Goal: Task Accomplishment & Management: Manage account settings

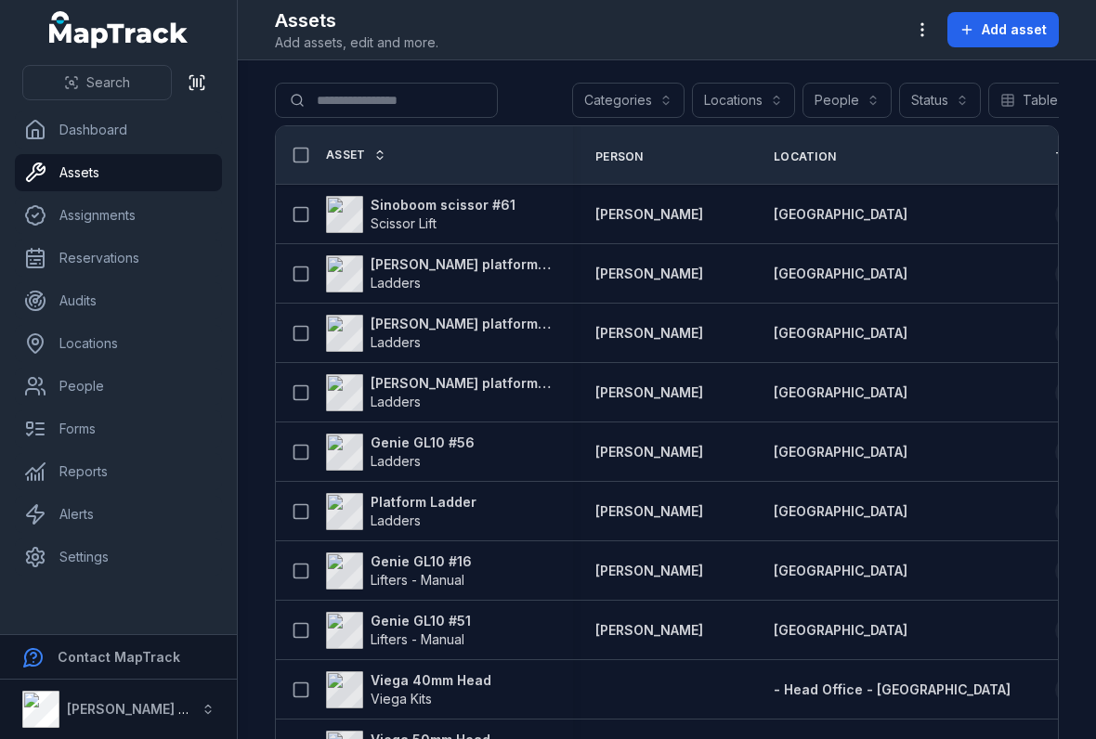
click at [914, 28] on button "button" at bounding box center [921, 29] width 35 height 35
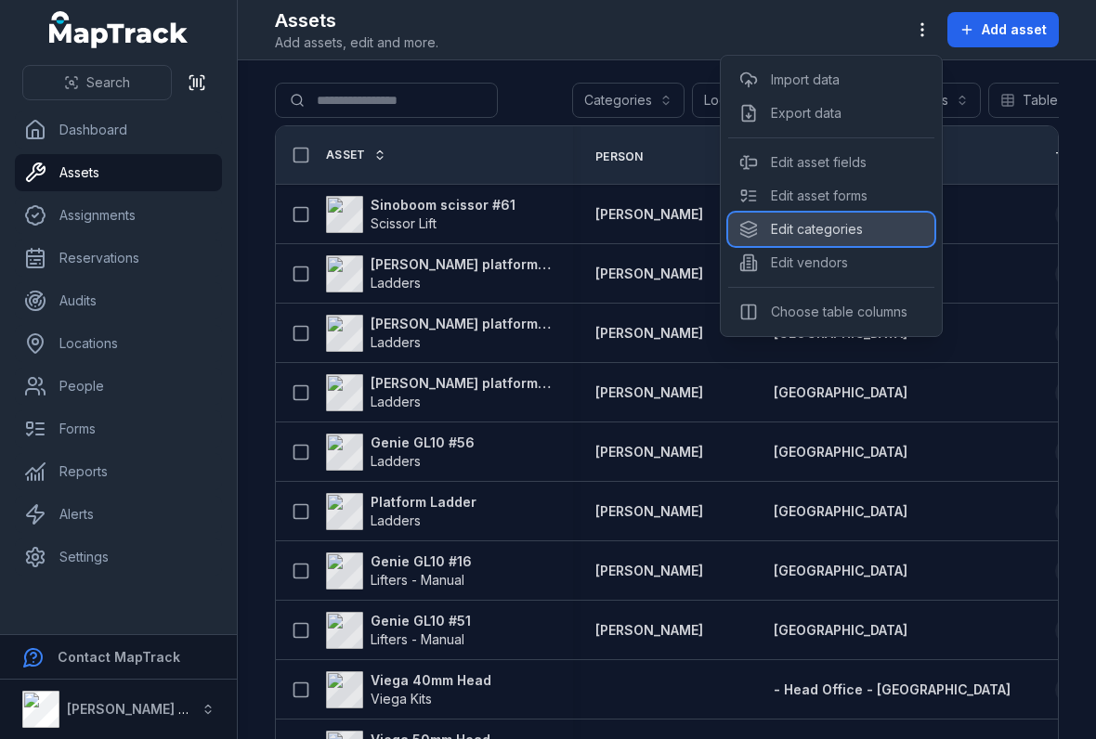
click at [785, 224] on div "Edit categories" at bounding box center [831, 229] width 206 height 33
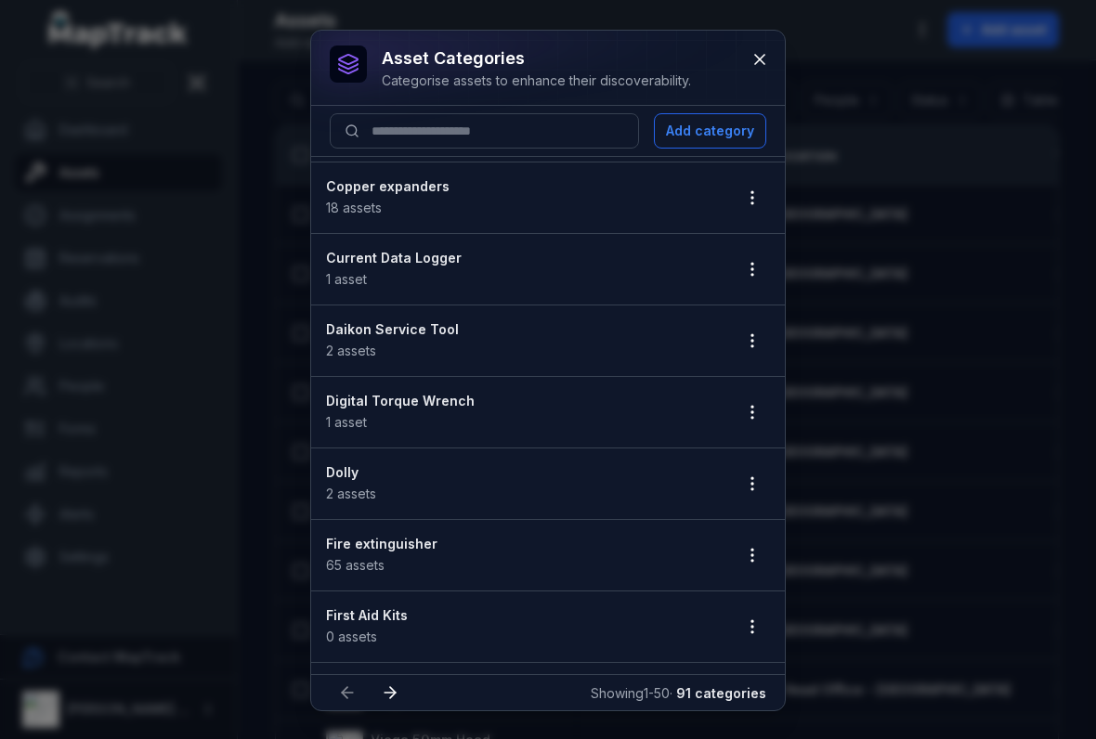
scroll to position [1355, 0]
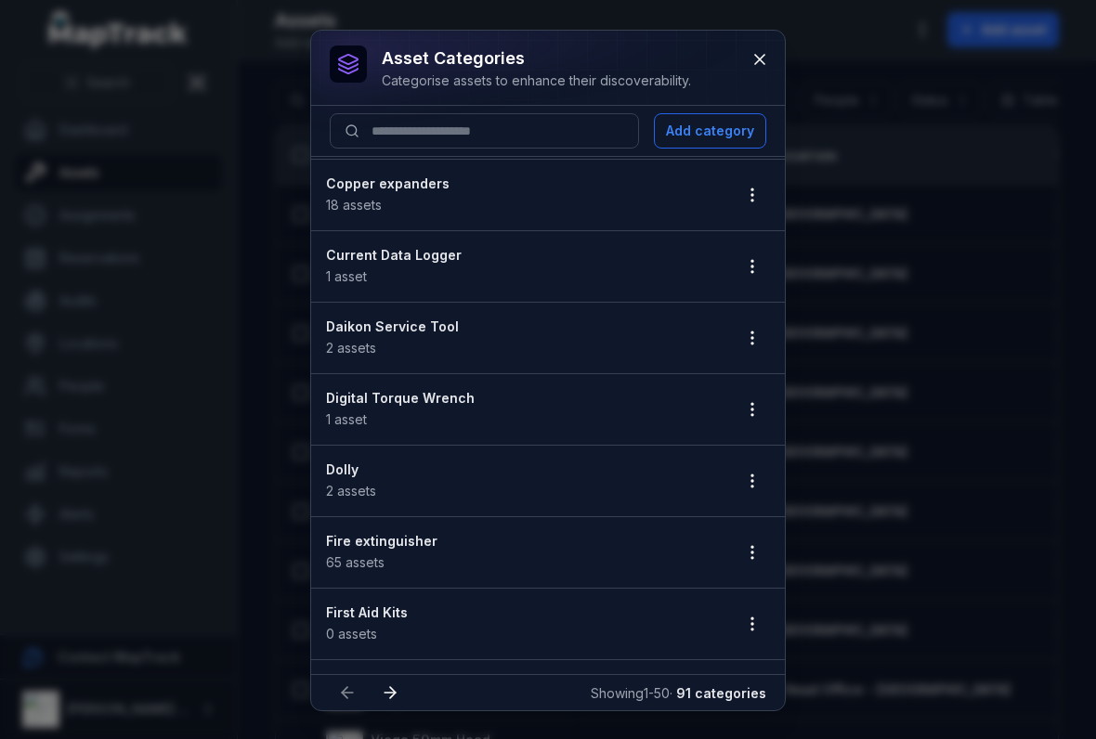
click at [759, 349] on button "button" at bounding box center [751, 337] width 35 height 35
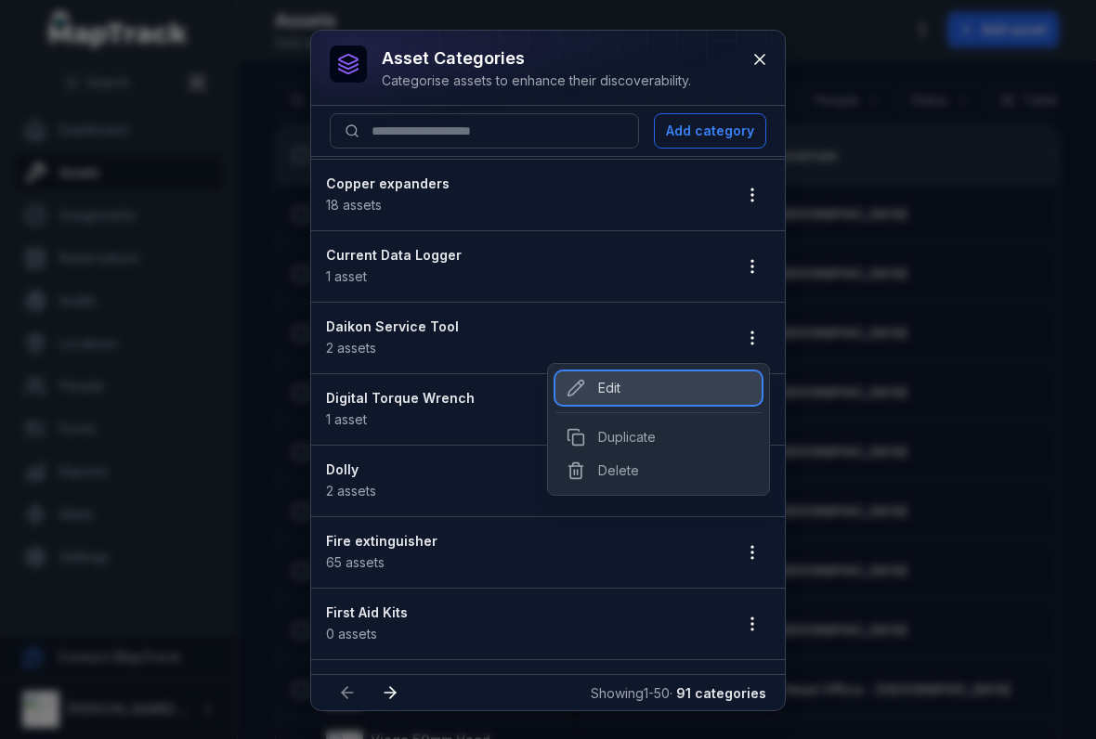
click at [598, 383] on div "Edit" at bounding box center [658, 387] width 206 height 33
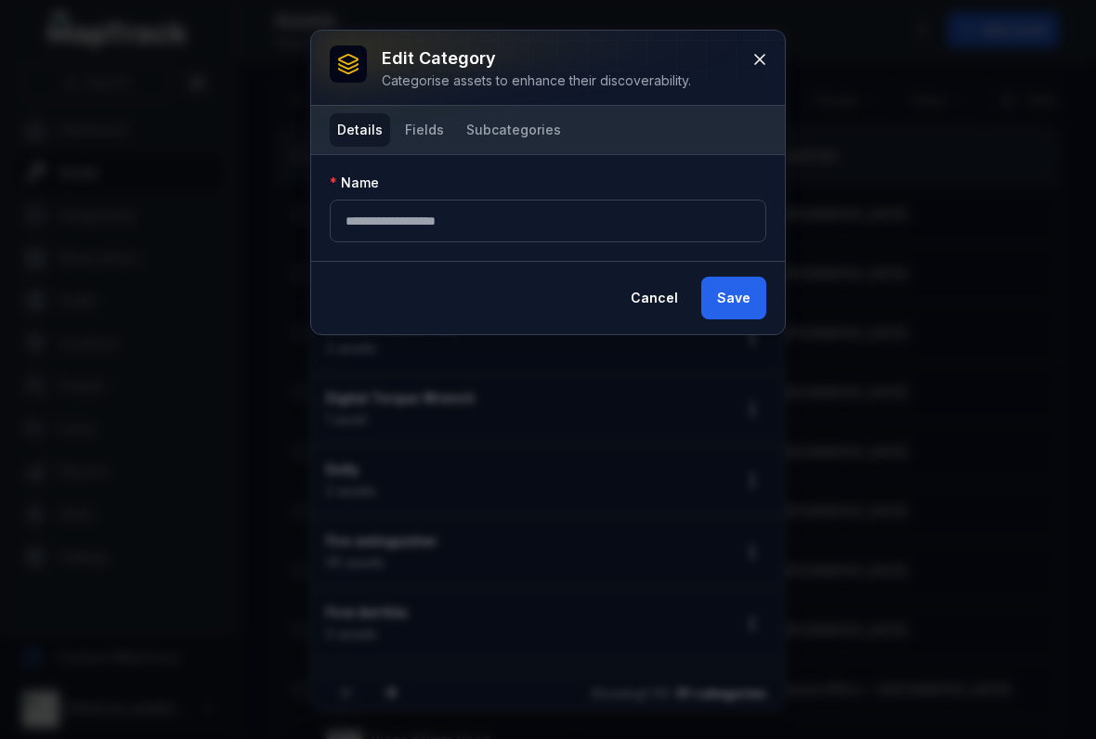
click at [418, 139] on button "Fields" at bounding box center [424, 129] width 54 height 33
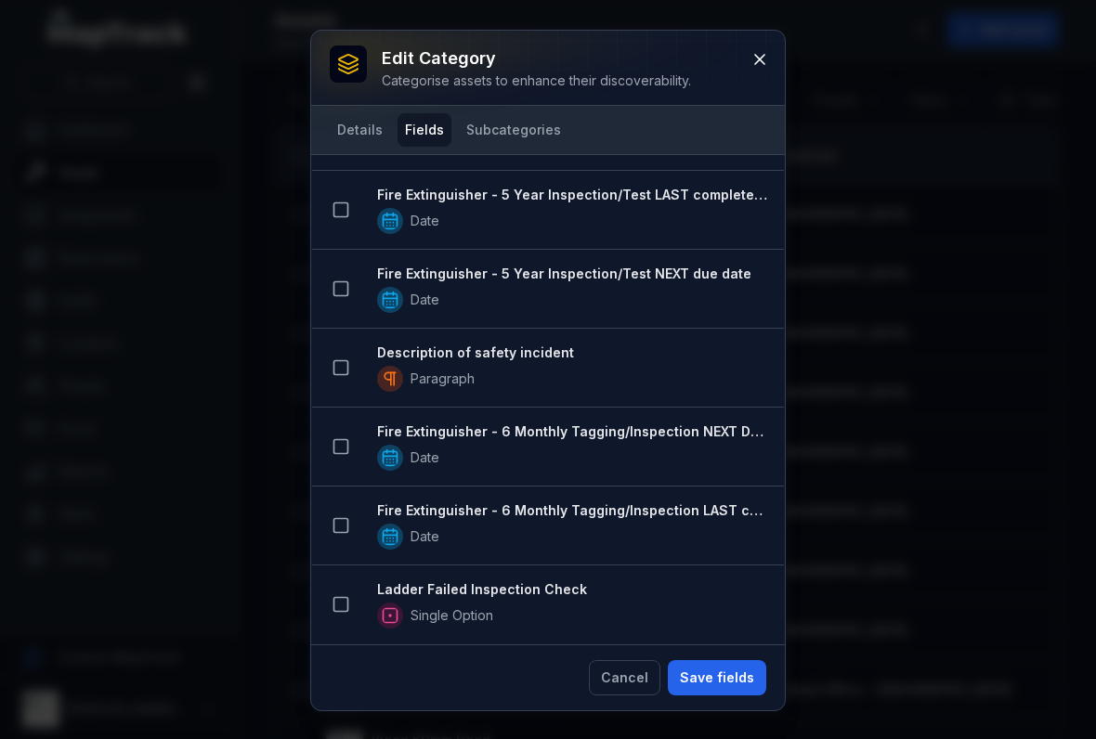
scroll to position [1477, 0]
click at [767, 72] on button at bounding box center [759, 59] width 35 height 35
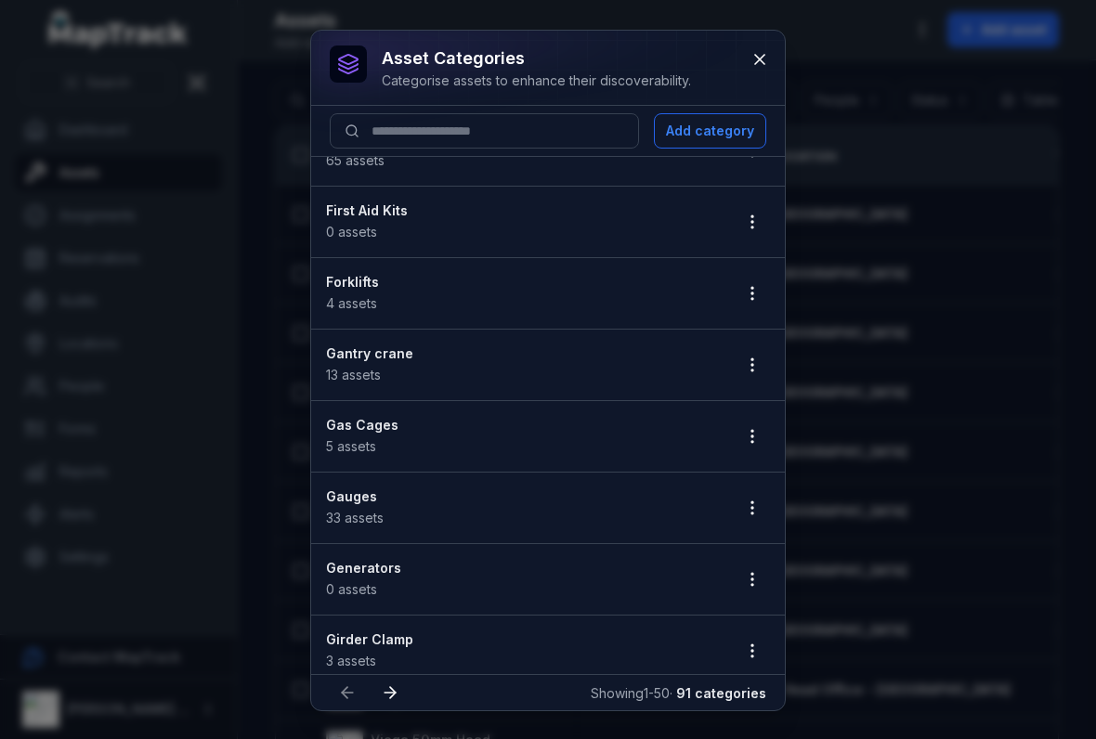
scroll to position [1761, 0]
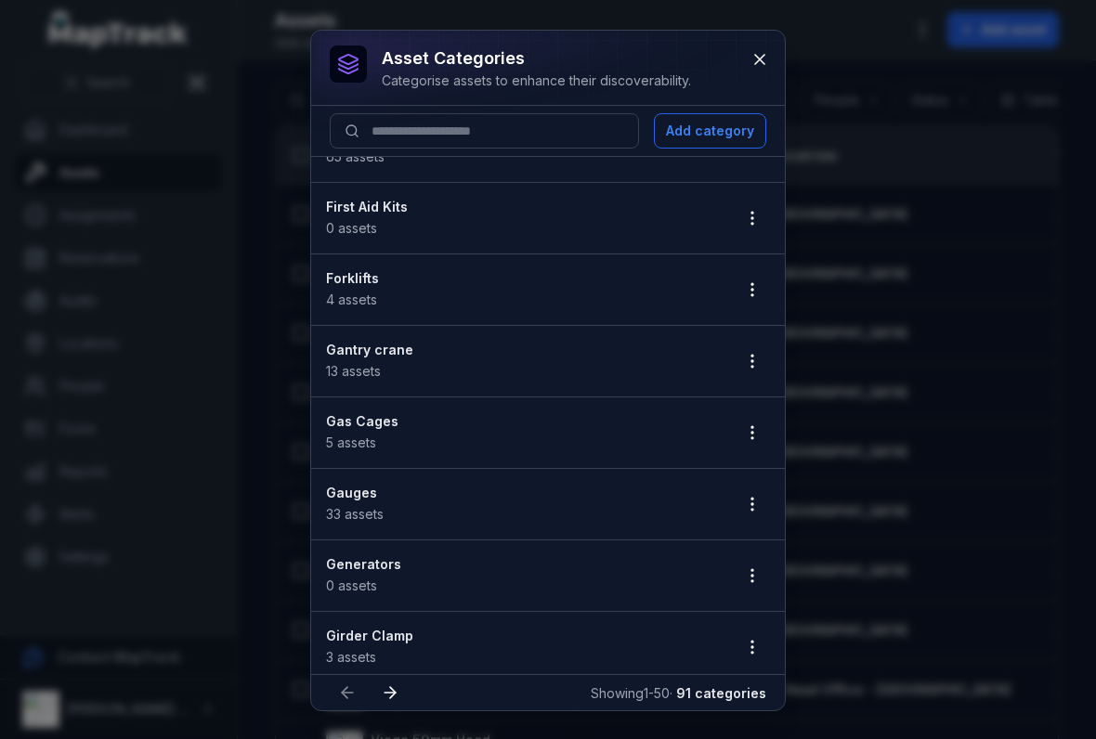
click at [748, 423] on icon "button" at bounding box center [752, 432] width 19 height 19
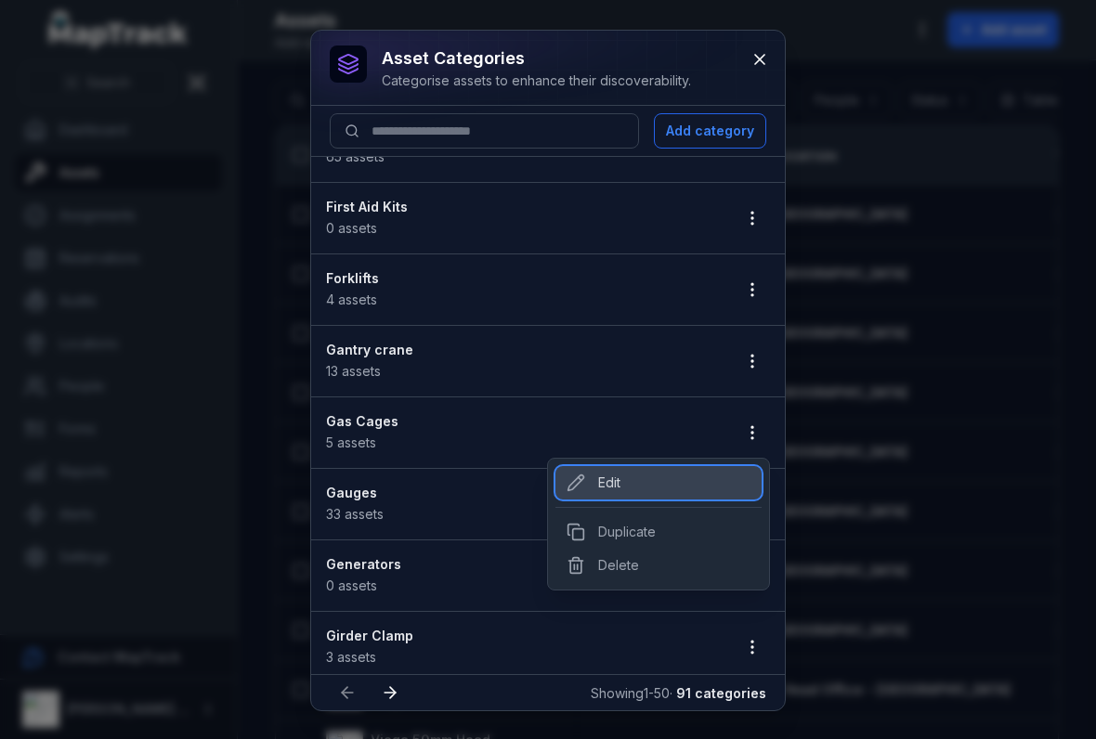
click at [622, 488] on div "Edit" at bounding box center [658, 482] width 206 height 33
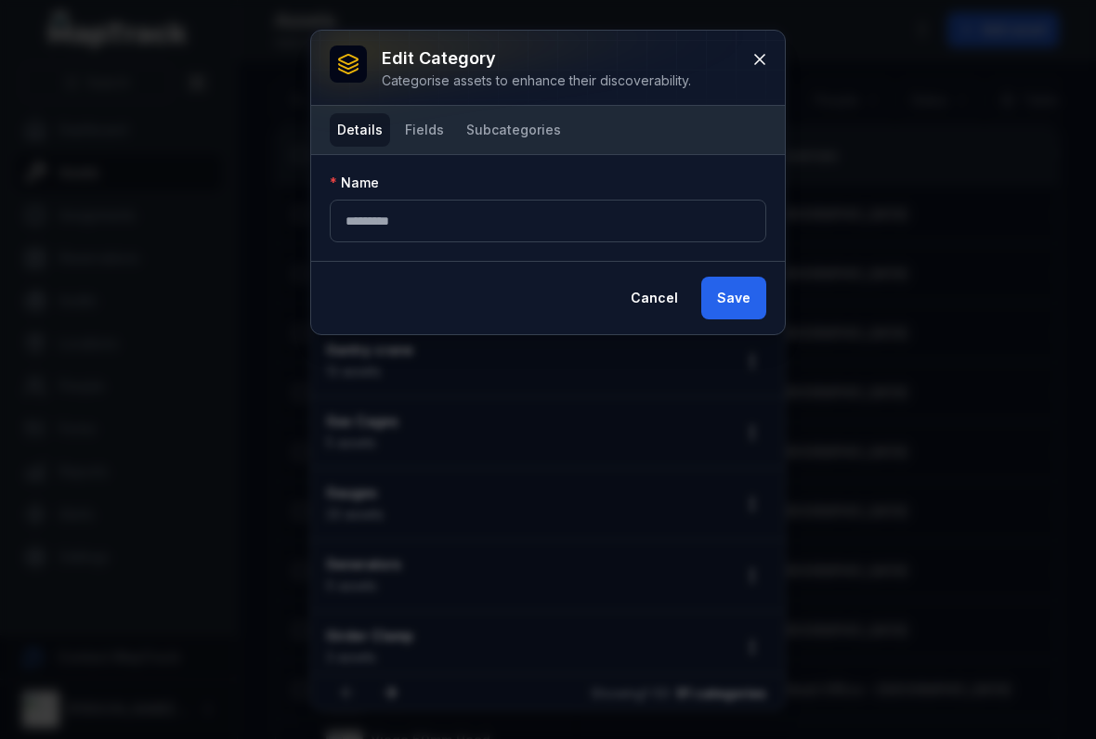
click at [409, 142] on button "Fields" at bounding box center [424, 129] width 54 height 33
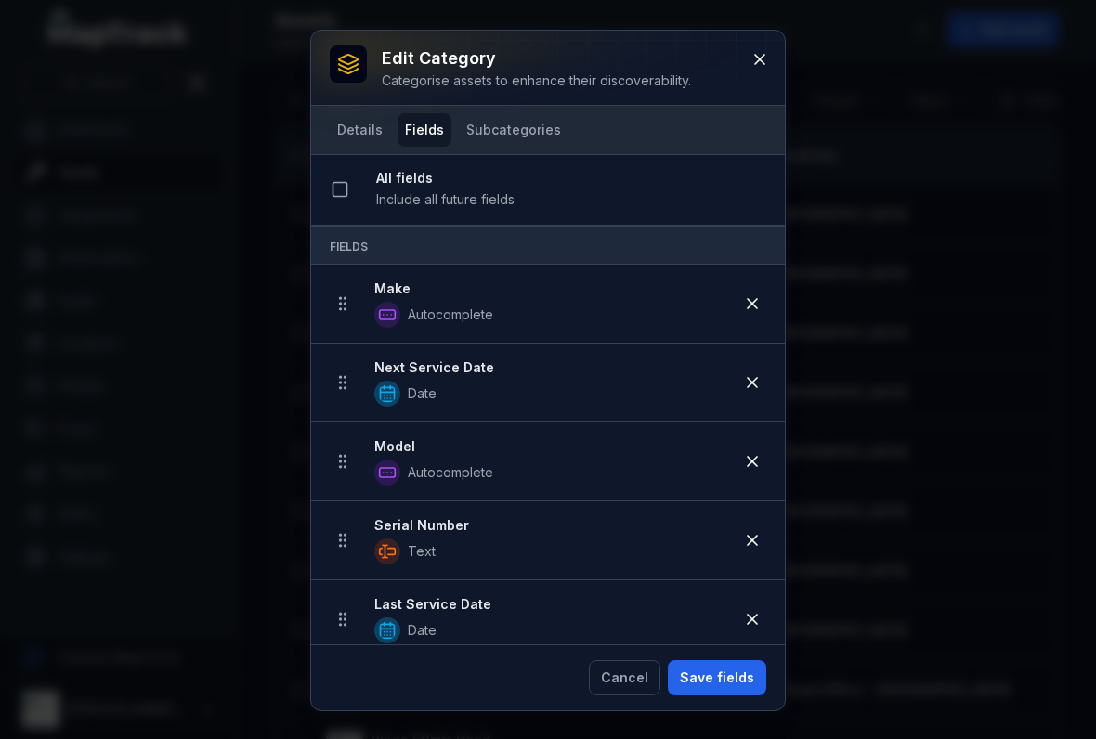
click at [500, 127] on button "Subcategories" at bounding box center [514, 129] width 110 height 33
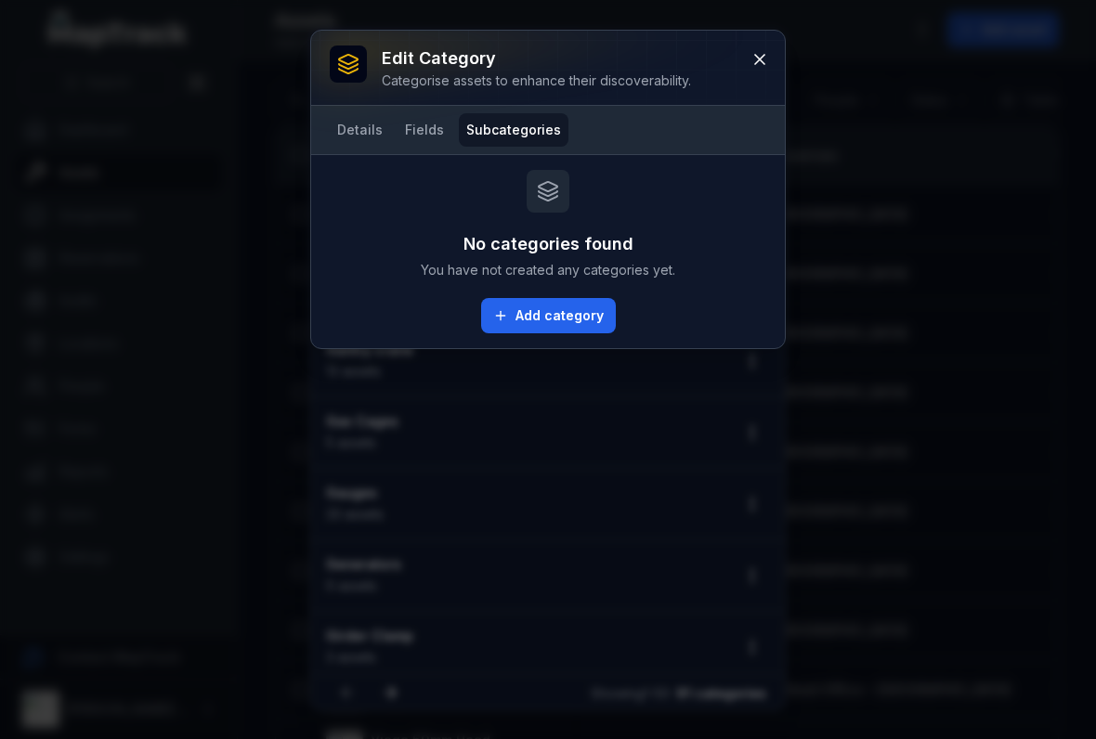
click at [412, 145] on button "Fields" at bounding box center [424, 129] width 54 height 33
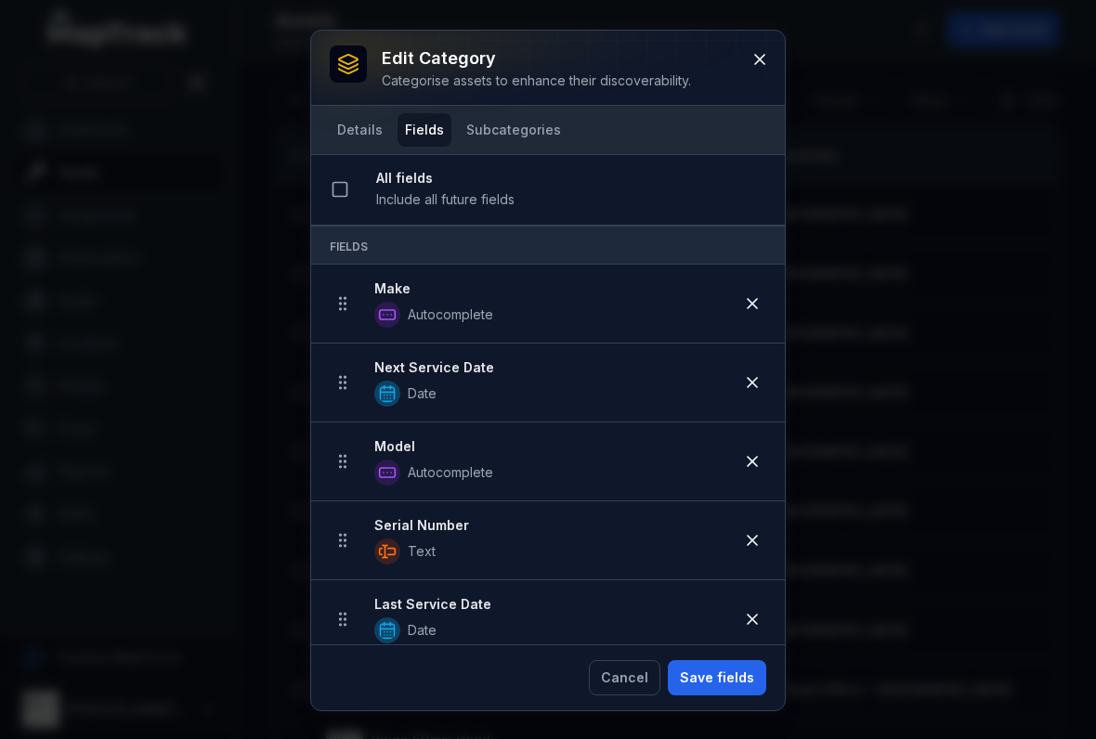
scroll to position [0, 0]
click at [747, 64] on button at bounding box center [759, 59] width 35 height 35
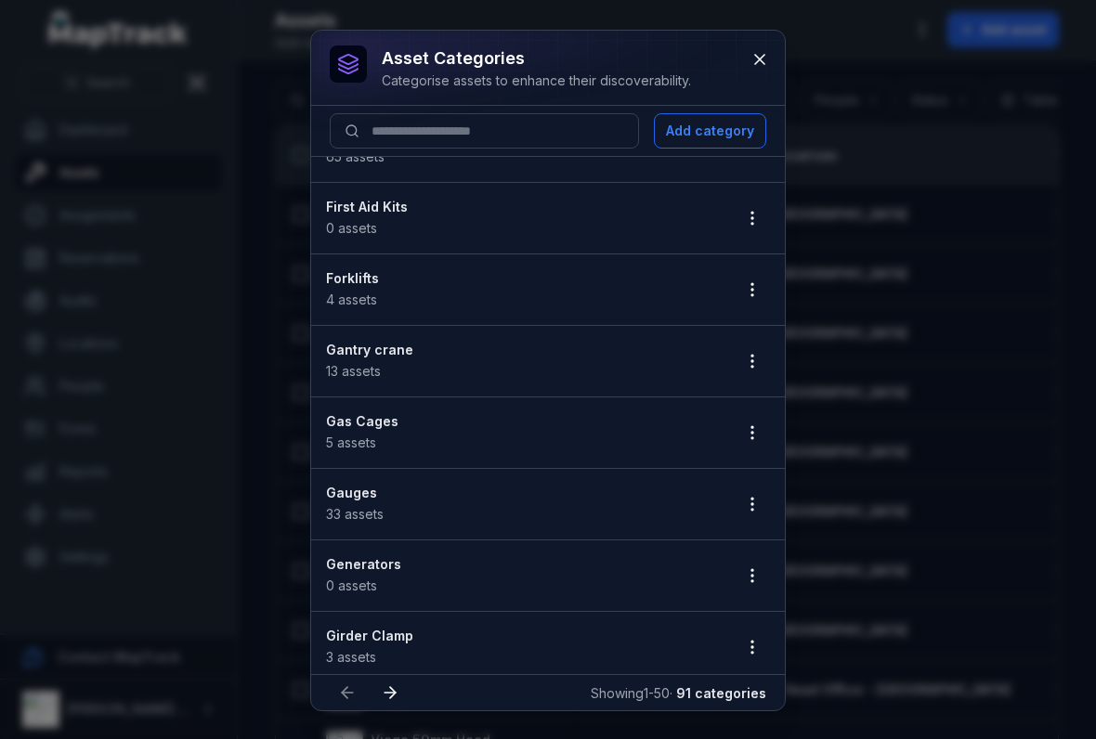
click at [751, 370] on icon "button" at bounding box center [752, 361] width 19 height 19
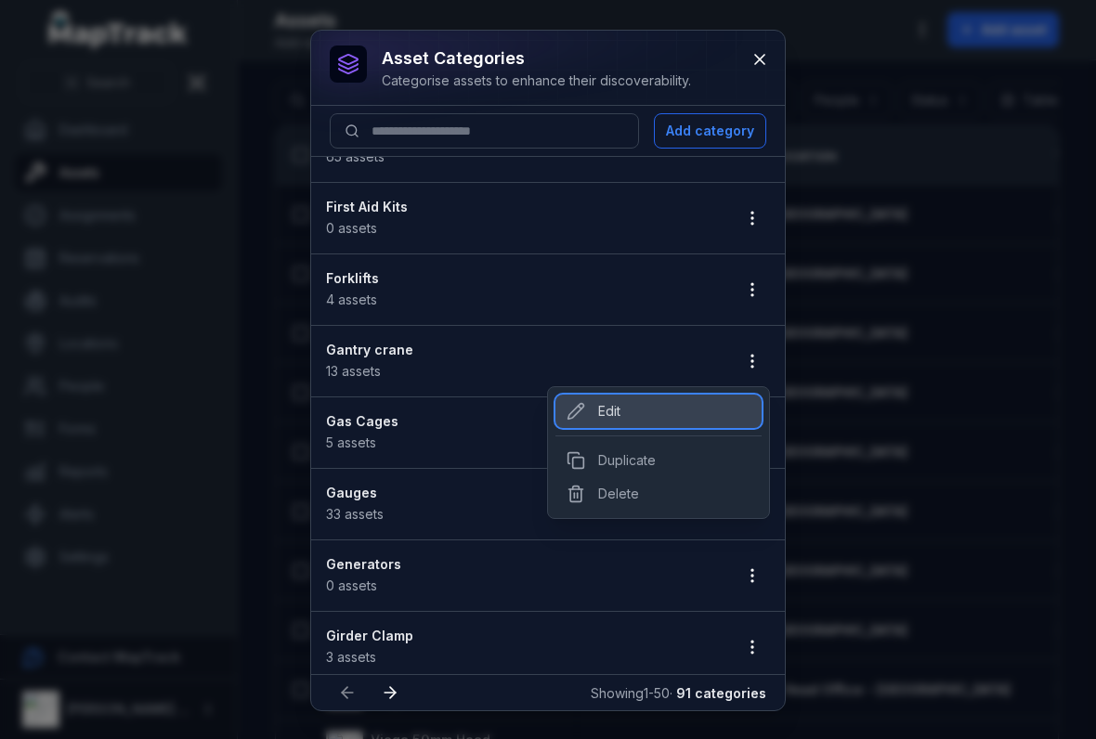
click at [583, 410] on icon at bounding box center [575, 411] width 19 height 19
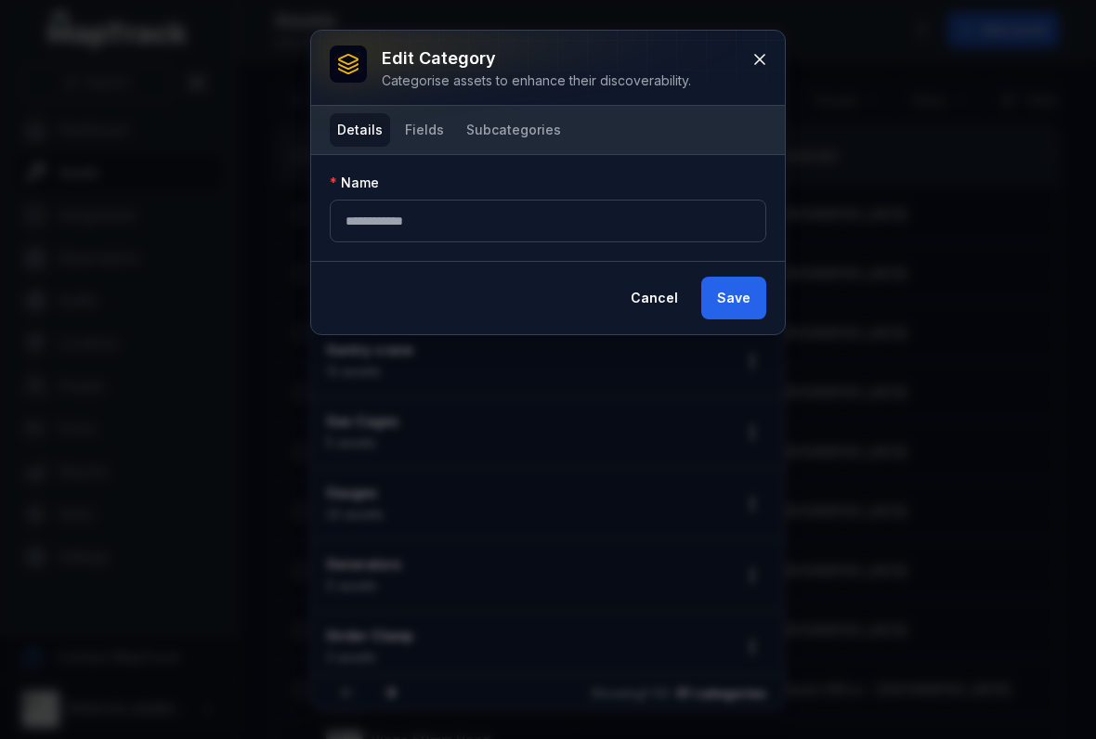
click at [443, 144] on button "Fields" at bounding box center [424, 129] width 54 height 33
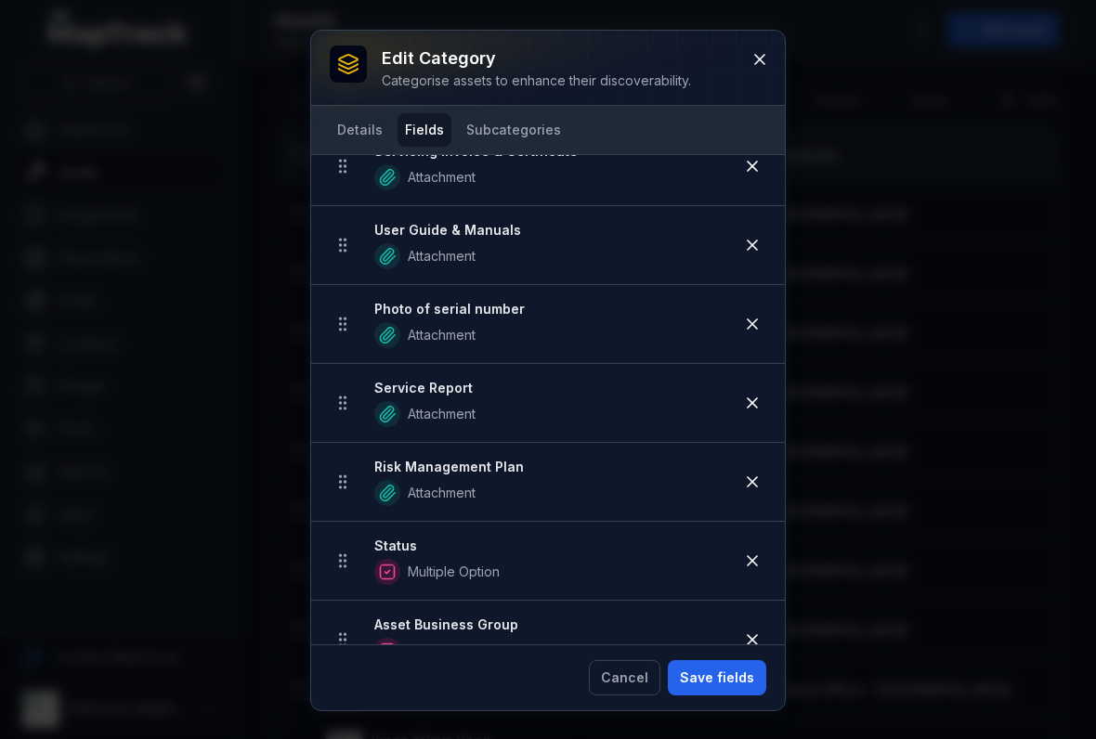
scroll to position [526, 0]
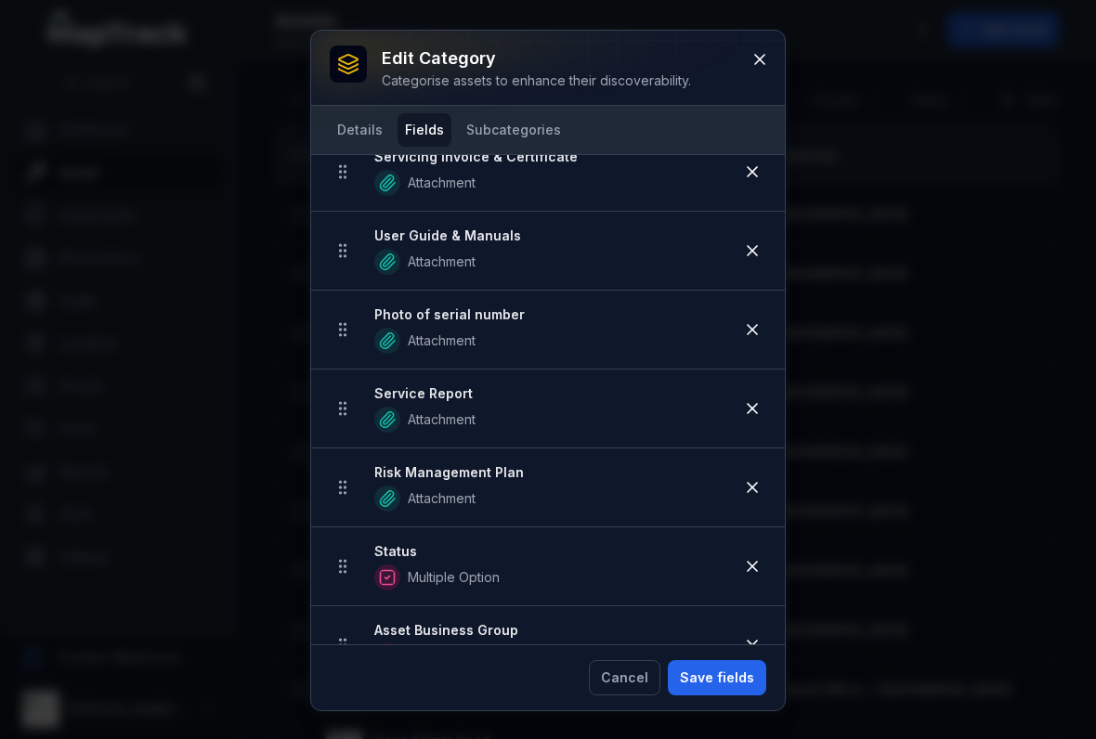
click at [753, 64] on icon at bounding box center [759, 59] width 19 height 19
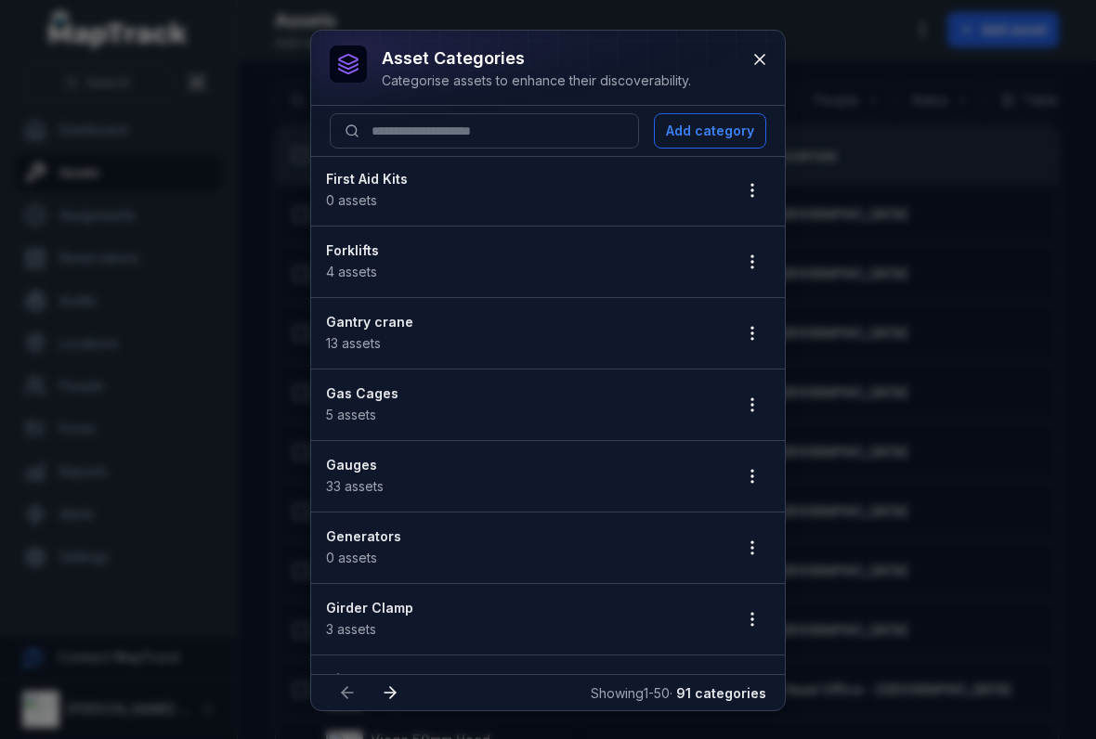
scroll to position [1795, 0]
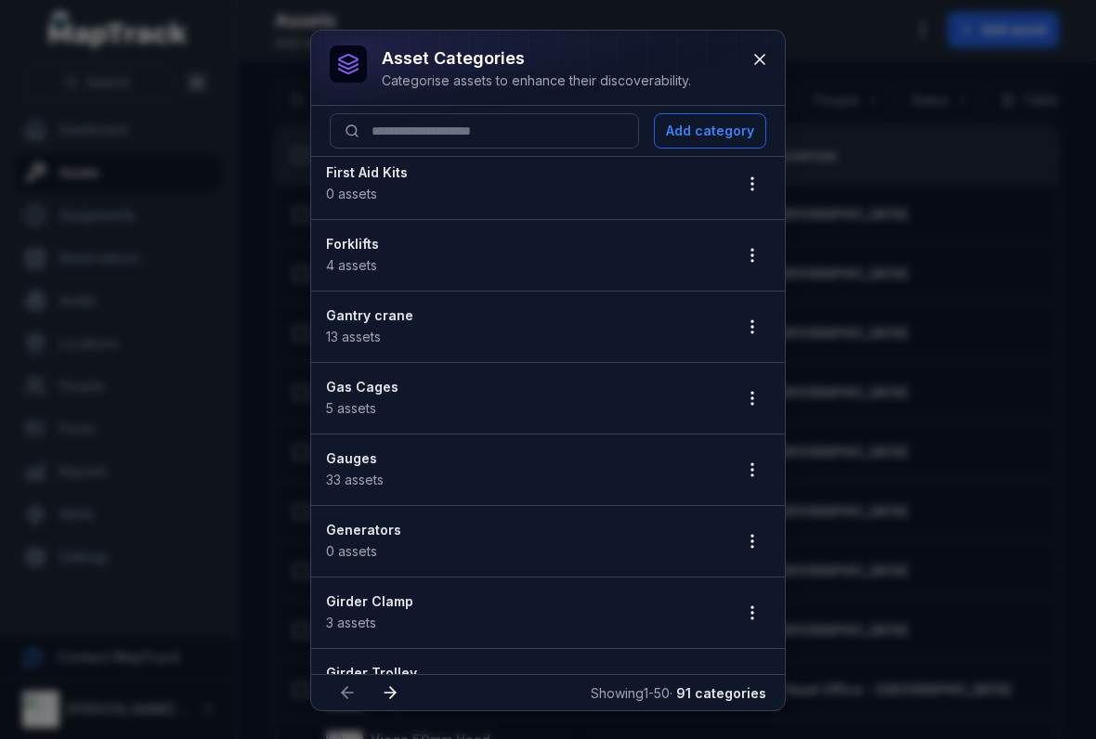
click at [763, 472] on button "button" at bounding box center [751, 469] width 35 height 35
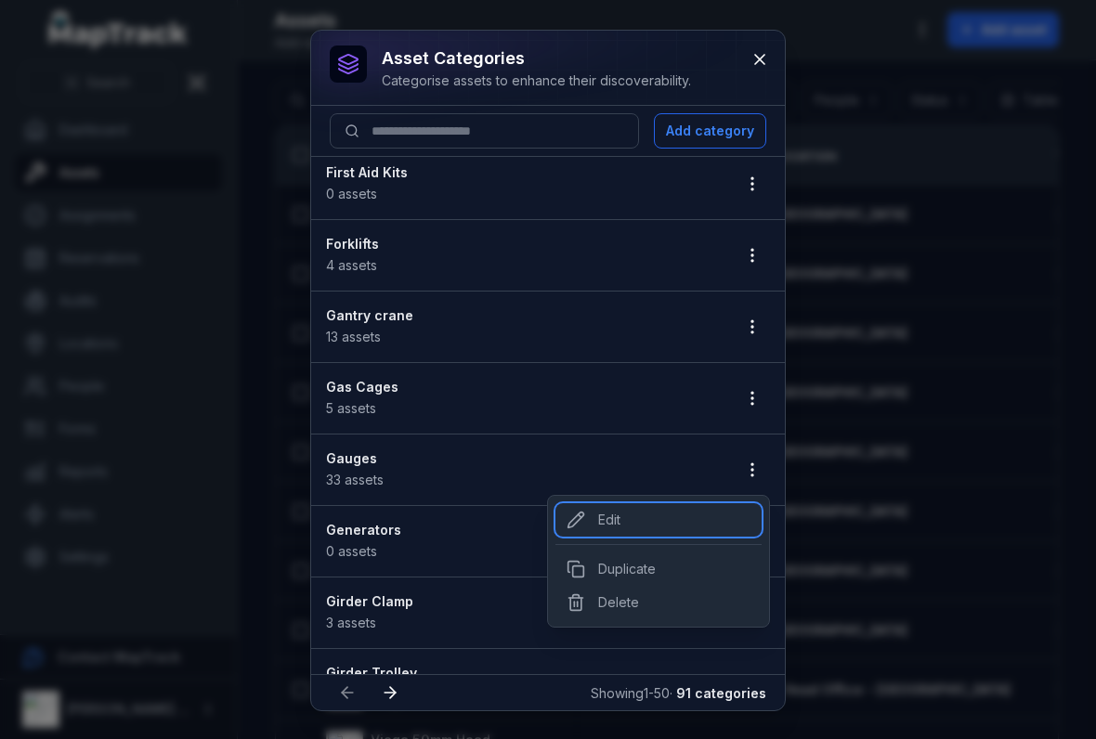
click at [602, 532] on div "Edit" at bounding box center [658, 519] width 206 height 33
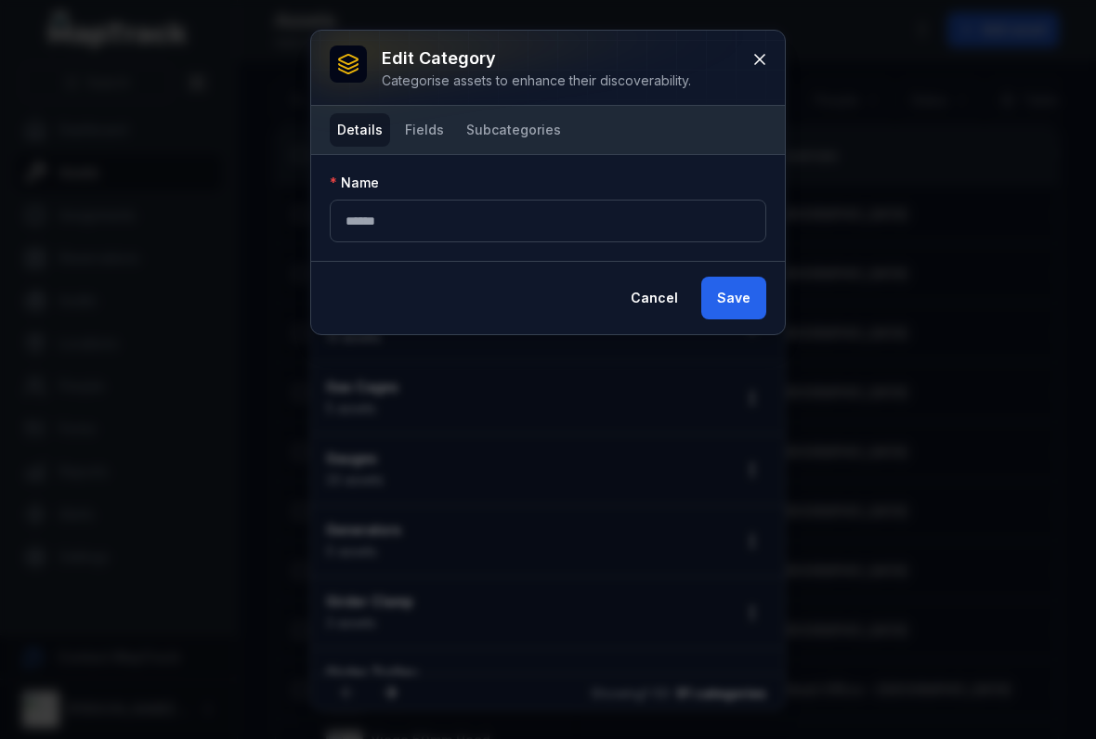
click at [428, 134] on button "Fields" at bounding box center [424, 129] width 54 height 33
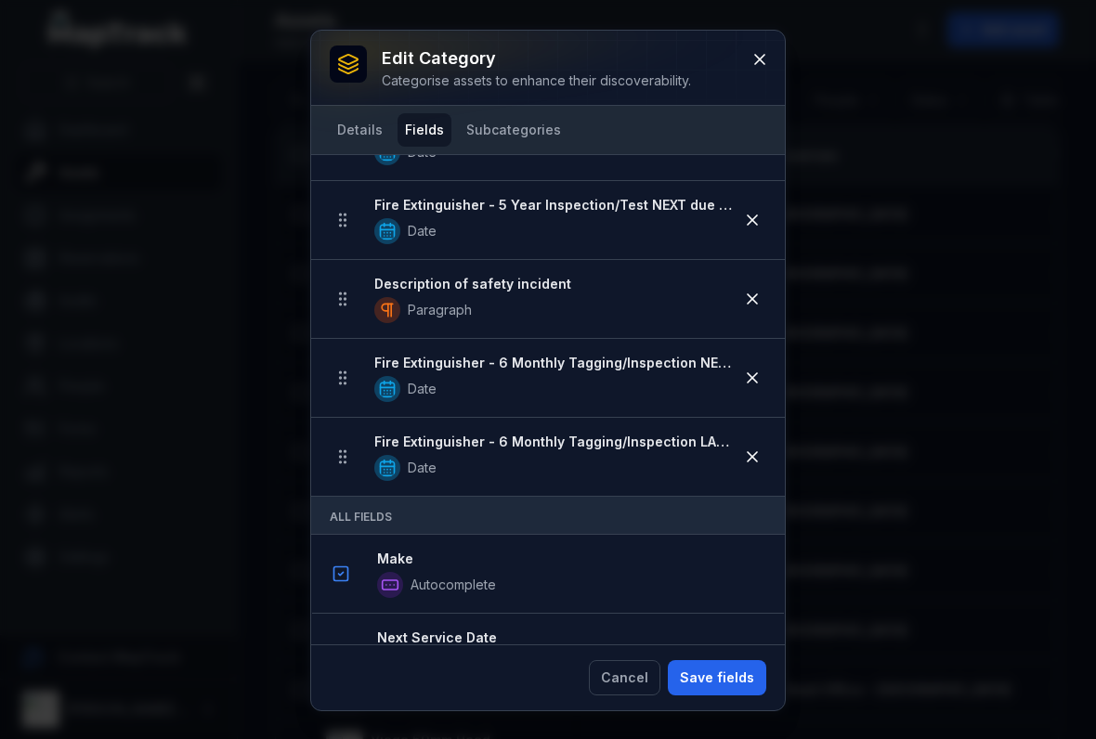
scroll to position [1638, 0]
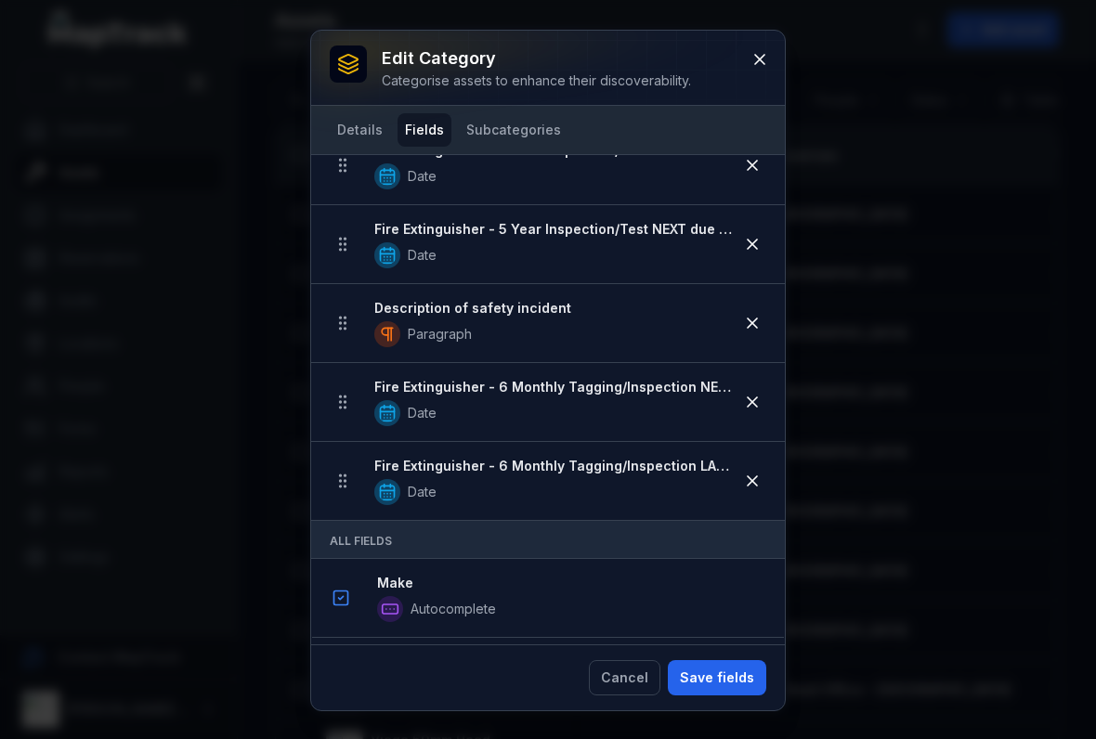
click at [751, 465] on button at bounding box center [751, 480] width 35 height 35
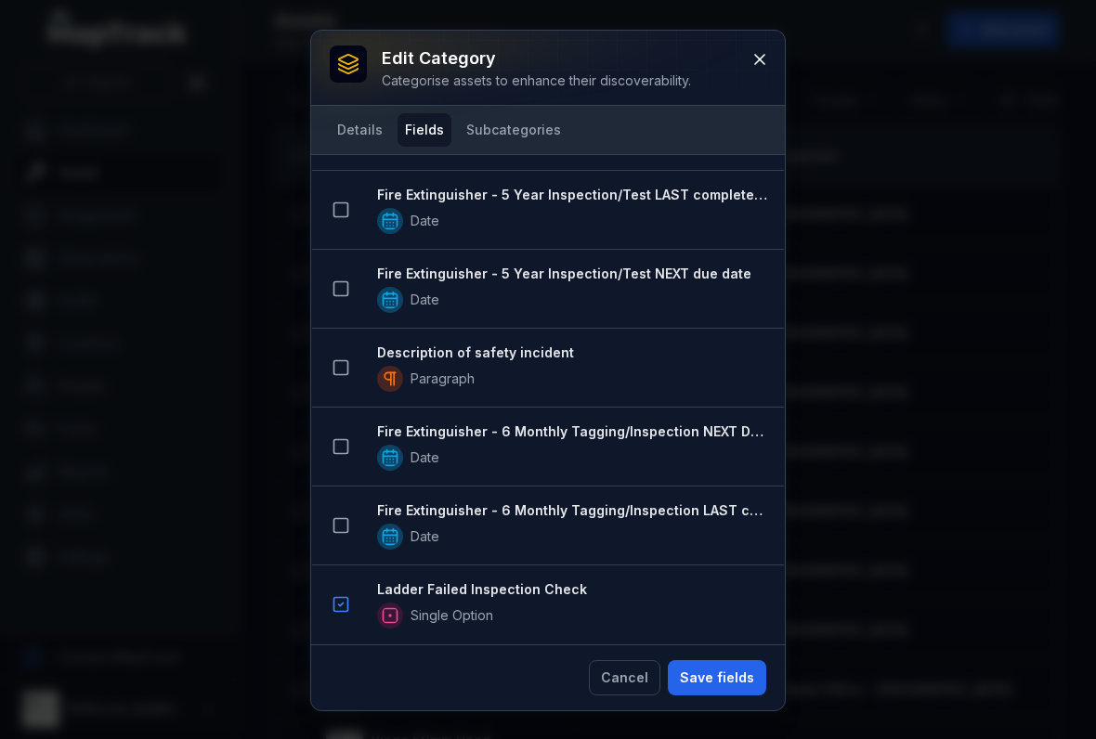
click at [326, 597] on button at bounding box center [340, 604] width 35 height 35
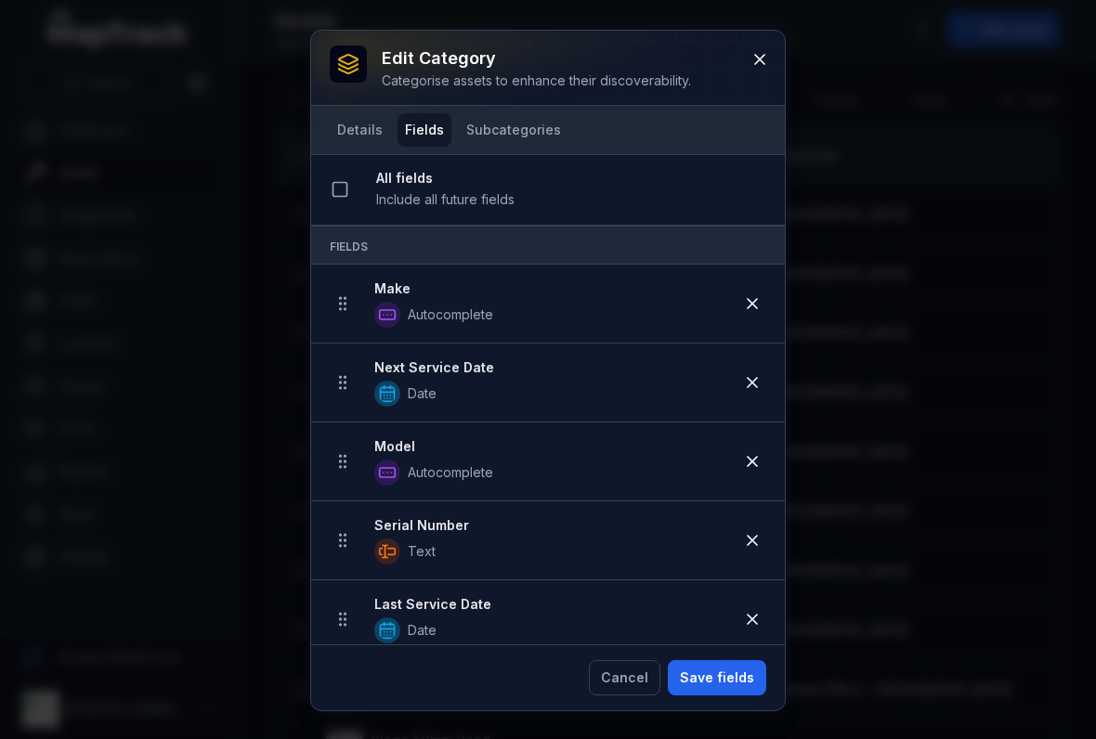
scroll to position [0, 0]
click at [352, 138] on button "Details" at bounding box center [360, 129] width 60 height 33
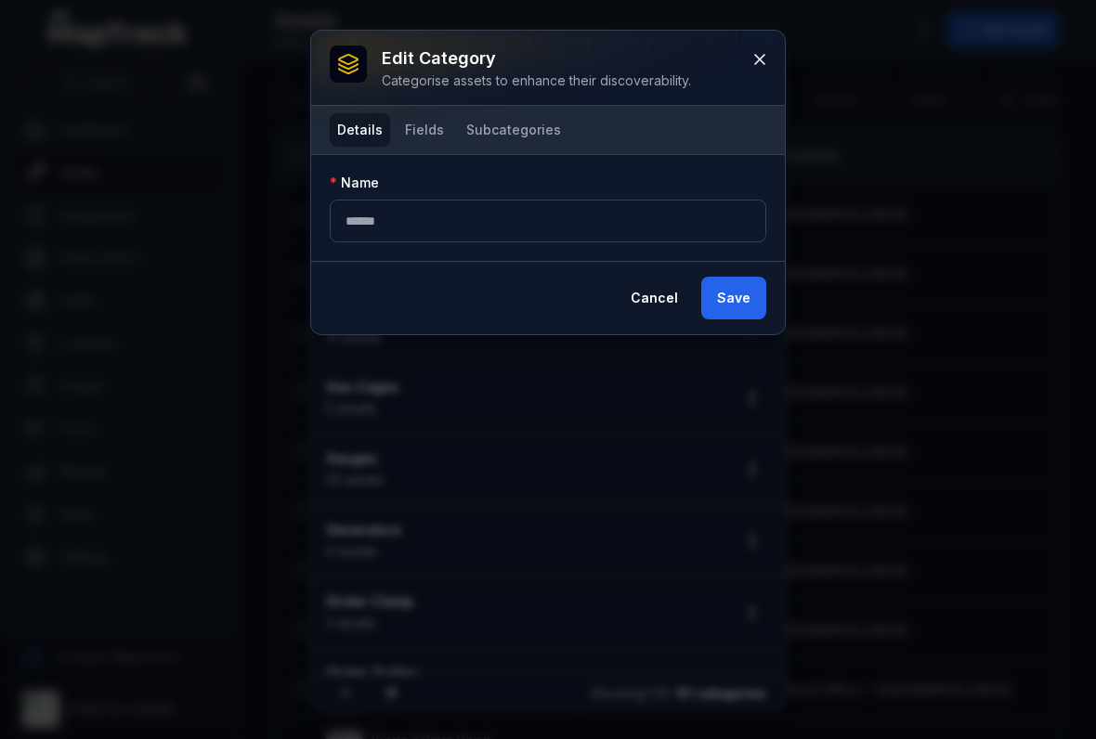
click at [435, 129] on button "Fields" at bounding box center [424, 129] width 54 height 33
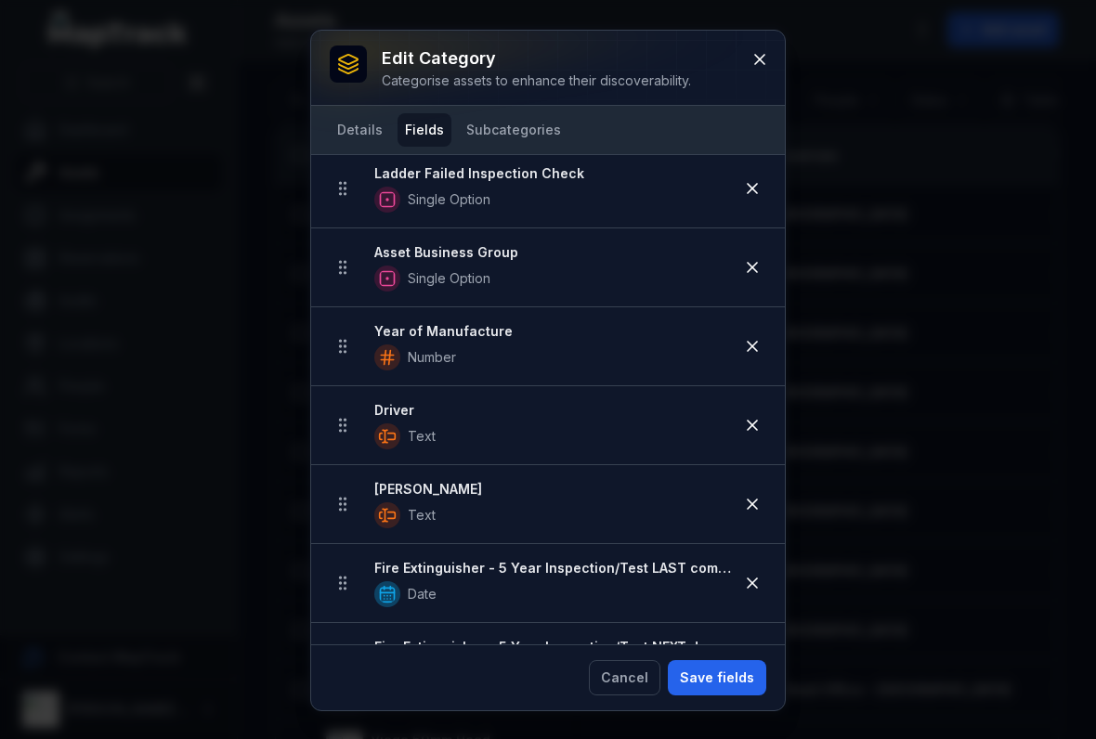
scroll to position [1215, 0]
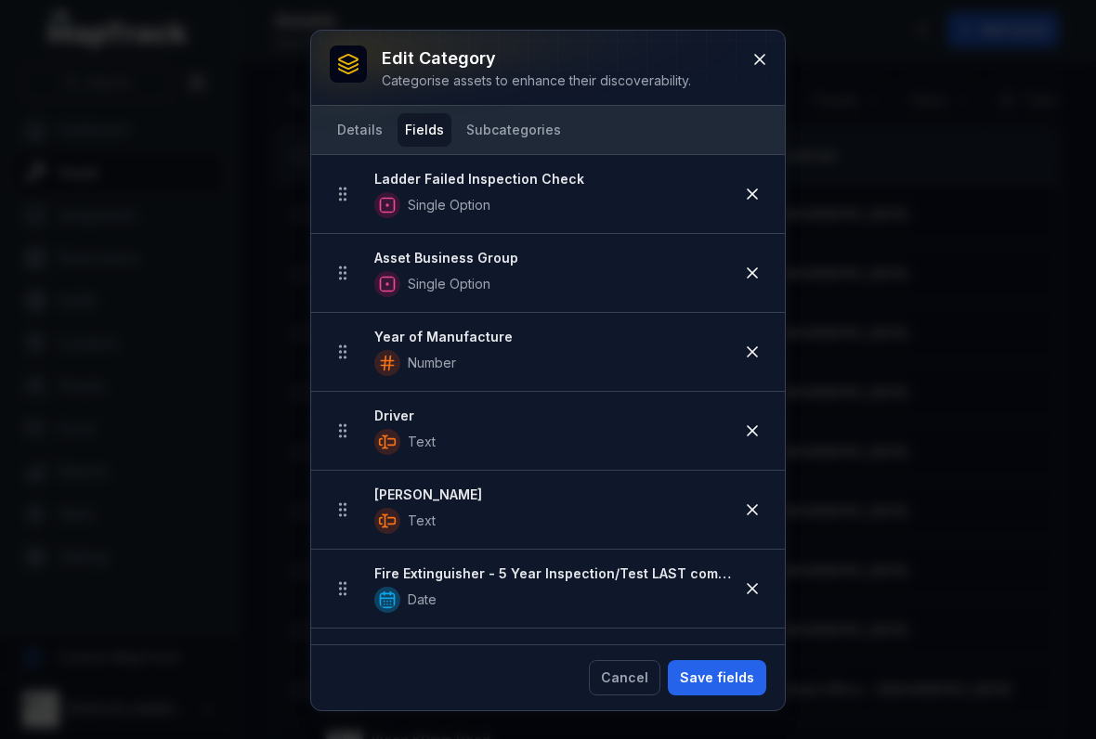
click at [766, 347] on button at bounding box center [751, 351] width 35 height 35
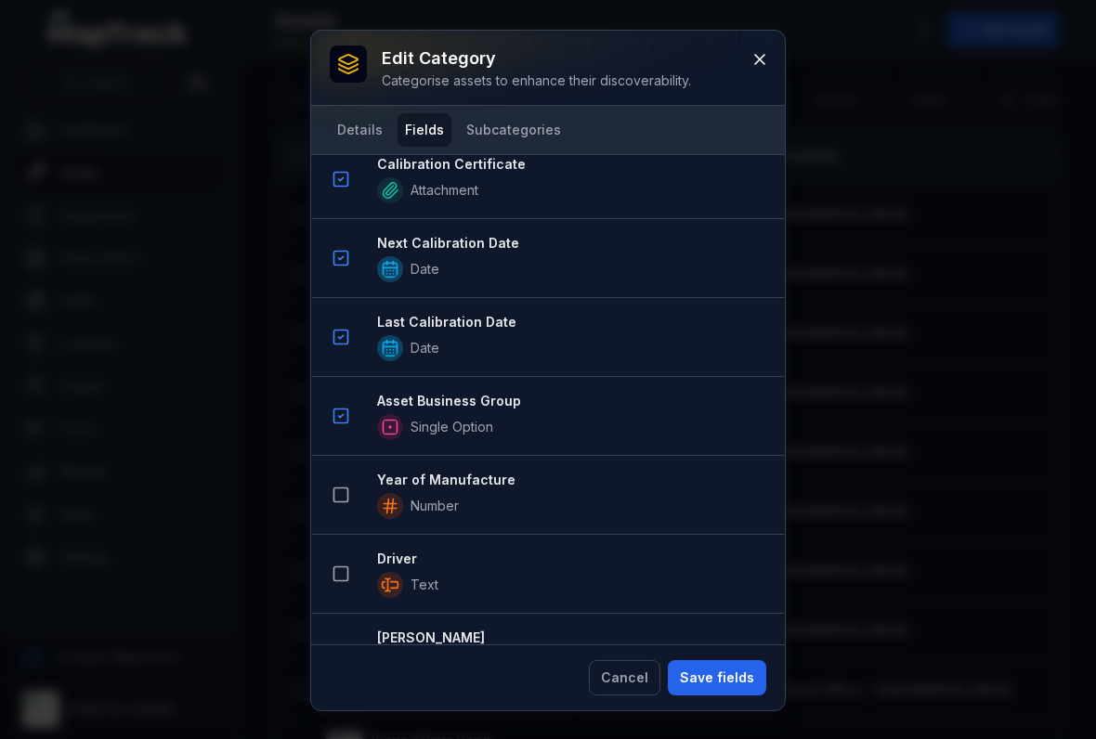
scroll to position [2352, 0]
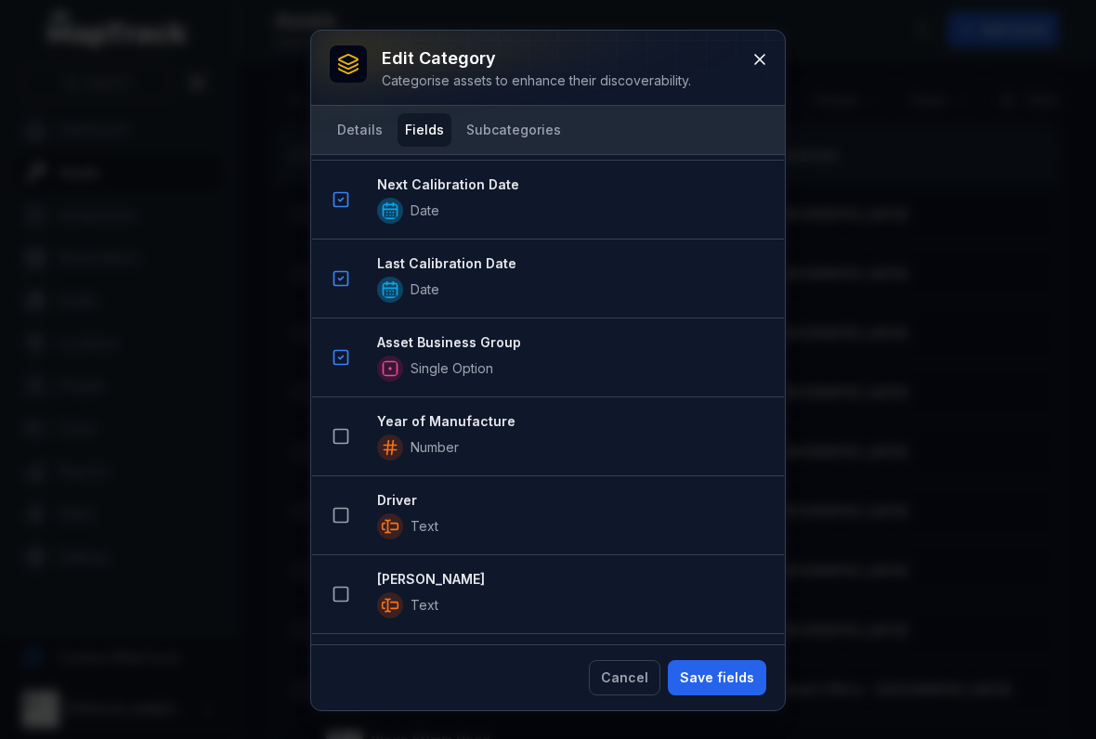
click at [700, 669] on button "Save fields" at bounding box center [717, 677] width 98 height 35
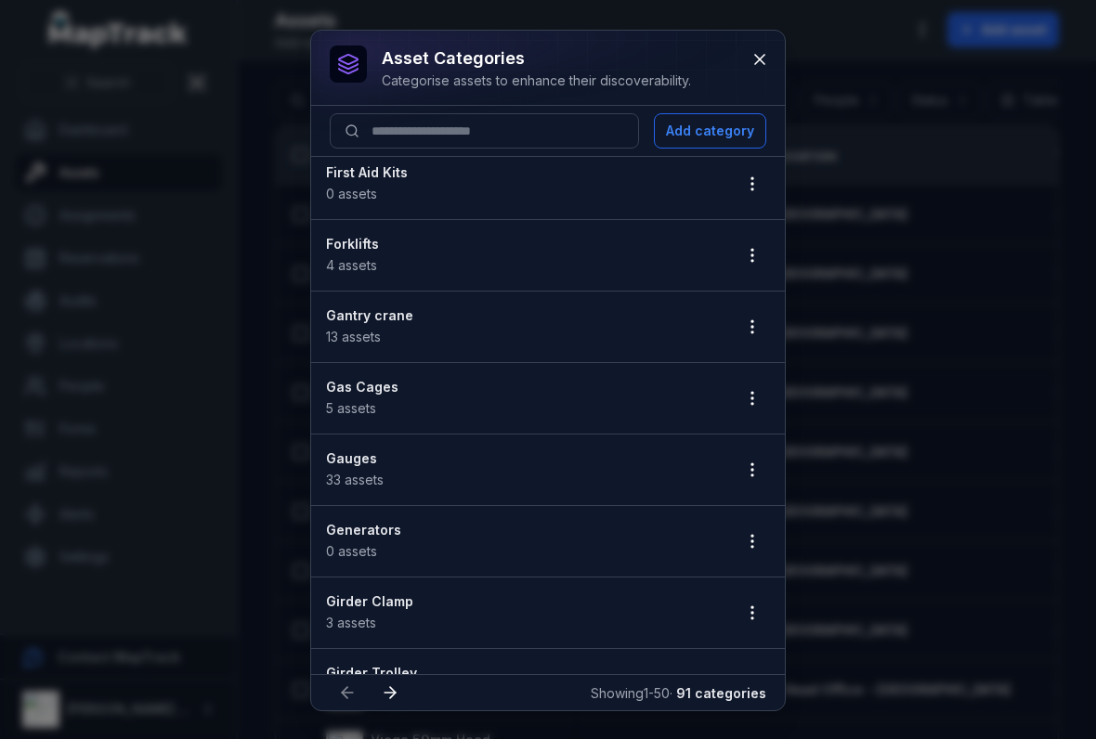
click at [746, 339] on button "button" at bounding box center [751, 326] width 35 height 35
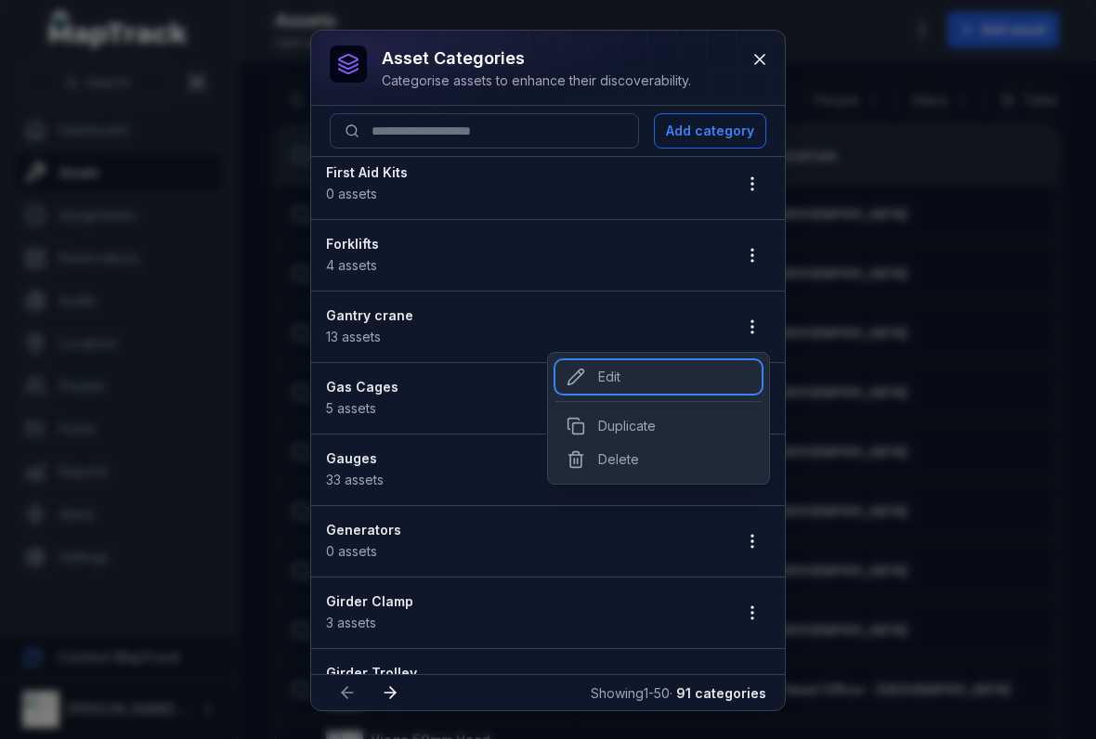
click at [604, 383] on div "Edit" at bounding box center [658, 376] width 206 height 33
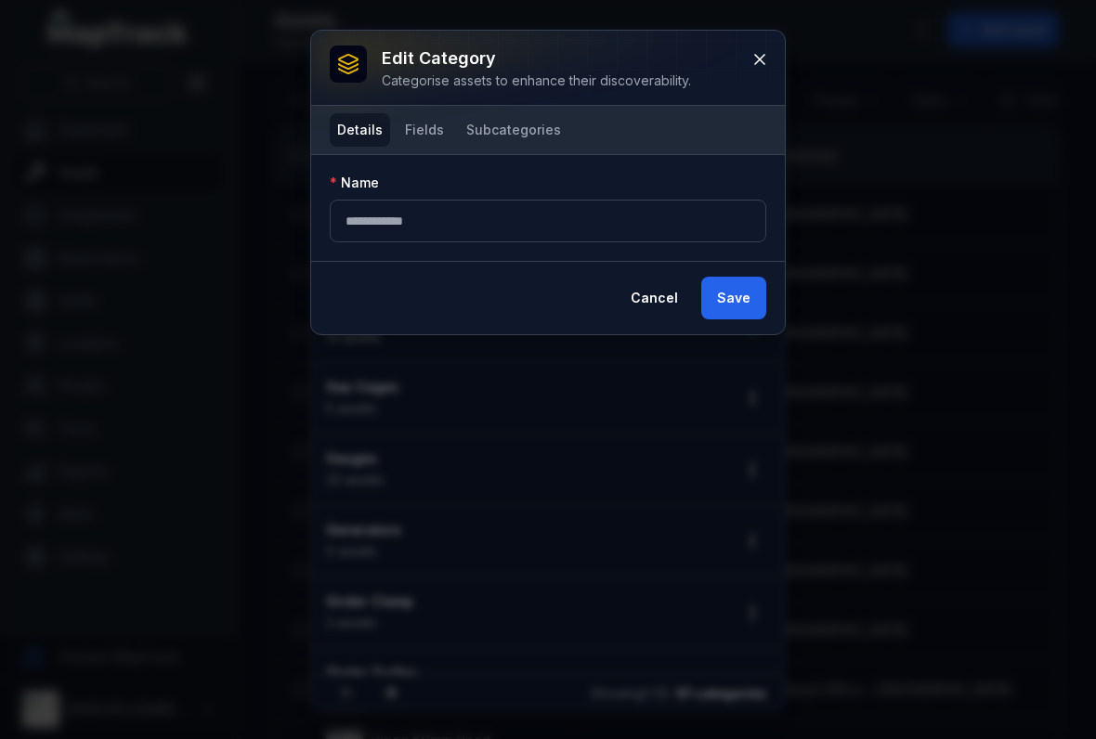
click at [431, 129] on button "Fields" at bounding box center [424, 129] width 54 height 33
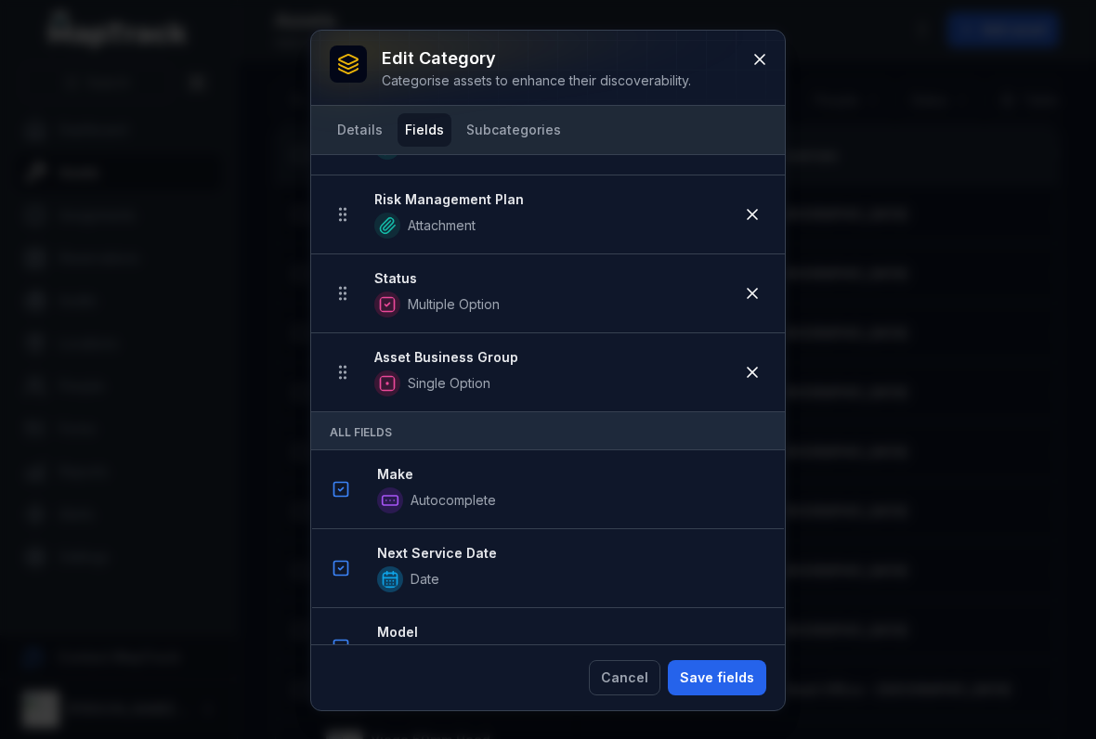
click at [705, 663] on button "Save fields" at bounding box center [717, 677] width 98 height 35
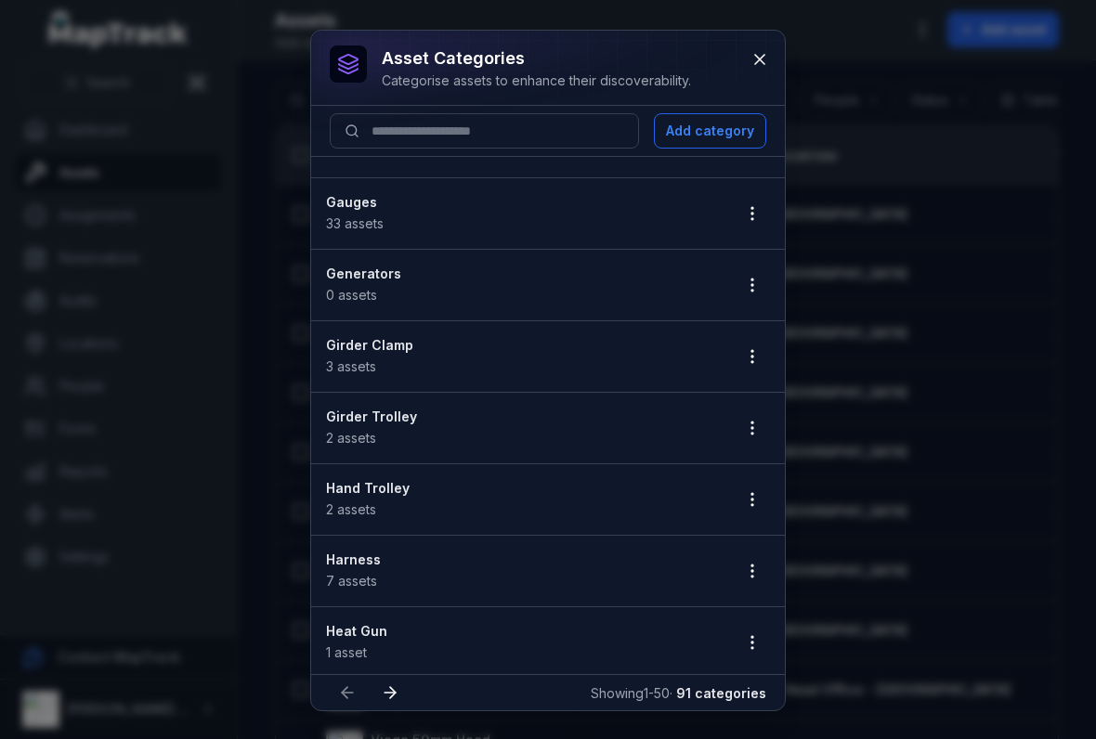
scroll to position [2054, 0]
click at [754, 498] on icon "button" at bounding box center [752, 496] width 19 height 19
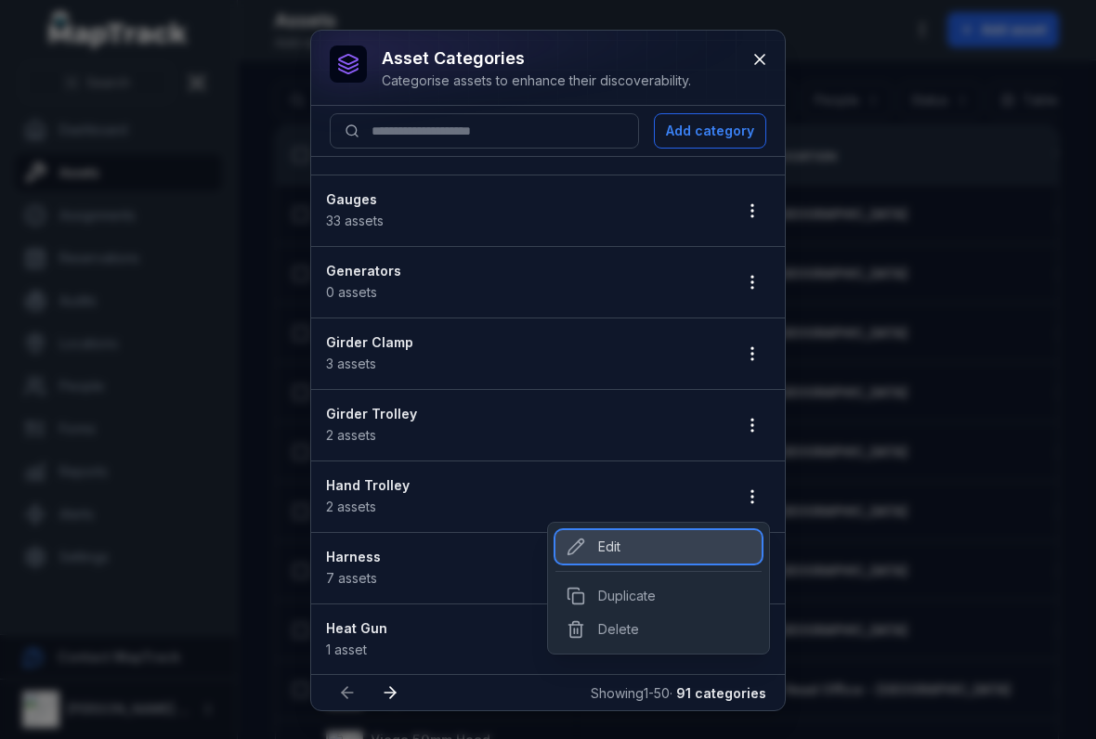
click at [625, 557] on div "Edit" at bounding box center [658, 546] width 206 height 33
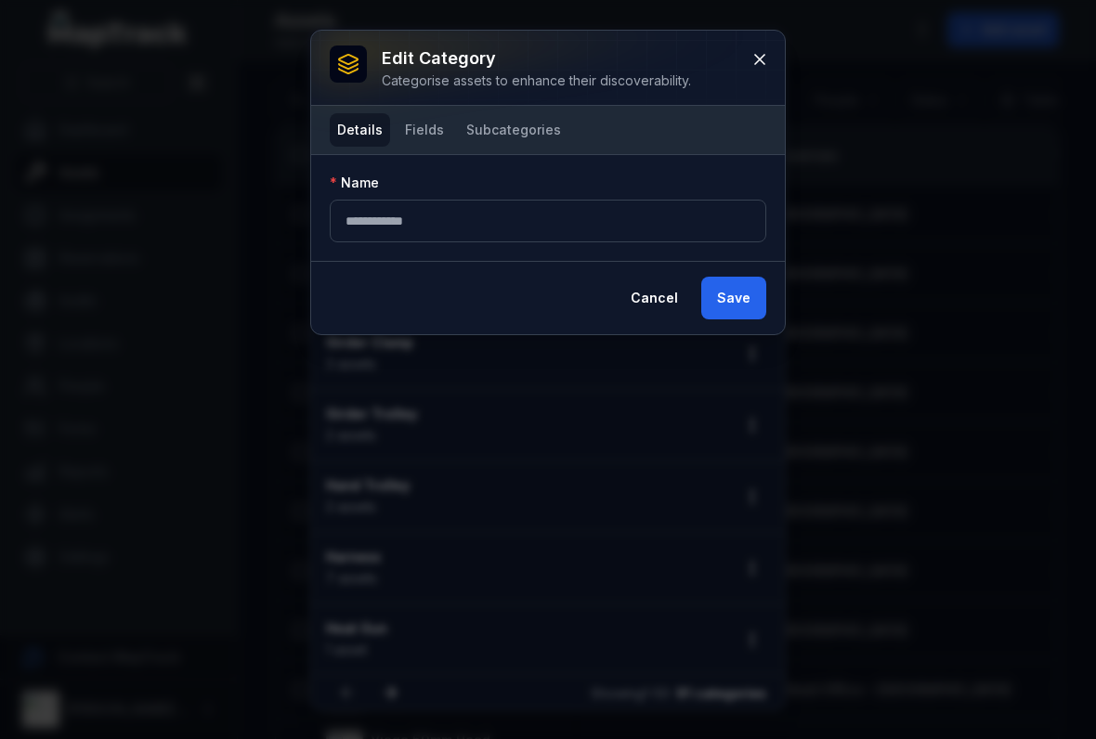
click at [429, 126] on button "Fields" at bounding box center [424, 129] width 54 height 33
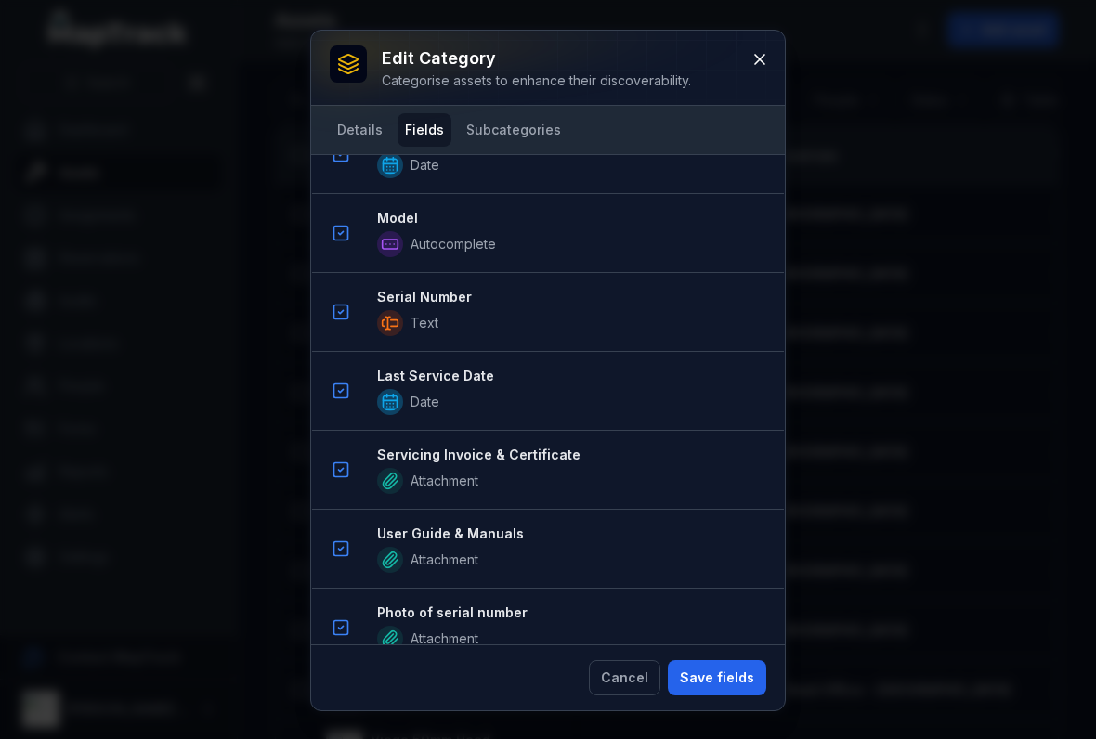
scroll to position [1212, 0]
click at [714, 675] on button "Save fields" at bounding box center [717, 677] width 98 height 35
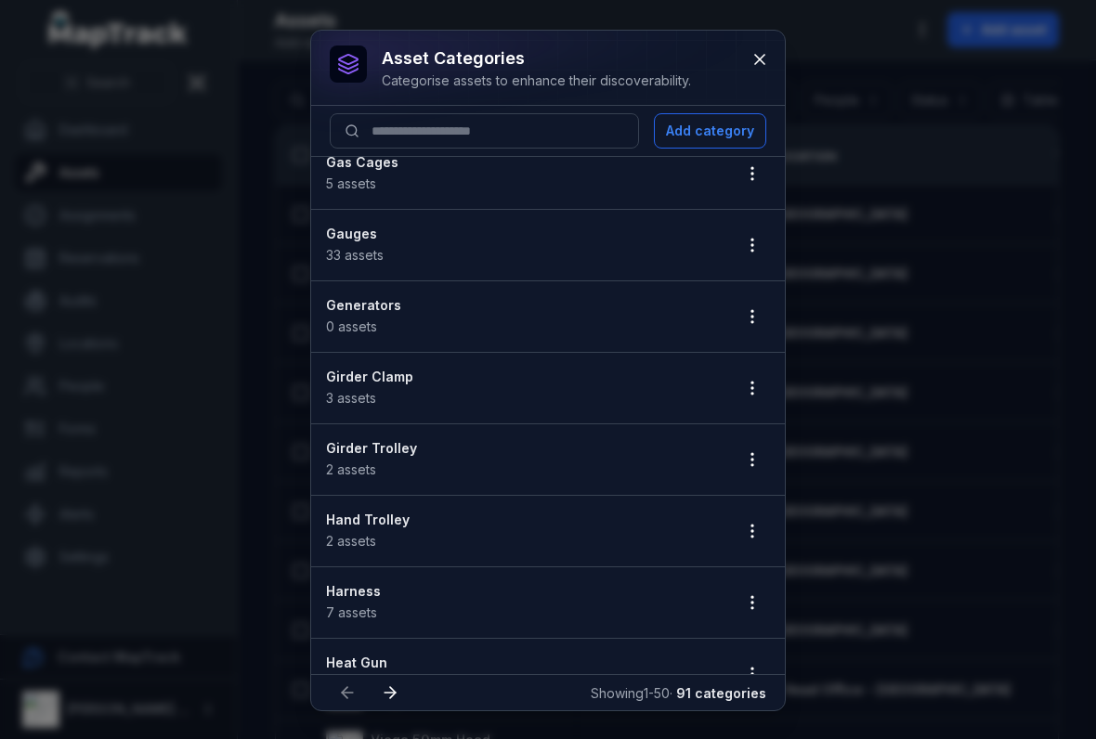
scroll to position [2007, 0]
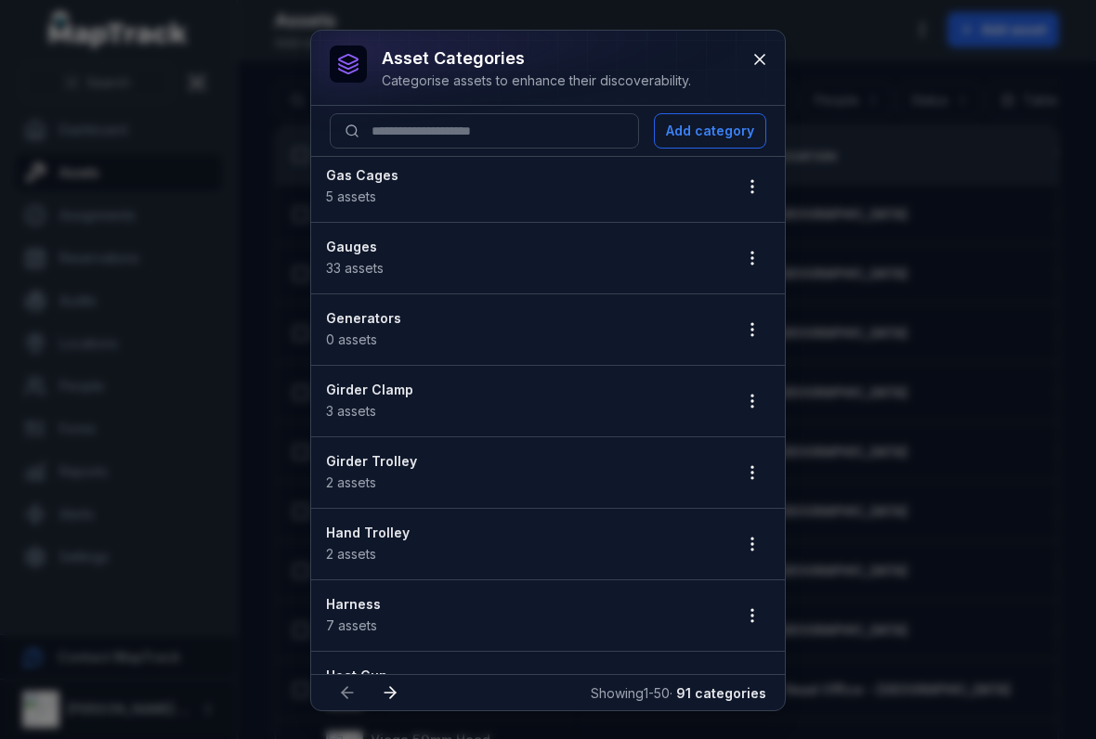
click at [755, 412] on button "button" at bounding box center [751, 400] width 35 height 35
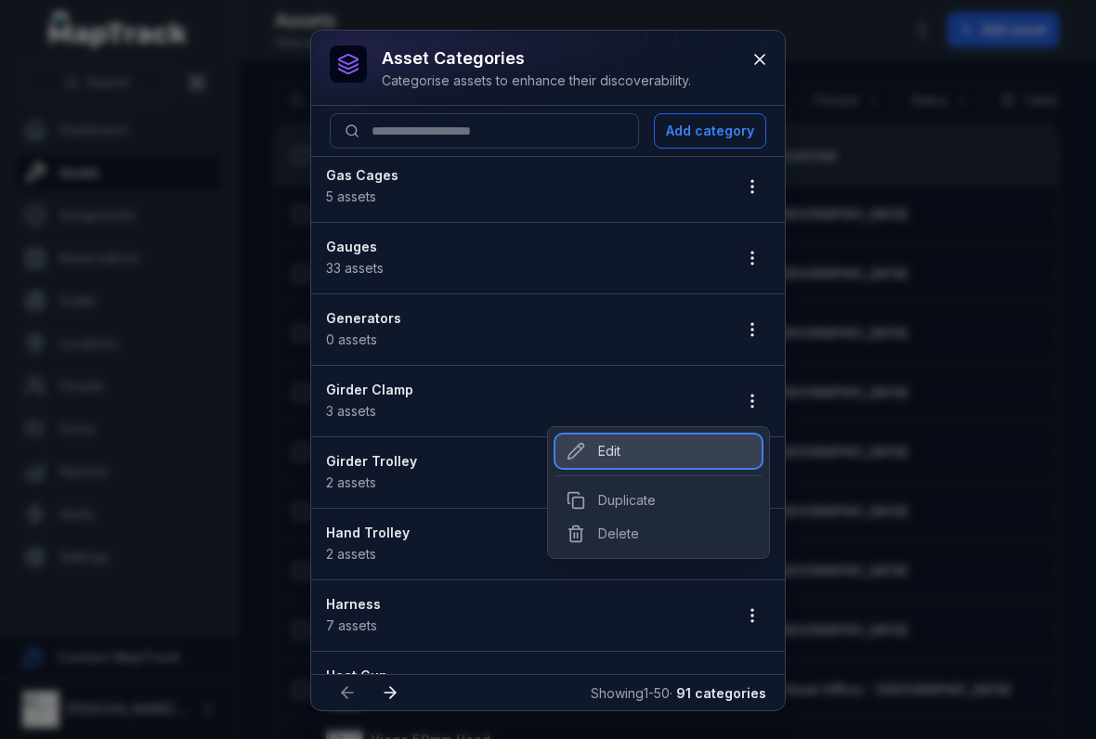
click at [592, 462] on div "Edit" at bounding box center [658, 451] width 206 height 33
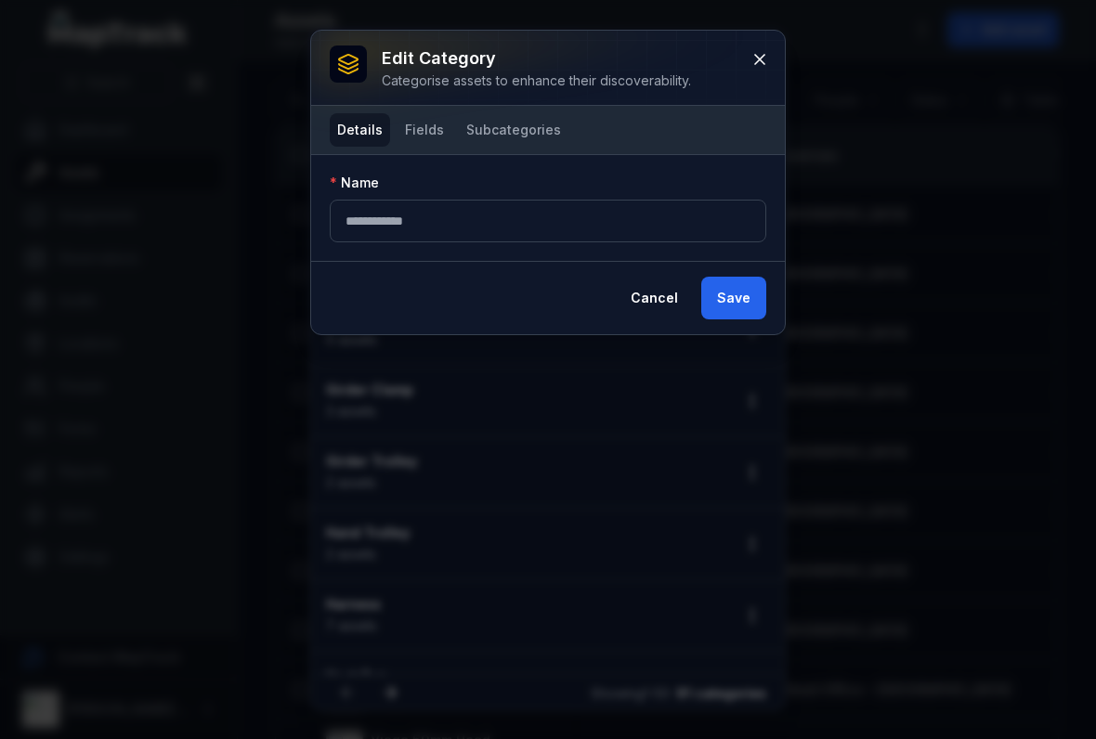
click at [439, 133] on button "Fields" at bounding box center [424, 129] width 54 height 33
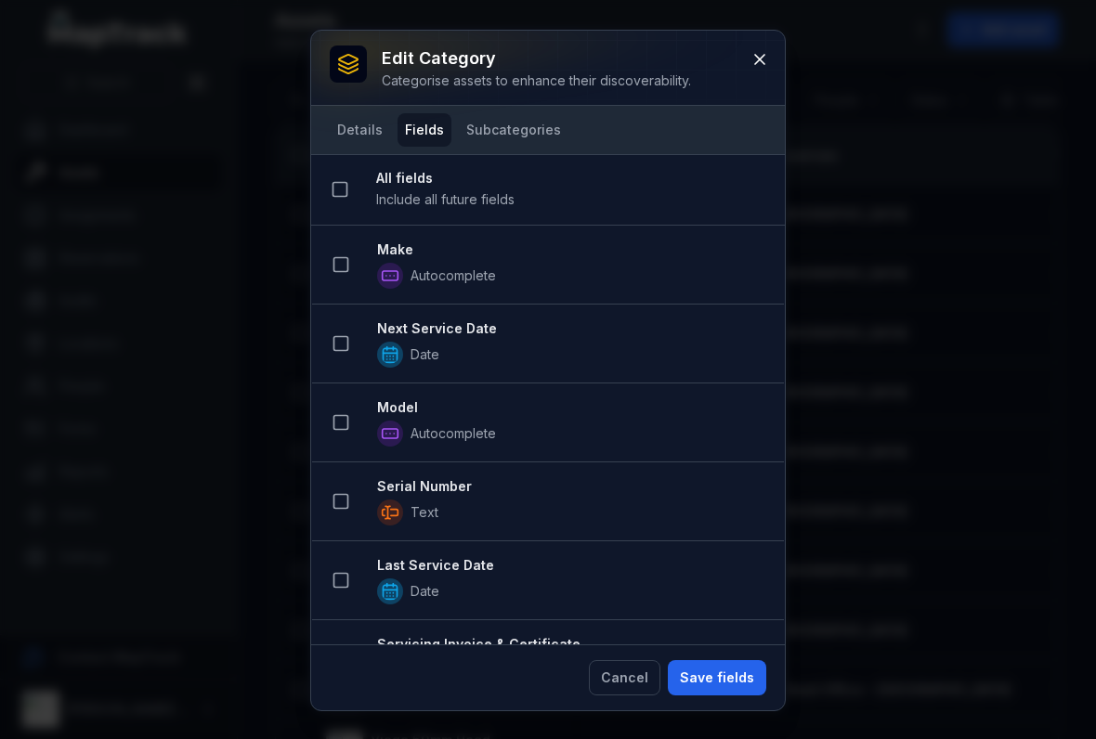
scroll to position [0, 0]
click at [350, 268] on button at bounding box center [340, 264] width 35 height 35
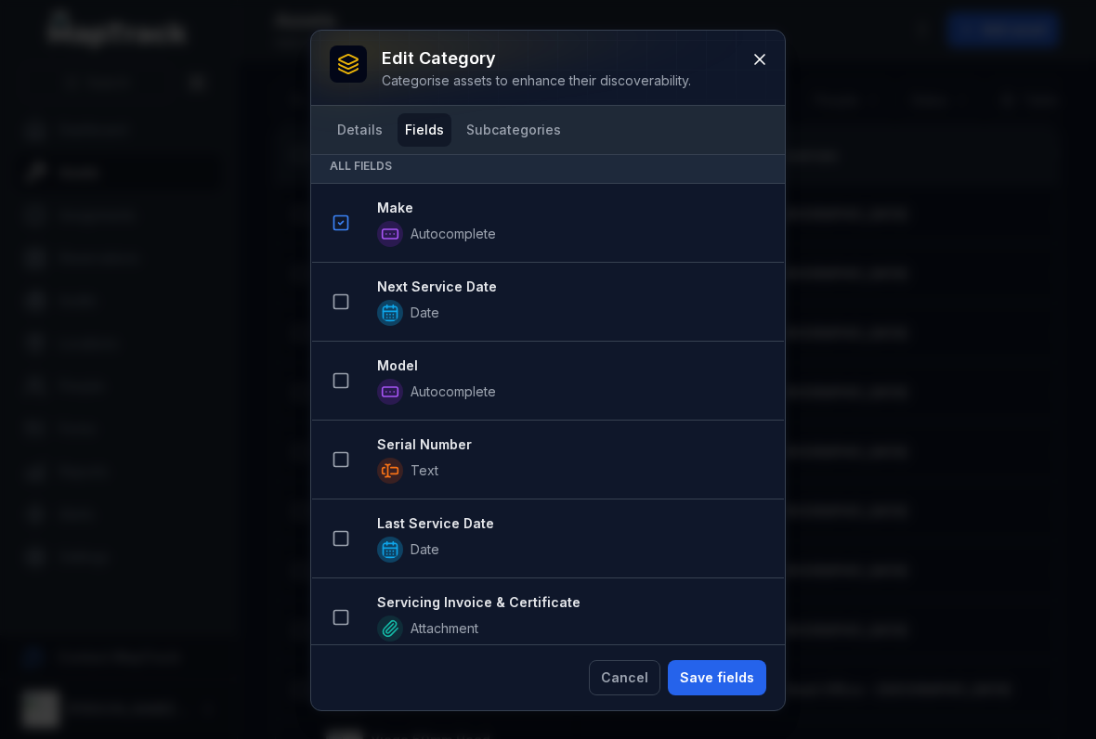
scroll to position [196, 0]
click at [350, 315] on button at bounding box center [340, 303] width 35 height 35
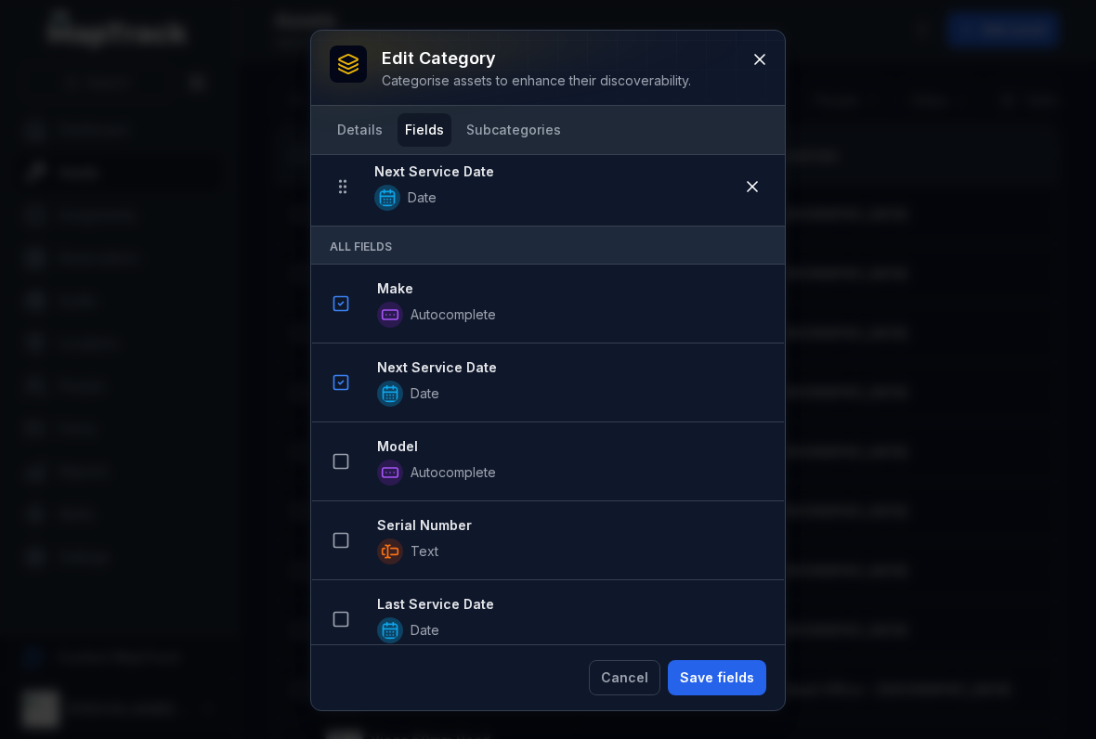
click at [345, 461] on icon at bounding box center [340, 461] width 19 height 19
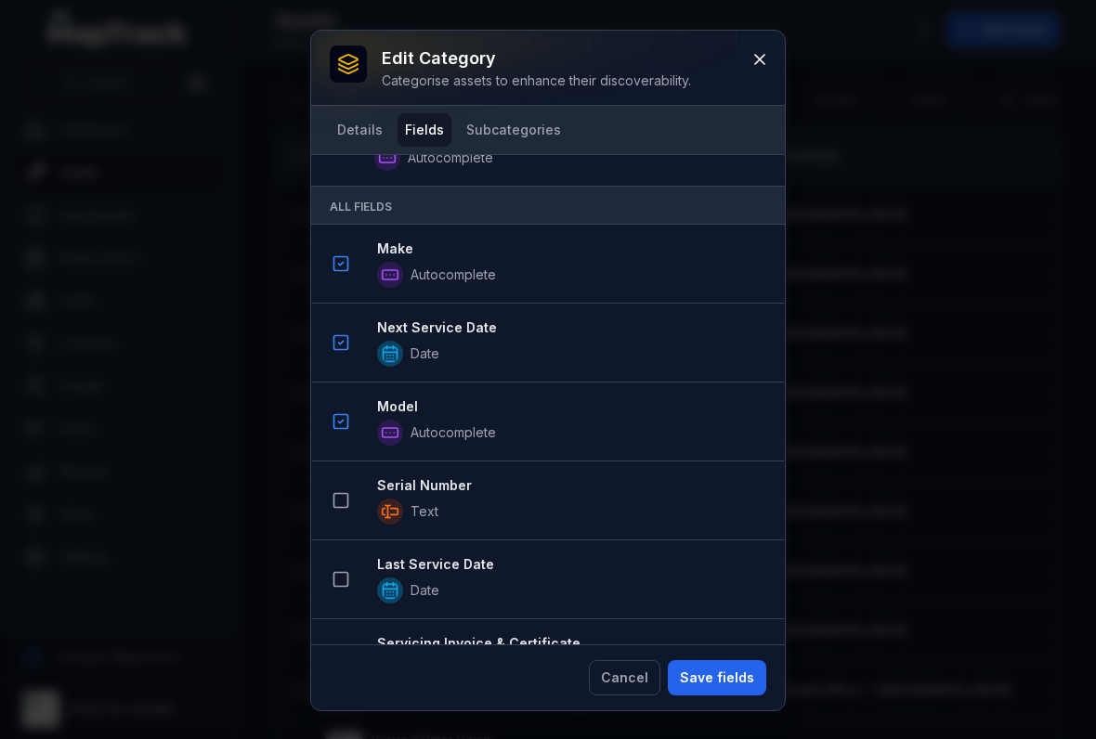
click at [347, 512] on button at bounding box center [340, 500] width 35 height 35
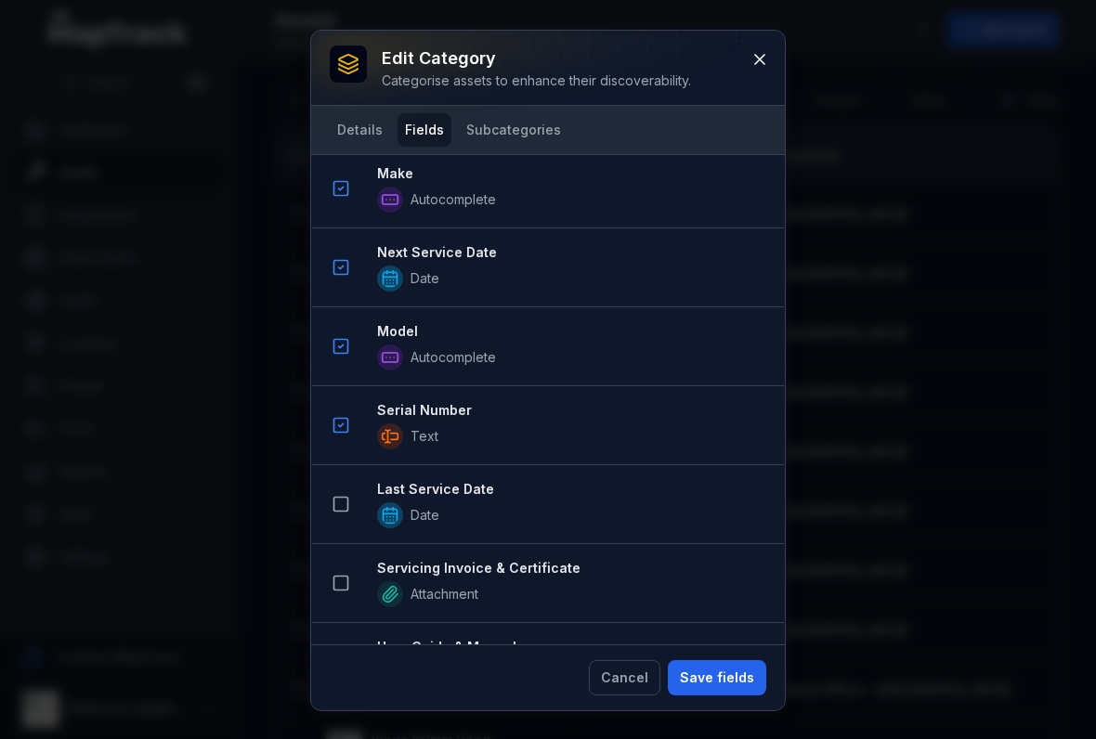
scroll to position [474, 0]
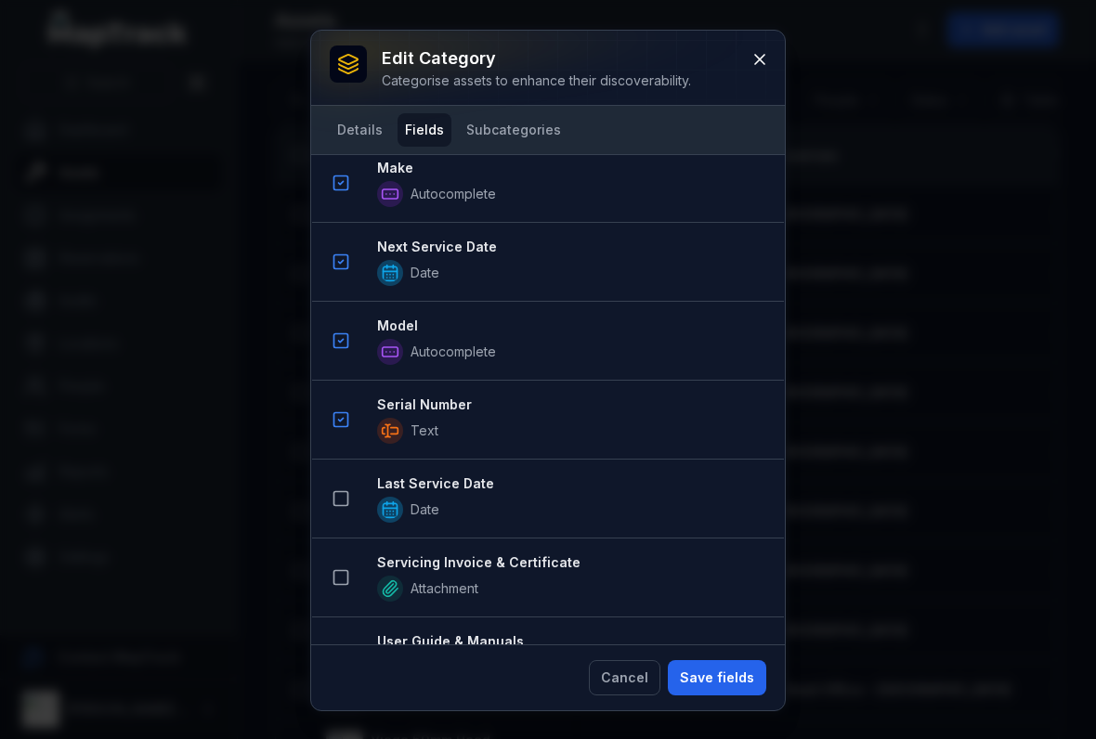
click at [347, 506] on rect at bounding box center [341, 499] width 14 height 14
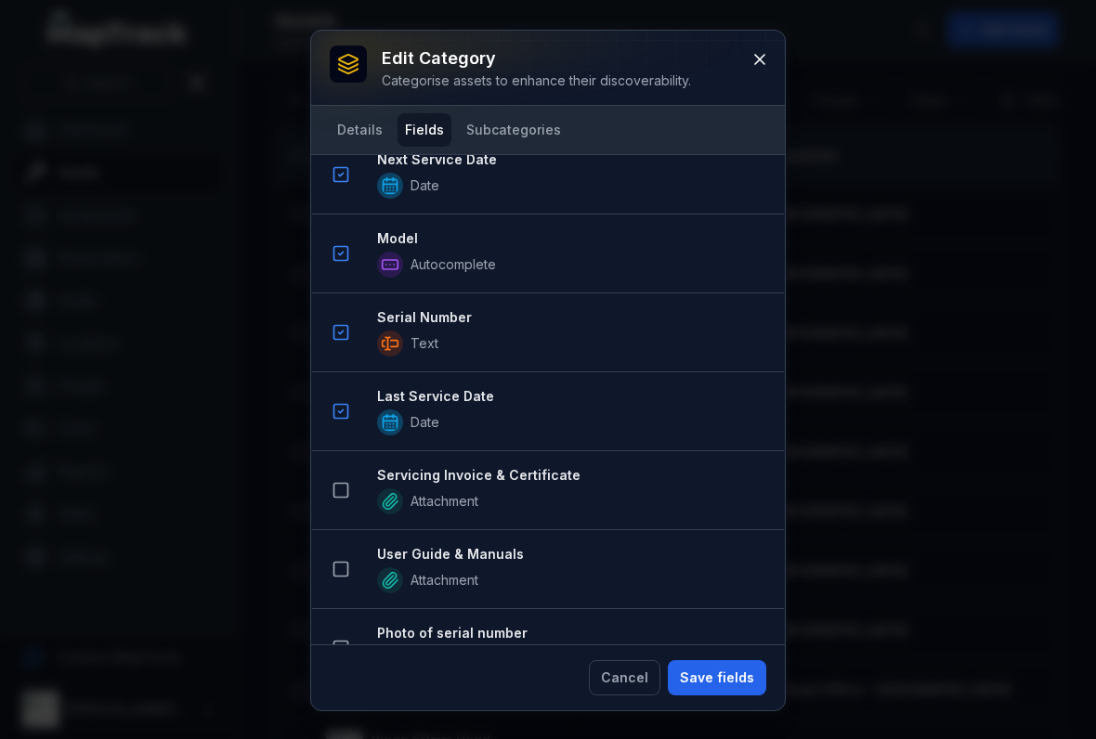
click at [345, 507] on button at bounding box center [340, 490] width 35 height 35
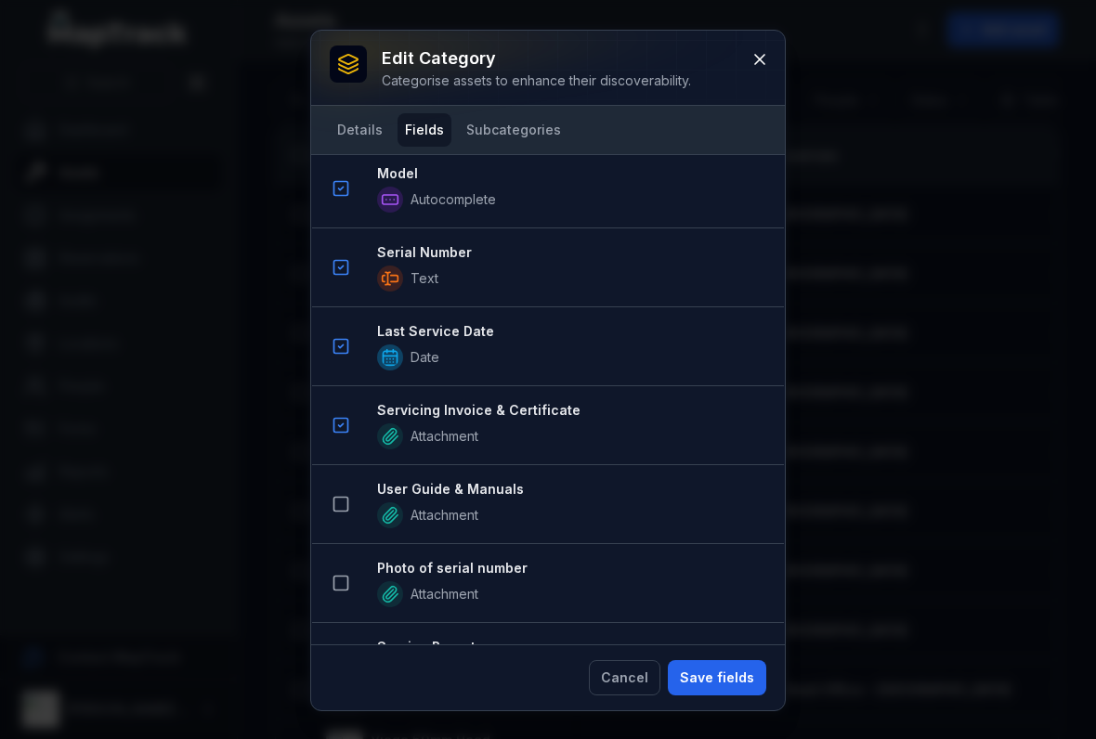
click at [355, 509] on button at bounding box center [340, 504] width 35 height 35
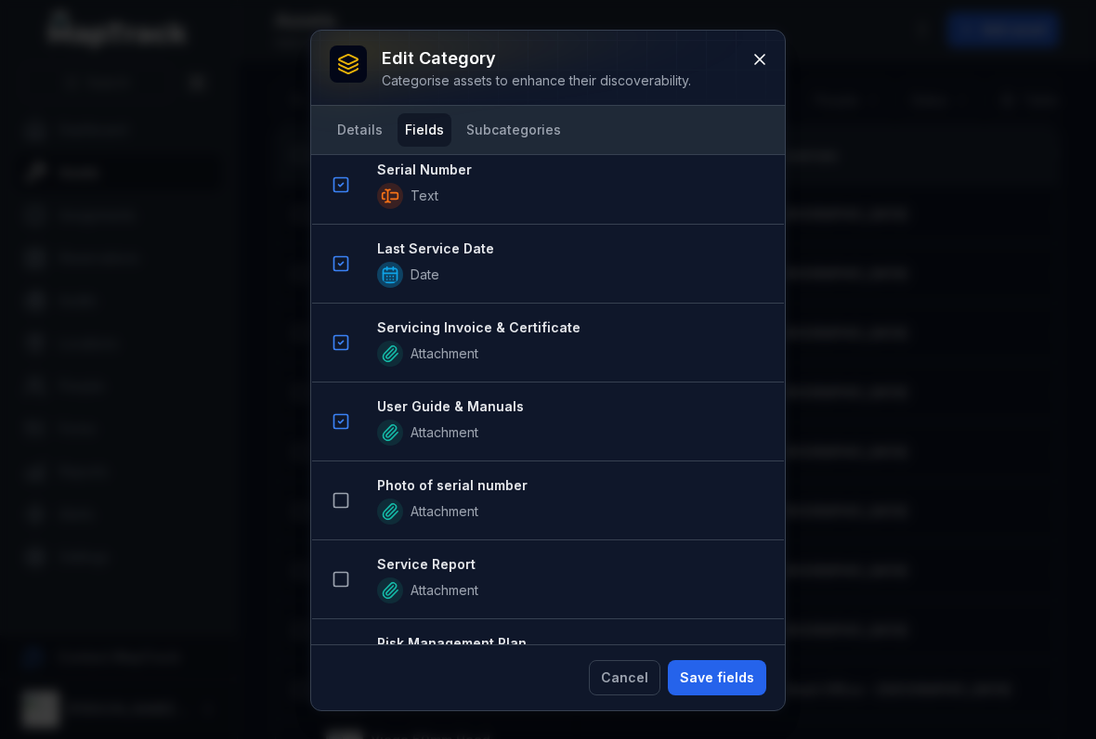
click at [346, 502] on icon at bounding box center [340, 500] width 19 height 19
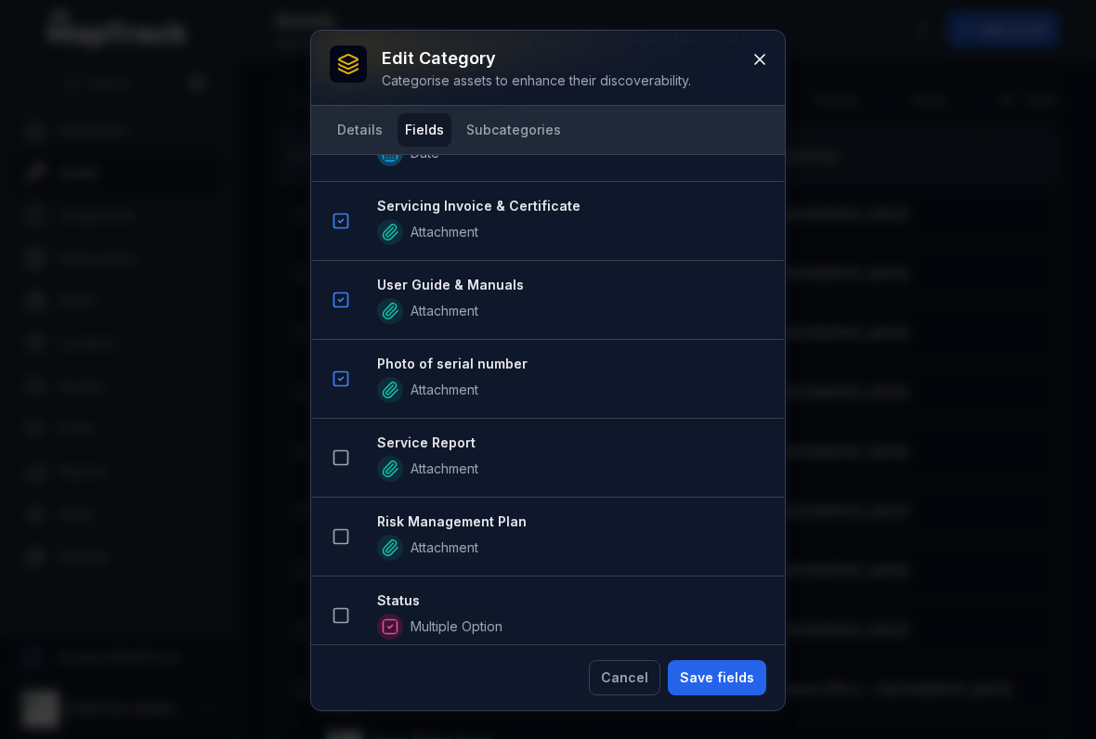
click at [347, 457] on rect at bounding box center [341, 458] width 14 height 14
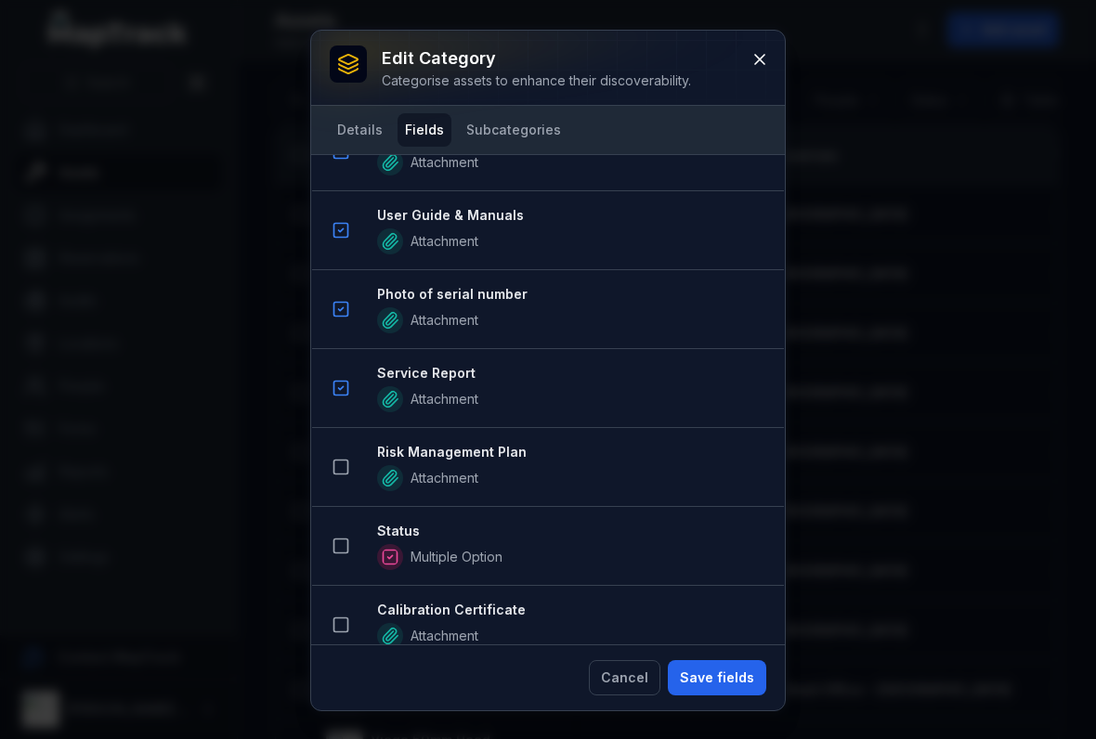
click at [345, 483] on button at bounding box center [340, 466] width 35 height 35
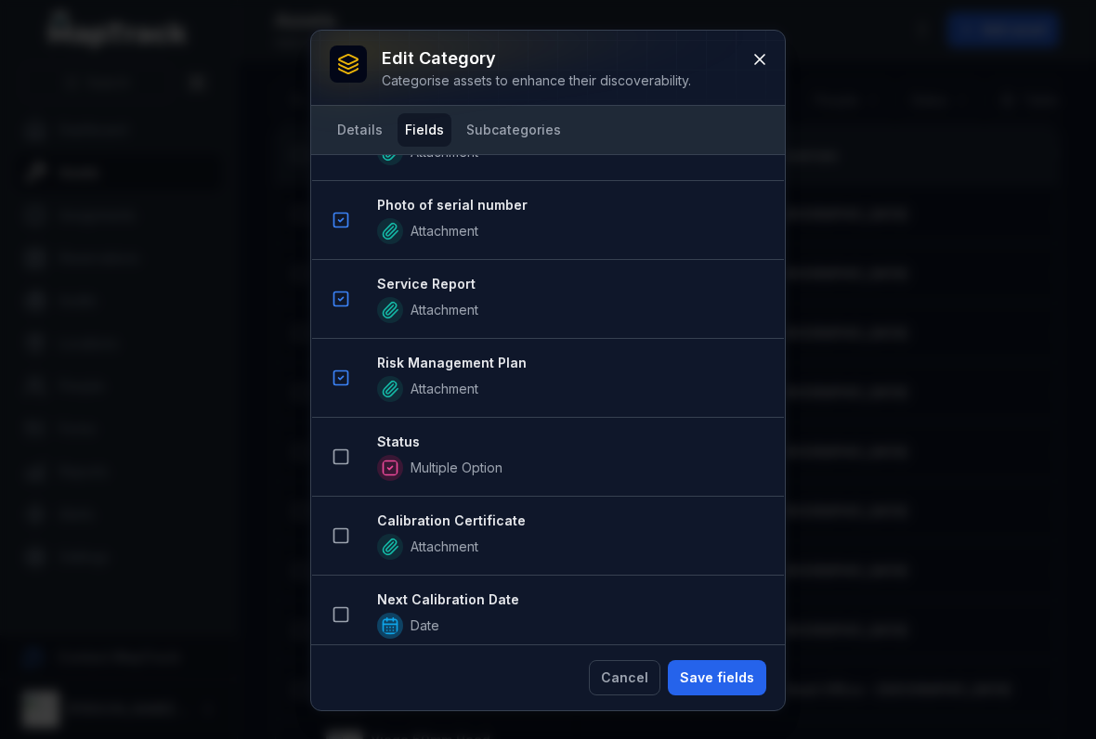
click at [331, 461] on button at bounding box center [340, 456] width 35 height 35
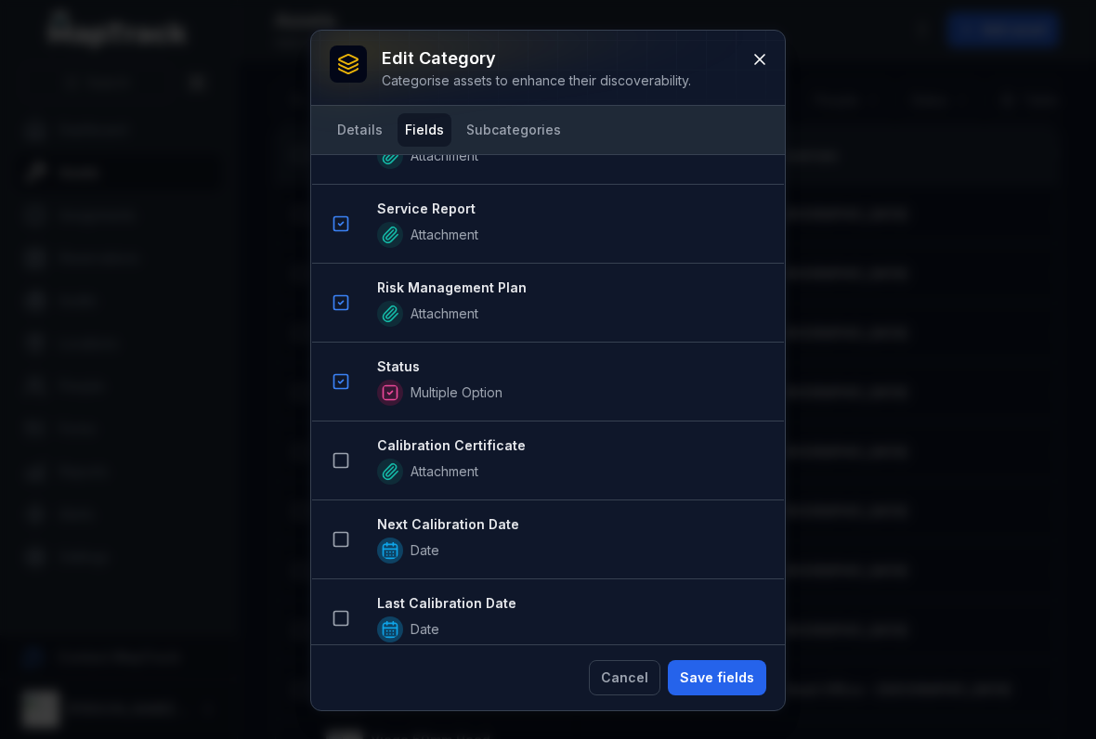
click at [341, 462] on icon at bounding box center [340, 460] width 19 height 19
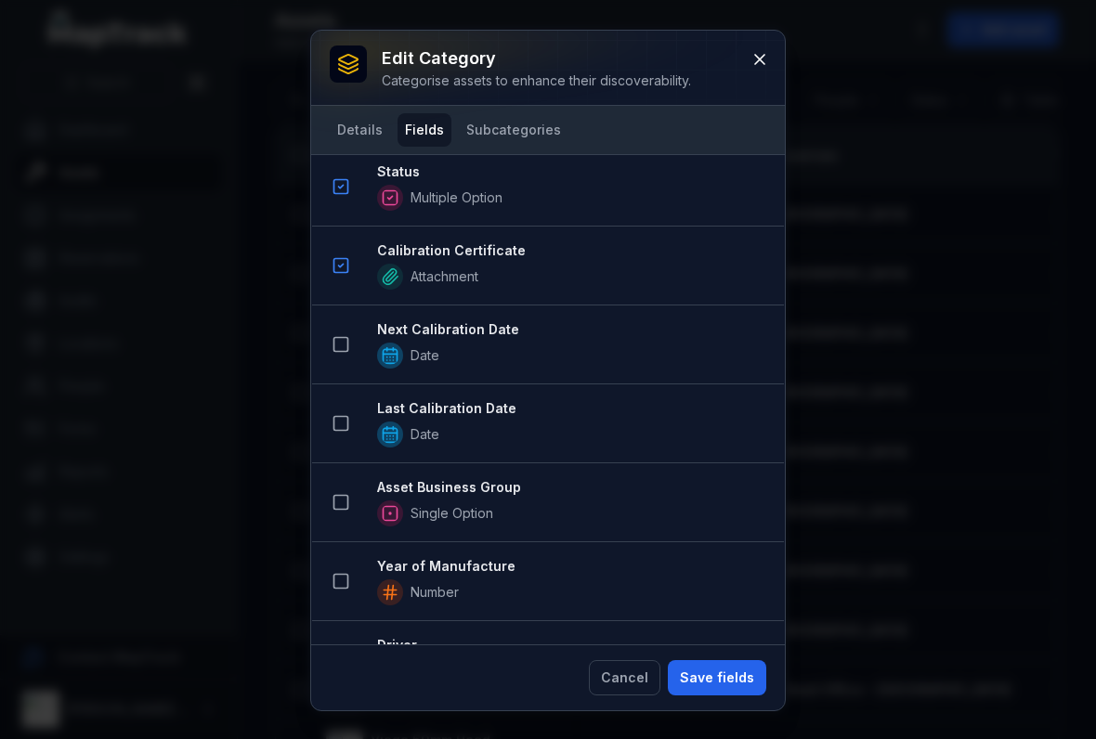
scroll to position [1917, 0]
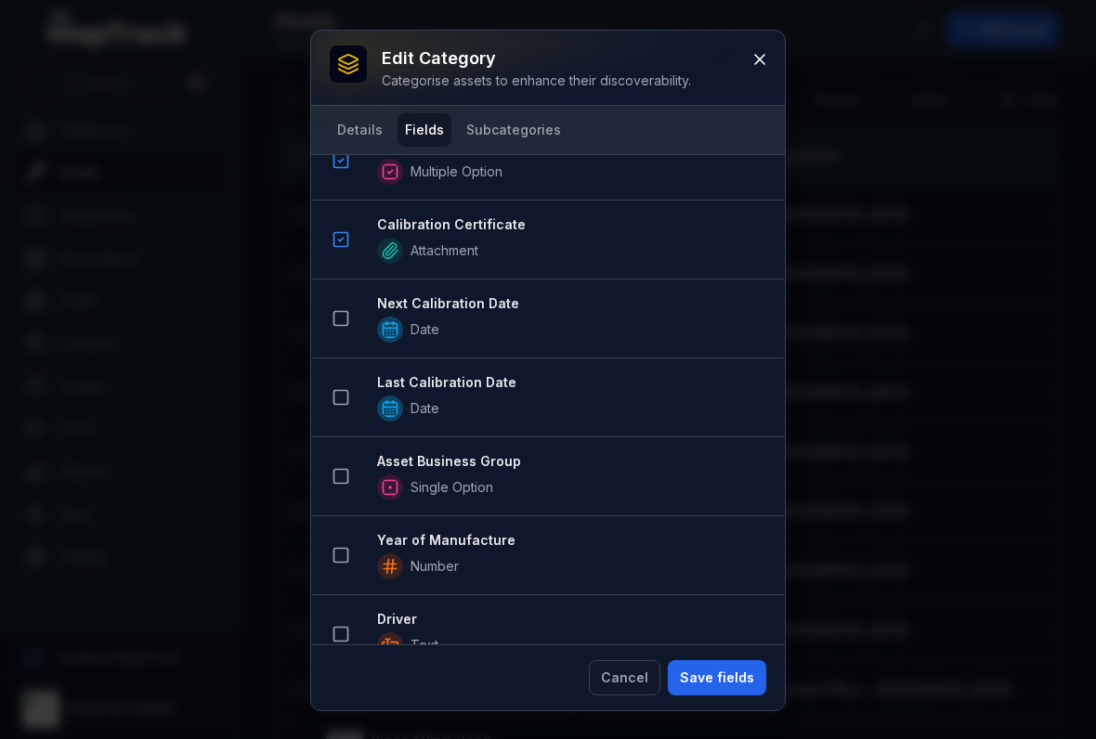
click at [344, 467] on icon at bounding box center [340, 476] width 19 height 19
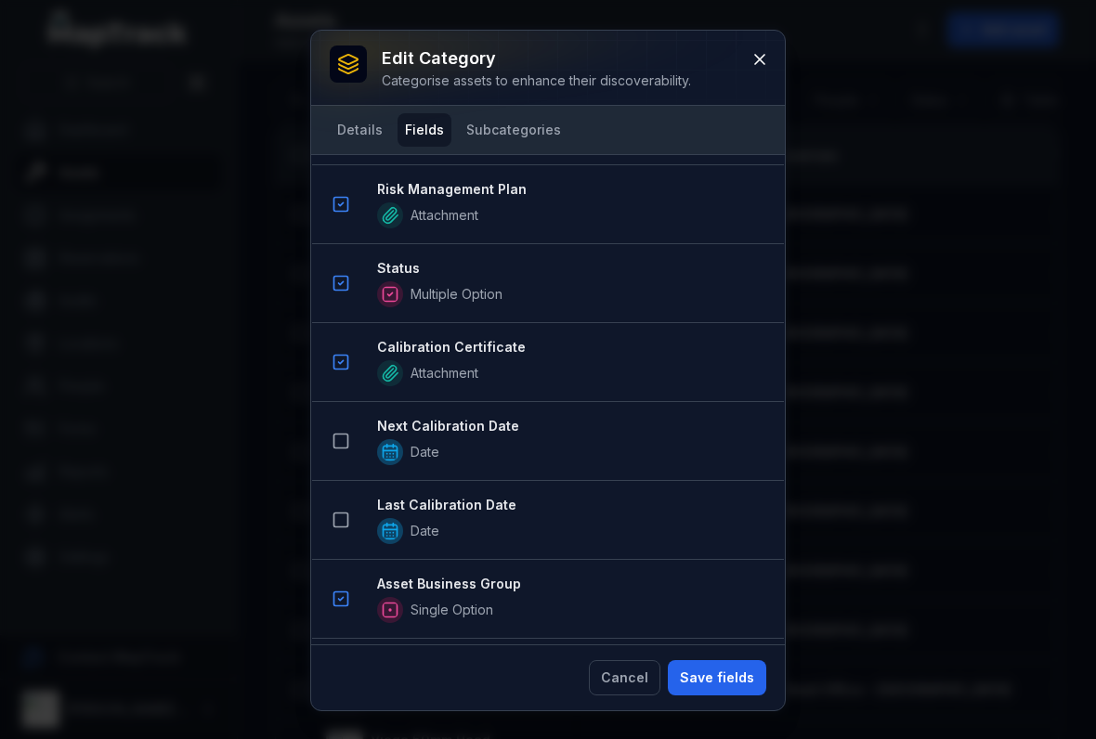
scroll to position [1881, 0]
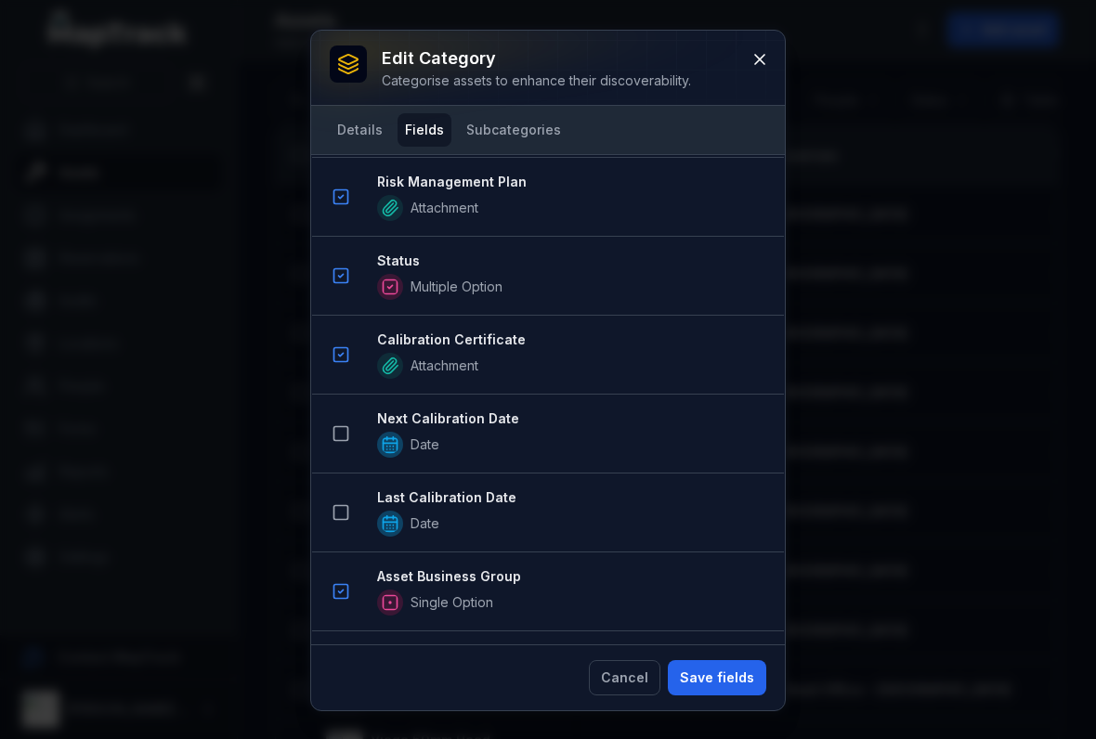
click at [716, 673] on button "Save fields" at bounding box center [717, 677] width 98 height 35
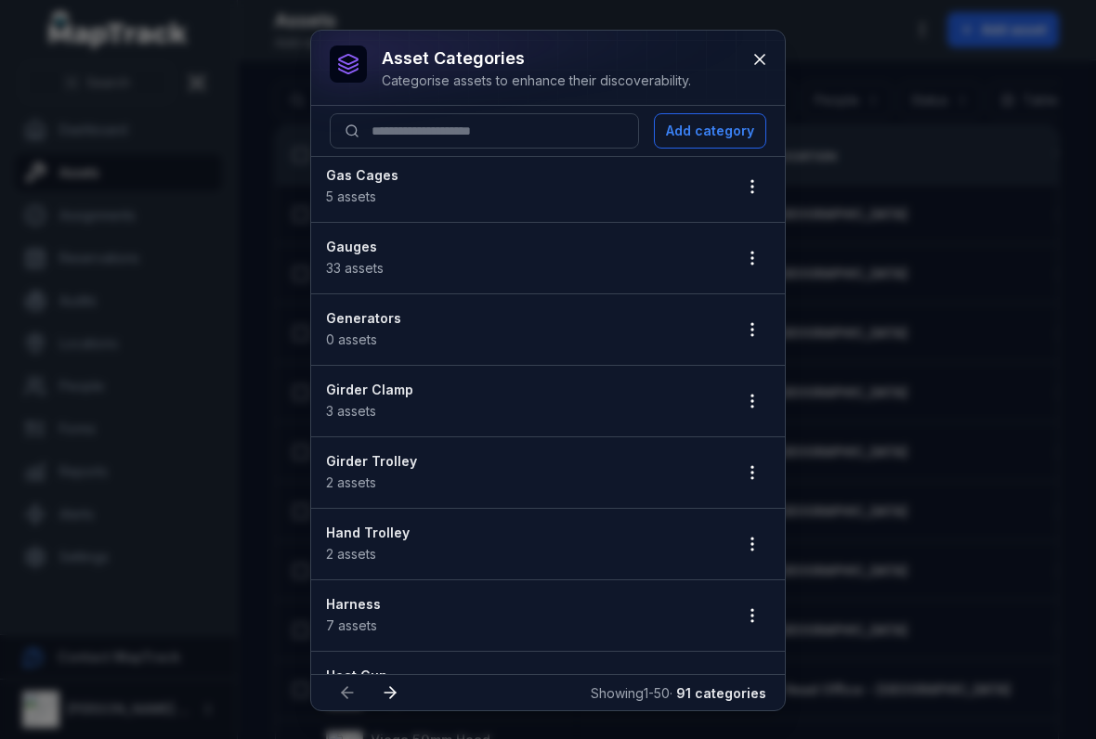
click at [751, 484] on button "button" at bounding box center [751, 472] width 35 height 35
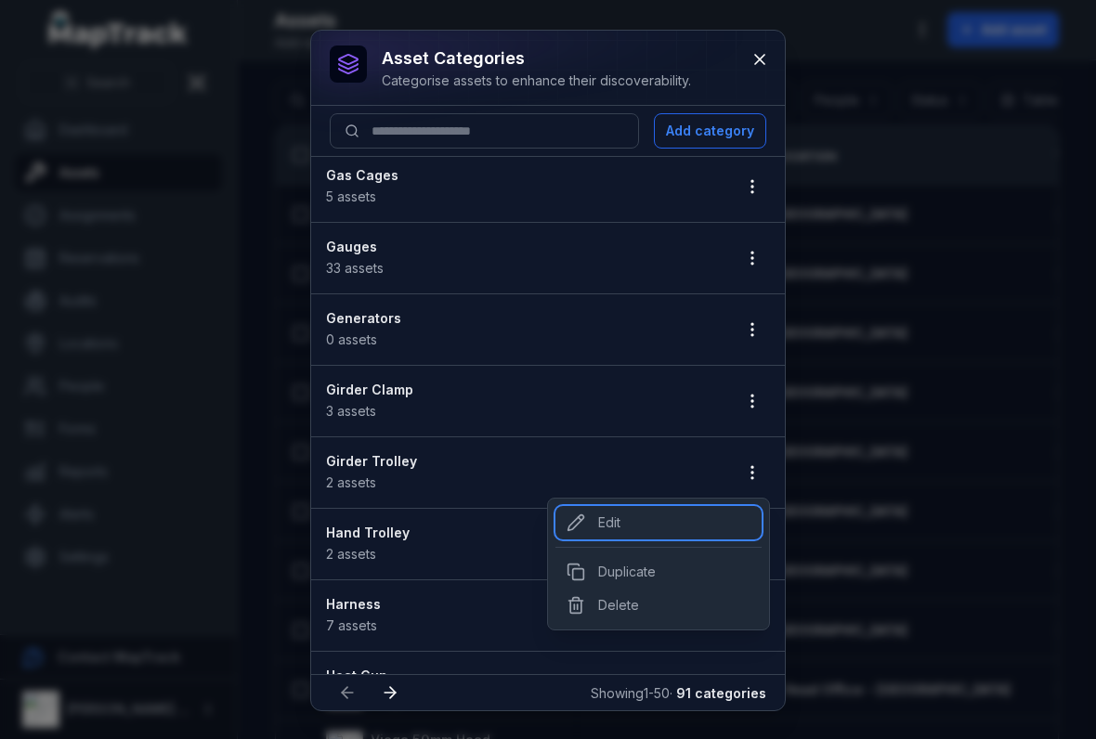
click at [608, 521] on div "Edit" at bounding box center [658, 522] width 206 height 33
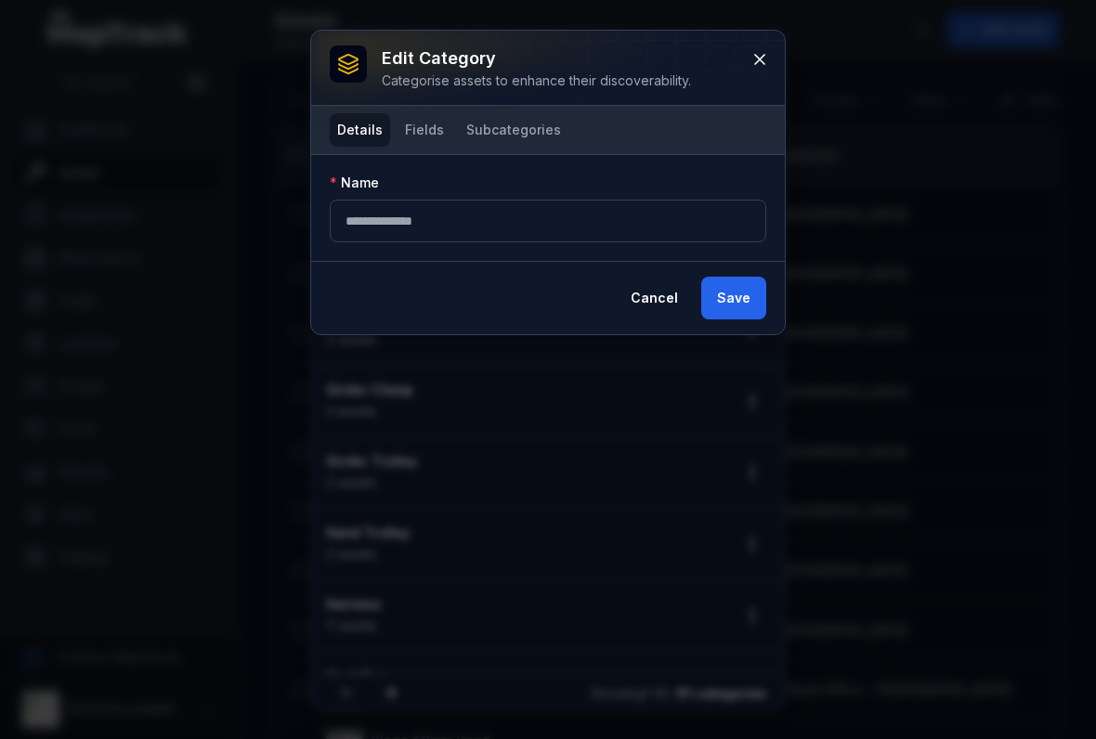
click at [428, 146] on button "Fields" at bounding box center [424, 129] width 54 height 33
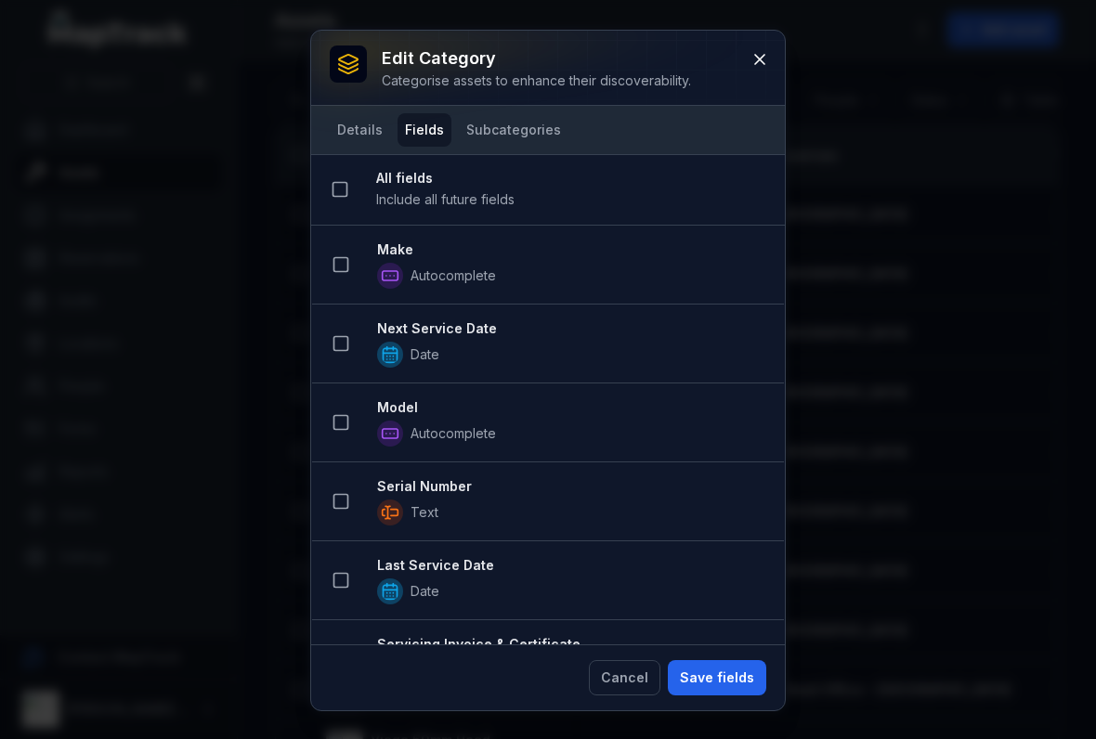
click at [344, 279] on button at bounding box center [340, 264] width 35 height 35
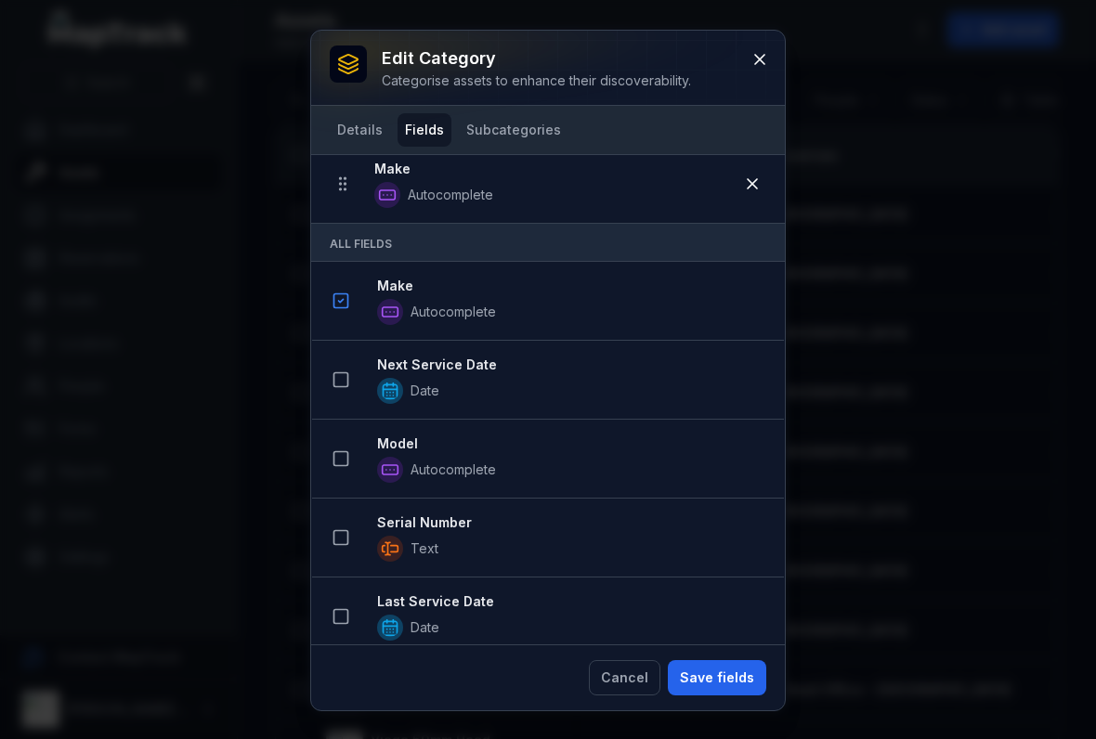
scroll to position [165, 0]
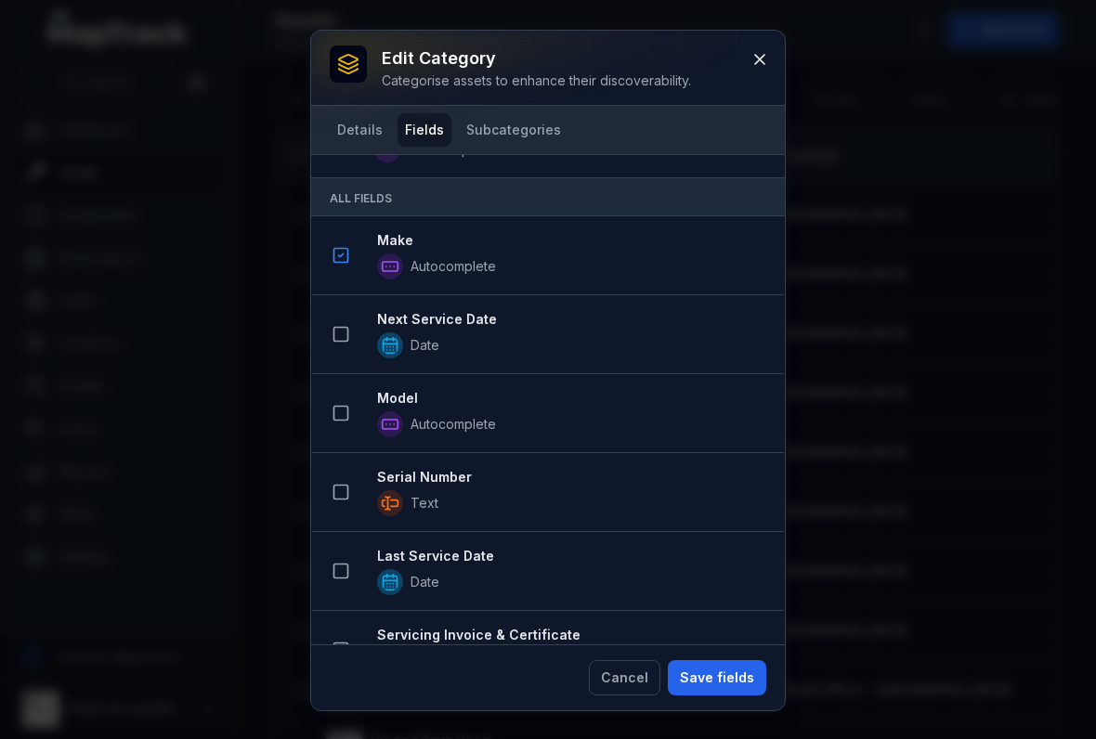
click at [343, 326] on icon at bounding box center [340, 334] width 19 height 19
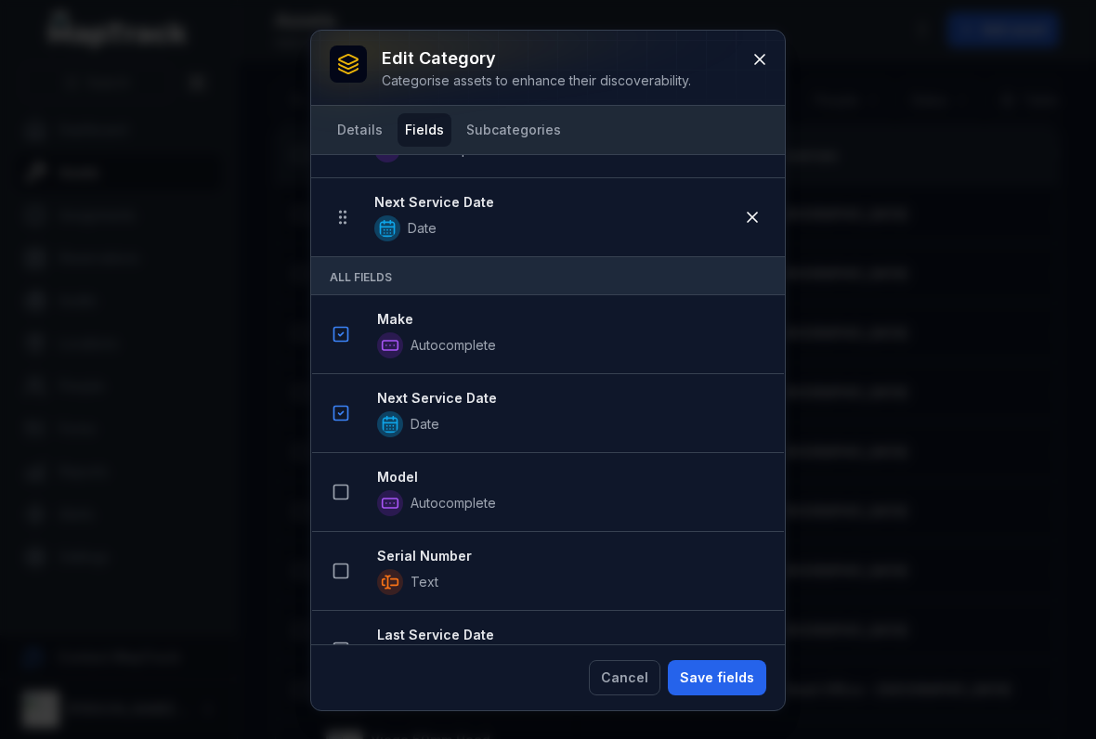
click at [342, 495] on icon at bounding box center [340, 492] width 19 height 19
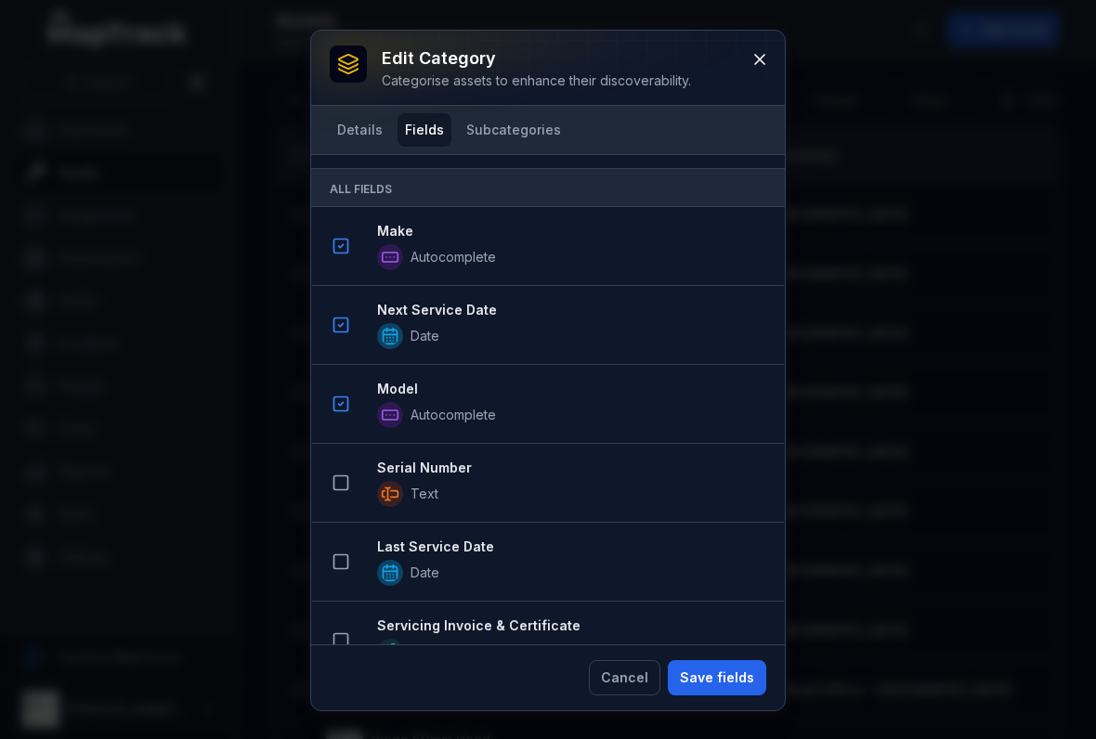
click at [345, 496] on button at bounding box center [340, 482] width 35 height 35
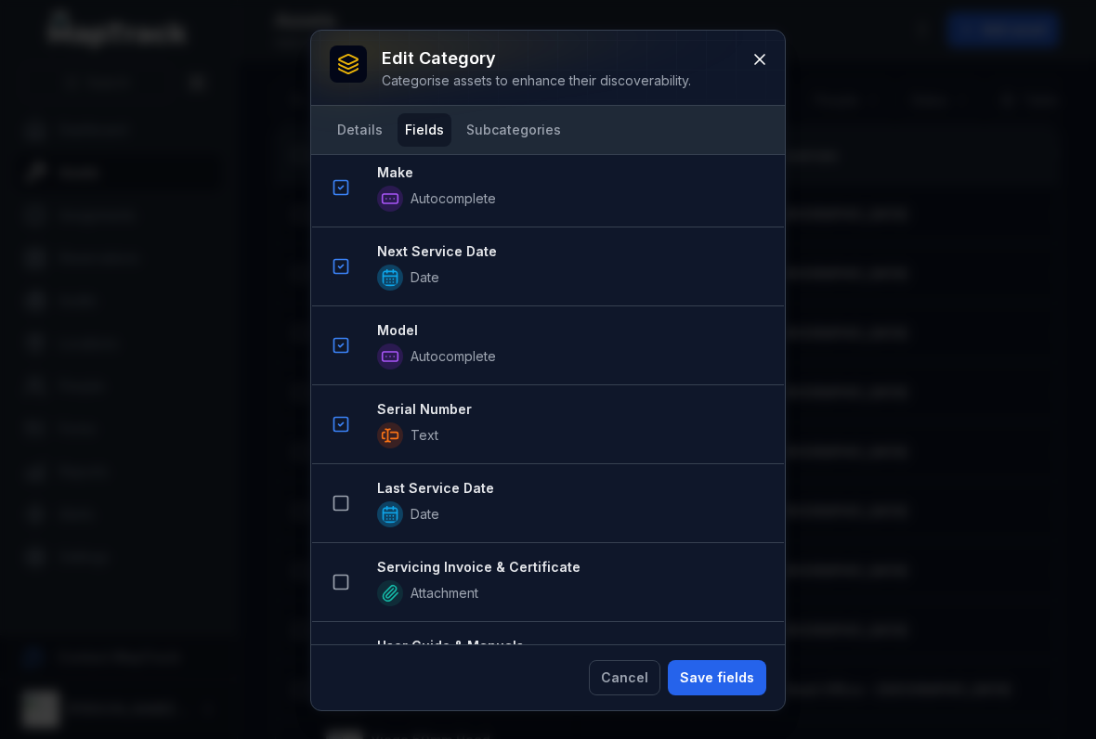
click at [348, 505] on rect at bounding box center [341, 504] width 14 height 14
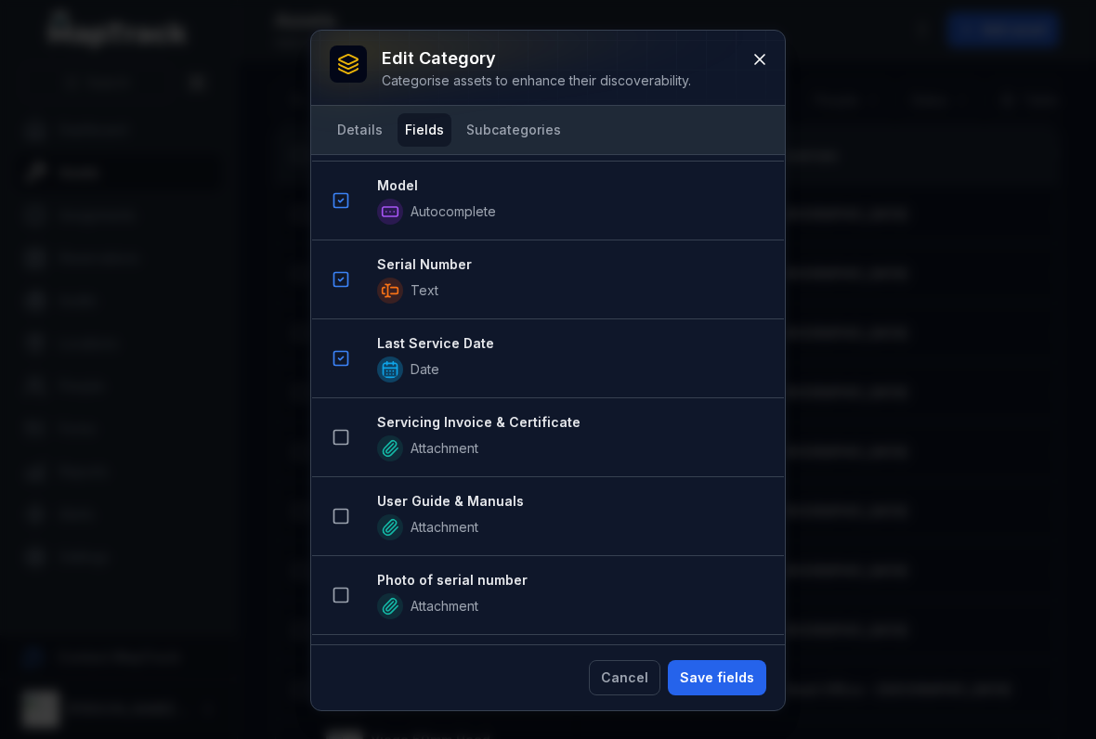
click at [336, 459] on li "Servicing Invoice & Certificate Attachment" at bounding box center [548, 437] width 472 height 80
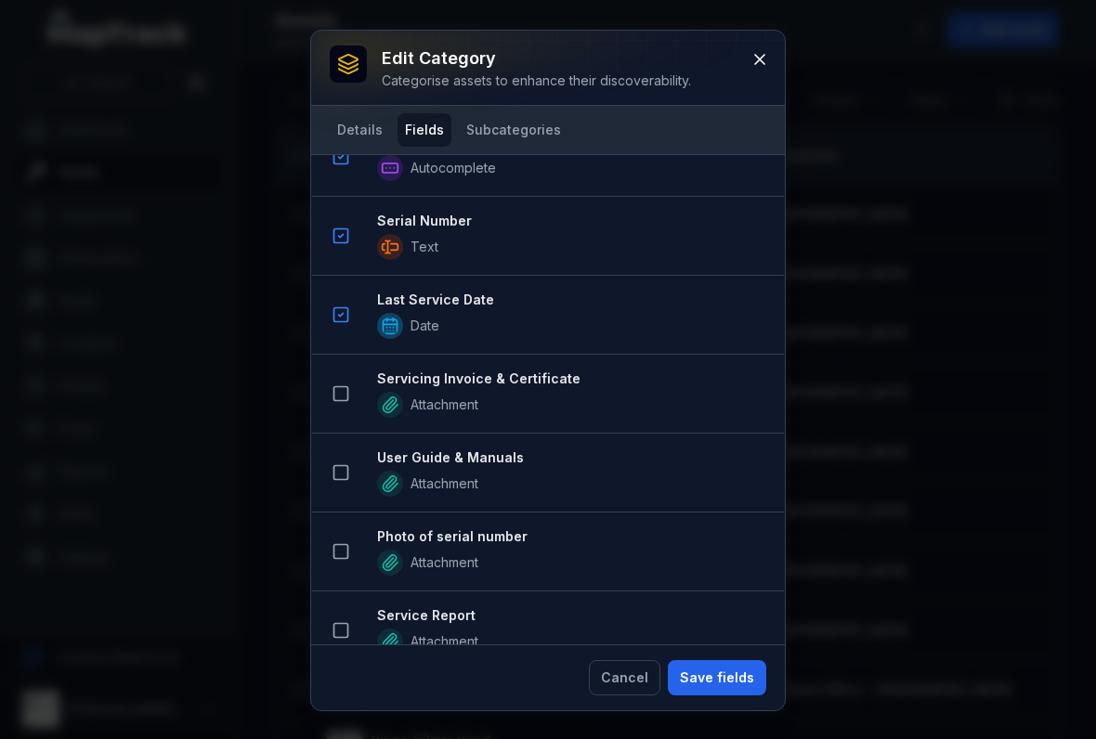
click at [346, 381] on button at bounding box center [340, 393] width 35 height 35
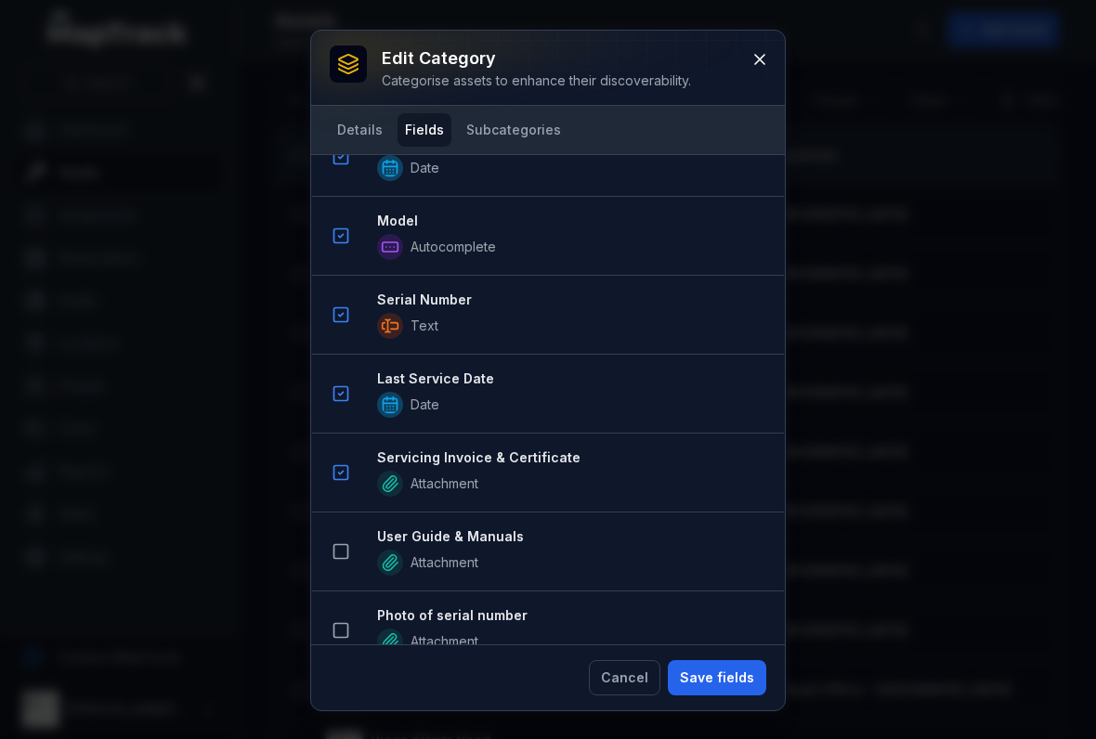
click at [346, 558] on rect at bounding box center [341, 552] width 14 height 14
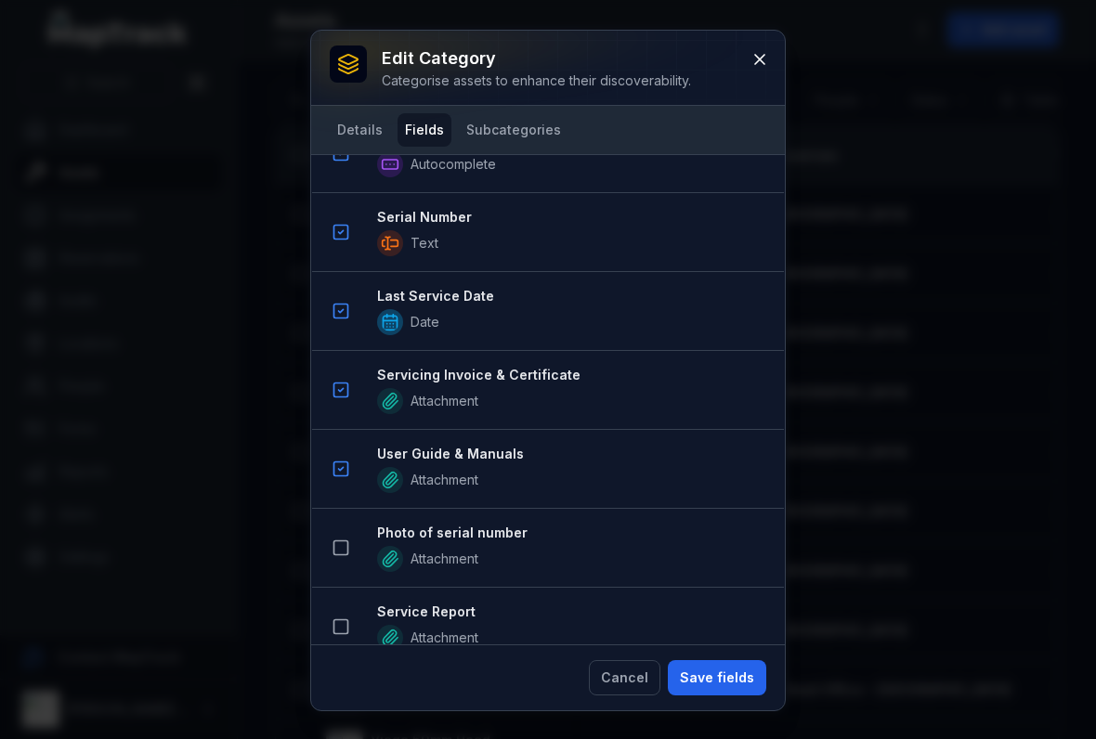
click at [341, 565] on button at bounding box center [340, 547] width 35 height 35
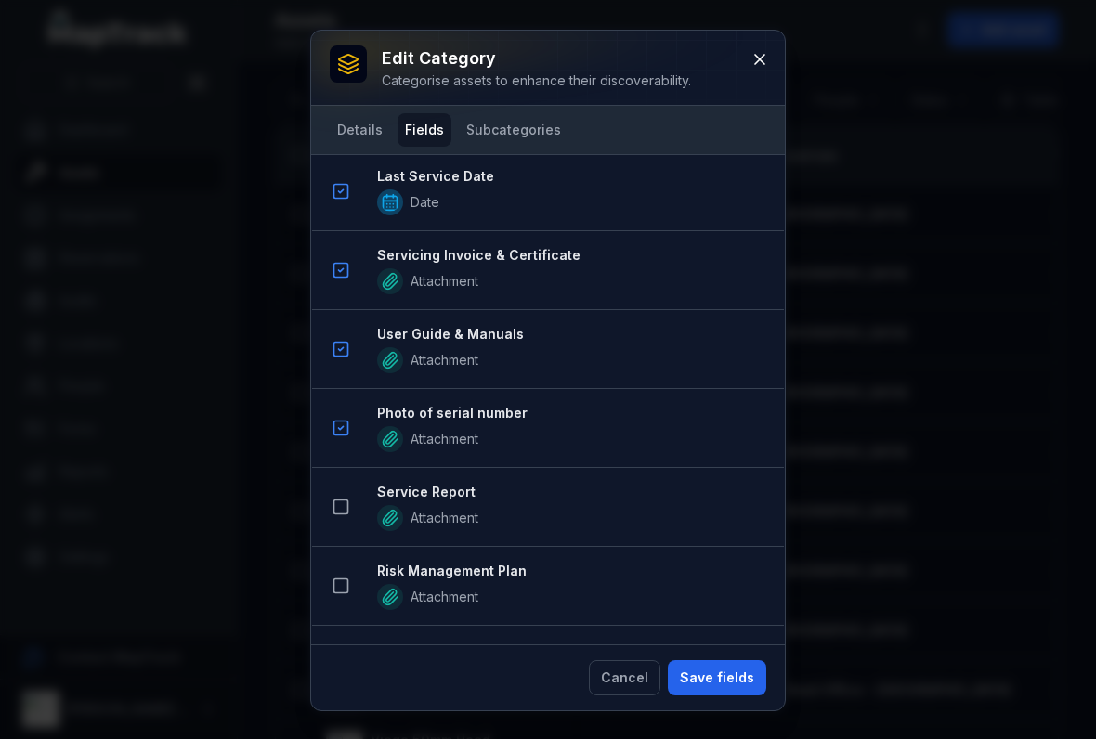
click at [332, 523] on button at bounding box center [340, 506] width 35 height 35
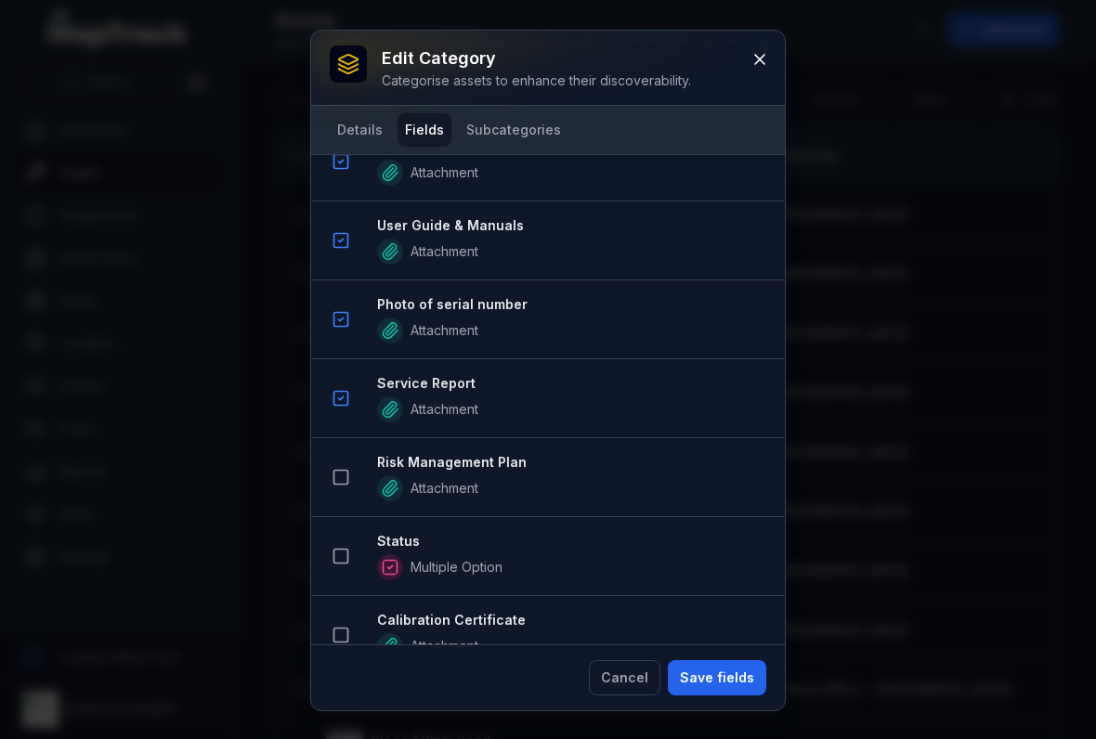
scroll to position [1286, 0]
click at [353, 474] on button at bounding box center [340, 476] width 35 height 35
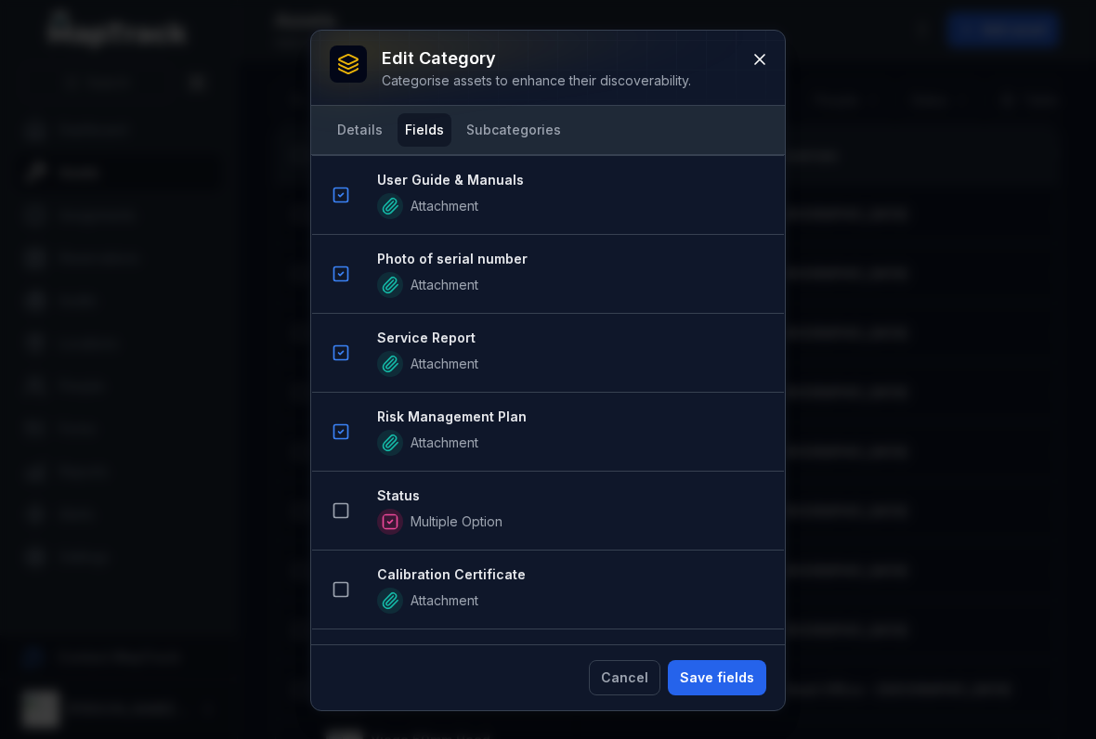
click at [346, 523] on button at bounding box center [340, 510] width 35 height 35
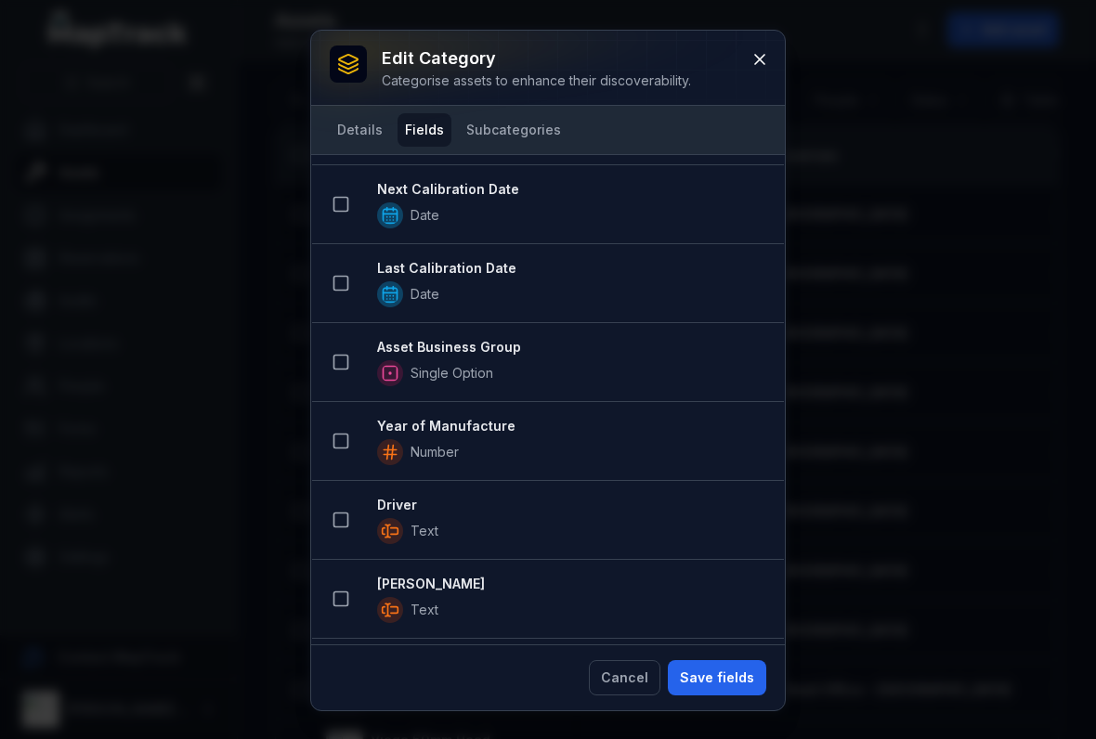
click at [341, 376] on button at bounding box center [340, 361] width 35 height 35
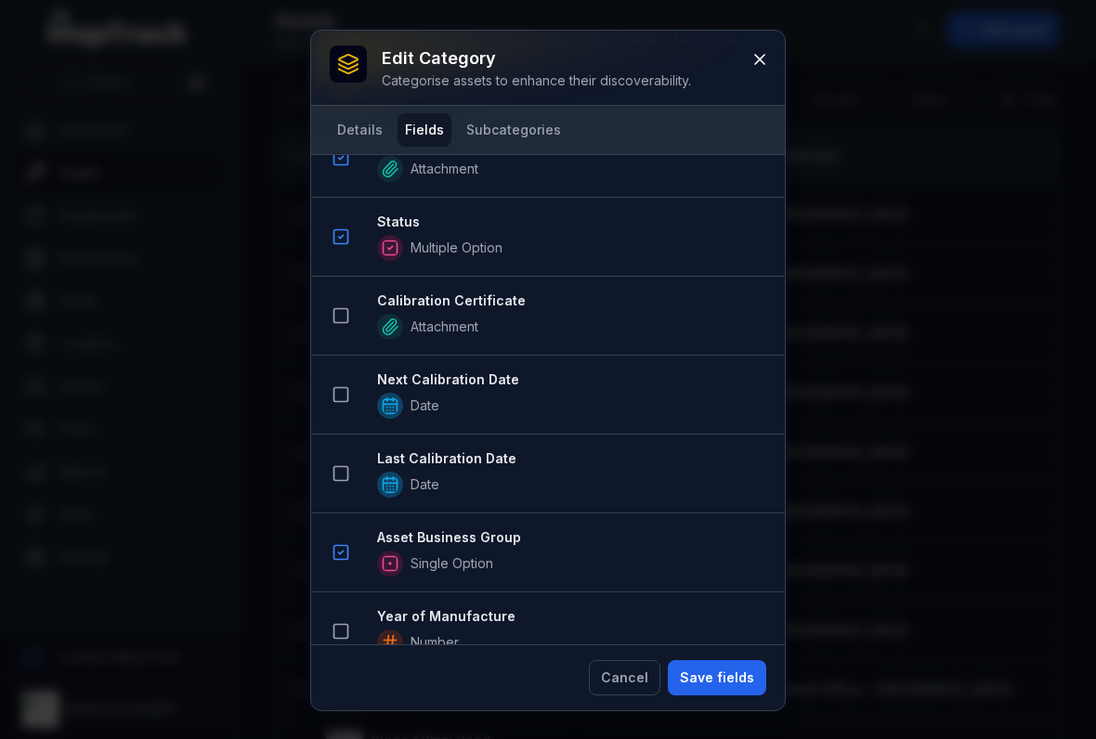
scroll to position [1839, 0]
click at [705, 673] on button "Save fields" at bounding box center [717, 677] width 98 height 35
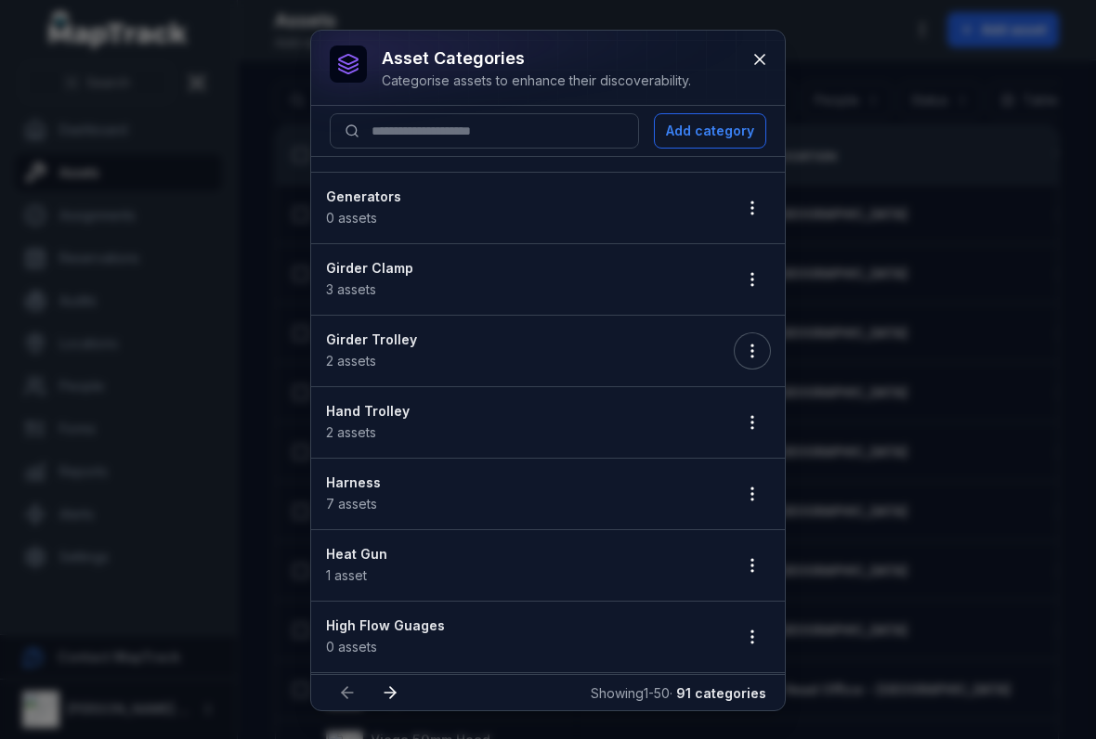
scroll to position [2131, 0]
click at [748, 489] on icon "button" at bounding box center [752, 491] width 19 height 19
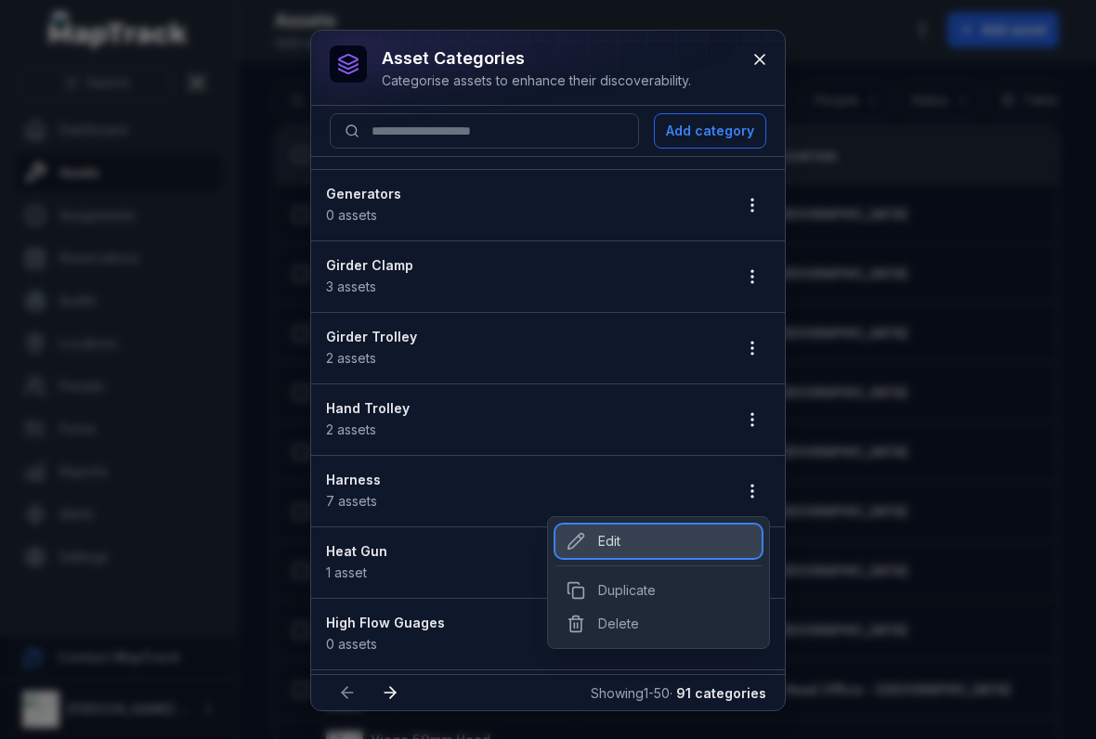
click at [613, 534] on div "Edit" at bounding box center [658, 541] width 206 height 33
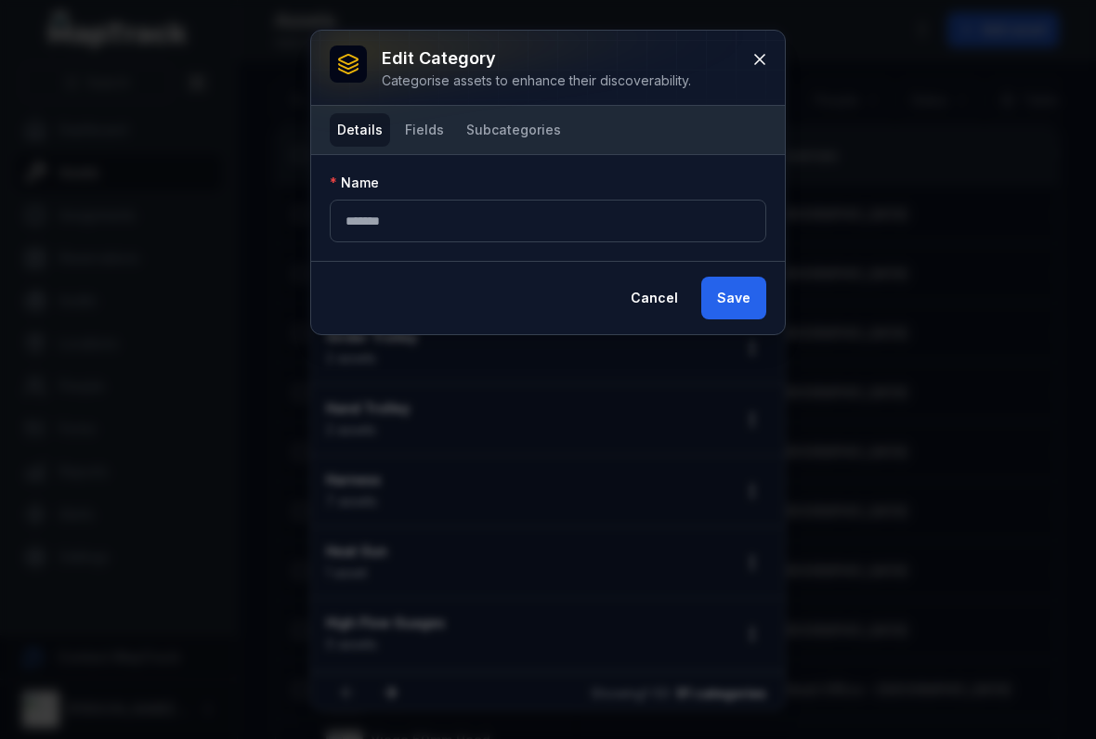
click at [403, 122] on button "Fields" at bounding box center [424, 129] width 54 height 33
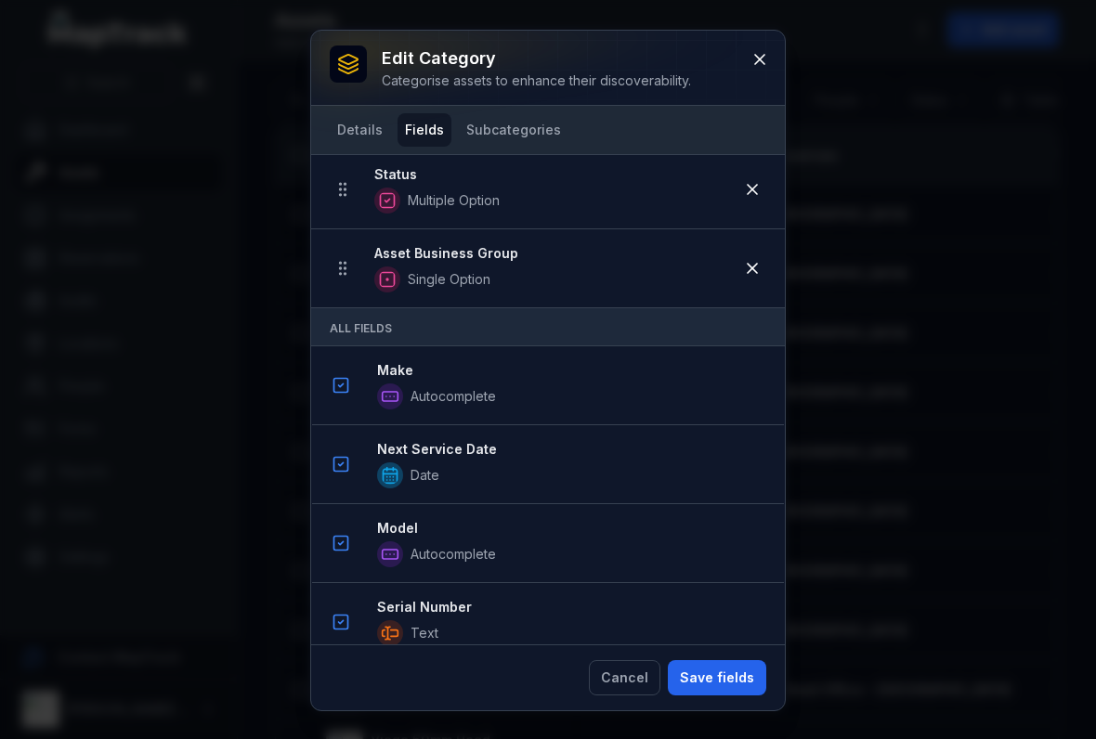
click at [712, 676] on button "Save fields" at bounding box center [717, 677] width 98 height 35
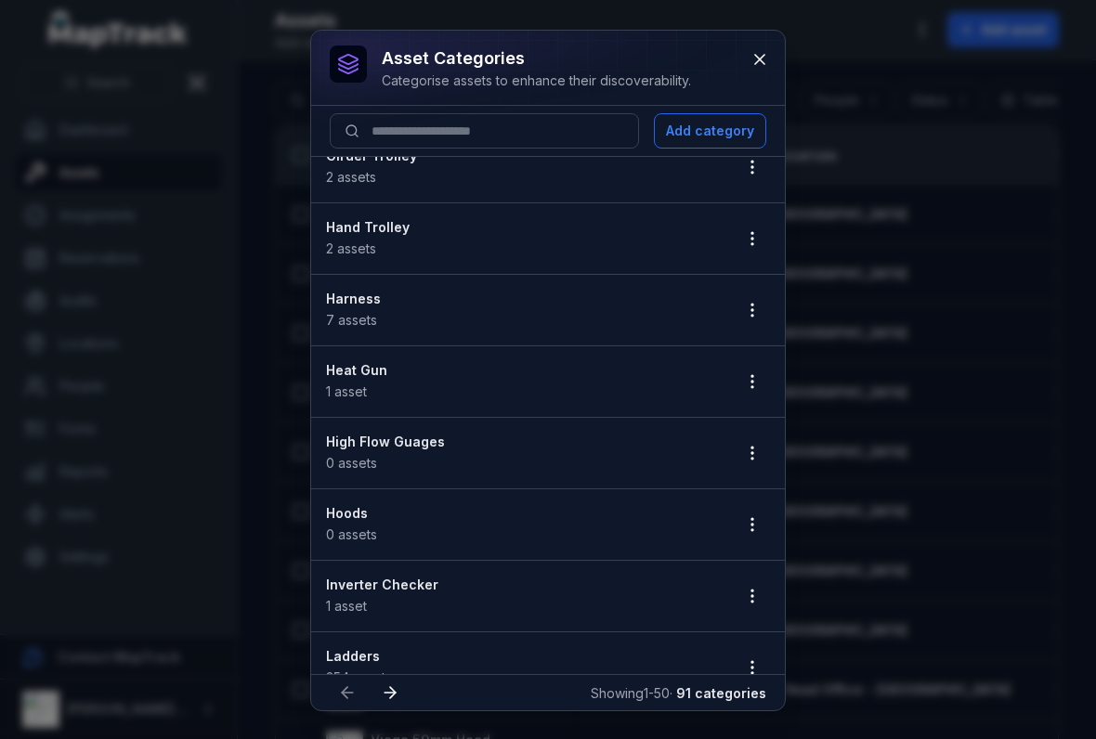
scroll to position [2311, 0]
click at [744, 374] on icon "button" at bounding box center [752, 382] width 19 height 19
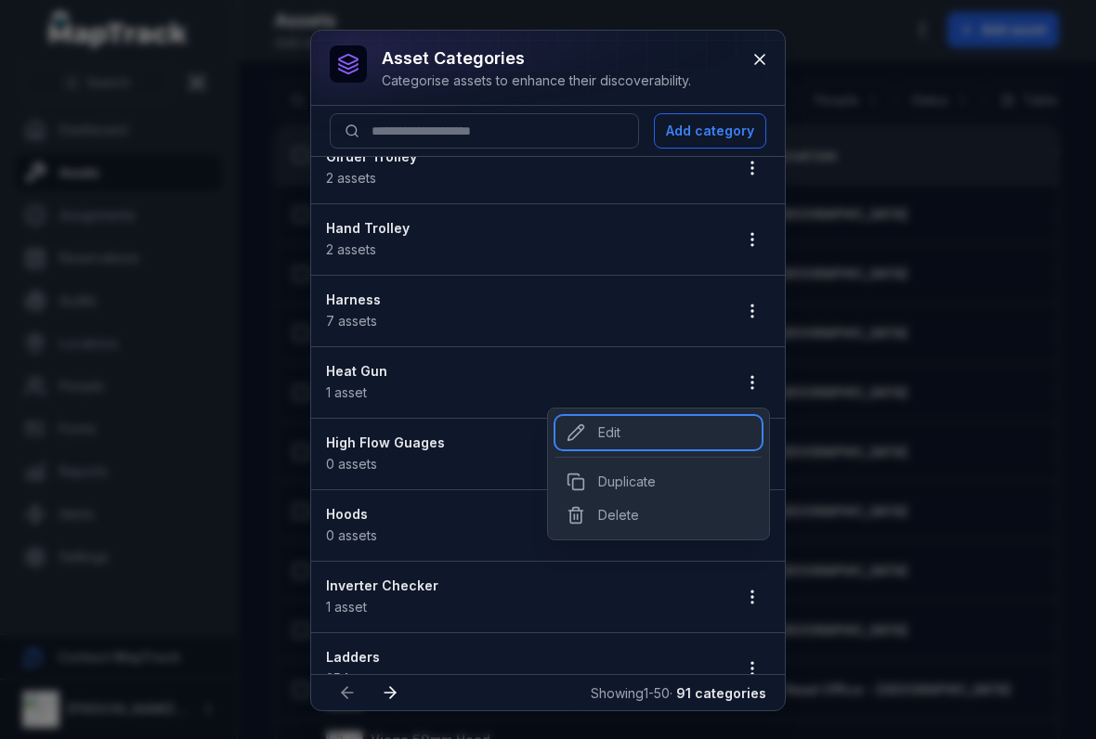
click at [626, 435] on div "Edit" at bounding box center [658, 432] width 206 height 33
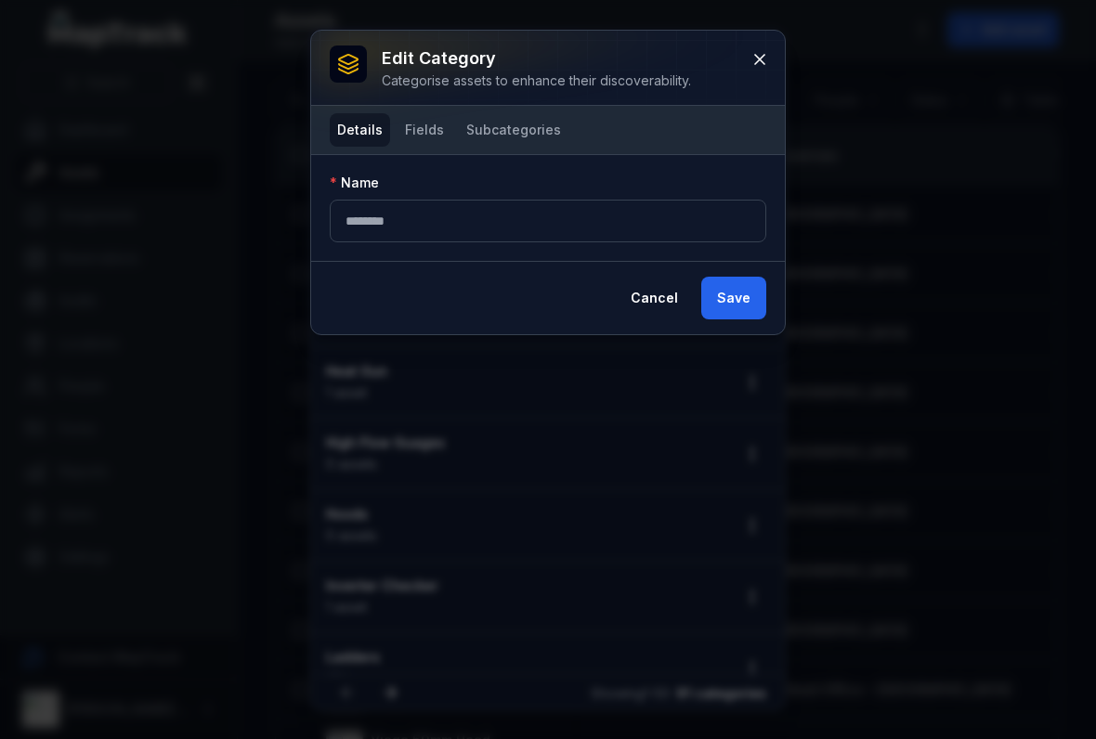
click at [418, 120] on button "Fields" at bounding box center [424, 129] width 54 height 33
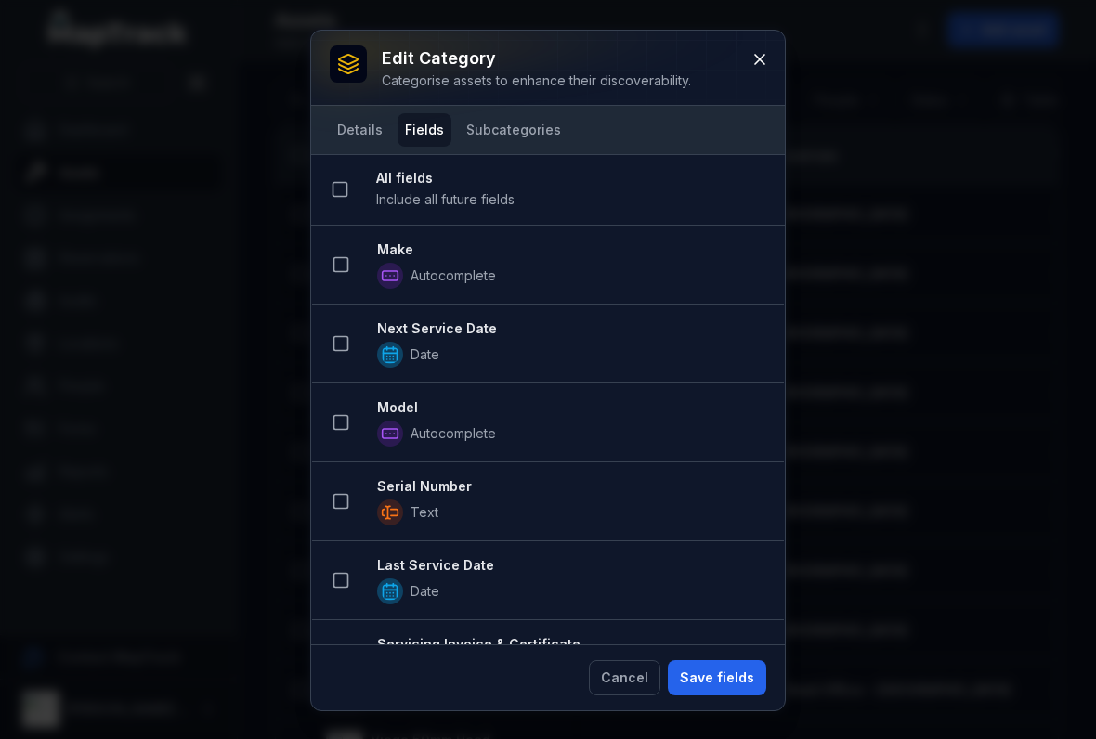
scroll to position [0, 0]
click at [763, 76] on button at bounding box center [759, 59] width 35 height 35
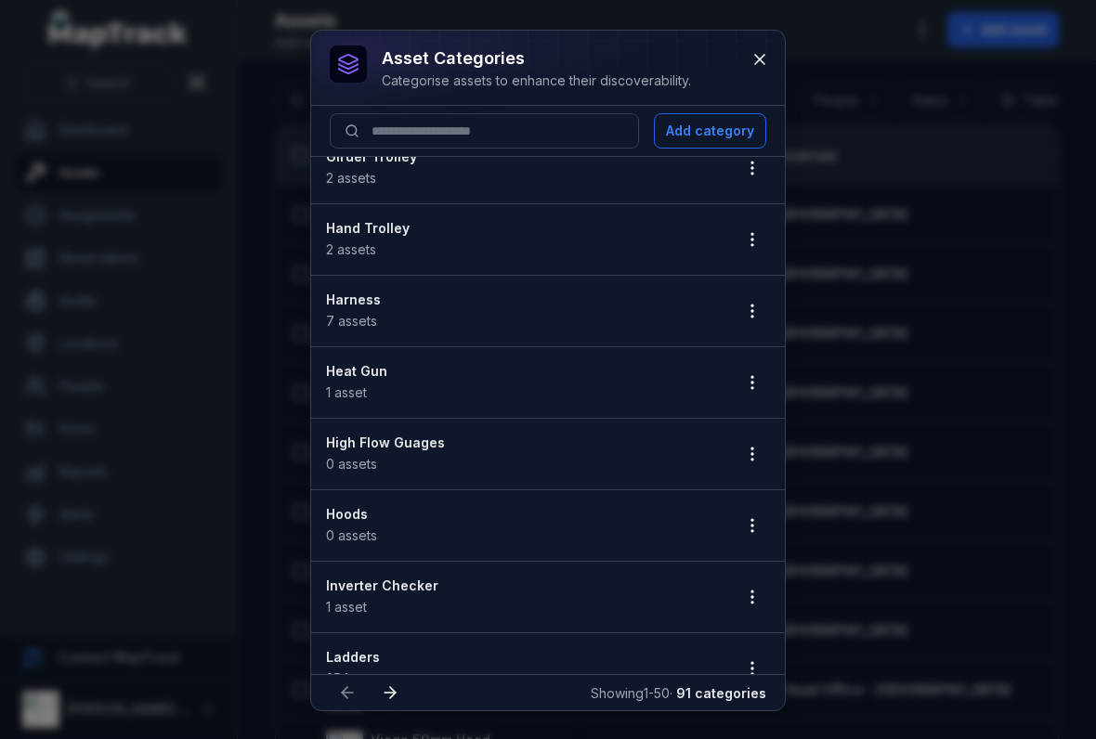
click at [752, 374] on icon "button" at bounding box center [752, 382] width 19 height 19
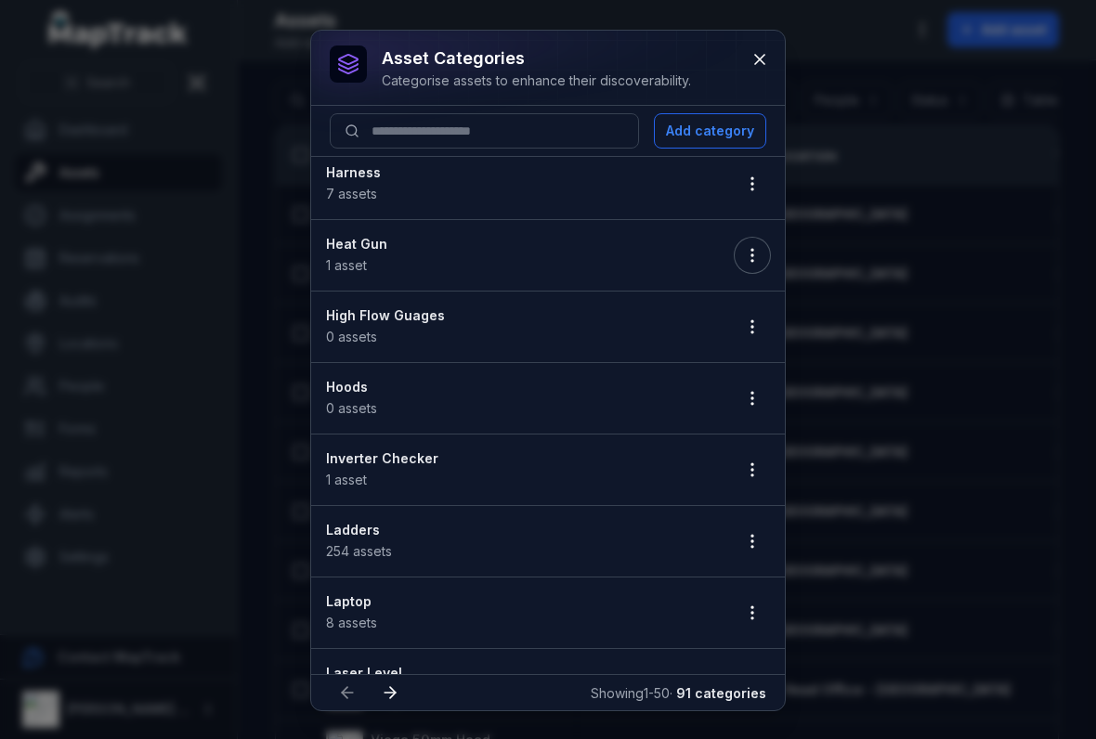
scroll to position [2432, 0]
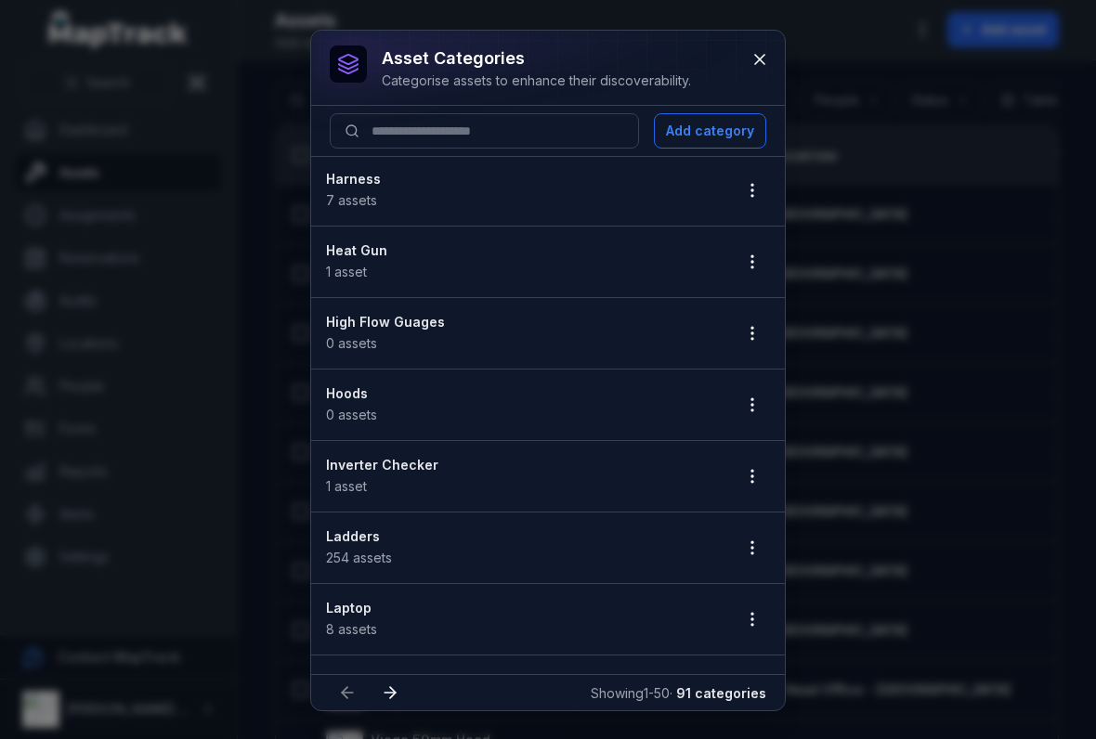
click at [734, 261] on button "button" at bounding box center [751, 261] width 35 height 35
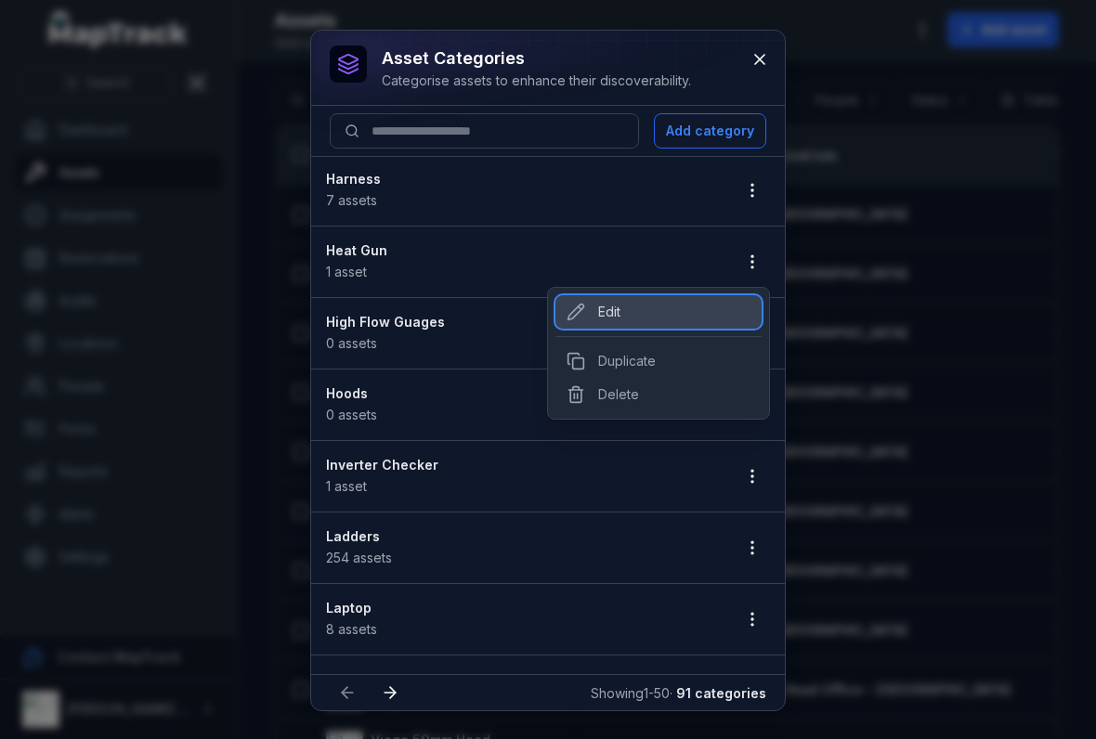
click at [617, 322] on div "Edit" at bounding box center [658, 311] width 206 height 33
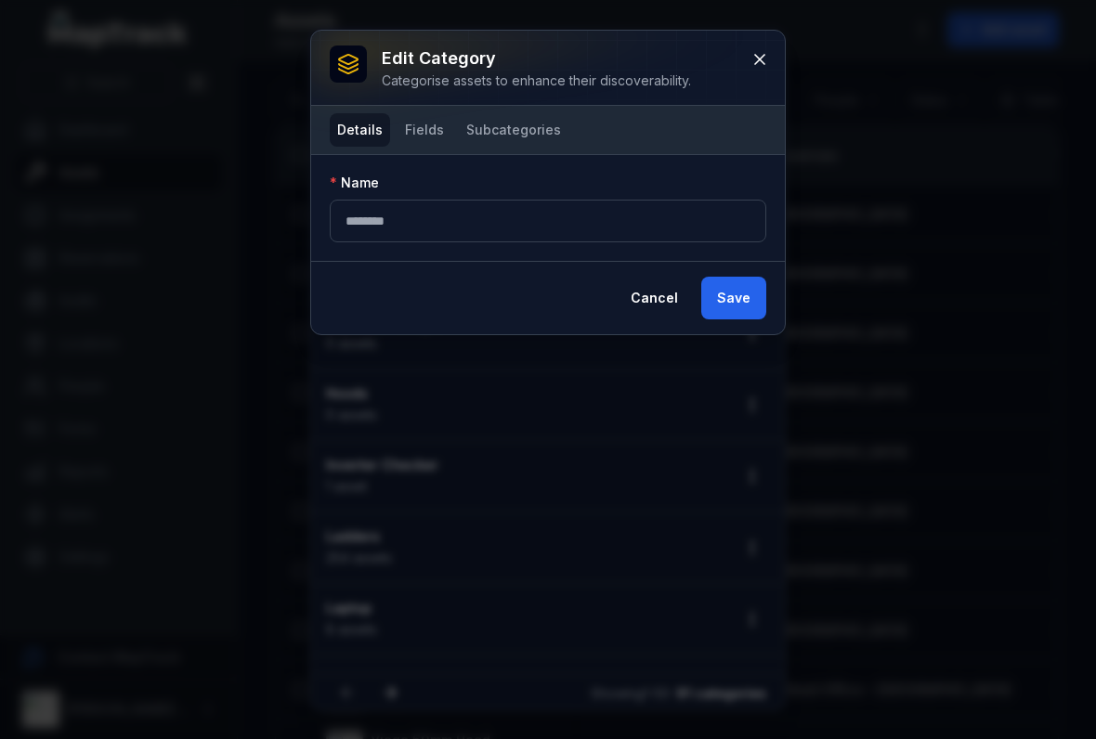
click at [418, 133] on button "Fields" at bounding box center [424, 129] width 54 height 33
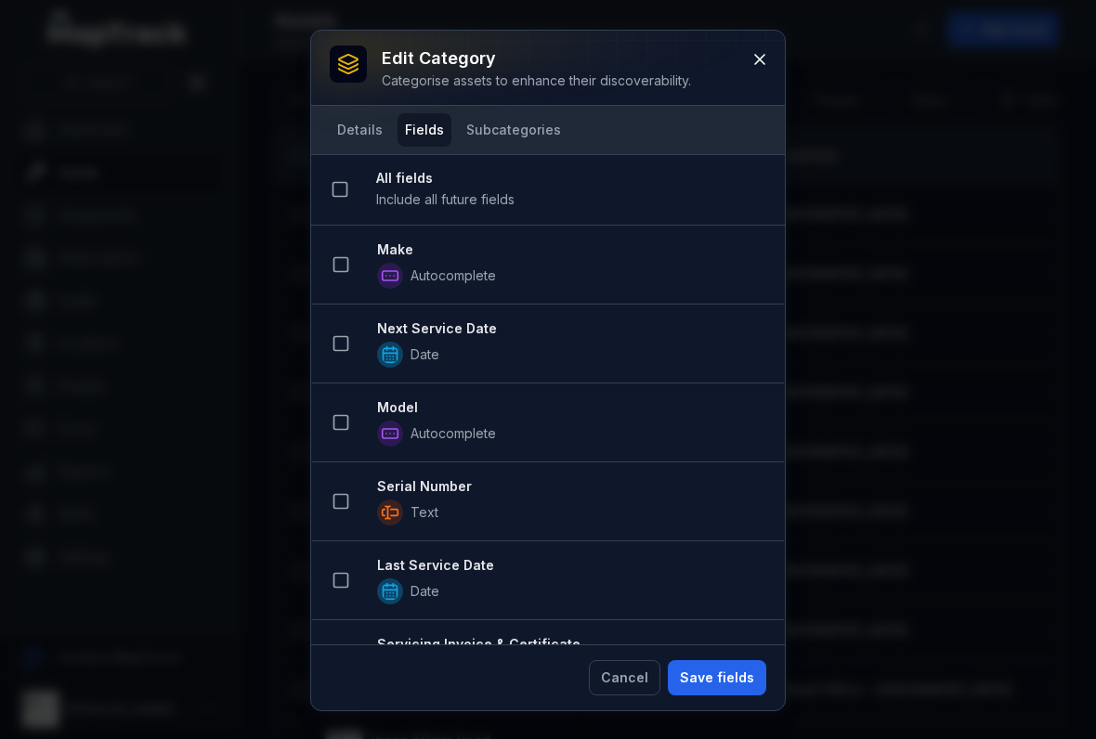
click at [345, 269] on icon at bounding box center [340, 264] width 19 height 19
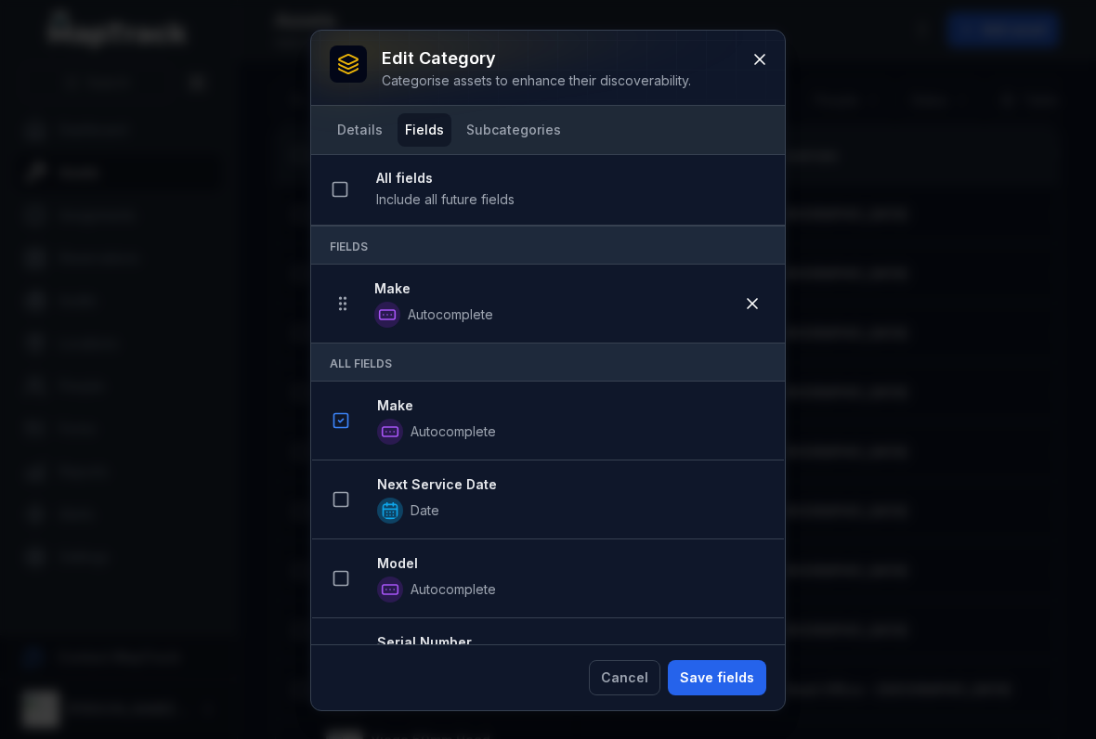
click at [342, 502] on icon at bounding box center [340, 499] width 19 height 19
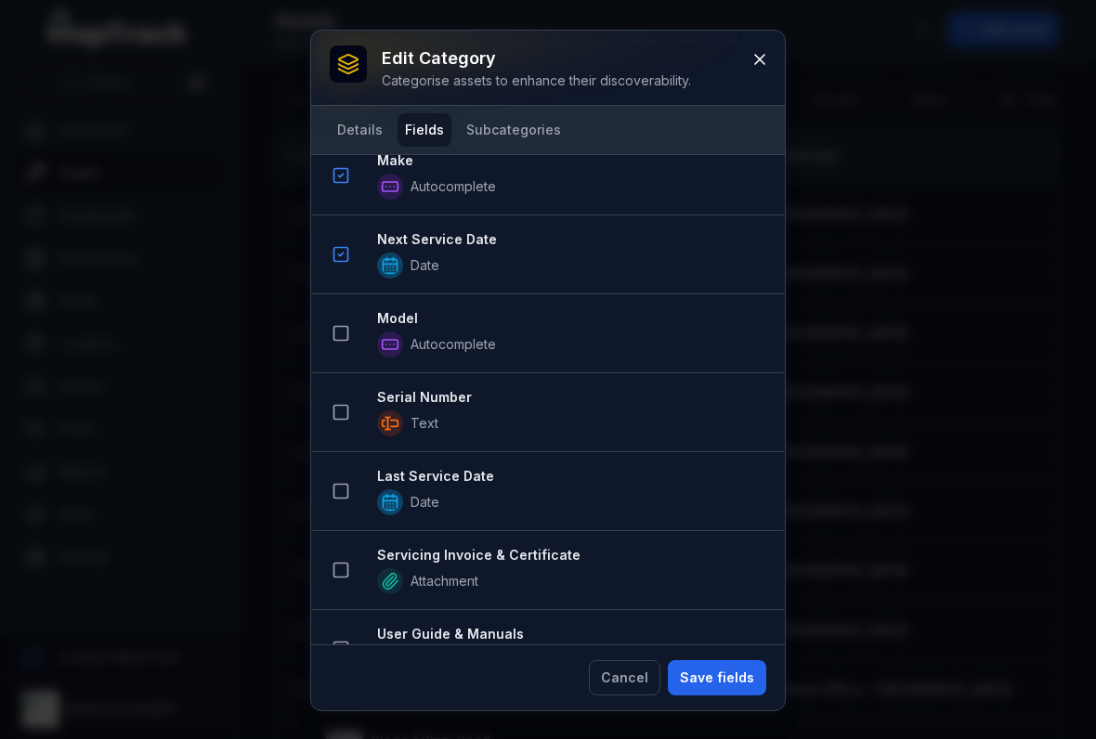
click at [338, 337] on icon at bounding box center [340, 333] width 19 height 19
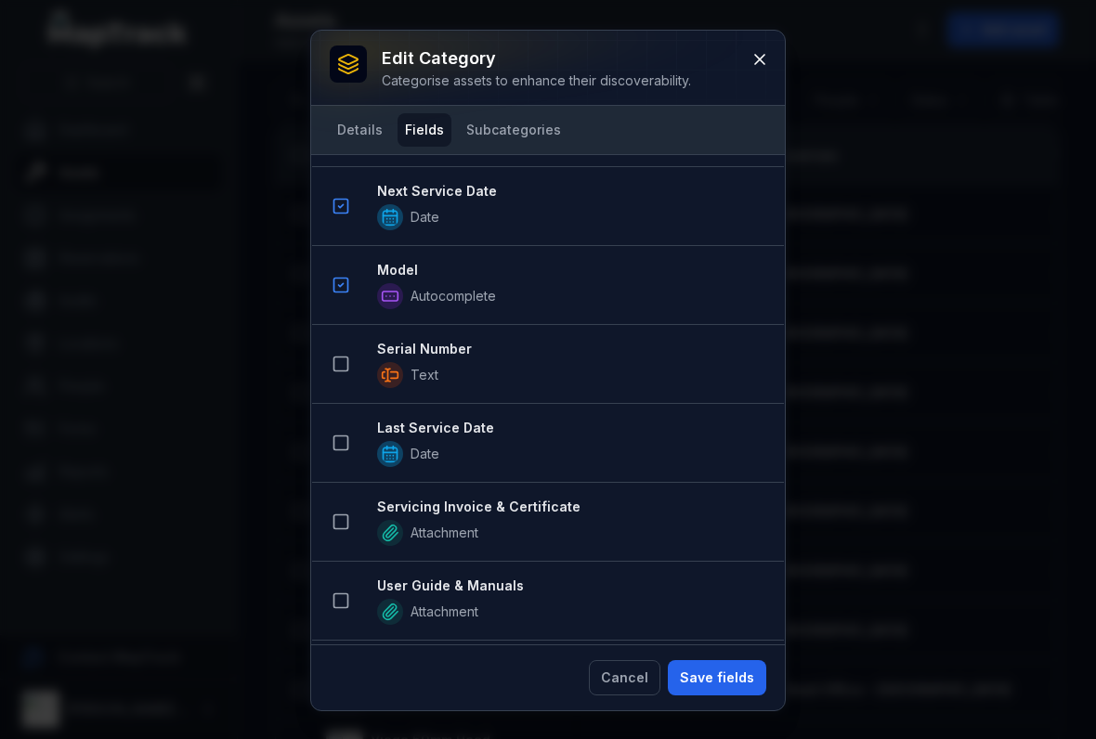
scroll to position [488, 0]
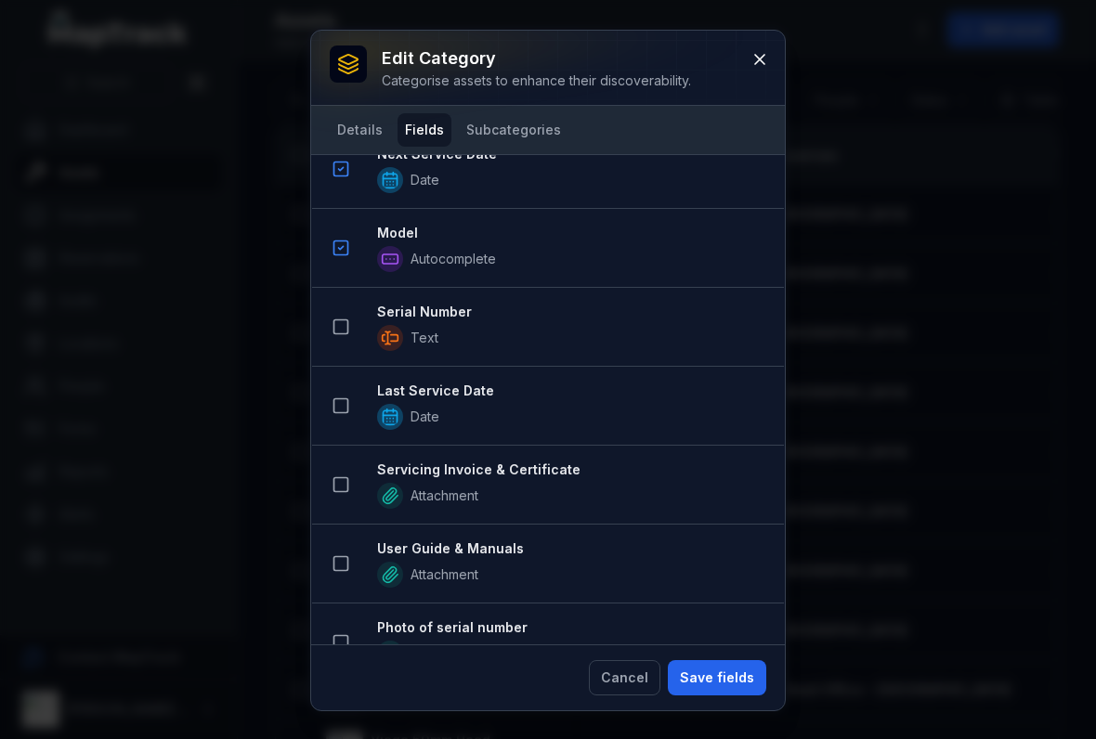
click at [336, 343] on button at bounding box center [340, 326] width 35 height 35
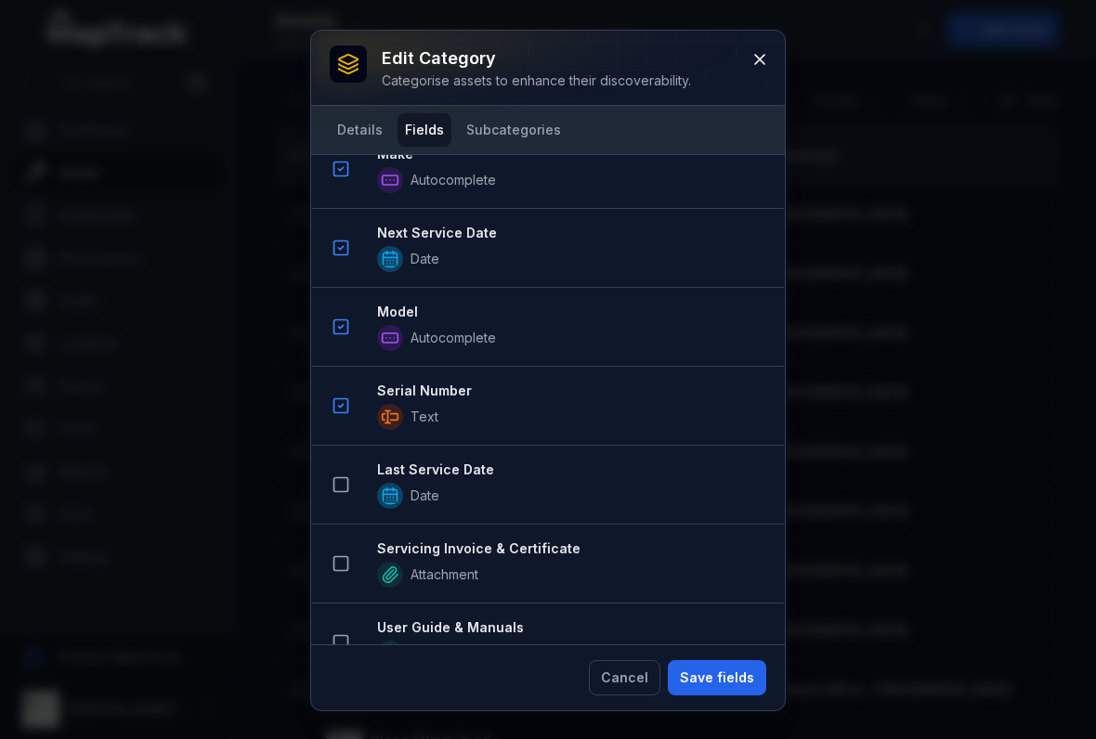
click at [348, 492] on icon at bounding box center [340, 484] width 19 height 19
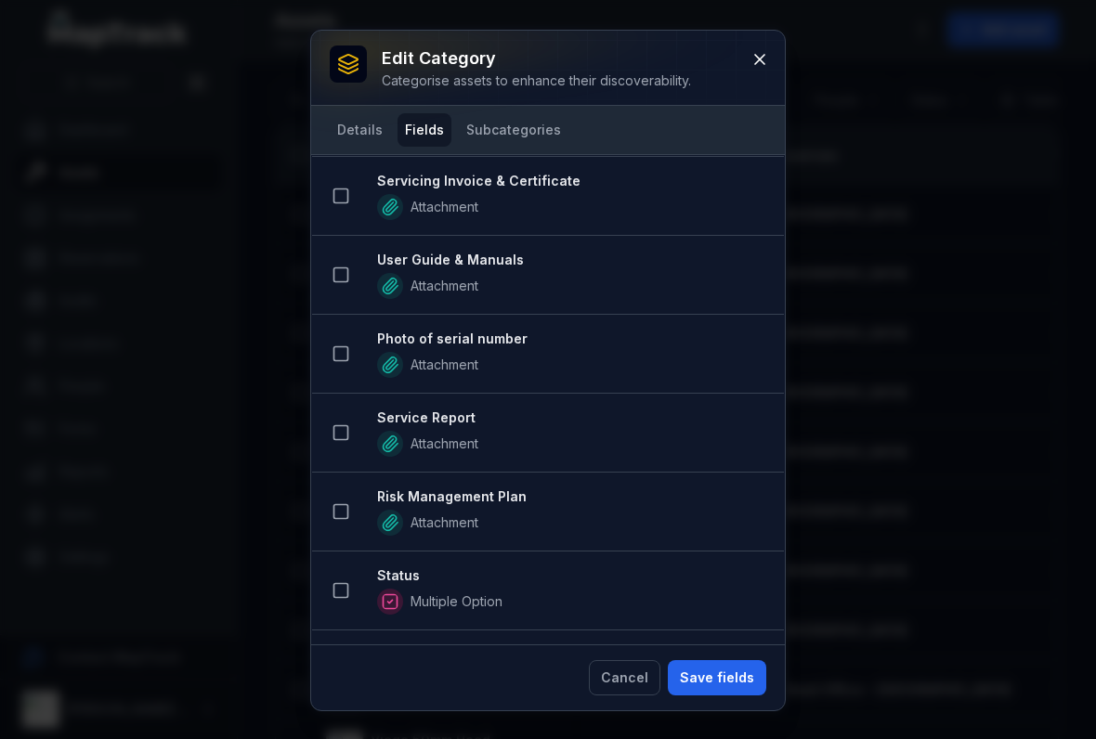
scroll to position [936, 0]
click at [342, 181] on button at bounding box center [340, 194] width 35 height 35
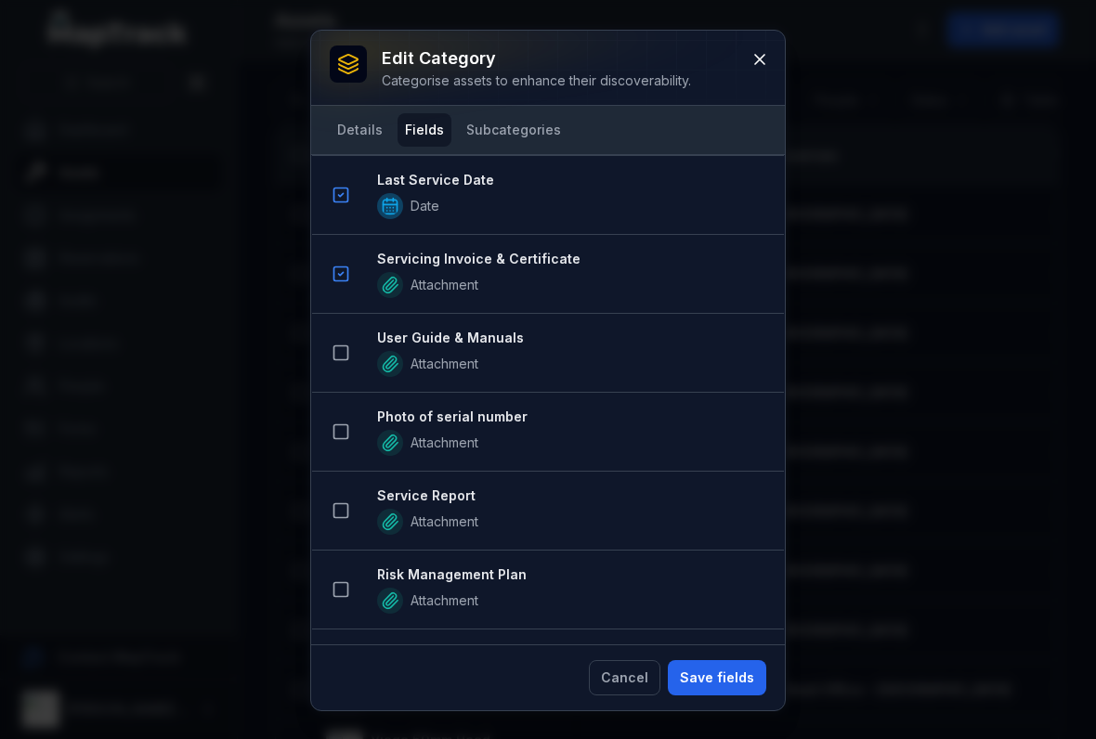
click at [332, 363] on button at bounding box center [340, 352] width 35 height 35
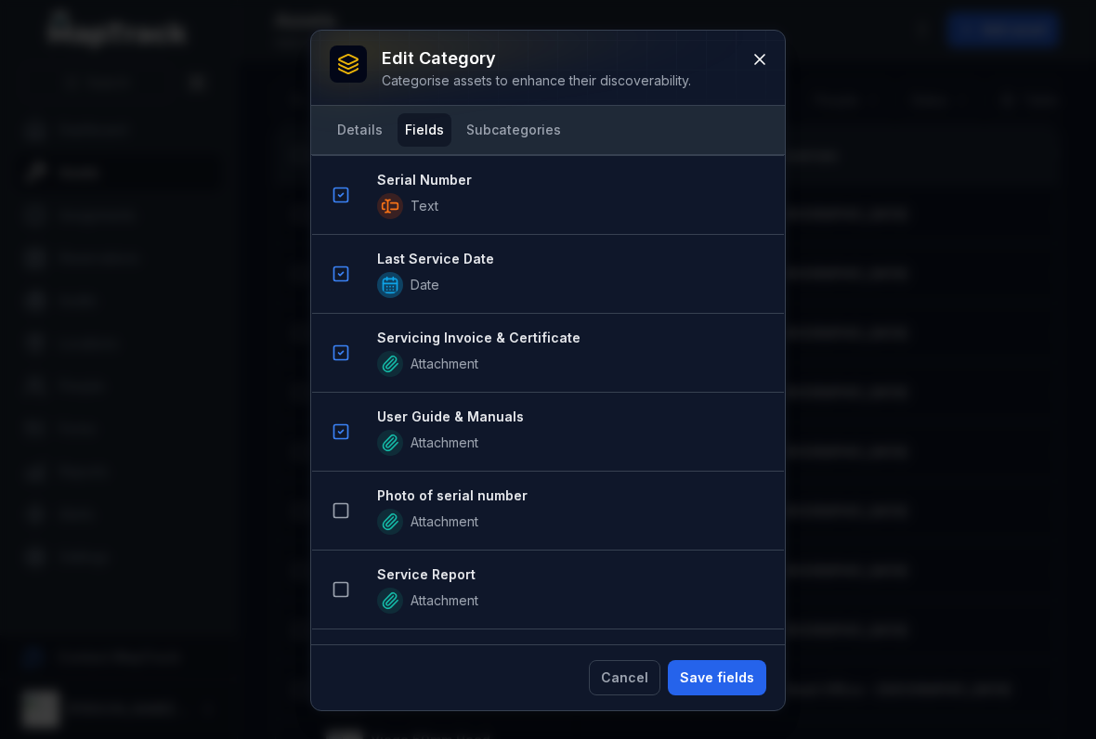
click at [342, 514] on icon at bounding box center [340, 510] width 19 height 19
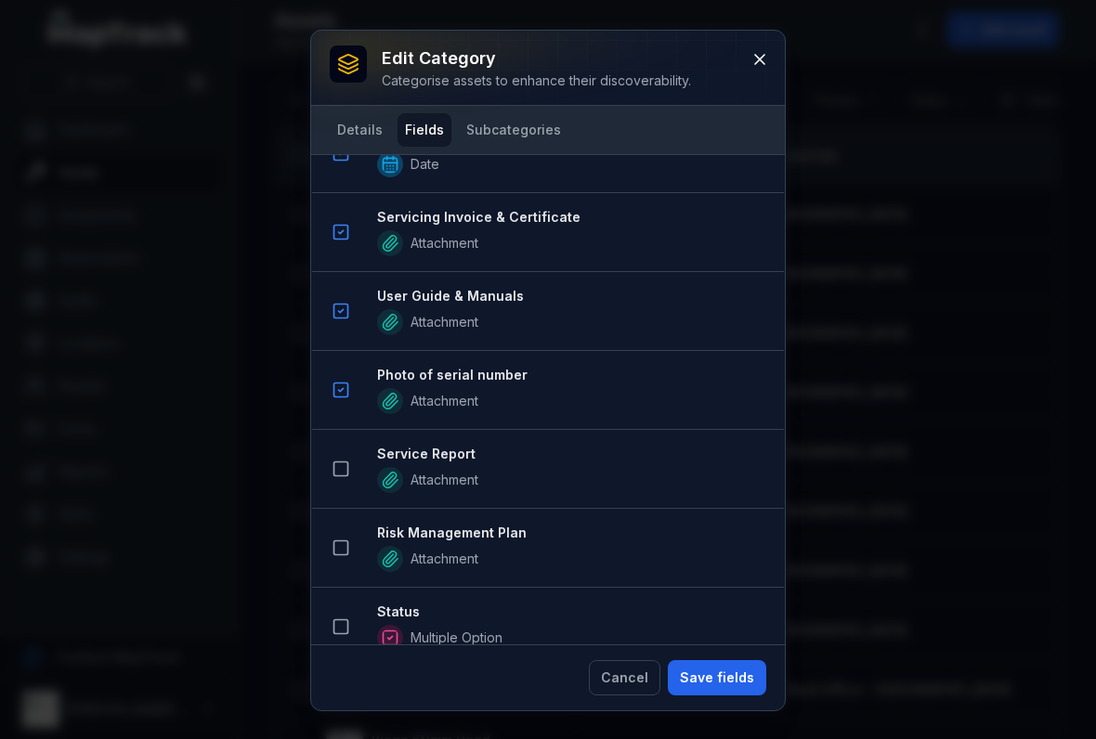
click at [342, 474] on icon at bounding box center [340, 469] width 19 height 19
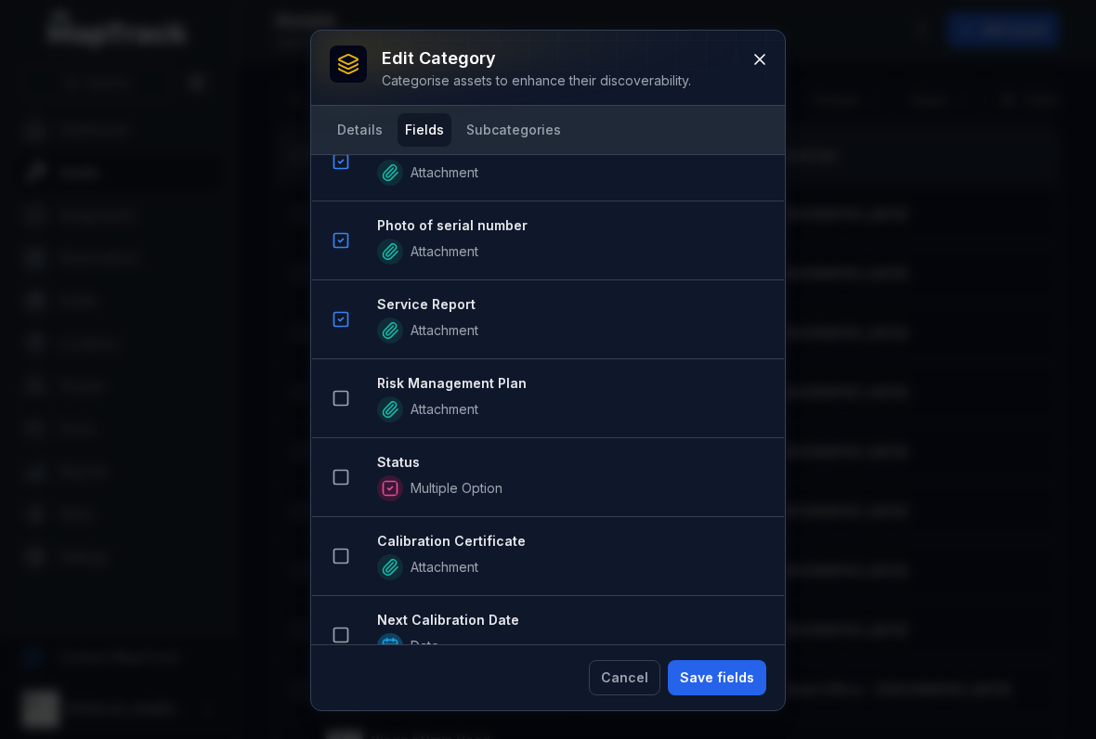
click at [336, 401] on icon at bounding box center [340, 398] width 19 height 19
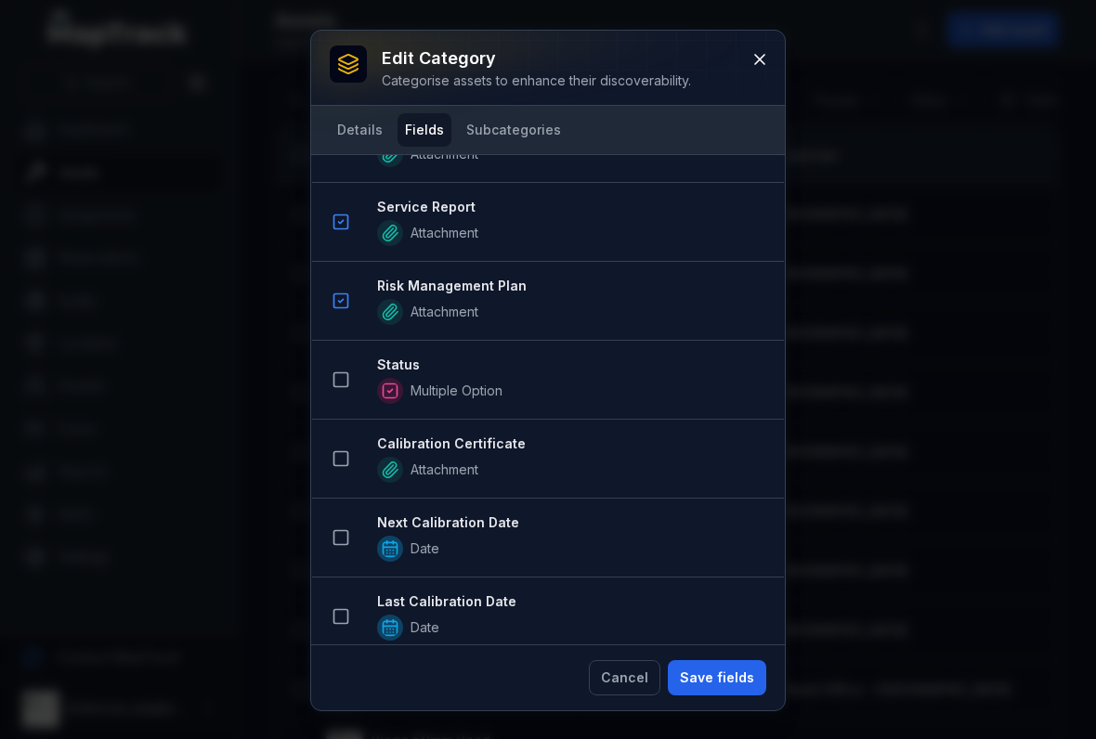
click at [347, 393] on button at bounding box center [340, 379] width 35 height 35
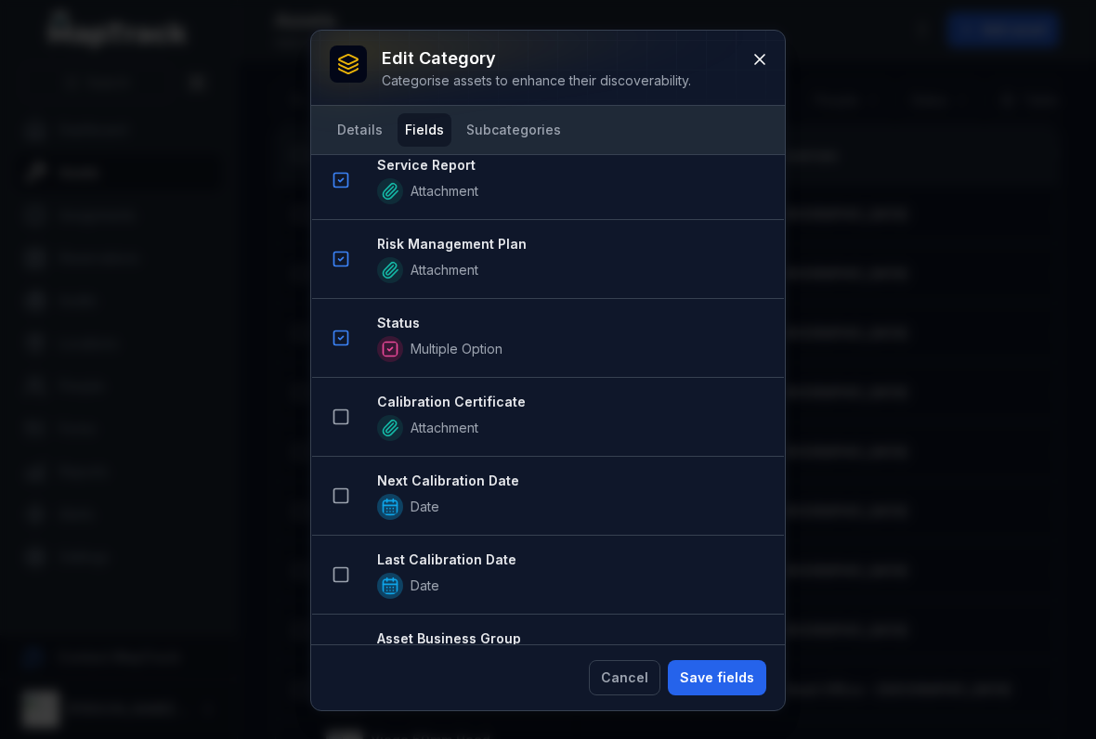
click at [343, 424] on rect at bounding box center [341, 417] width 14 height 14
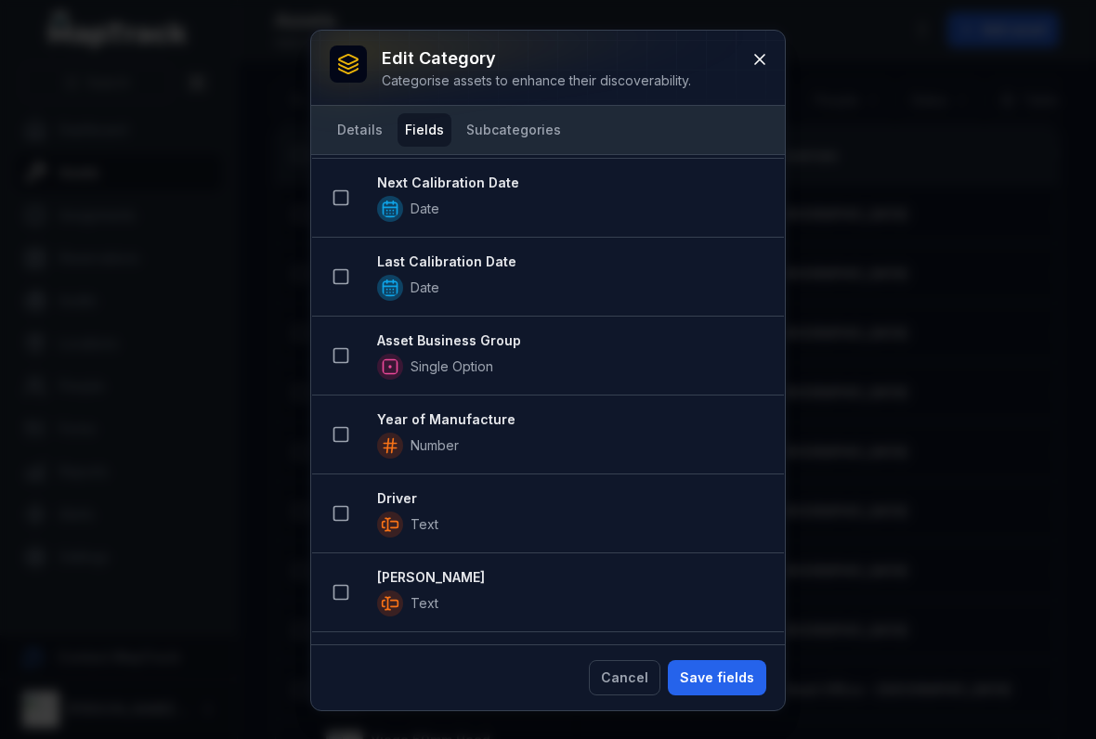
click at [339, 349] on rect at bounding box center [341, 356] width 14 height 14
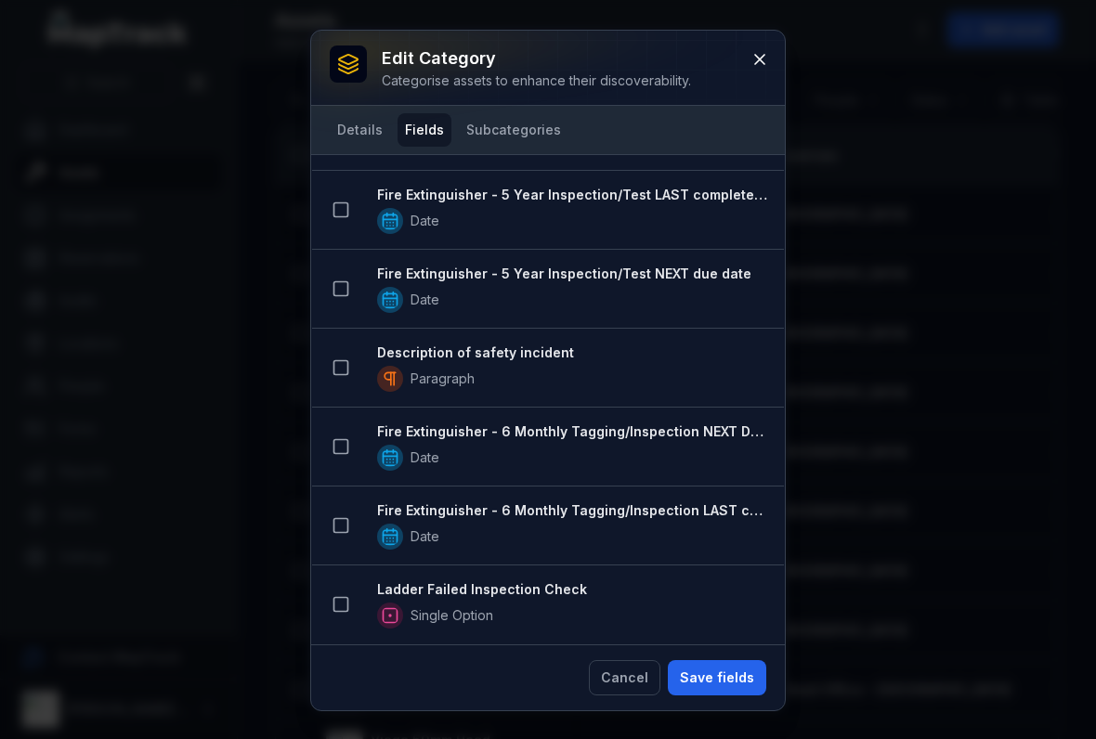
scroll to position [2580, 0]
click at [713, 667] on button "Save fields" at bounding box center [717, 677] width 98 height 35
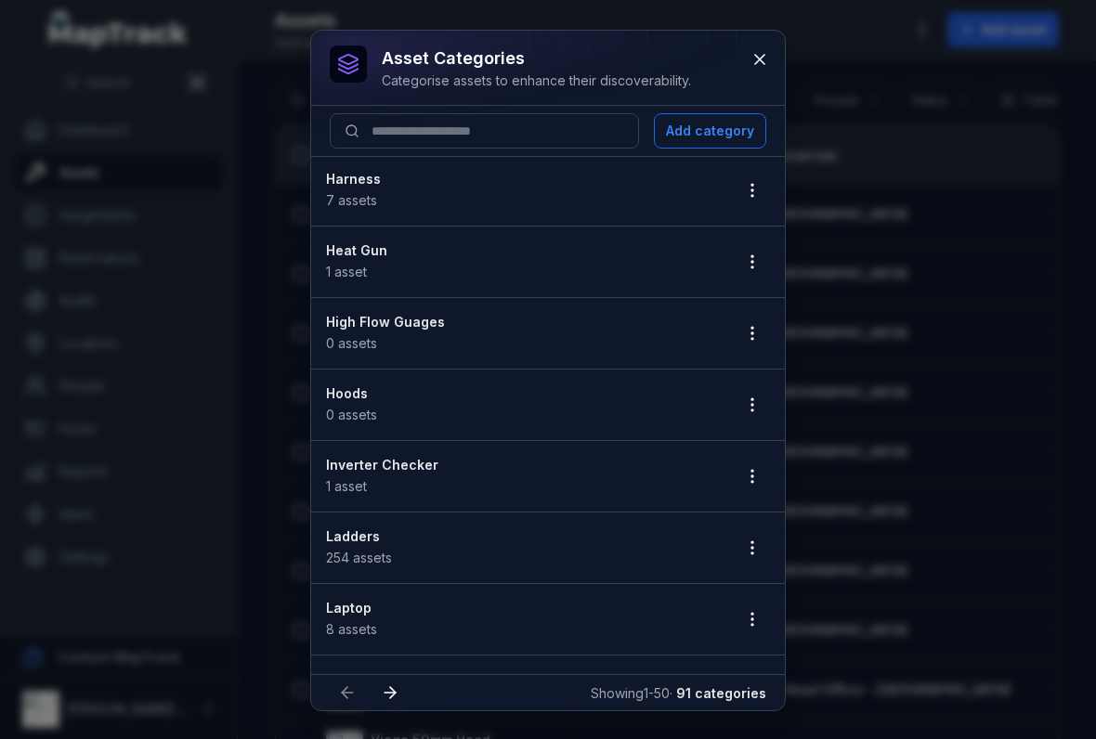
click at [747, 324] on icon "button" at bounding box center [752, 333] width 19 height 19
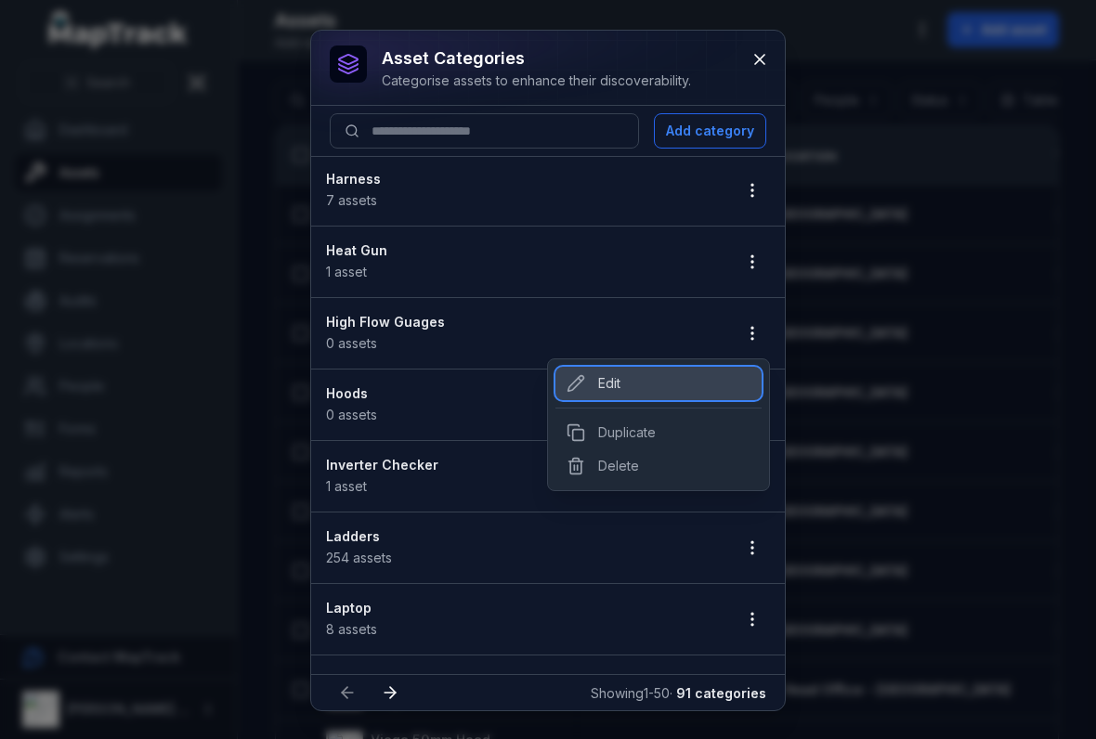
click at [587, 370] on div "Edit" at bounding box center [658, 383] width 206 height 33
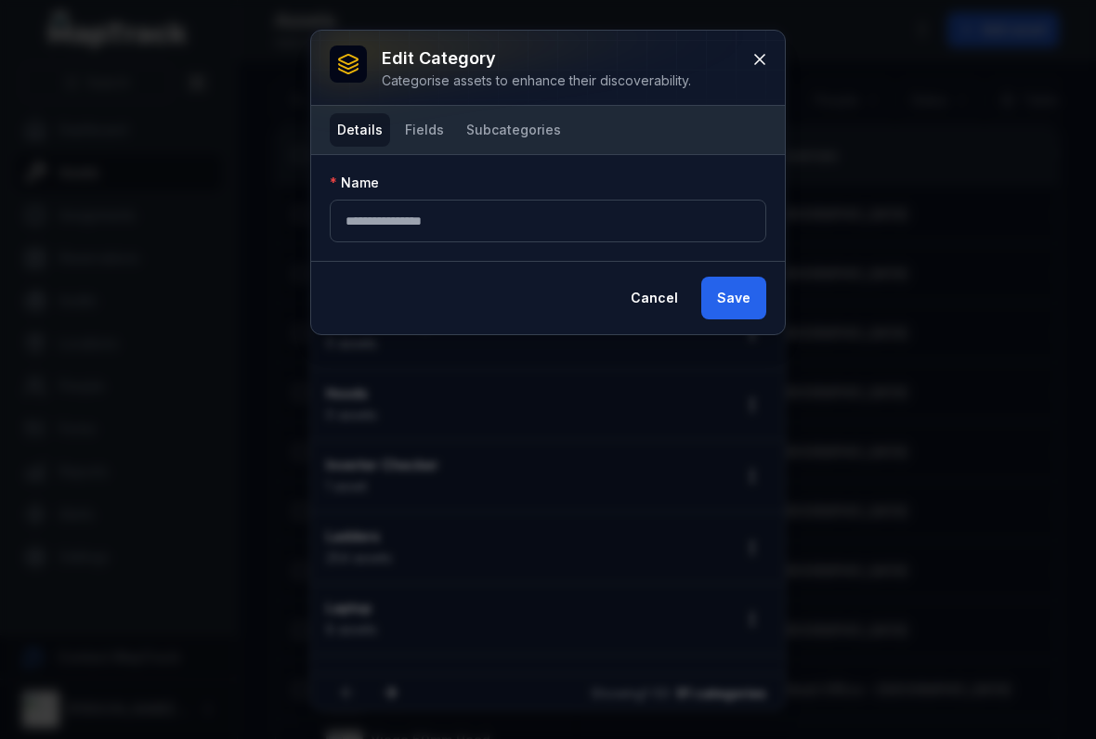
click at [434, 139] on button "Fields" at bounding box center [424, 129] width 54 height 33
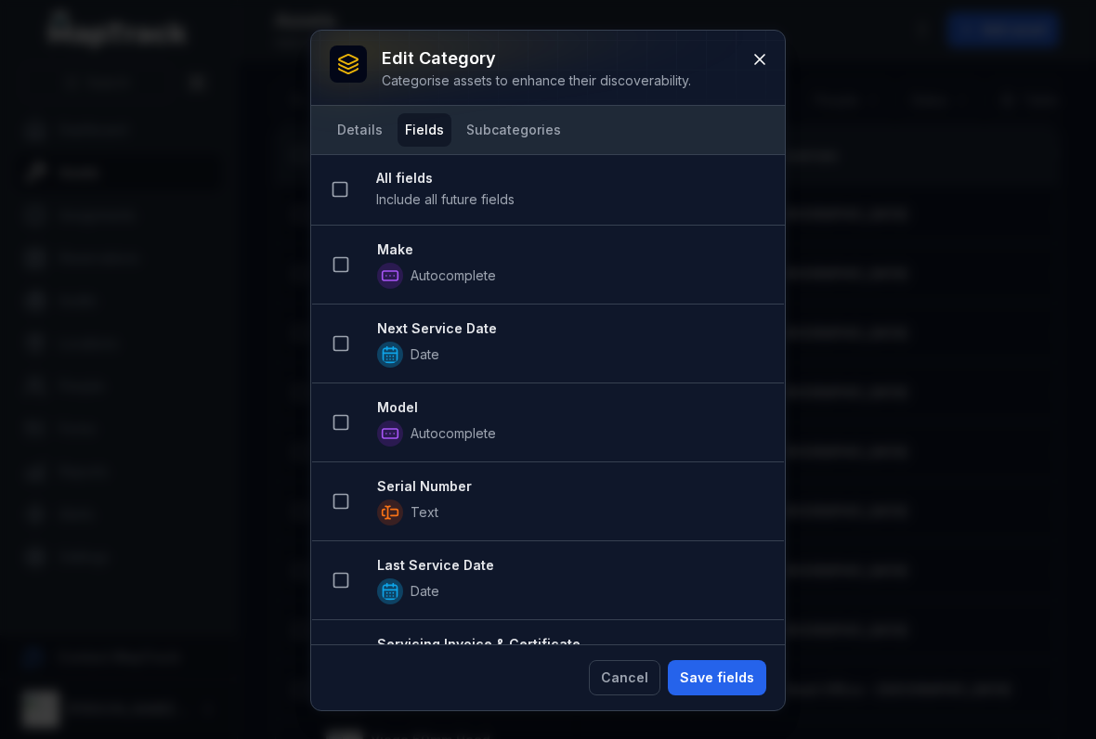
click at [354, 276] on button at bounding box center [340, 264] width 35 height 35
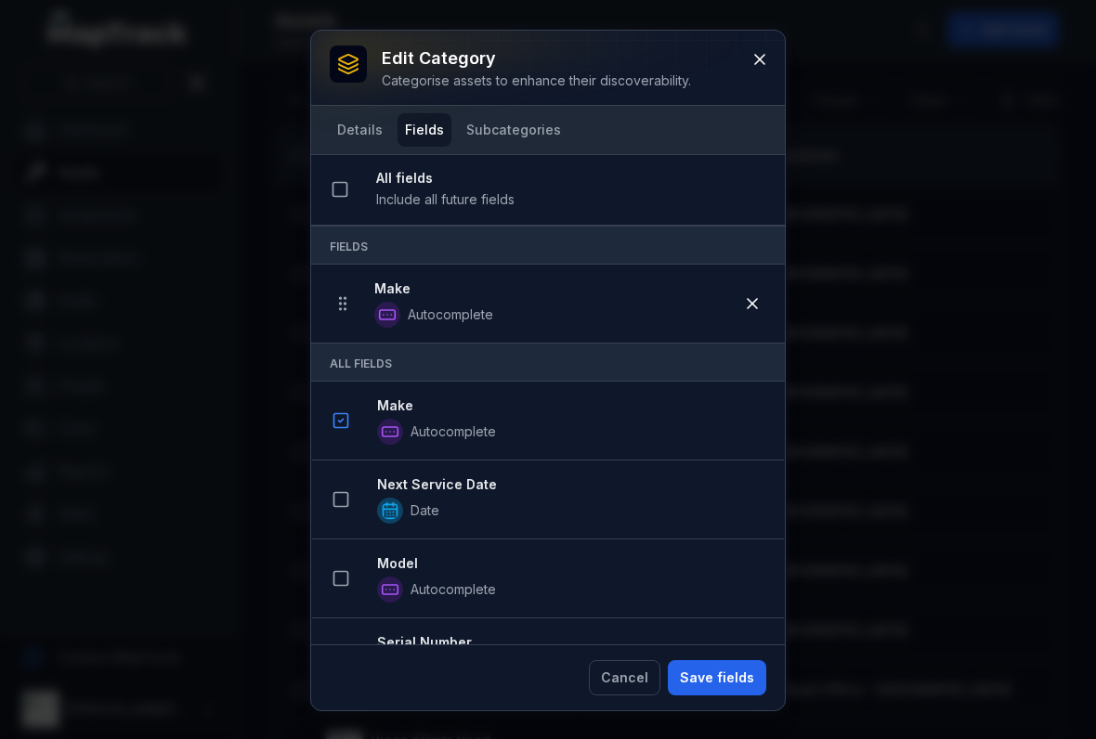
click at [345, 485] on button at bounding box center [340, 499] width 35 height 35
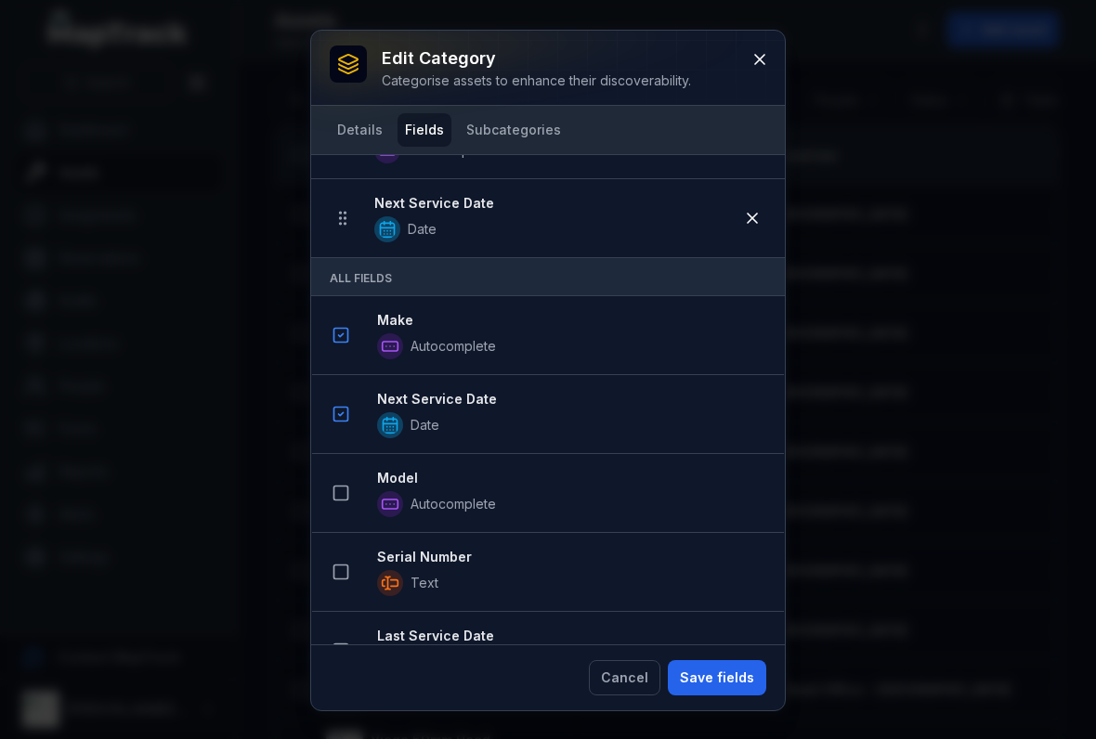
click at [350, 494] on button at bounding box center [340, 492] width 35 height 35
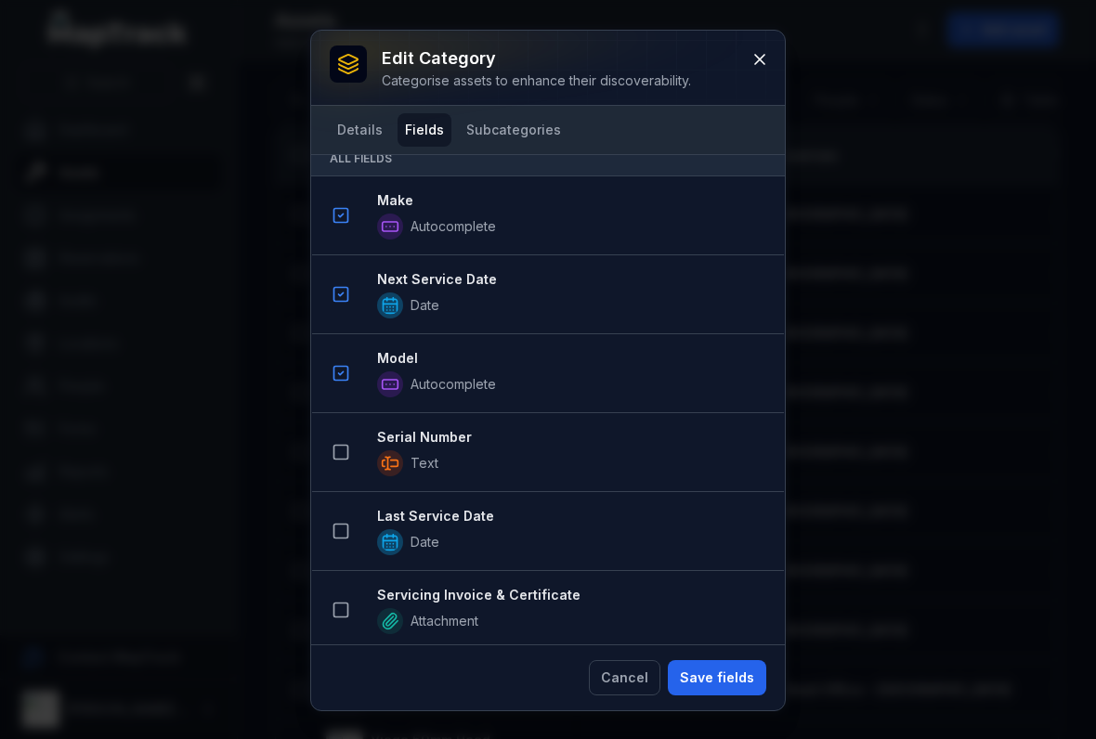
click at [333, 462] on button at bounding box center [340, 452] width 35 height 35
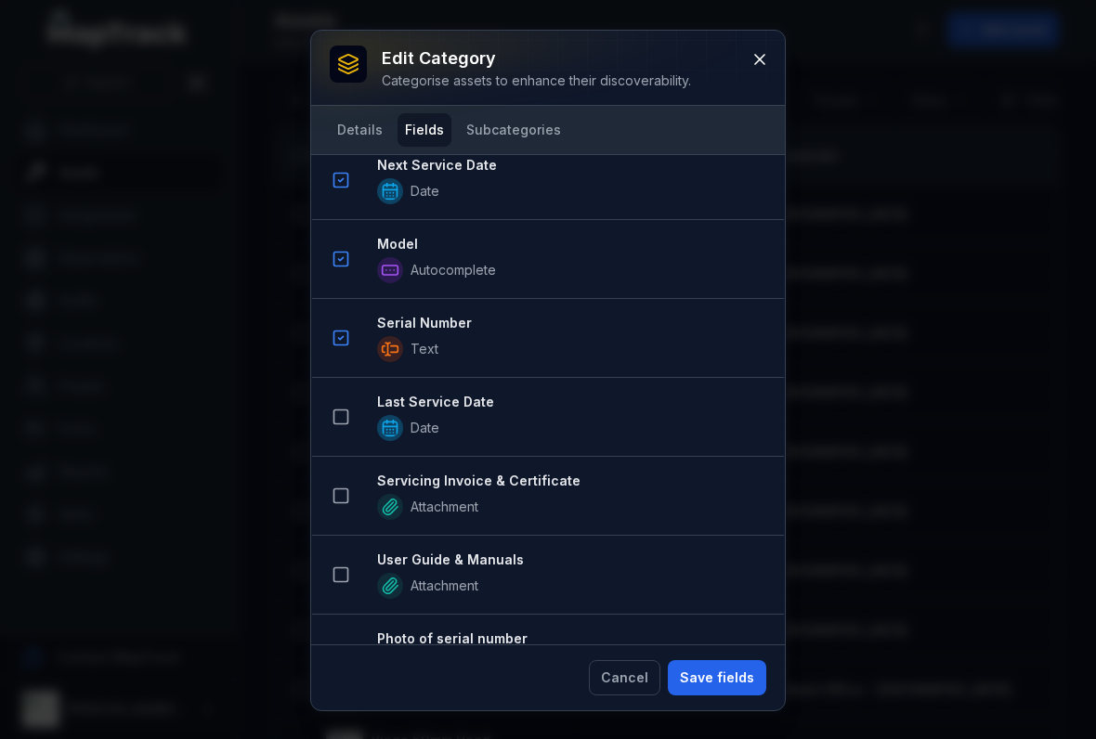
click at [360, 444] on li "Last Service Date Date" at bounding box center [548, 417] width 472 height 80
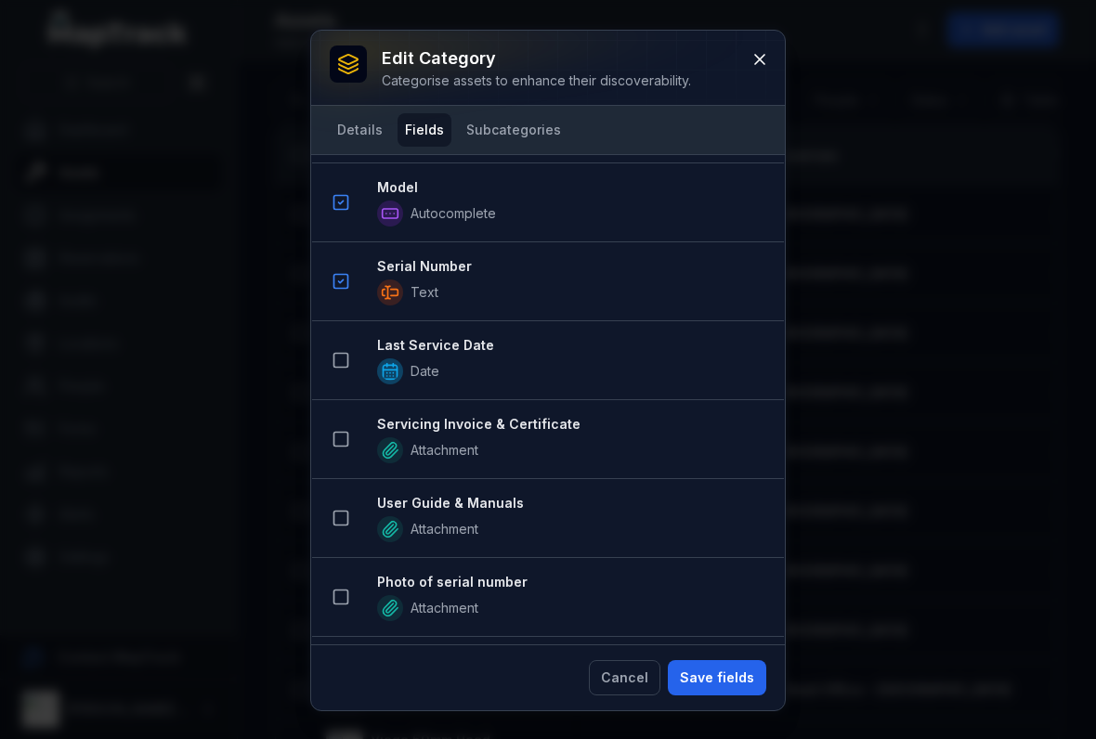
scroll to position [626, 0]
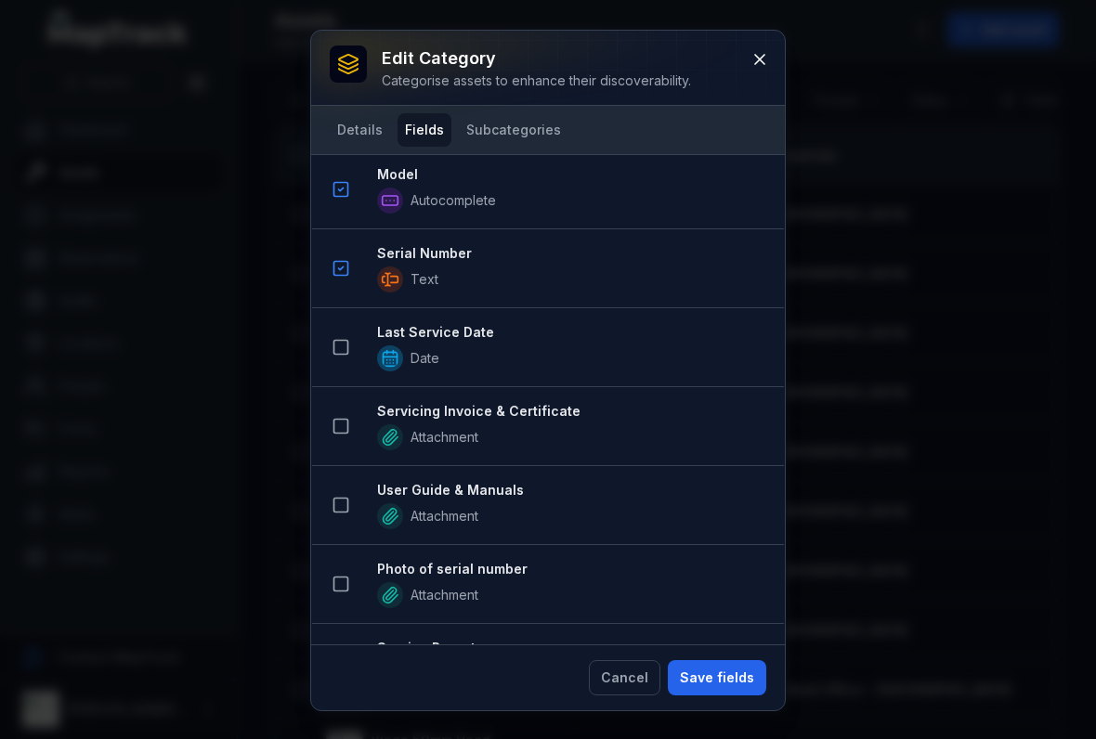
click at [331, 336] on button at bounding box center [340, 347] width 35 height 35
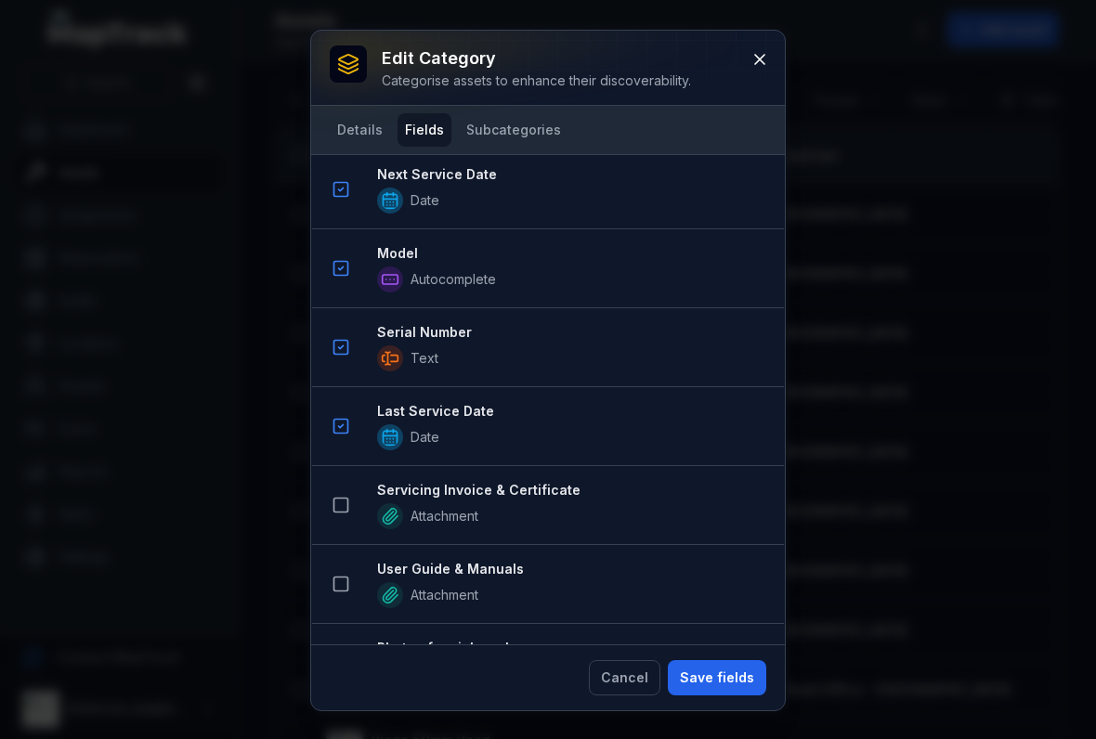
click at [334, 500] on rect at bounding box center [341, 506] width 14 height 14
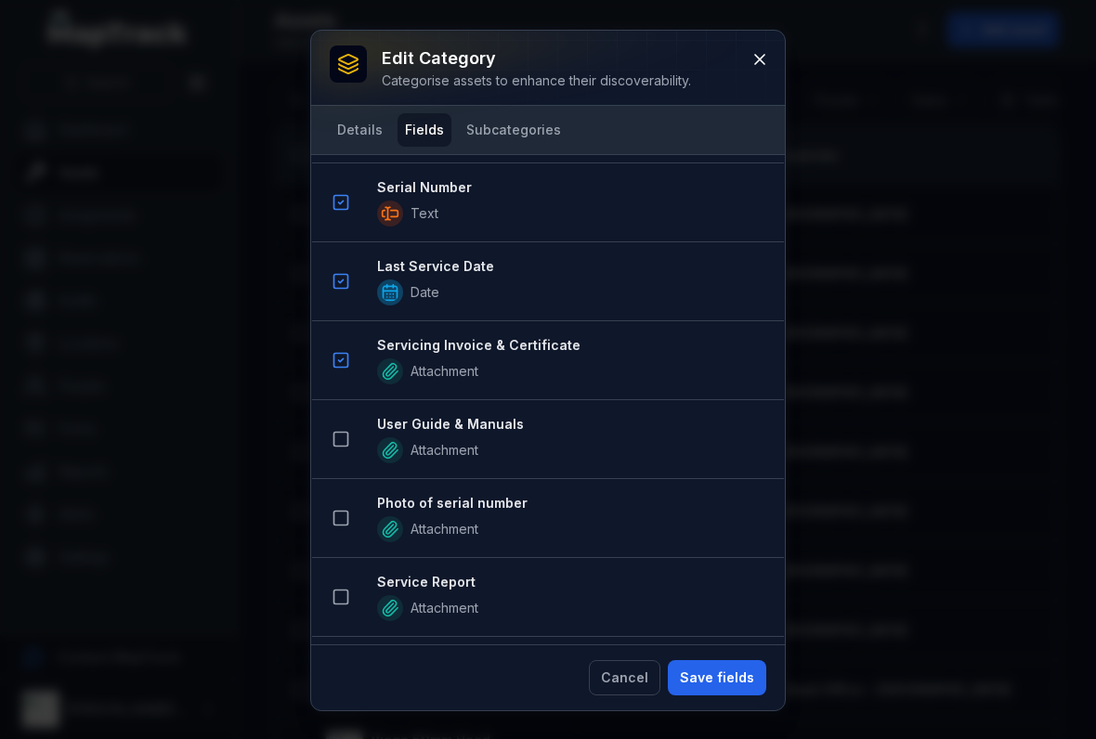
click at [331, 450] on button at bounding box center [340, 439] width 35 height 35
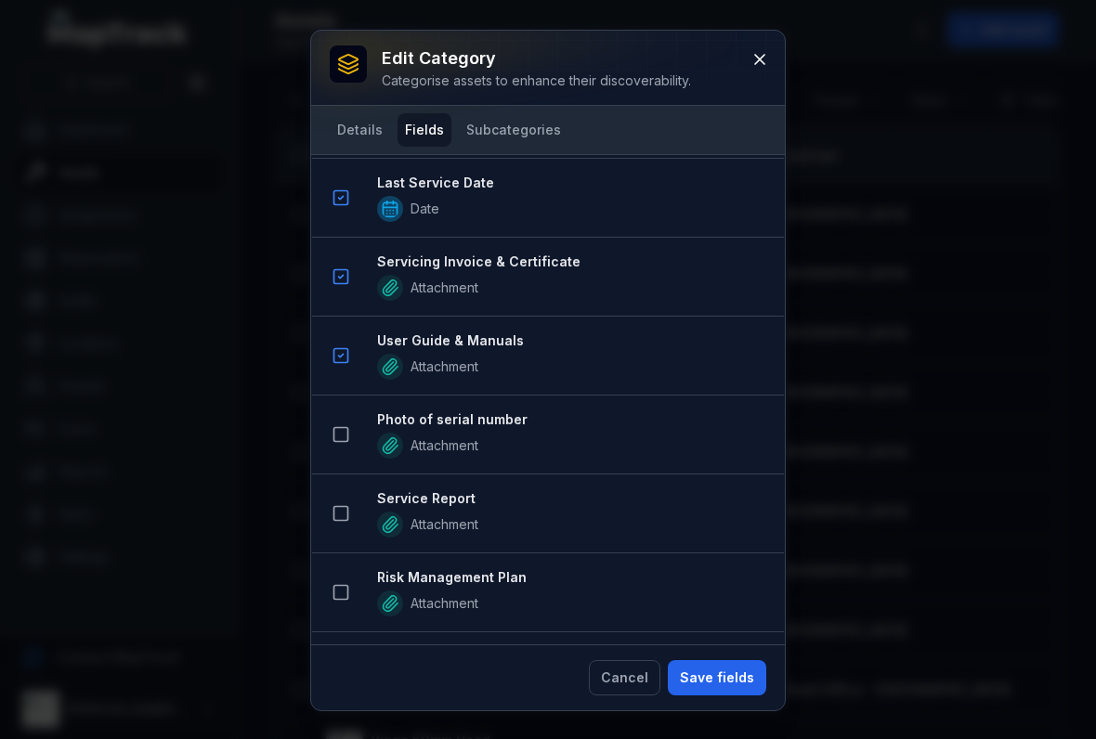
click at [344, 448] on button at bounding box center [340, 434] width 35 height 35
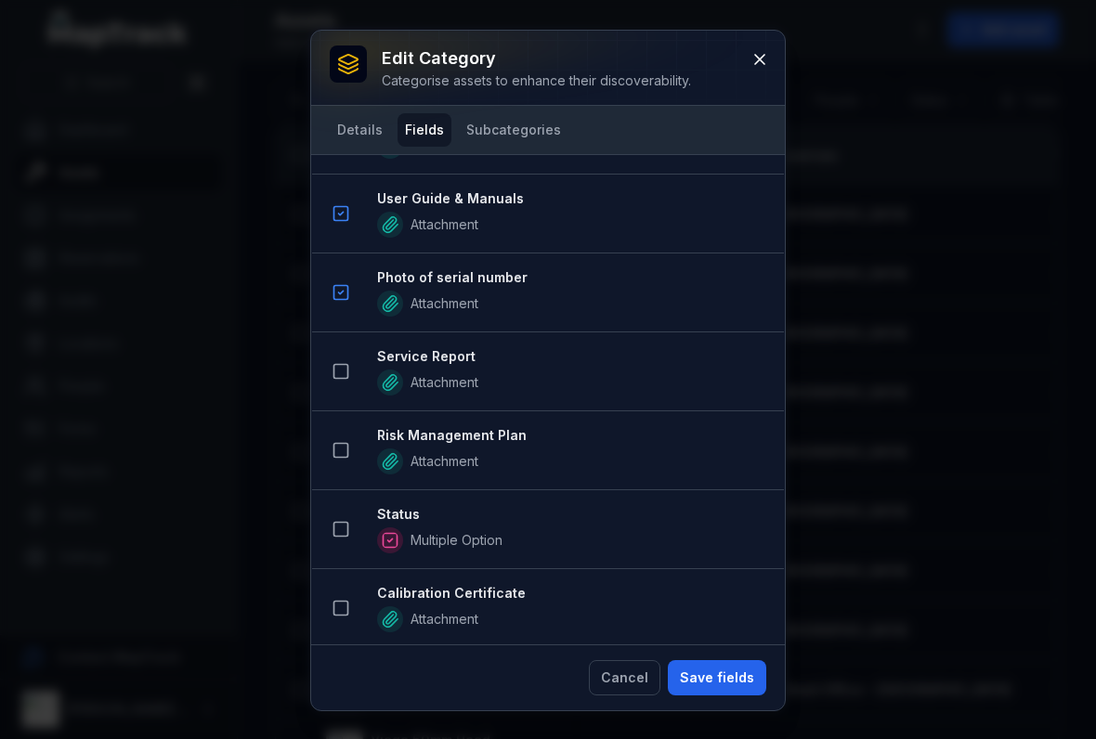
click at [341, 373] on icon at bounding box center [340, 371] width 19 height 19
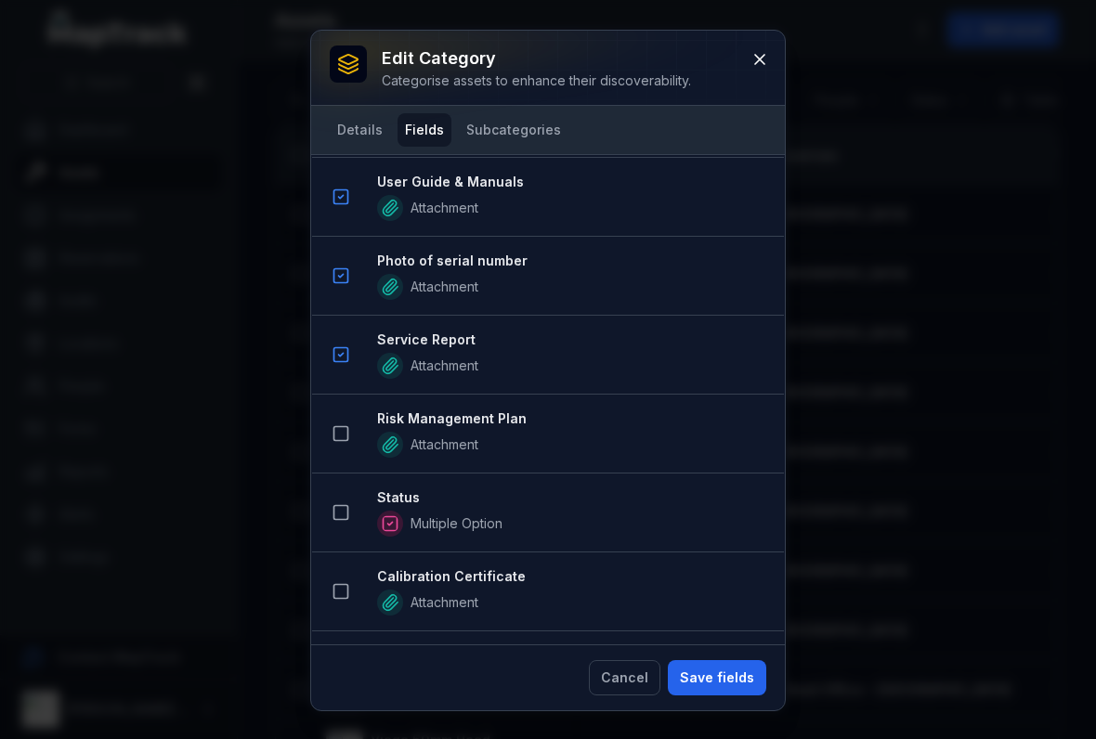
click at [341, 431] on icon at bounding box center [340, 433] width 19 height 19
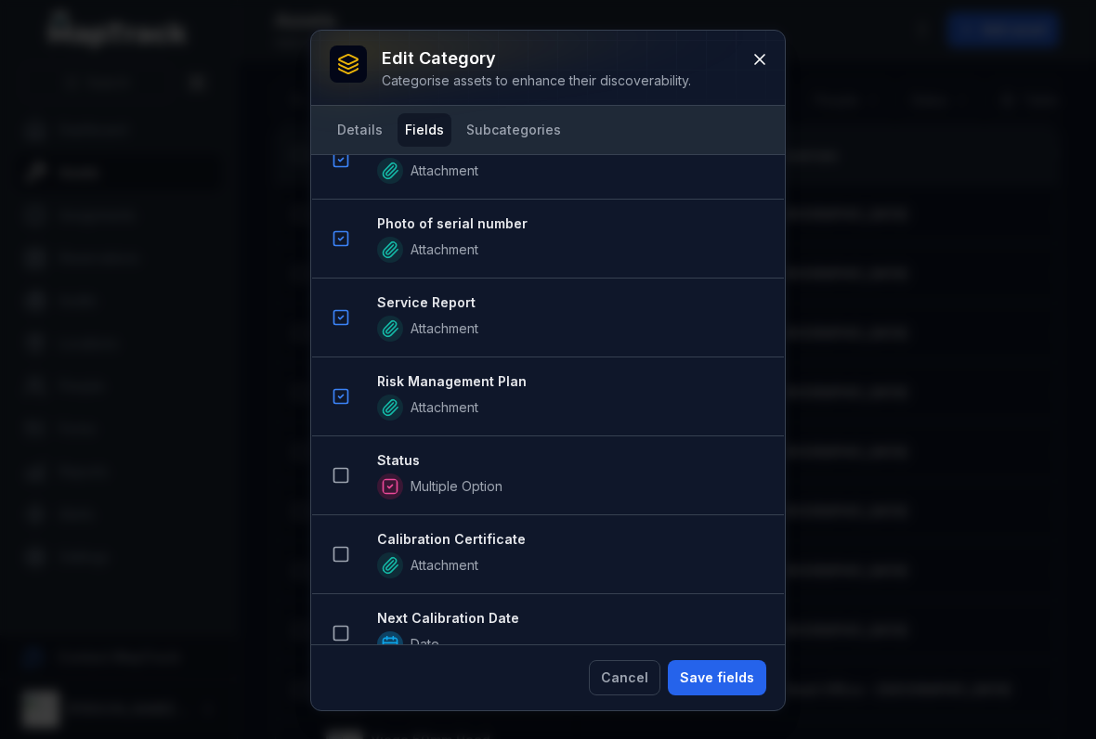
click at [345, 488] on button at bounding box center [340, 475] width 35 height 35
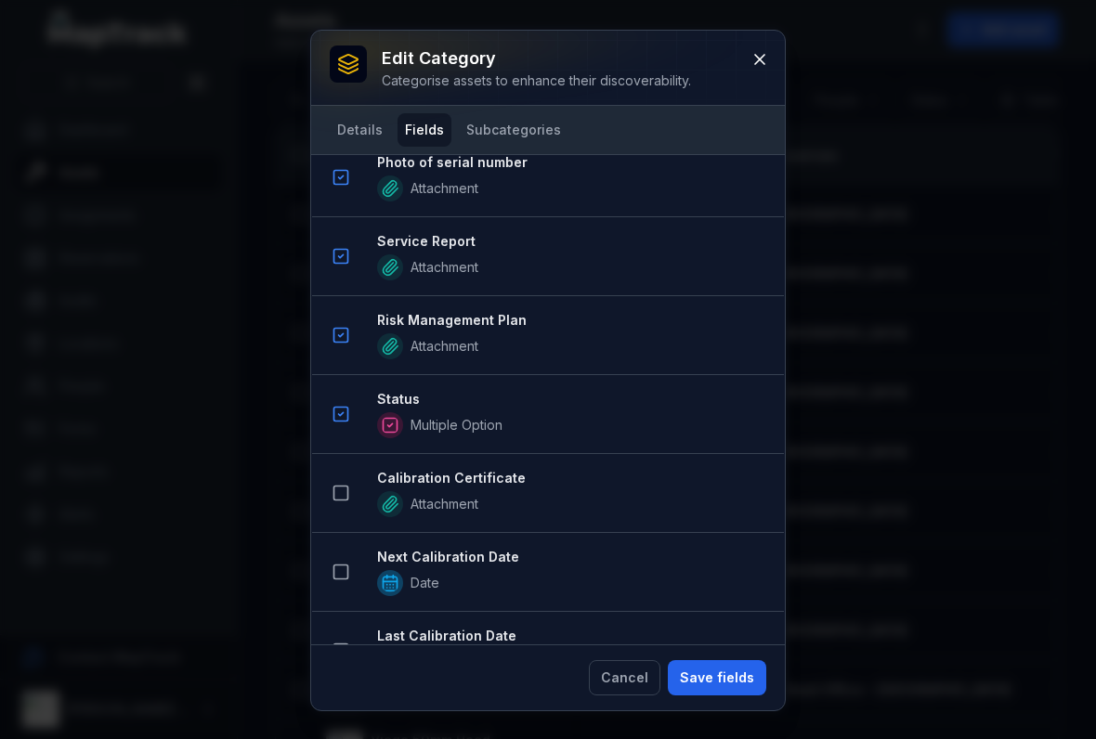
click at [348, 492] on rect at bounding box center [341, 494] width 14 height 14
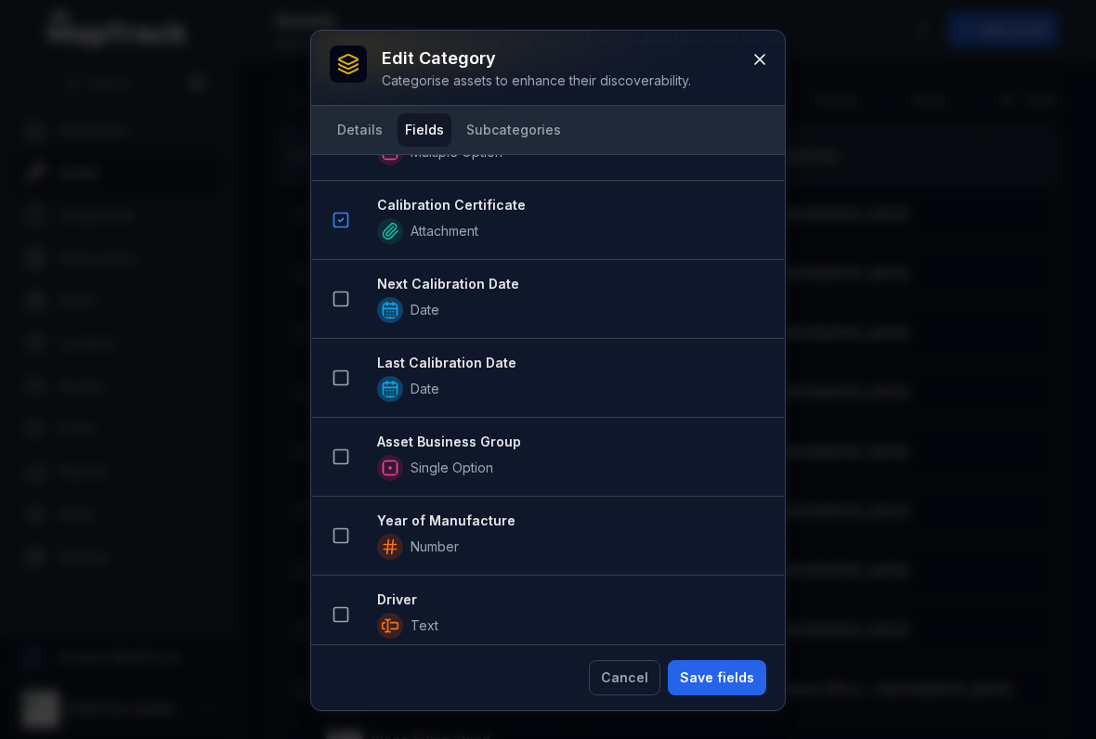
click at [352, 468] on button at bounding box center [340, 456] width 35 height 35
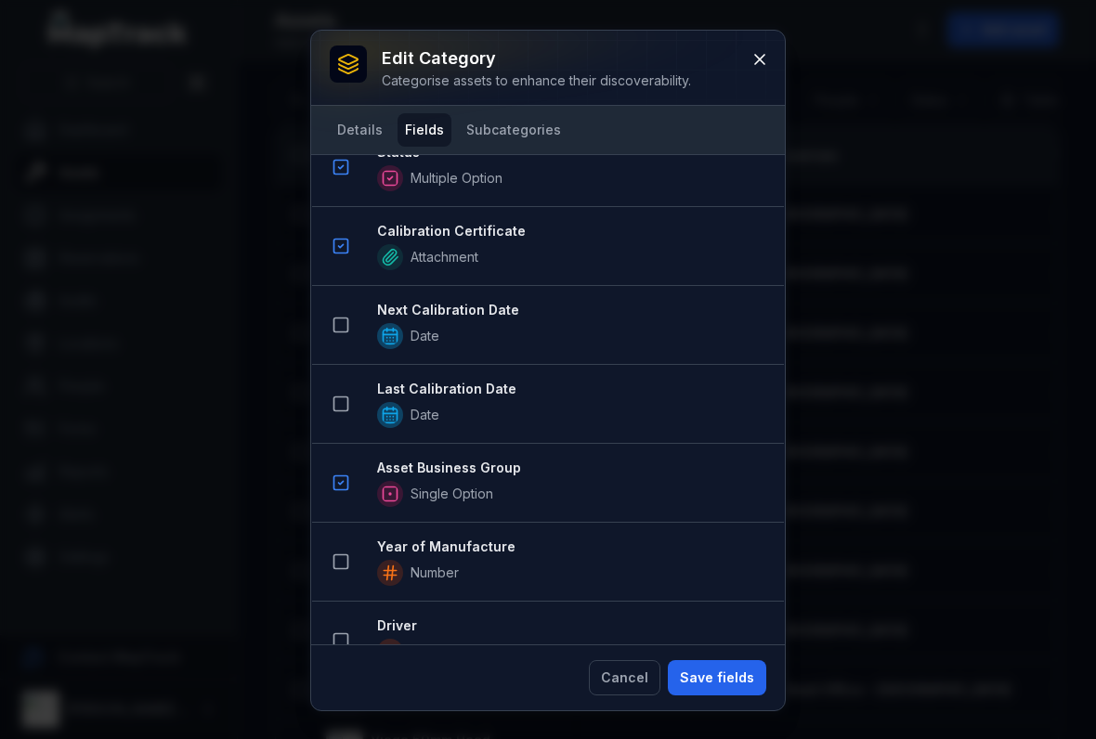
scroll to position [2042, 0]
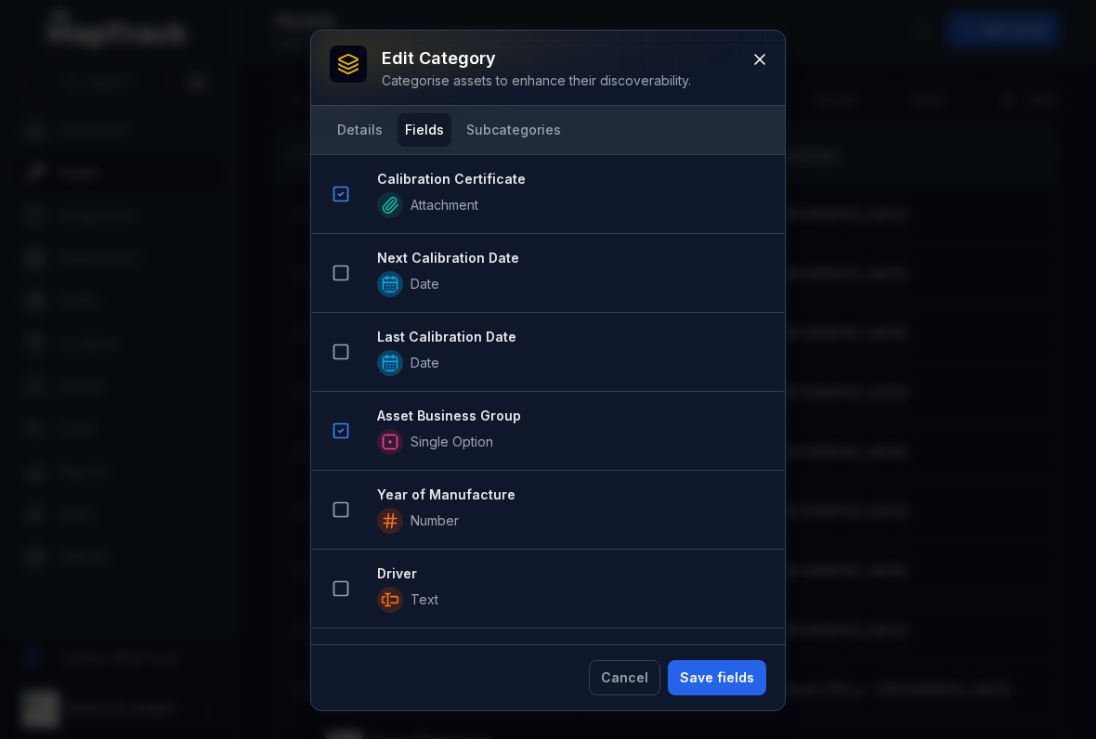
click at [720, 669] on button "Save fields" at bounding box center [717, 677] width 98 height 35
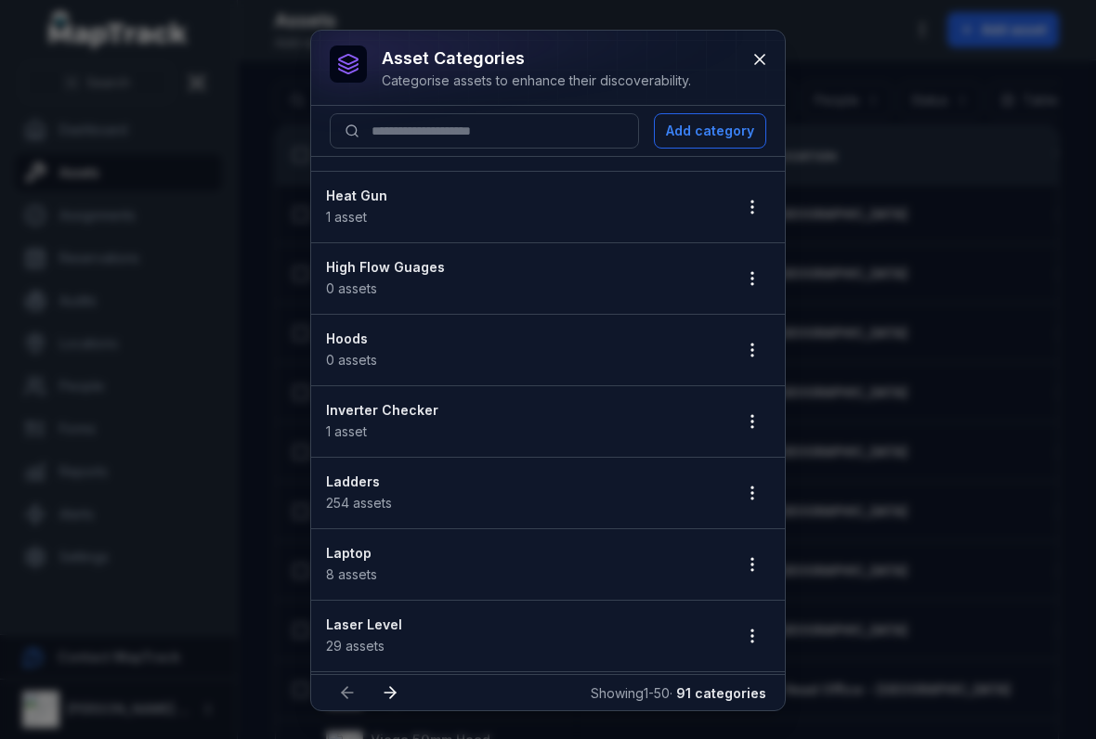
scroll to position [2490, 0]
click at [741, 505] on div at bounding box center [751, 489] width 35 height 35
click at [752, 483] on circle "button" at bounding box center [752, 484] width 2 height 2
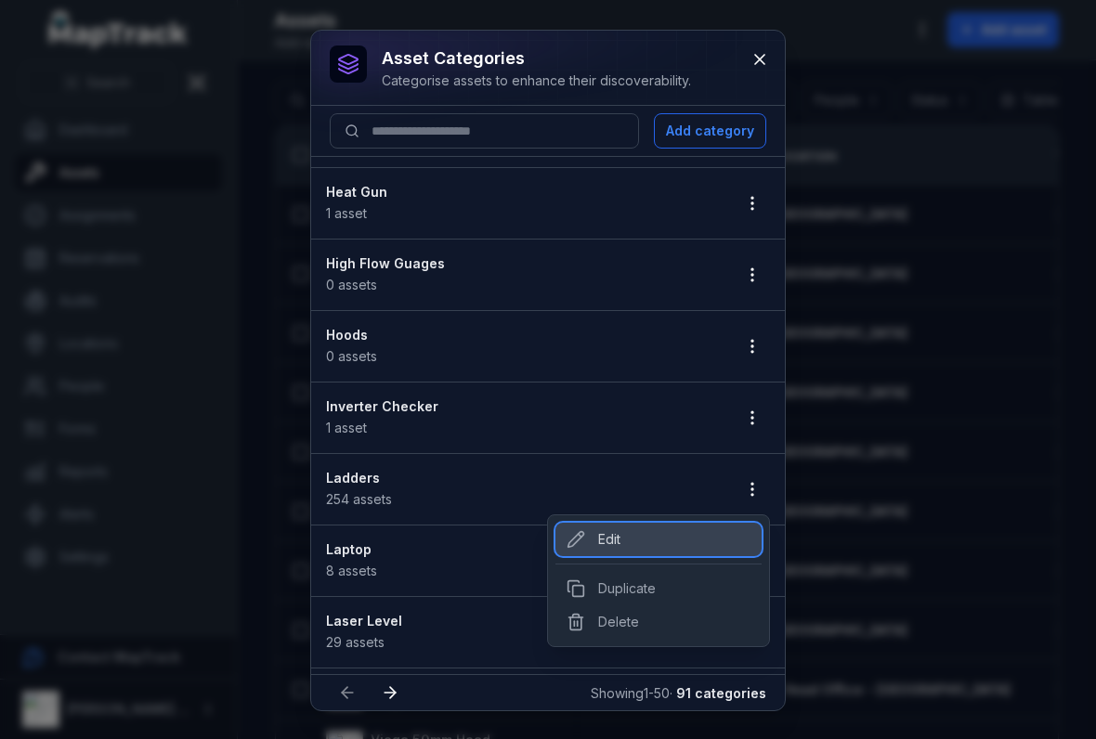
click at [600, 545] on div "Edit" at bounding box center [658, 539] width 206 height 33
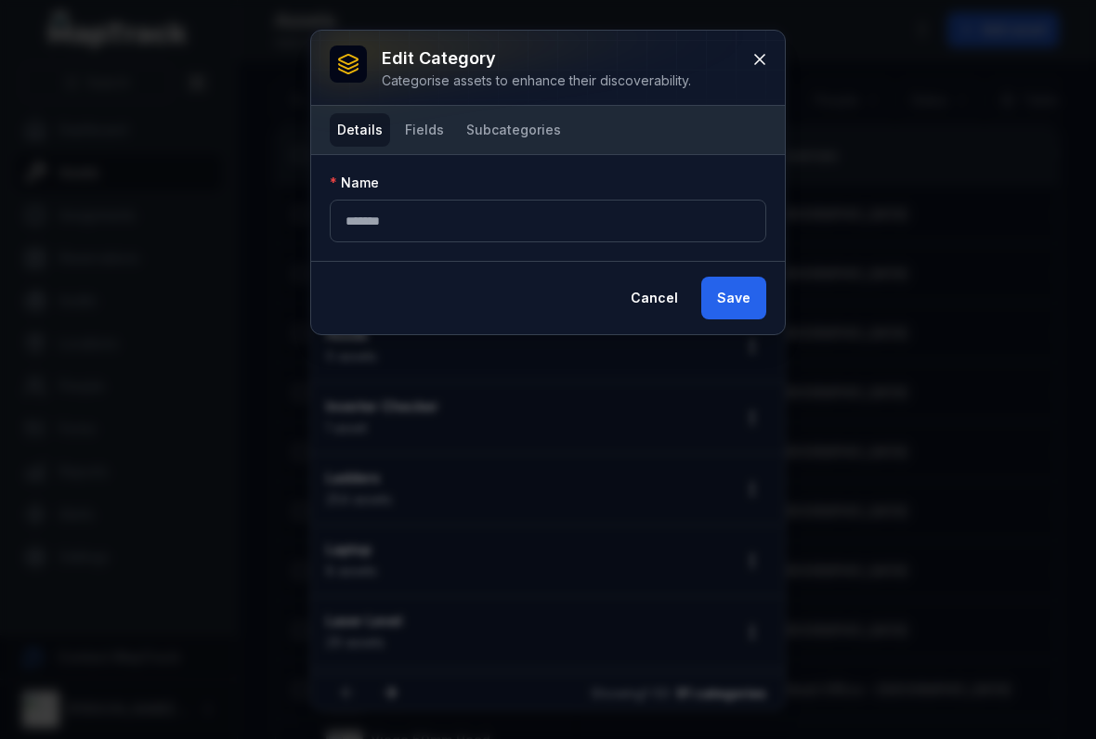
click at [426, 128] on button "Fields" at bounding box center [424, 129] width 54 height 33
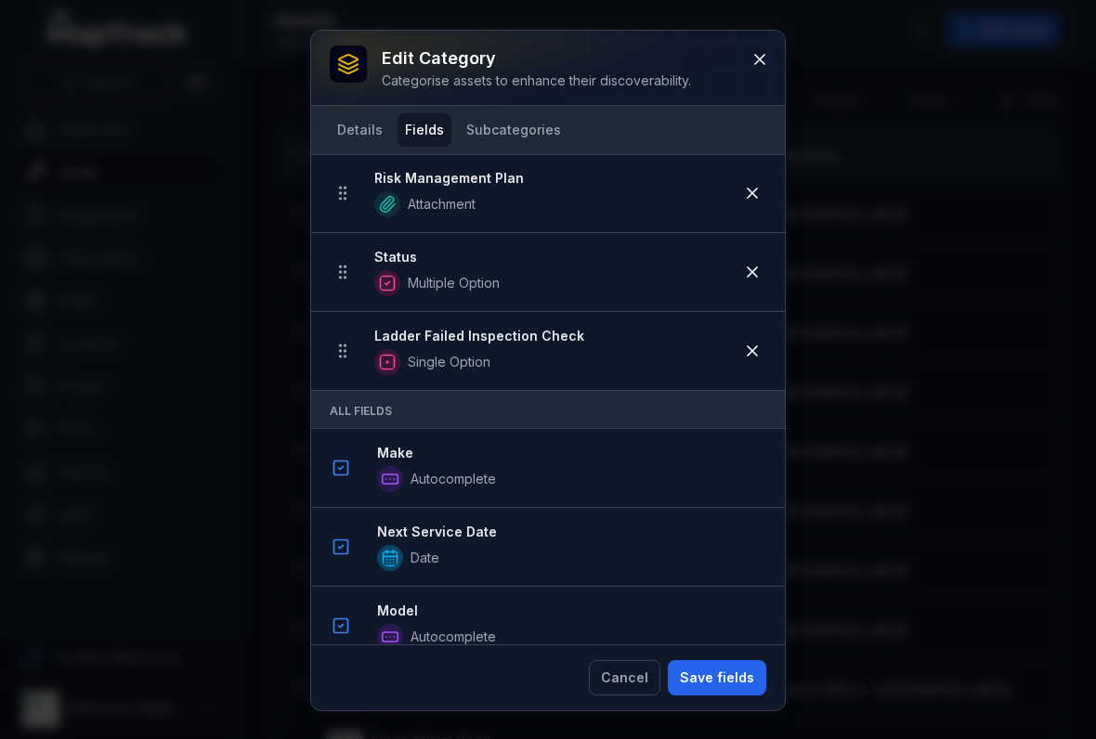
click at [708, 682] on button "Save fields" at bounding box center [717, 677] width 98 height 35
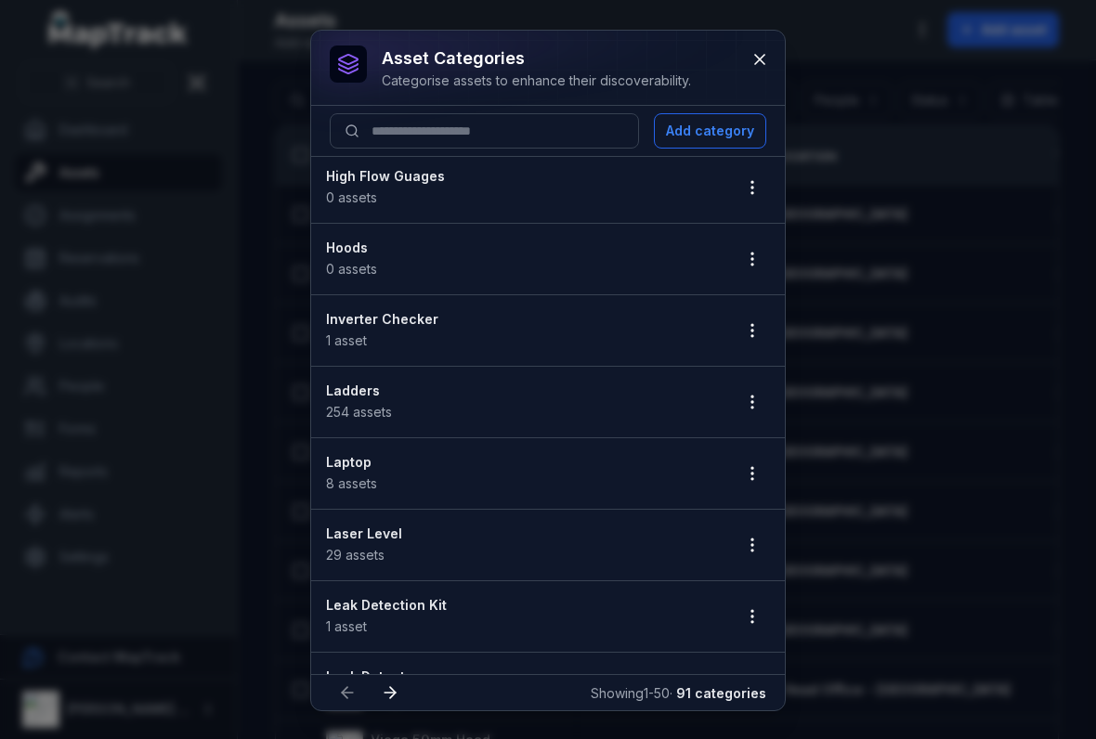
scroll to position [2584, 0]
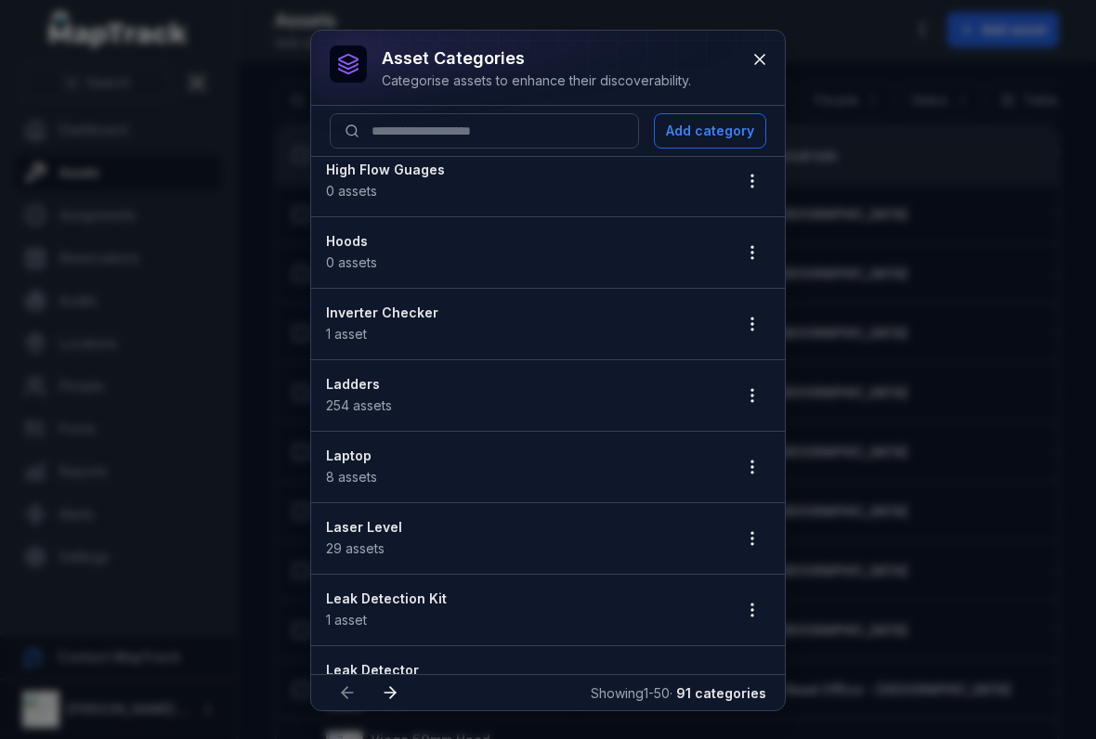
click at [744, 473] on icon "button" at bounding box center [752, 467] width 19 height 19
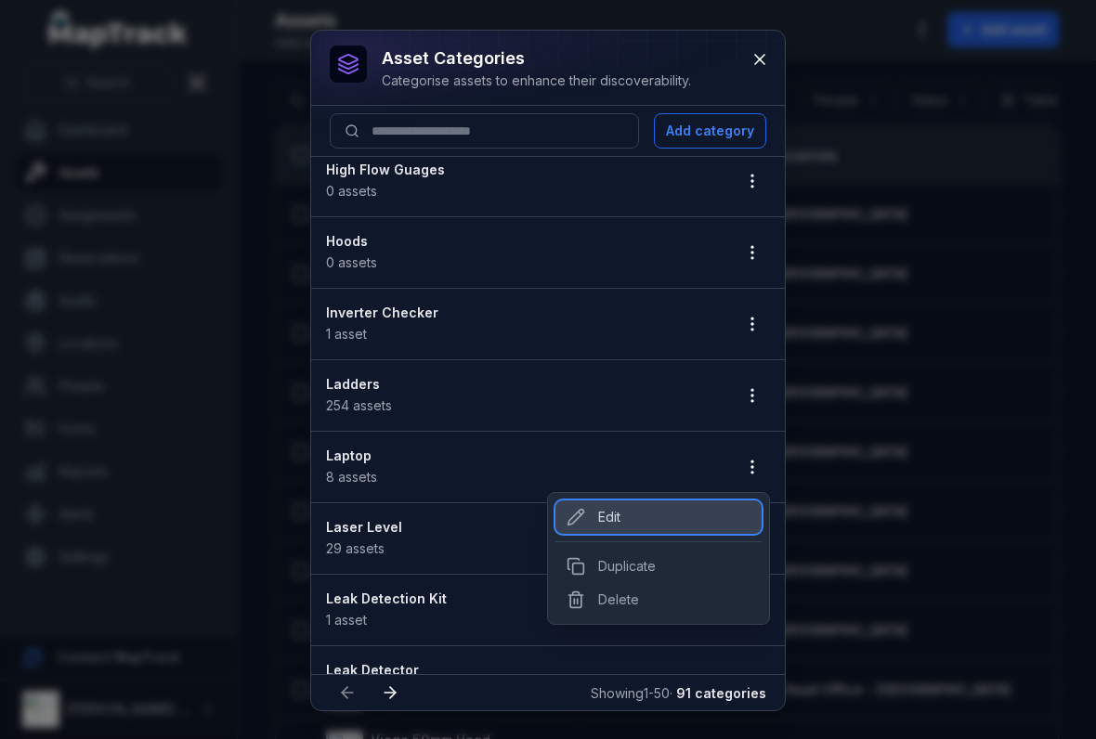
click at [595, 518] on div "Edit" at bounding box center [658, 516] width 206 height 33
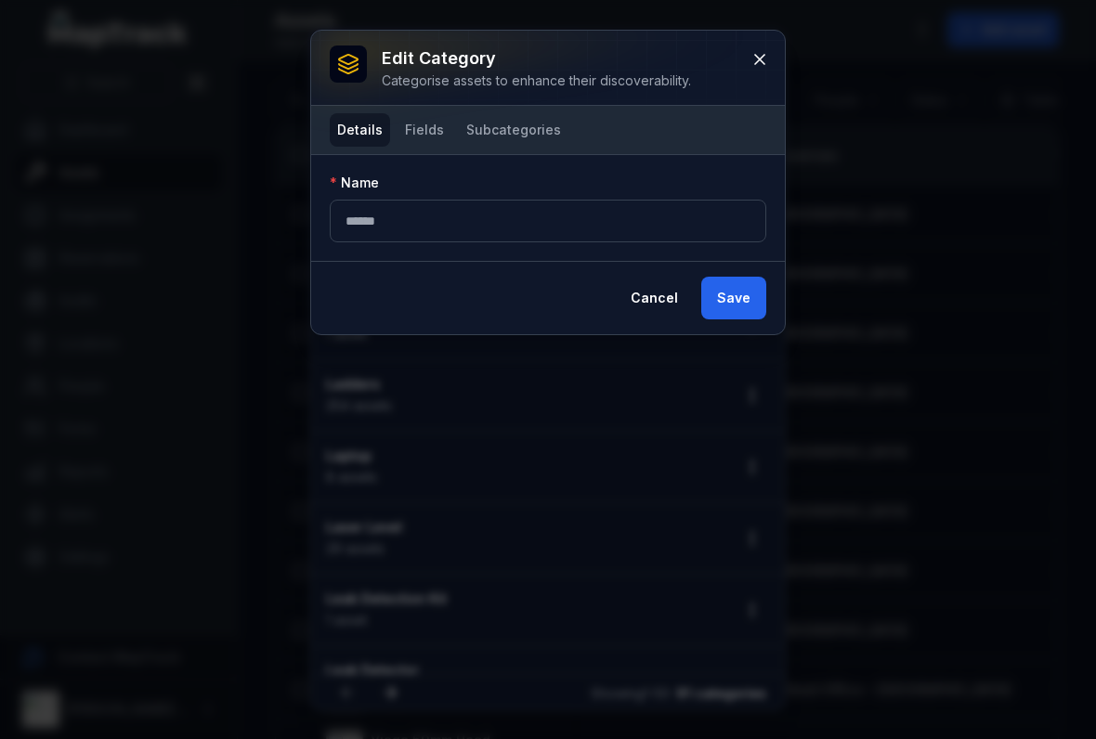
click at [418, 144] on button "Fields" at bounding box center [424, 129] width 54 height 33
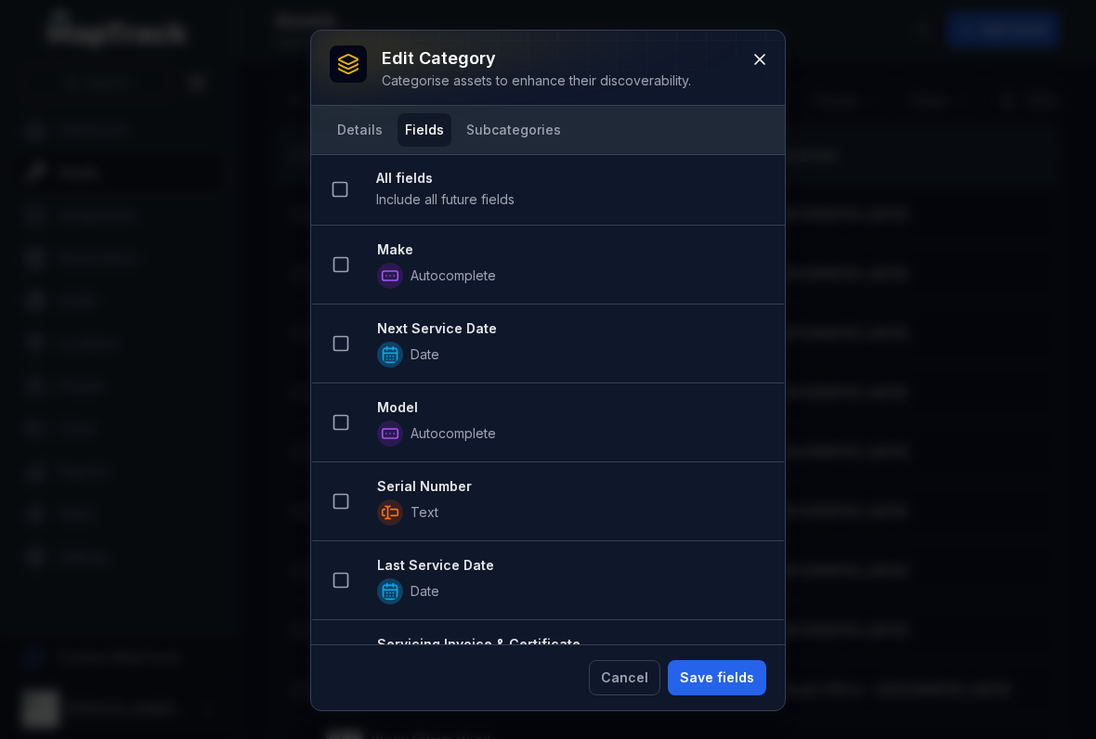
click at [341, 275] on button at bounding box center [340, 264] width 35 height 35
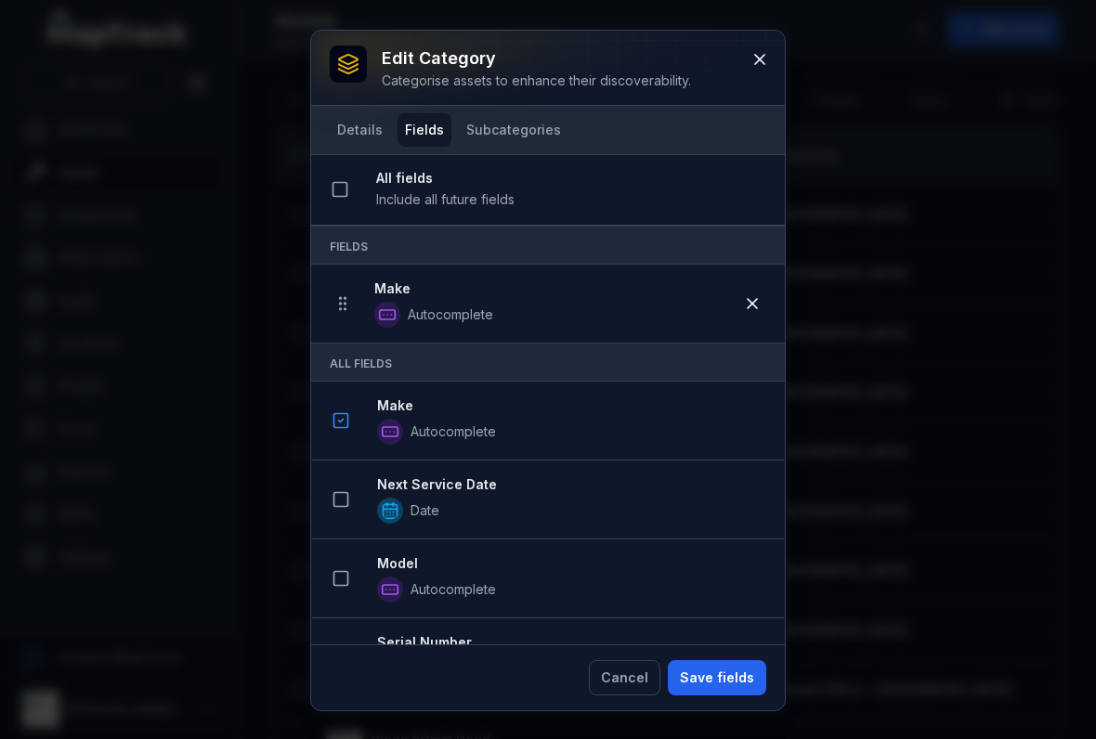
click at [355, 493] on button at bounding box center [340, 499] width 35 height 35
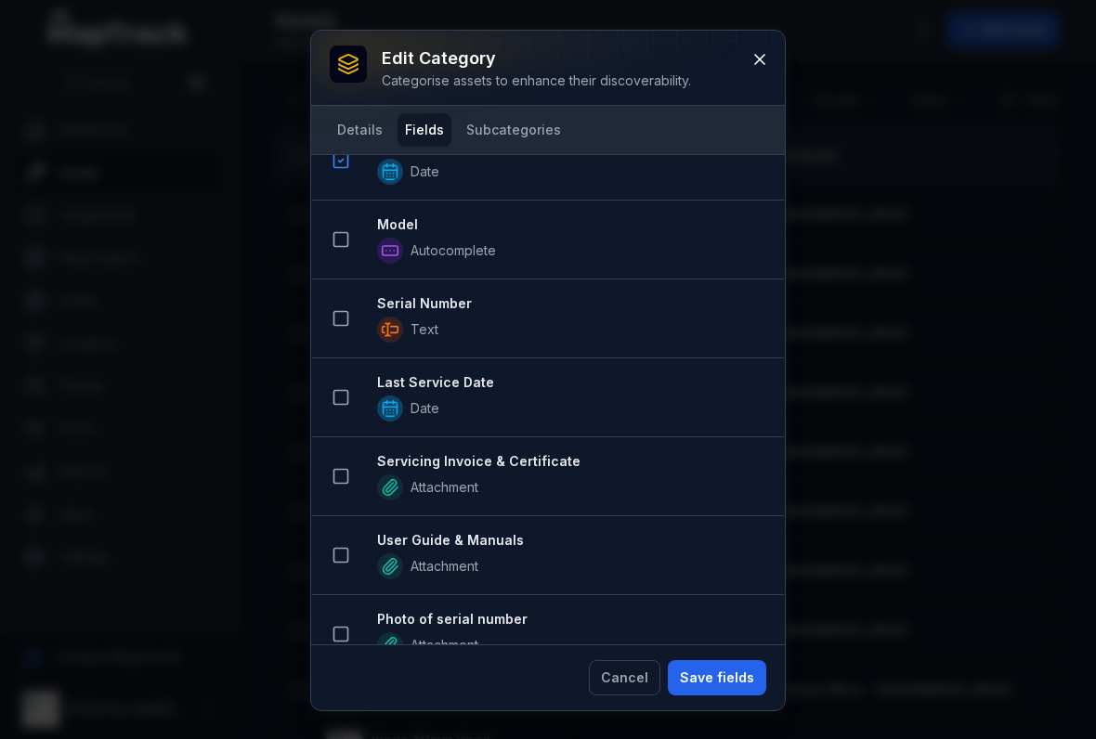
scroll to position [428, 0]
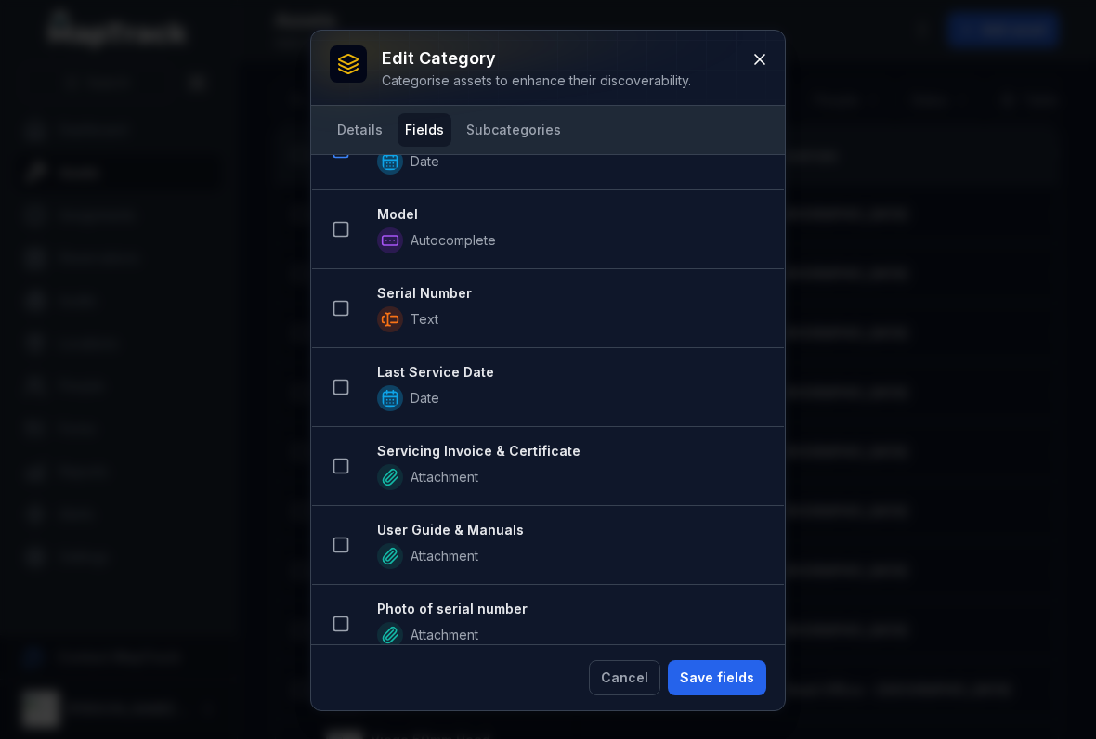
click at [343, 231] on icon at bounding box center [340, 229] width 19 height 19
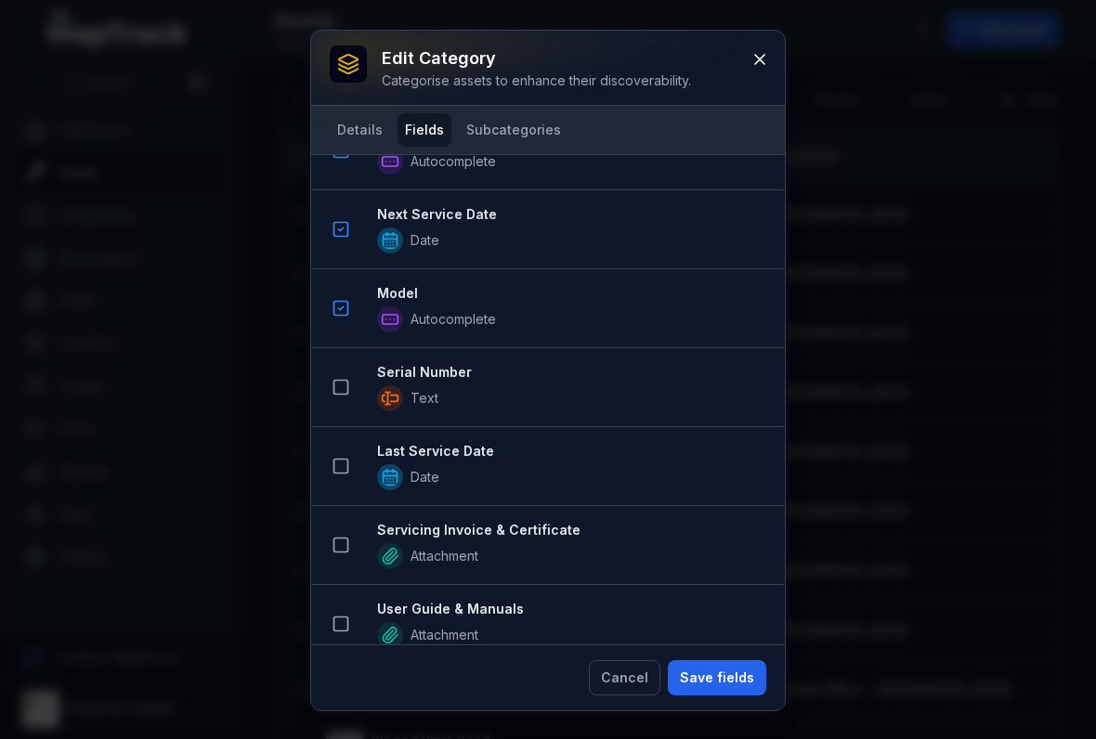
click at [337, 374] on button at bounding box center [340, 387] width 35 height 35
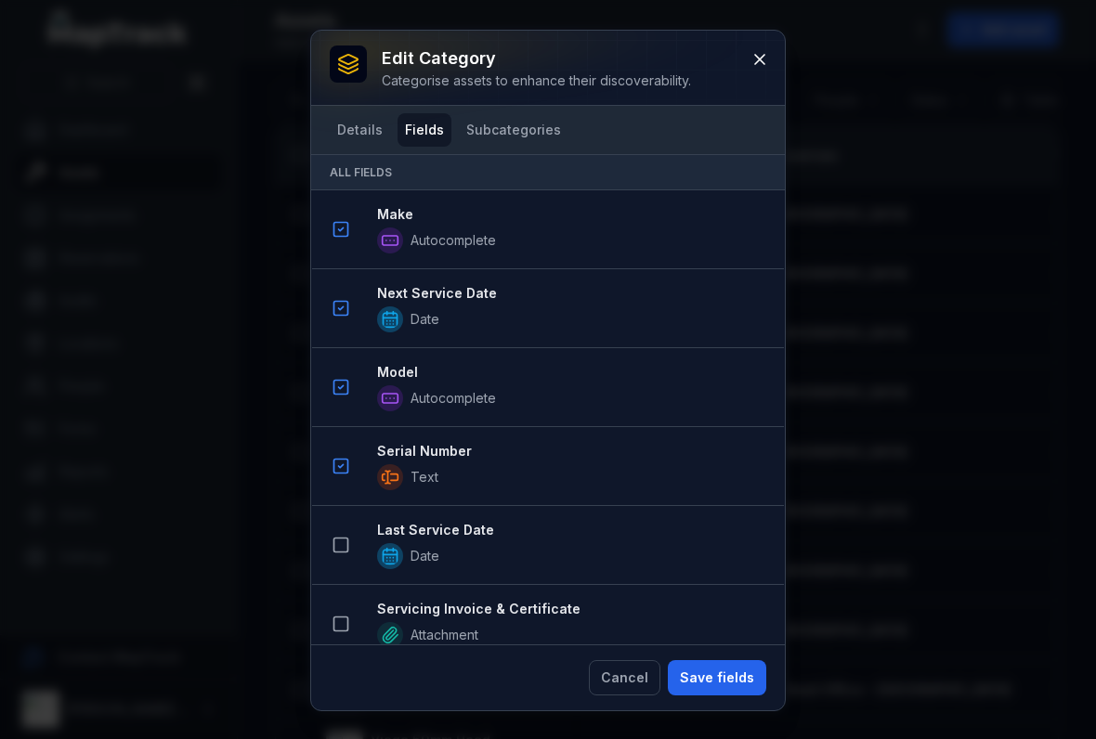
click at [335, 540] on icon at bounding box center [340, 545] width 19 height 19
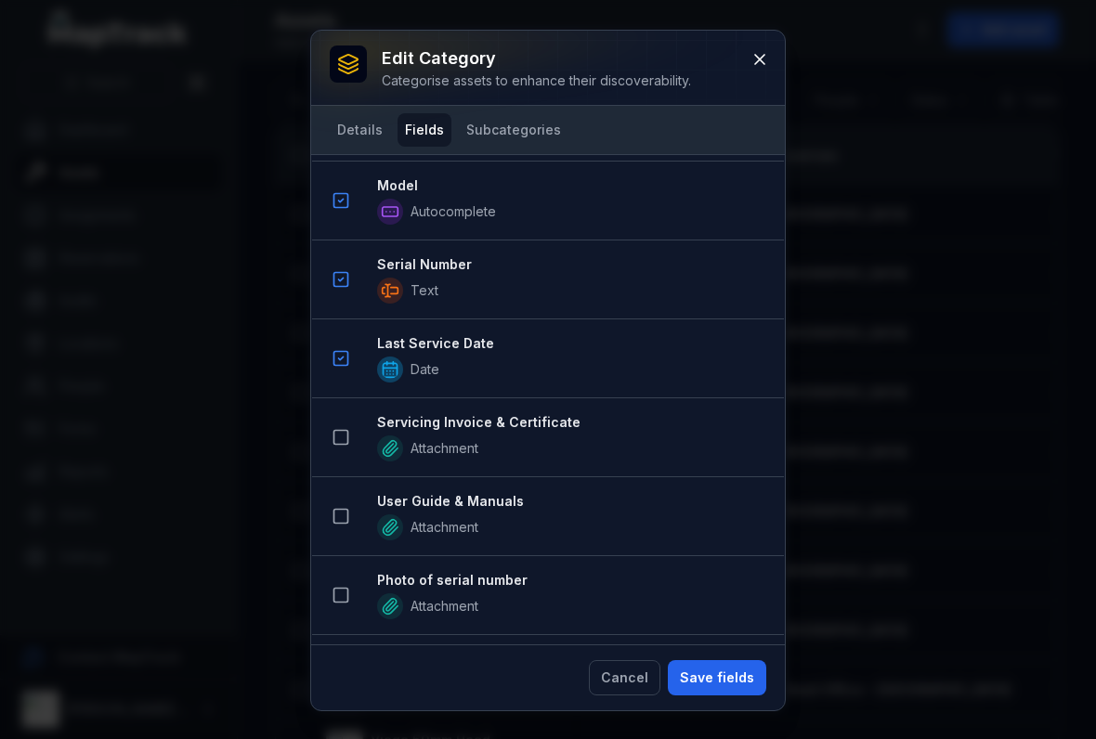
click at [339, 448] on button at bounding box center [340, 437] width 35 height 35
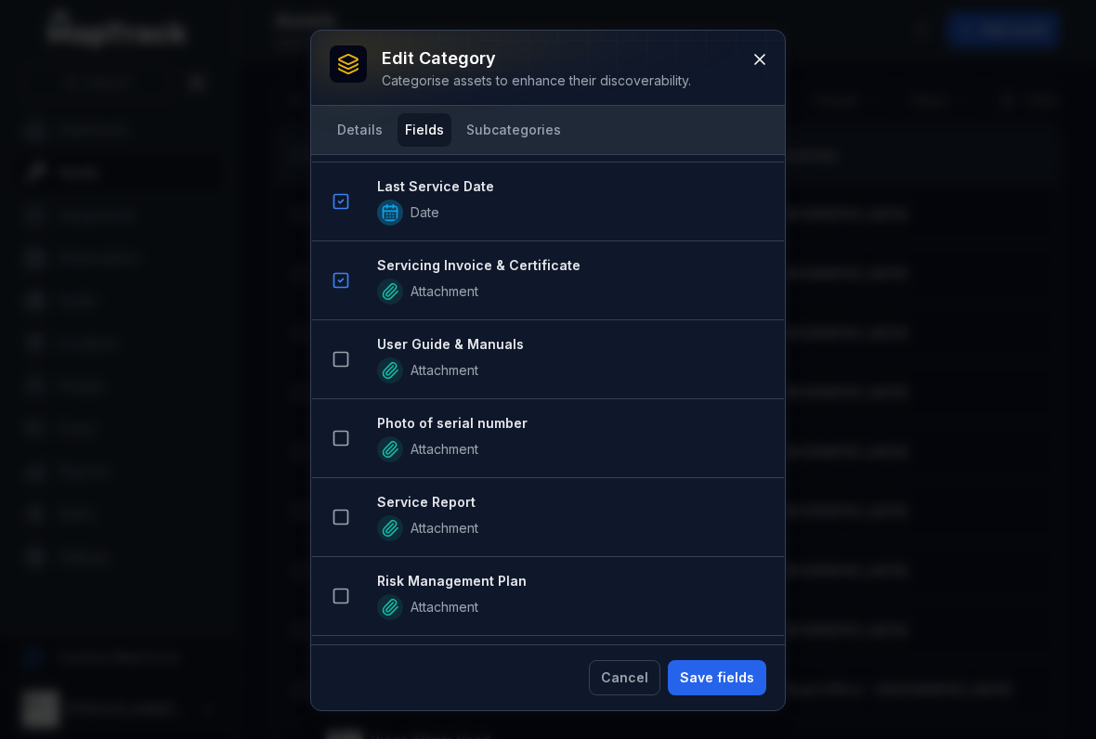
scroll to position [930, 0]
click at [328, 370] on button at bounding box center [340, 358] width 35 height 35
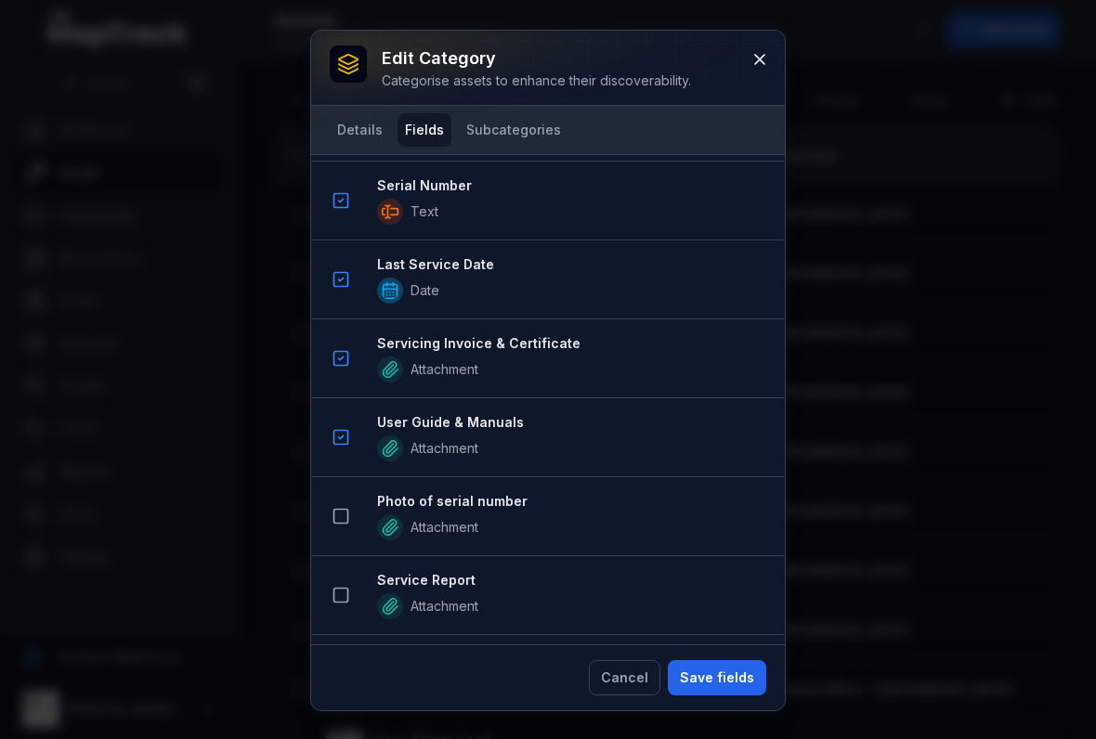
click at [343, 525] on icon at bounding box center [340, 516] width 19 height 19
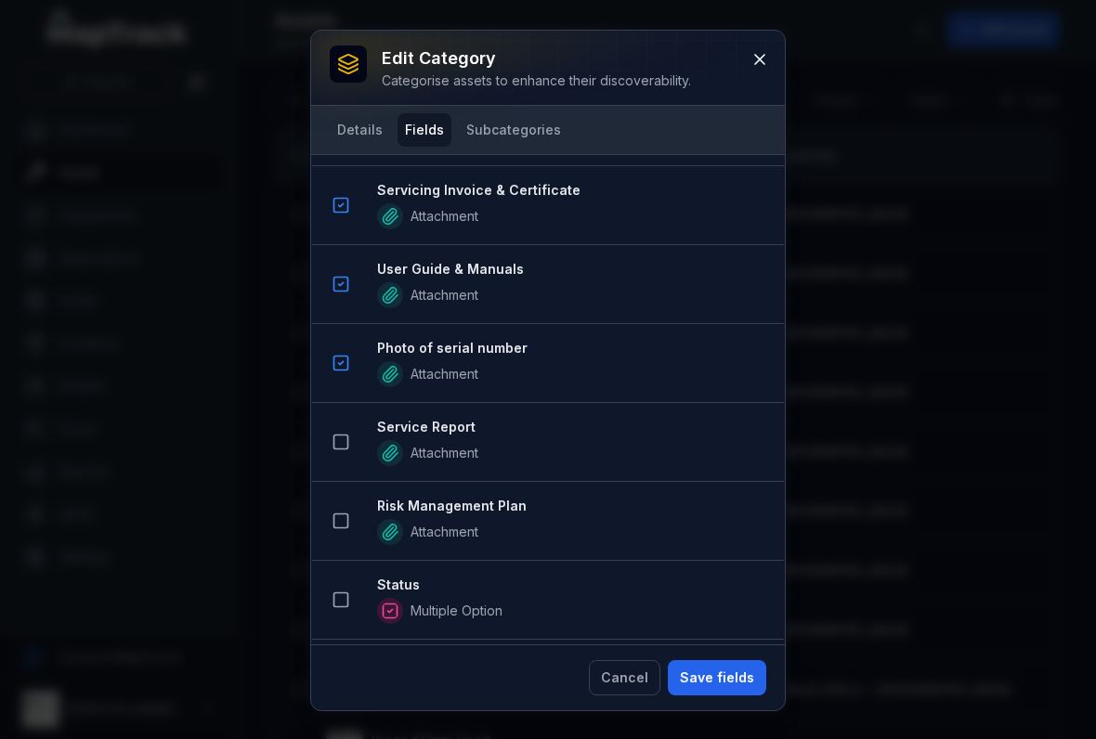
click at [335, 435] on rect at bounding box center [341, 442] width 14 height 14
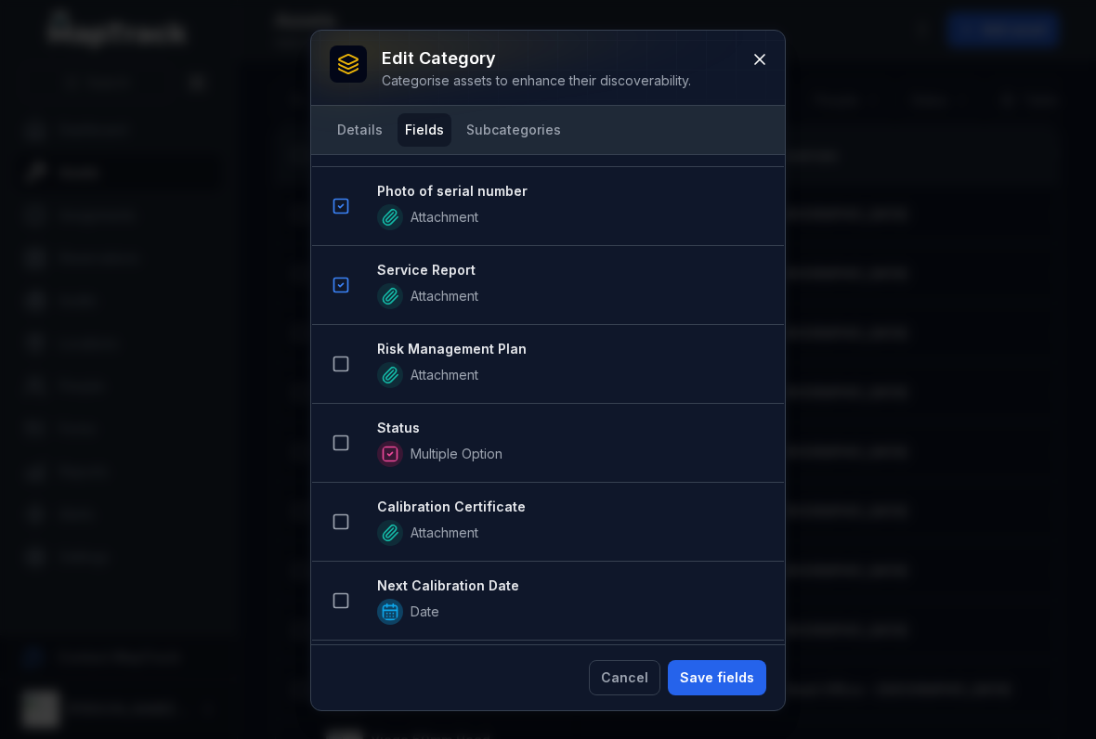
scroll to position [1400, 0]
click at [335, 446] on icon at bounding box center [340, 441] width 19 height 19
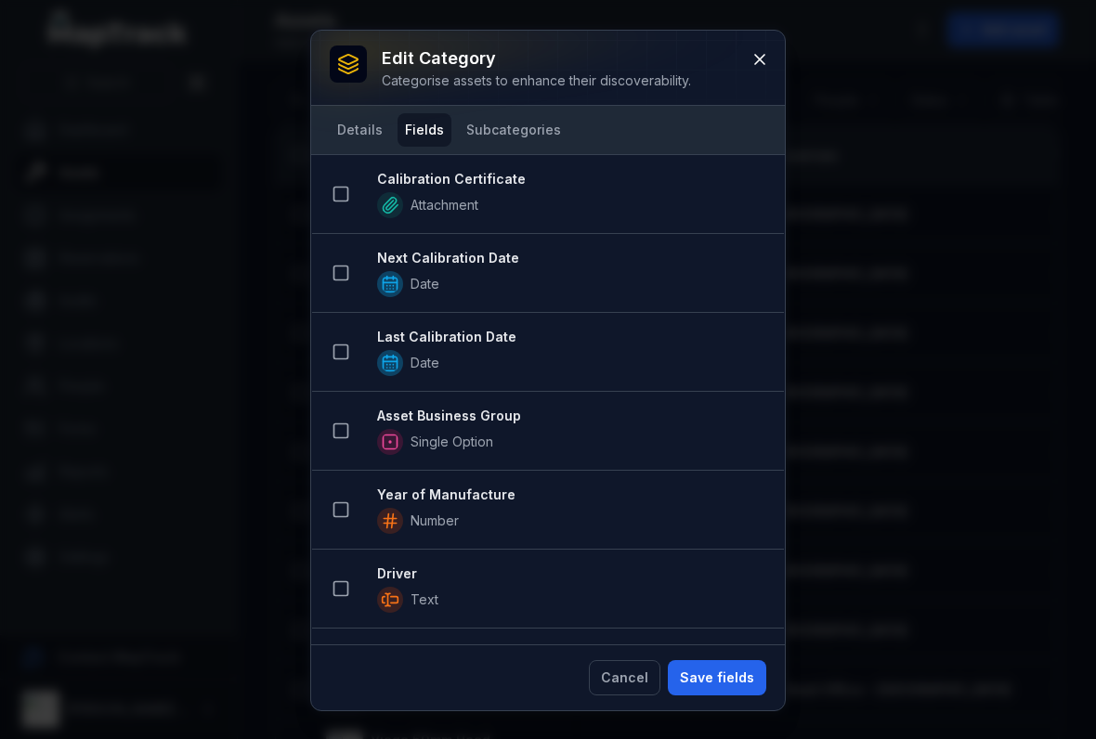
scroll to position [1806, 0]
click at [339, 431] on icon at bounding box center [340, 430] width 19 height 19
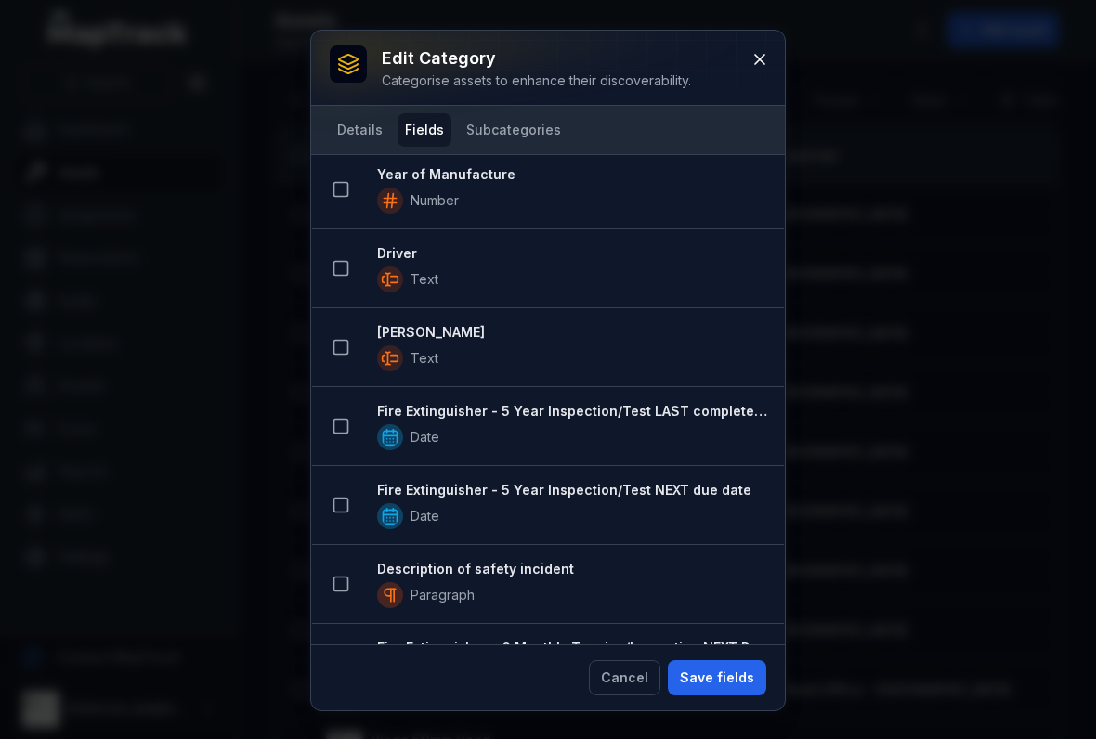
scroll to position [2225, 0]
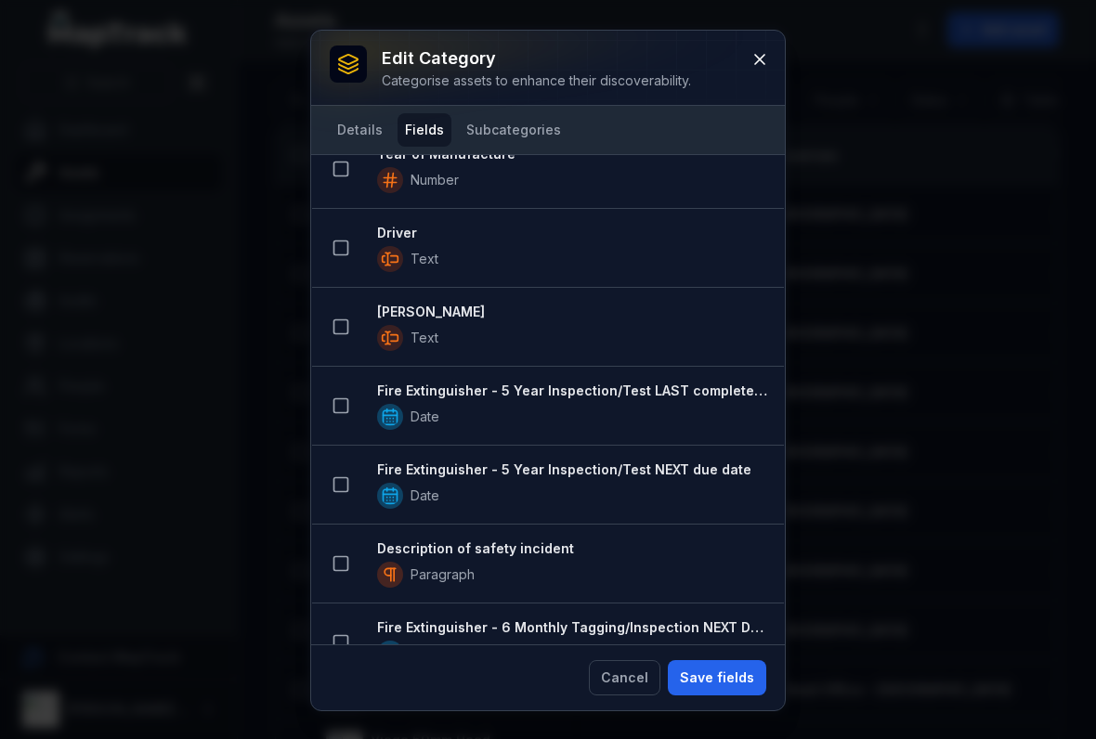
click at [699, 669] on button "Save fields" at bounding box center [717, 677] width 98 height 35
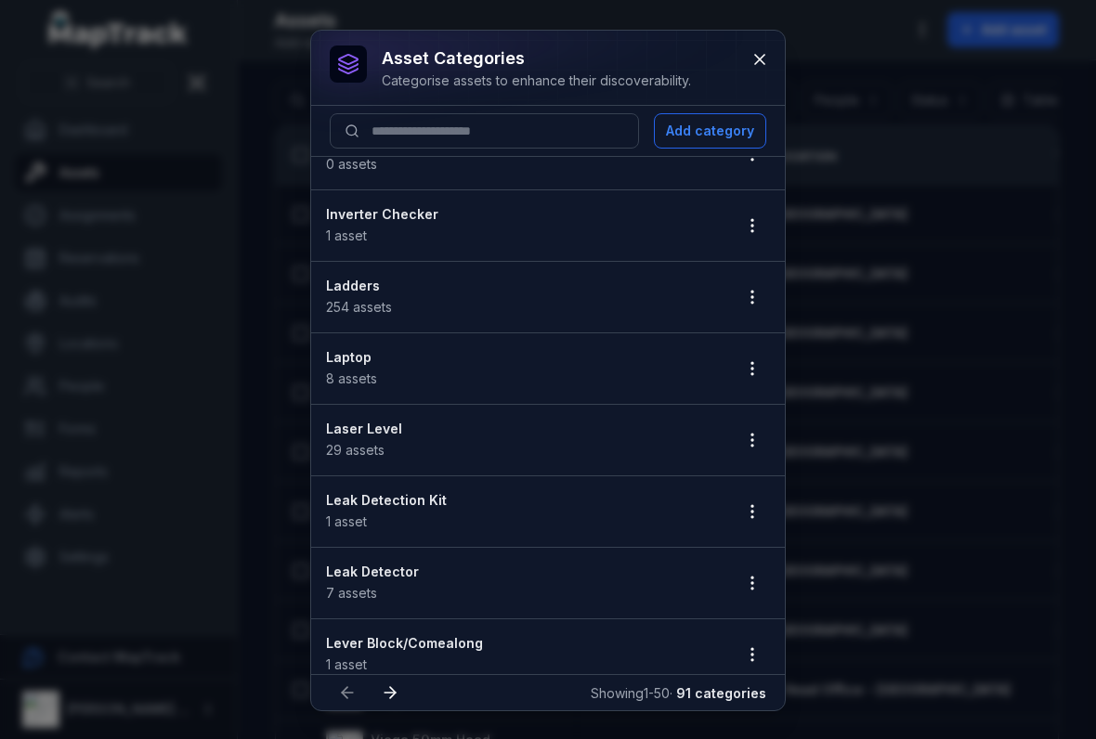
scroll to position [2681, 0]
click at [747, 435] on icon "button" at bounding box center [752, 442] width 19 height 19
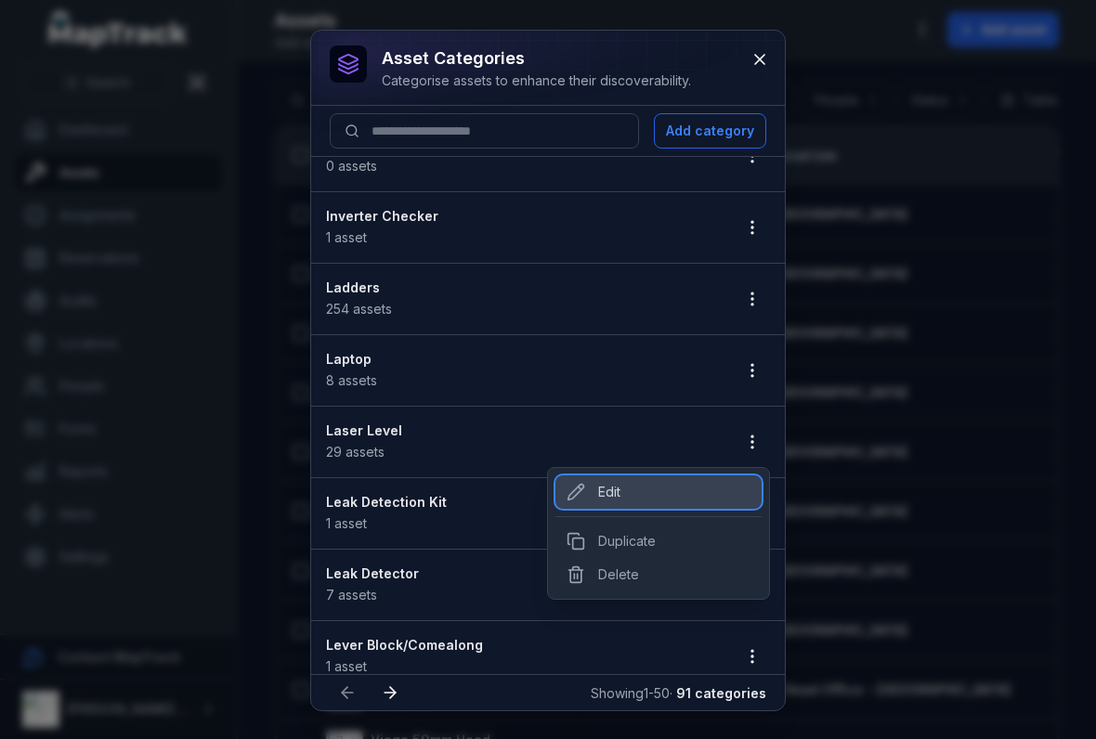
click at [595, 479] on div "Edit" at bounding box center [658, 491] width 206 height 33
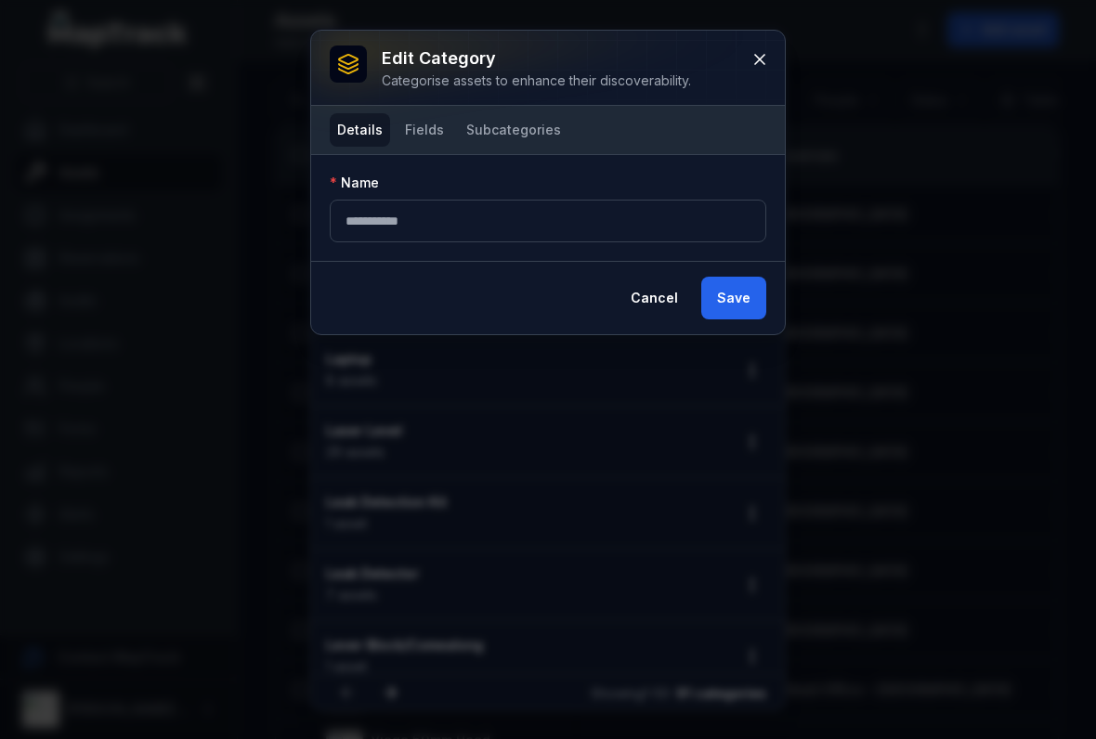
click at [422, 145] on button "Fields" at bounding box center [424, 129] width 54 height 33
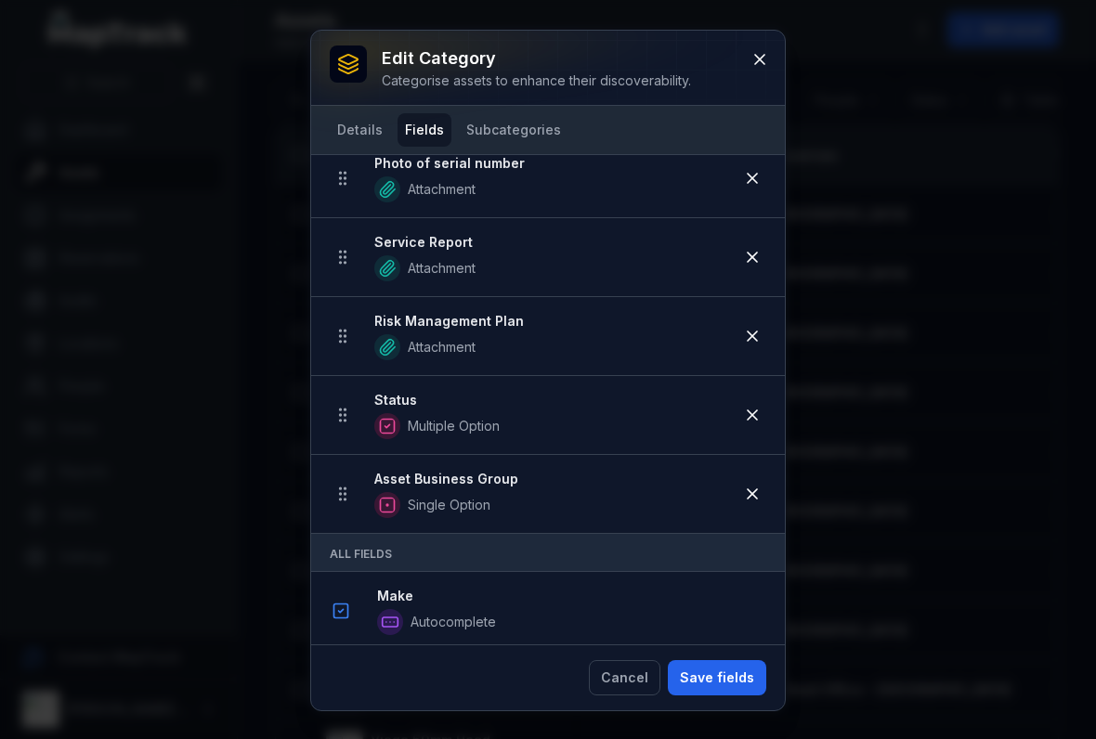
scroll to position [679, 0]
click at [709, 673] on button "Save fields" at bounding box center [717, 677] width 98 height 35
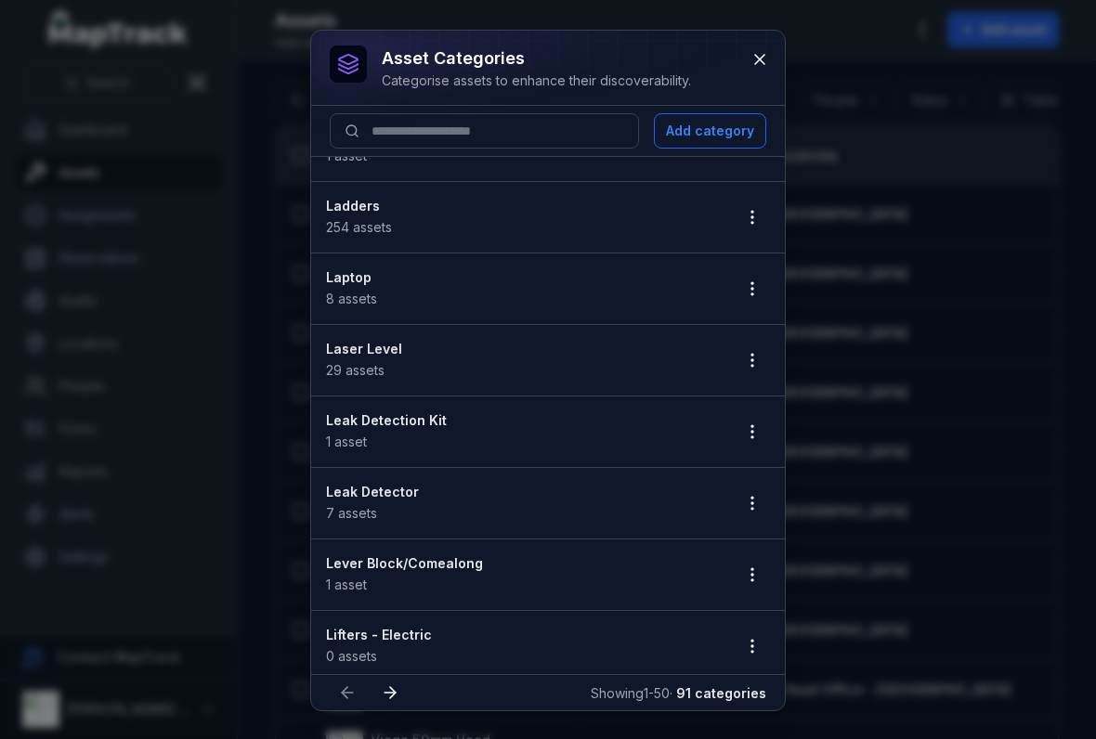
scroll to position [2774, 0]
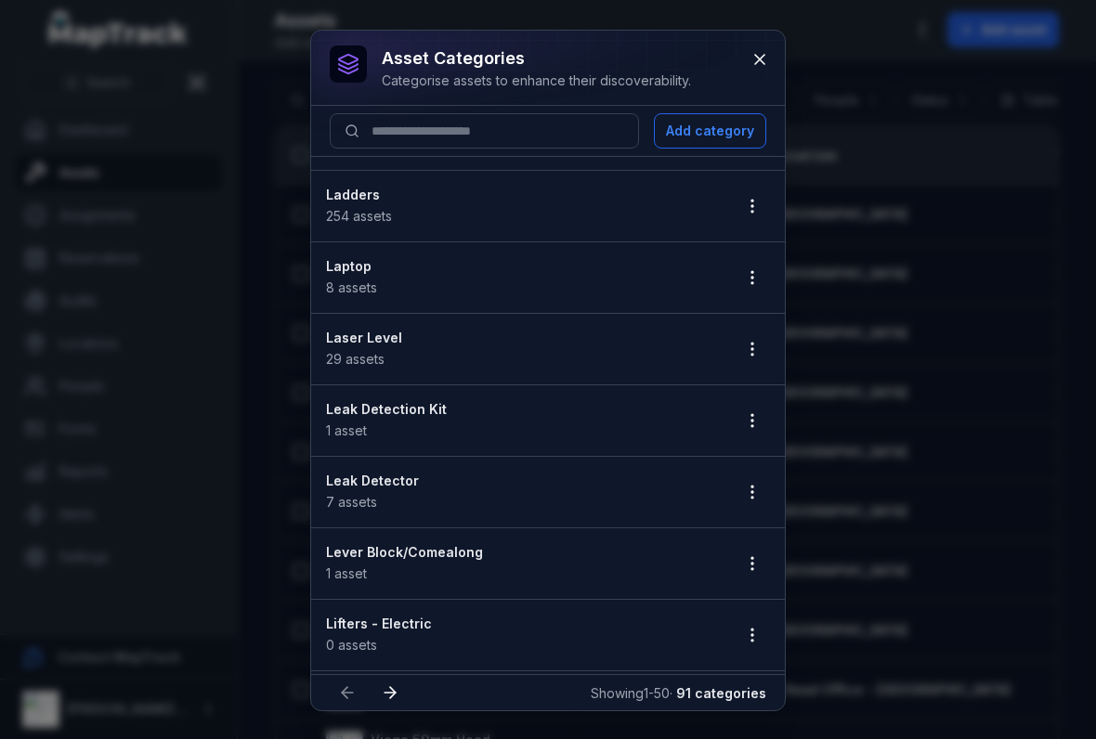
click at [764, 429] on button "button" at bounding box center [751, 420] width 35 height 35
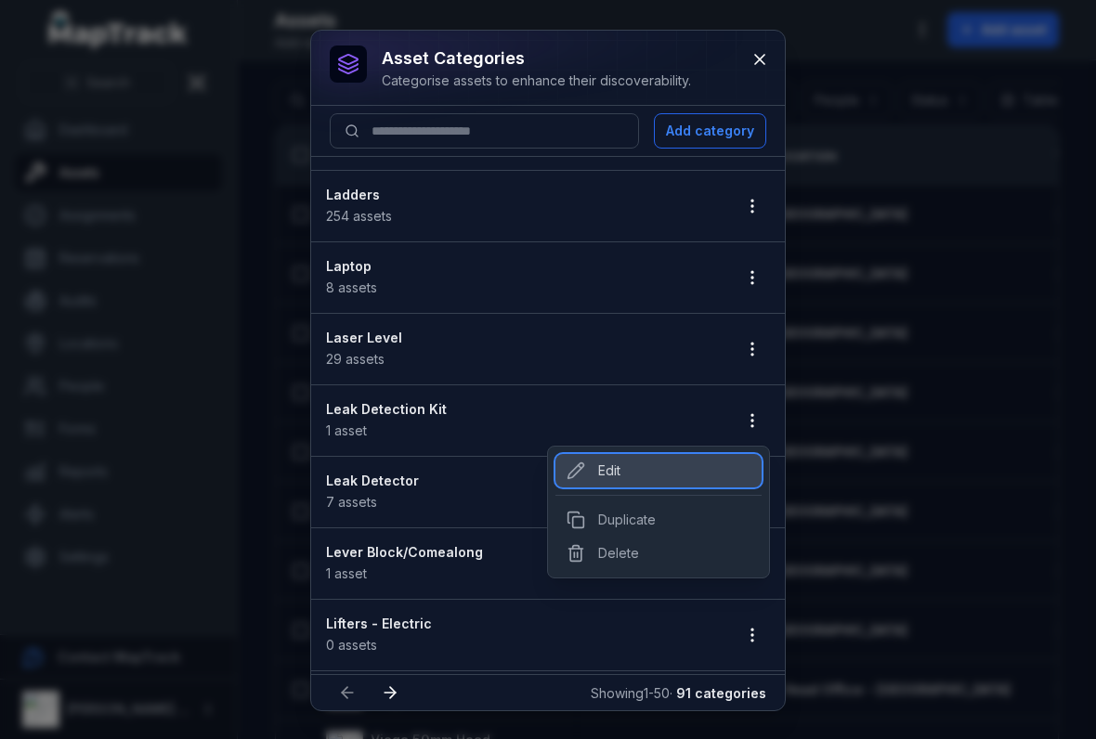
click at [622, 462] on div "Edit" at bounding box center [658, 470] width 206 height 33
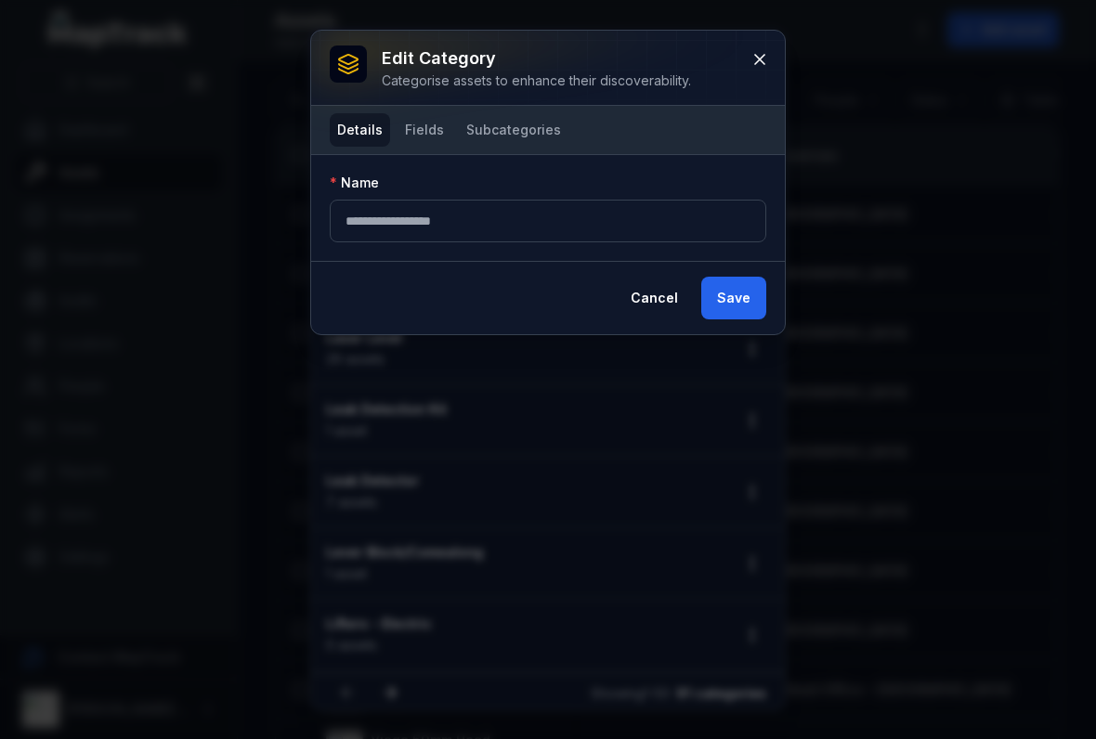
click at [407, 141] on button "Fields" at bounding box center [424, 129] width 54 height 33
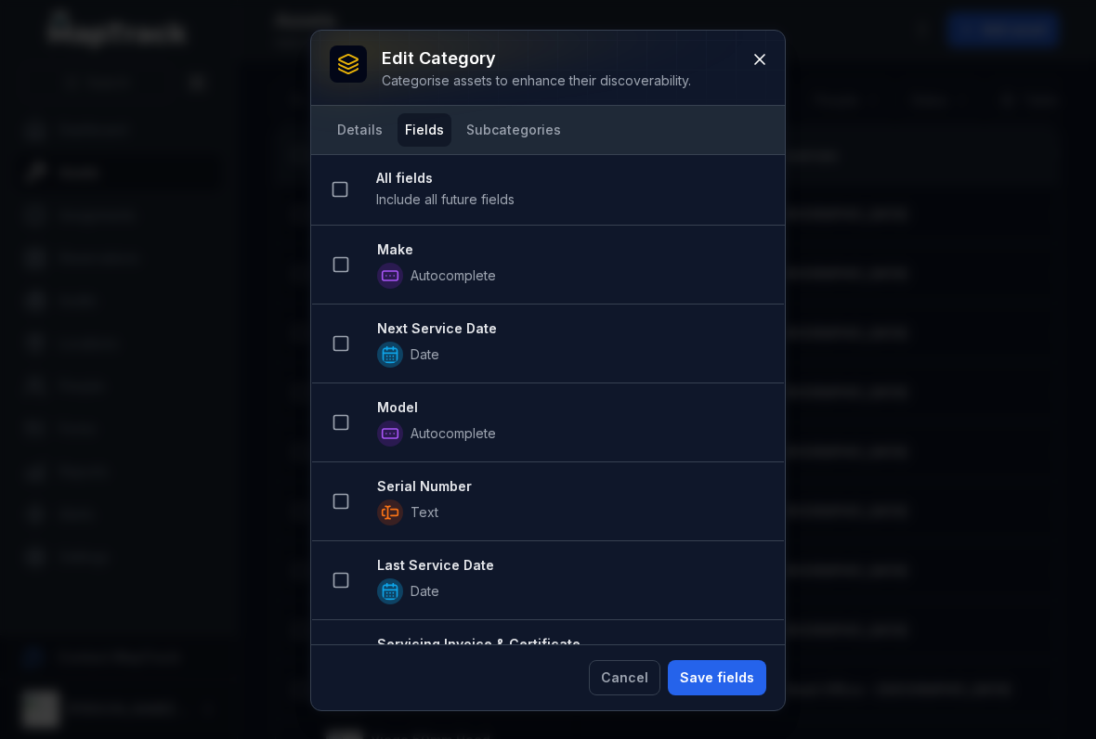
click at [344, 270] on icon at bounding box center [340, 264] width 19 height 19
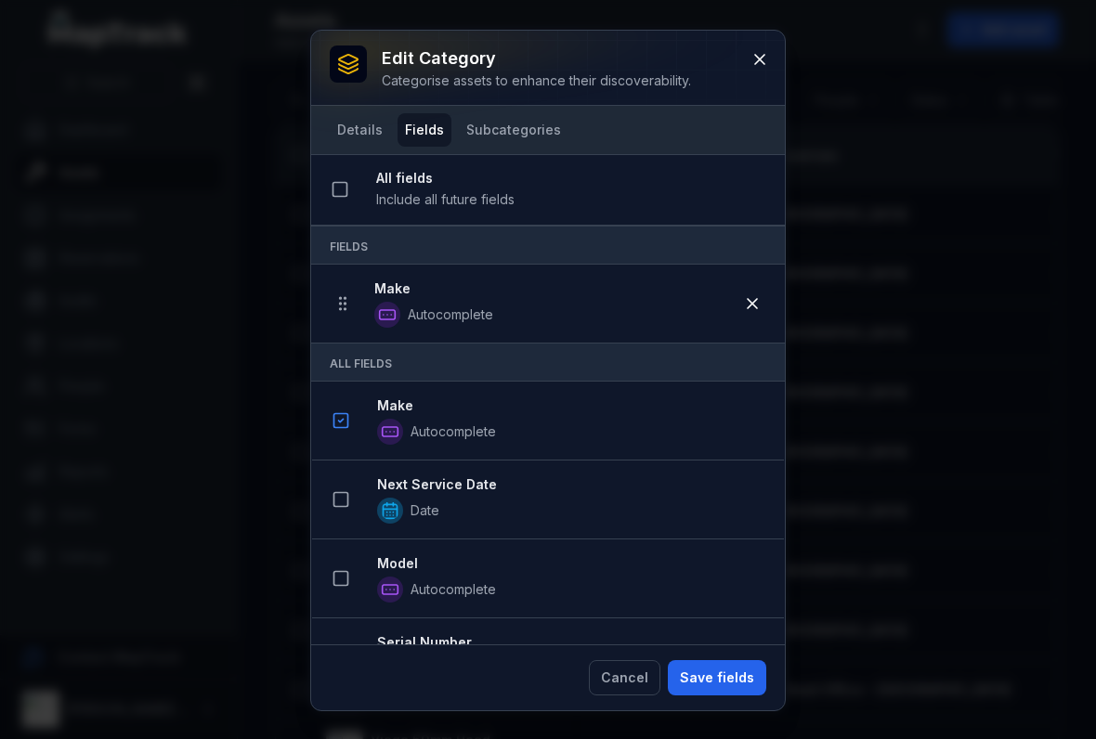
click at [355, 483] on div at bounding box center [340, 499] width 35 height 35
click at [353, 500] on button at bounding box center [340, 499] width 35 height 35
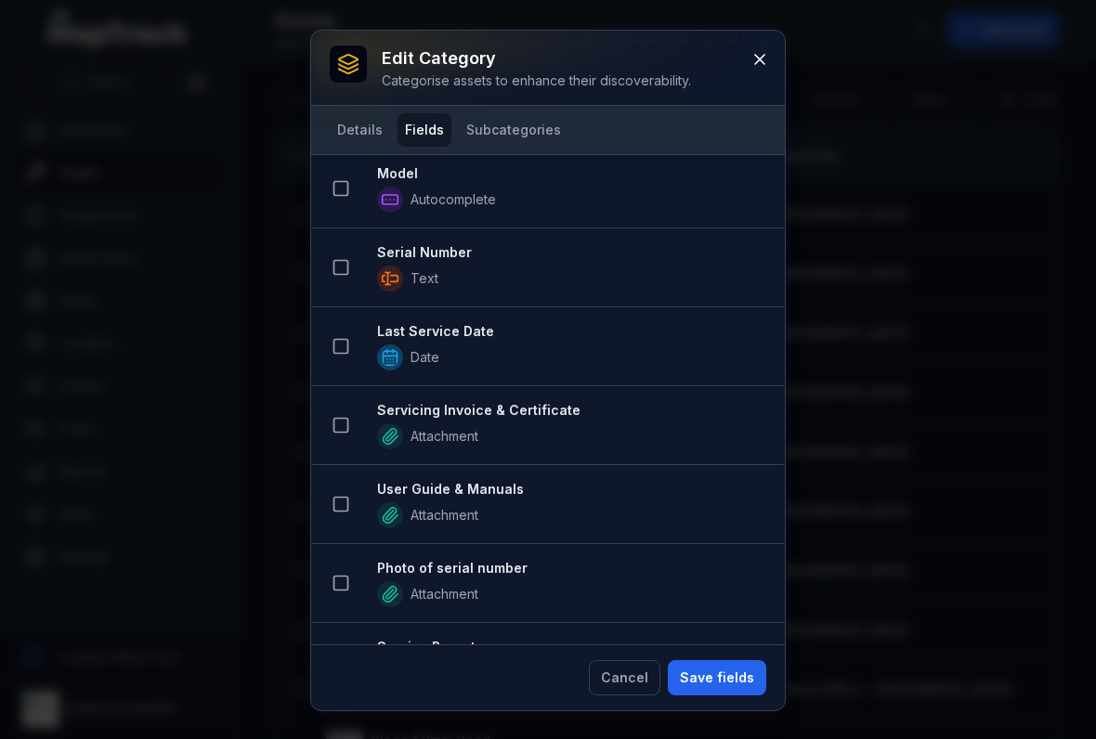
scroll to position [472, 0]
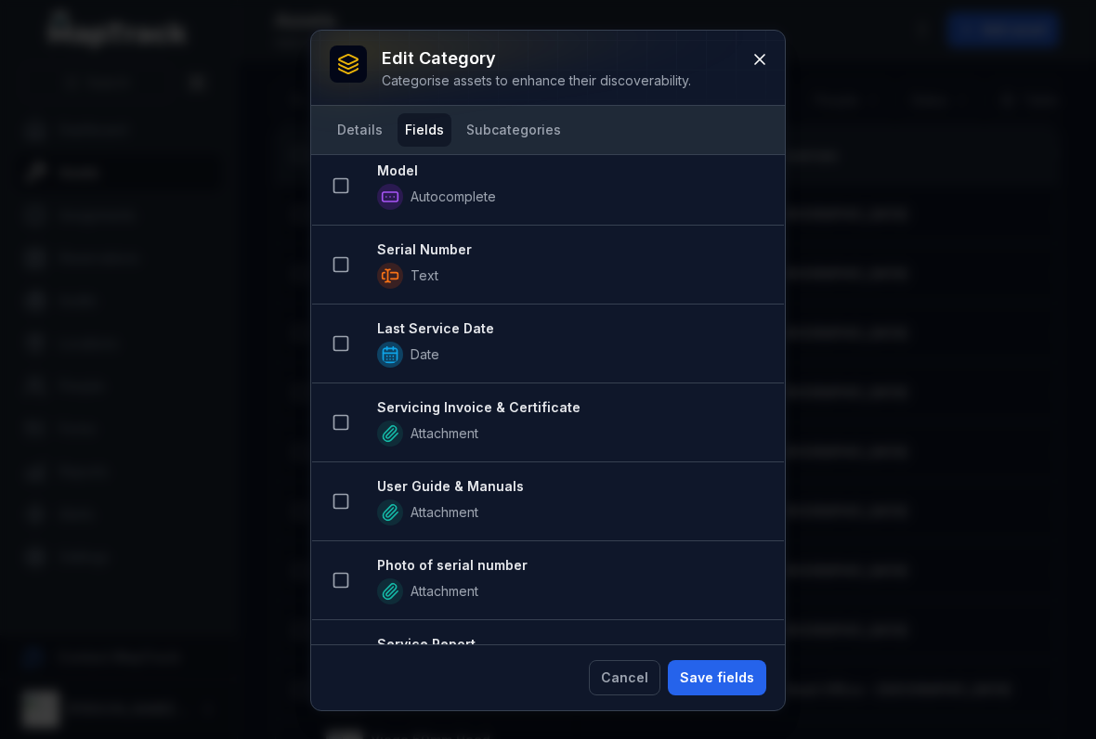
click at [344, 180] on icon at bounding box center [340, 185] width 19 height 19
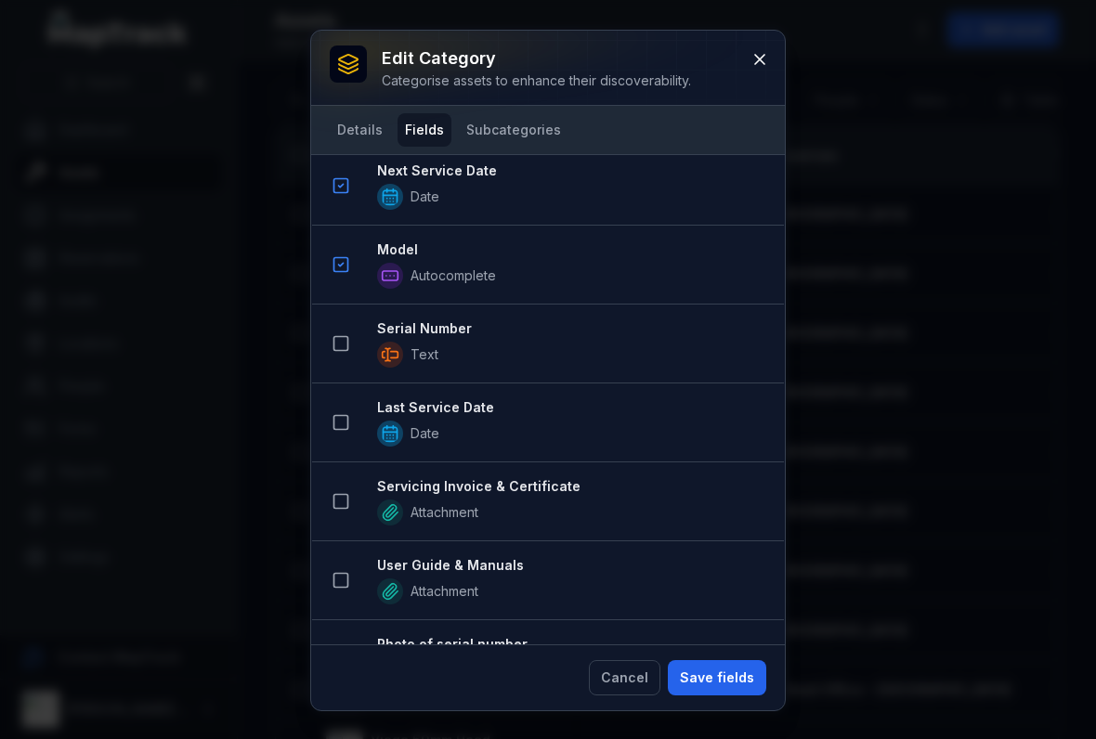
click at [339, 358] on button at bounding box center [340, 343] width 35 height 35
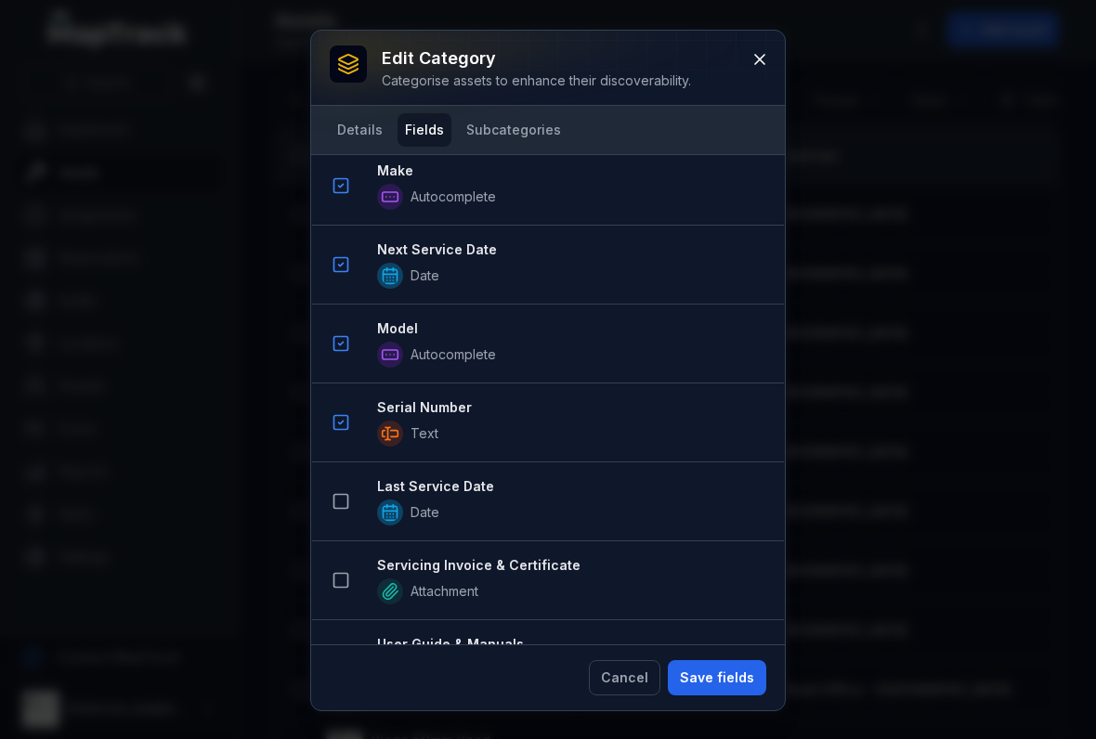
click at [345, 506] on icon at bounding box center [340, 501] width 19 height 19
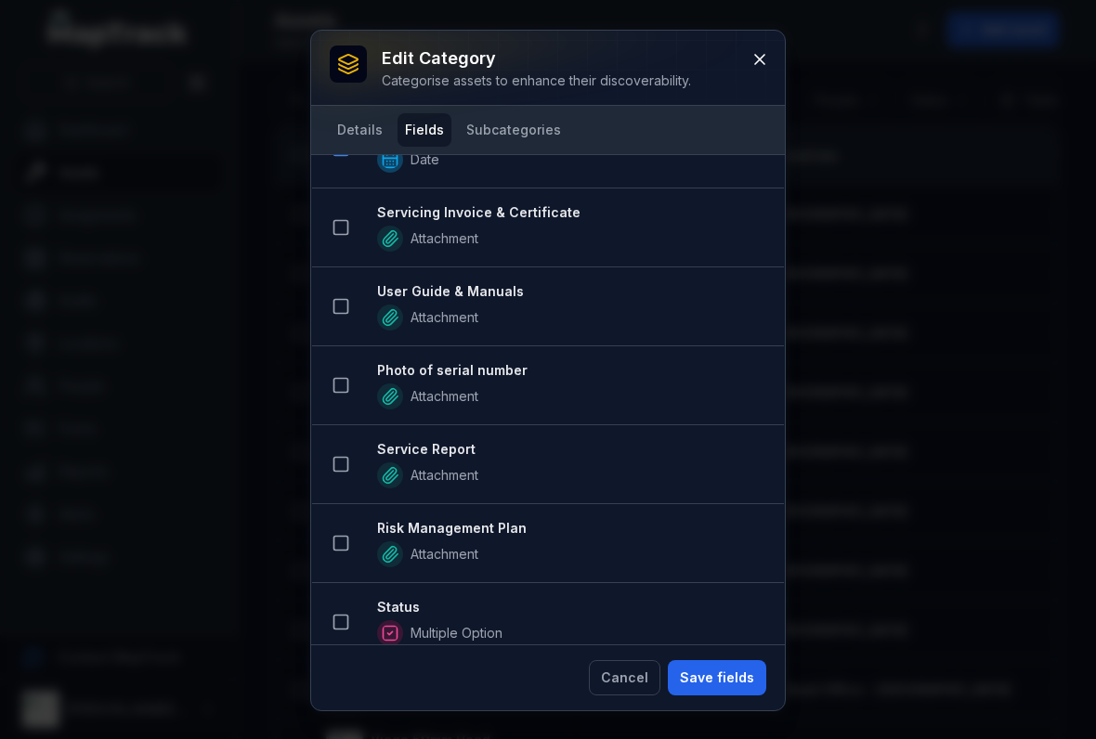
scroll to position [908, 0]
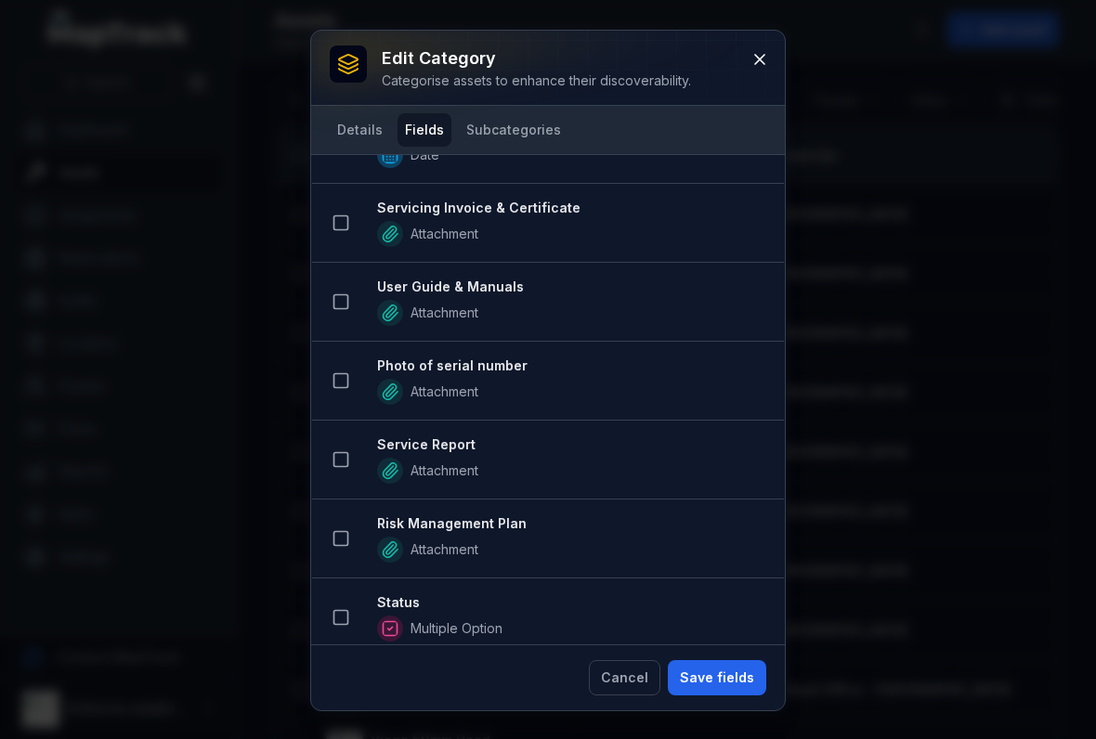
click at [332, 208] on button at bounding box center [340, 222] width 35 height 35
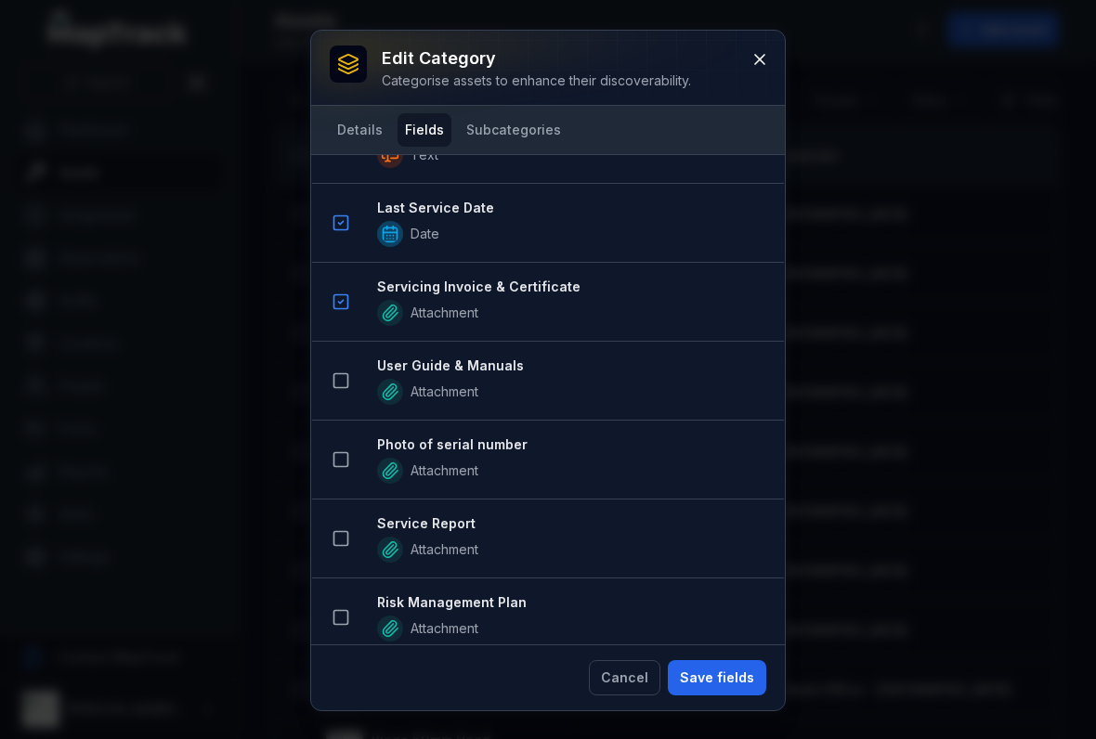
click at [348, 395] on button at bounding box center [340, 380] width 35 height 35
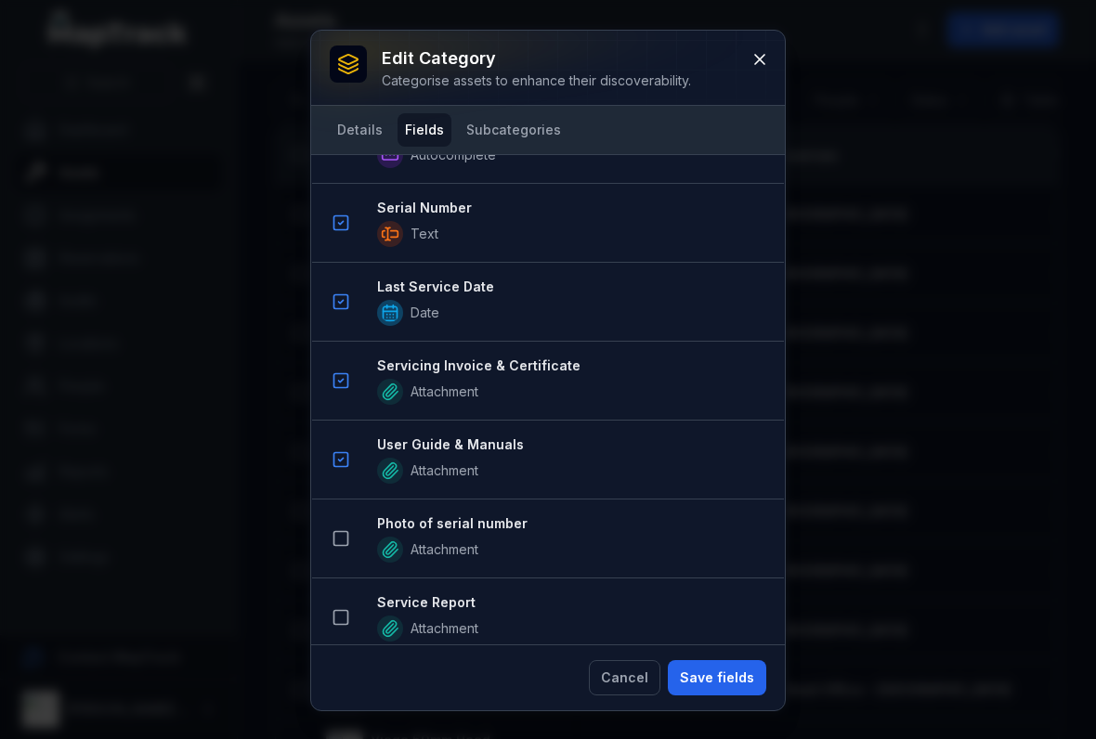
click at [351, 531] on button at bounding box center [340, 538] width 35 height 35
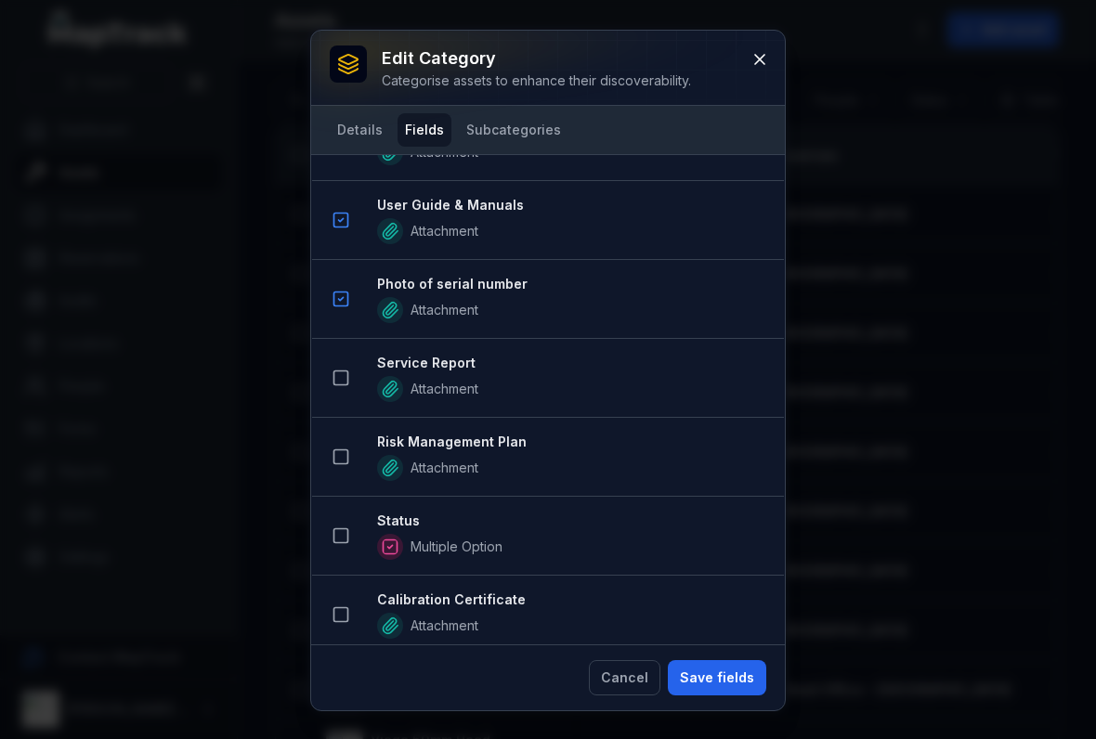
click at [344, 387] on button at bounding box center [340, 377] width 35 height 35
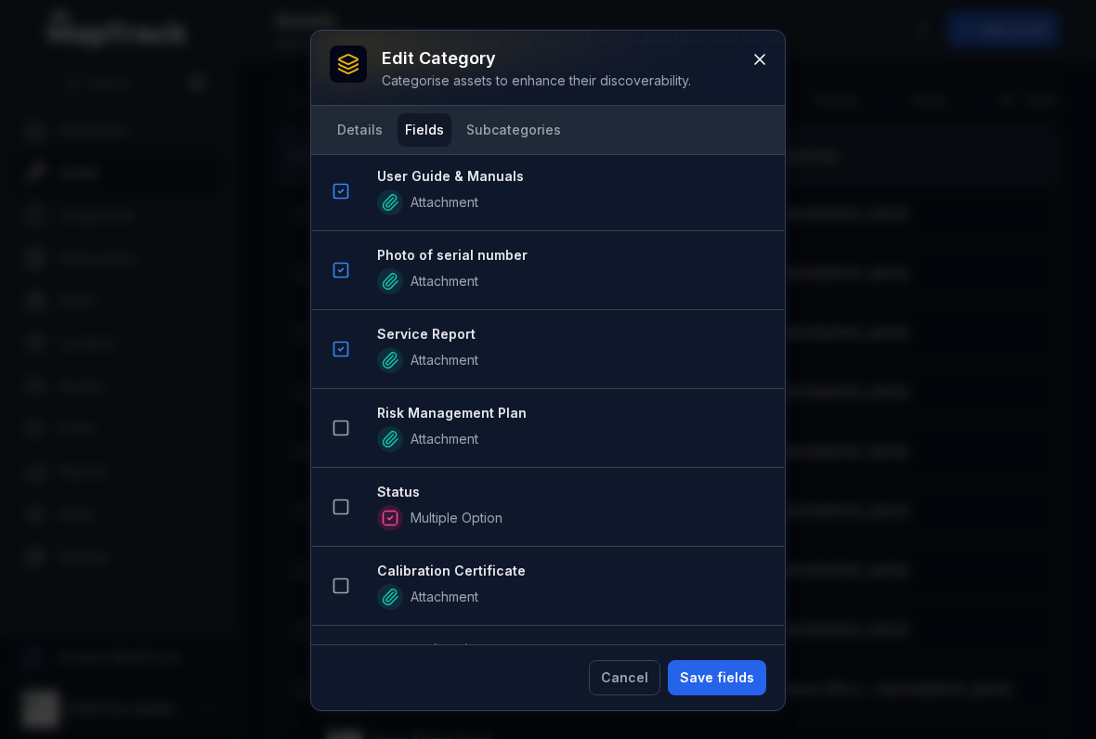
click at [337, 442] on button at bounding box center [340, 427] width 35 height 35
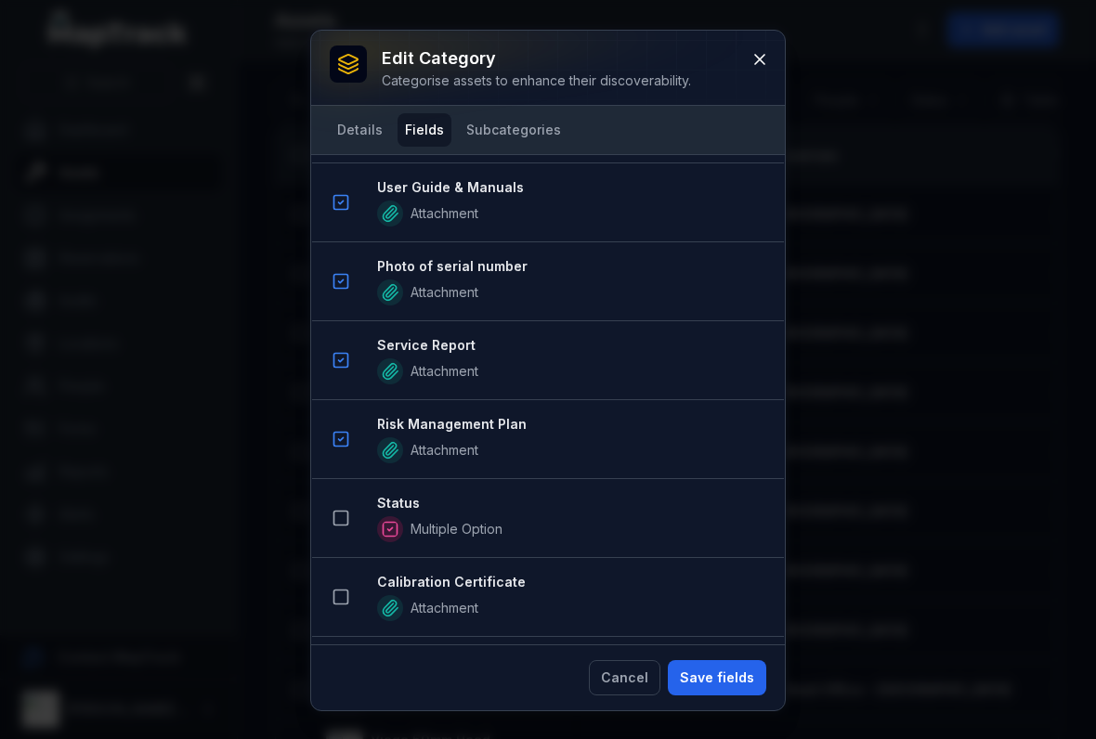
scroll to position [1425, 0]
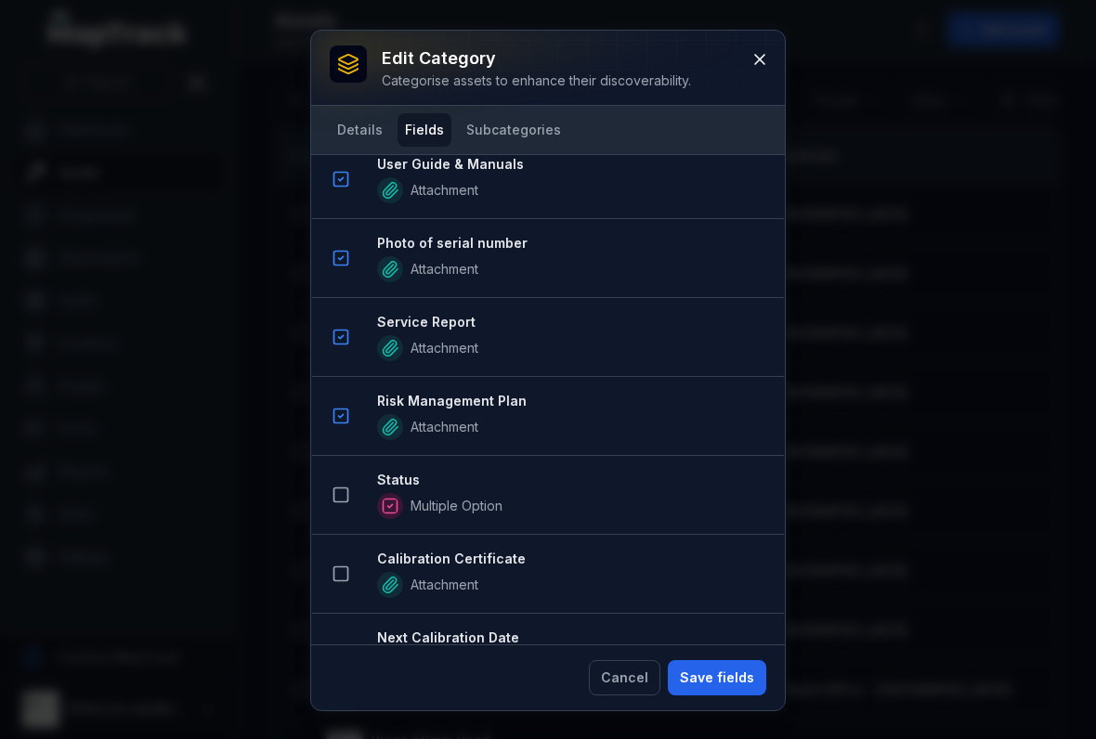
click at [337, 509] on button at bounding box center [340, 494] width 35 height 35
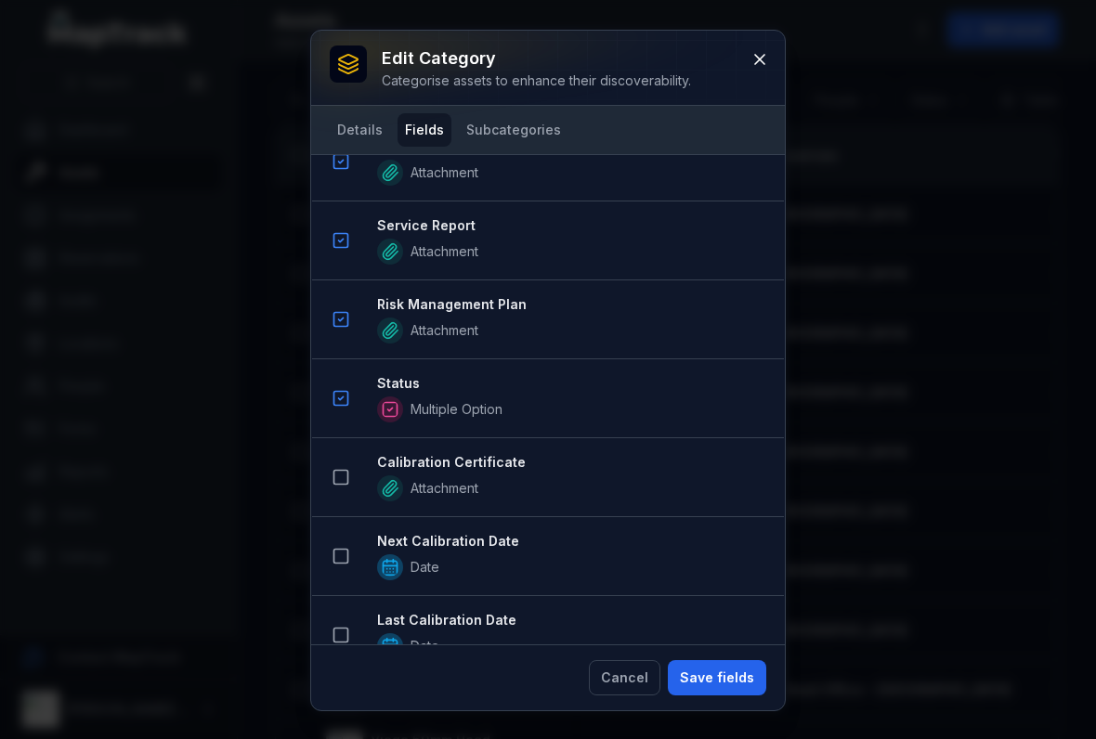
click at [349, 489] on button at bounding box center [340, 477] width 35 height 35
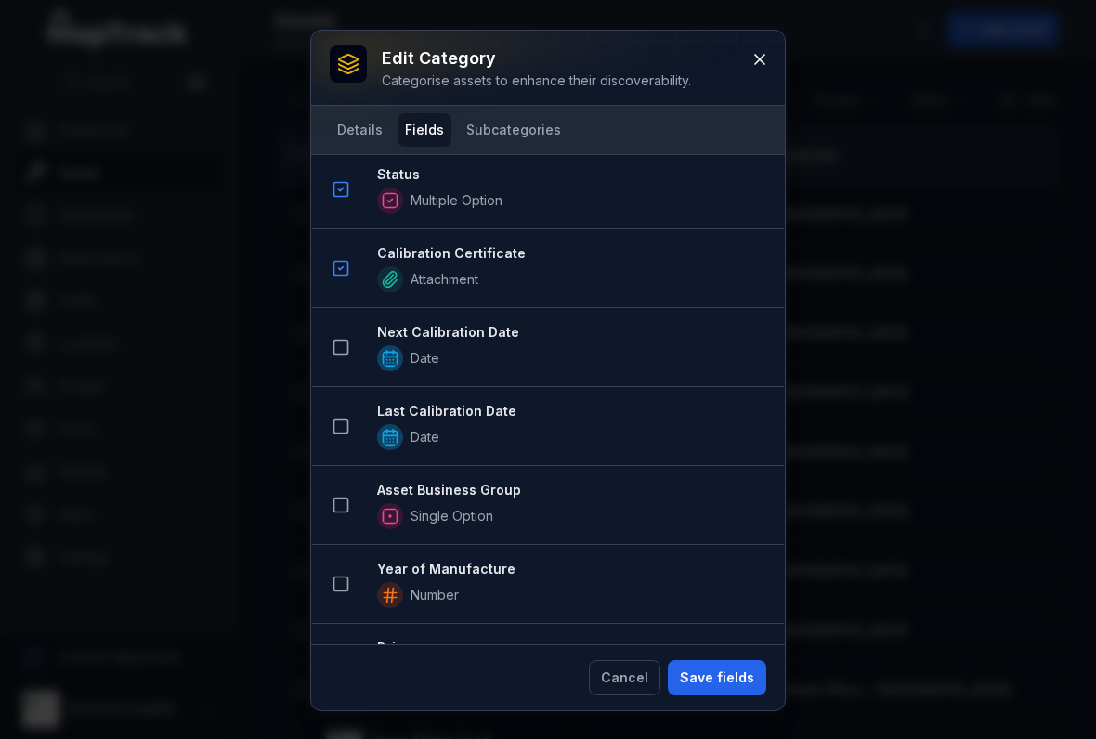
scroll to position [1894, 0]
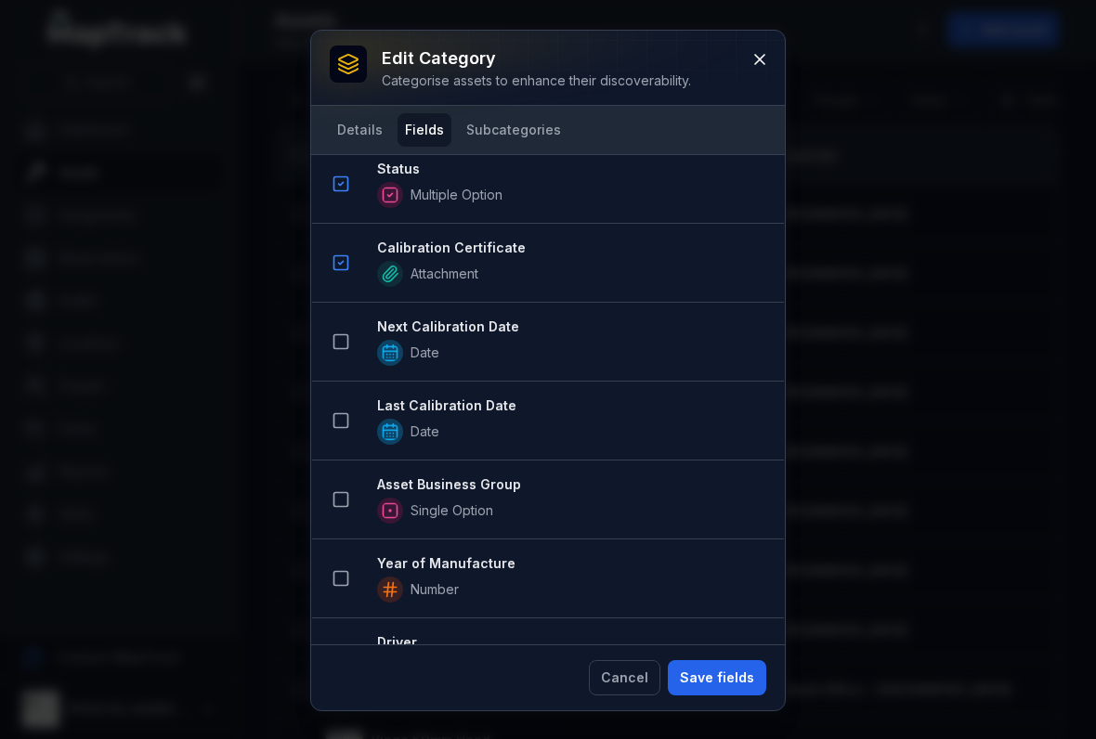
click at [344, 516] on button at bounding box center [340, 499] width 35 height 35
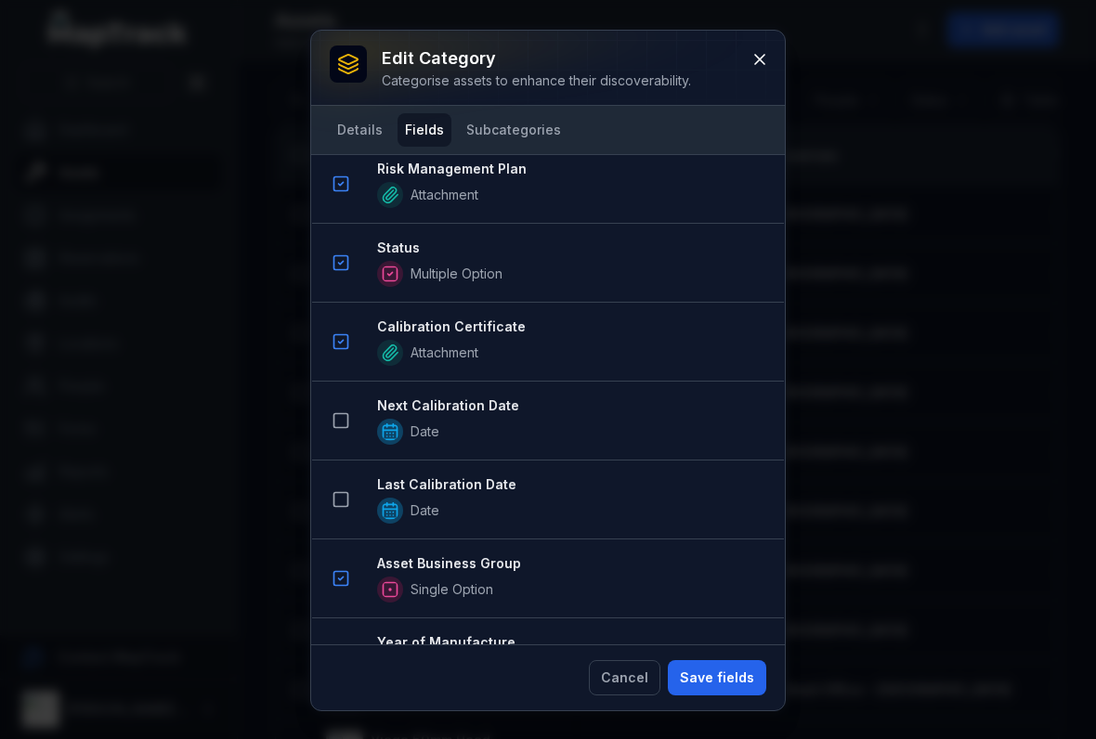
click at [707, 672] on button "Save fields" at bounding box center [717, 677] width 98 height 35
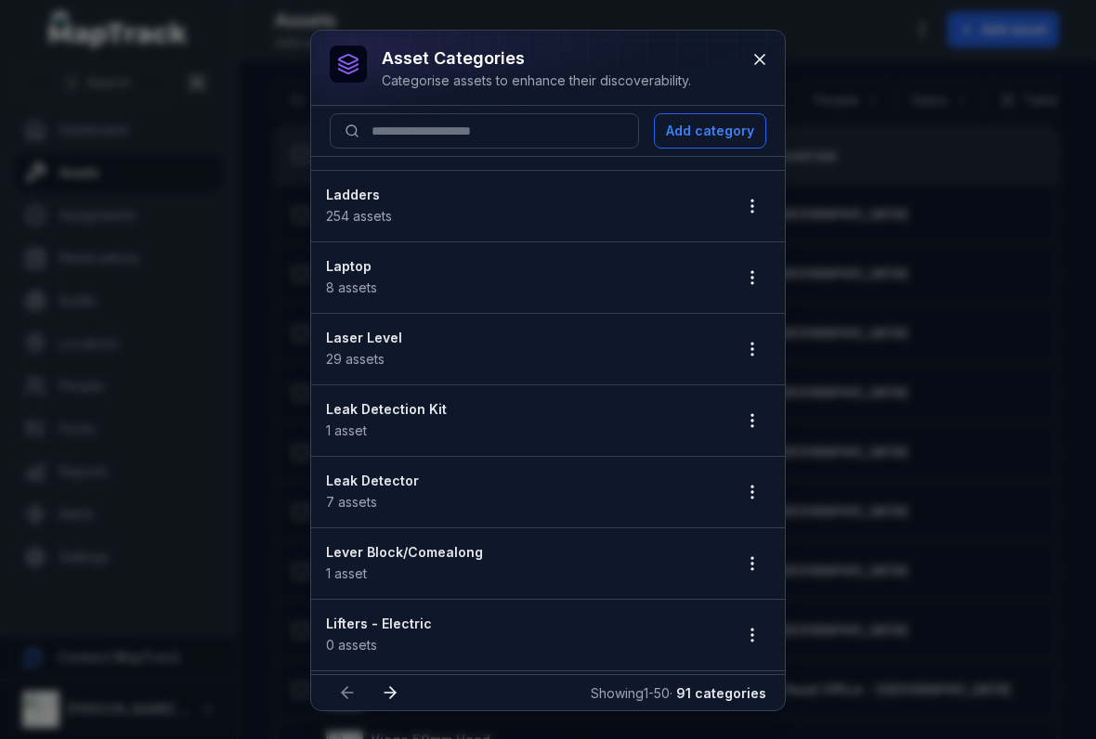
click at [755, 480] on button "button" at bounding box center [751, 491] width 35 height 35
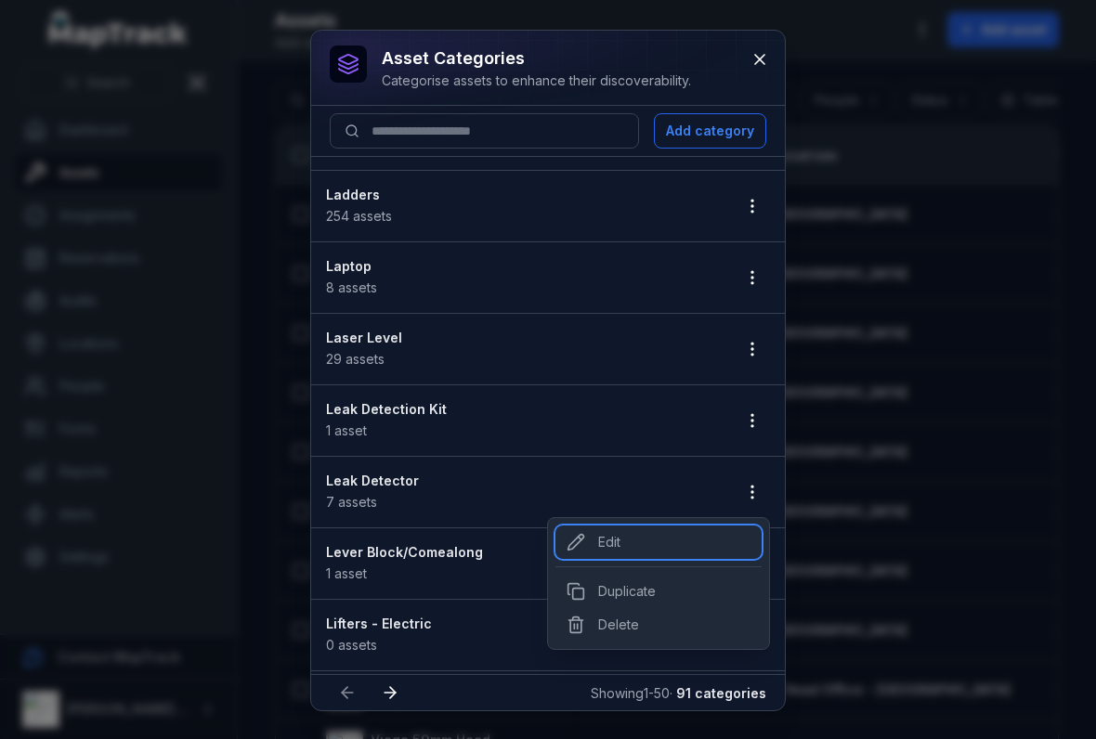
click at [606, 537] on div "Edit" at bounding box center [658, 542] width 206 height 33
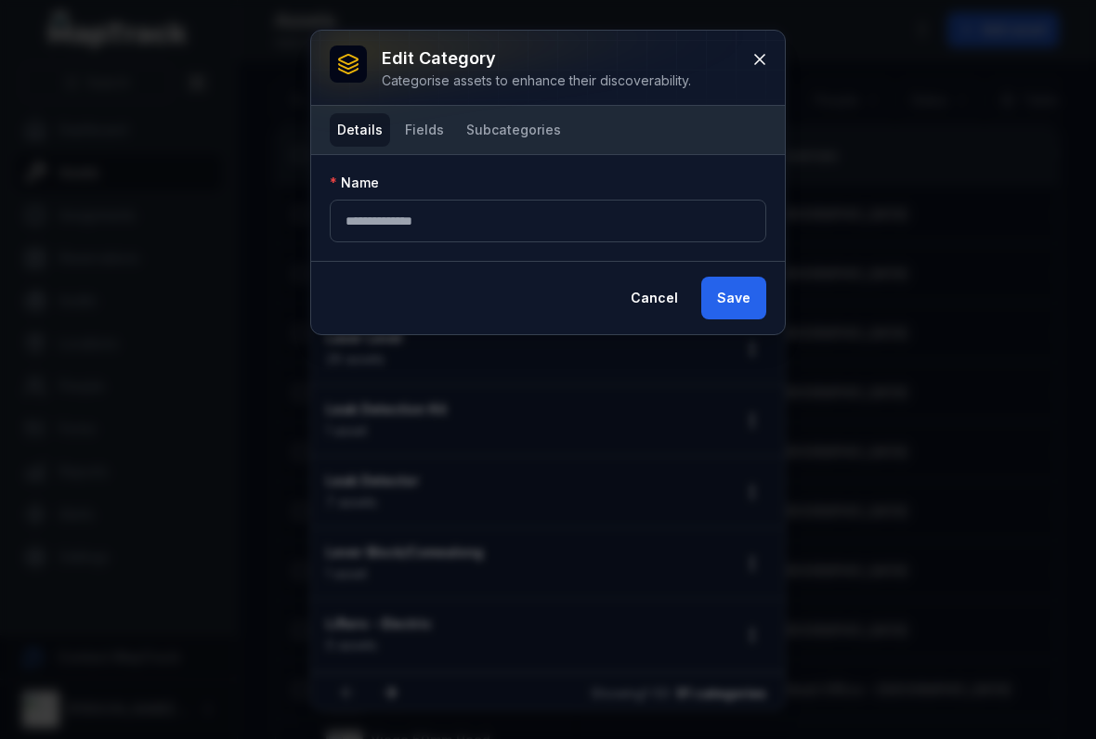
click at [421, 103] on div at bounding box center [548, 68] width 474 height 74
click at [420, 102] on div at bounding box center [548, 68] width 474 height 74
click at [421, 131] on button "Fields" at bounding box center [424, 129] width 54 height 33
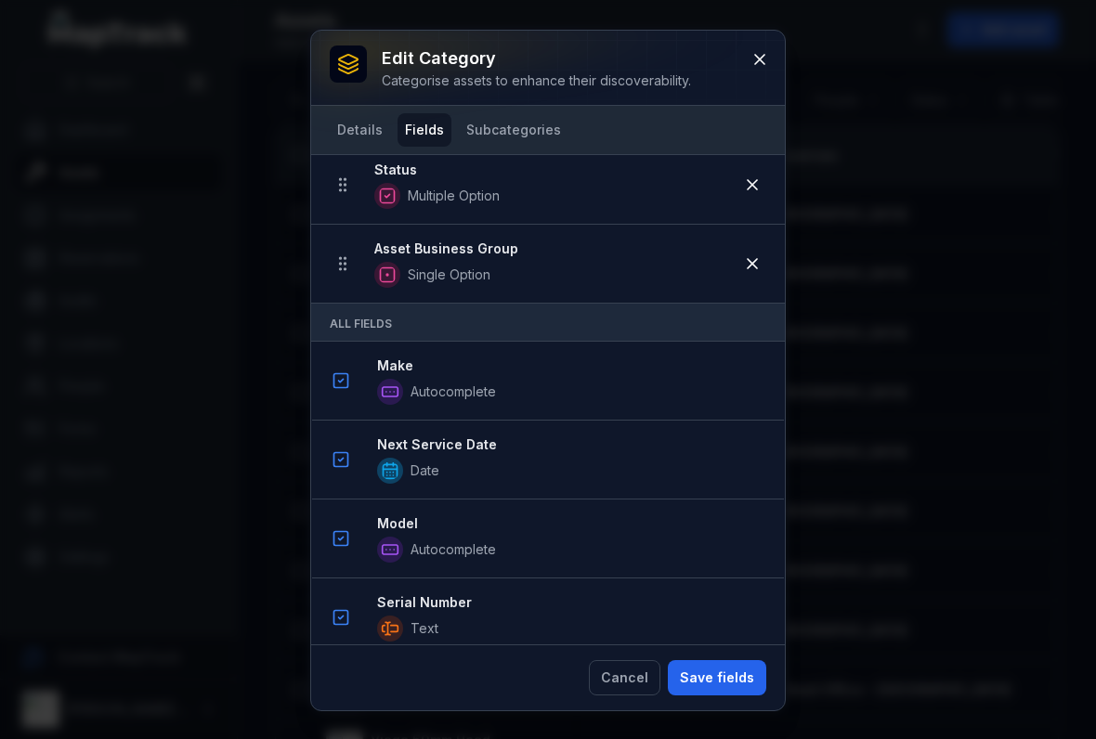
scroll to position [905, 0]
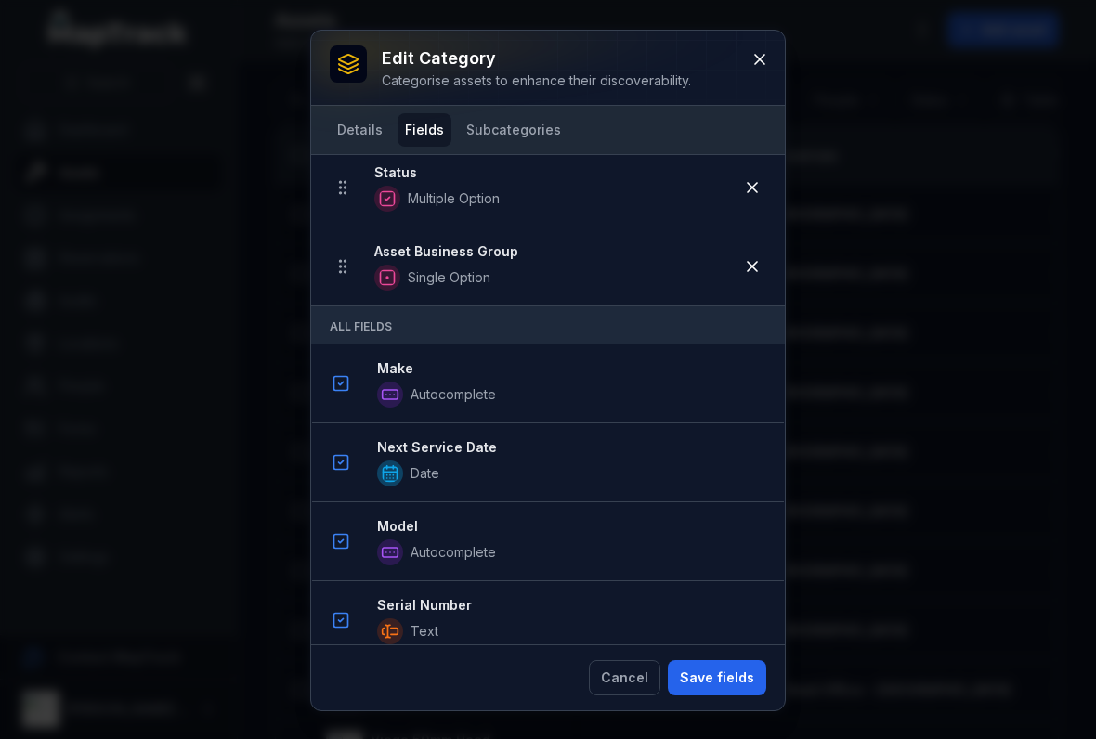
click at [715, 676] on button "Save fields" at bounding box center [717, 677] width 98 height 35
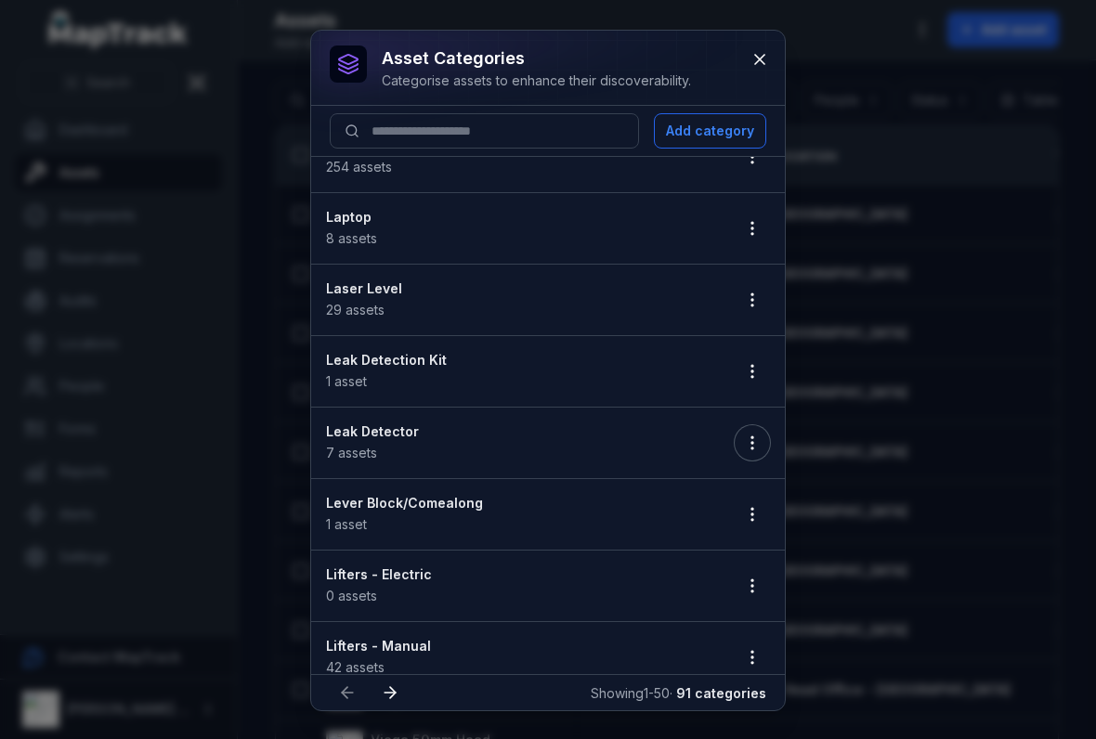
scroll to position [2826, 0]
click at [753, 524] on button "button" at bounding box center [751, 511] width 35 height 35
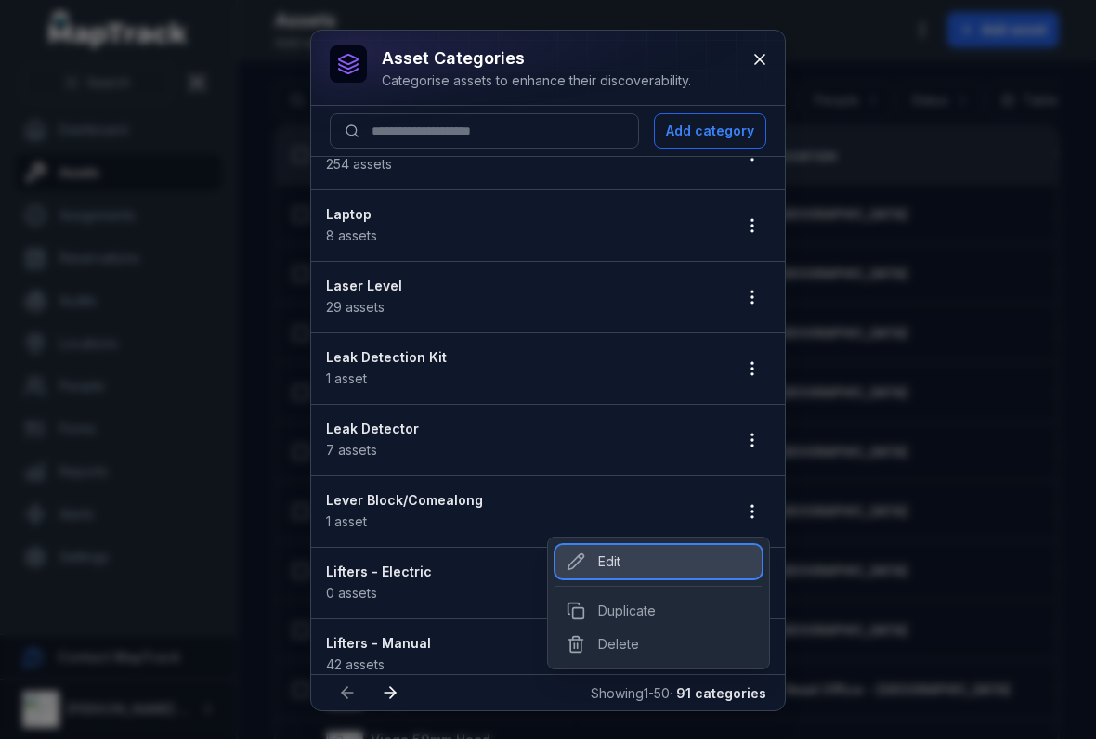
click at [597, 549] on div "Edit" at bounding box center [658, 561] width 206 height 33
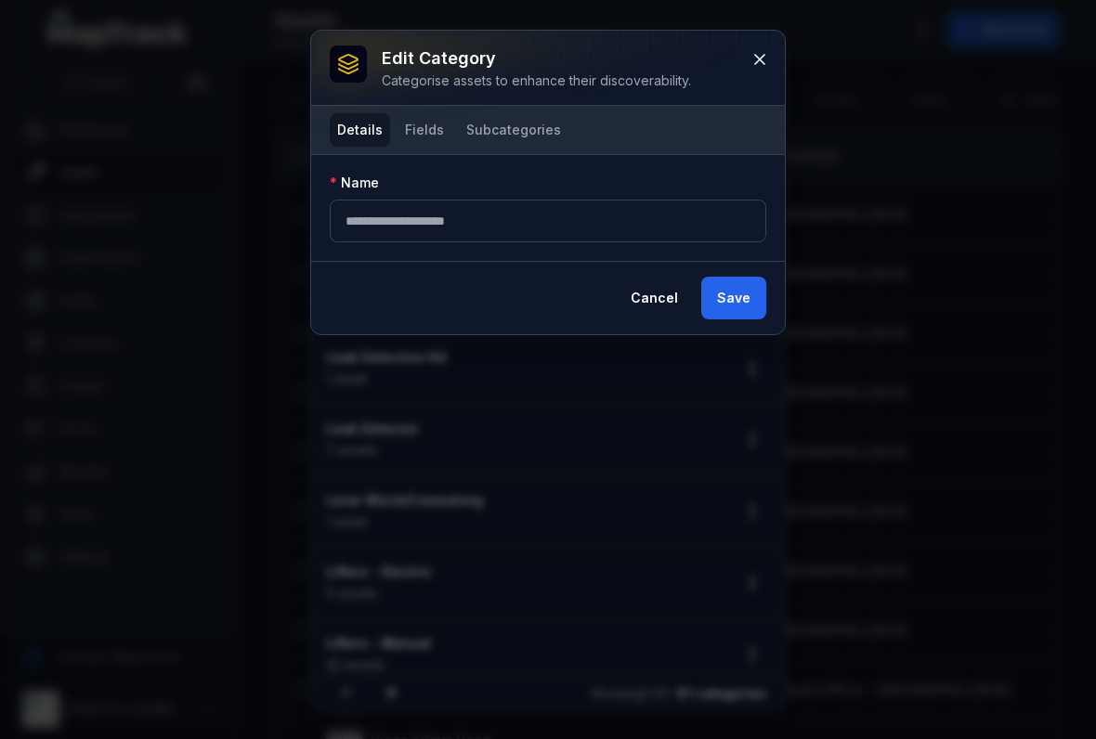
click at [417, 140] on button "Fields" at bounding box center [424, 129] width 54 height 33
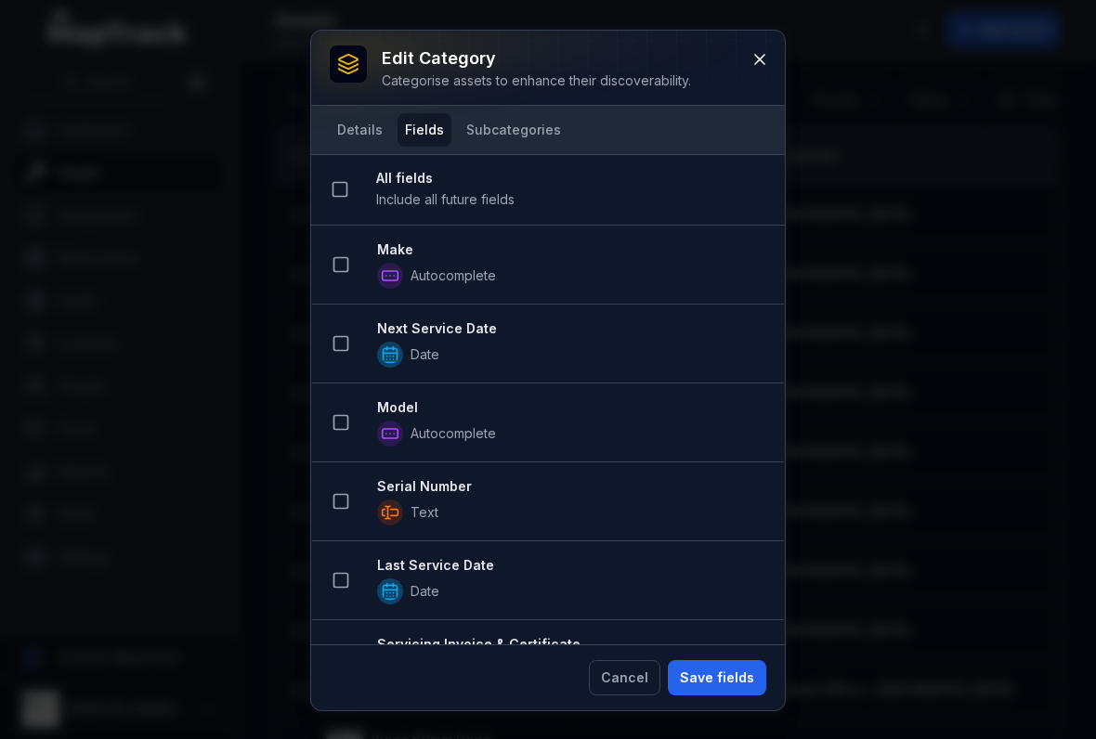
click at [359, 254] on li "Make Autocomplete" at bounding box center [548, 265] width 472 height 79
click at [340, 266] on icon at bounding box center [340, 264] width 19 height 19
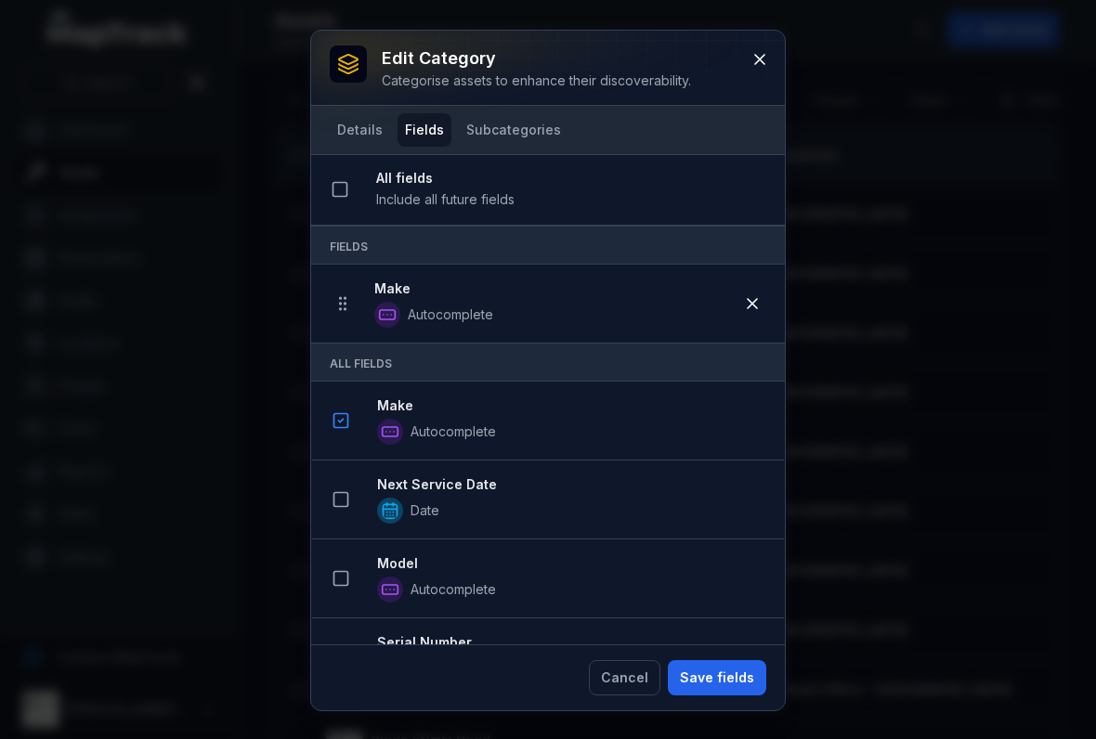
click at [344, 505] on icon at bounding box center [340, 499] width 19 height 19
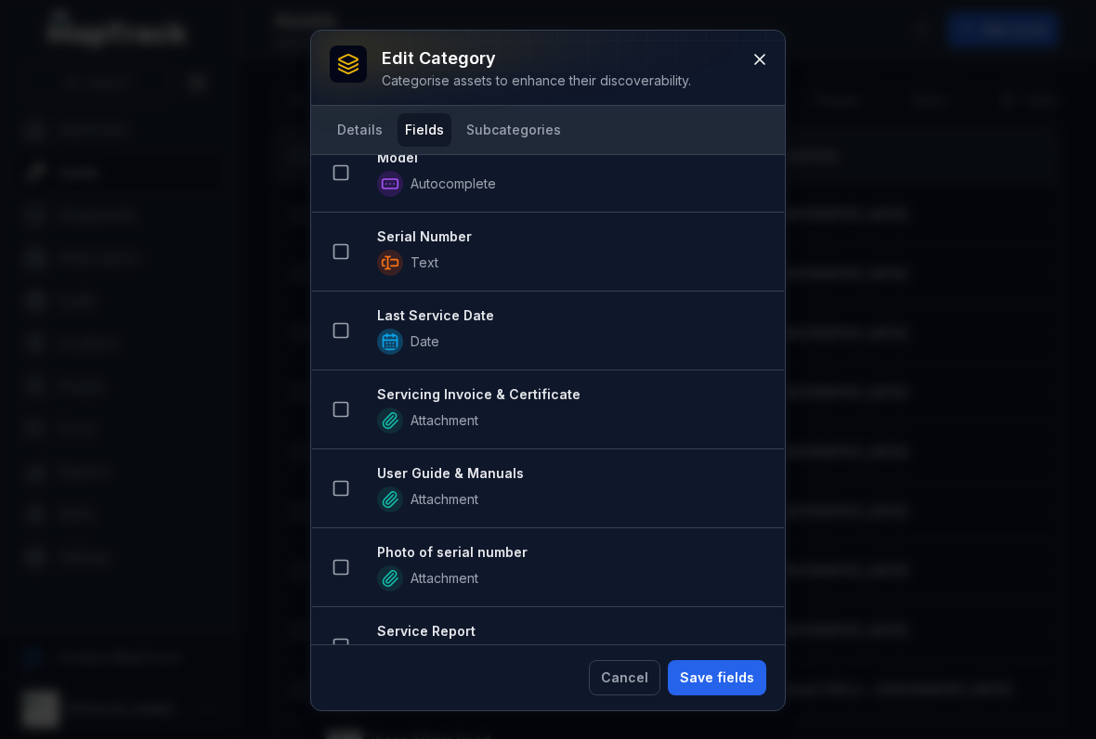
scroll to position [493, 0]
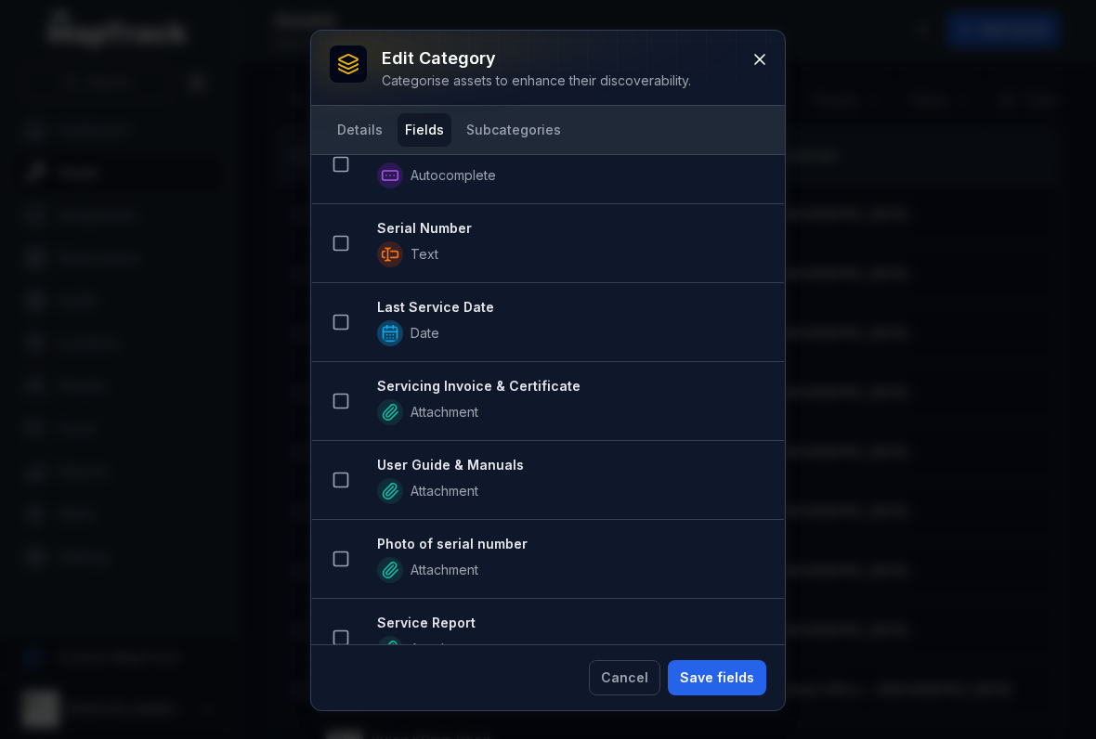
click at [344, 179] on button at bounding box center [340, 164] width 35 height 35
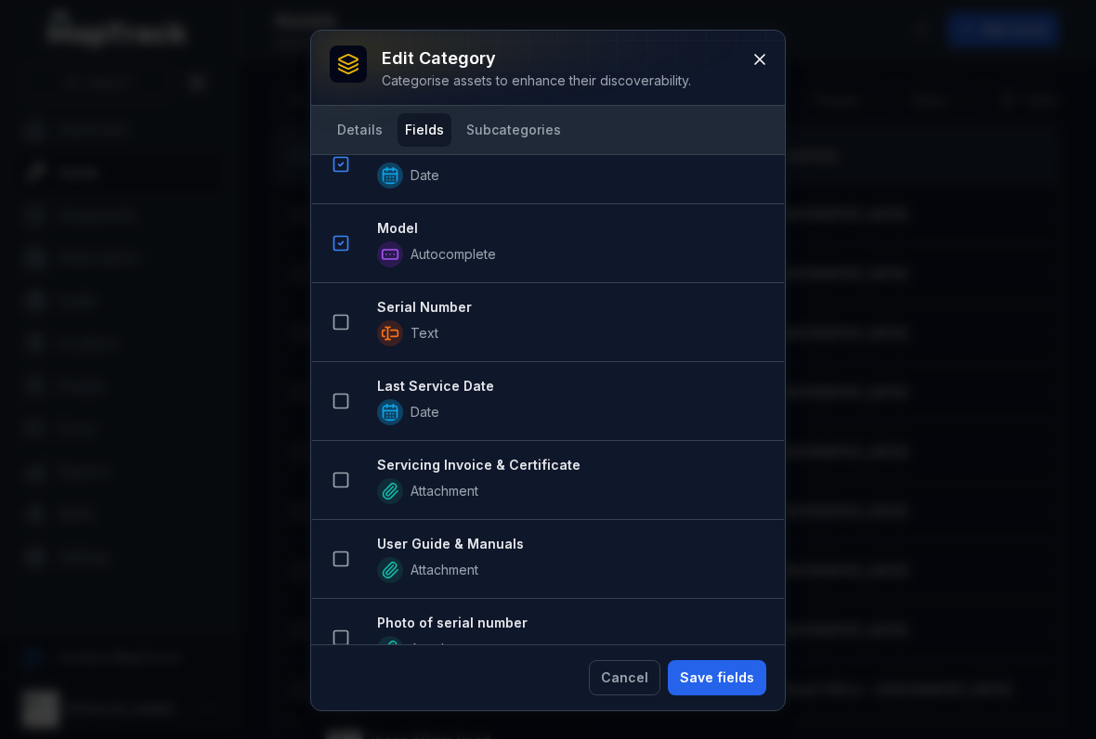
click at [352, 327] on button at bounding box center [340, 322] width 35 height 35
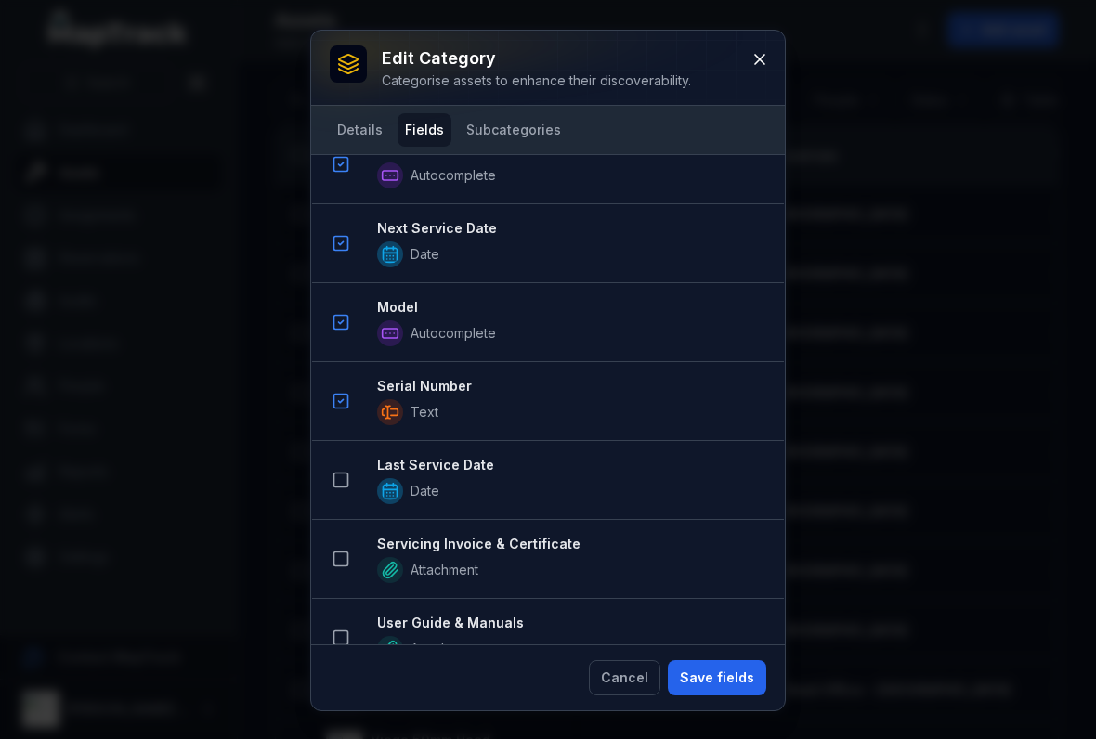
click at [340, 474] on rect at bounding box center [341, 481] width 14 height 14
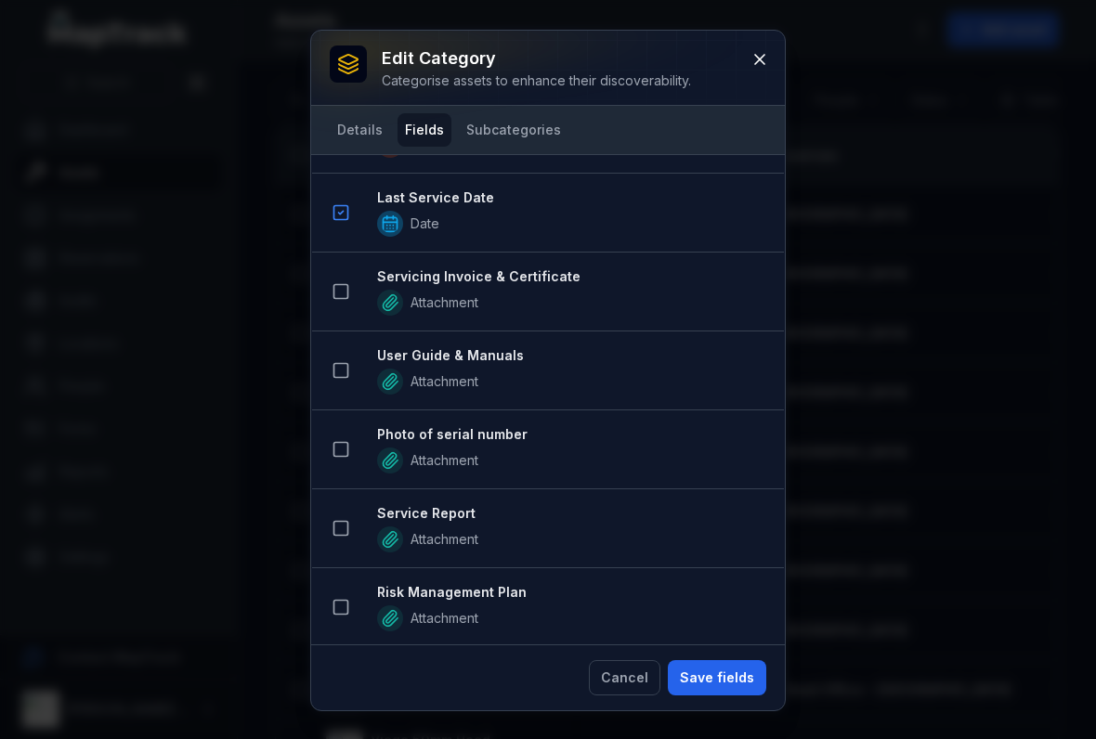
scroll to position [844, 0]
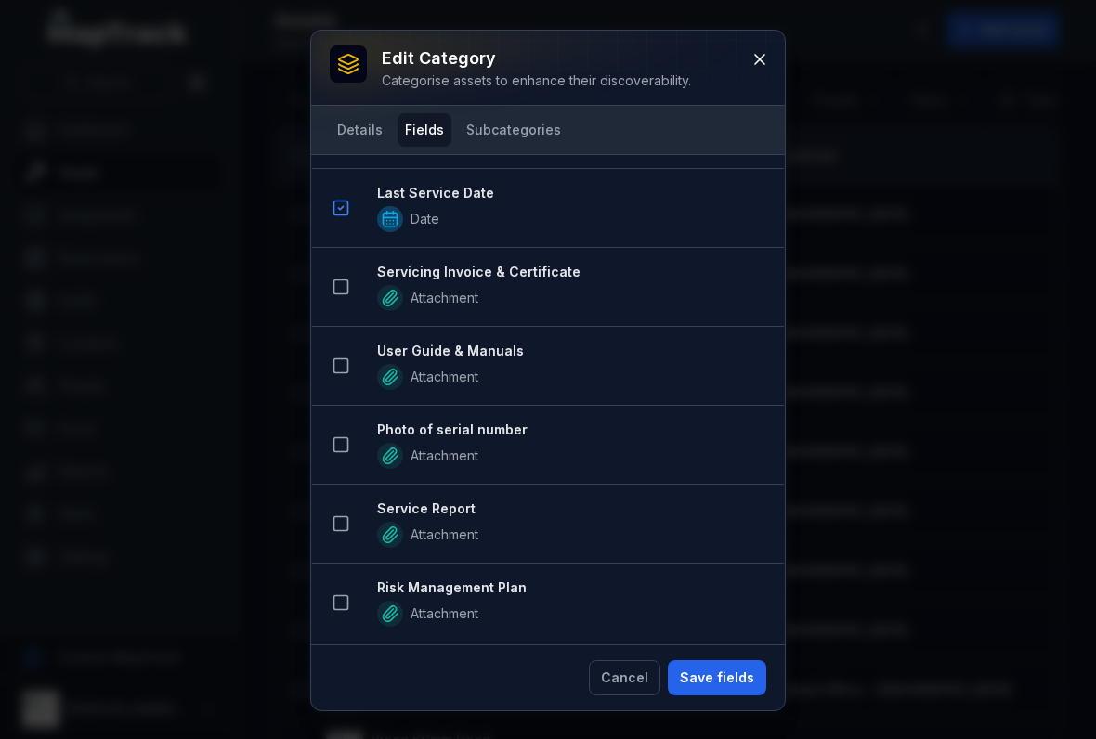
click at [339, 284] on icon at bounding box center [340, 287] width 19 height 19
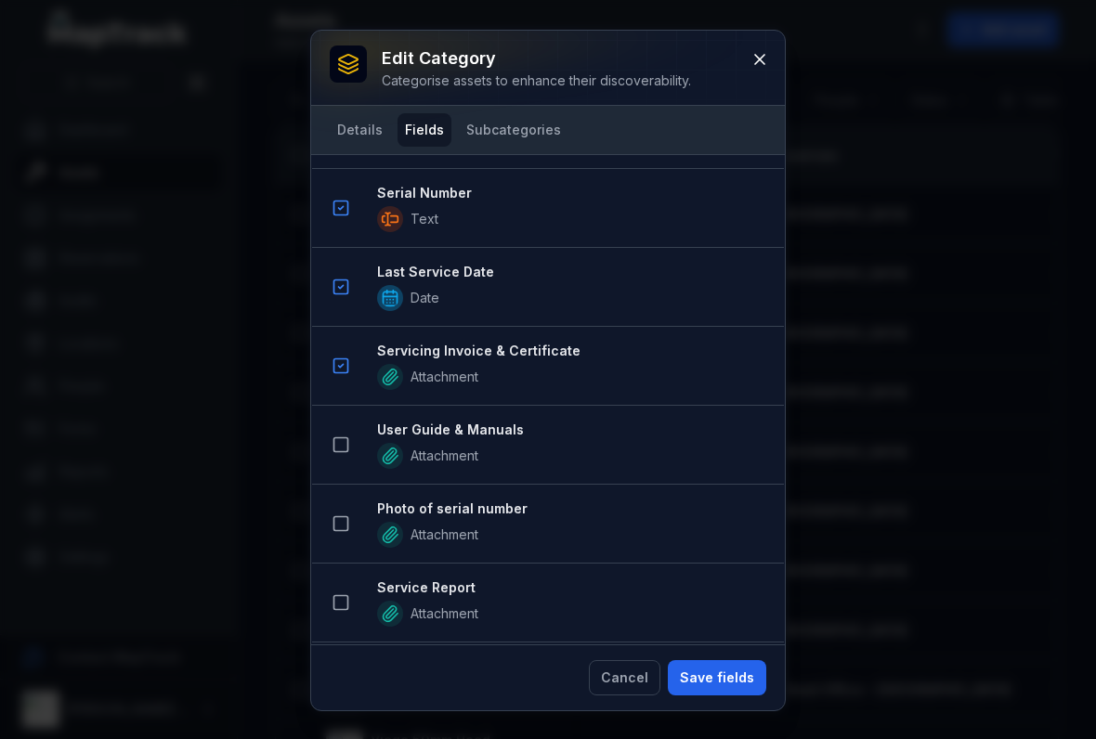
click at [344, 474] on li "User Guide & Manuals Attachment" at bounding box center [548, 445] width 472 height 80
click at [344, 435] on button at bounding box center [340, 444] width 35 height 35
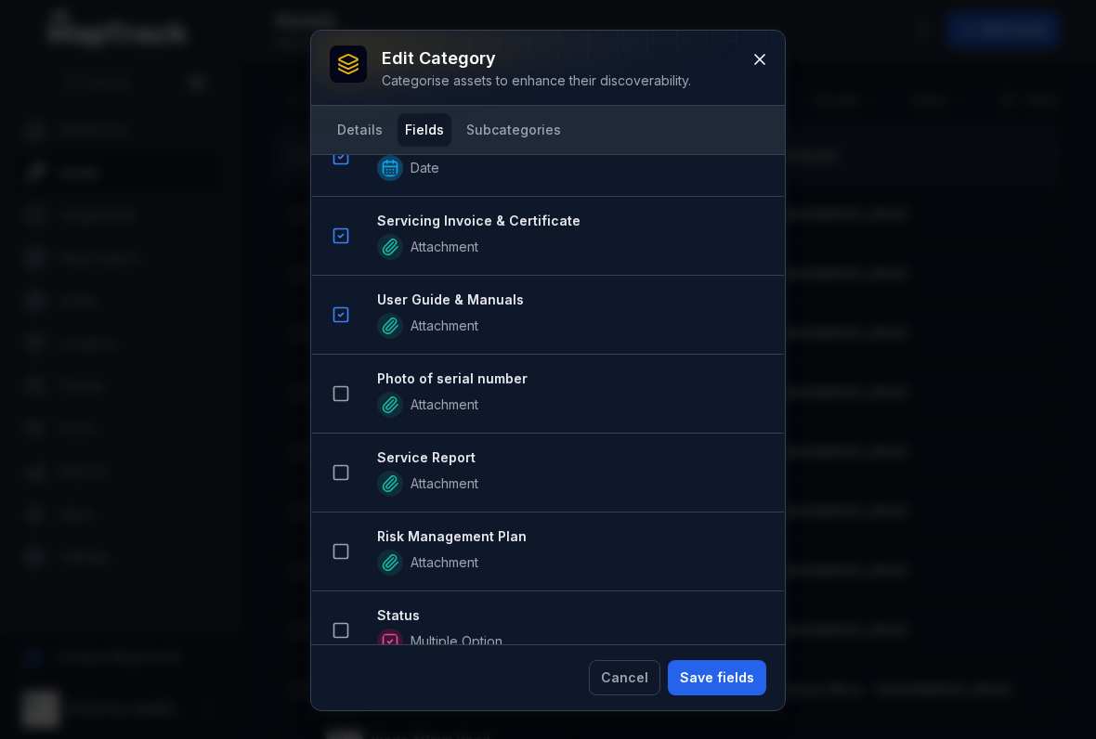
click at [340, 383] on button at bounding box center [340, 393] width 35 height 35
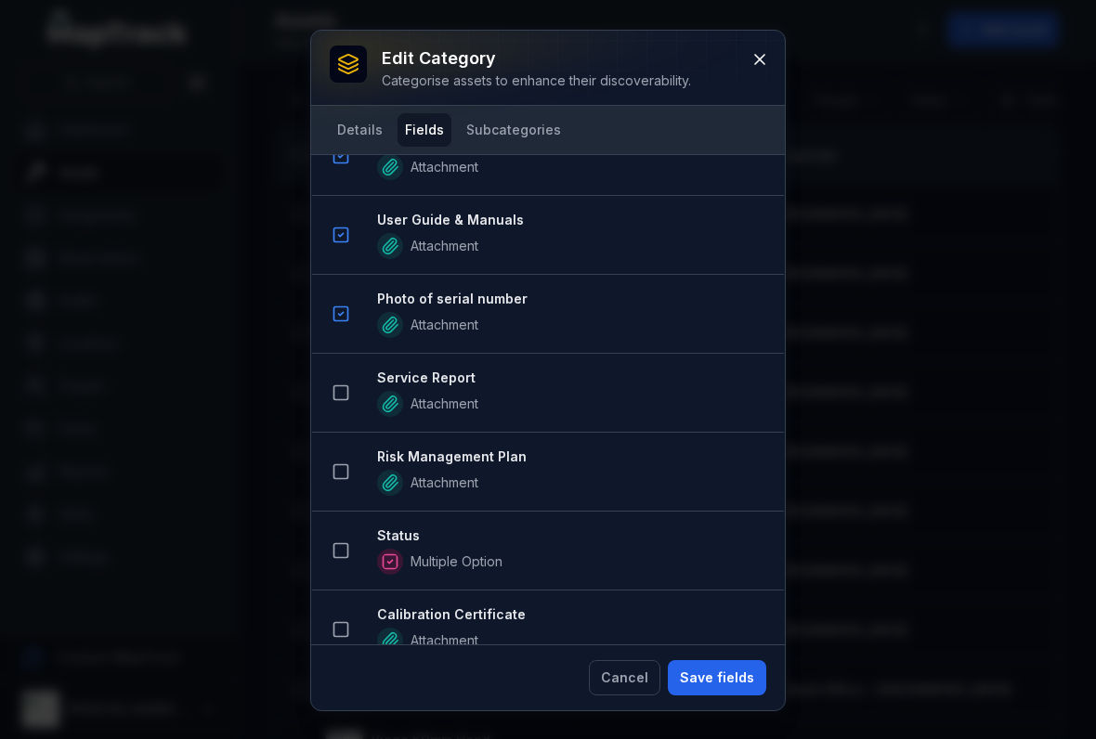
click at [343, 390] on icon at bounding box center [340, 392] width 19 height 19
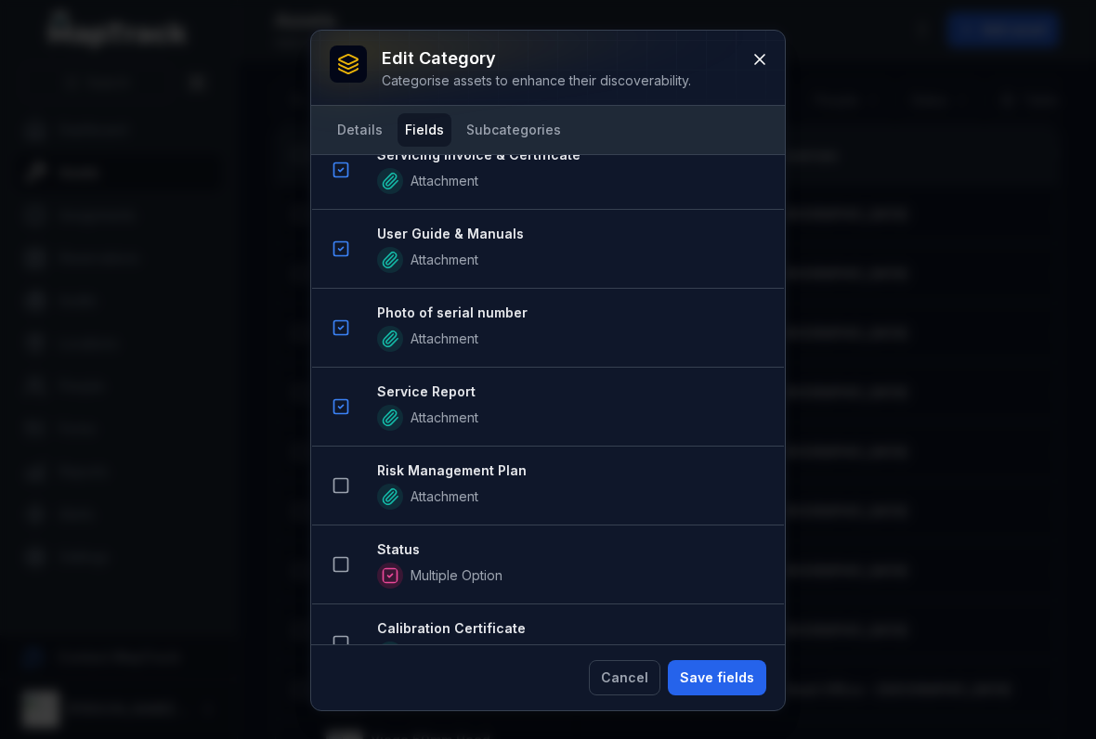
click at [333, 476] on icon at bounding box center [340, 485] width 19 height 19
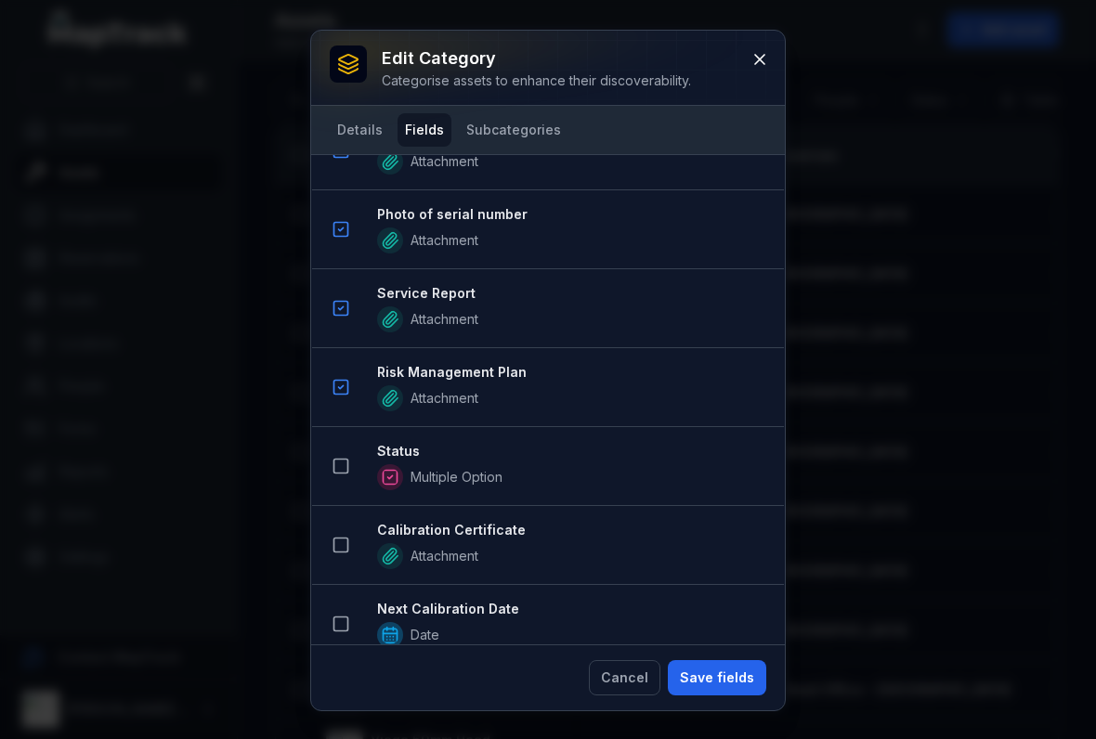
click at [348, 471] on rect at bounding box center [341, 467] width 14 height 14
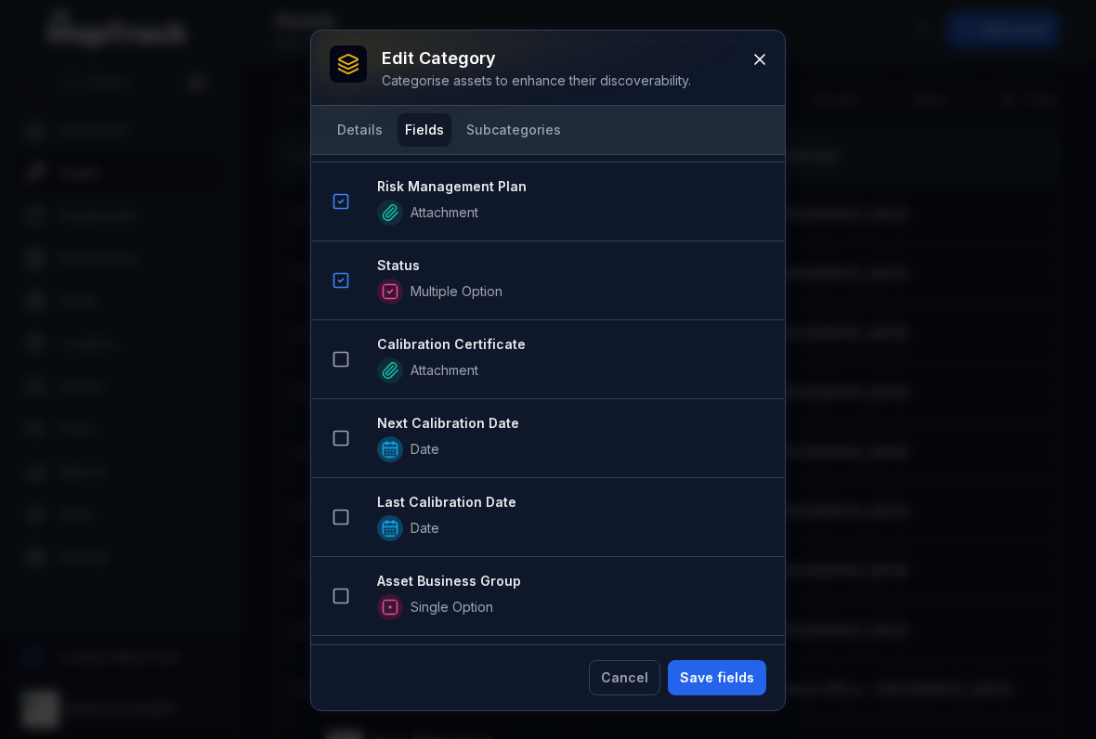
scroll to position [1718, 0]
click at [340, 376] on button at bounding box center [340, 360] width 35 height 35
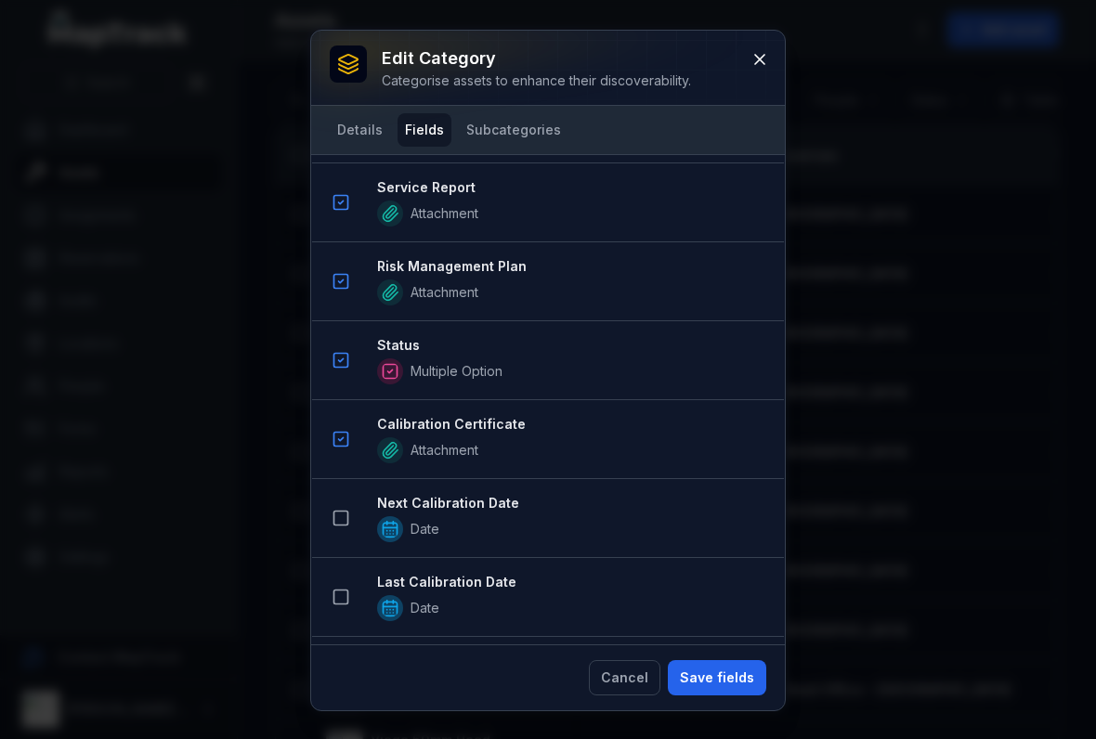
click at [342, 435] on icon at bounding box center [340, 439] width 19 height 19
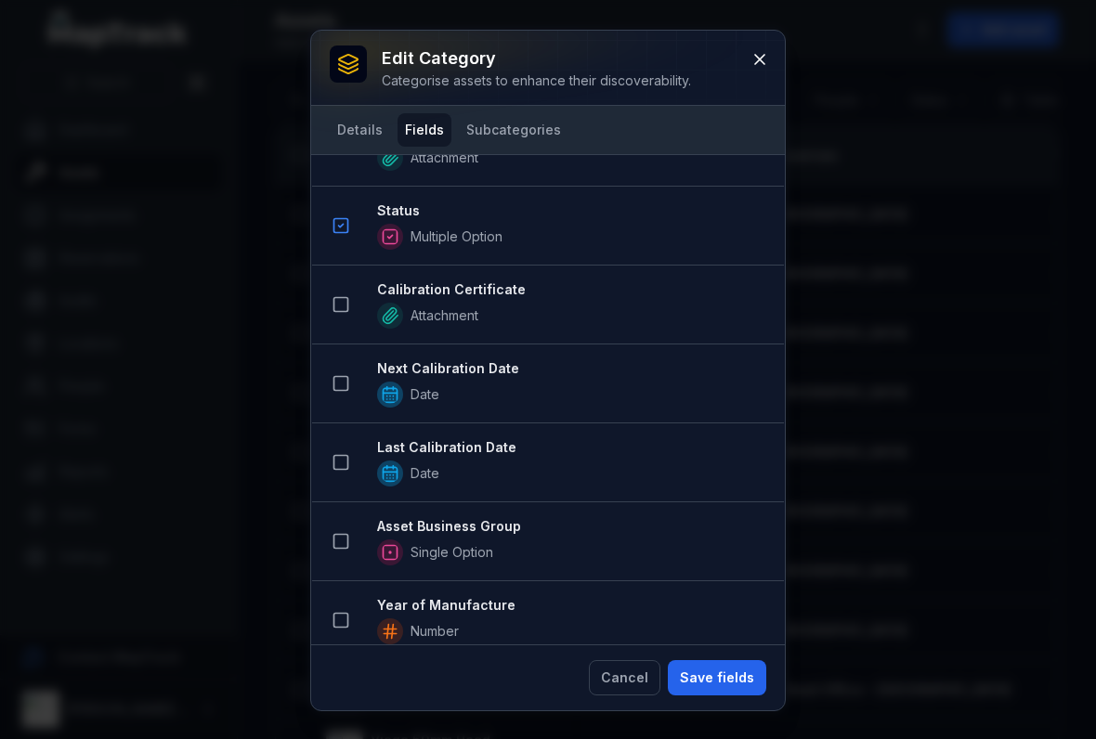
scroll to position [1792, 0]
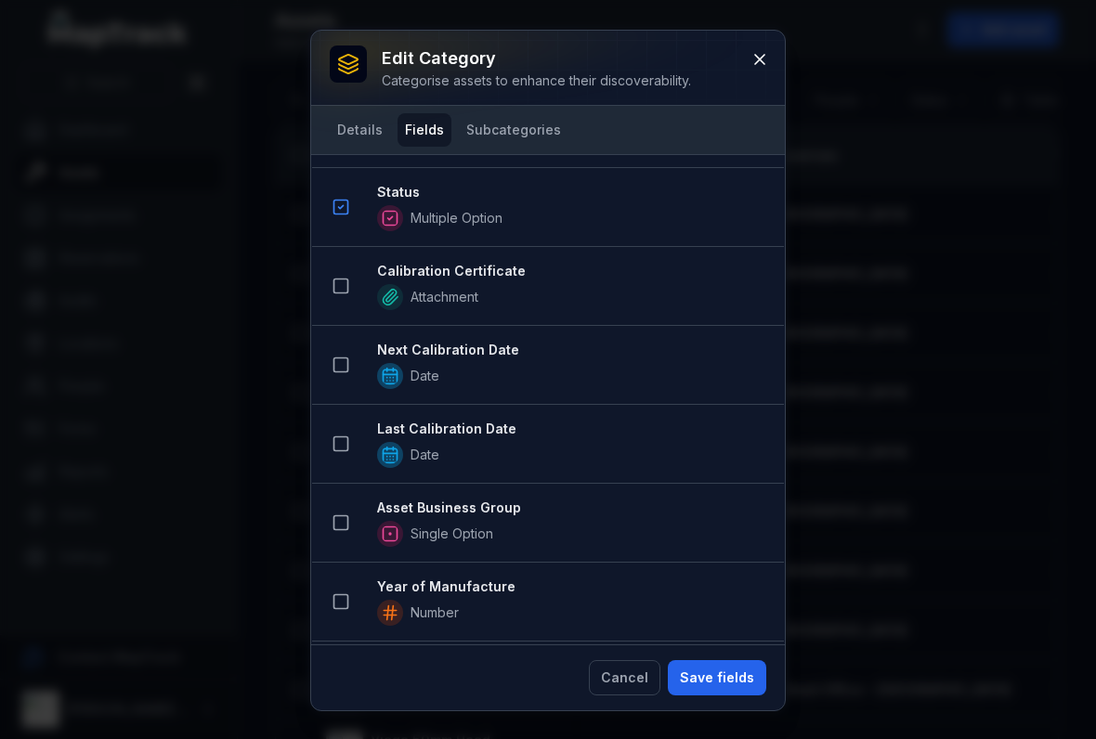
click at [347, 517] on rect at bounding box center [341, 523] width 14 height 14
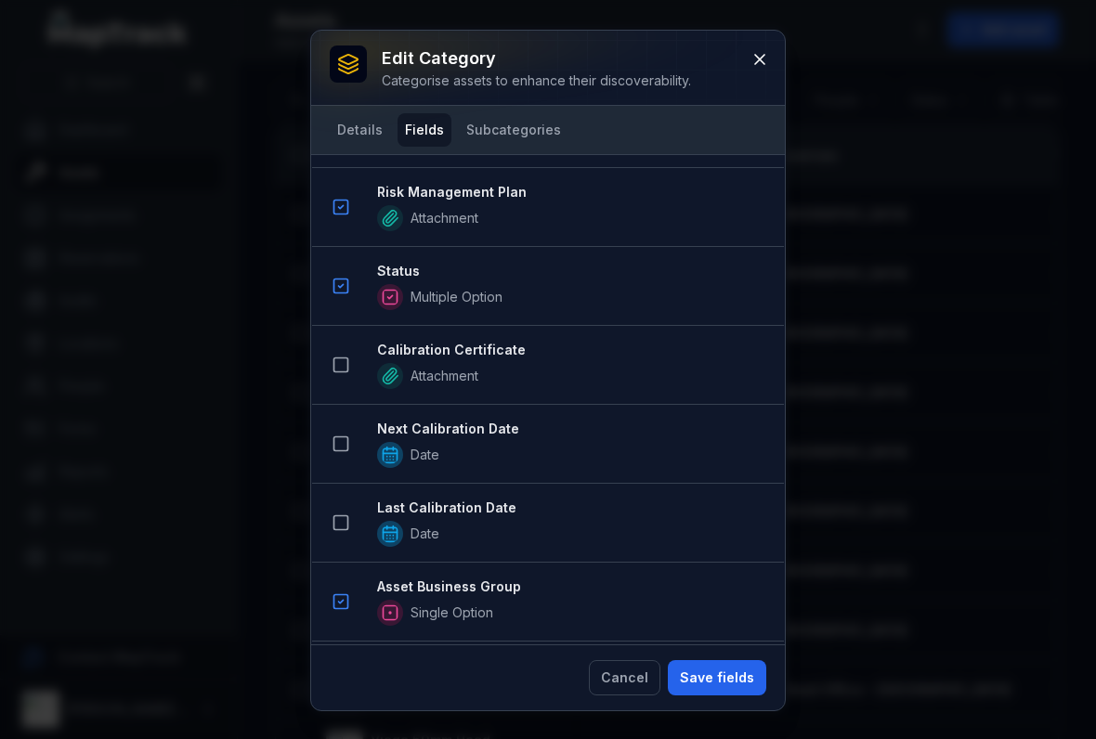
click at [715, 674] on button "Save fields" at bounding box center [717, 677] width 98 height 35
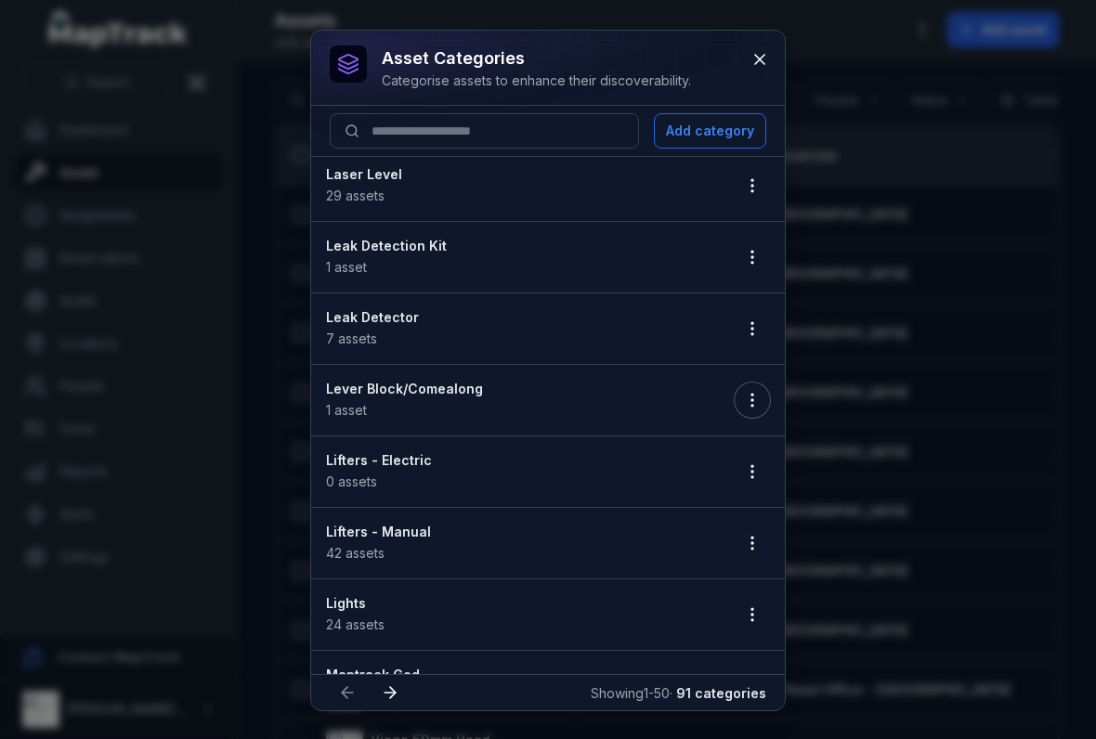
scroll to position [2939, 0]
click at [757, 475] on icon "button" at bounding box center [752, 470] width 19 height 19
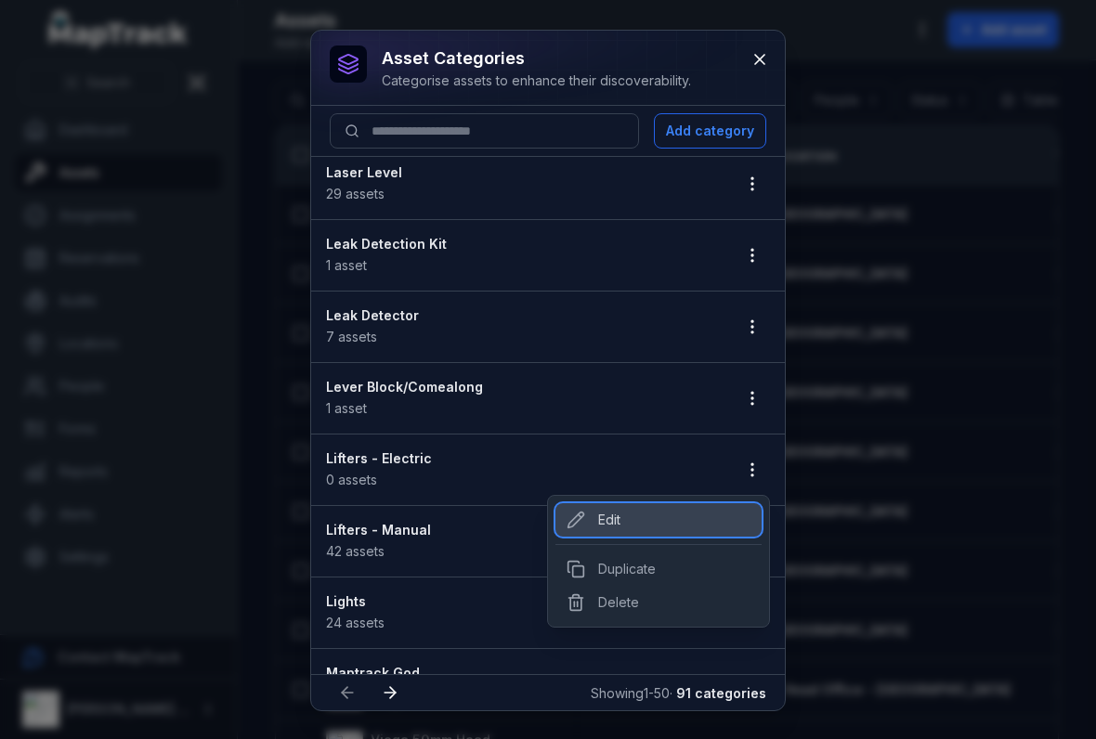
click at [595, 526] on div "Edit" at bounding box center [658, 519] width 206 height 33
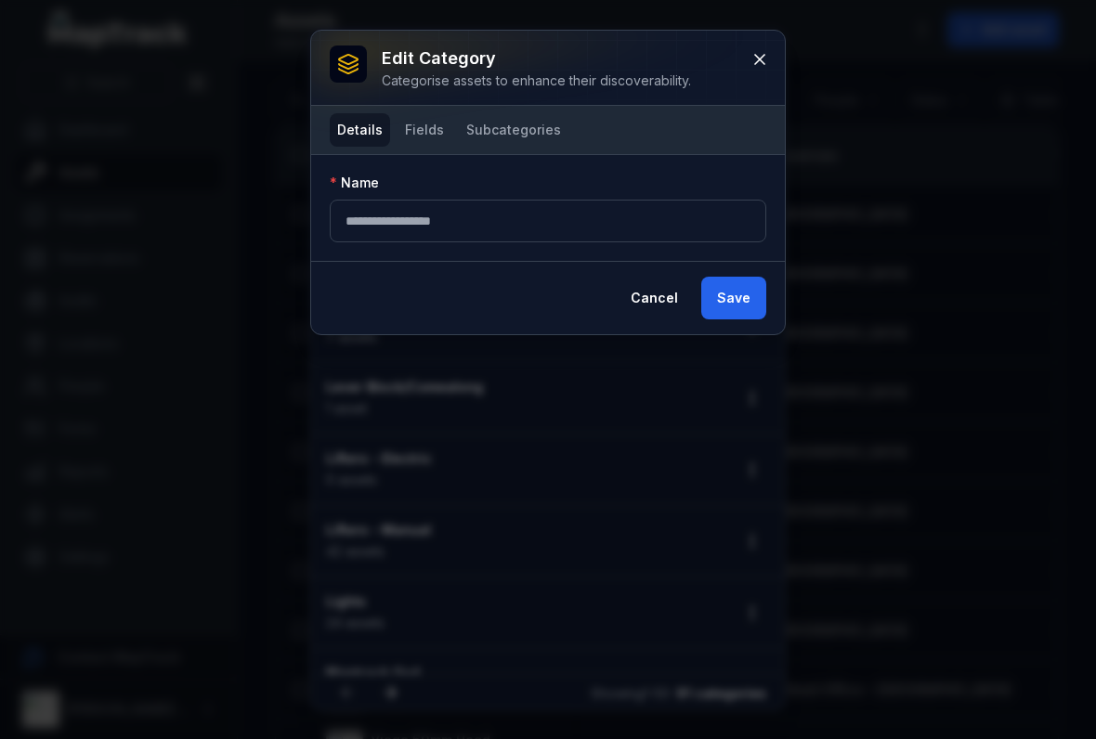
click at [770, 72] on button at bounding box center [759, 59] width 35 height 35
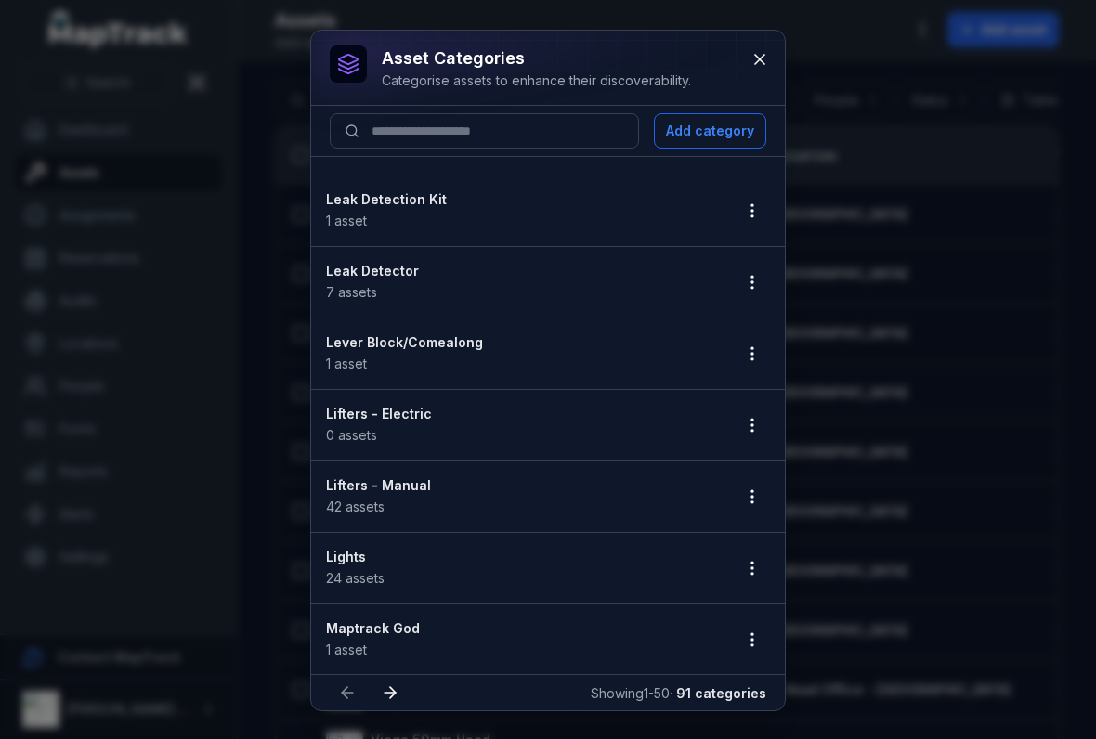
scroll to position [2999, 0]
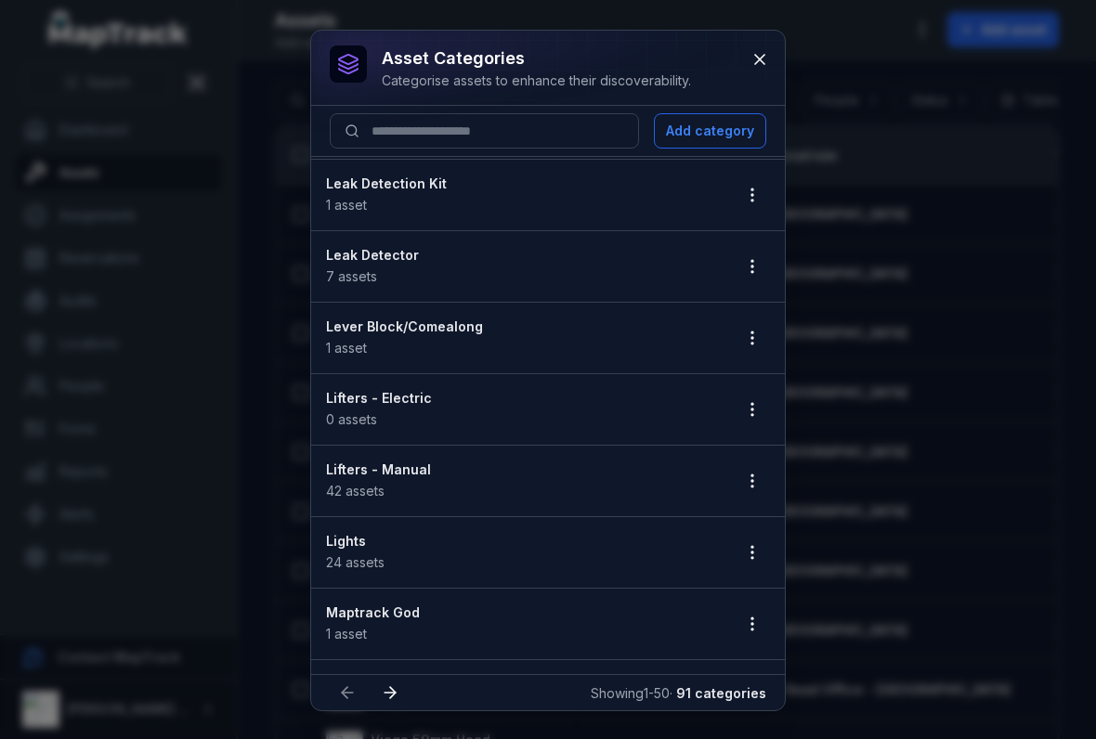
click at [747, 483] on icon "button" at bounding box center [752, 481] width 19 height 19
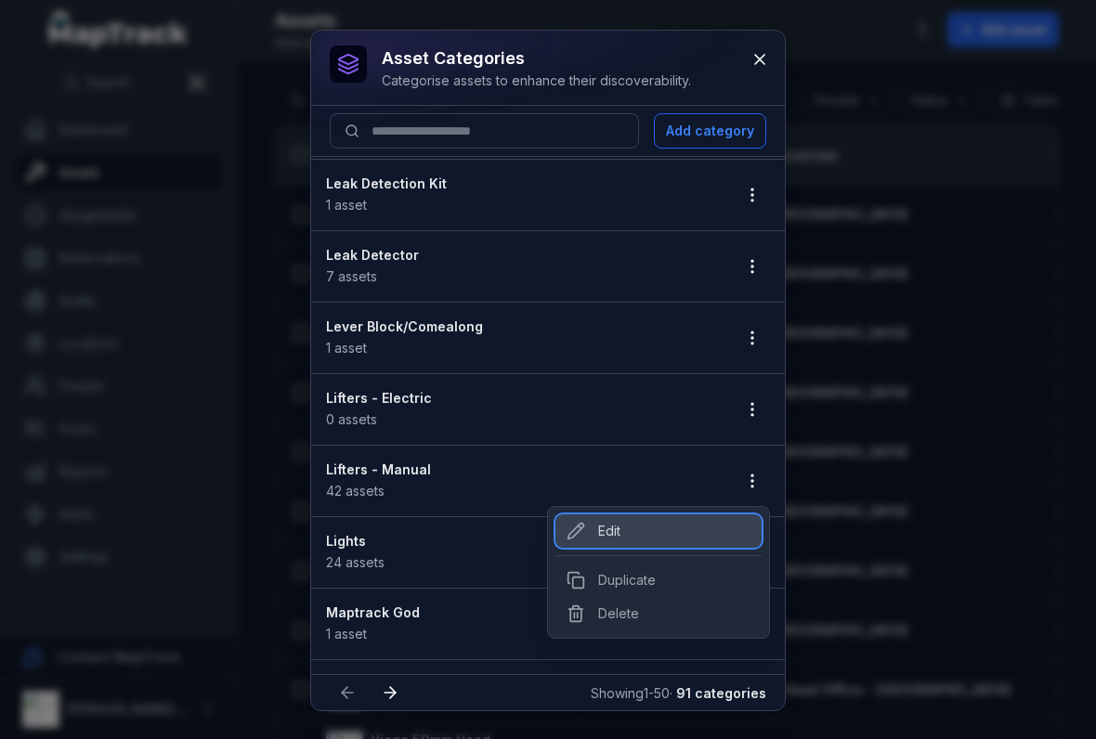
click at [594, 537] on div "Edit" at bounding box center [658, 530] width 206 height 33
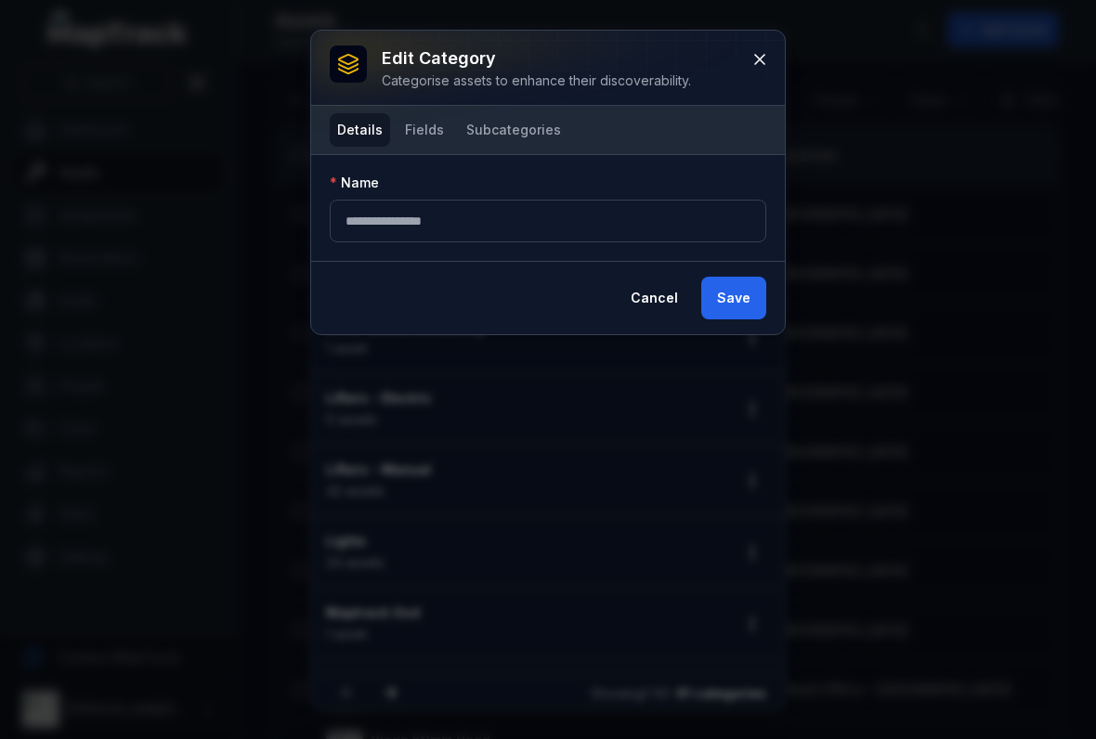
click at [419, 122] on button "Fields" at bounding box center [424, 129] width 54 height 33
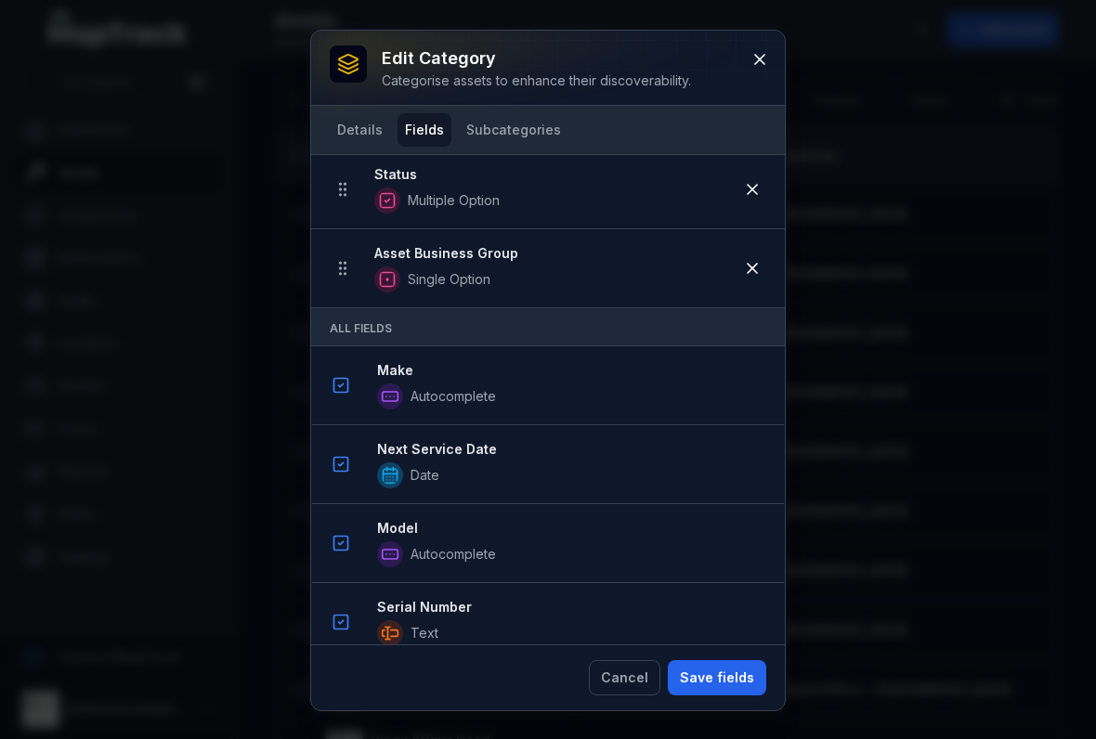
scroll to position [927, 0]
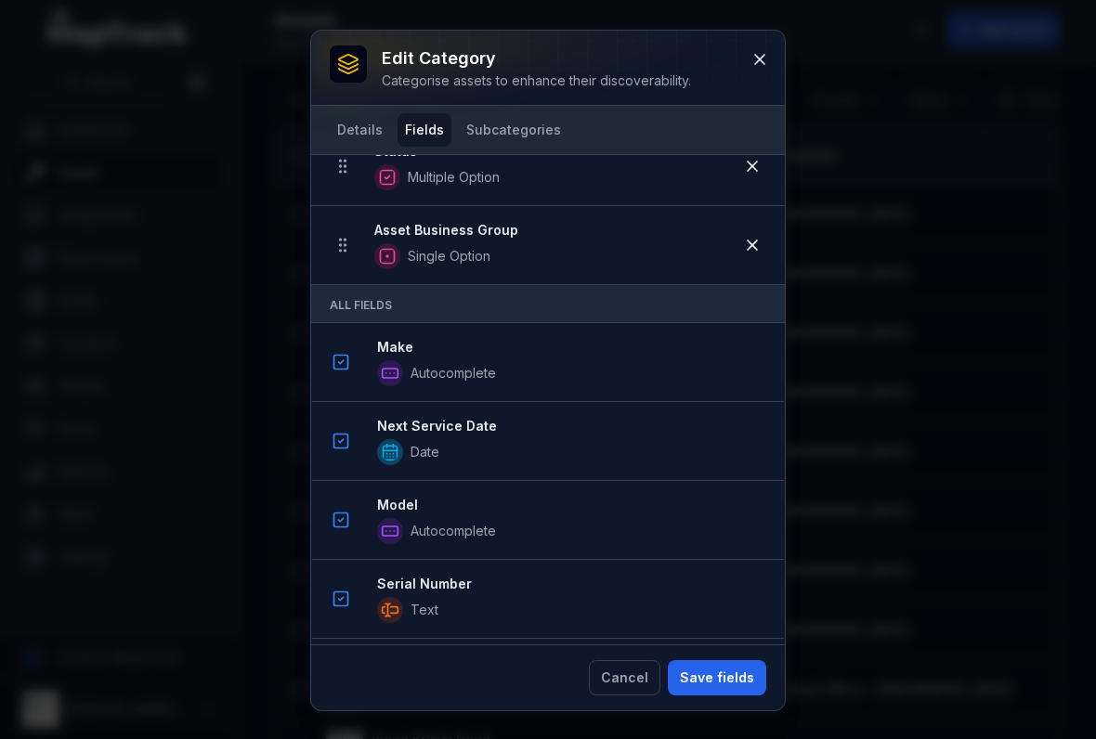
click at [708, 677] on button "Save fields" at bounding box center [717, 677] width 98 height 35
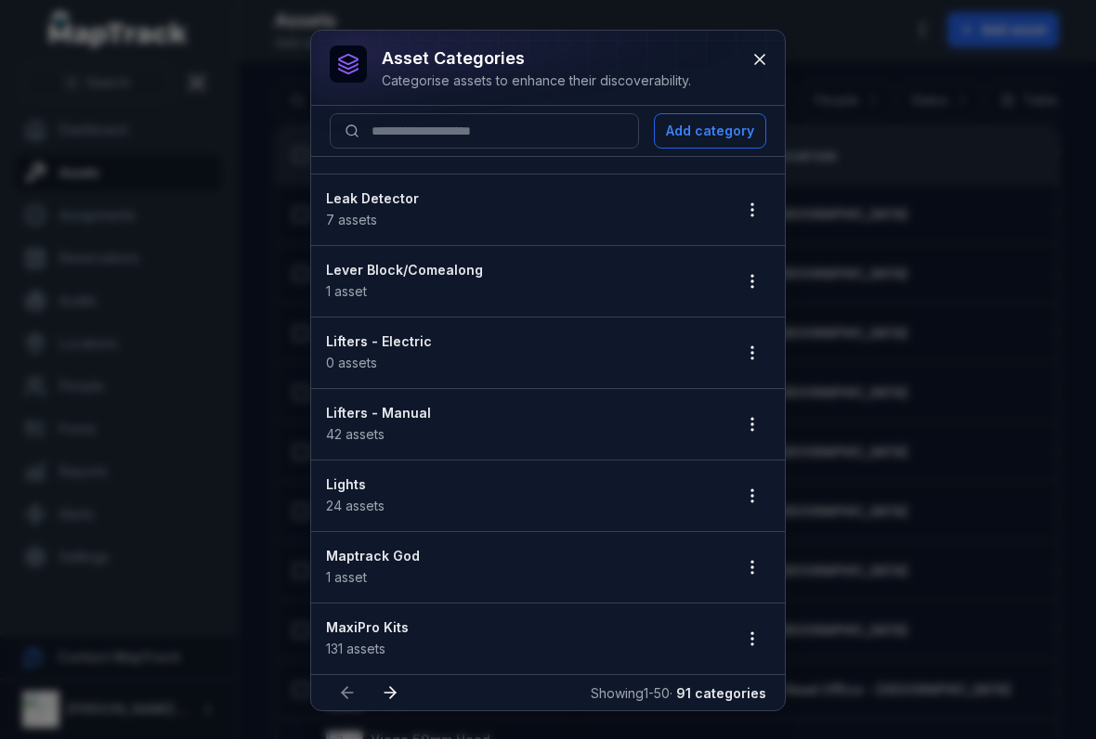
scroll to position [3058, 0]
click at [754, 496] on icon "button" at bounding box center [752, 496] width 19 height 19
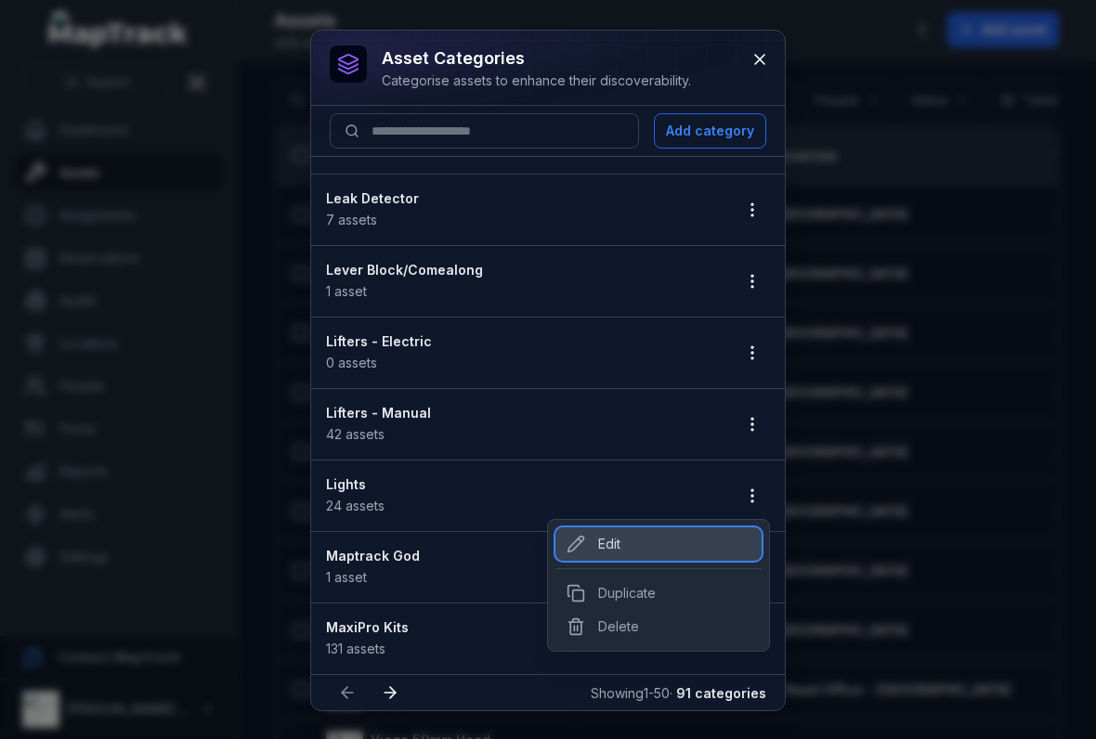
click at [616, 547] on div "Edit" at bounding box center [658, 543] width 206 height 33
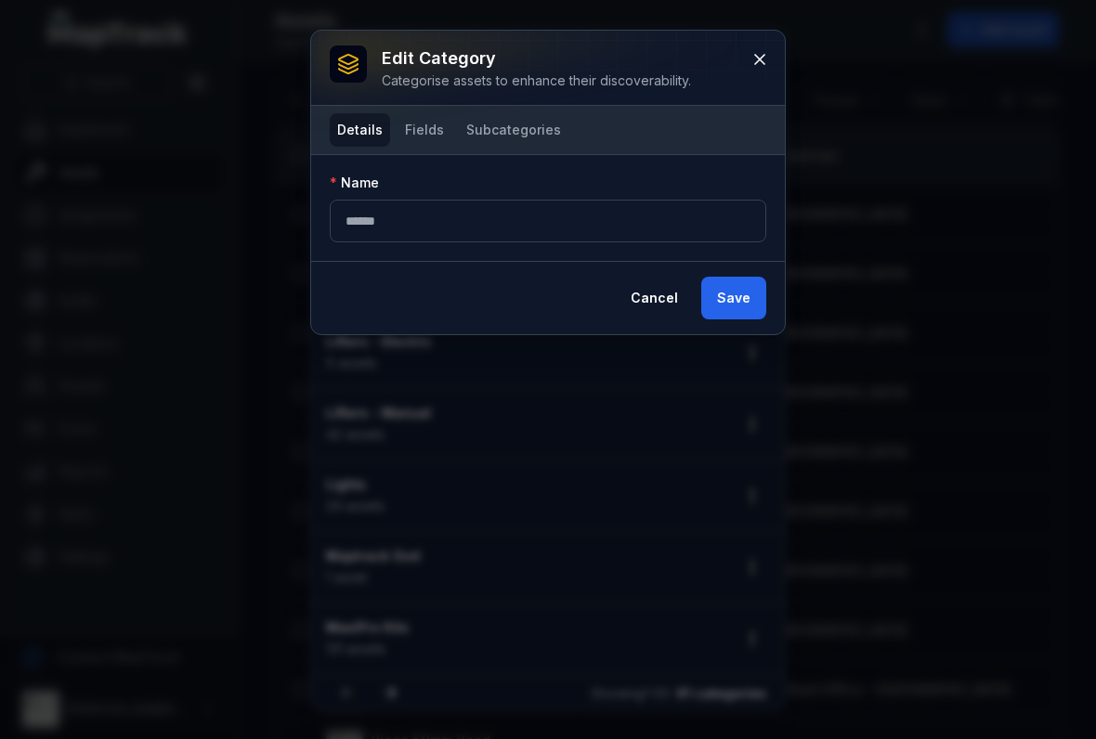
click at [429, 124] on button "Fields" at bounding box center [424, 129] width 54 height 33
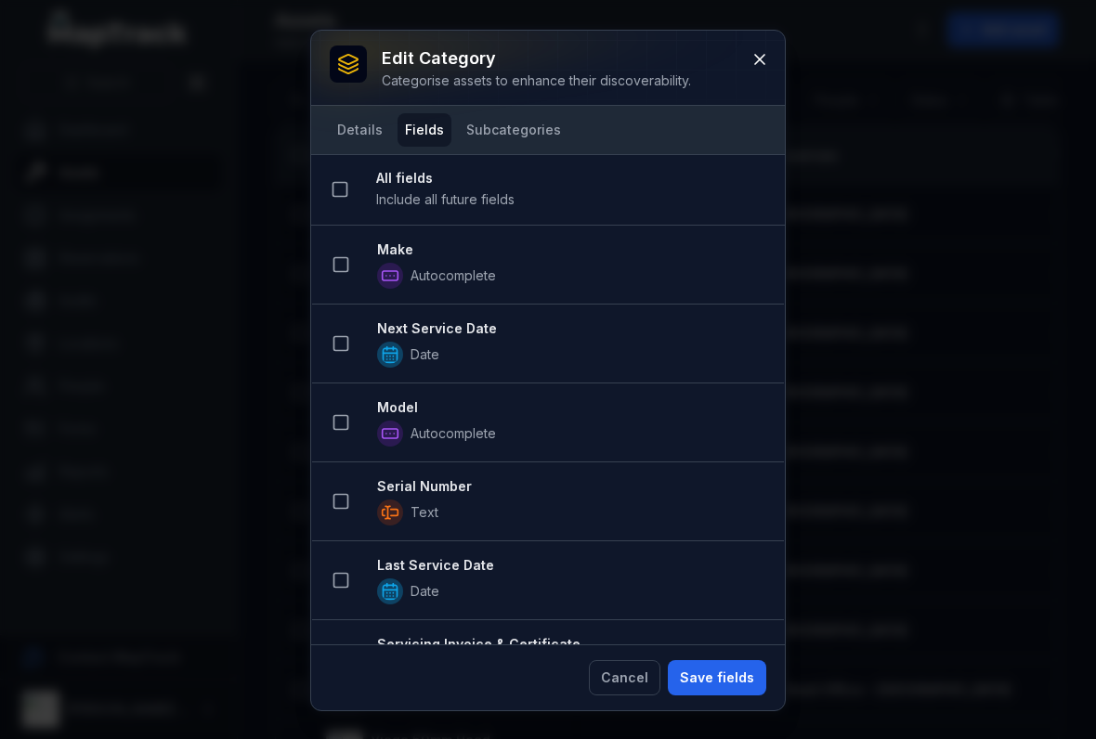
click at [331, 250] on button at bounding box center [340, 264] width 35 height 35
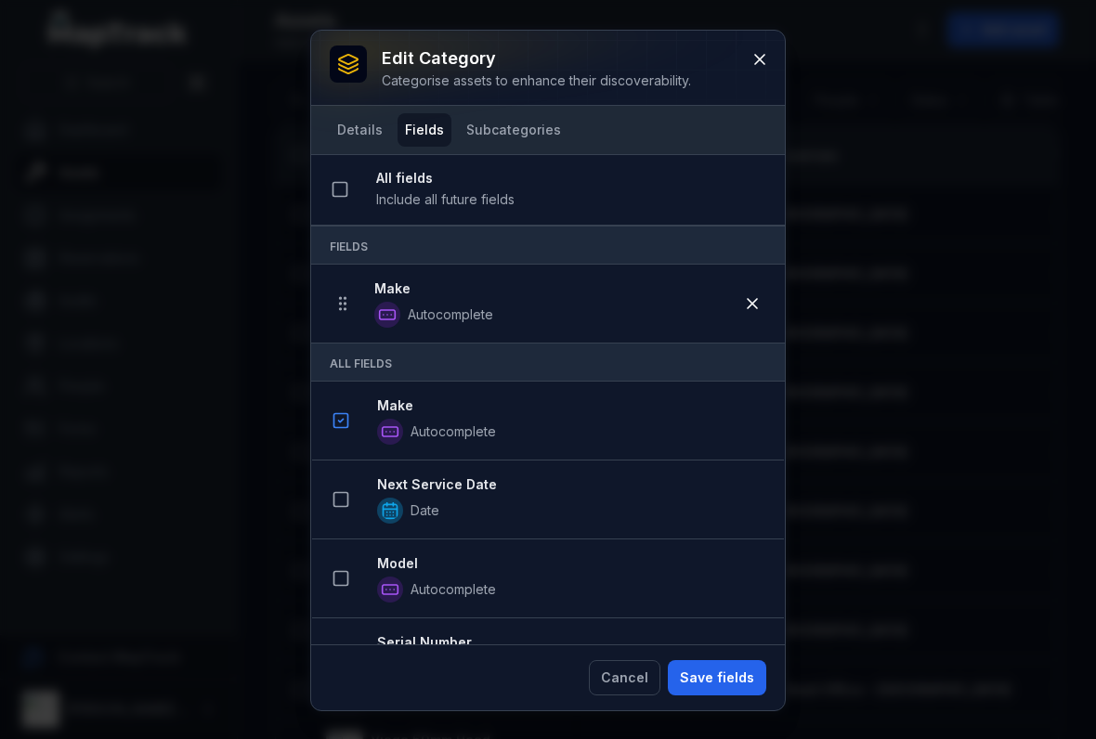
click at [343, 475] on li "Next Service Date Date" at bounding box center [548, 500] width 472 height 80
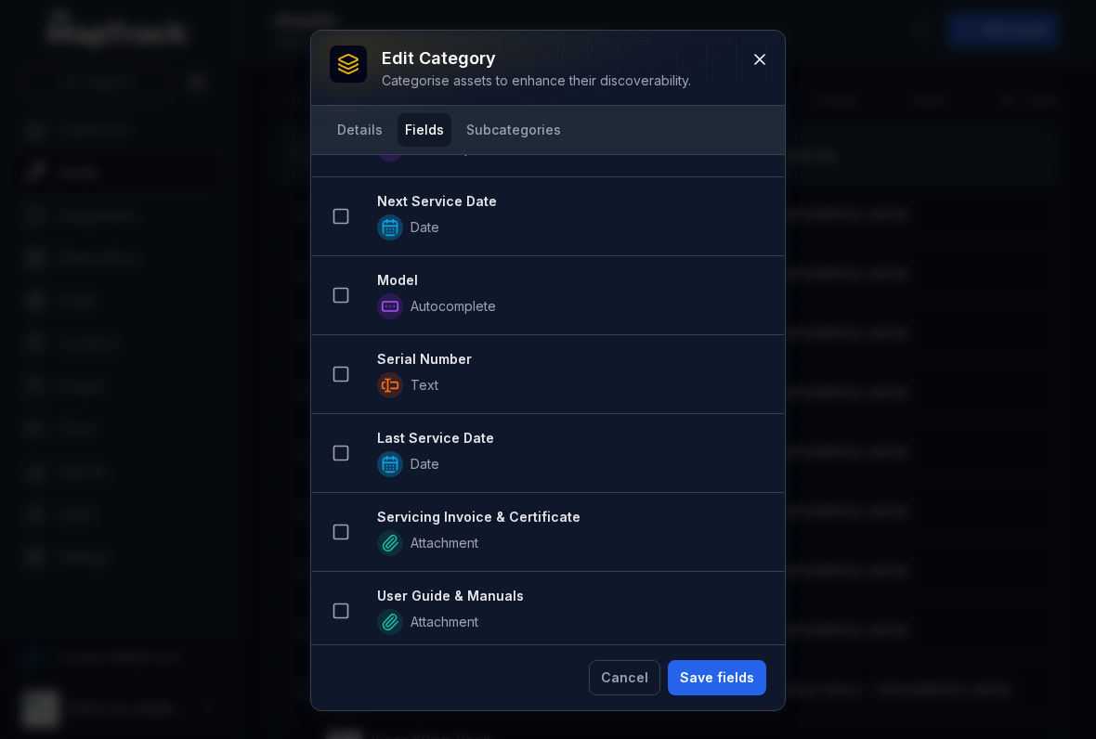
scroll to position [278, 0]
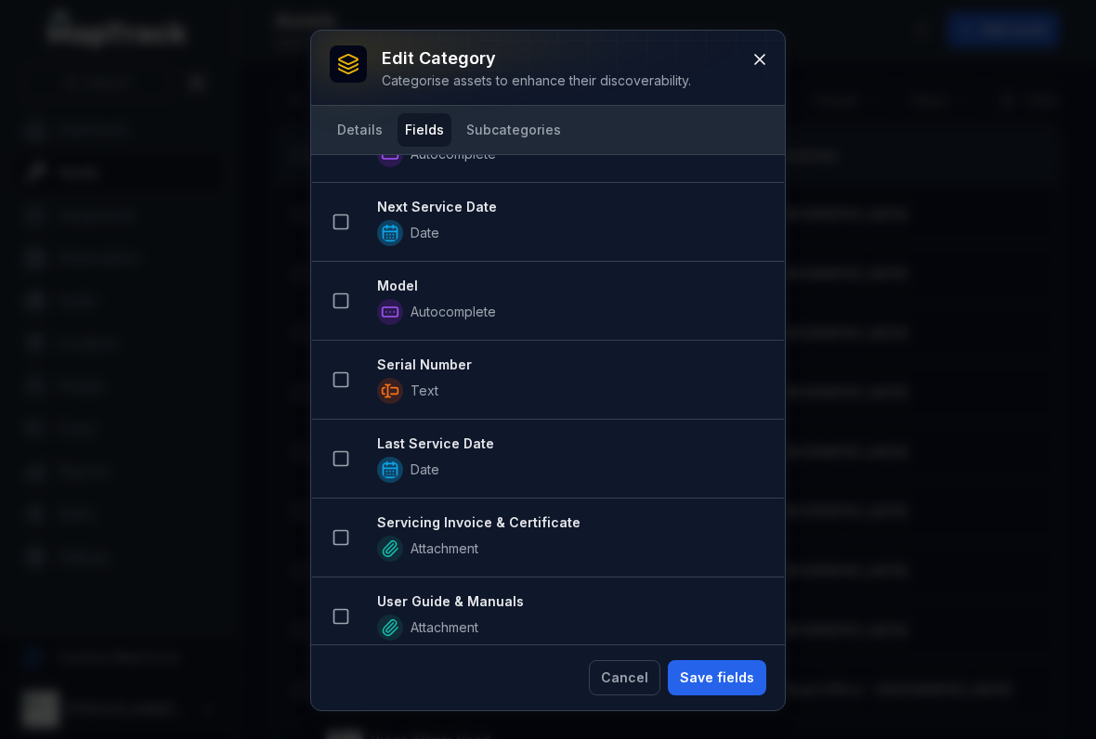
click at [347, 224] on rect at bounding box center [341, 222] width 14 height 14
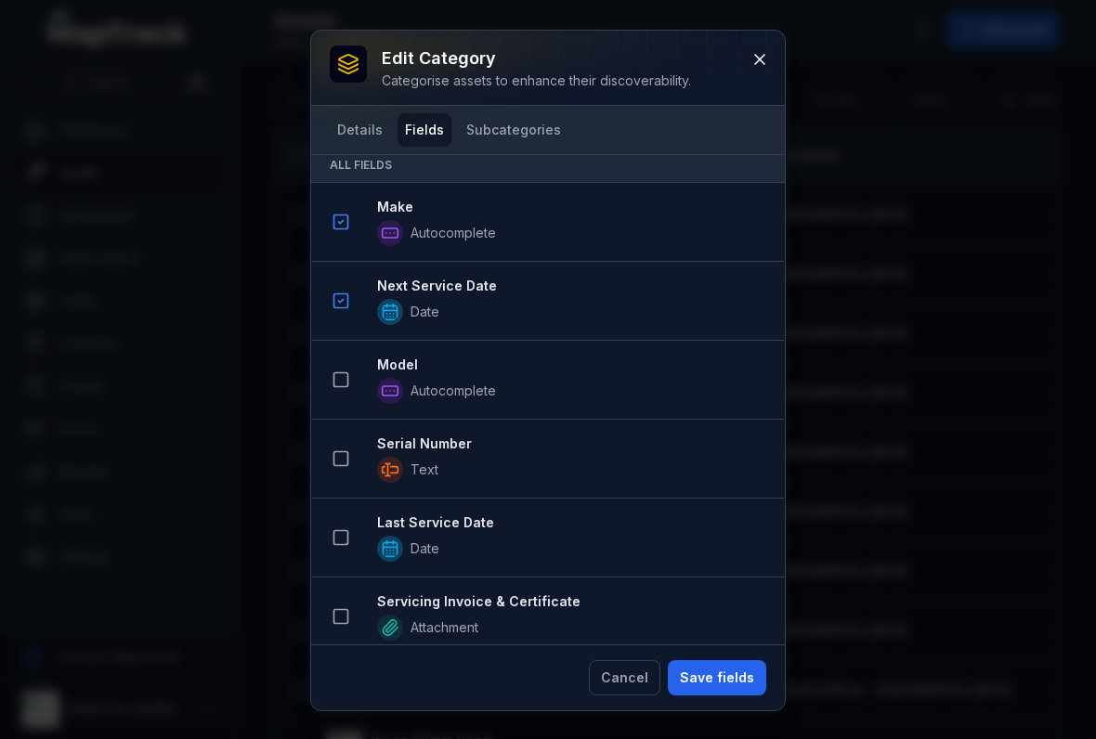
click at [346, 379] on icon at bounding box center [340, 379] width 19 height 19
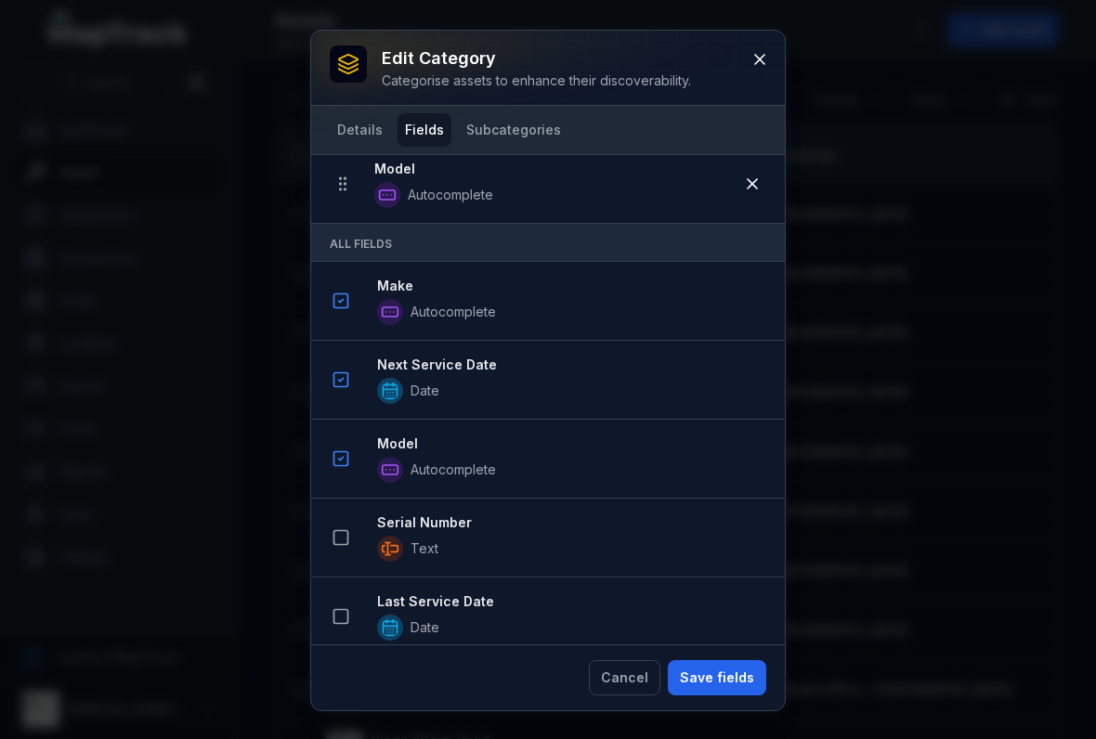
click at [344, 539] on icon at bounding box center [340, 537] width 19 height 19
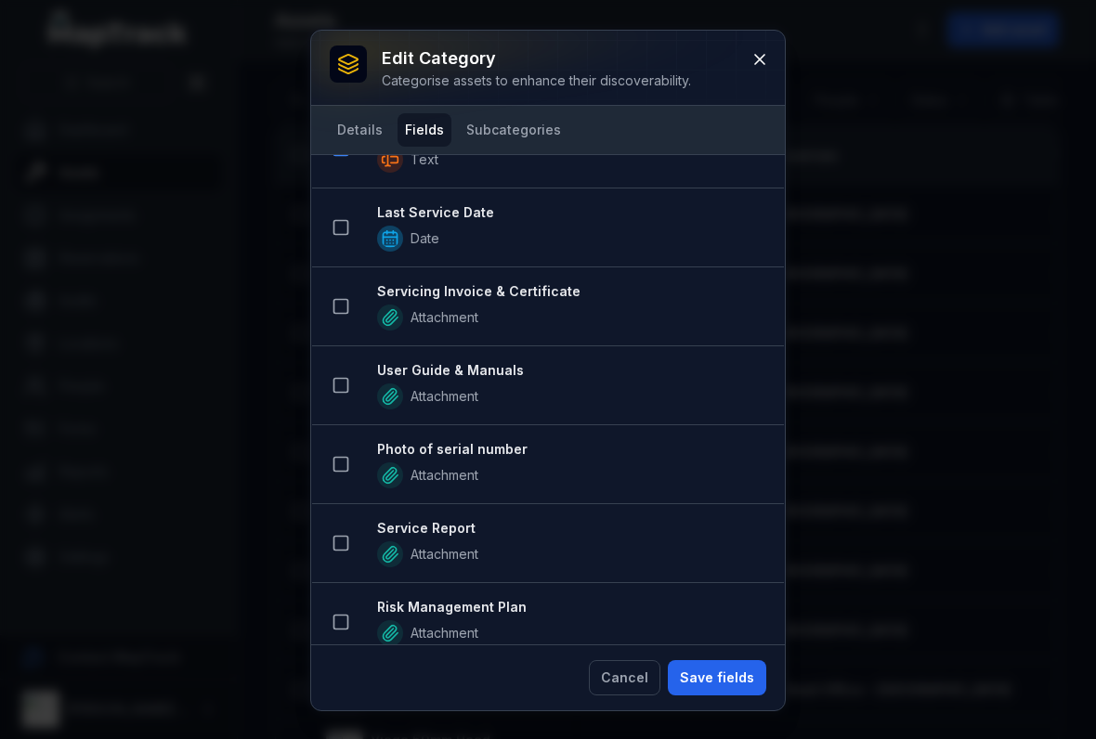
scroll to position [774, 0]
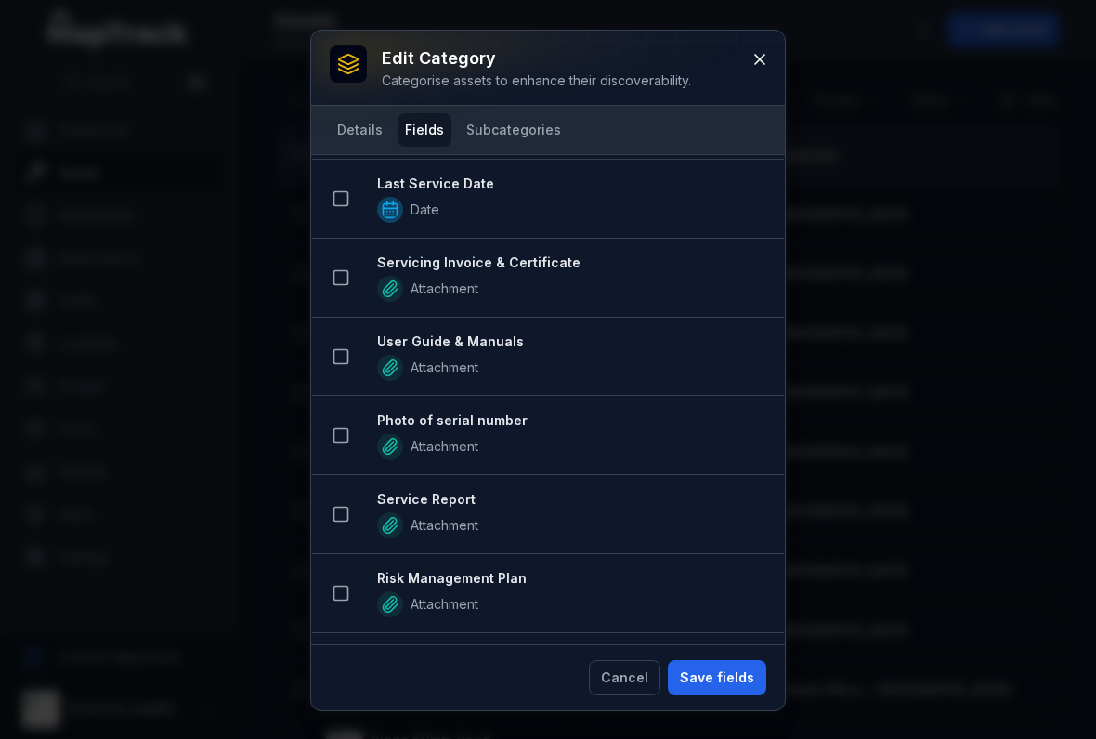
click at [353, 201] on button at bounding box center [340, 198] width 35 height 35
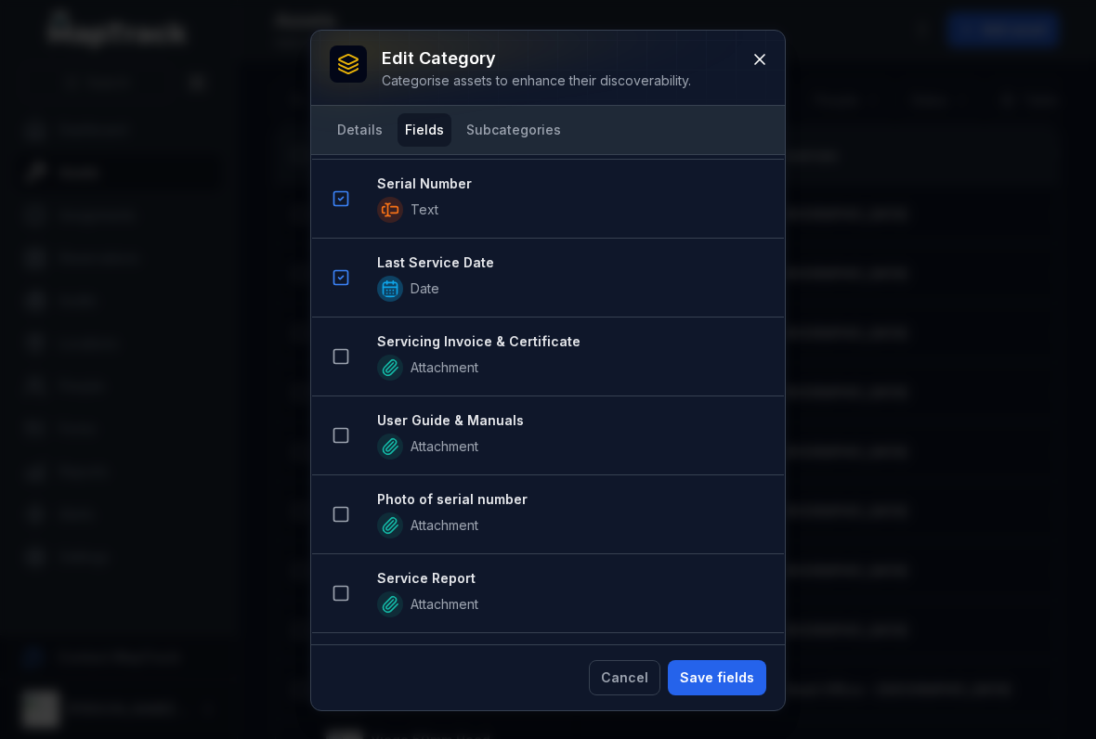
click at [344, 365] on icon at bounding box center [340, 356] width 19 height 19
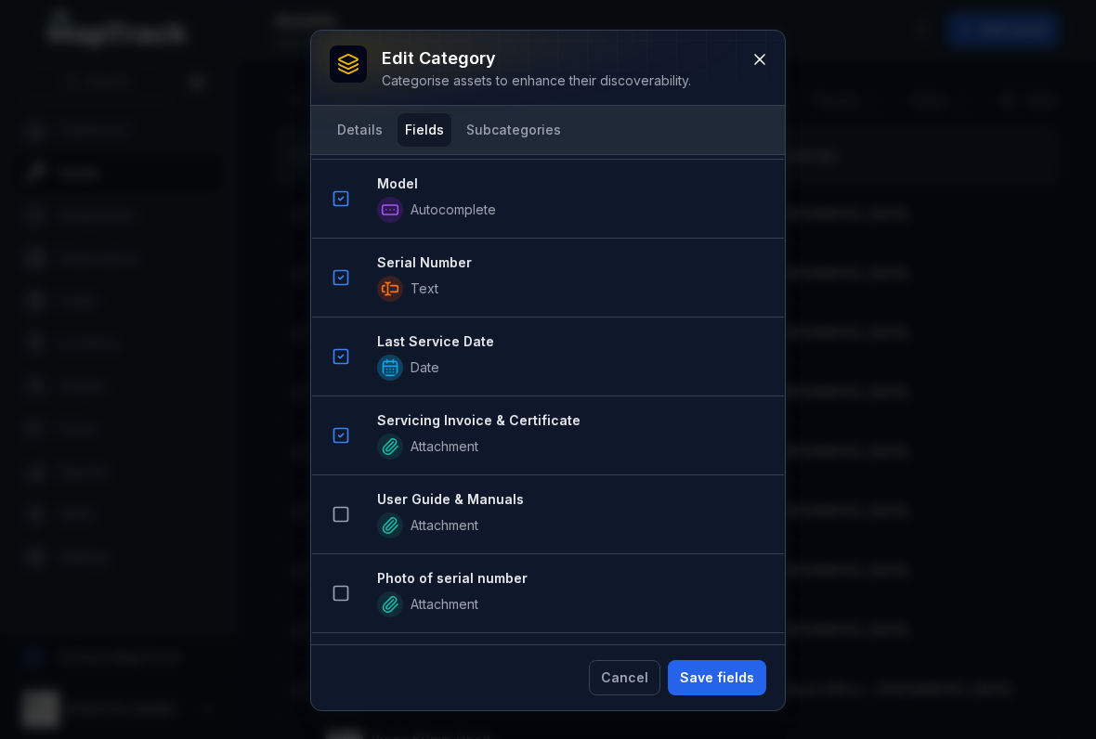
click at [340, 508] on rect at bounding box center [341, 515] width 14 height 14
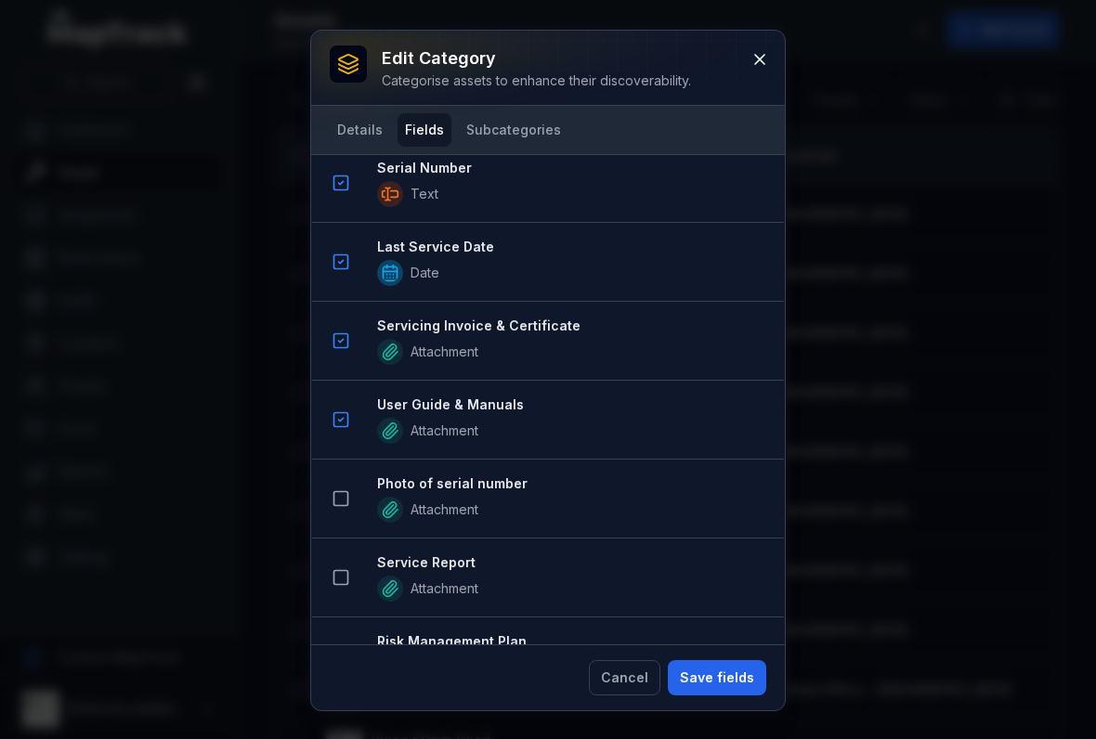
click at [334, 513] on button at bounding box center [340, 498] width 35 height 35
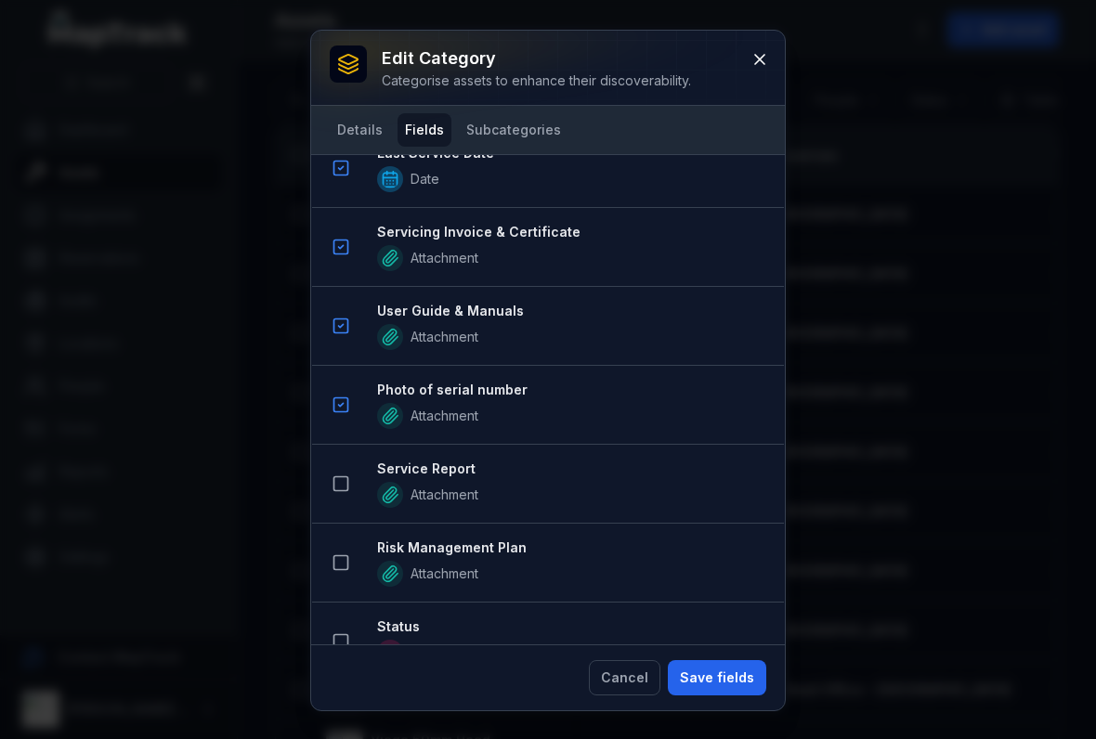
click at [336, 491] on rect at bounding box center [341, 484] width 14 height 14
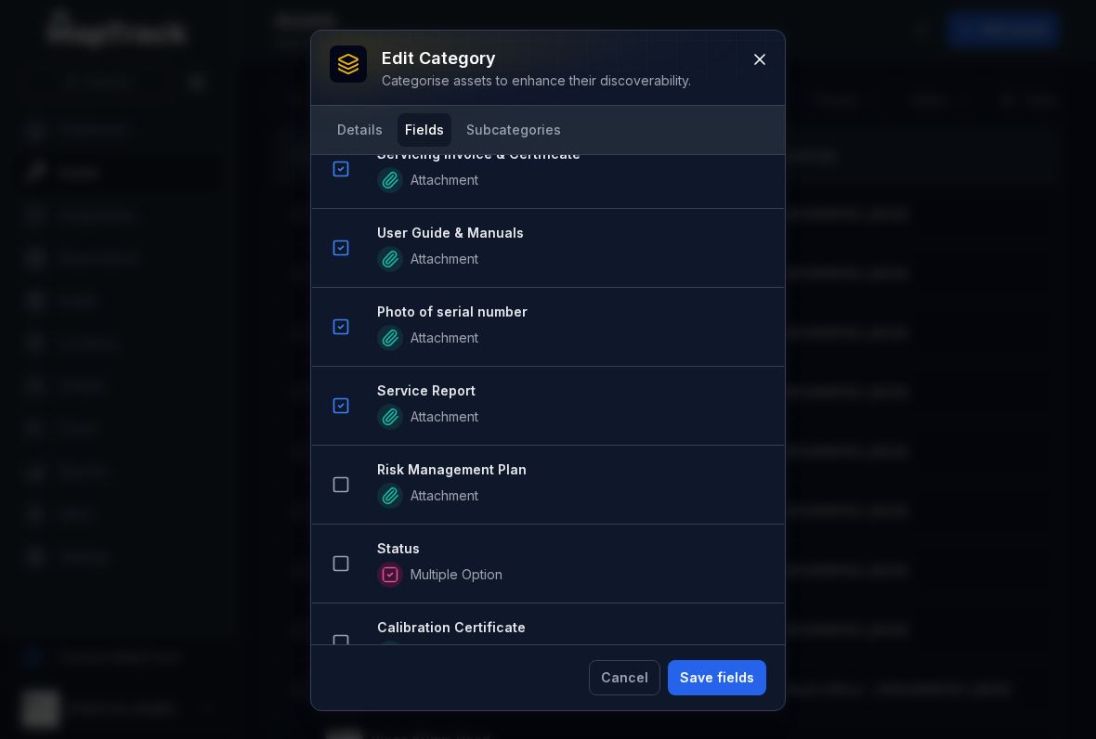
click at [334, 494] on button at bounding box center [340, 484] width 35 height 35
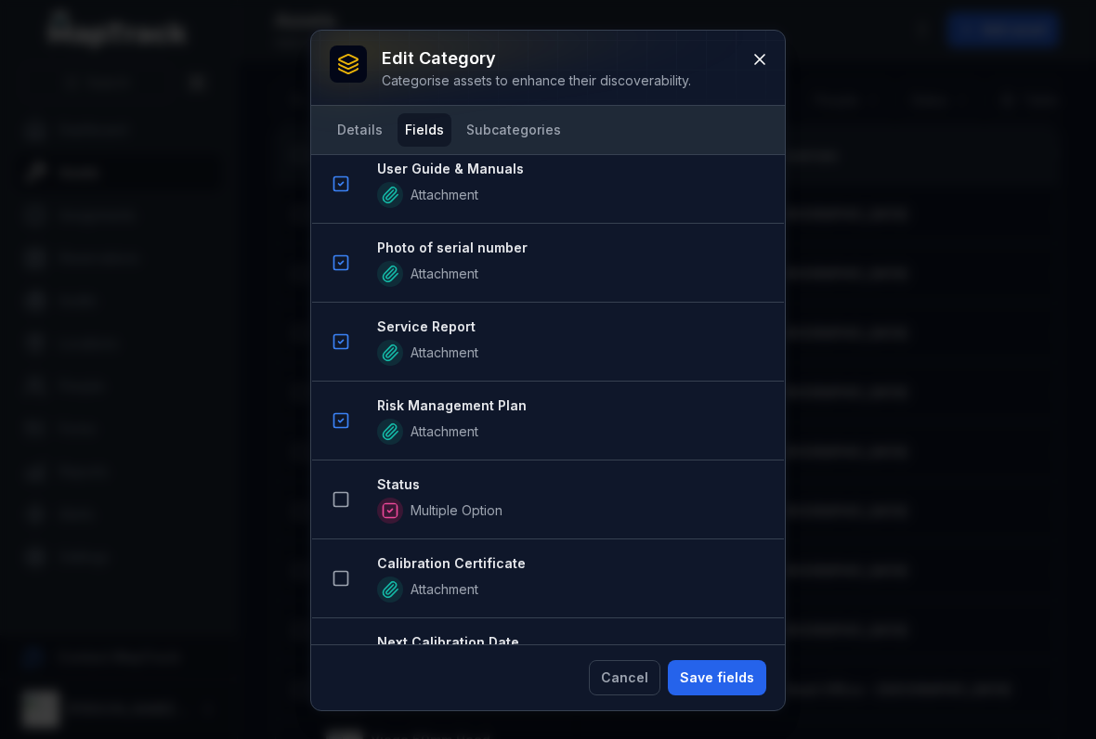
click at [347, 498] on rect at bounding box center [341, 500] width 14 height 14
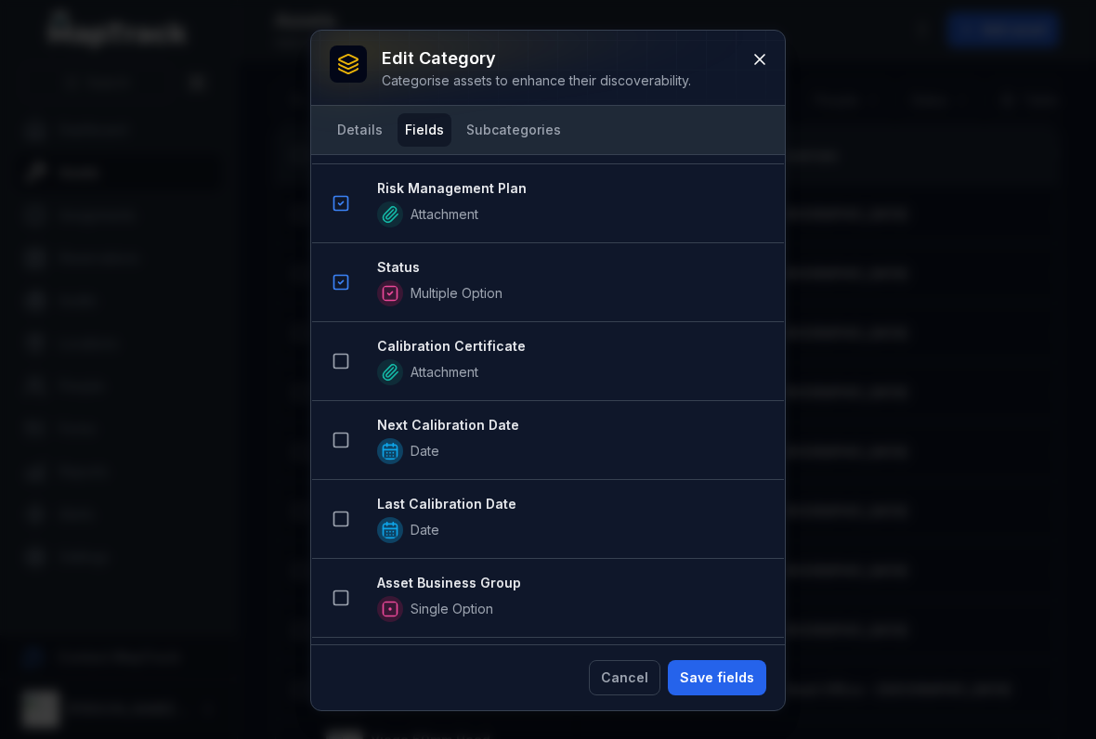
scroll to position [1783, 0]
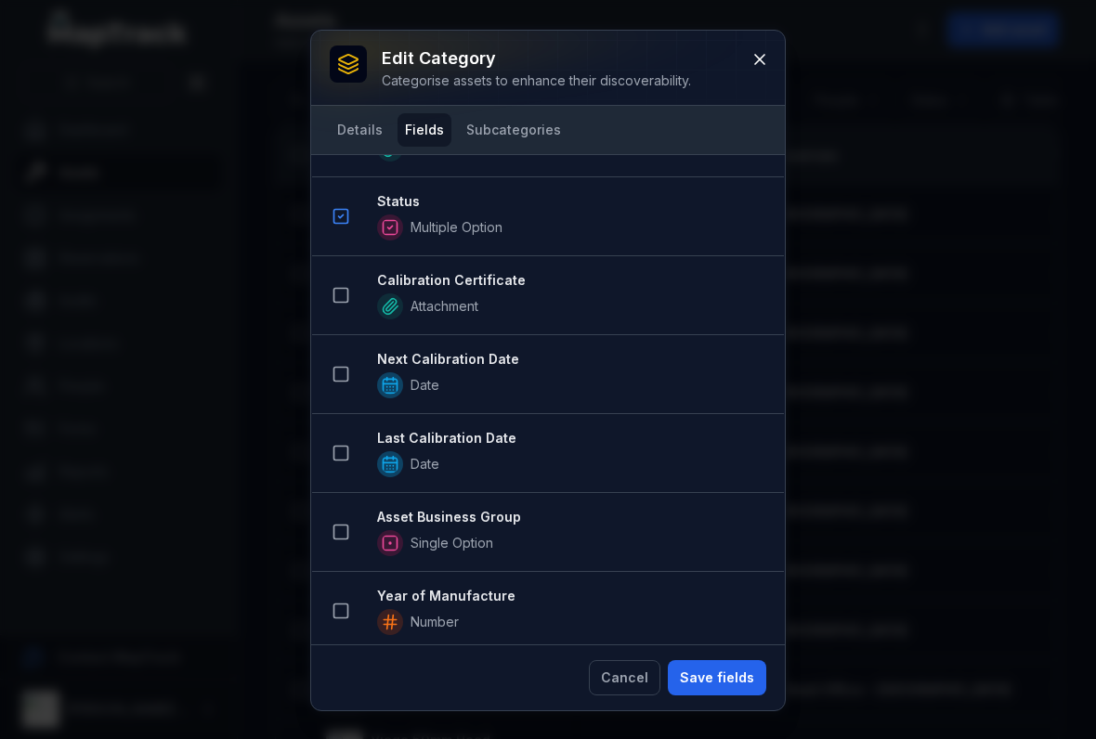
click at [344, 528] on icon at bounding box center [340, 532] width 19 height 19
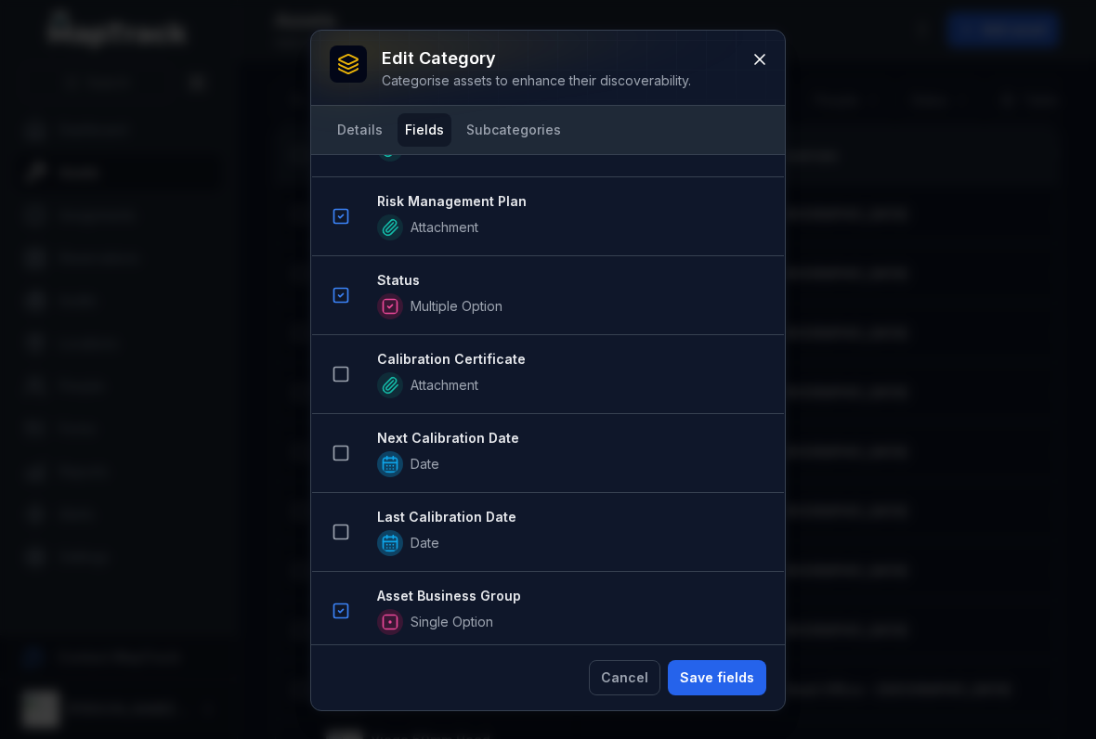
click at [725, 677] on button "Save fields" at bounding box center [717, 677] width 98 height 35
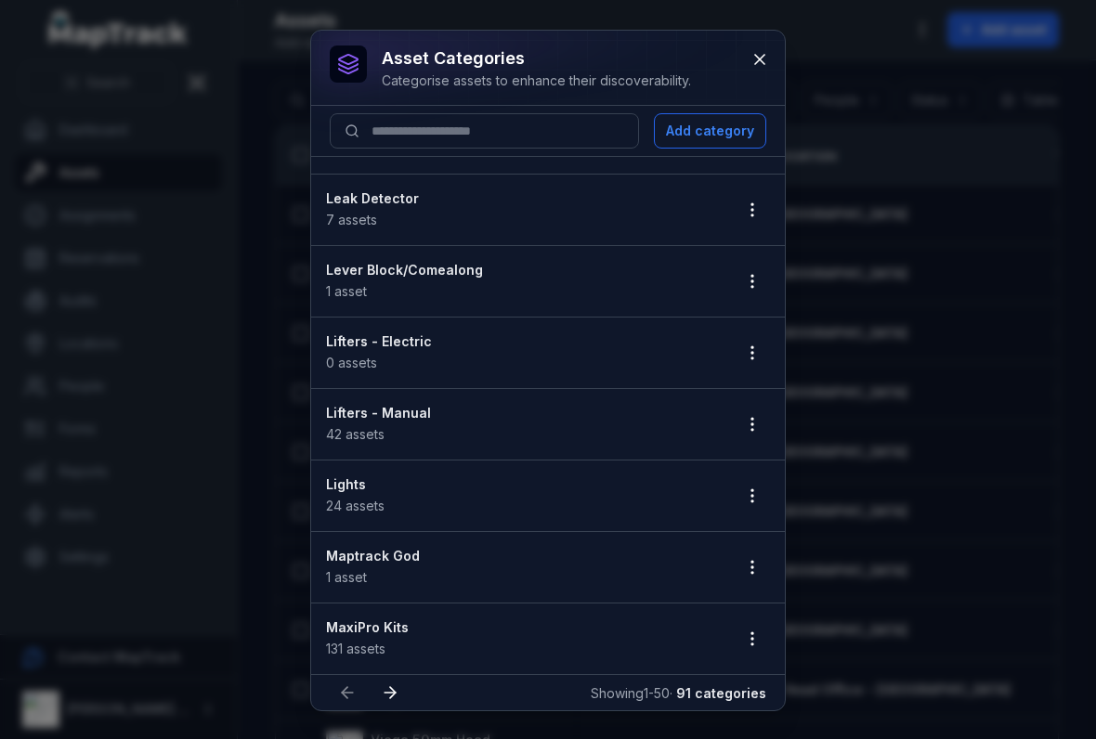
scroll to position [3058, 0]
click at [760, 506] on button "button" at bounding box center [751, 495] width 35 height 35
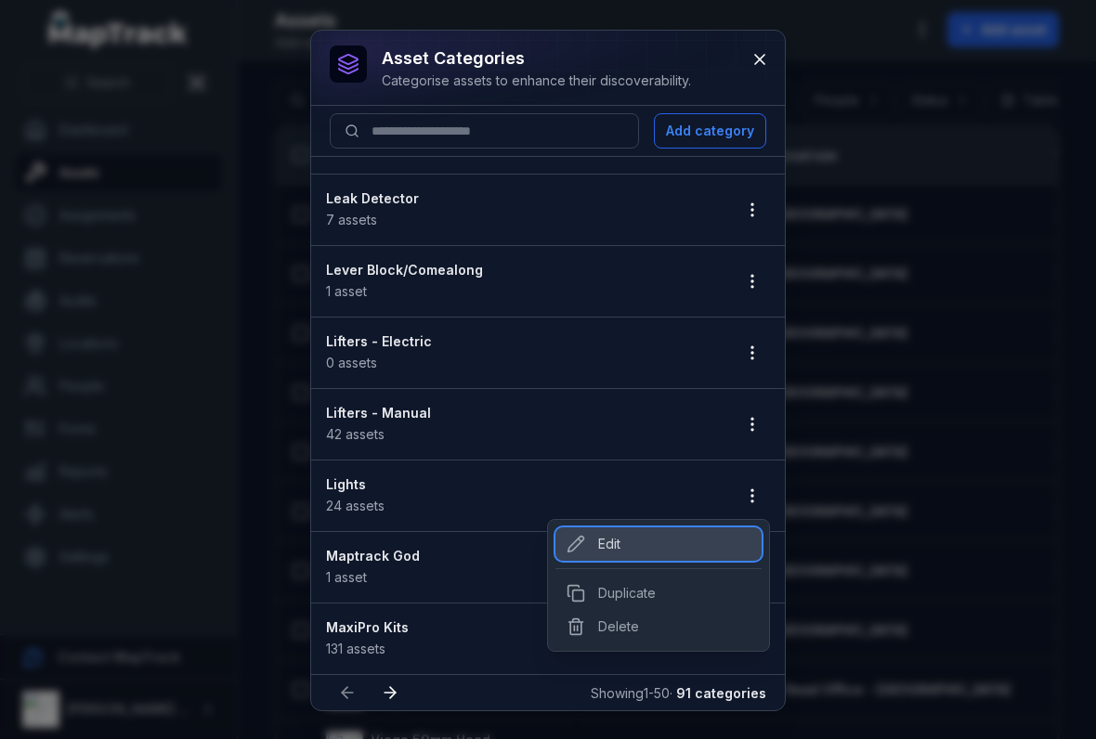
click at [600, 549] on div "Edit" at bounding box center [658, 543] width 206 height 33
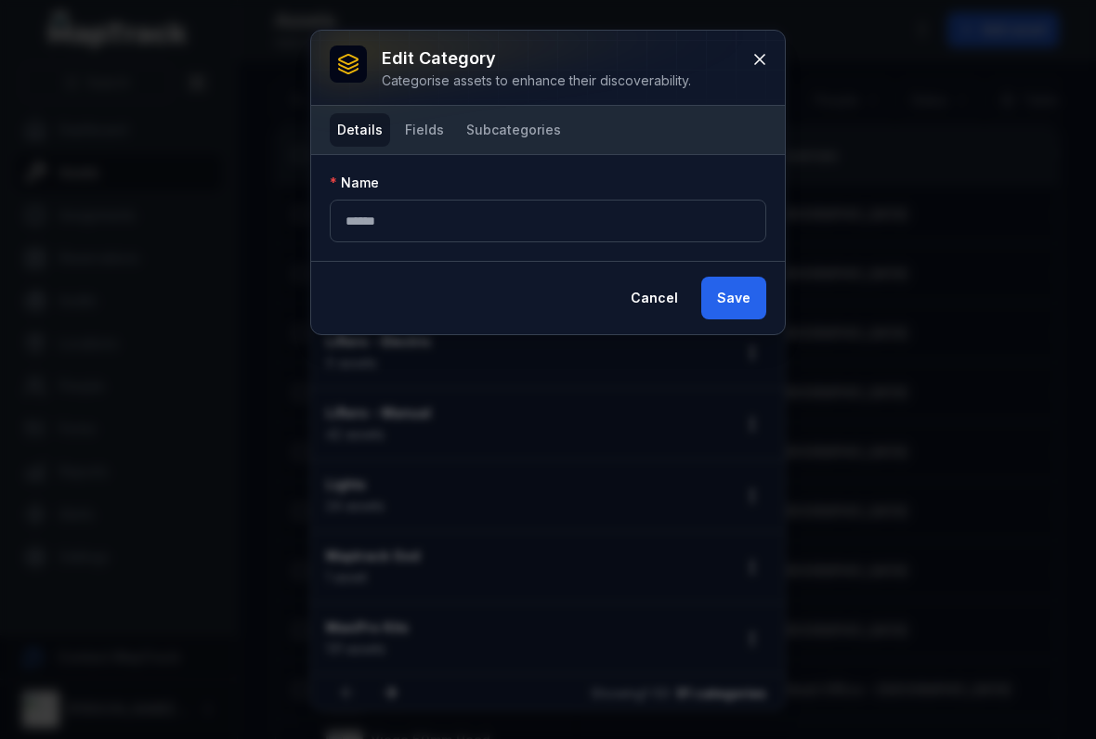
click at [438, 145] on button "Fields" at bounding box center [424, 129] width 54 height 33
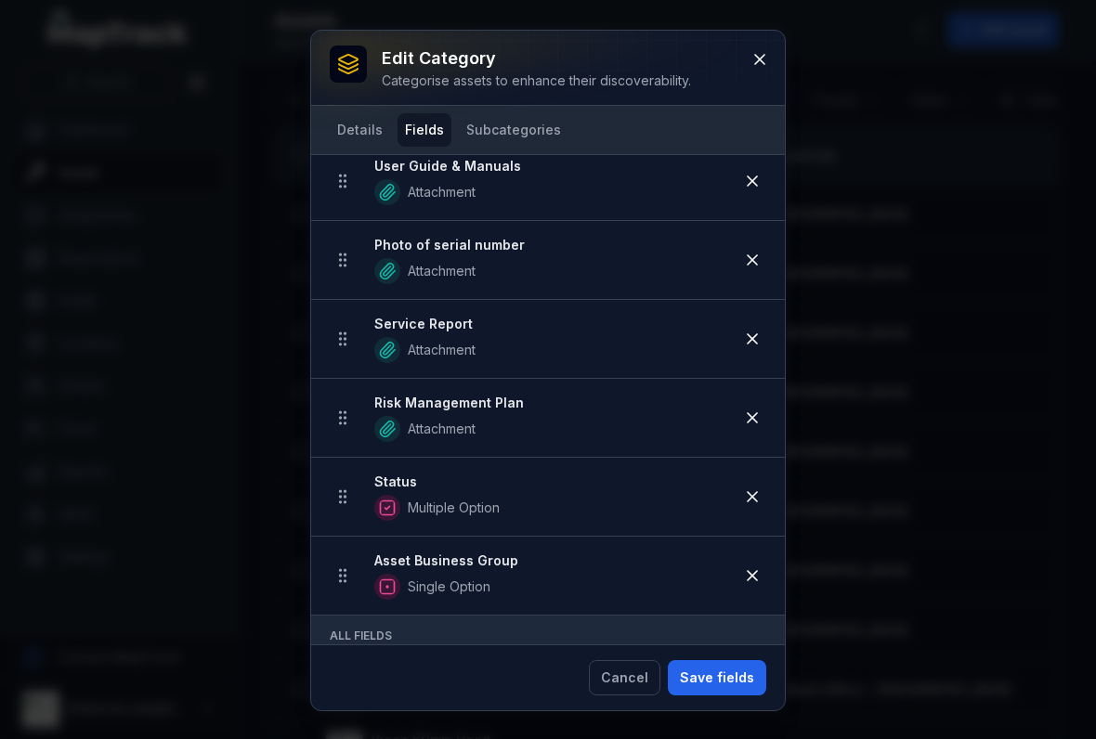
scroll to position [597, 0]
click at [755, 420] on icon at bounding box center [751, 416] width 9 height 9
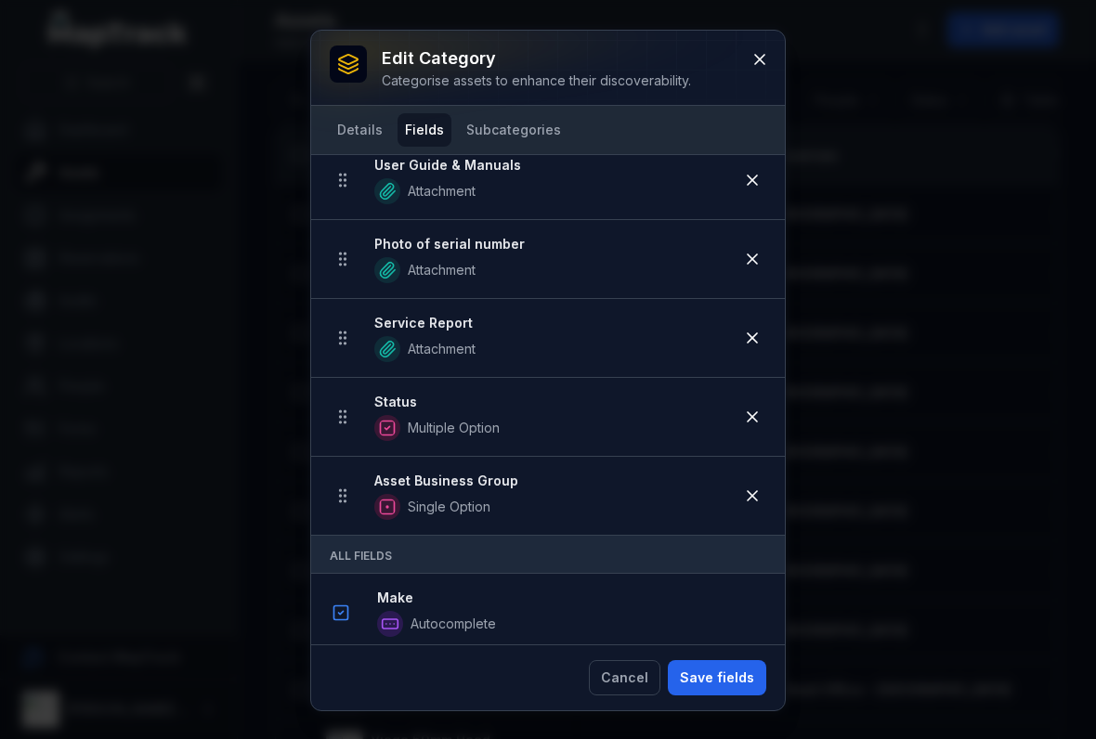
click at [713, 670] on button "Save fields" at bounding box center [717, 677] width 98 height 35
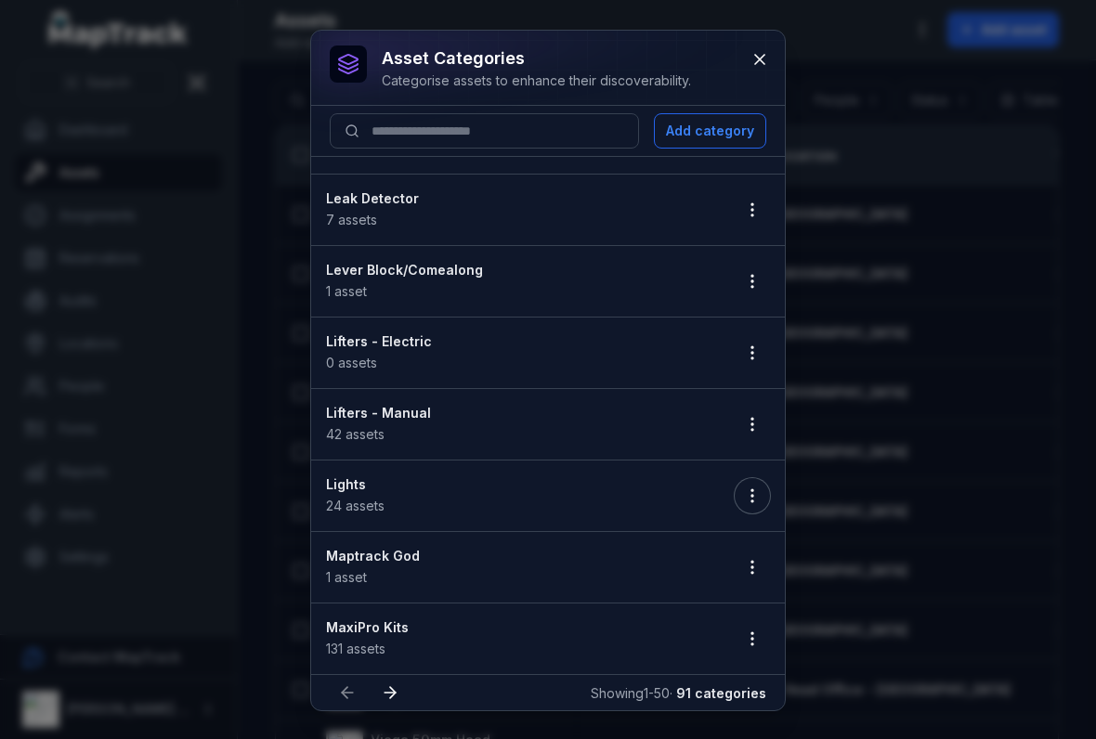
scroll to position [3058, 0]
click at [754, 575] on button "button" at bounding box center [751, 567] width 35 height 35
click at [364, 563] on strong "Maptrack God" at bounding box center [521, 556] width 390 height 19
click at [761, 611] on li "MaxiPro Kits 131 assets" at bounding box center [548, 638] width 474 height 71
click at [744, 613] on li "MaxiPro Kits 131 assets" at bounding box center [548, 638] width 474 height 71
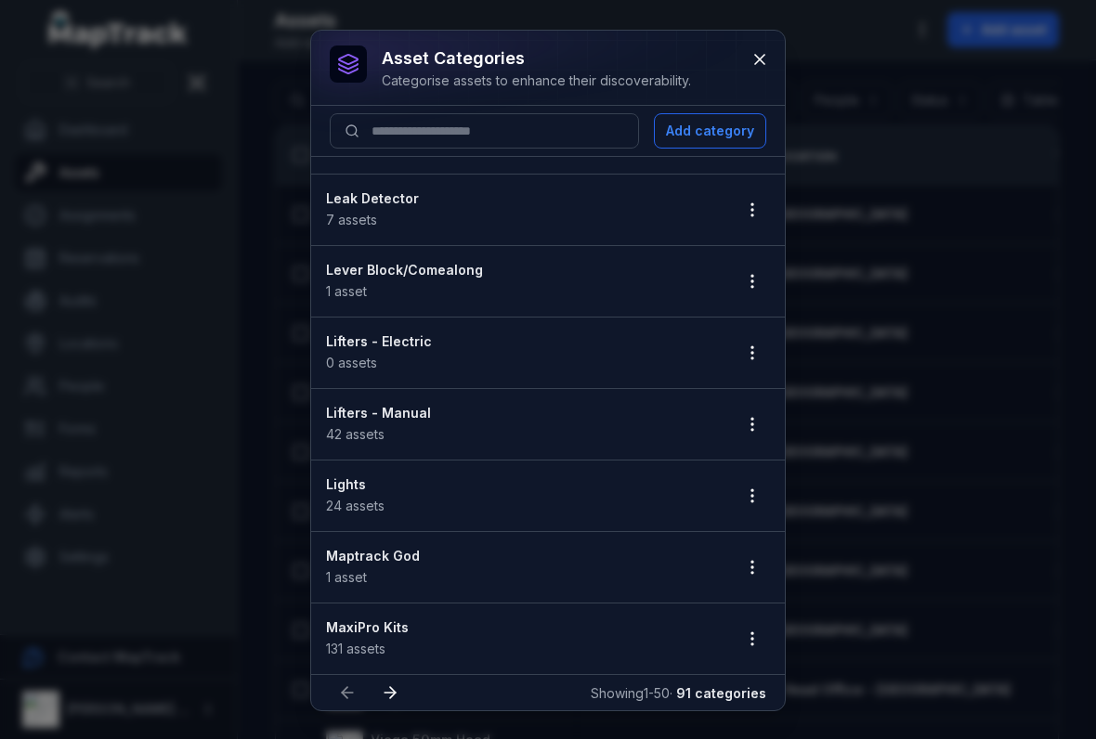
click at [743, 613] on li "MaxiPro Kits 131 assets" at bounding box center [548, 638] width 474 height 71
click at [758, 630] on icon "button" at bounding box center [752, 639] width 19 height 19
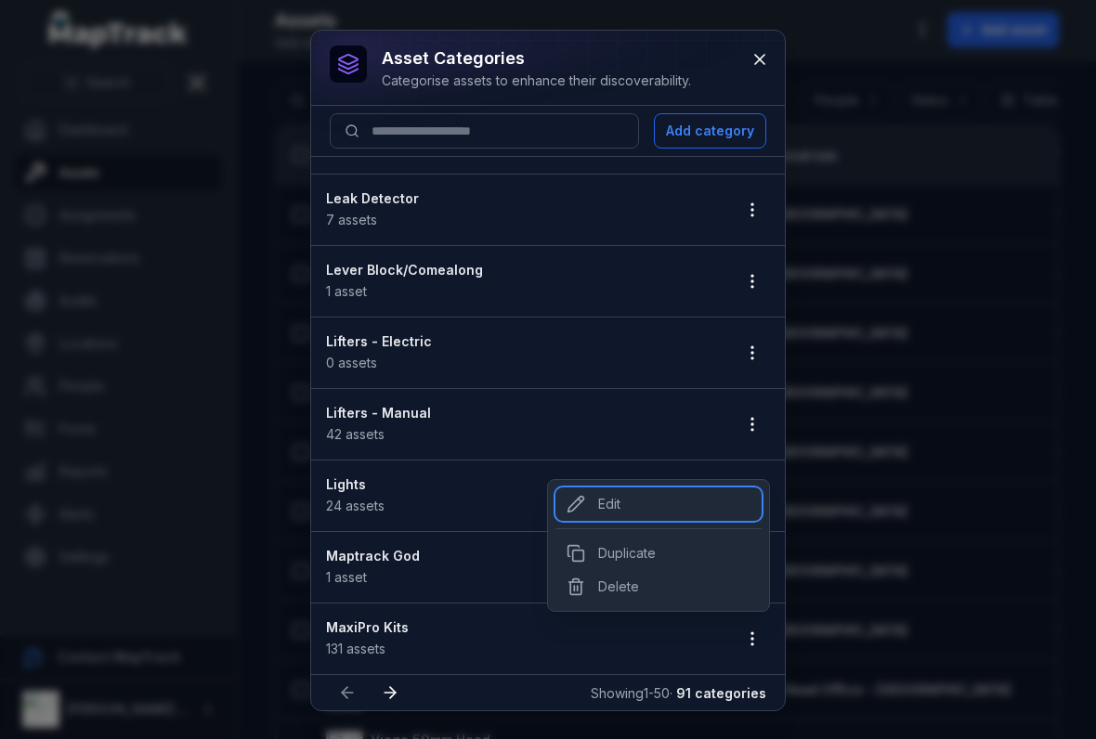
click at [578, 505] on icon at bounding box center [576, 505] width 16 height 16
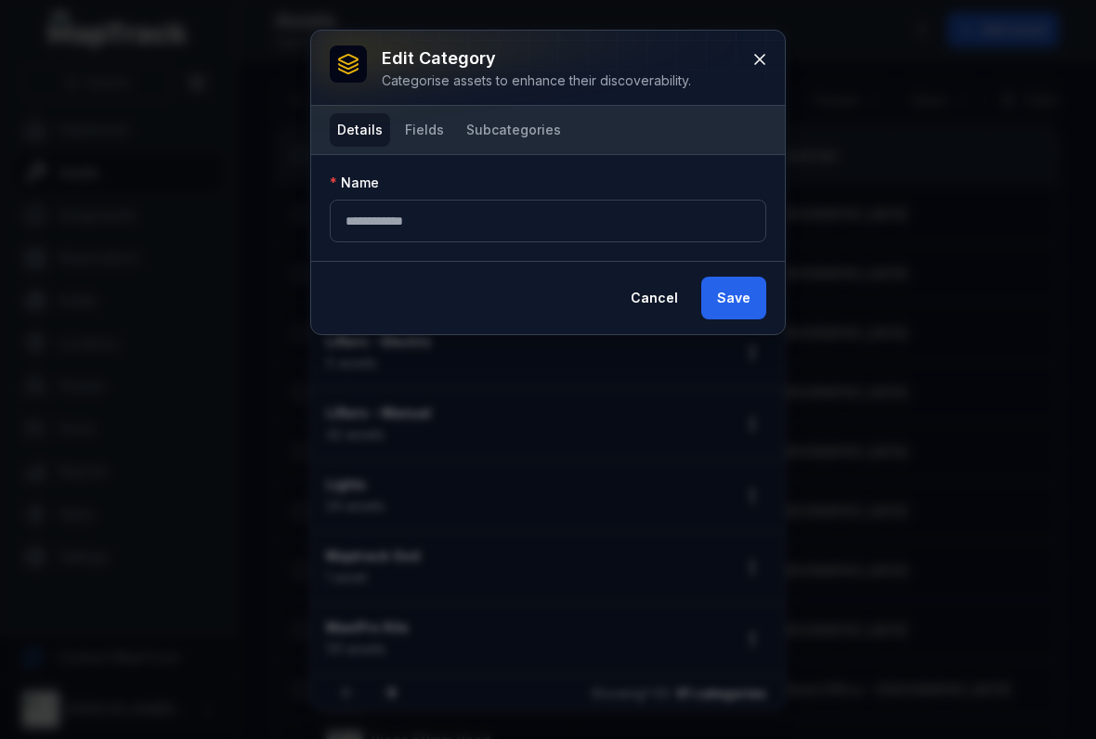
click at [430, 136] on button "Fields" at bounding box center [424, 129] width 54 height 33
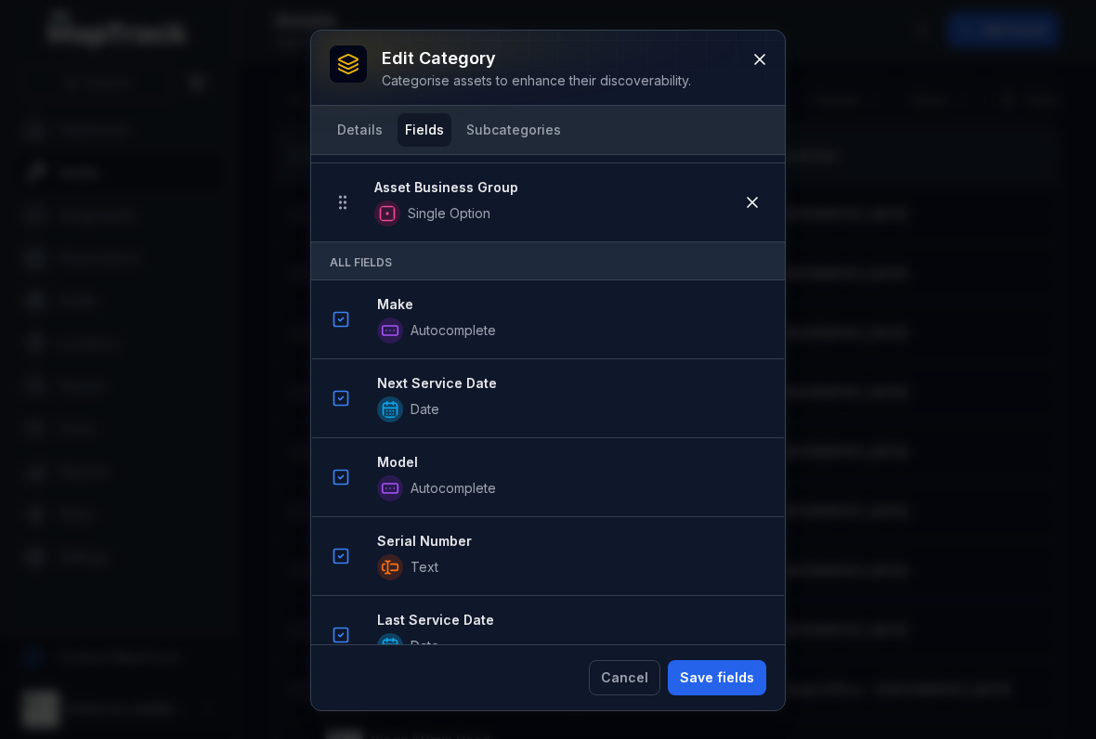
scroll to position [900, 0]
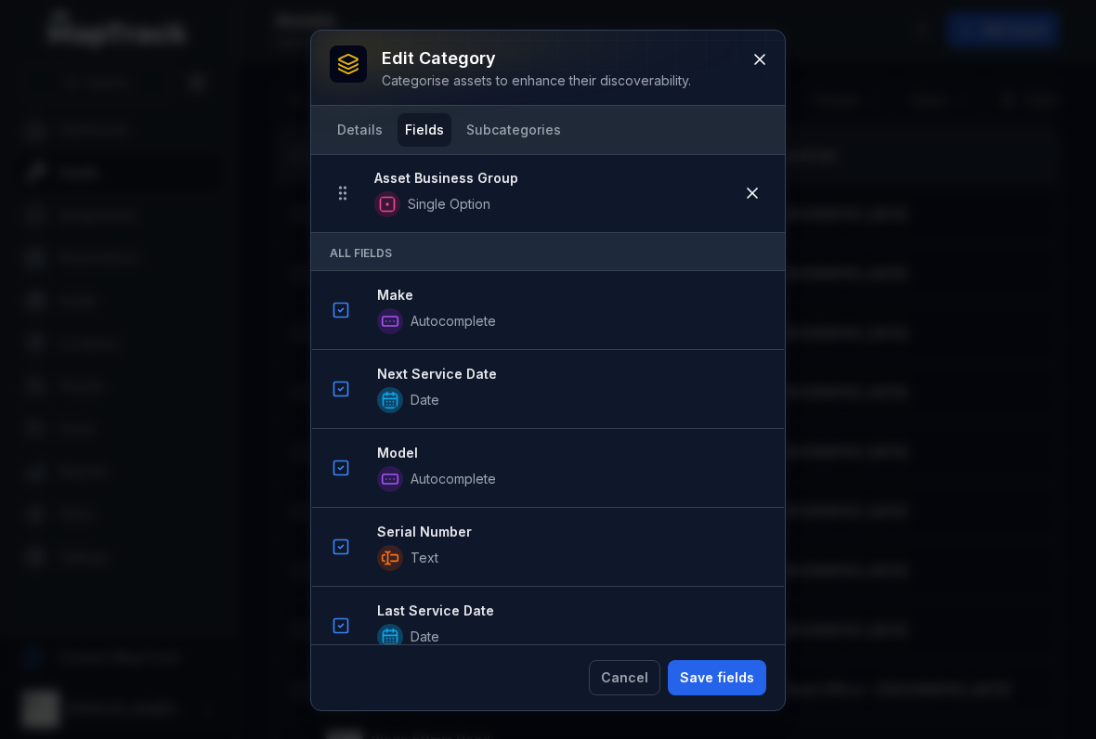
click at [723, 681] on button "Save fields" at bounding box center [717, 677] width 98 height 35
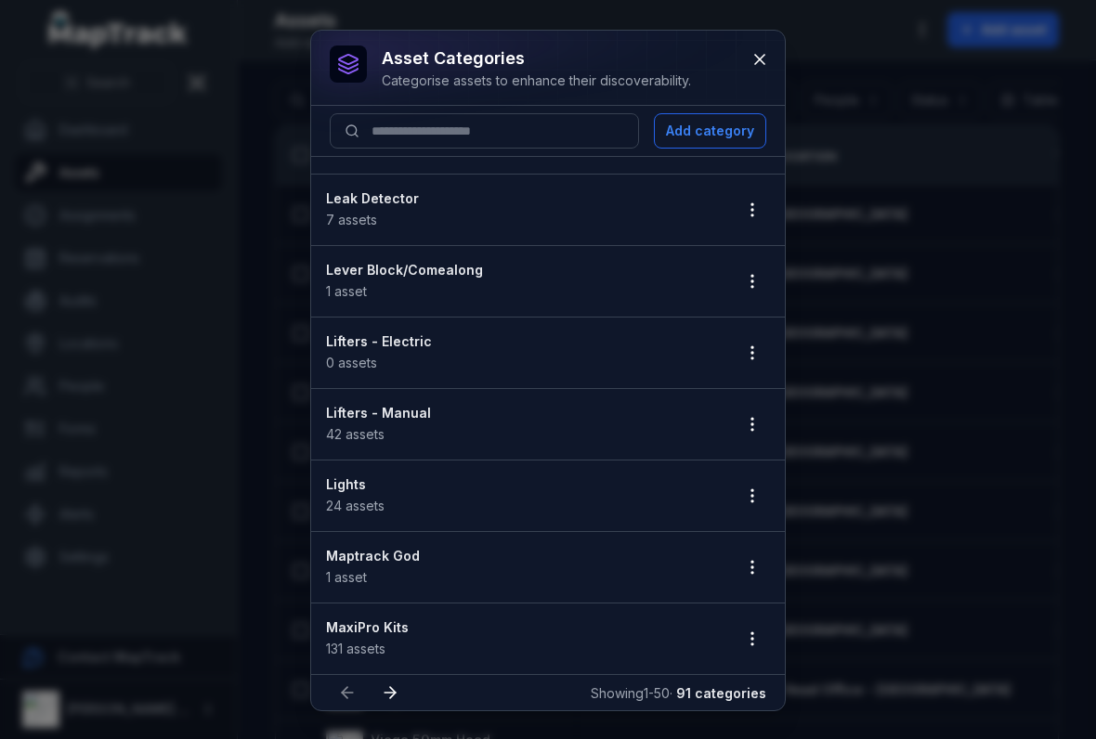
click at [396, 683] on icon at bounding box center [390, 692] width 19 height 19
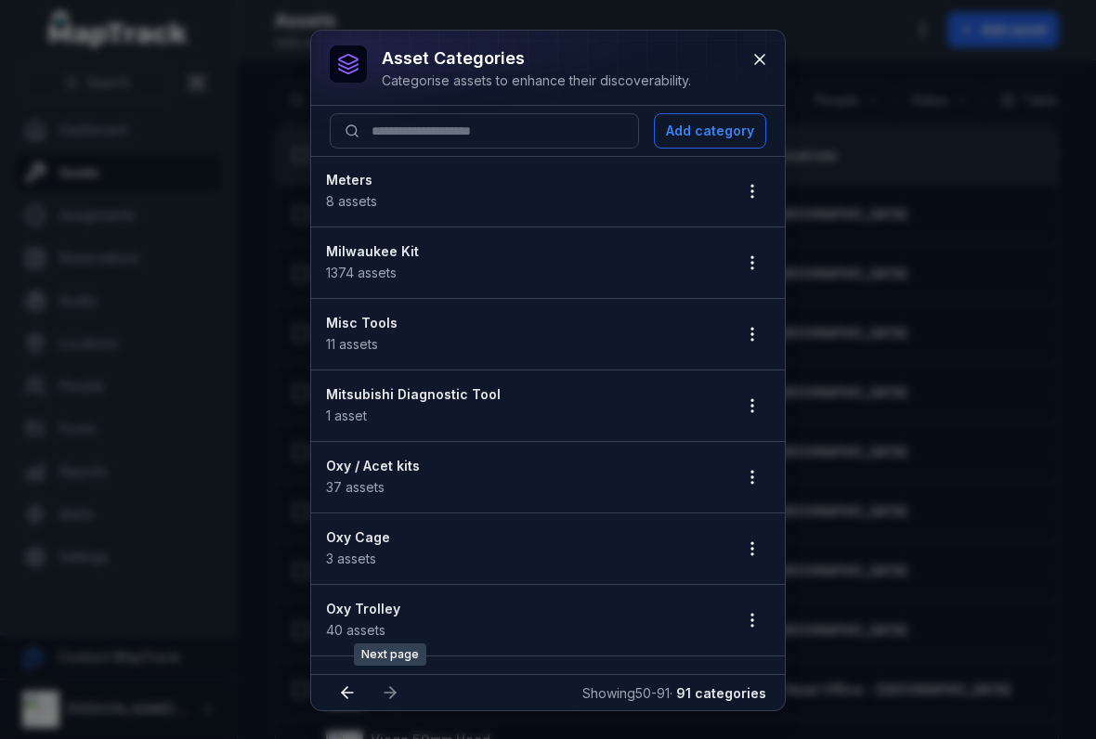
scroll to position [0, 0]
click at [754, 197] on icon "button" at bounding box center [752, 191] width 19 height 19
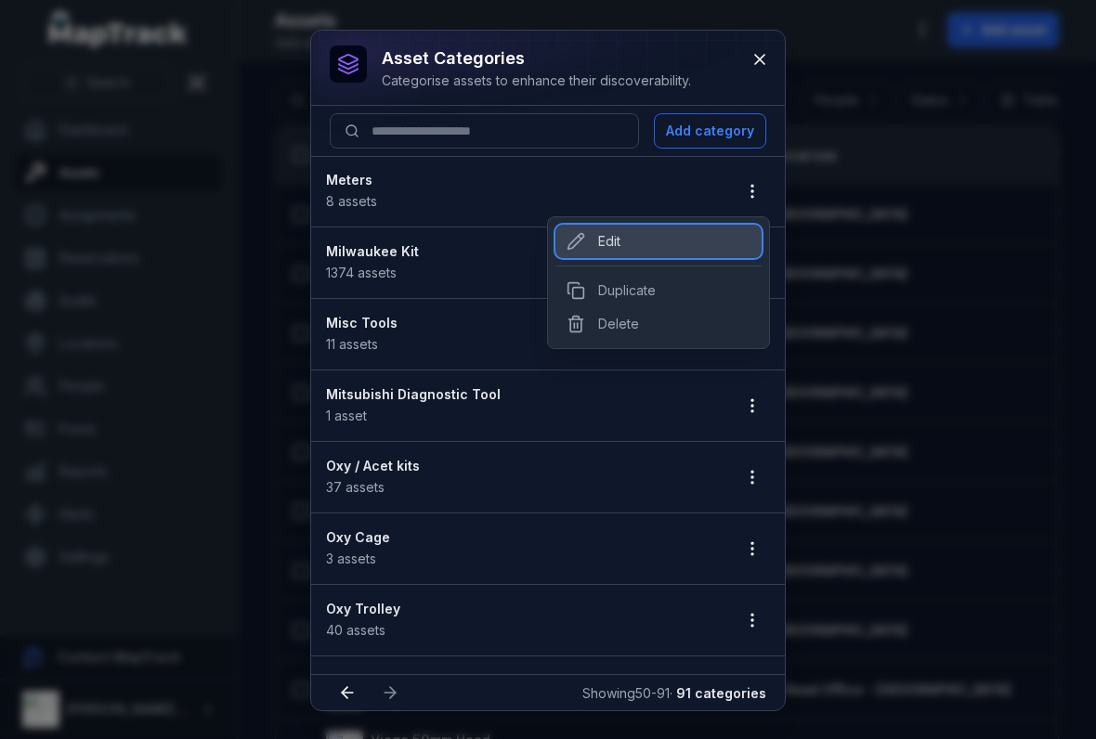
click at [587, 243] on div "Edit" at bounding box center [658, 241] width 206 height 33
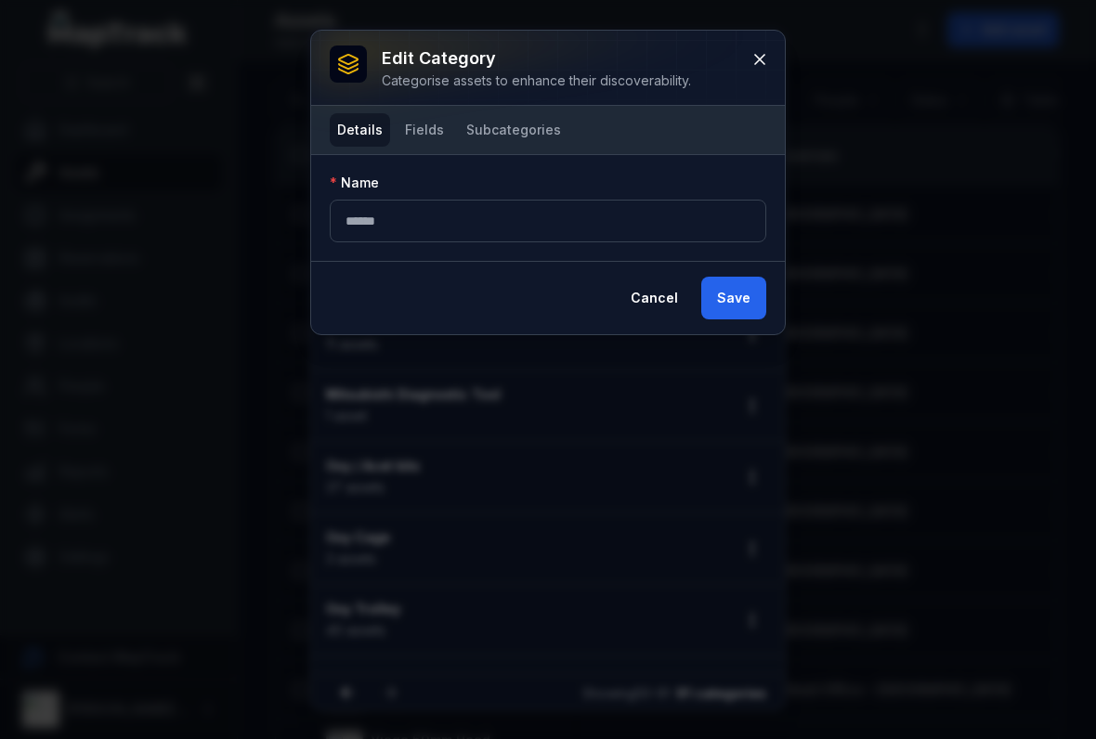
click at [419, 138] on button "Fields" at bounding box center [424, 129] width 54 height 33
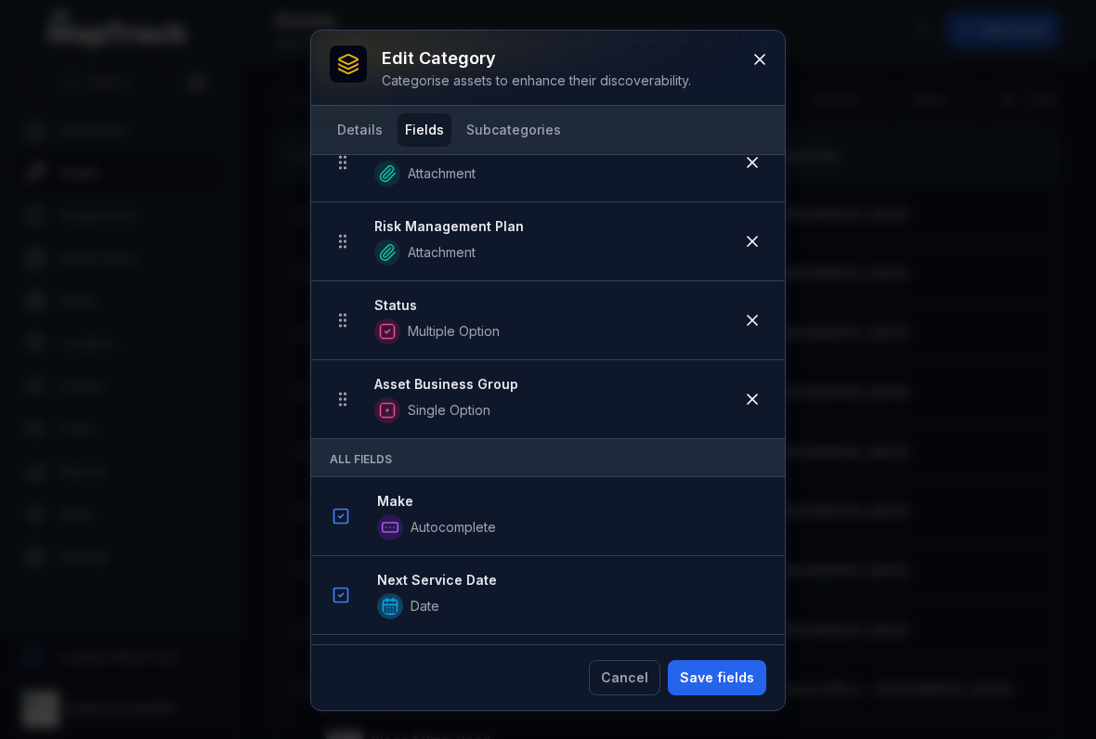
scroll to position [765, 0]
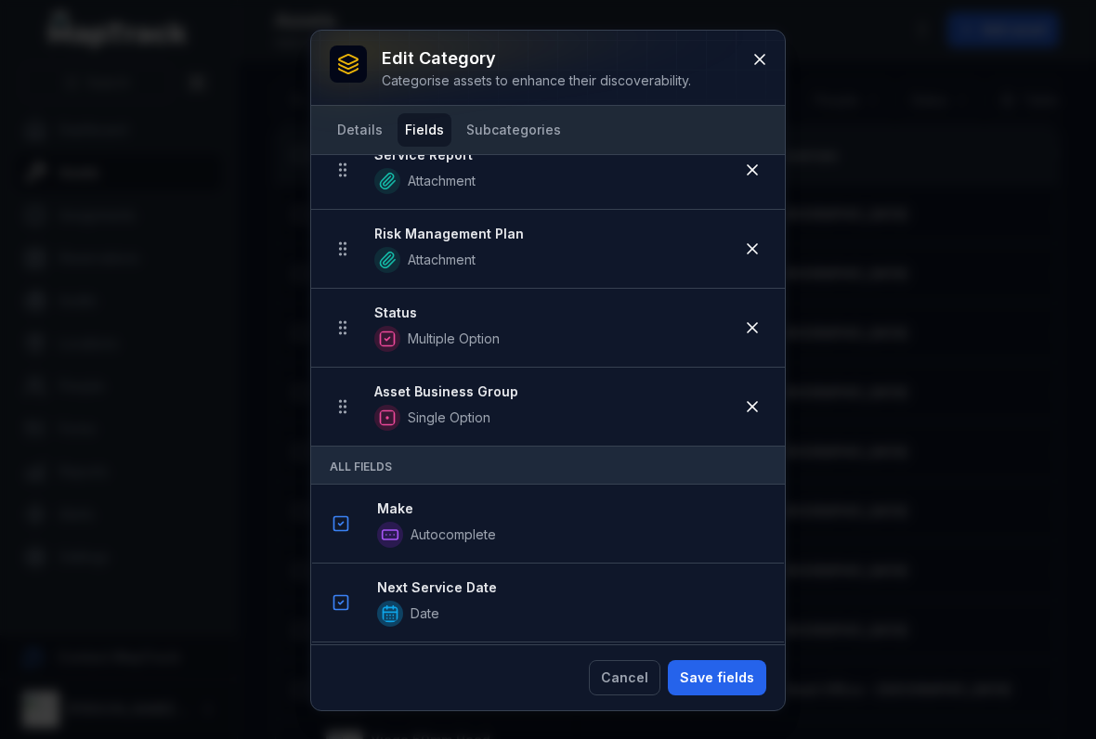
click at [757, 52] on icon at bounding box center [759, 59] width 19 height 19
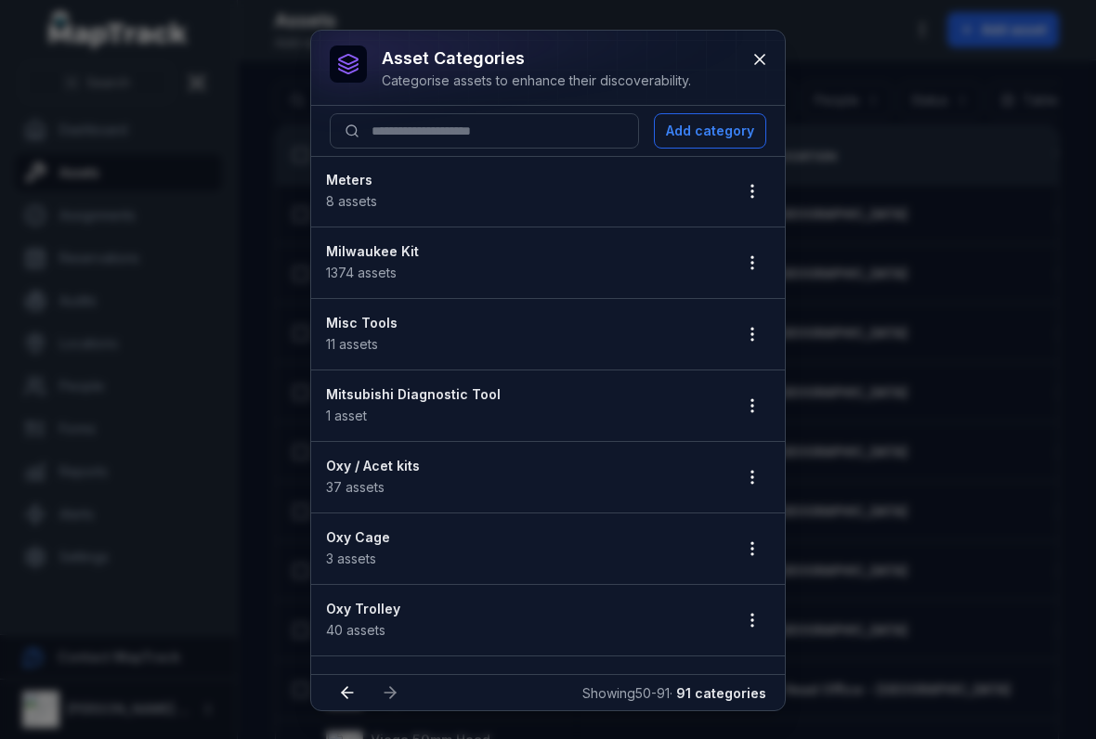
click at [742, 253] on button "button" at bounding box center [751, 262] width 35 height 35
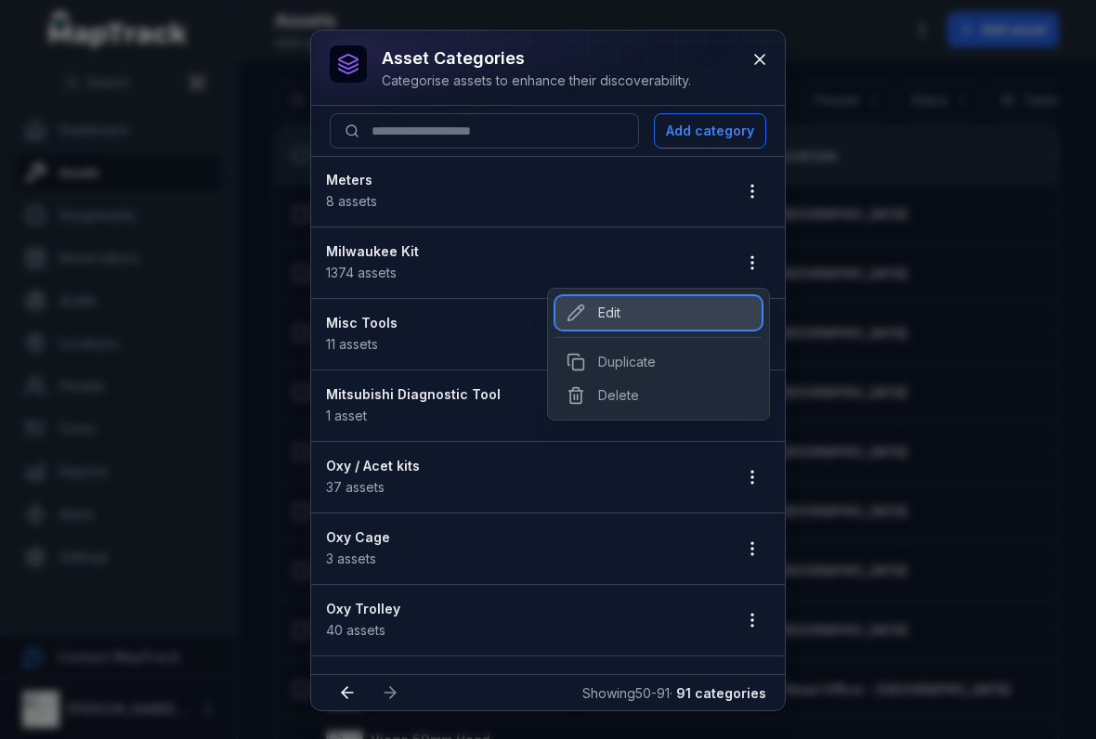
click at [588, 308] on div "Edit" at bounding box center [658, 312] width 206 height 33
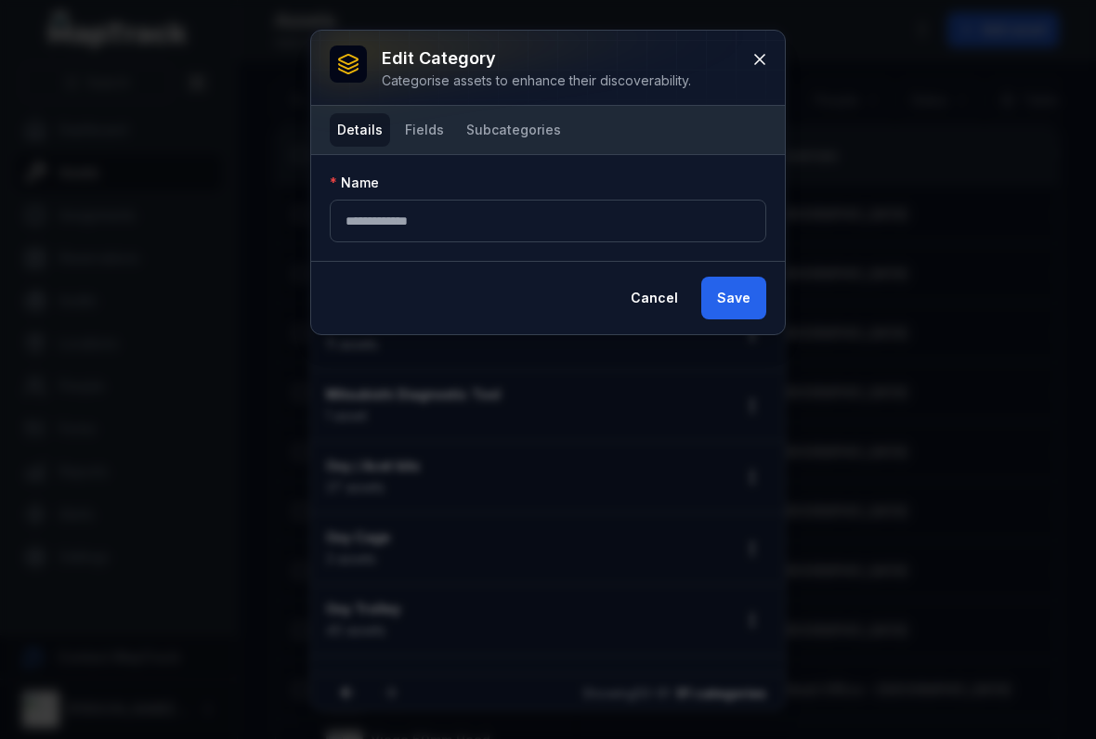
click at [417, 125] on button "Fields" at bounding box center [424, 129] width 54 height 33
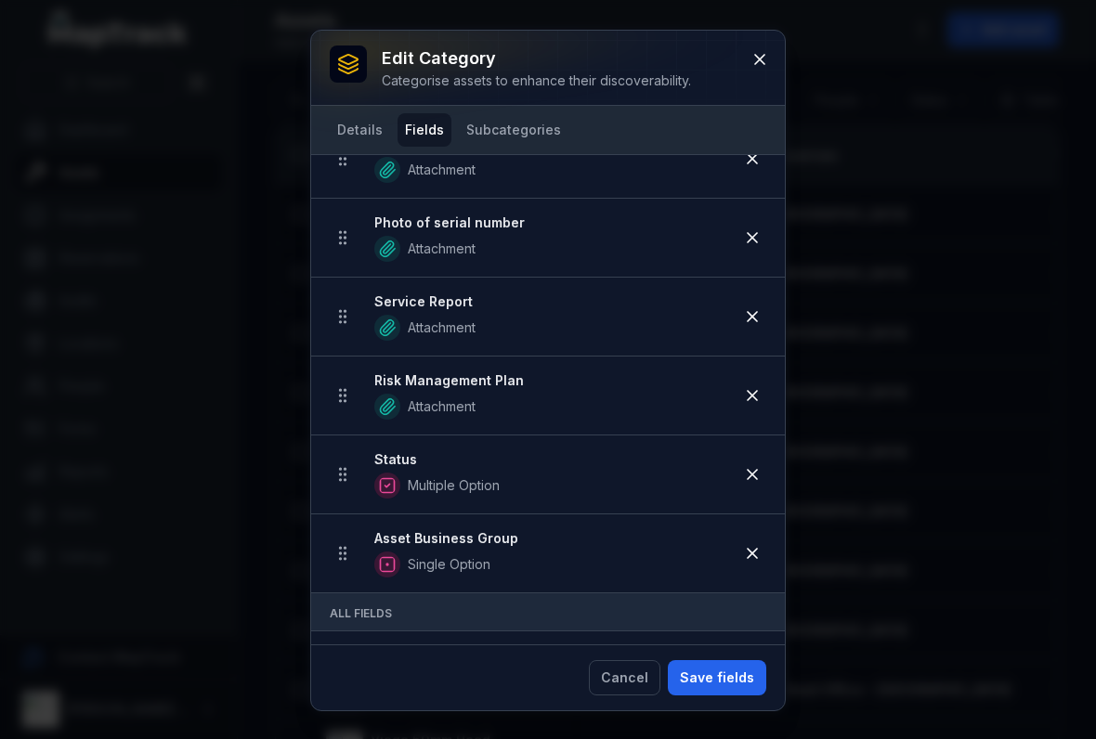
scroll to position [533, 0]
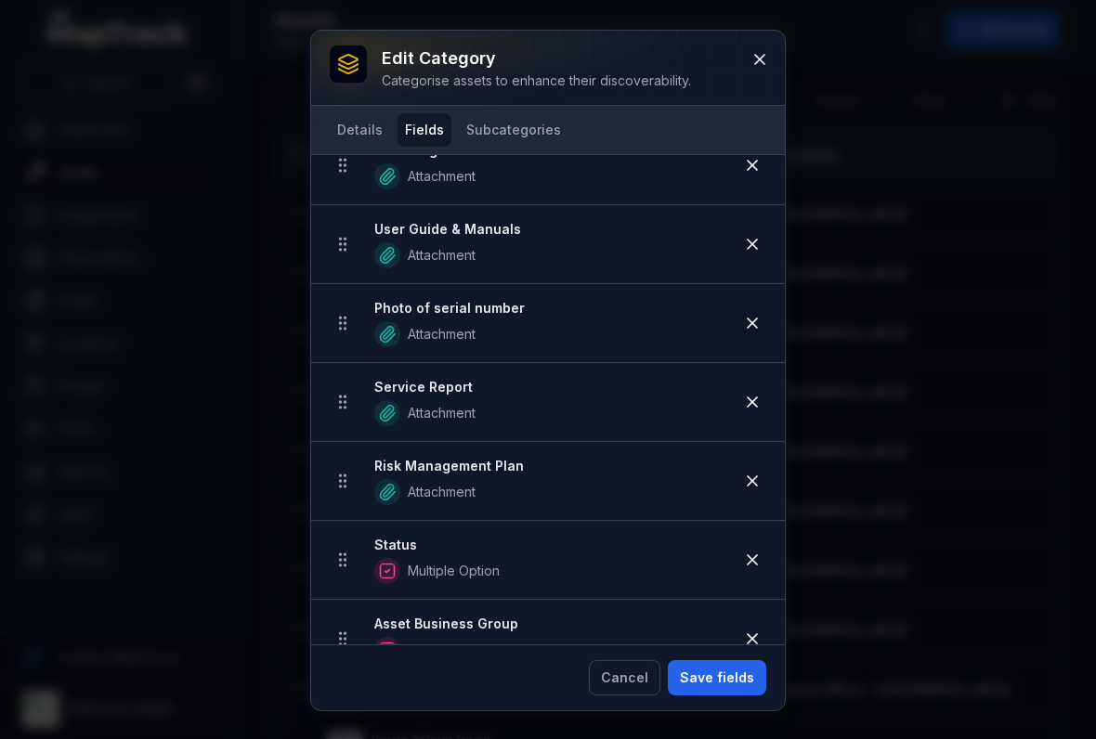
click at [755, 482] on icon at bounding box center [752, 481] width 19 height 19
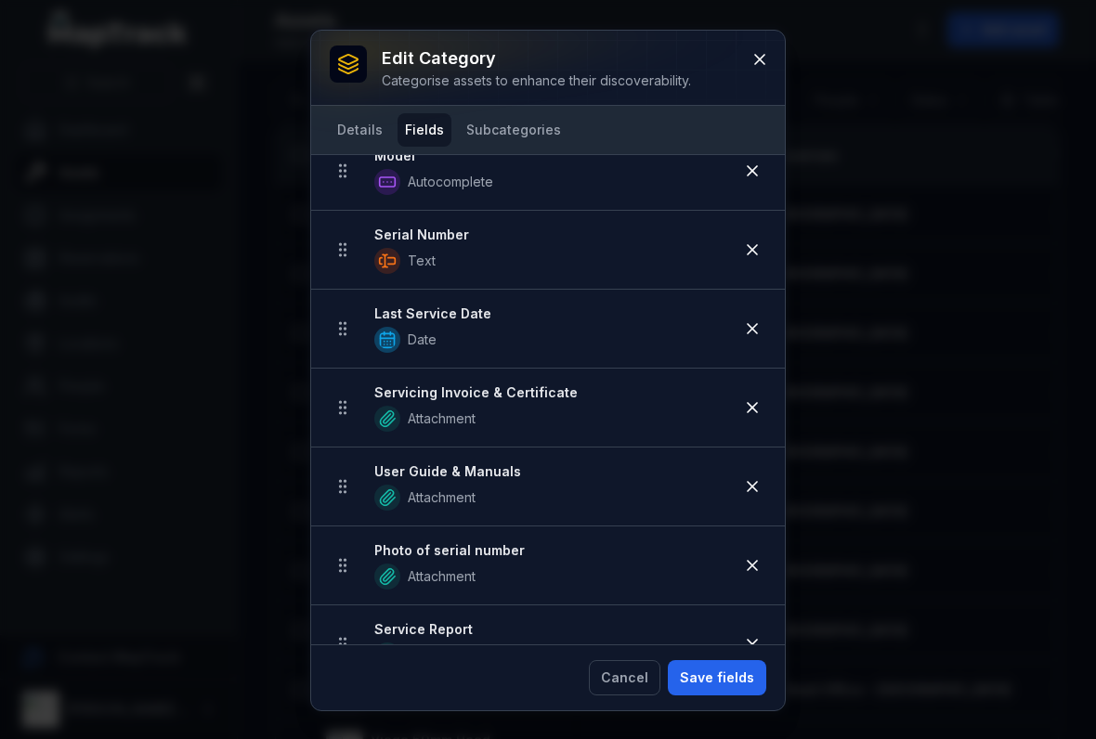
scroll to position [289, 0]
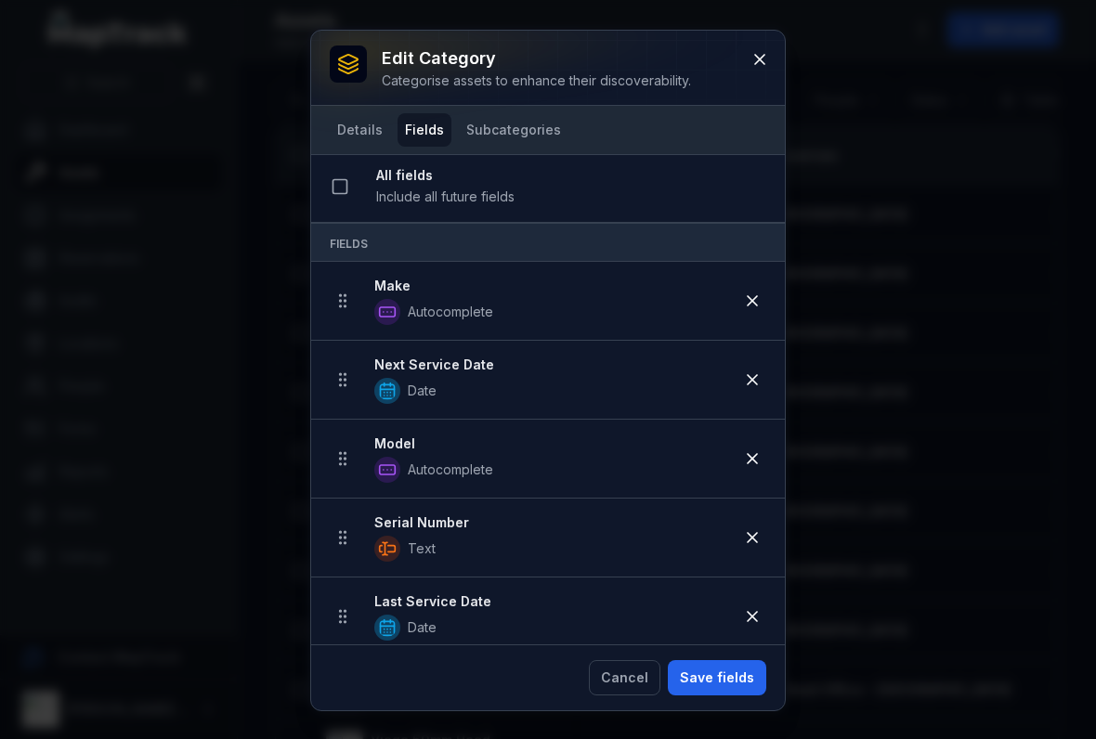
click at [704, 692] on button "Save fields" at bounding box center [717, 677] width 98 height 35
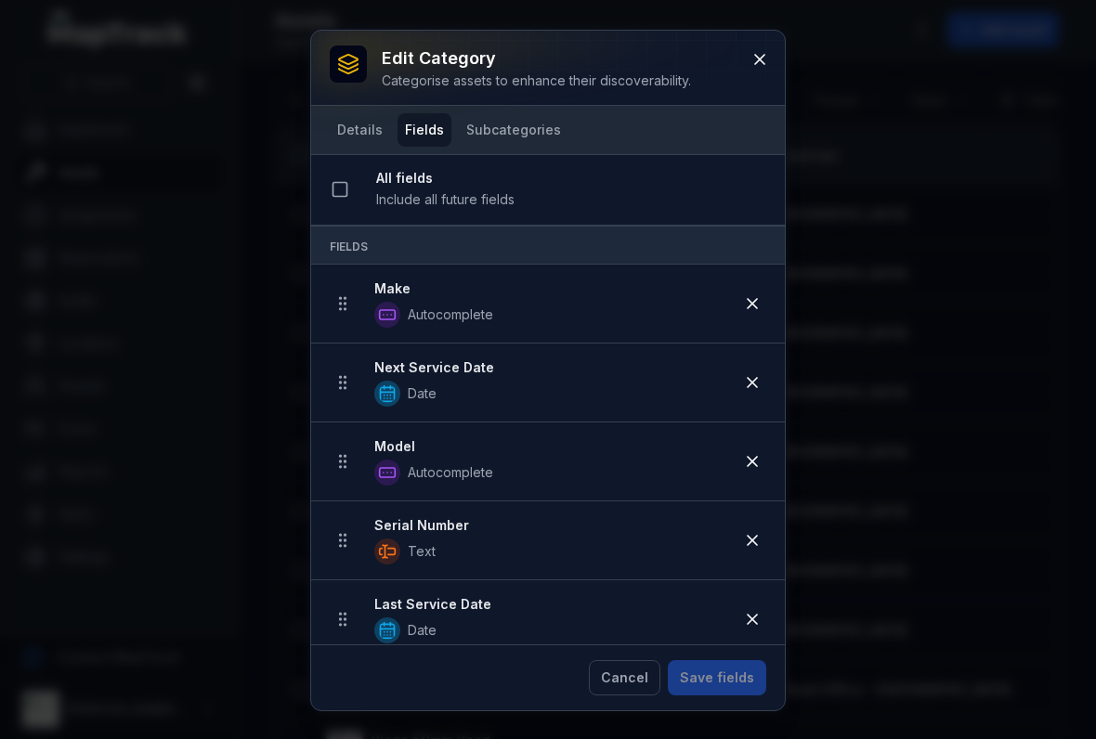
scroll to position [0, 0]
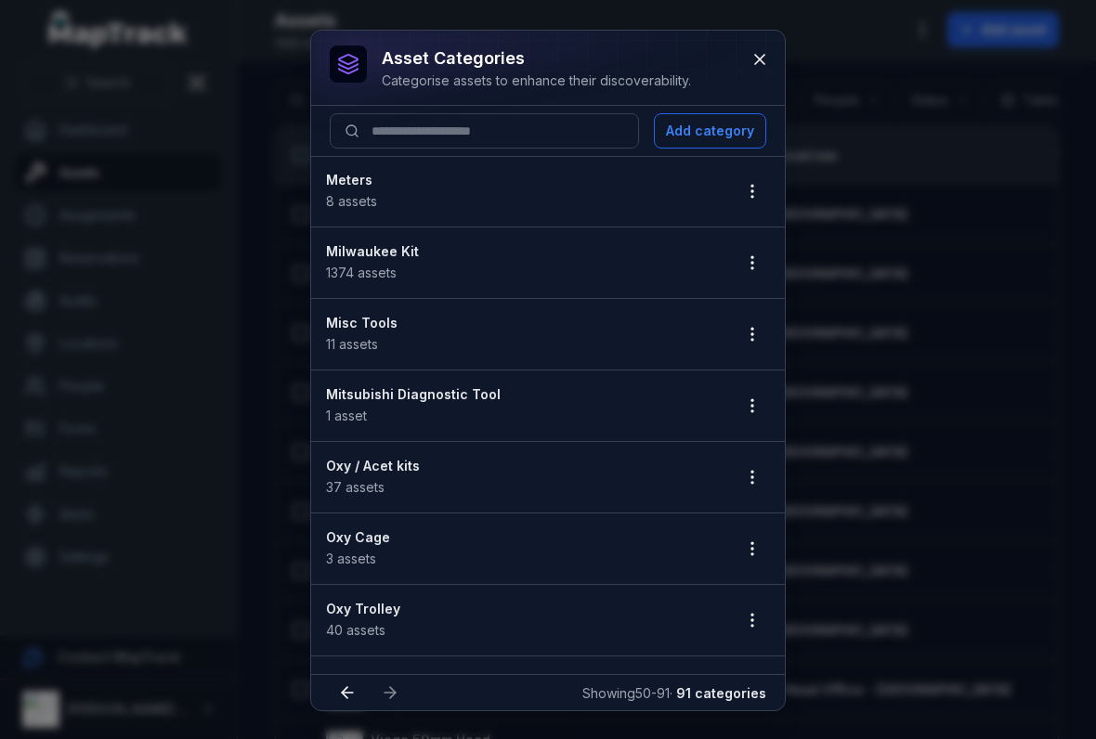
click at [764, 343] on button "button" at bounding box center [751, 334] width 35 height 35
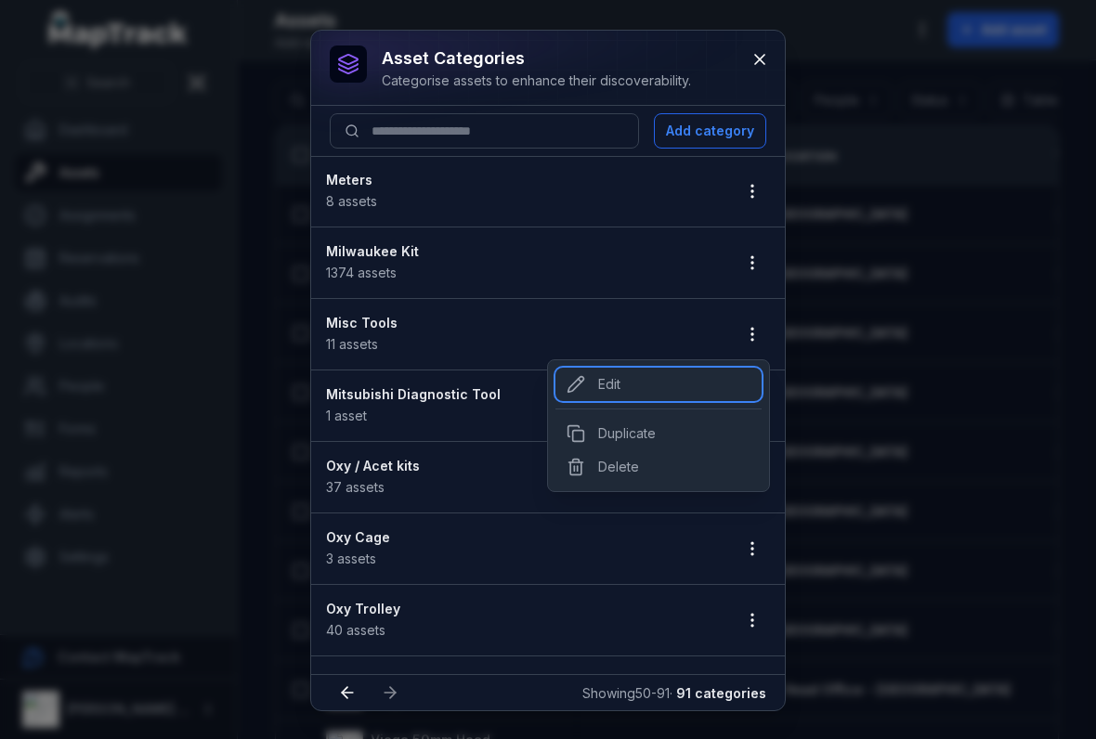
click at [587, 390] on div "Edit" at bounding box center [658, 384] width 206 height 33
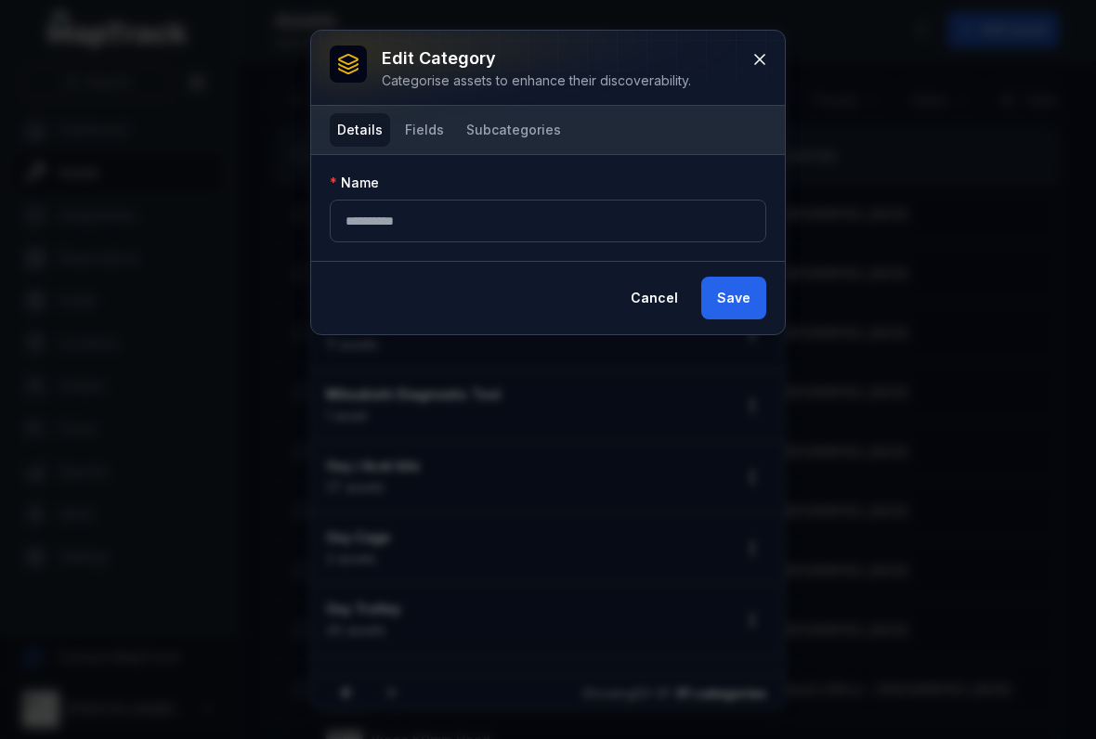
click at [421, 140] on button "Fields" at bounding box center [424, 129] width 54 height 33
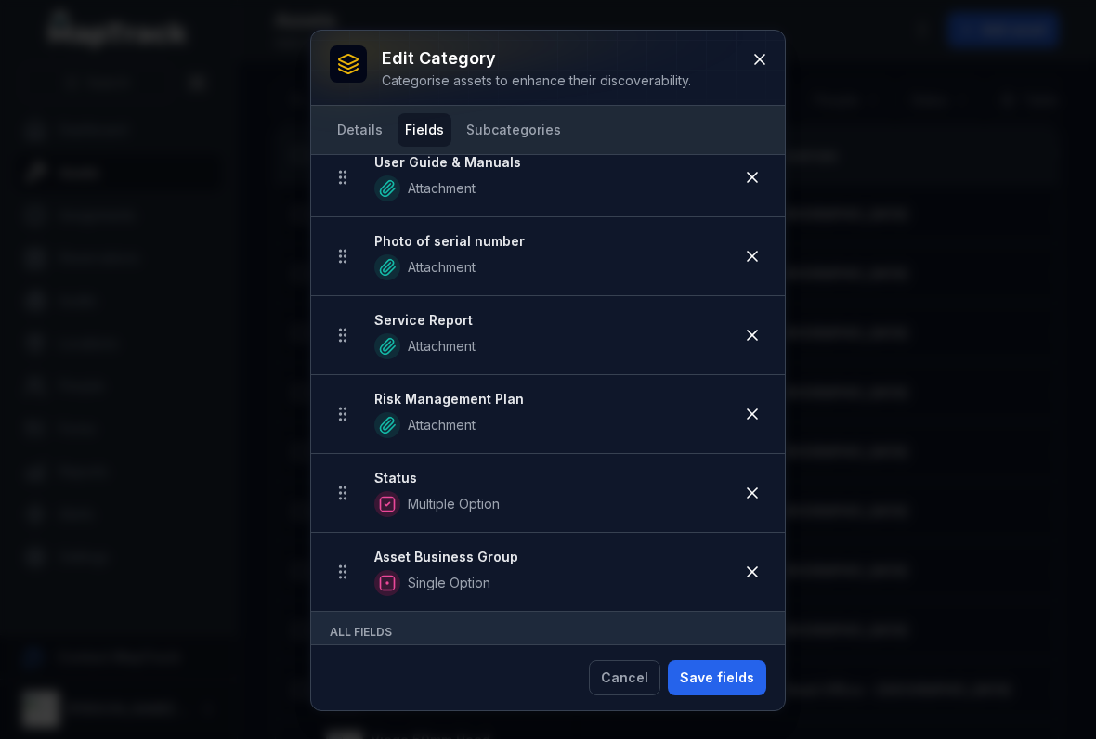
scroll to position [601, 0]
click at [759, 51] on icon at bounding box center [759, 59] width 19 height 19
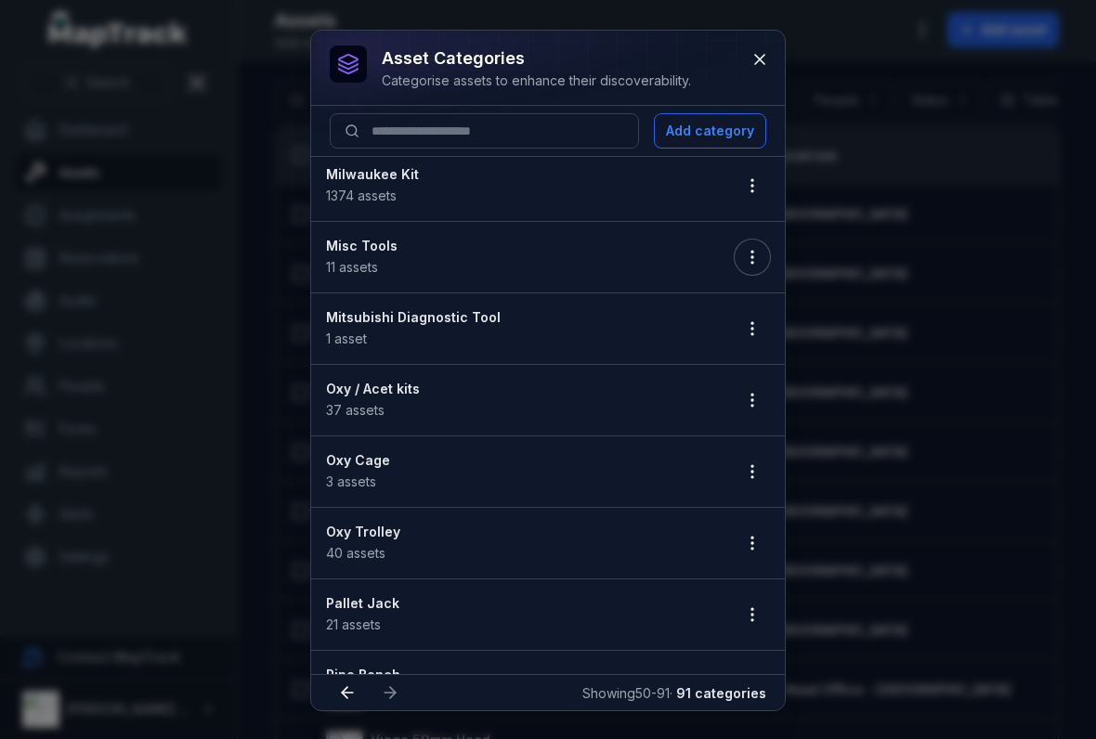
scroll to position [88, 0]
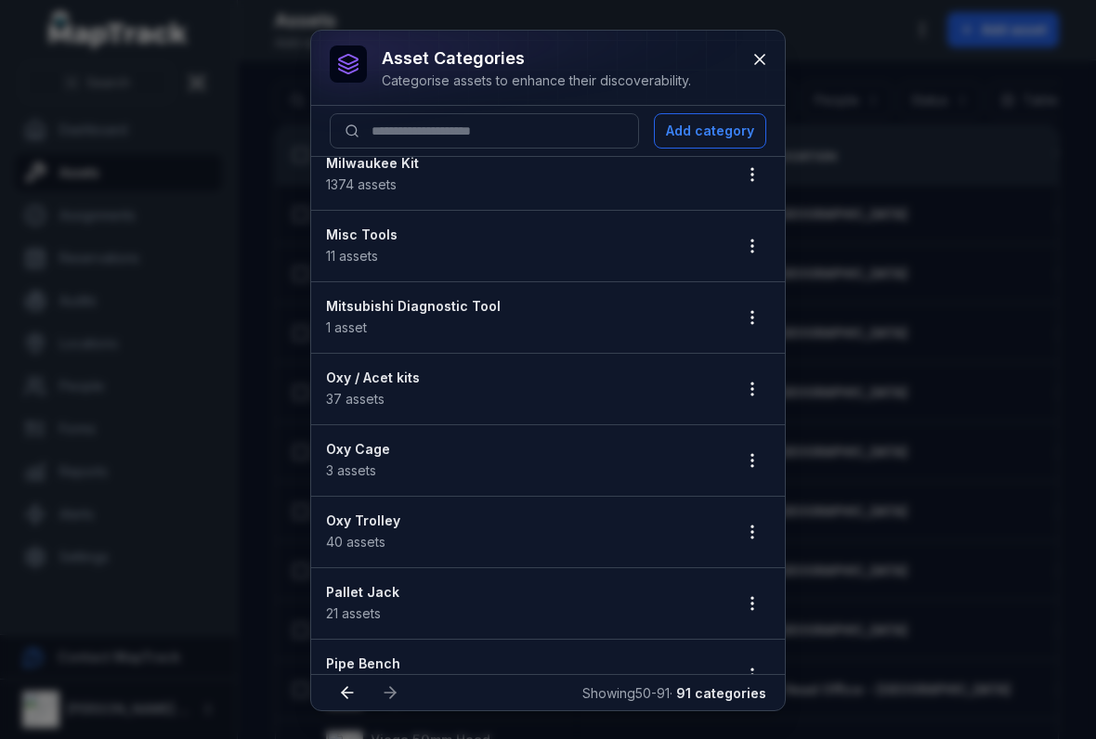
click at [750, 389] on icon "button" at bounding box center [752, 389] width 19 height 19
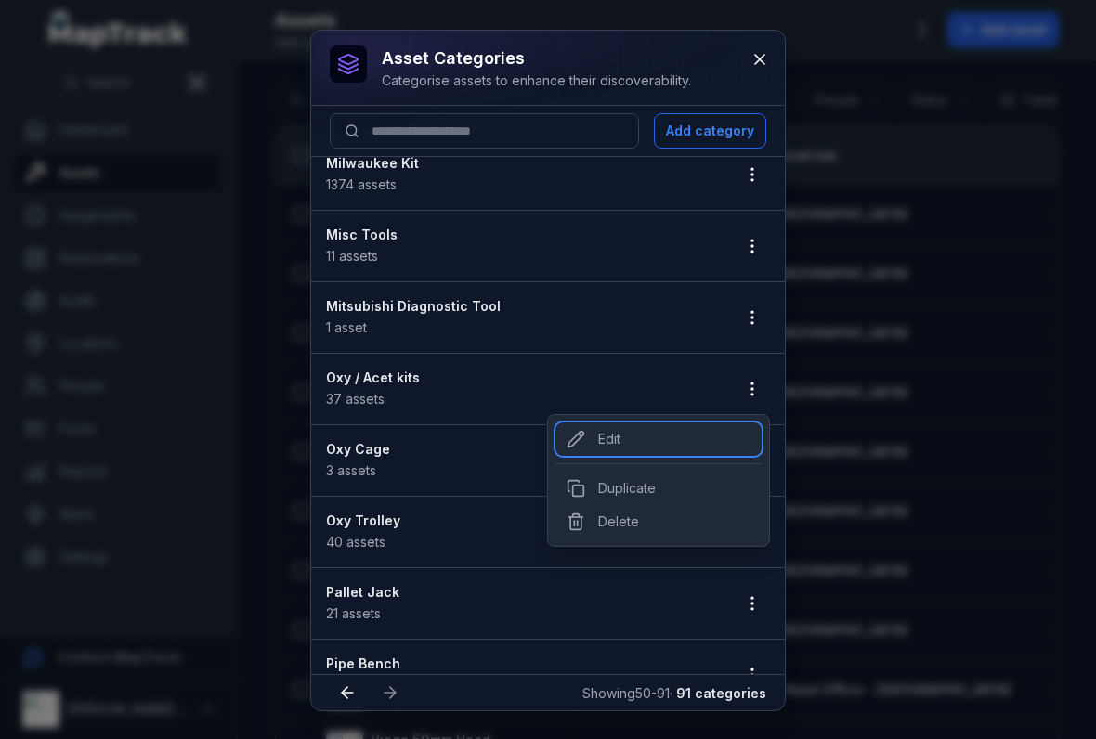
click at [604, 455] on div "Edit" at bounding box center [658, 438] width 206 height 33
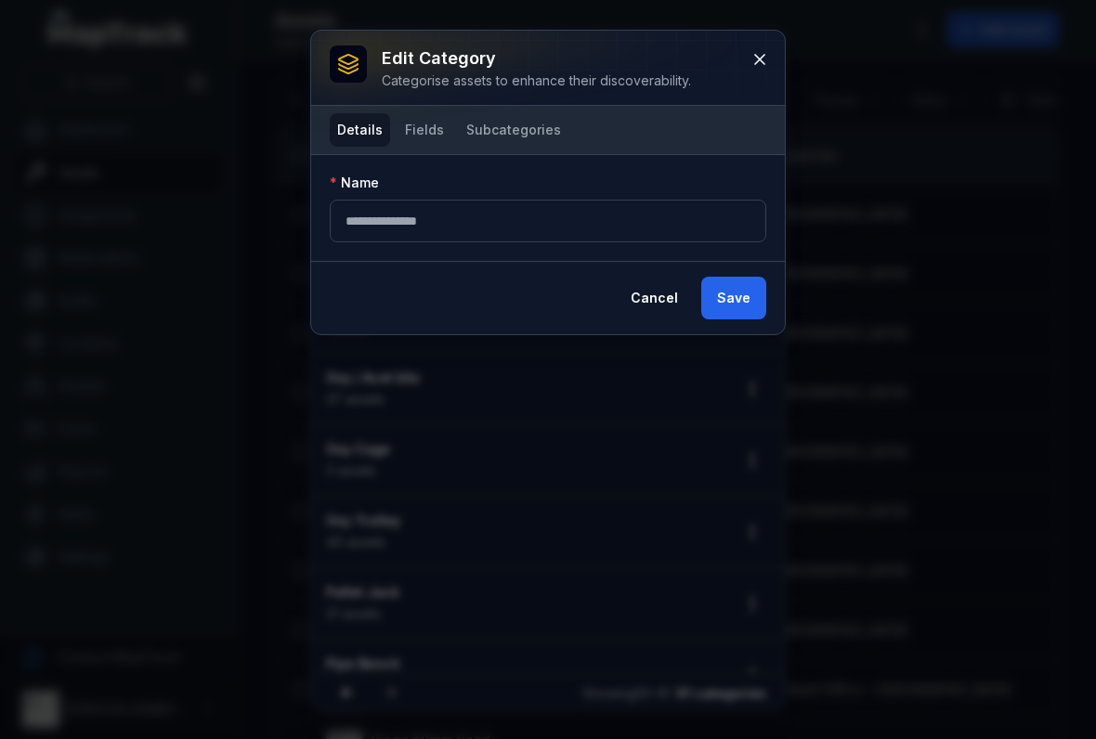
click at [422, 136] on button "Fields" at bounding box center [424, 129] width 54 height 33
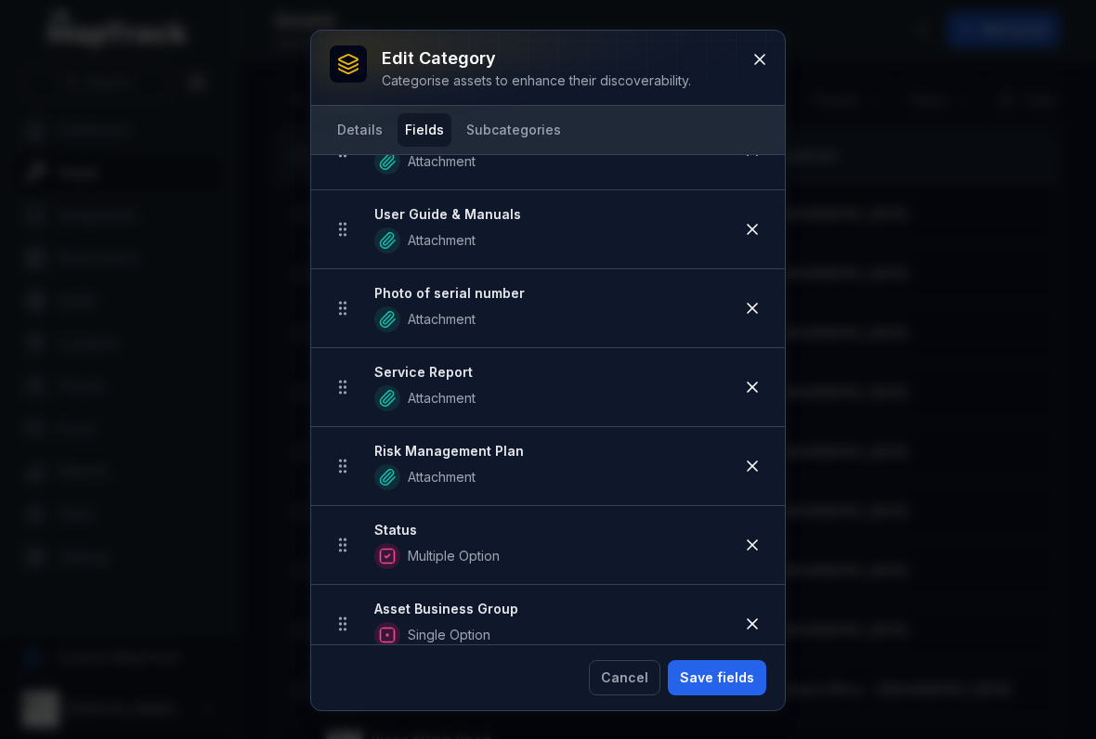
scroll to position [617, 0]
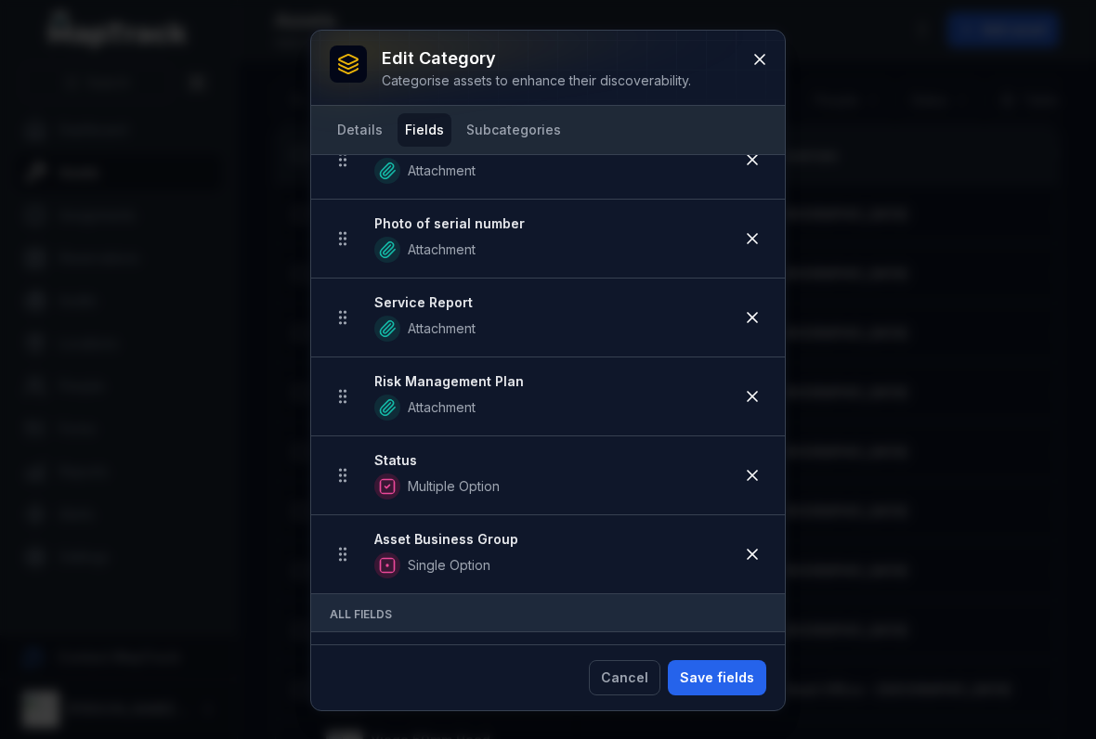
click at [763, 70] on button at bounding box center [759, 59] width 35 height 35
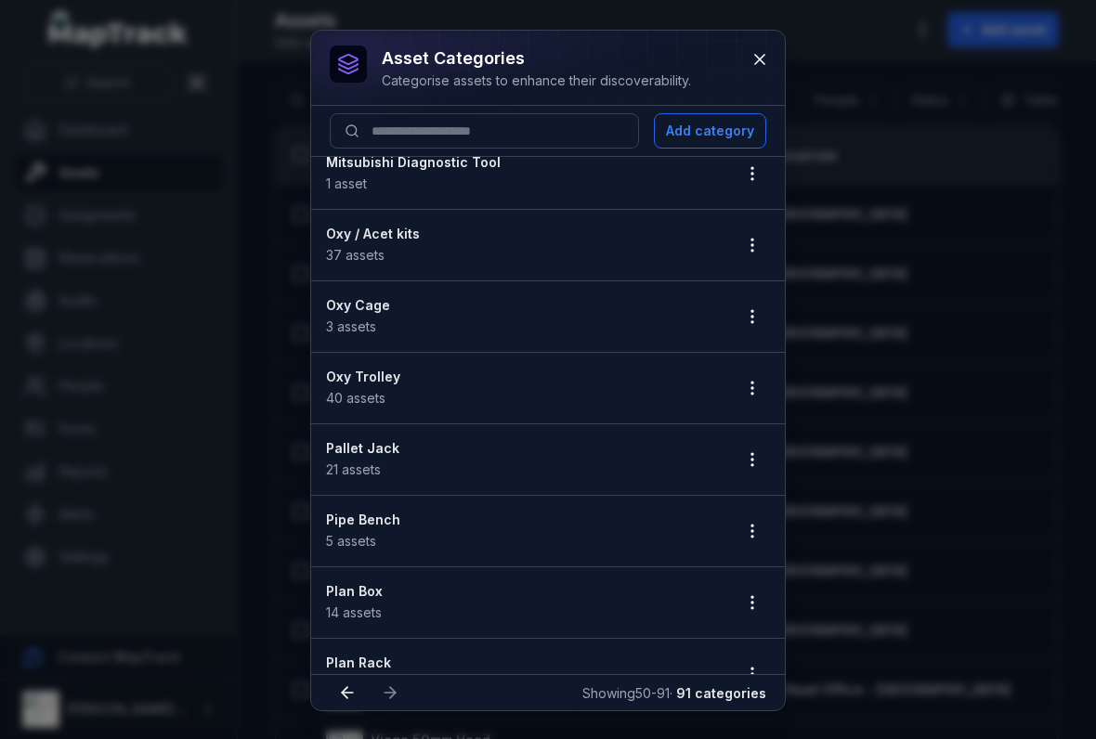
scroll to position [238, 0]
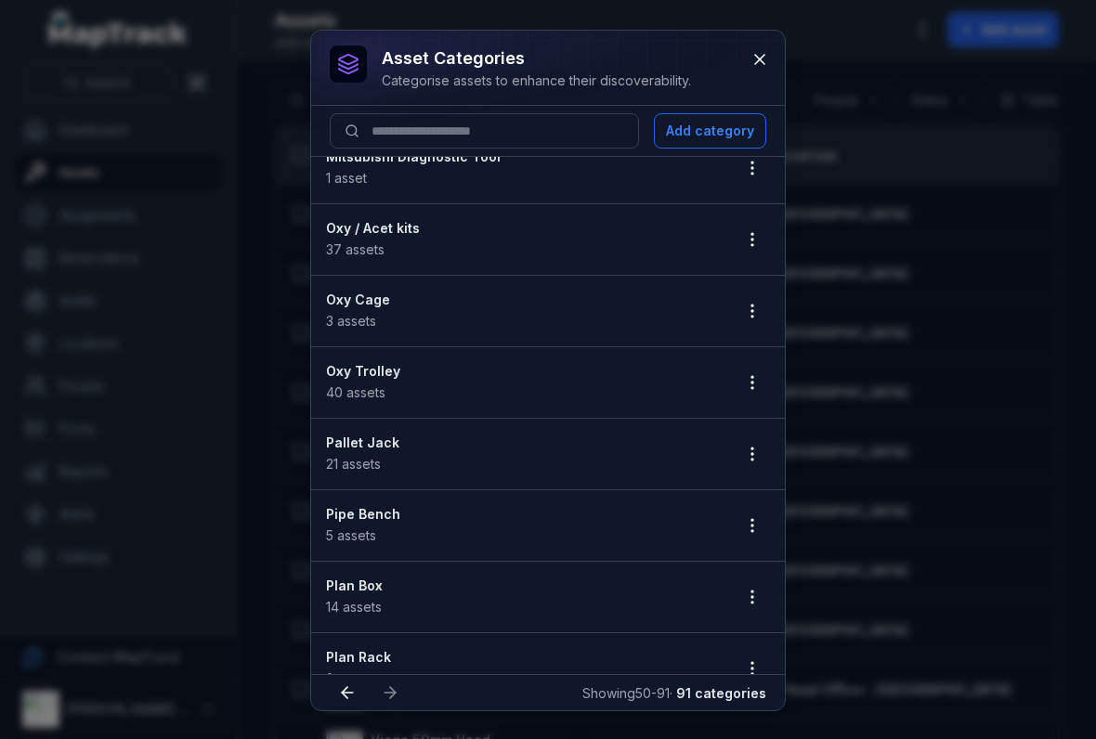
click at [753, 315] on icon "button" at bounding box center [752, 311] width 19 height 19
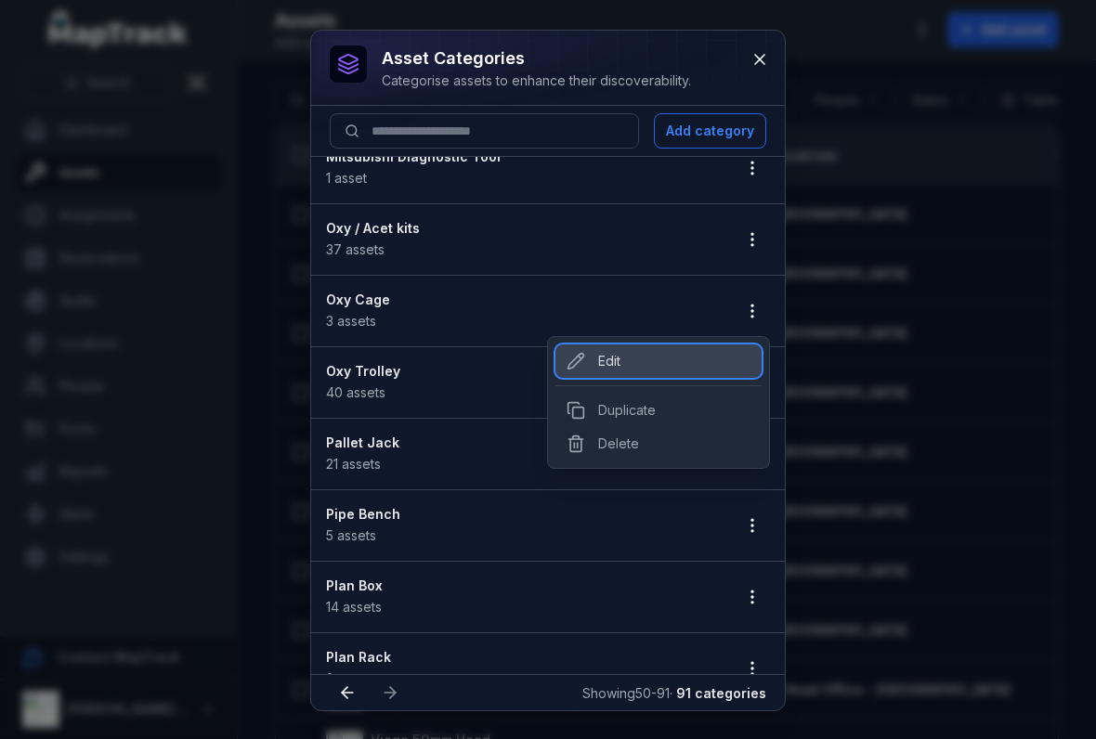
click at [594, 377] on div "Edit" at bounding box center [658, 360] width 206 height 33
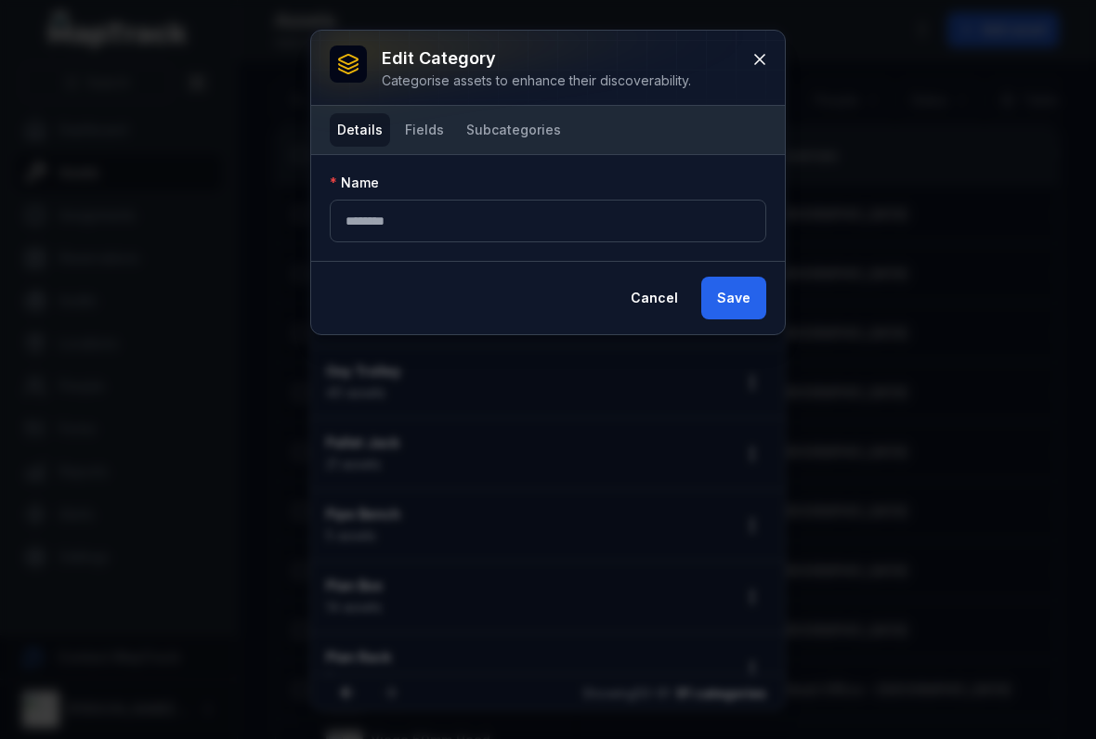
click at [427, 144] on button "Fields" at bounding box center [424, 129] width 54 height 33
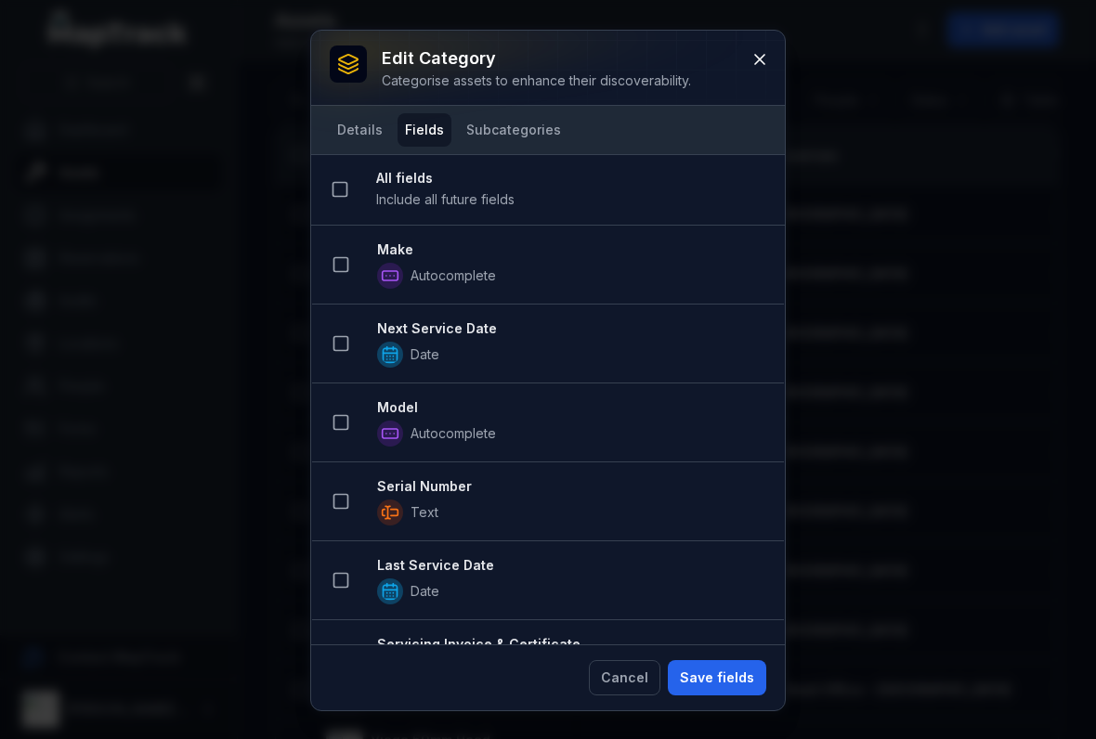
click at [347, 273] on icon at bounding box center [340, 264] width 19 height 19
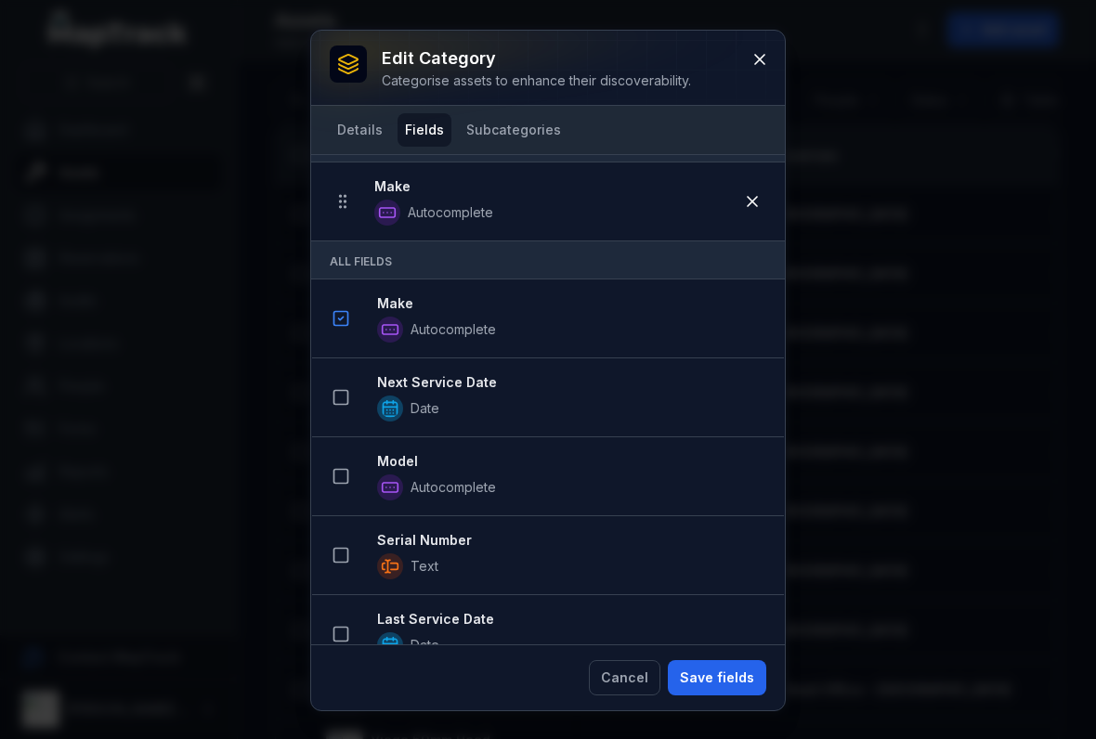
click at [337, 405] on rect at bounding box center [341, 398] width 14 height 14
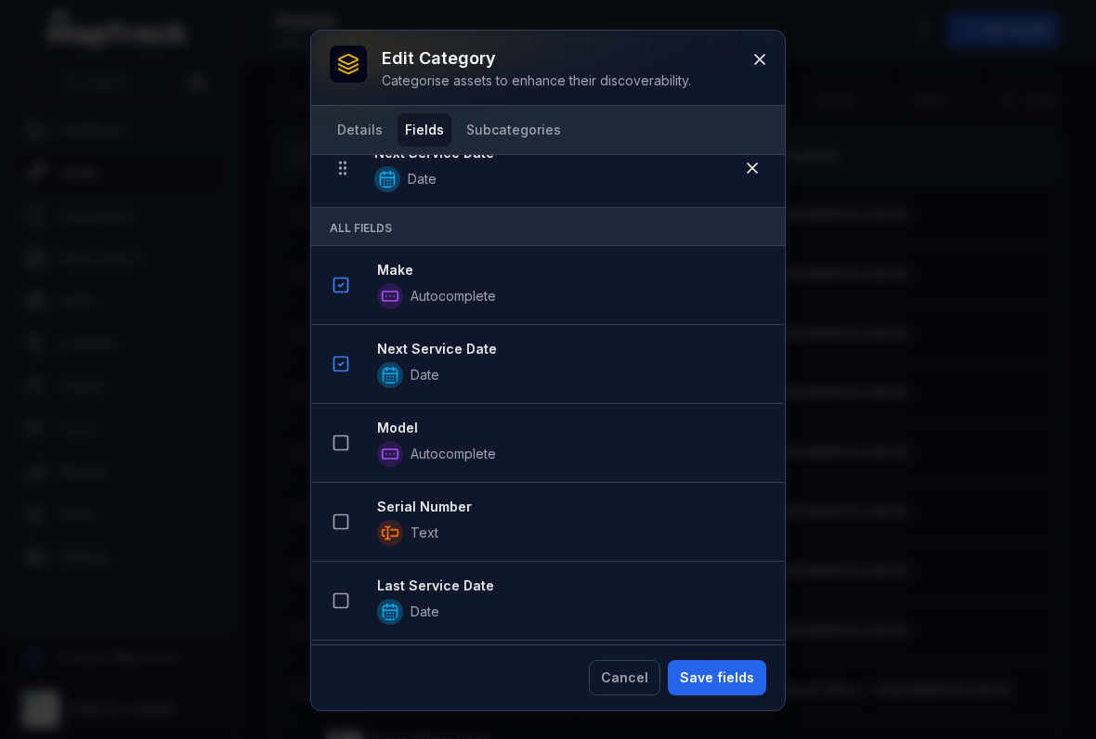
click at [342, 440] on icon at bounding box center [340, 443] width 19 height 19
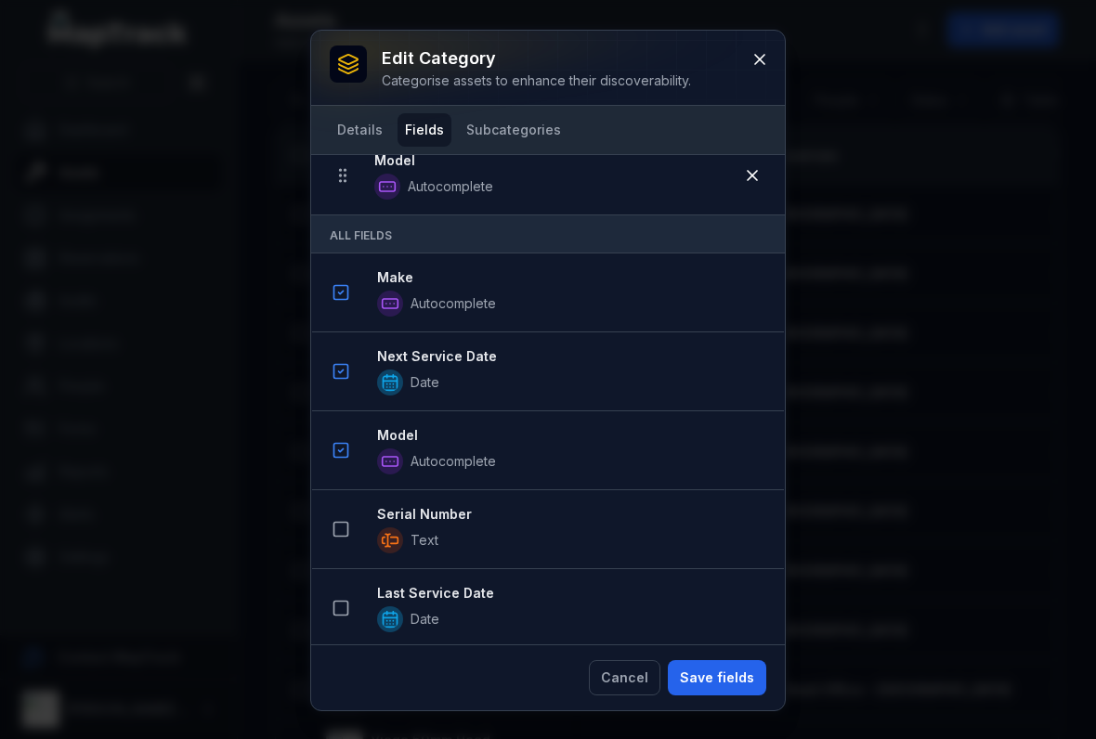
scroll to position [338, 0]
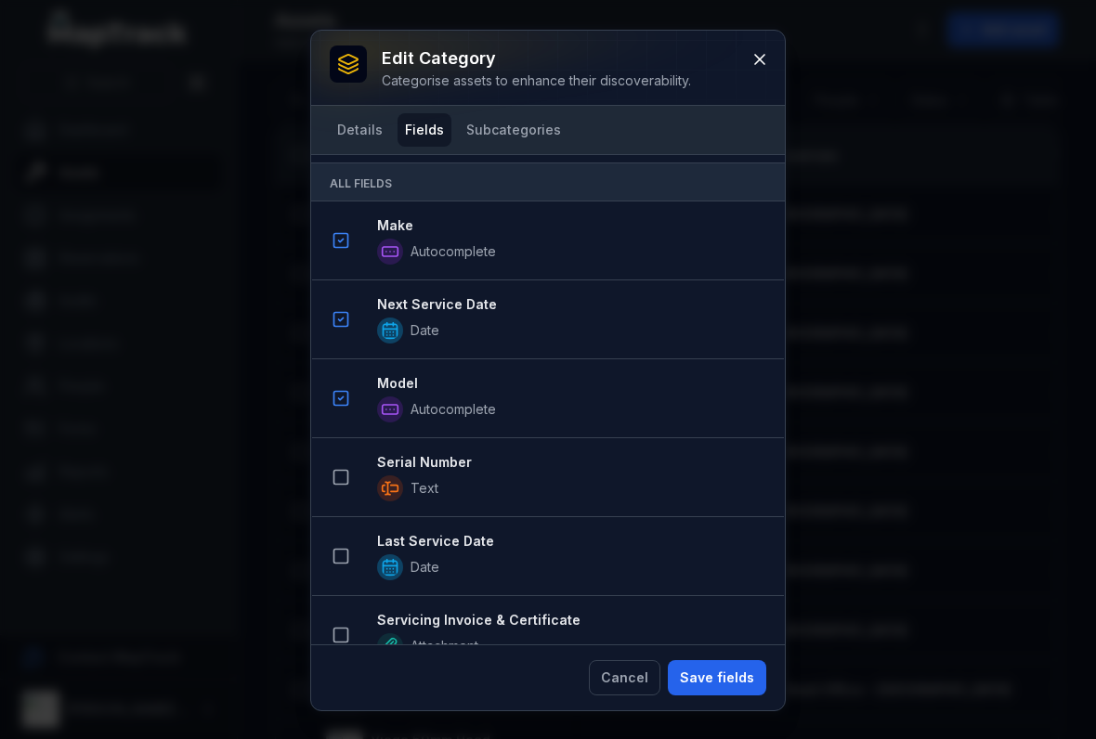
click at [344, 491] on button at bounding box center [340, 477] width 35 height 35
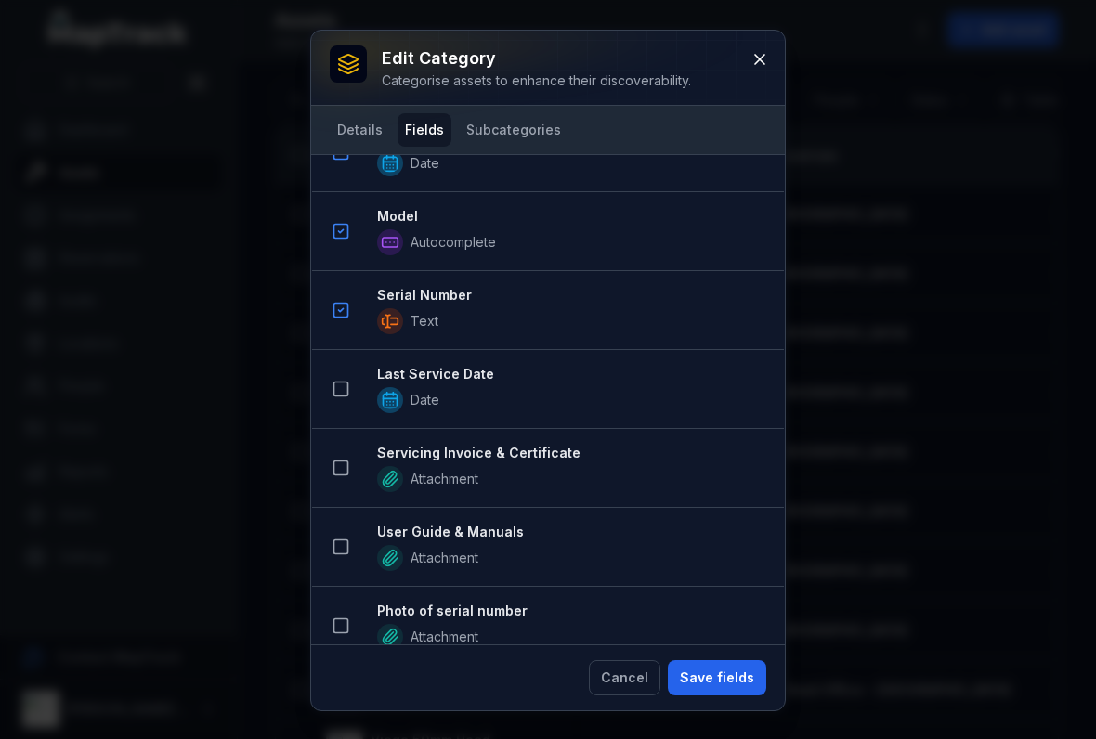
scroll to position [591, 0]
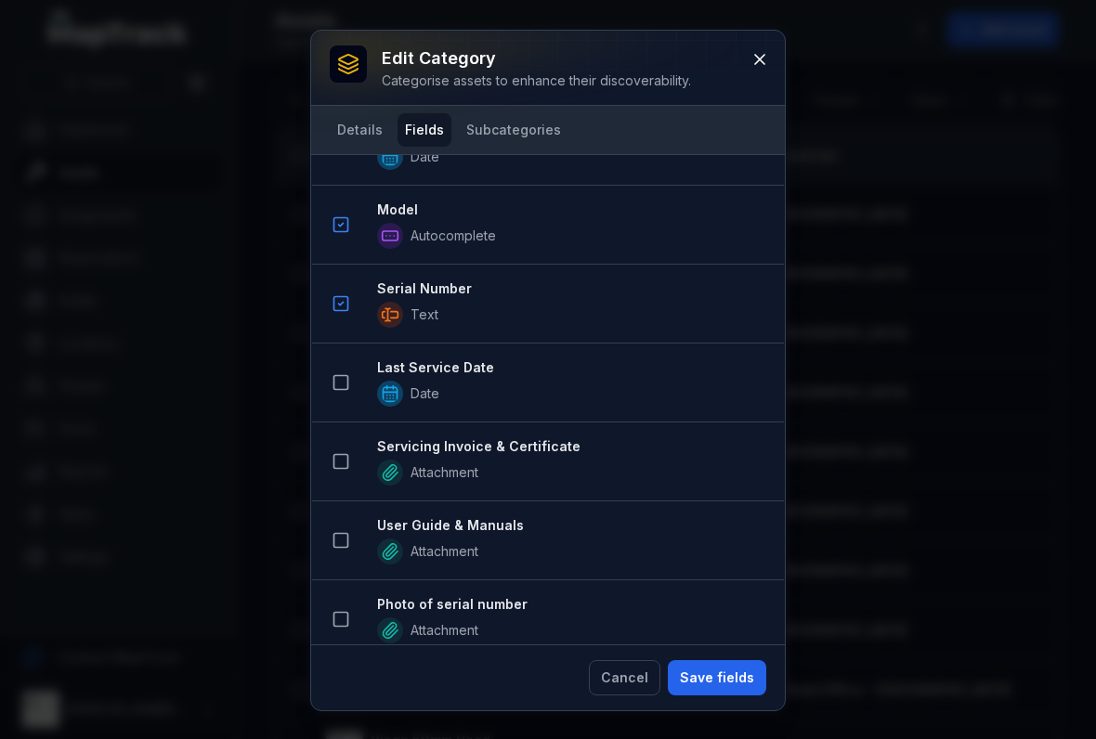
click at [347, 388] on rect at bounding box center [341, 383] width 14 height 14
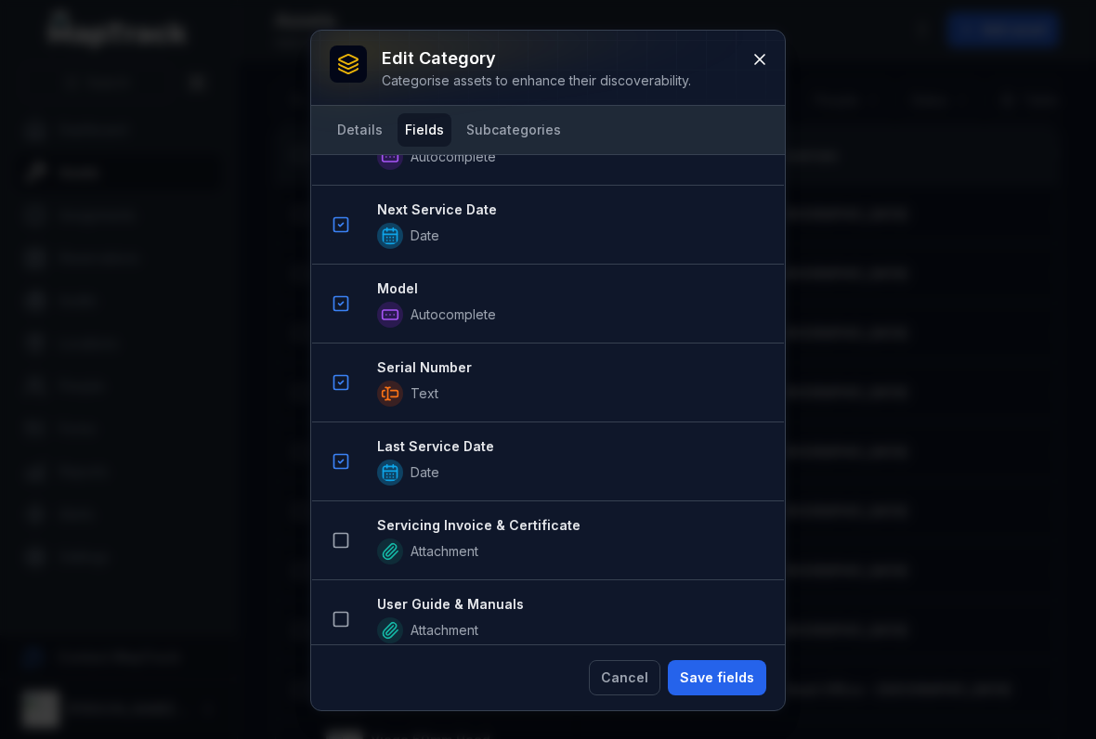
click at [355, 469] on button at bounding box center [340, 461] width 35 height 35
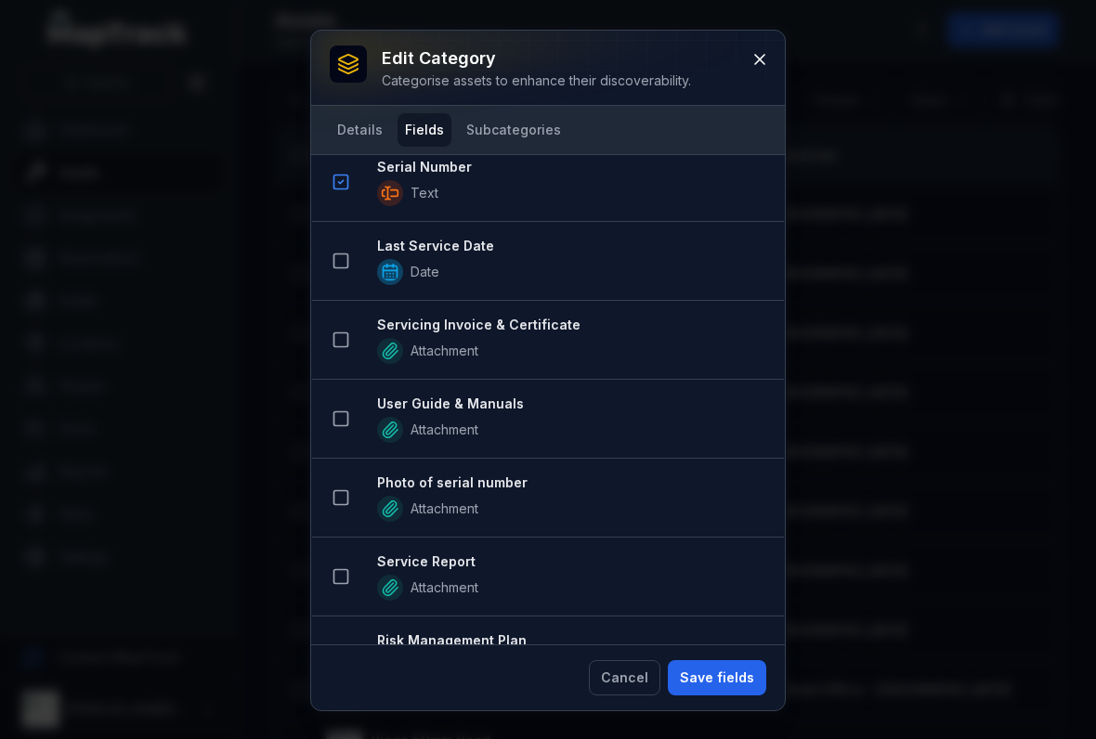
scroll to position [708, 0]
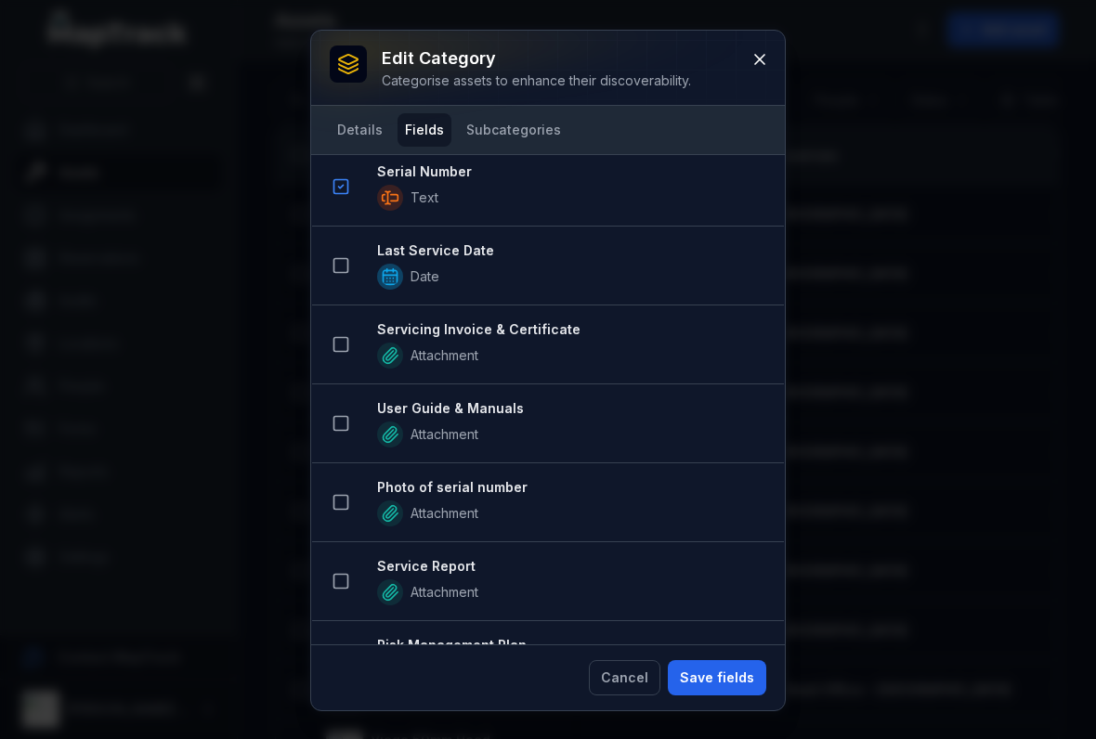
click at [338, 254] on button at bounding box center [340, 265] width 35 height 35
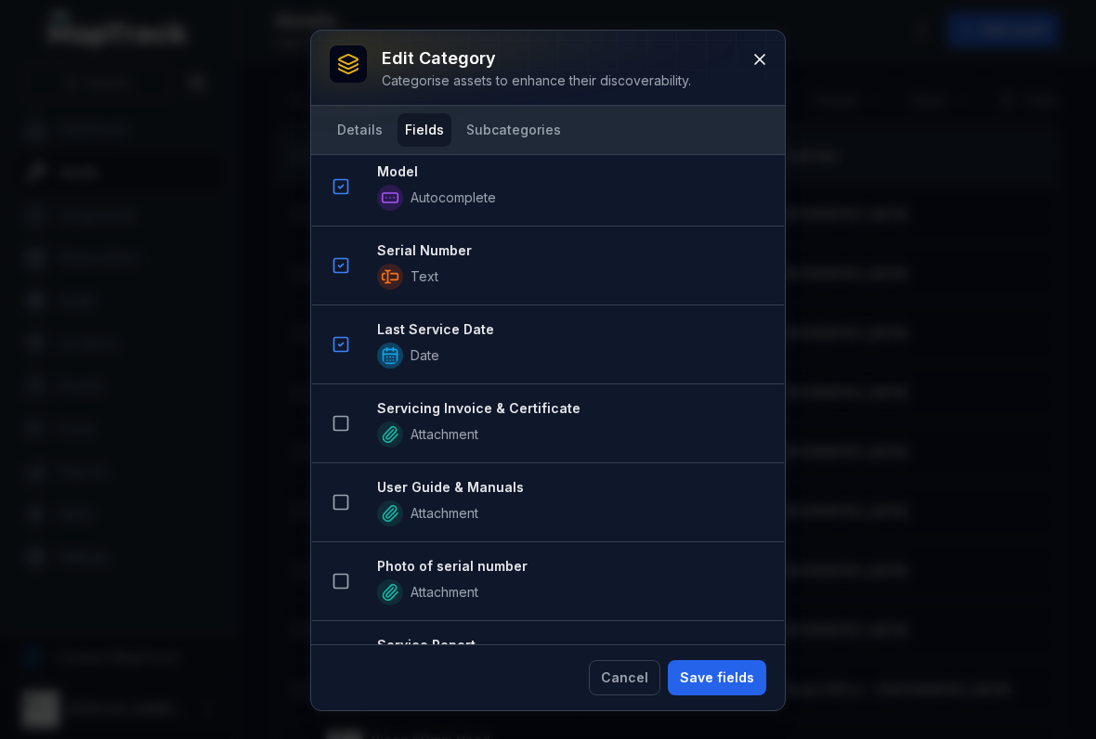
click at [339, 422] on icon at bounding box center [340, 423] width 19 height 19
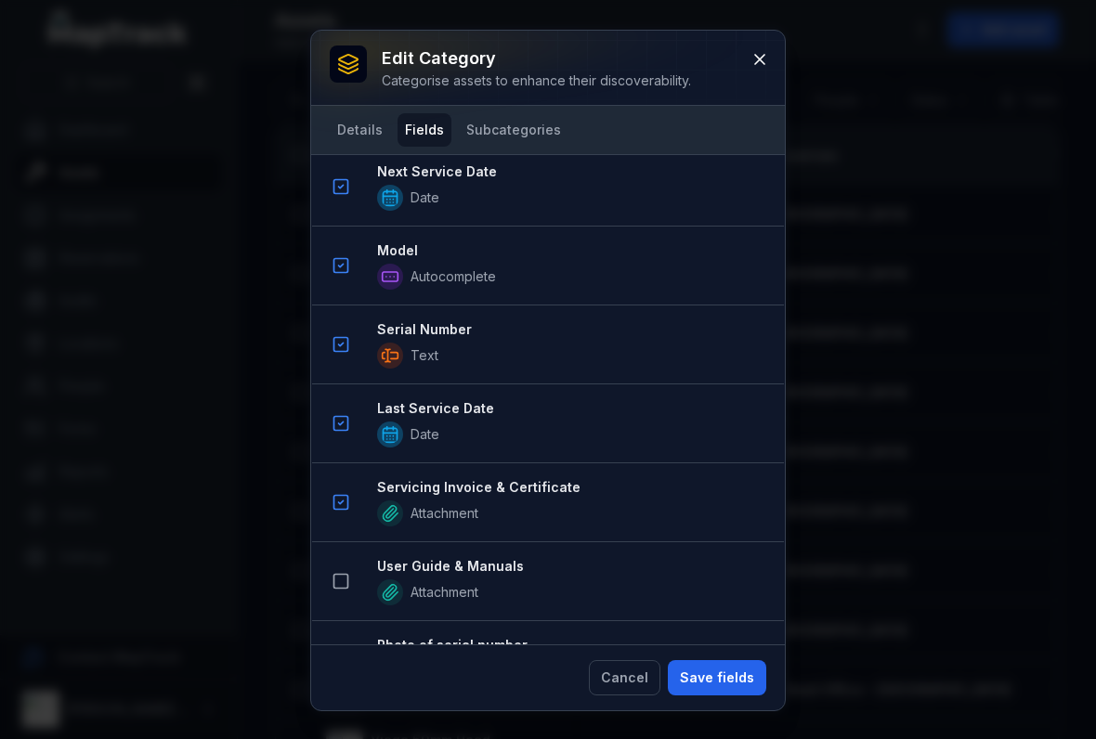
click at [350, 574] on button at bounding box center [340, 581] width 35 height 35
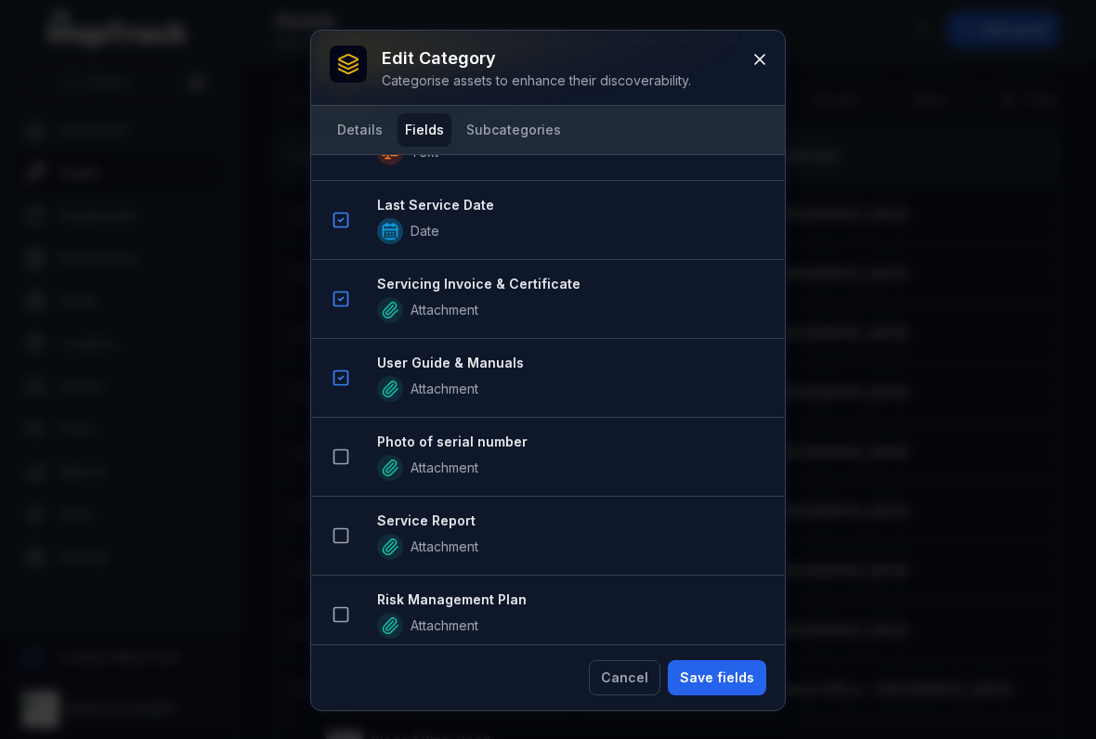
click at [343, 462] on icon at bounding box center [340, 457] width 19 height 19
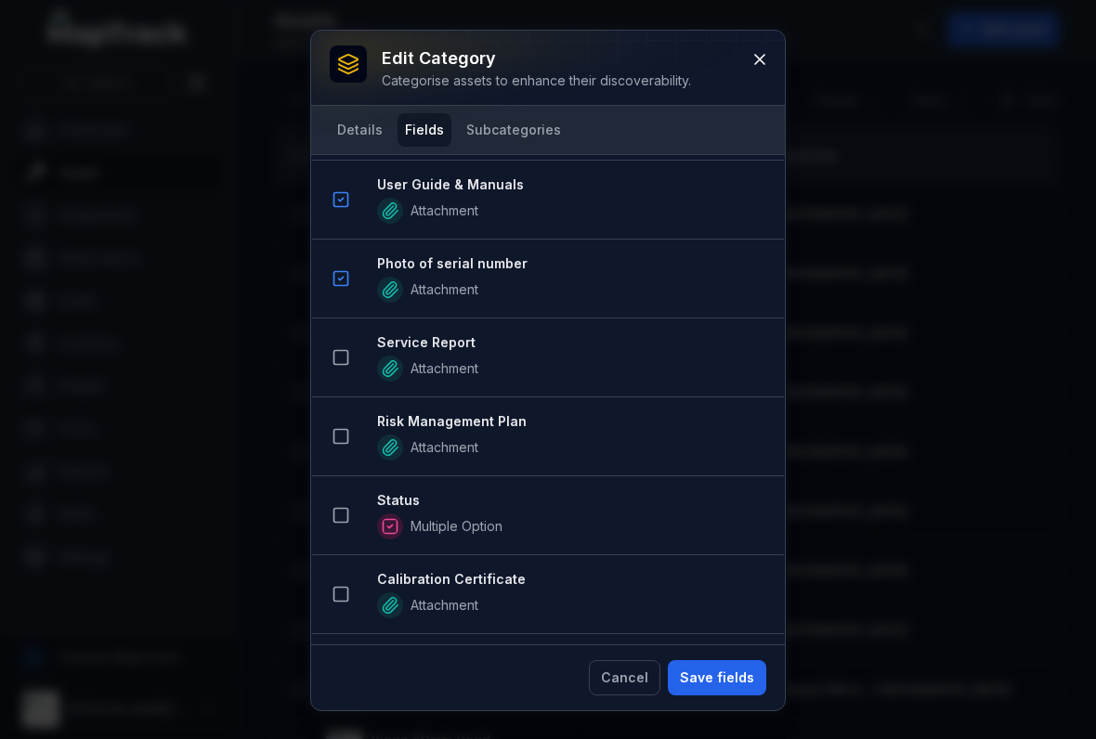
click at [338, 527] on button at bounding box center [340, 515] width 35 height 35
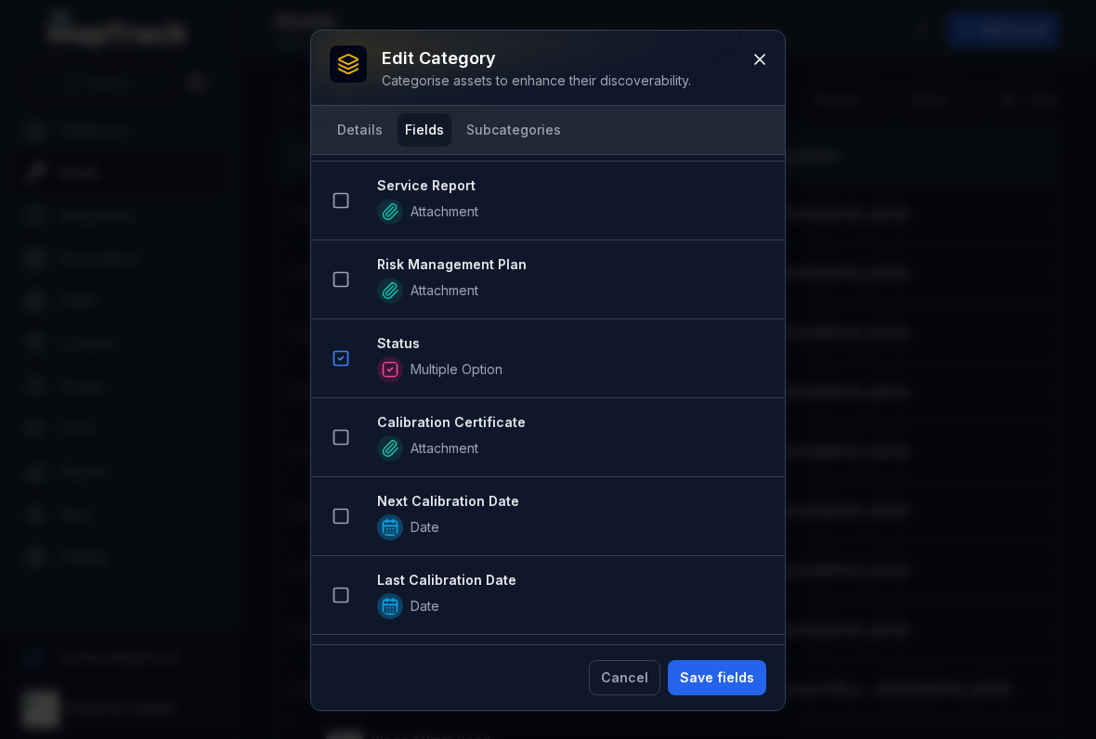
scroll to position [1496, 0]
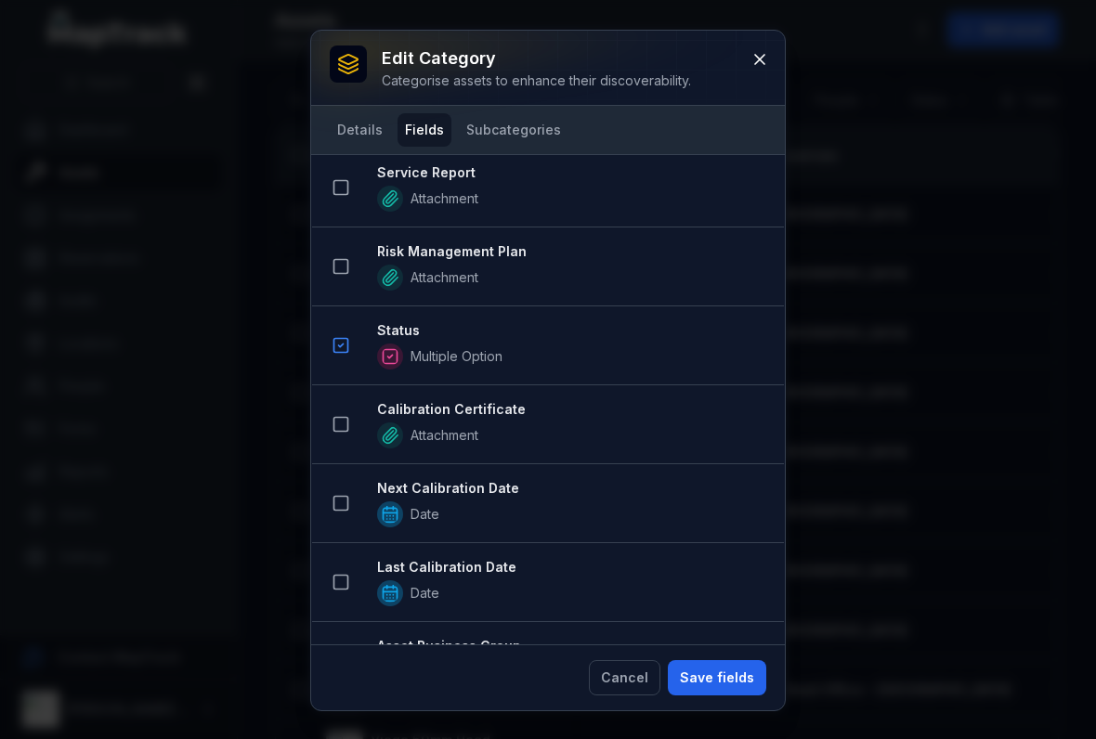
click at [718, 681] on button "Save fields" at bounding box center [717, 677] width 98 height 35
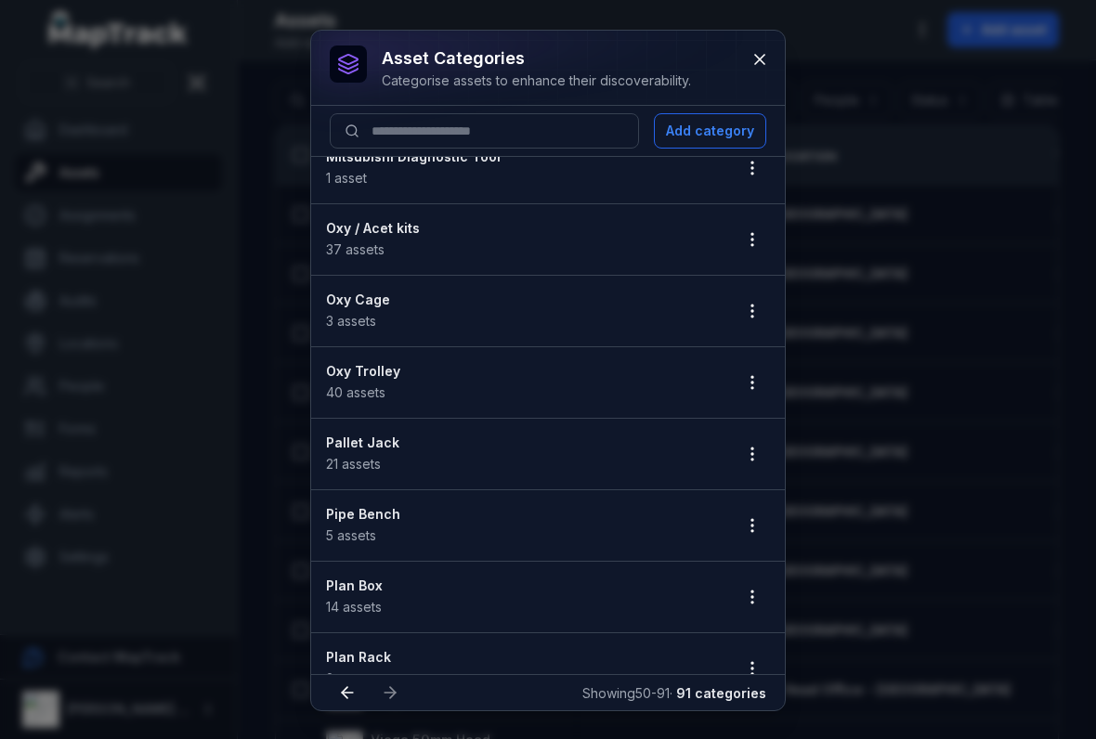
click at [748, 382] on icon "button" at bounding box center [752, 382] width 19 height 19
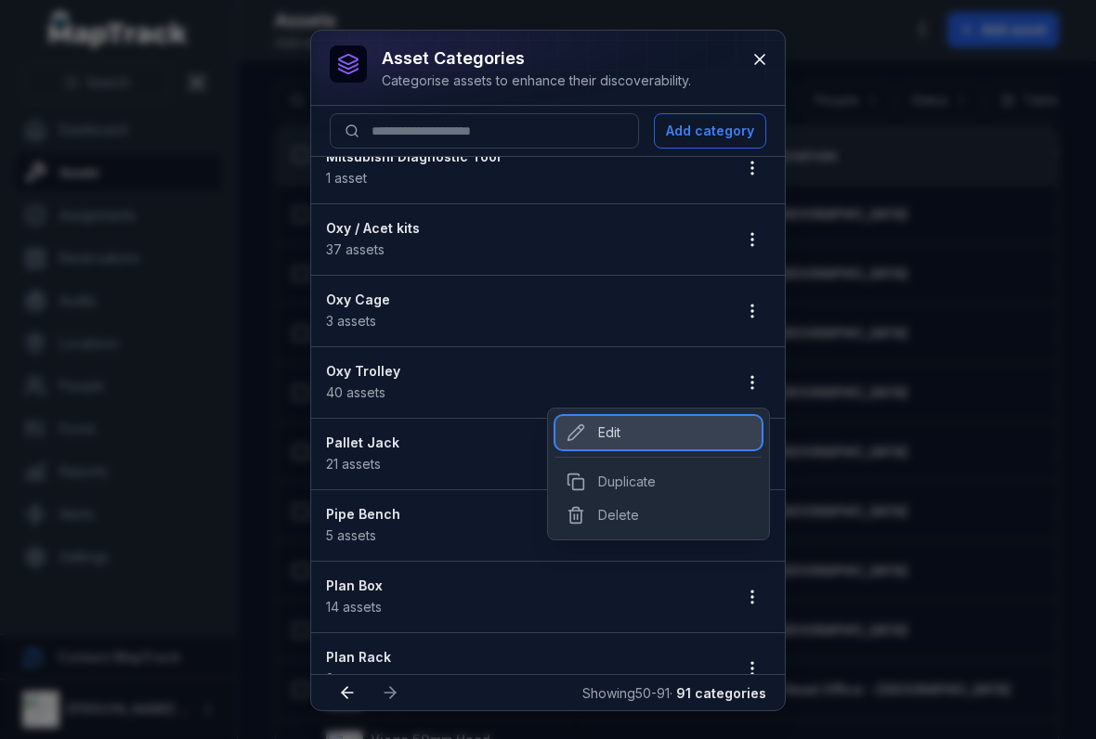
click at [597, 436] on div "Edit" at bounding box center [658, 432] width 206 height 33
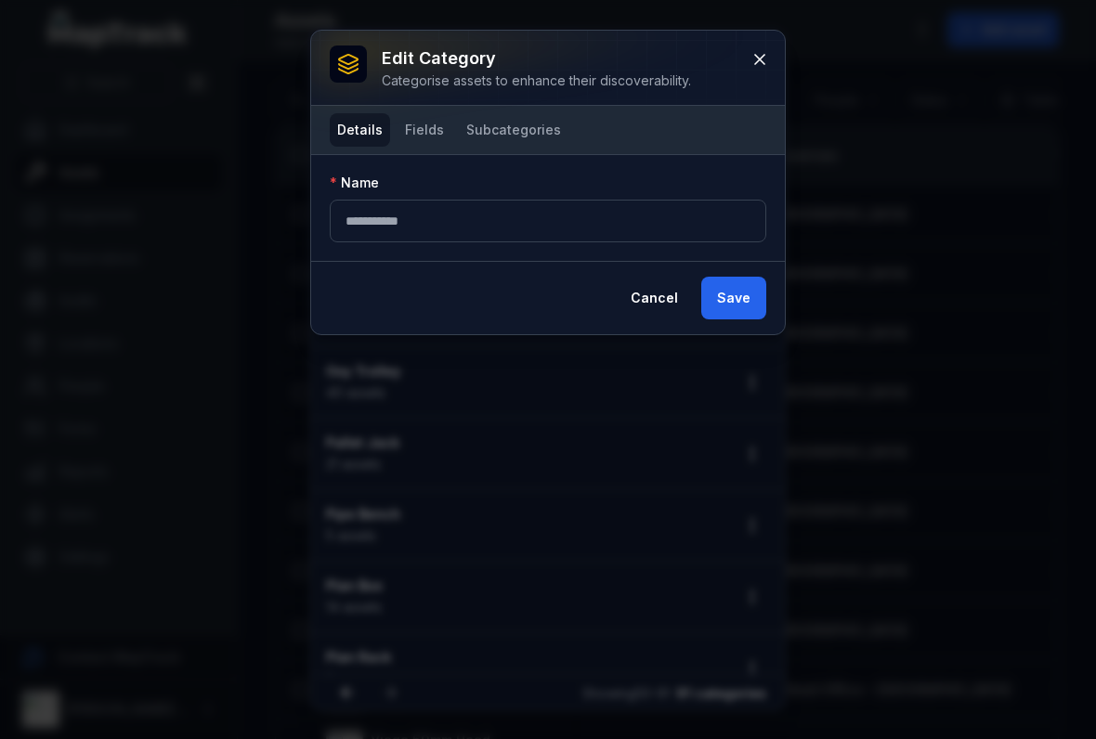
click at [429, 132] on button "Fields" at bounding box center [424, 129] width 54 height 33
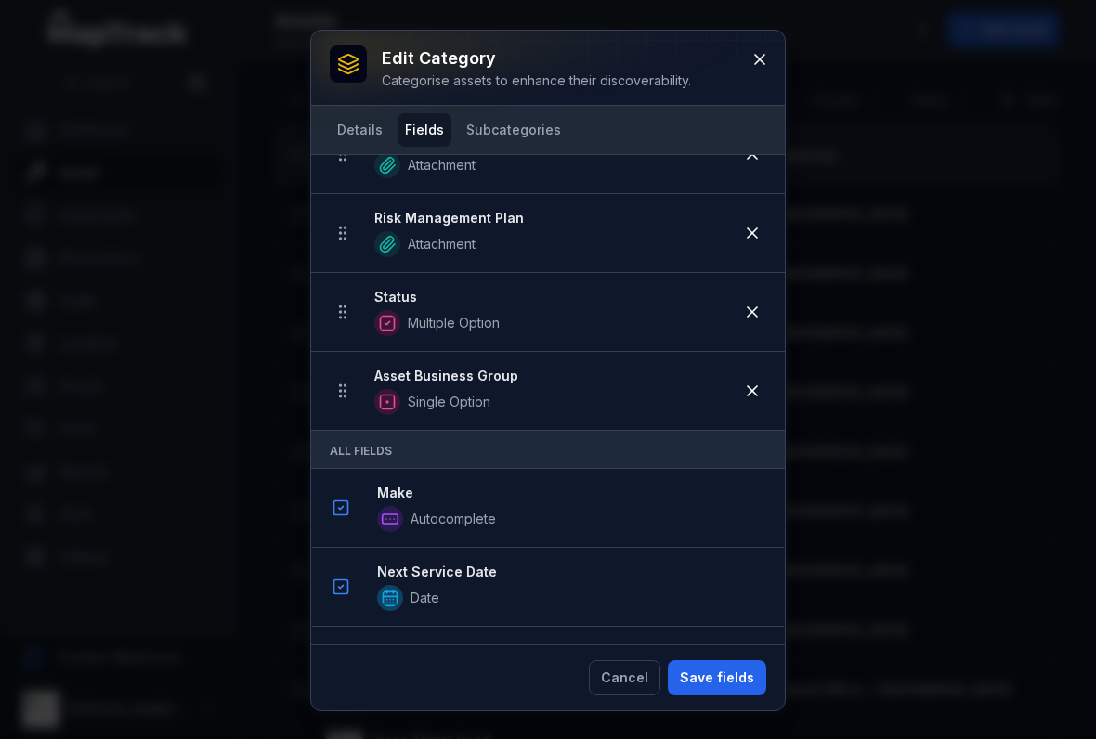
scroll to position [781, 0]
click at [762, 73] on button at bounding box center [759, 59] width 35 height 35
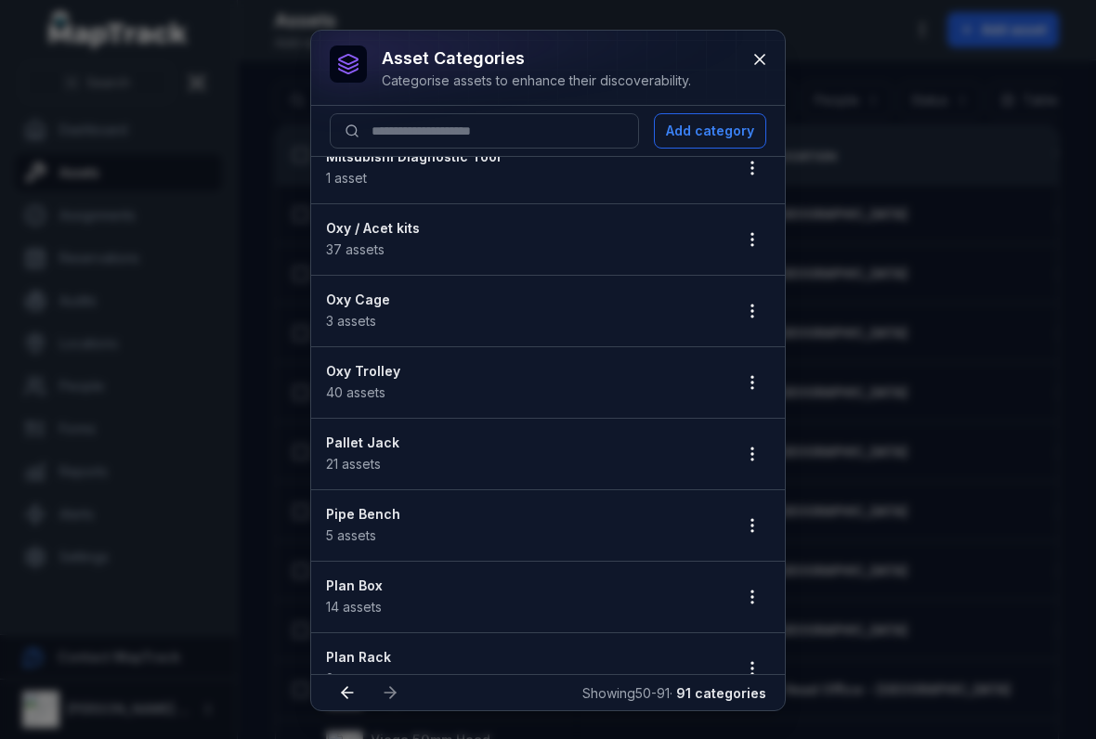
click at [743, 458] on icon "button" at bounding box center [752, 454] width 19 height 19
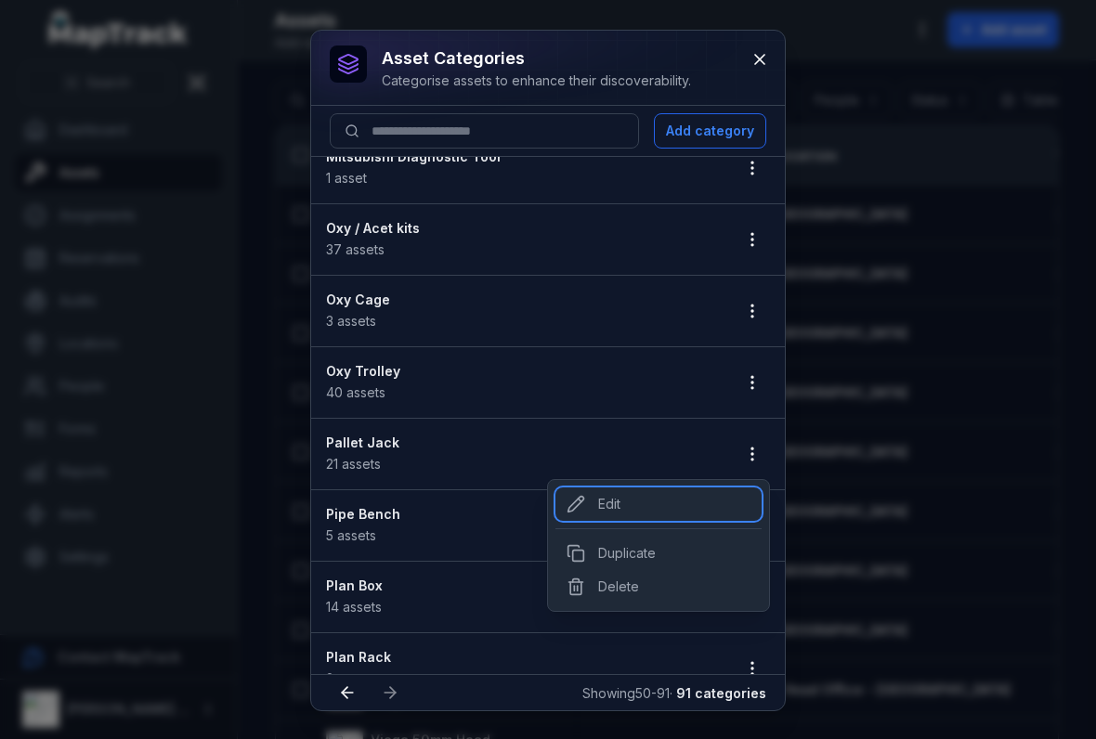
click at [602, 502] on div "Edit" at bounding box center [658, 503] width 206 height 33
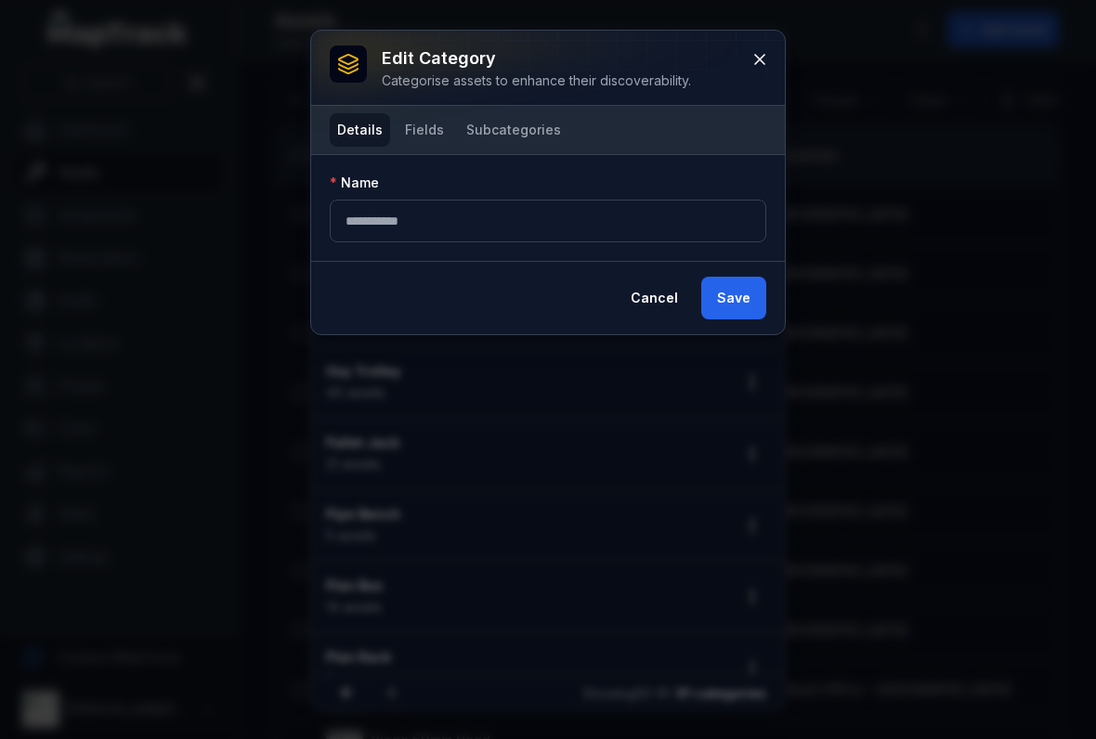
click at [422, 136] on button "Fields" at bounding box center [424, 129] width 54 height 33
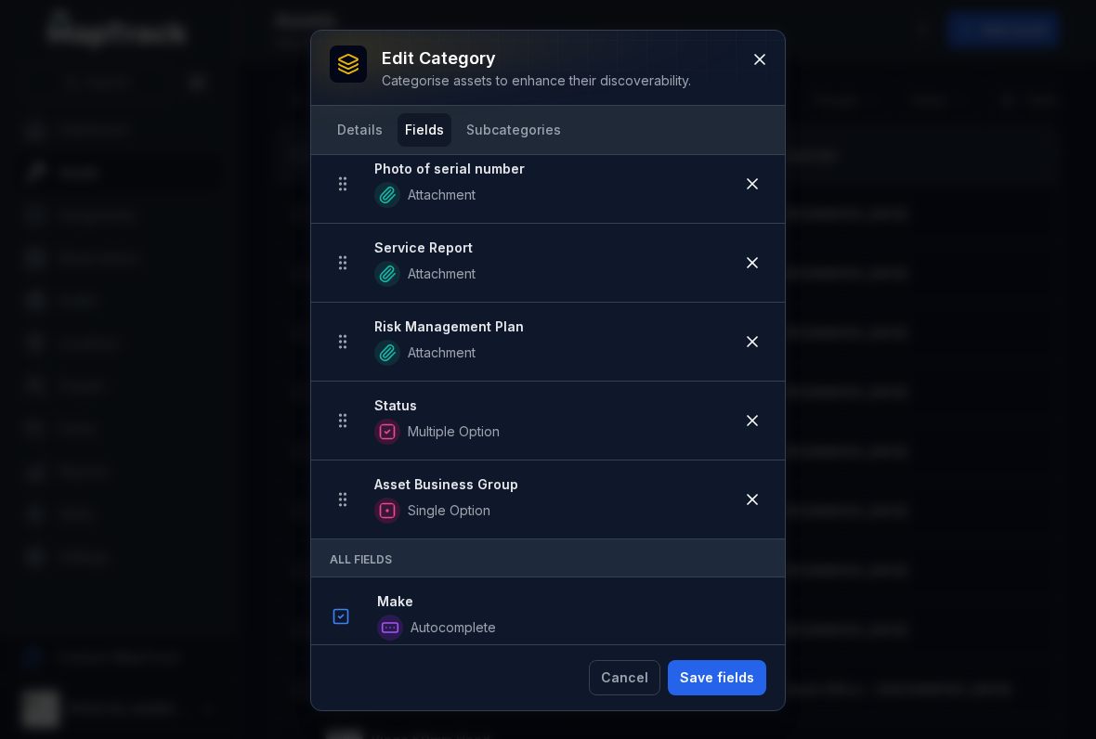
scroll to position [690, 0]
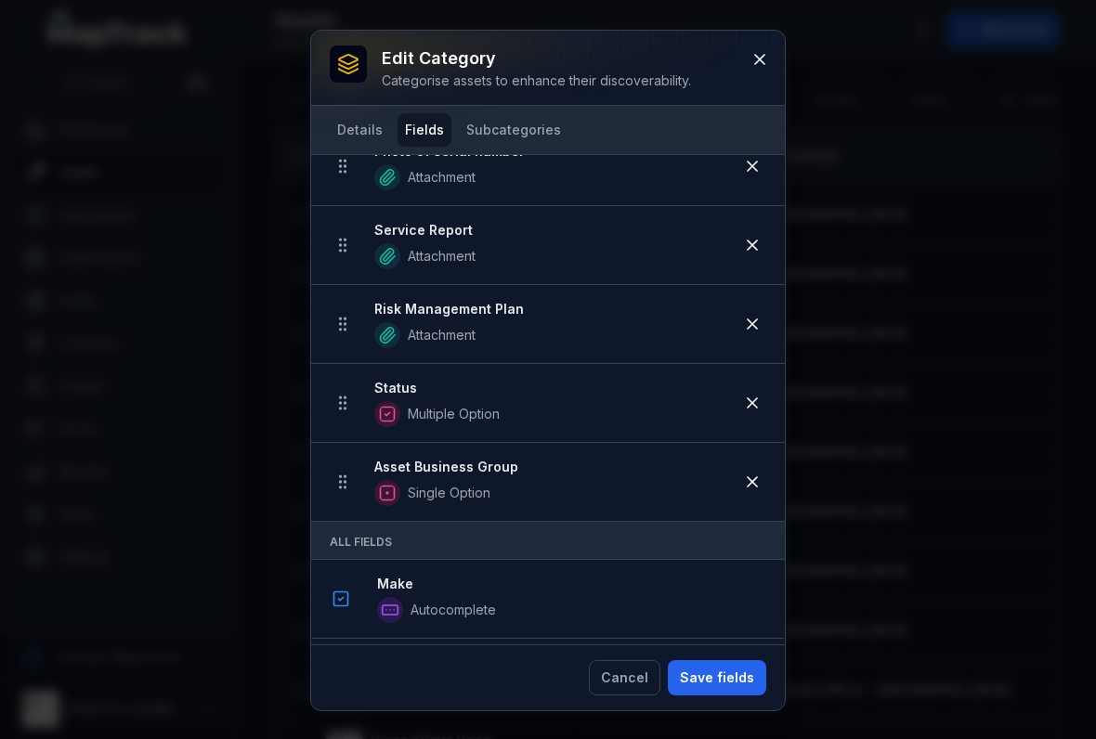
click at [761, 71] on button at bounding box center [759, 59] width 35 height 35
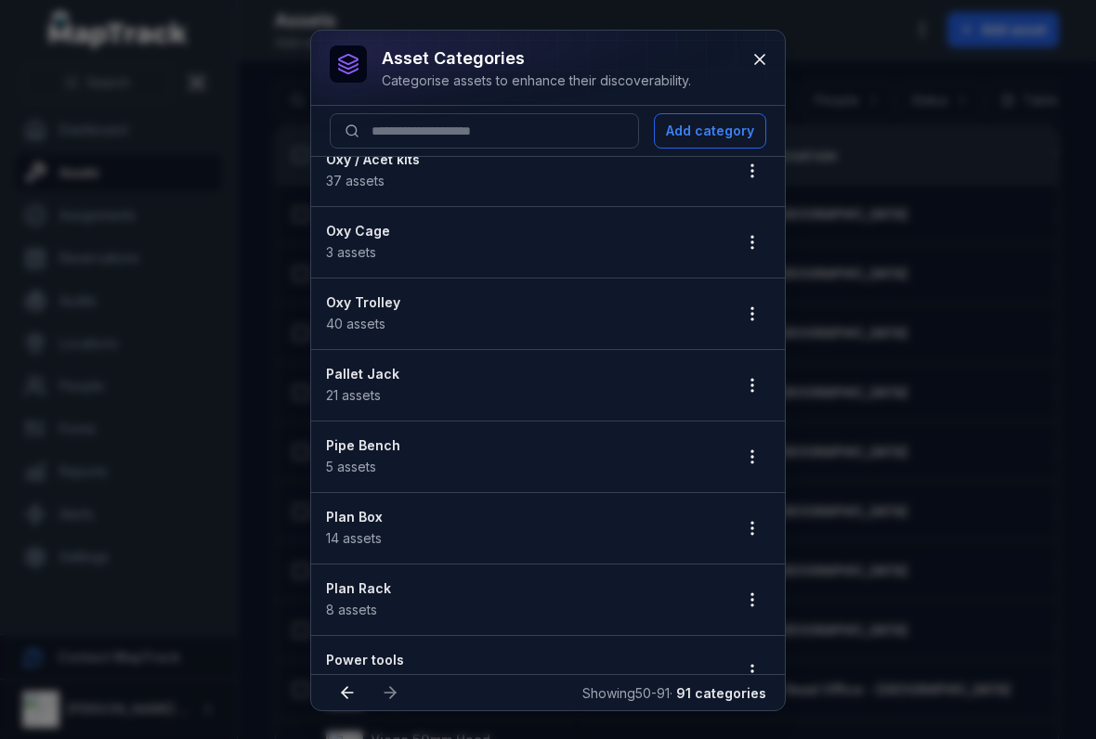
scroll to position [310, 0]
click at [756, 455] on icon "button" at bounding box center [752, 453] width 19 height 19
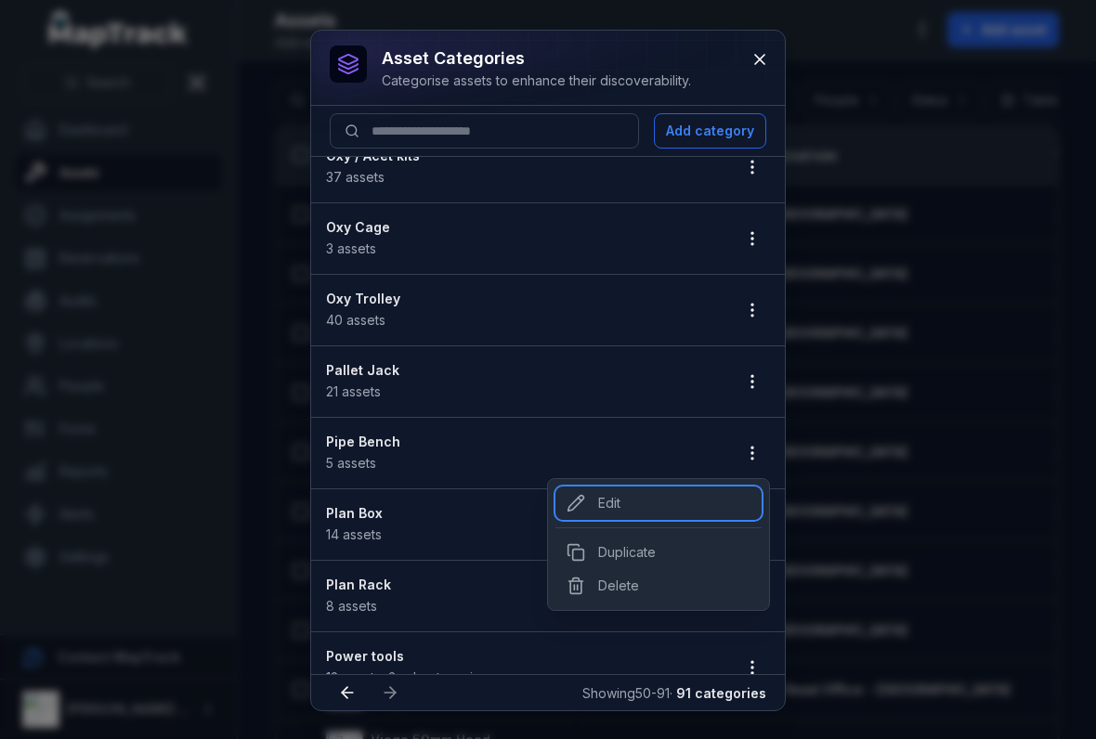
click at [587, 497] on div "Edit" at bounding box center [658, 503] width 206 height 33
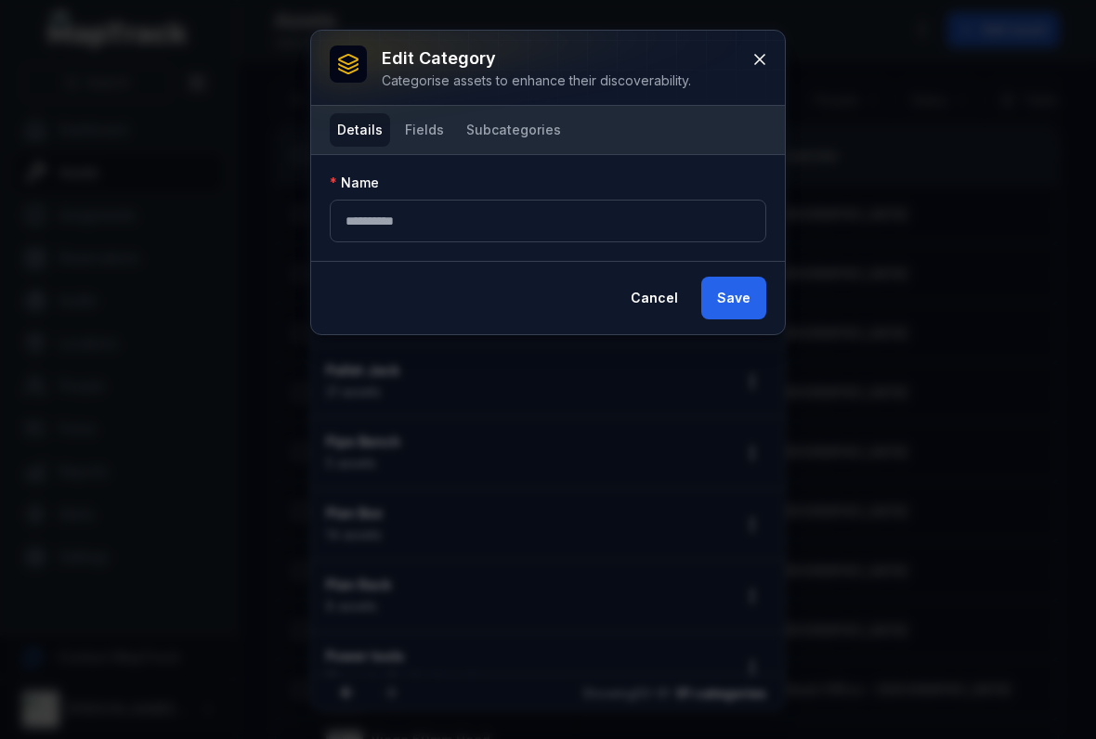
click at [431, 141] on button "Fields" at bounding box center [424, 129] width 54 height 33
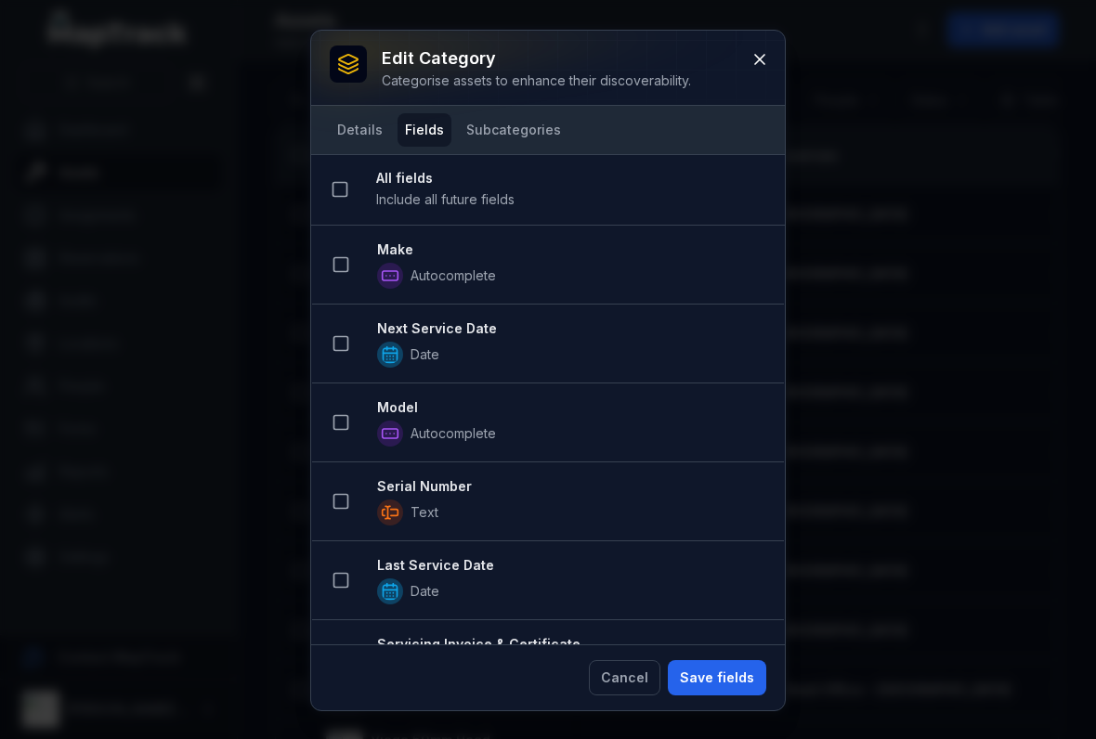
click at [341, 273] on icon at bounding box center [340, 264] width 19 height 19
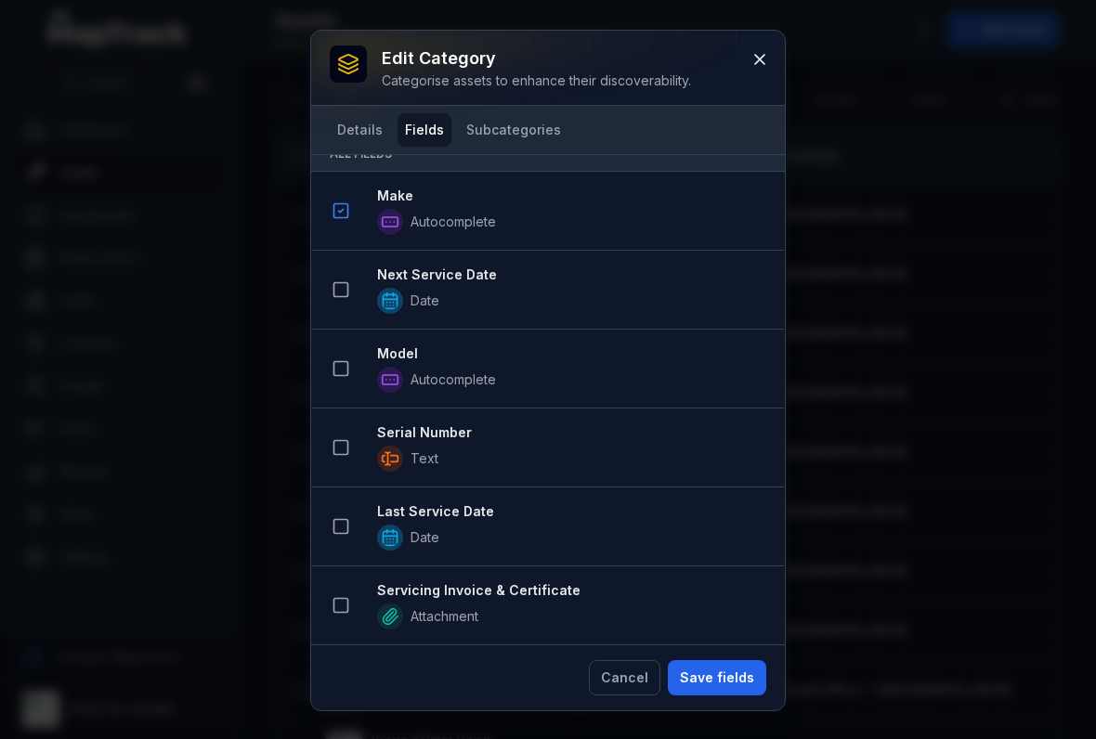
scroll to position [216, 0]
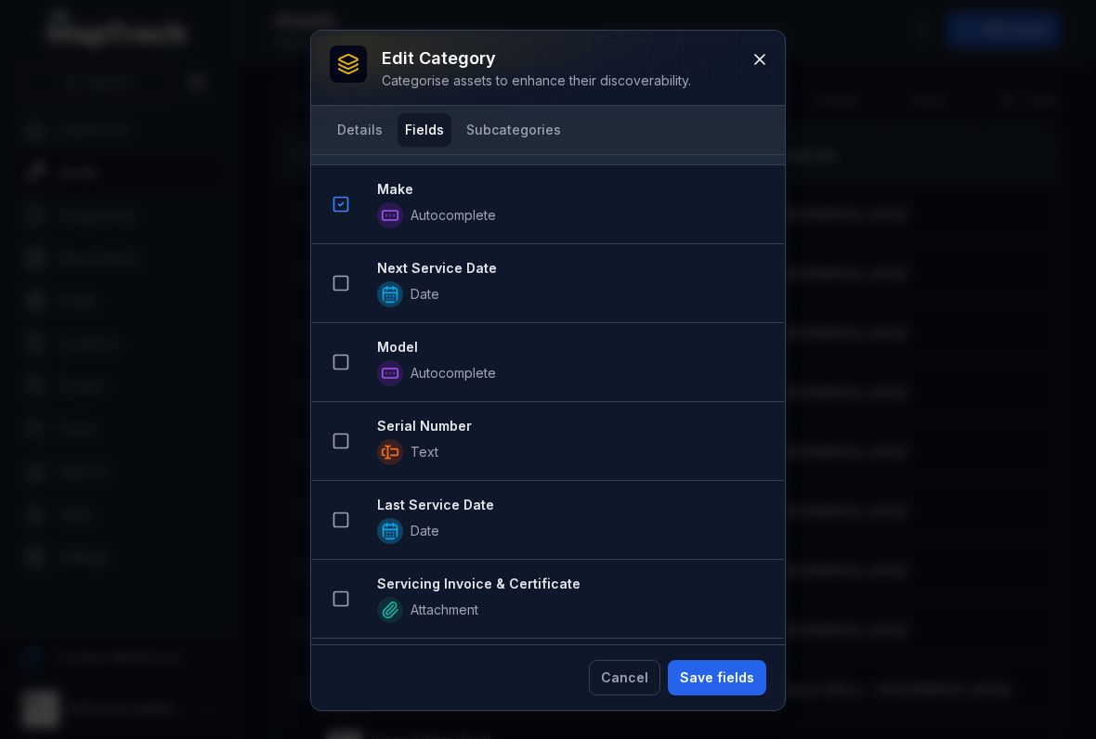
click at [343, 366] on icon at bounding box center [340, 362] width 19 height 19
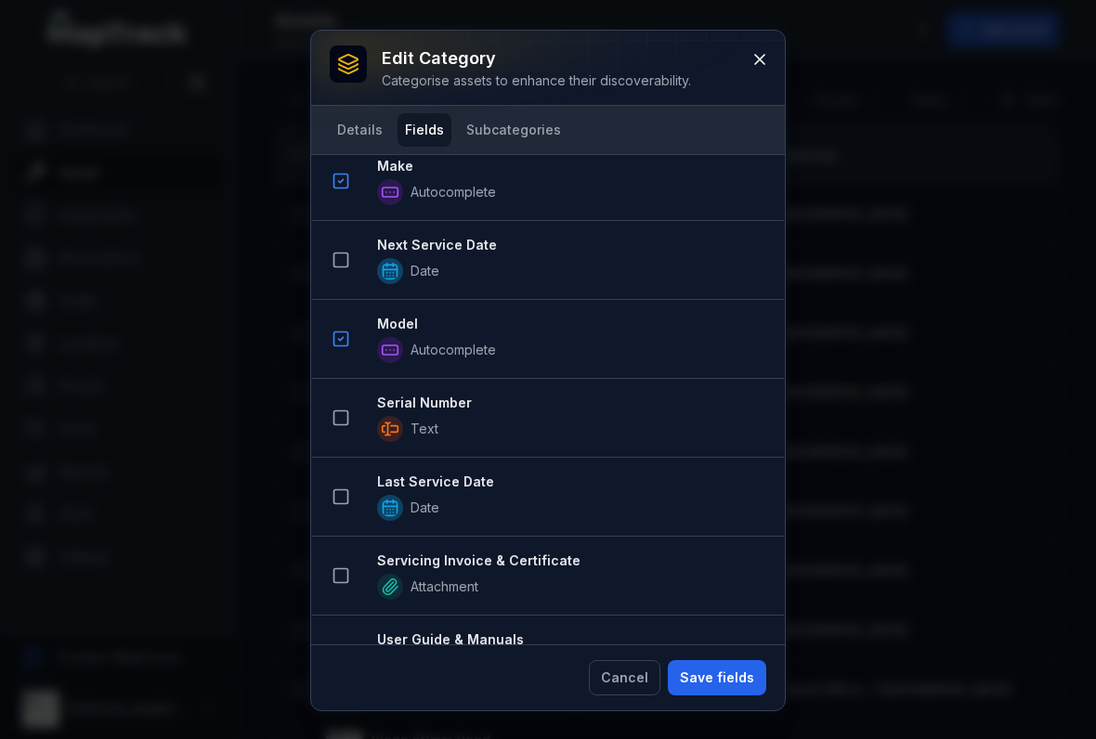
scroll to position [324, 0]
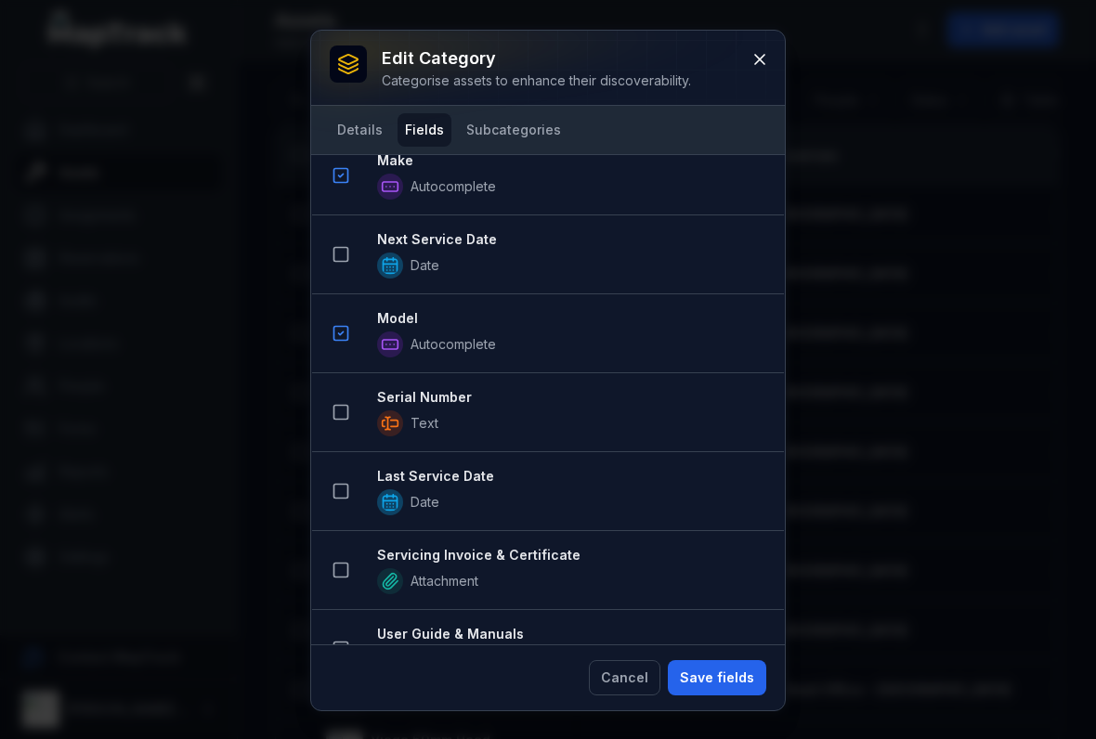
click at [344, 243] on button at bounding box center [340, 254] width 35 height 35
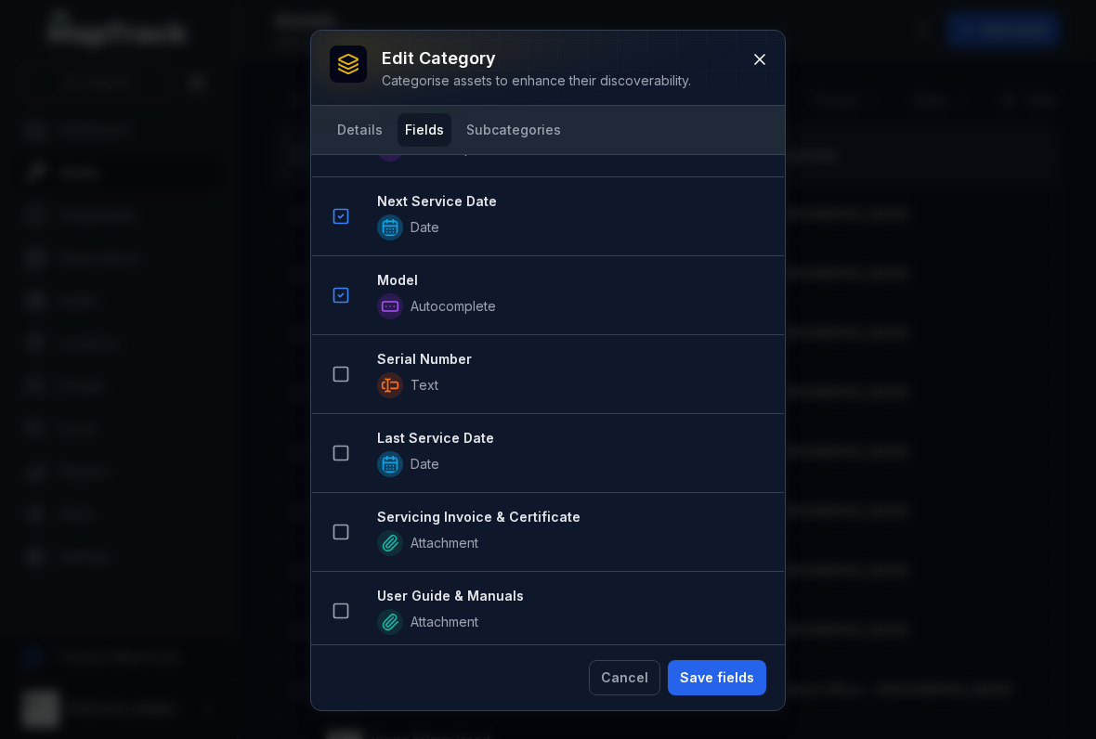
click at [338, 401] on li "Serial Number Text" at bounding box center [548, 374] width 472 height 80
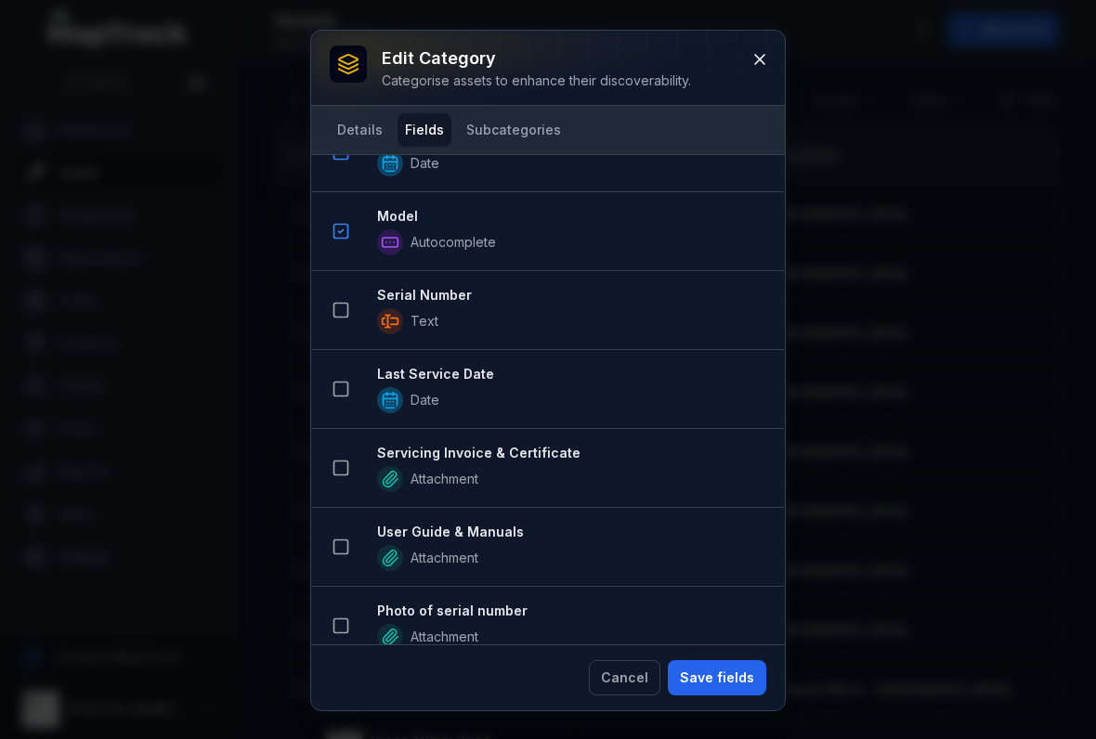
click at [344, 312] on icon at bounding box center [340, 310] width 19 height 19
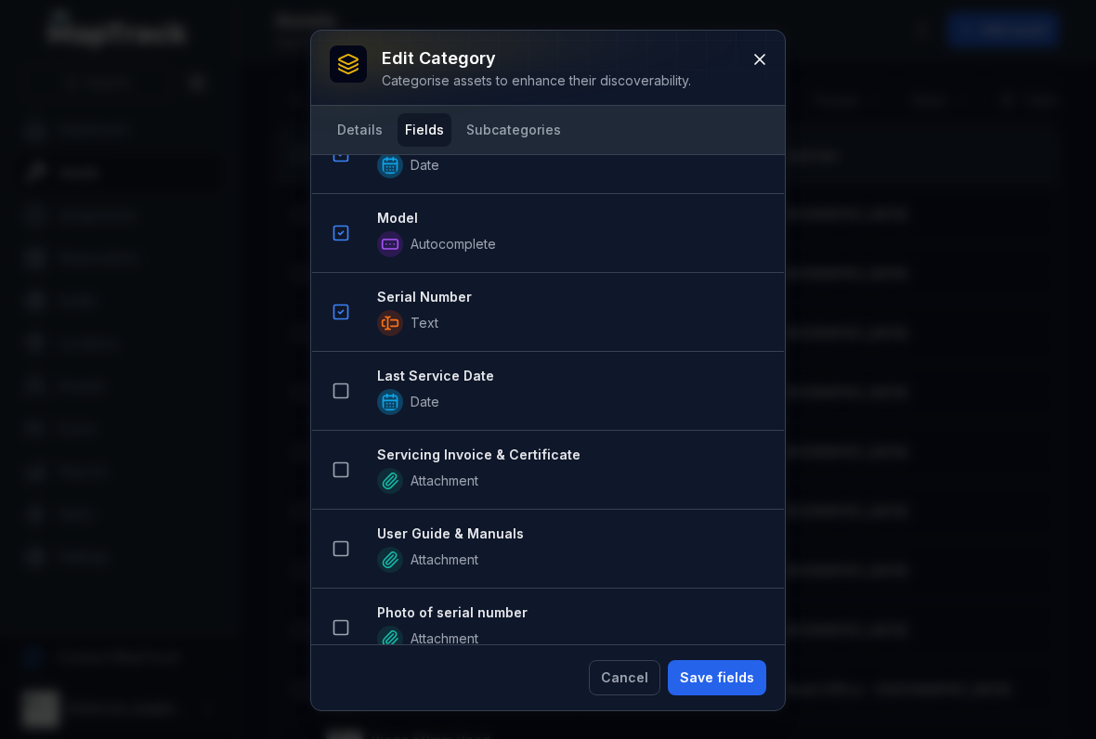
click at [344, 393] on icon at bounding box center [340, 391] width 19 height 19
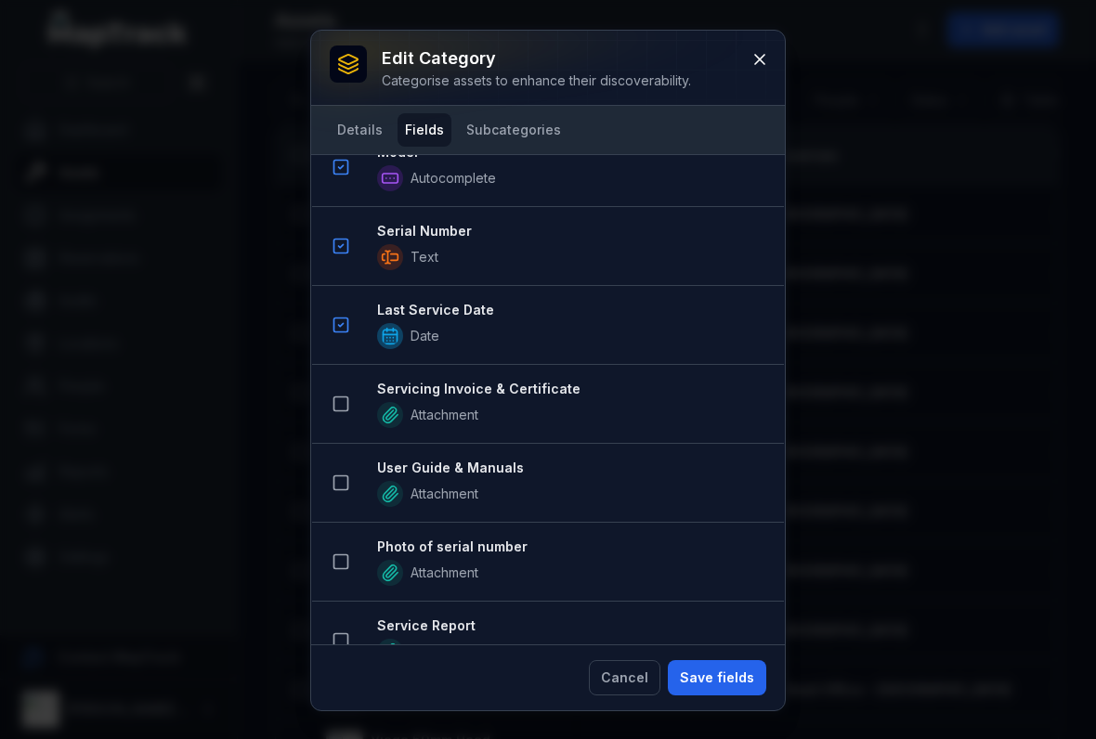
click at [352, 404] on button at bounding box center [340, 403] width 35 height 35
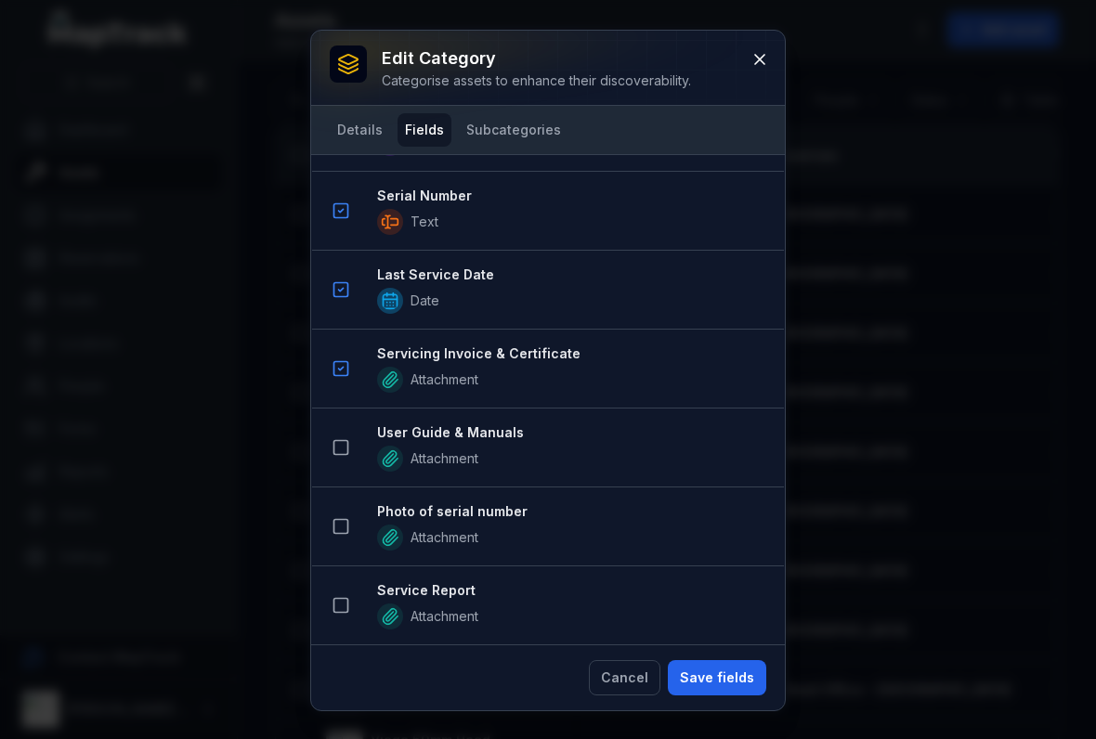
scroll to position [854, 0]
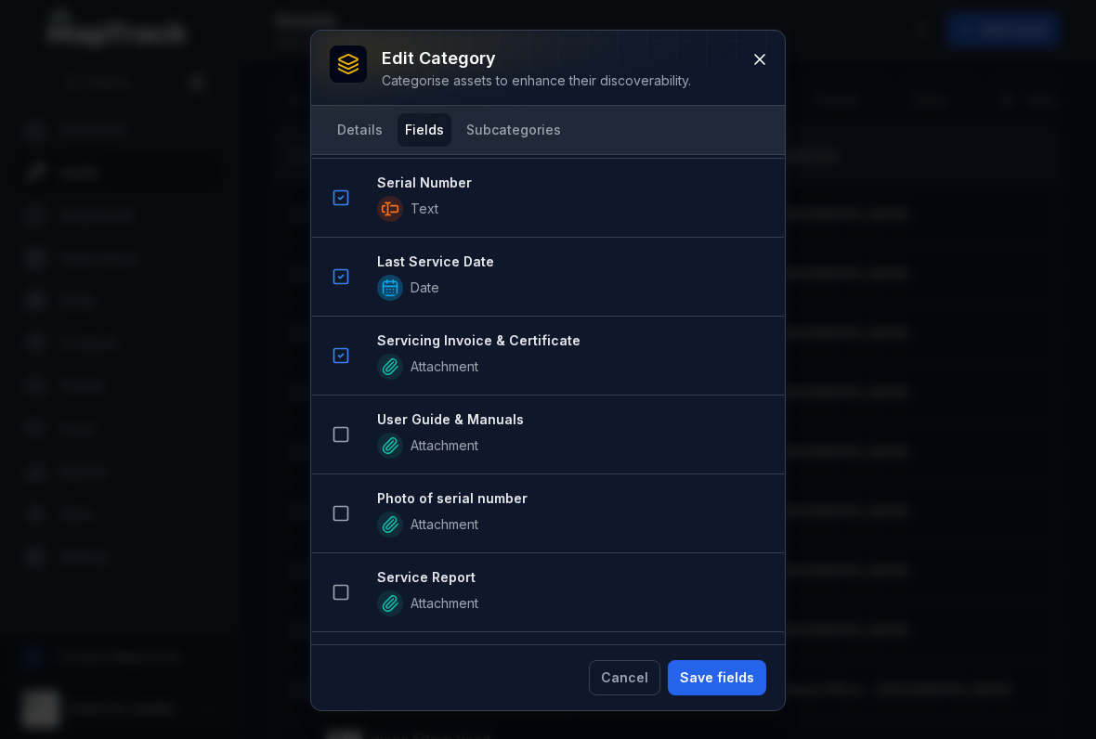
click at [345, 428] on rect at bounding box center [341, 435] width 14 height 14
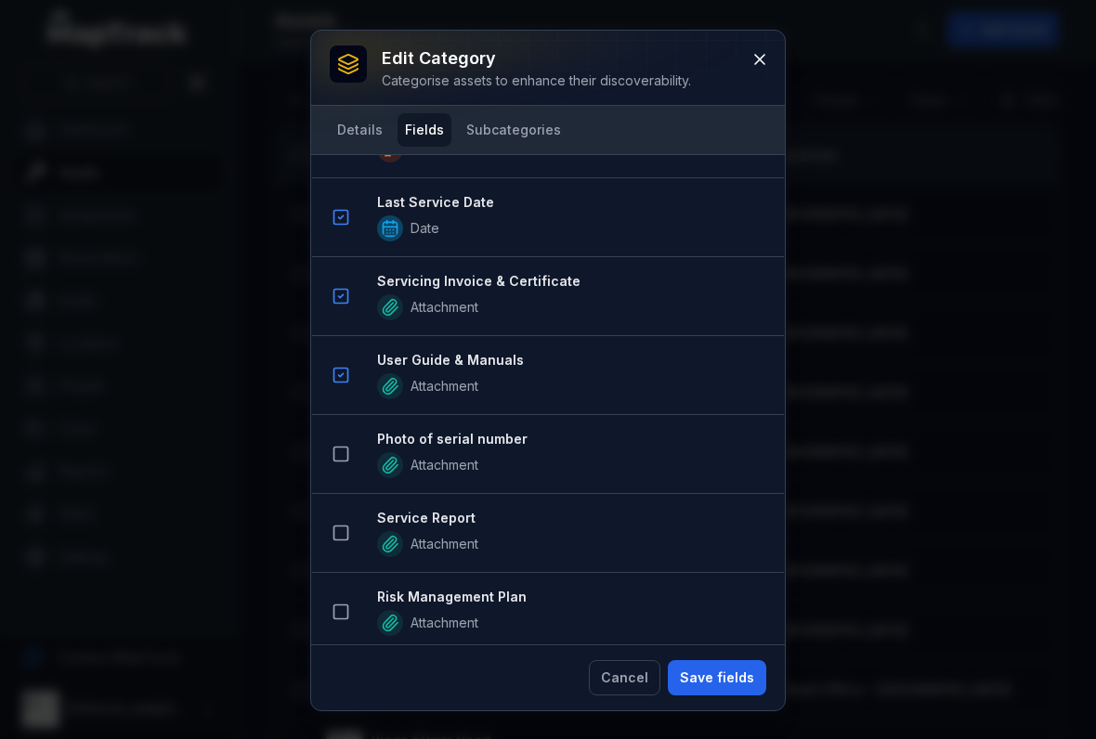
click at [337, 456] on icon at bounding box center [340, 454] width 19 height 19
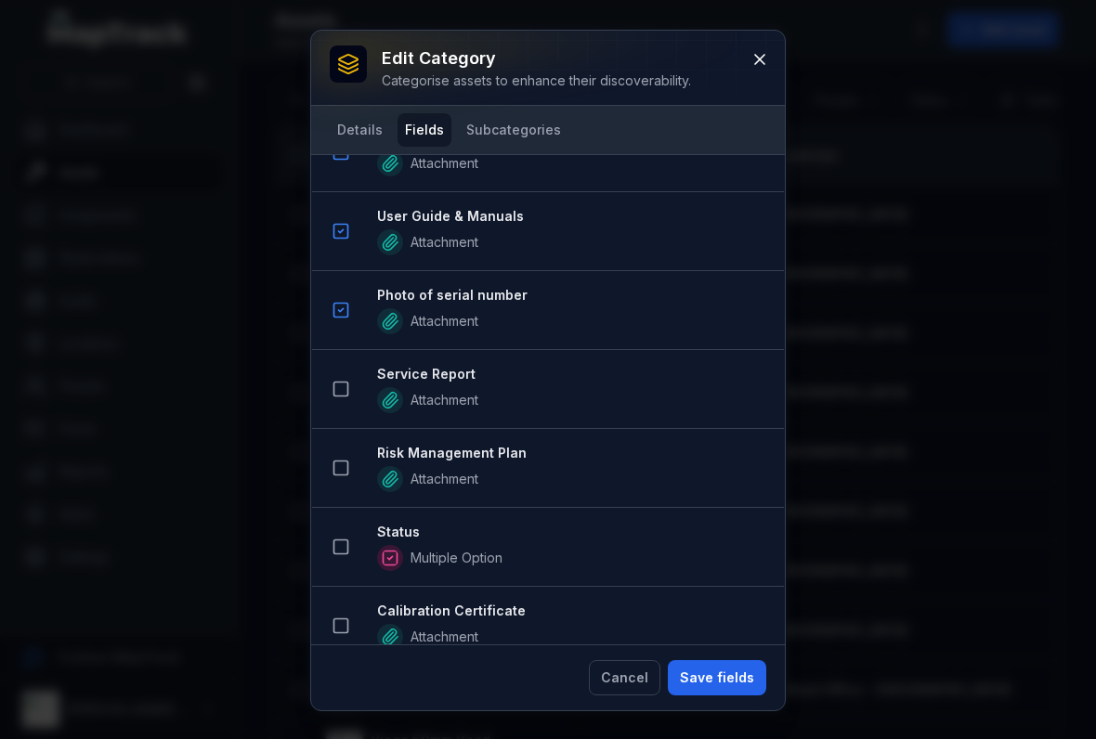
scroll to position [1228, 0]
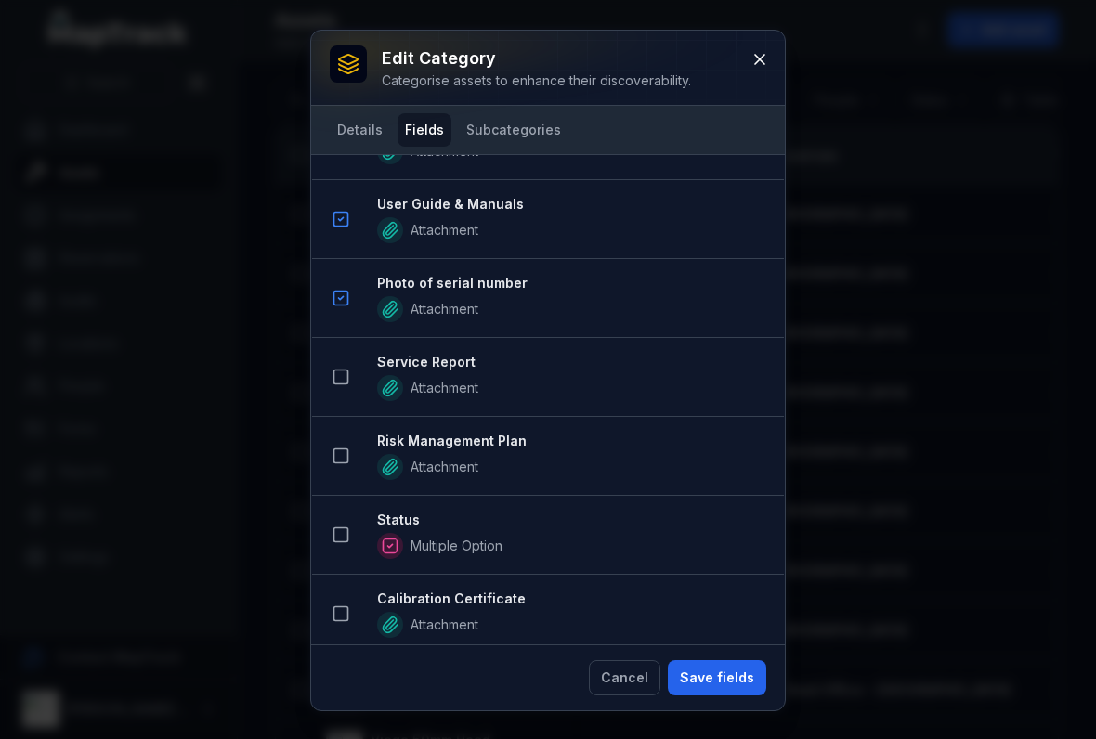
click at [338, 528] on rect at bounding box center [341, 535] width 14 height 14
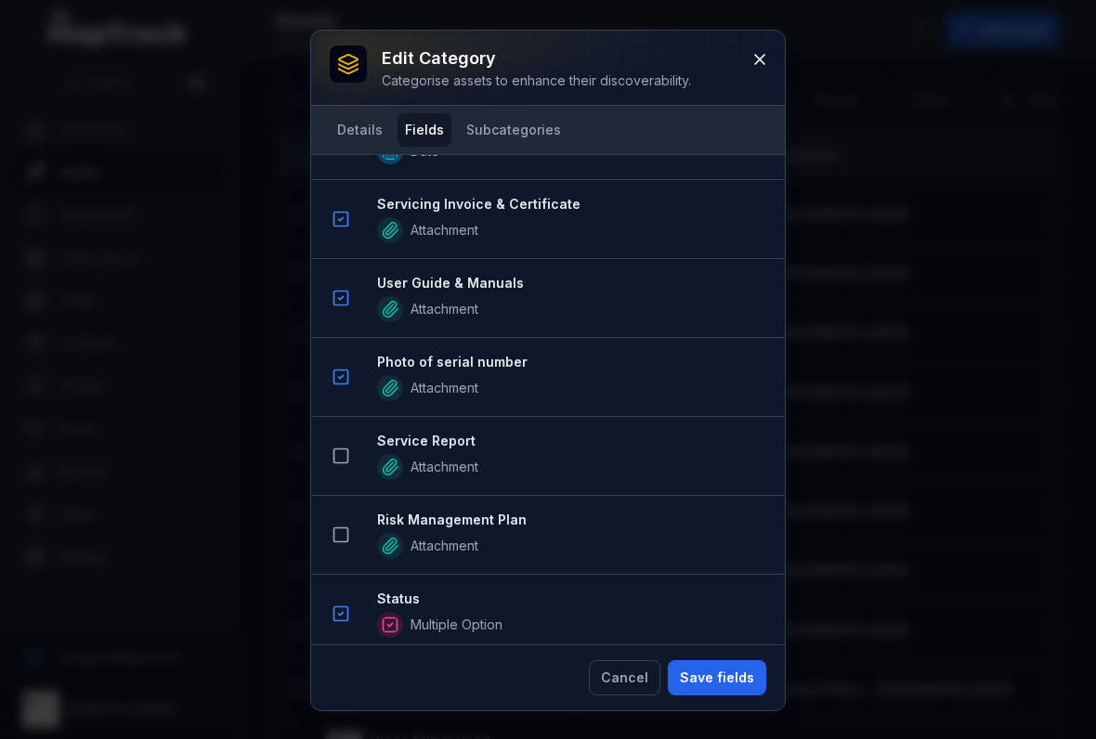
click at [719, 669] on button "Save fields" at bounding box center [717, 677] width 98 height 35
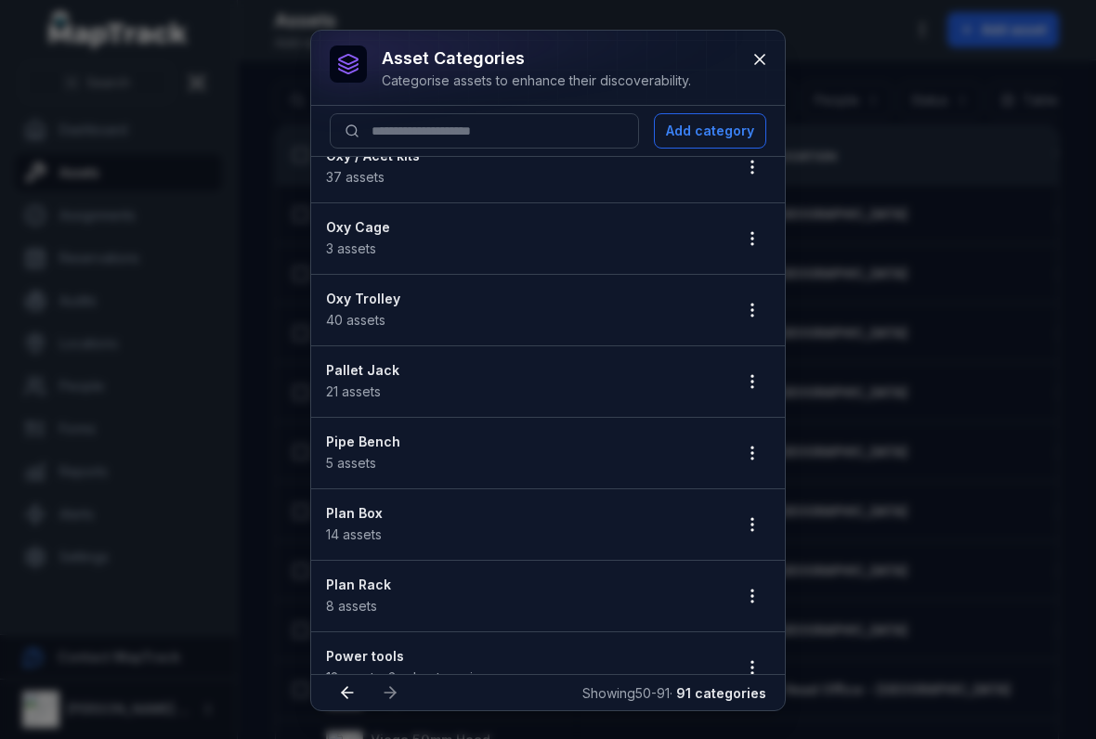
click at [749, 460] on icon "button" at bounding box center [752, 453] width 19 height 19
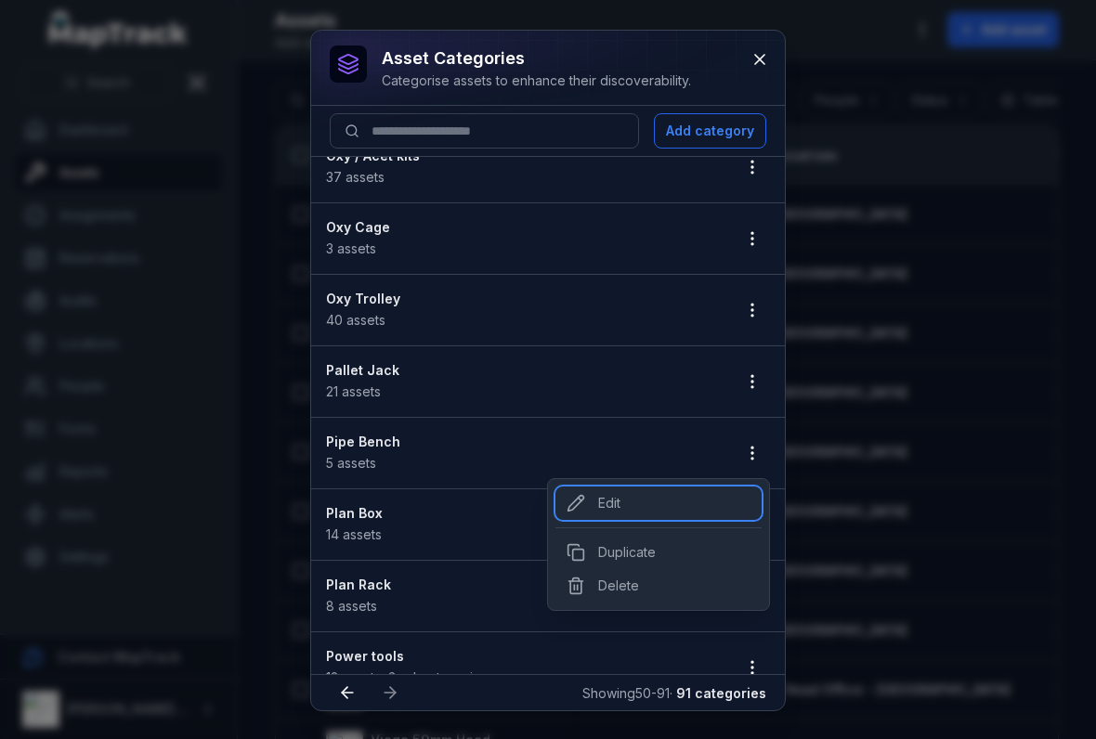
click at [598, 500] on div "Edit" at bounding box center [658, 503] width 206 height 33
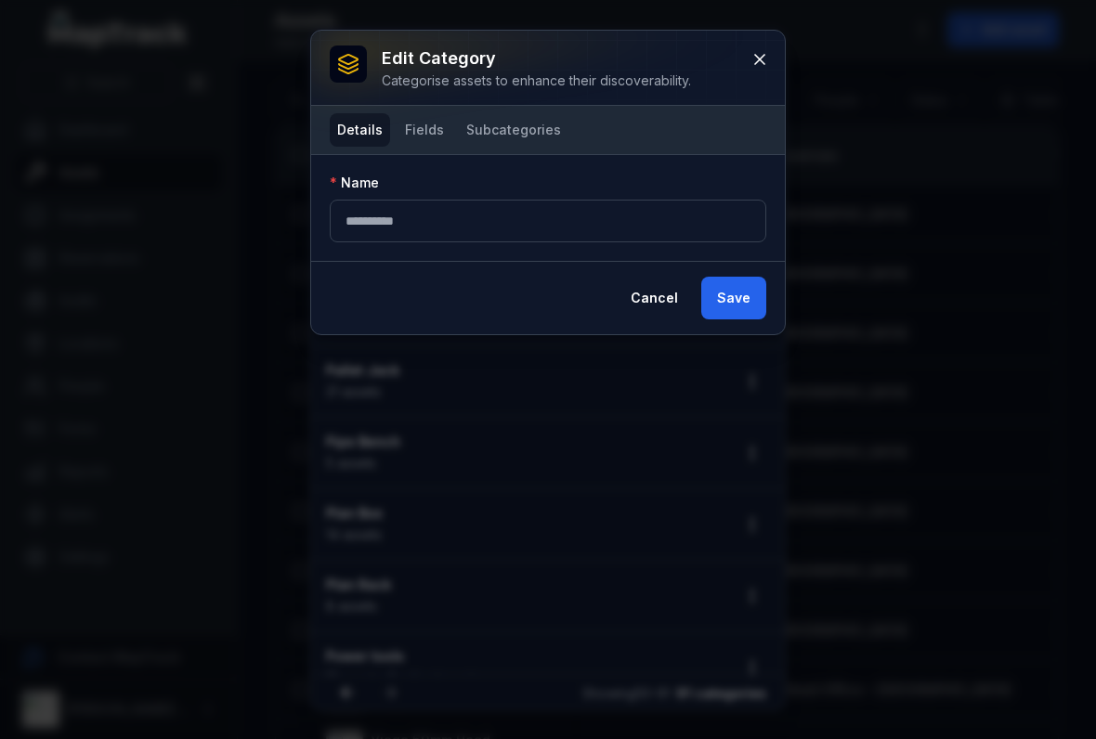
click at [425, 137] on button "Fields" at bounding box center [424, 129] width 54 height 33
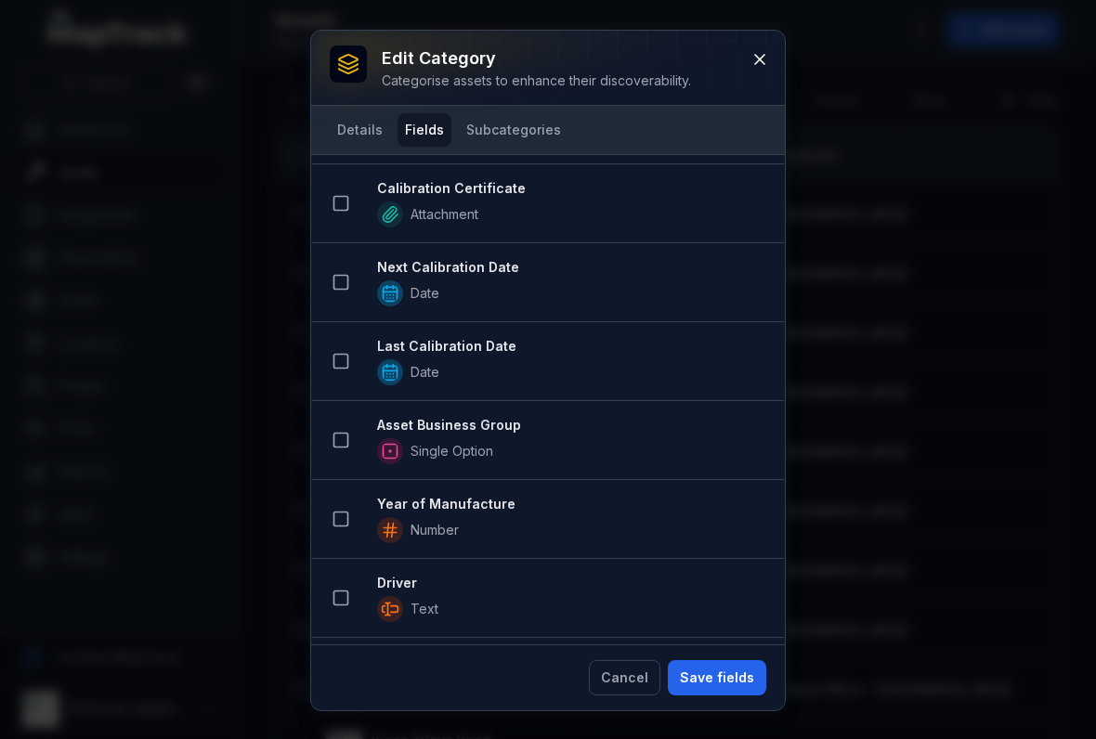
scroll to position [1738, 0]
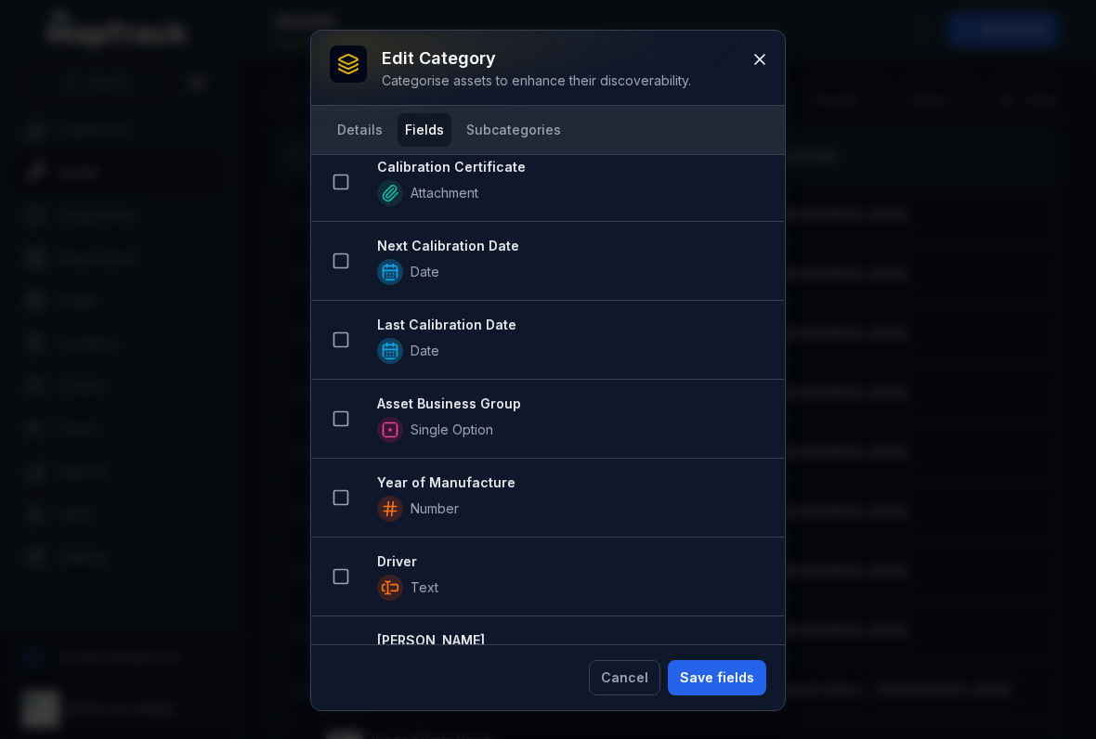
click at [335, 425] on rect at bounding box center [341, 419] width 14 height 14
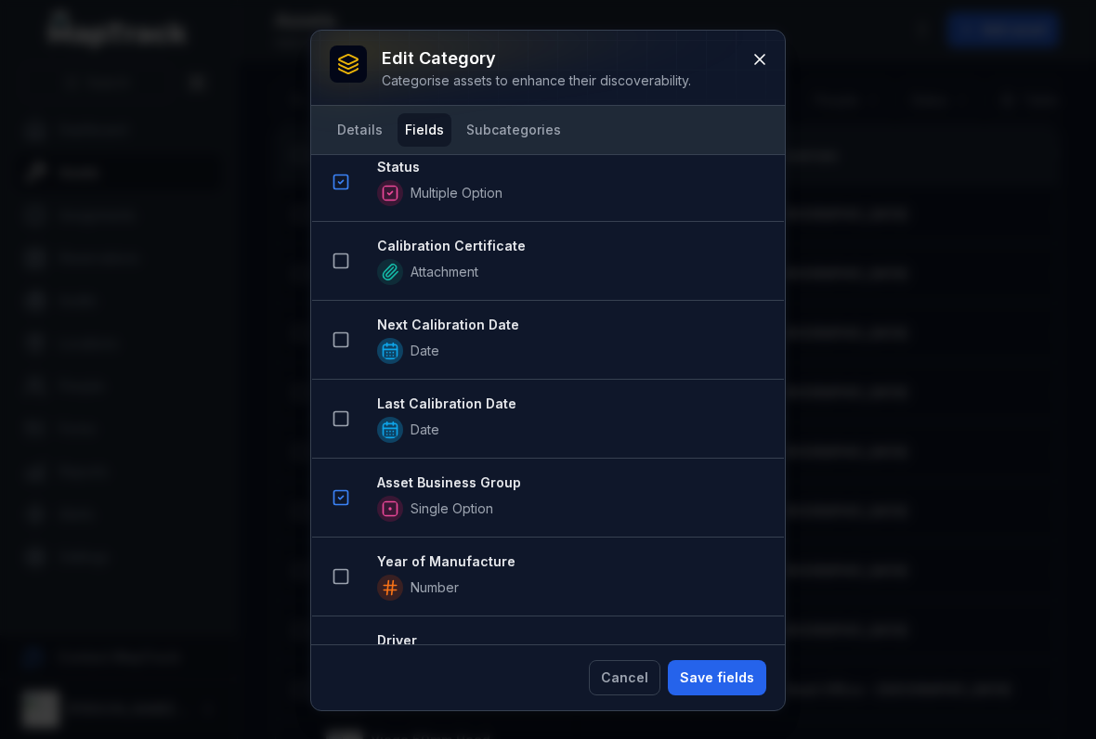
click at [710, 680] on button "Save fields" at bounding box center [717, 677] width 98 height 35
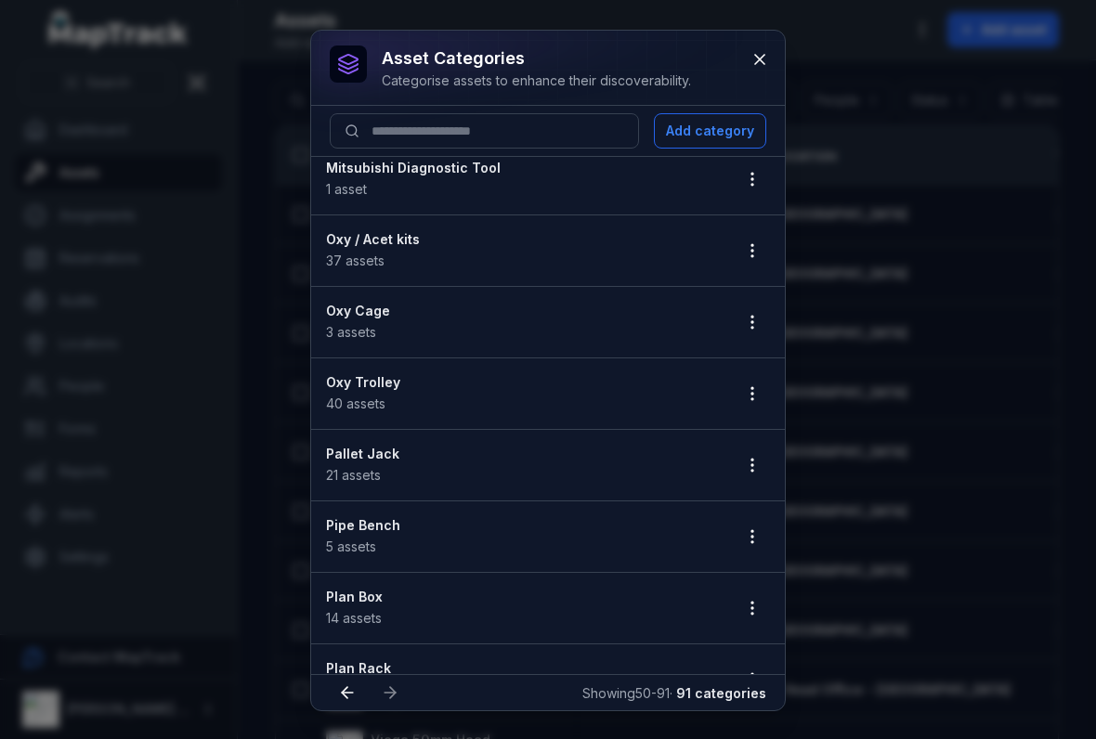
scroll to position [223, 0]
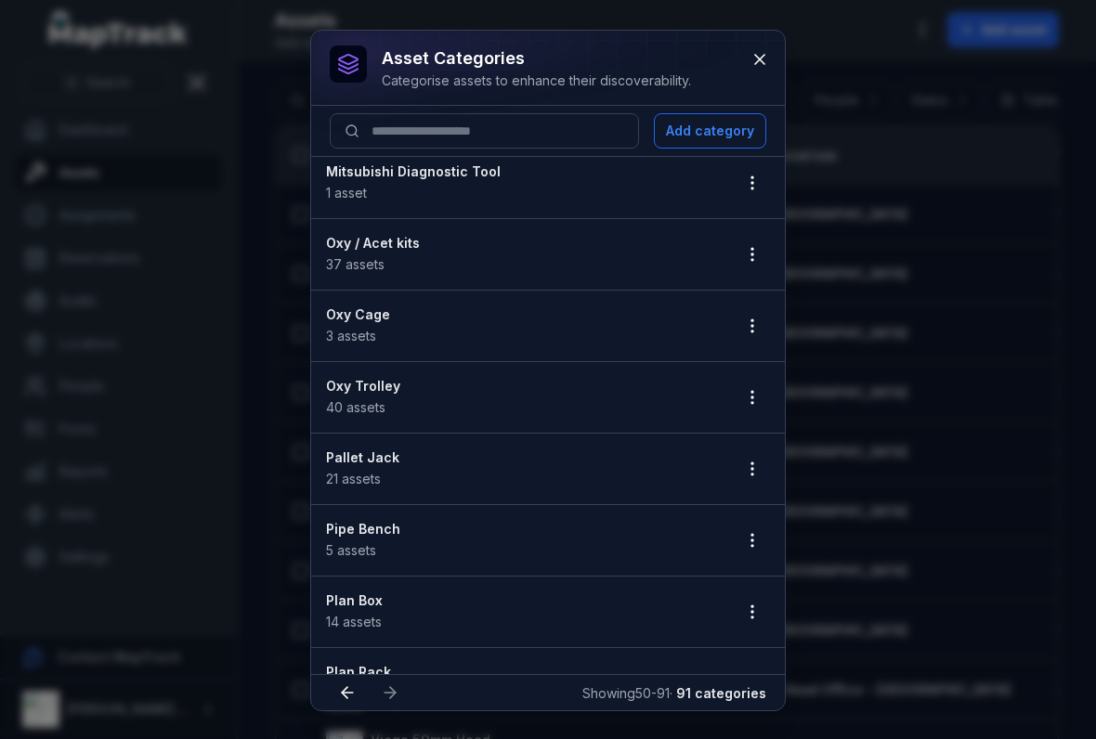
click at [757, 396] on icon "button" at bounding box center [752, 397] width 19 height 19
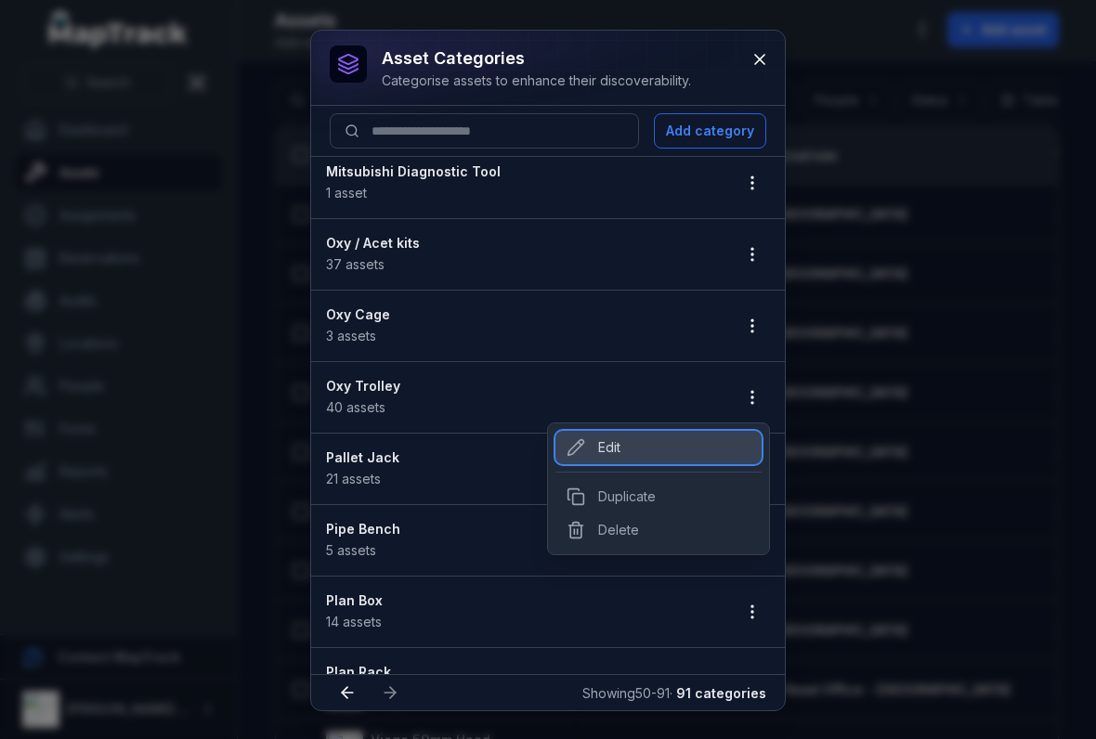
click at [594, 441] on div "Edit" at bounding box center [658, 447] width 206 height 33
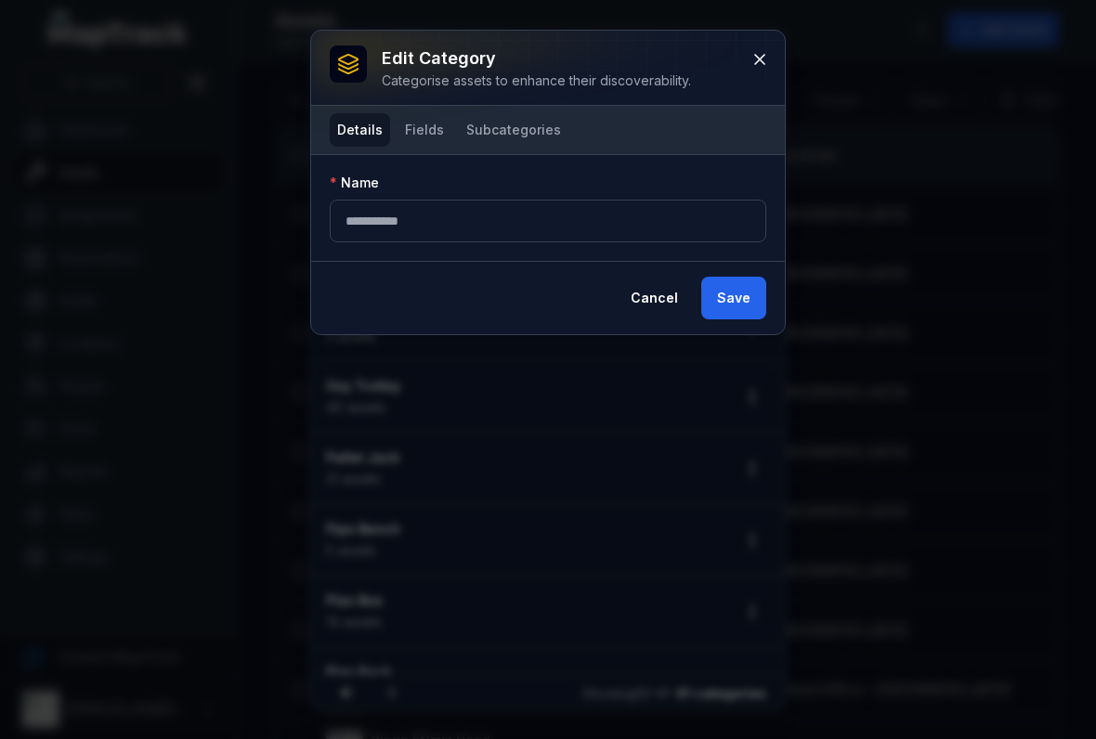
click at [422, 146] on button "Fields" at bounding box center [424, 129] width 54 height 33
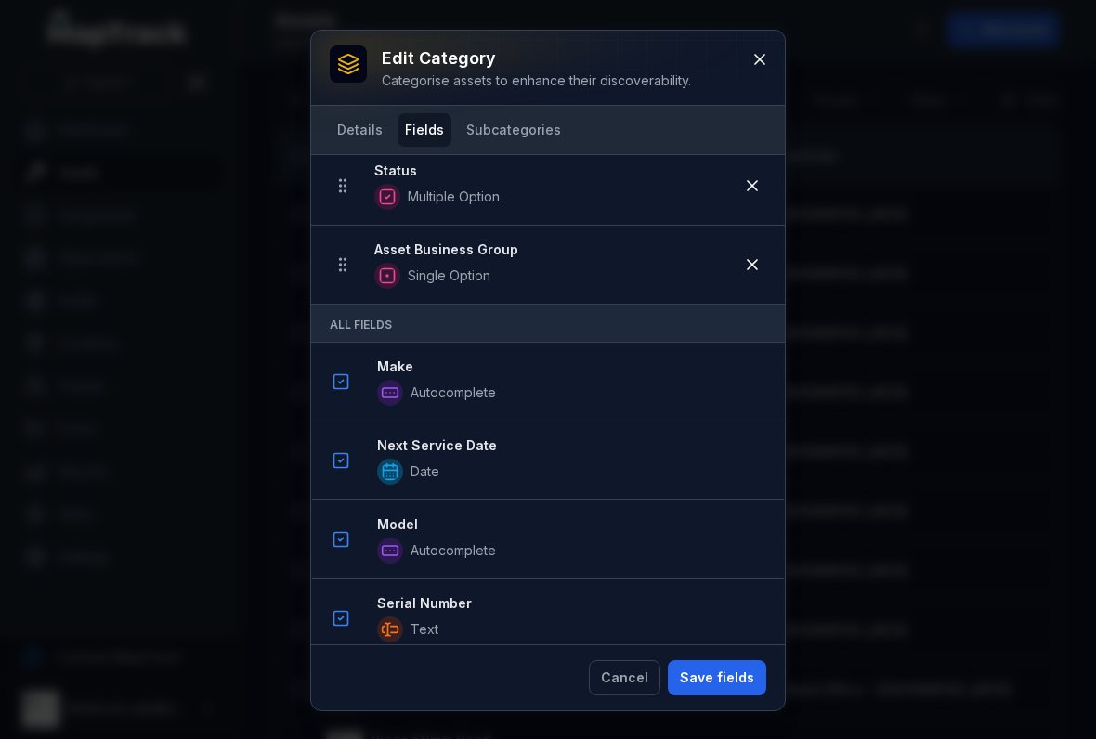
scroll to position [895, 0]
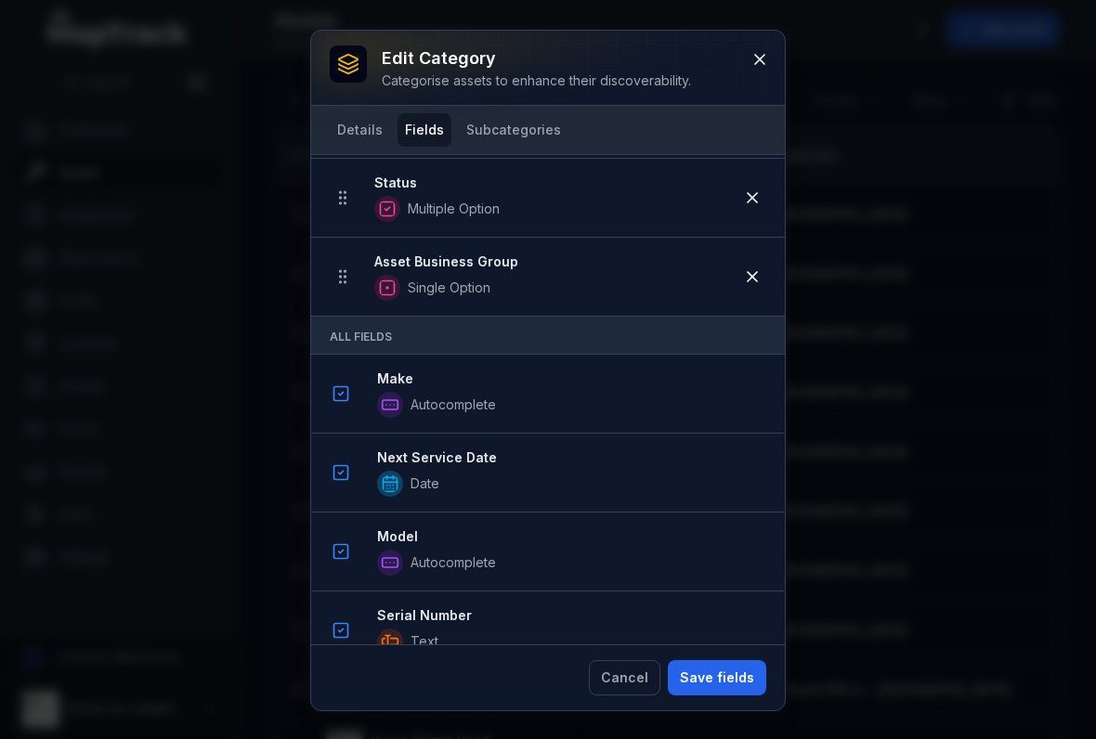
click at [755, 74] on button at bounding box center [759, 59] width 35 height 35
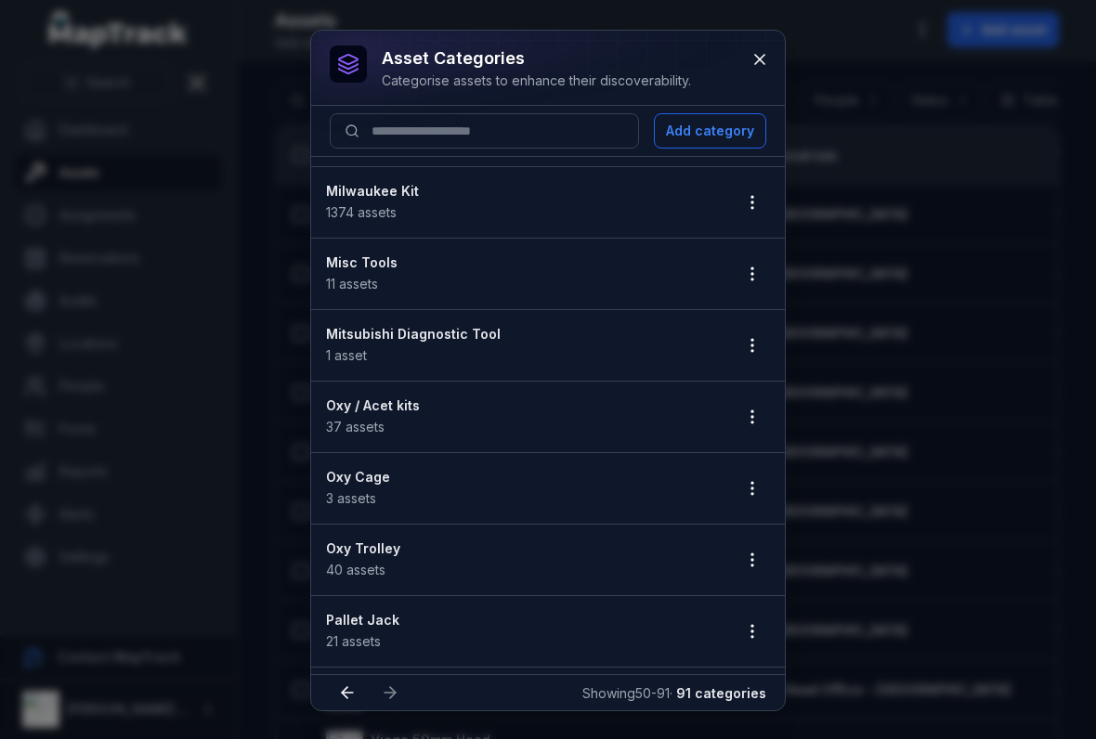
scroll to position [56, 0]
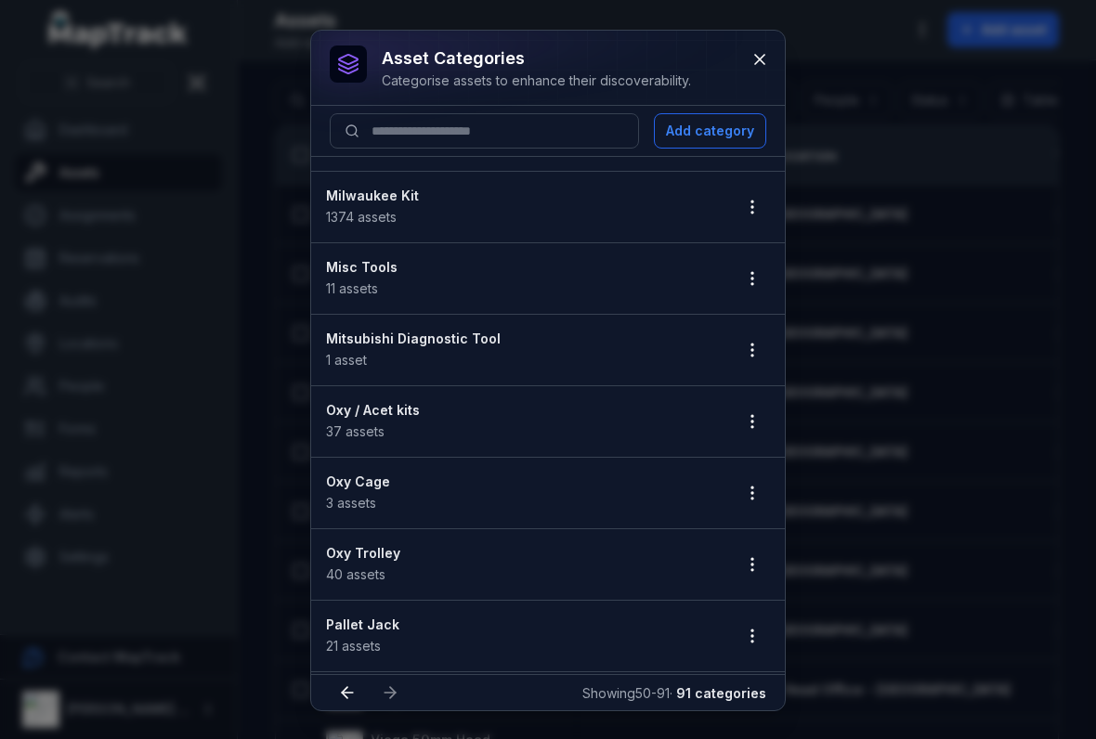
click at [747, 206] on icon "button" at bounding box center [752, 207] width 19 height 19
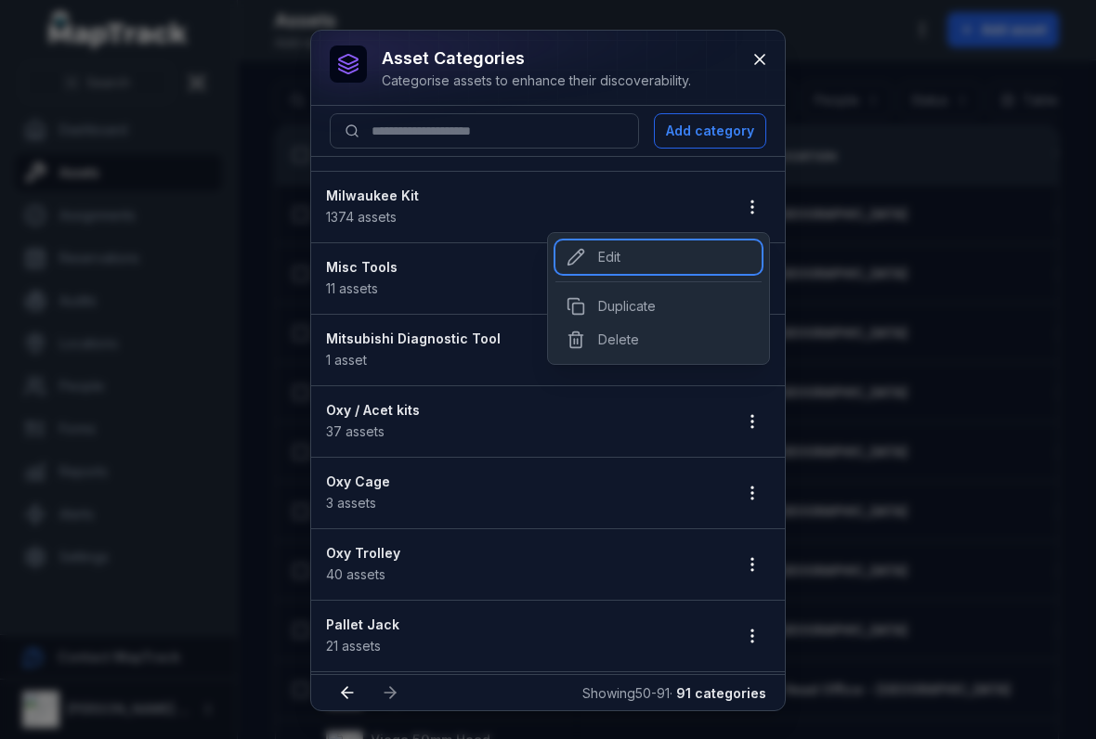
click at [600, 264] on div "Edit" at bounding box center [658, 256] width 206 height 33
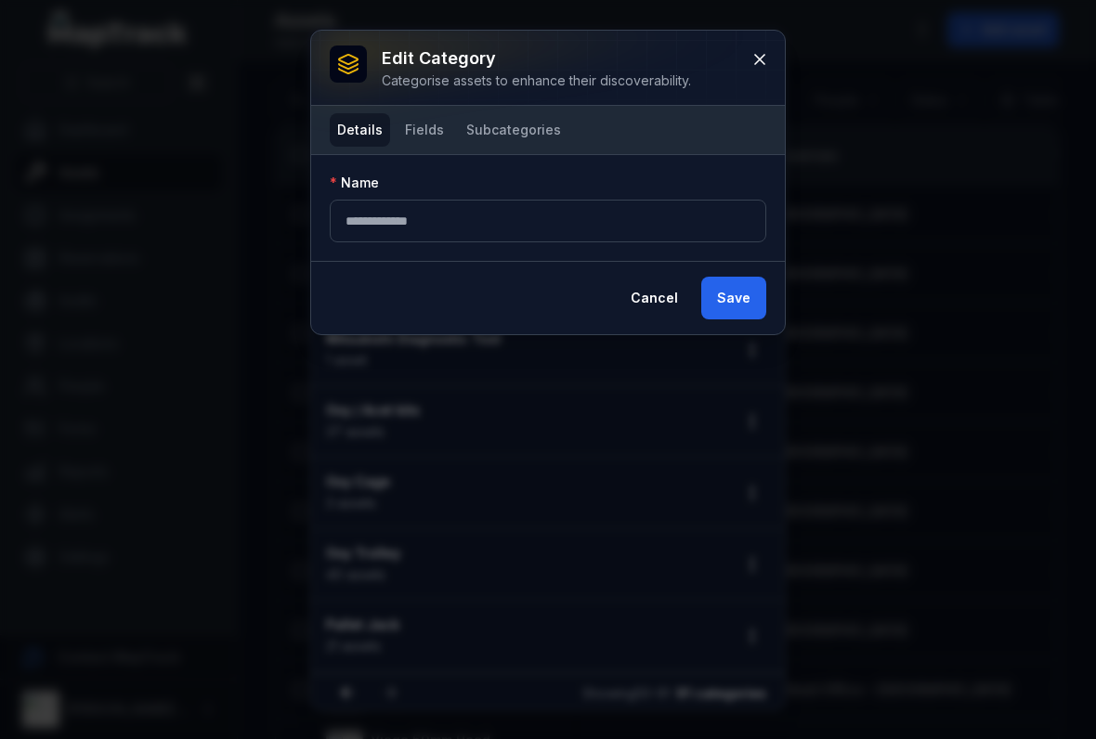
click at [428, 140] on button "Fields" at bounding box center [424, 129] width 54 height 33
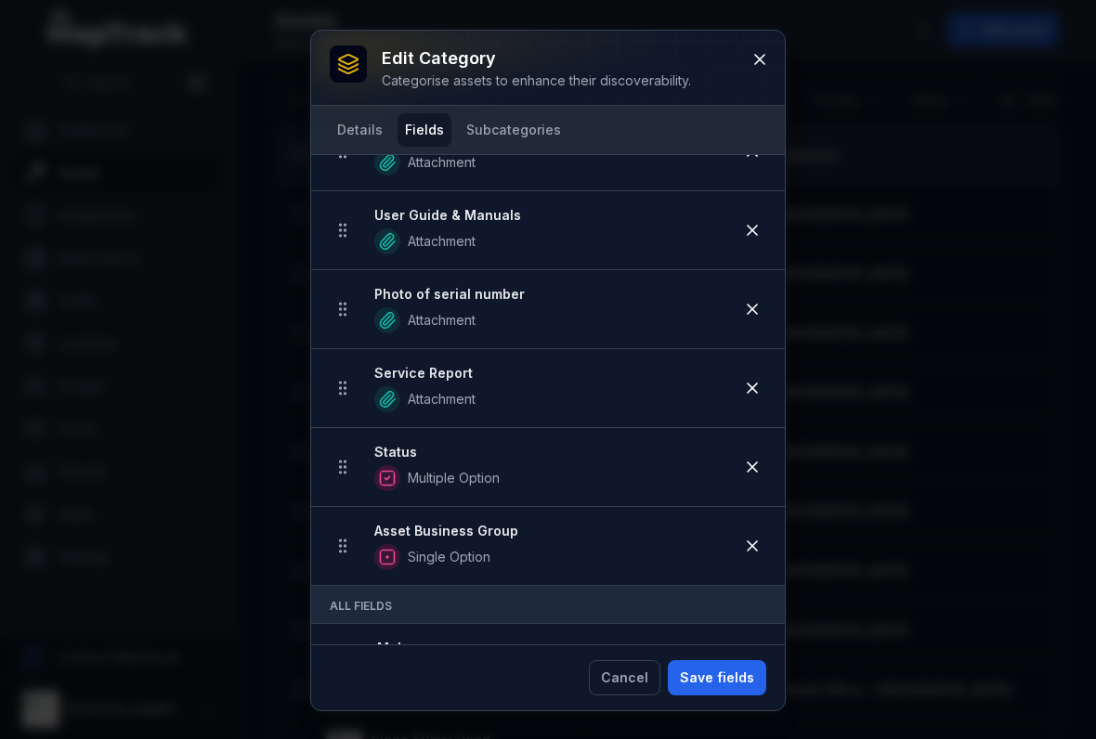
scroll to position [560, 0]
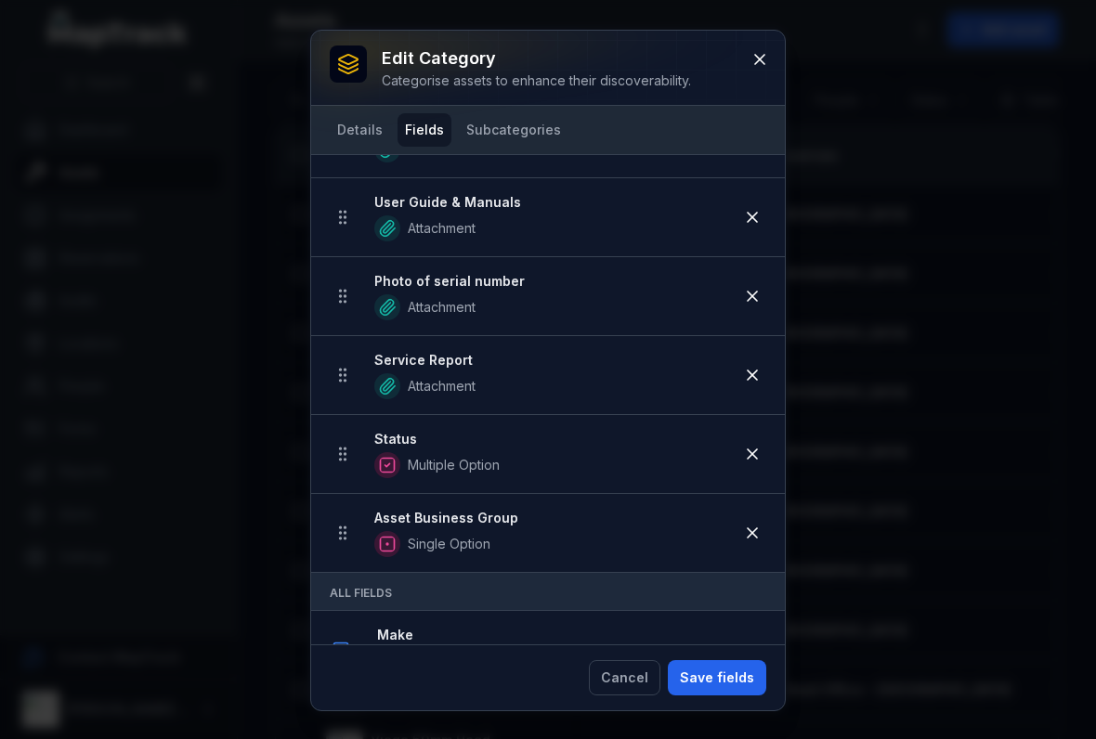
click at [772, 70] on button at bounding box center [759, 59] width 35 height 35
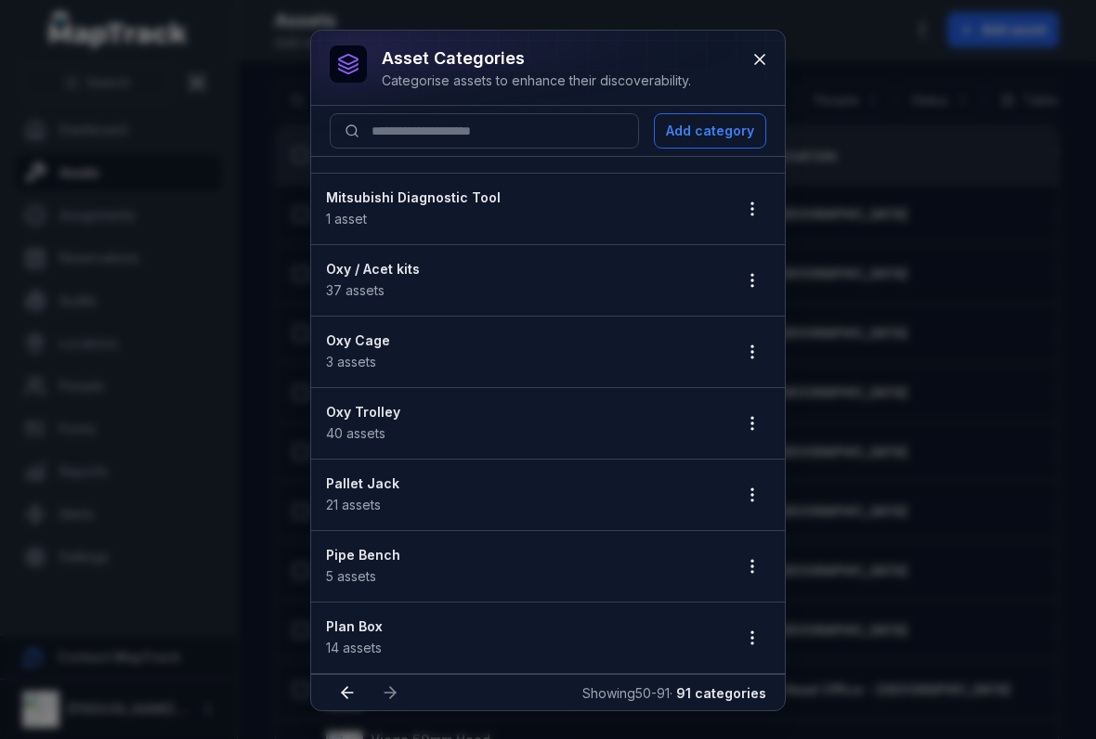
scroll to position [200, 0]
click at [751, 419] on icon "button" at bounding box center [752, 420] width 19 height 19
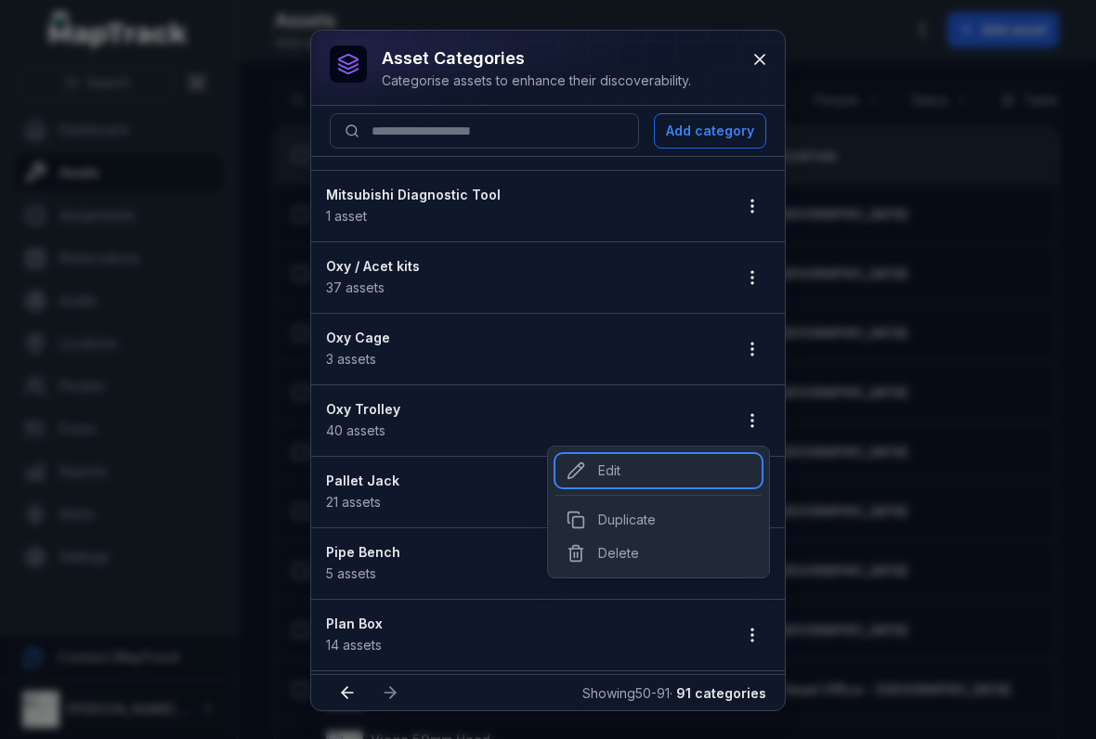
click at [597, 474] on div "Edit" at bounding box center [658, 470] width 206 height 33
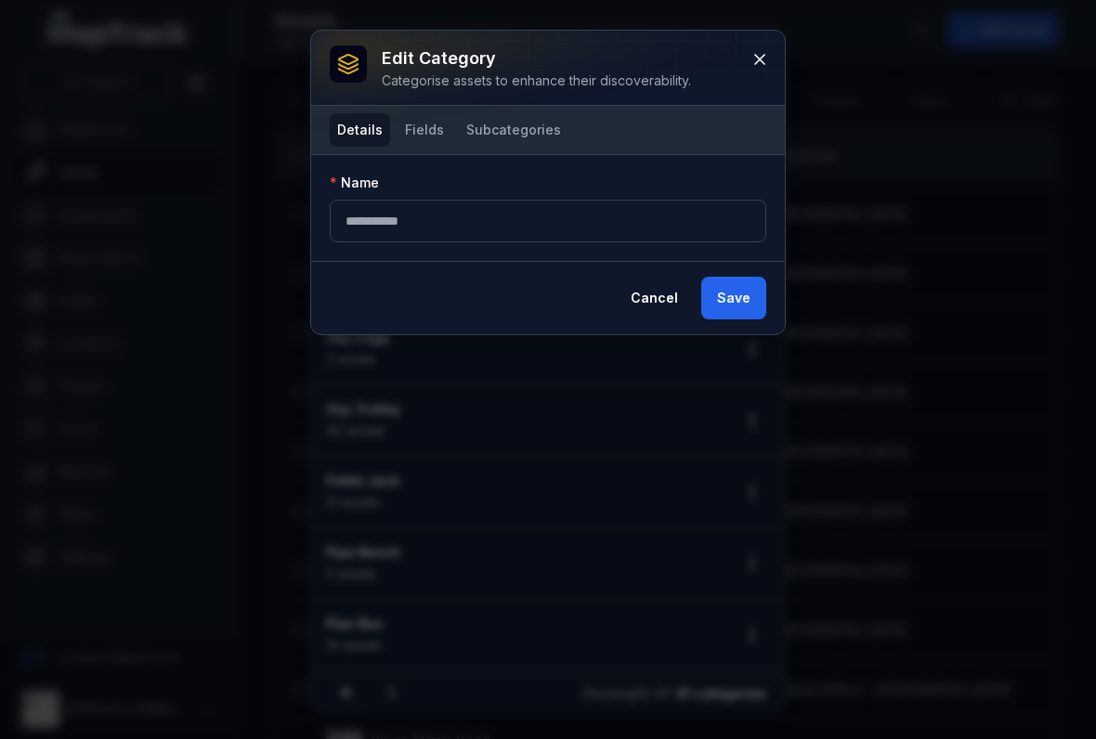
click at [436, 138] on button "Fields" at bounding box center [424, 129] width 54 height 33
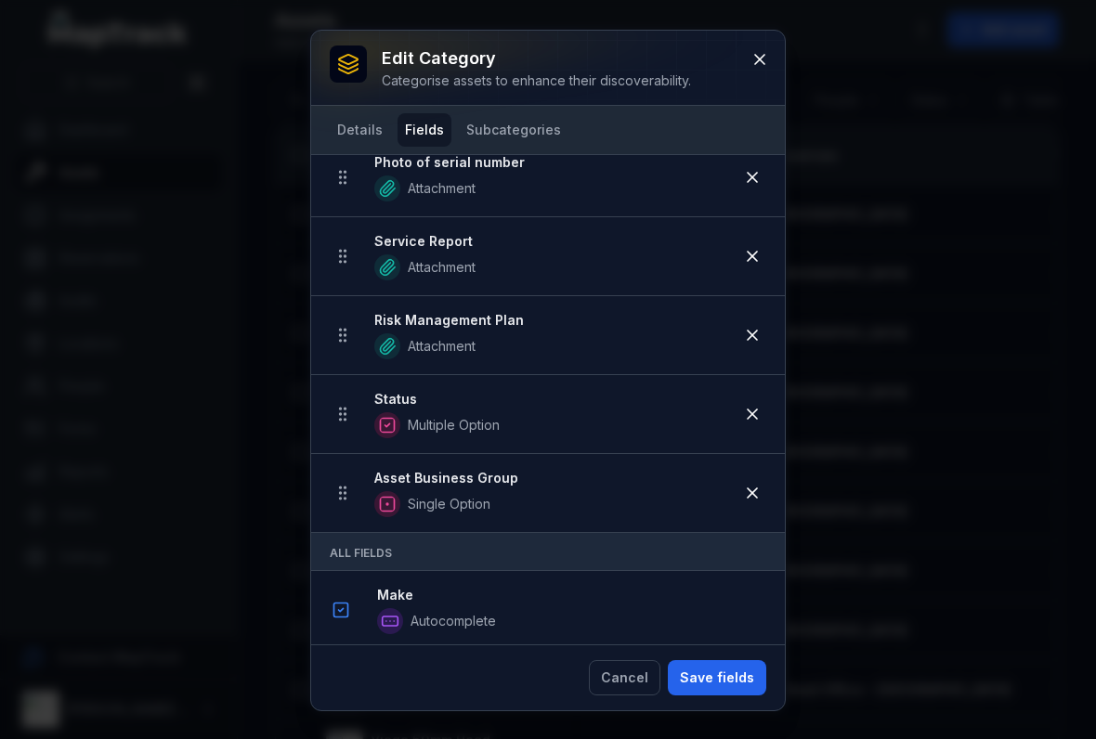
scroll to position [692, 0]
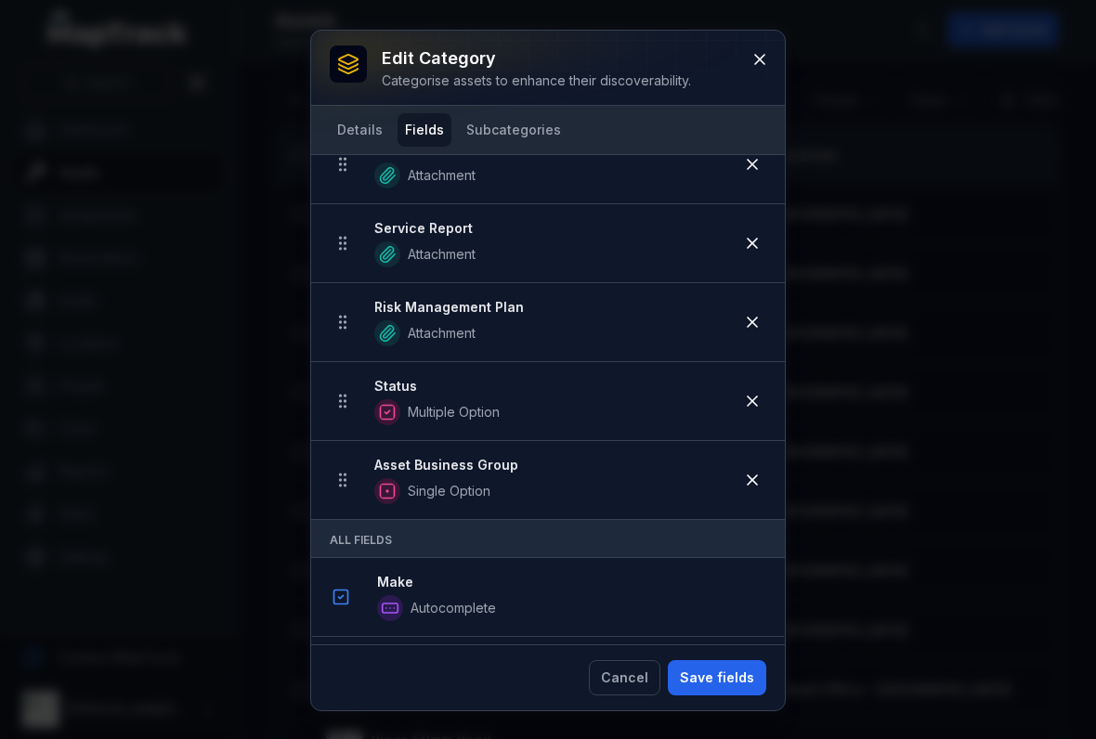
click at [758, 61] on icon at bounding box center [759, 59] width 9 height 9
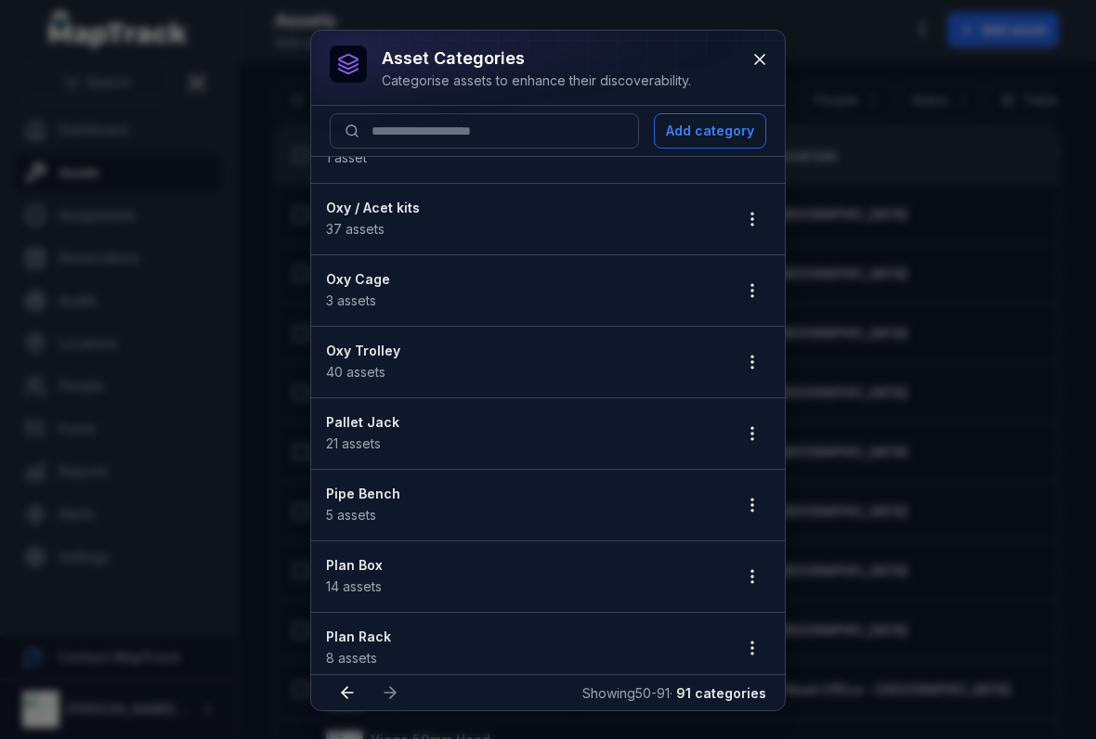
scroll to position [271, 0]
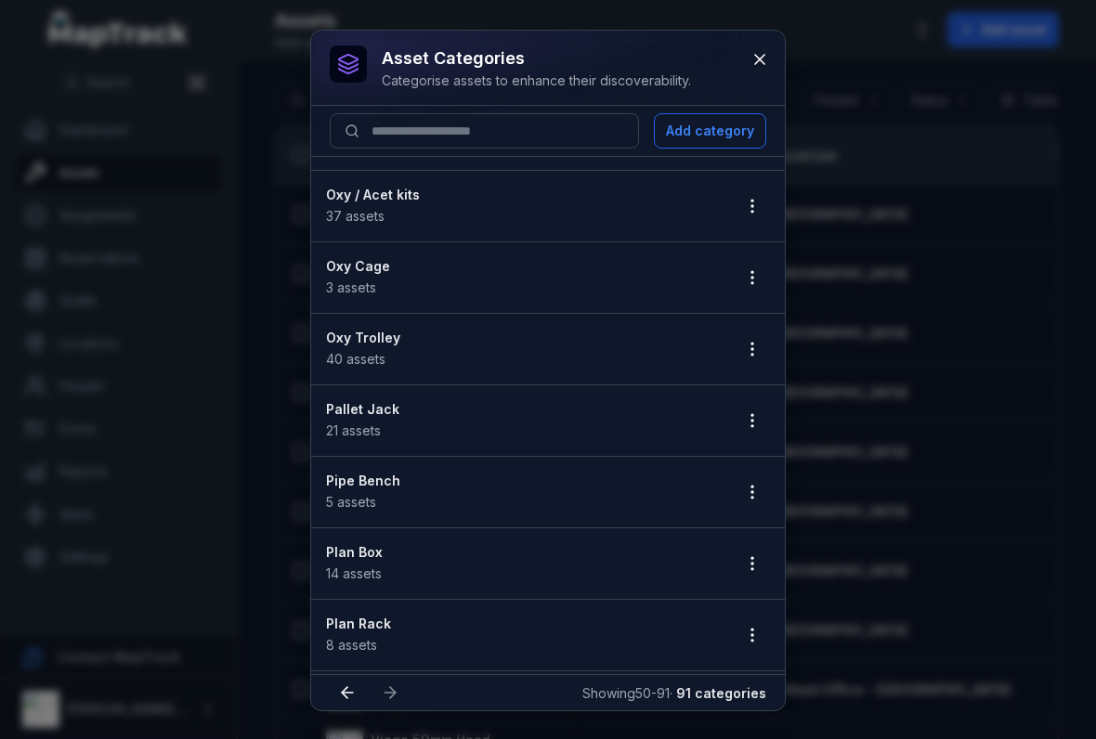
click at [749, 272] on icon "button" at bounding box center [752, 277] width 19 height 19
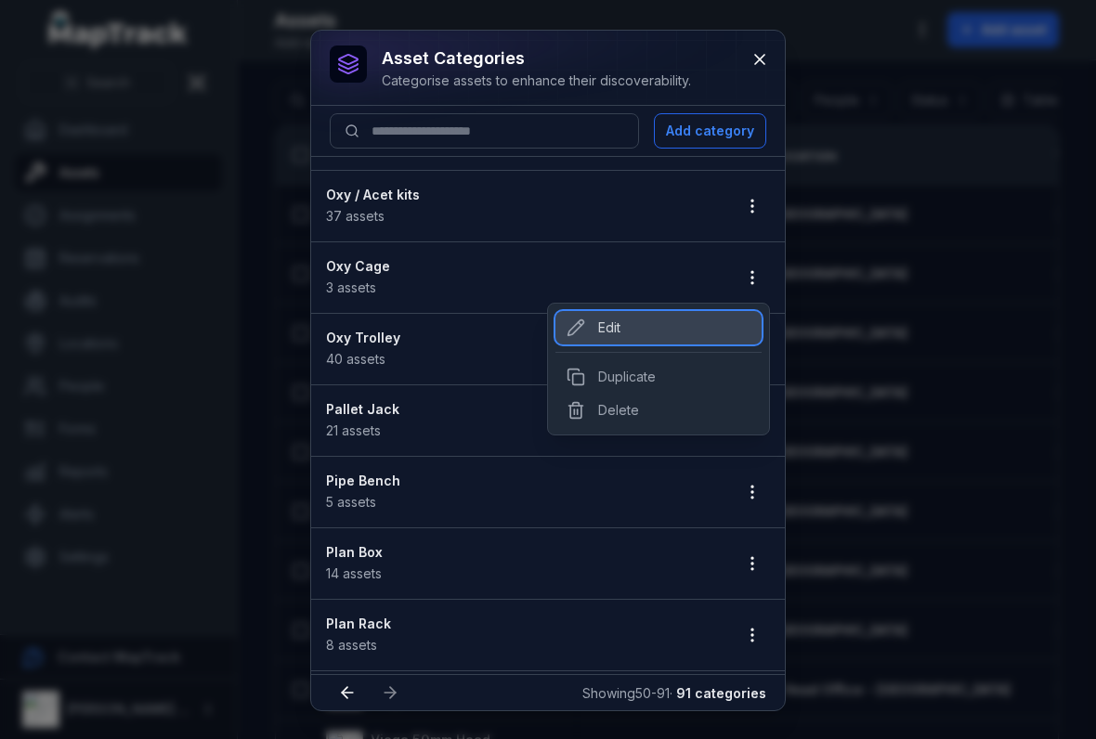
click at [591, 331] on div "Edit" at bounding box center [658, 327] width 206 height 33
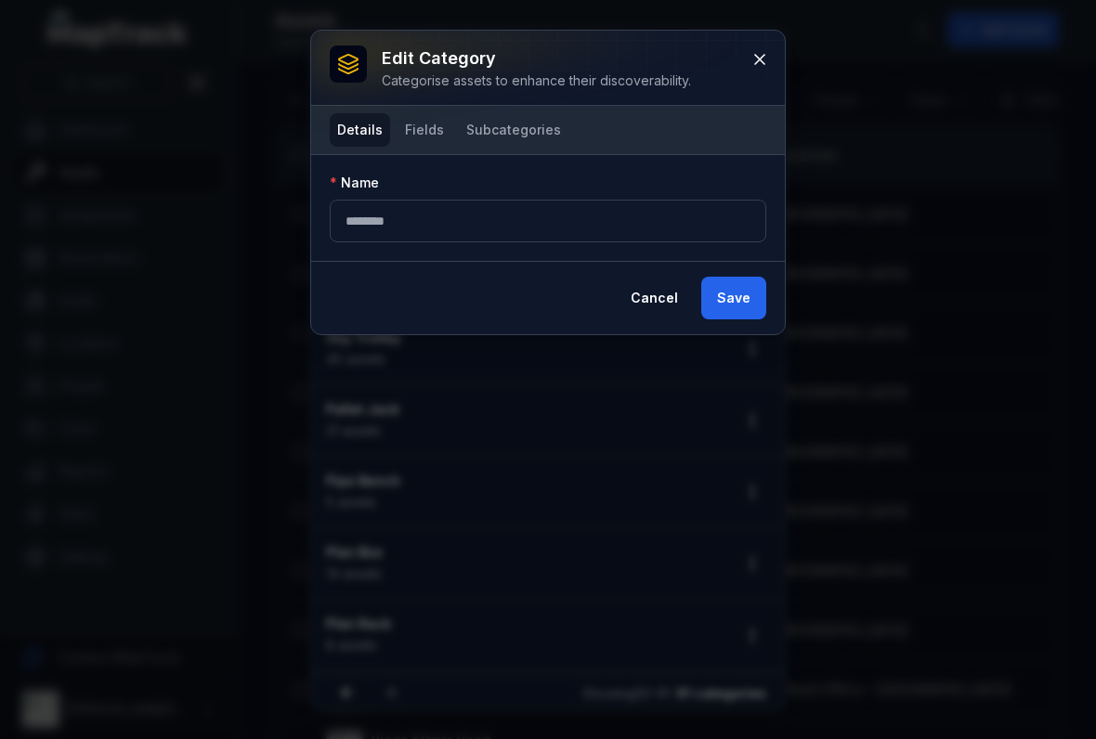
click at [426, 139] on button "Fields" at bounding box center [424, 129] width 54 height 33
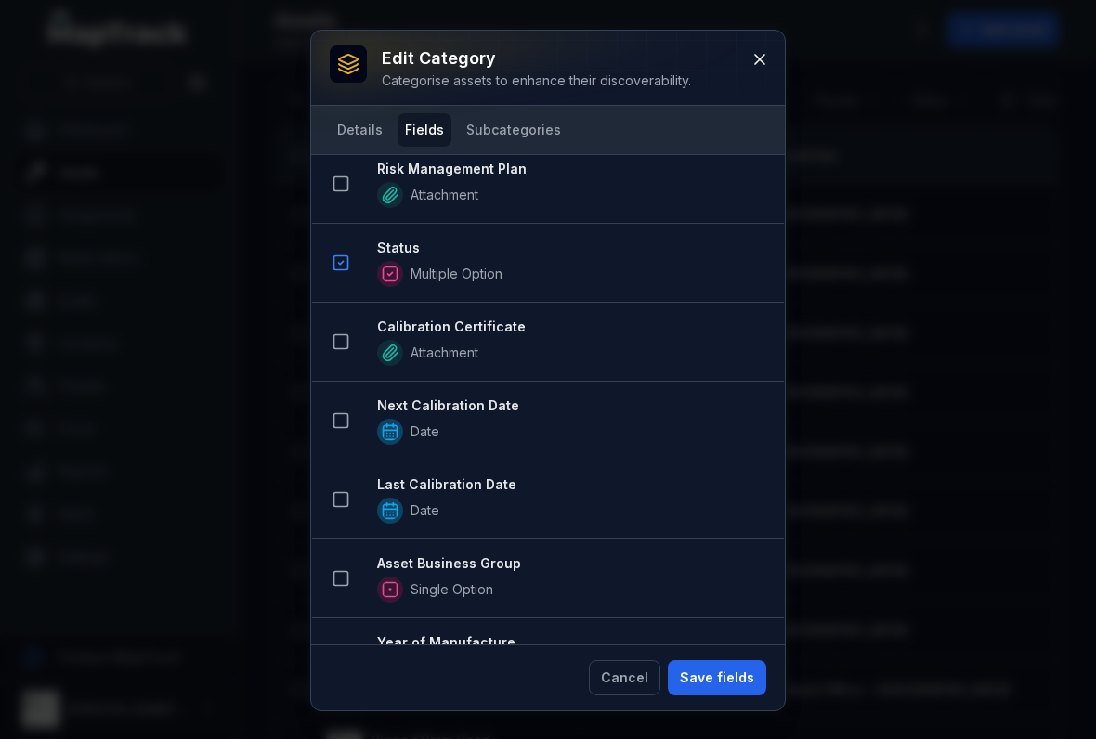
scroll to position [1584, 0]
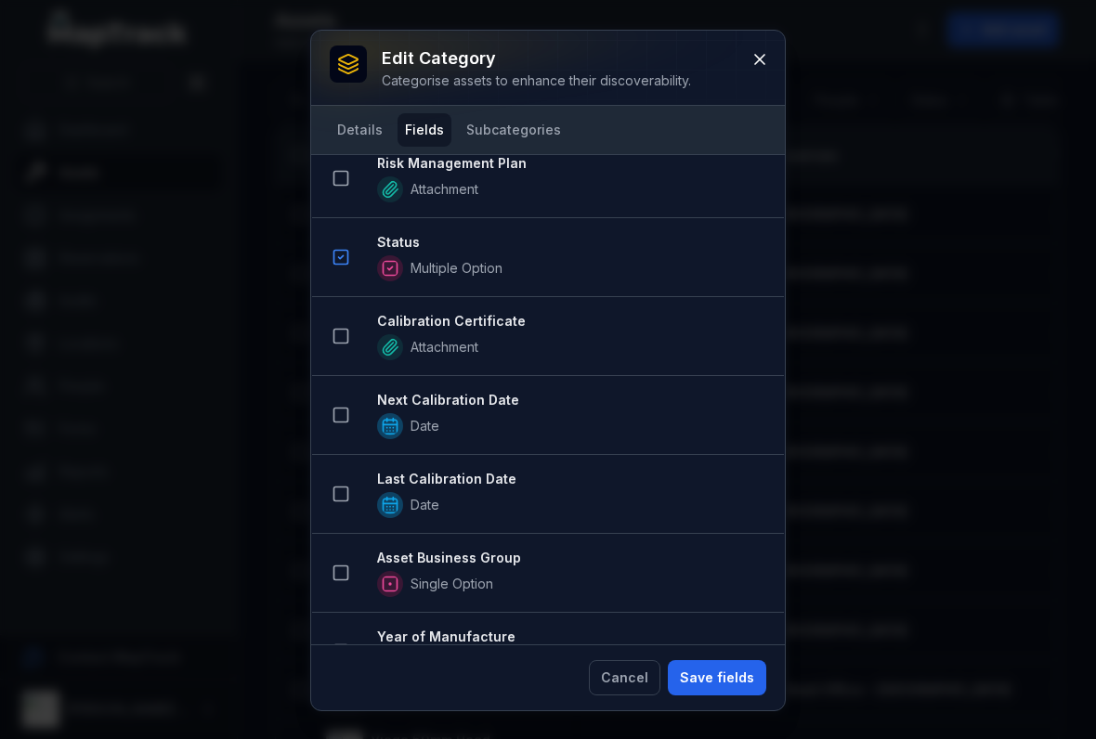
click at [346, 578] on icon at bounding box center [340, 573] width 19 height 19
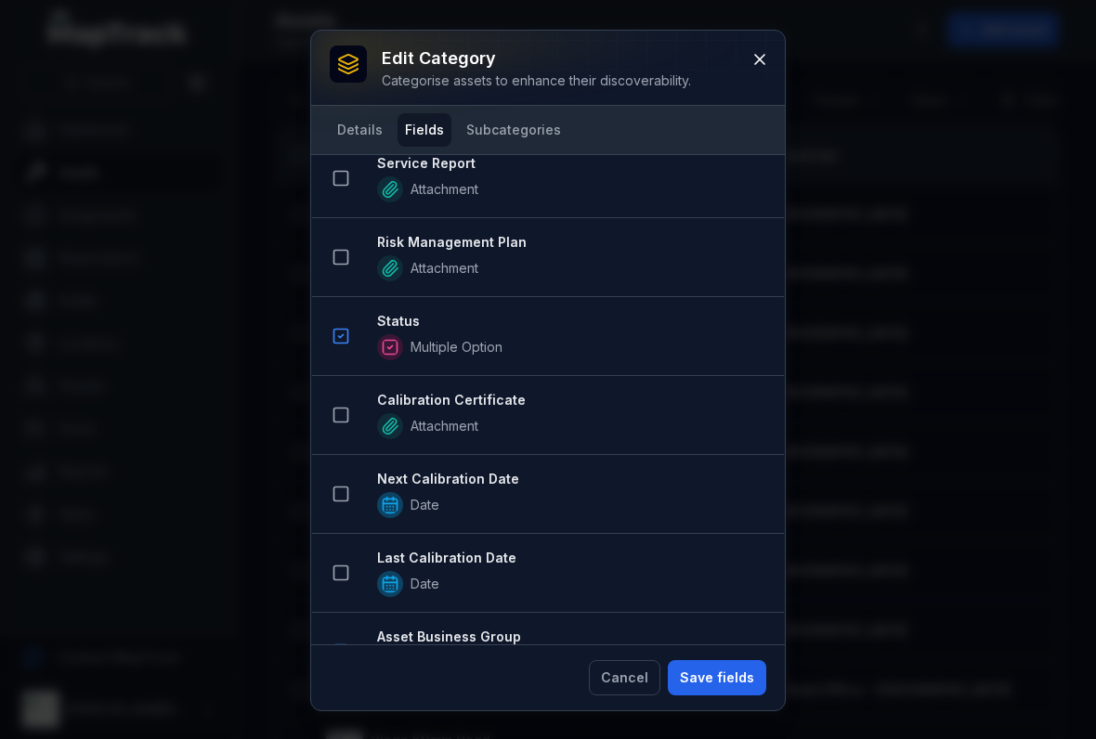
click at [693, 660] on button "Save fields" at bounding box center [717, 677] width 98 height 35
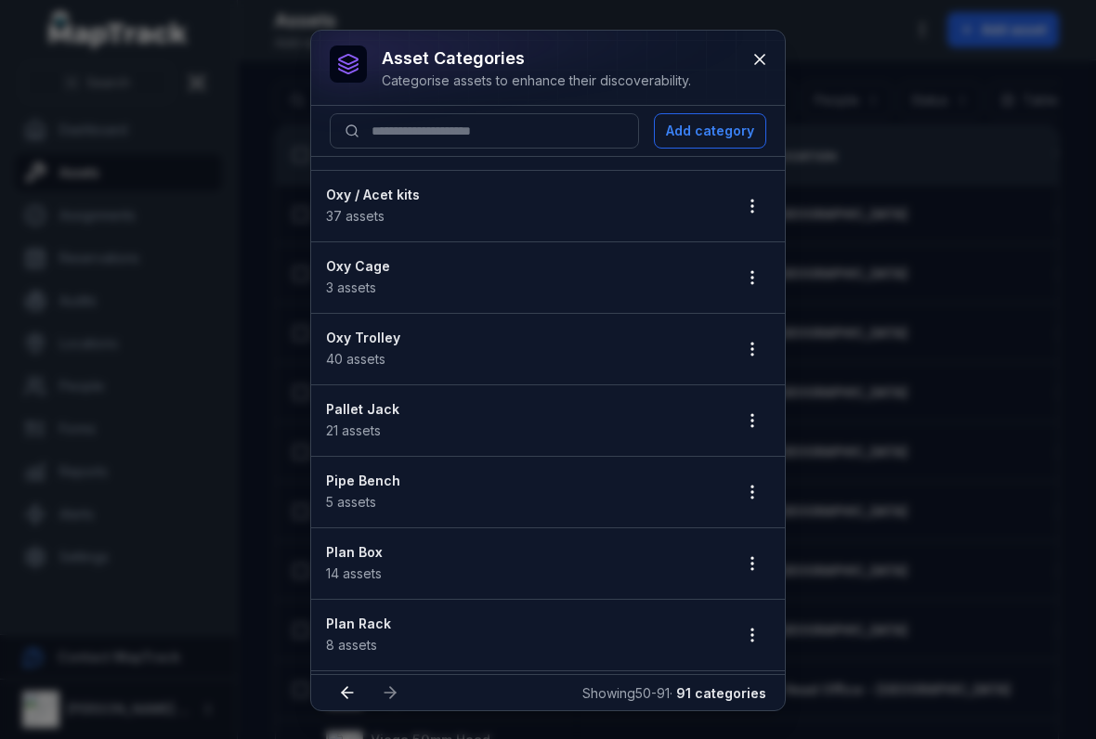
click at [758, 433] on button "button" at bounding box center [751, 420] width 35 height 35
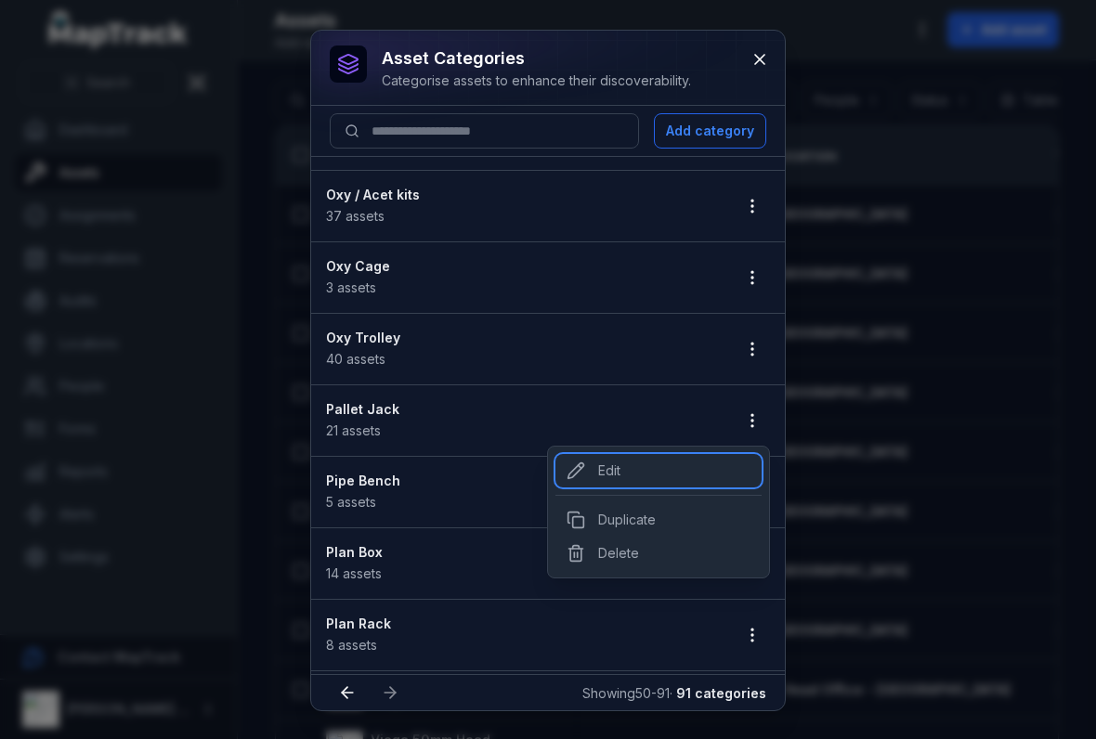
click at [585, 467] on div "Edit" at bounding box center [658, 470] width 206 height 33
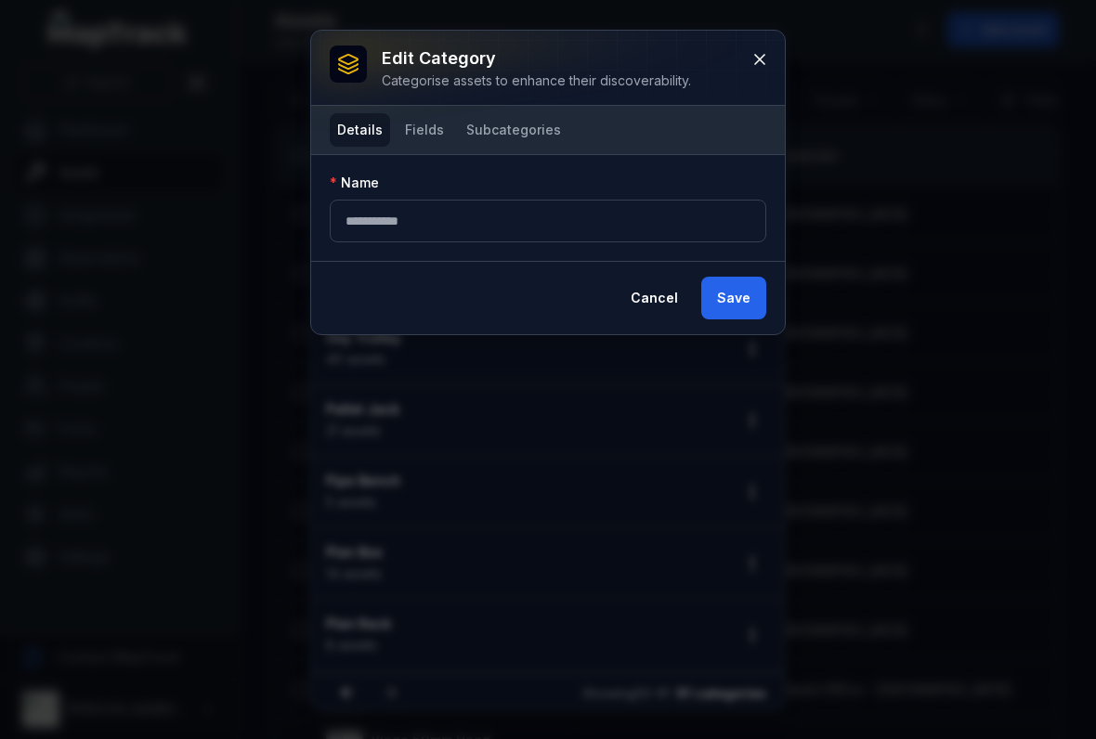
click at [420, 146] on button "Fields" at bounding box center [424, 129] width 54 height 33
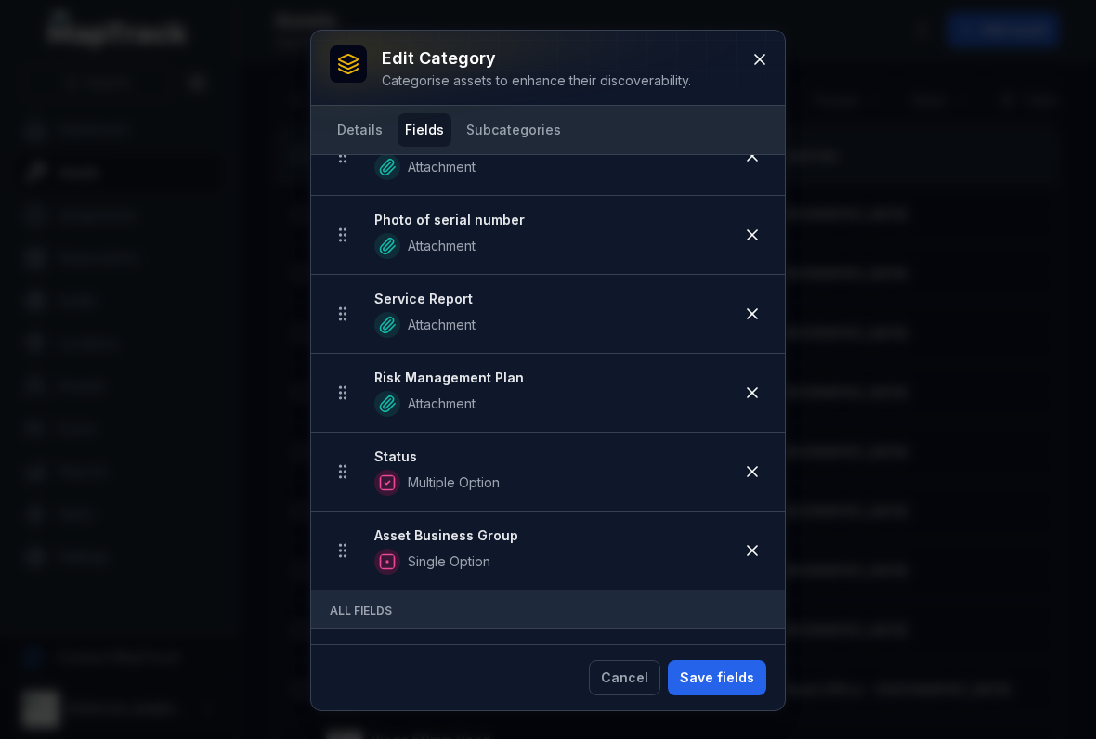
scroll to position [622, 0]
click at [767, 66] on icon at bounding box center [759, 59] width 19 height 19
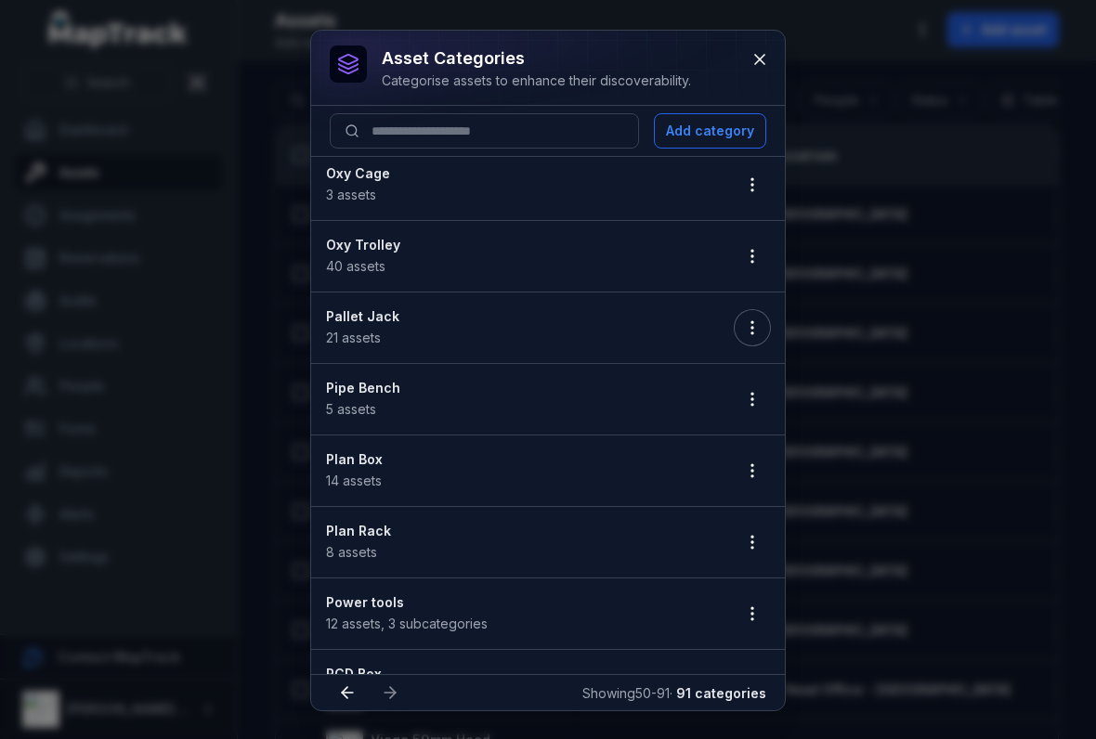
scroll to position [366, 0]
click at [759, 481] on button "button" at bounding box center [751, 468] width 35 height 35
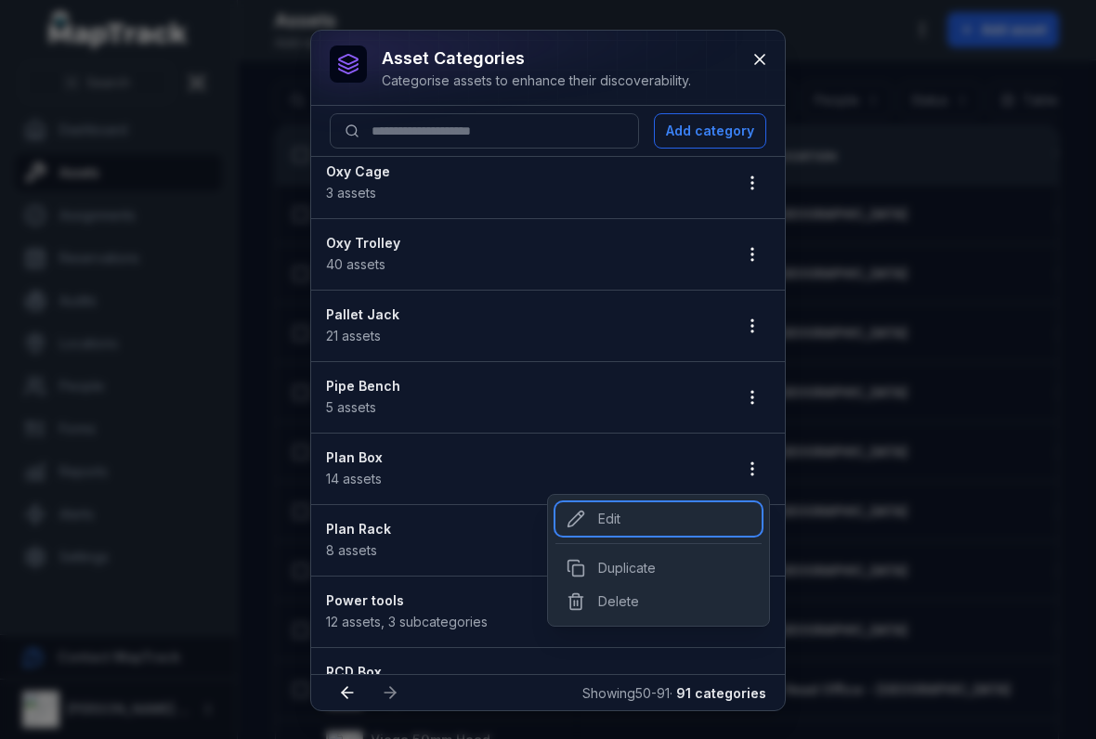
click at [591, 513] on div "Edit" at bounding box center [658, 518] width 206 height 33
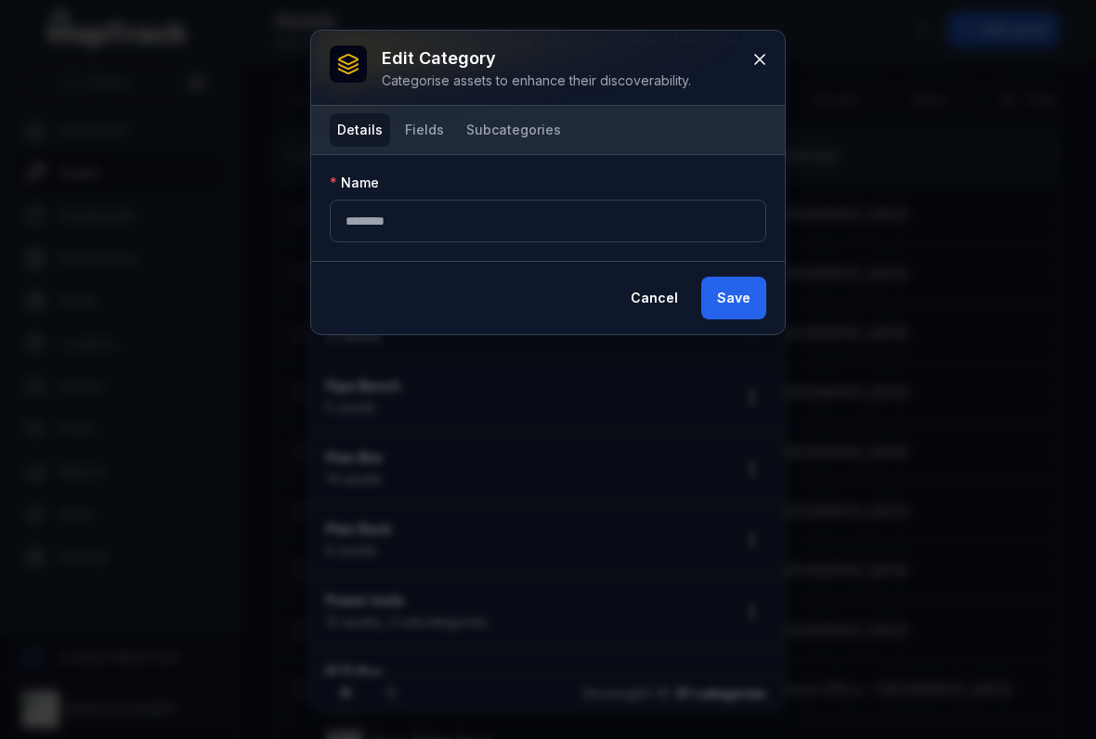
click at [435, 145] on button "Fields" at bounding box center [424, 129] width 54 height 33
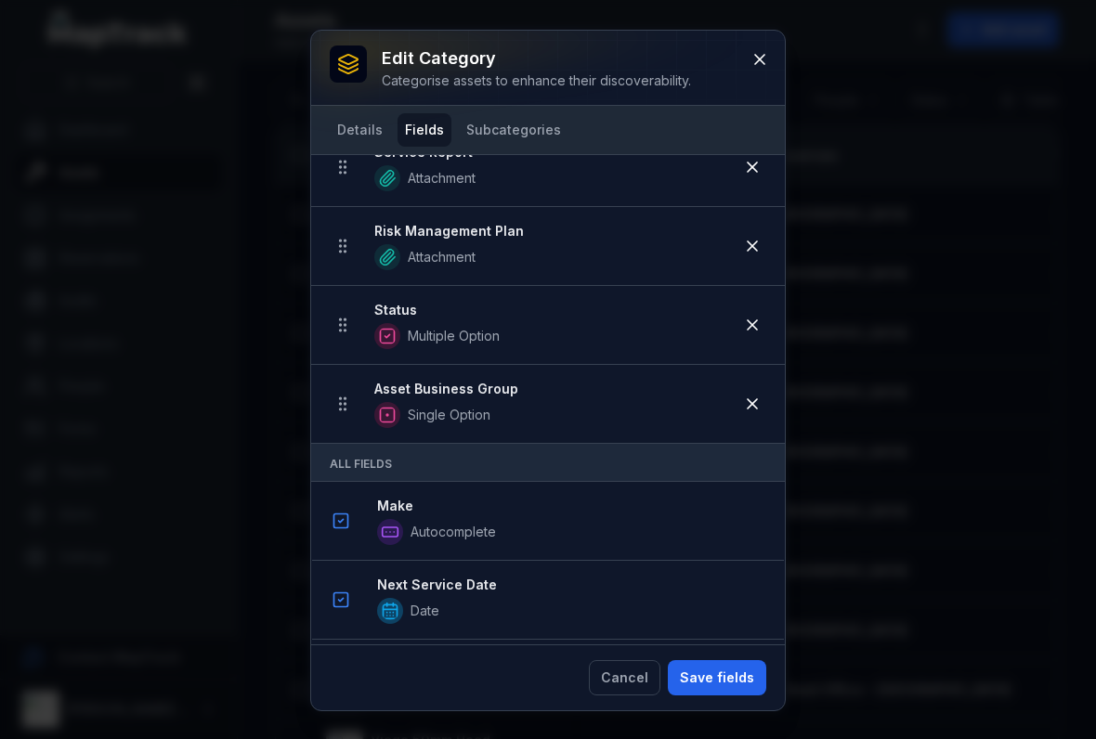
scroll to position [786, 0]
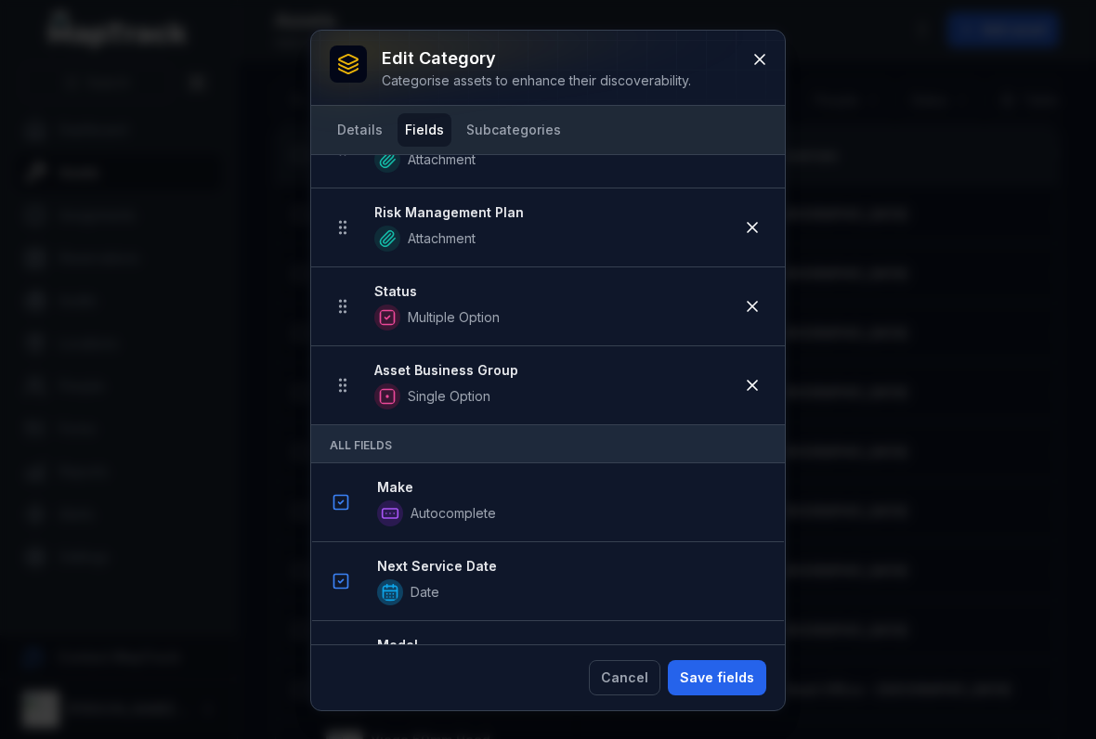
click at [750, 62] on icon at bounding box center [759, 59] width 19 height 19
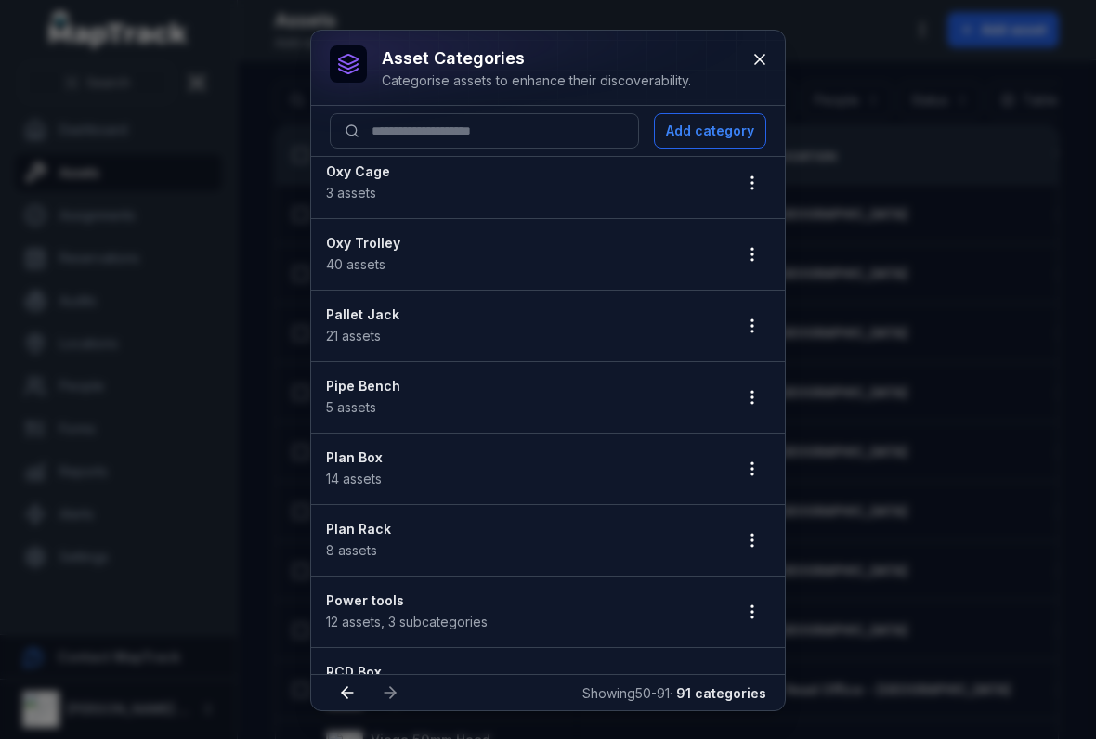
click at [747, 556] on button "button" at bounding box center [751, 540] width 35 height 35
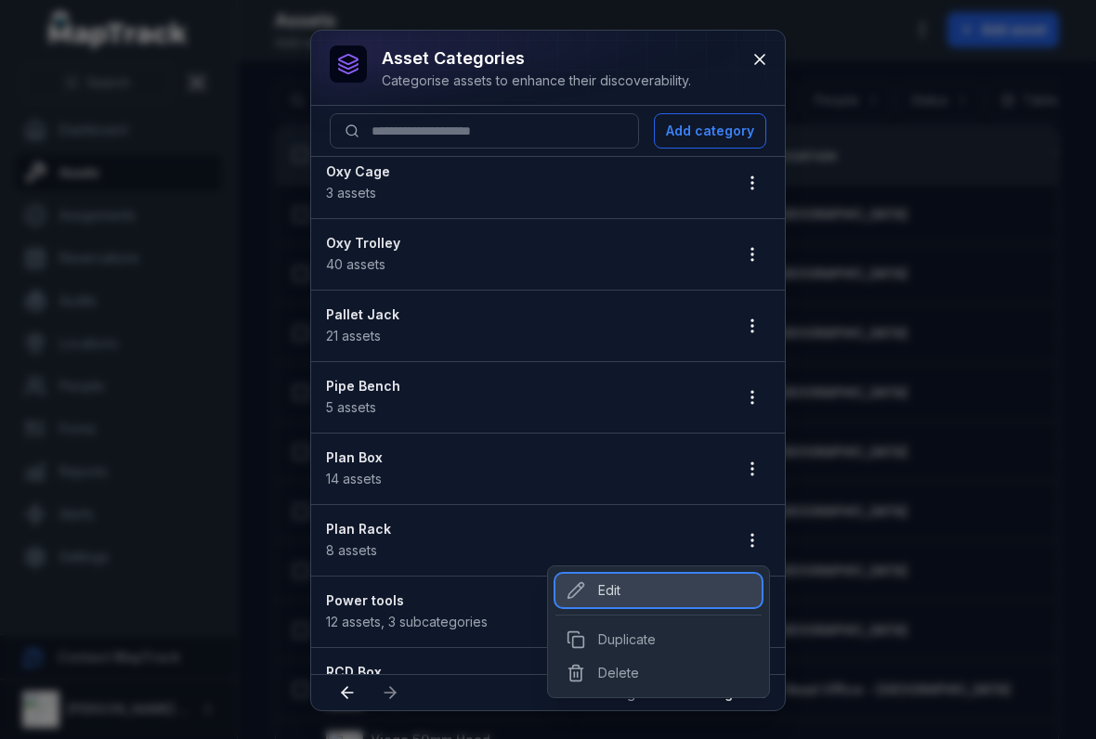
click at [578, 578] on div "Edit" at bounding box center [658, 590] width 206 height 33
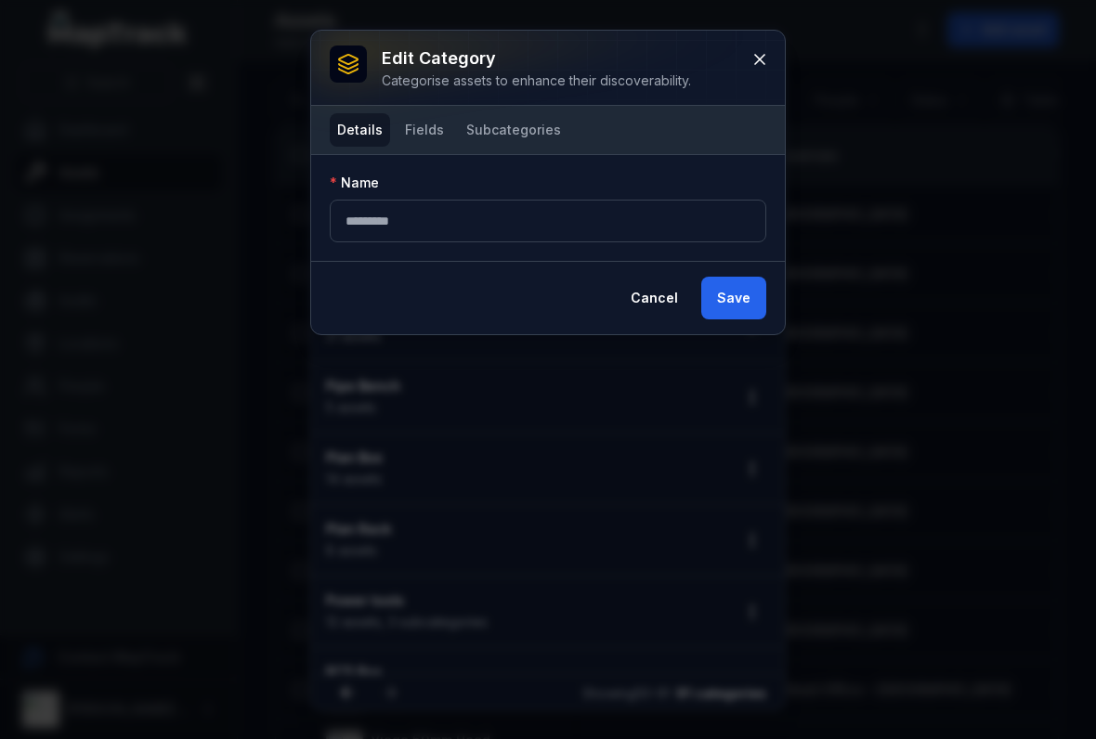
click at [432, 145] on button "Fields" at bounding box center [424, 129] width 54 height 33
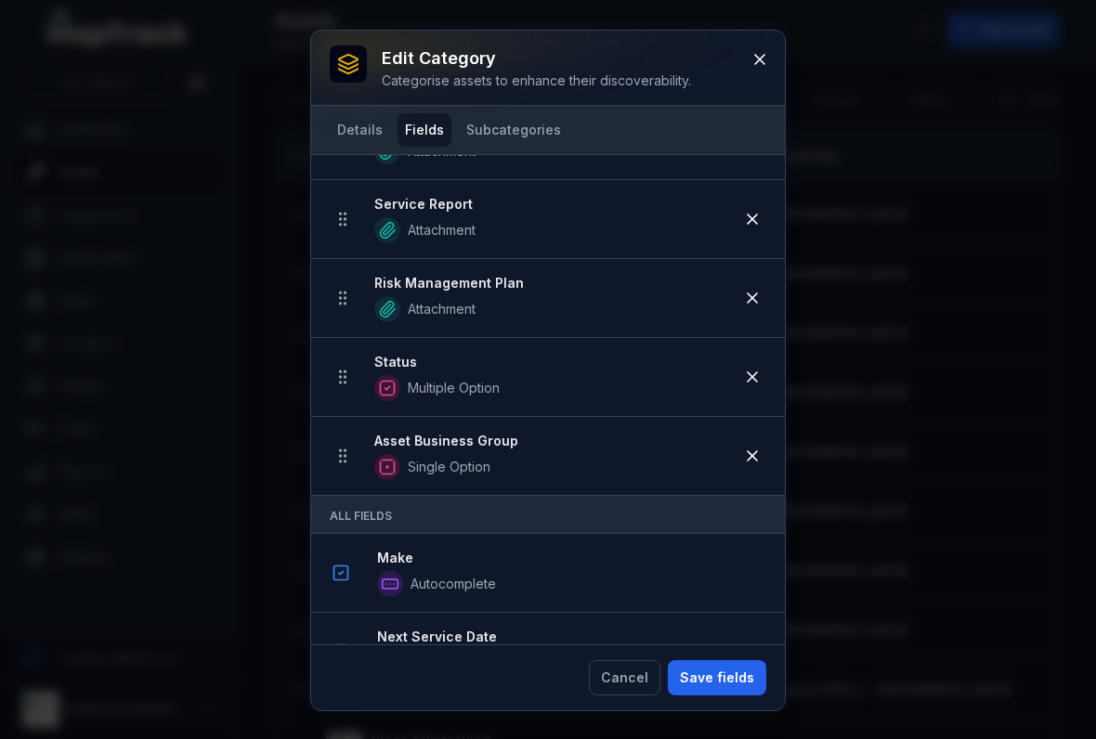
scroll to position [780, 0]
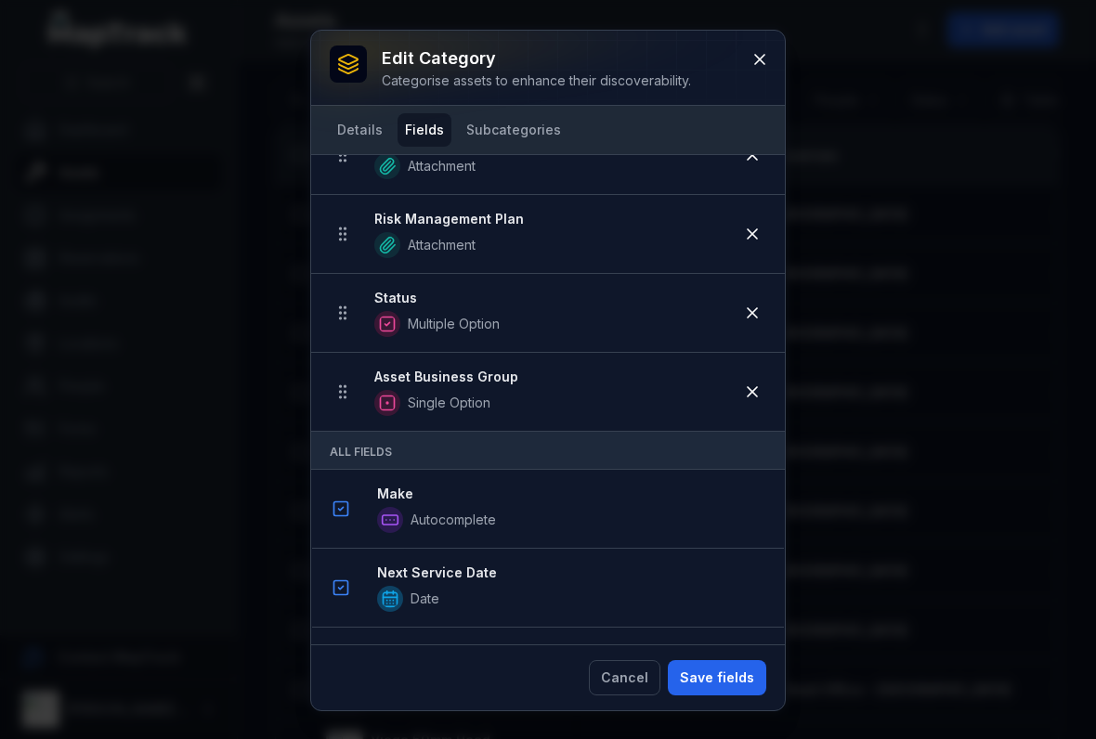
click at [747, 68] on button at bounding box center [759, 59] width 35 height 35
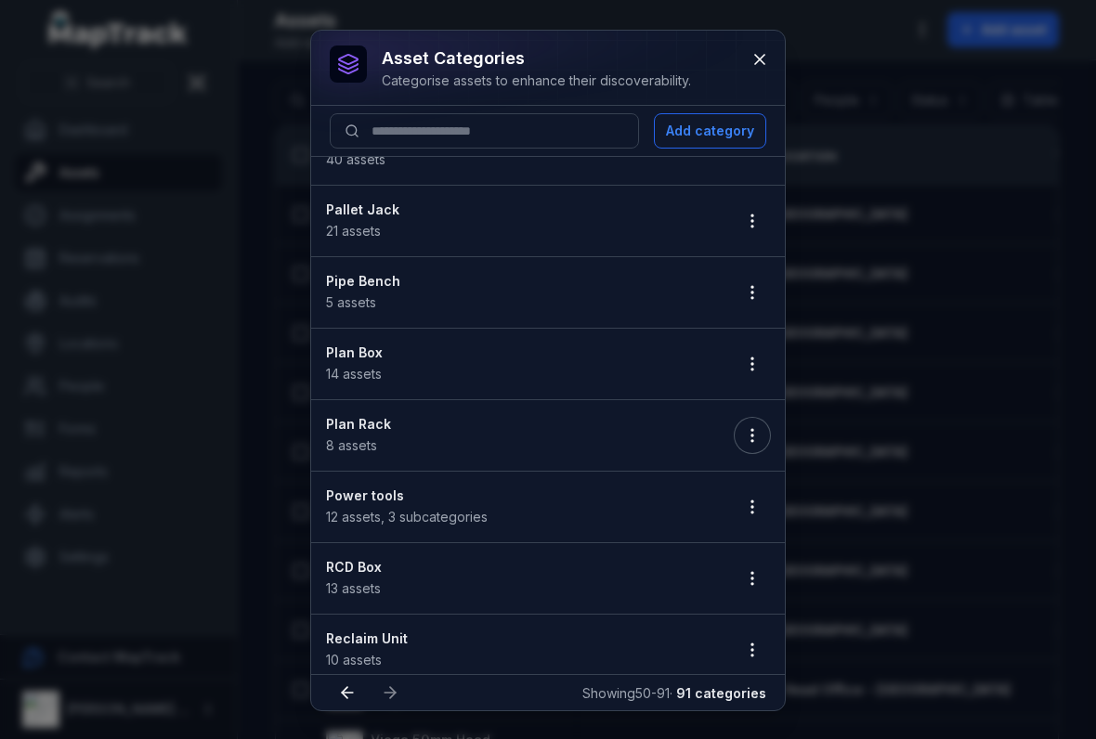
scroll to position [469, 0]
click at [758, 525] on button "button" at bounding box center [751, 508] width 35 height 35
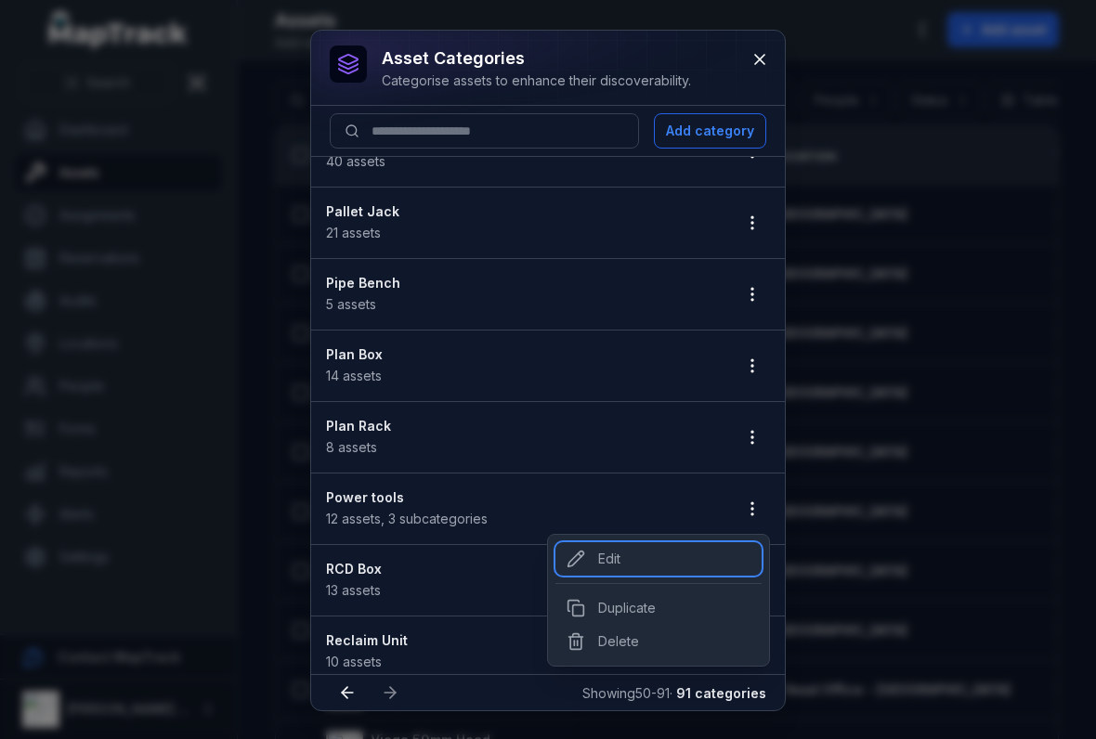
click at [608, 552] on div "Edit" at bounding box center [658, 558] width 206 height 33
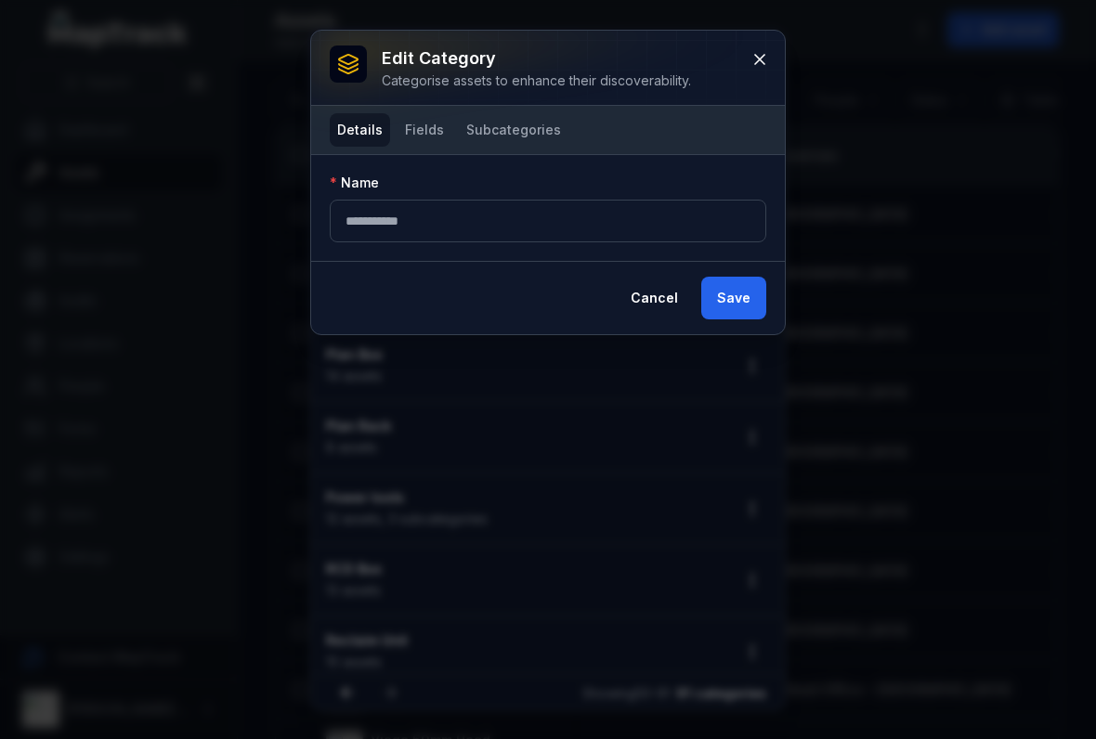
click at [519, 137] on button "Subcategories" at bounding box center [514, 129] width 110 height 33
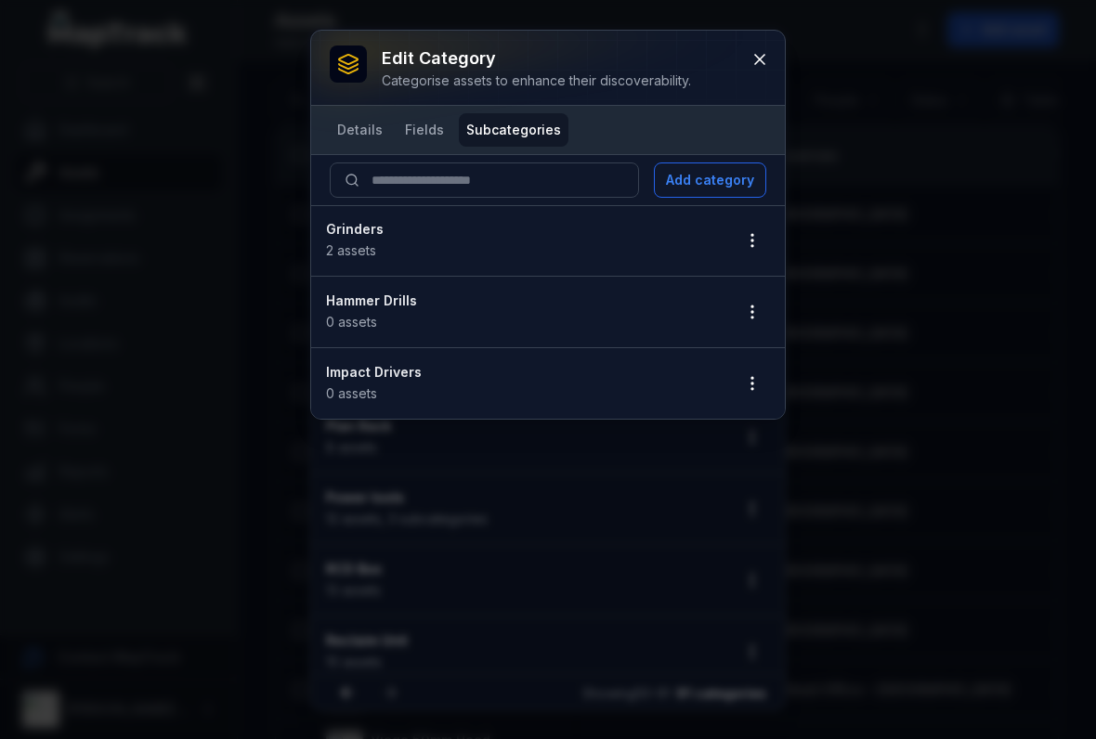
click at [353, 136] on button "Details" at bounding box center [360, 129] width 60 height 33
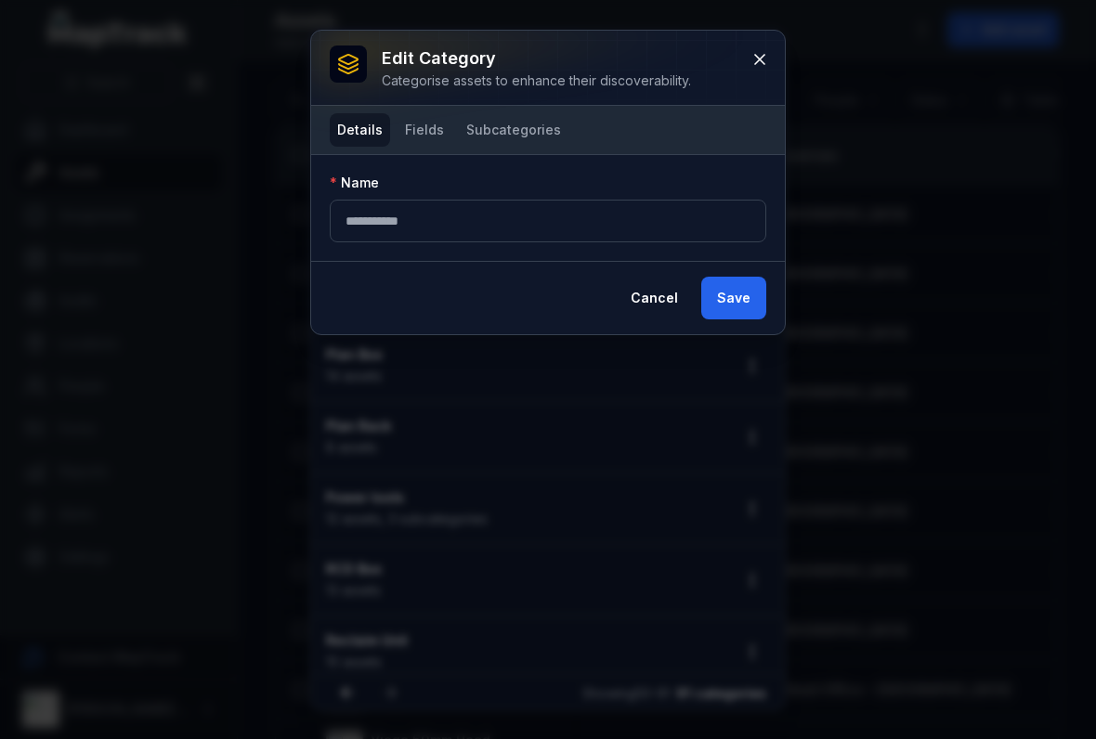
click at [422, 127] on button "Fields" at bounding box center [424, 129] width 54 height 33
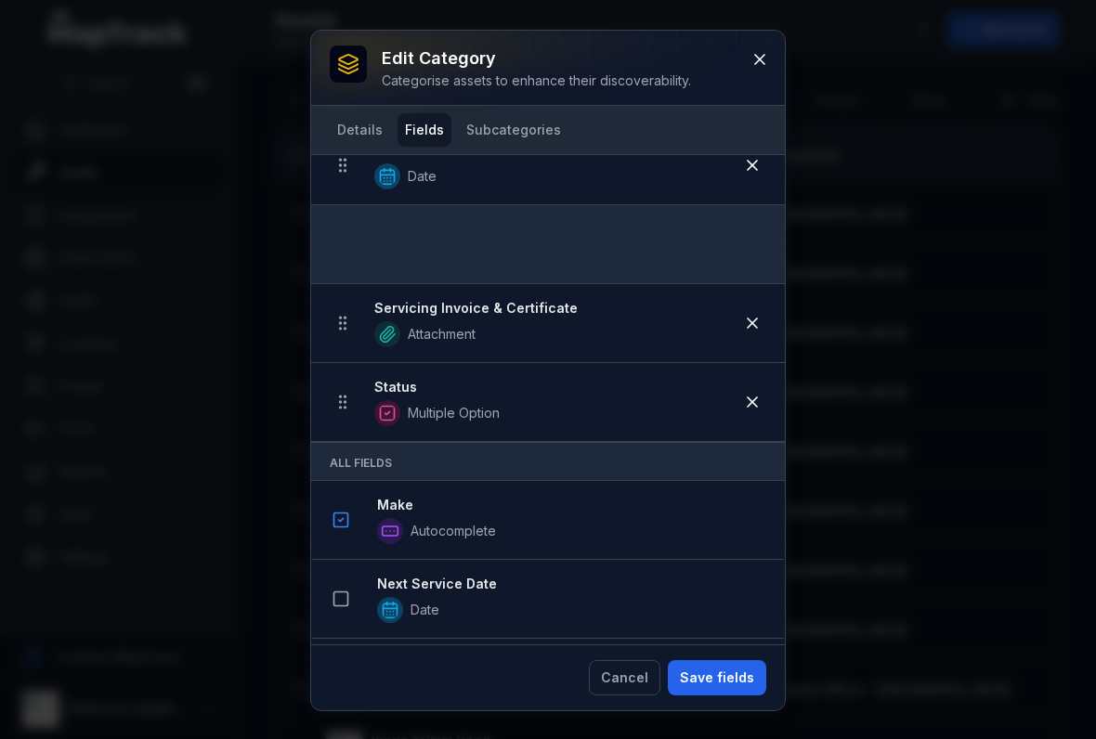
scroll to position [526, 0]
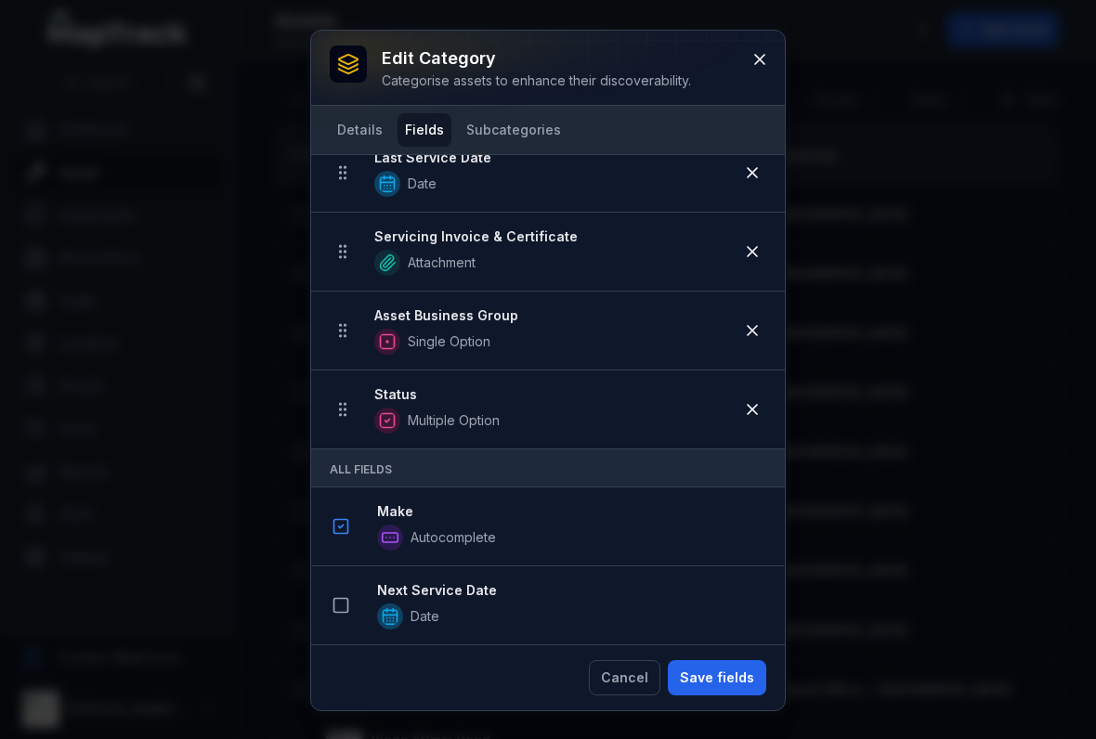
click at [721, 674] on button "Save fields" at bounding box center [717, 677] width 98 height 35
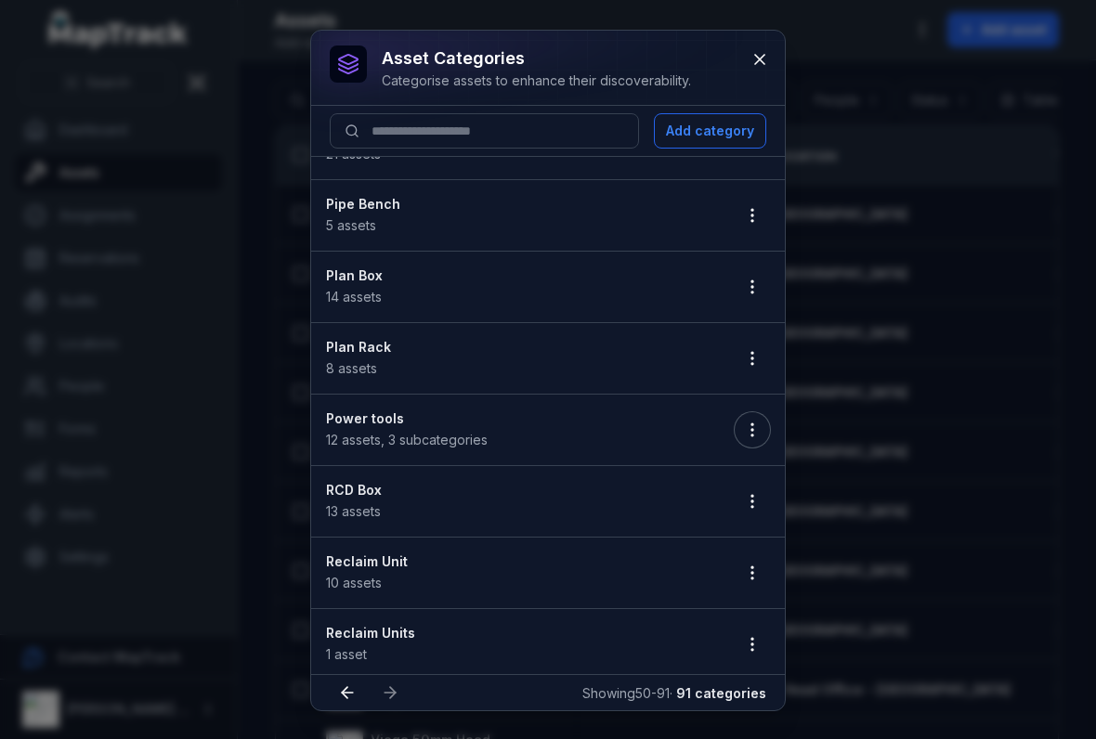
scroll to position [549, 0]
click at [752, 488] on button "button" at bounding box center [751, 500] width 35 height 35
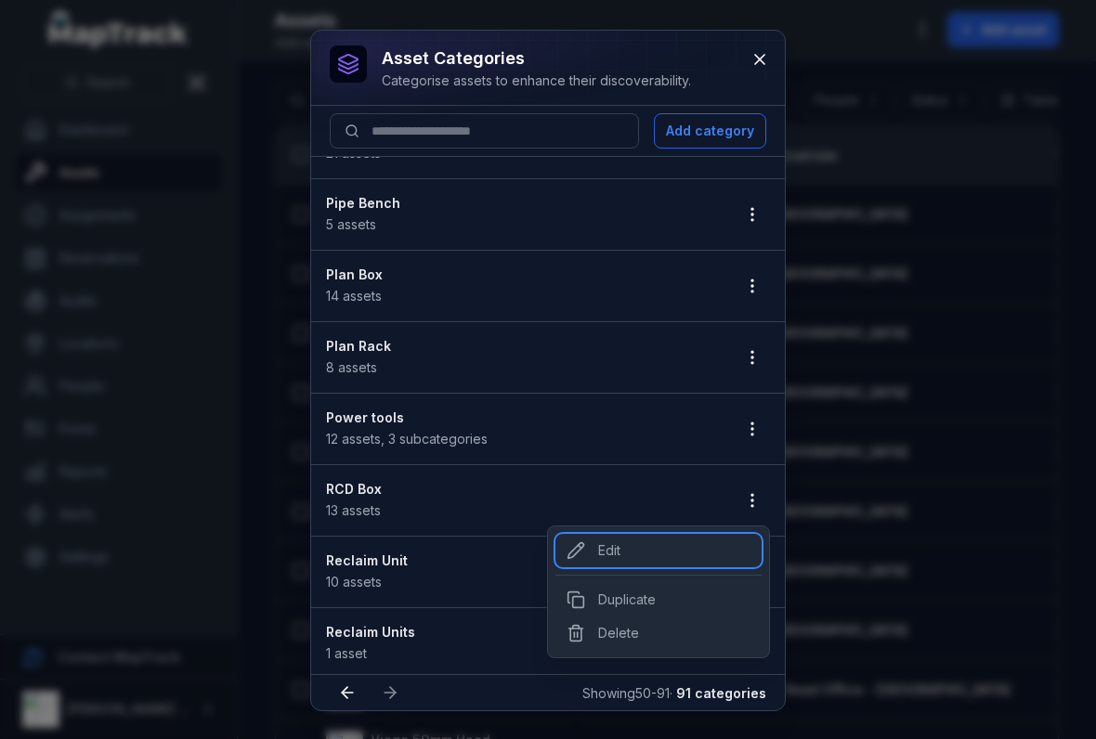
click at [602, 551] on div "Edit" at bounding box center [658, 550] width 206 height 33
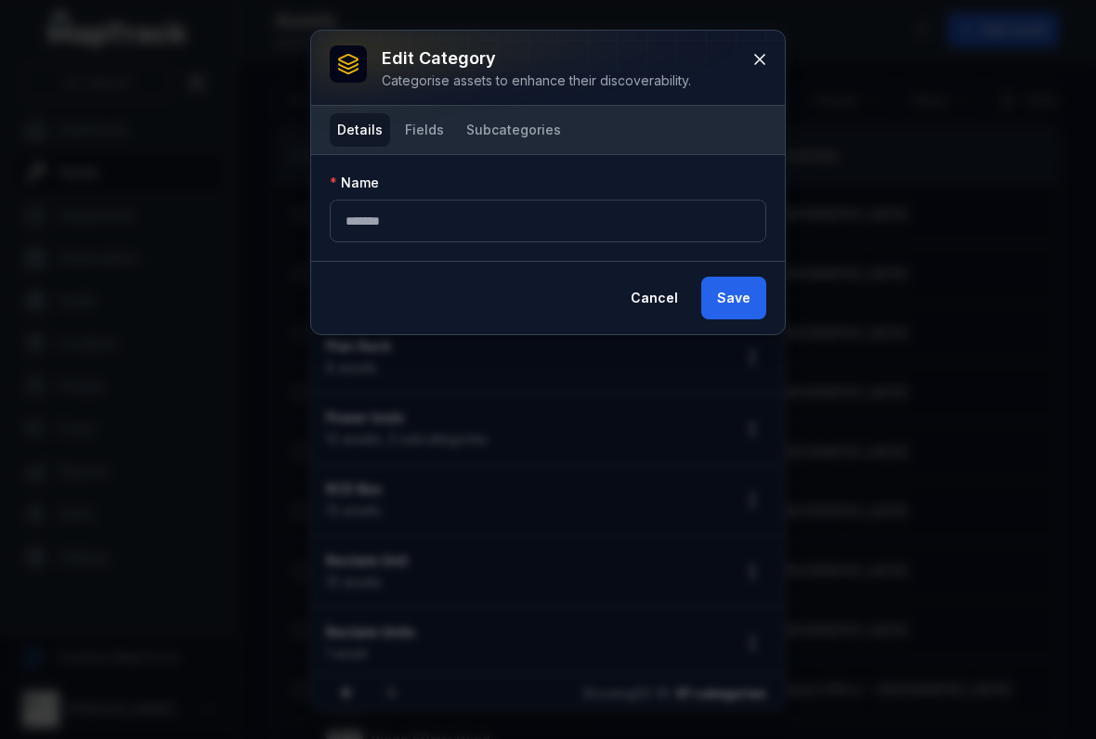
click at [433, 137] on button "Fields" at bounding box center [424, 129] width 54 height 33
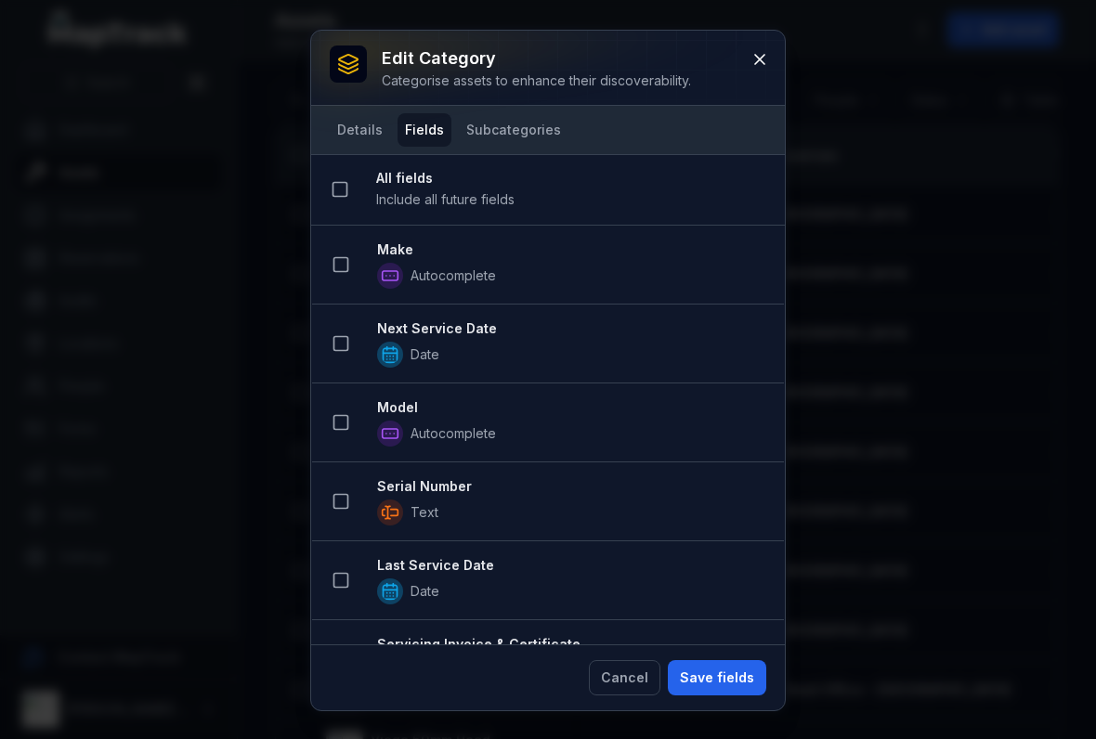
click at [341, 281] on button at bounding box center [340, 264] width 35 height 35
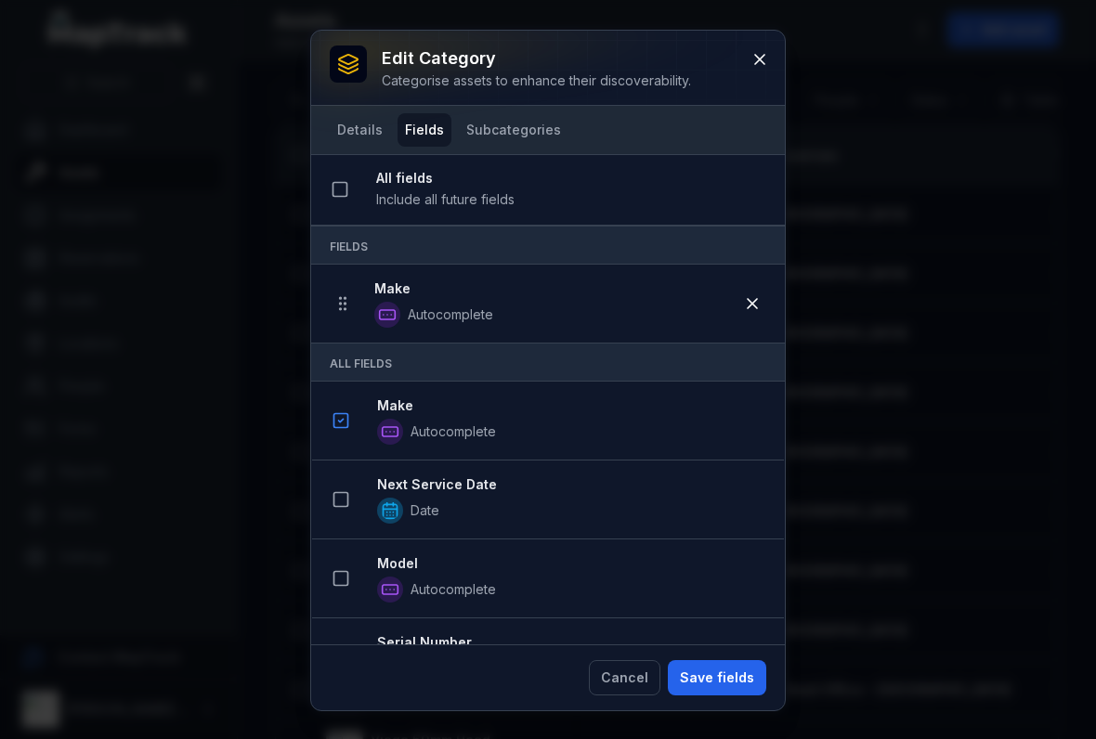
click at [354, 509] on button at bounding box center [340, 499] width 35 height 35
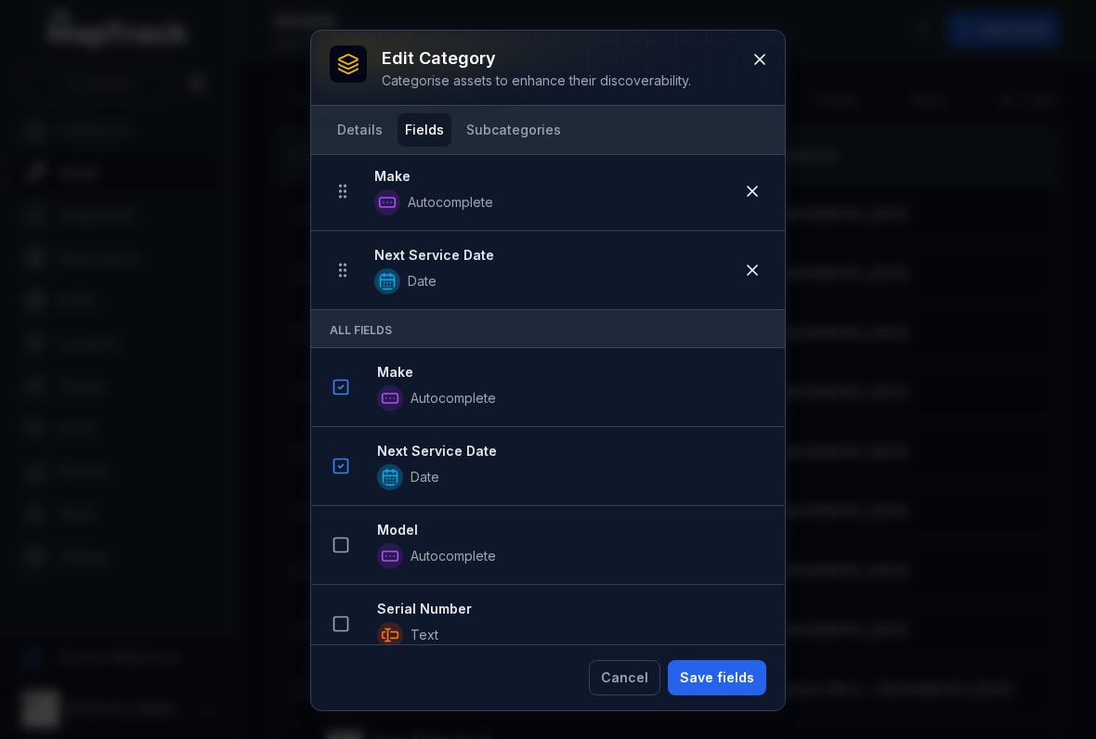
click at [344, 546] on icon at bounding box center [340, 545] width 19 height 19
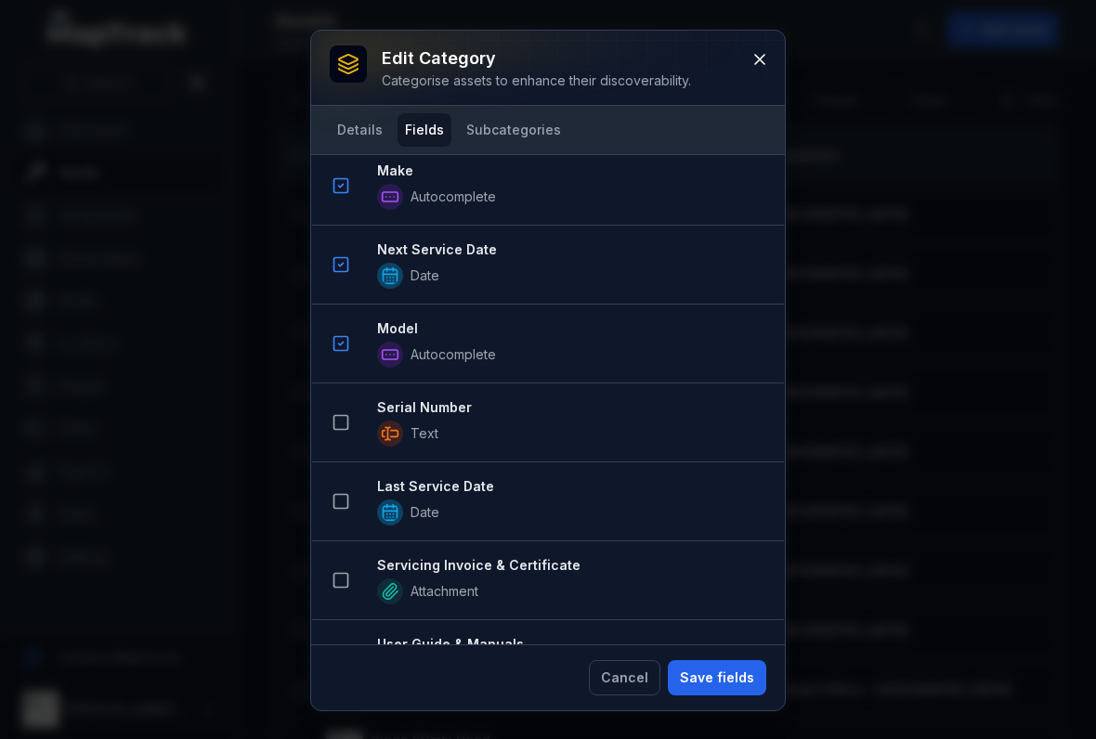
click at [344, 429] on rect at bounding box center [341, 423] width 14 height 14
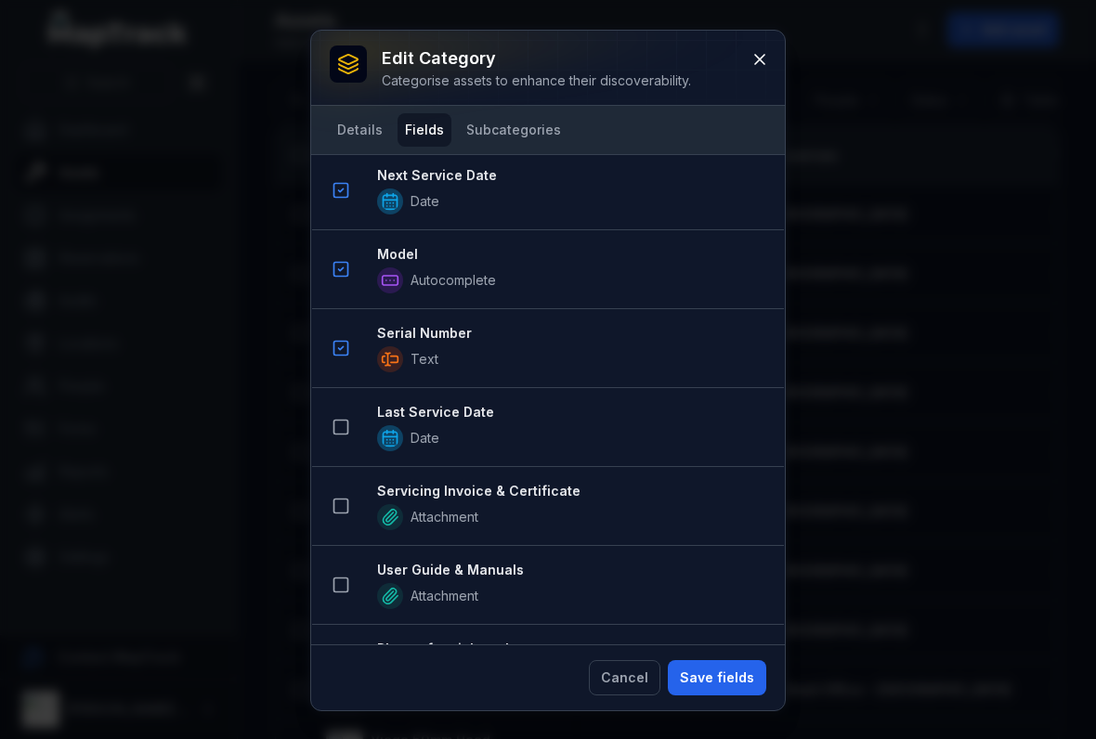
click at [340, 419] on icon at bounding box center [340, 427] width 19 height 19
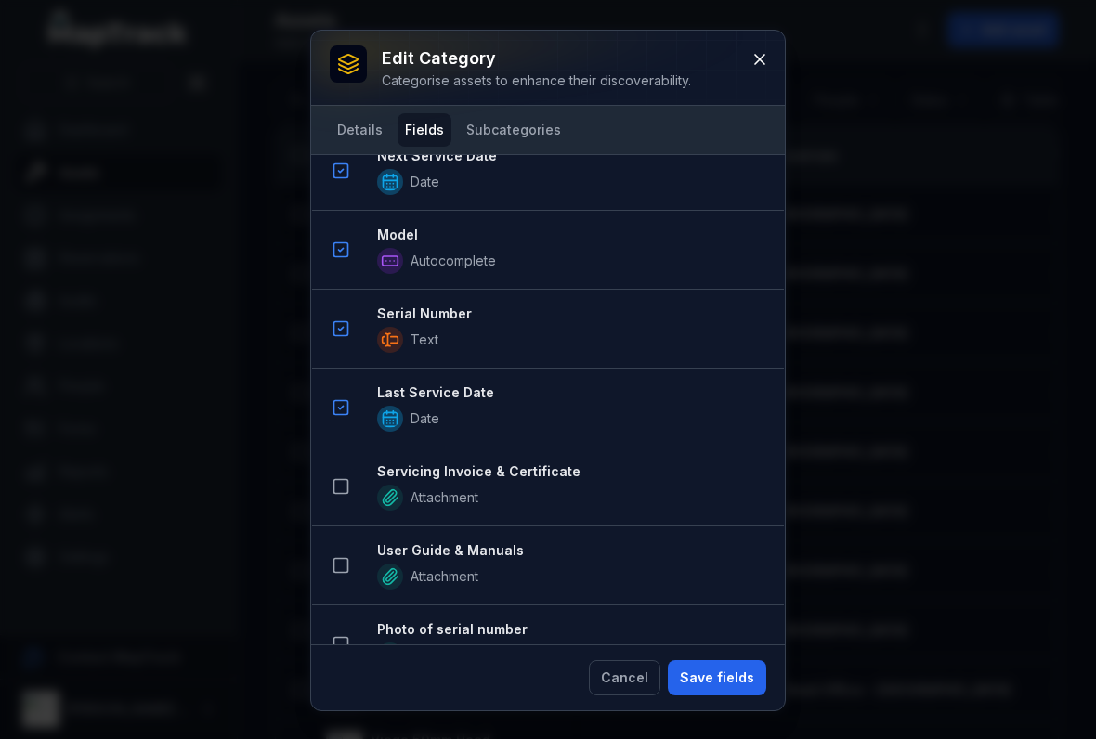
click at [347, 500] on button at bounding box center [340, 486] width 35 height 35
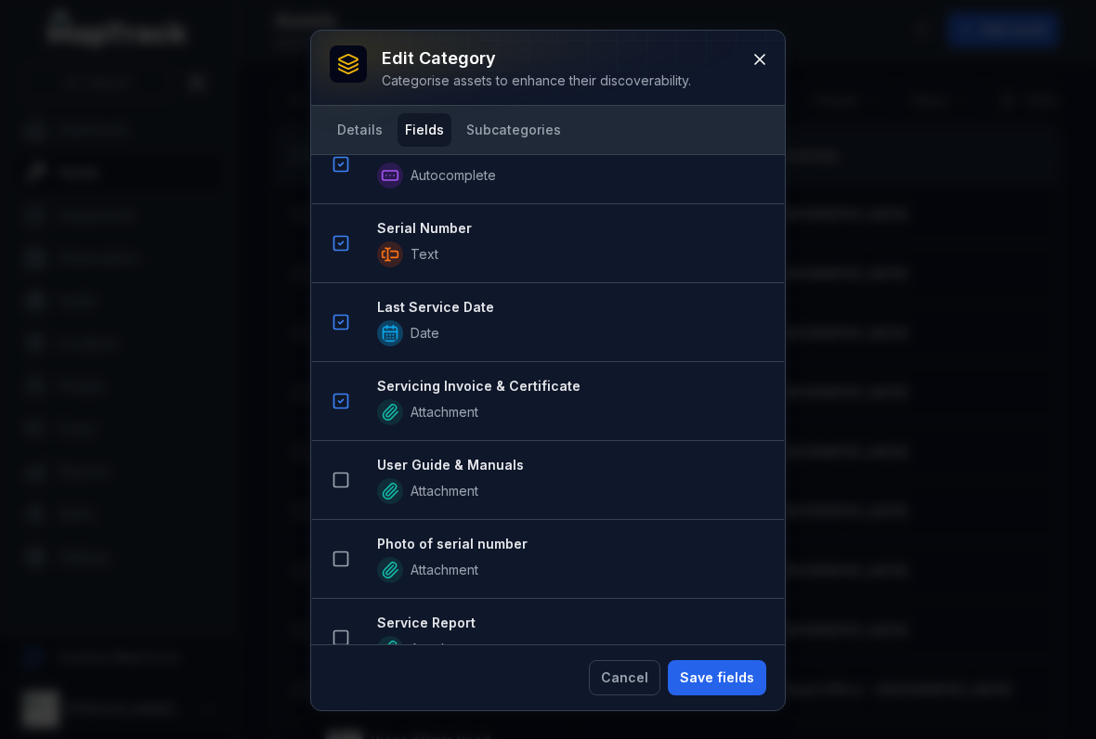
click at [339, 487] on rect at bounding box center [341, 481] width 14 height 14
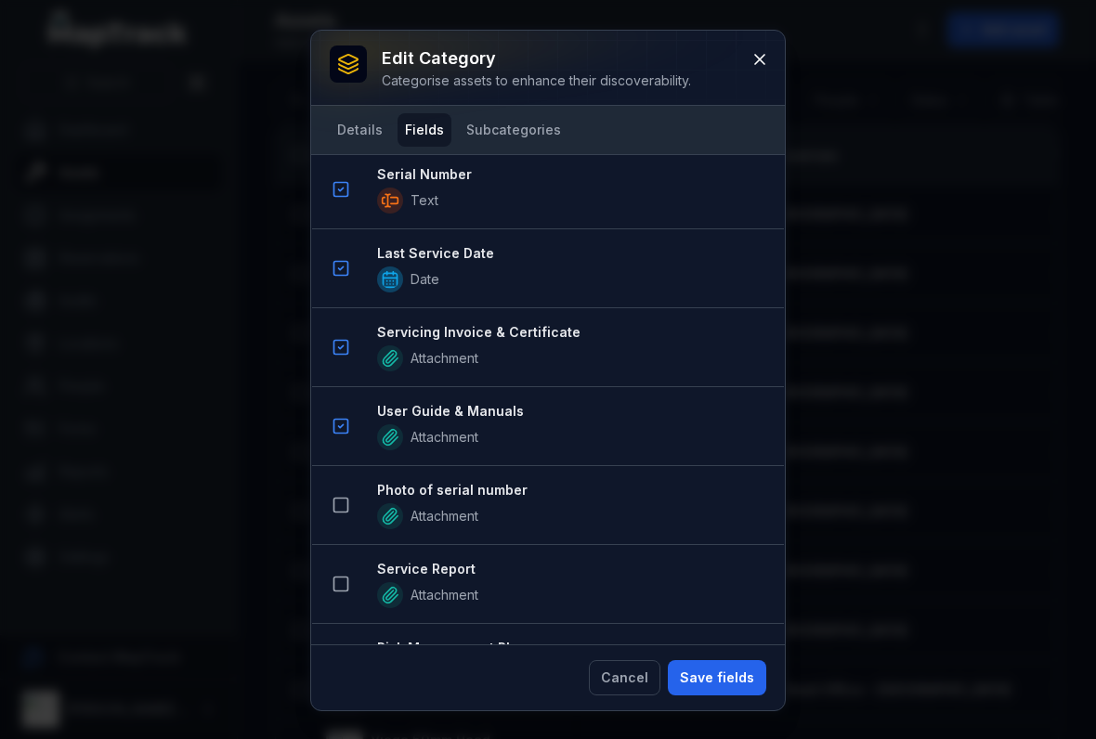
click at [339, 504] on icon at bounding box center [340, 505] width 19 height 19
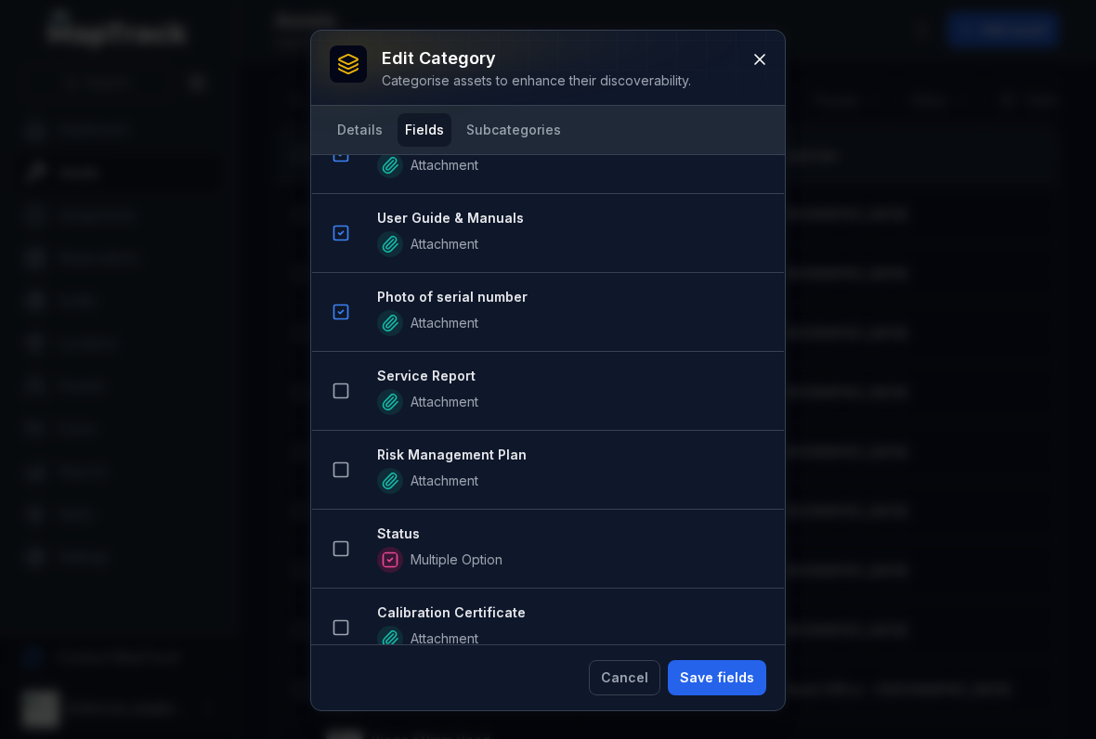
scroll to position [1253, 0]
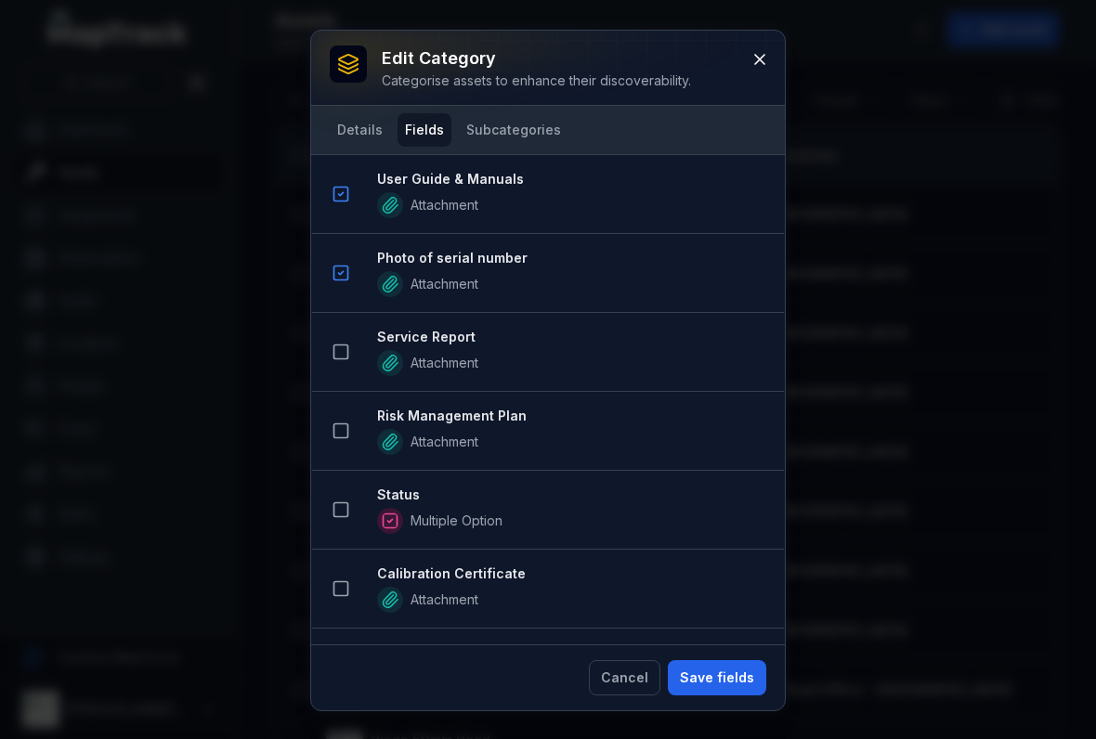
click at [346, 352] on icon at bounding box center [340, 352] width 19 height 19
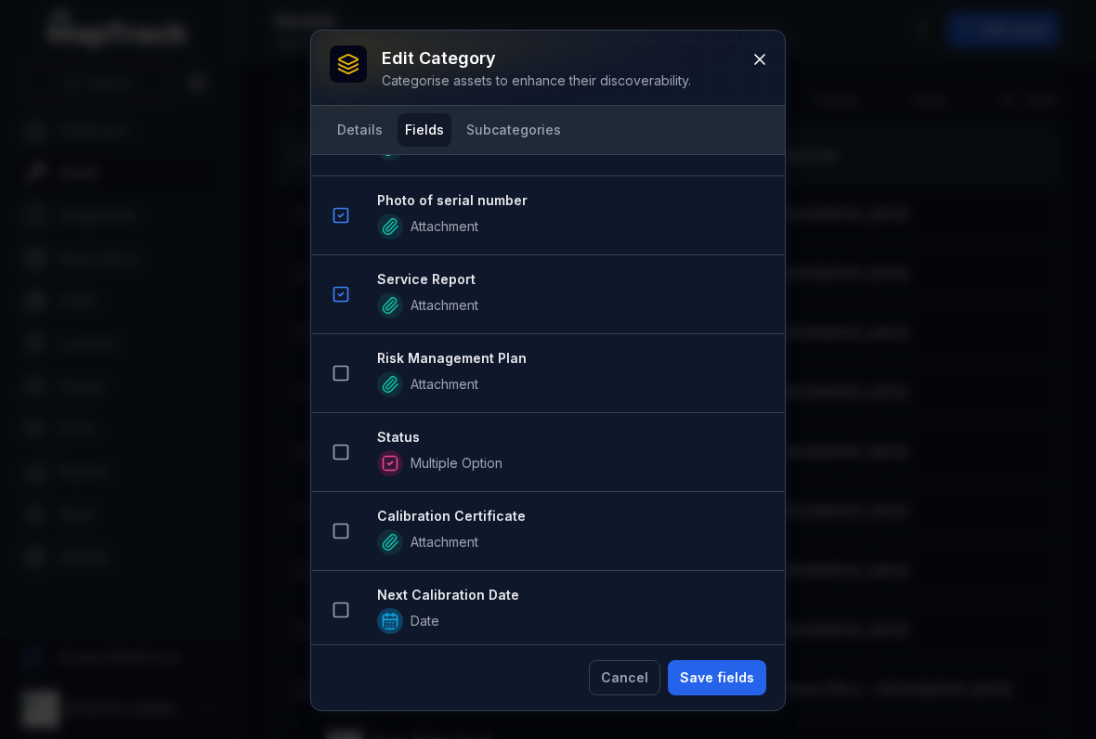
click at [336, 460] on rect at bounding box center [341, 453] width 14 height 14
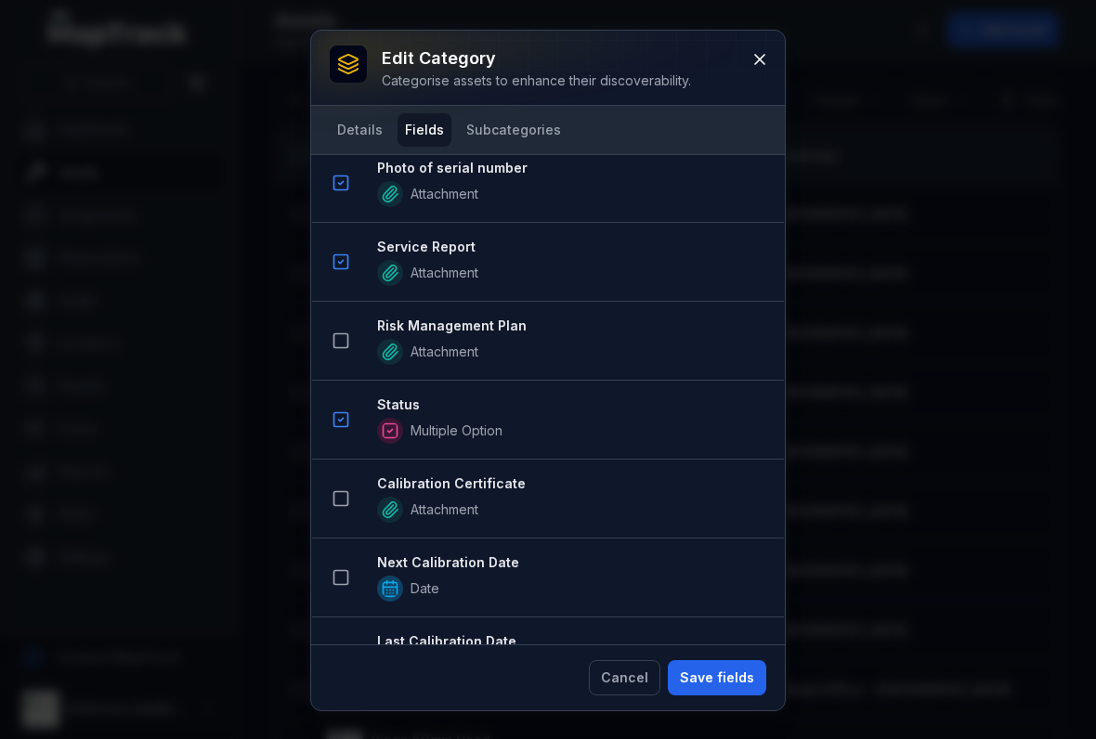
click at [344, 344] on icon at bounding box center [340, 340] width 19 height 19
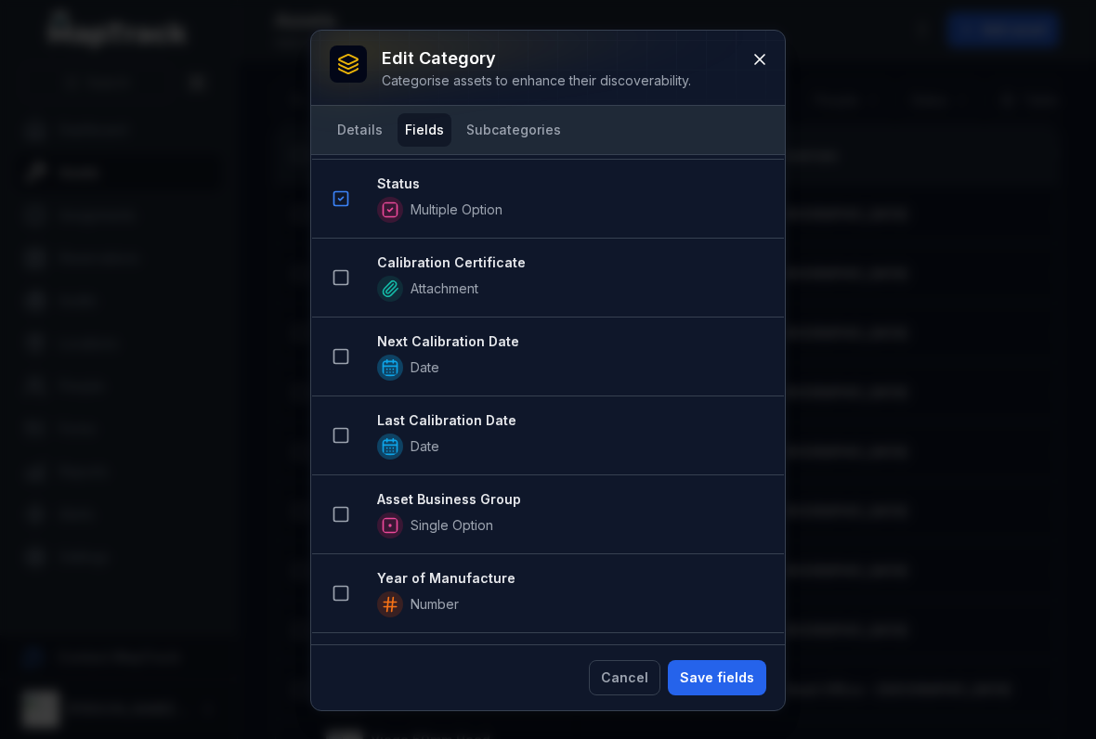
click at [344, 521] on rect at bounding box center [341, 515] width 14 height 14
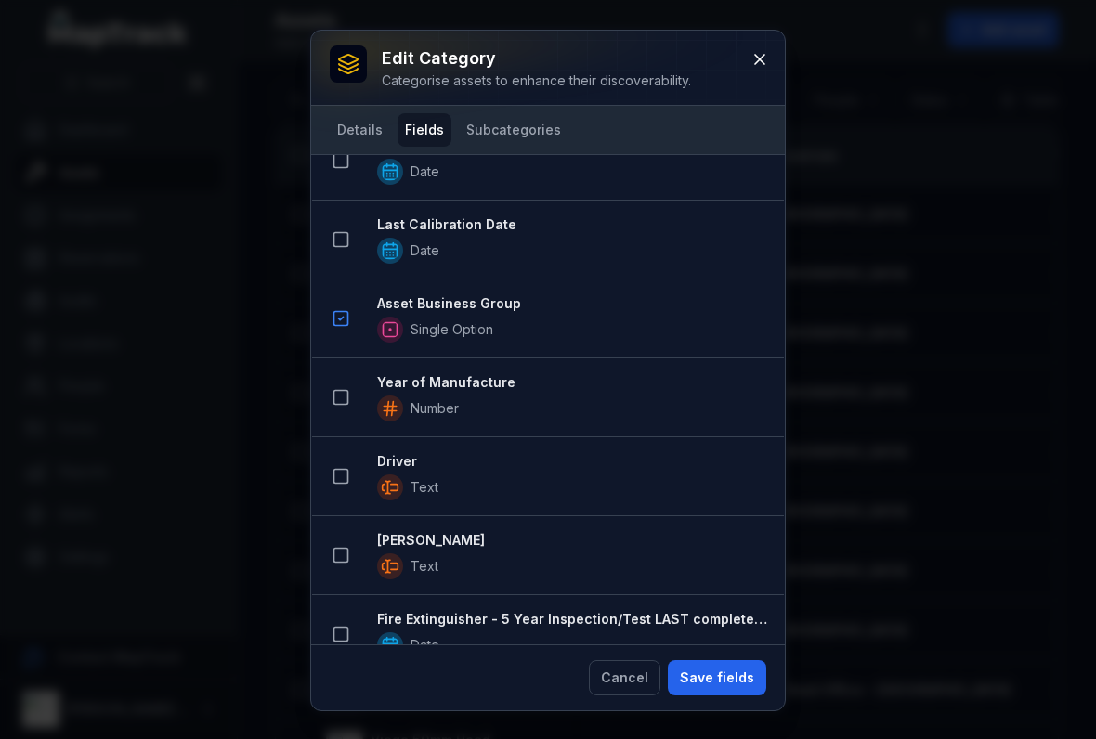
scroll to position [2089, 0]
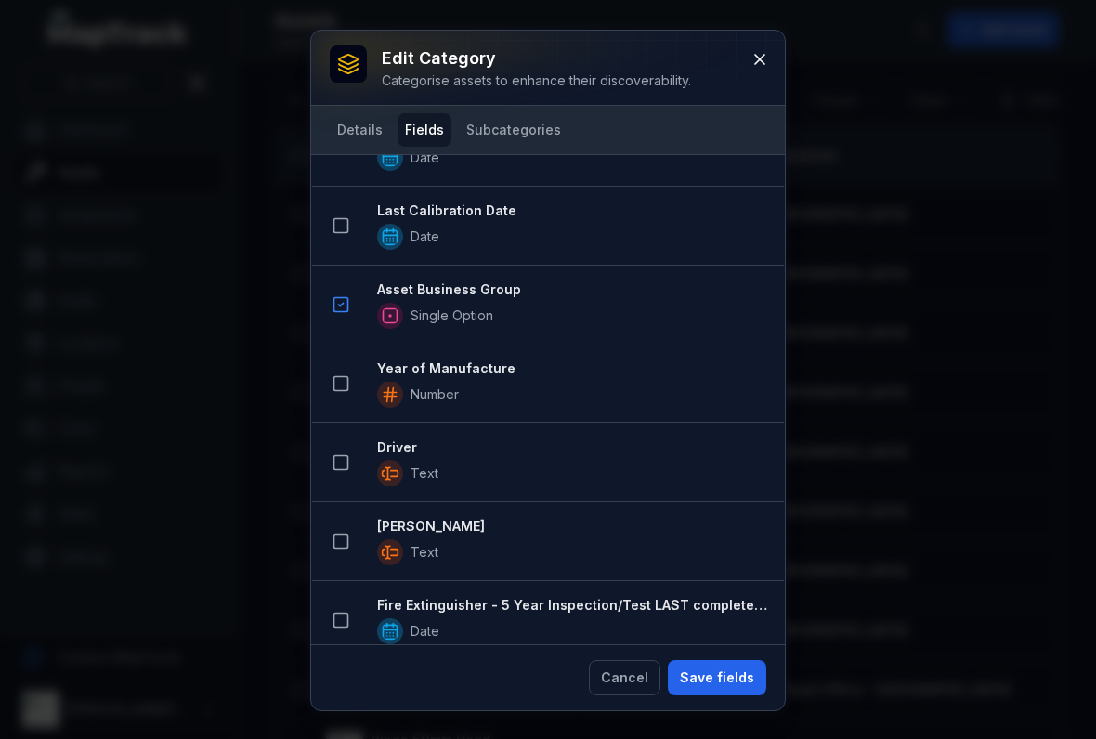
click at [713, 684] on button "Save fields" at bounding box center [717, 677] width 98 height 35
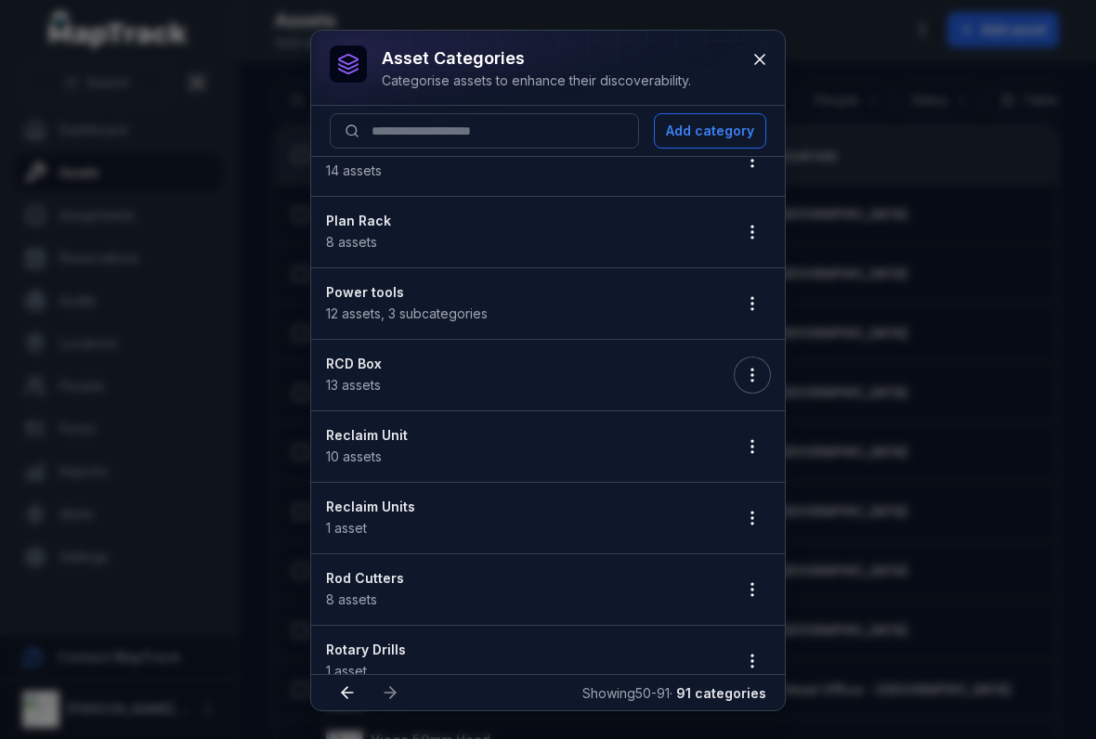
scroll to position [675, 0]
click at [747, 440] on icon "button" at bounding box center [752, 445] width 19 height 19
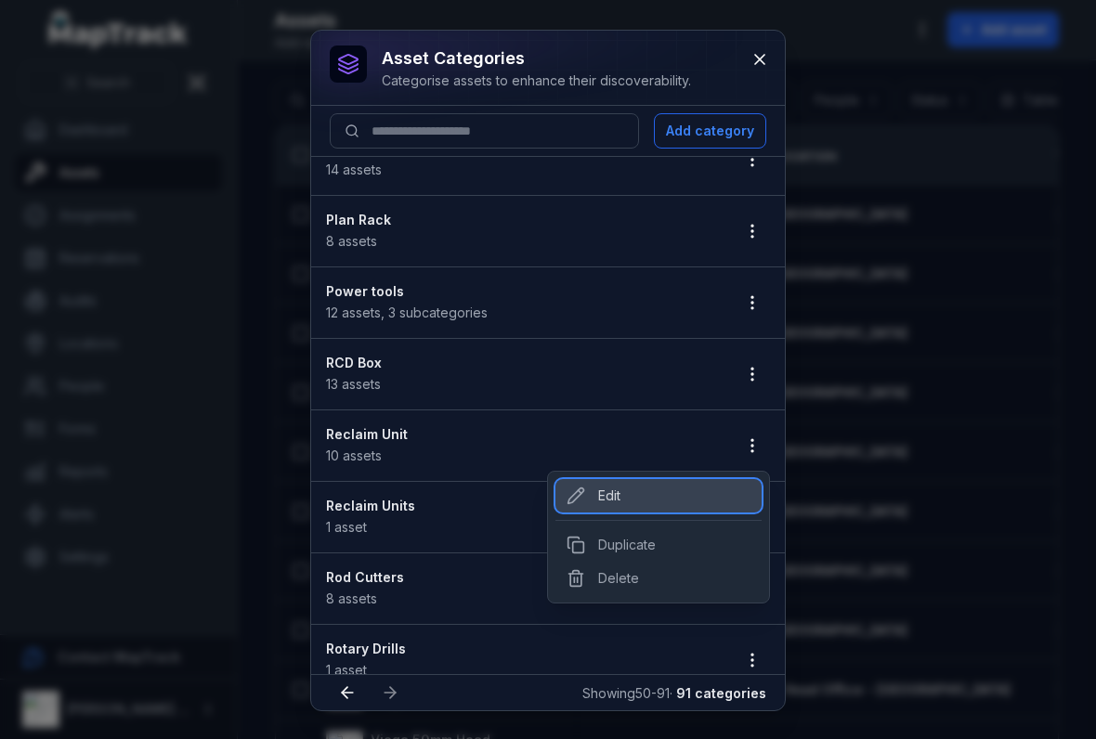
click at [586, 505] on div "Edit" at bounding box center [658, 495] width 206 height 33
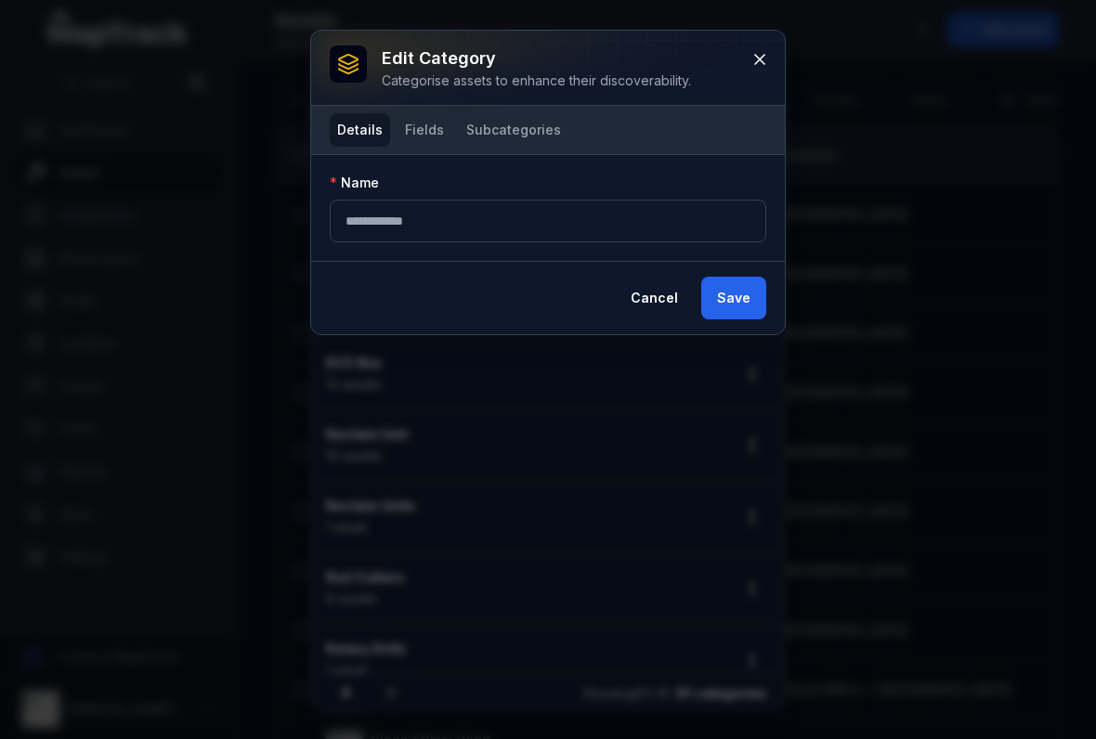
click at [424, 158] on div "**********" at bounding box center [548, 208] width 474 height 106
click at [409, 131] on button "Fields" at bounding box center [424, 129] width 54 height 33
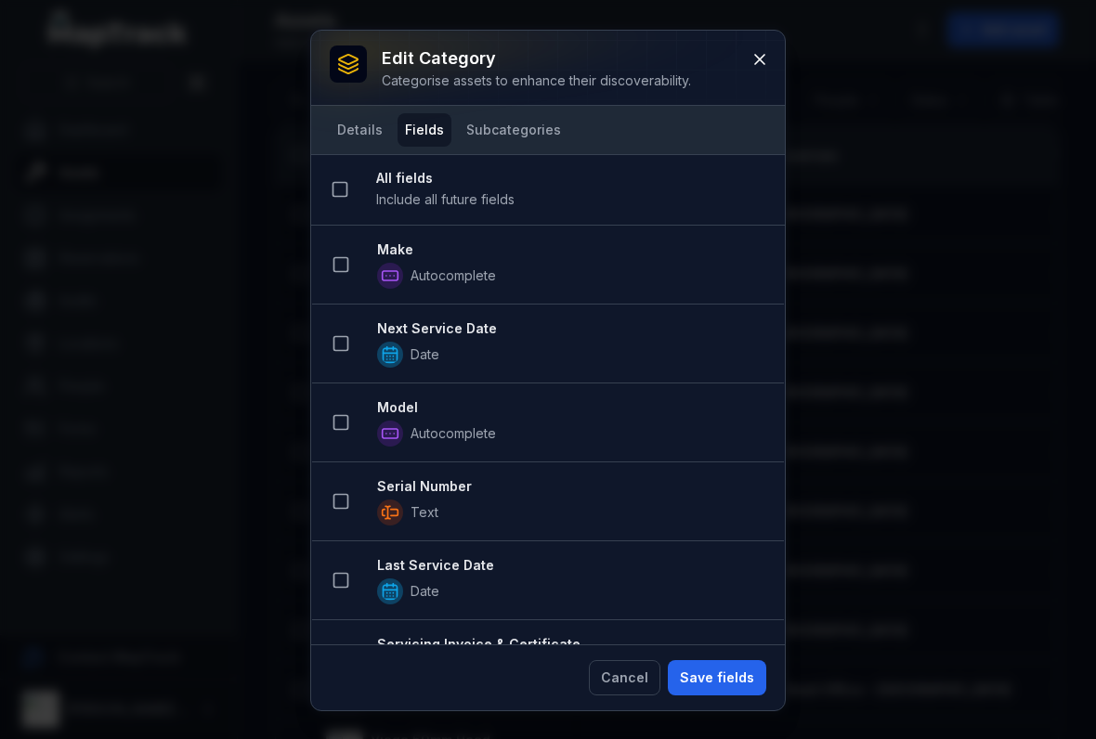
click at [348, 258] on rect at bounding box center [341, 265] width 14 height 14
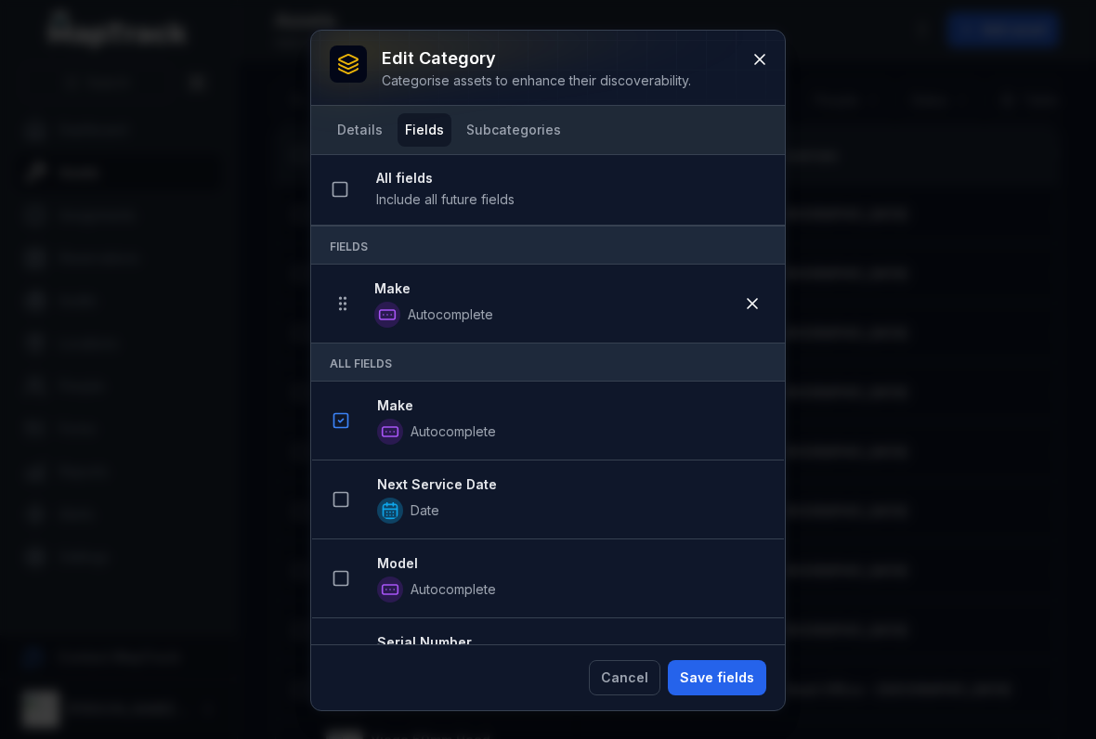
click at [350, 508] on button at bounding box center [340, 499] width 35 height 35
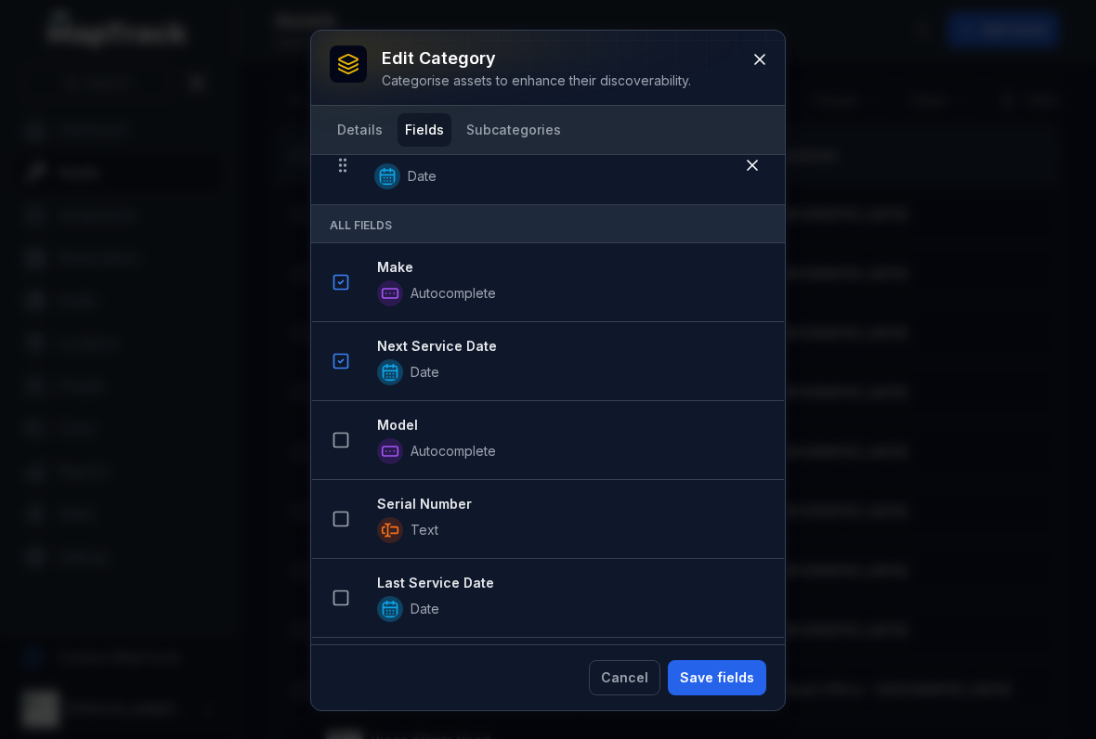
click at [346, 436] on icon at bounding box center [340, 440] width 19 height 19
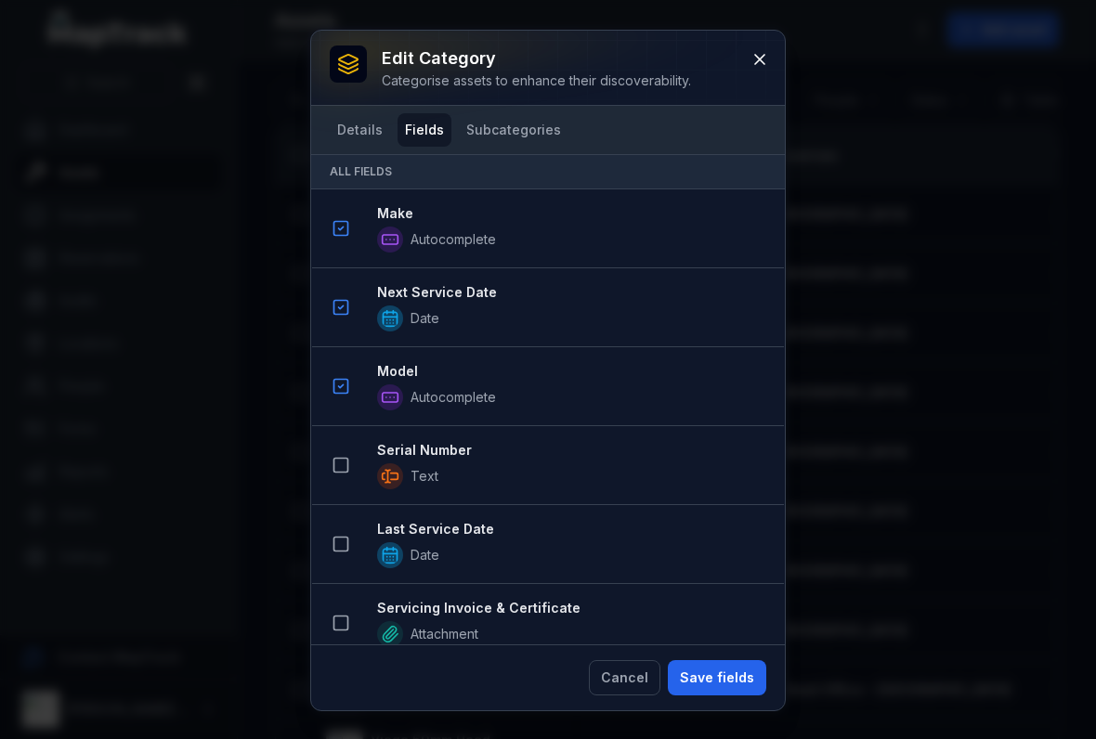
click at [346, 478] on button at bounding box center [340, 465] width 35 height 35
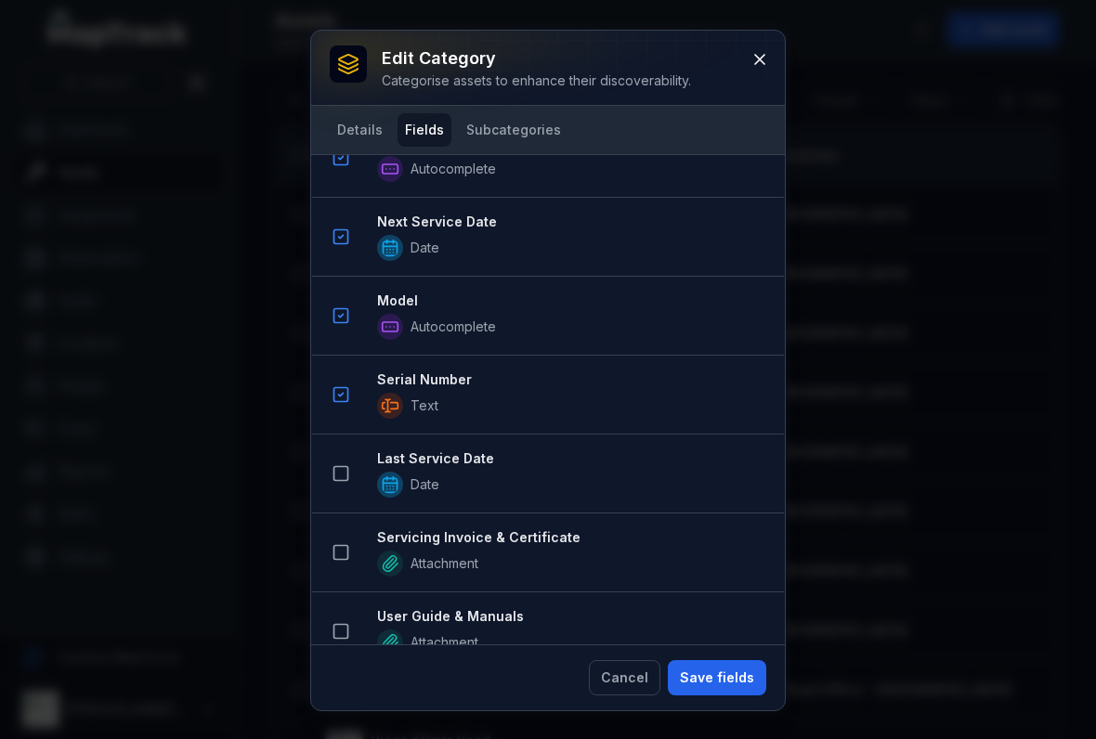
click at [339, 479] on icon at bounding box center [340, 473] width 19 height 19
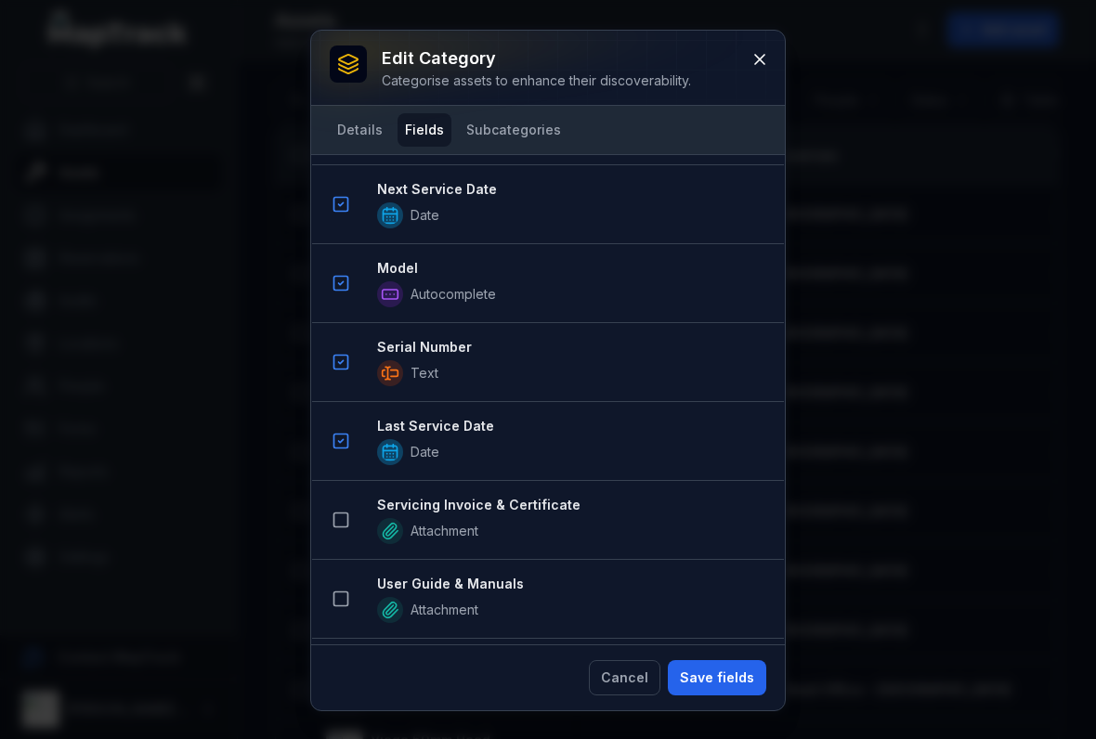
scroll to position [663, 0]
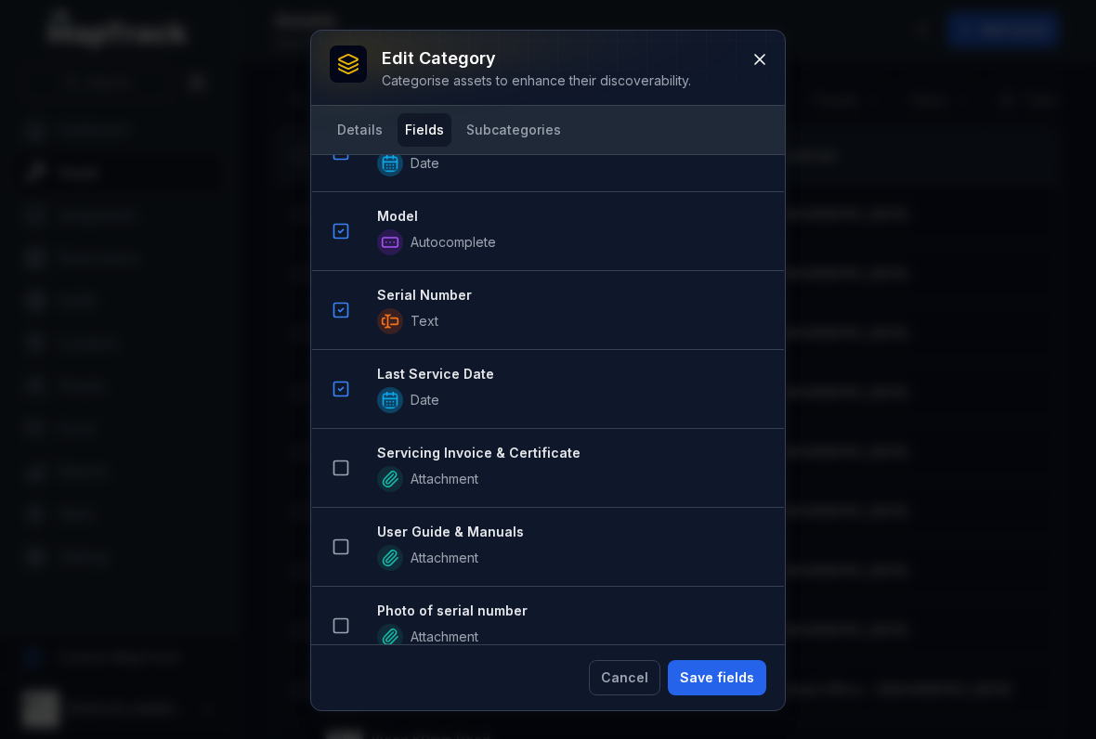
click at [331, 465] on icon at bounding box center [340, 468] width 19 height 19
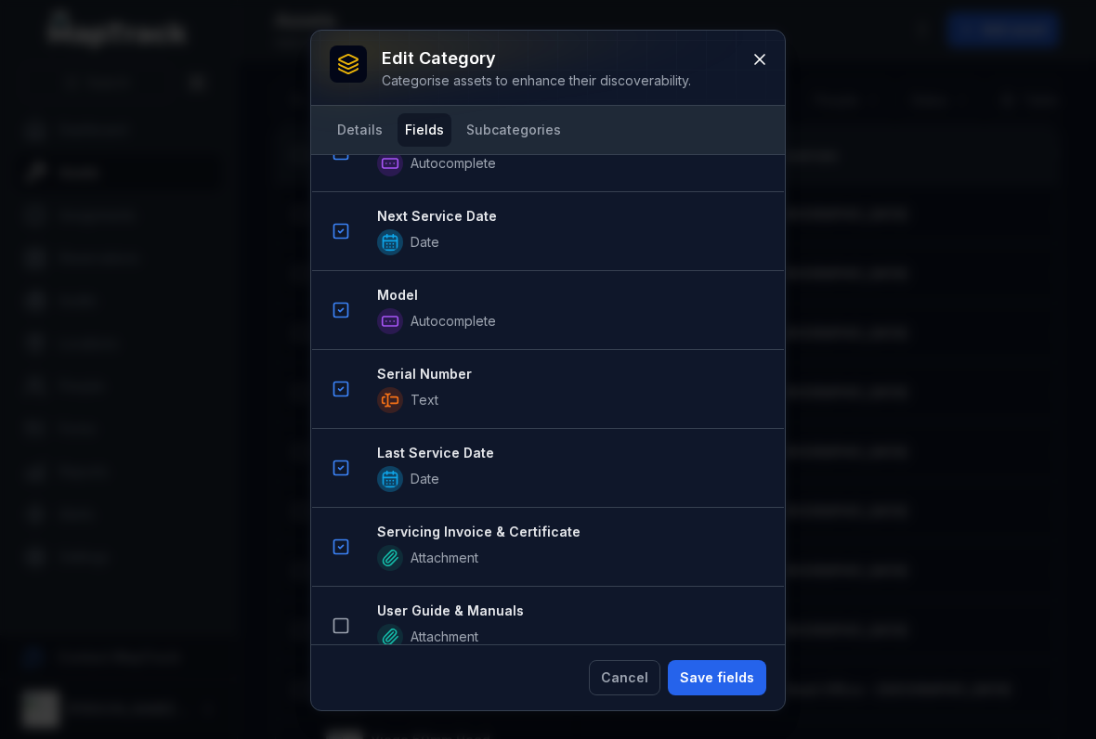
click at [339, 564] on button at bounding box center [340, 546] width 35 height 35
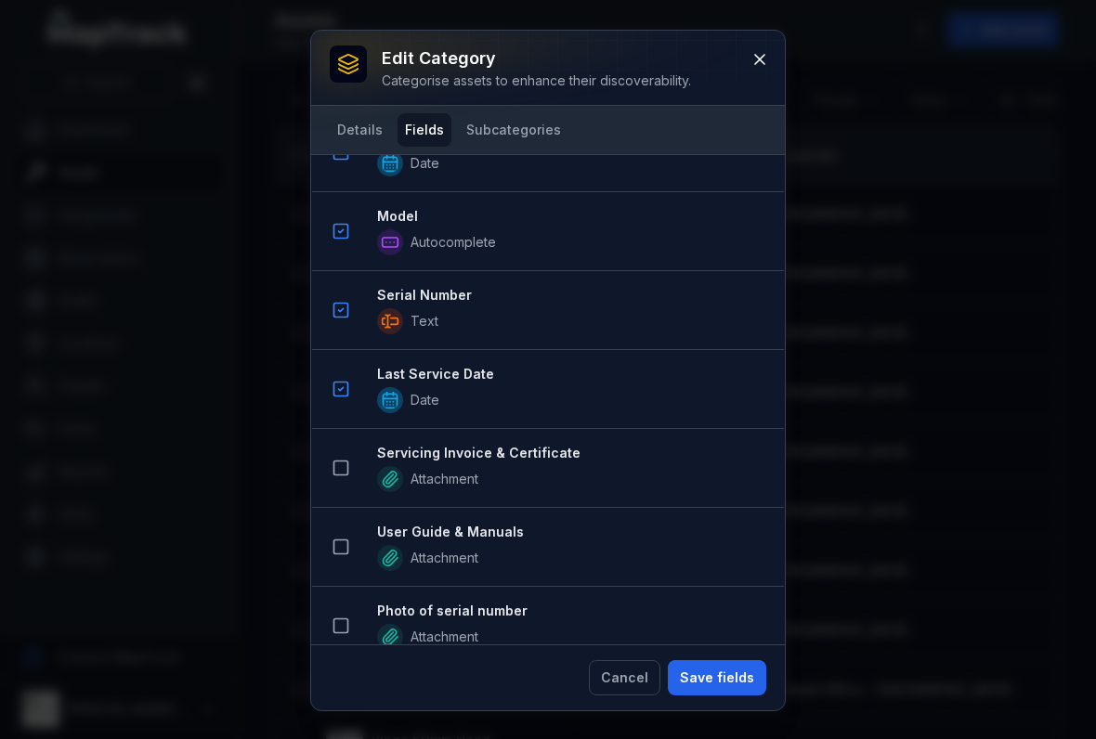
click at [351, 457] on button at bounding box center [340, 467] width 35 height 35
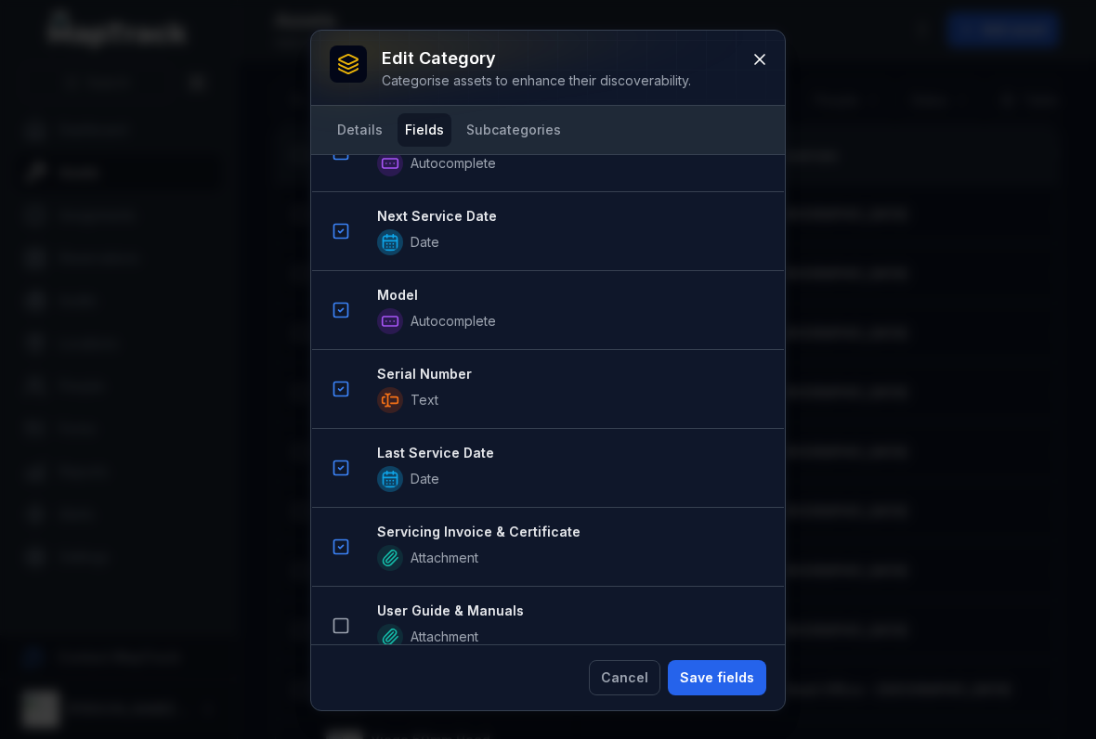
click at [361, 617] on li "User Guide & Manuals Attachment" at bounding box center [548, 626] width 472 height 80
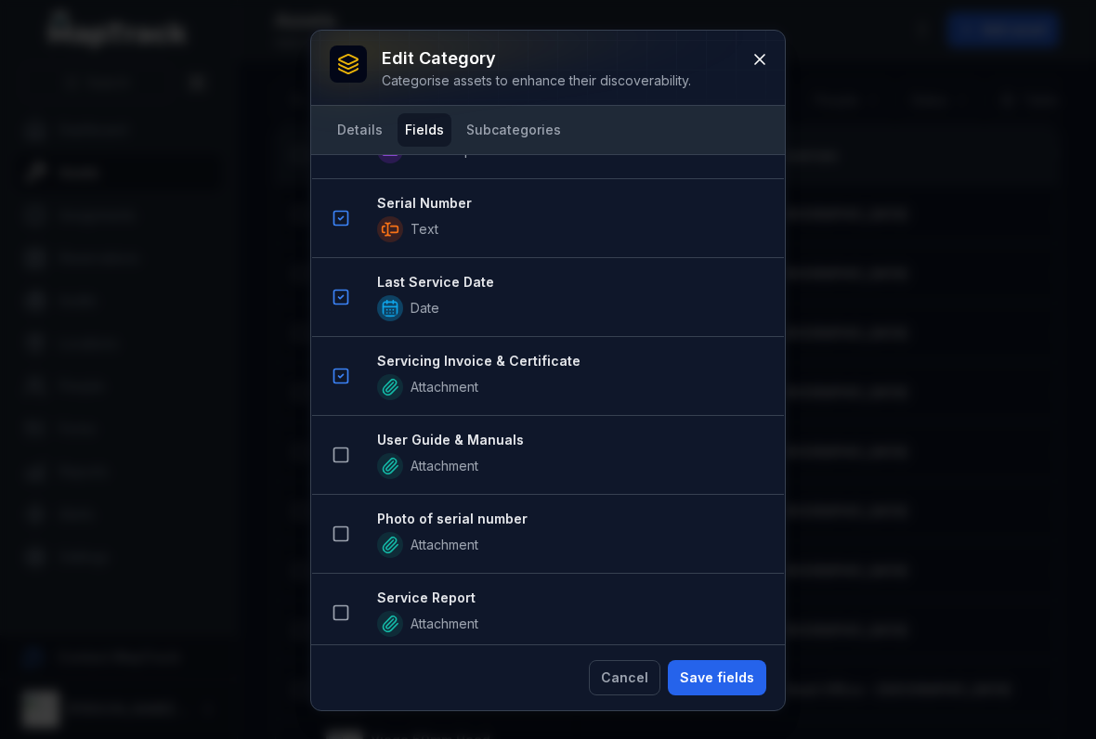
click at [347, 468] on button at bounding box center [340, 454] width 35 height 35
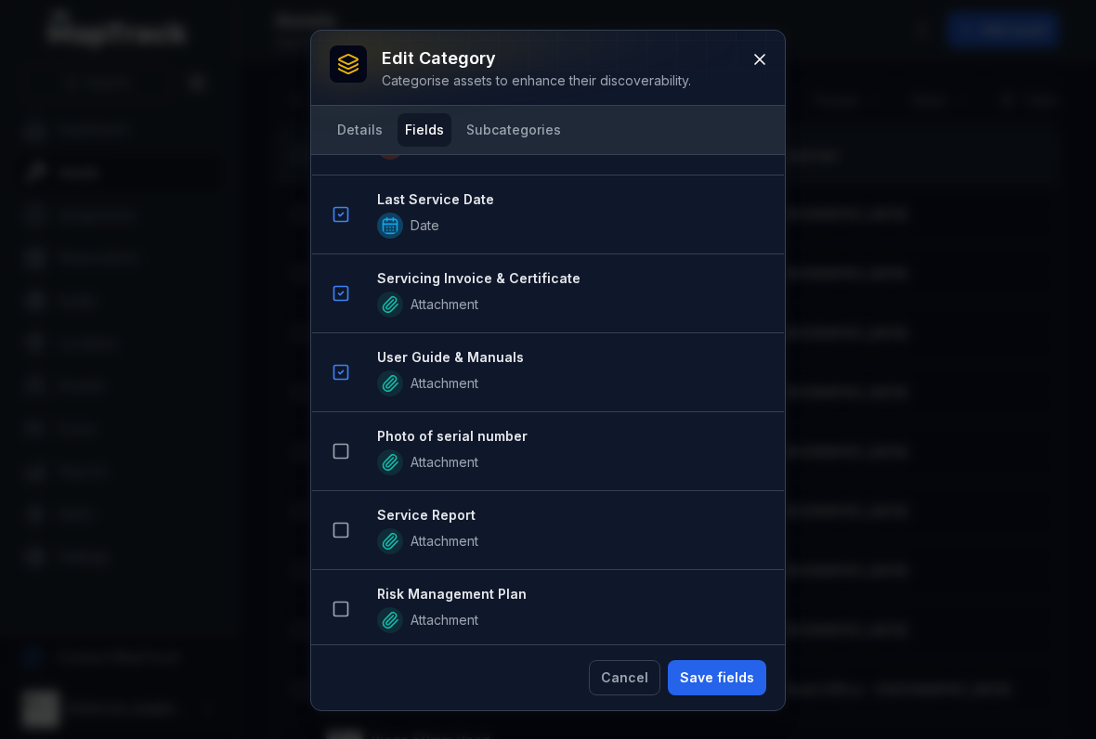
click at [349, 460] on icon at bounding box center [340, 451] width 19 height 19
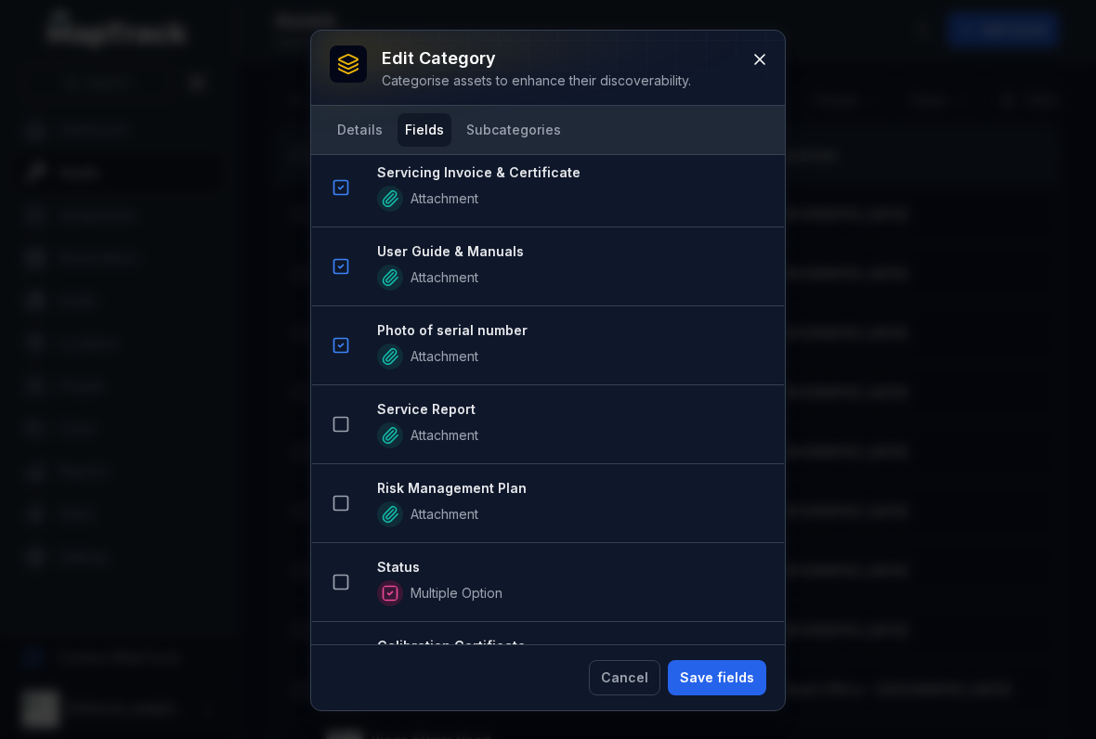
scroll to position [1181, 0]
click at [335, 423] on icon at bounding box center [340, 423] width 19 height 19
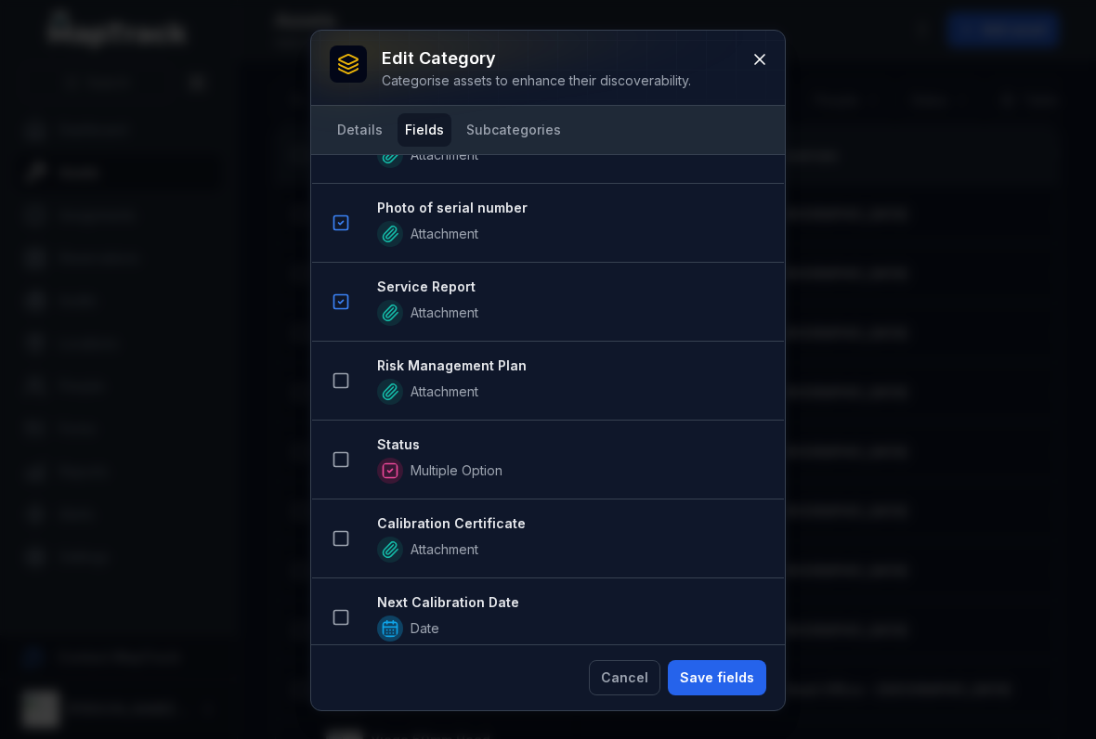
scroll to position [1379, 0]
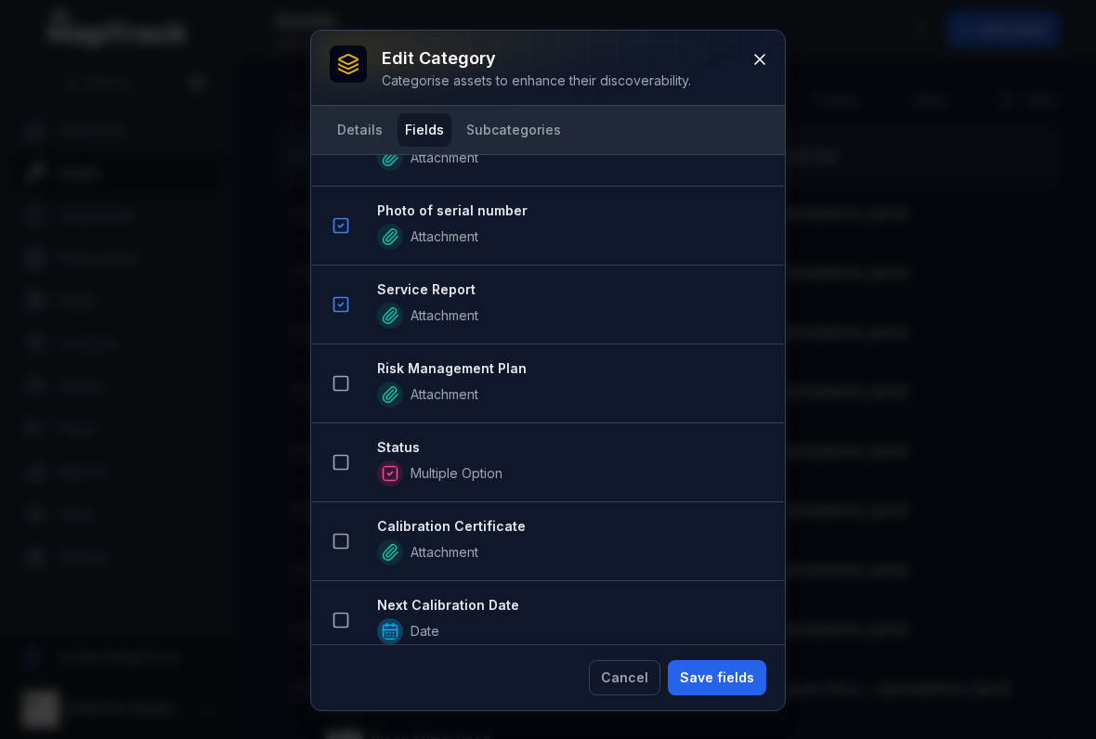
click at [350, 476] on button at bounding box center [340, 462] width 35 height 35
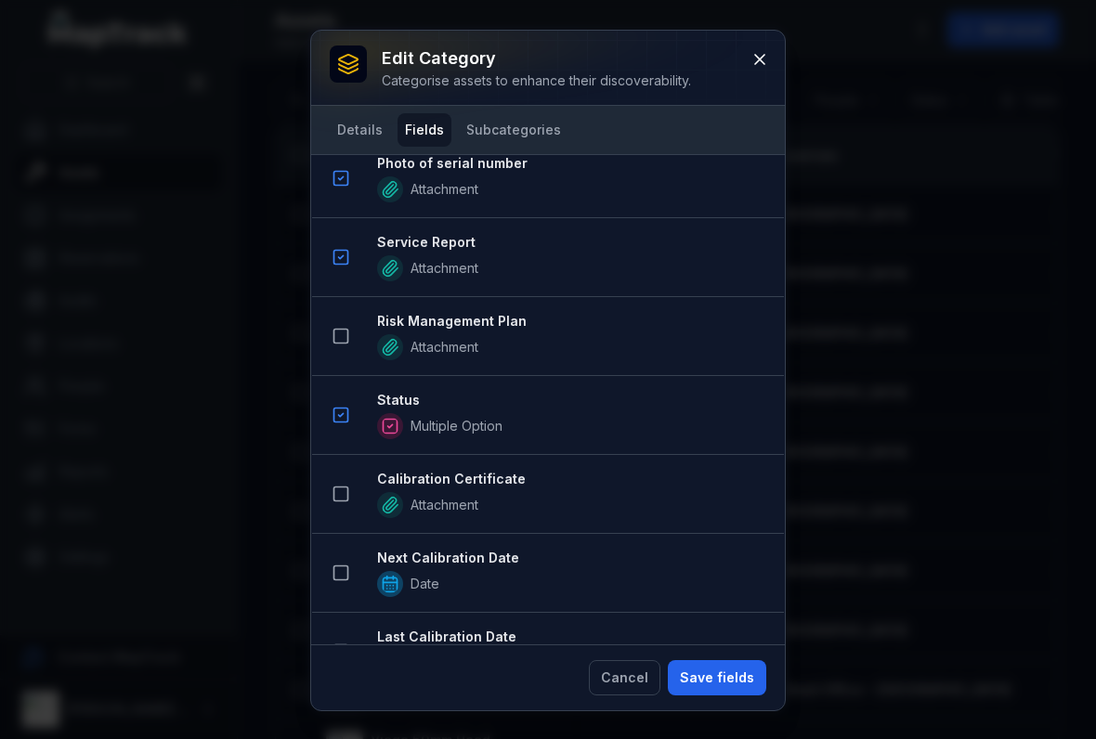
scroll to position [1510, 0]
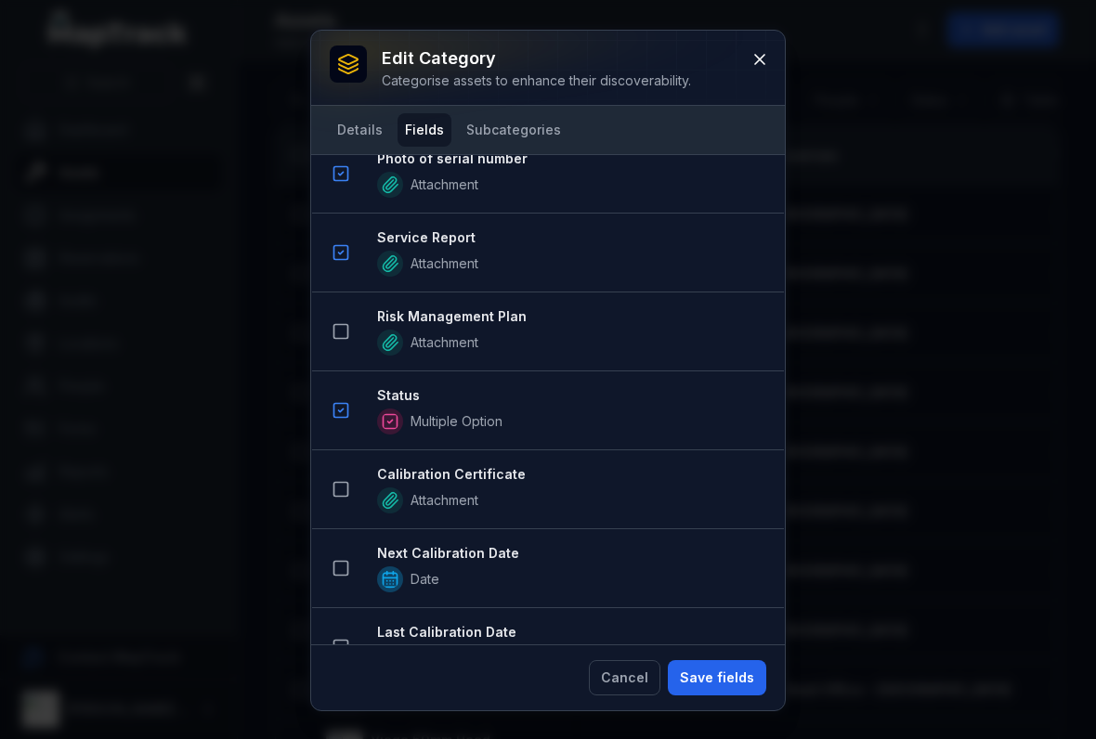
click at [354, 334] on button at bounding box center [340, 331] width 35 height 35
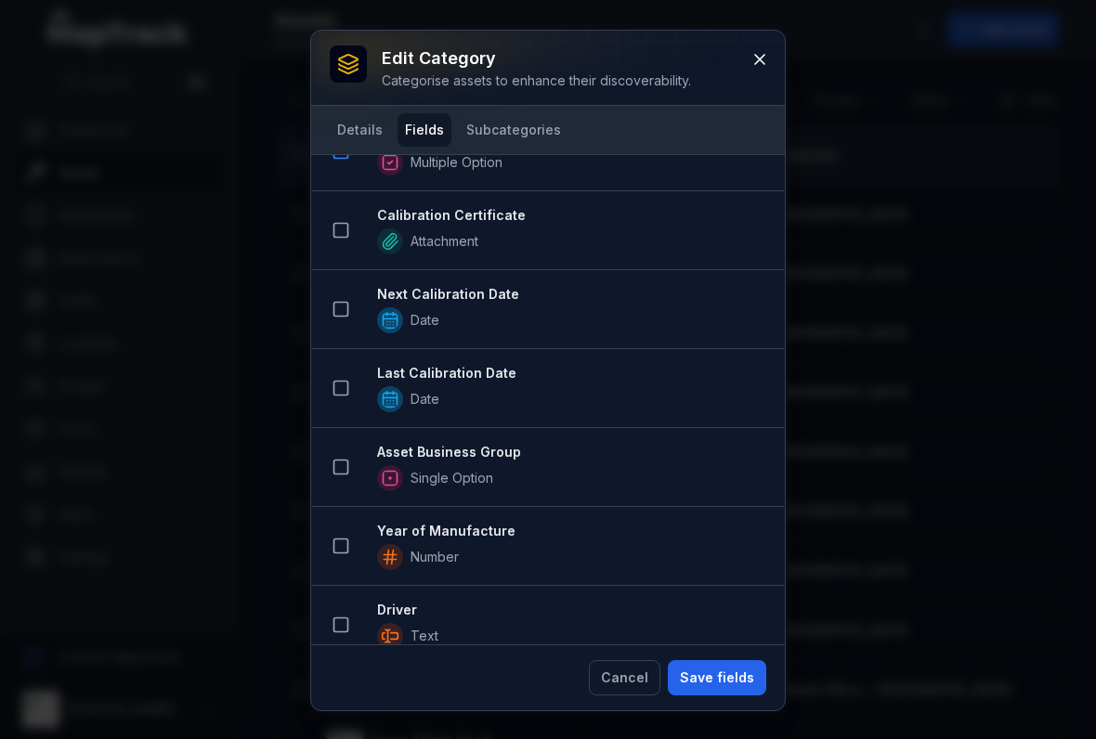
scroll to position [1850, 0]
click at [337, 461] on icon at bounding box center [340, 465] width 19 height 19
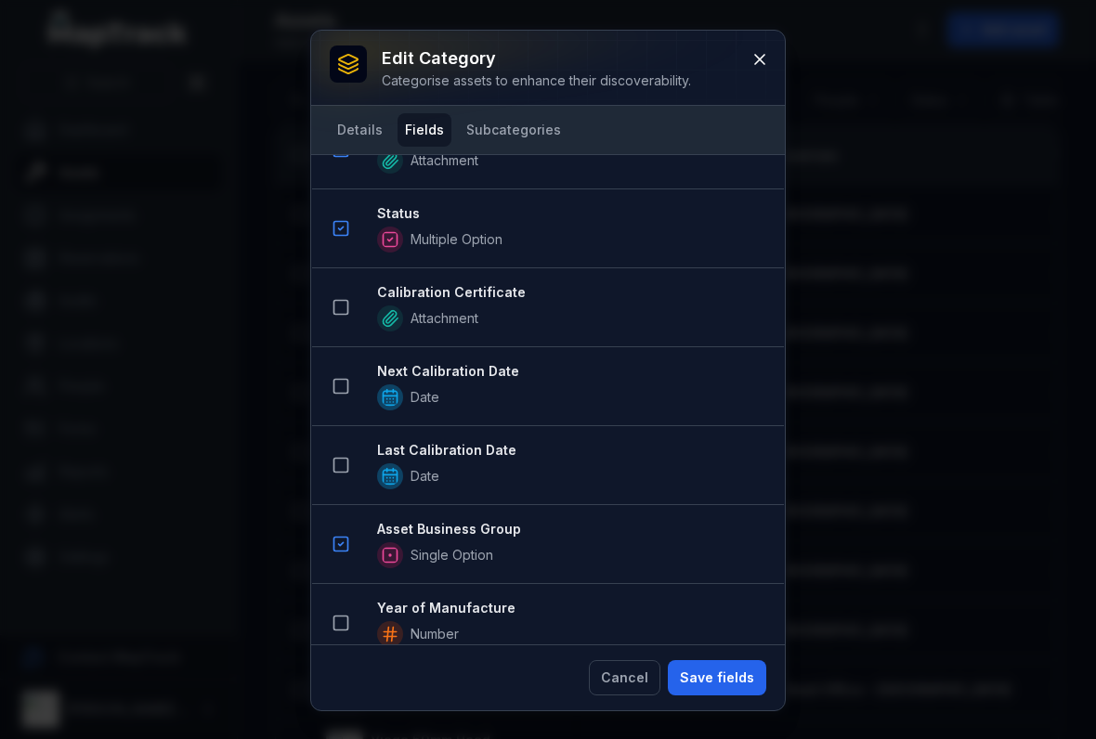
click at [714, 682] on button "Save fields" at bounding box center [717, 677] width 98 height 35
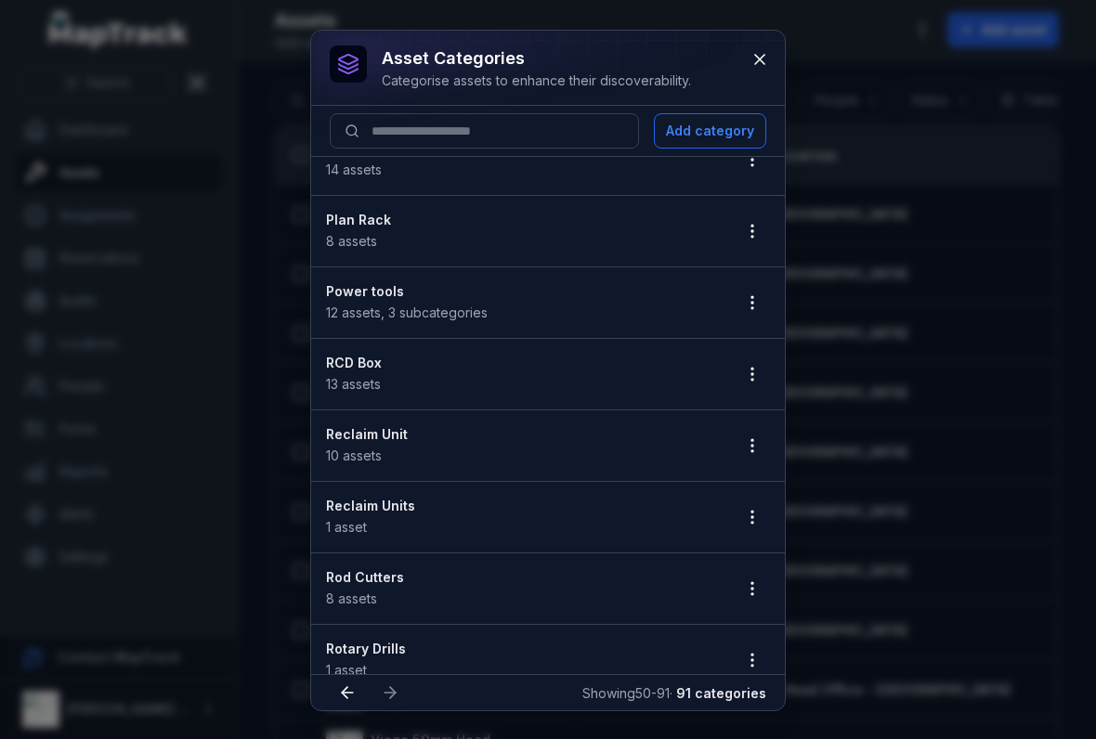
click at [755, 451] on icon "button" at bounding box center [752, 445] width 19 height 19
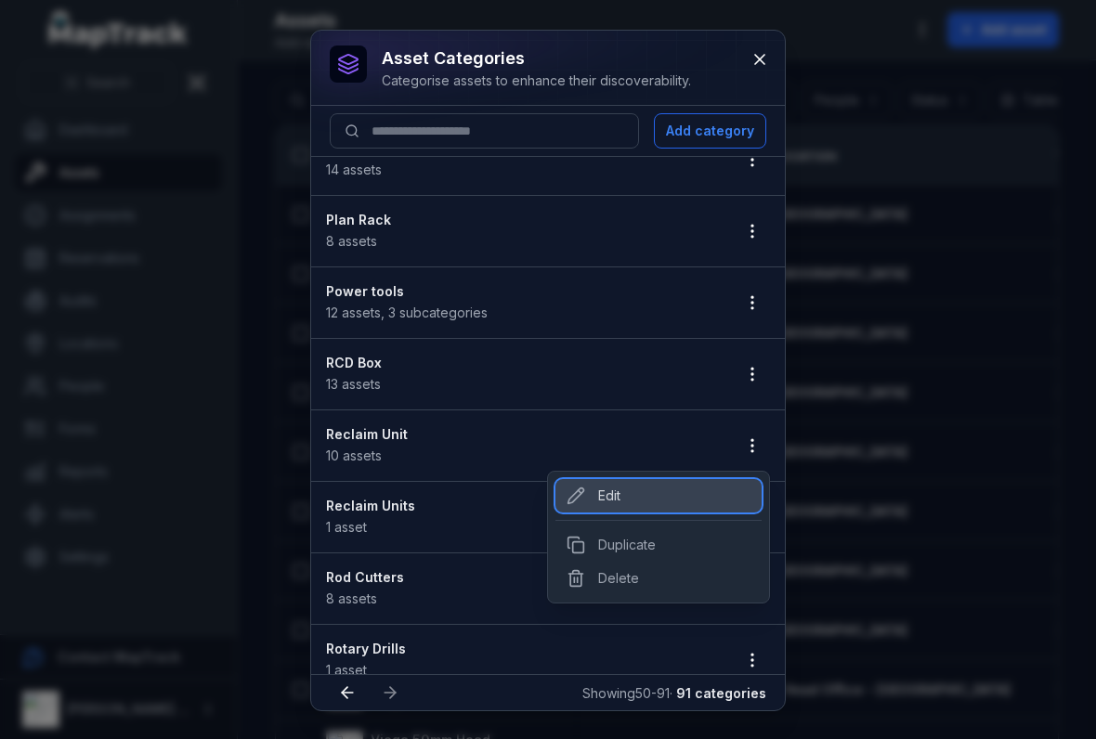
click at [598, 491] on div "Edit" at bounding box center [658, 495] width 206 height 33
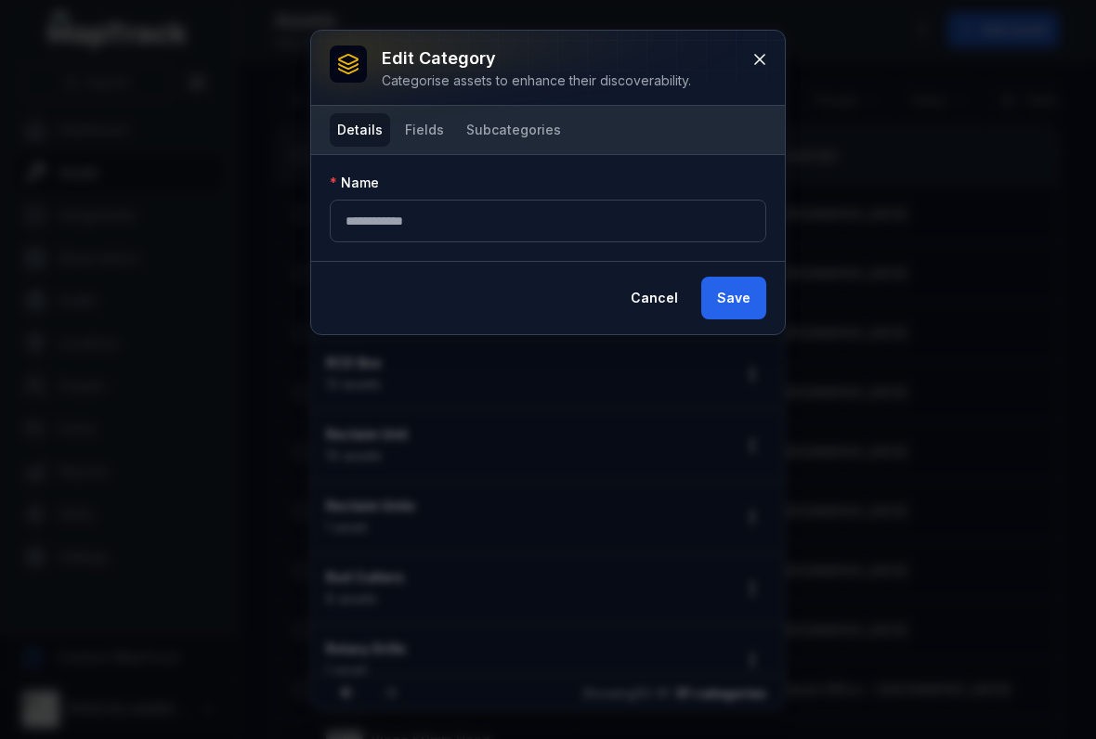
click at [429, 135] on button "Fields" at bounding box center [424, 129] width 54 height 33
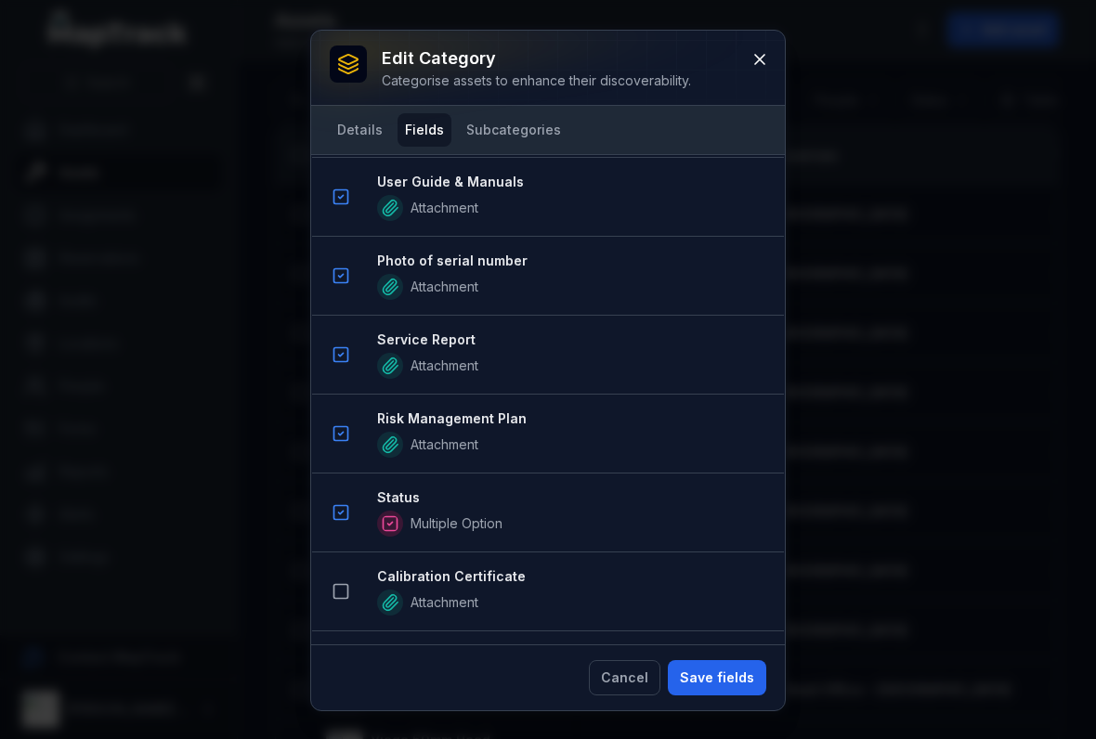
scroll to position [1569, 0]
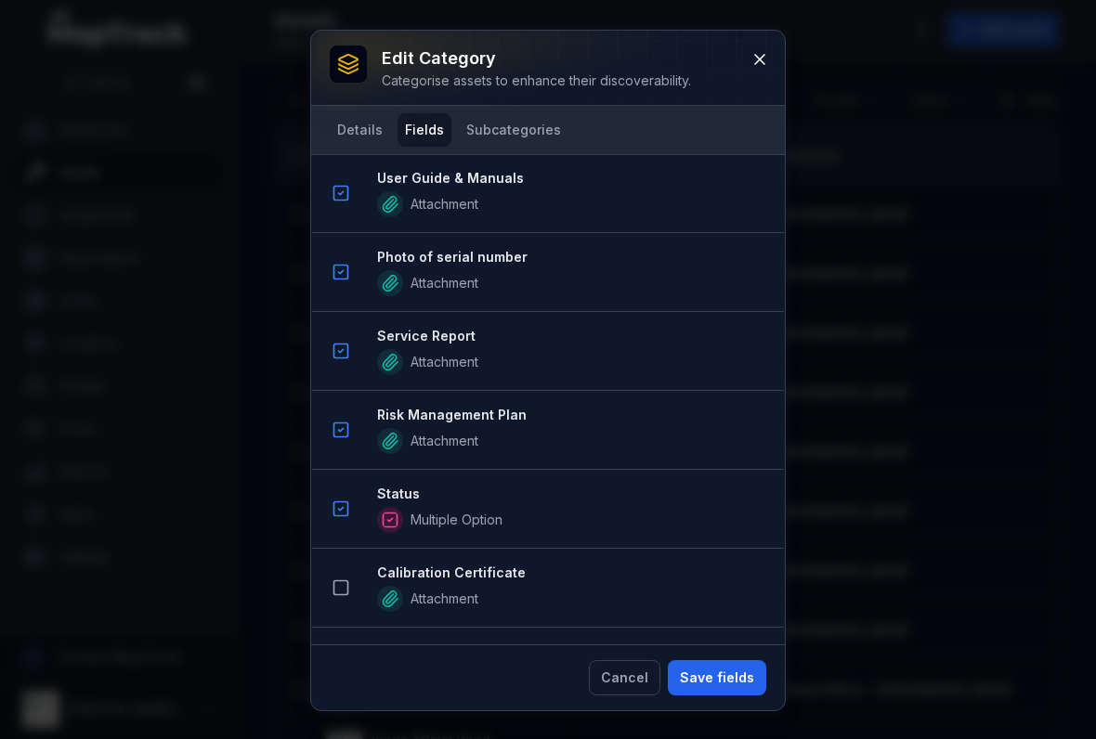
click at [350, 602] on button at bounding box center [340, 587] width 35 height 35
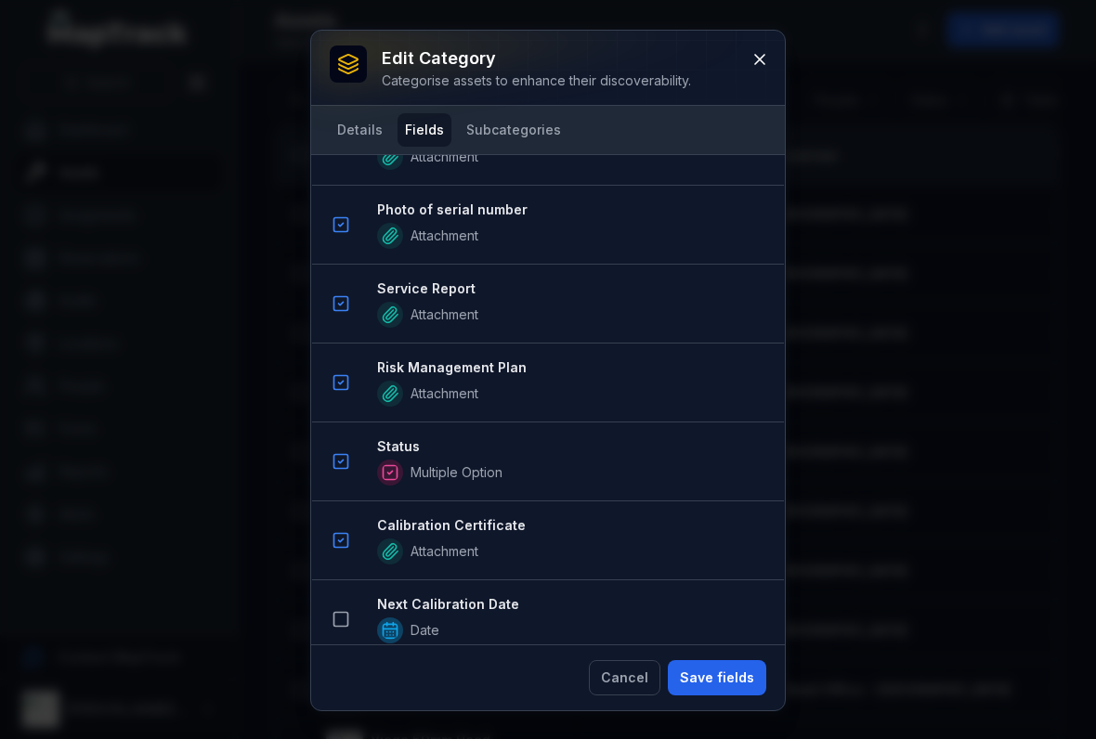
click at [344, 543] on icon at bounding box center [340, 540] width 19 height 19
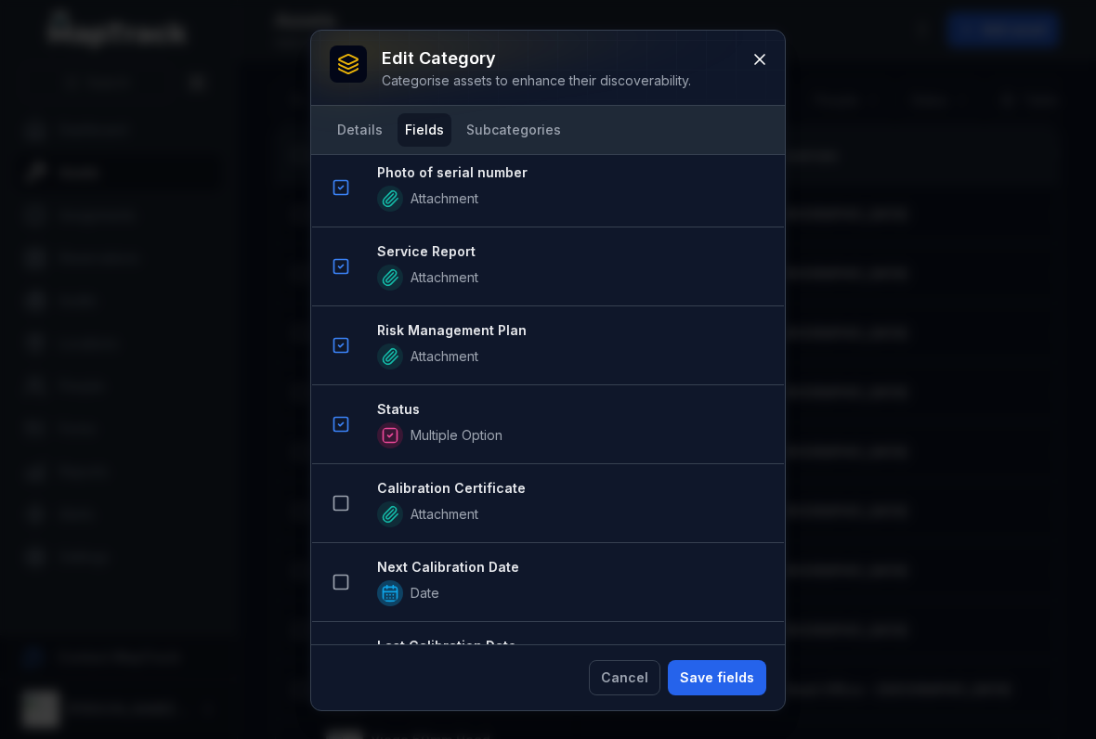
scroll to position [1618, 0]
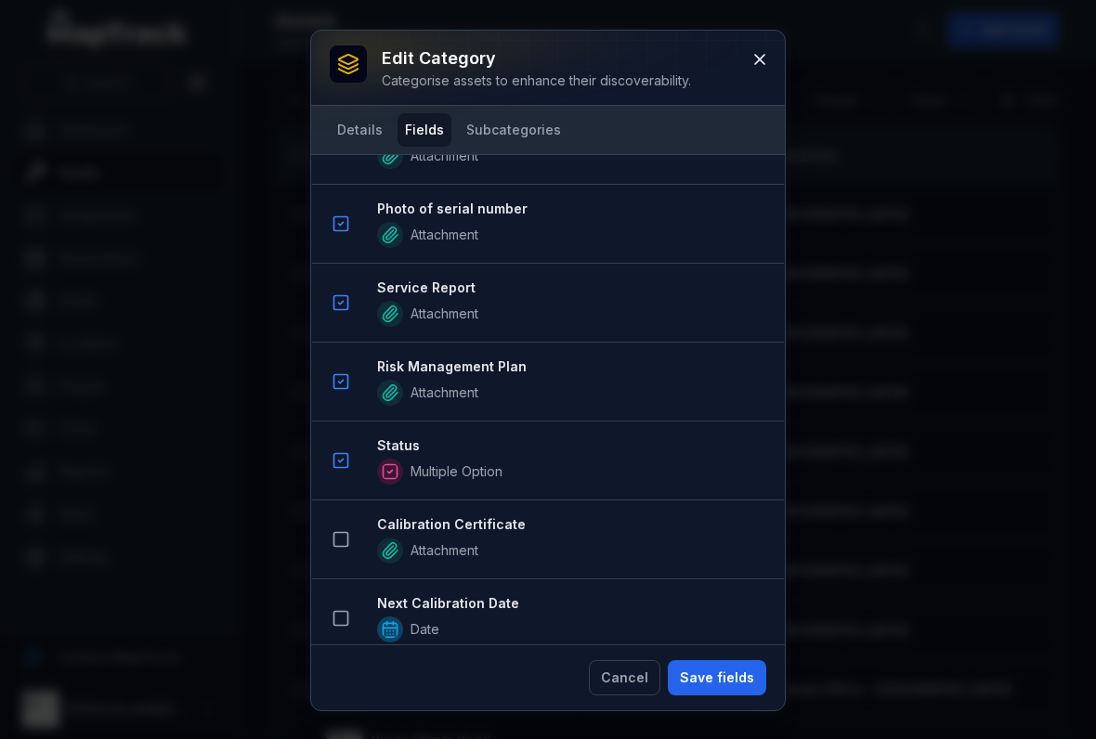
click at [761, 61] on icon at bounding box center [759, 59] width 9 height 9
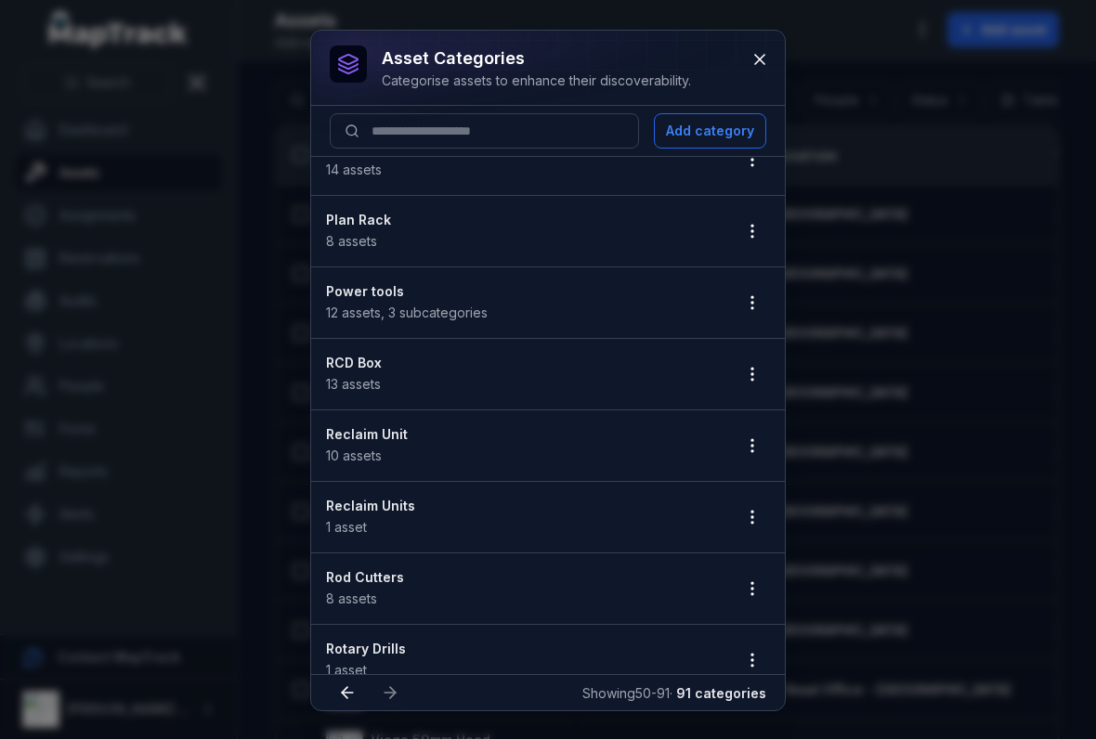
click at [748, 513] on icon "button" at bounding box center [752, 517] width 19 height 19
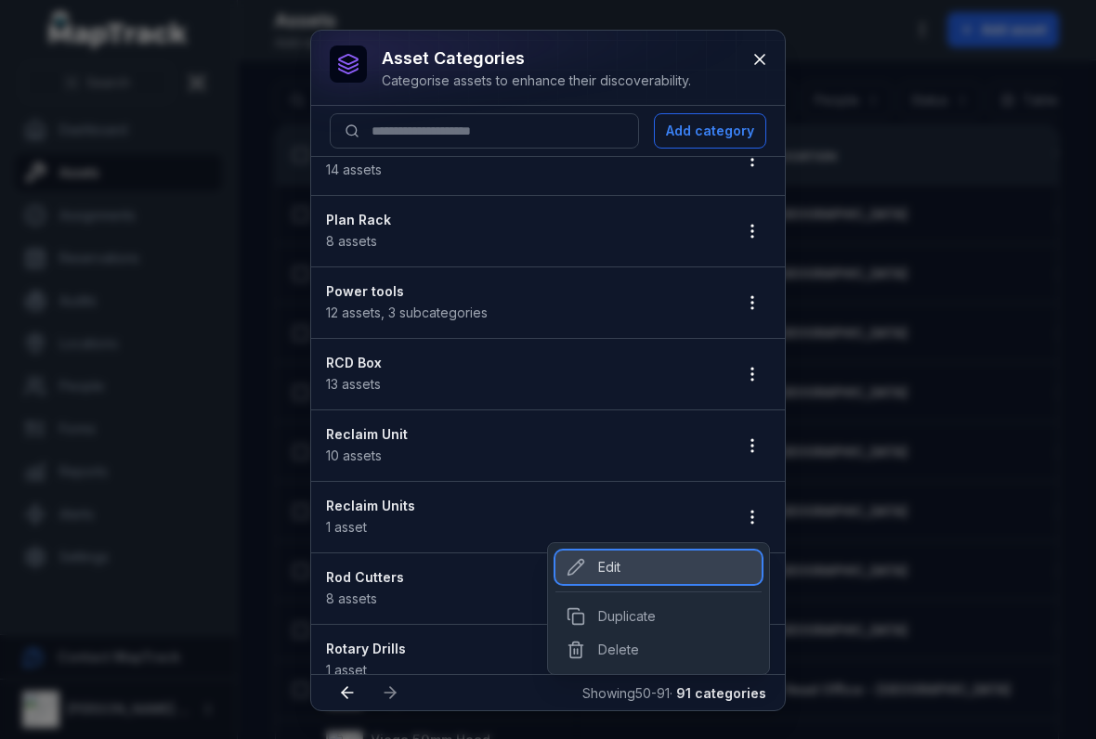
click at [597, 561] on div "Edit" at bounding box center [658, 567] width 206 height 33
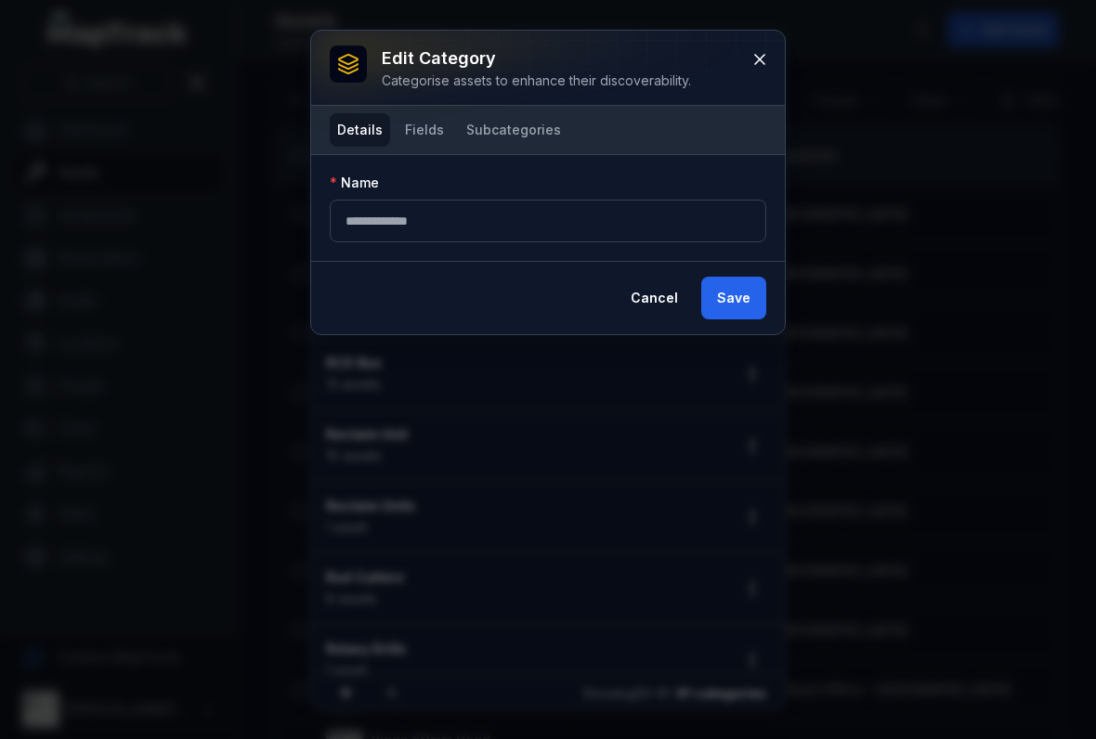
click at [418, 131] on button "Fields" at bounding box center [424, 129] width 54 height 33
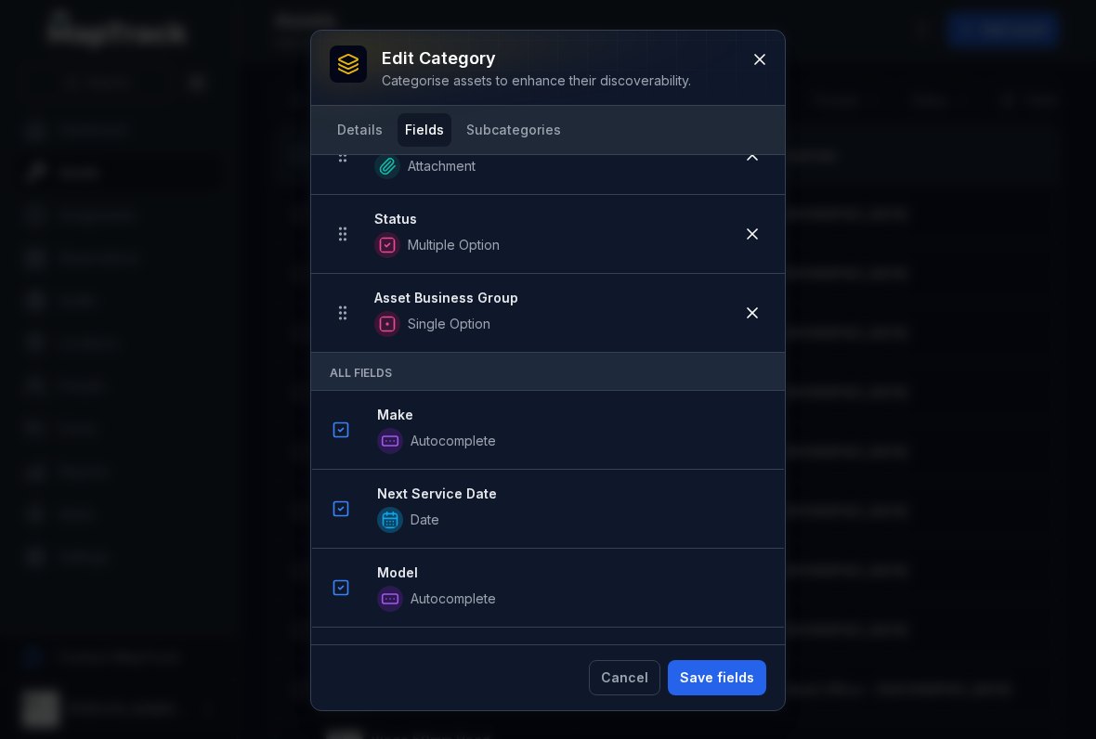
scroll to position [874, 0]
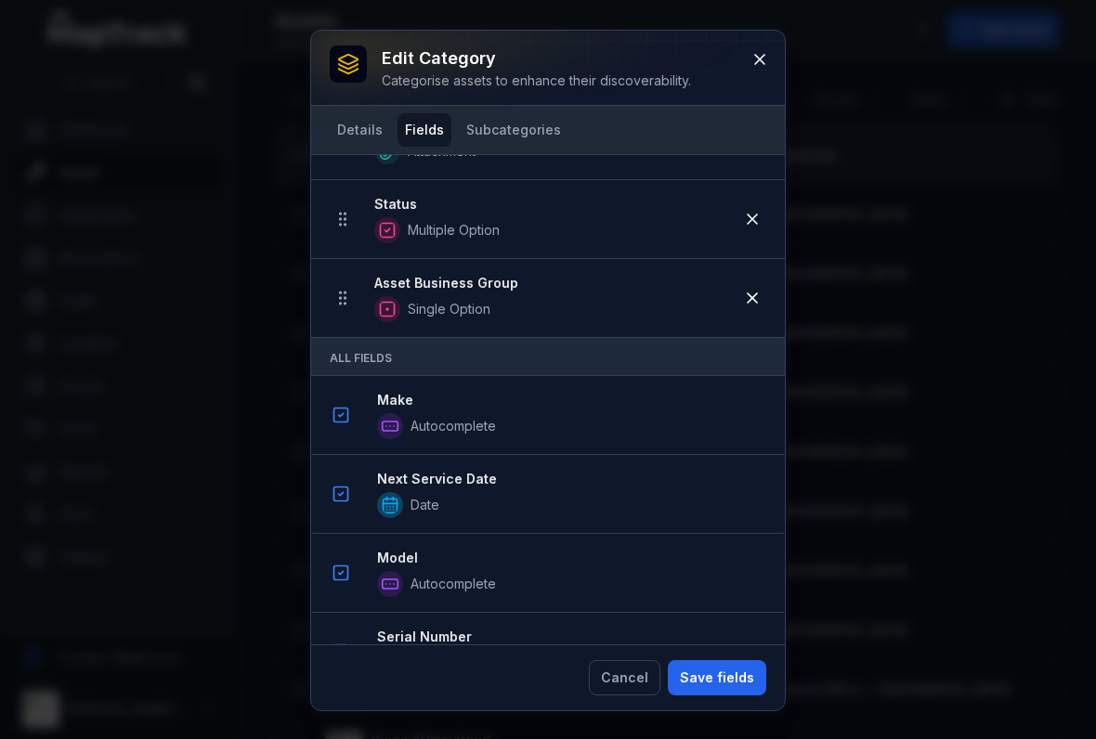
click at [760, 72] on button at bounding box center [759, 59] width 35 height 35
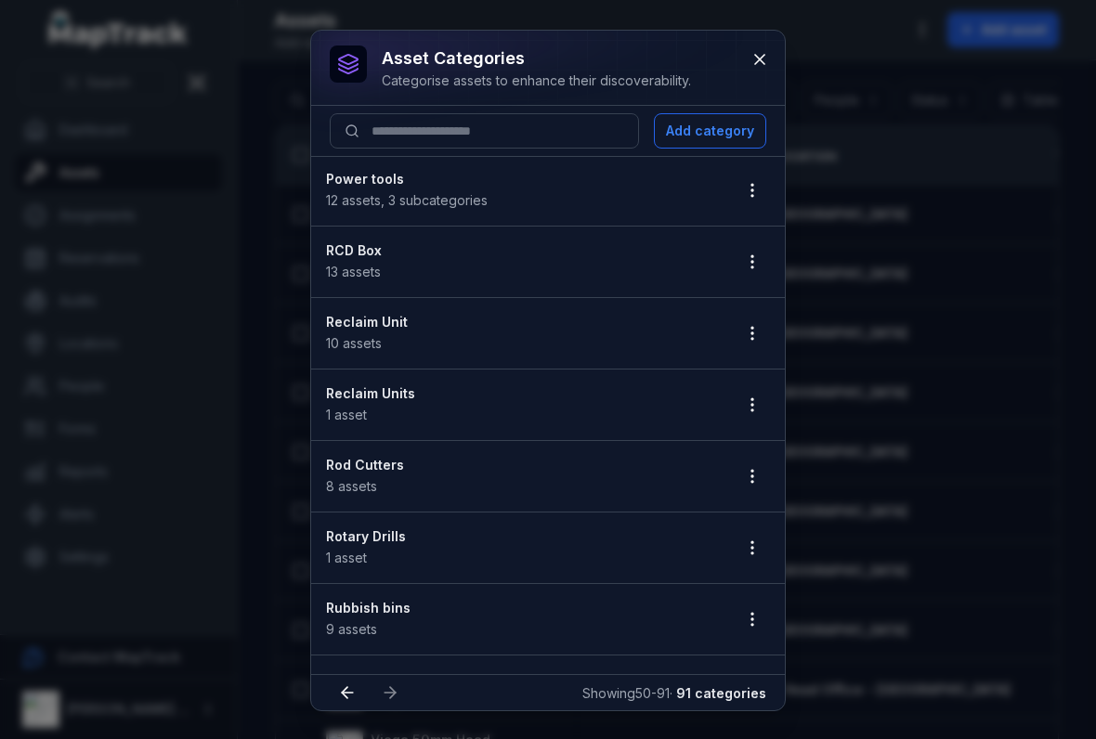
scroll to position [788, 0]
click at [738, 479] on button "button" at bounding box center [751, 475] width 35 height 35
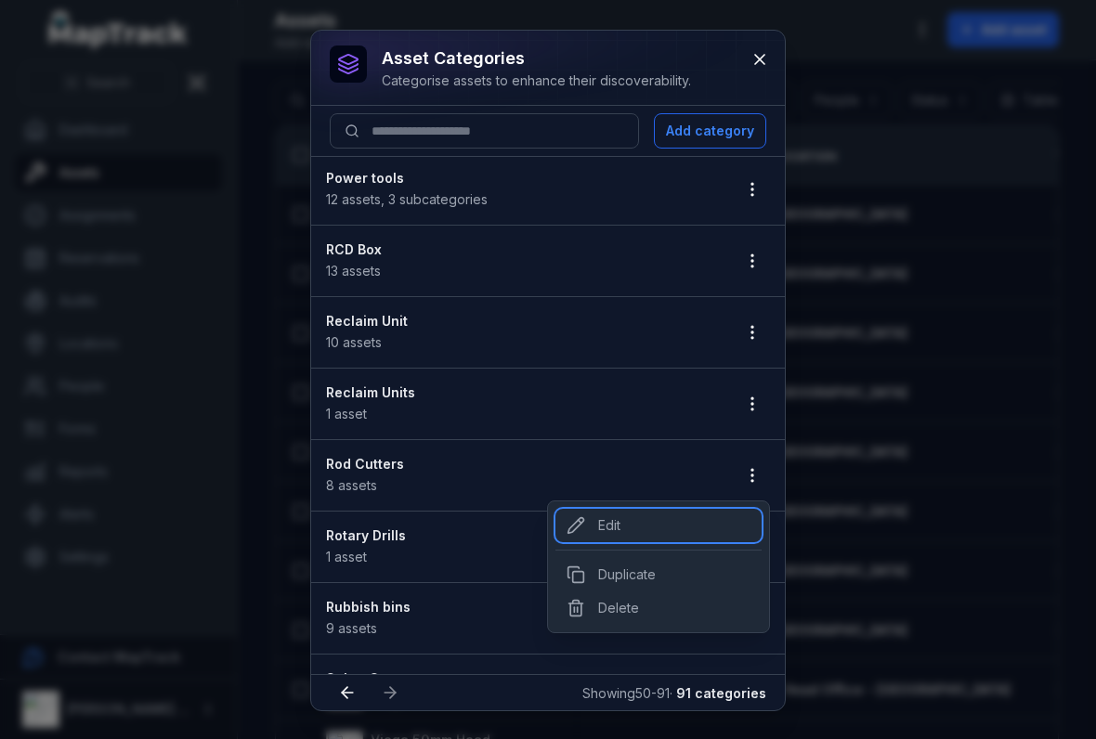
click at [608, 530] on div "Edit" at bounding box center [658, 525] width 206 height 33
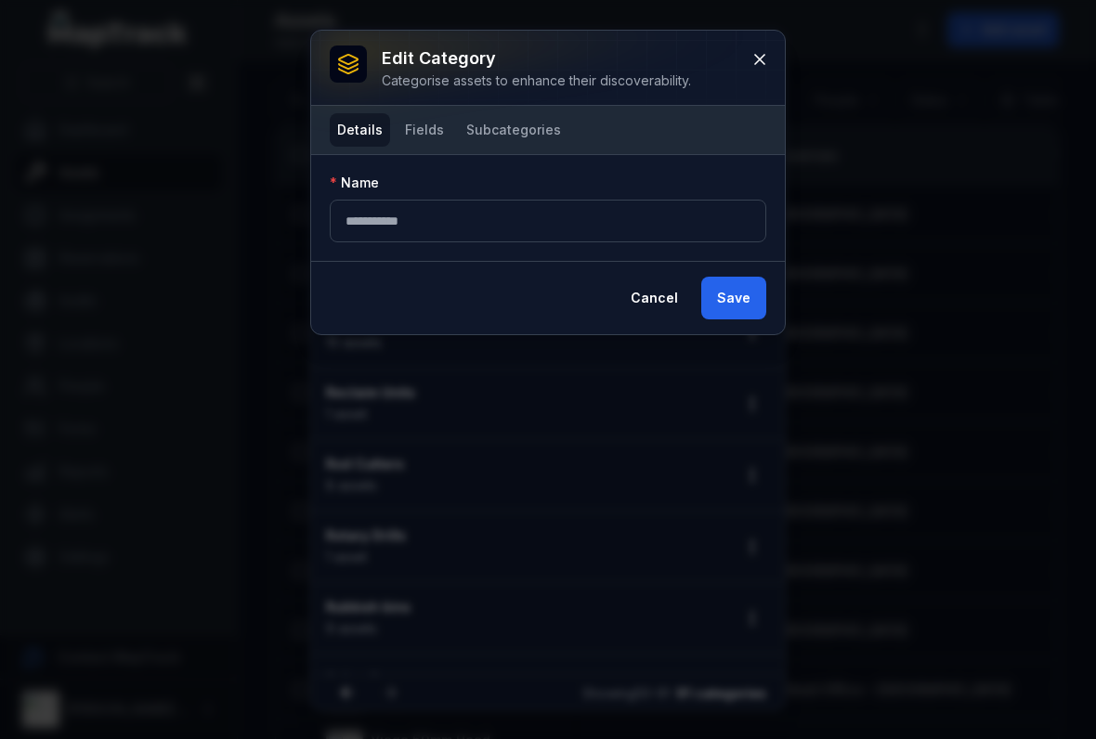
click at [422, 129] on button "Fields" at bounding box center [424, 129] width 54 height 33
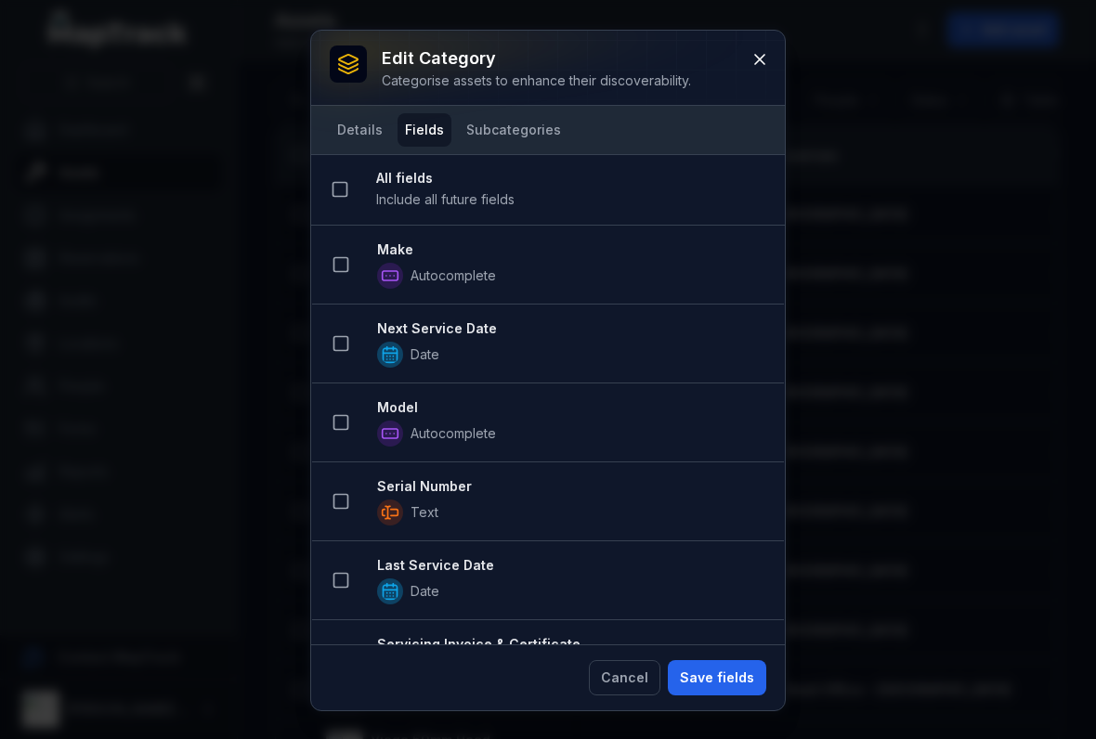
click at [333, 275] on button at bounding box center [340, 264] width 35 height 35
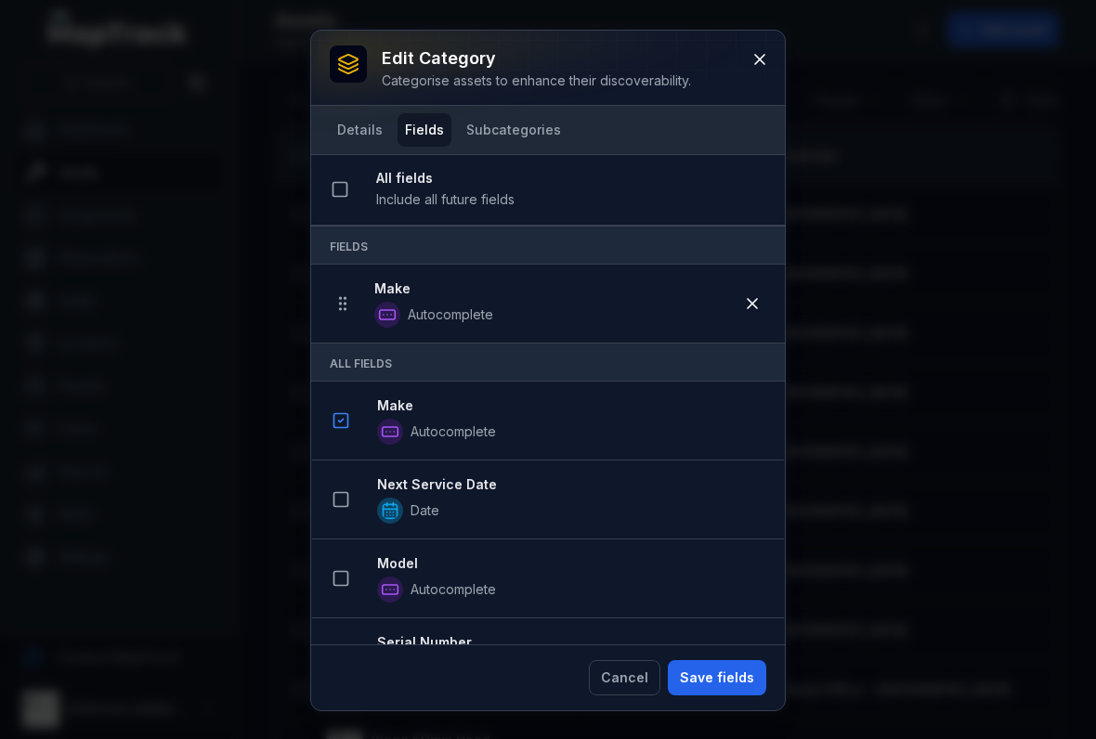
click at [345, 516] on button at bounding box center [340, 499] width 35 height 35
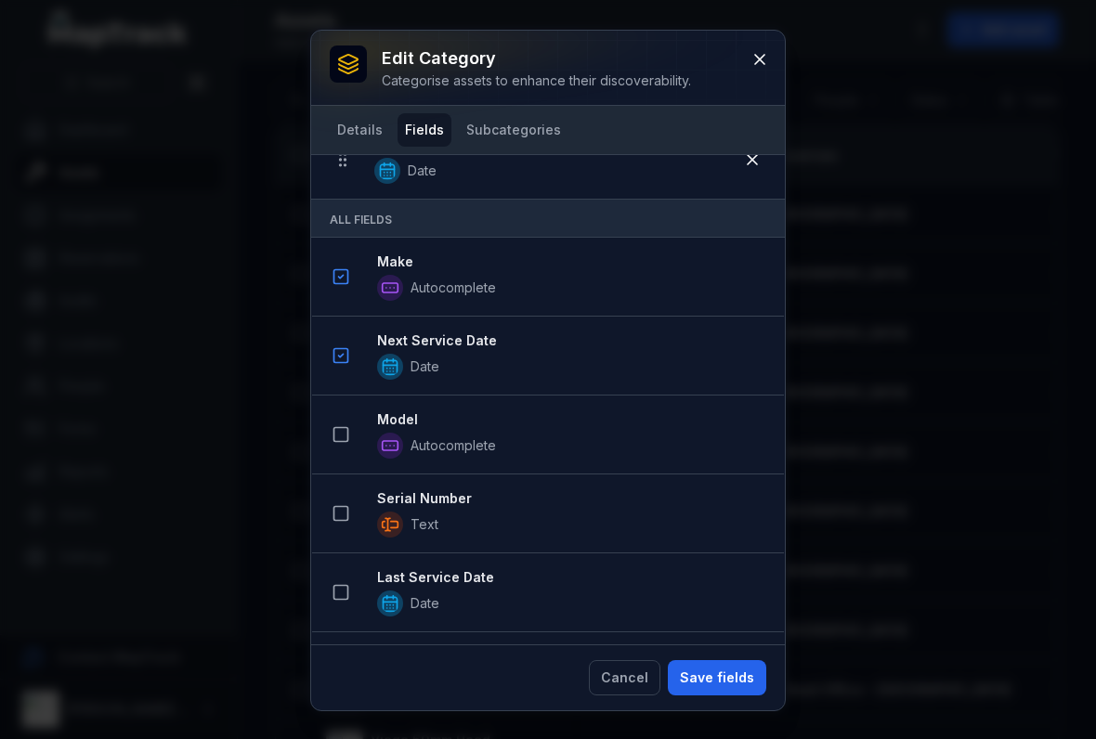
click at [347, 448] on button at bounding box center [340, 434] width 35 height 35
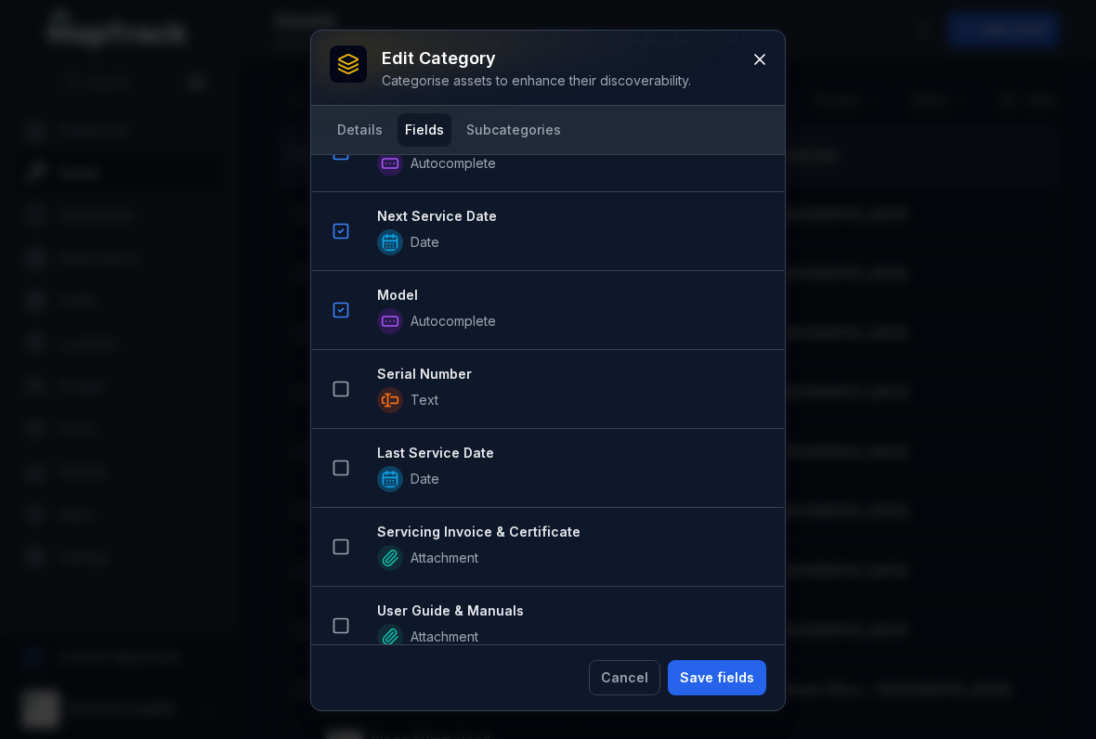
scroll to position [436, 0]
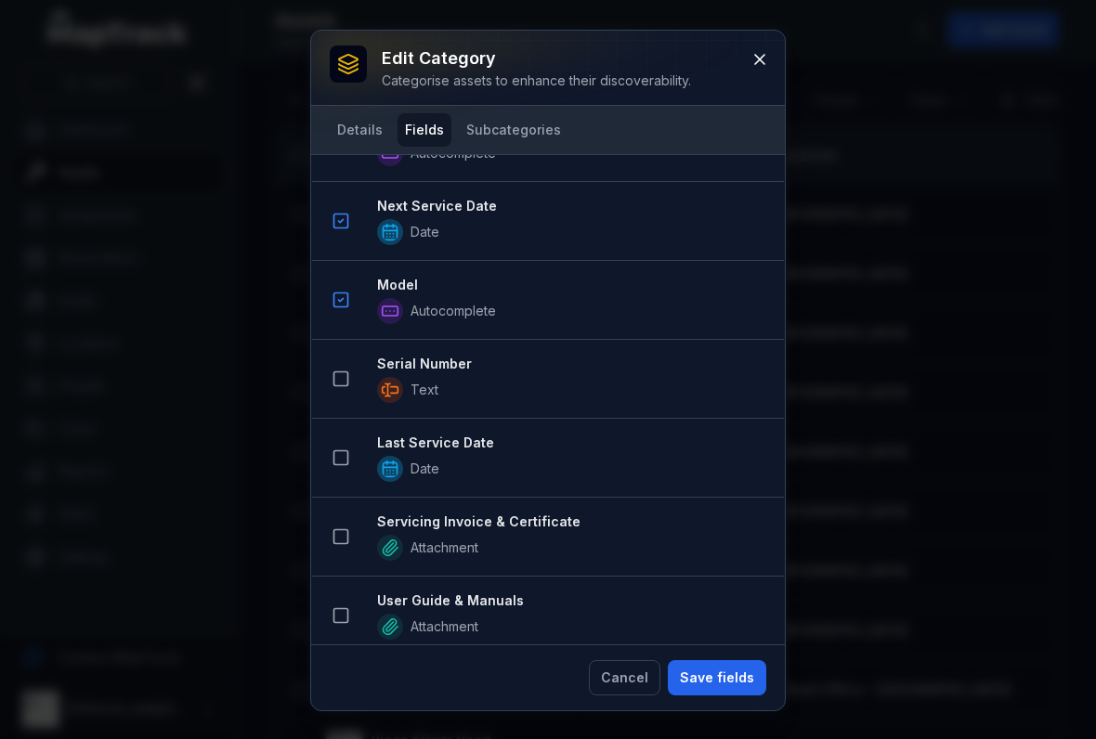
click at [327, 409] on li "Serial Number Text" at bounding box center [548, 379] width 472 height 80
click at [331, 368] on button at bounding box center [340, 378] width 35 height 35
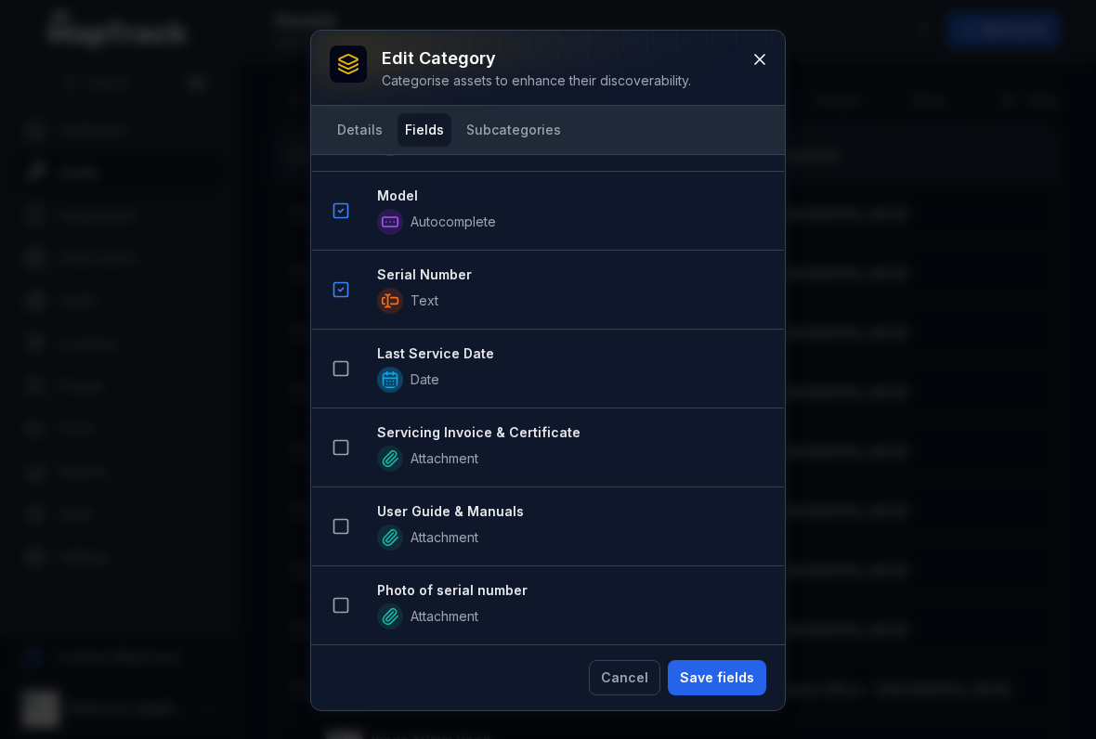
click at [341, 357] on button at bounding box center [340, 368] width 35 height 35
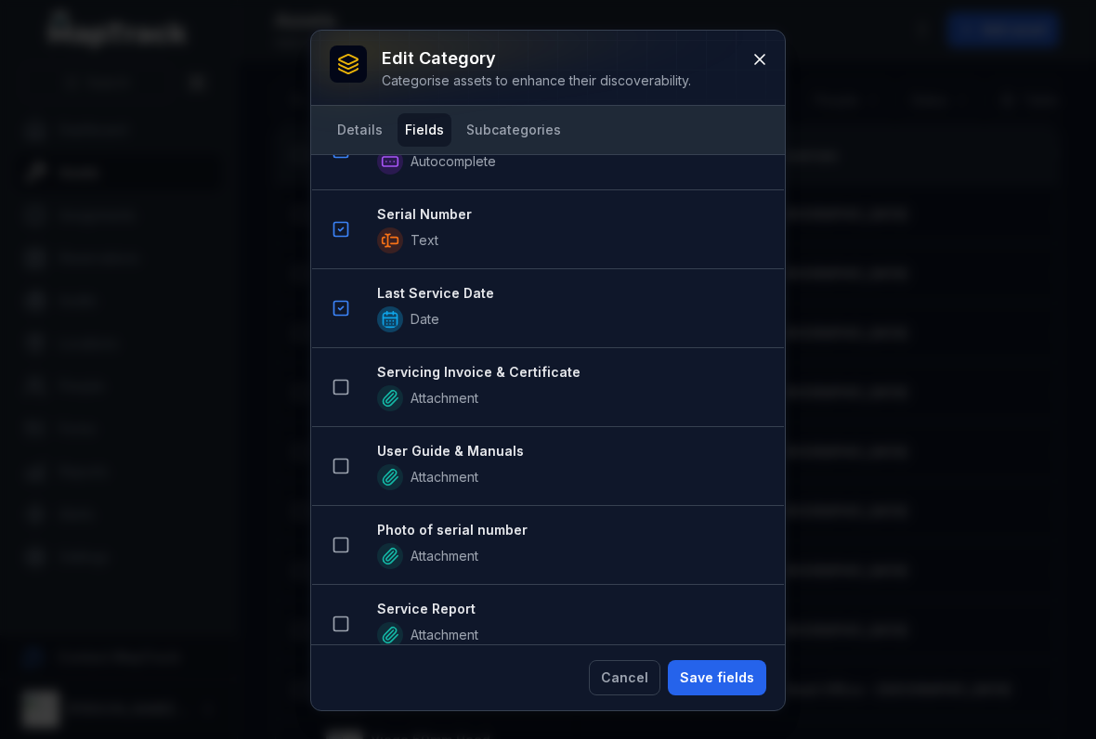
scroll to position [745, 0]
click at [340, 394] on rect at bounding box center [341, 387] width 14 height 14
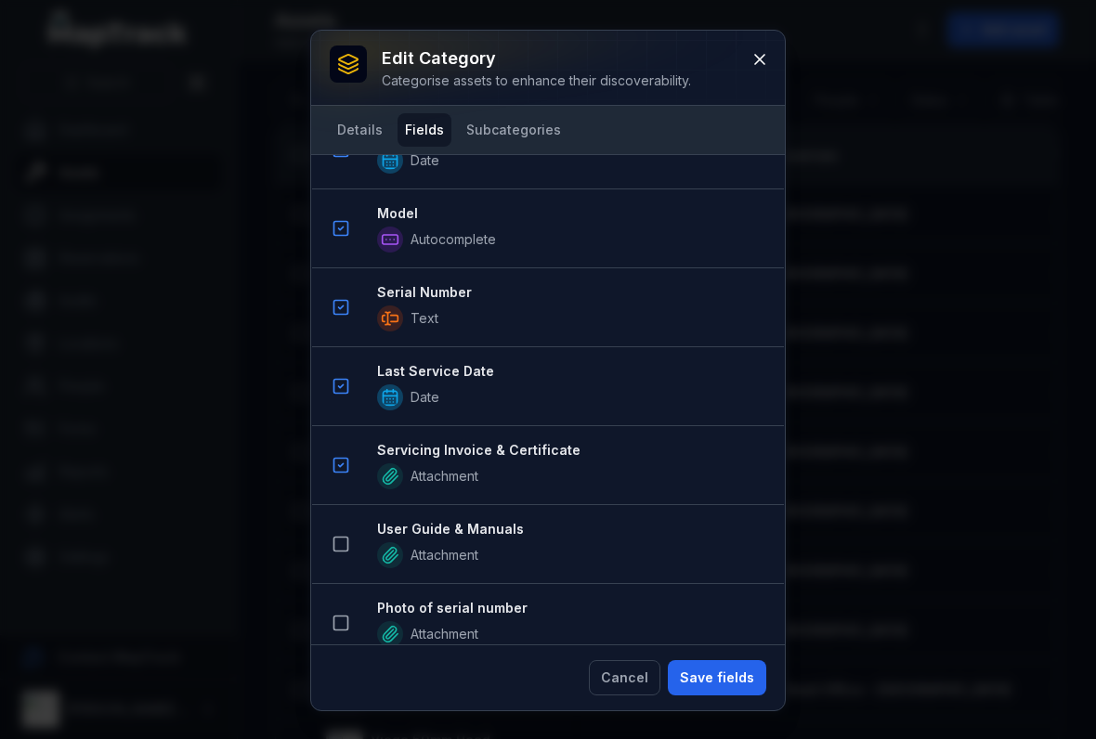
click at [335, 538] on rect at bounding box center [341, 545] width 14 height 14
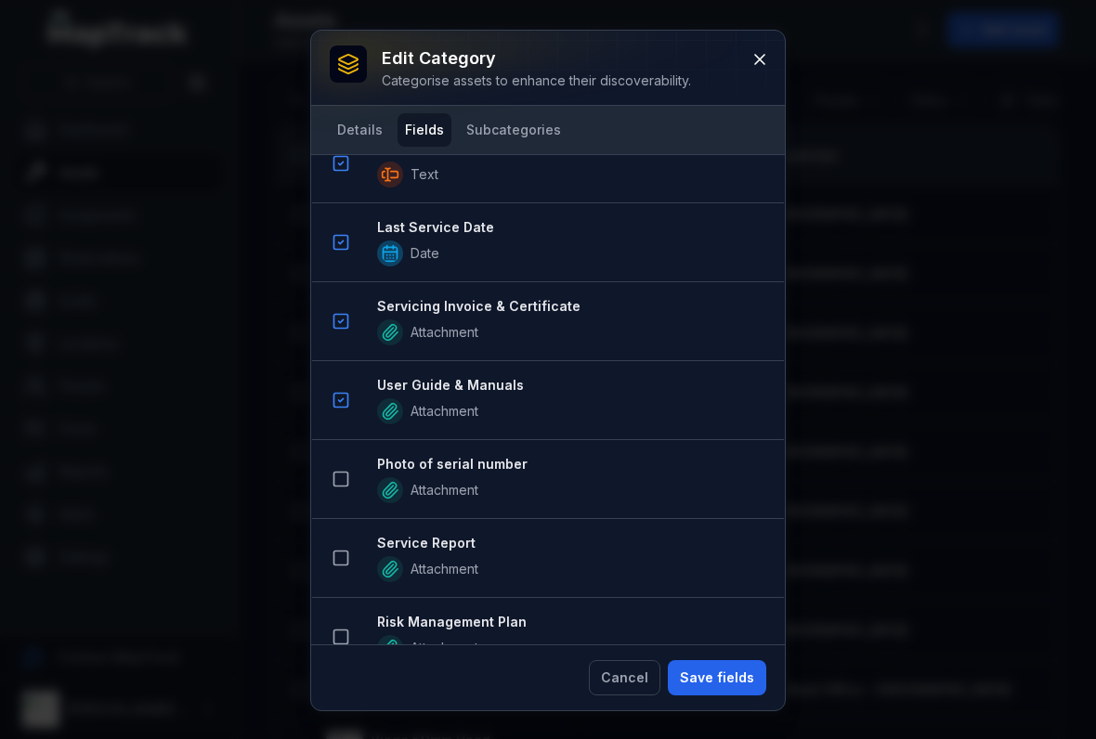
click at [335, 486] on rect at bounding box center [341, 480] width 14 height 14
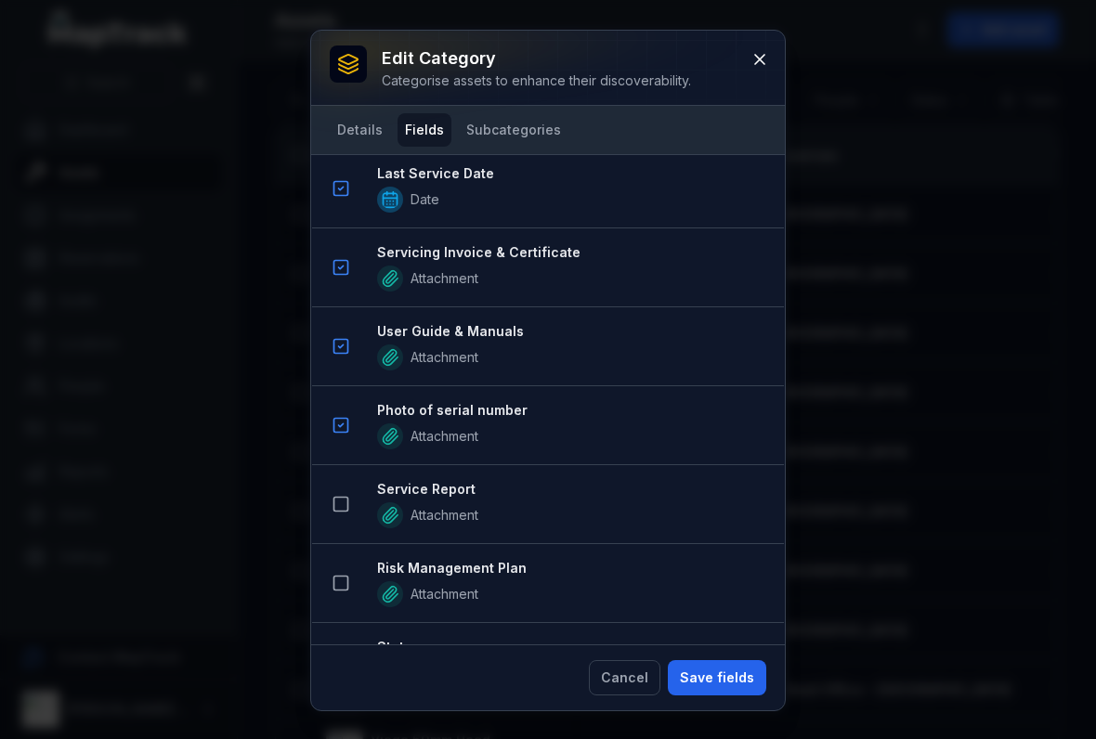
click at [334, 506] on rect at bounding box center [341, 505] width 14 height 14
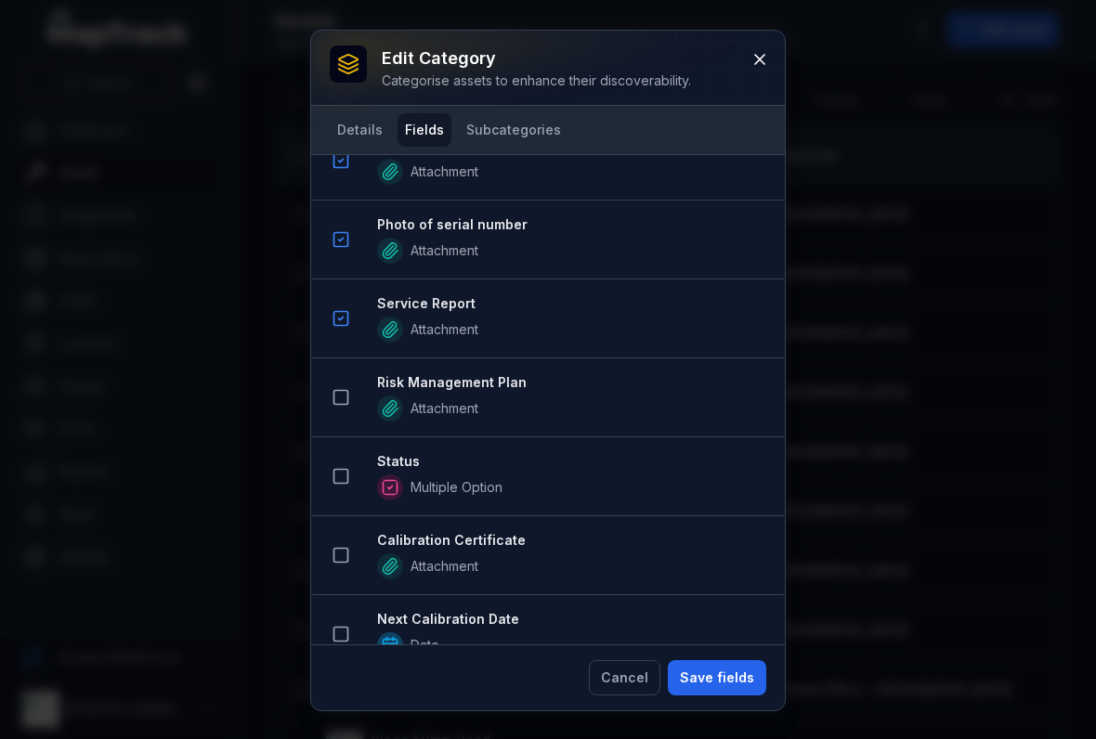
click at [340, 399] on icon at bounding box center [340, 397] width 19 height 19
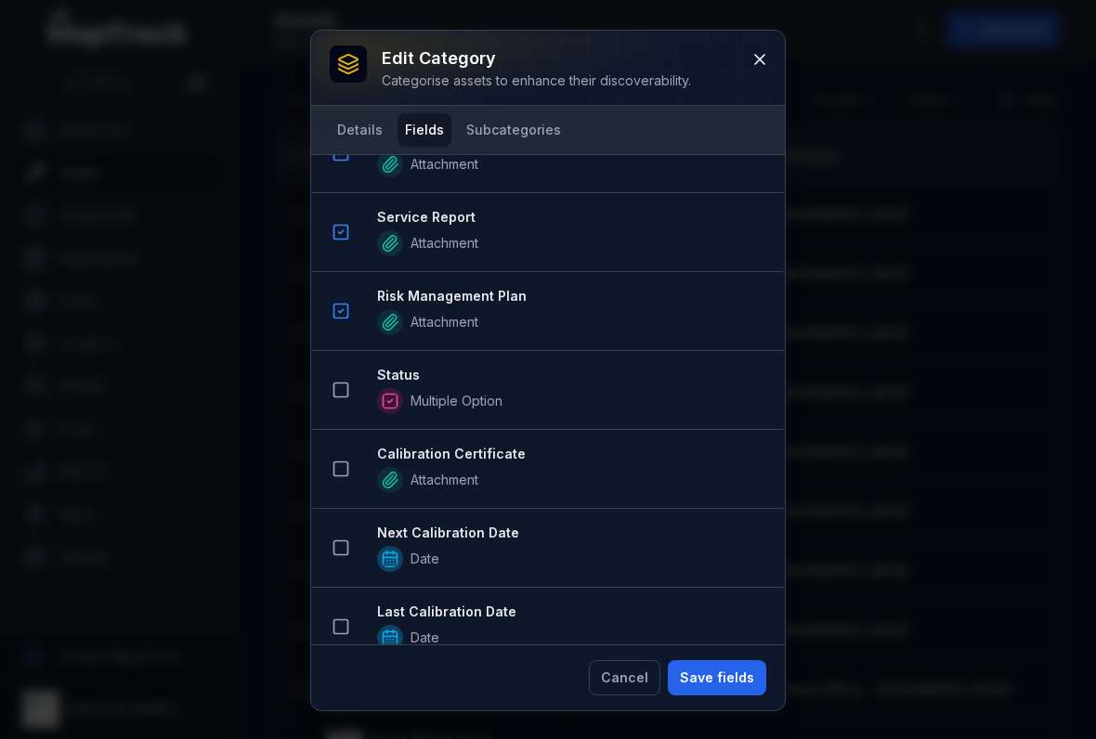
click at [340, 391] on icon at bounding box center [340, 390] width 19 height 19
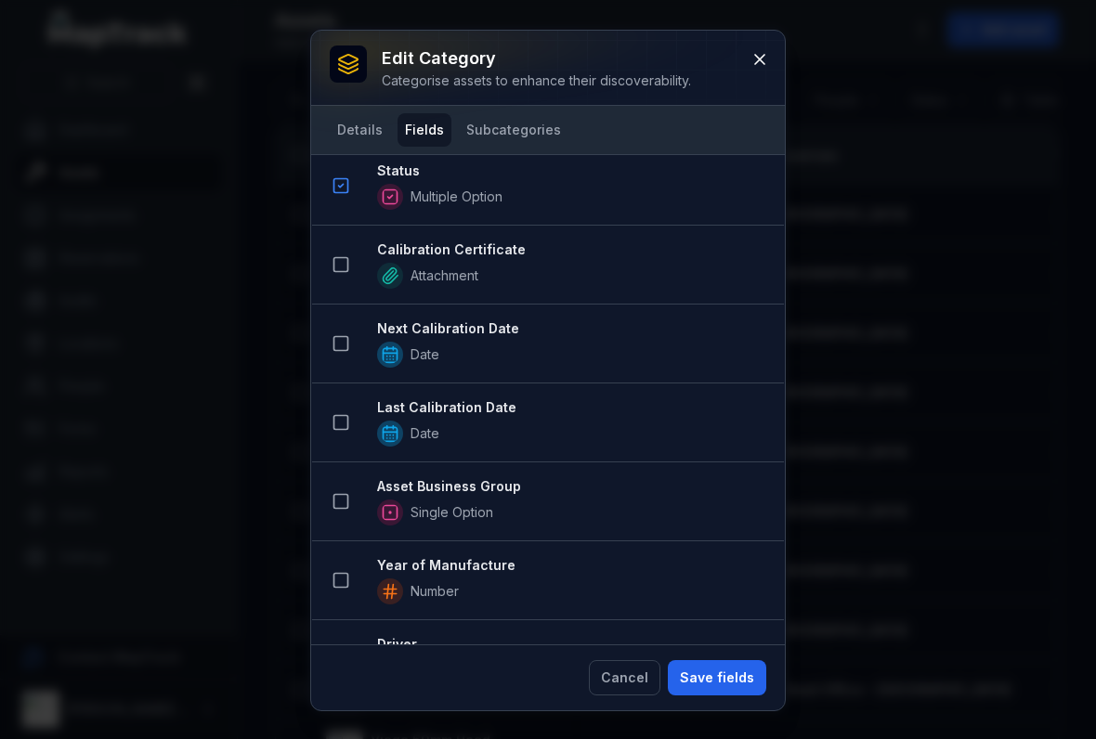
scroll to position [1814, 0]
click at [344, 499] on icon at bounding box center [340, 500] width 19 height 19
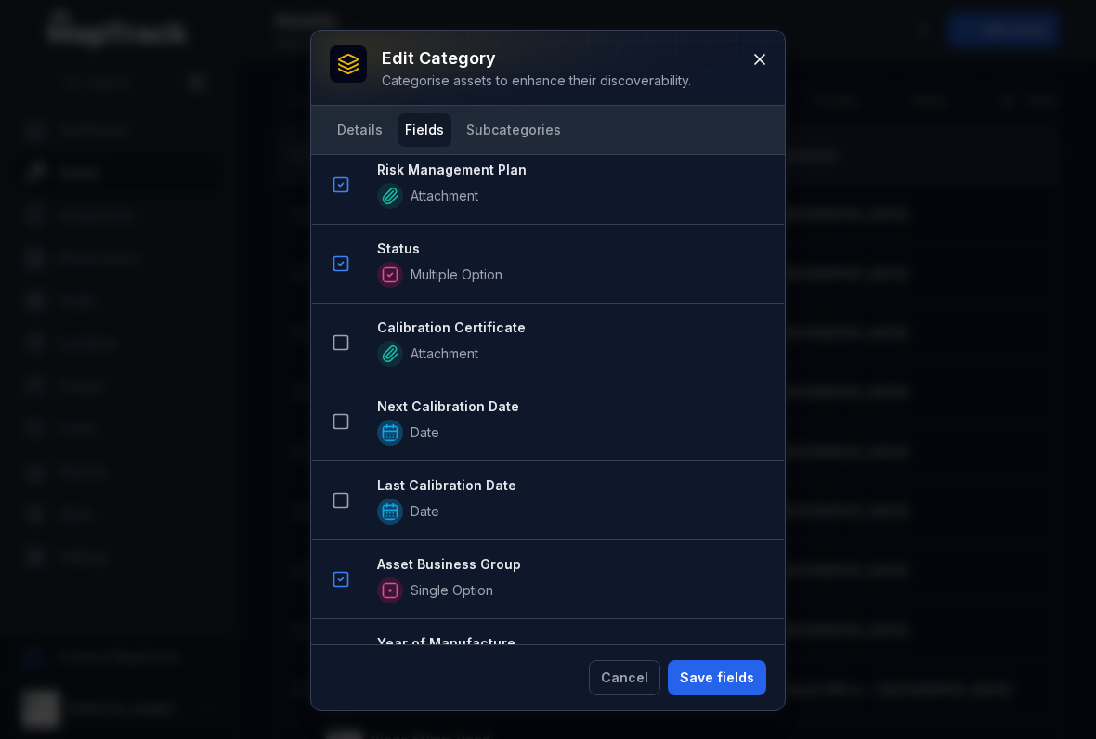
click at [717, 692] on button "Save fields" at bounding box center [717, 677] width 98 height 35
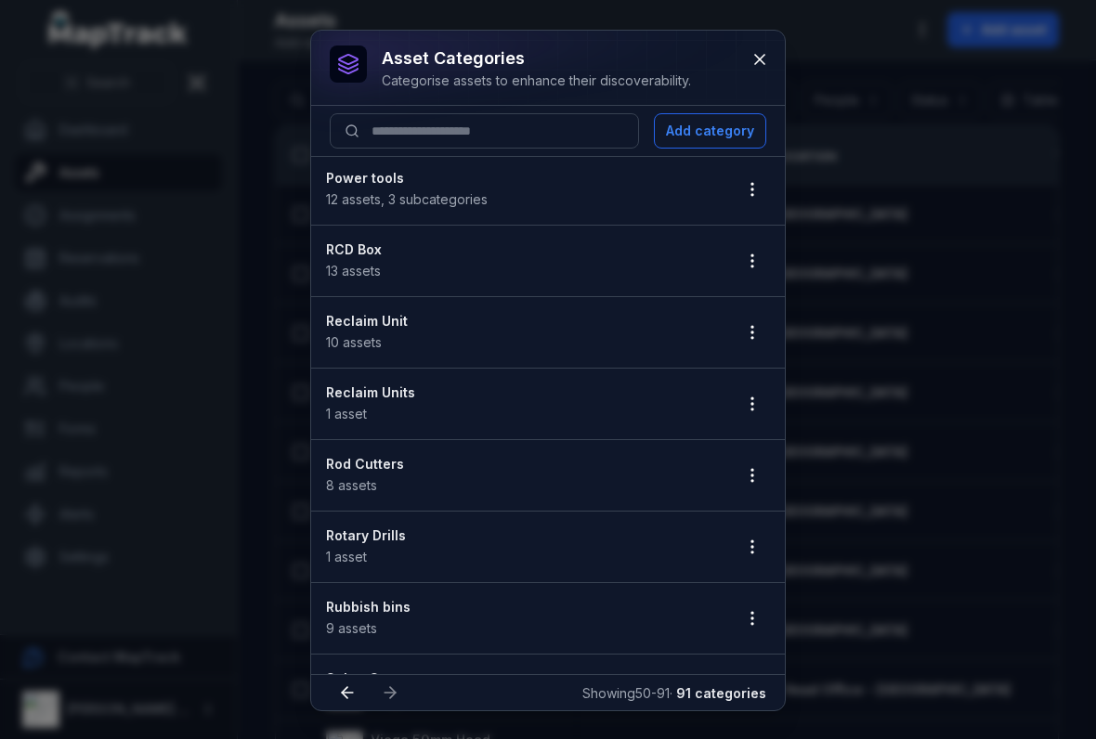
click at [758, 559] on button "button" at bounding box center [751, 546] width 35 height 35
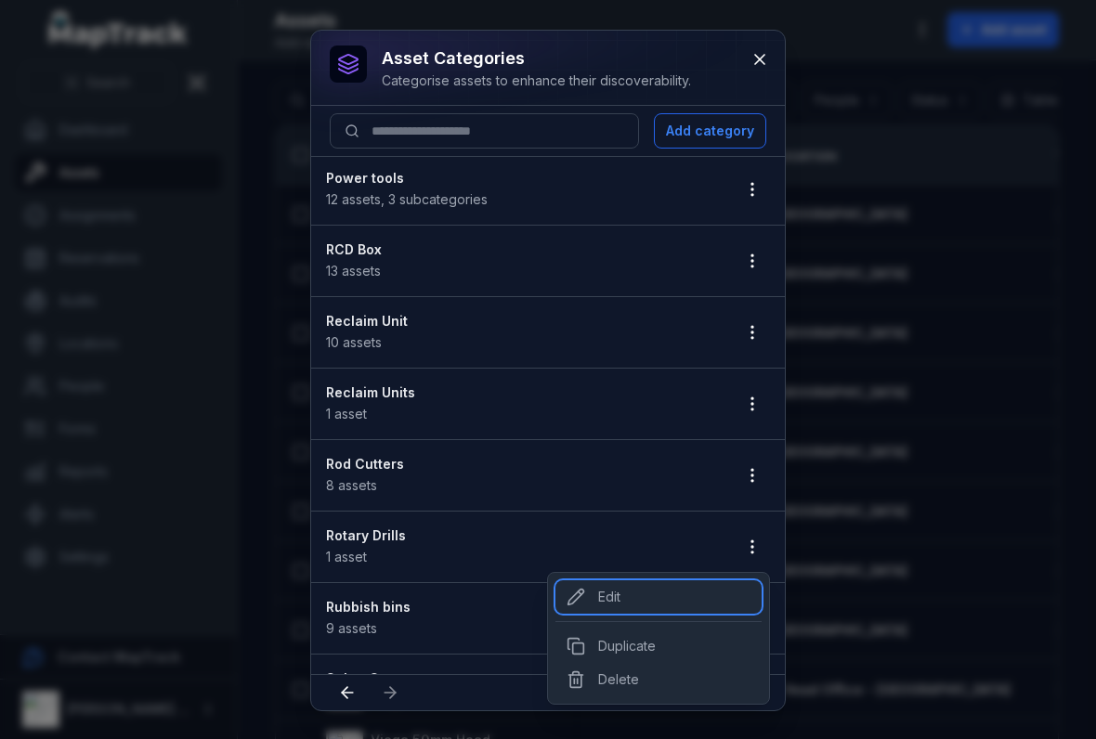
click at [600, 591] on div "Edit" at bounding box center [658, 596] width 206 height 33
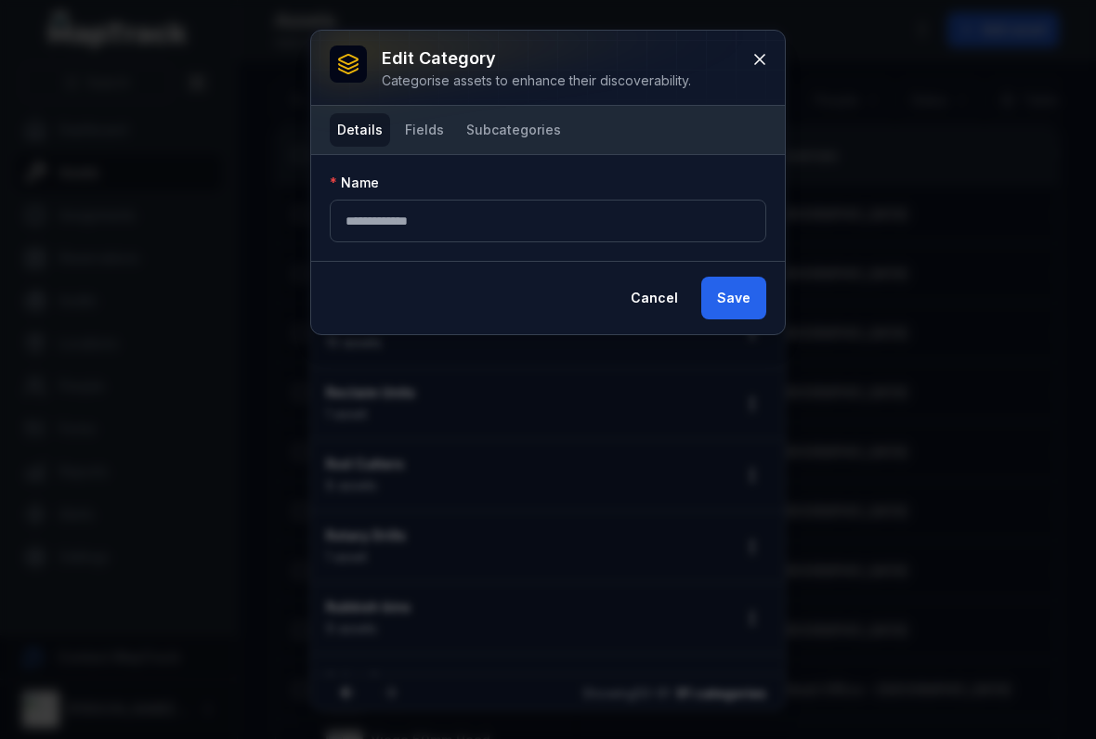
click at [439, 141] on button "Fields" at bounding box center [424, 129] width 54 height 33
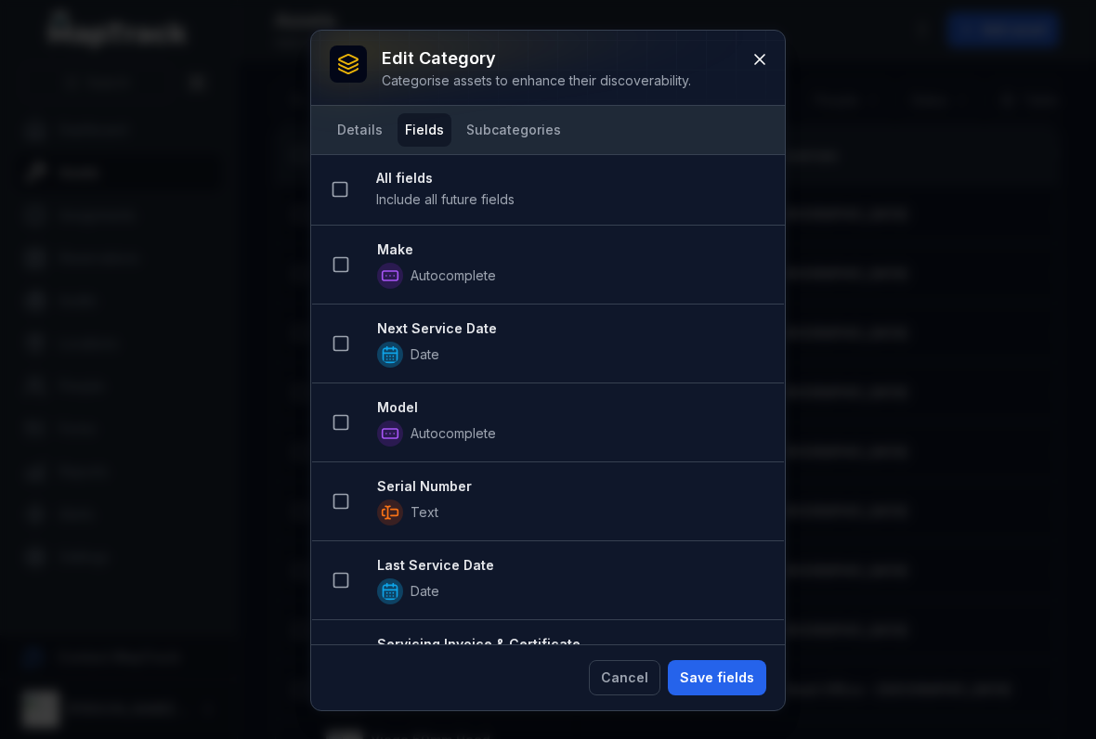
click at [346, 260] on icon at bounding box center [340, 264] width 19 height 19
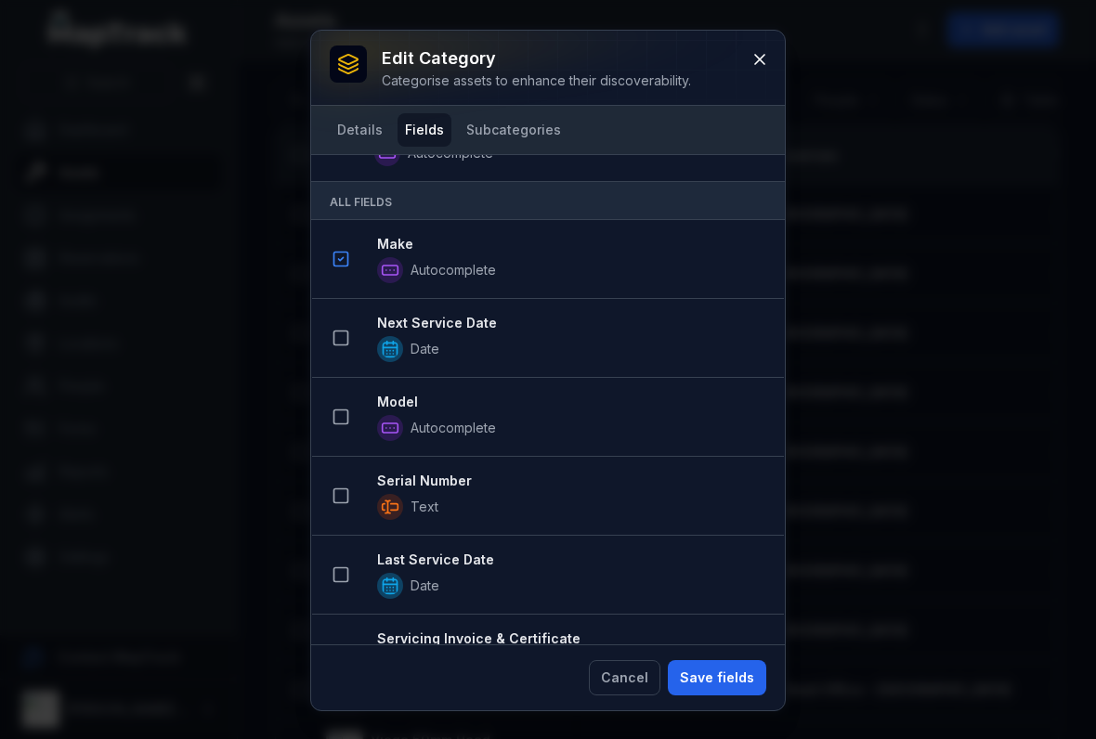
click at [334, 323] on button at bounding box center [340, 337] width 35 height 35
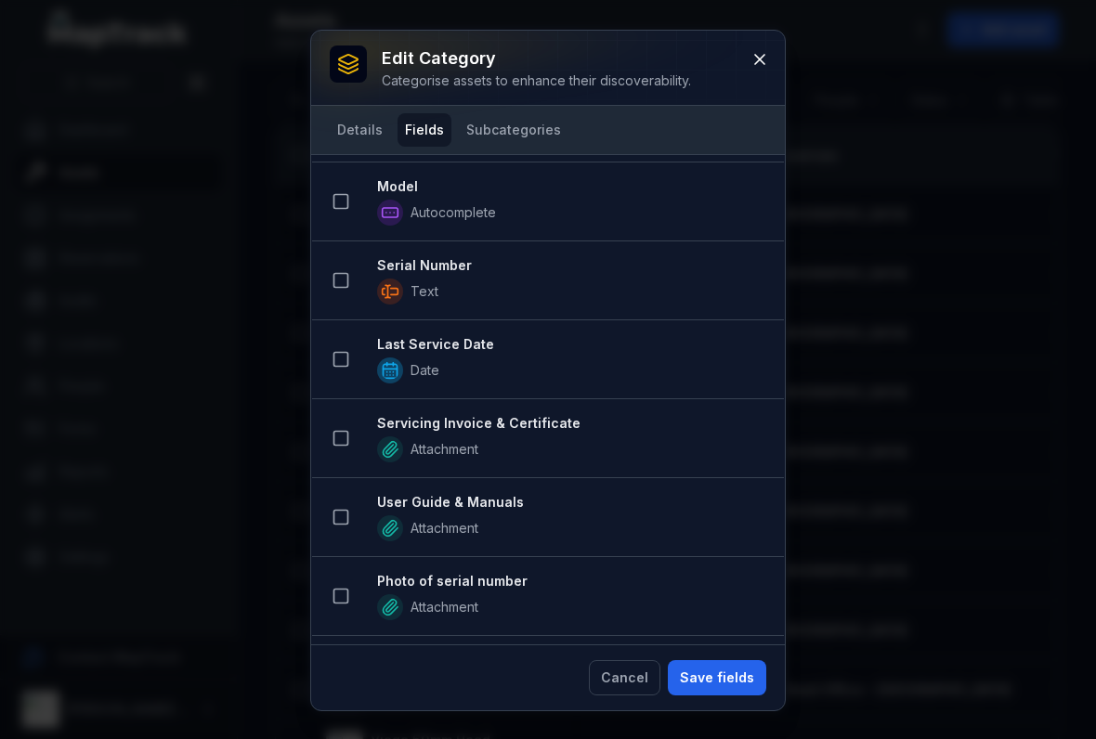
scroll to position [448, 0]
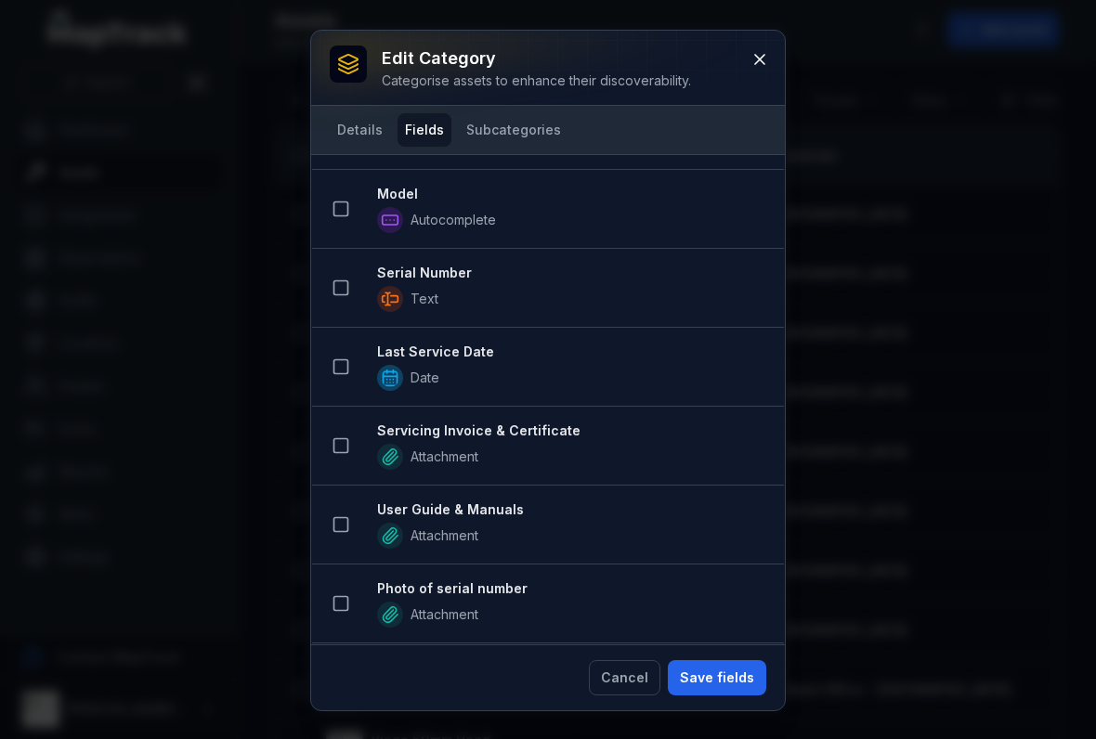
click at [353, 201] on button at bounding box center [340, 208] width 35 height 35
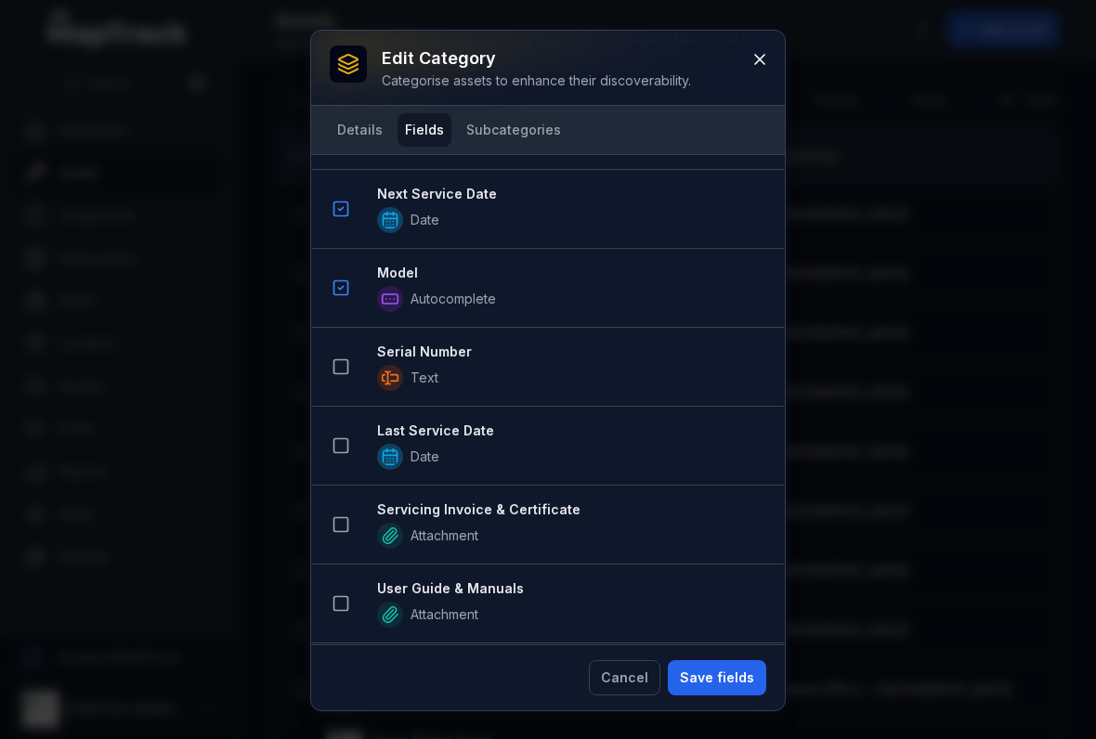
click at [348, 383] on button at bounding box center [340, 366] width 35 height 35
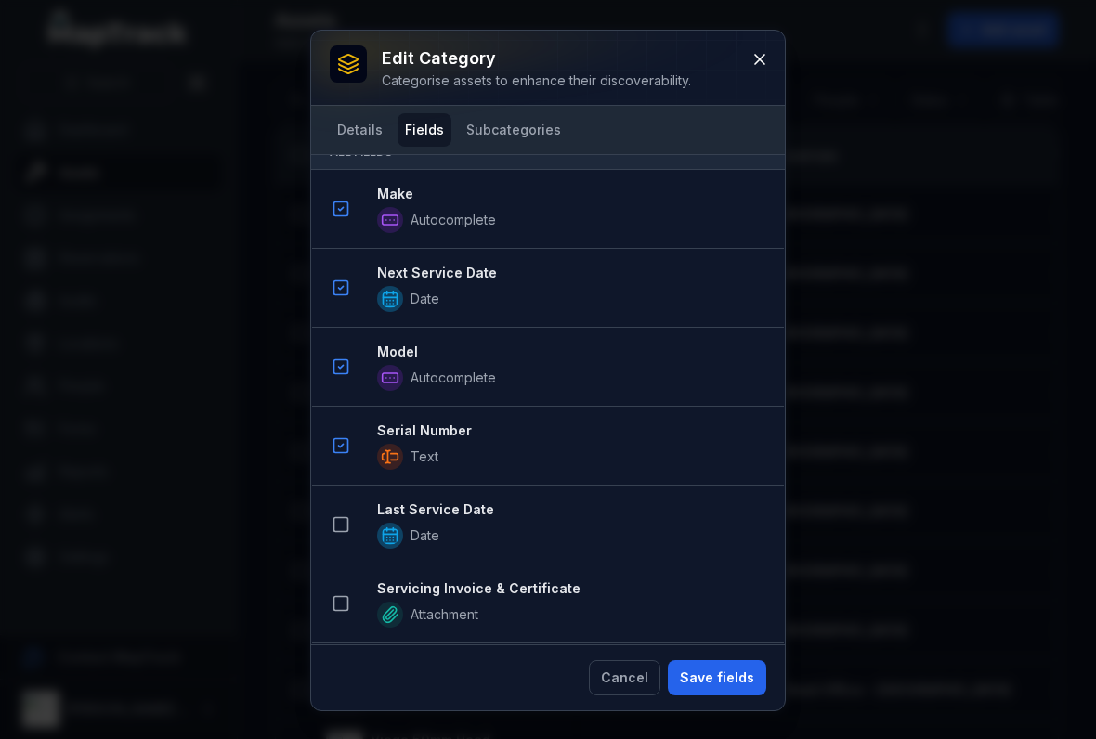
click at [344, 521] on icon at bounding box center [340, 524] width 19 height 19
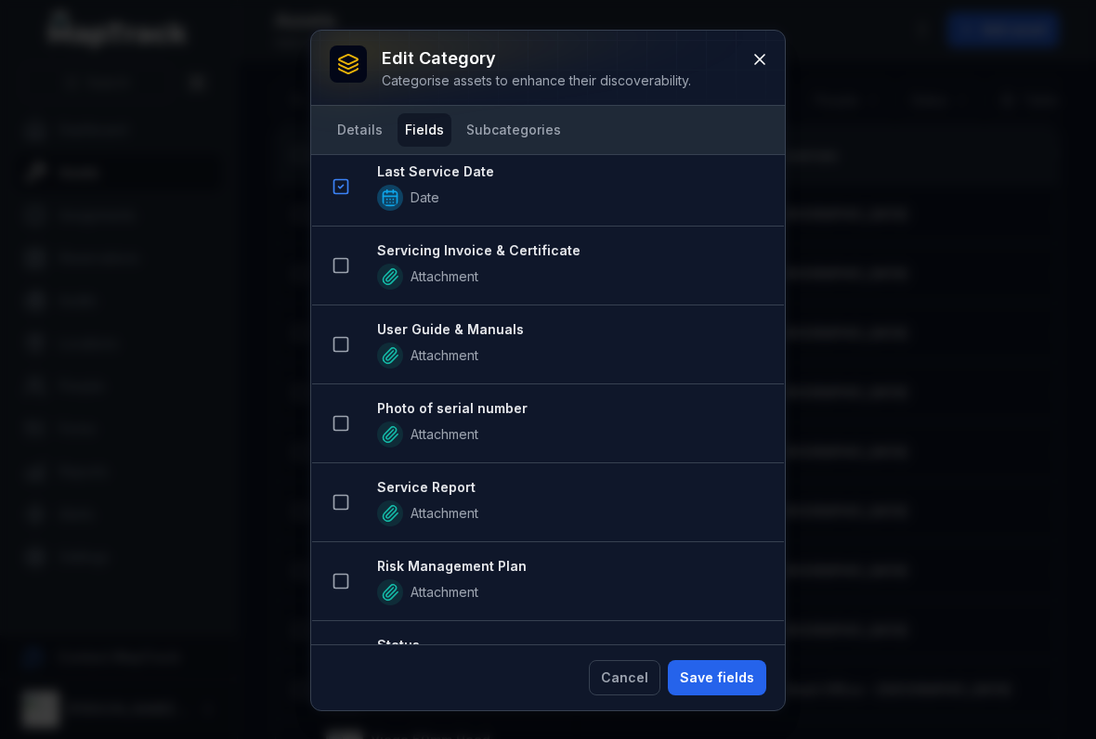
scroll to position [866, 0]
click at [335, 289] on li "Servicing Invoice & Certificate Attachment" at bounding box center [548, 265] width 472 height 80
click at [348, 253] on button at bounding box center [340, 264] width 35 height 35
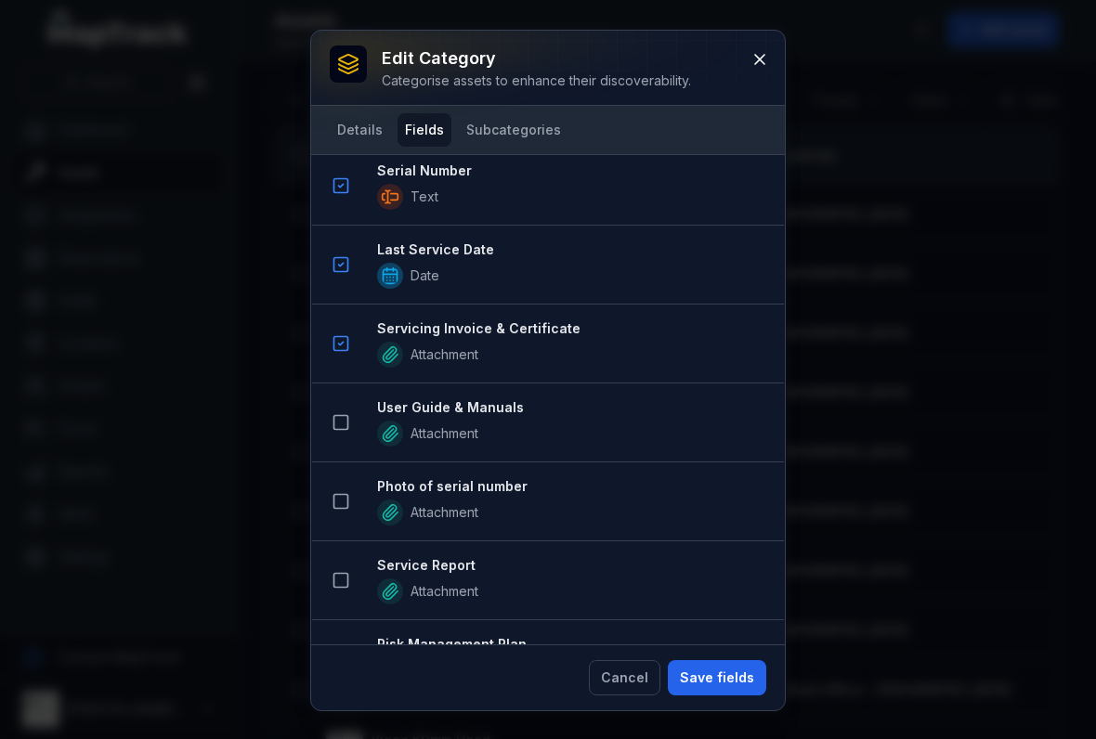
click at [339, 427] on icon at bounding box center [340, 422] width 19 height 19
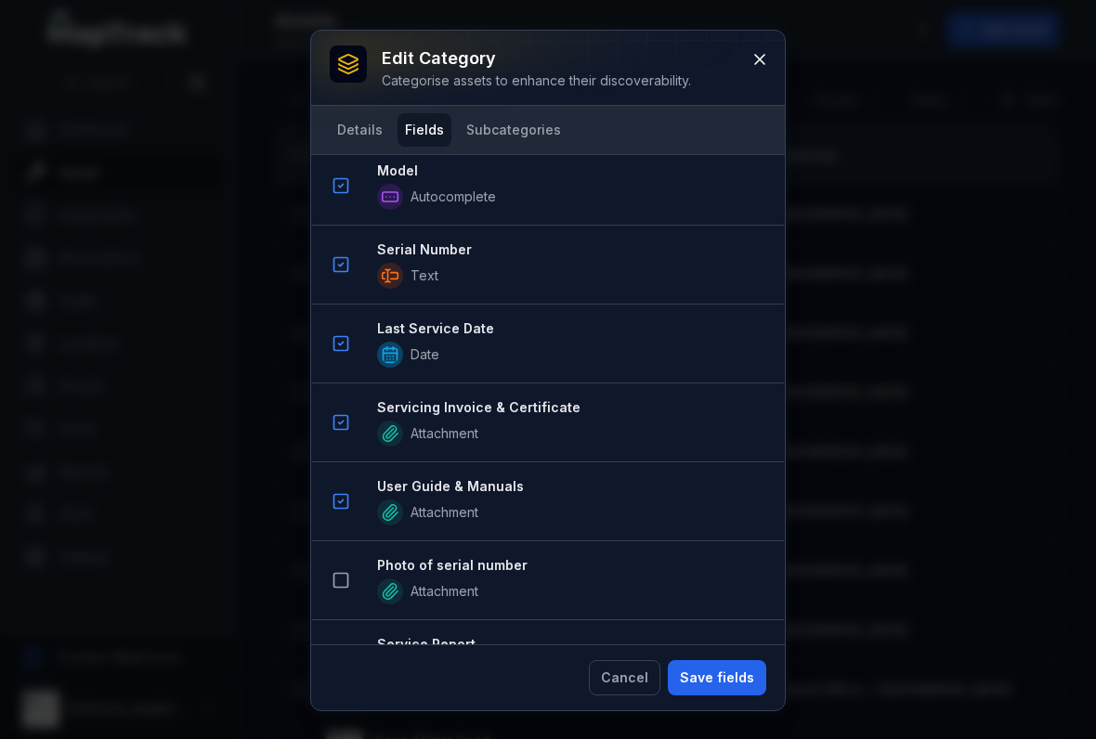
click at [344, 581] on icon at bounding box center [340, 580] width 19 height 19
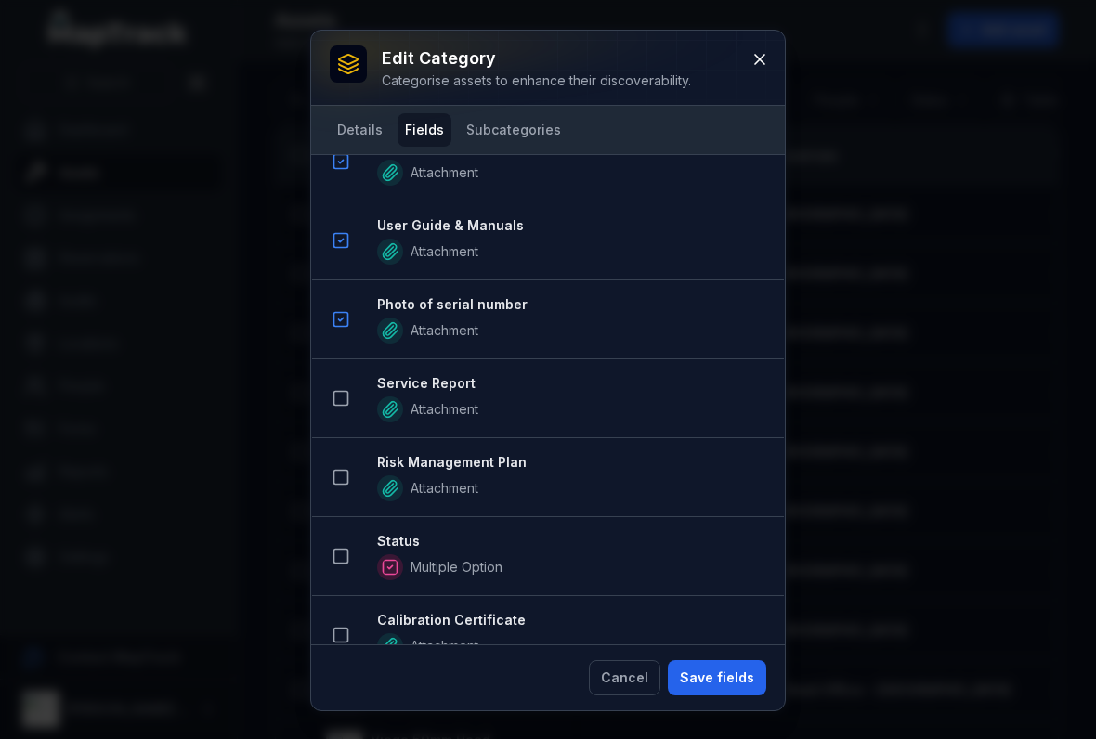
click at [343, 400] on icon at bounding box center [340, 398] width 19 height 19
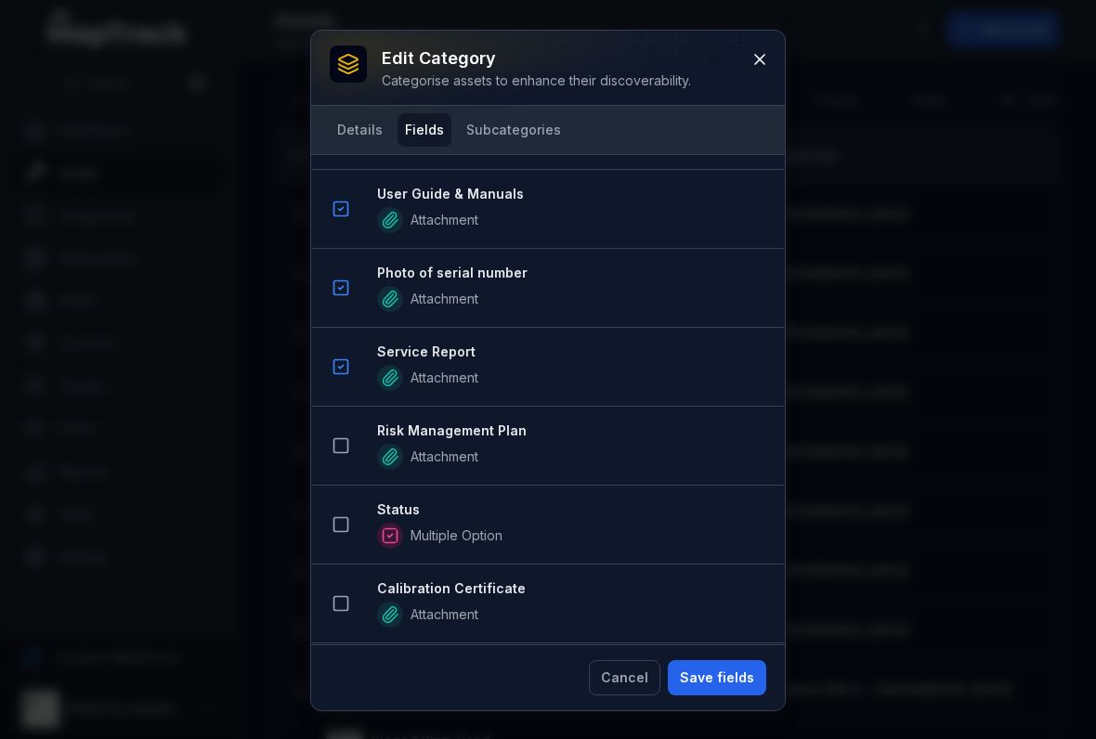
scroll to position [1341, 0]
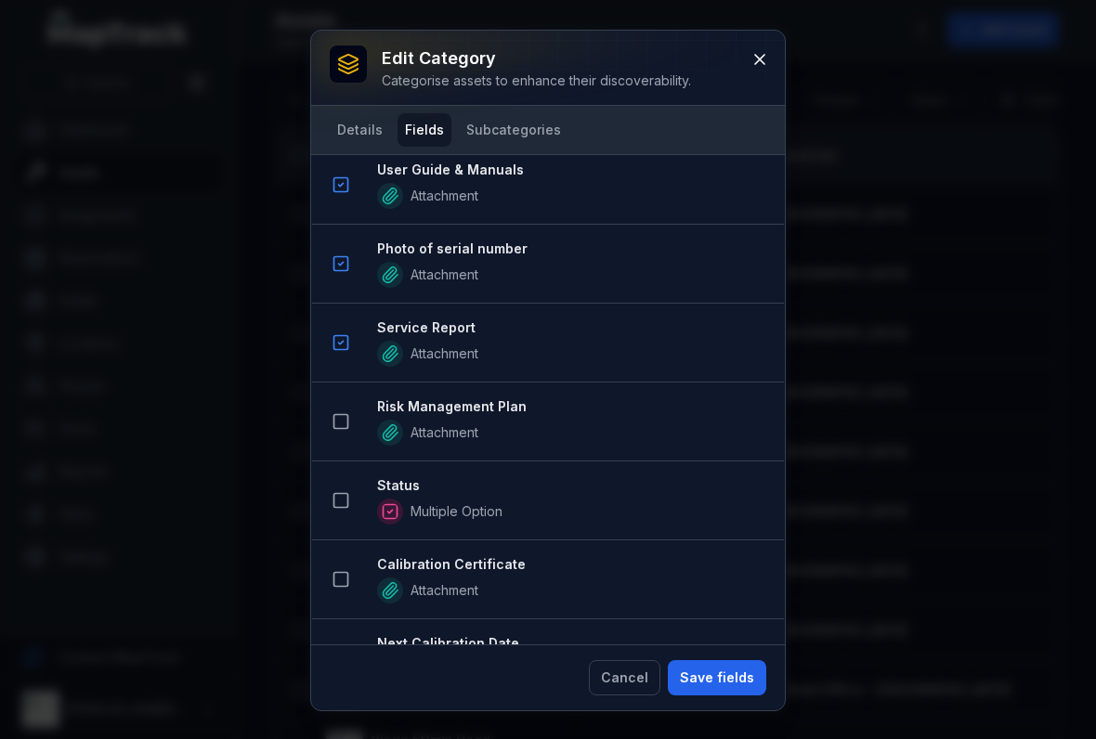
click at [343, 513] on button at bounding box center [340, 500] width 35 height 35
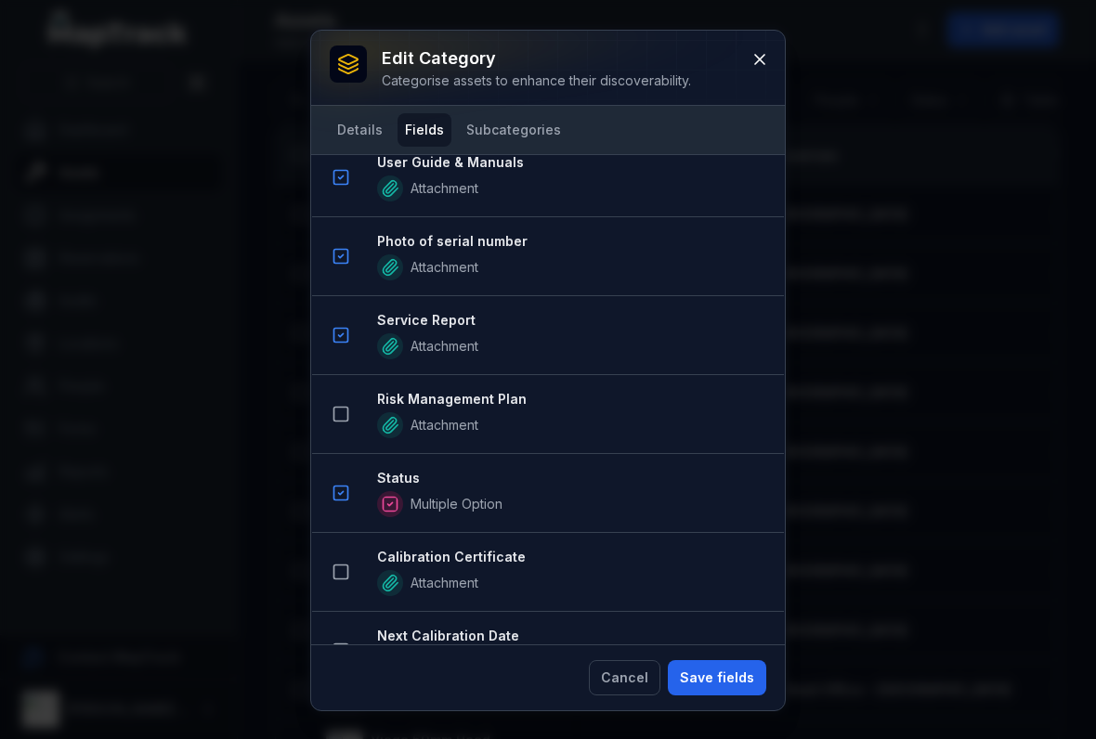
scroll to position [1441, 0]
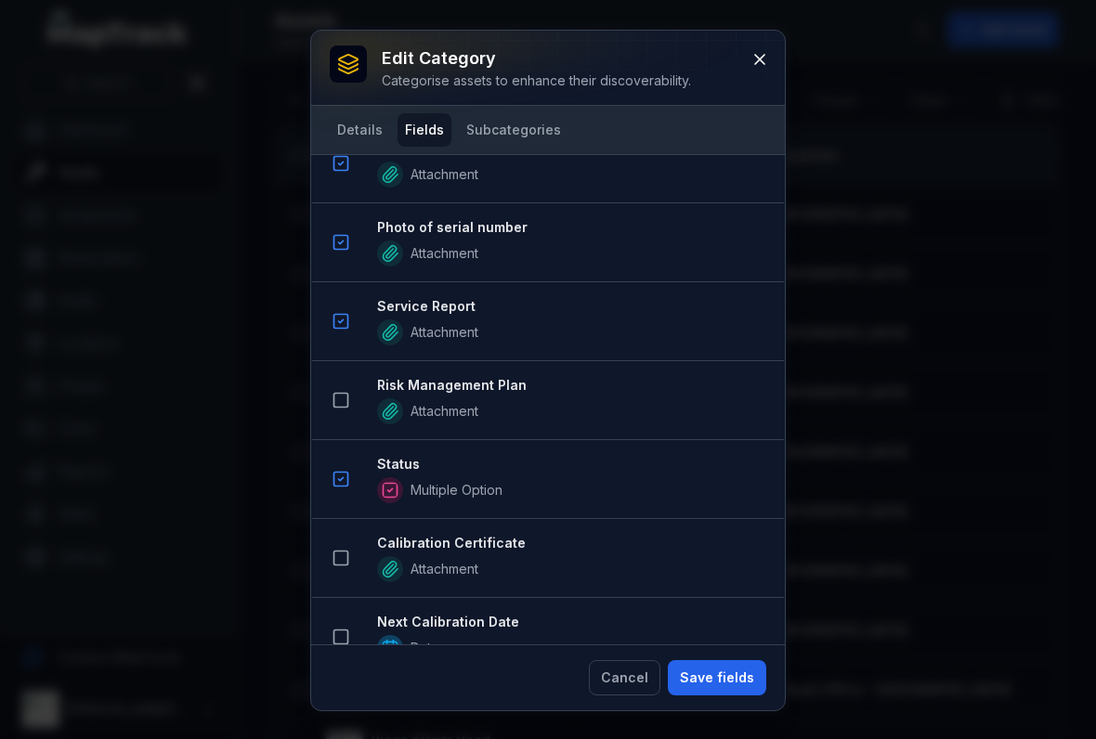
click at [346, 408] on rect at bounding box center [341, 401] width 14 height 14
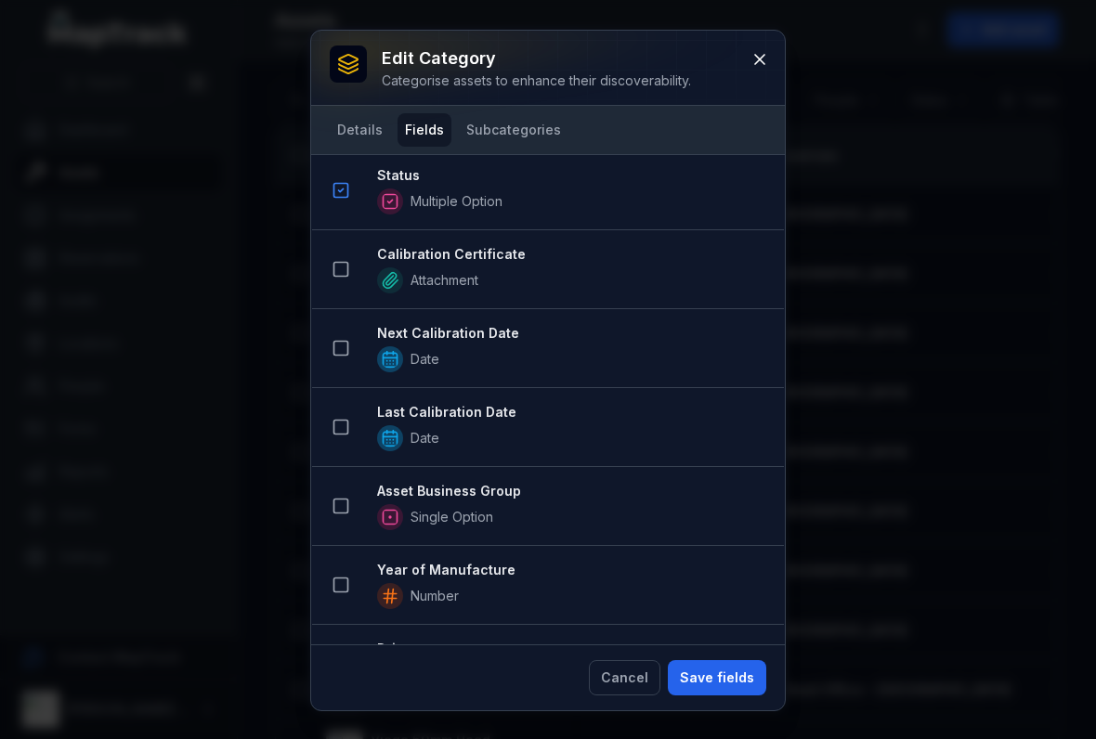
scroll to position [1812, 0]
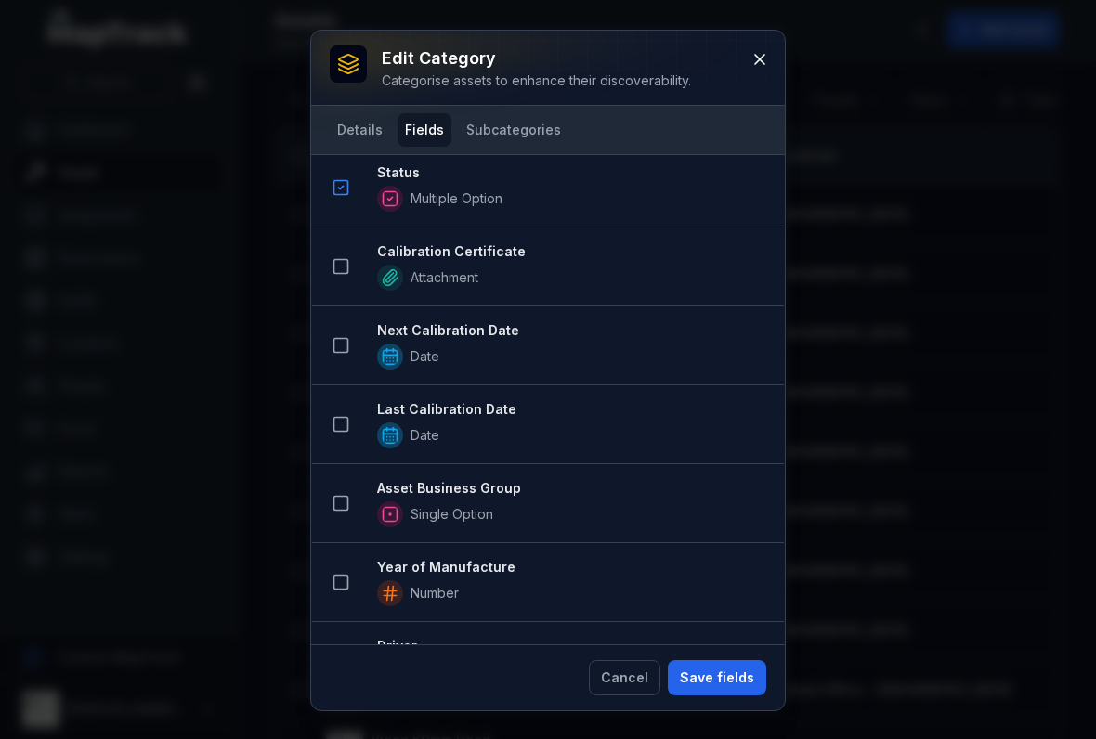
click at [339, 510] on rect at bounding box center [341, 504] width 14 height 14
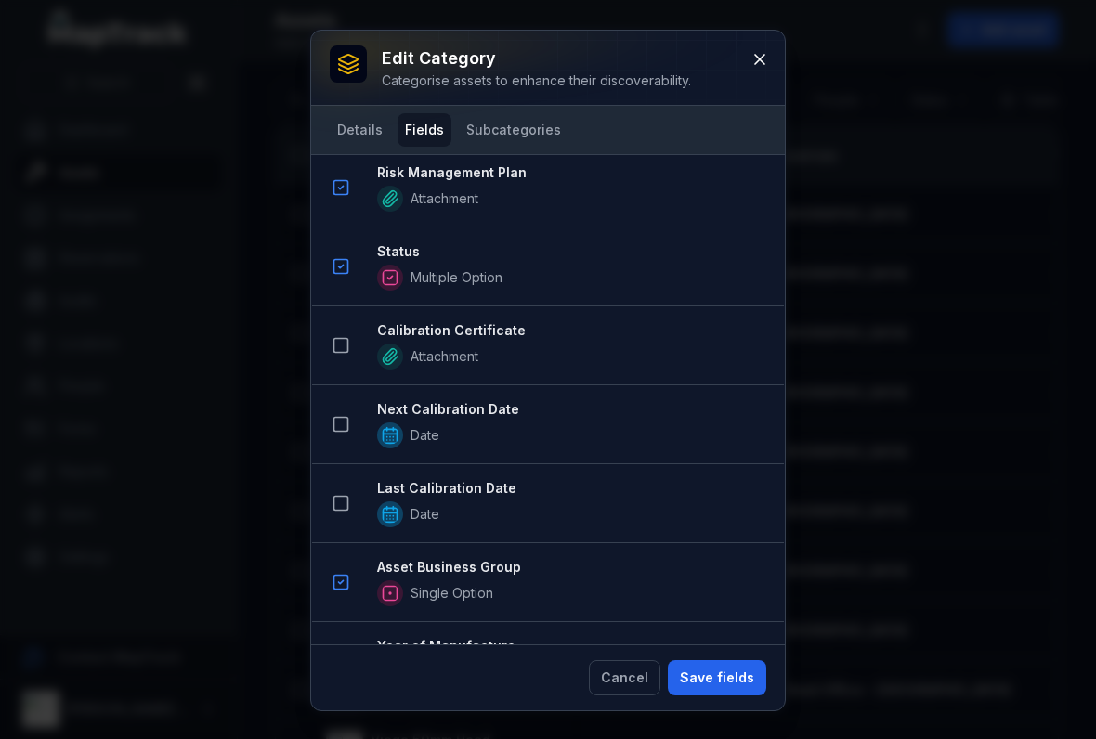
click at [721, 682] on button "Save fields" at bounding box center [717, 677] width 98 height 35
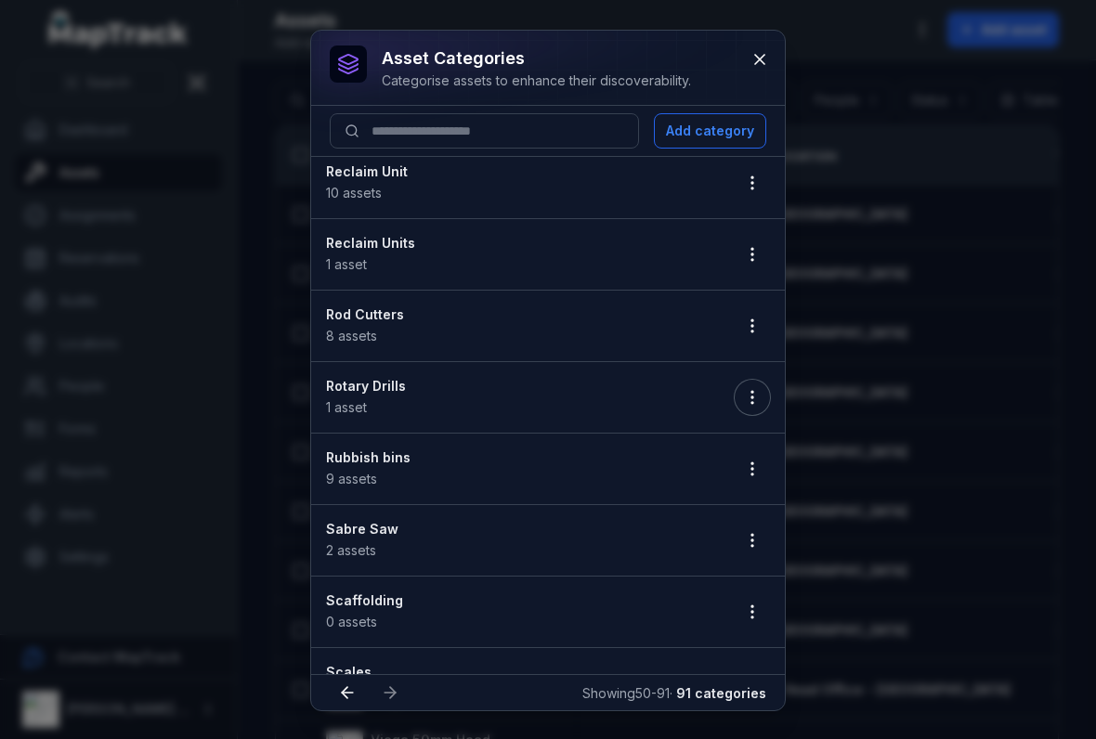
scroll to position [934, 0]
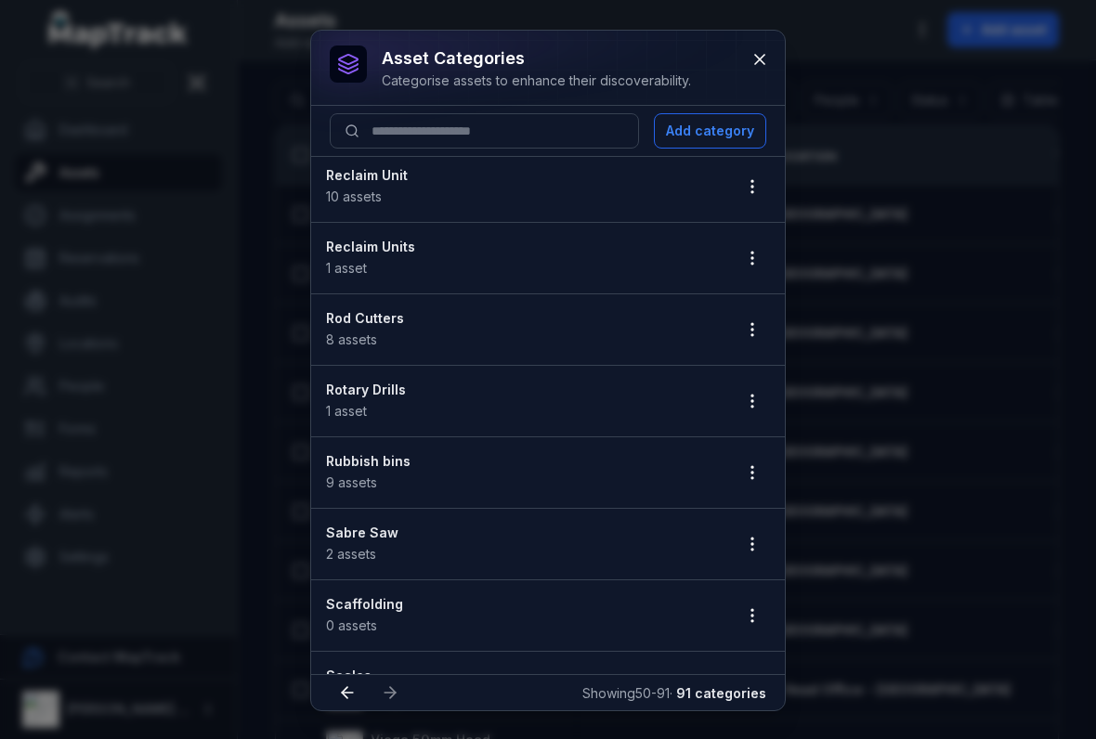
click at [754, 469] on icon "button" at bounding box center [752, 472] width 19 height 19
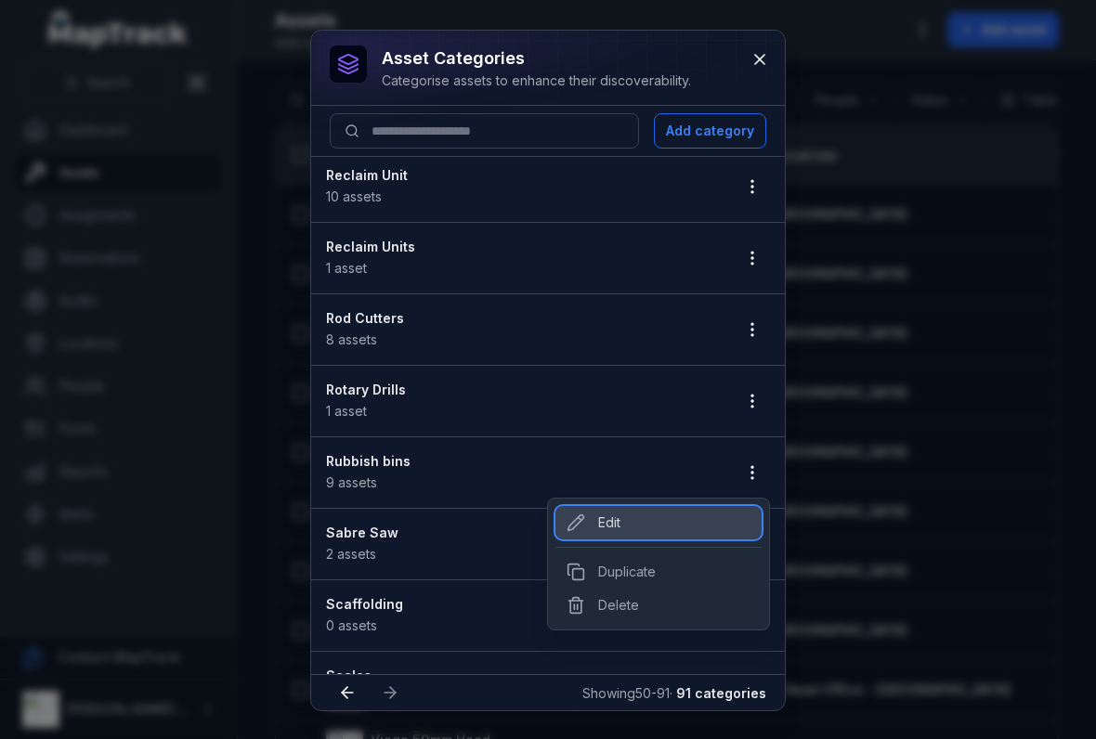
click at [604, 523] on div "Edit" at bounding box center [658, 522] width 206 height 33
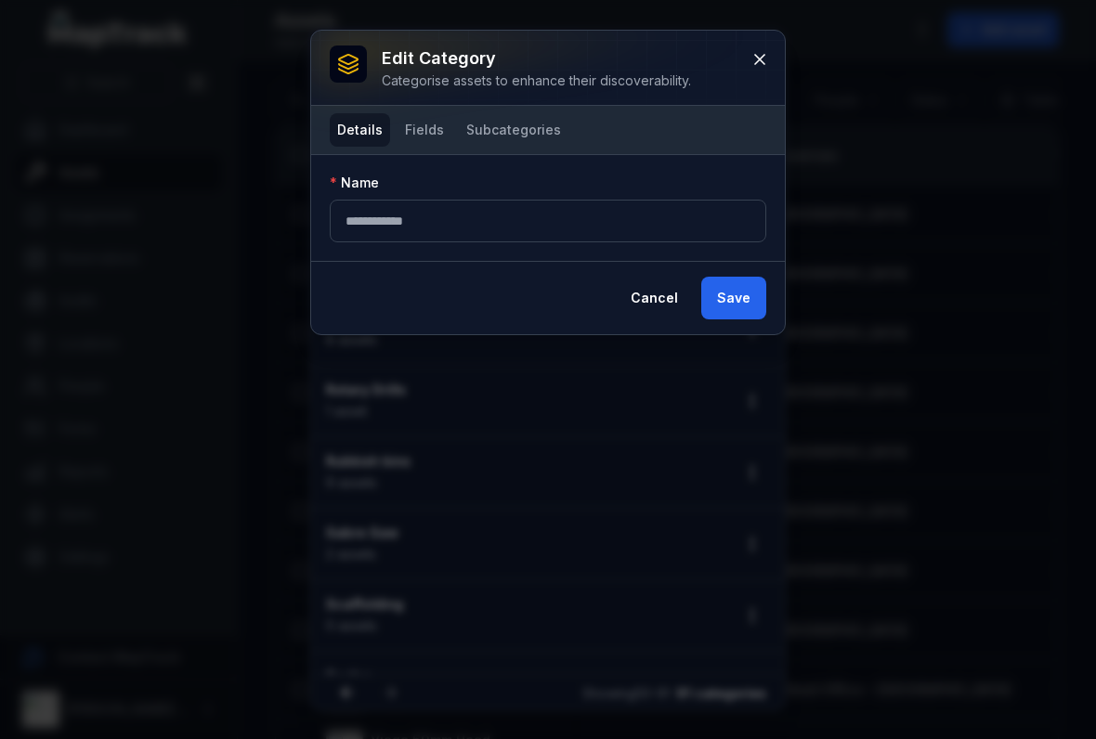
click at [422, 134] on button "Fields" at bounding box center [424, 129] width 54 height 33
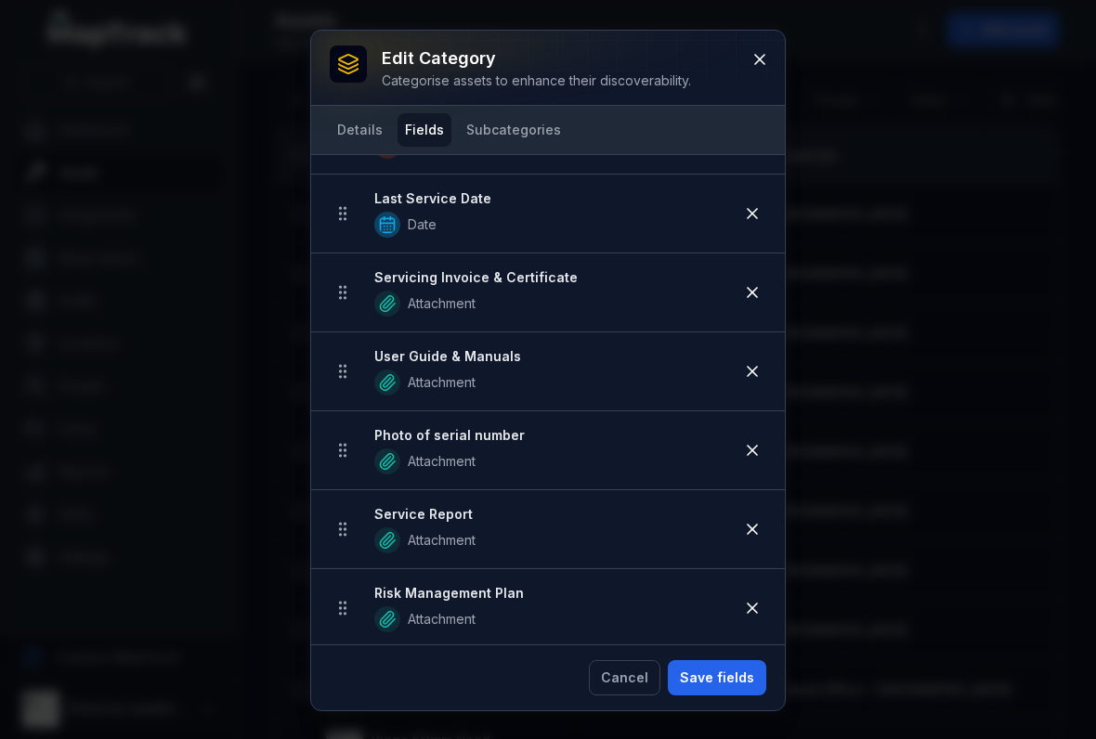
scroll to position [404, 0]
click at [763, 65] on icon at bounding box center [759, 59] width 19 height 19
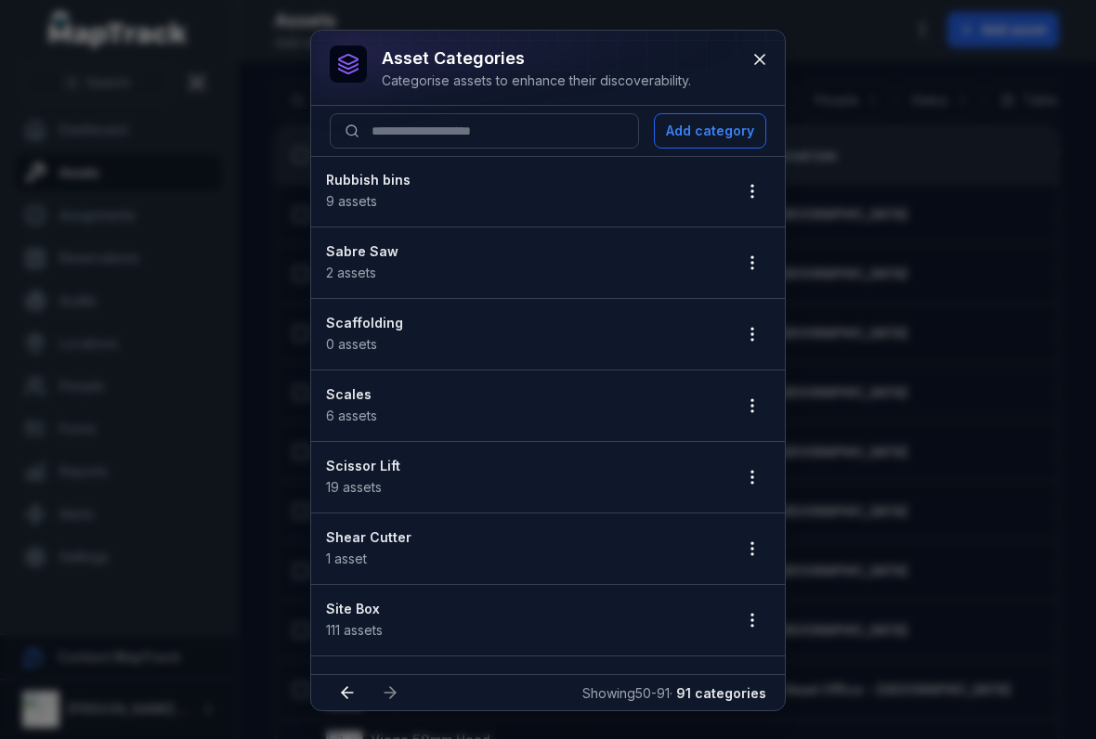
scroll to position [1218, 0]
click at [769, 255] on button "button" at bounding box center [751, 259] width 35 height 35
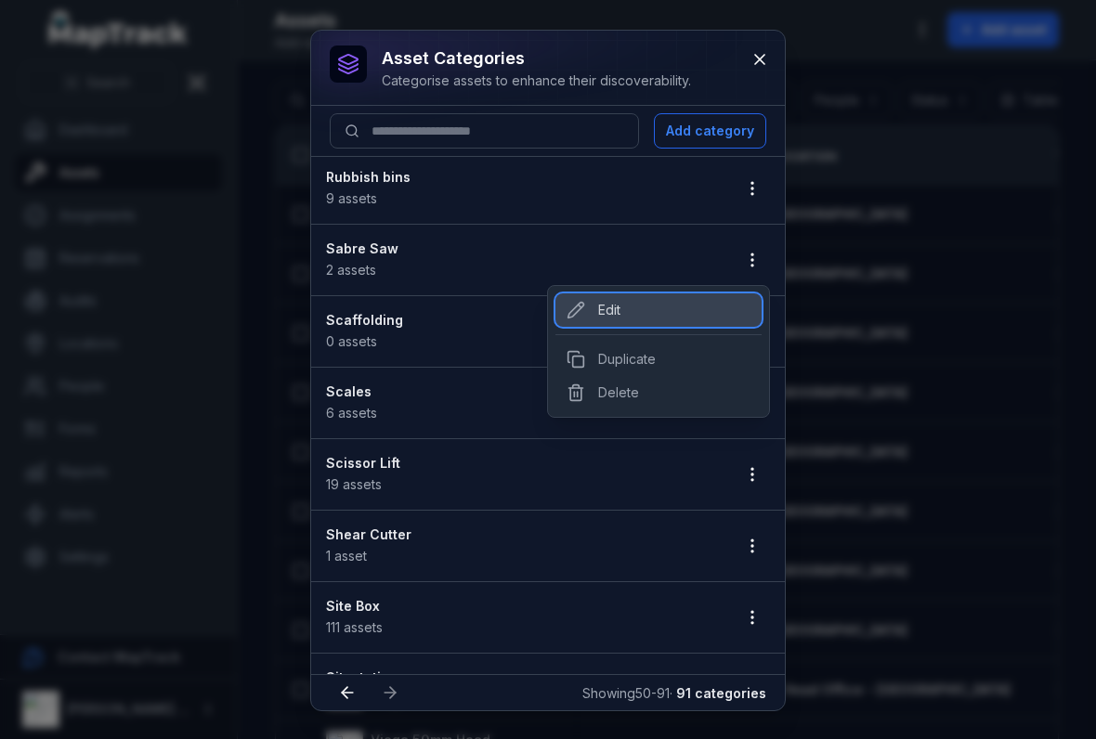
click at [644, 305] on div "Edit" at bounding box center [658, 309] width 206 height 33
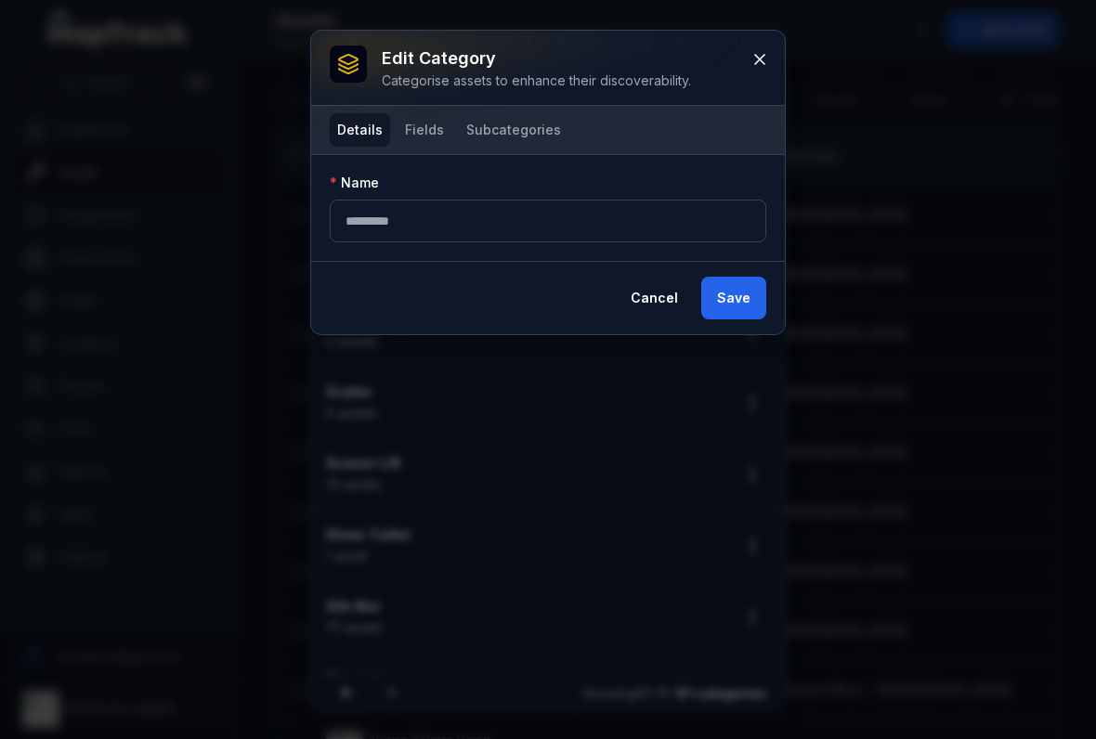
click at [440, 142] on button "Fields" at bounding box center [424, 129] width 54 height 33
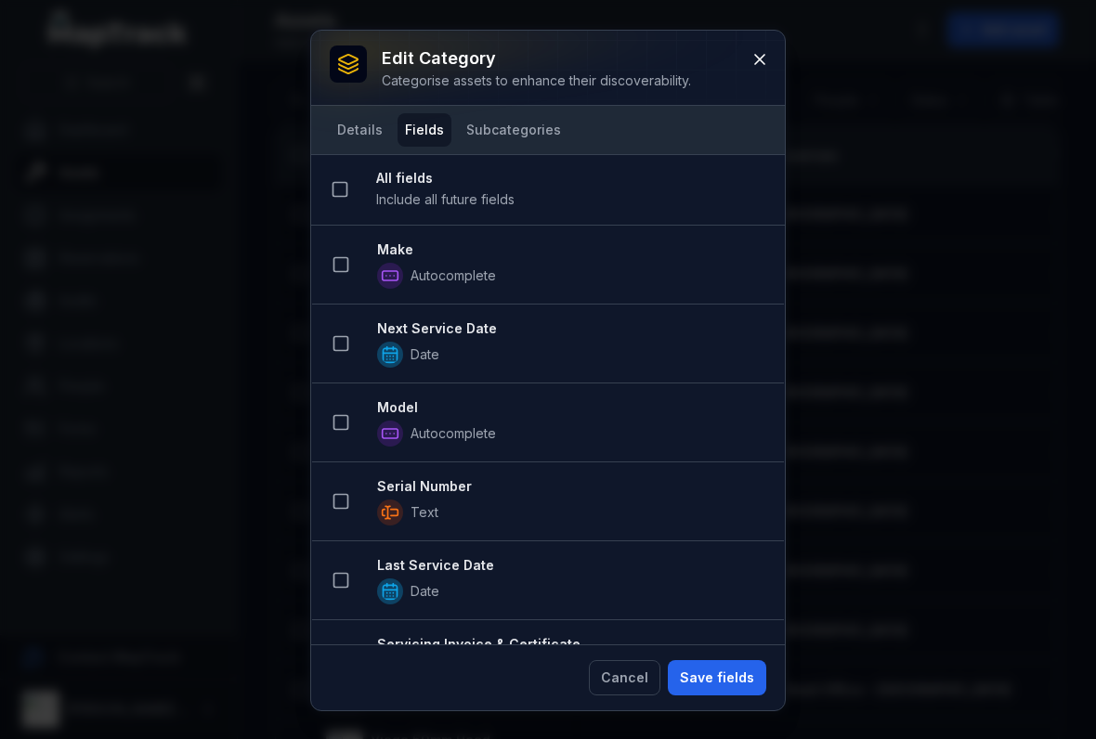
click at [341, 271] on rect at bounding box center [341, 265] width 14 height 14
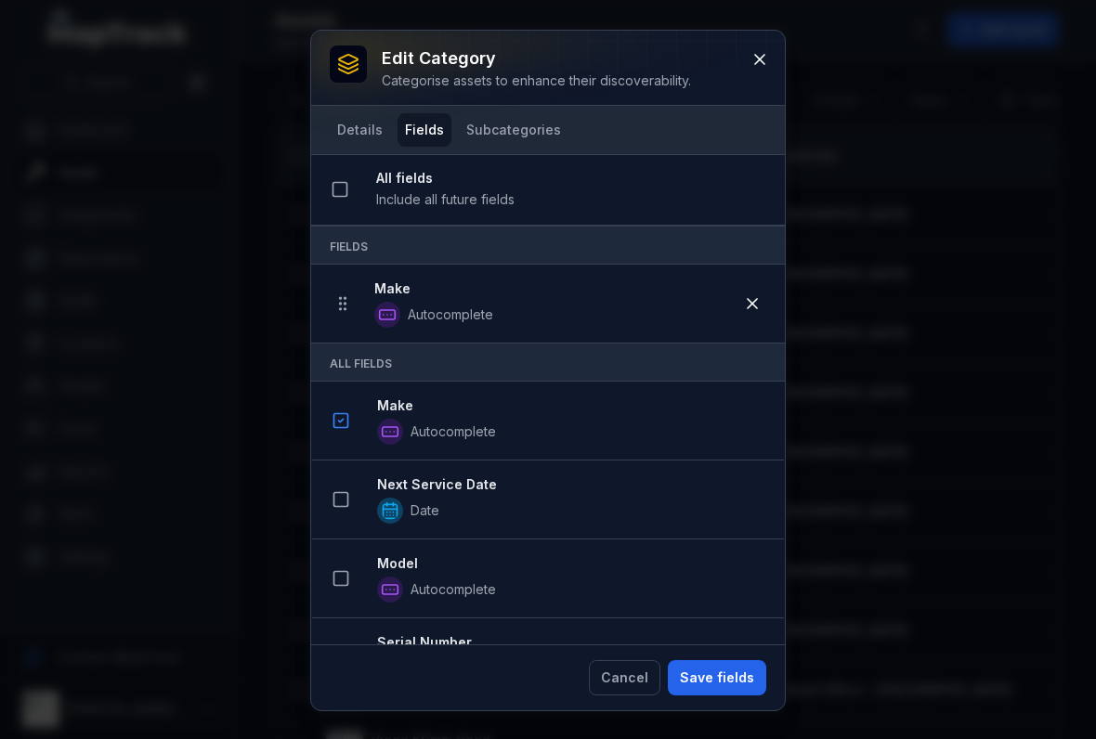
click at [342, 510] on button at bounding box center [340, 499] width 35 height 35
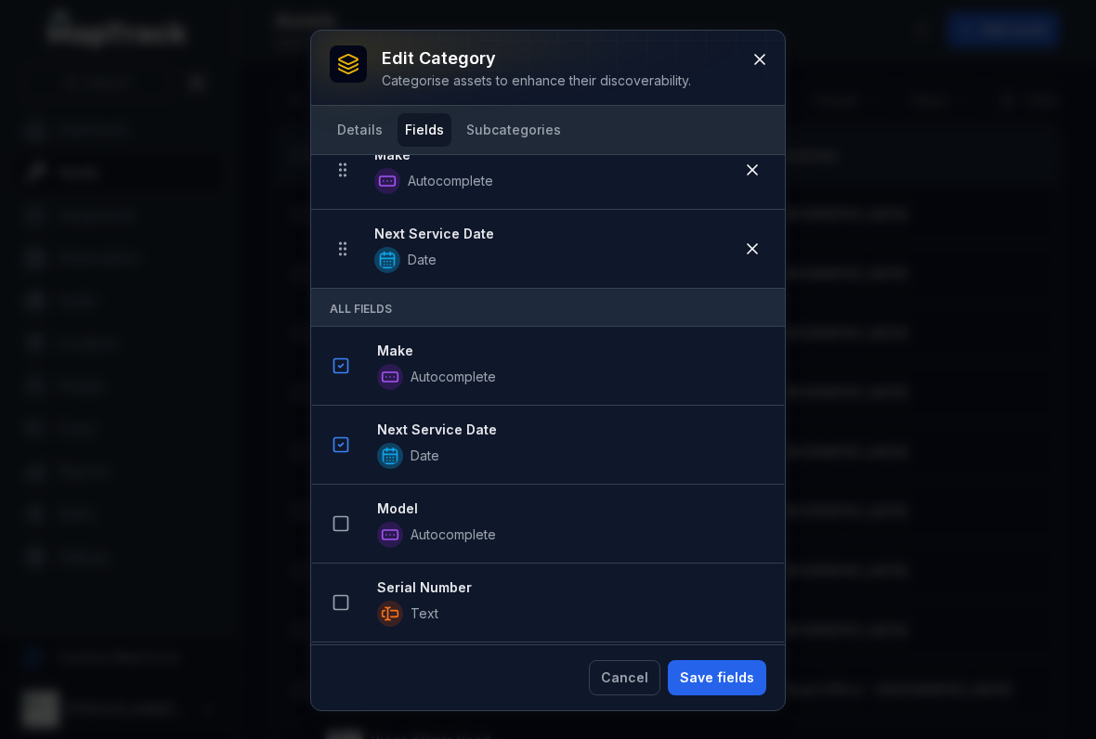
scroll to position [153, 0]
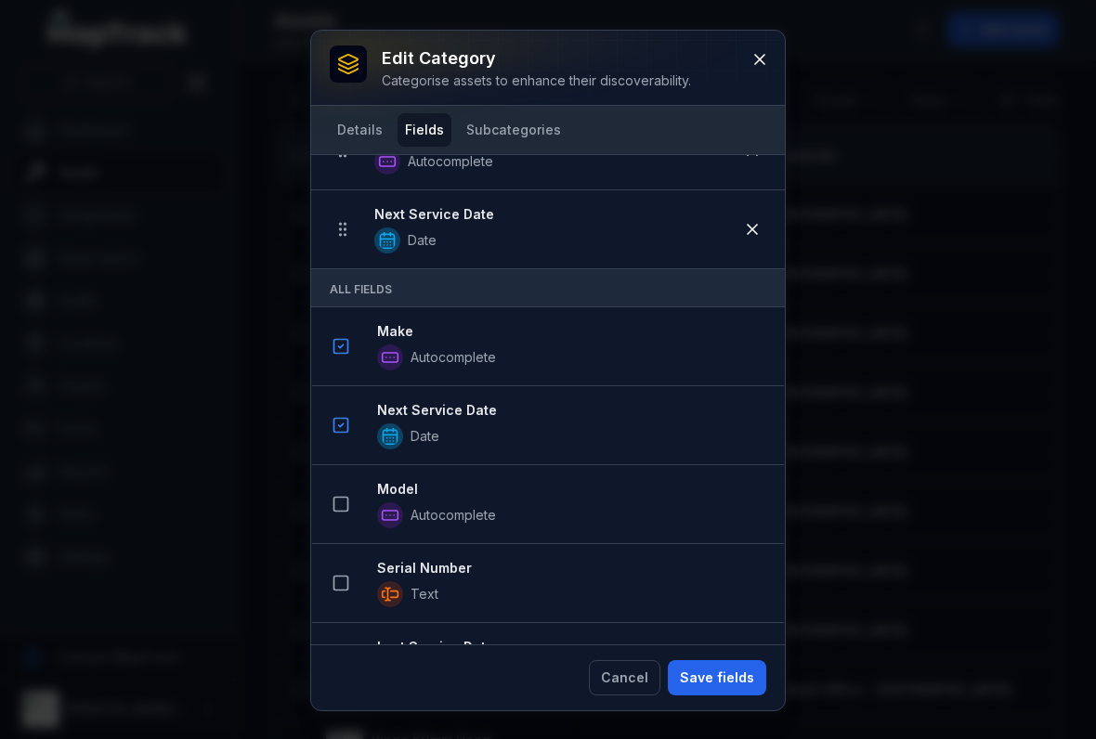
click at [348, 488] on button at bounding box center [340, 504] width 35 height 35
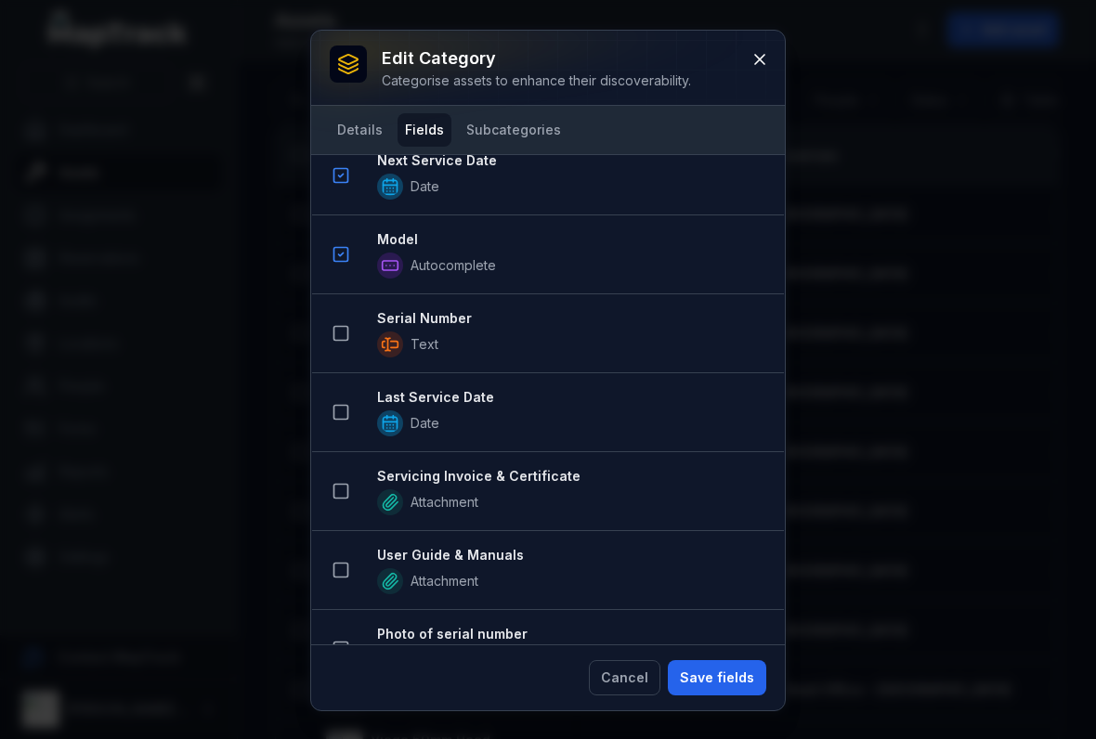
scroll to position [504, 0]
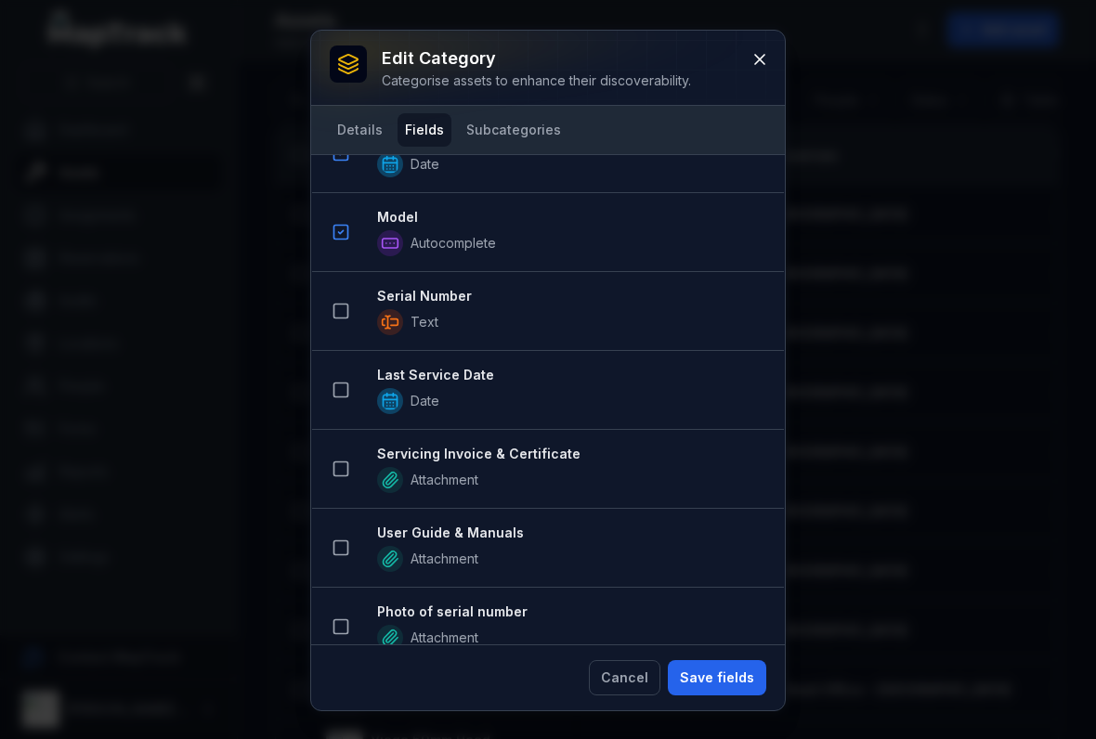
click at [347, 313] on rect at bounding box center [341, 312] width 14 height 14
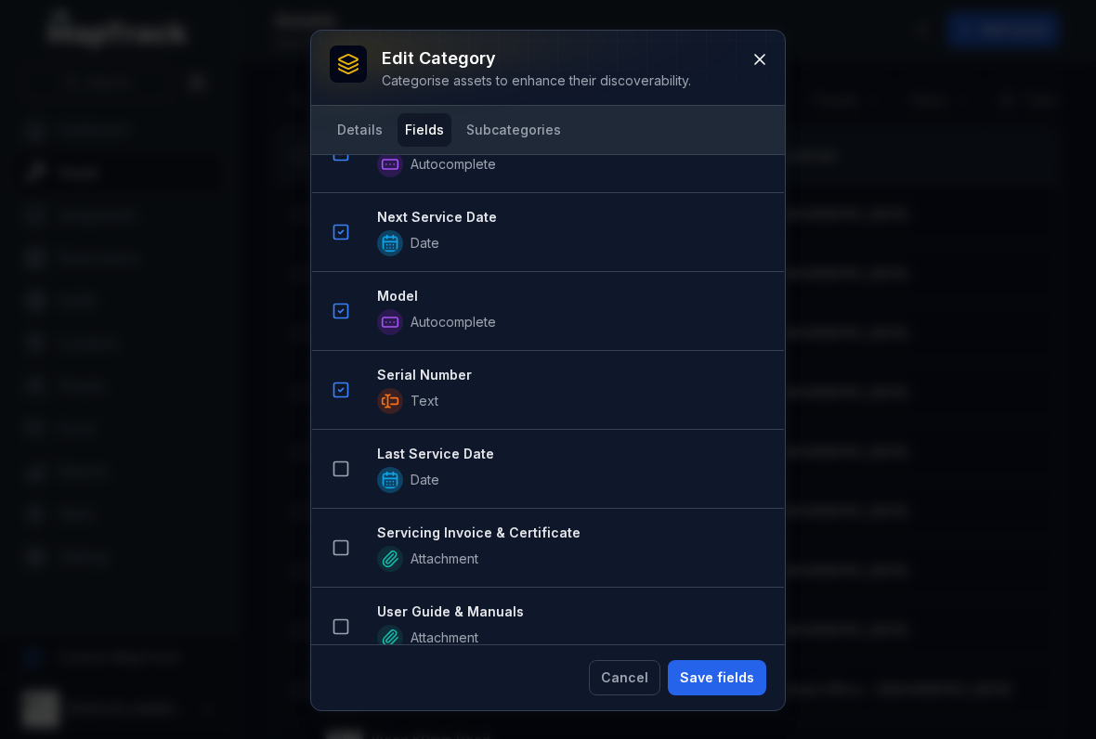
click at [344, 461] on icon at bounding box center [340, 469] width 19 height 19
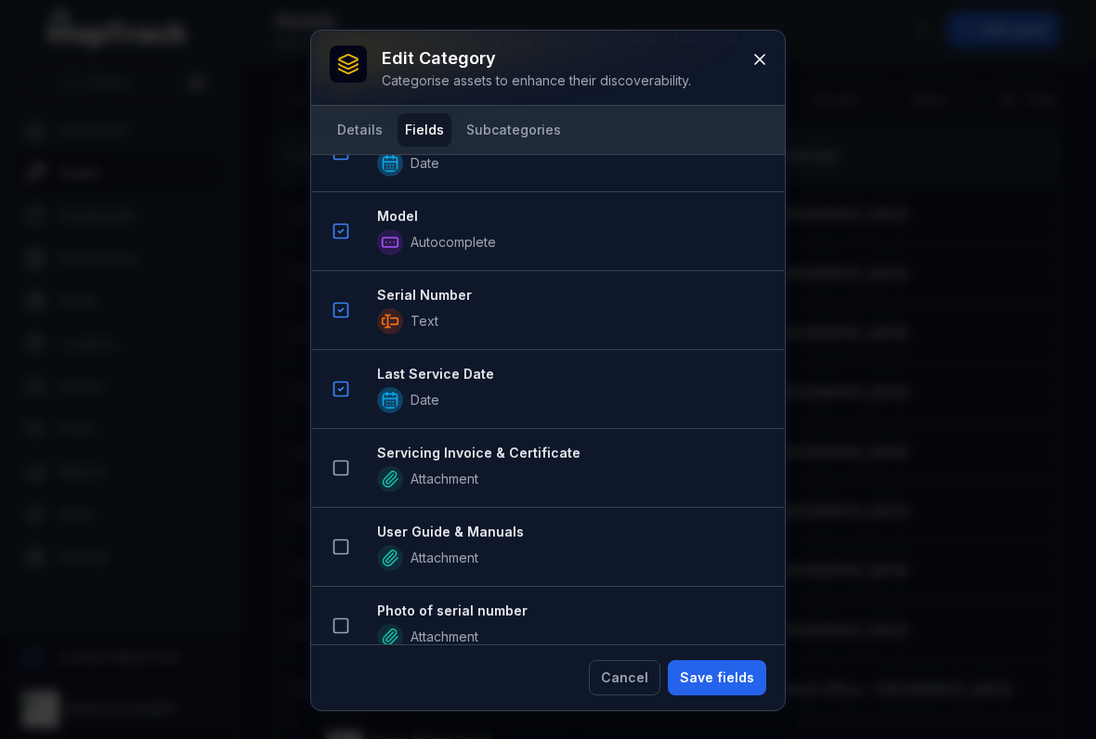
click at [328, 463] on button at bounding box center [340, 467] width 35 height 35
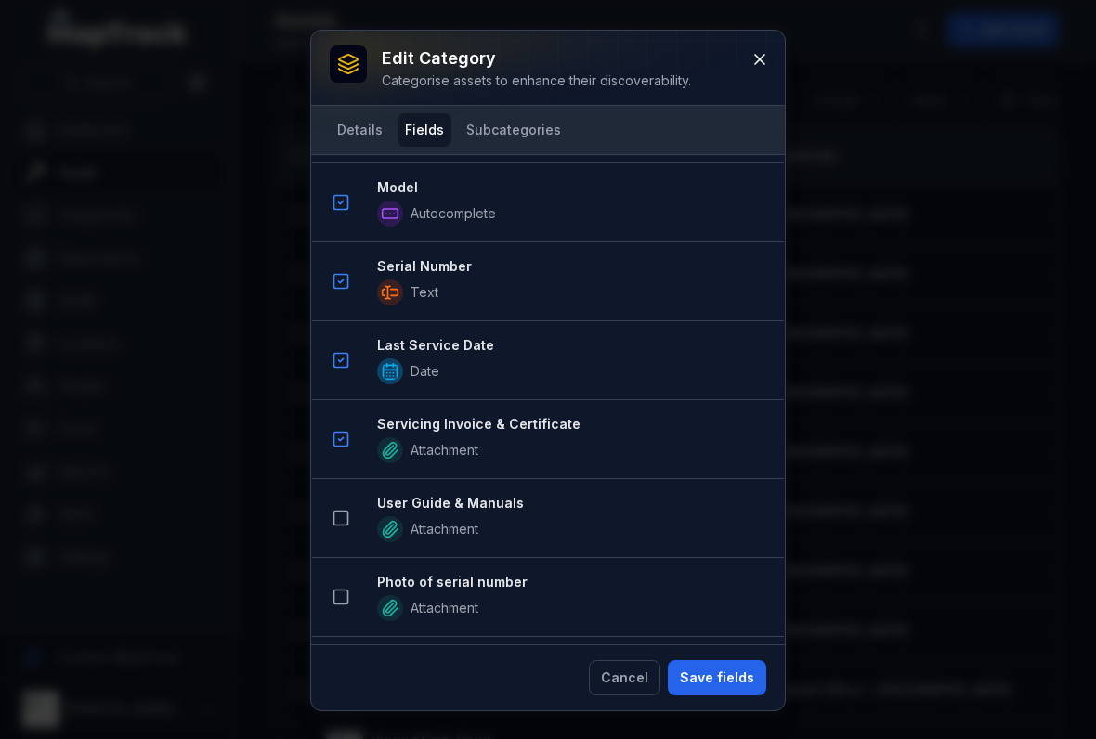
scroll to position [859, 0]
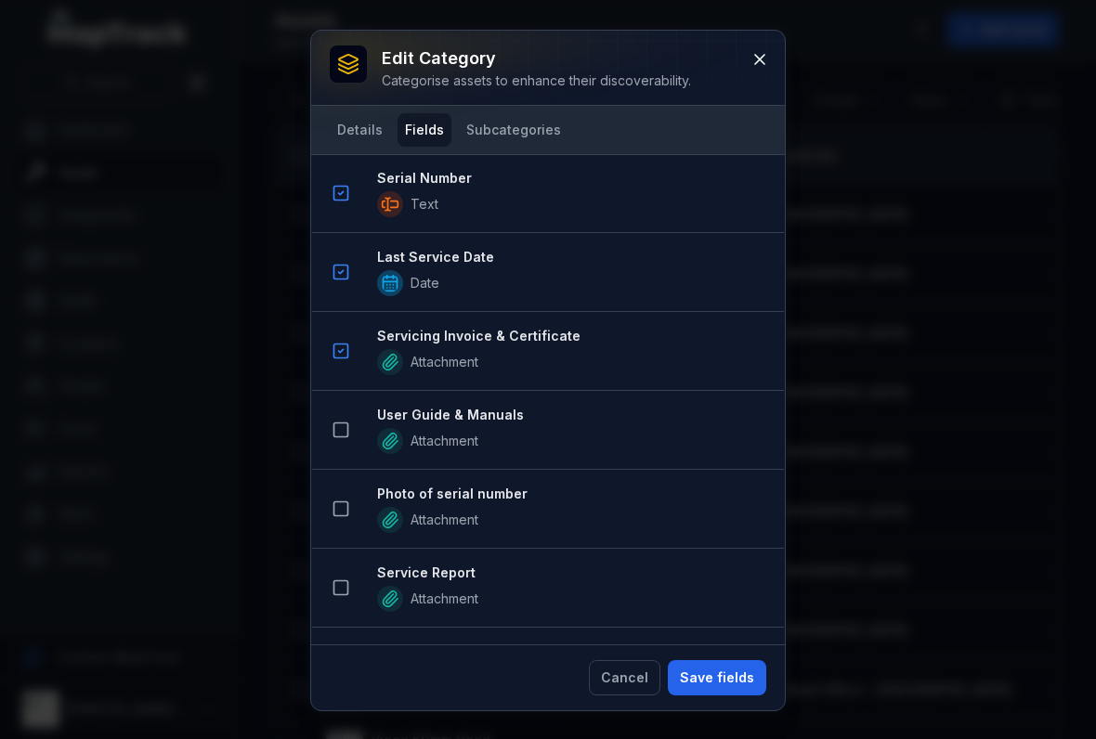
click at [339, 447] on button at bounding box center [340, 429] width 35 height 35
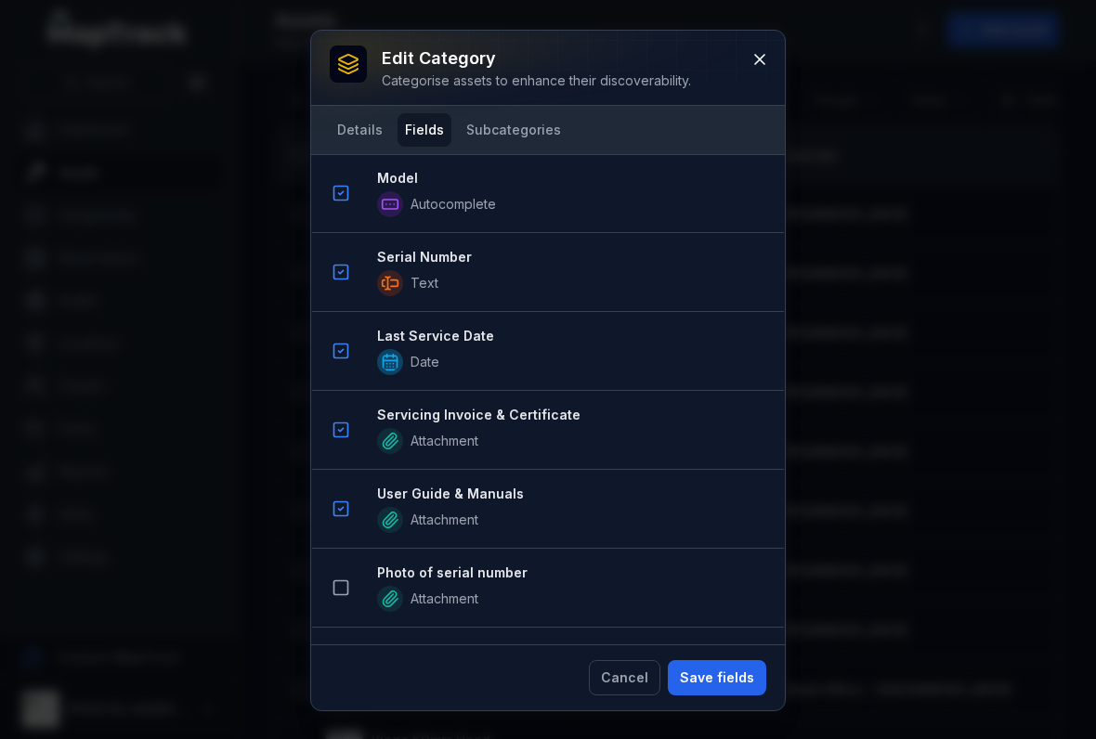
click at [345, 579] on icon at bounding box center [340, 587] width 19 height 19
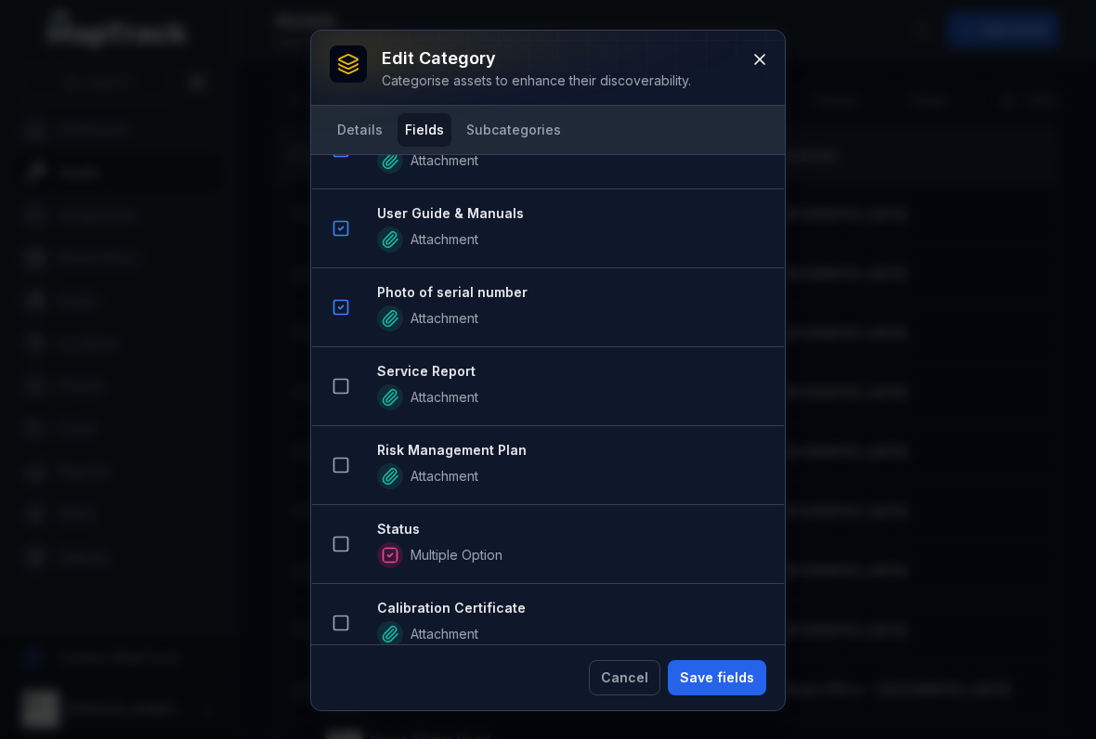
click at [342, 387] on icon at bounding box center [340, 386] width 19 height 19
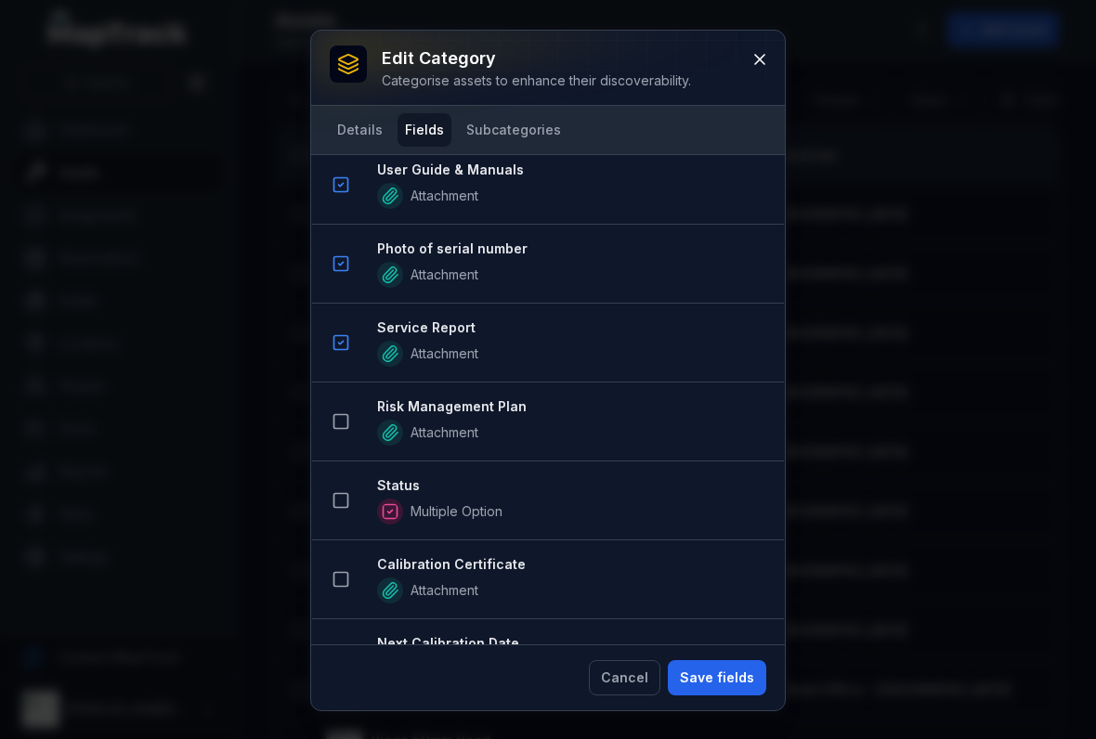
click at [338, 509] on icon at bounding box center [340, 500] width 19 height 19
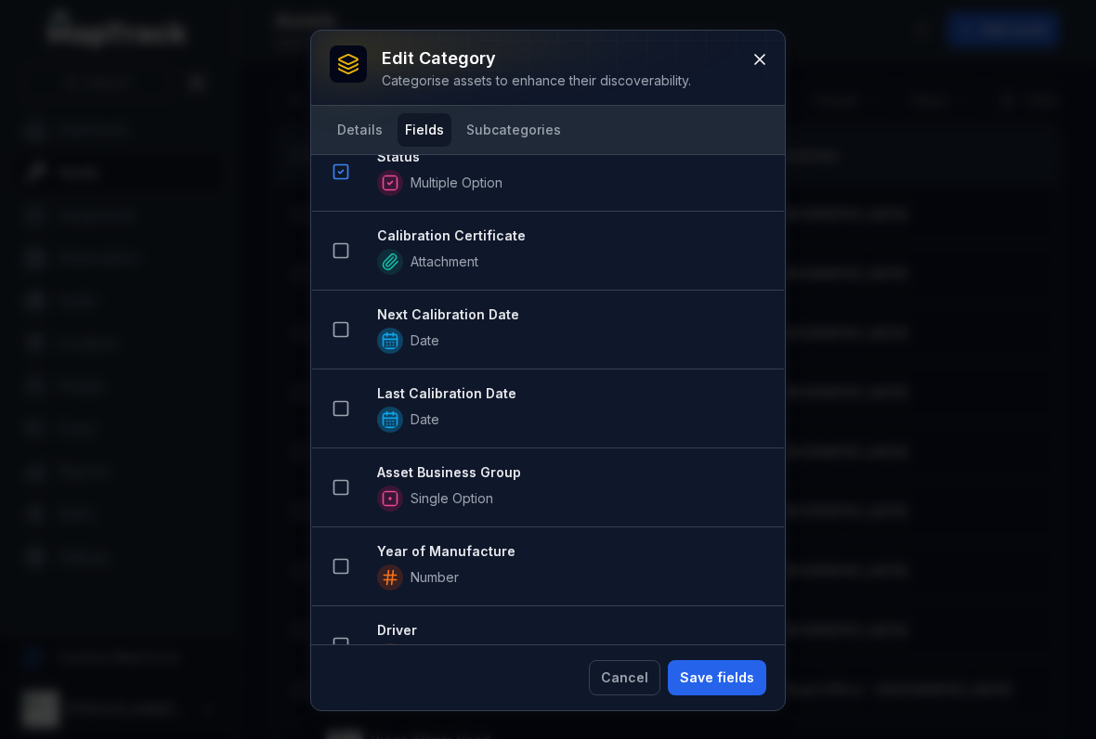
scroll to position [1749, 0]
click at [344, 487] on icon at bounding box center [340, 486] width 19 height 19
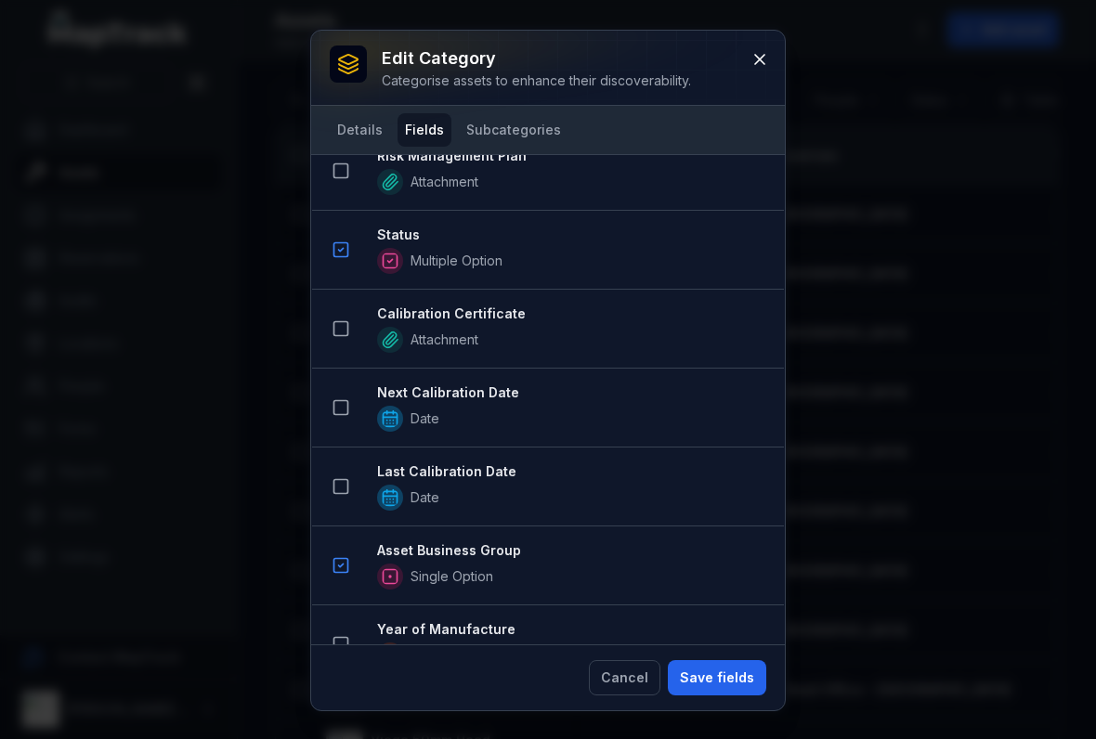
click at [352, 184] on button at bounding box center [340, 170] width 35 height 35
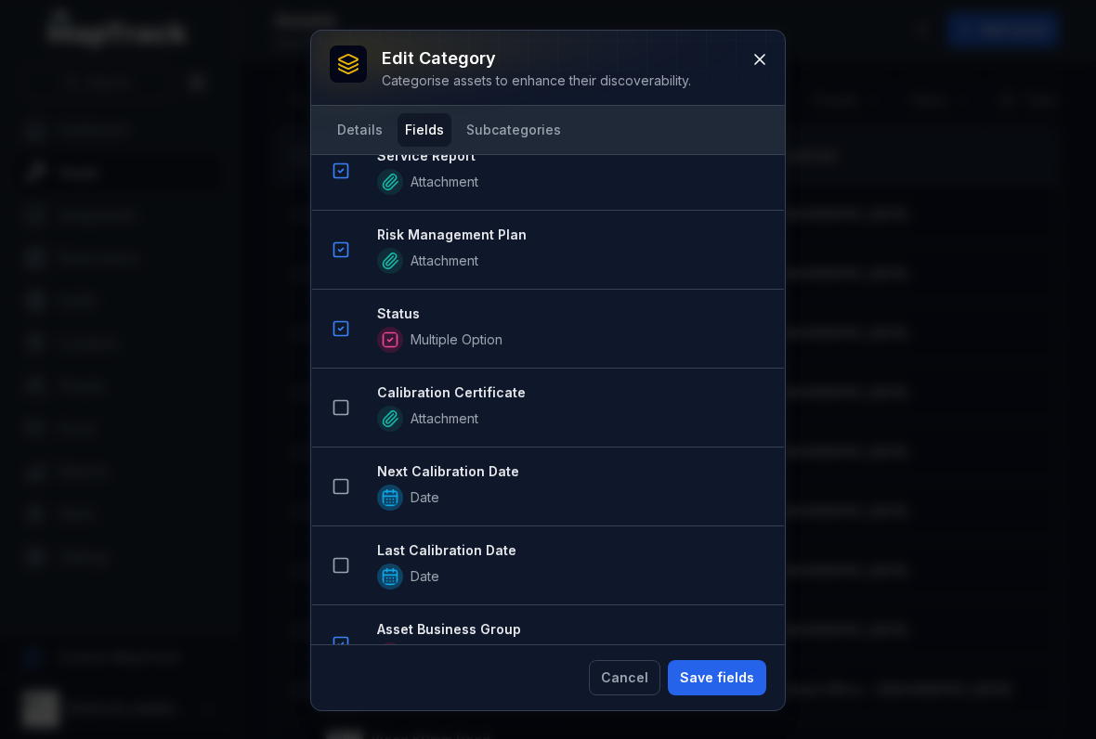
click at [708, 689] on button "Save fields" at bounding box center [717, 677] width 98 height 35
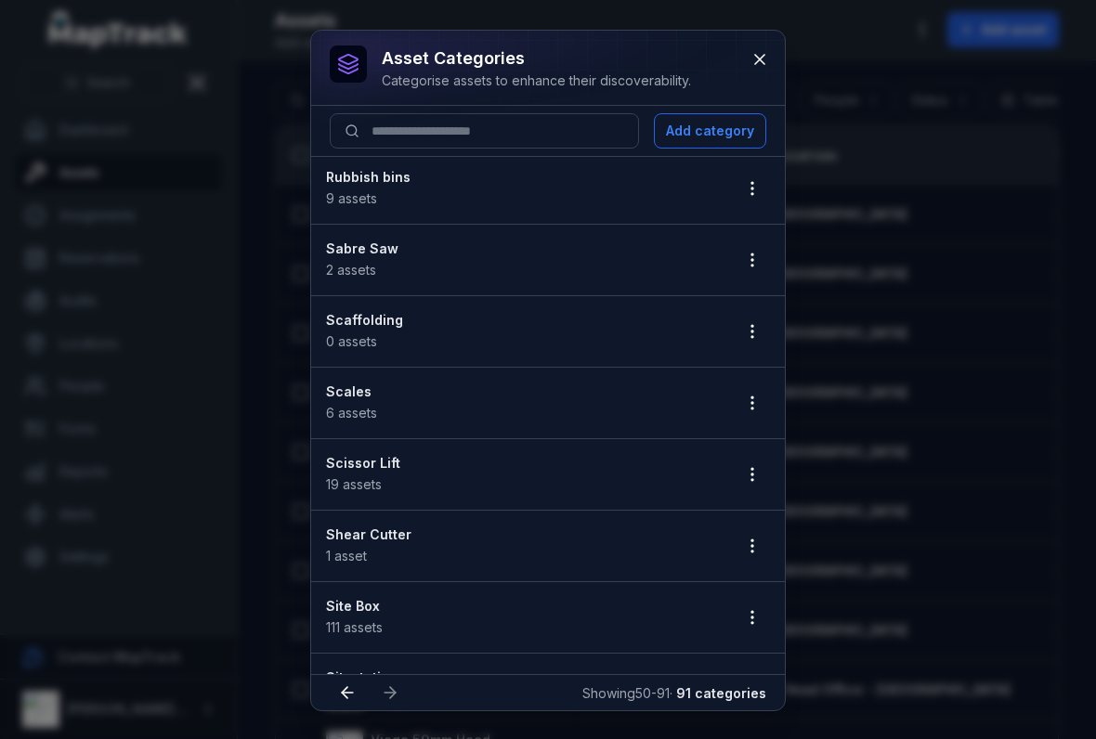
click at [766, 339] on button "button" at bounding box center [751, 331] width 35 height 35
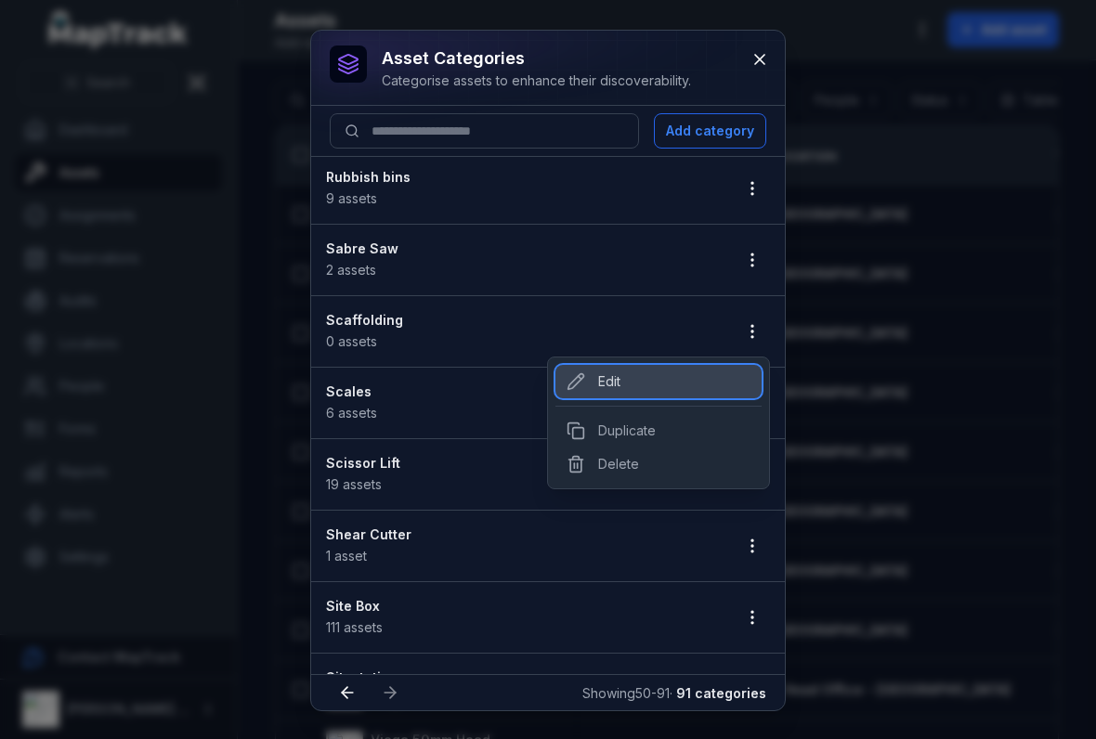
click at [588, 385] on div "Edit" at bounding box center [658, 381] width 206 height 33
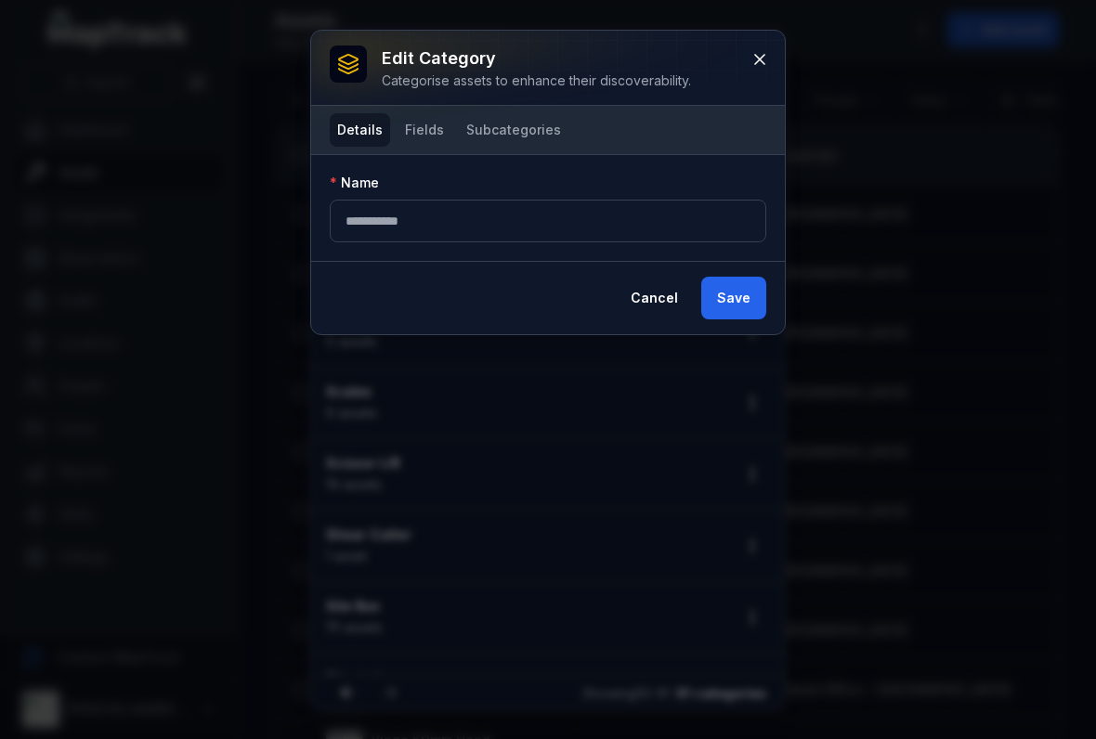
click at [411, 124] on button "Fields" at bounding box center [424, 129] width 54 height 33
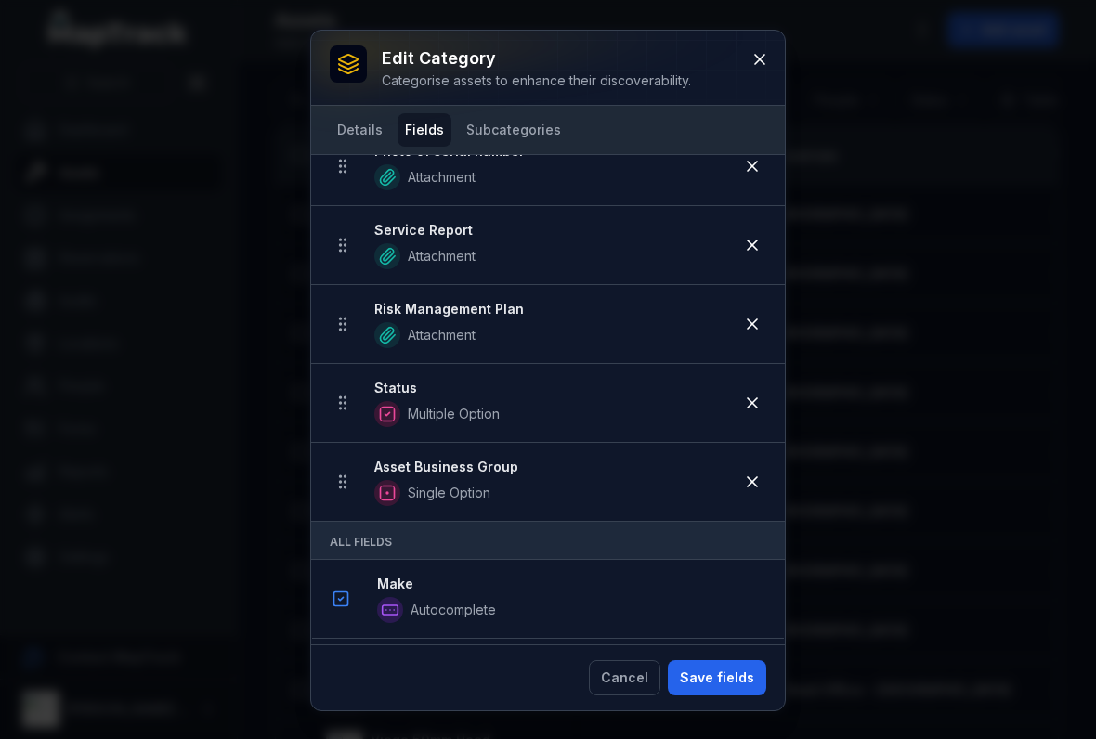
scroll to position [714, 0]
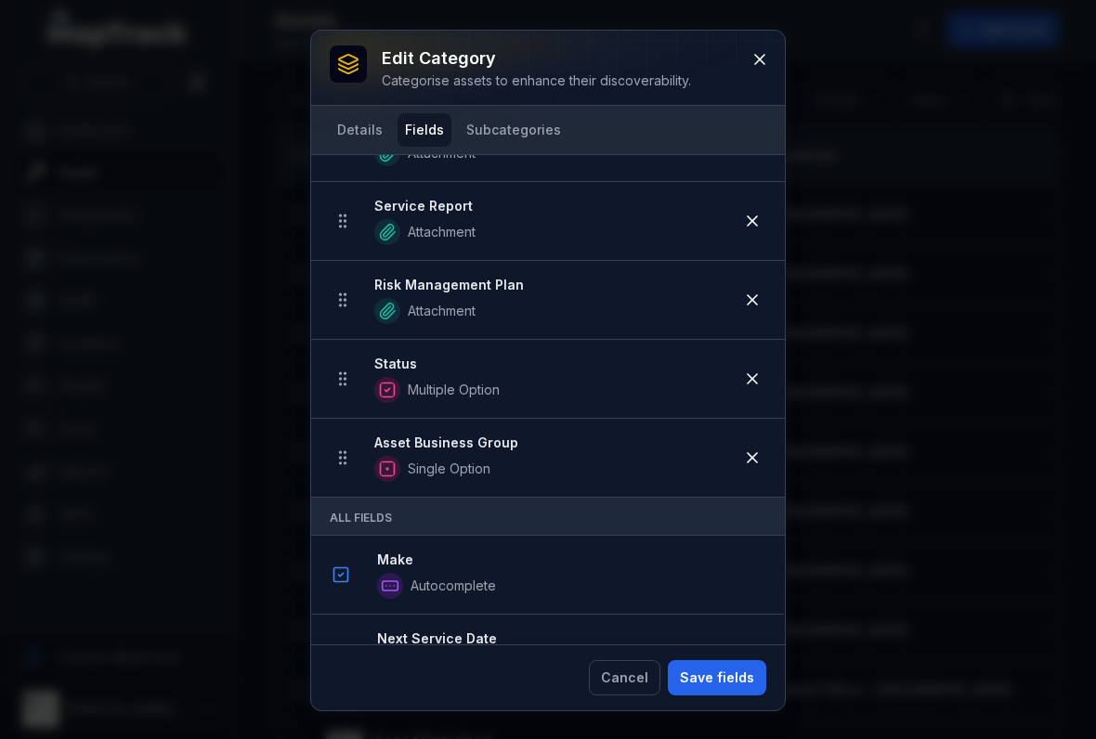
click at [770, 53] on button at bounding box center [759, 59] width 35 height 35
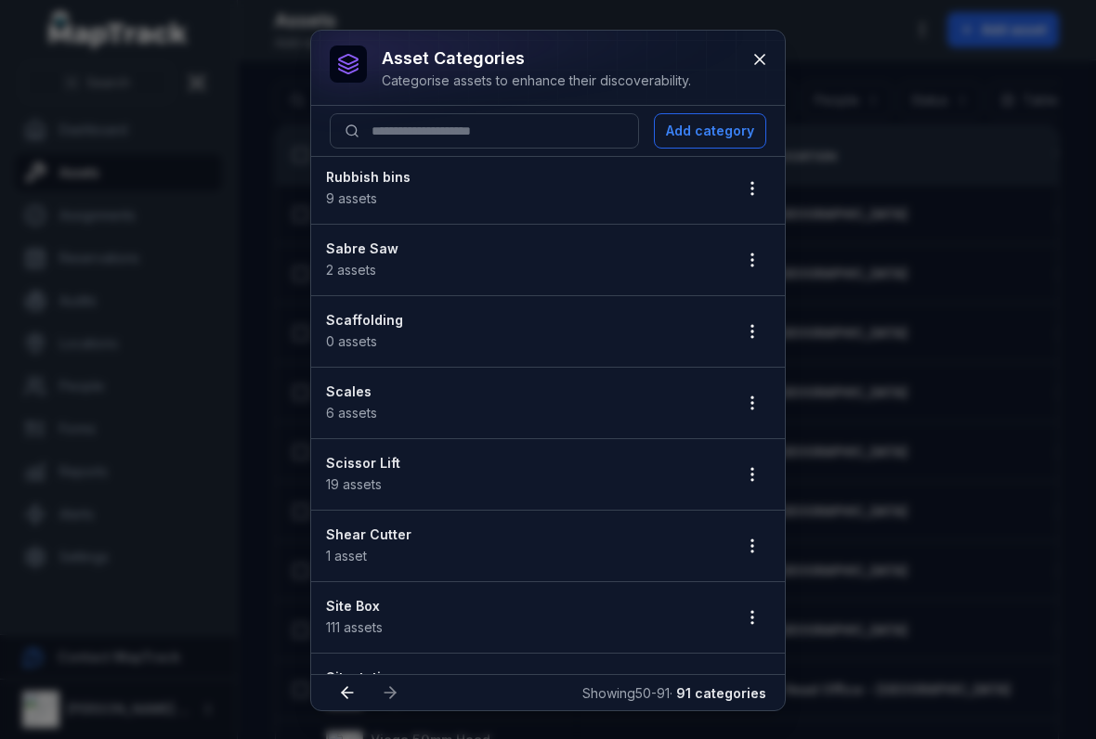
click at [752, 397] on circle "button" at bounding box center [752, 397] width 2 height 2
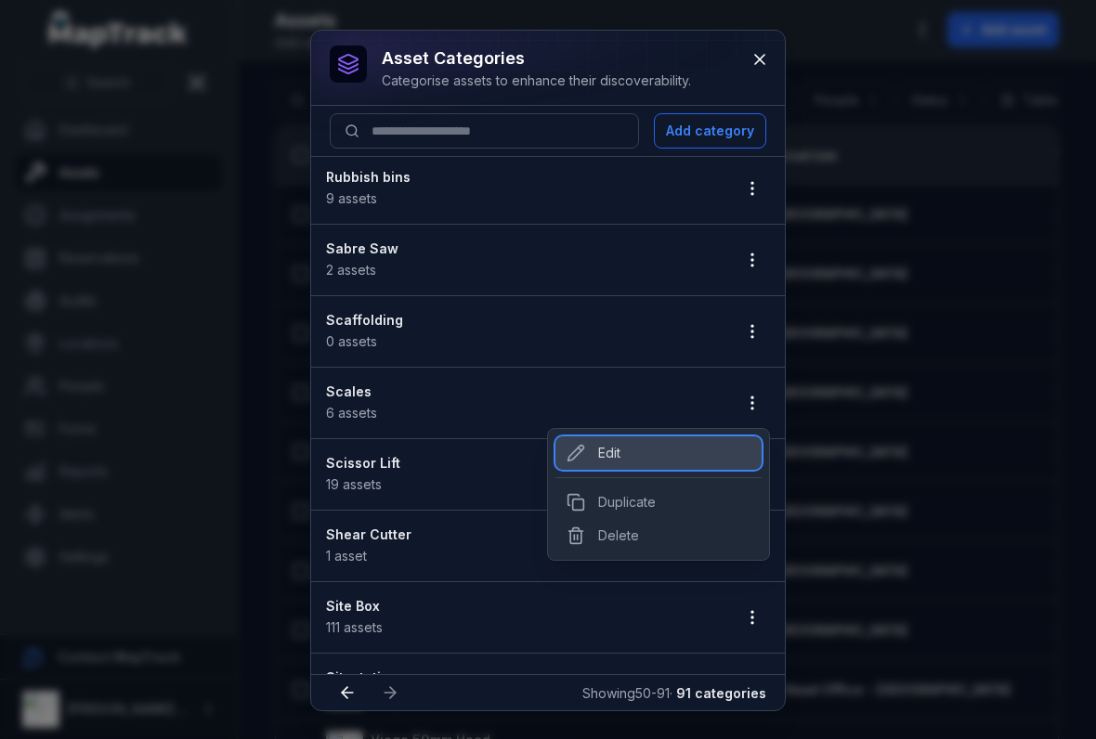
click at [581, 463] on div "Edit" at bounding box center [658, 452] width 206 height 33
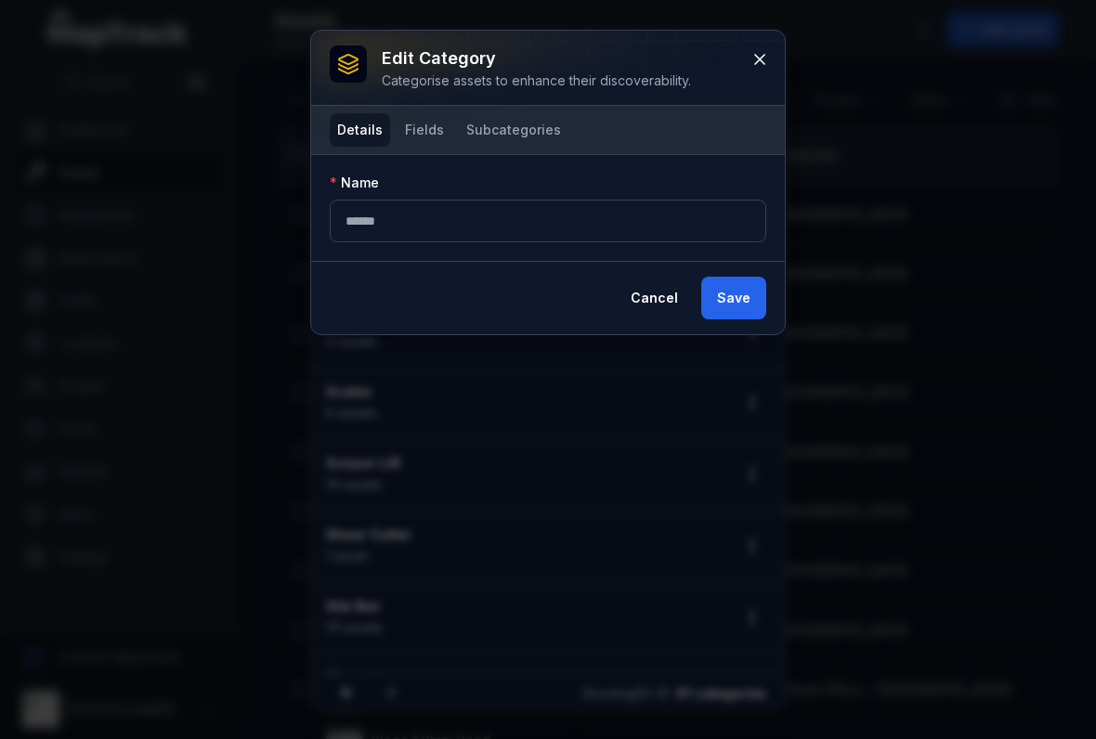
click at [440, 136] on button "Fields" at bounding box center [424, 129] width 54 height 33
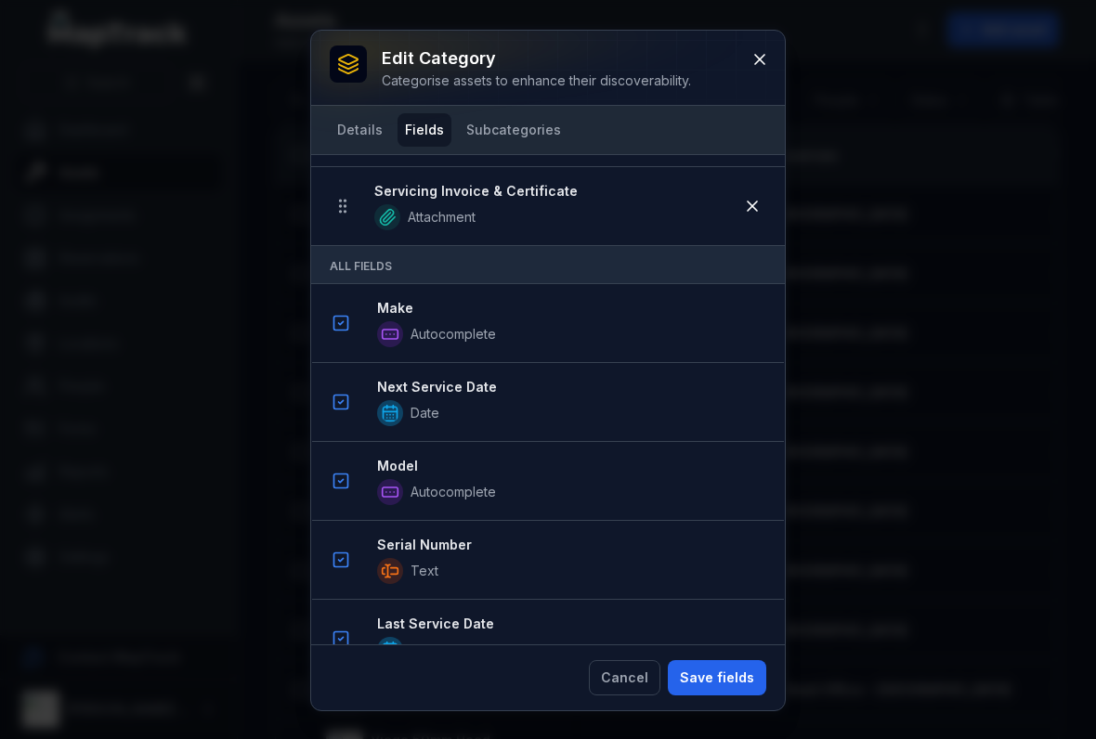
scroll to position [815, 0]
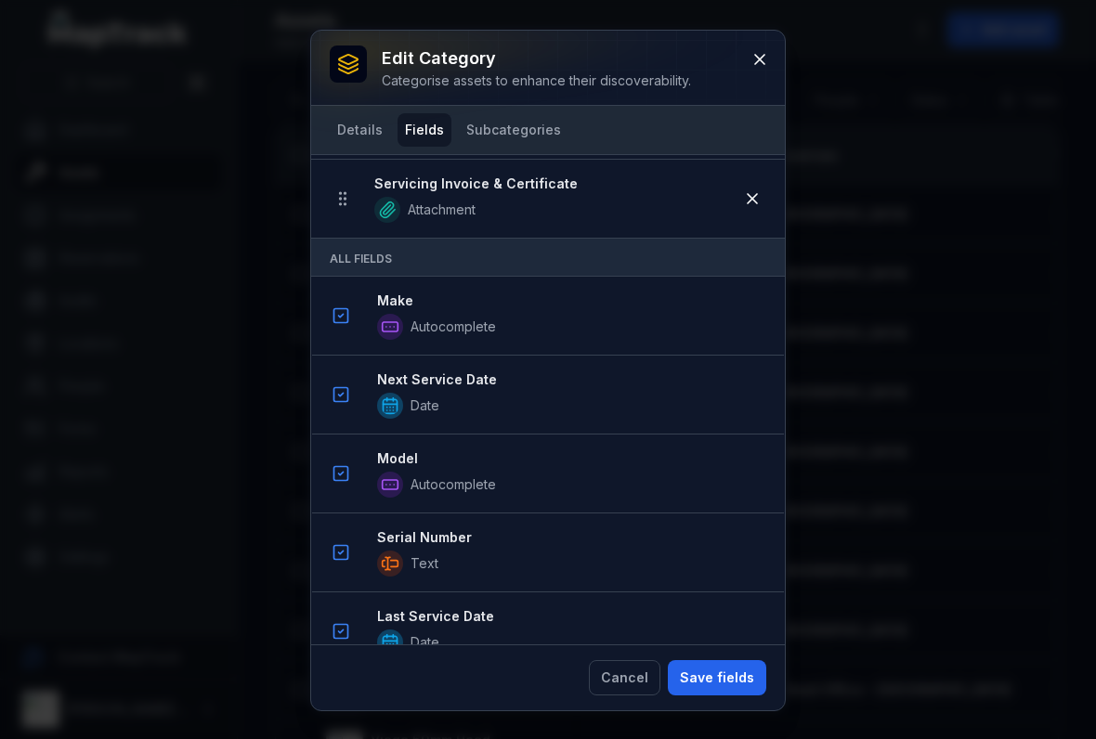
click at [345, 317] on icon at bounding box center [340, 315] width 19 height 19
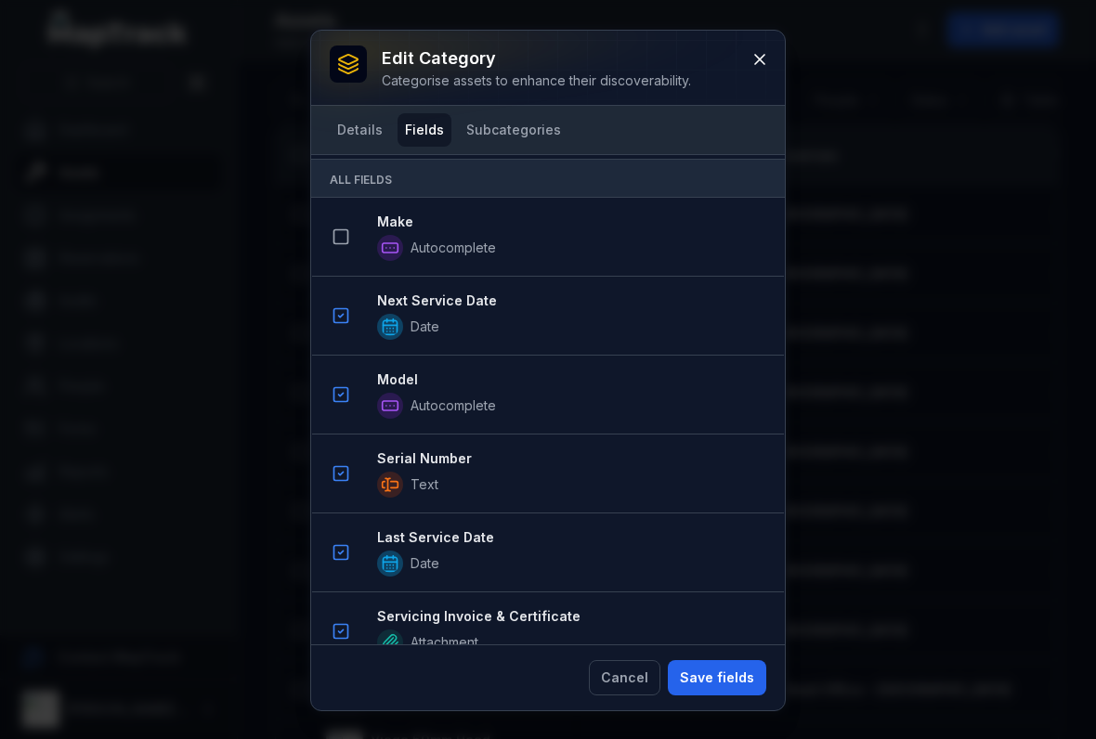
click at [350, 317] on button at bounding box center [340, 315] width 35 height 35
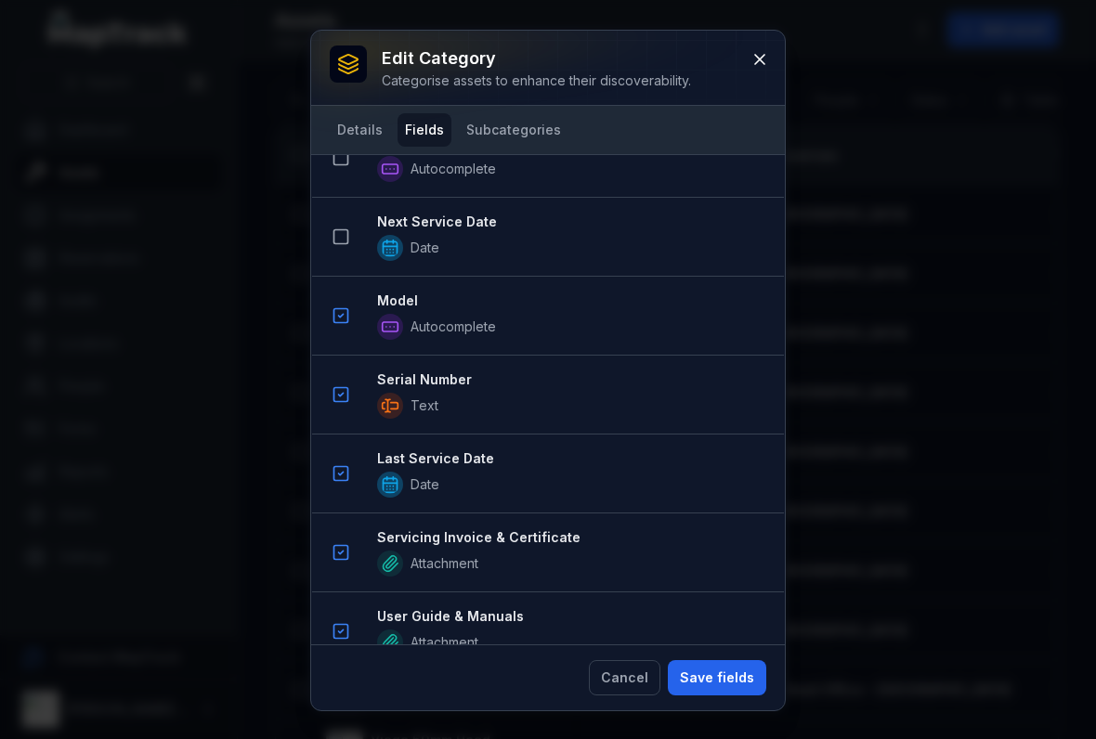
click at [347, 322] on rect at bounding box center [341, 316] width 14 height 14
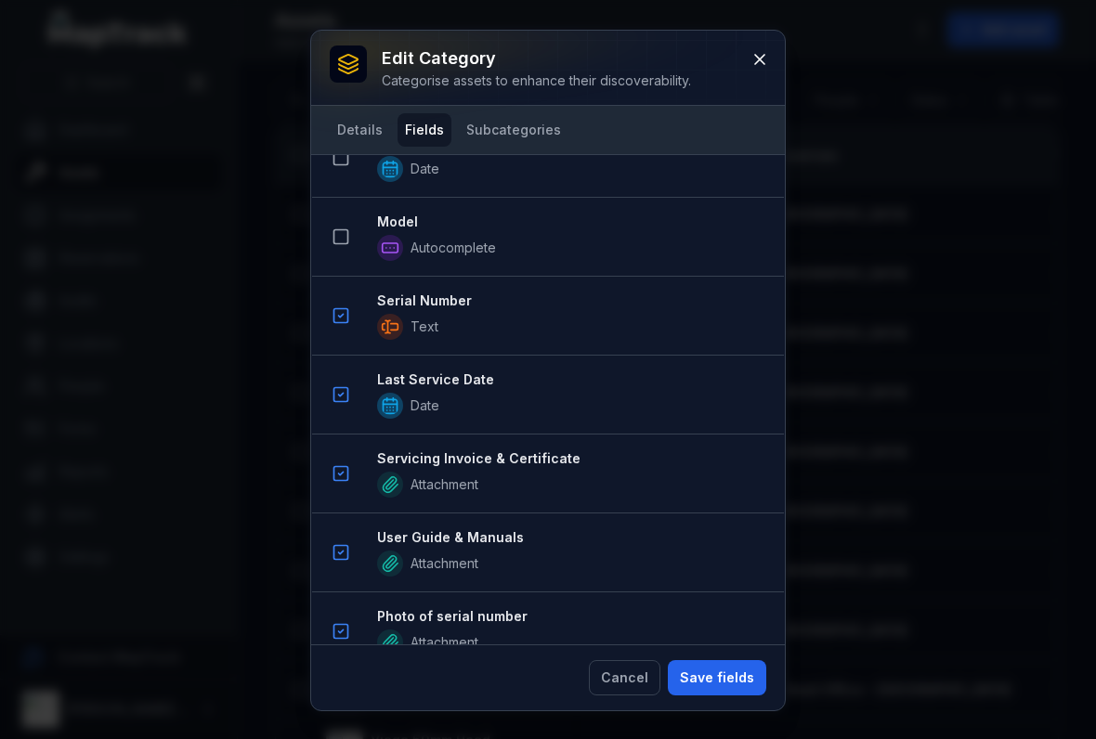
click at [343, 319] on icon at bounding box center [340, 315] width 19 height 19
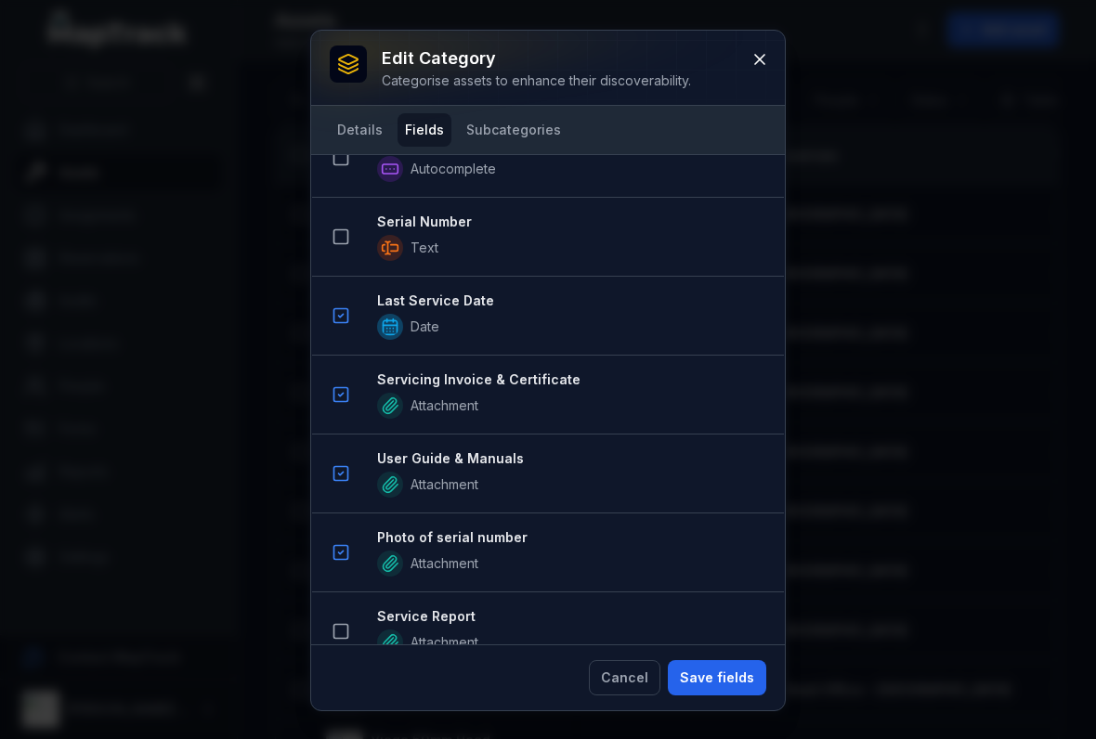
click at [339, 309] on rect at bounding box center [341, 316] width 14 height 14
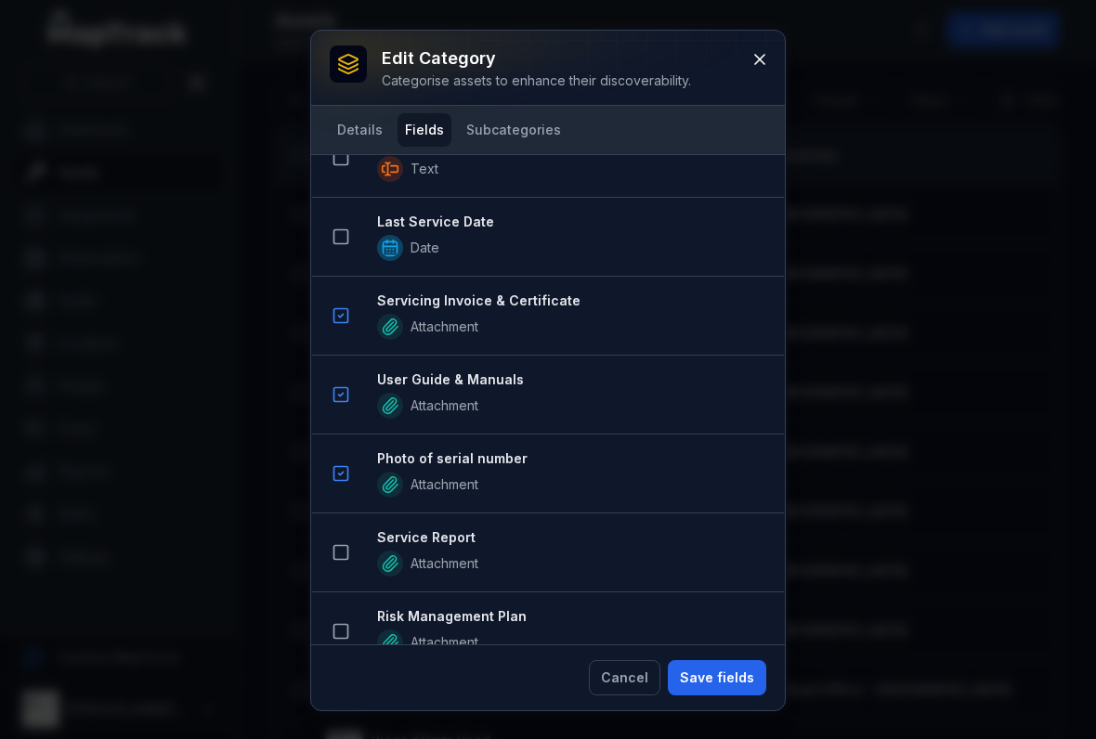
click at [338, 309] on rect at bounding box center [341, 316] width 14 height 14
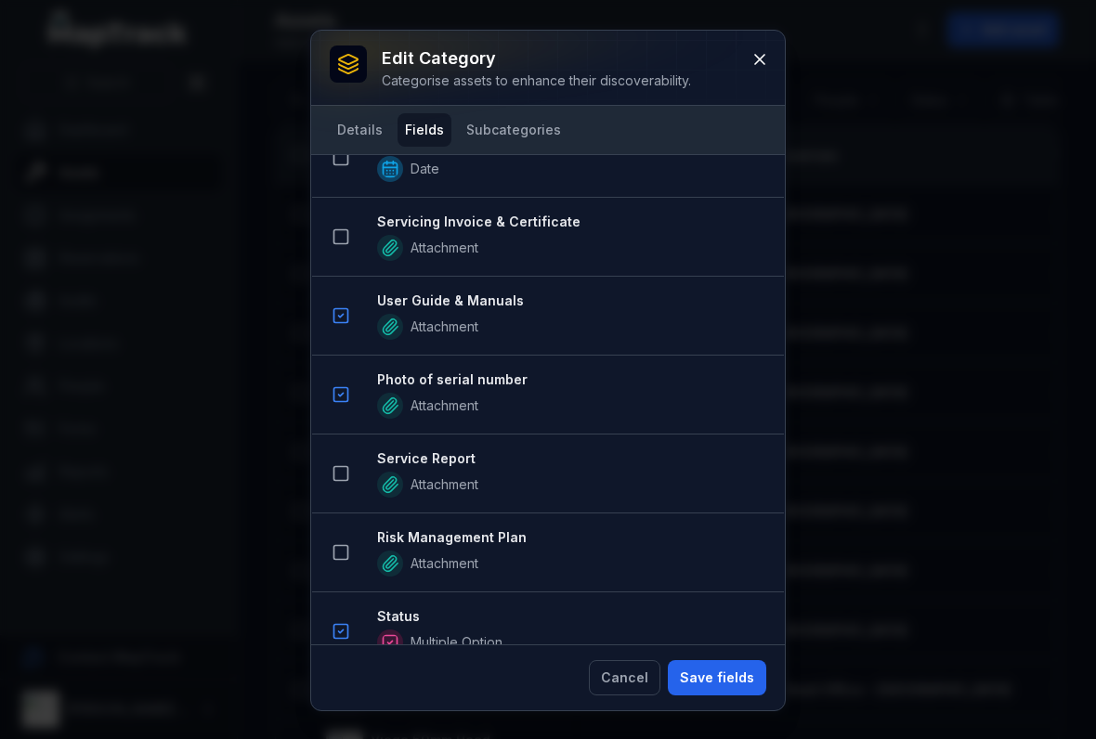
click at [339, 321] on icon at bounding box center [340, 315] width 19 height 19
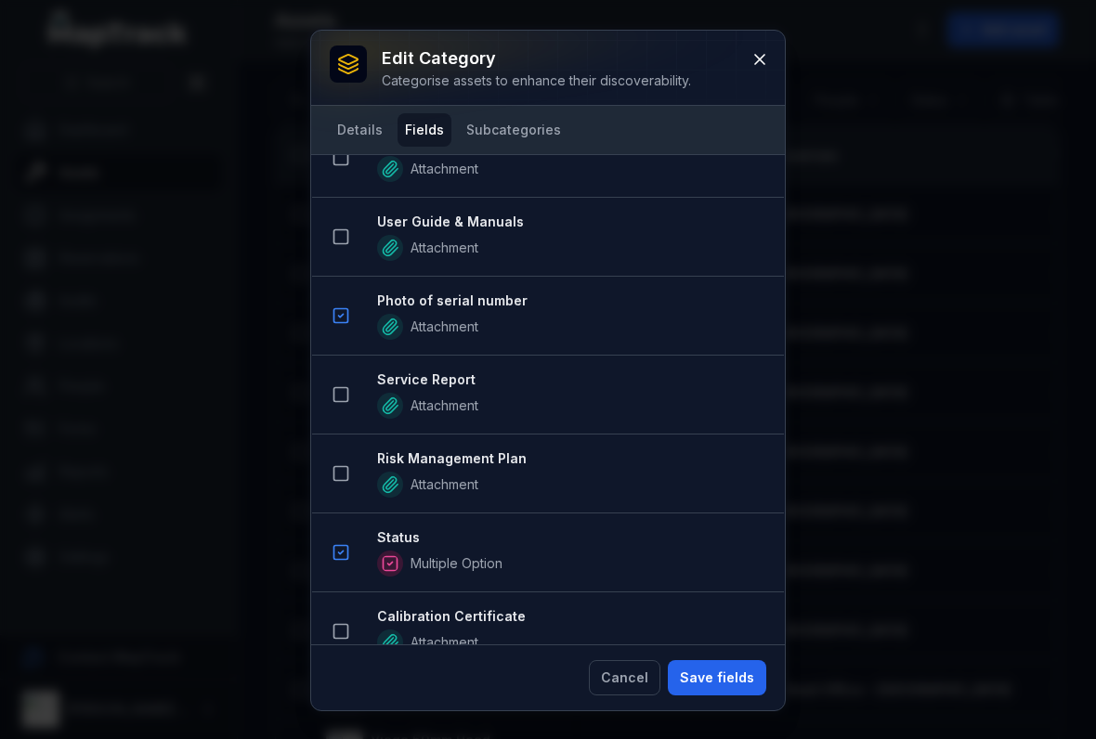
click at [339, 320] on icon at bounding box center [340, 315] width 19 height 19
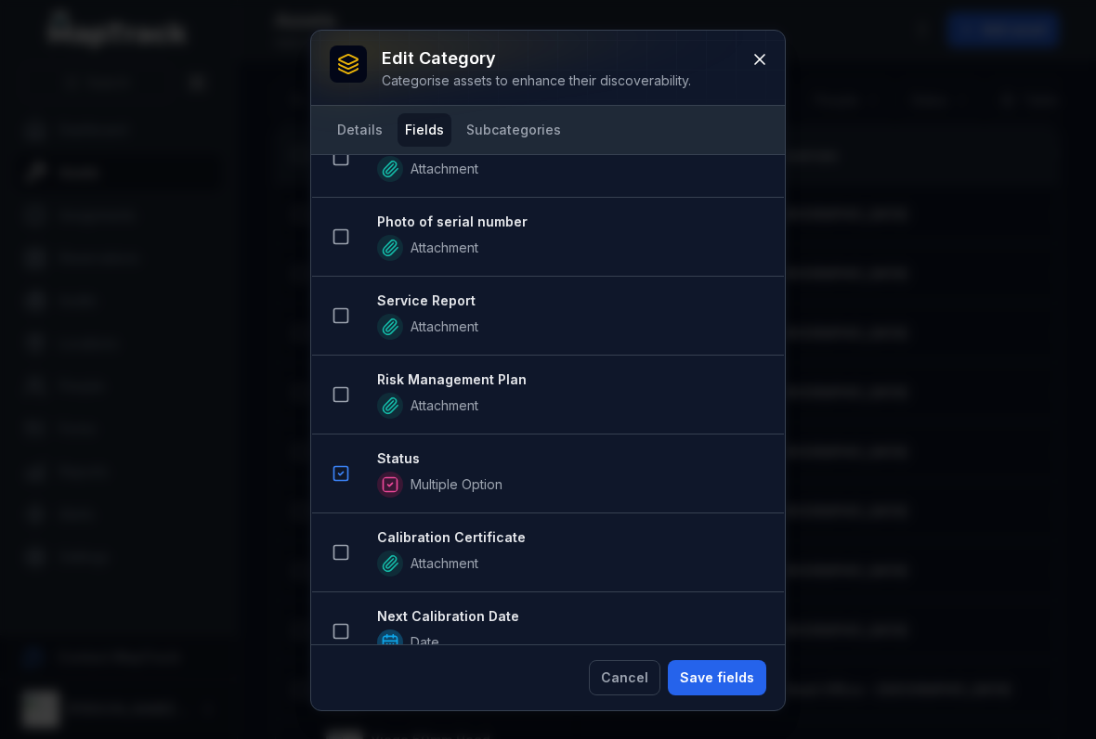
click at [344, 487] on button at bounding box center [340, 473] width 35 height 35
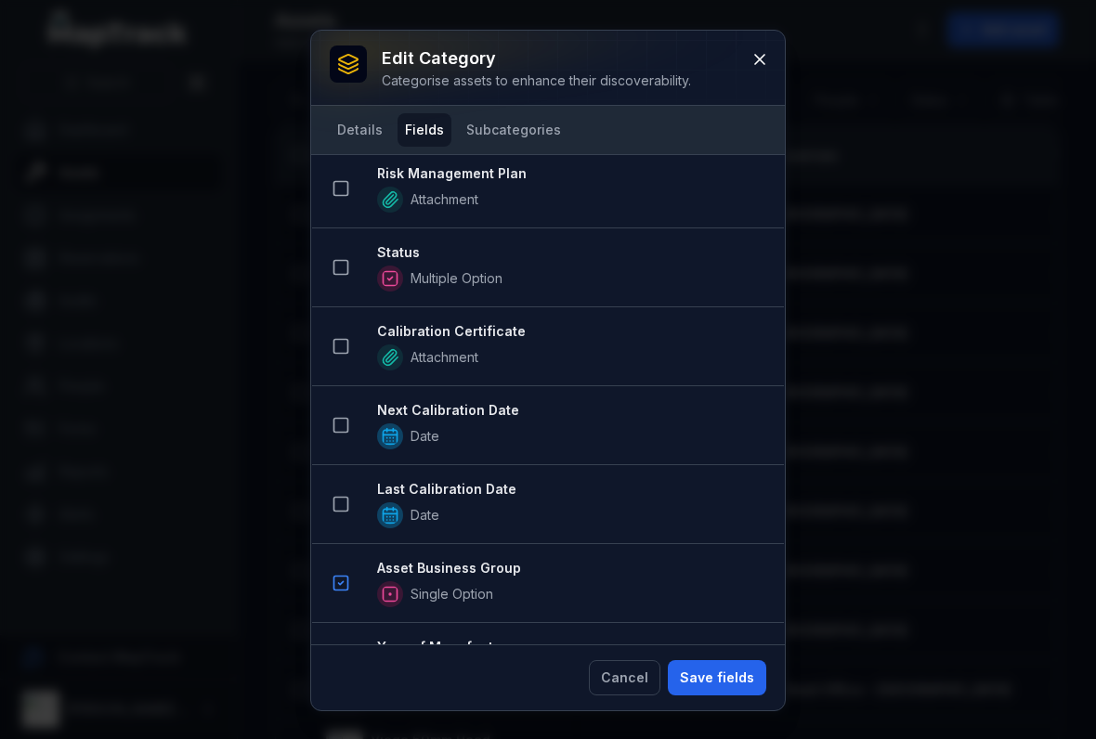
click at [344, 591] on rect at bounding box center [341, 584] width 14 height 14
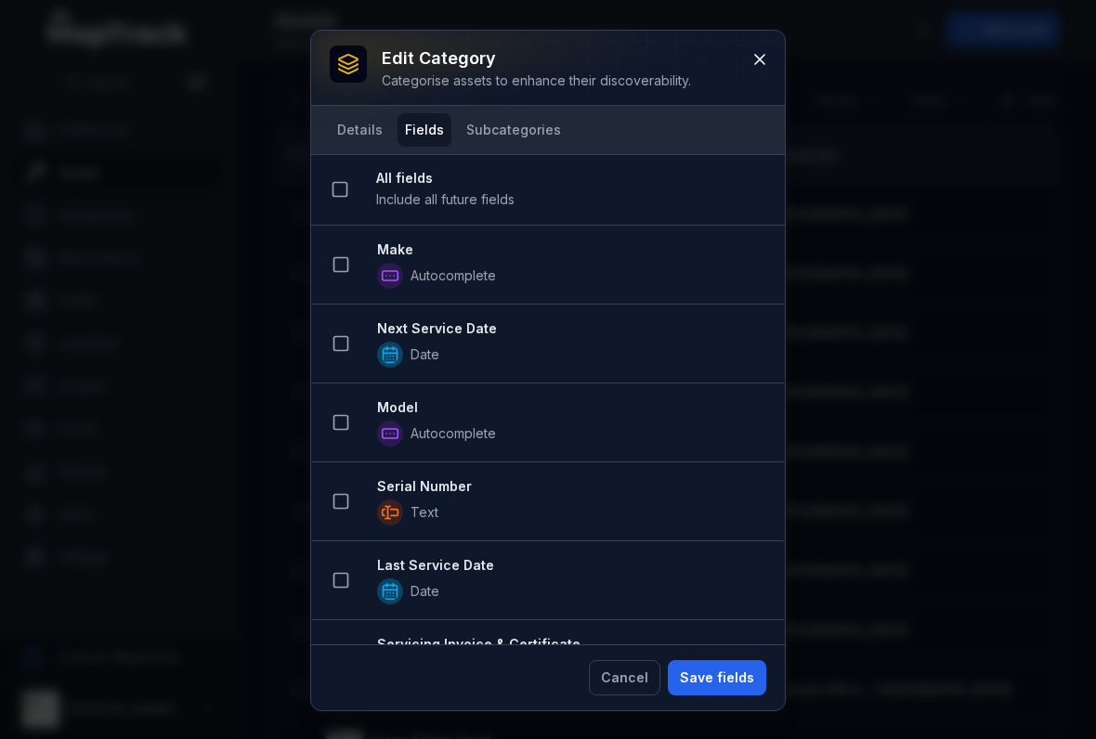
scroll to position [0, 0]
click at [346, 264] on icon at bounding box center [340, 264] width 19 height 19
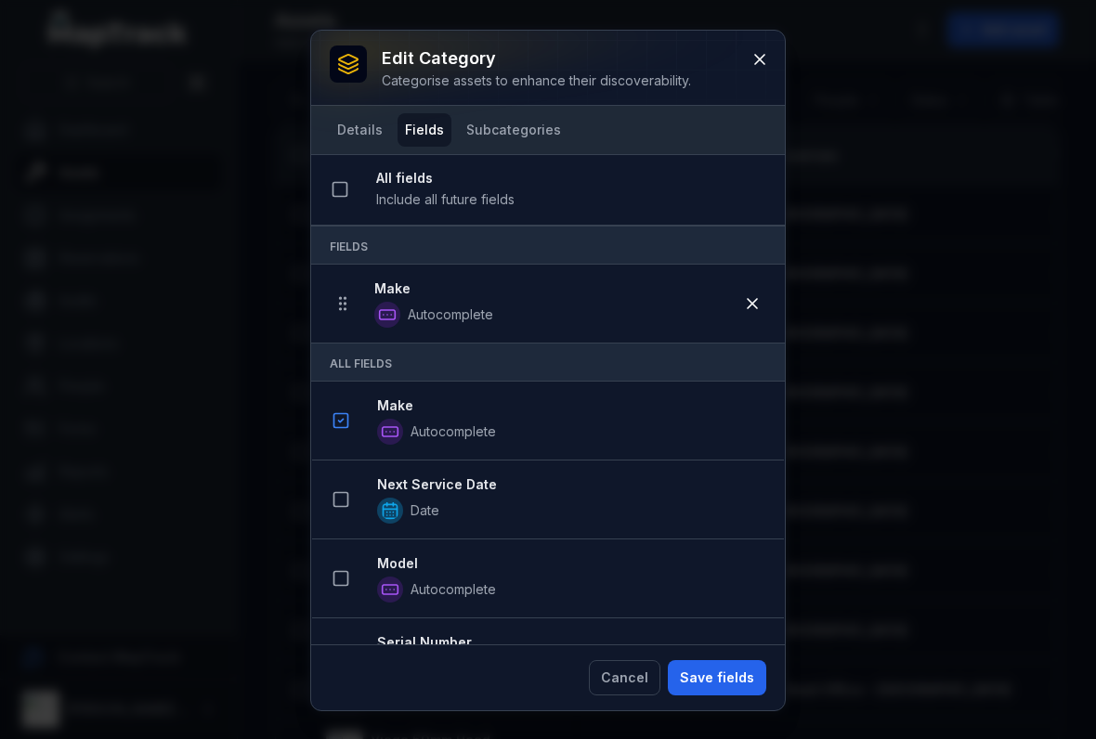
click at [349, 507] on icon at bounding box center [340, 499] width 19 height 19
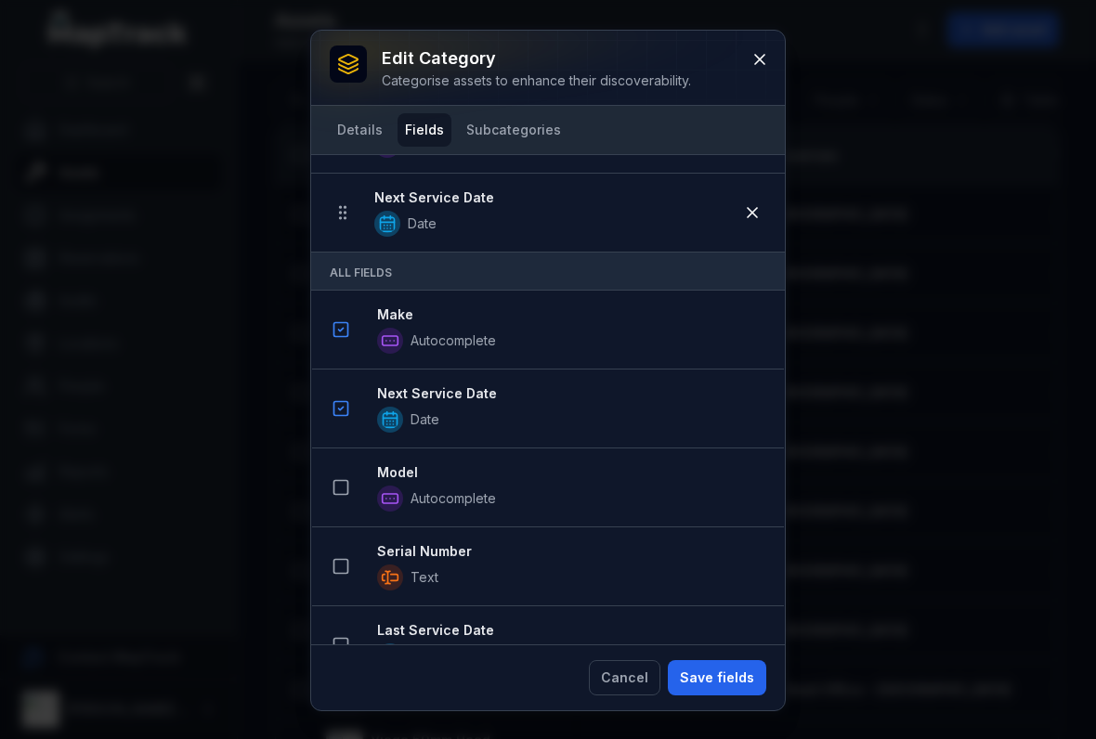
click at [342, 481] on rect at bounding box center [341, 488] width 14 height 14
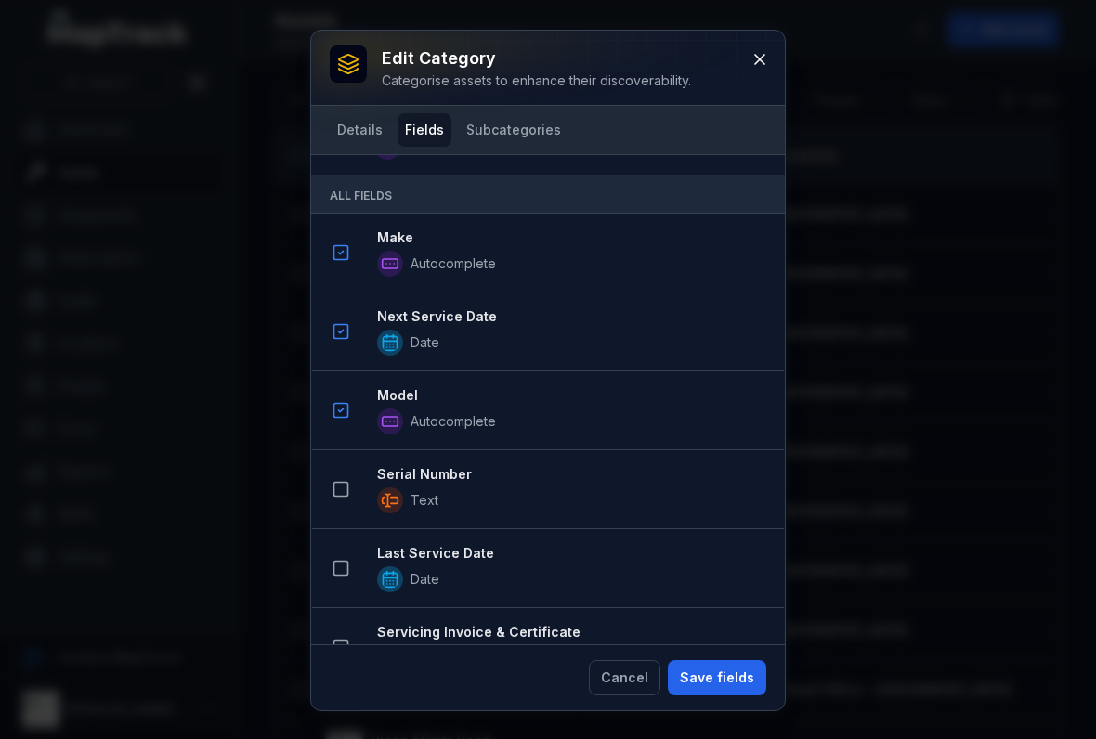
click at [346, 492] on icon at bounding box center [340, 489] width 19 height 19
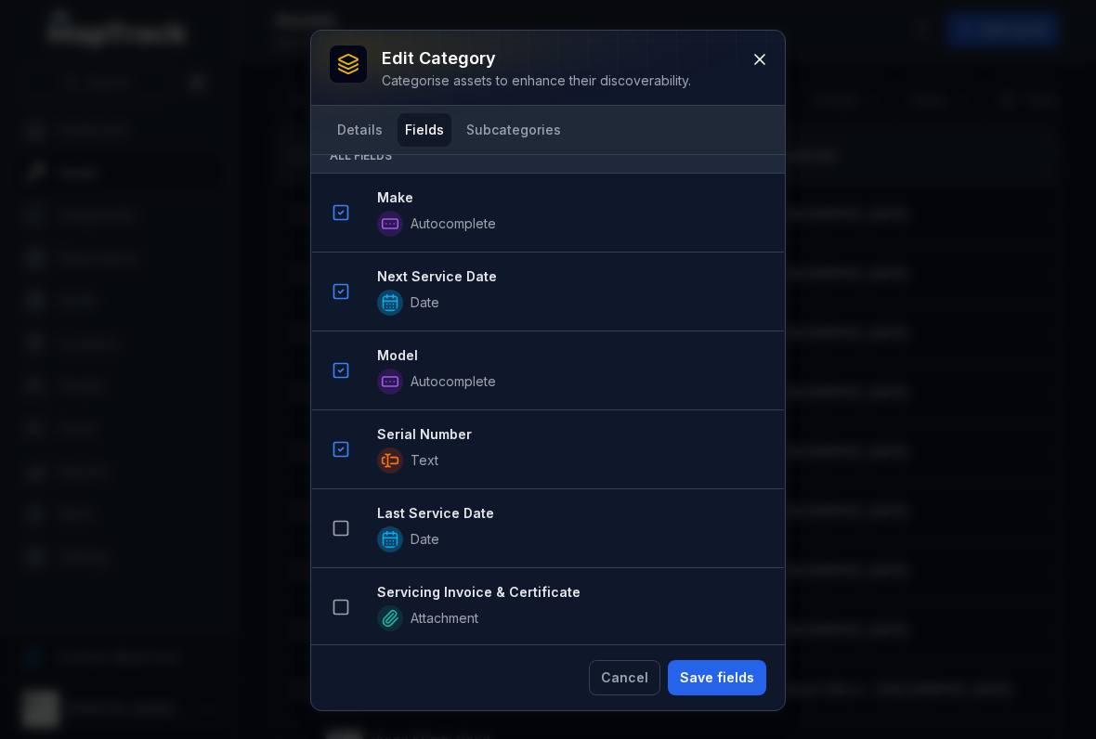
scroll to position [513, 0]
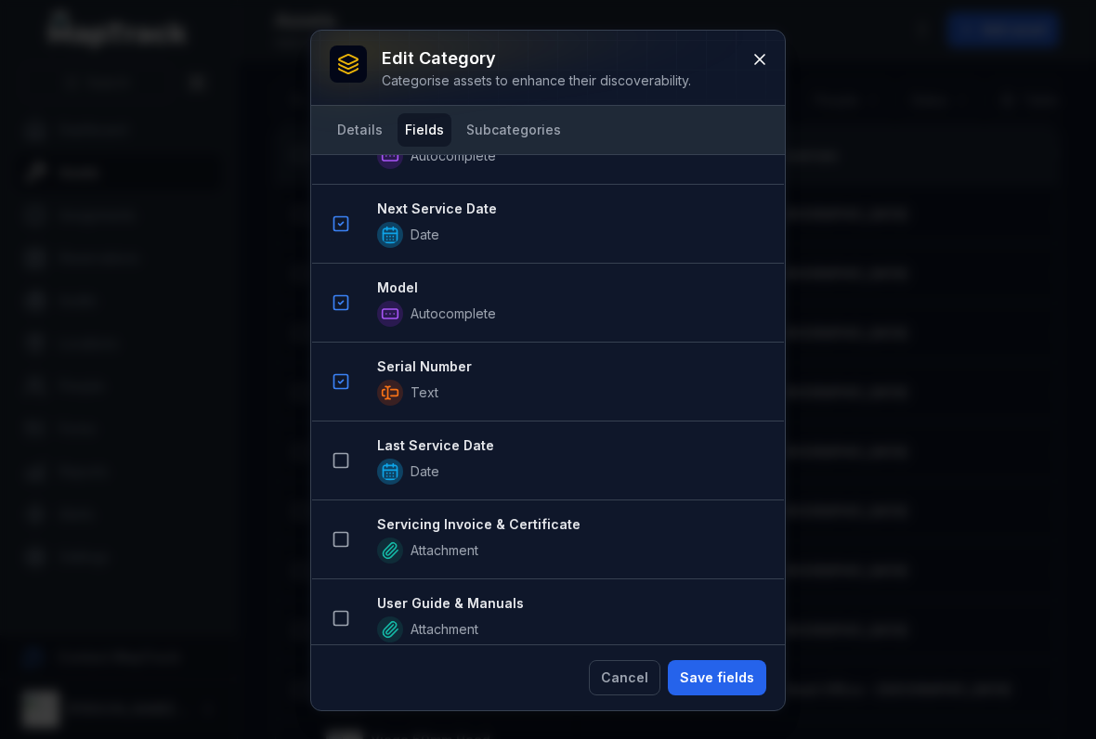
click at [331, 475] on button at bounding box center [340, 460] width 35 height 35
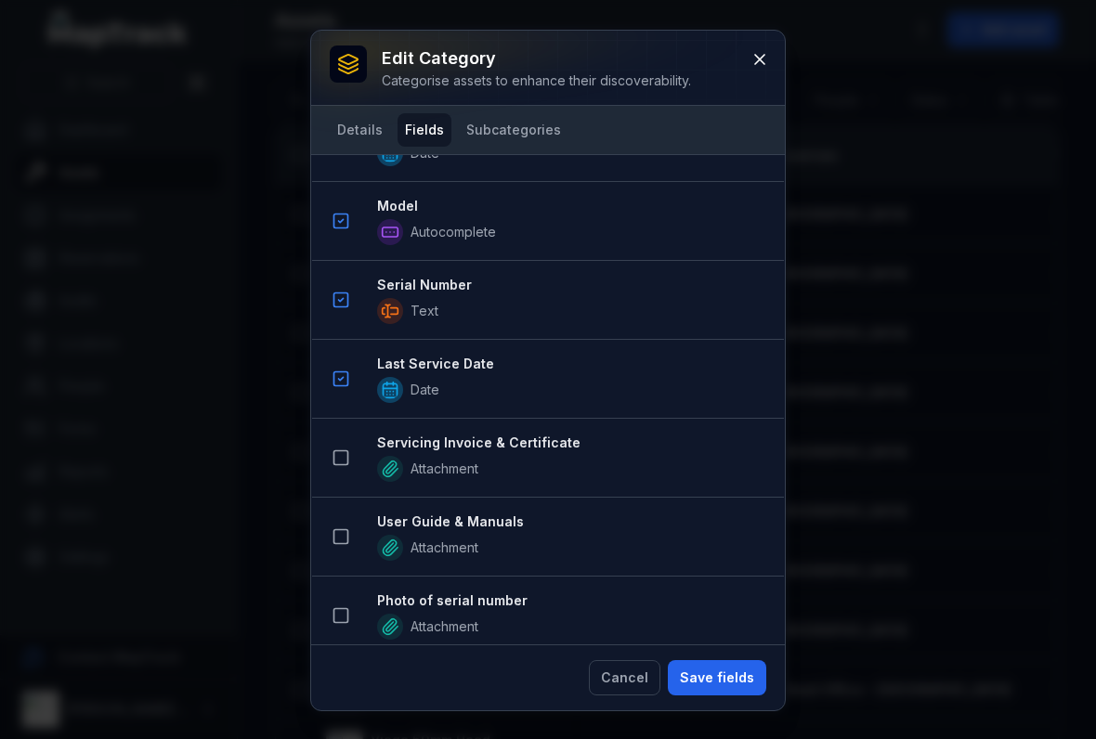
click at [345, 457] on icon at bounding box center [340, 457] width 19 height 19
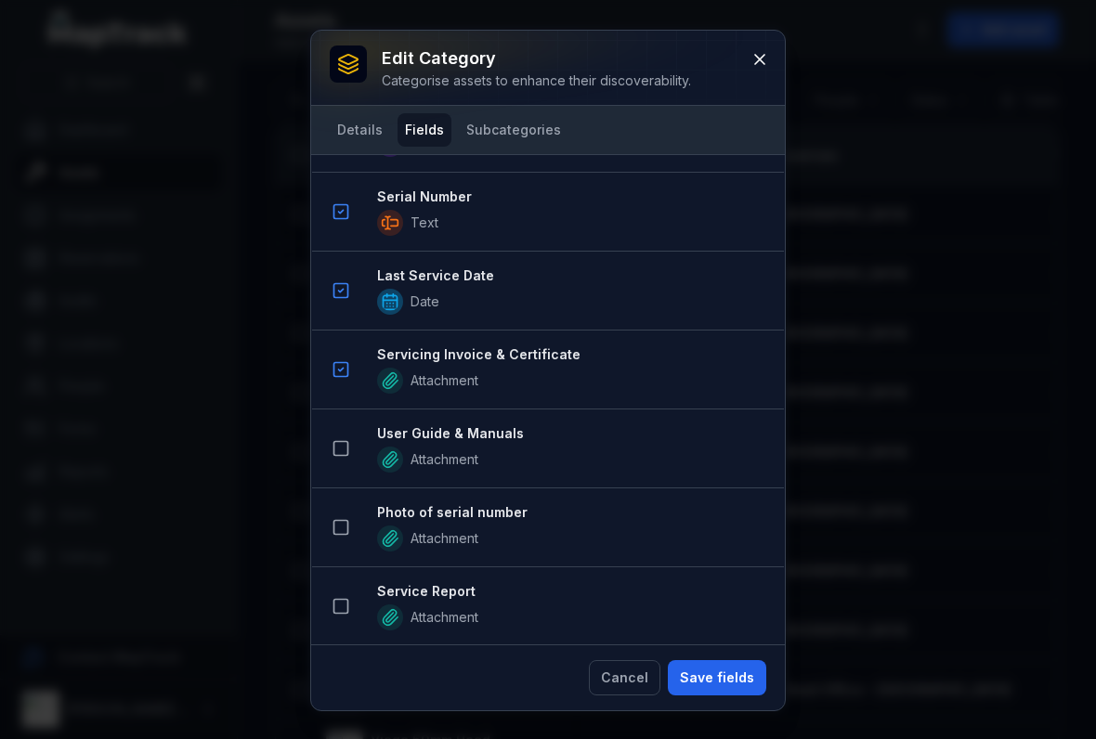
click at [347, 461] on button at bounding box center [340, 448] width 35 height 35
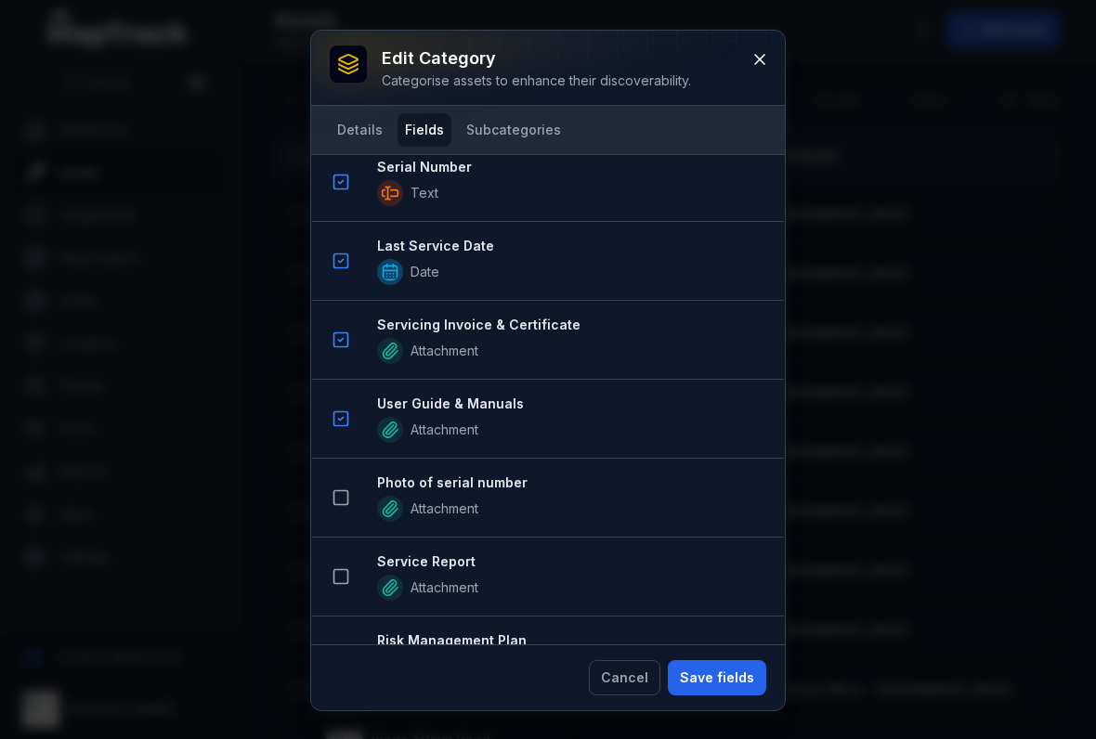
click at [339, 514] on button at bounding box center [340, 497] width 35 height 35
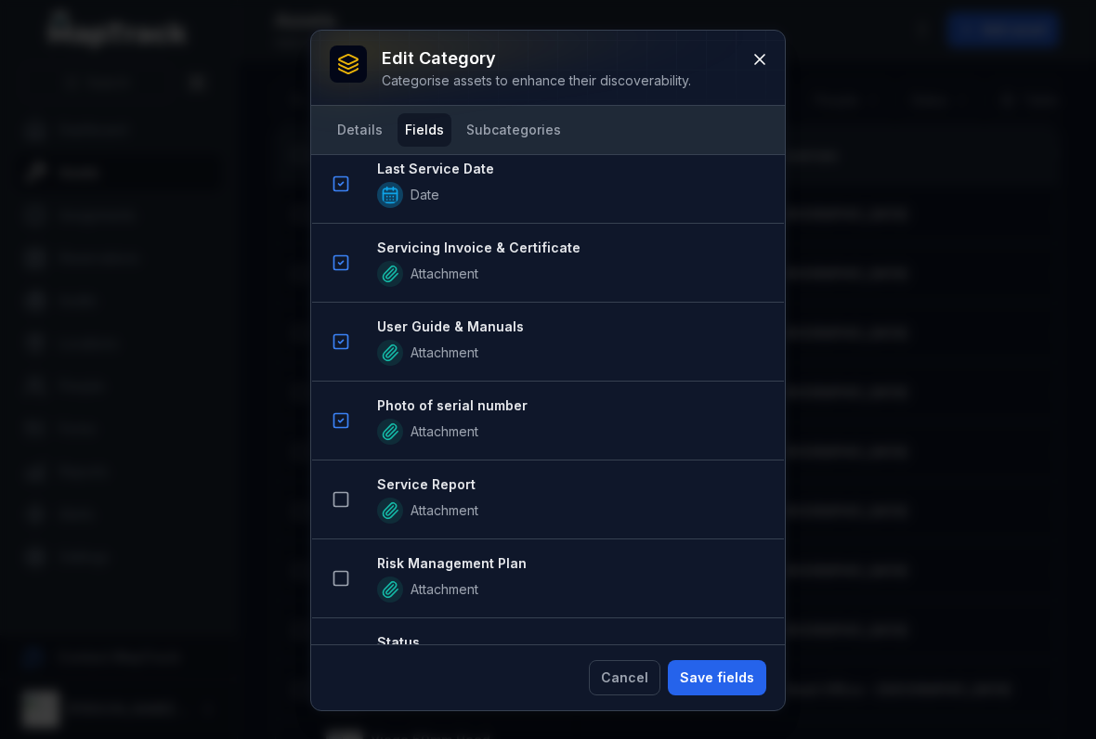
scroll to position [1118, 0]
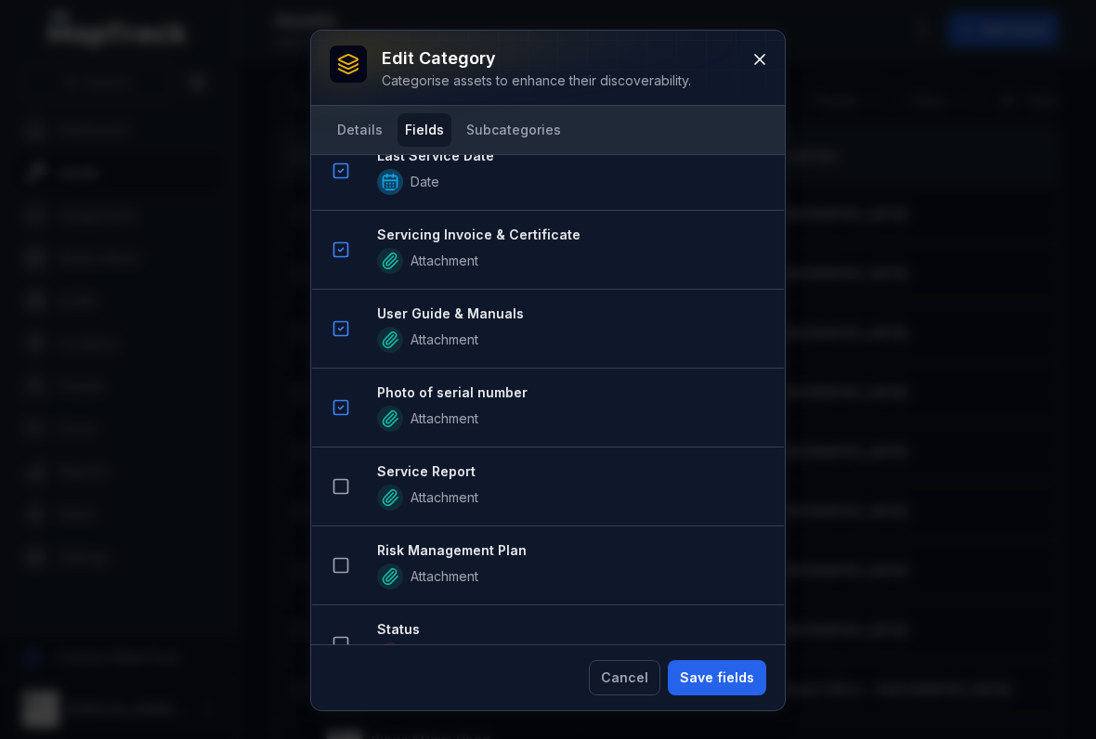
click at [352, 484] on button at bounding box center [340, 486] width 35 height 35
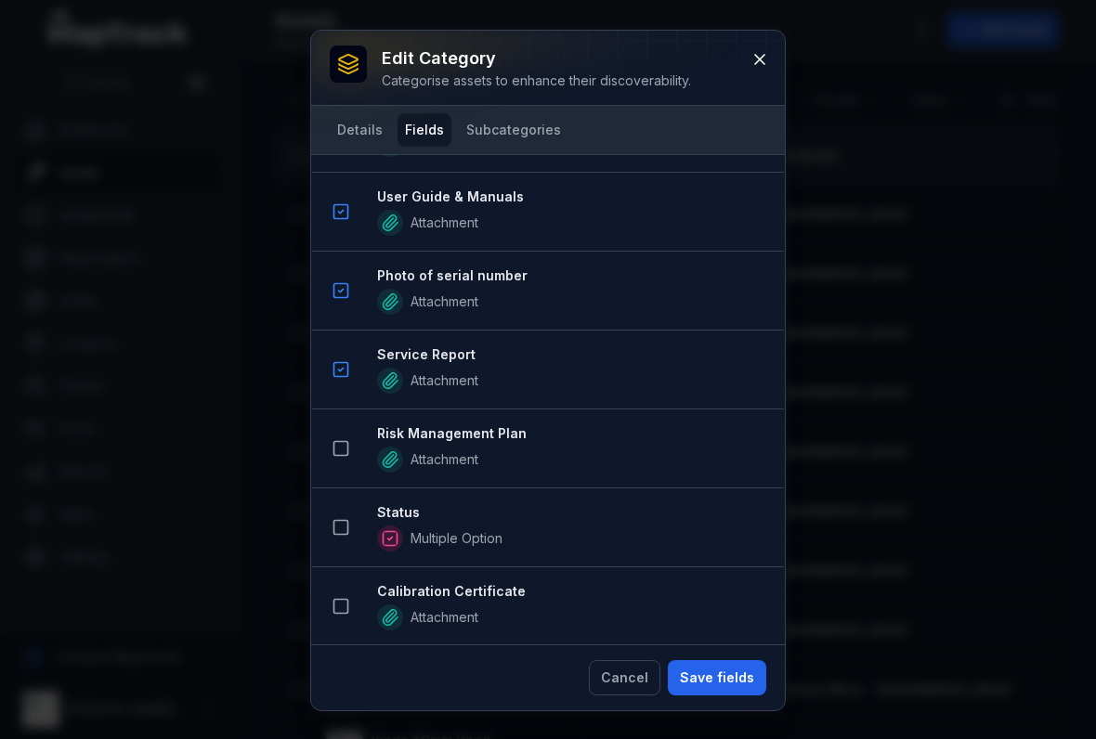
click at [345, 454] on icon at bounding box center [340, 448] width 19 height 19
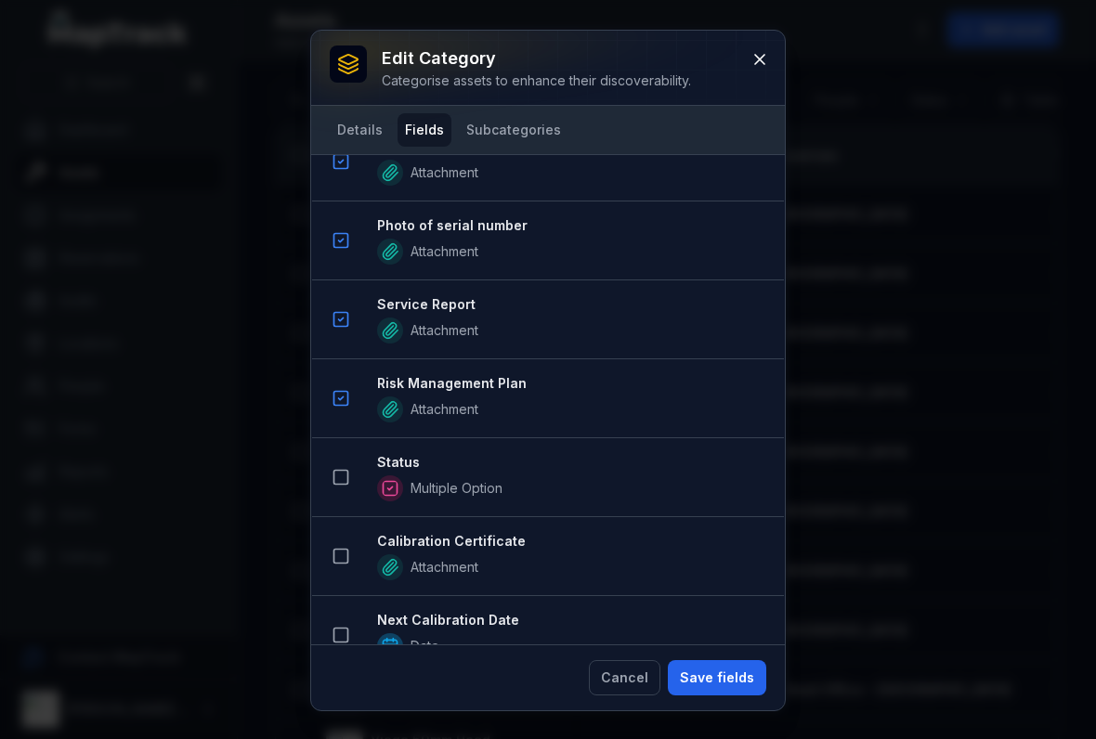
click at [338, 485] on rect at bounding box center [341, 478] width 14 height 14
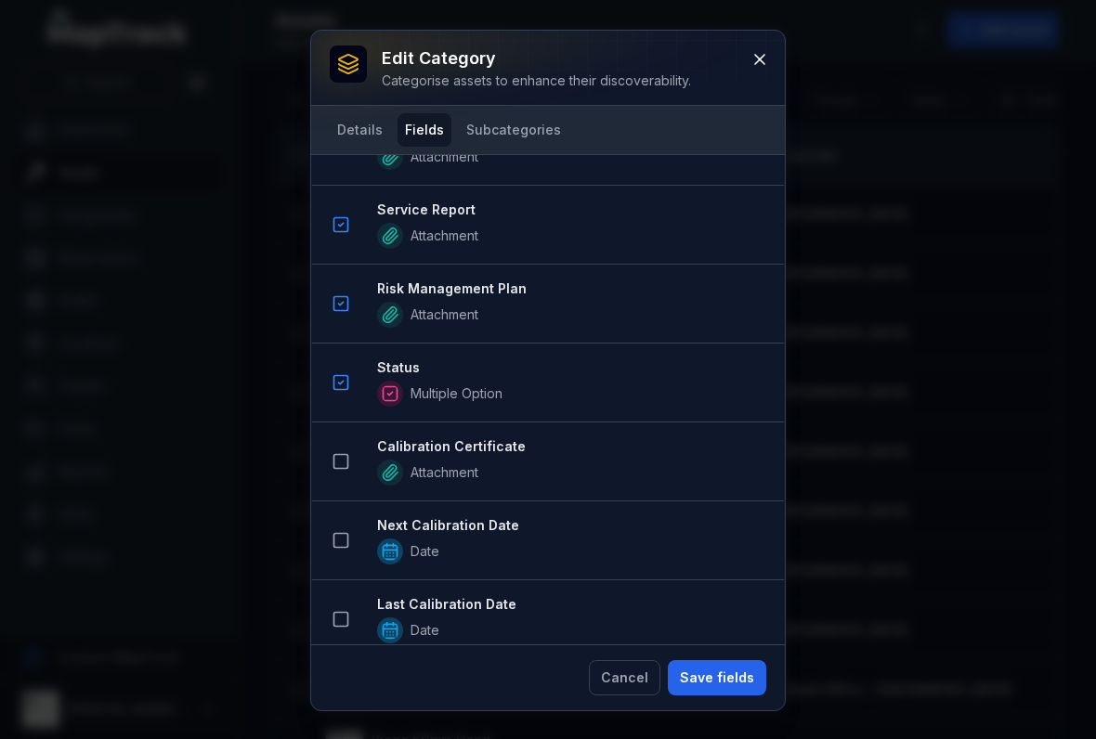
click at [334, 459] on rect at bounding box center [341, 462] width 14 height 14
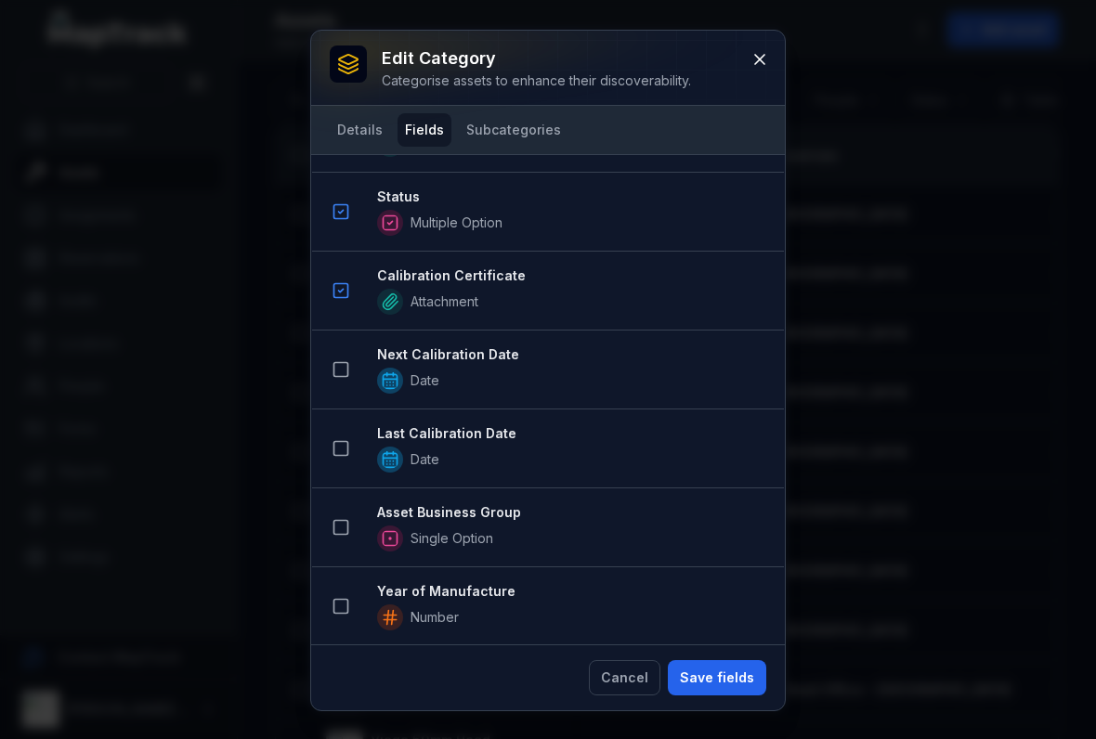
scroll to position [1873, 0]
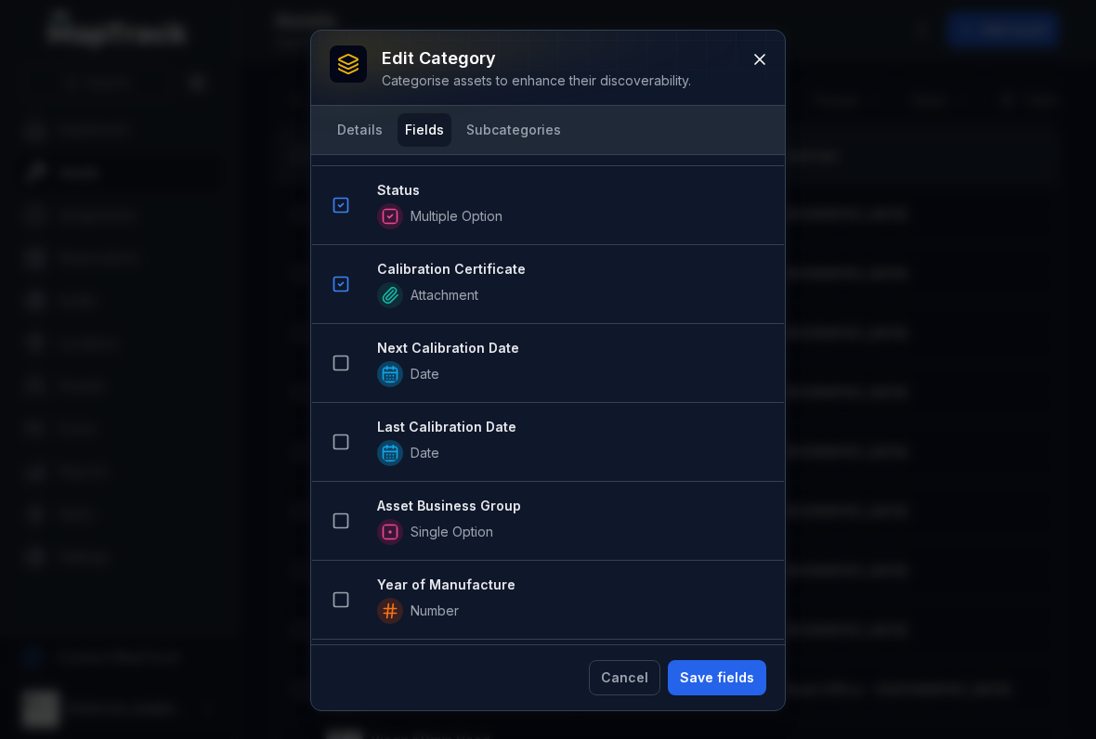
click at [334, 368] on rect at bounding box center [341, 364] width 14 height 14
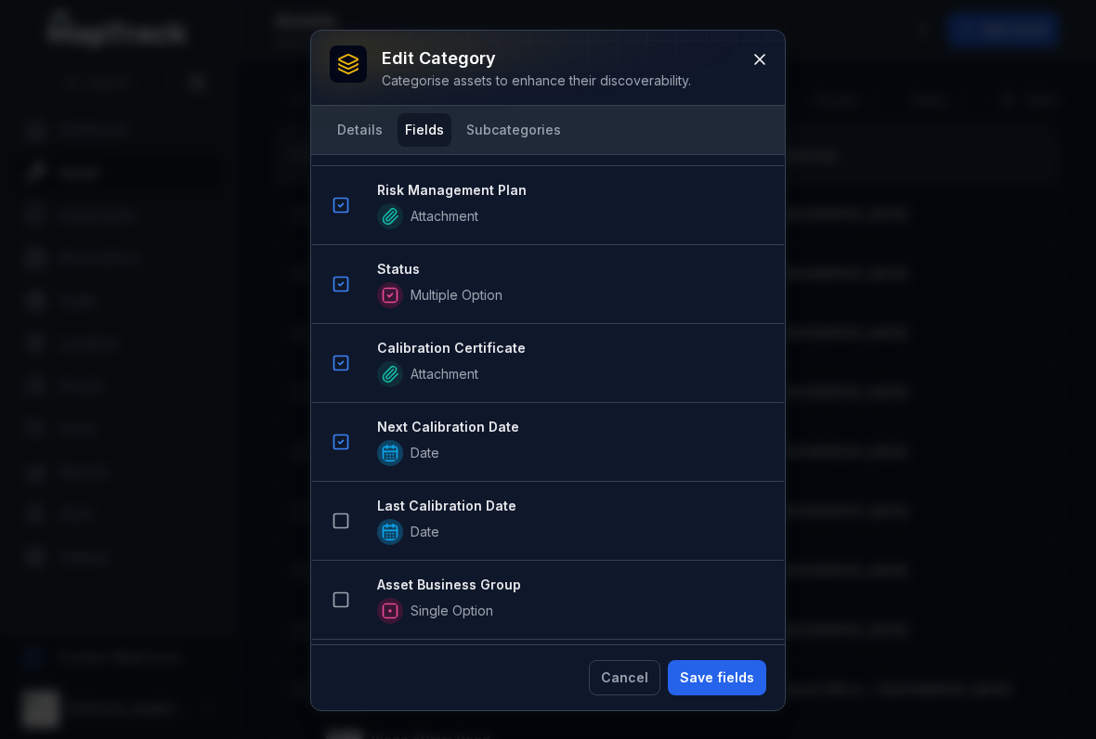
click at [345, 515] on icon at bounding box center [340, 521] width 19 height 19
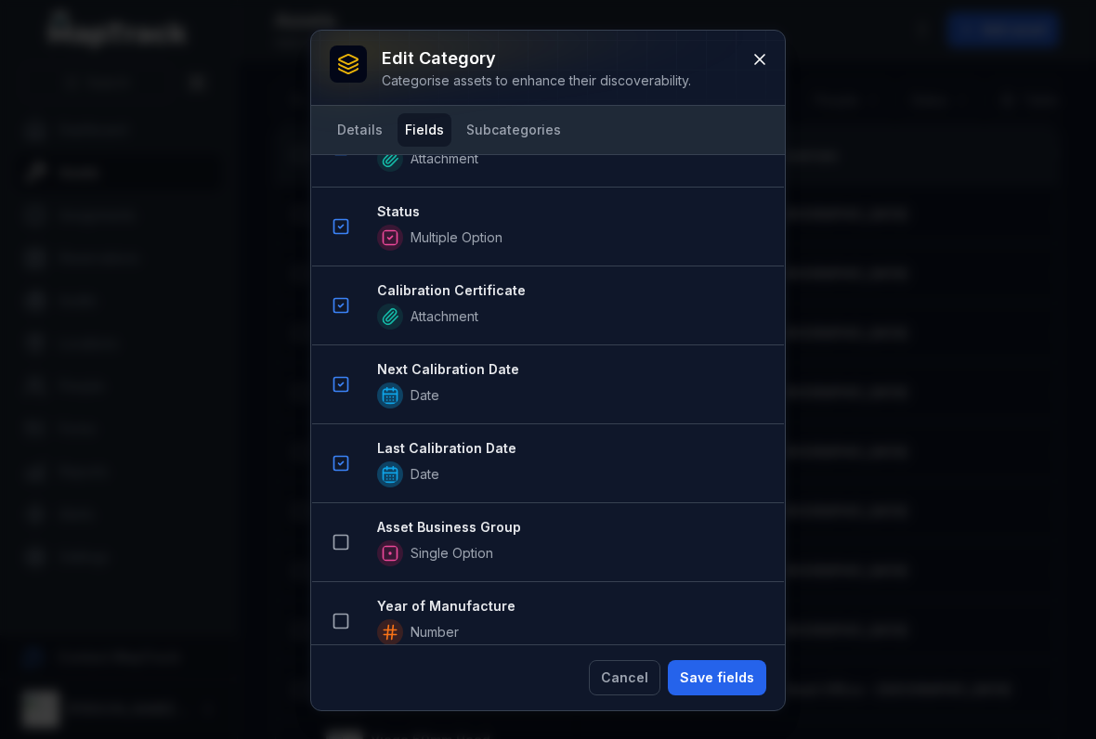
click at [352, 554] on button at bounding box center [340, 542] width 35 height 35
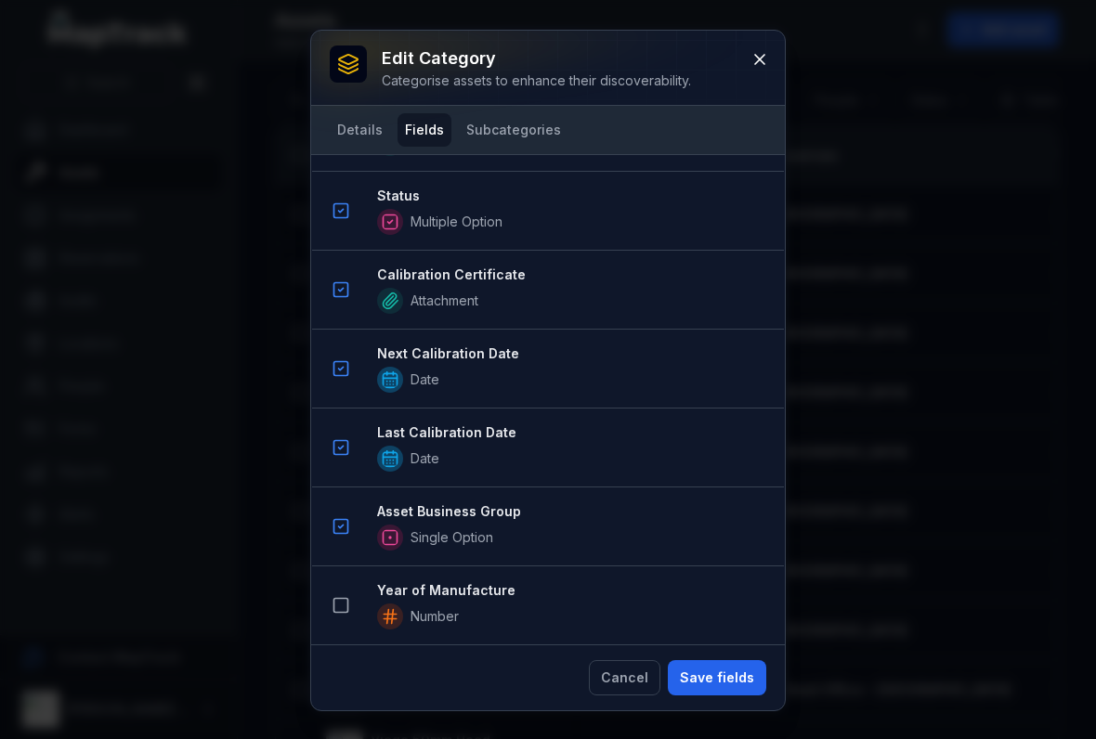
scroll to position [2135, 0]
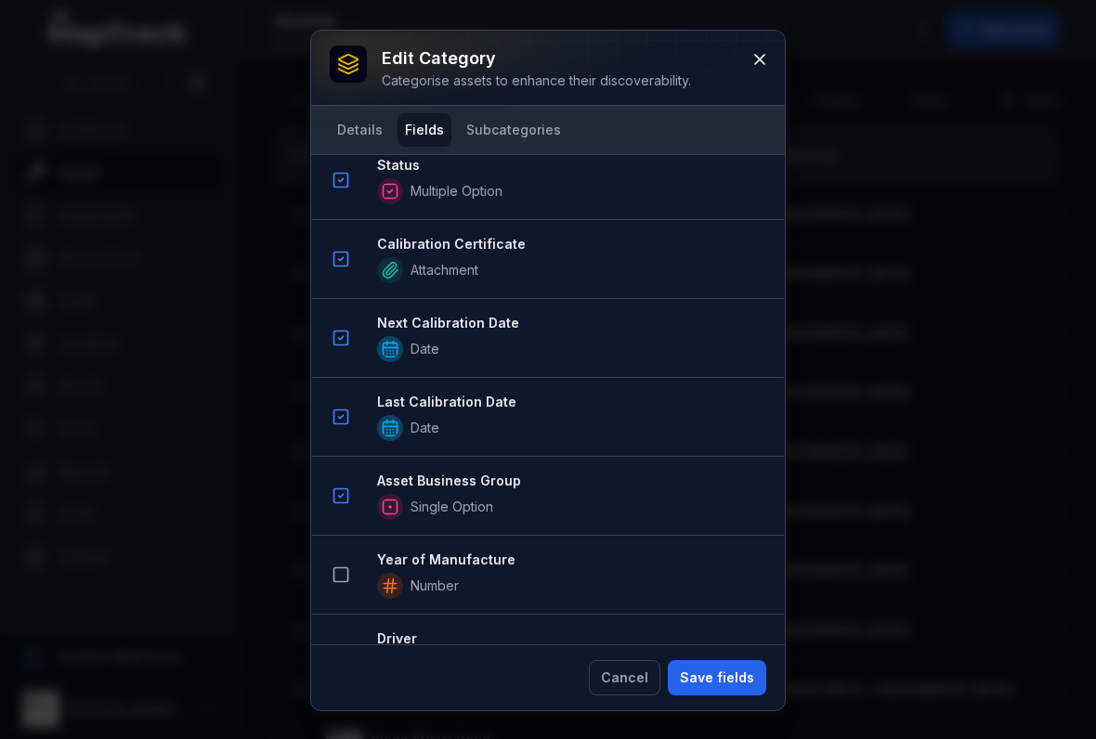
click at [716, 678] on button "Save fields" at bounding box center [717, 677] width 98 height 35
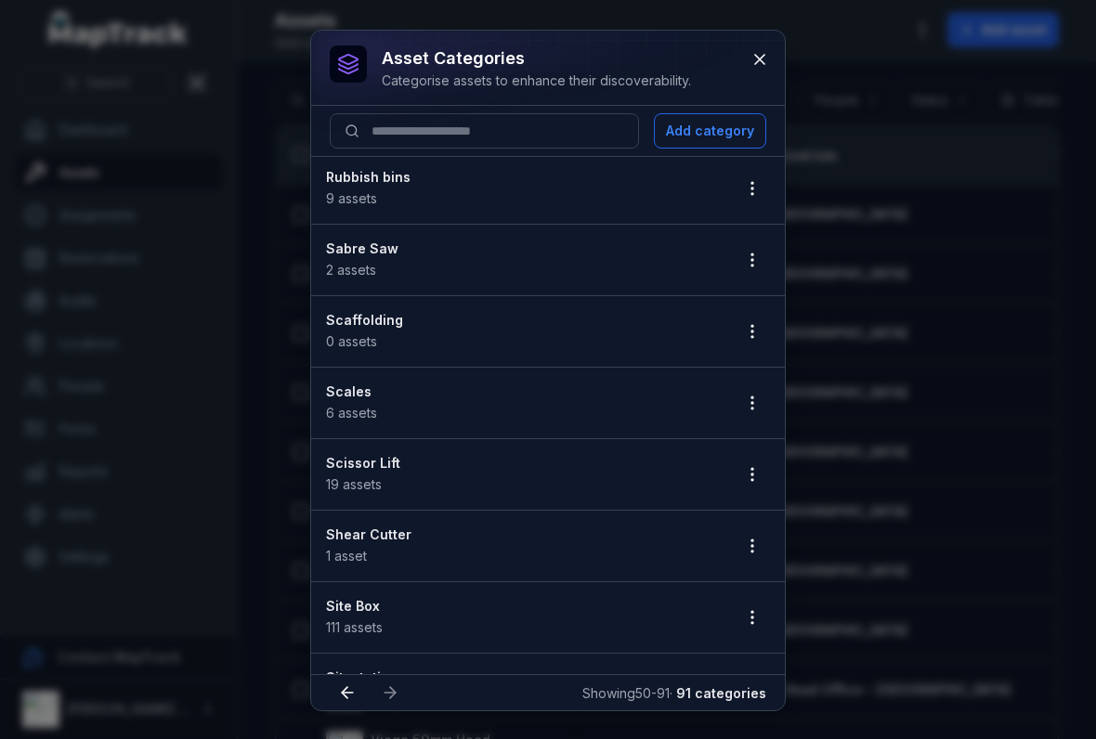
click at [763, 336] on button "button" at bounding box center [751, 331] width 35 height 35
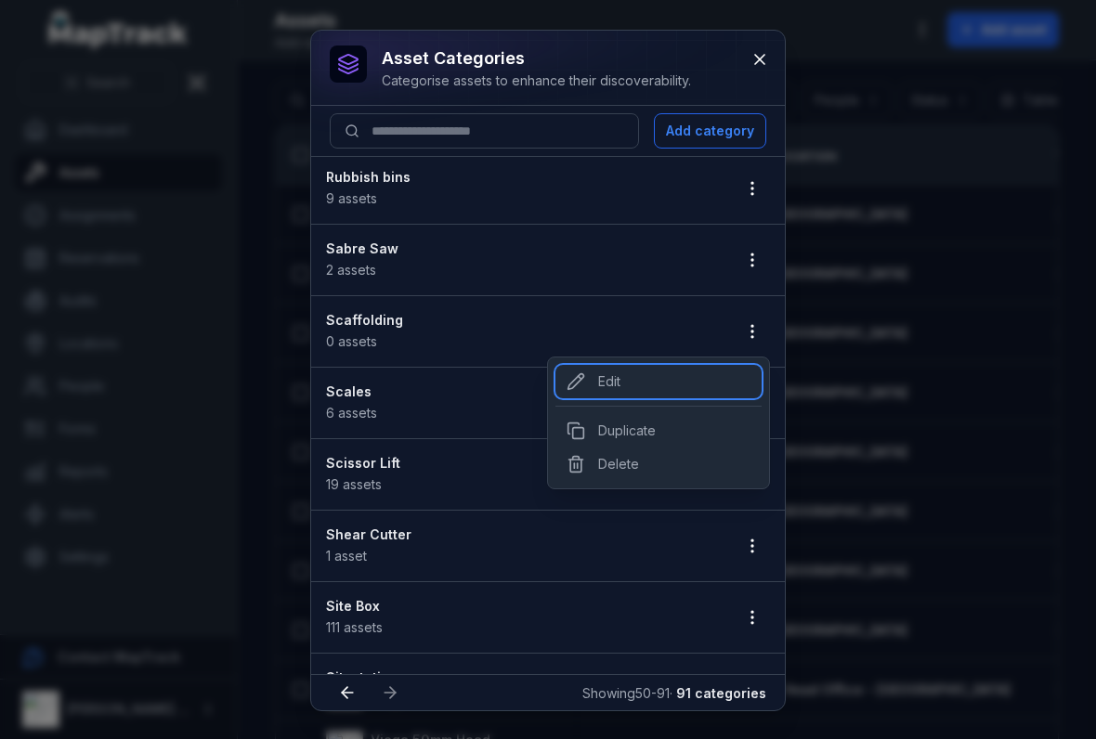
click at [597, 368] on div "Edit" at bounding box center [658, 381] width 206 height 33
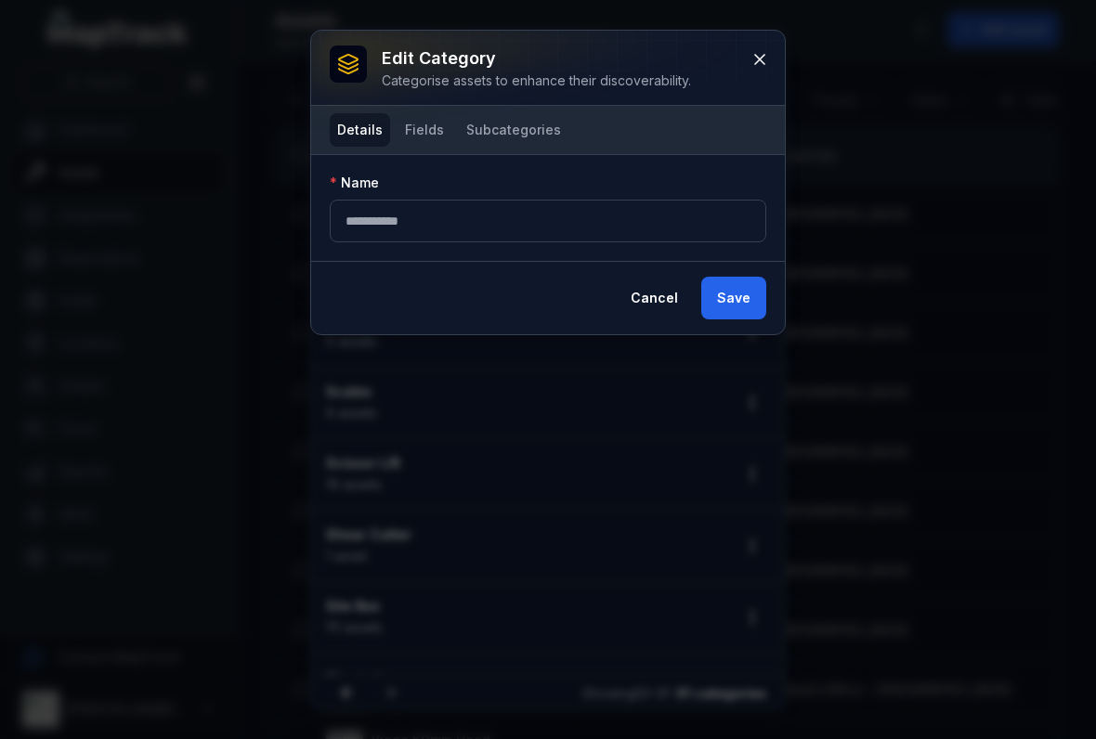
click at [431, 146] on button "Fields" at bounding box center [424, 129] width 54 height 33
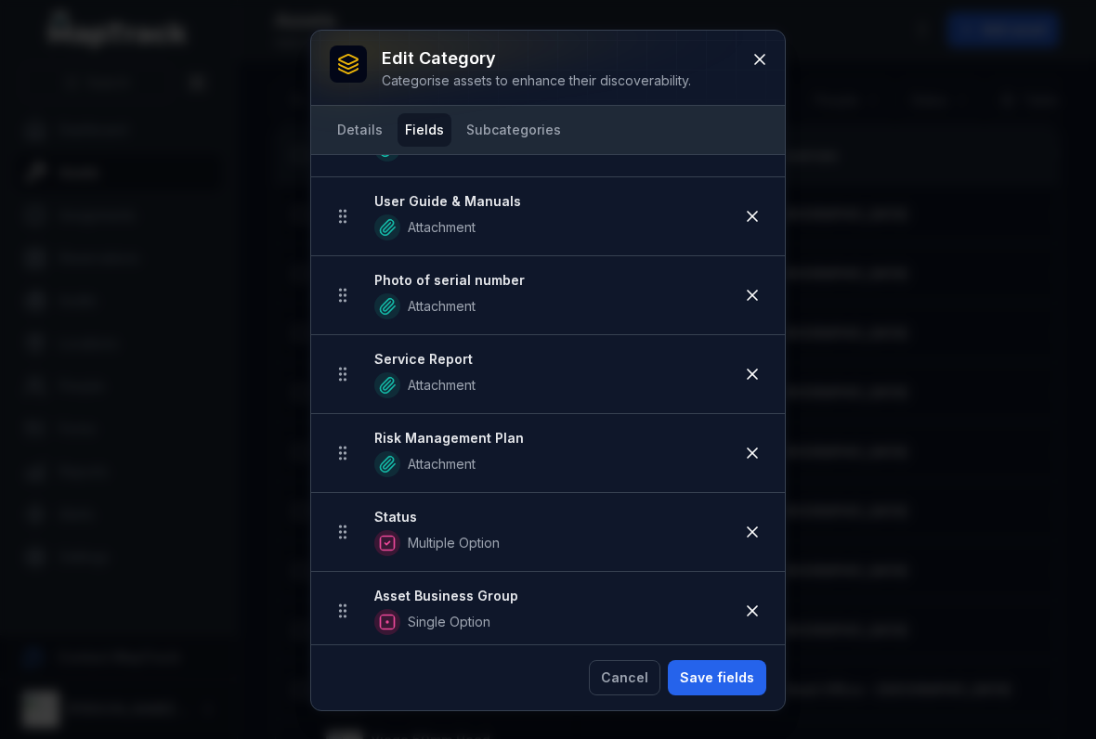
scroll to position [0, 0]
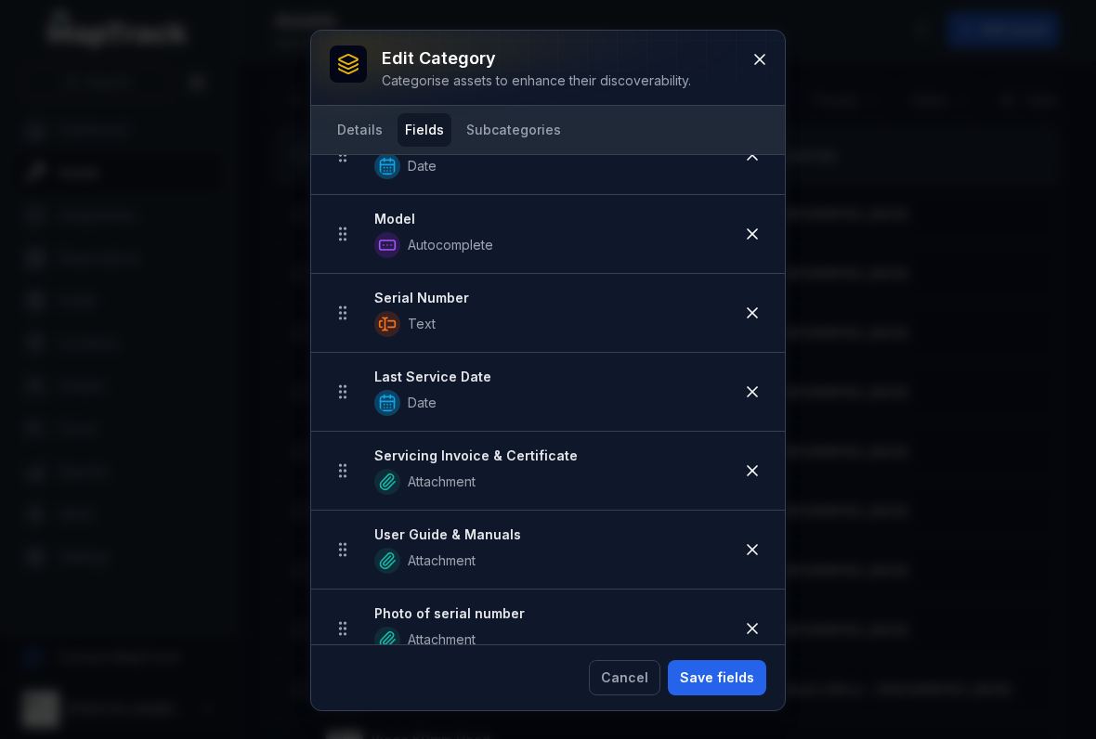
click at [755, 53] on icon at bounding box center [759, 59] width 19 height 19
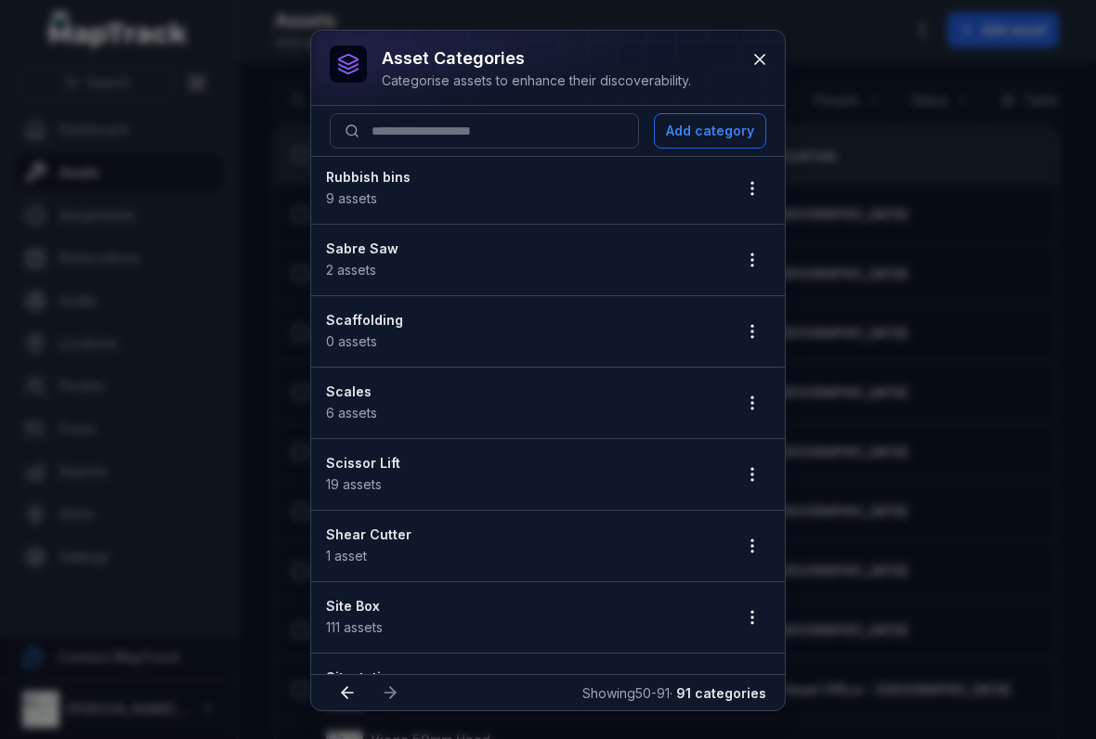
click at [760, 401] on icon "button" at bounding box center [752, 403] width 19 height 19
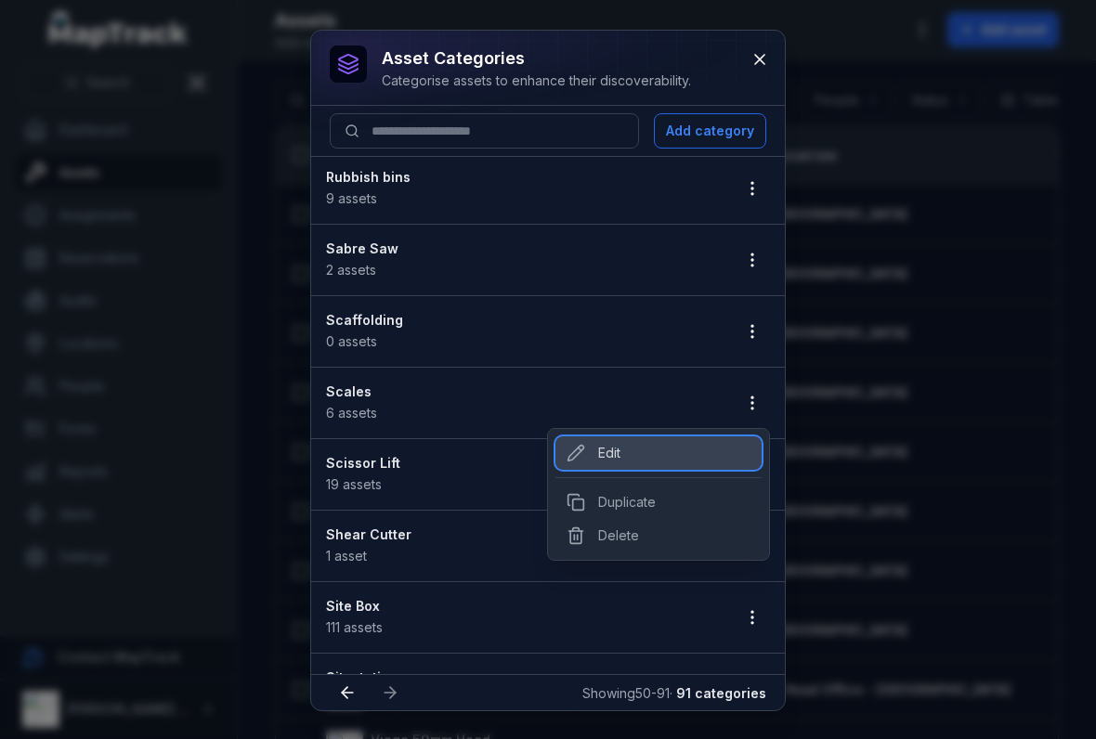
click at [598, 447] on div "Edit" at bounding box center [658, 452] width 206 height 33
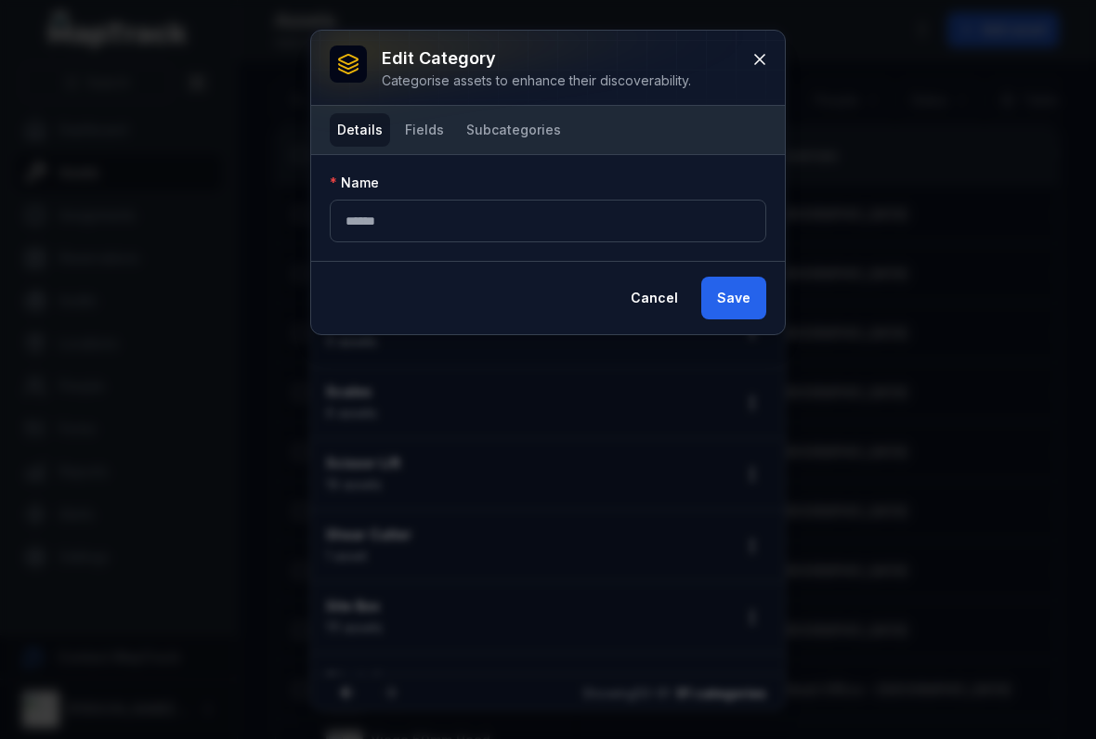
click at [445, 134] on button "Fields" at bounding box center [424, 129] width 54 height 33
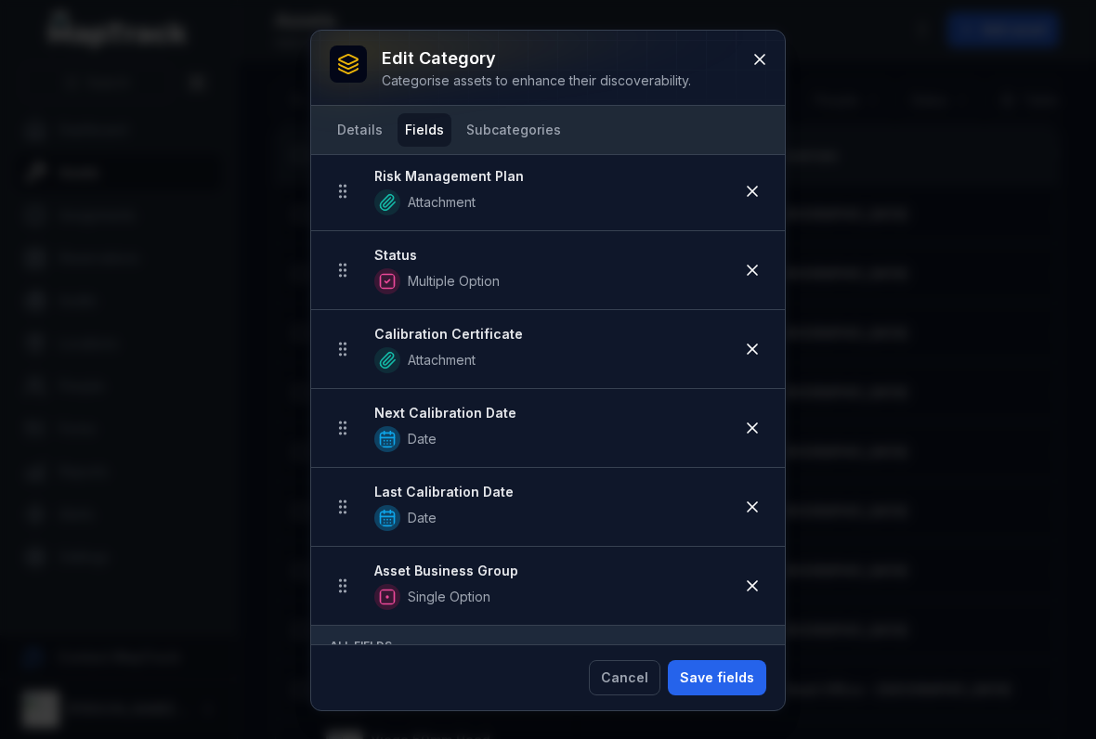
scroll to position [812, 0]
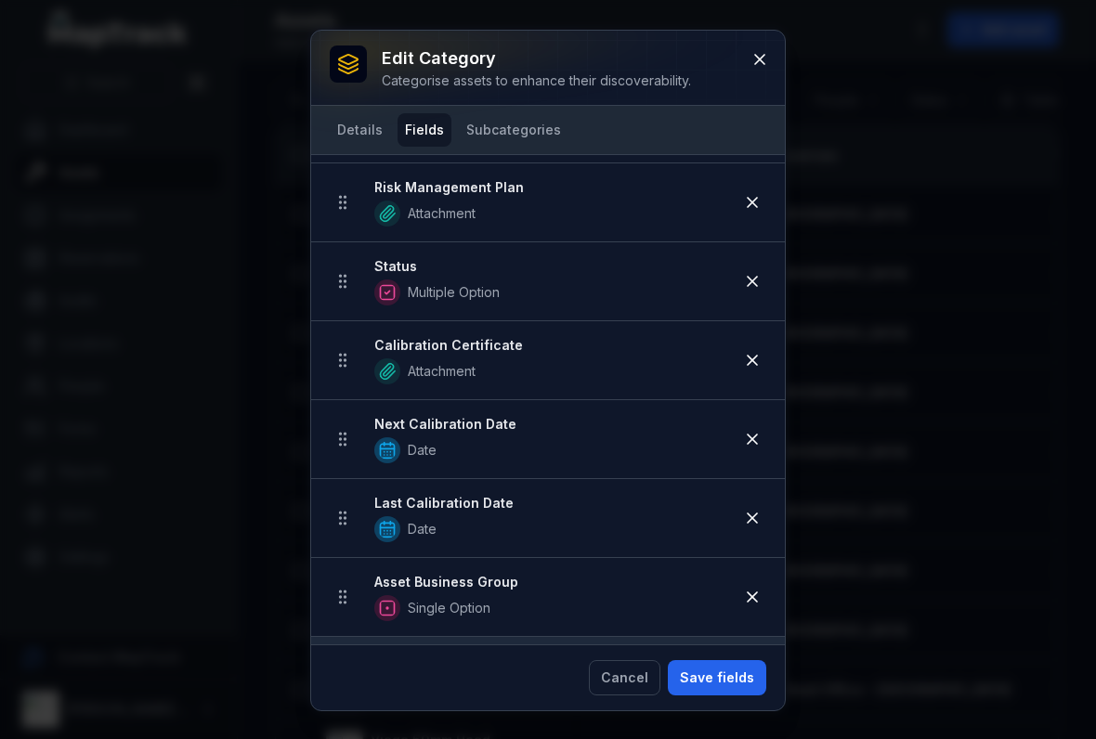
click at [761, 52] on icon at bounding box center [759, 59] width 19 height 19
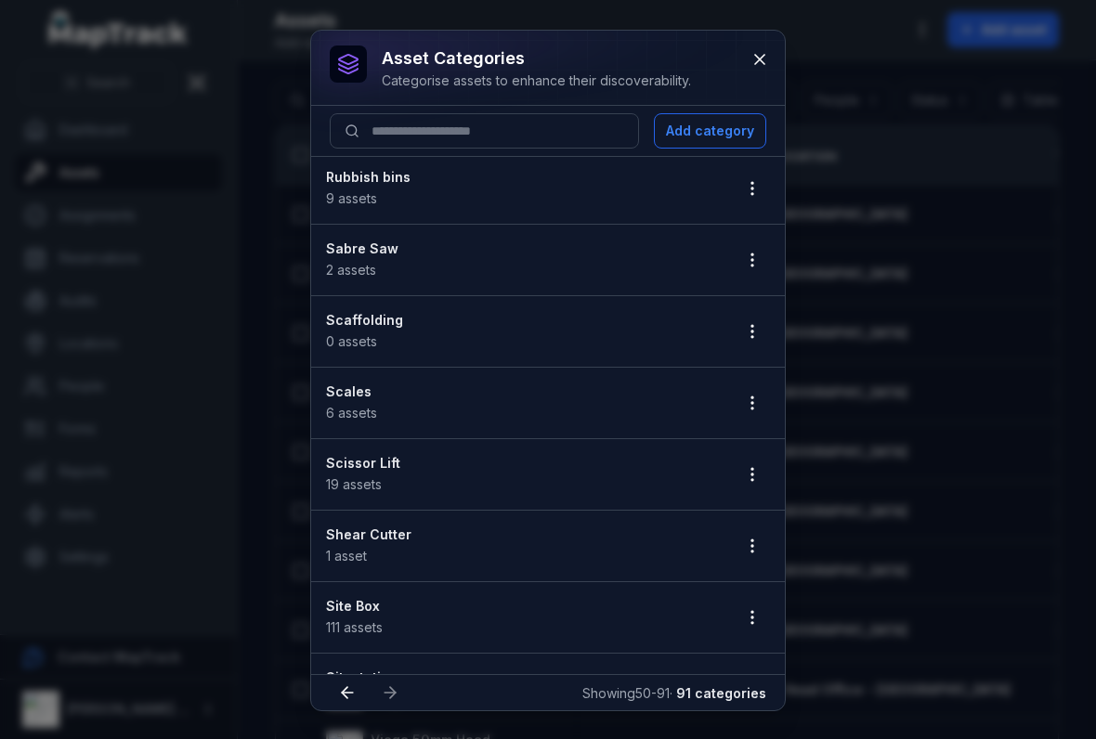
click at [760, 480] on icon "button" at bounding box center [752, 474] width 19 height 19
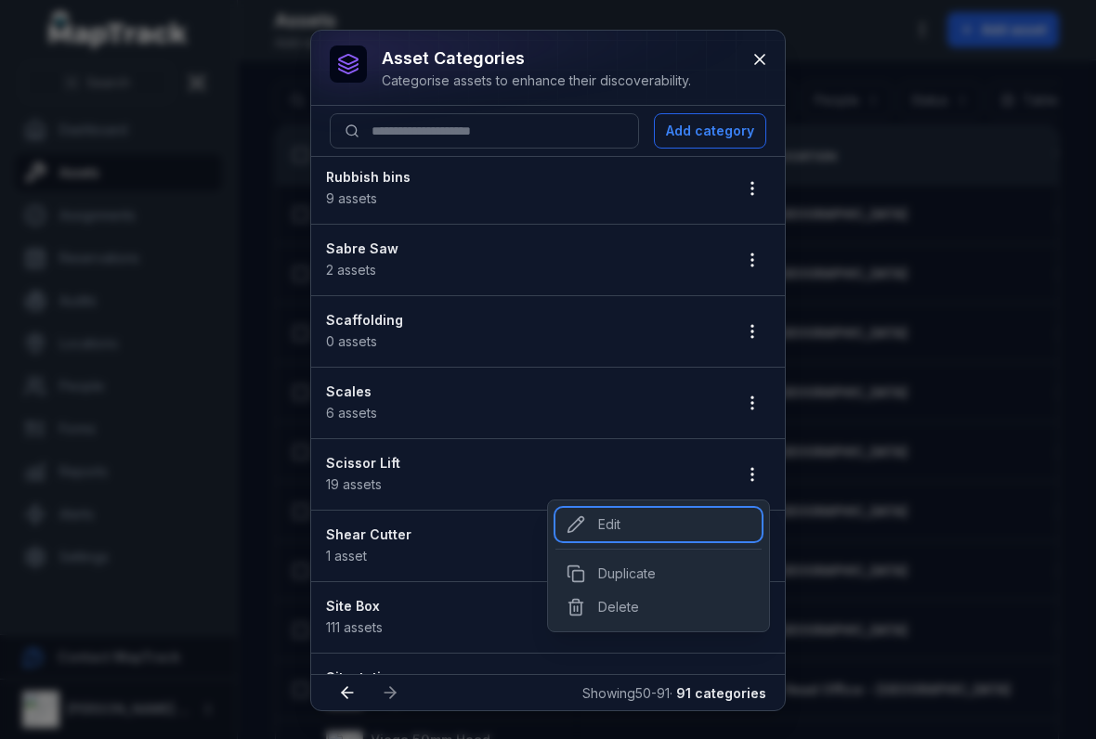
click at [605, 520] on div "Edit" at bounding box center [658, 524] width 206 height 33
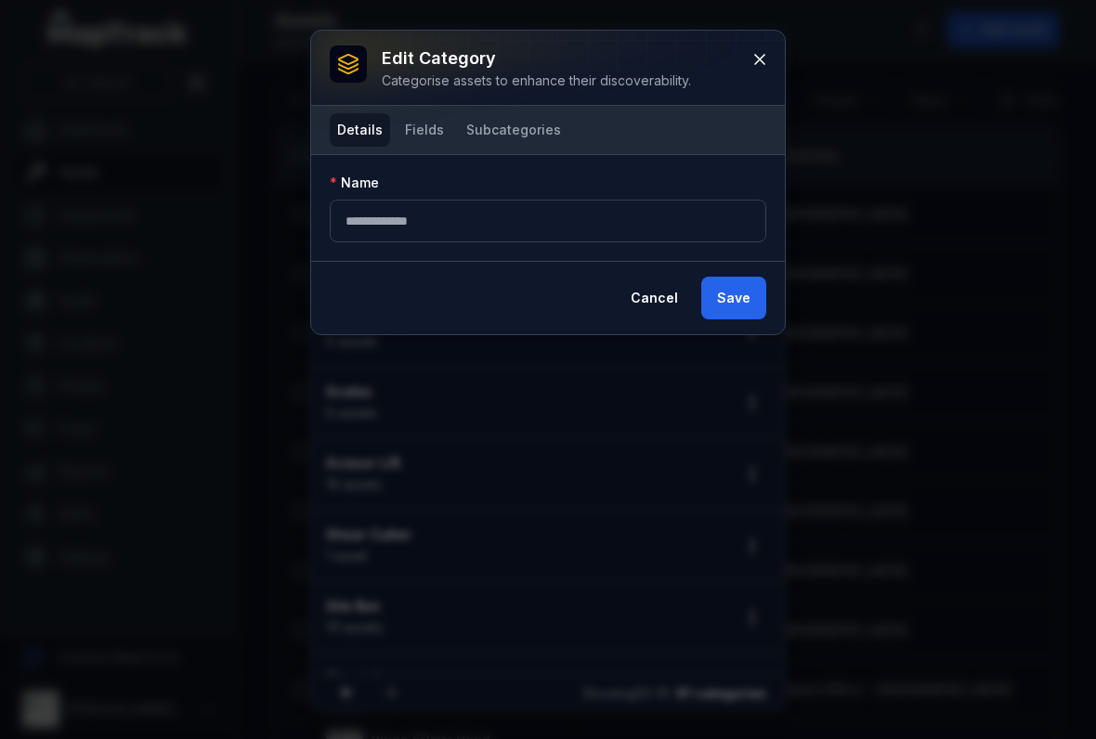
click at [409, 136] on button "Fields" at bounding box center [424, 129] width 54 height 33
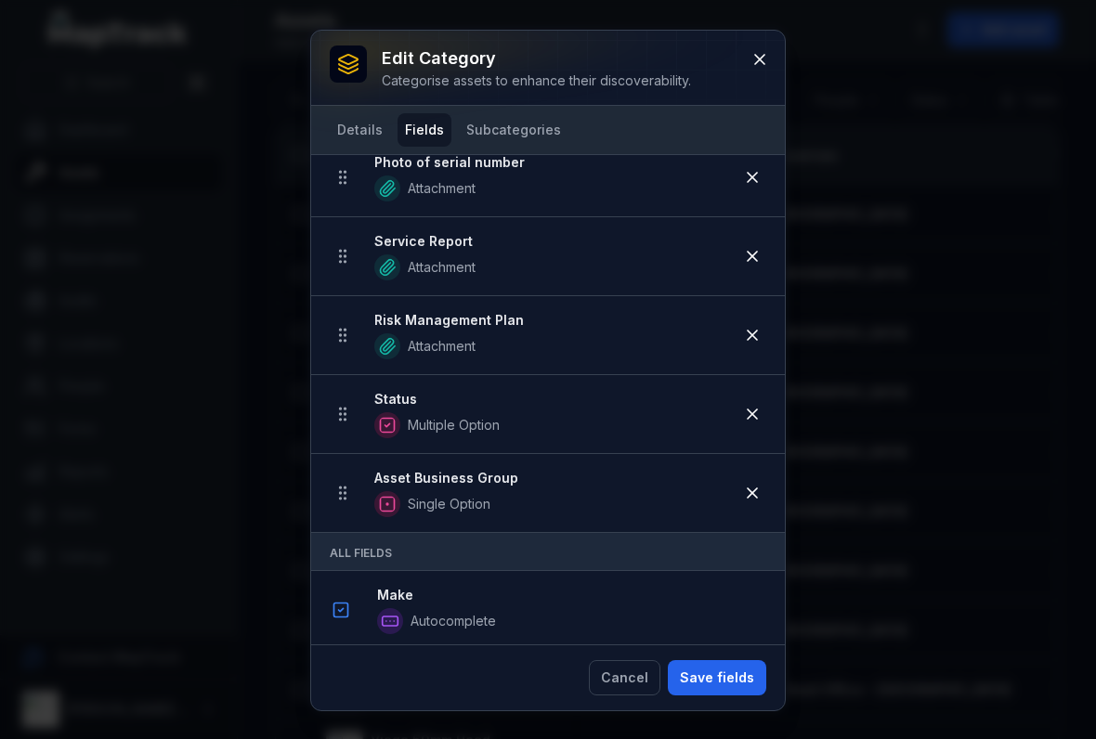
scroll to position [682, 0]
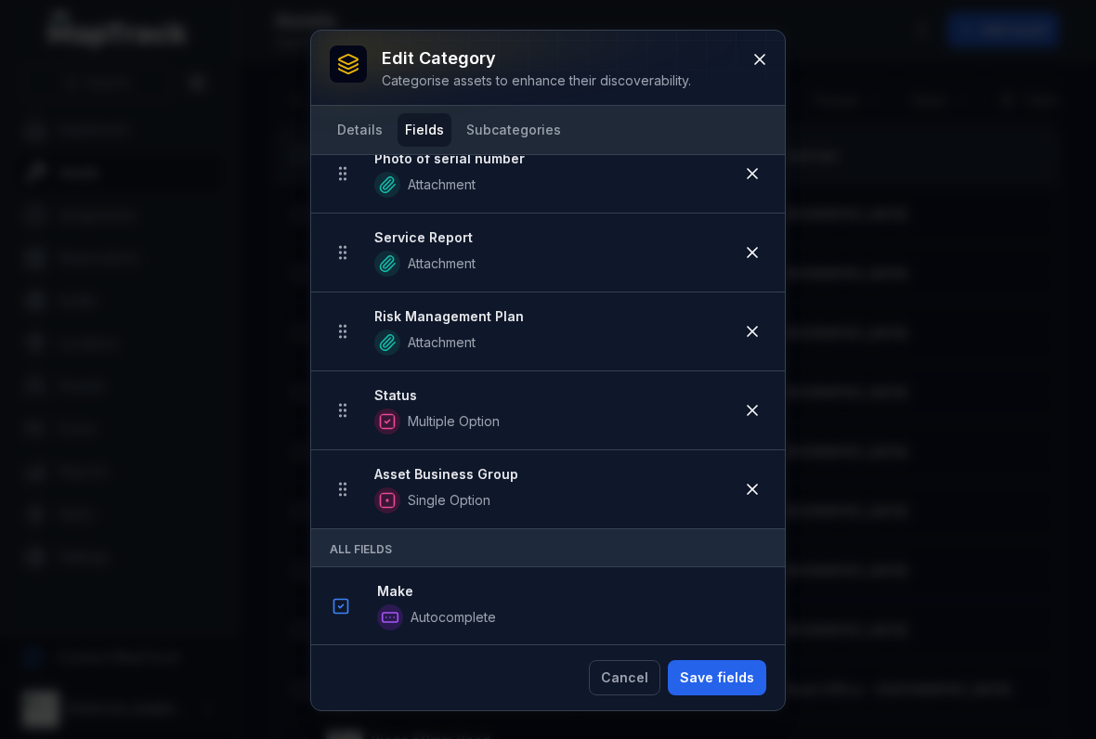
click at [768, 73] on button at bounding box center [759, 59] width 35 height 35
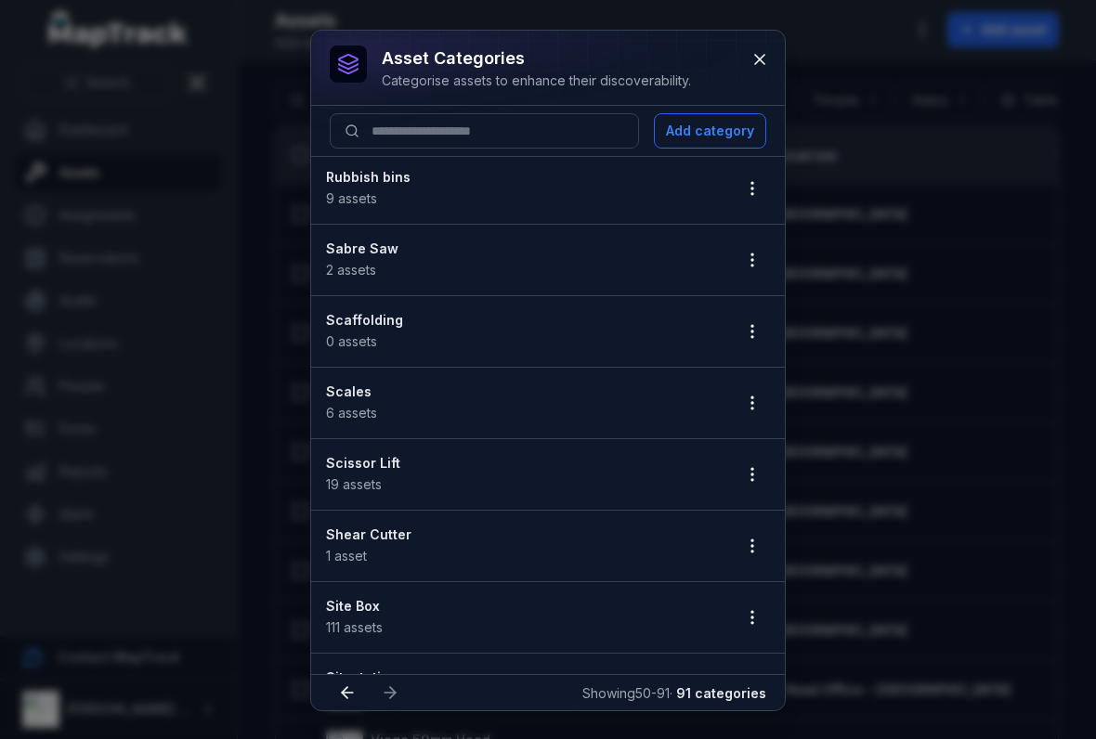
click at [747, 549] on icon "button" at bounding box center [752, 546] width 19 height 19
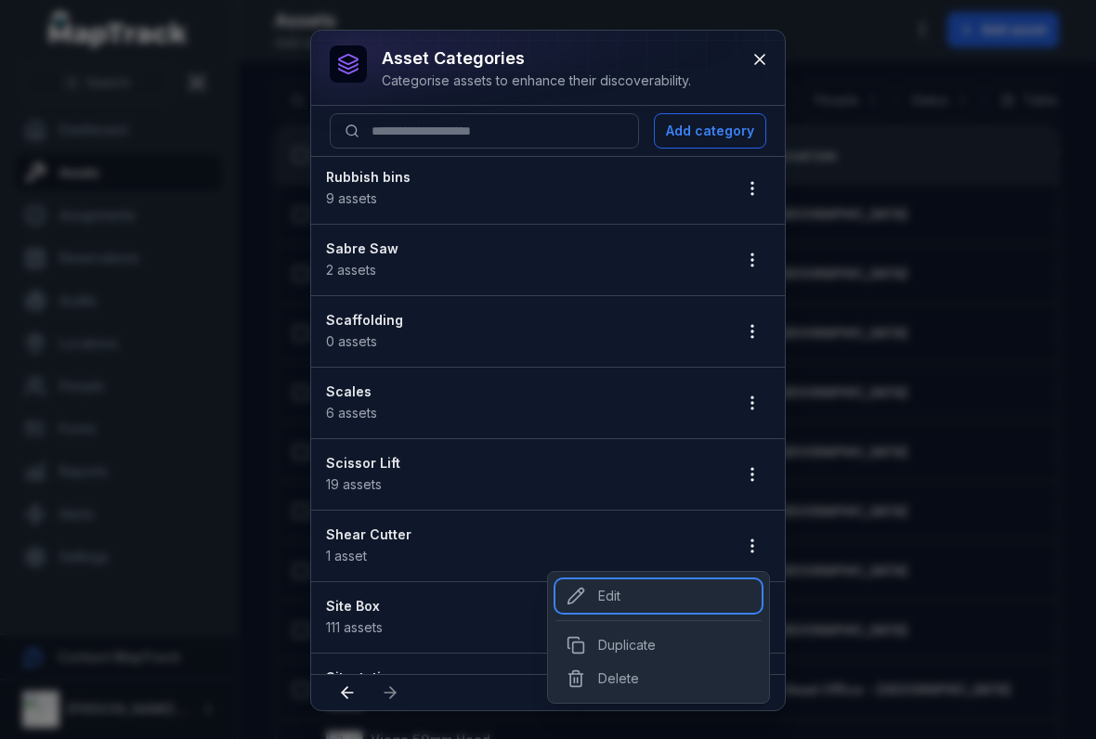
click at [596, 600] on div "Edit" at bounding box center [658, 595] width 206 height 33
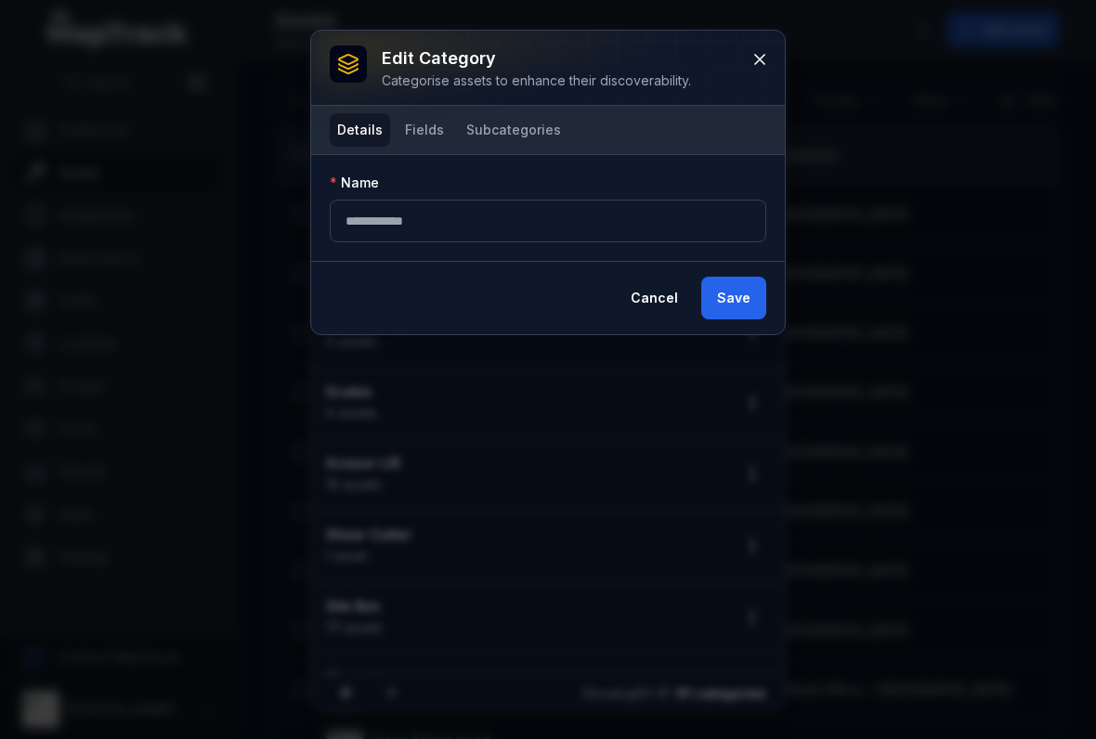
click at [431, 146] on button "Fields" at bounding box center [424, 129] width 54 height 33
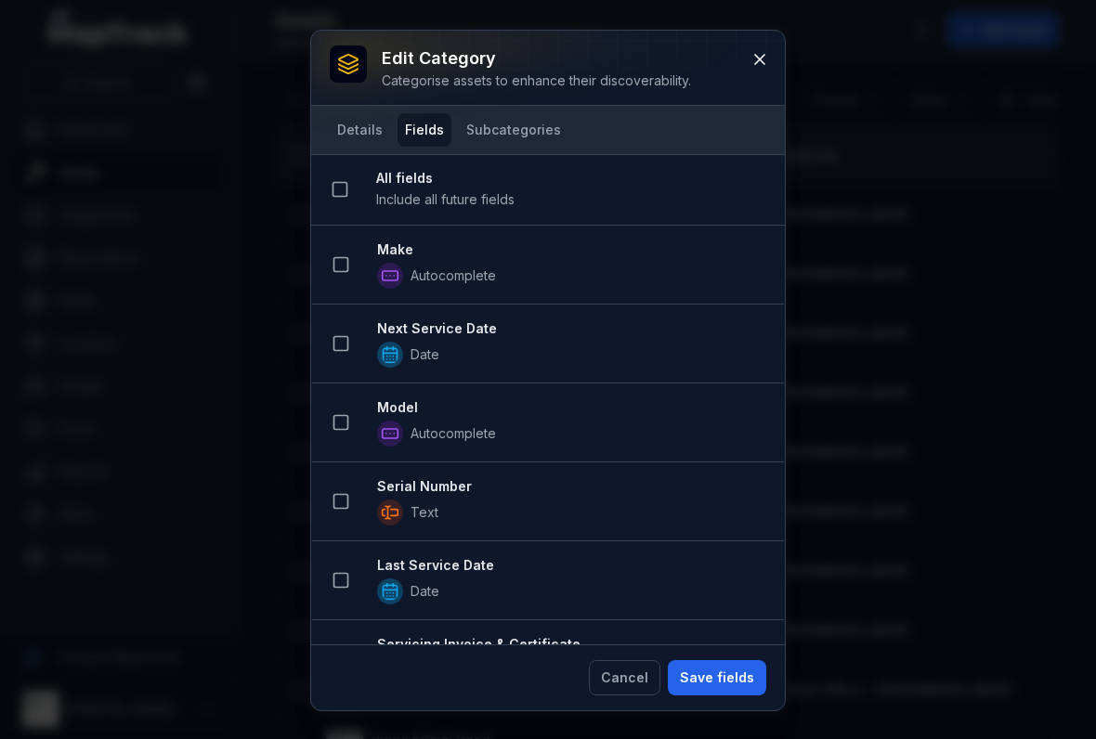
click at [339, 263] on icon at bounding box center [340, 264] width 19 height 19
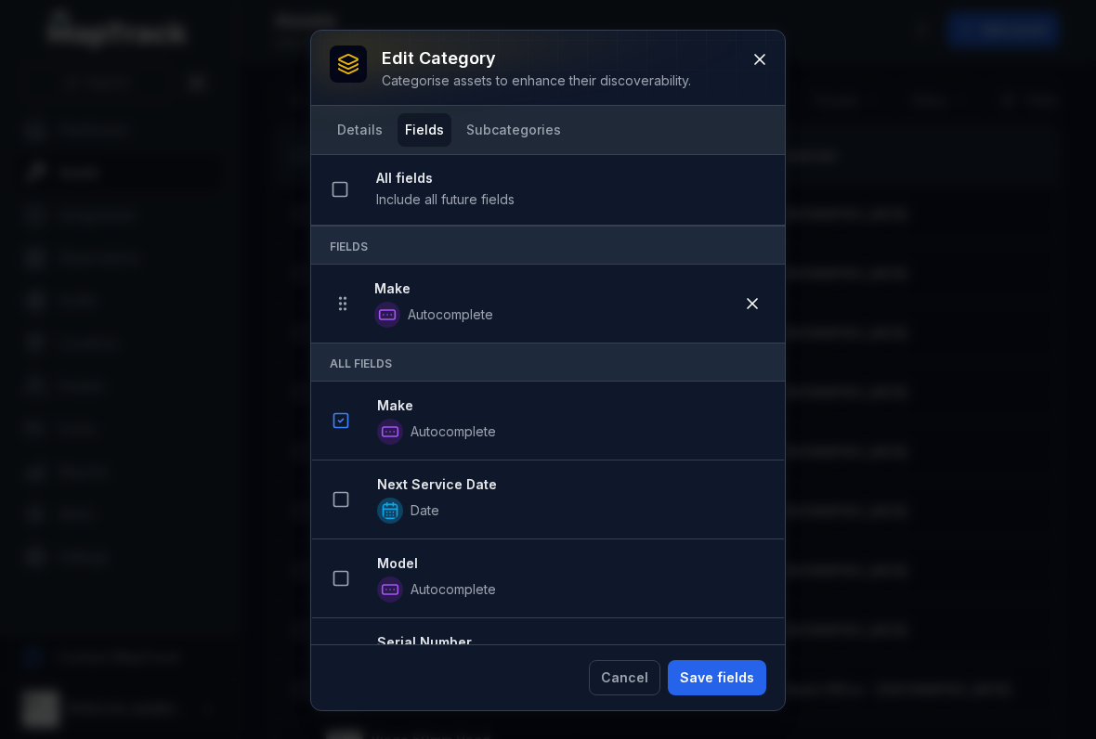
click at [345, 494] on icon at bounding box center [340, 499] width 19 height 19
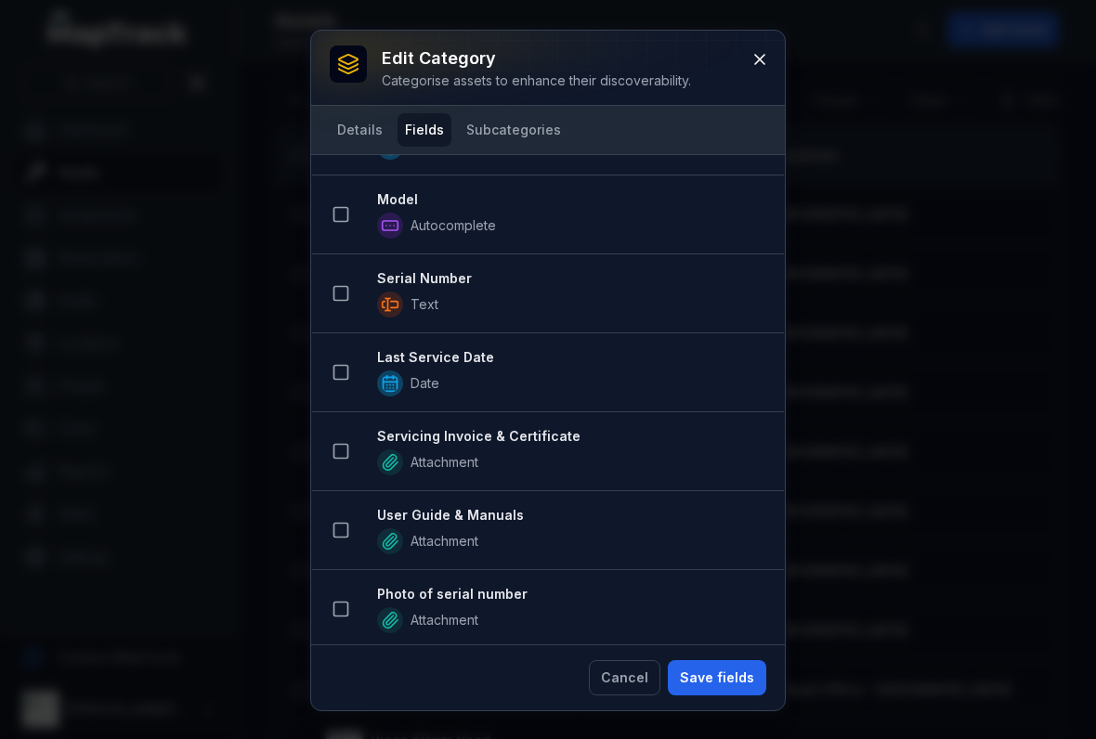
scroll to position [448, 0]
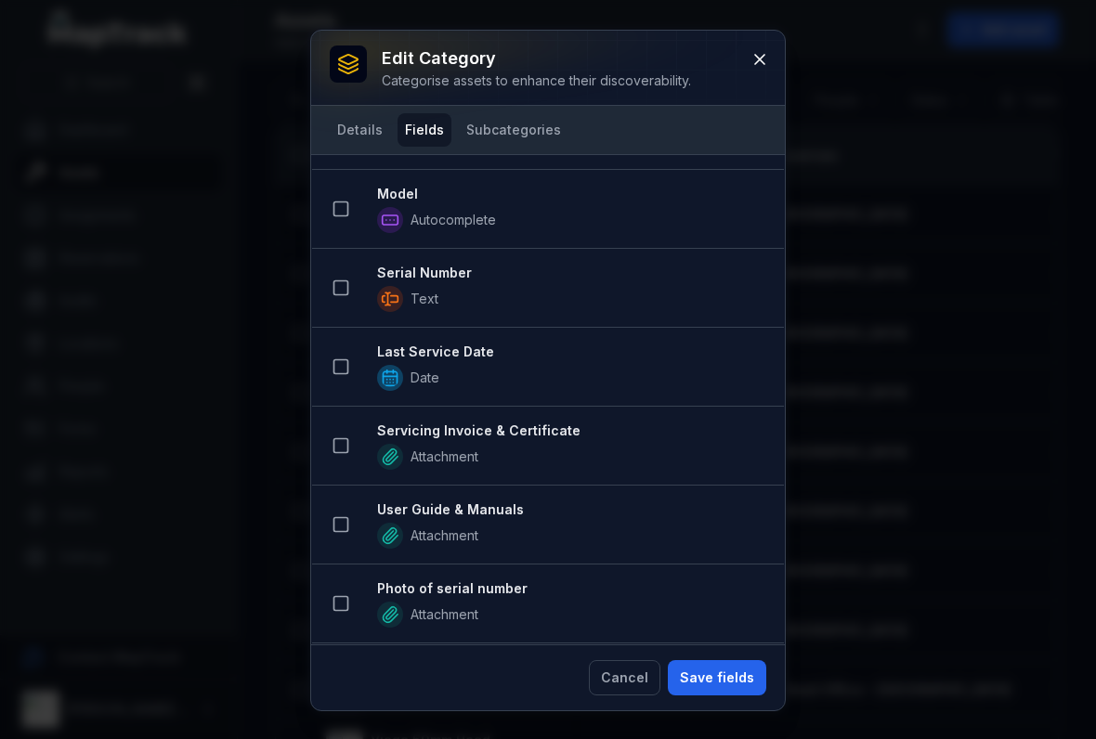
click at [351, 221] on button at bounding box center [340, 208] width 35 height 35
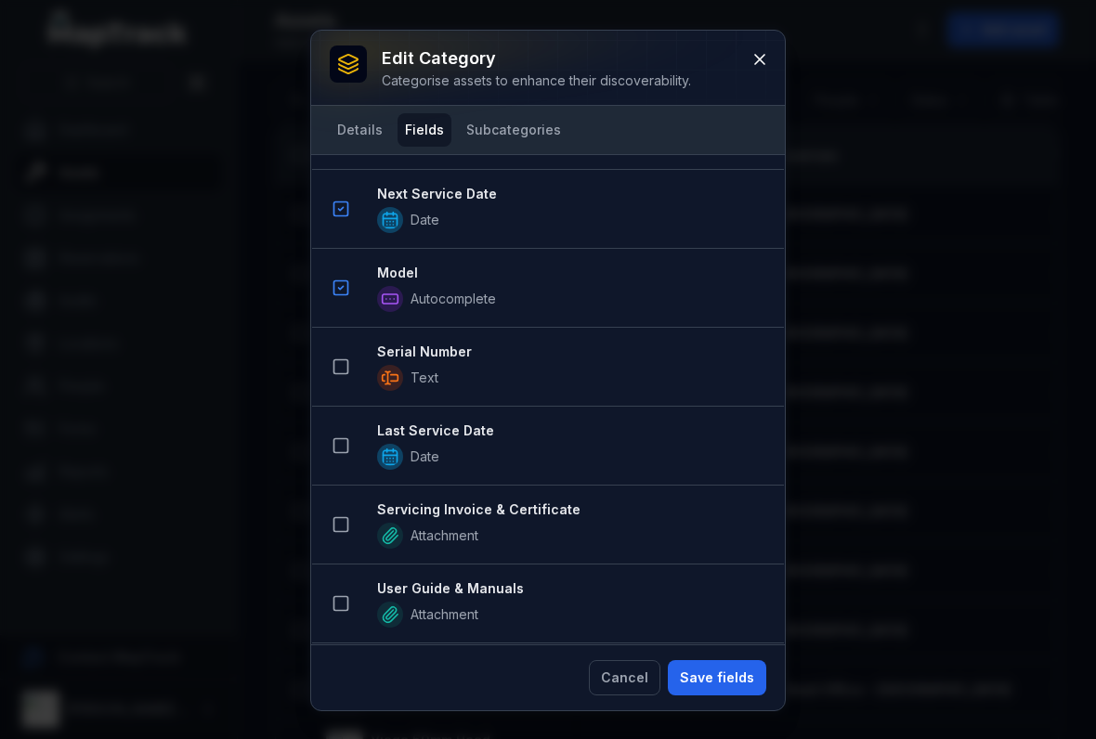
click at [334, 363] on rect at bounding box center [341, 367] width 14 height 14
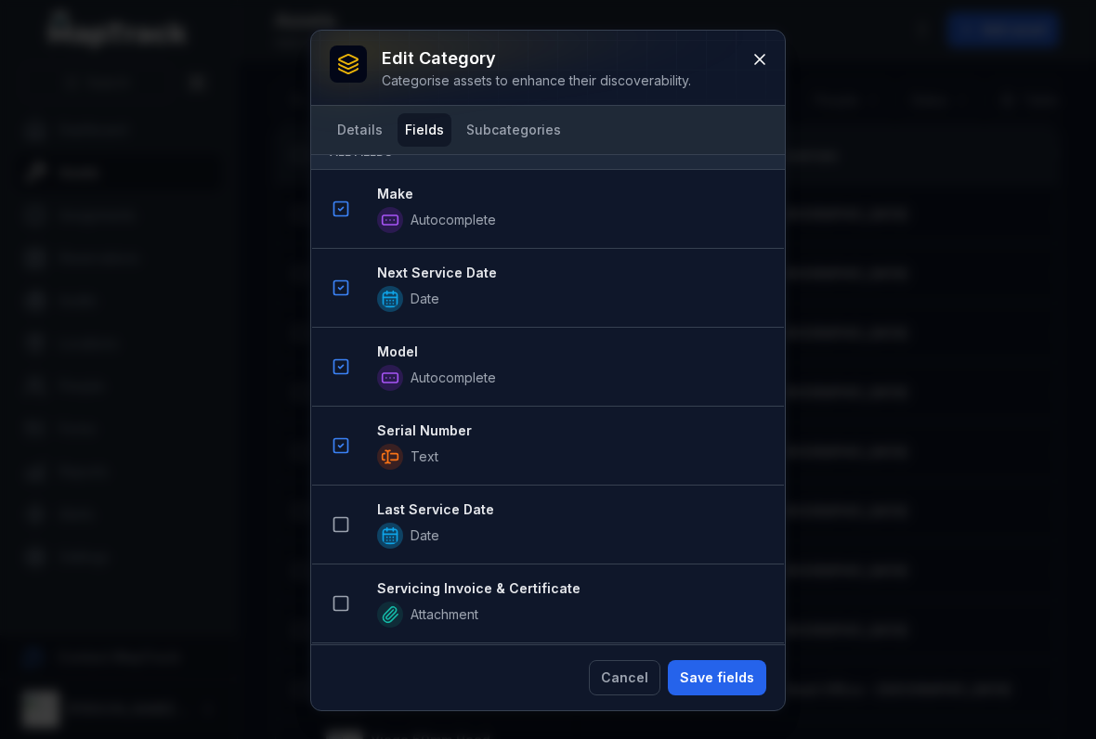
click at [344, 526] on icon at bounding box center [340, 524] width 19 height 19
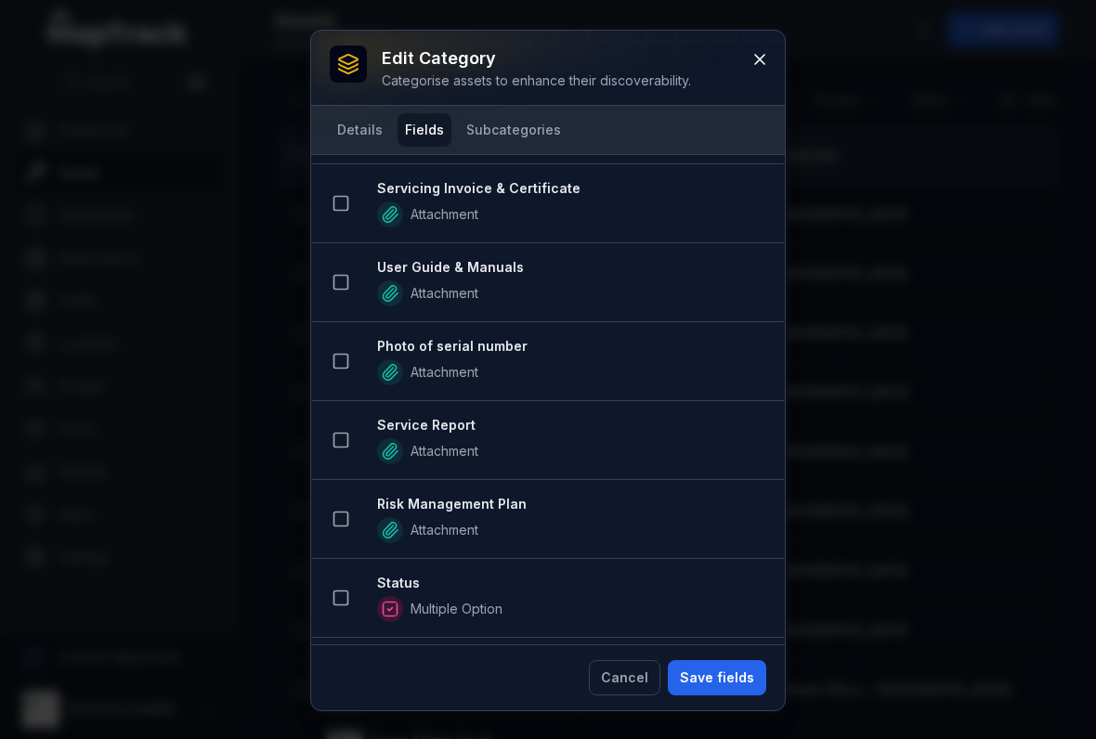
scroll to position [926, 0]
click at [350, 210] on button at bounding box center [340, 205] width 35 height 35
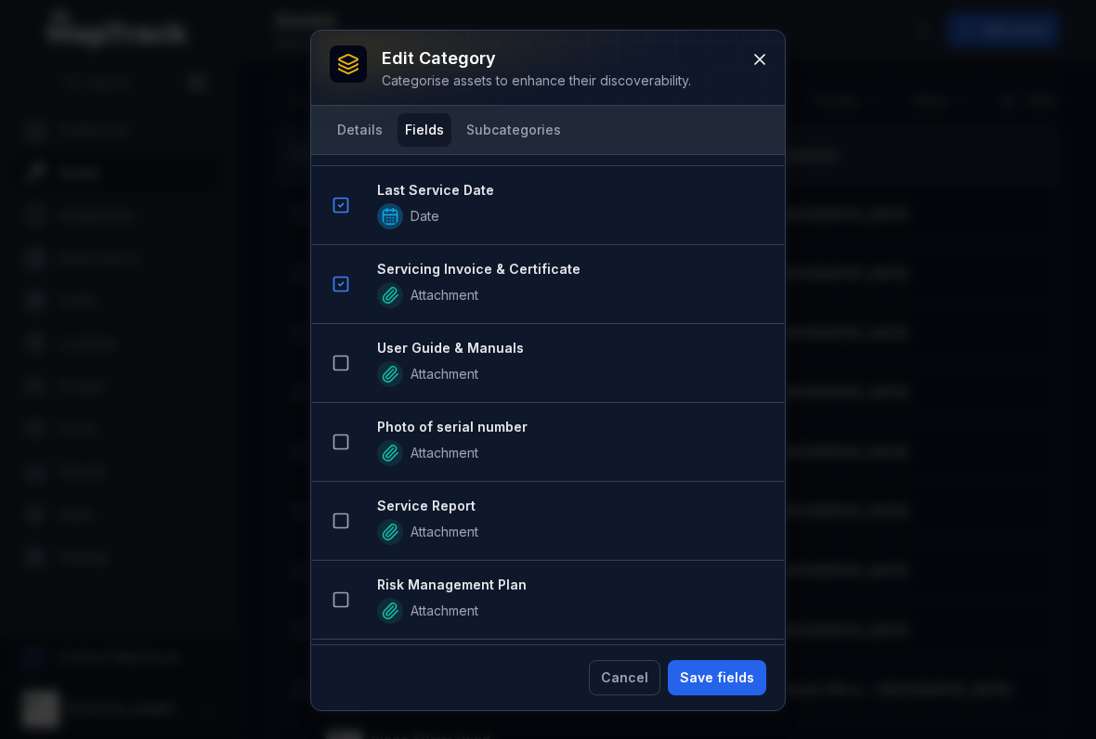
click at [344, 370] on rect at bounding box center [341, 364] width 14 height 14
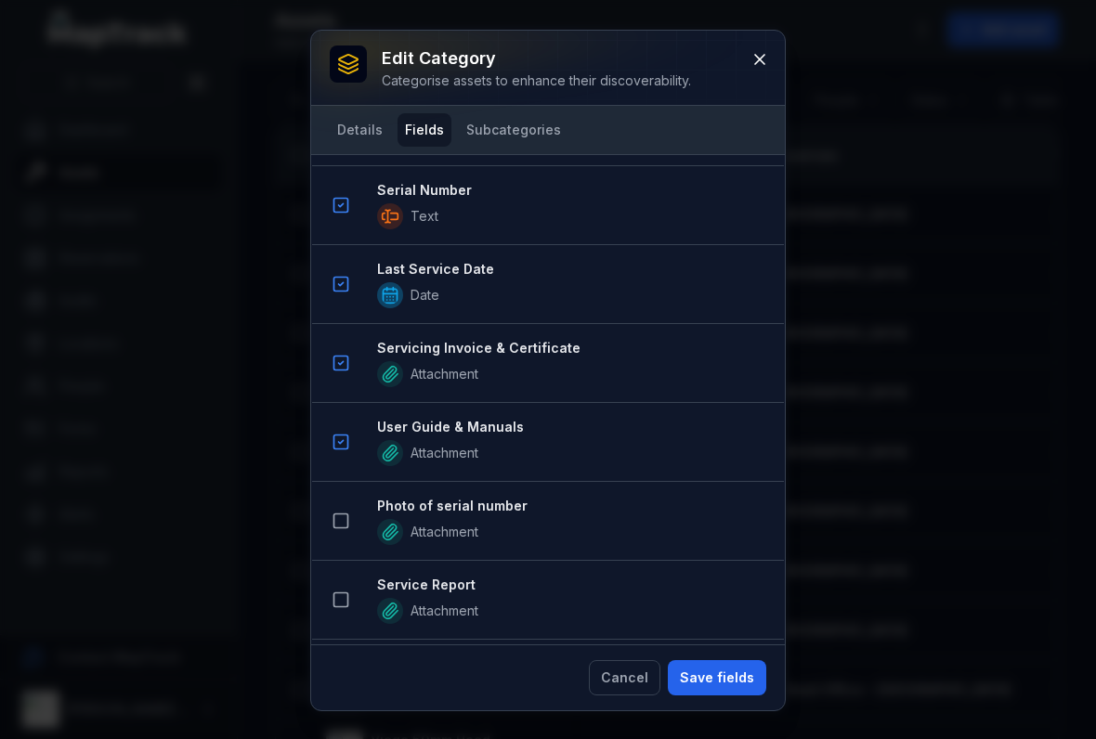
click at [352, 526] on button at bounding box center [340, 520] width 35 height 35
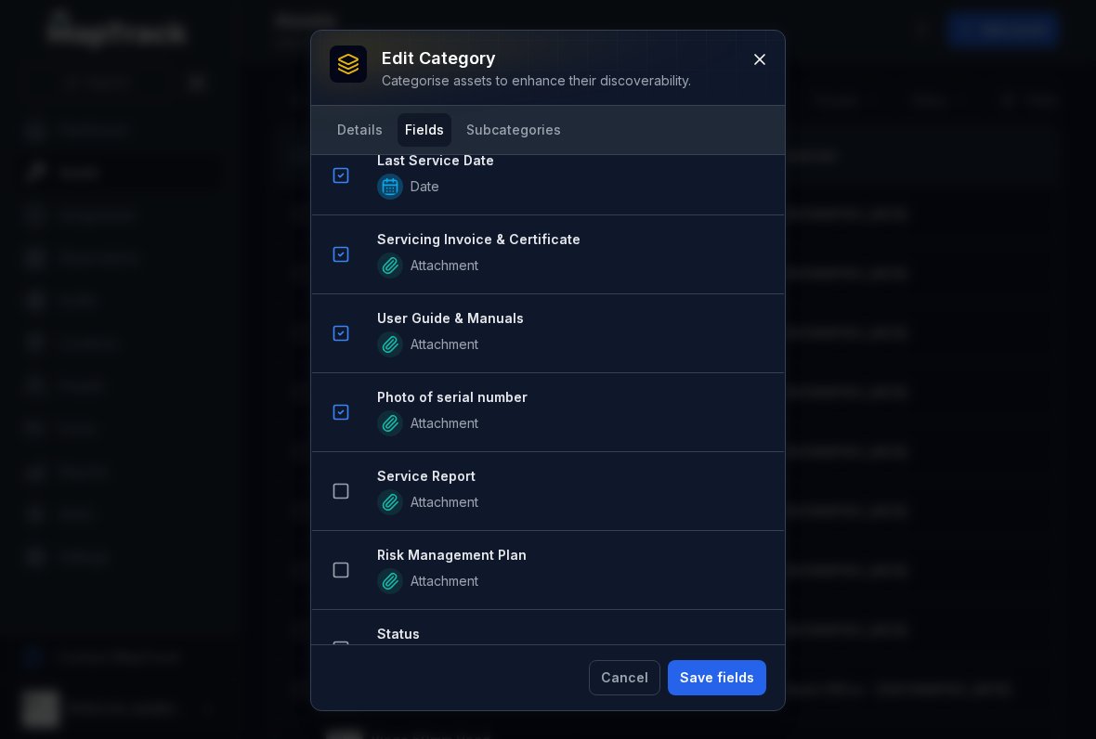
click at [352, 494] on button at bounding box center [340, 491] width 35 height 35
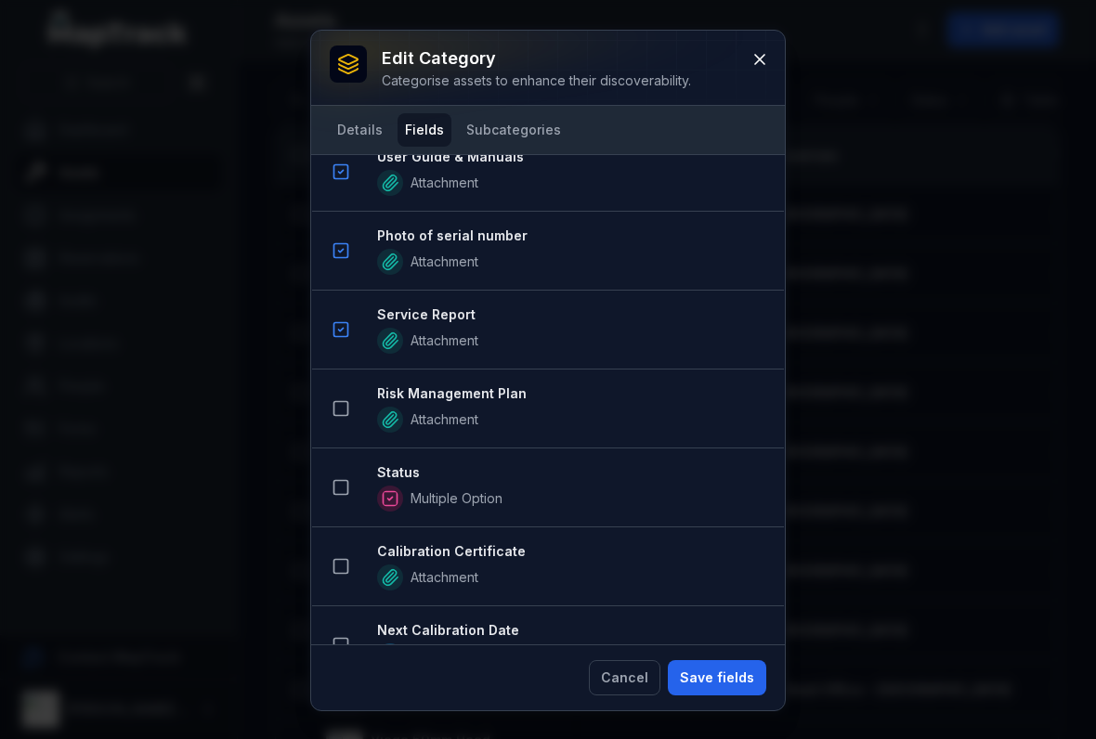
click at [339, 423] on button at bounding box center [340, 408] width 35 height 35
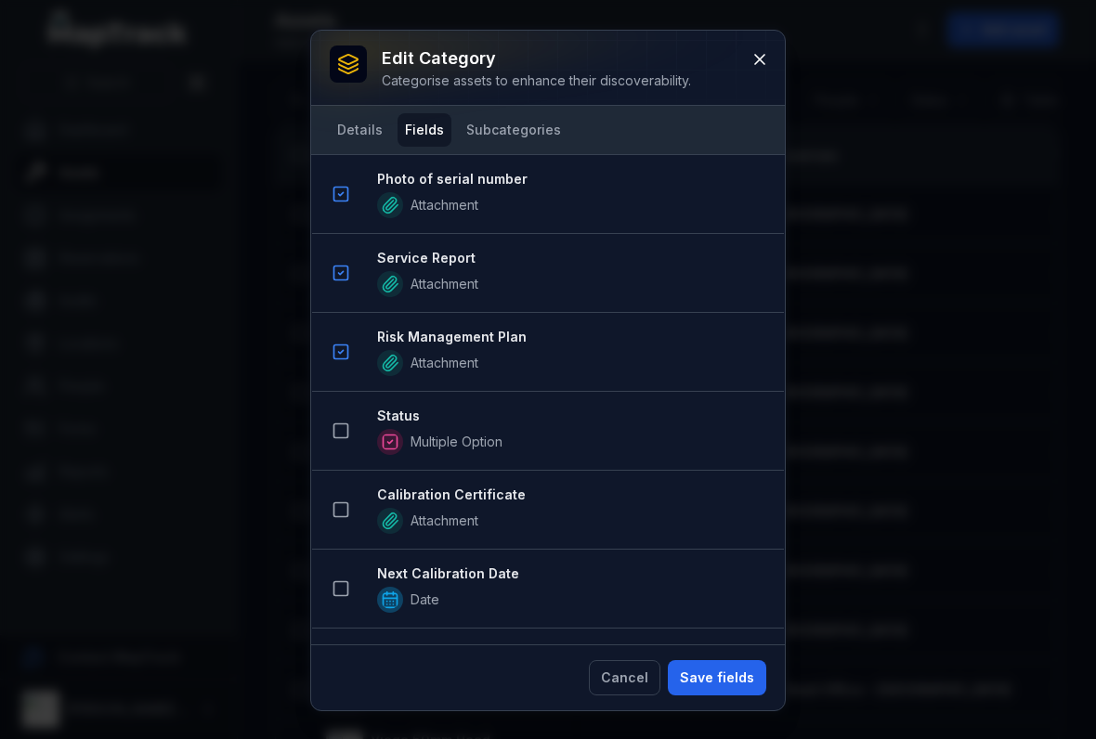
click at [346, 439] on icon at bounding box center [340, 431] width 19 height 19
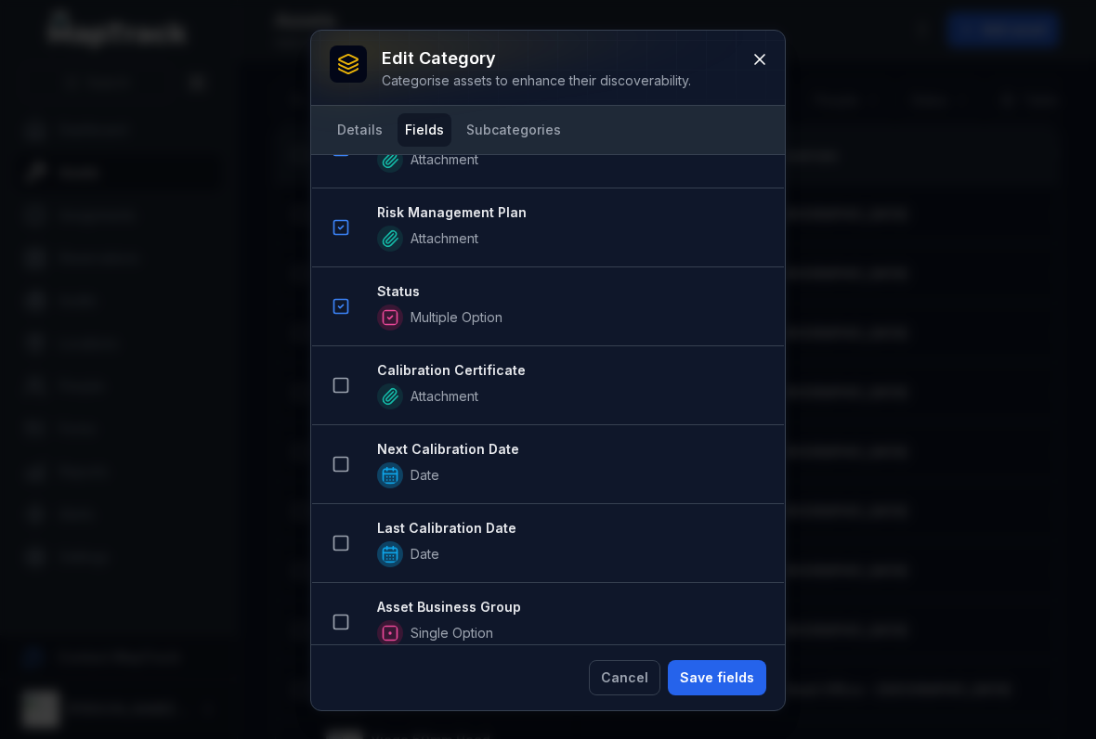
click at [341, 388] on icon at bounding box center [340, 385] width 19 height 19
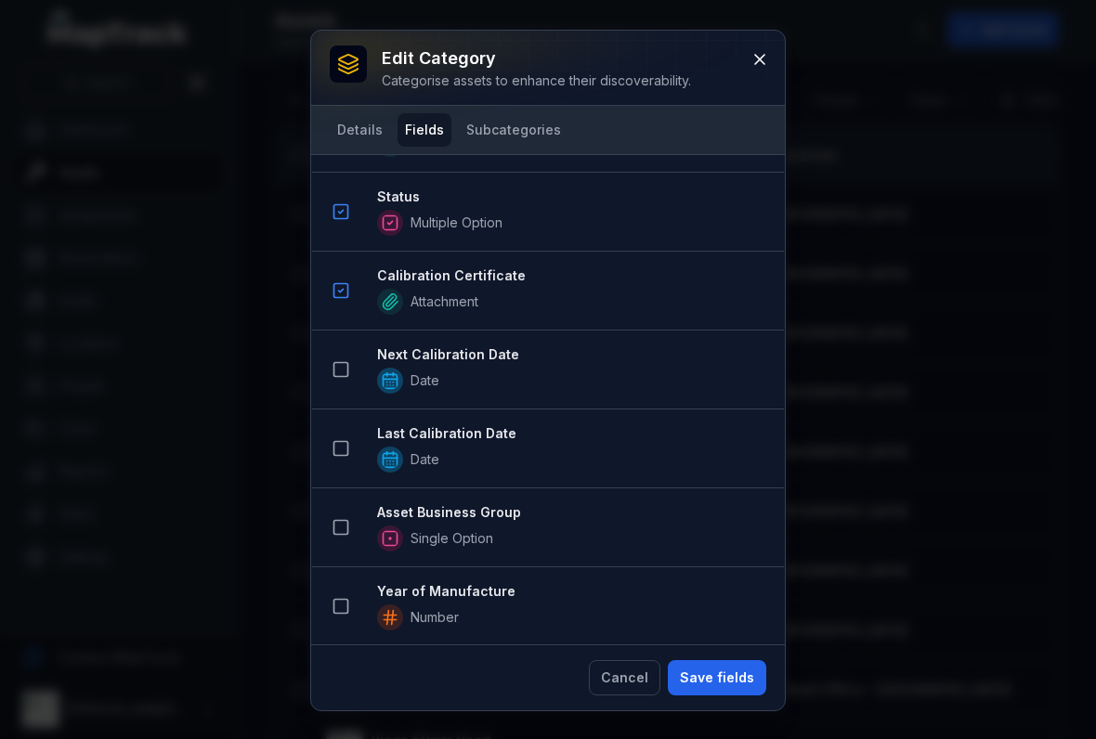
scroll to position [1870, 0]
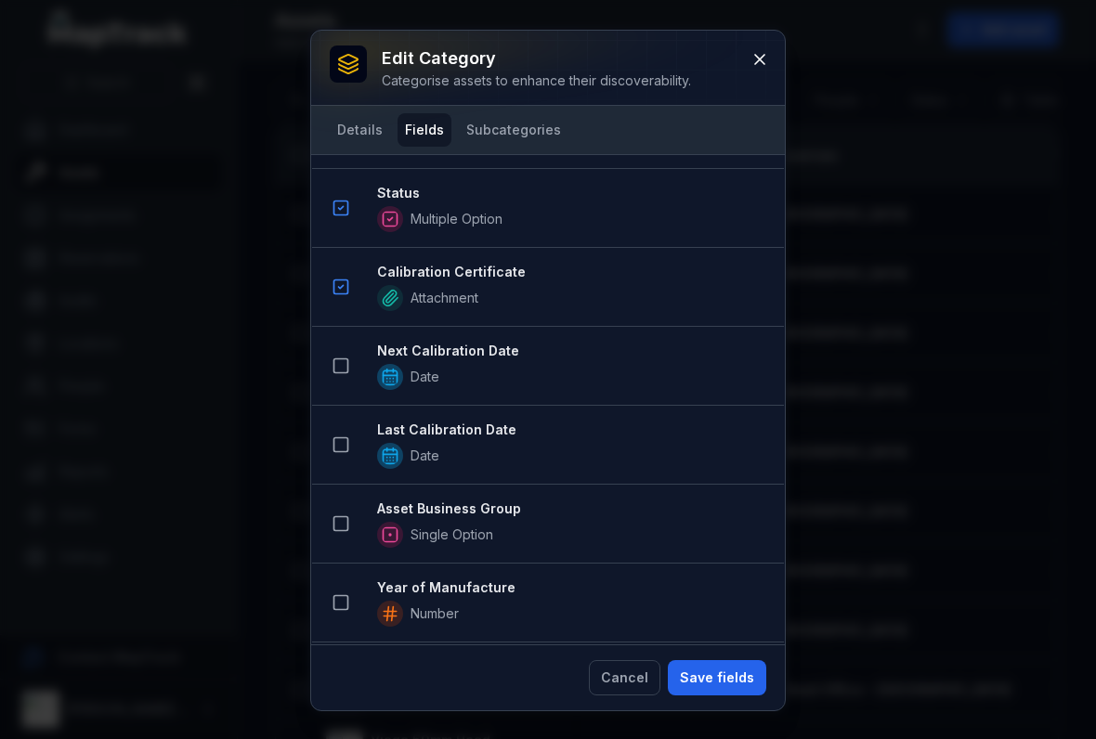
click at [343, 538] on button at bounding box center [340, 523] width 35 height 35
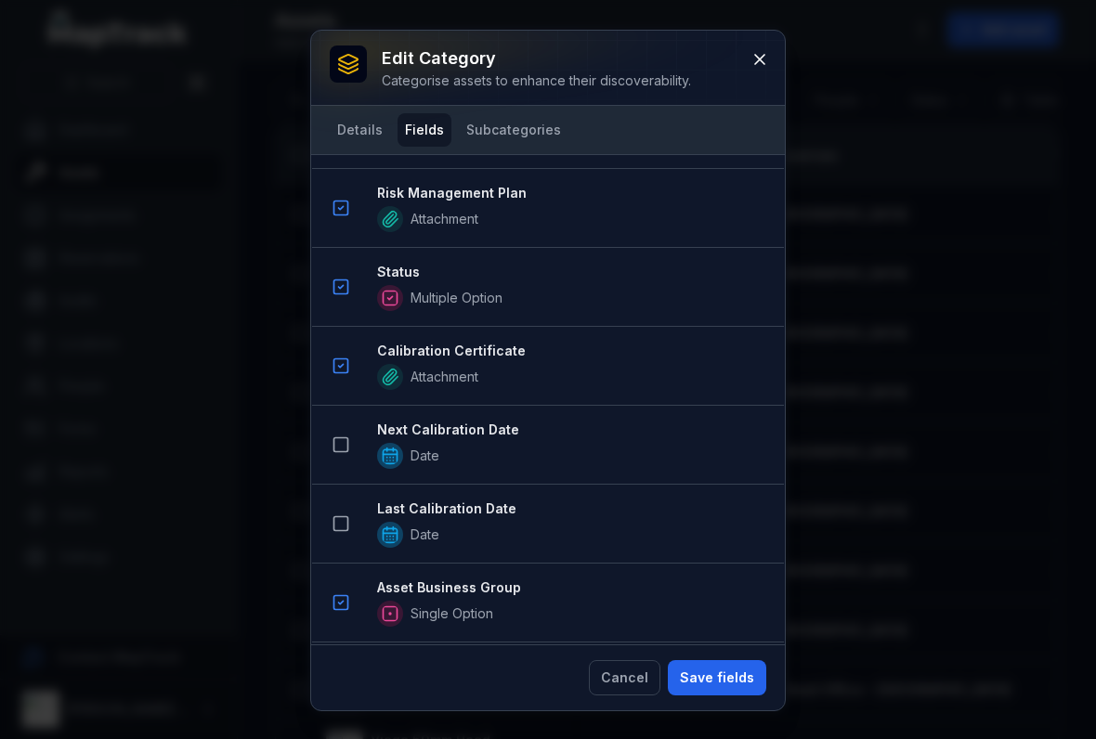
click at [707, 669] on button "Save fields" at bounding box center [717, 677] width 98 height 35
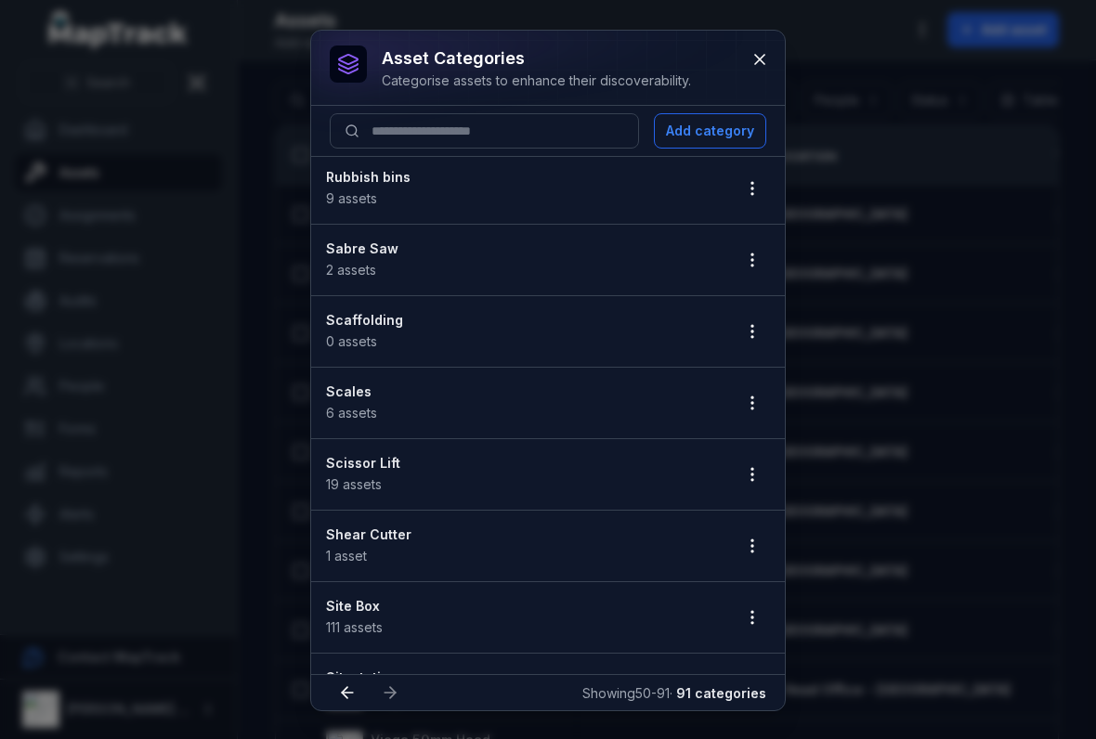
click at [748, 548] on icon "button" at bounding box center [752, 546] width 19 height 19
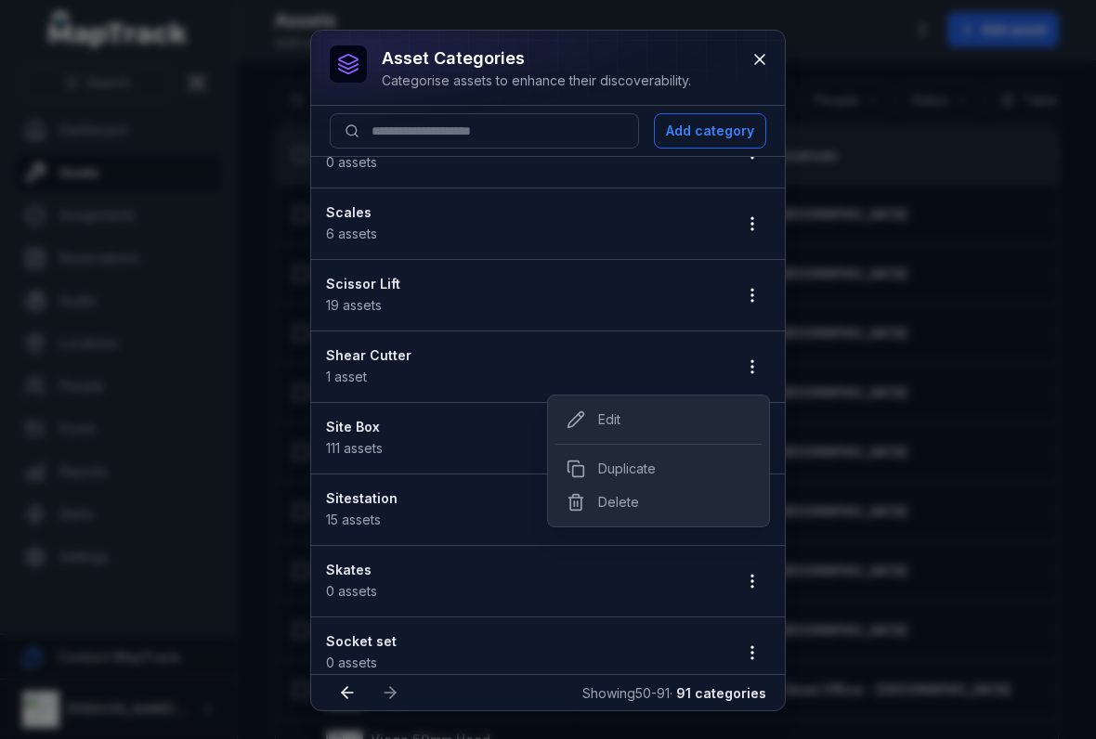
scroll to position [1407, 0]
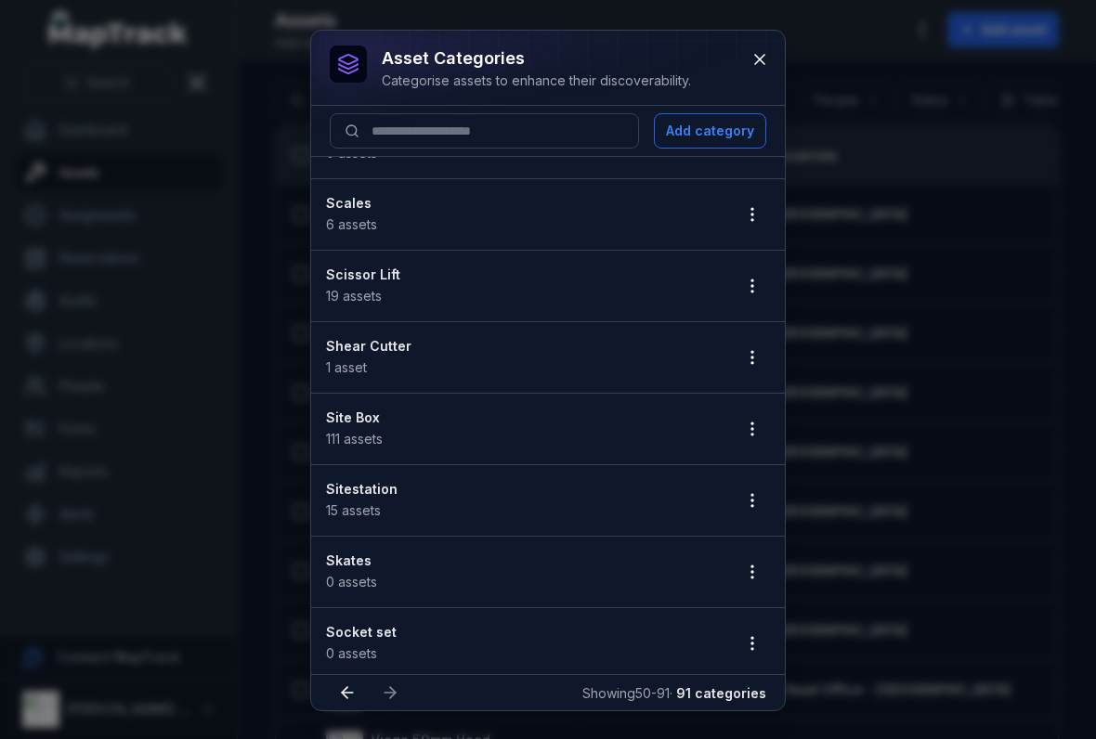
click at [397, 372] on div "Shear Cutter 1 asset" at bounding box center [521, 357] width 390 height 41
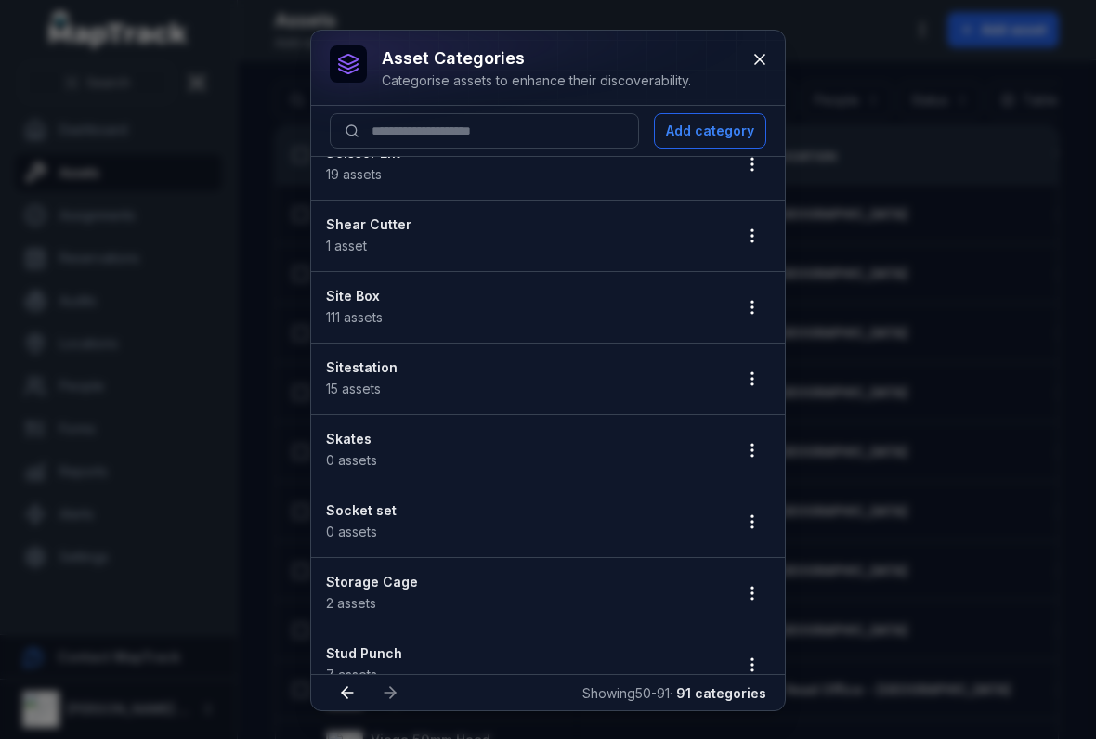
scroll to position [1530, 0]
click at [753, 290] on button "button" at bounding box center [751, 305] width 35 height 35
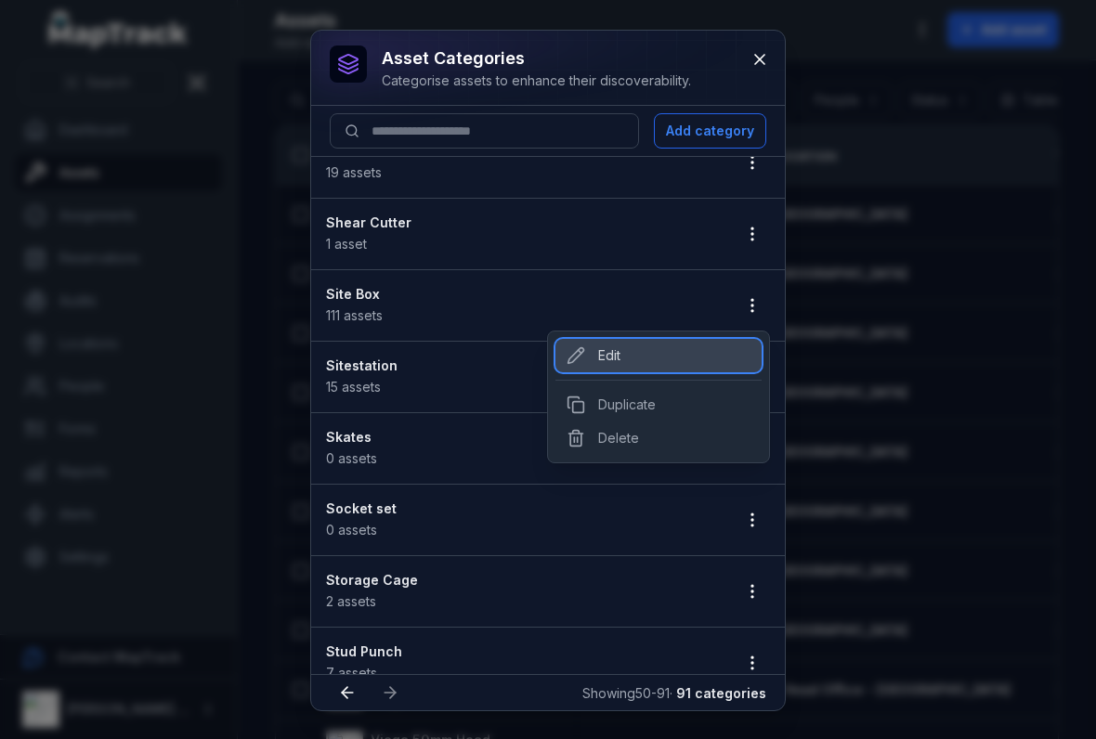
click at [591, 363] on div "Edit" at bounding box center [658, 355] width 206 height 33
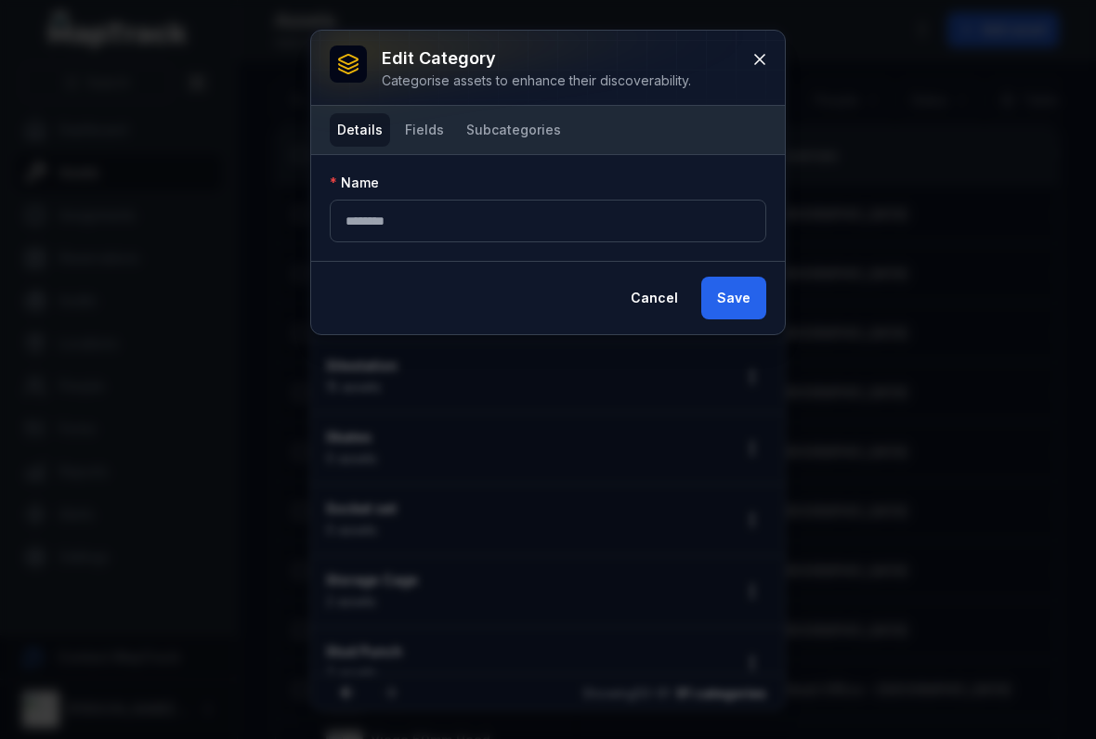
click at [413, 144] on button "Fields" at bounding box center [424, 129] width 54 height 33
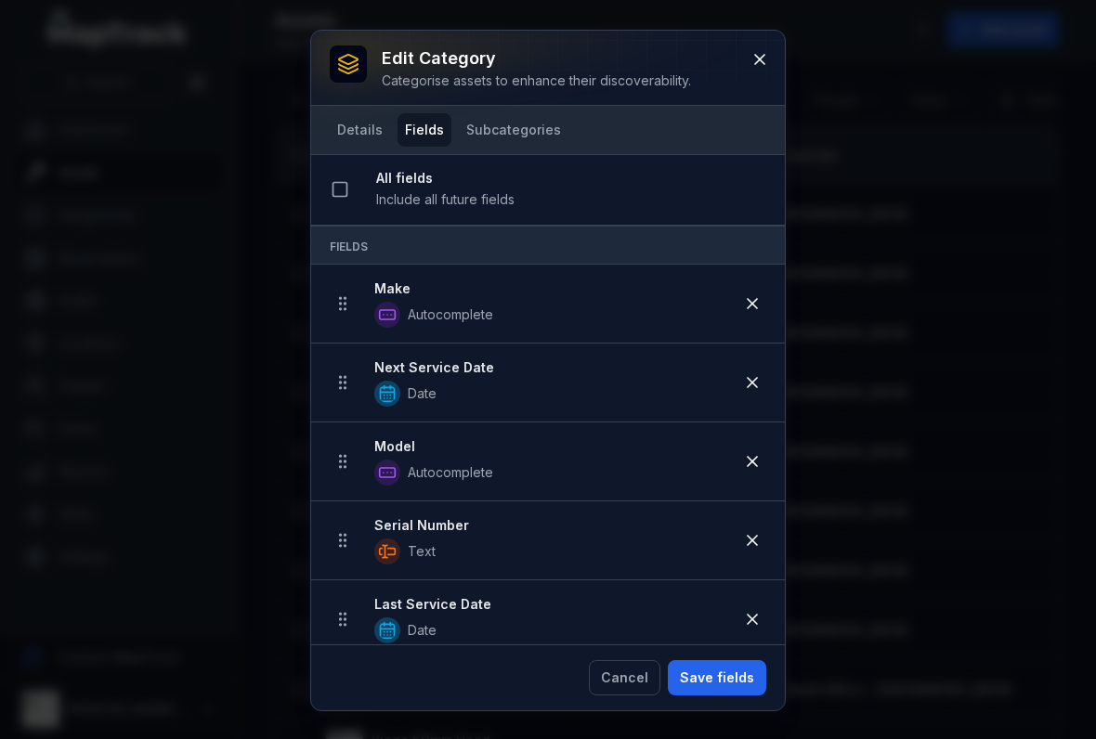
click at [422, 153] on div "Details Fields Subcategories" at bounding box center [548, 130] width 474 height 48
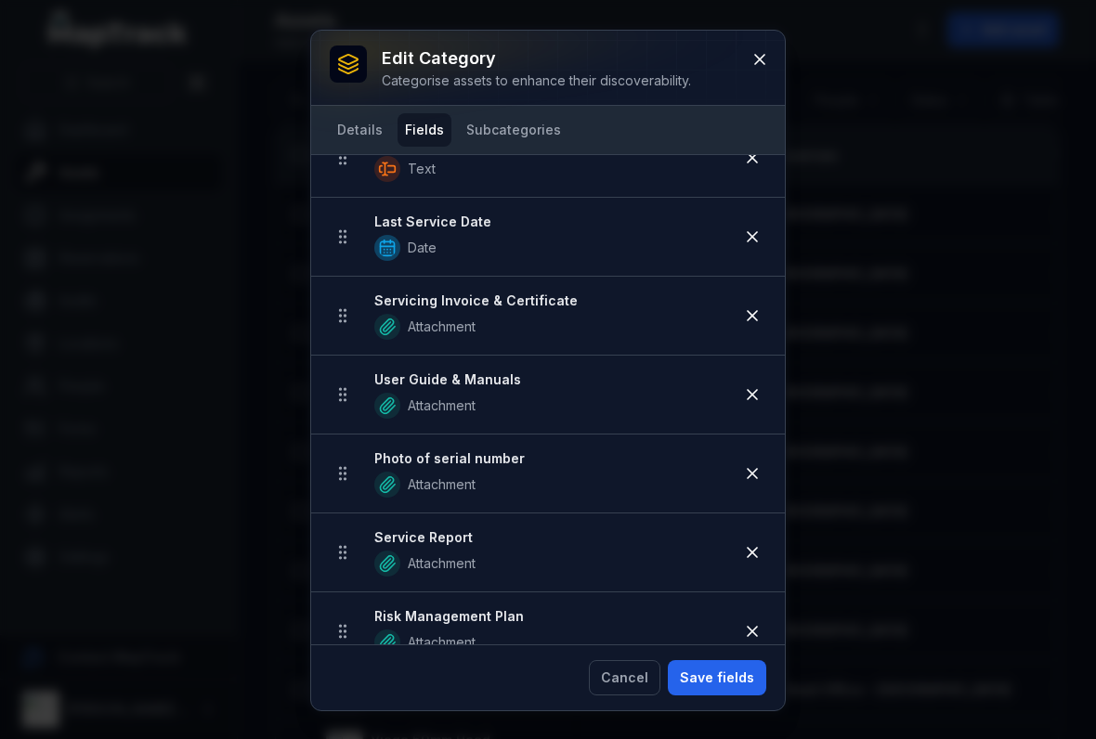
scroll to position [384, 0]
click at [751, 387] on icon at bounding box center [752, 392] width 19 height 19
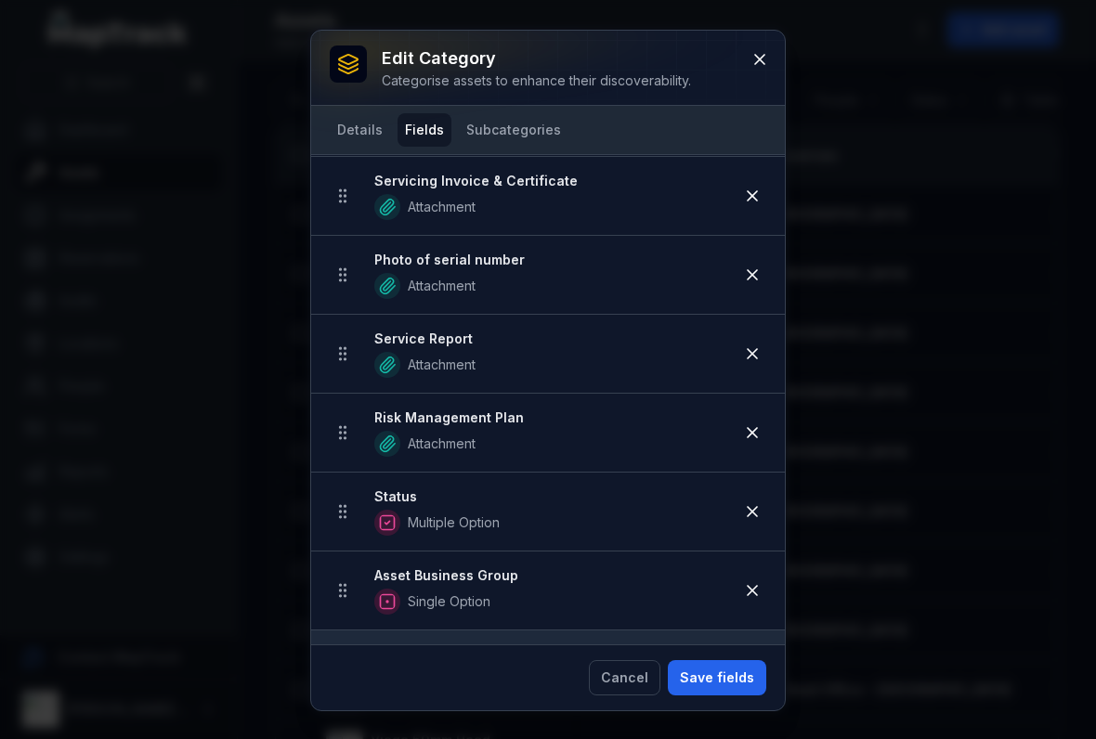
scroll to position [507, 0]
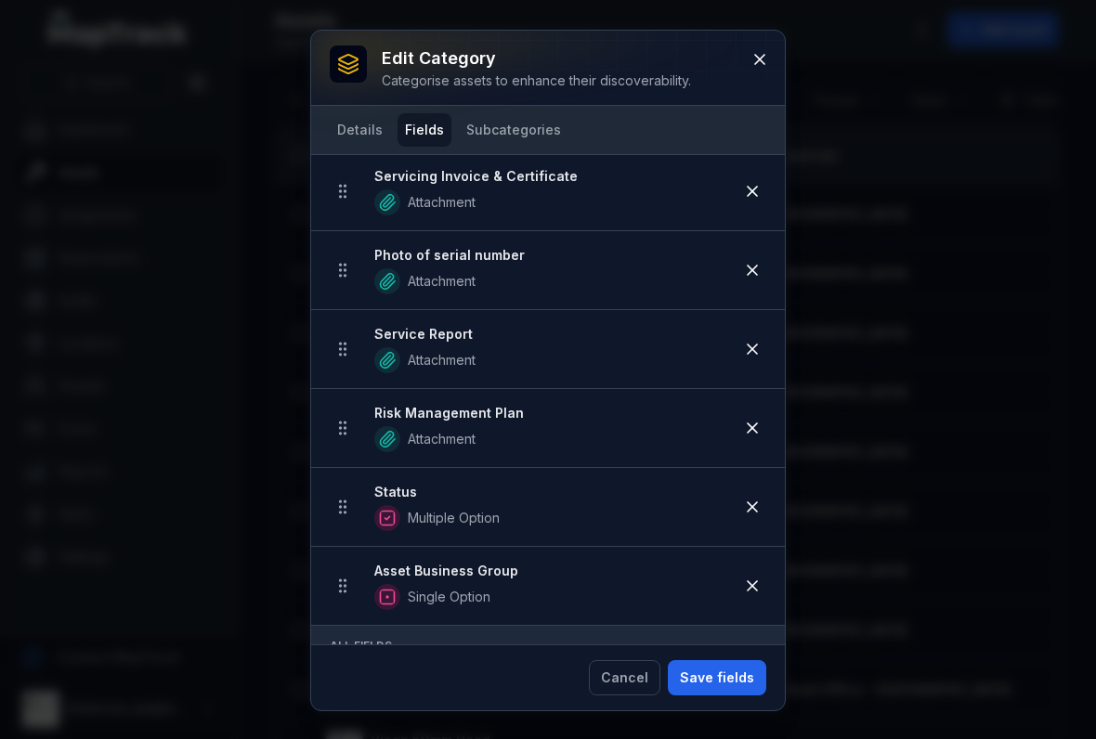
click at [747, 429] on icon at bounding box center [752, 428] width 19 height 19
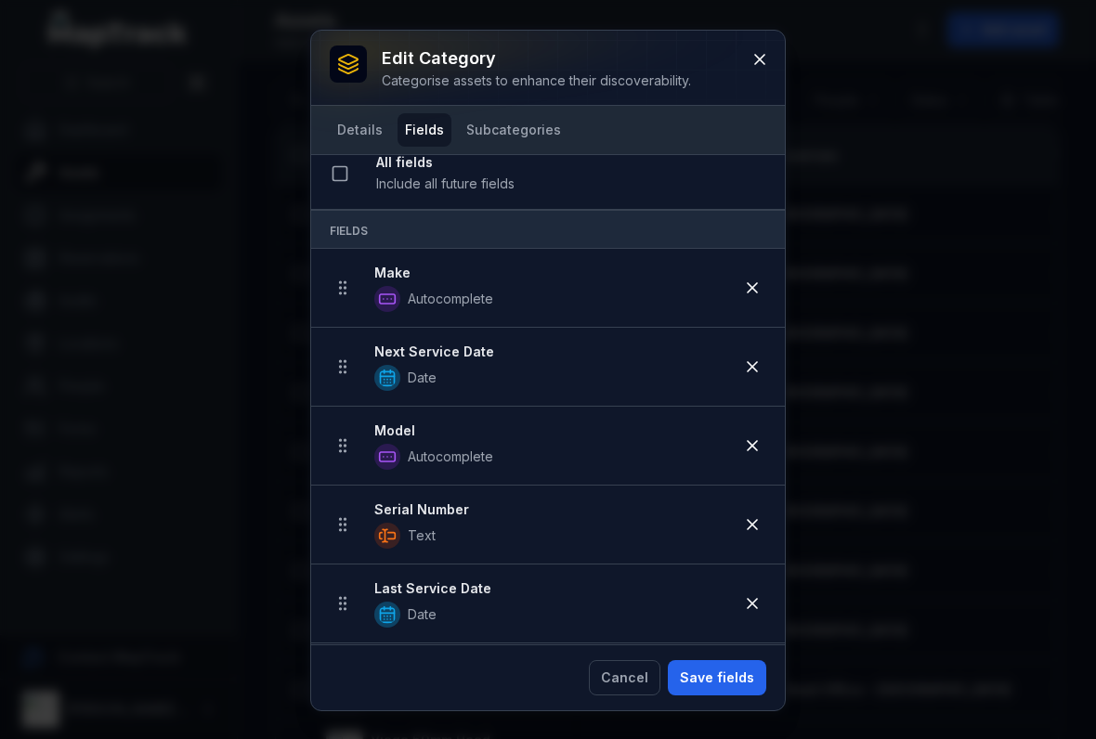
scroll to position [34, 0]
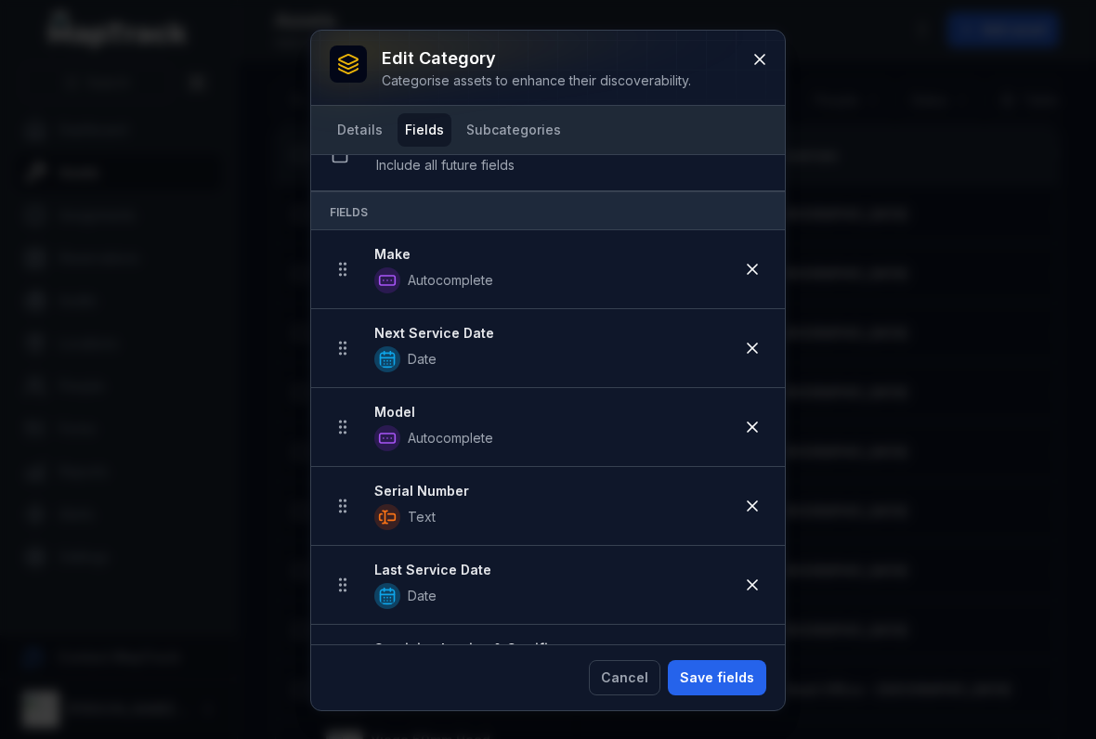
click at [725, 672] on button "Save fields" at bounding box center [717, 677] width 98 height 35
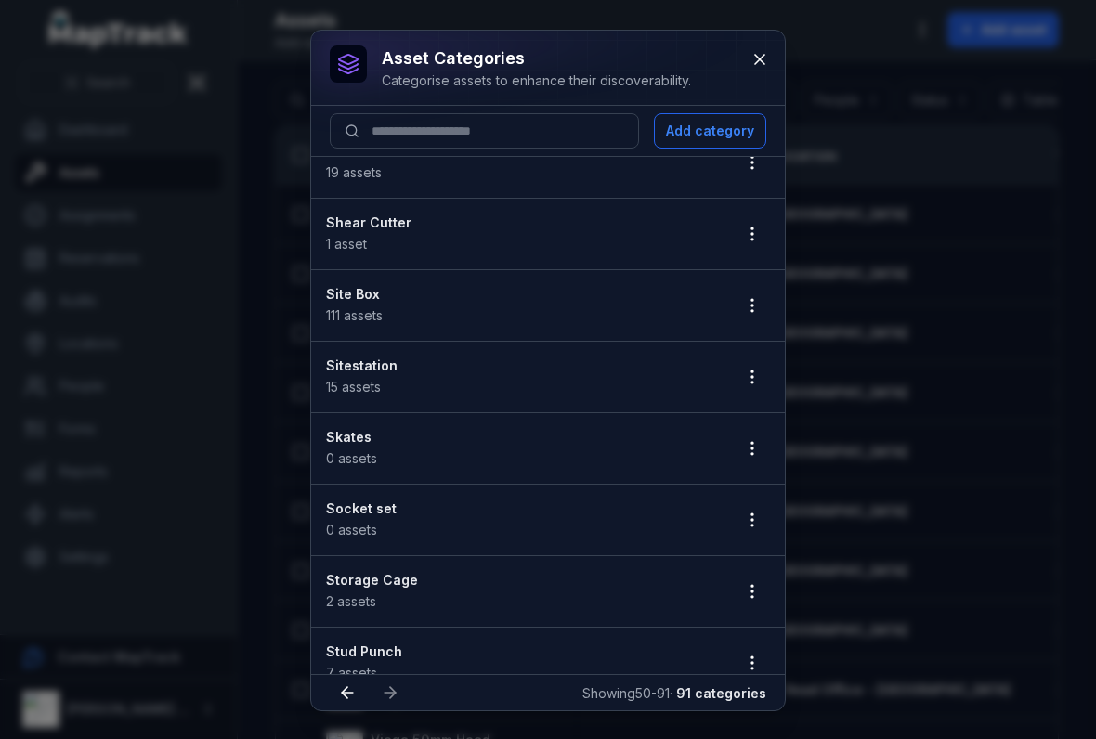
click at [745, 384] on icon "button" at bounding box center [752, 377] width 19 height 19
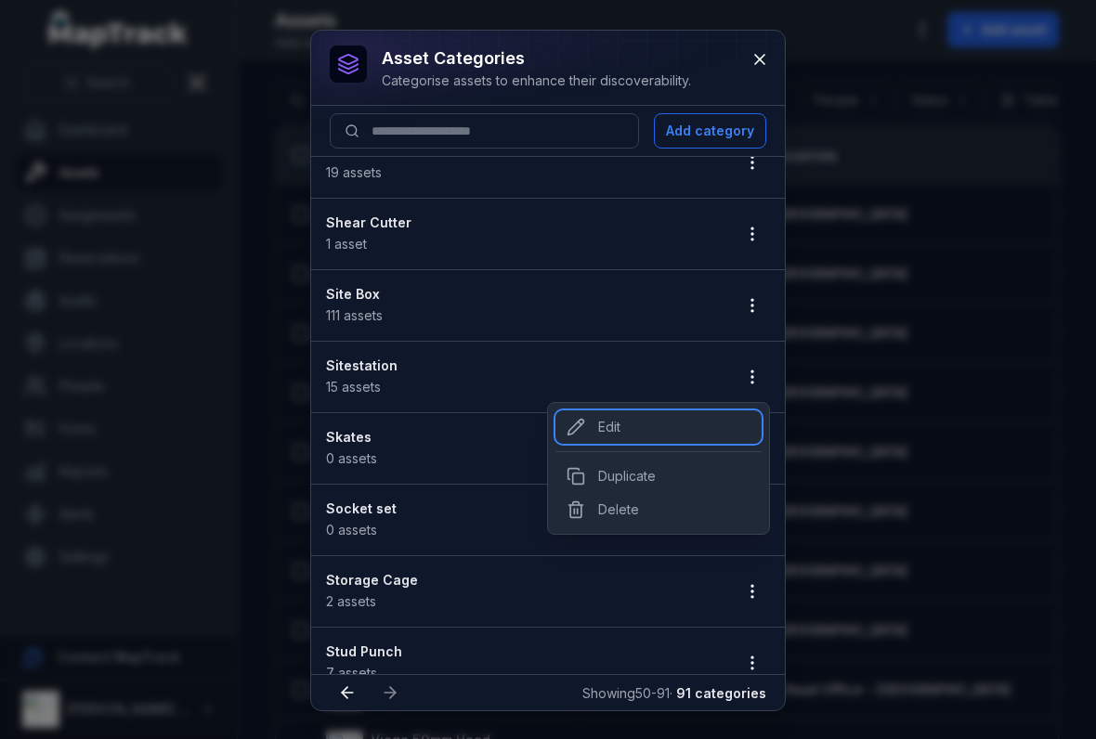
click at [575, 428] on icon at bounding box center [575, 427] width 19 height 19
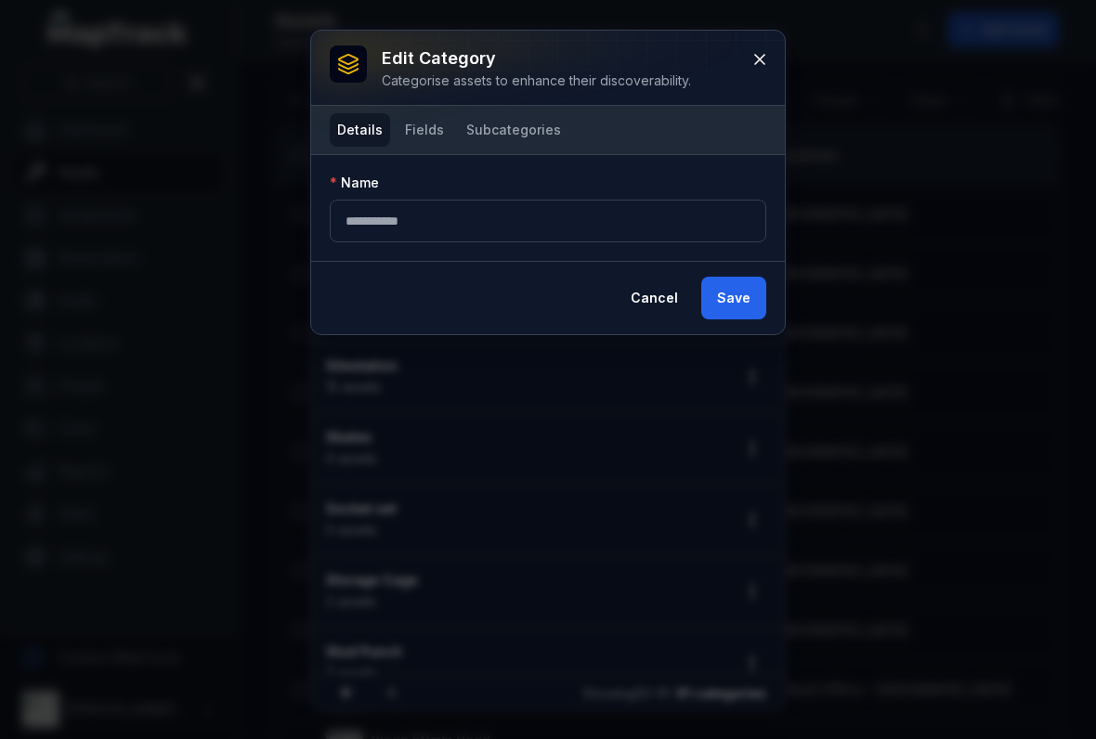
click at [436, 136] on button "Fields" at bounding box center [424, 129] width 54 height 33
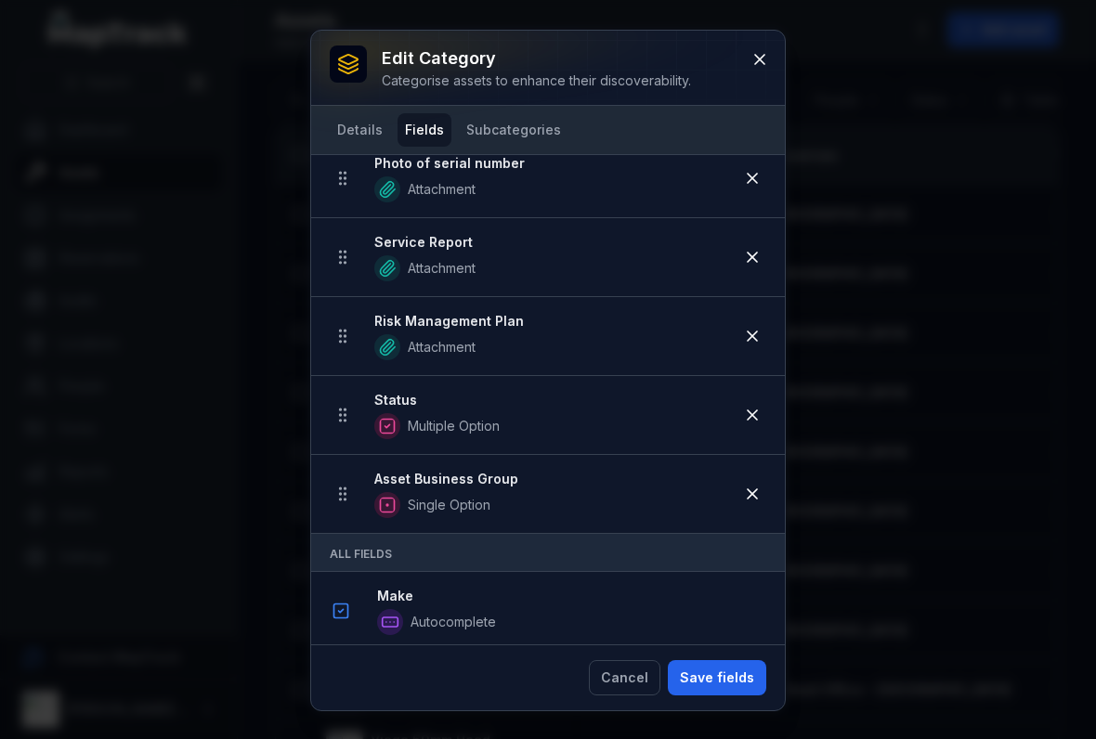
scroll to position [680, 0]
click at [773, 66] on button at bounding box center [759, 59] width 35 height 35
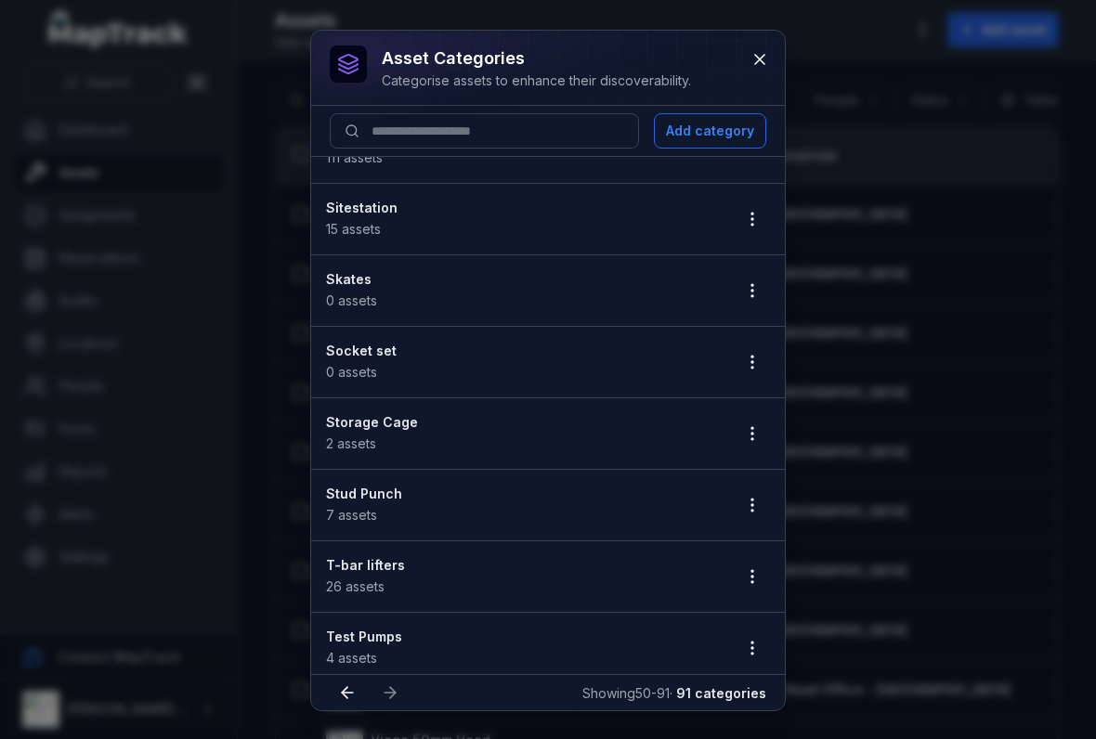
scroll to position [1692, 0]
click at [731, 269] on li "Skates 0 assets" at bounding box center [548, 287] width 474 height 72
click at [740, 287] on button "button" at bounding box center [751, 286] width 35 height 35
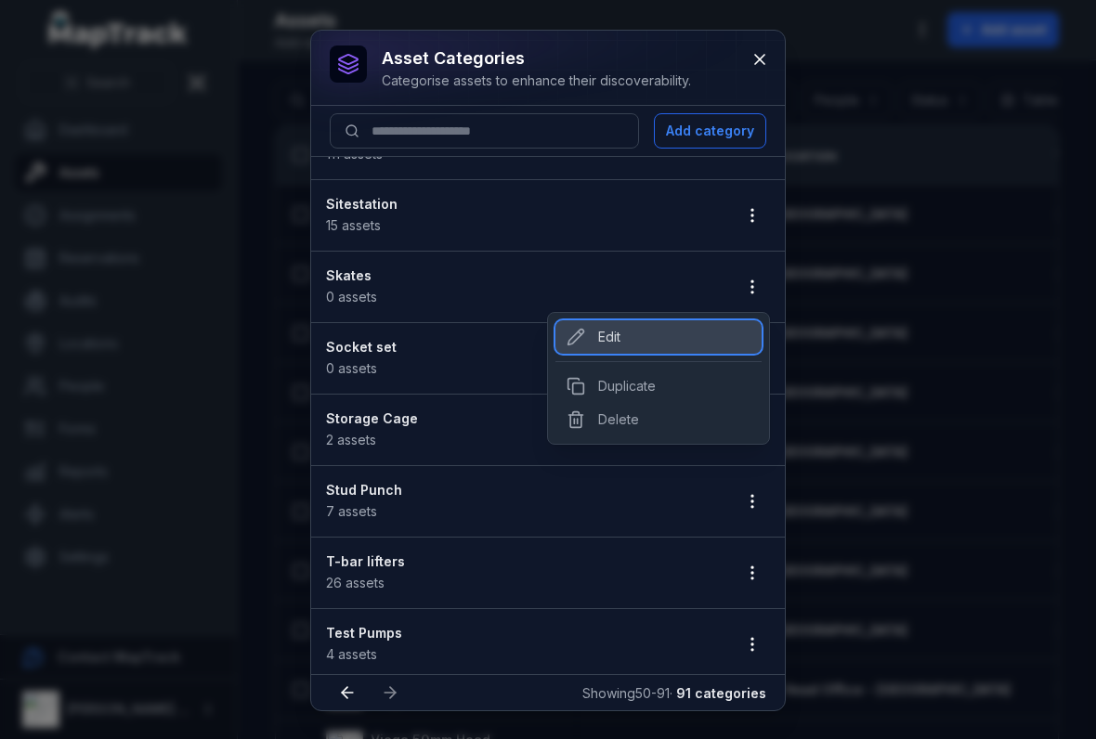
click at [616, 347] on div "Edit" at bounding box center [658, 336] width 206 height 33
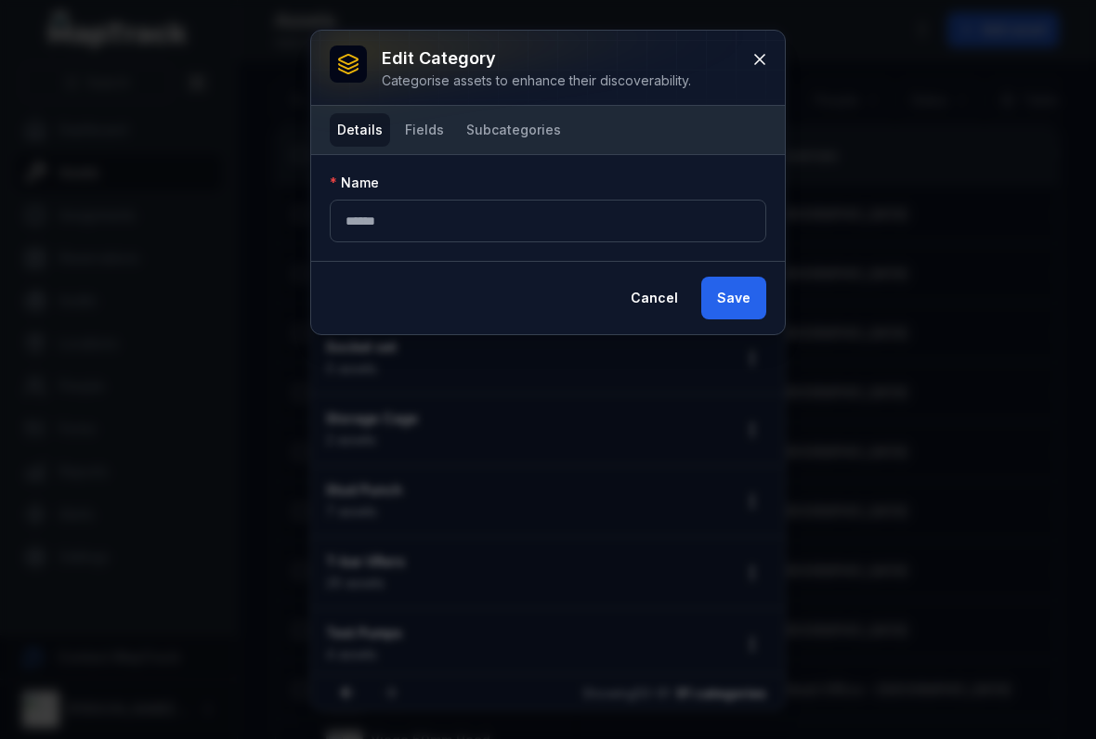
click at [430, 143] on button "Fields" at bounding box center [424, 129] width 54 height 33
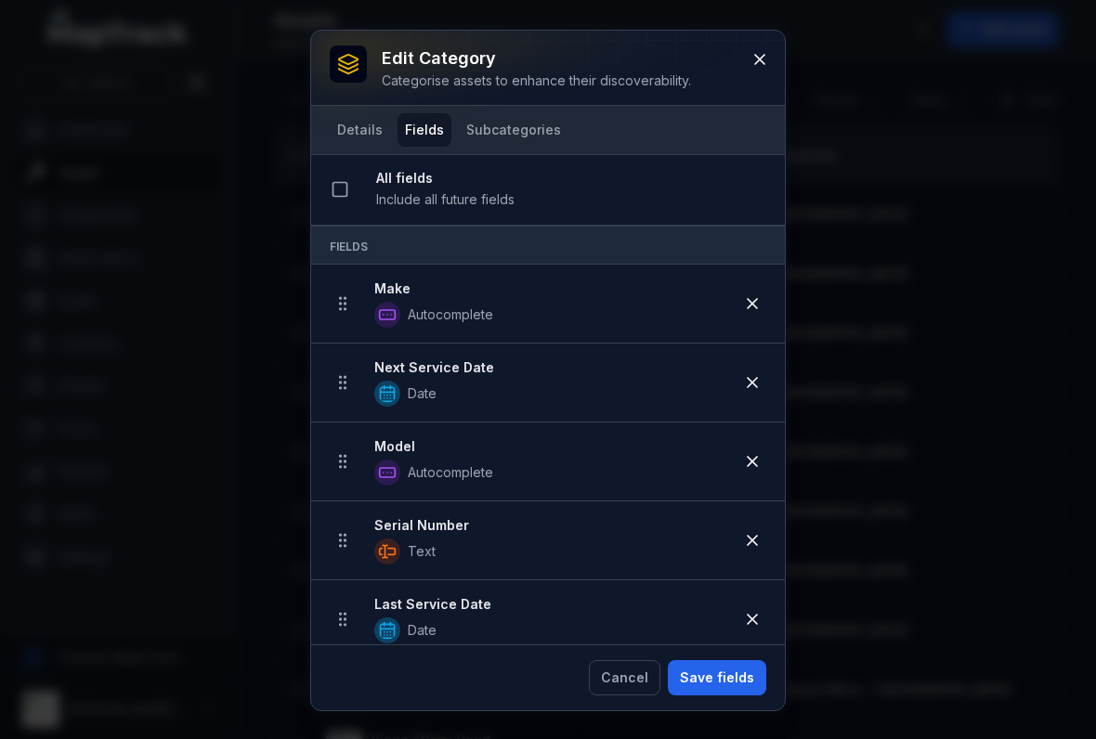
click at [758, 62] on icon at bounding box center [759, 59] width 9 height 9
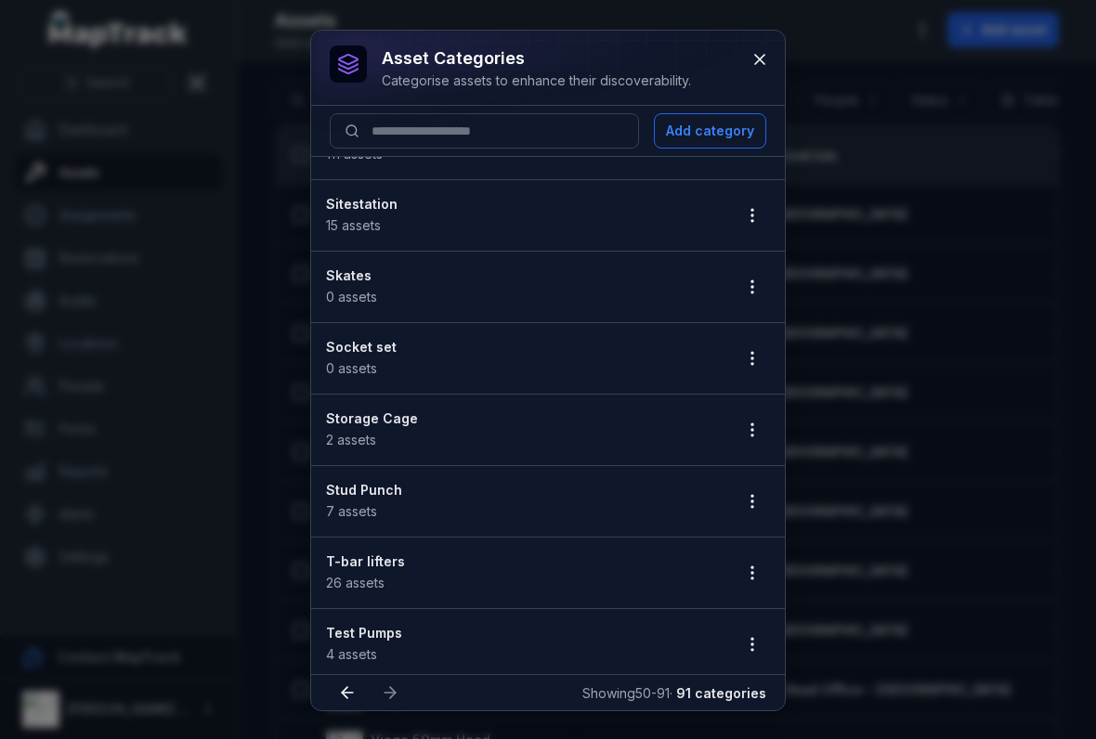
click at [760, 361] on icon "button" at bounding box center [752, 358] width 19 height 19
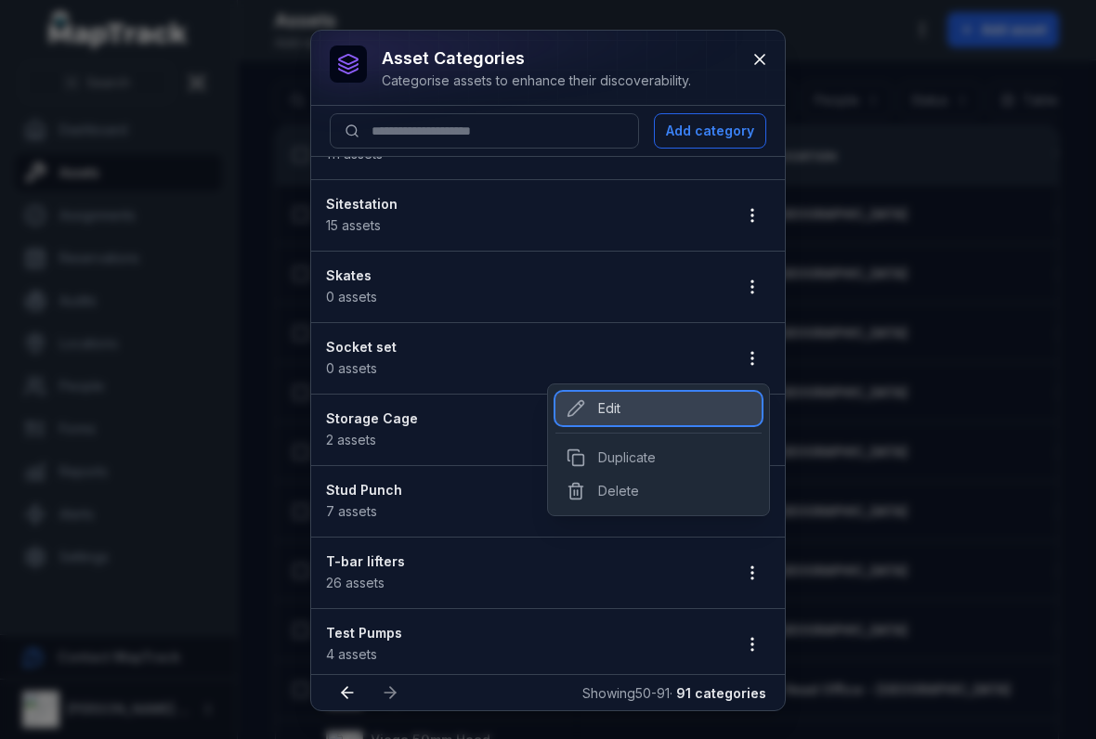
click at [605, 403] on div "Edit" at bounding box center [658, 408] width 206 height 33
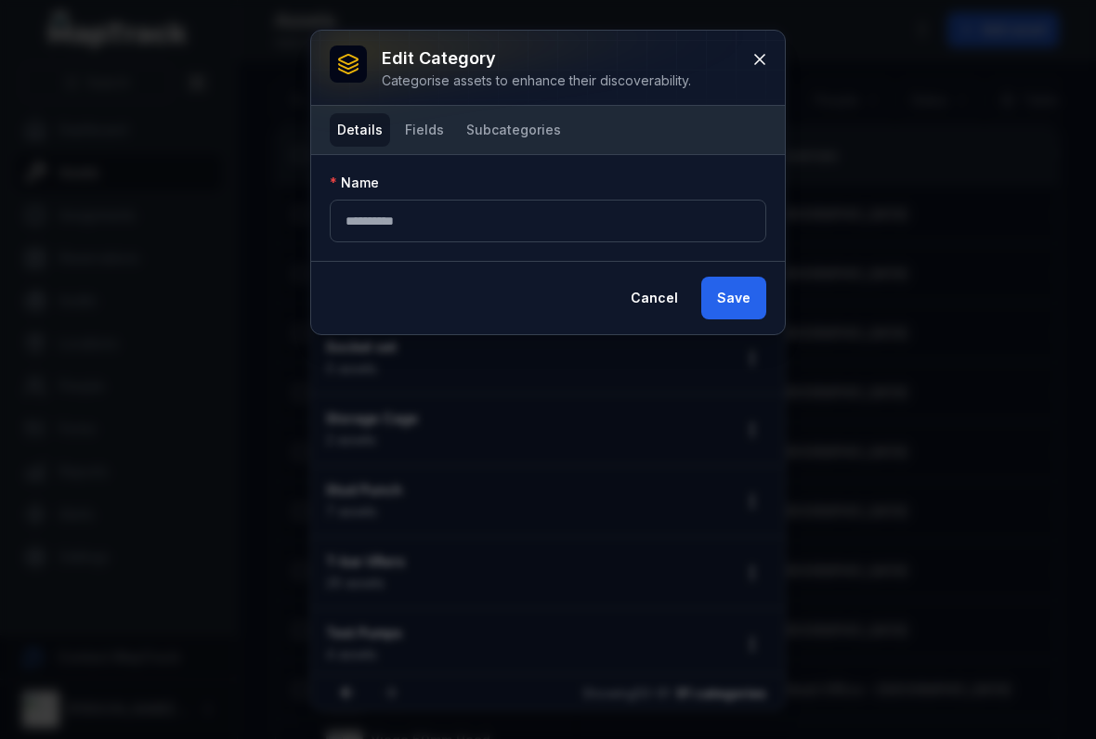
click at [421, 146] on button "Fields" at bounding box center [424, 129] width 54 height 33
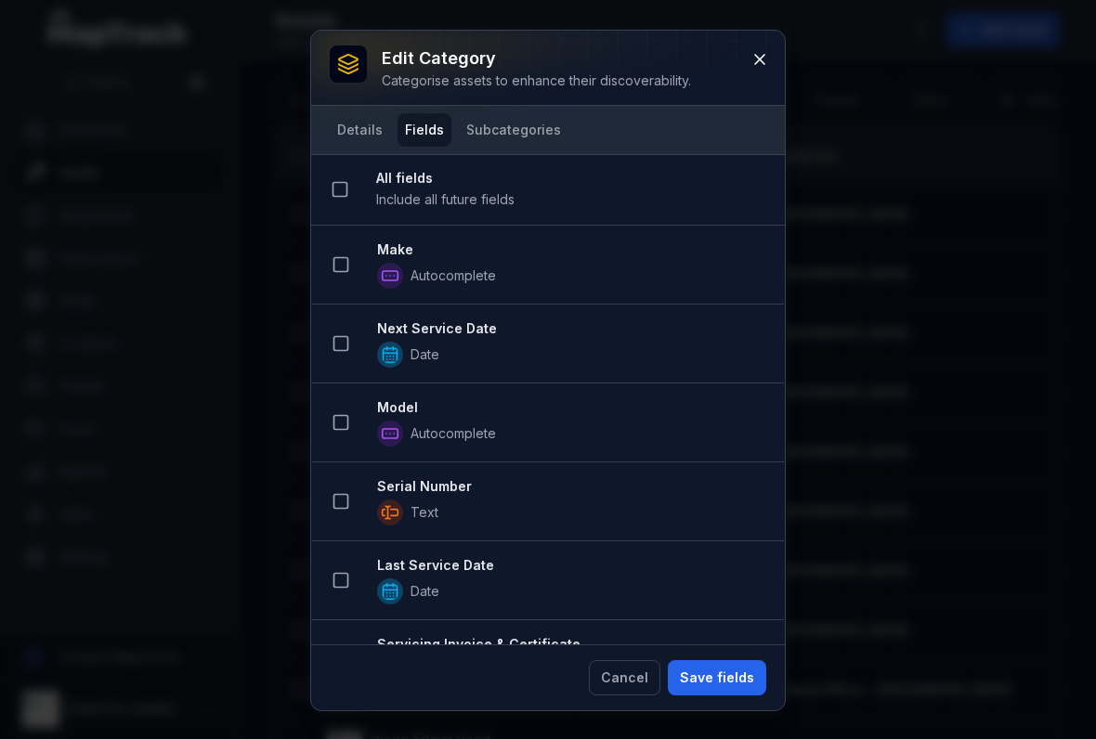
click at [767, 67] on icon at bounding box center [759, 59] width 19 height 19
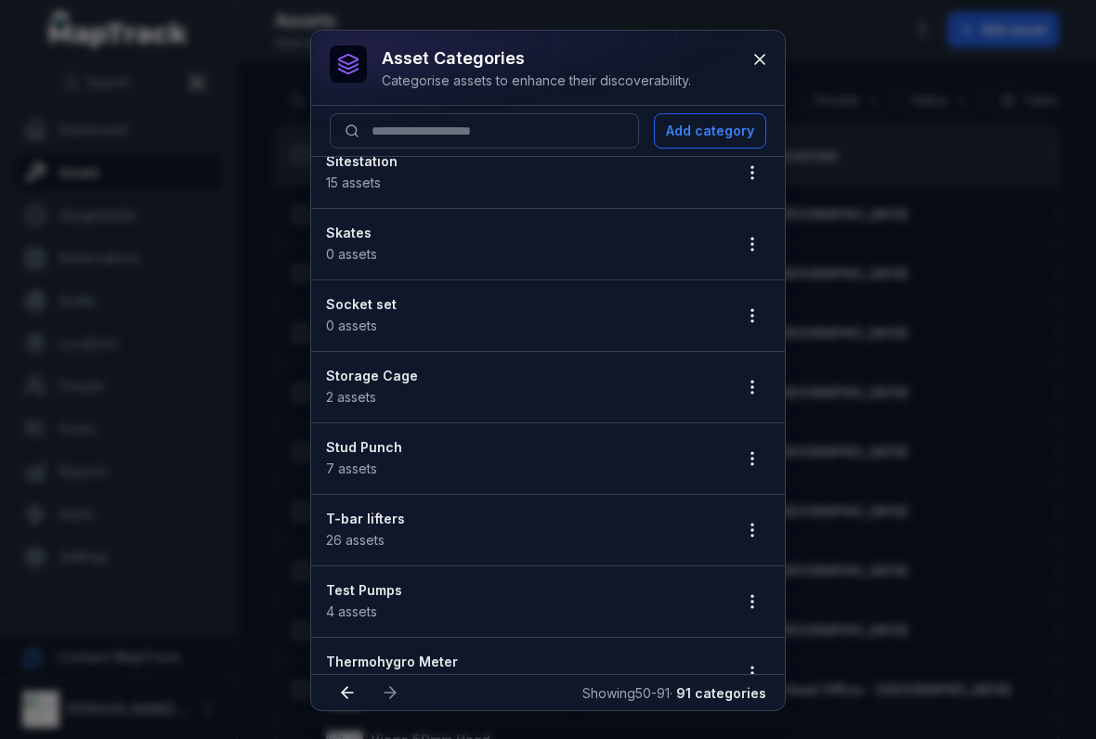
scroll to position [1749, 0]
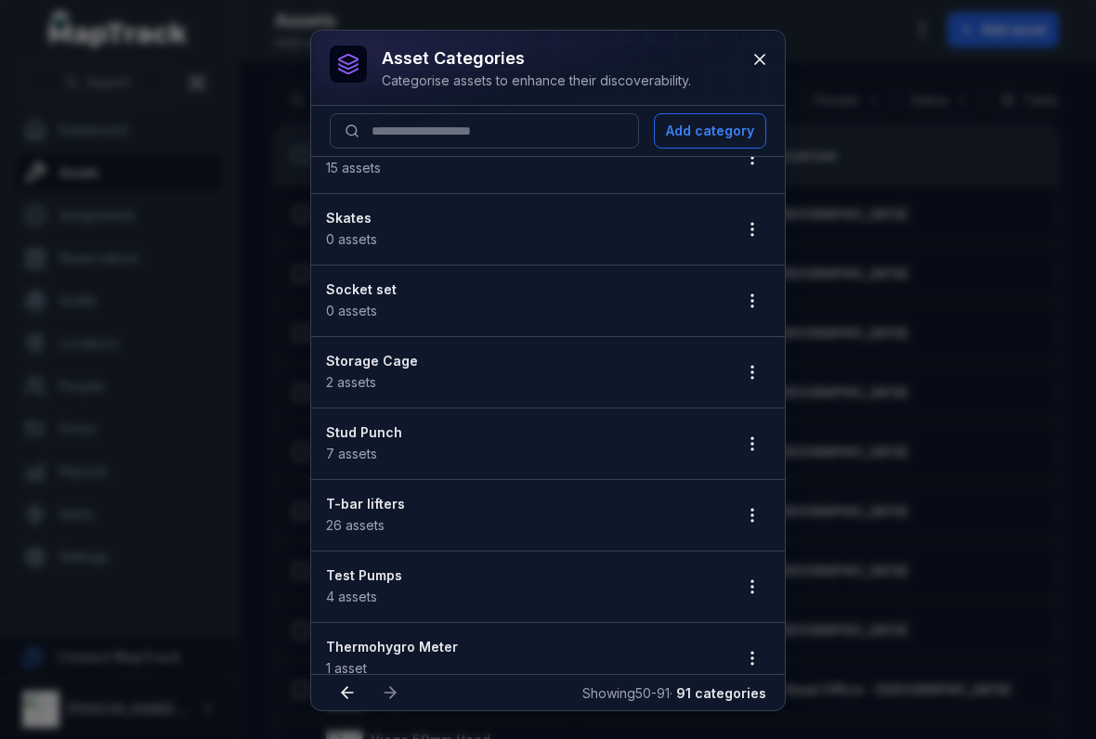
click at [751, 362] on button "button" at bounding box center [751, 372] width 35 height 35
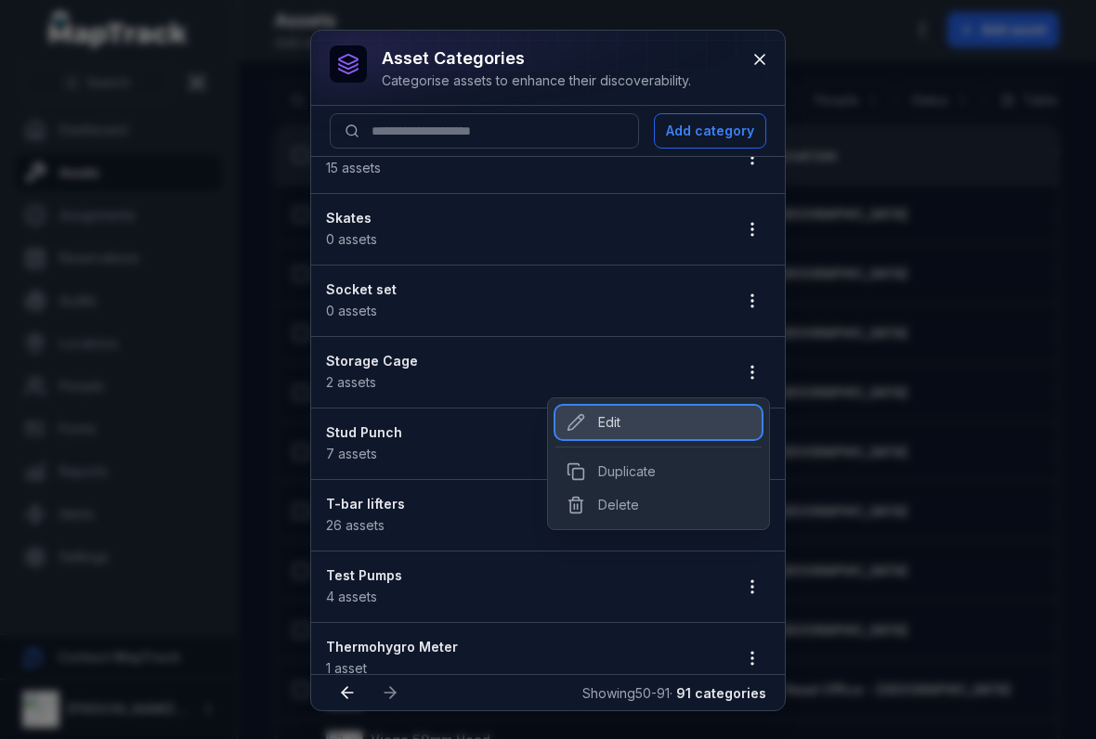
click at [632, 422] on div "Edit" at bounding box center [658, 422] width 206 height 33
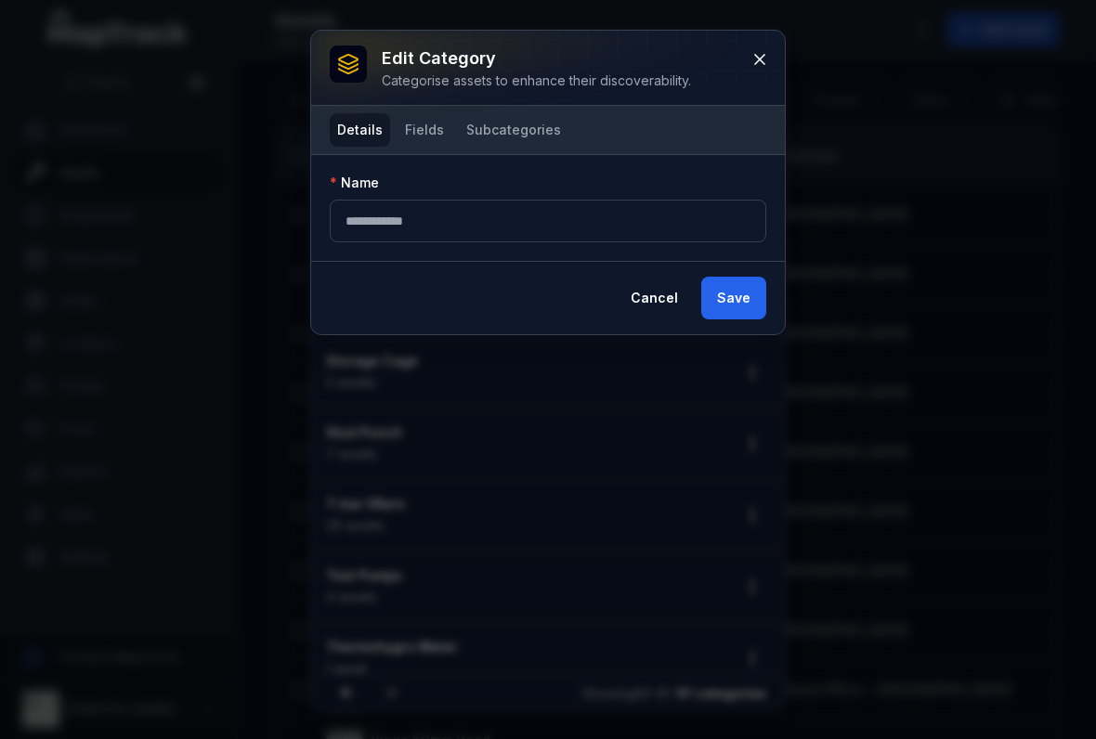
click at [410, 146] on button "Fields" at bounding box center [424, 129] width 54 height 33
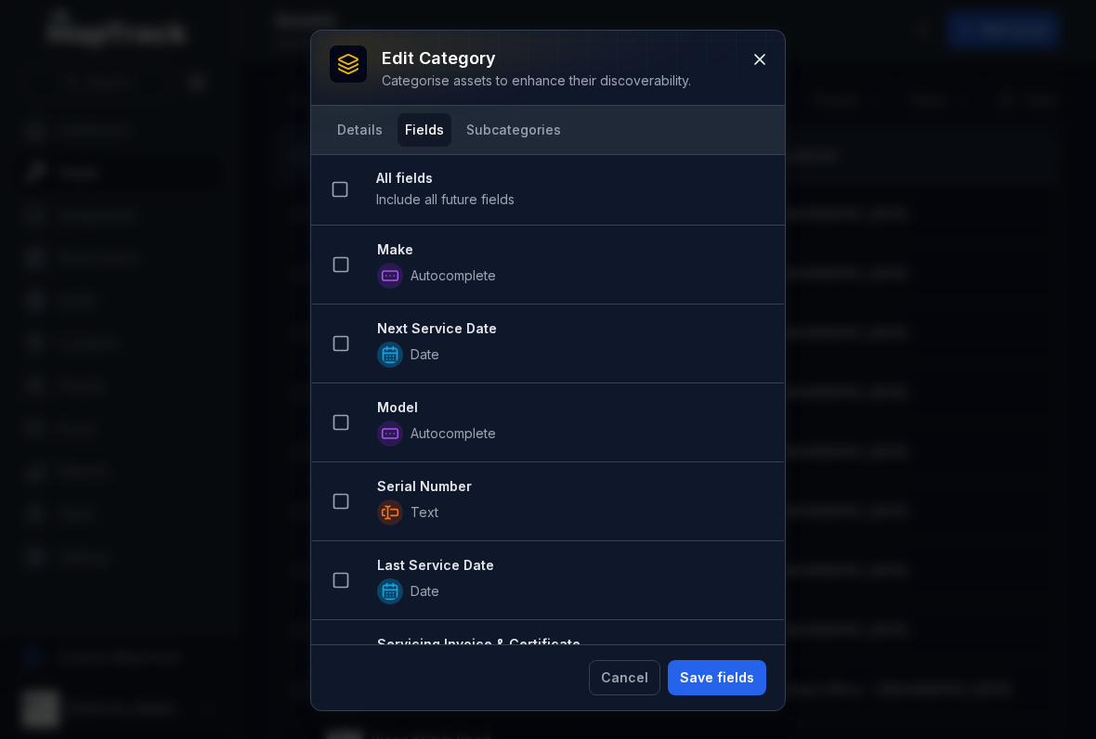
click at [758, 74] on button at bounding box center [759, 59] width 35 height 35
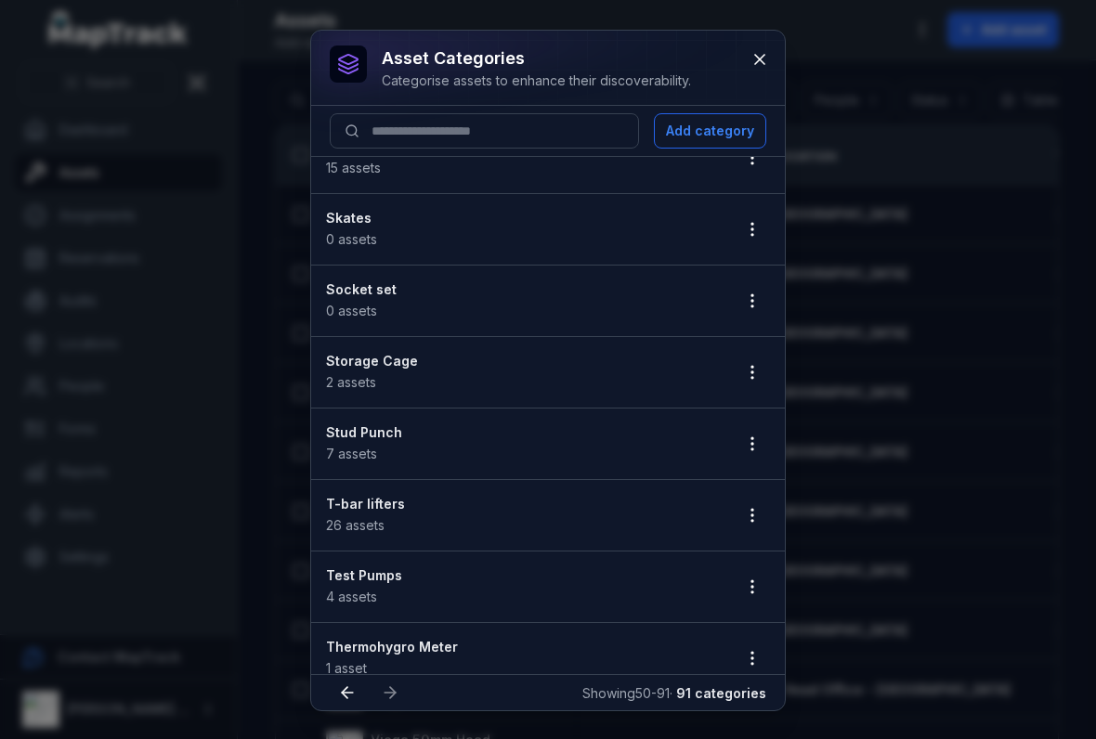
click at [746, 383] on button "button" at bounding box center [751, 372] width 35 height 35
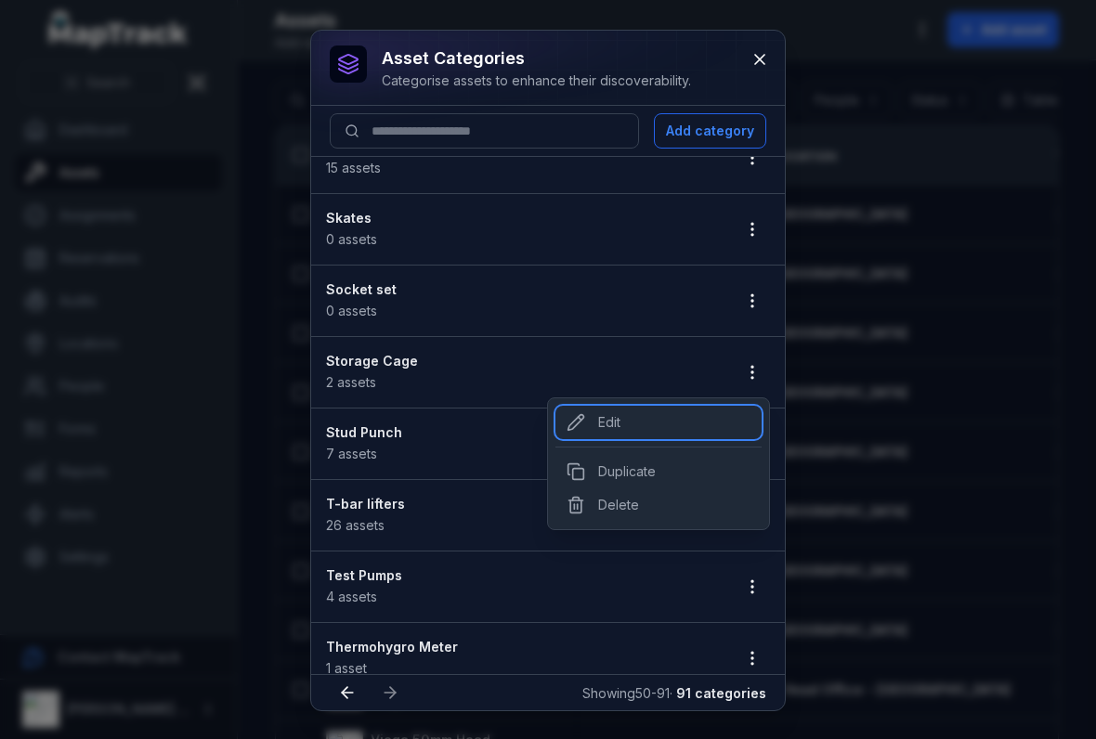
click at [597, 415] on div "Edit" at bounding box center [658, 422] width 206 height 33
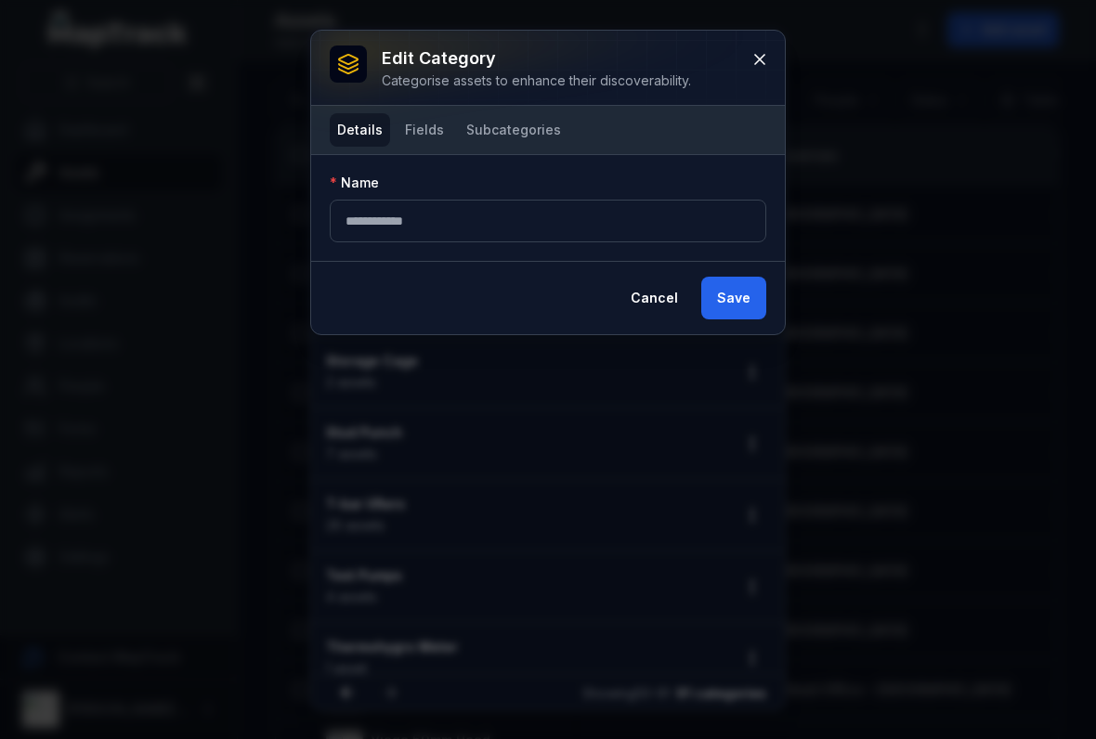
click at [417, 131] on button "Fields" at bounding box center [424, 129] width 54 height 33
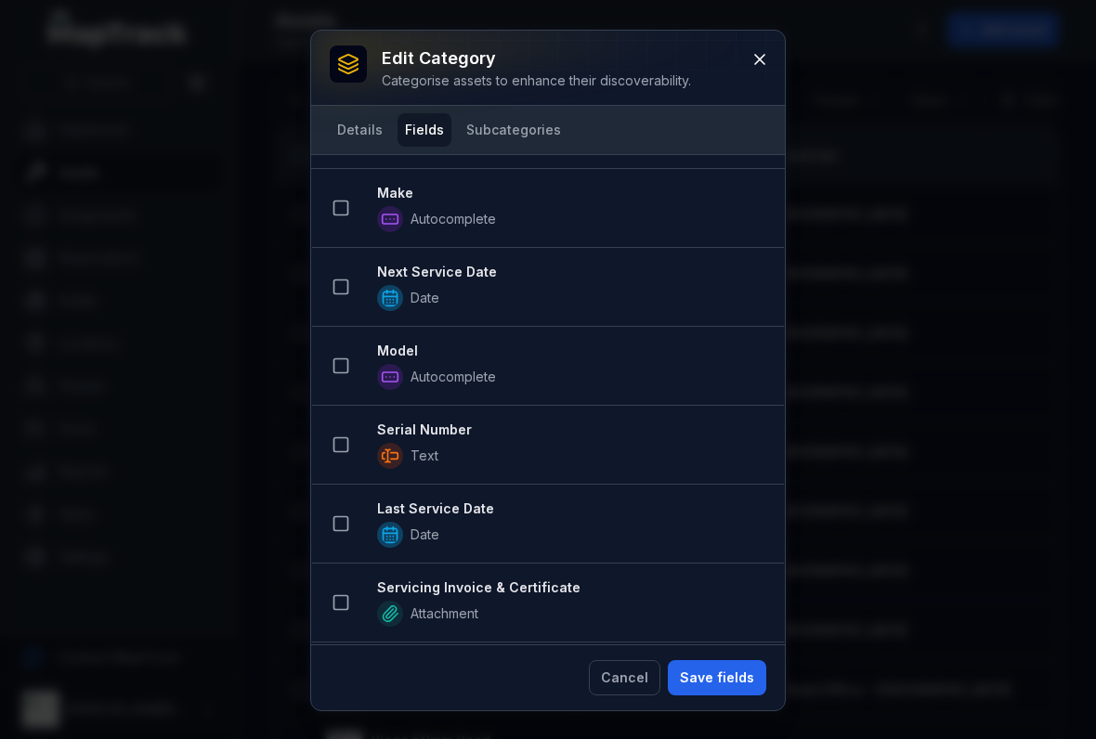
scroll to position [67, 0]
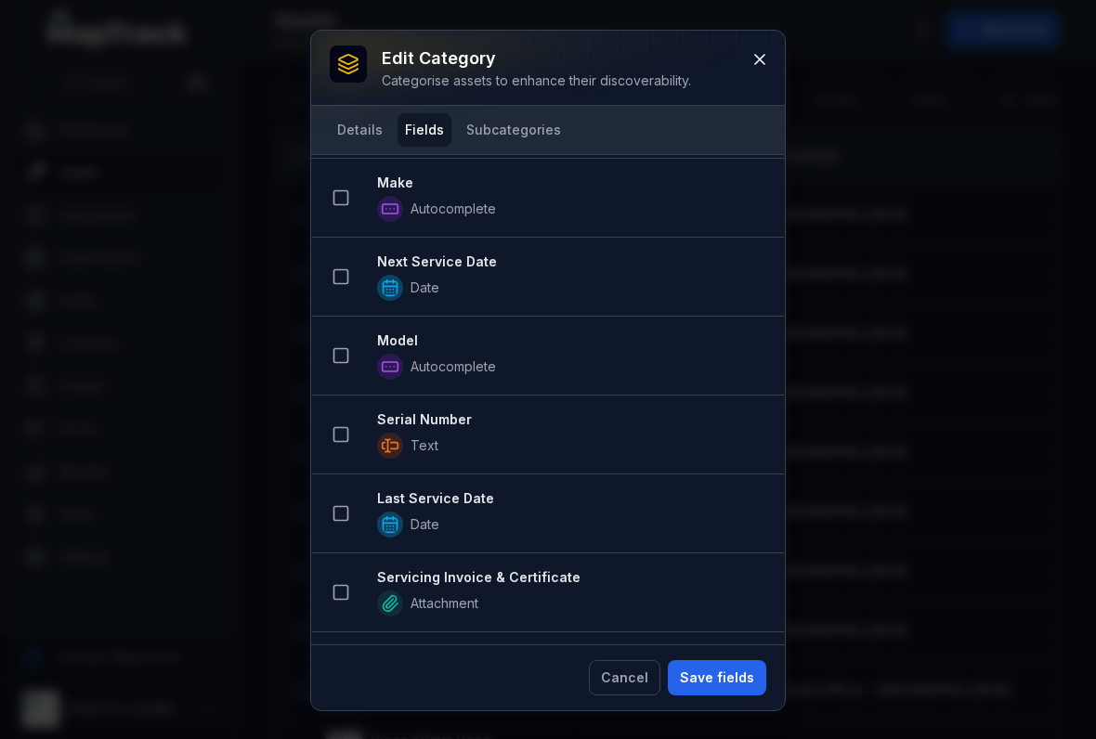
click at [341, 213] on button at bounding box center [340, 197] width 35 height 35
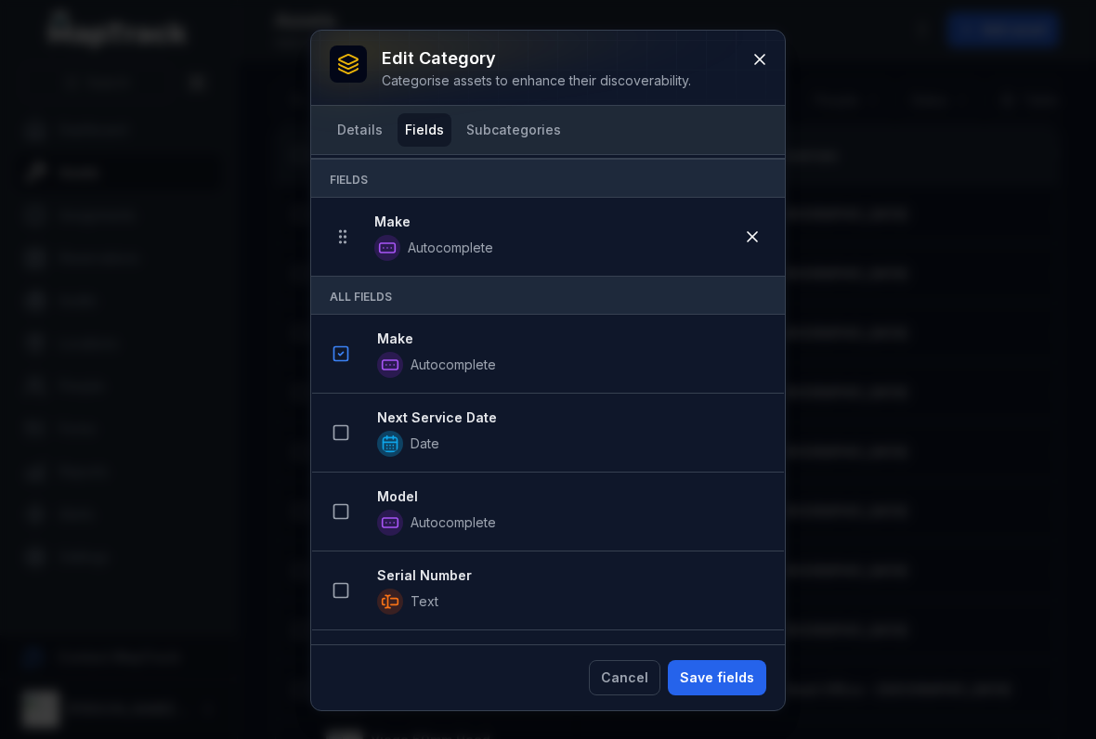
click at [347, 422] on button at bounding box center [340, 432] width 35 height 35
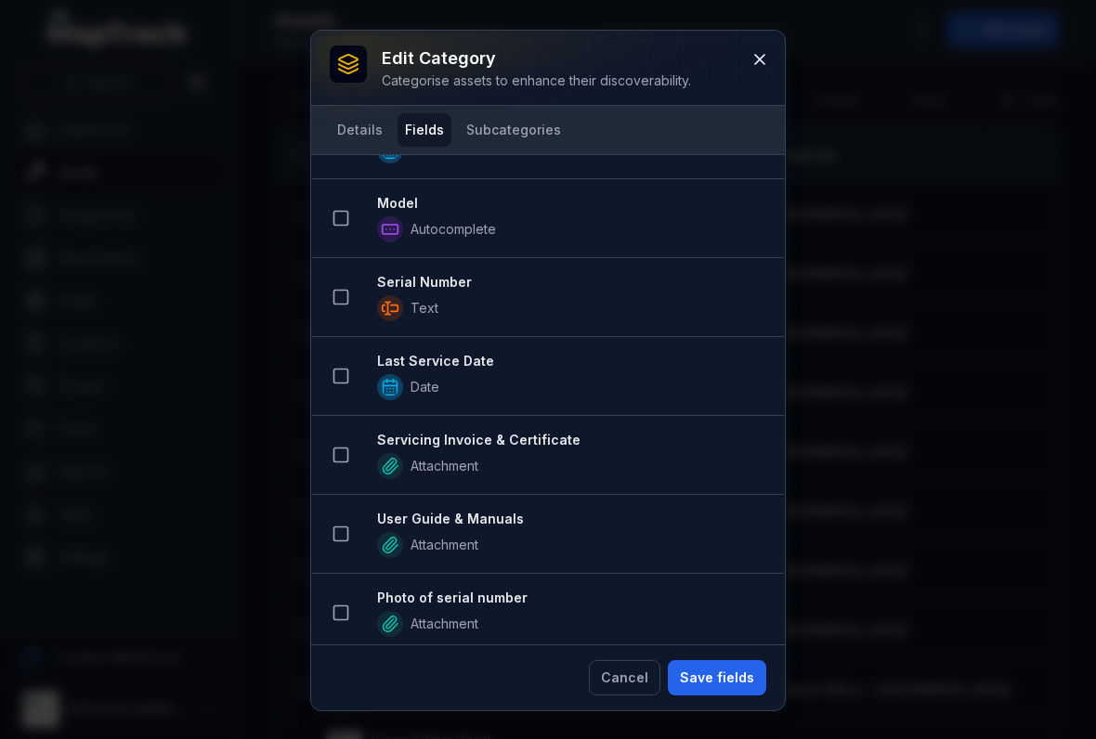
scroll to position [450, 0]
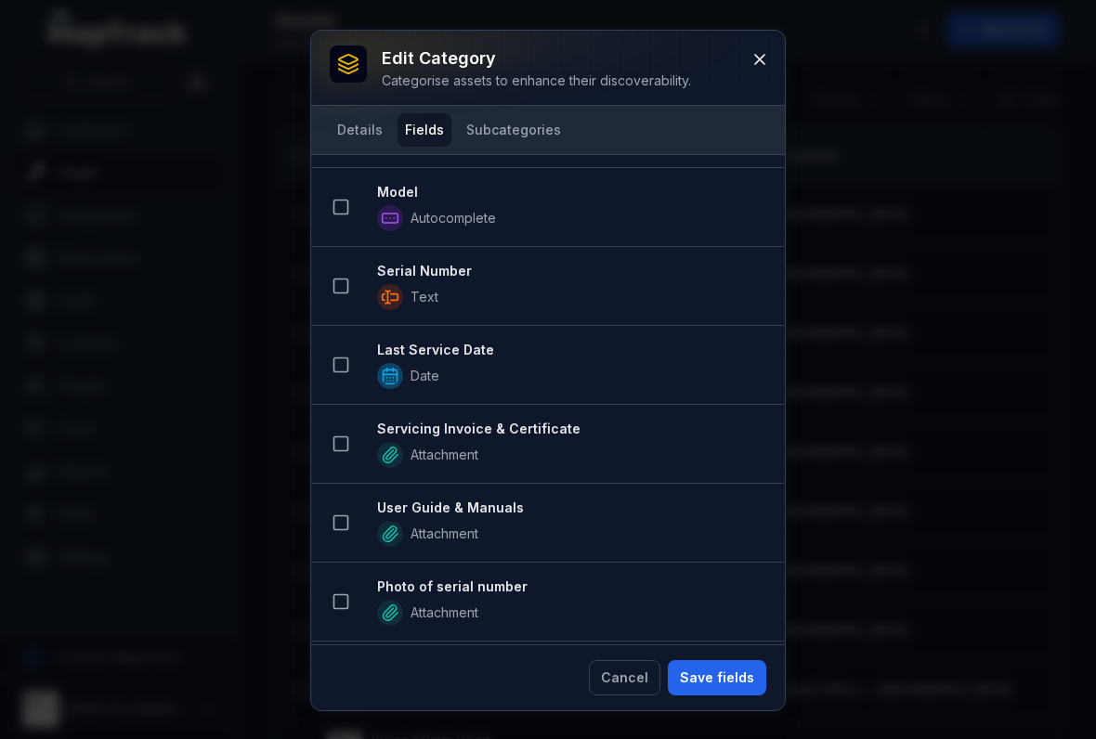
click at [341, 212] on icon at bounding box center [340, 207] width 19 height 19
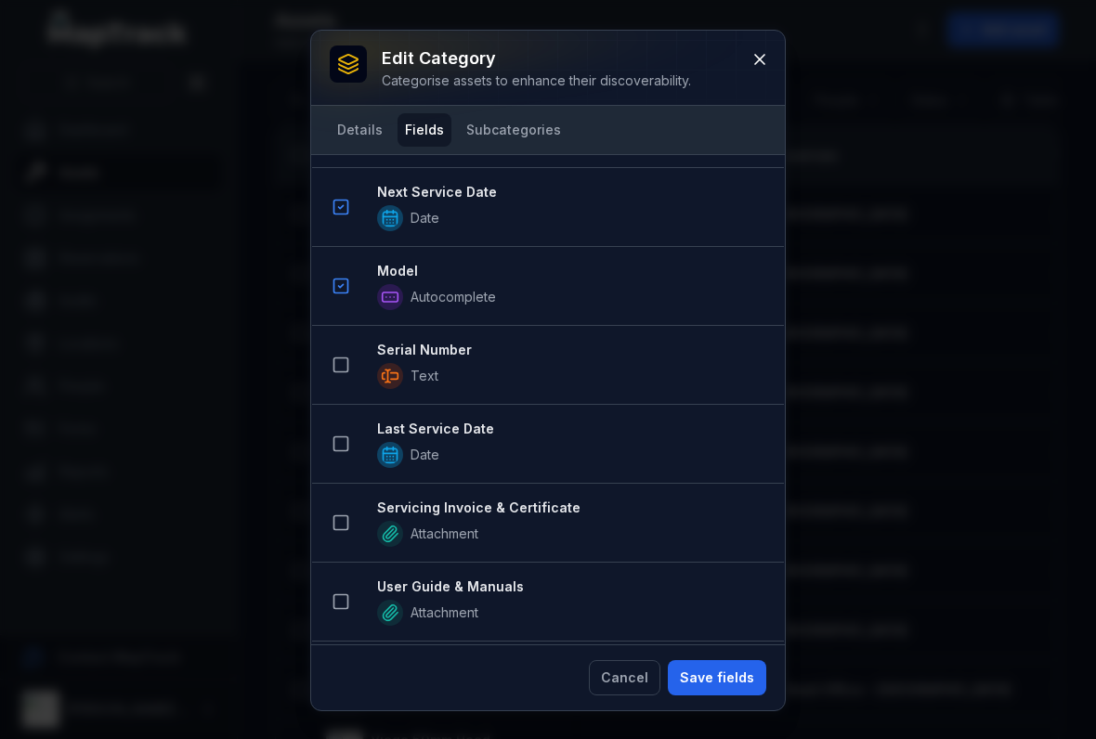
click at [344, 370] on icon at bounding box center [340, 365] width 19 height 19
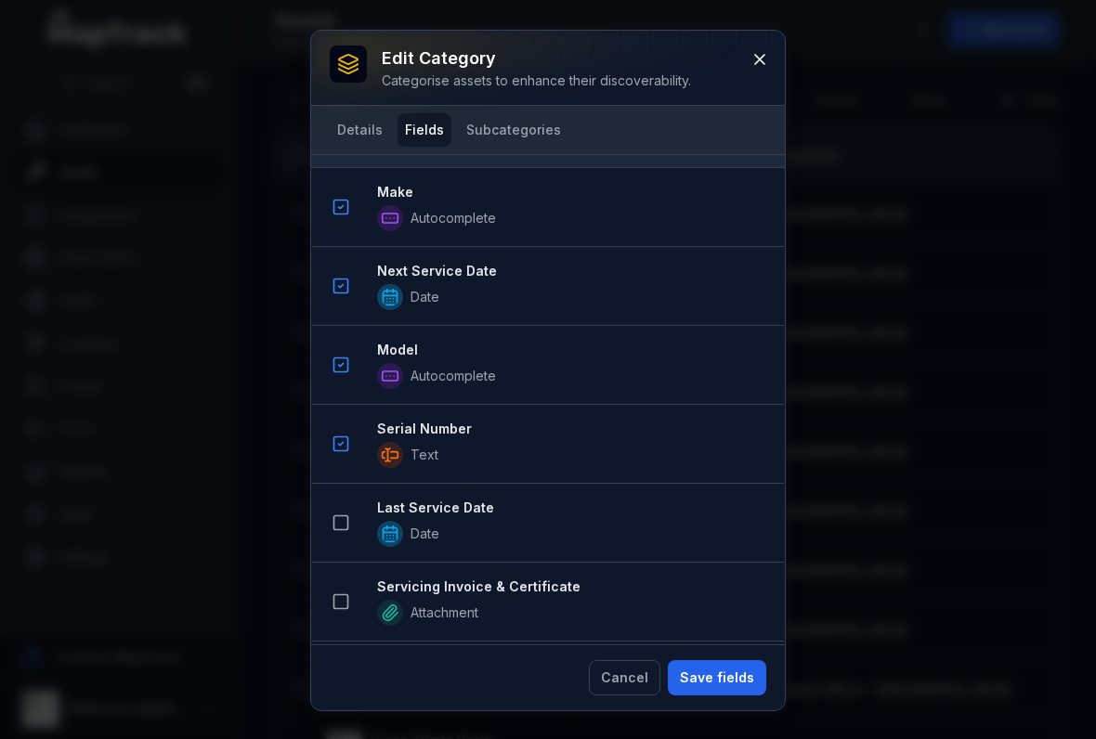
click at [340, 517] on icon at bounding box center [340, 522] width 19 height 19
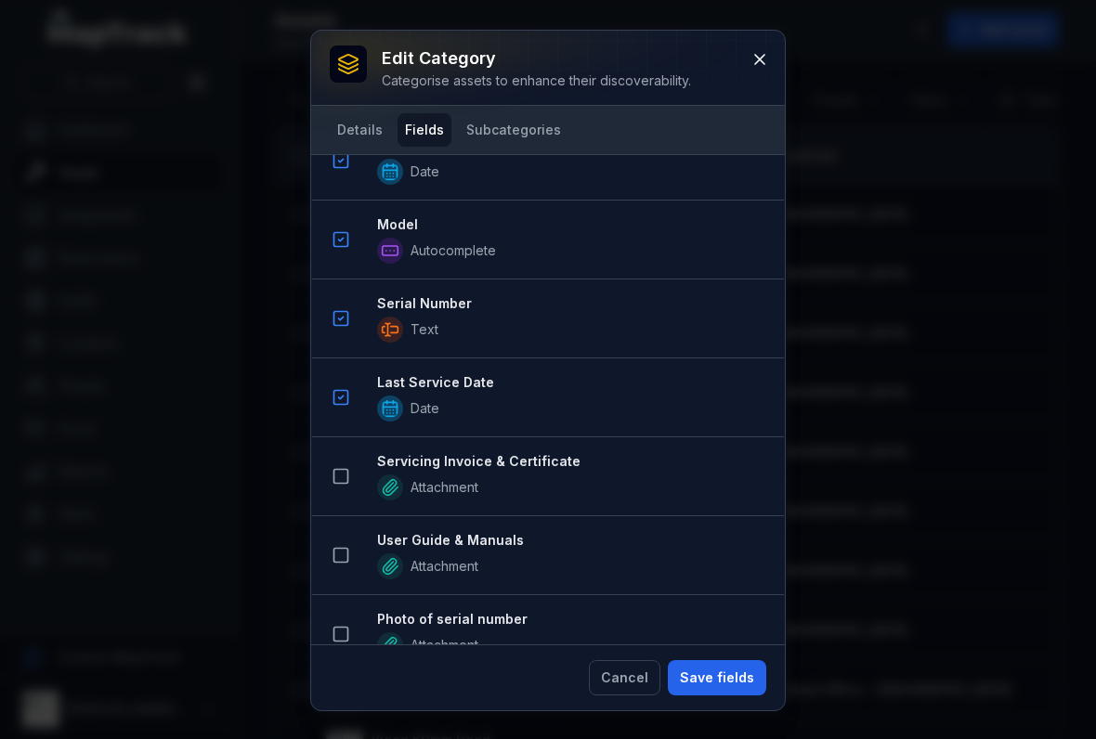
click at [340, 474] on icon at bounding box center [340, 476] width 19 height 19
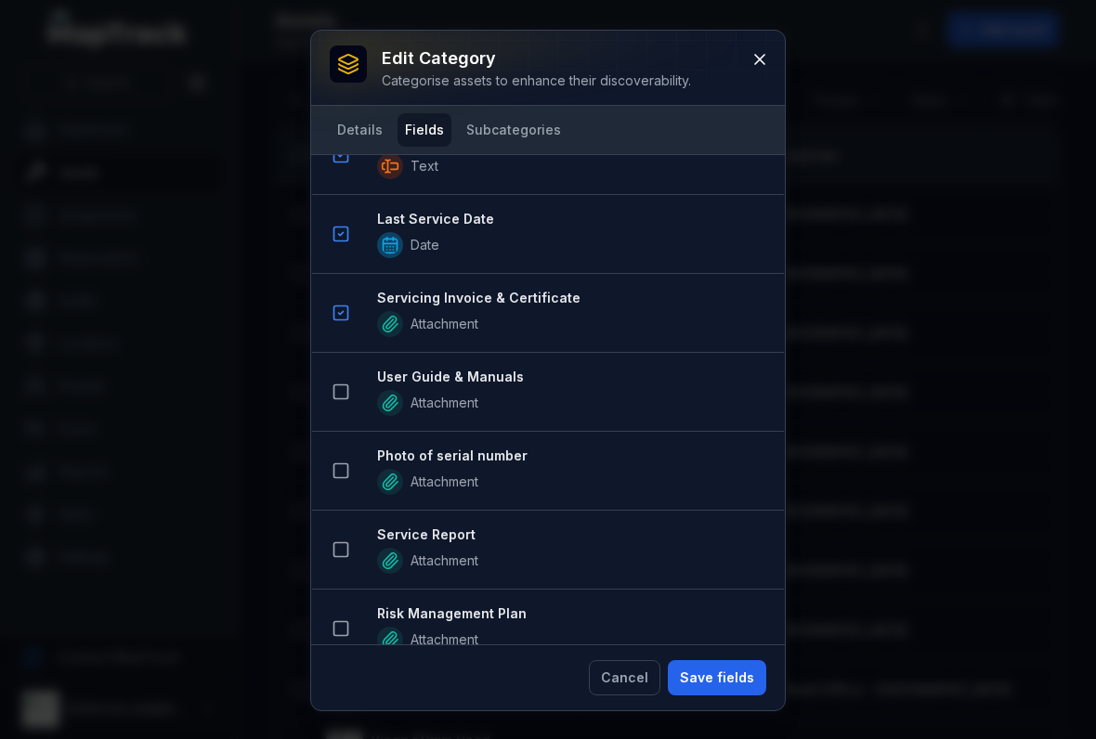
click at [337, 399] on rect at bounding box center [341, 392] width 14 height 14
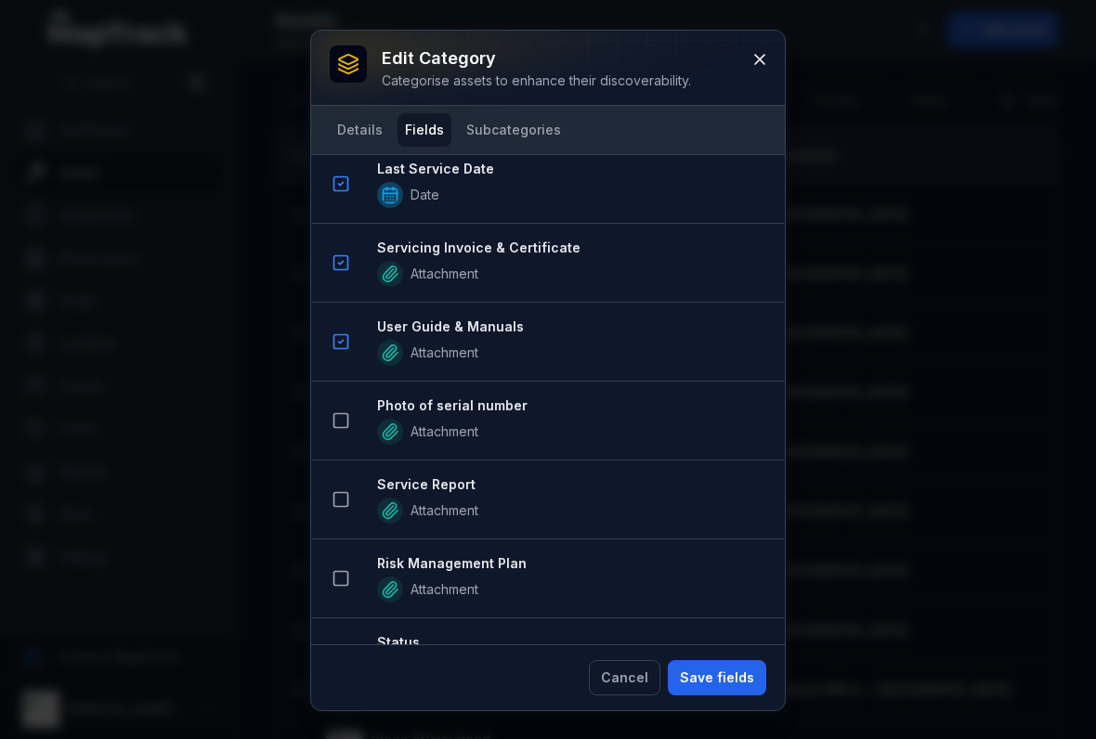
scroll to position [1083, 0]
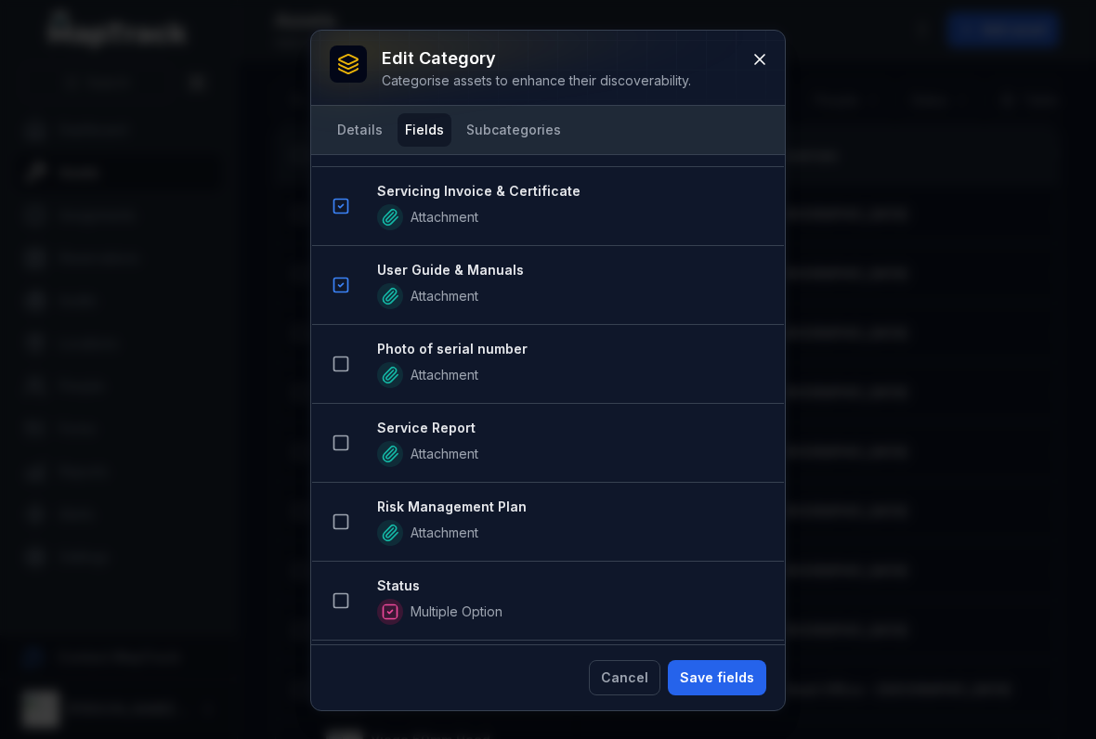
click at [344, 381] on button at bounding box center [340, 363] width 35 height 35
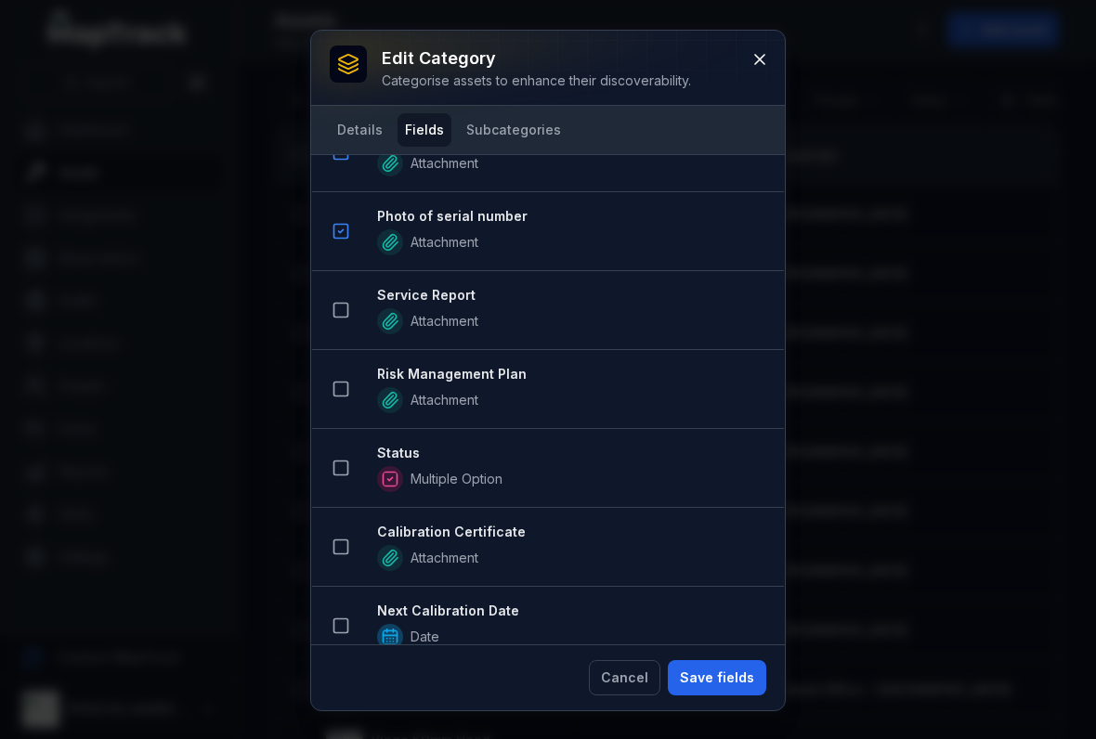
scroll to position [1293, 0]
click at [348, 304] on icon at bounding box center [340, 311] width 19 height 19
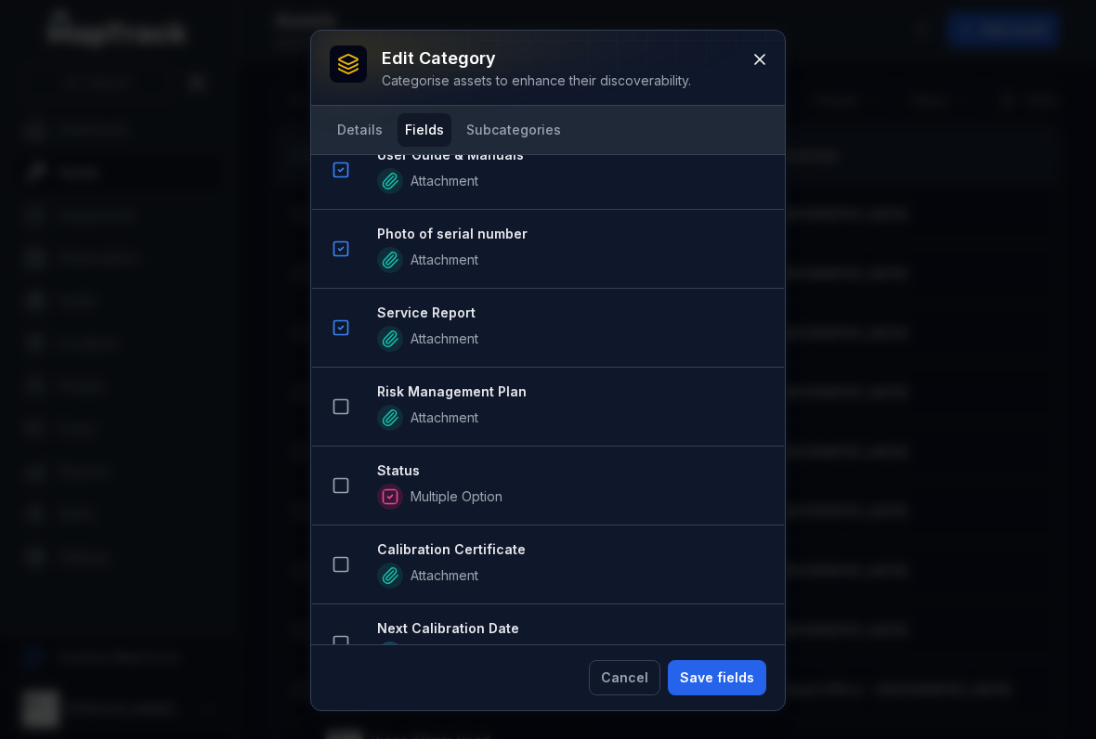
click at [348, 415] on icon at bounding box center [340, 406] width 19 height 19
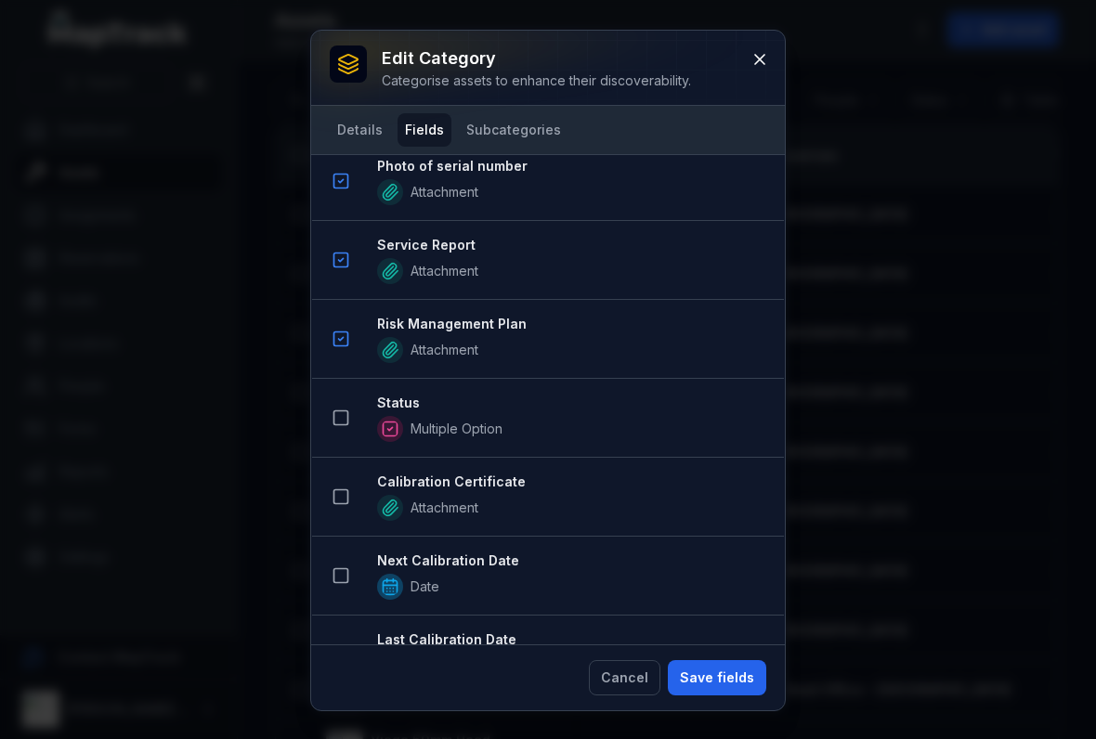
click at [340, 433] on button at bounding box center [340, 417] width 35 height 35
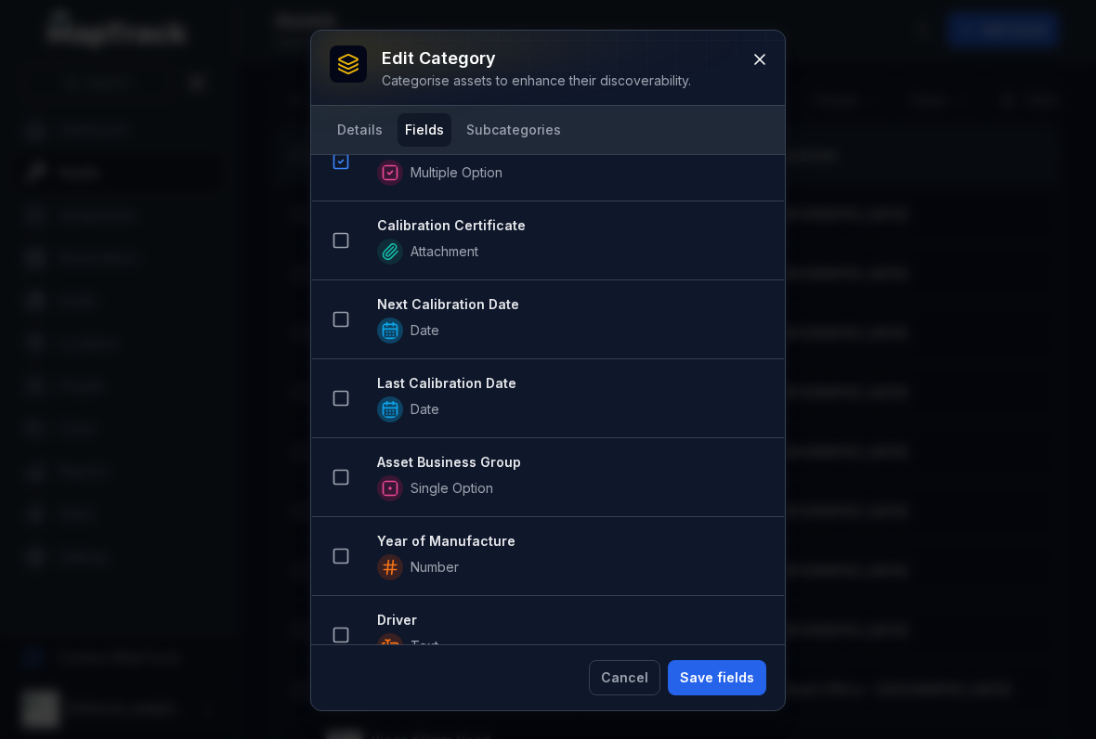
scroll to position [1857, 0]
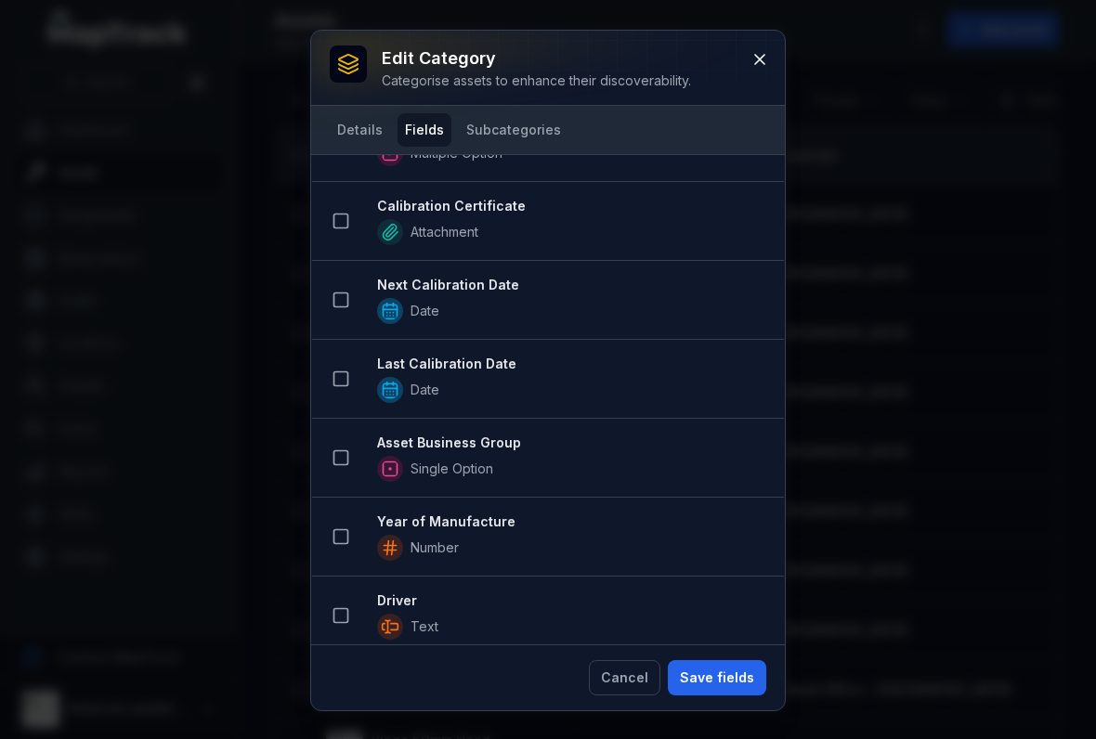
click at [345, 468] on button at bounding box center [340, 457] width 35 height 35
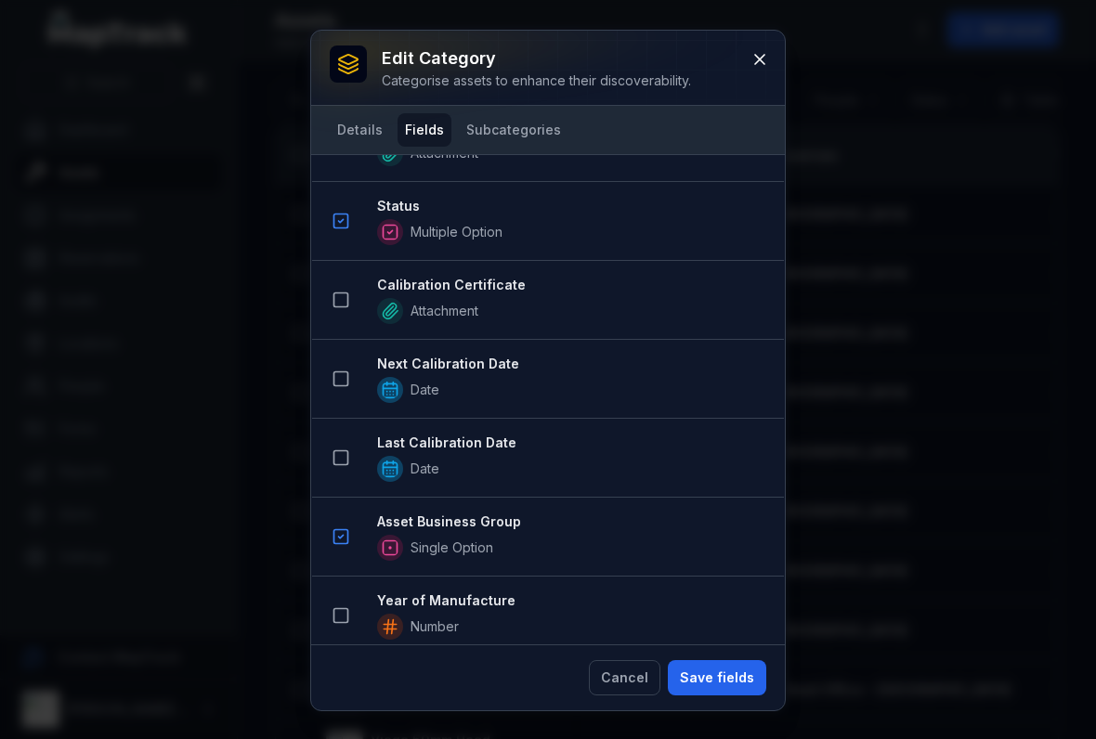
click at [723, 667] on button "Save fields" at bounding box center [717, 677] width 98 height 35
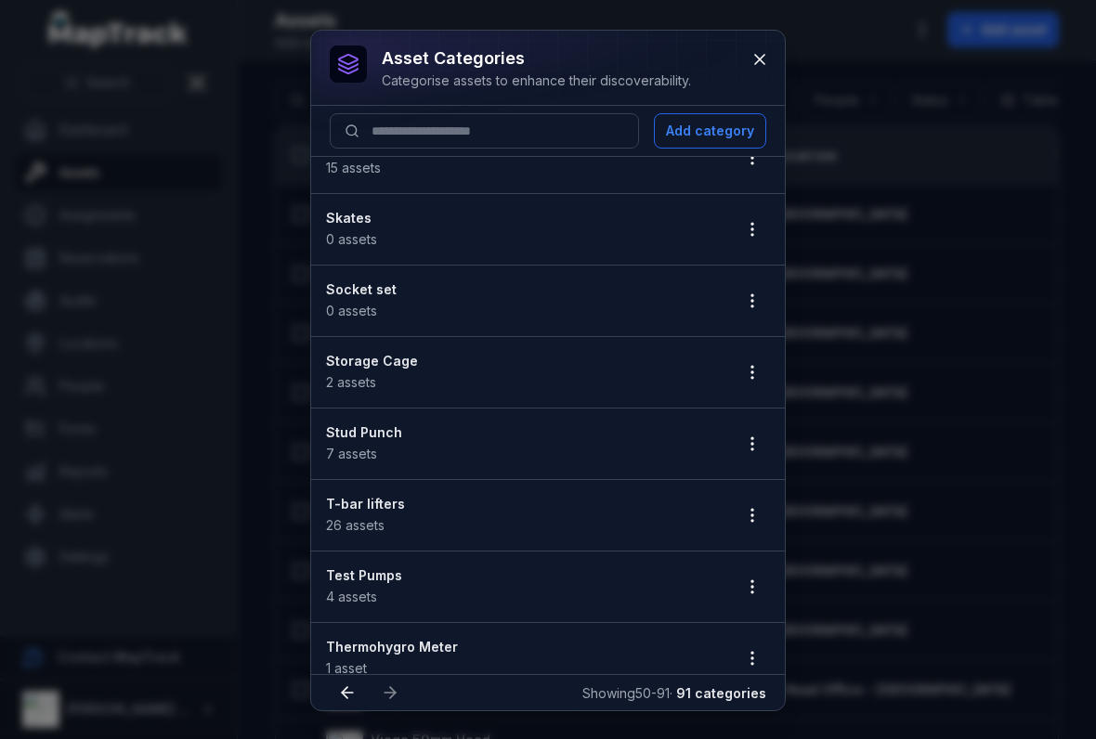
click at [748, 448] on icon "button" at bounding box center [752, 444] width 19 height 19
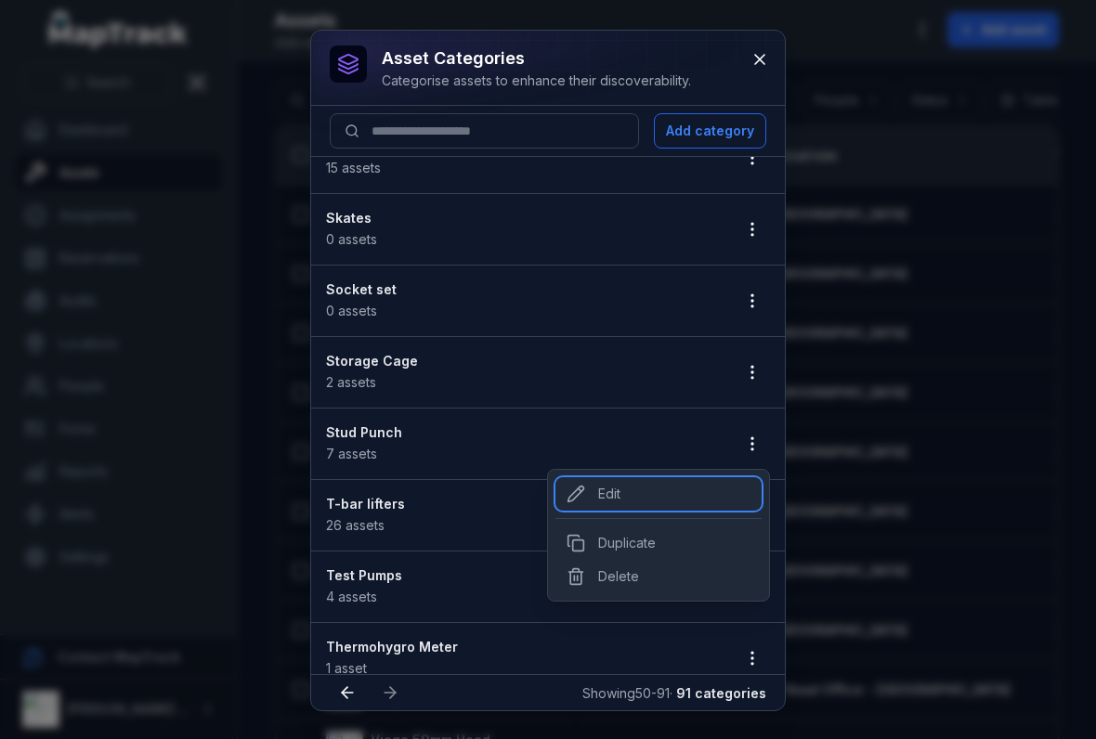
click at [599, 491] on div "Edit" at bounding box center [658, 493] width 206 height 33
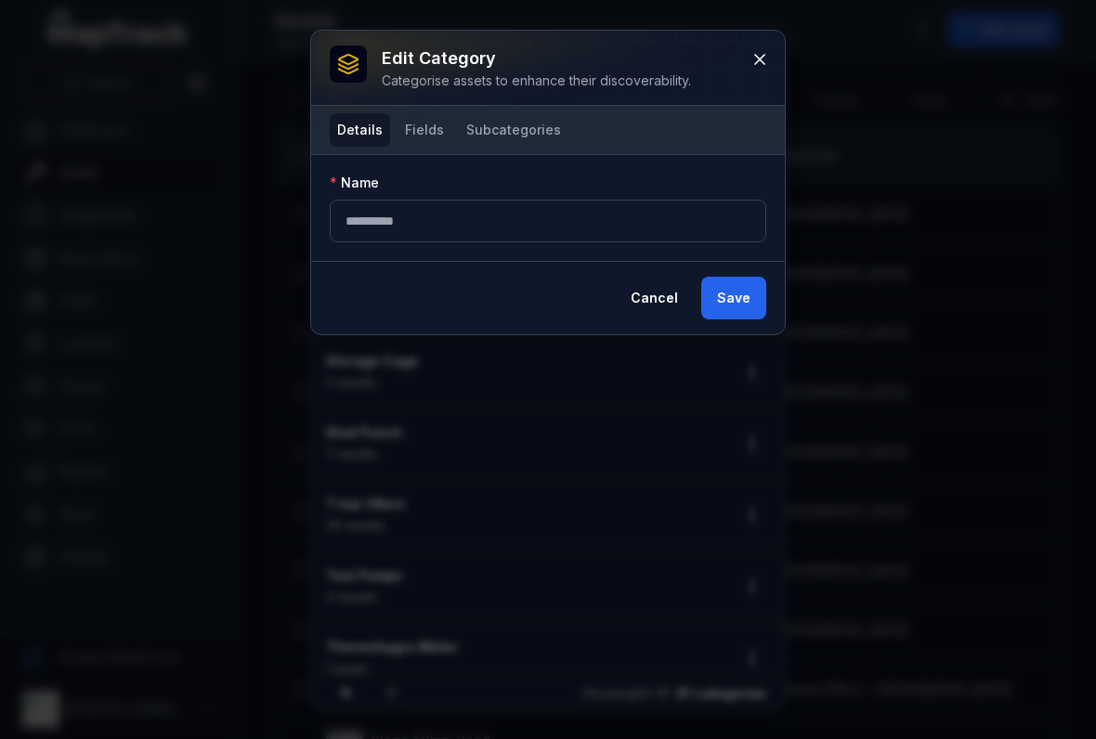
click at [422, 145] on button "Fields" at bounding box center [424, 129] width 54 height 33
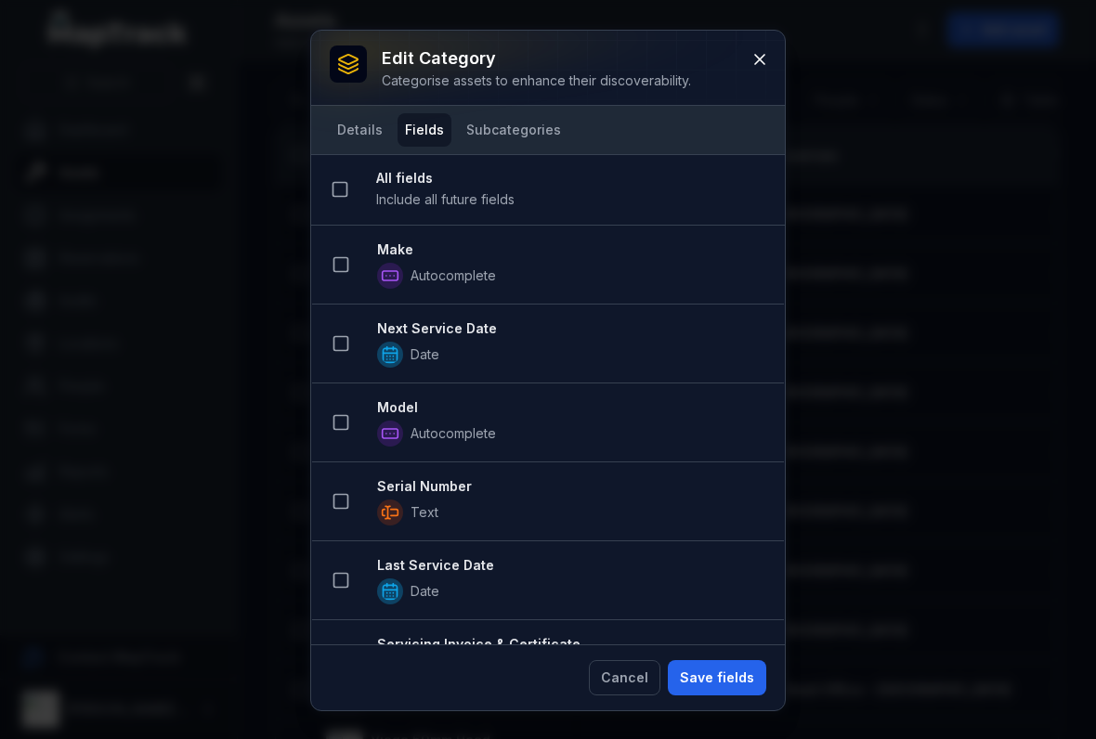
click at [343, 270] on icon at bounding box center [340, 264] width 19 height 19
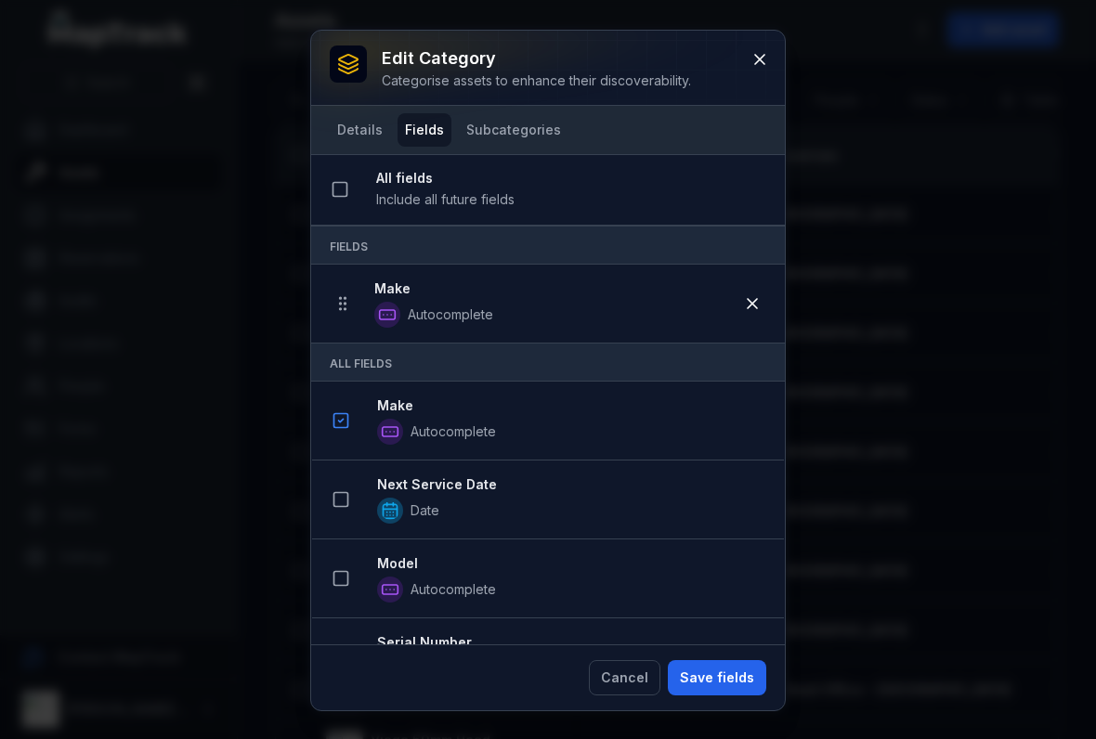
click at [339, 502] on icon at bounding box center [340, 499] width 19 height 19
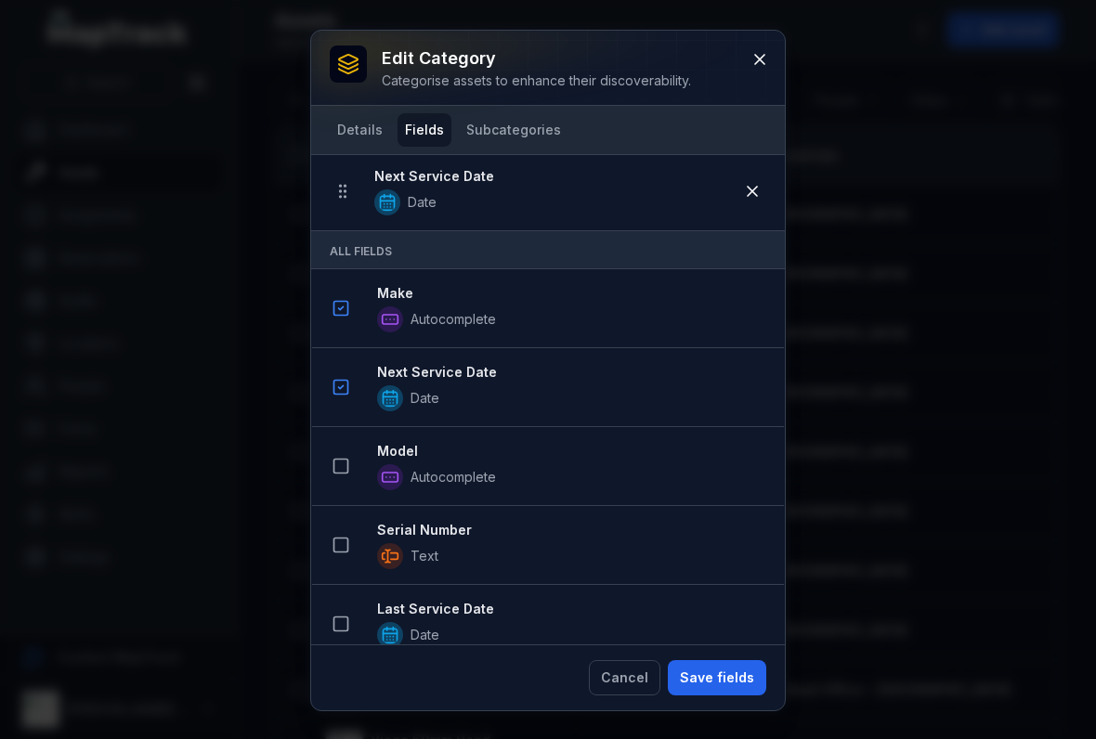
click at [352, 451] on div at bounding box center [340, 465] width 35 height 35
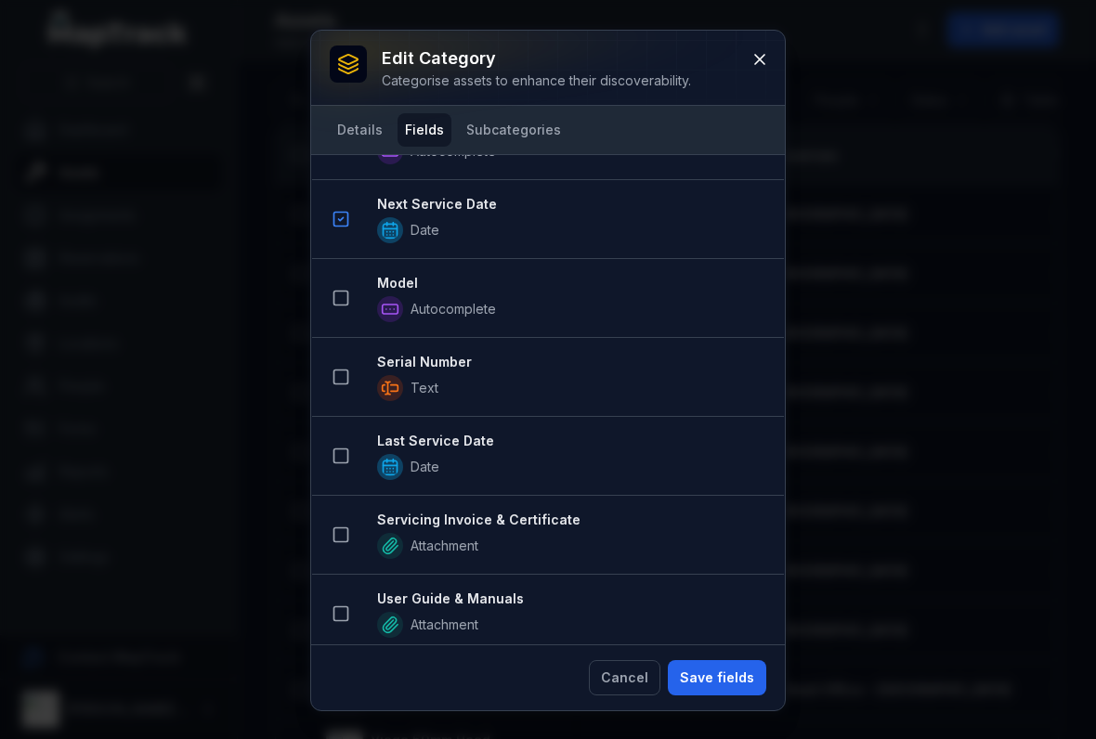
scroll to position [408, 0]
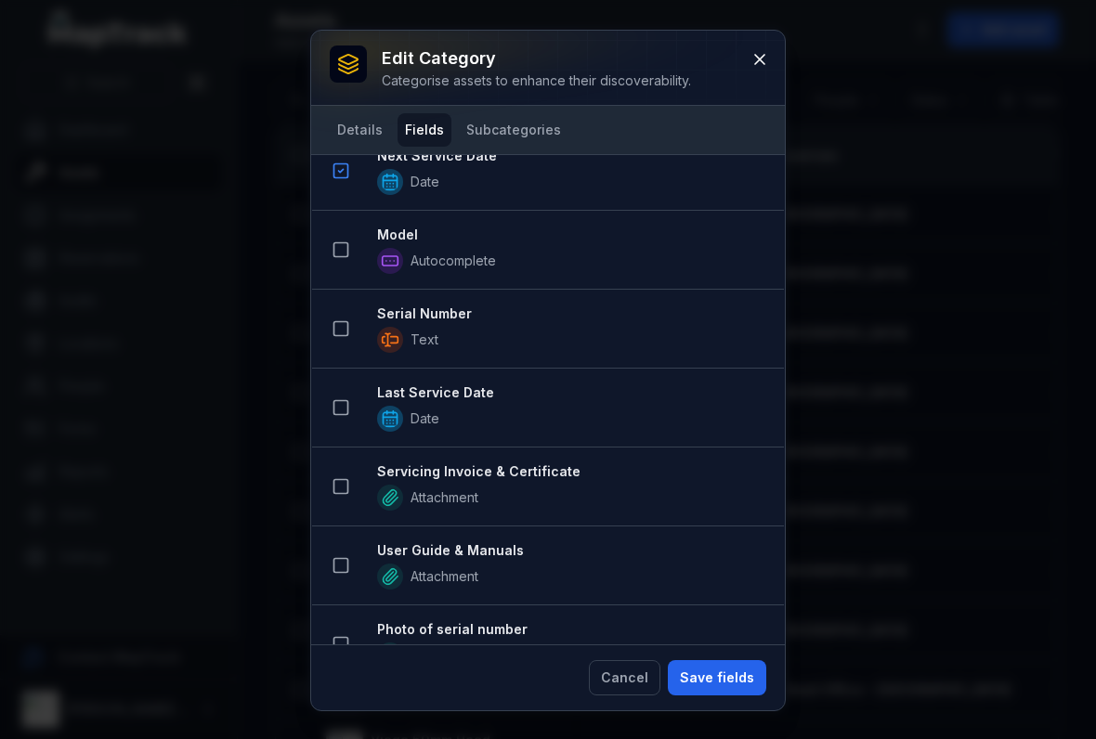
click at [353, 257] on button at bounding box center [340, 249] width 35 height 35
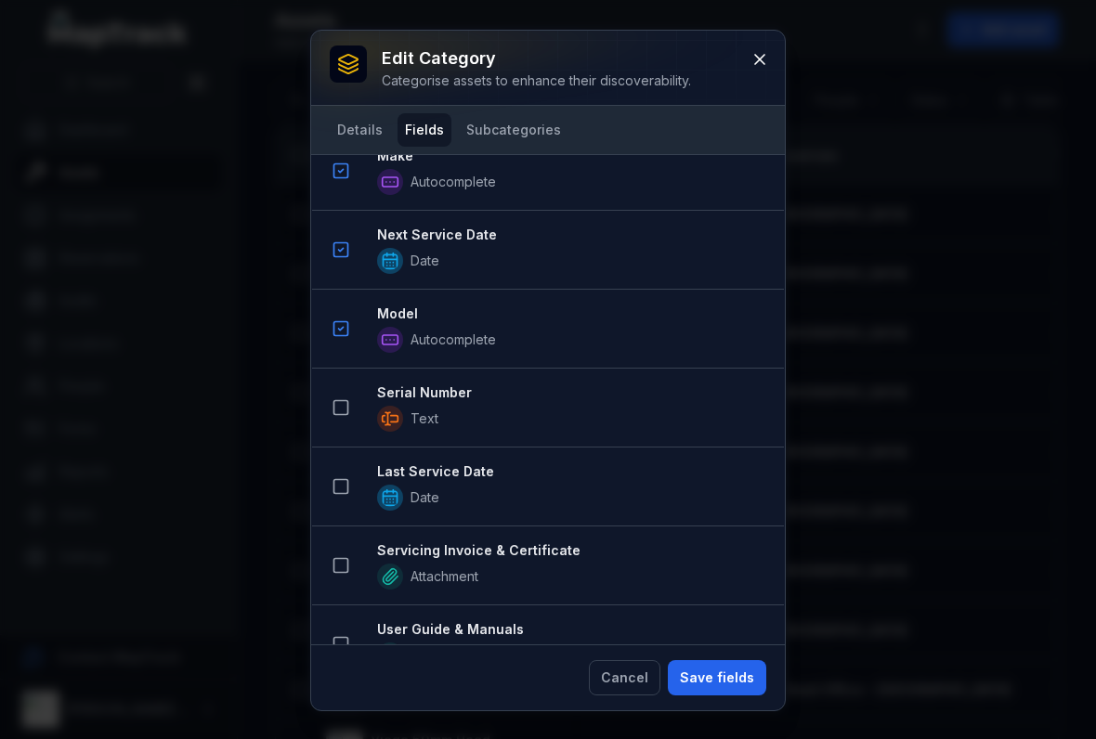
click at [350, 413] on button at bounding box center [340, 407] width 35 height 35
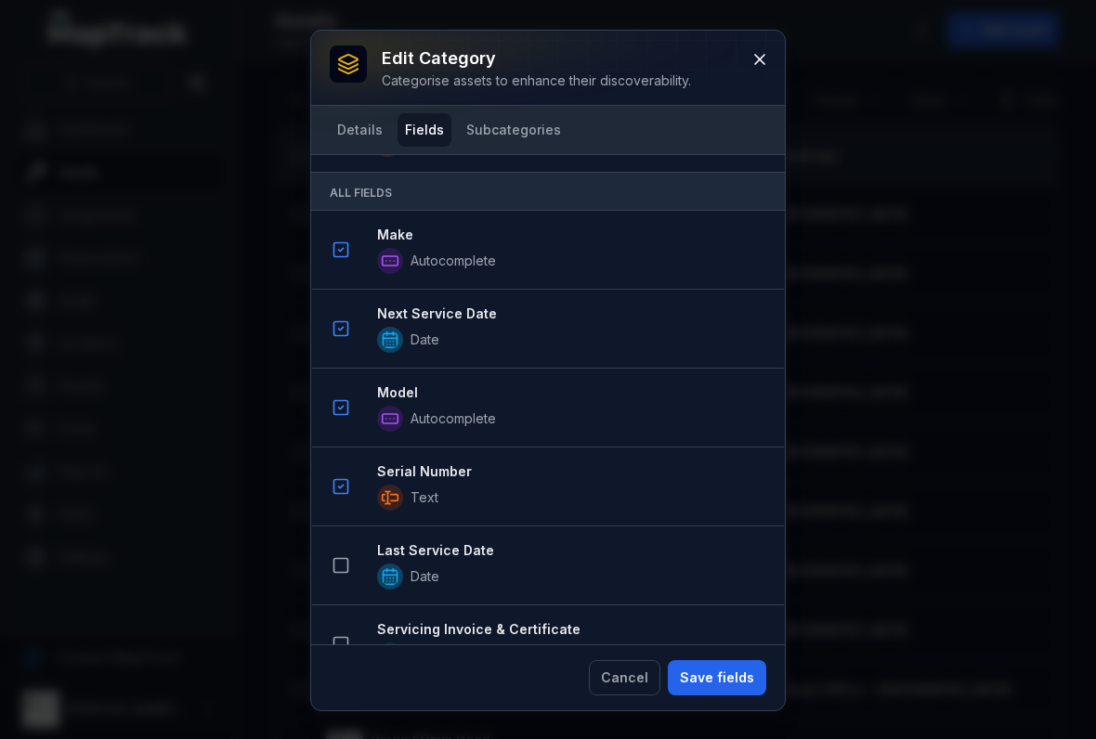
click at [344, 564] on icon at bounding box center [340, 565] width 19 height 19
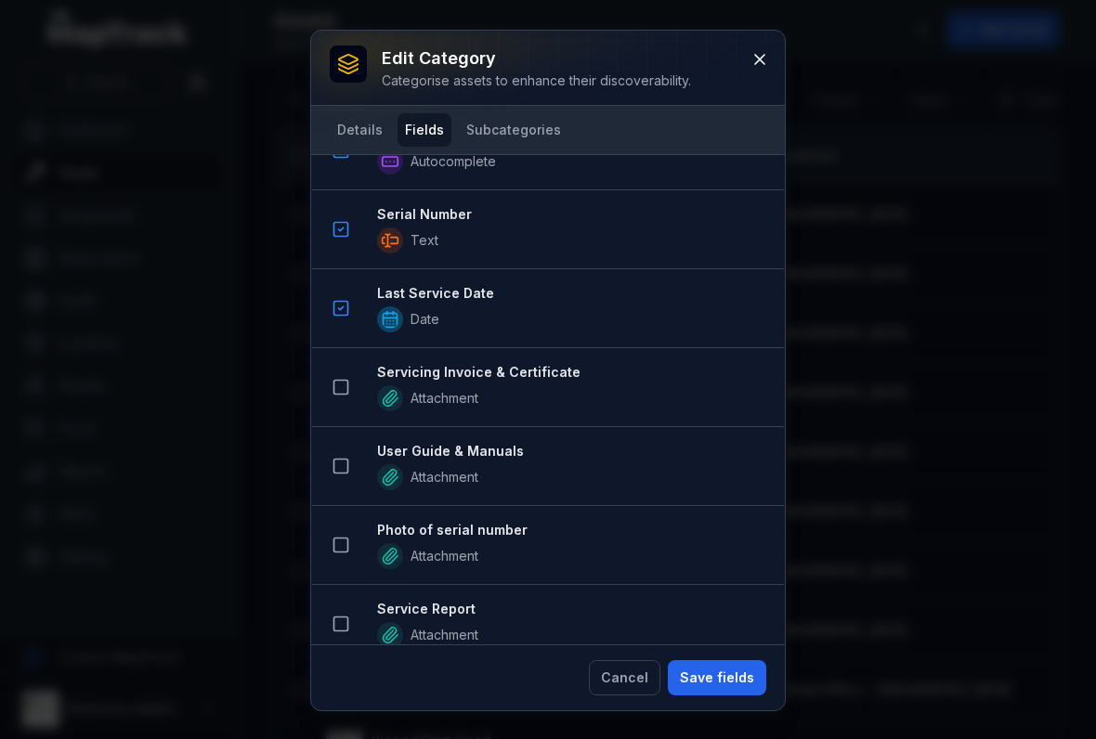
scroll to position [752, 0]
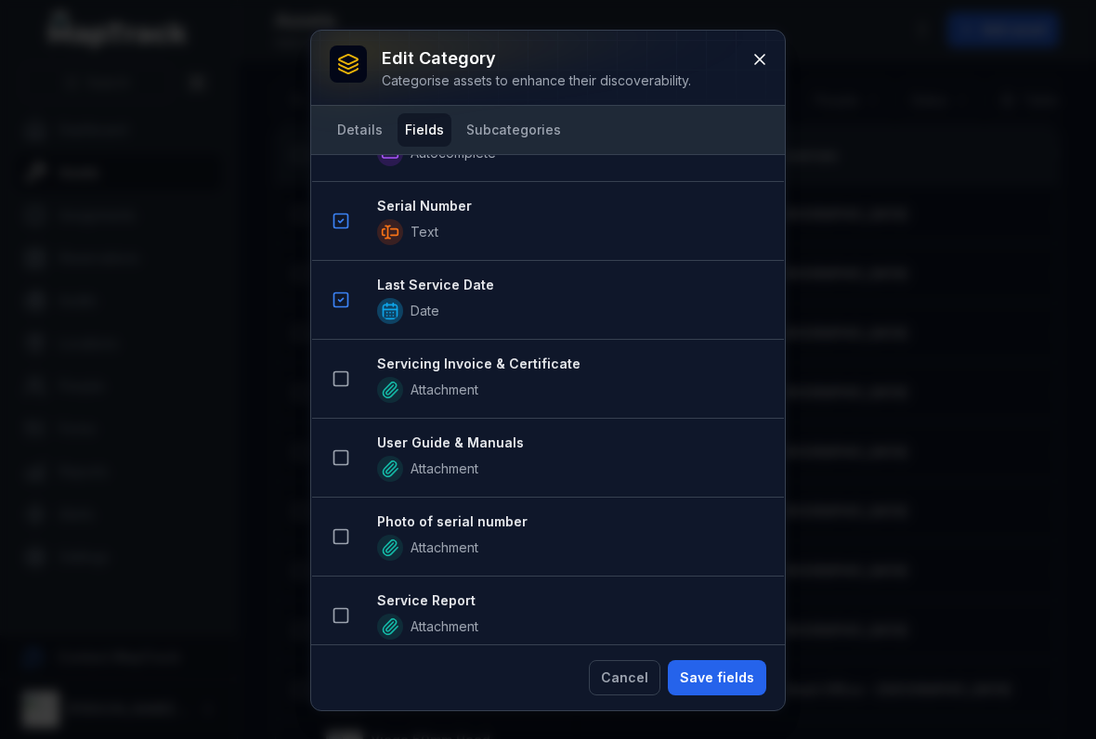
click at [348, 385] on rect at bounding box center [341, 379] width 14 height 14
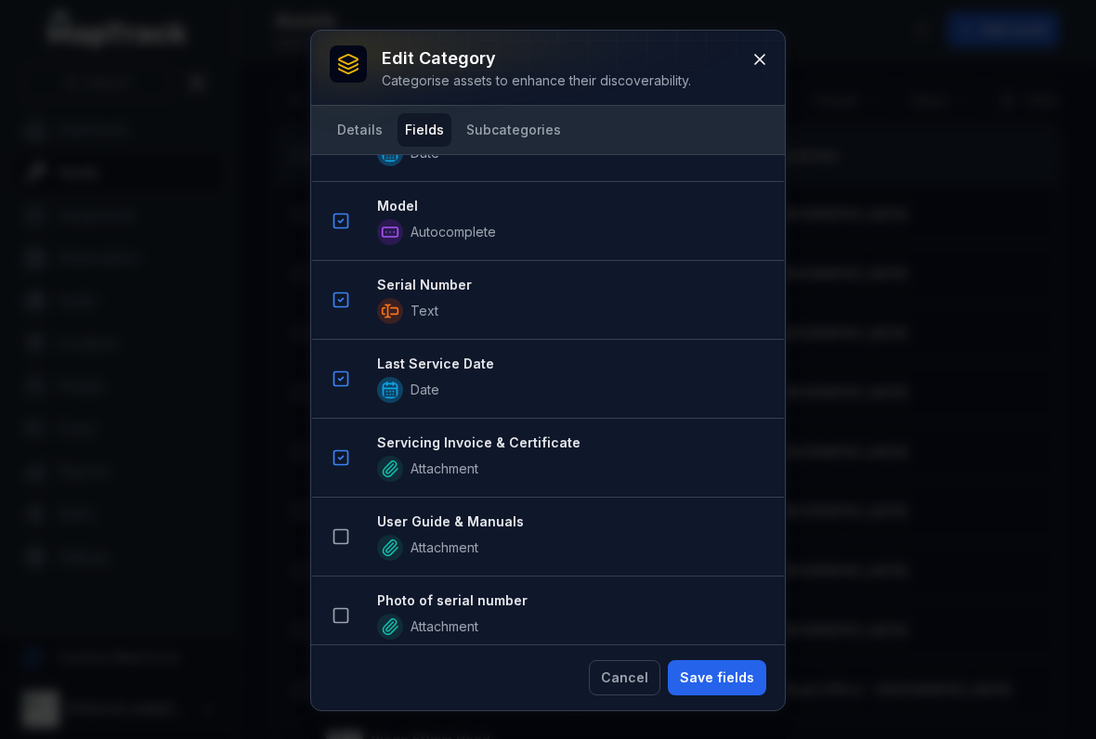
click at [352, 527] on button at bounding box center [340, 536] width 35 height 35
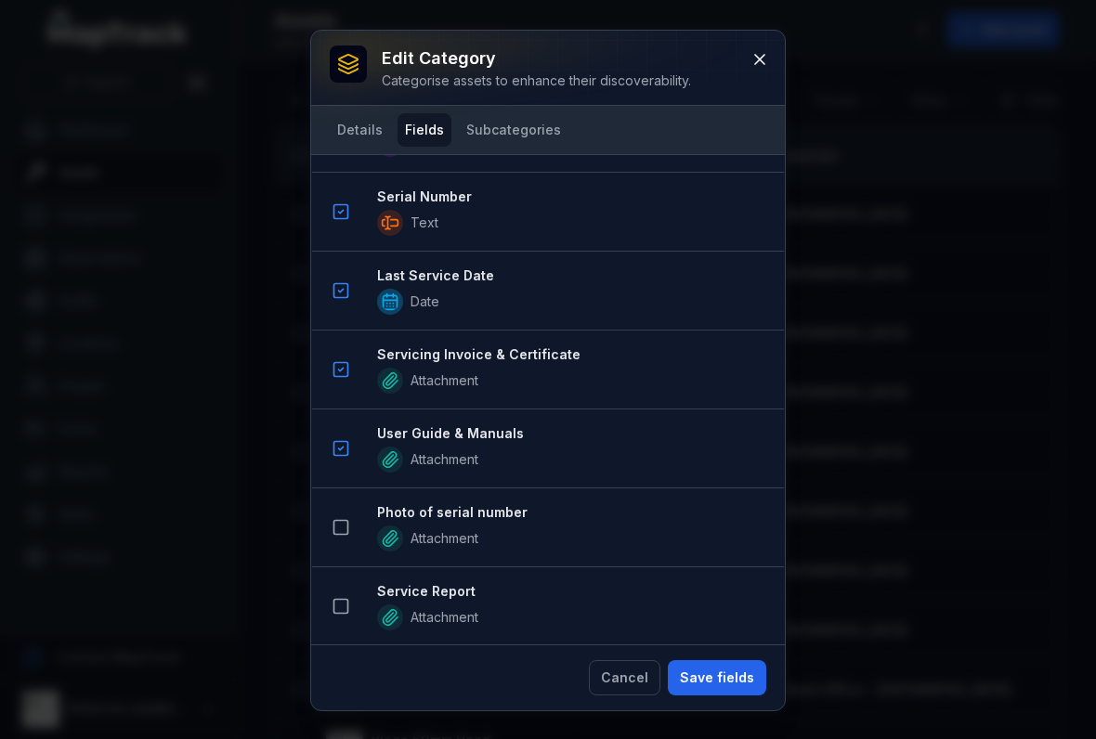
click at [350, 542] on button at bounding box center [340, 527] width 35 height 35
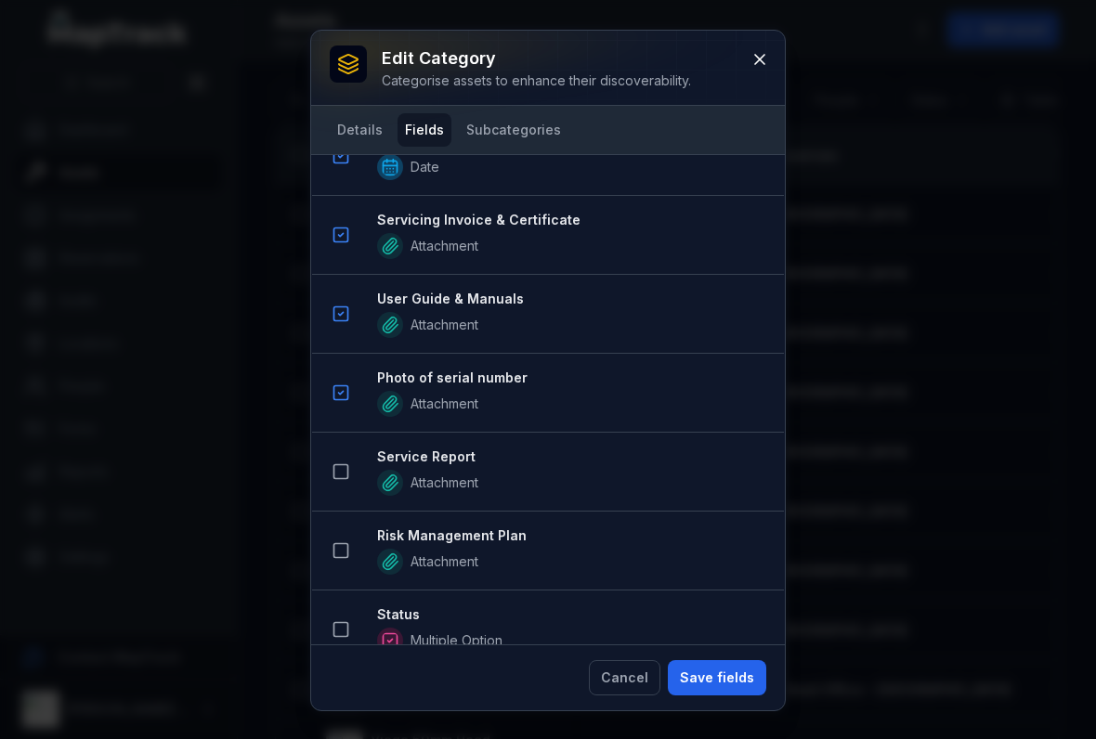
click at [348, 465] on rect at bounding box center [341, 472] width 14 height 14
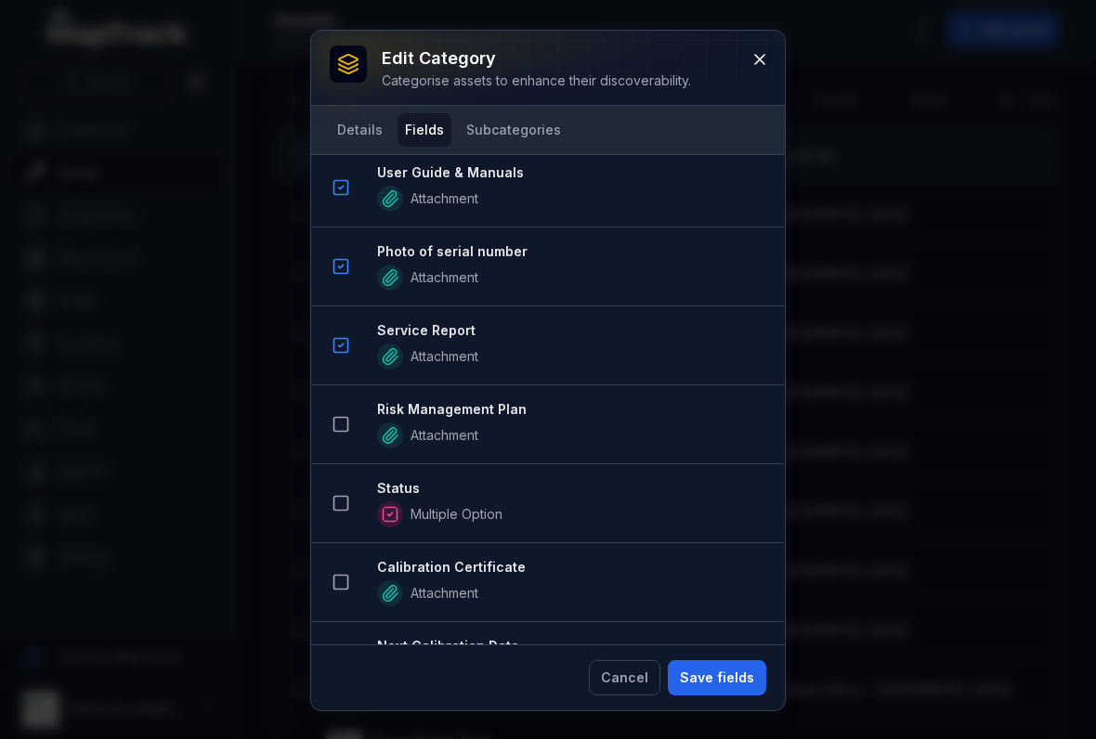
click at [334, 427] on rect at bounding box center [341, 425] width 14 height 14
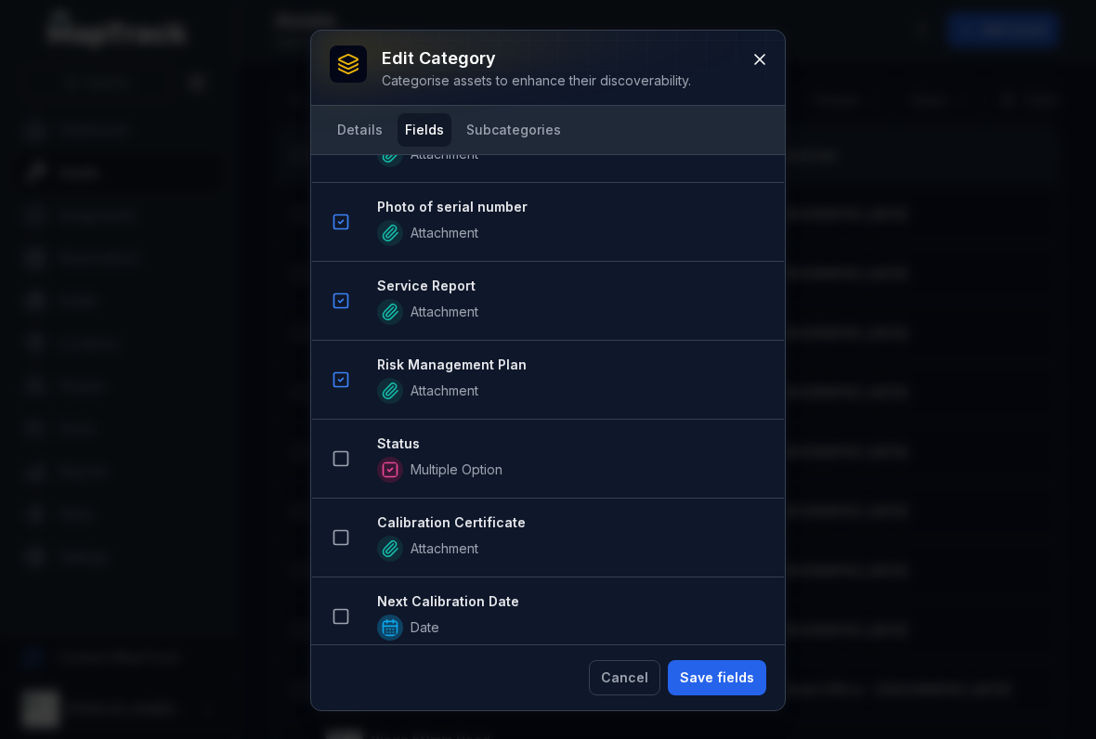
click at [348, 469] on button at bounding box center [340, 458] width 35 height 35
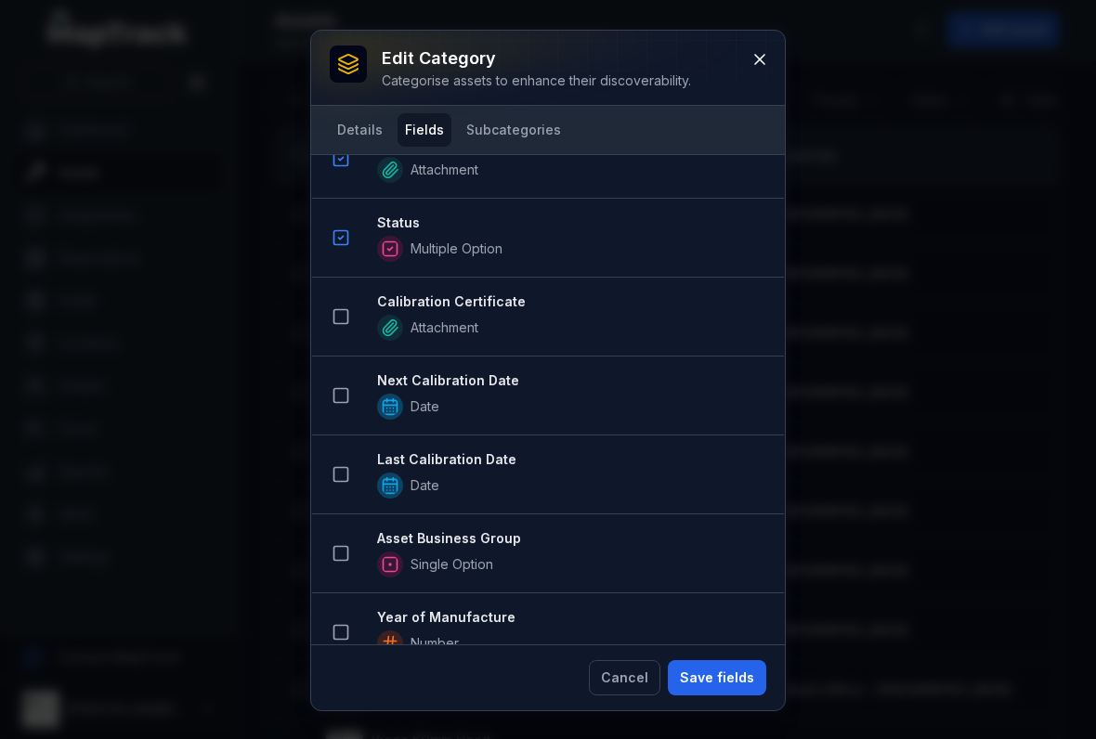
scroll to position [1794, 0]
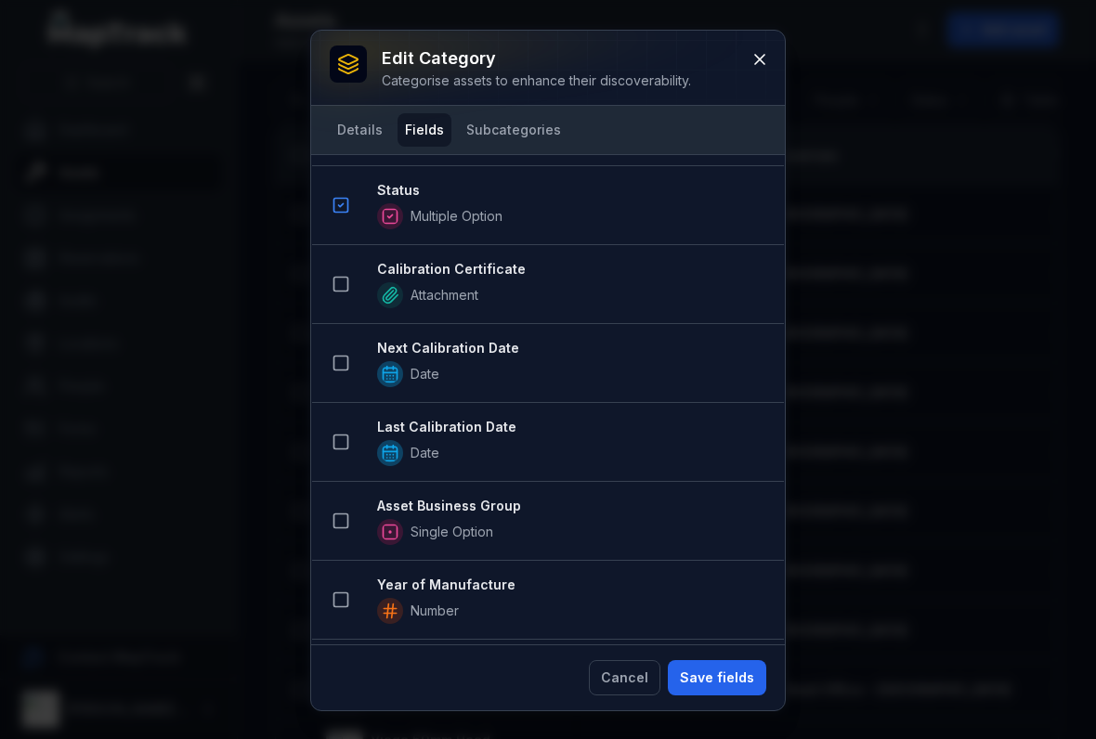
click at [341, 518] on icon at bounding box center [340, 521] width 19 height 19
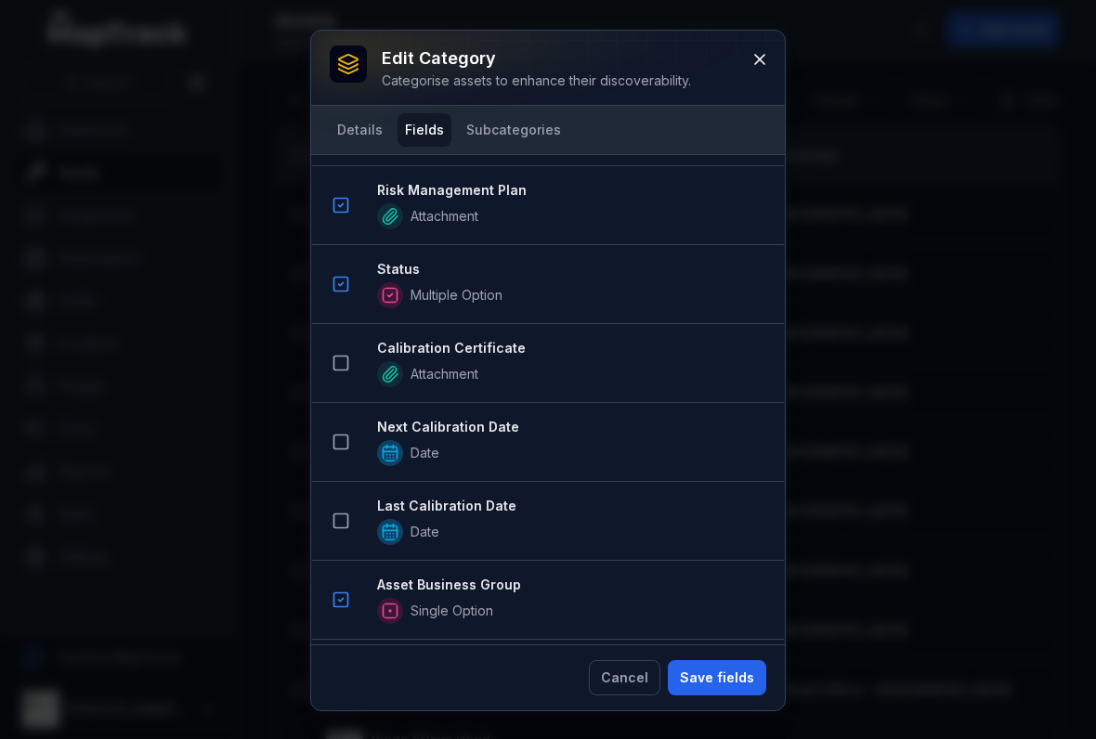
click at [724, 678] on button "Save fields" at bounding box center [717, 677] width 98 height 35
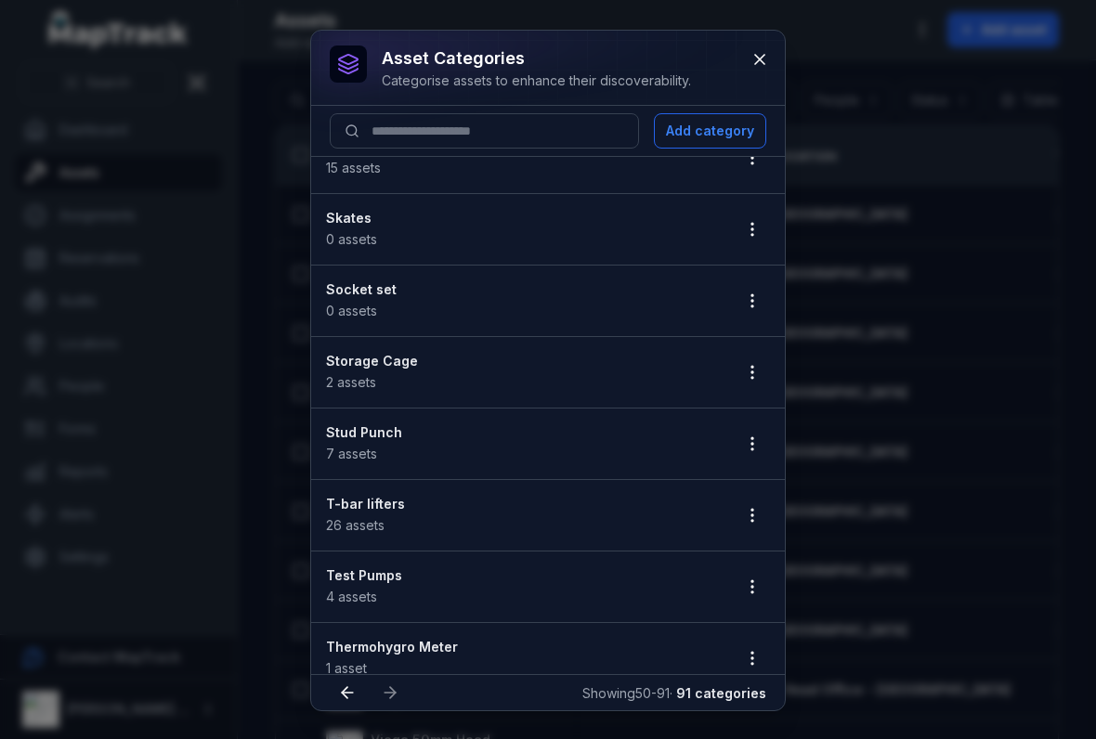
click at [752, 526] on button "button" at bounding box center [751, 515] width 35 height 35
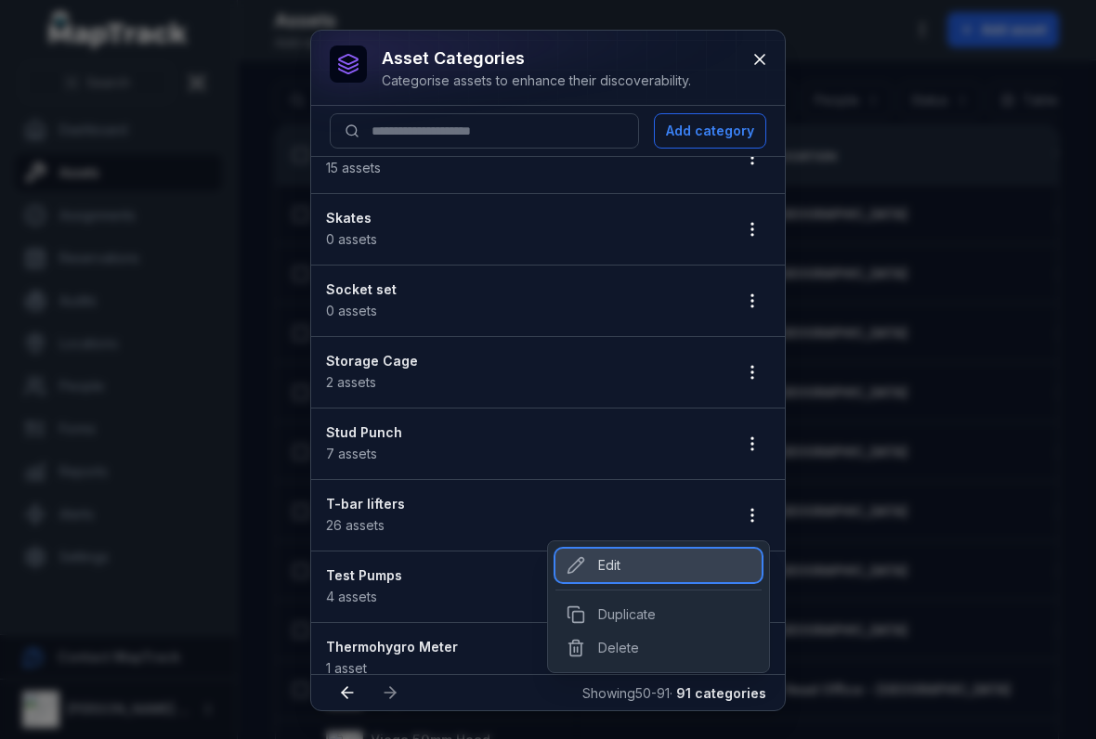
click at [616, 580] on div "Edit" at bounding box center [658, 565] width 206 height 33
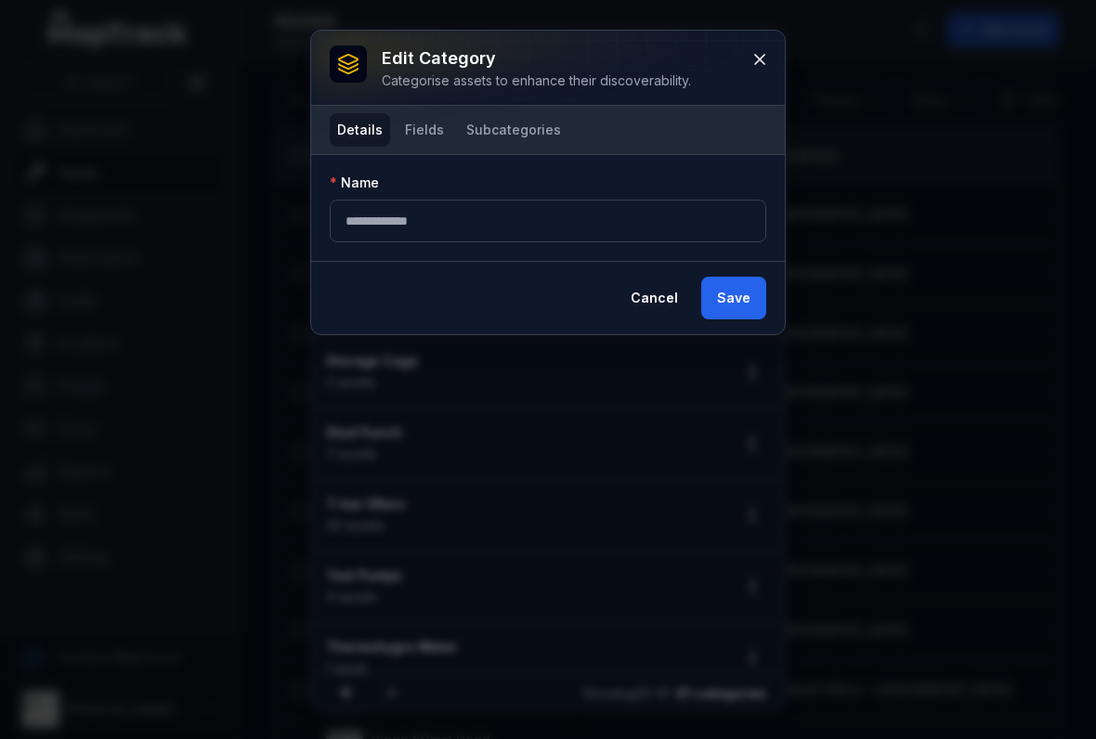
click at [420, 123] on button "Fields" at bounding box center [424, 129] width 54 height 33
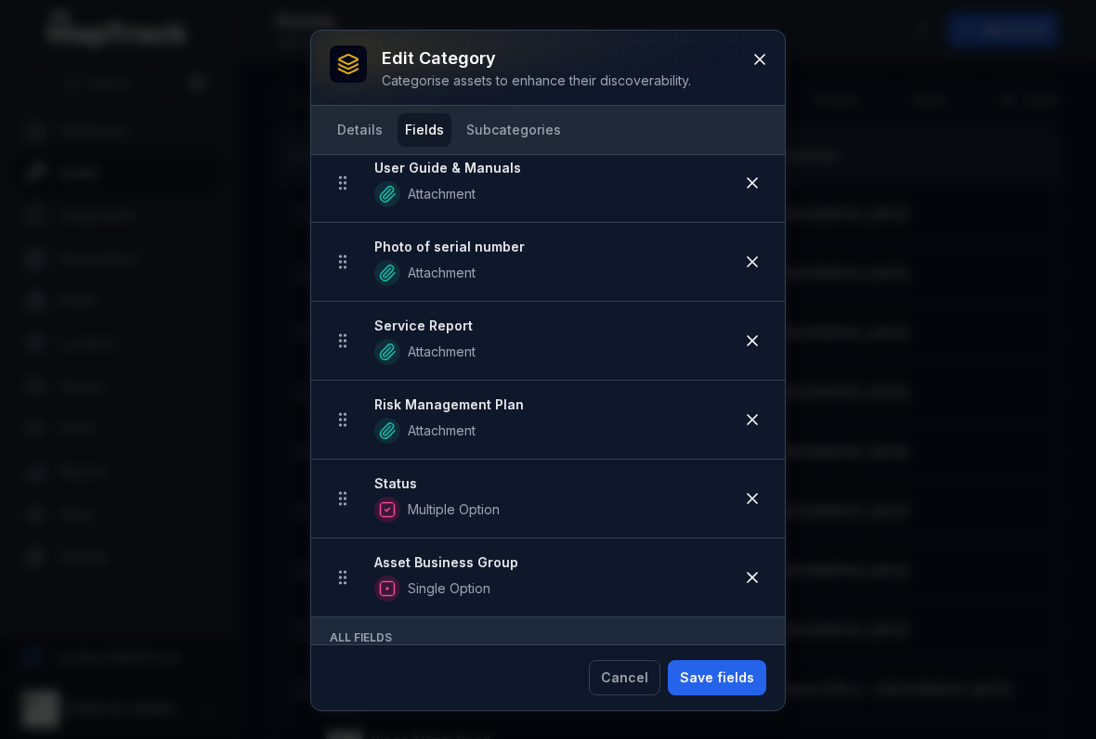
click at [718, 675] on button "Save fields" at bounding box center [717, 677] width 98 height 35
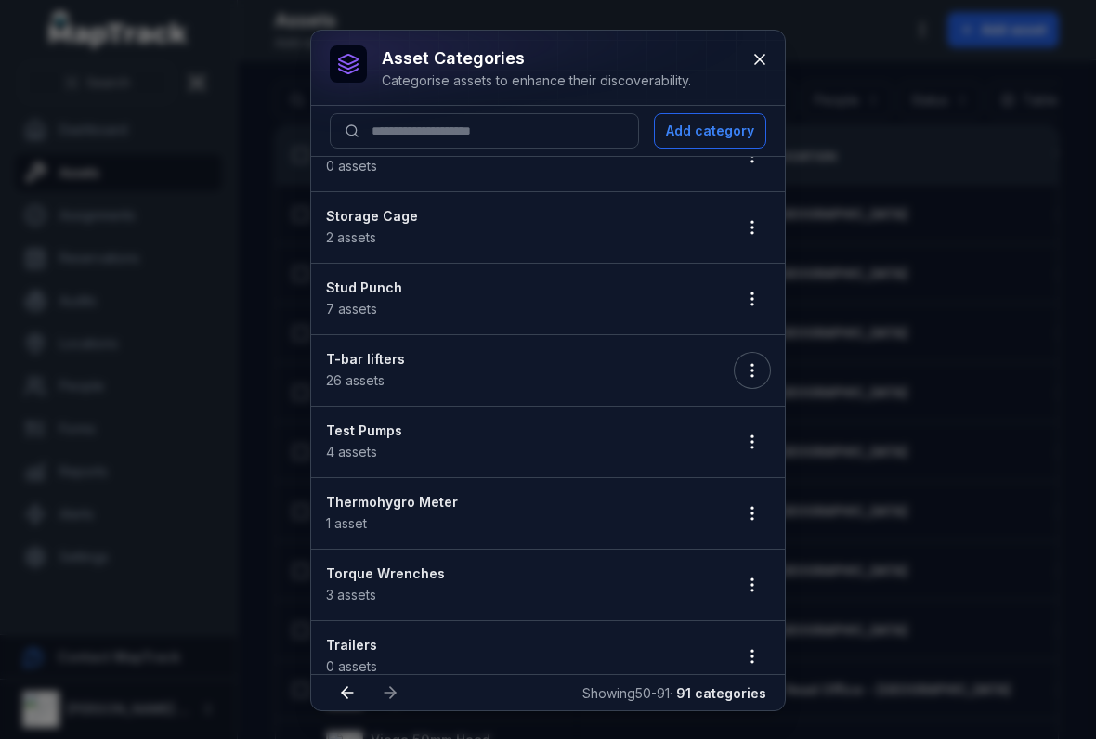
scroll to position [1895, 0]
click at [749, 432] on icon "button" at bounding box center [752, 441] width 19 height 19
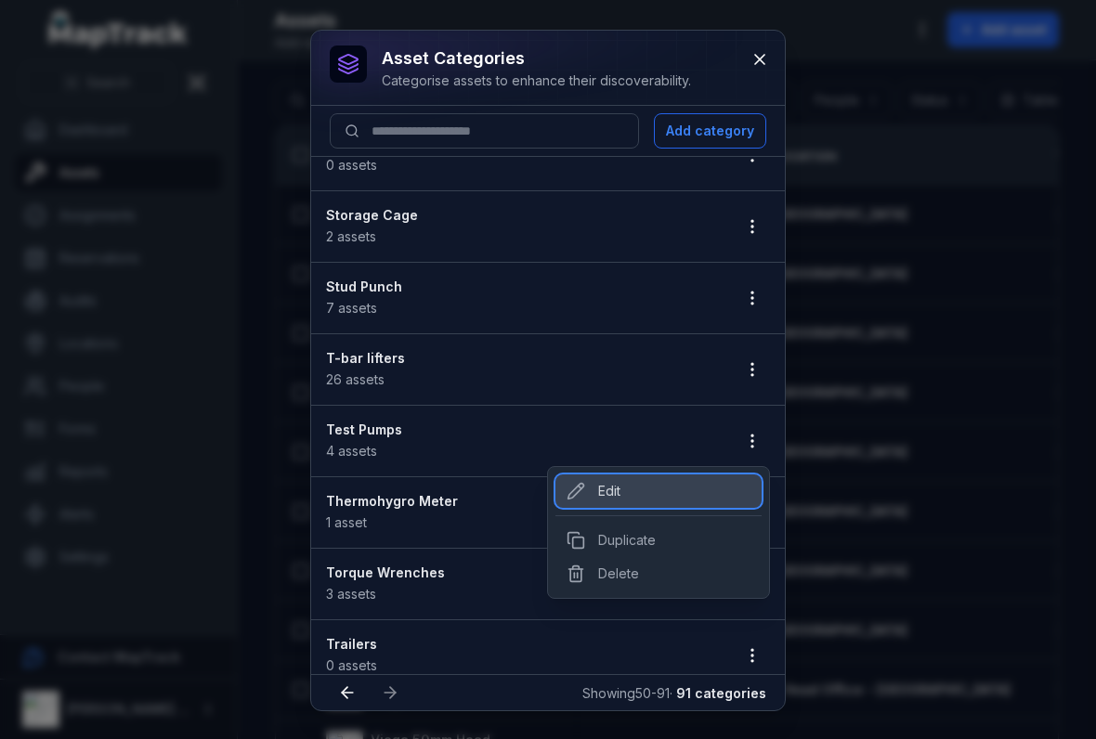
click at [597, 492] on div "Edit" at bounding box center [658, 490] width 206 height 33
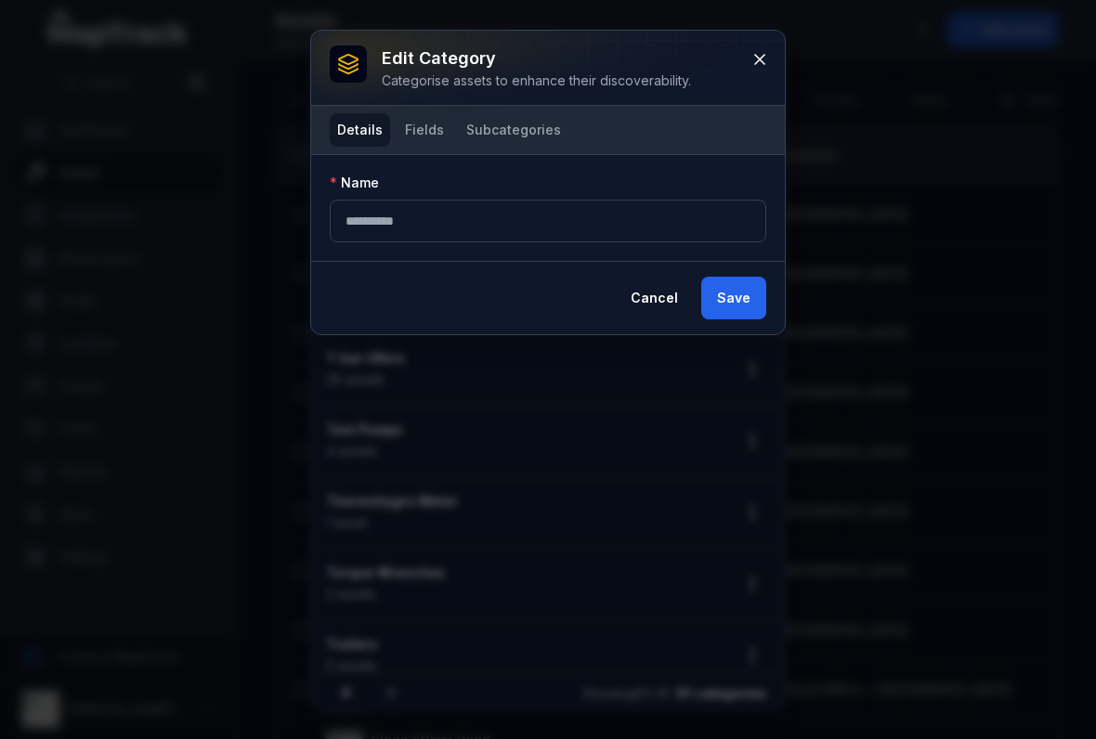
click at [420, 142] on button "Fields" at bounding box center [424, 129] width 54 height 33
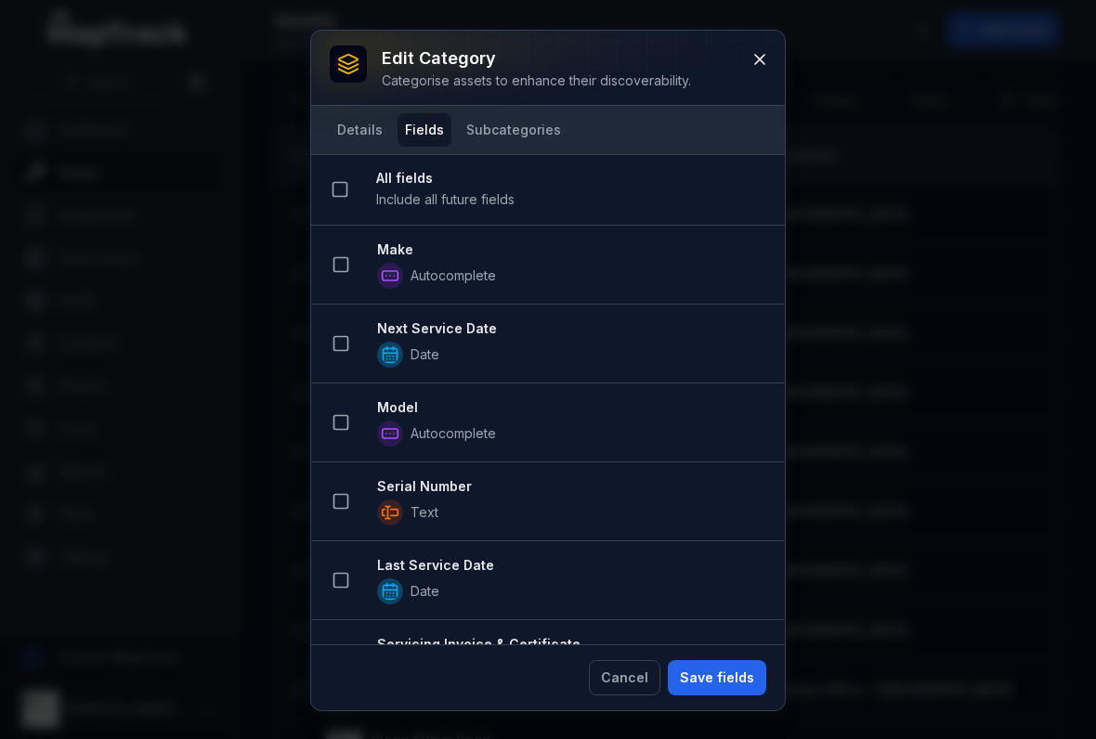
click at [336, 259] on icon at bounding box center [340, 264] width 19 height 19
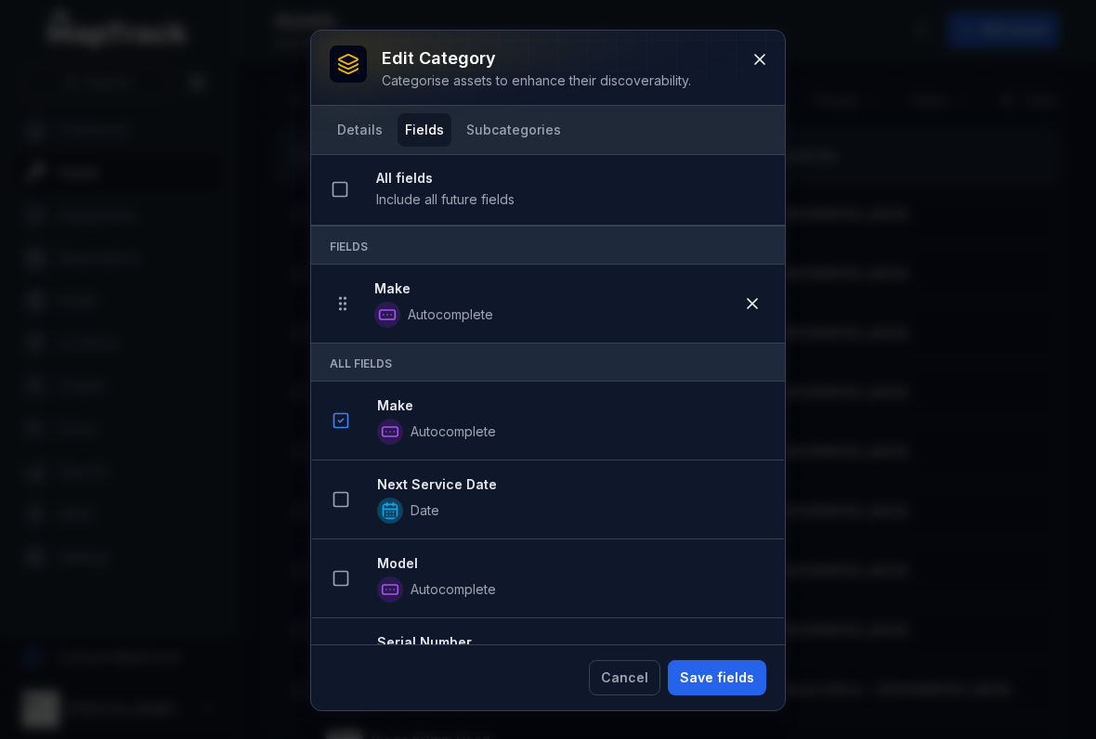
click at [345, 498] on icon at bounding box center [340, 499] width 19 height 19
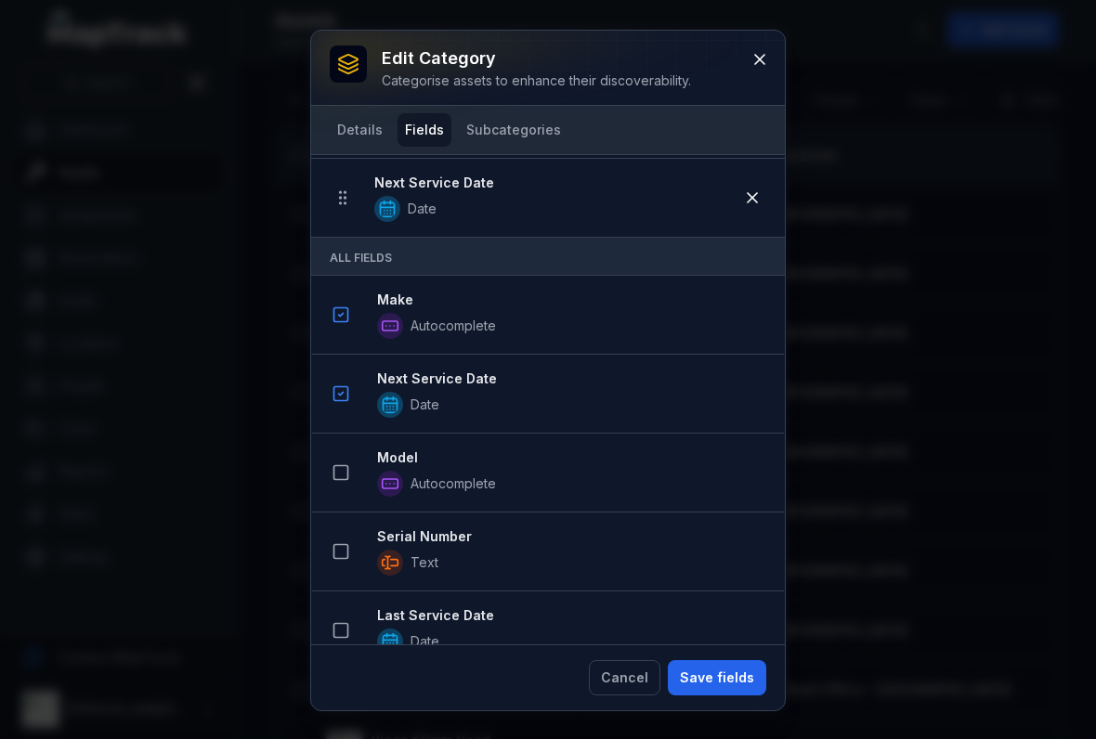
click at [343, 462] on button at bounding box center [340, 472] width 35 height 35
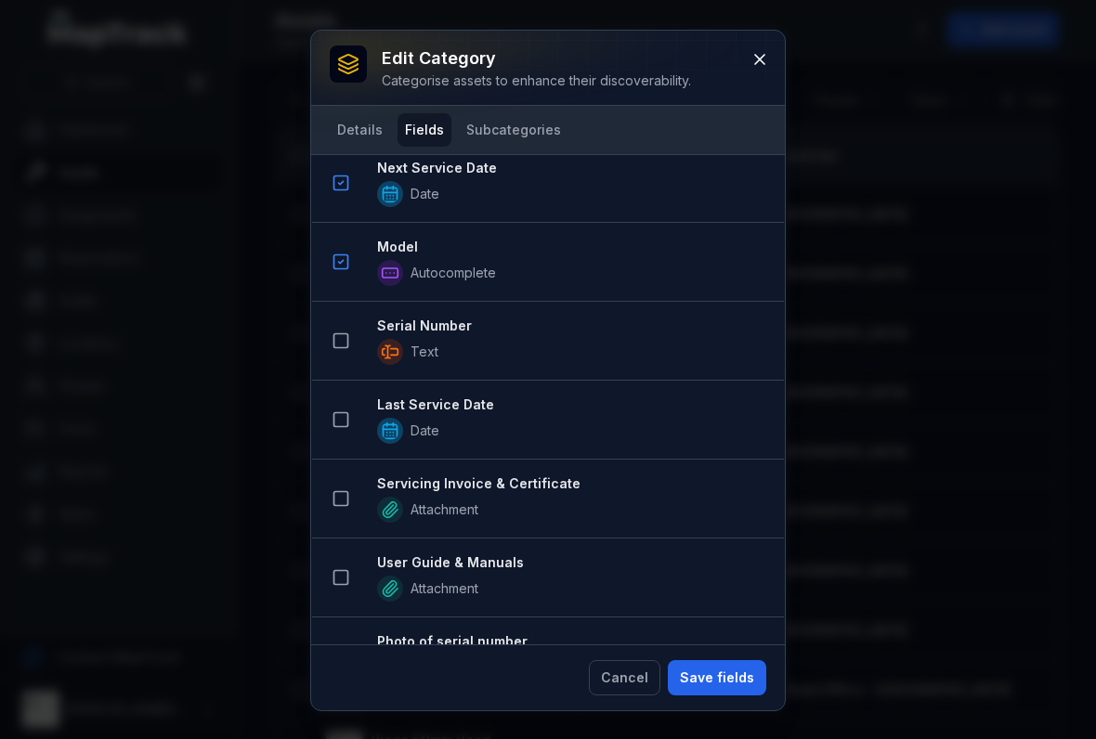
click at [351, 333] on button at bounding box center [340, 340] width 35 height 35
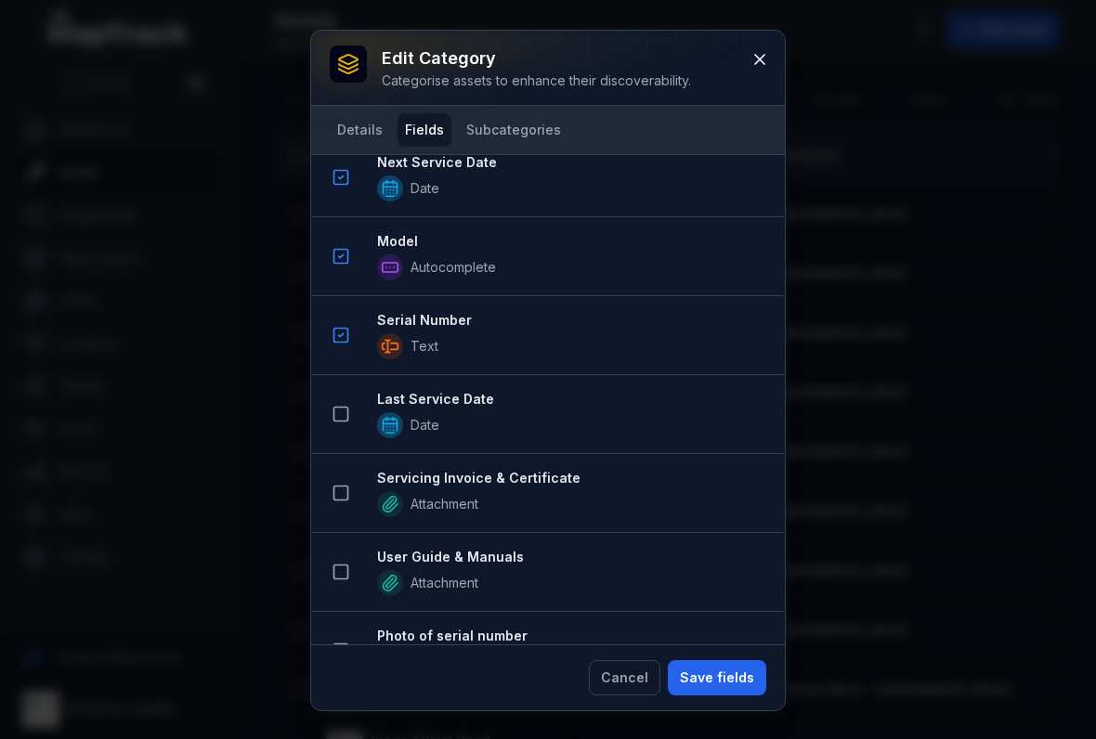
click at [331, 415] on button at bounding box center [340, 413] width 35 height 35
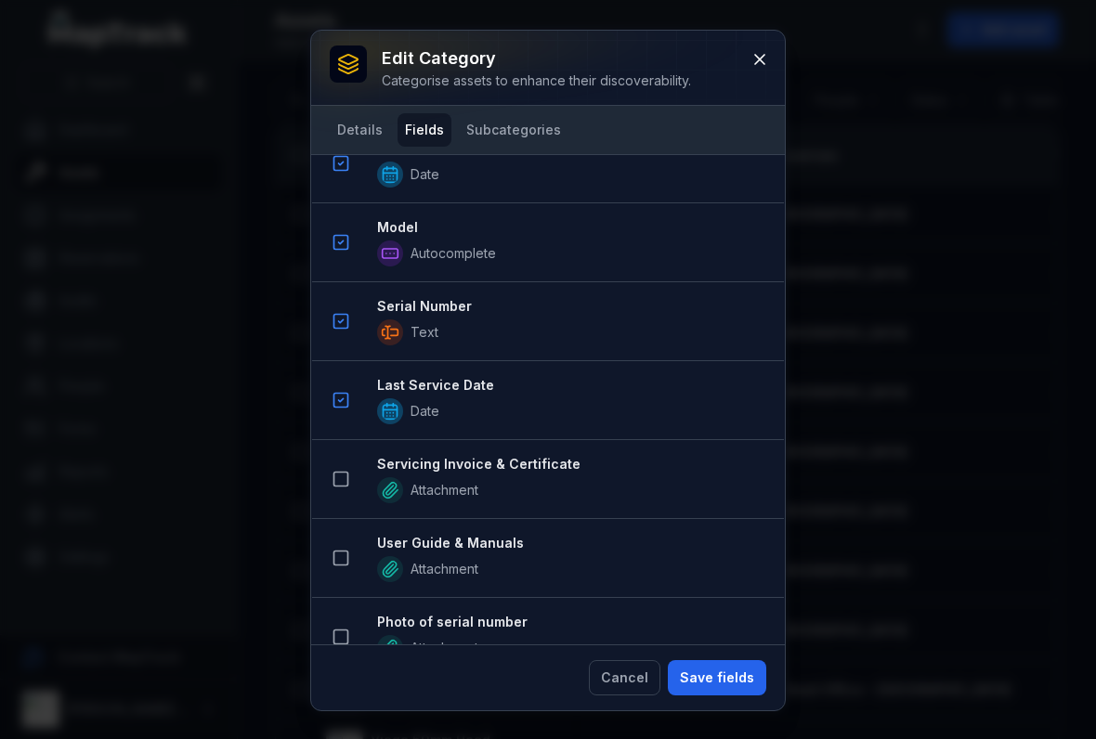
scroll to position [667, 0]
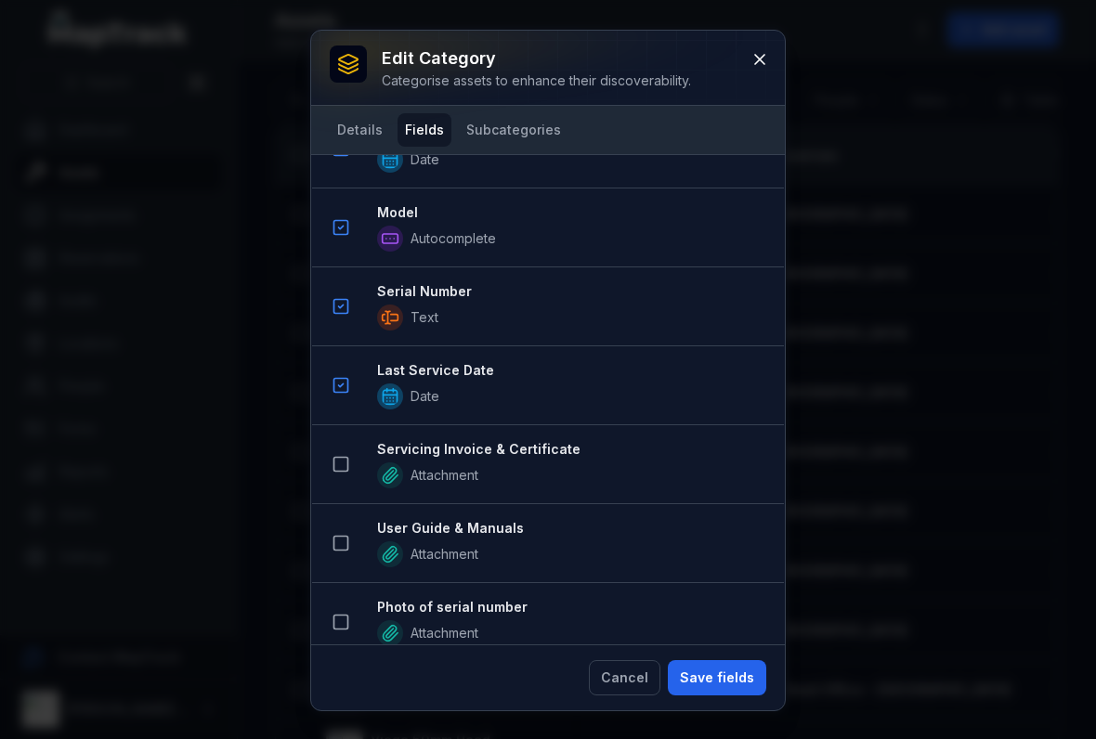
click at [341, 472] on rect at bounding box center [341, 465] width 14 height 14
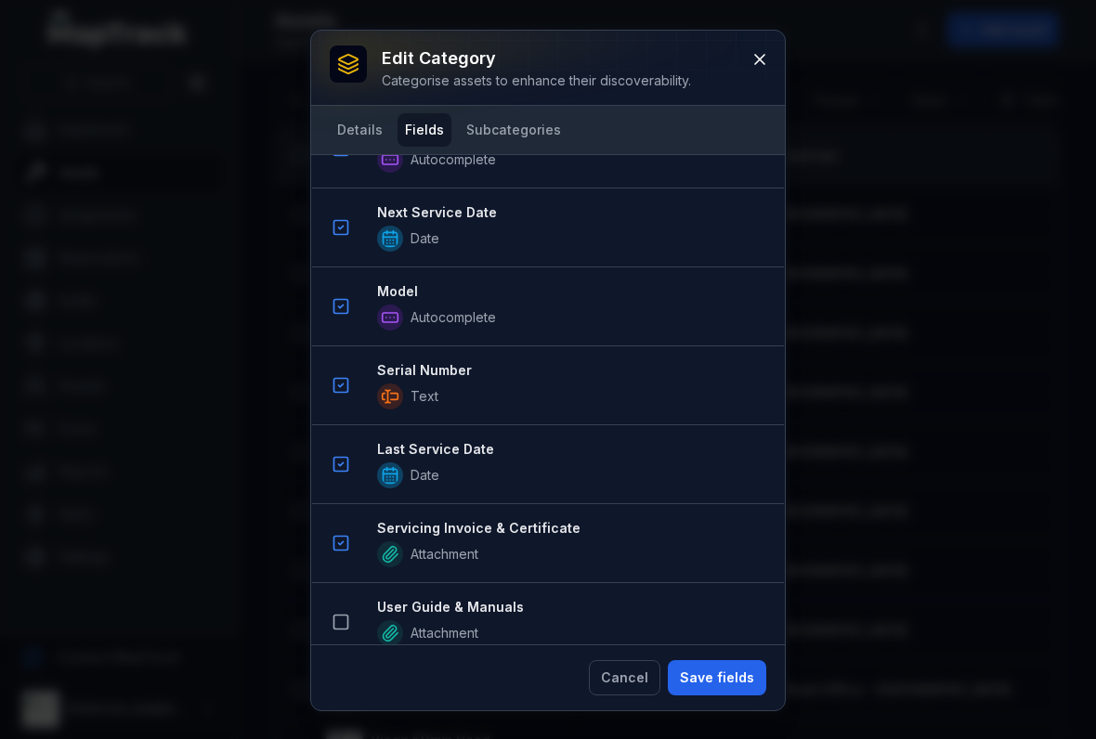
click at [344, 578] on li "Servicing Invoice & Certificate Attachment" at bounding box center [548, 543] width 472 height 80
click at [349, 616] on icon at bounding box center [340, 622] width 19 height 19
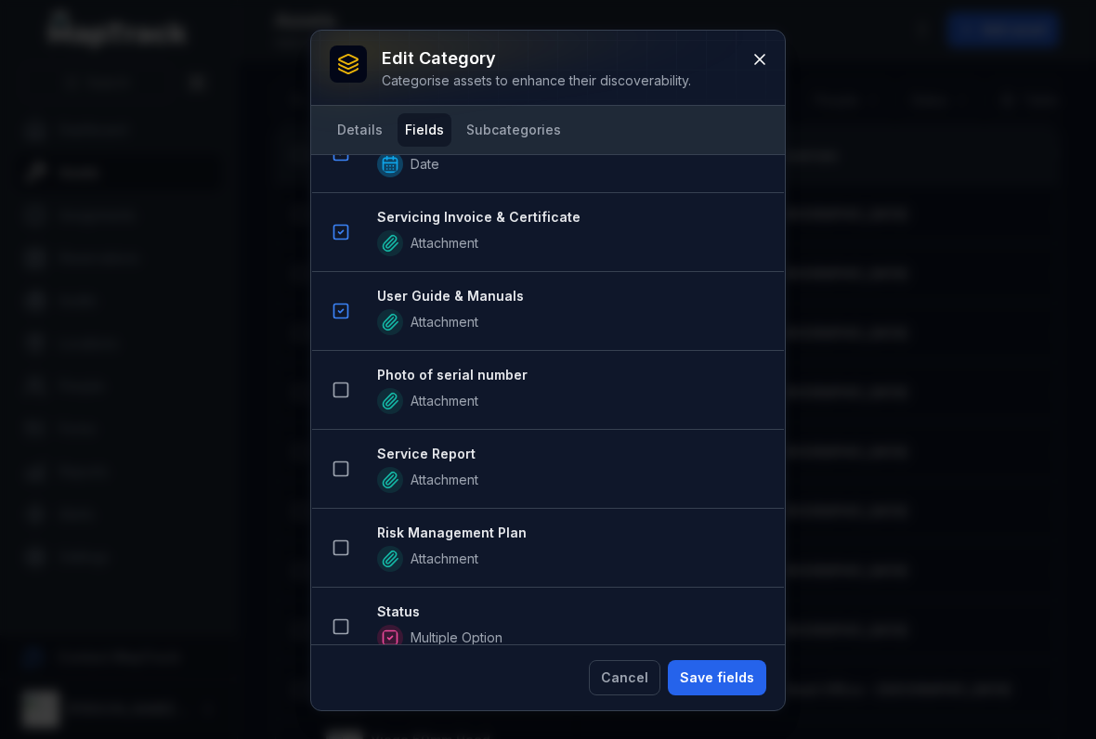
click at [330, 383] on button at bounding box center [340, 389] width 35 height 35
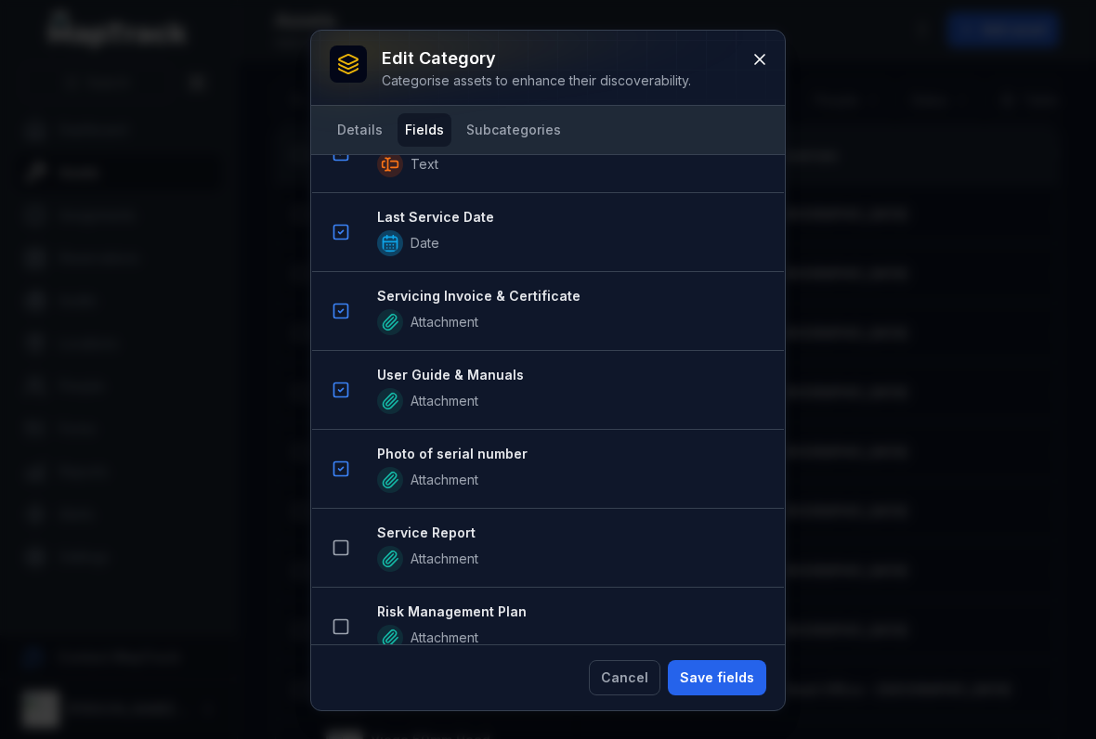
scroll to position [1166, 0]
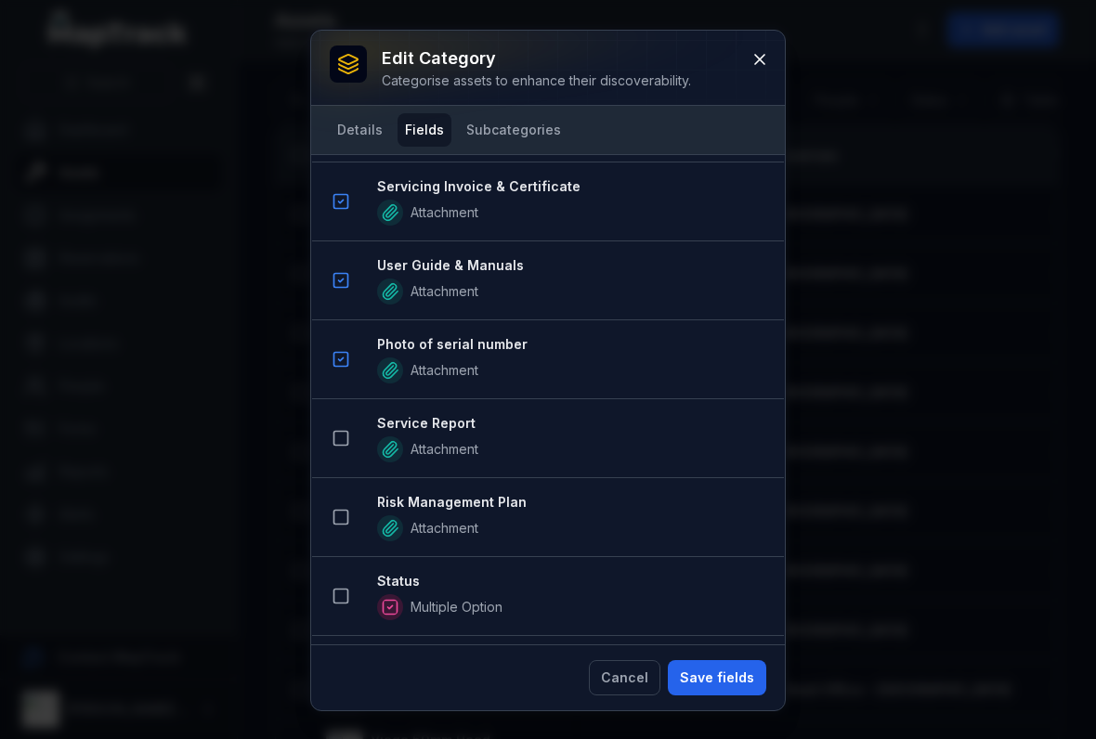
click at [330, 455] on div at bounding box center [340, 438] width 35 height 35
click at [341, 553] on li "Risk Management Plan Attachment" at bounding box center [548, 517] width 472 height 80
click at [339, 404] on li "Service Report Attachment" at bounding box center [548, 438] width 472 height 80
click at [344, 451] on button at bounding box center [340, 438] width 35 height 35
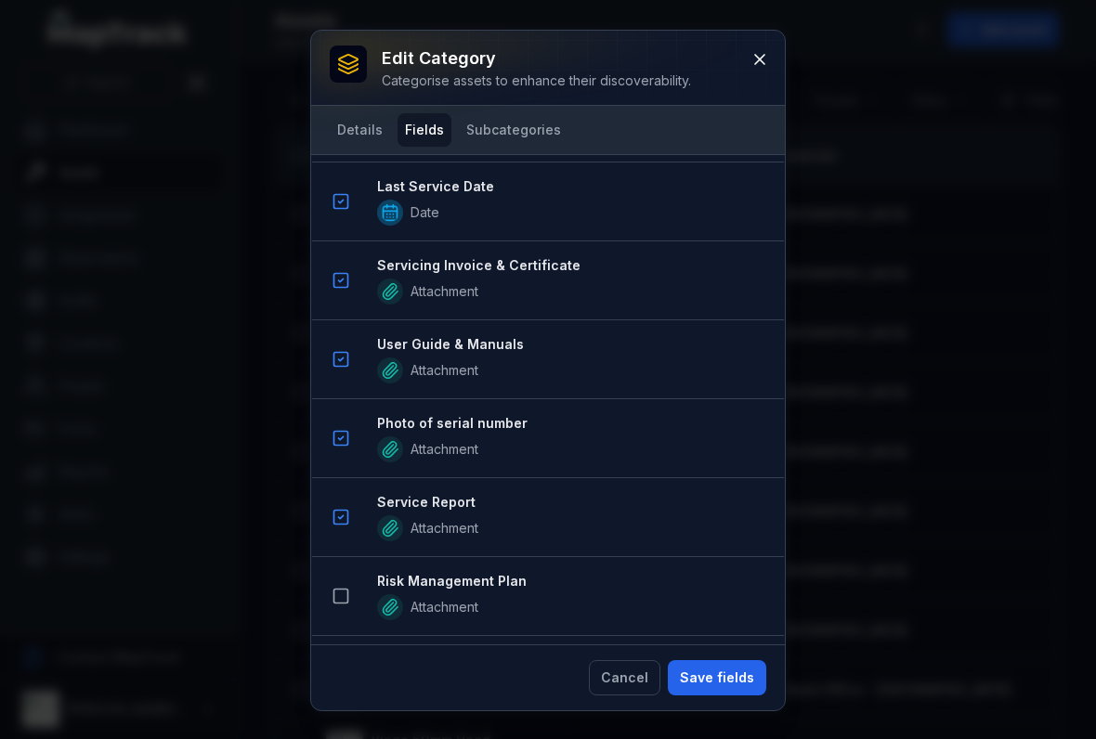
click at [337, 600] on icon at bounding box center [340, 596] width 19 height 19
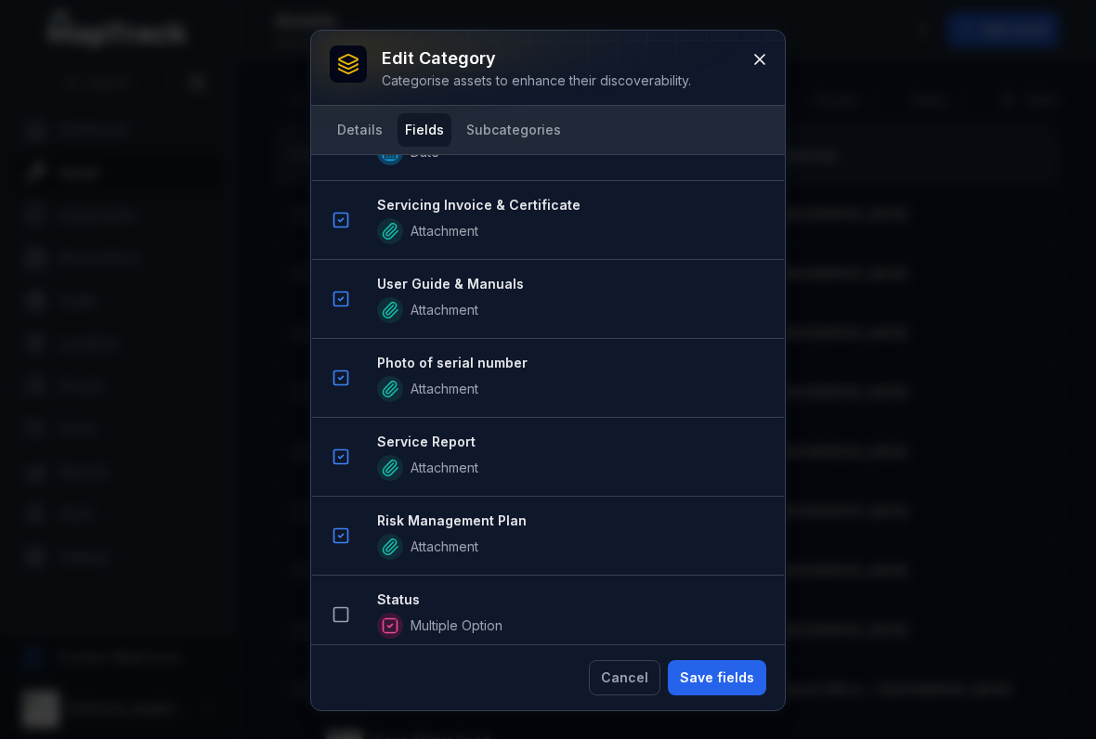
scroll to position [1303, 0]
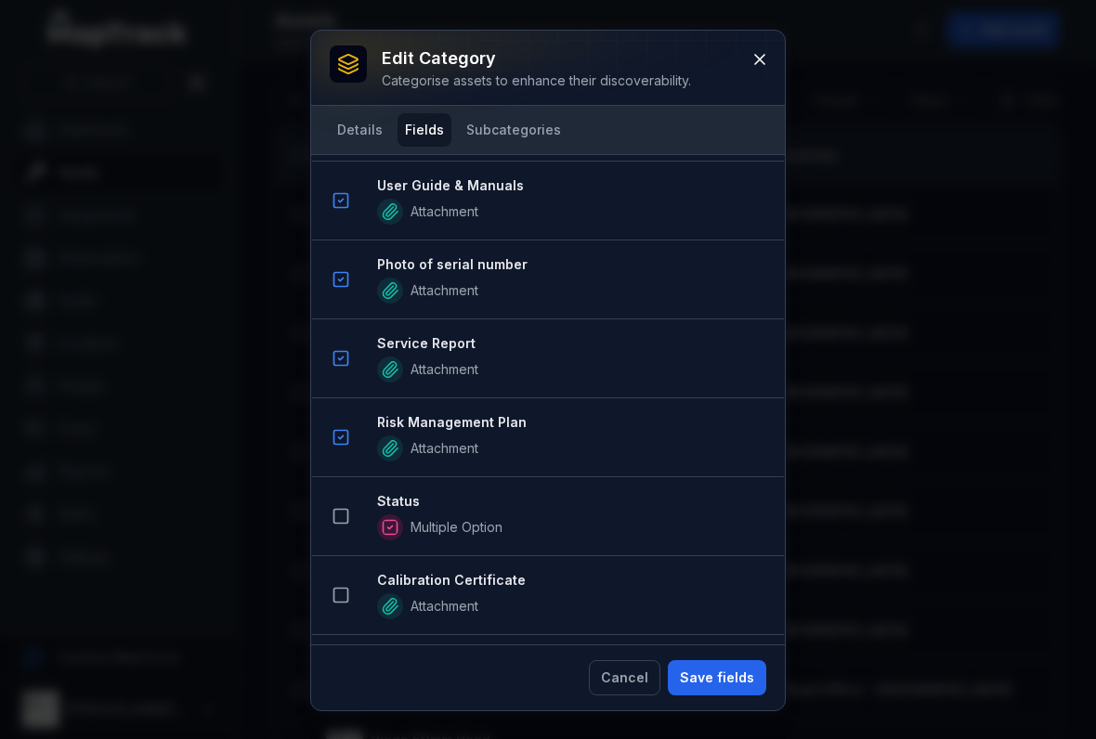
click at [340, 521] on icon at bounding box center [340, 516] width 19 height 19
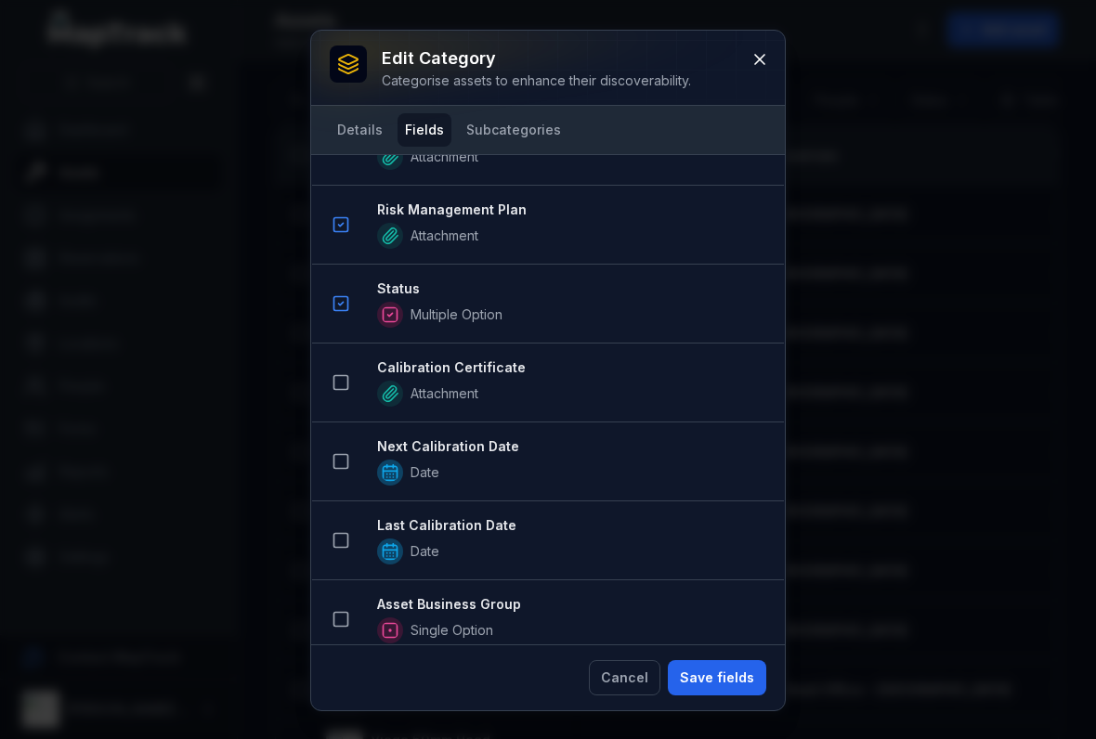
scroll to position [1706, 0]
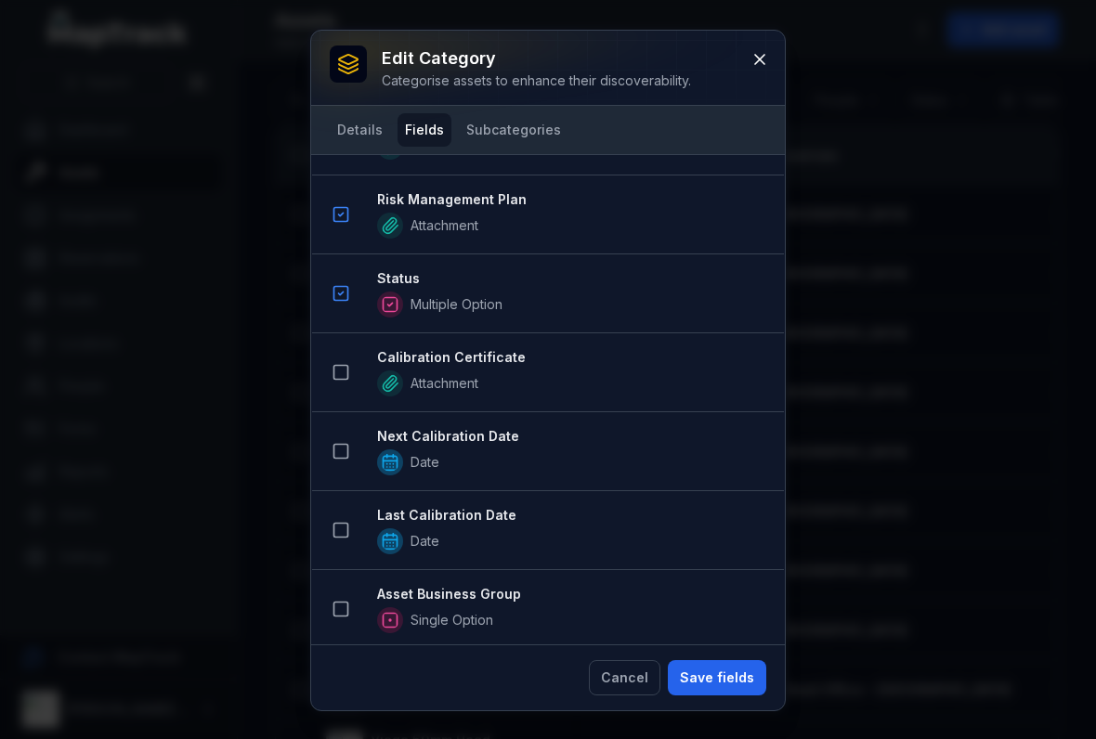
click at [342, 617] on rect at bounding box center [341, 610] width 14 height 14
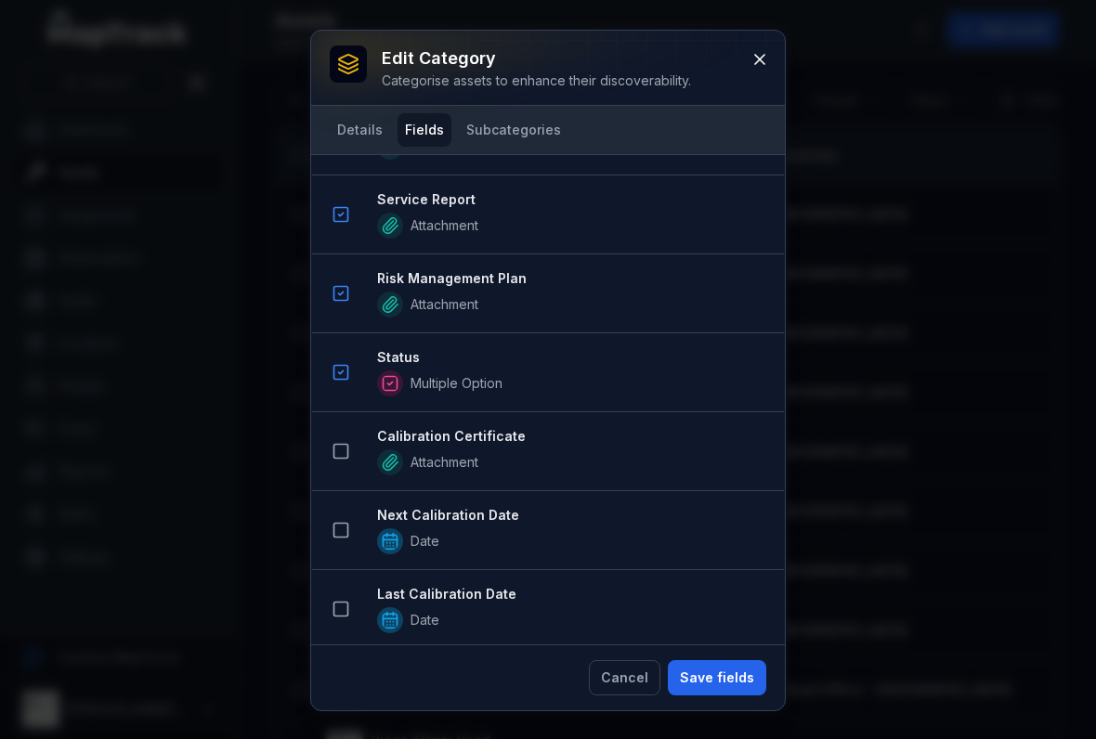
click at [341, 451] on icon at bounding box center [340, 451] width 19 height 19
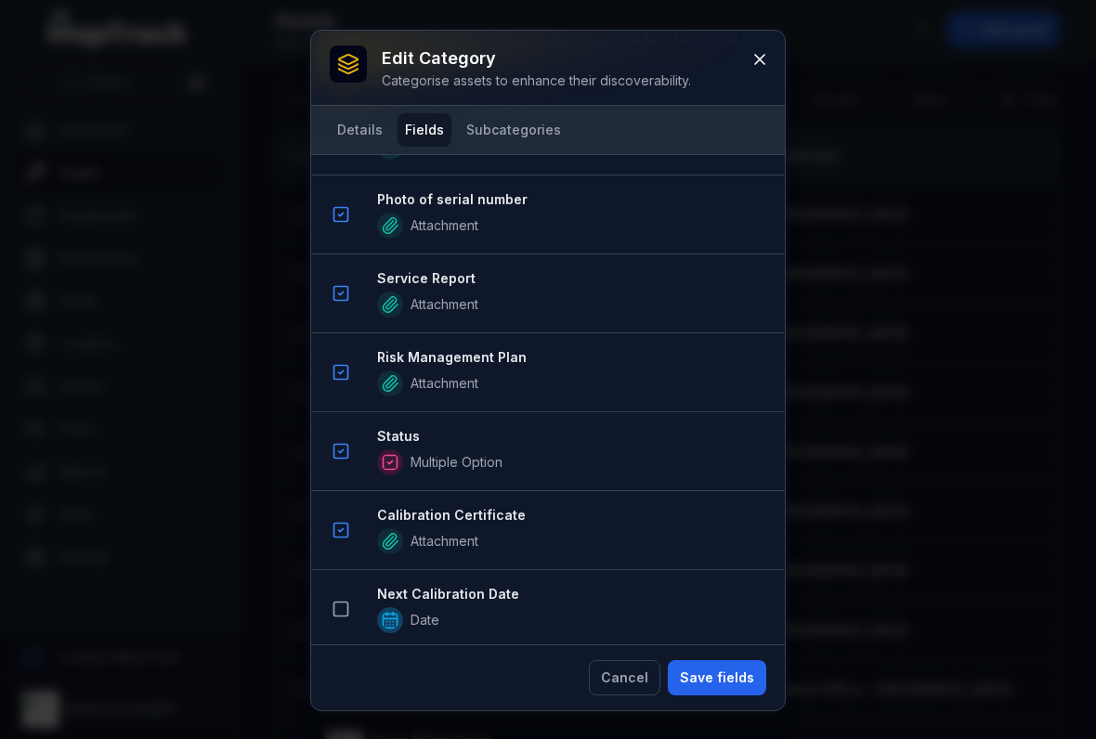
click at [701, 660] on button "Save fields" at bounding box center [717, 677] width 98 height 35
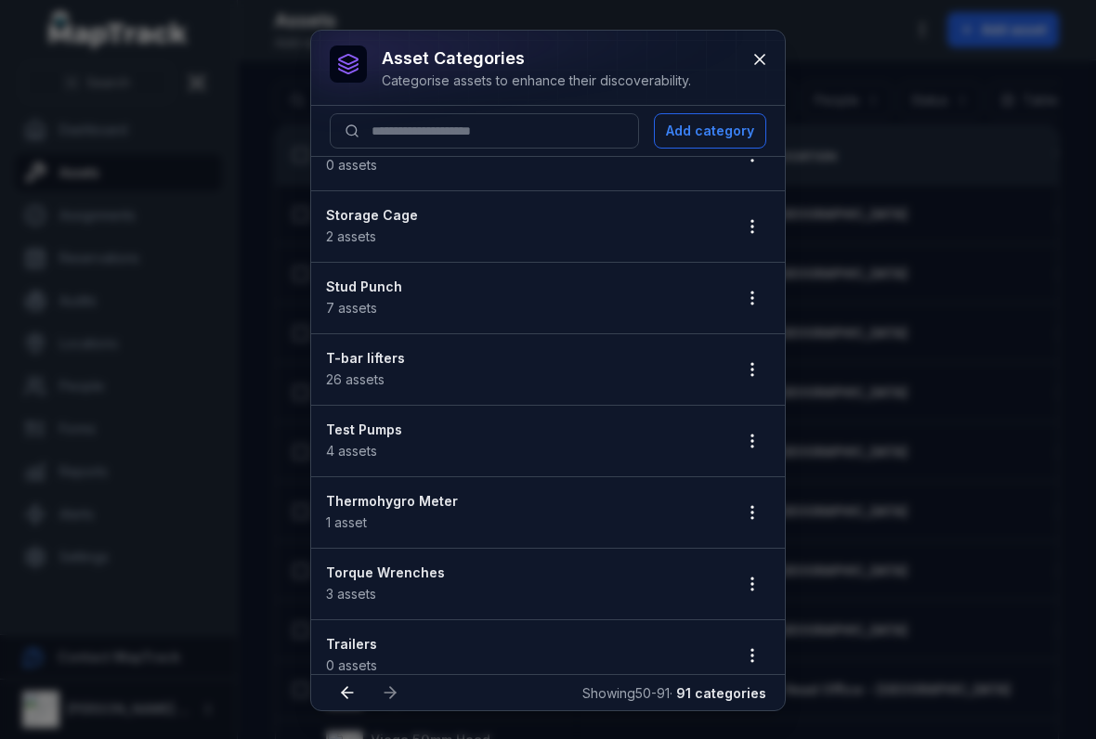
click at [760, 454] on button "button" at bounding box center [751, 440] width 35 height 35
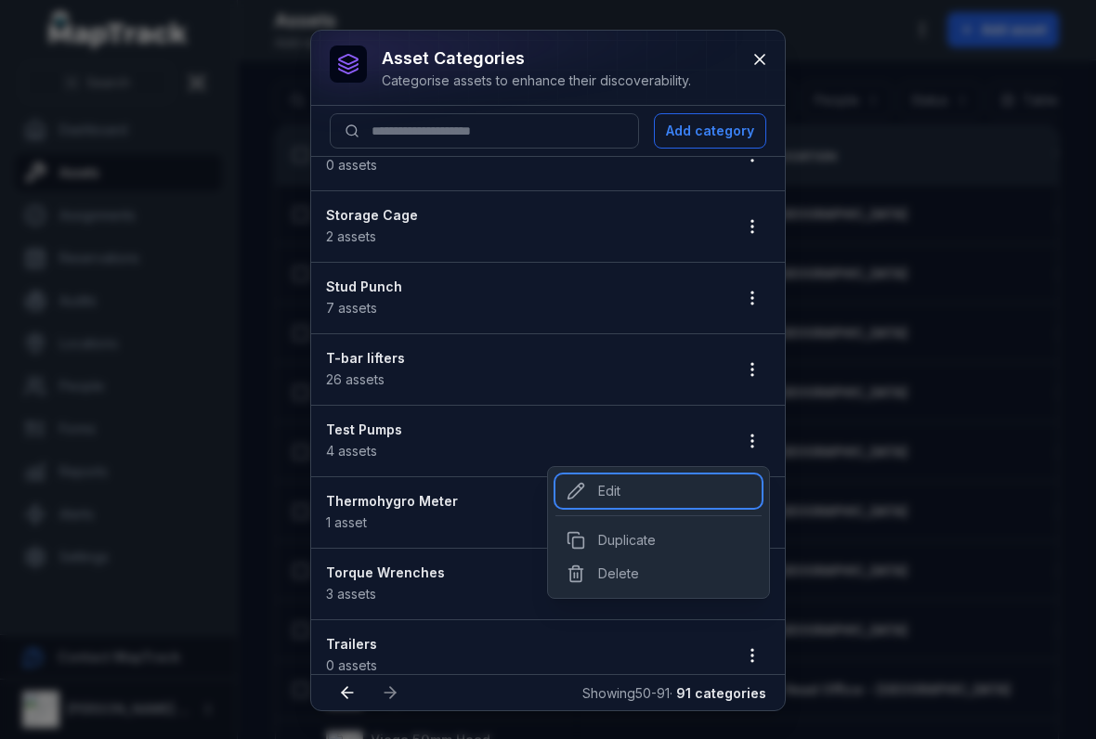
click at [600, 507] on div "Edit" at bounding box center [658, 490] width 206 height 33
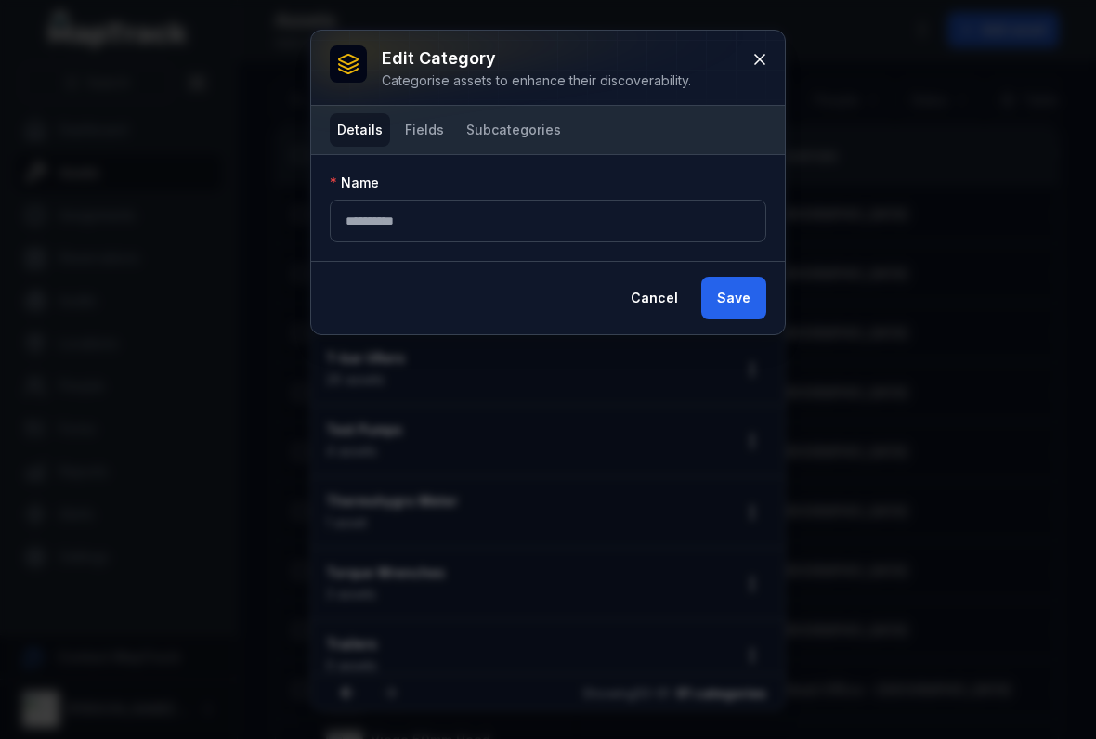
click at [426, 144] on button "Fields" at bounding box center [424, 129] width 54 height 33
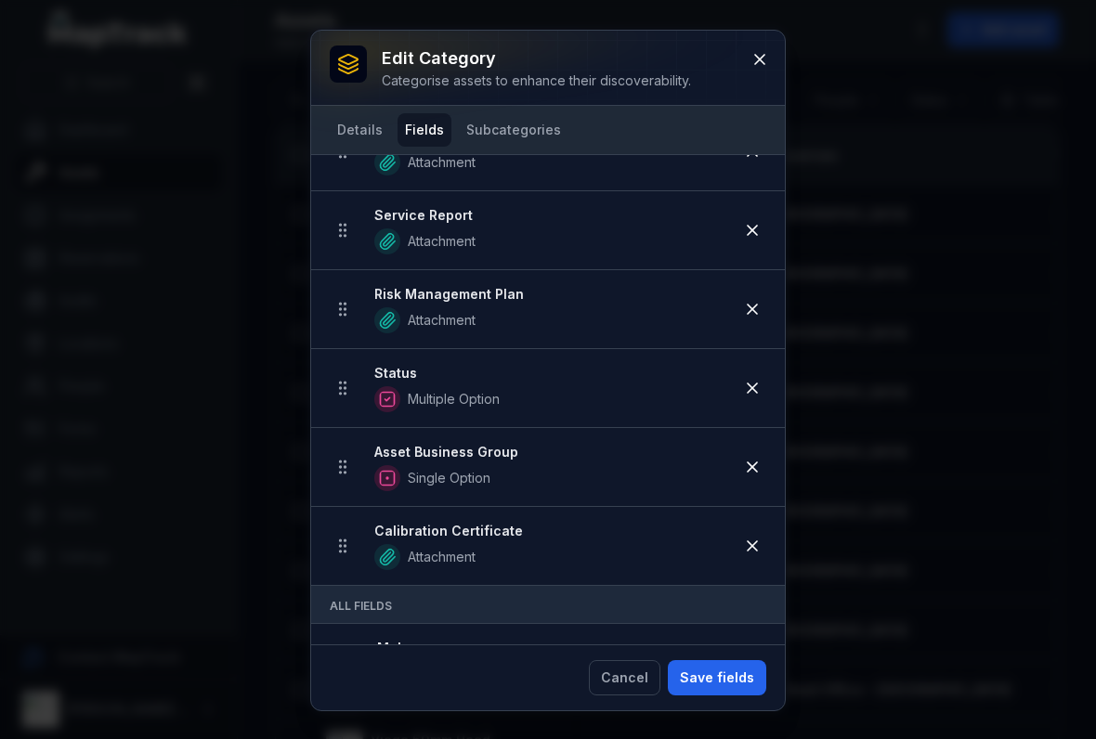
scroll to position [706, 0]
click at [760, 544] on icon at bounding box center [752, 545] width 19 height 19
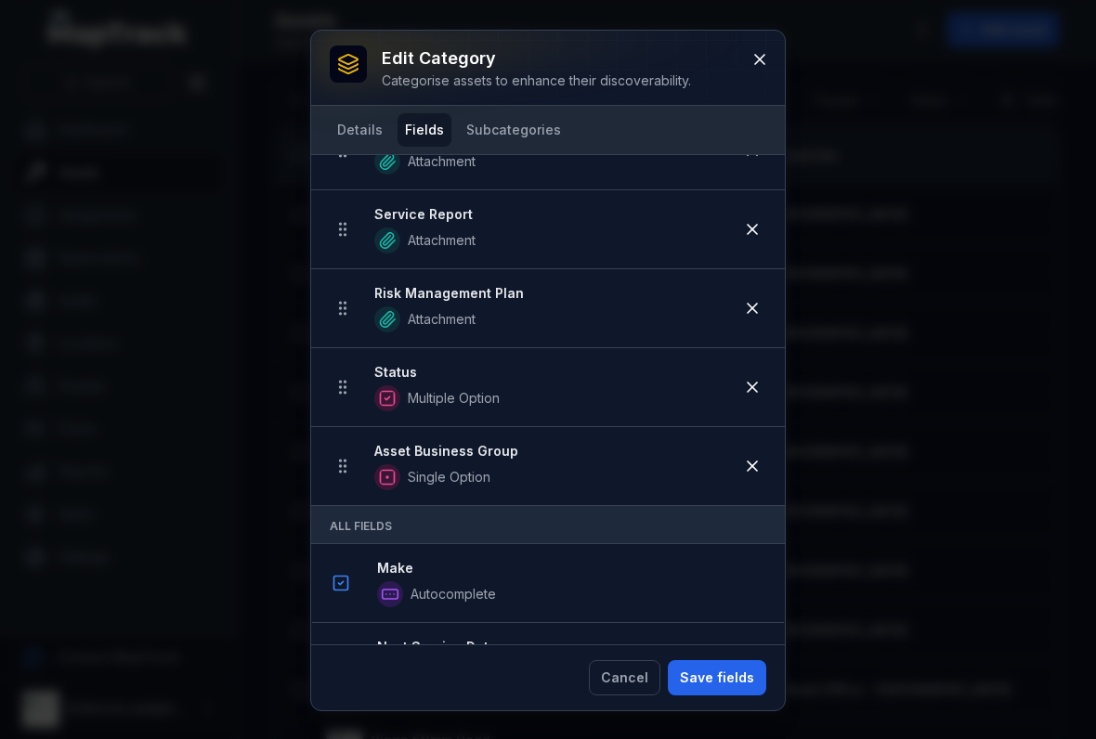
click at [716, 674] on button "Save fields" at bounding box center [717, 677] width 98 height 35
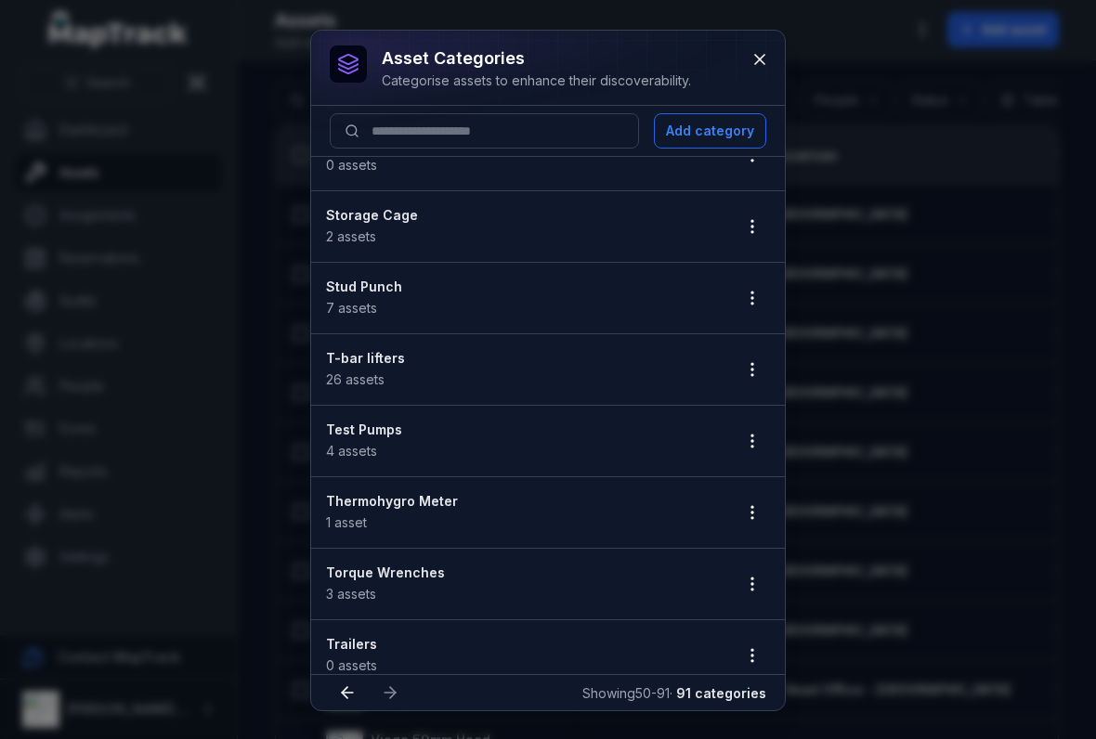
click at [751, 441] on circle "button" at bounding box center [752, 441] width 2 height 2
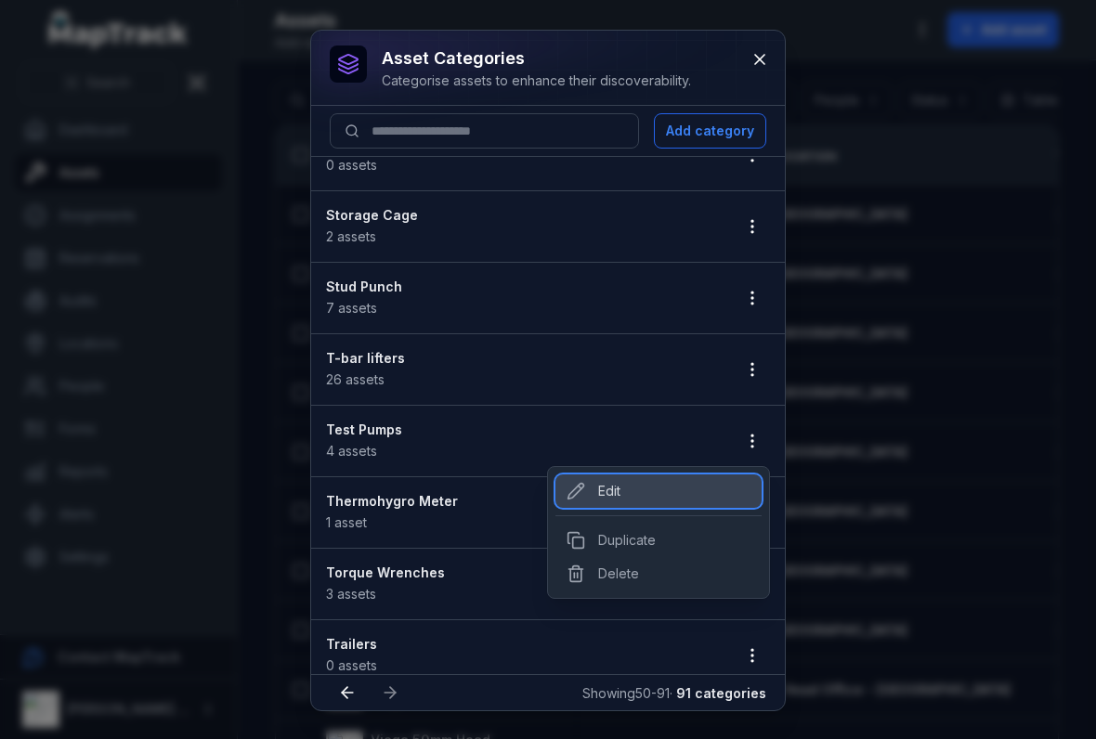
click at [591, 483] on div "Edit" at bounding box center [658, 490] width 206 height 33
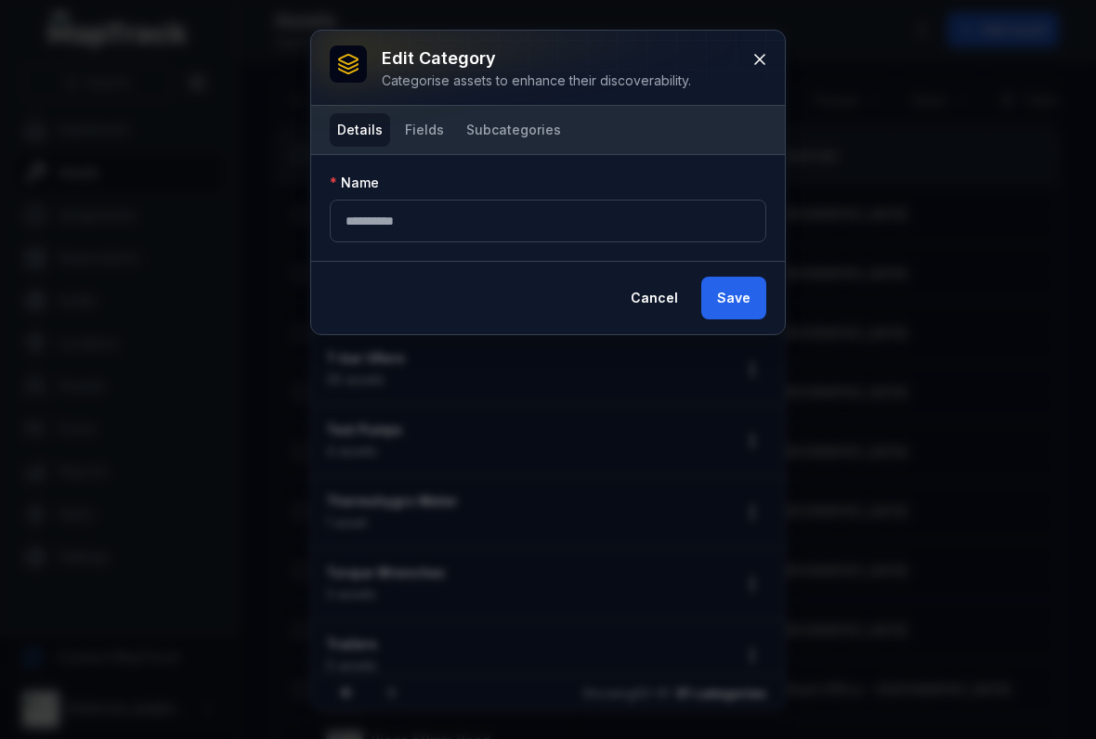
click at [433, 135] on button "Fields" at bounding box center [424, 129] width 54 height 33
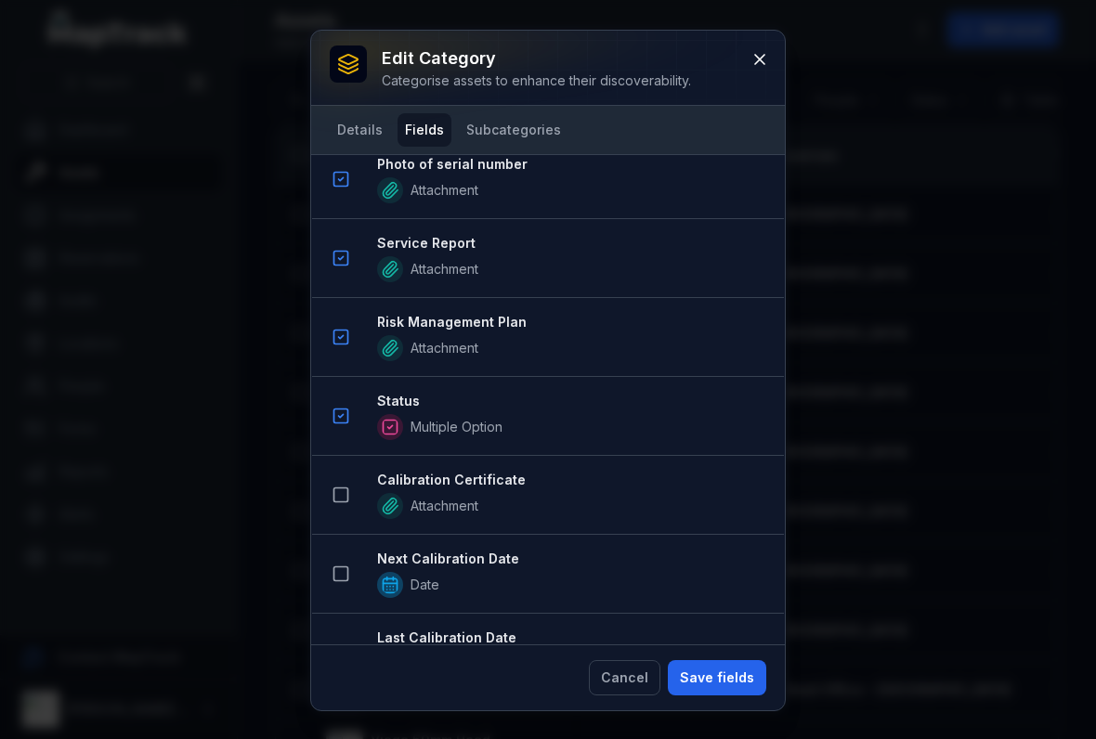
click at [344, 482] on button at bounding box center [340, 494] width 35 height 35
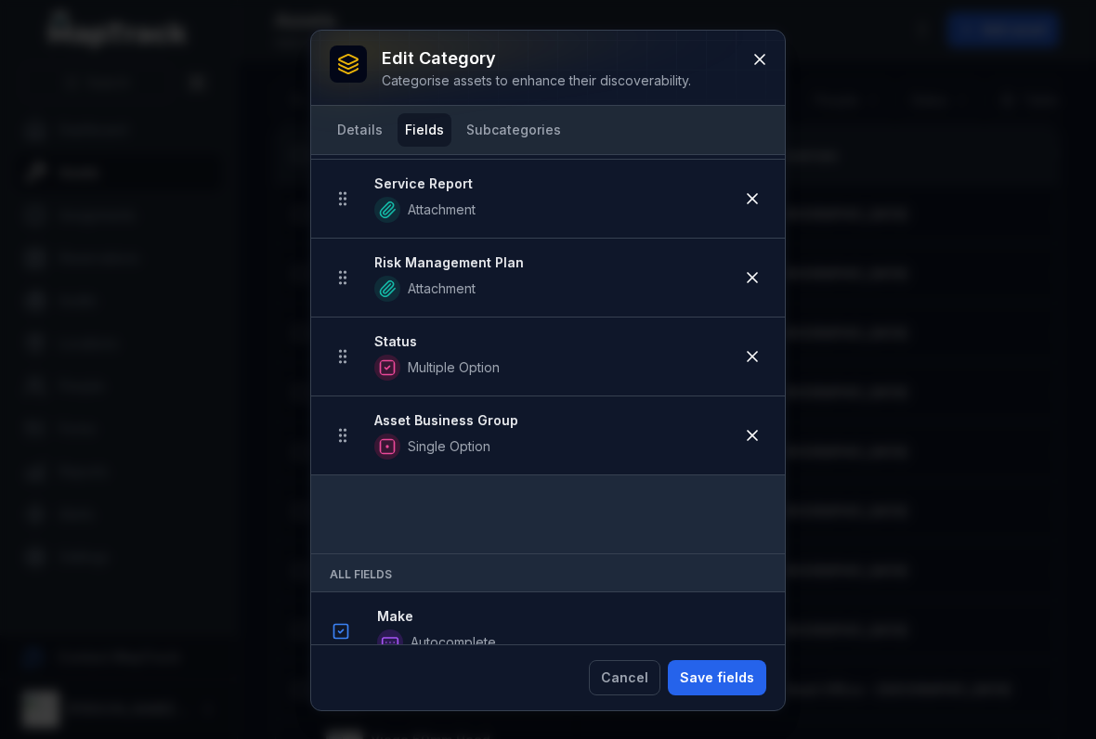
scroll to position [739, 0]
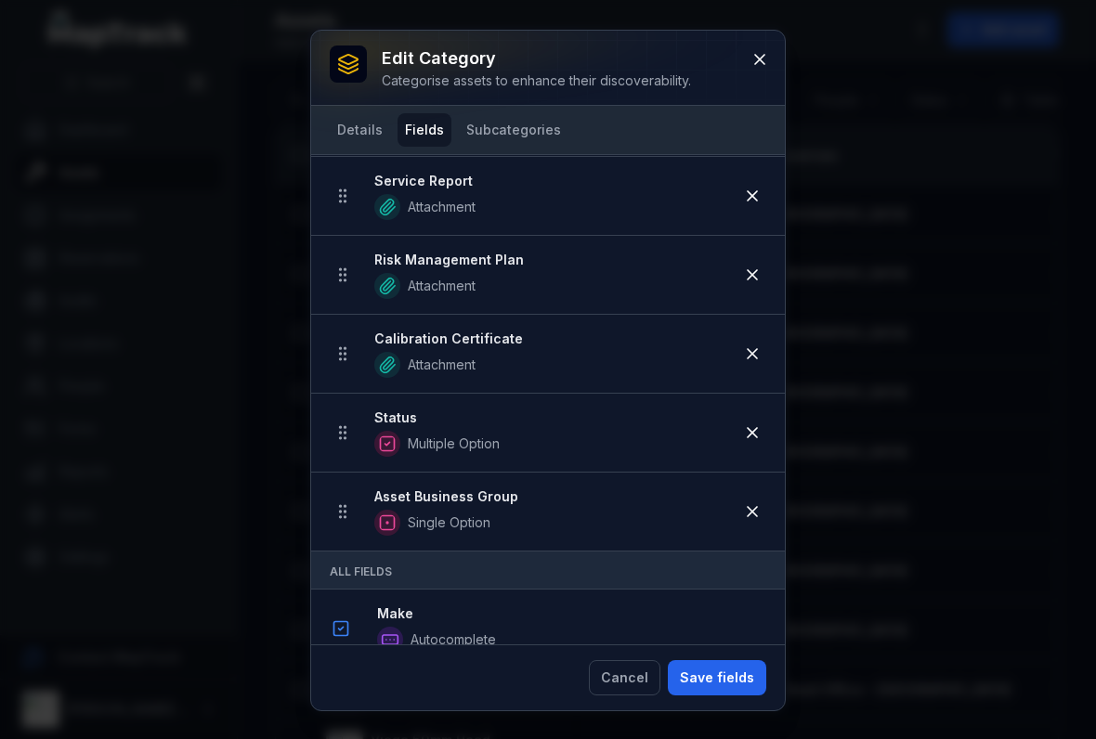
click at [706, 693] on button "Save fields" at bounding box center [717, 677] width 98 height 35
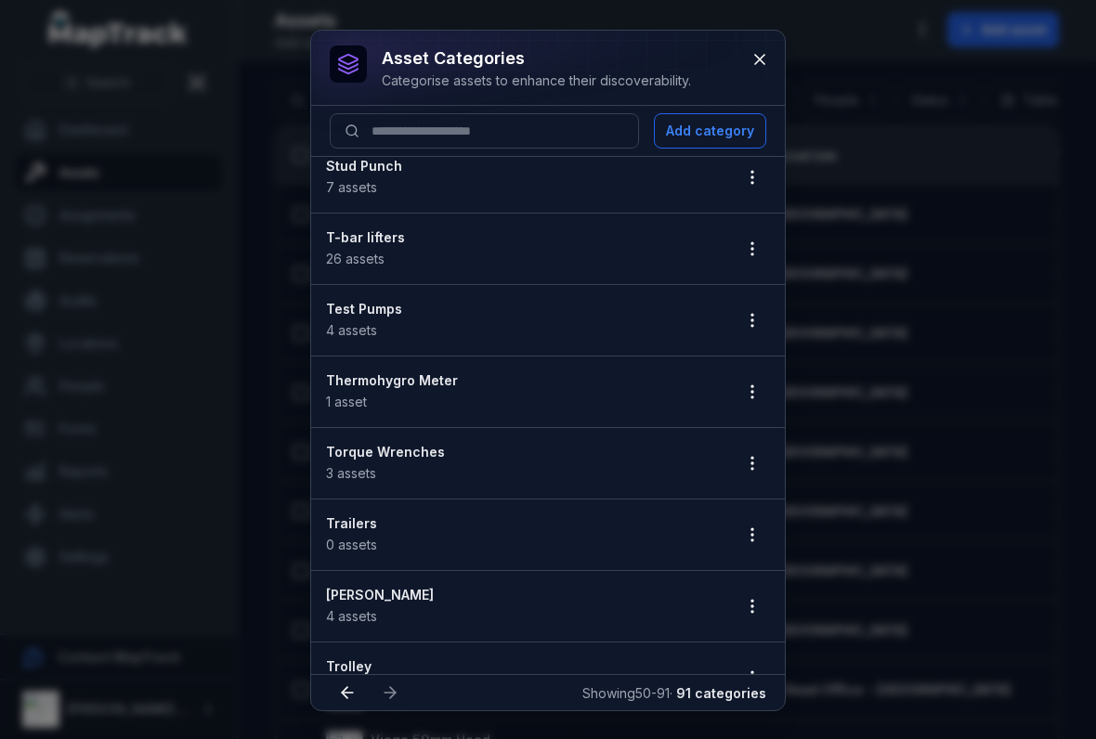
scroll to position [2017, 0]
click at [767, 387] on button "button" at bounding box center [751, 390] width 35 height 35
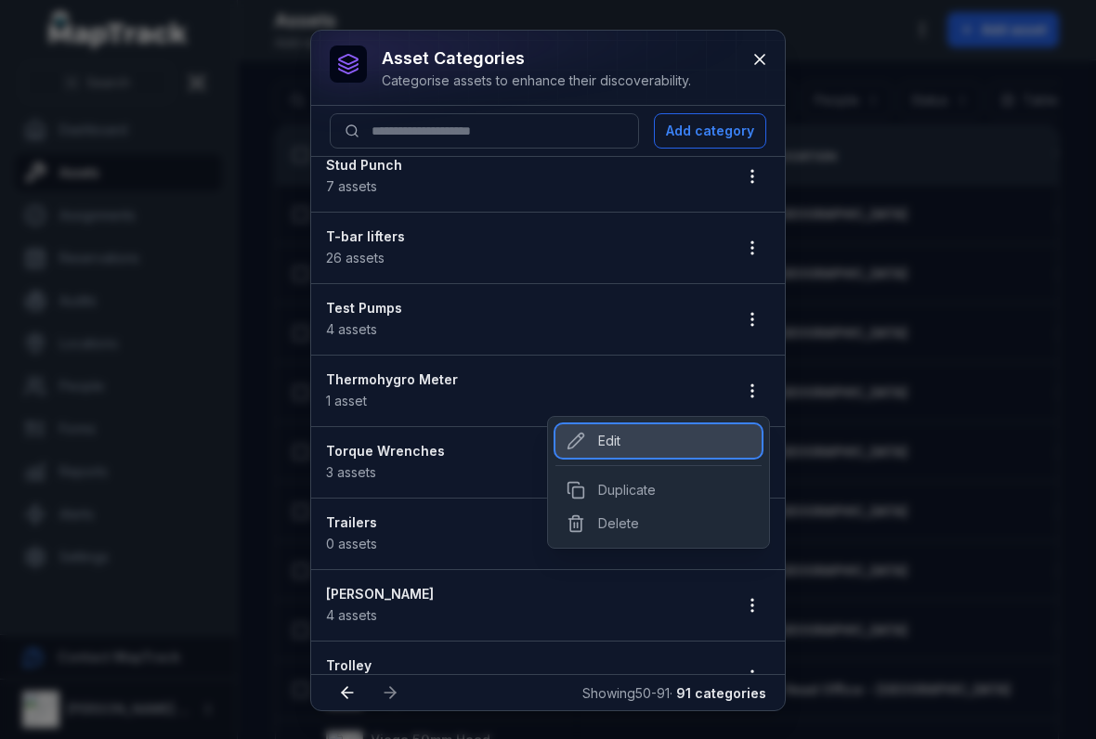
click at [595, 445] on div "Edit" at bounding box center [658, 440] width 206 height 33
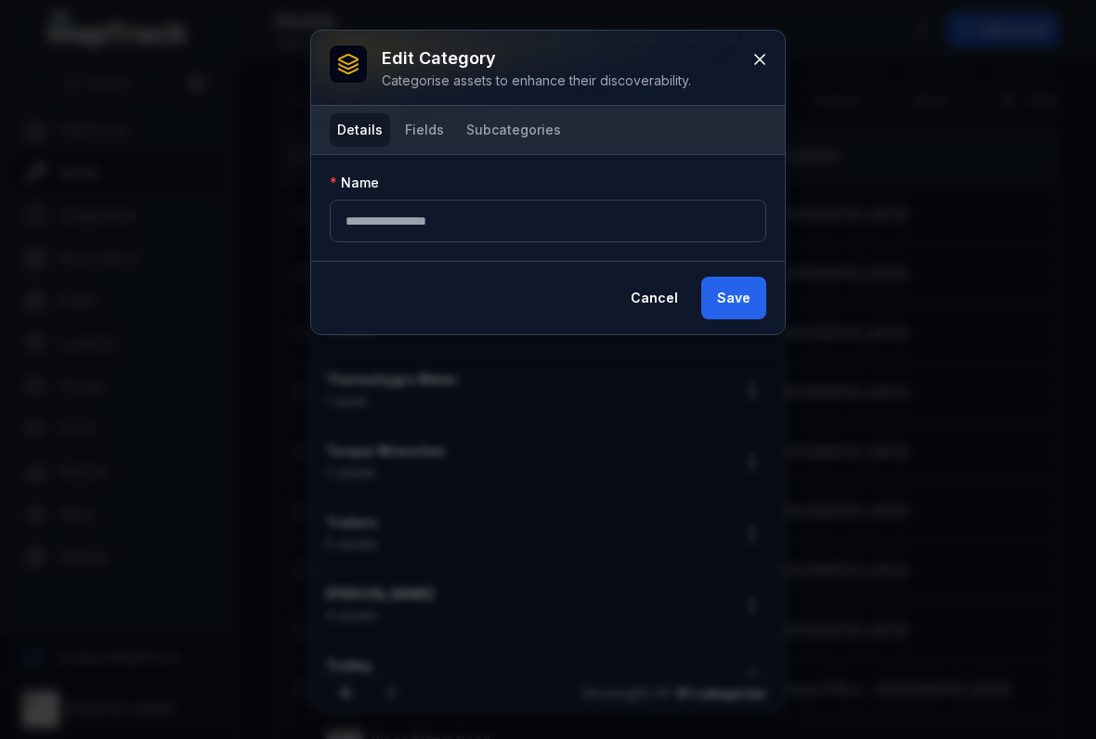
click at [431, 133] on button "Fields" at bounding box center [424, 129] width 54 height 33
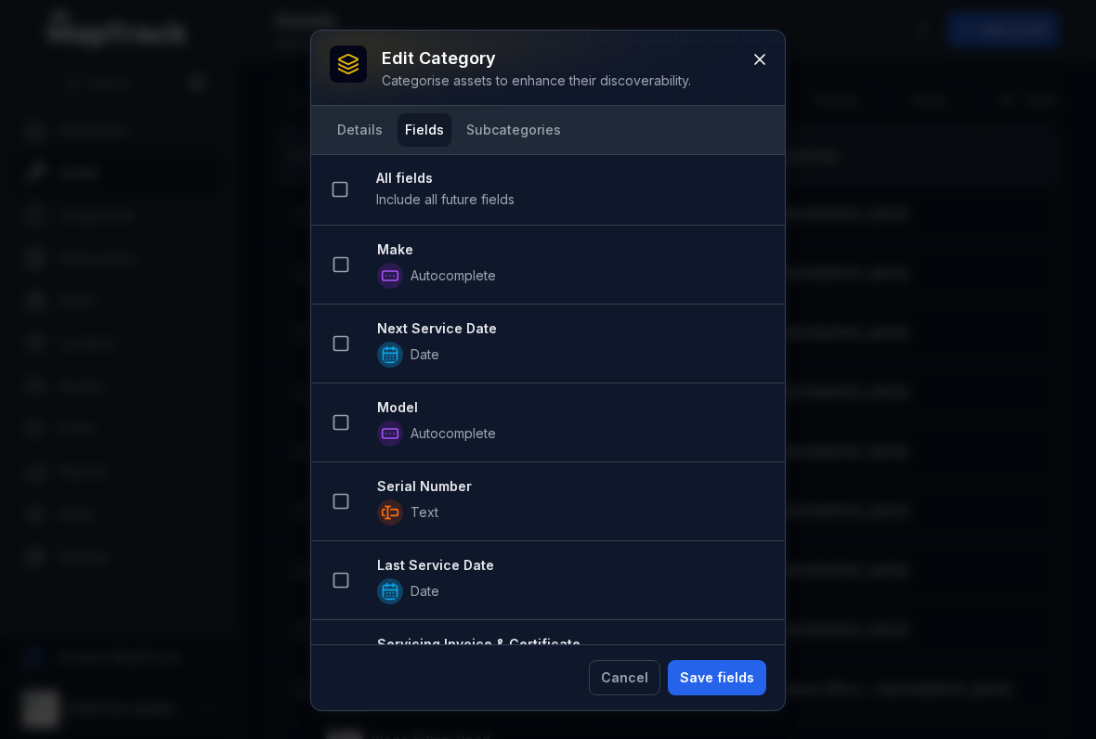
click at [747, 73] on div at bounding box center [548, 68] width 474 height 74
click at [734, 51] on div at bounding box center [548, 68] width 474 height 74
click at [733, 50] on div at bounding box center [548, 68] width 474 height 74
click at [759, 74] on button at bounding box center [759, 59] width 35 height 35
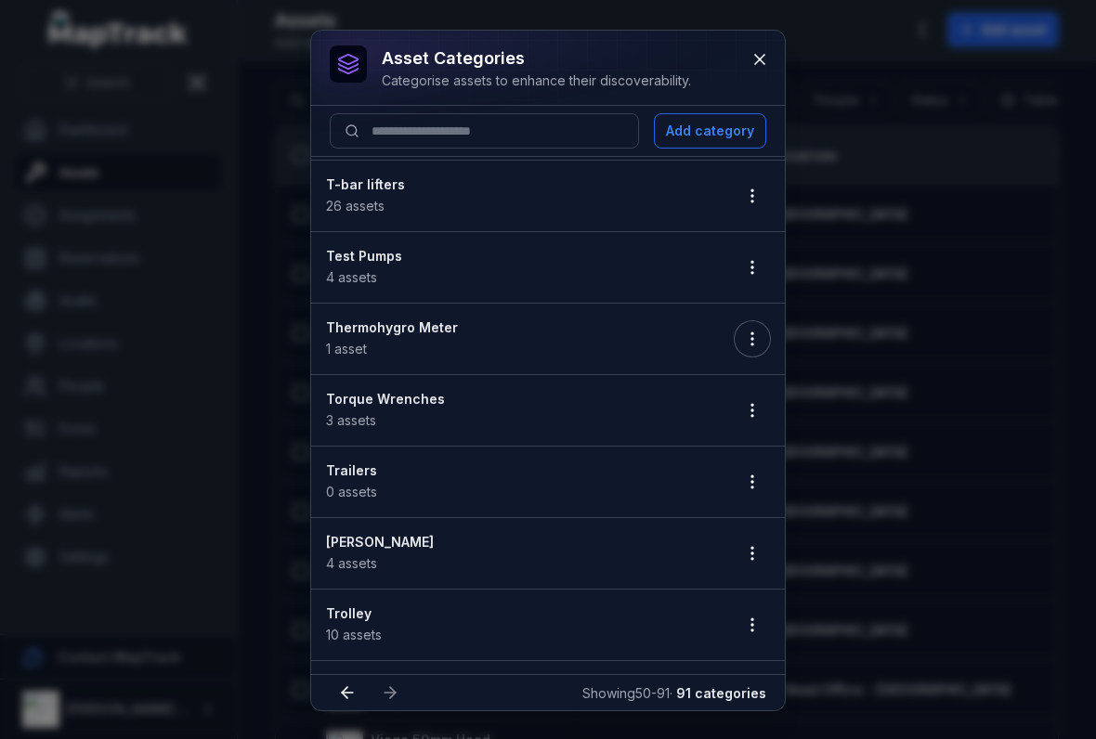
scroll to position [2070, 0]
click at [762, 407] on button "button" at bounding box center [751, 409] width 35 height 35
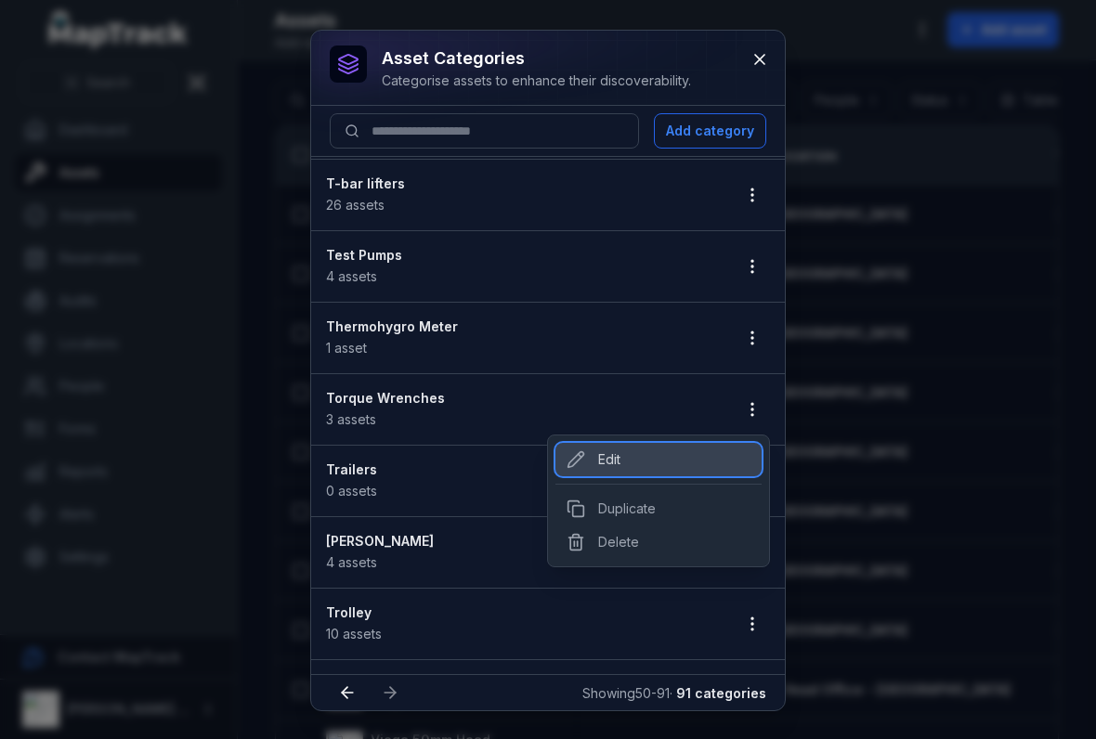
click at [598, 451] on div "Edit" at bounding box center [658, 459] width 206 height 33
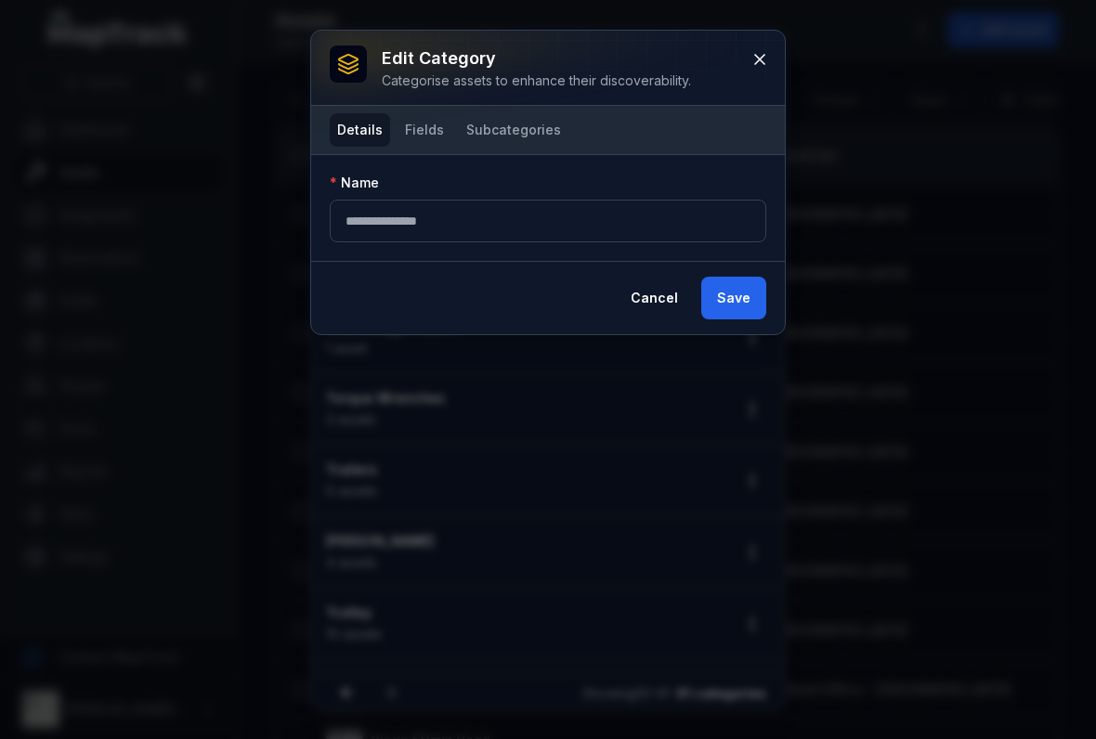
click at [417, 143] on button "Fields" at bounding box center [424, 129] width 54 height 33
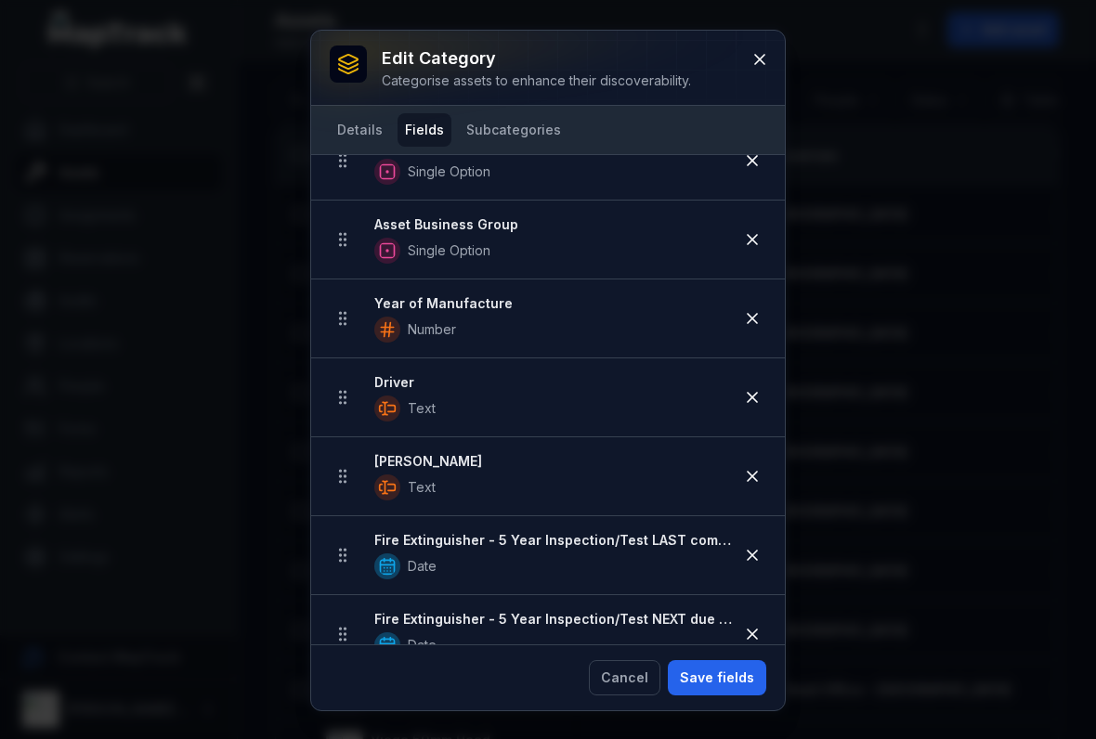
scroll to position [1247, 0]
click at [750, 344] on li "Year of Manufacture Number" at bounding box center [548, 319] width 474 height 80
click at [752, 317] on icon at bounding box center [752, 319] width 19 height 19
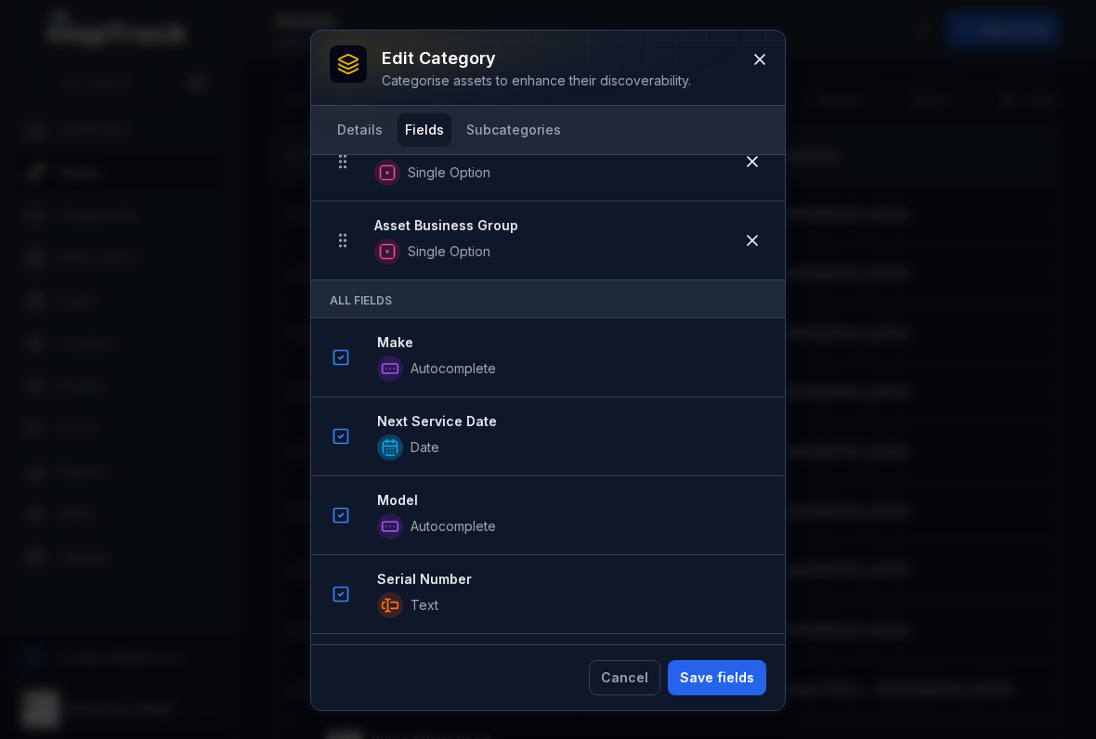
click at [714, 685] on button "Save fields" at bounding box center [717, 677] width 98 height 35
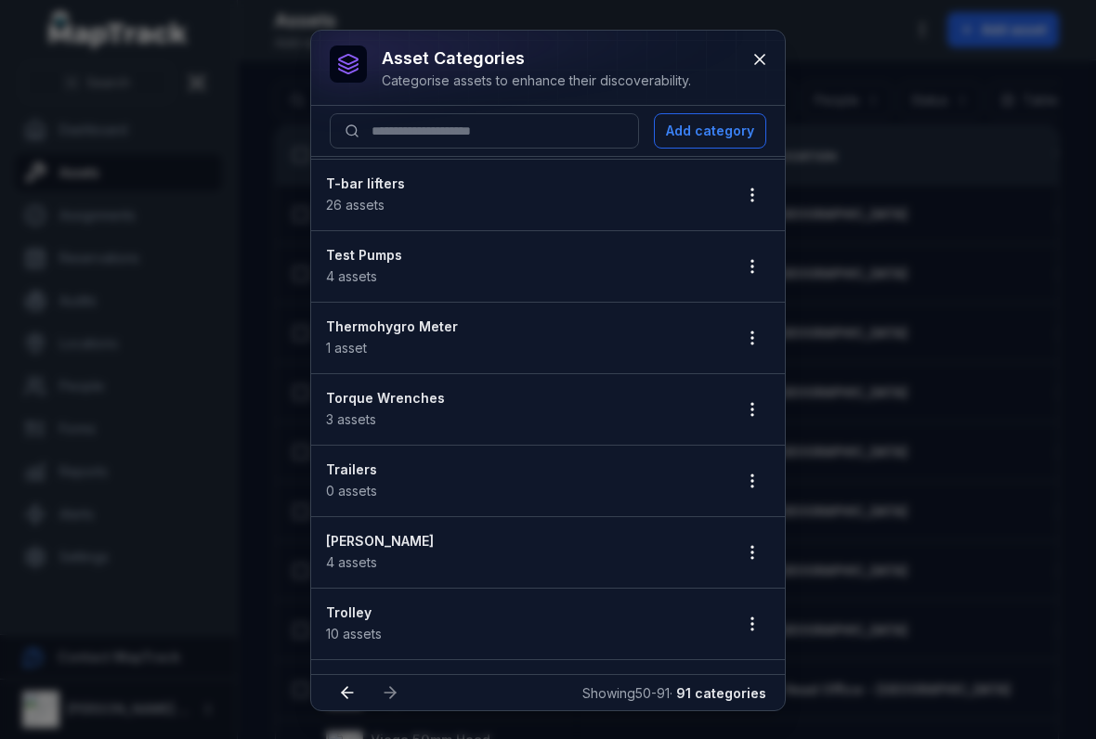
click at [763, 552] on button "button" at bounding box center [751, 552] width 35 height 35
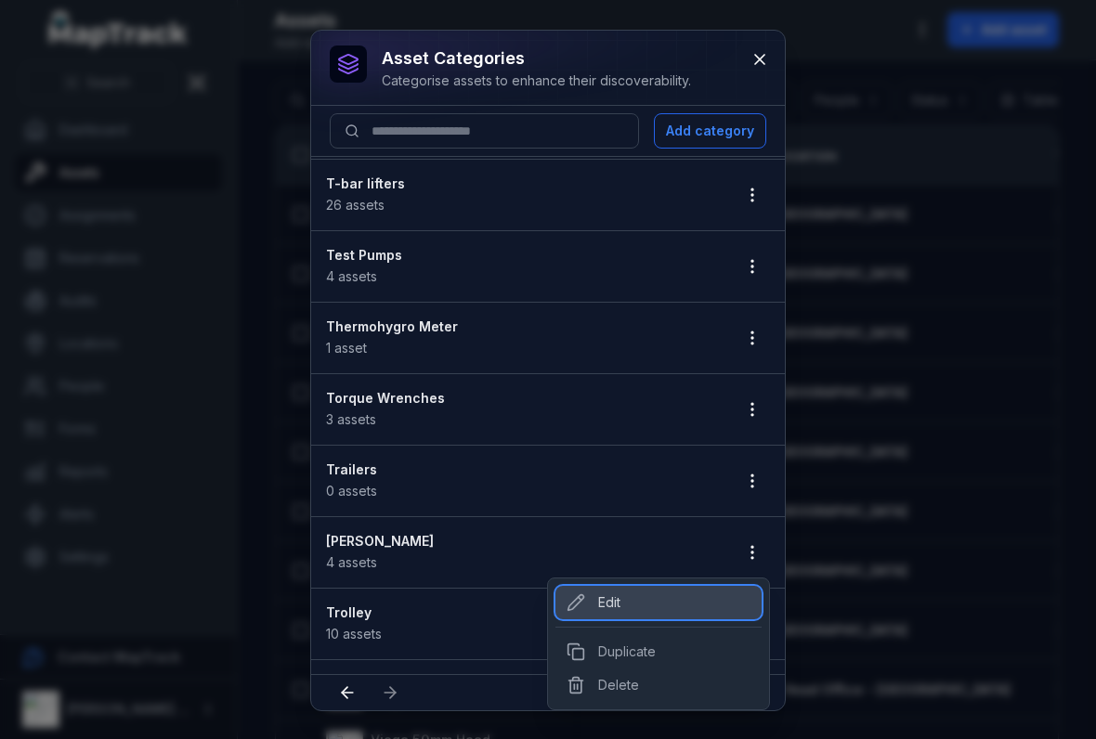
click at [606, 596] on div "Edit" at bounding box center [658, 602] width 206 height 33
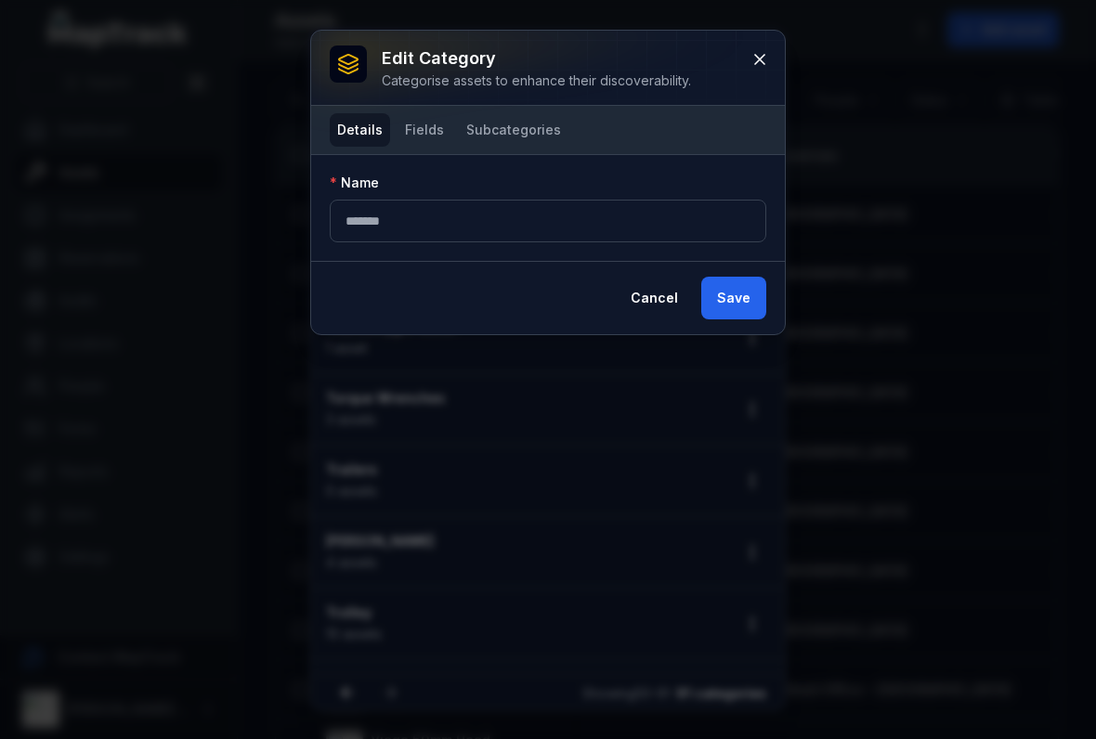
click at [422, 134] on button "Fields" at bounding box center [424, 129] width 54 height 33
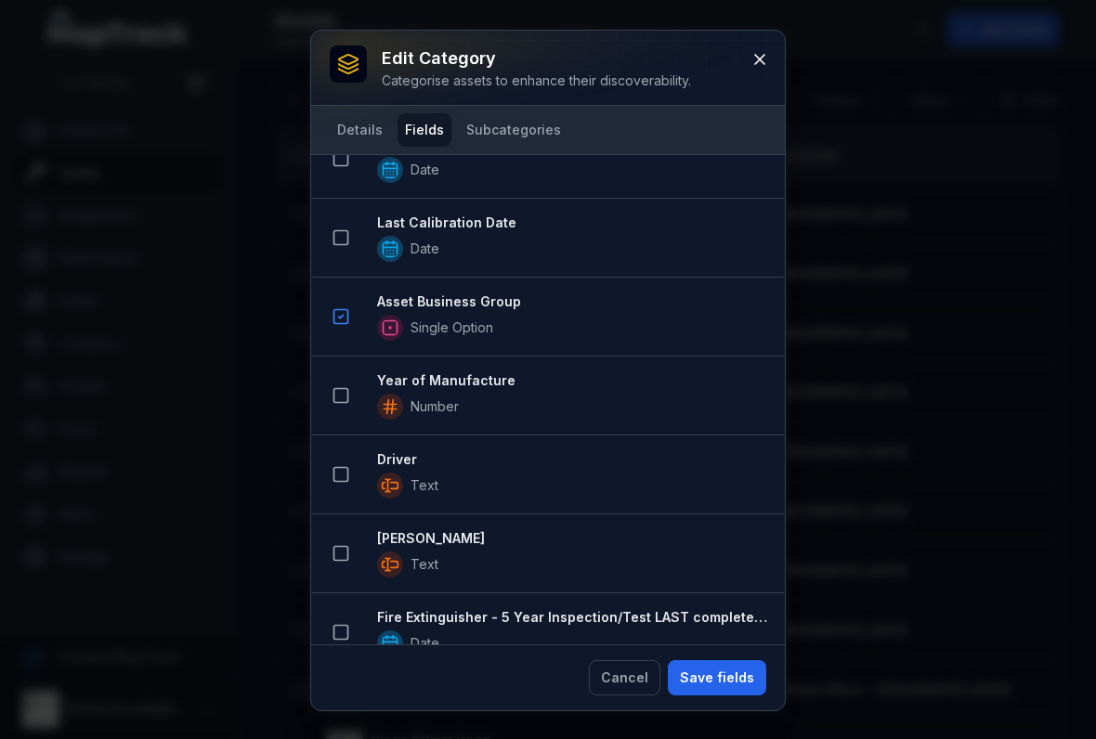
click at [718, 690] on button "Save fields" at bounding box center [717, 677] width 98 height 35
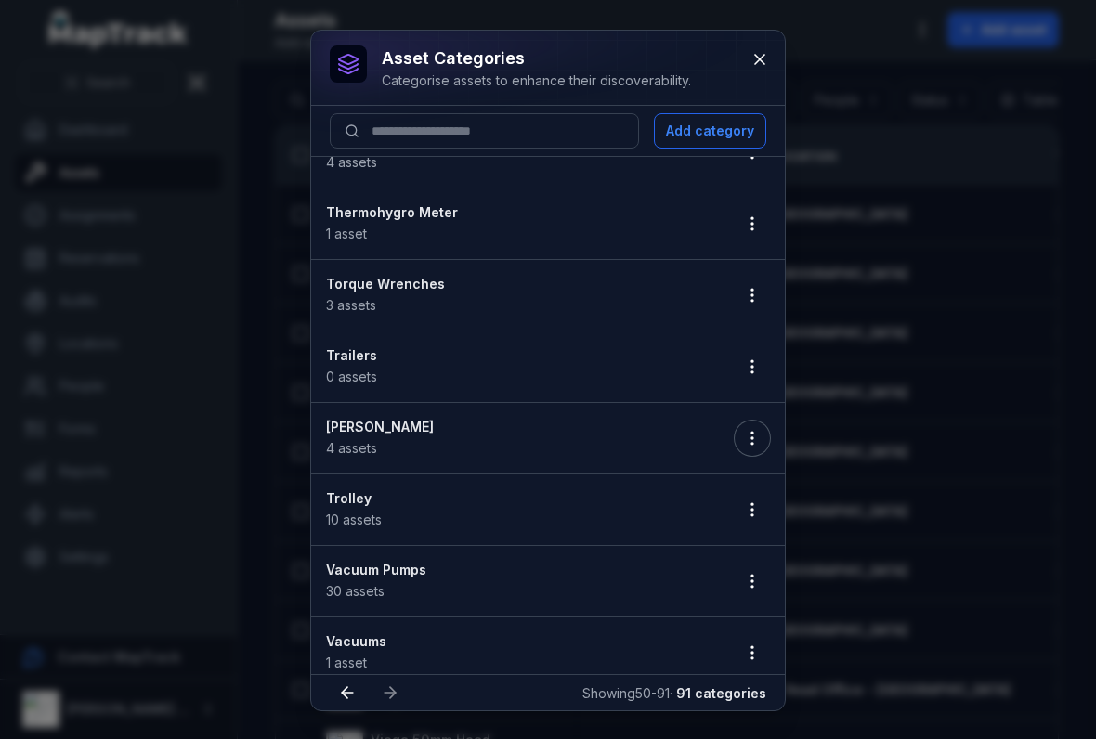
scroll to position [2190, 0]
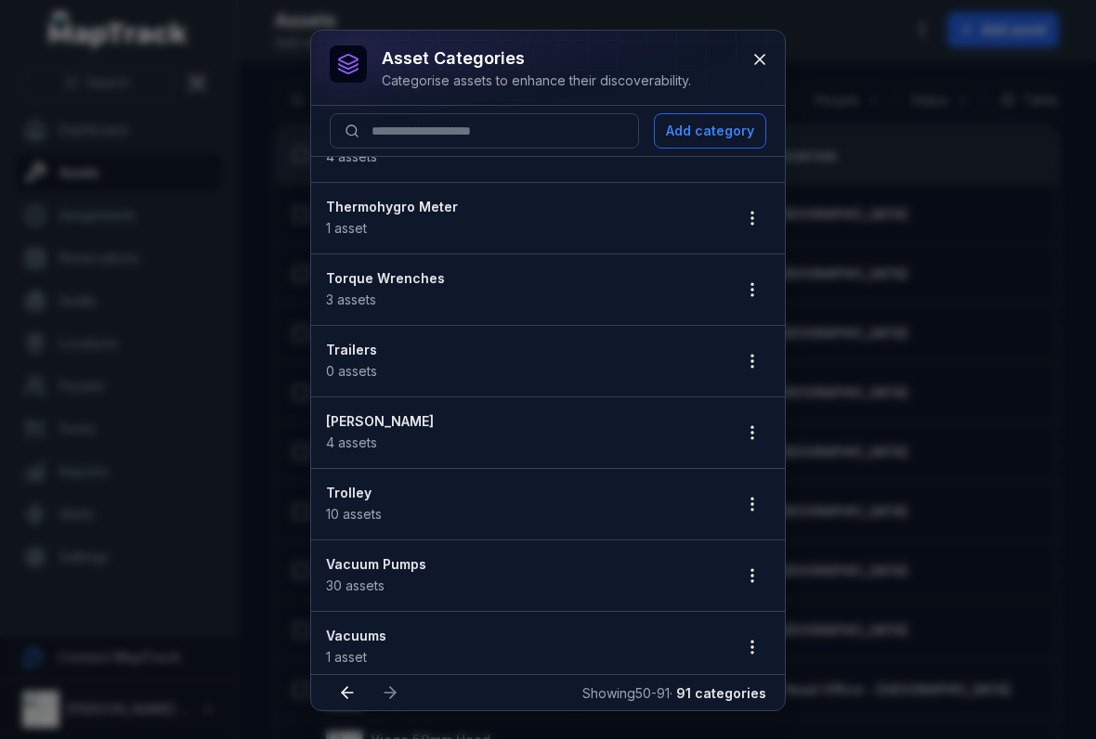
click at [757, 510] on icon "button" at bounding box center [752, 504] width 19 height 19
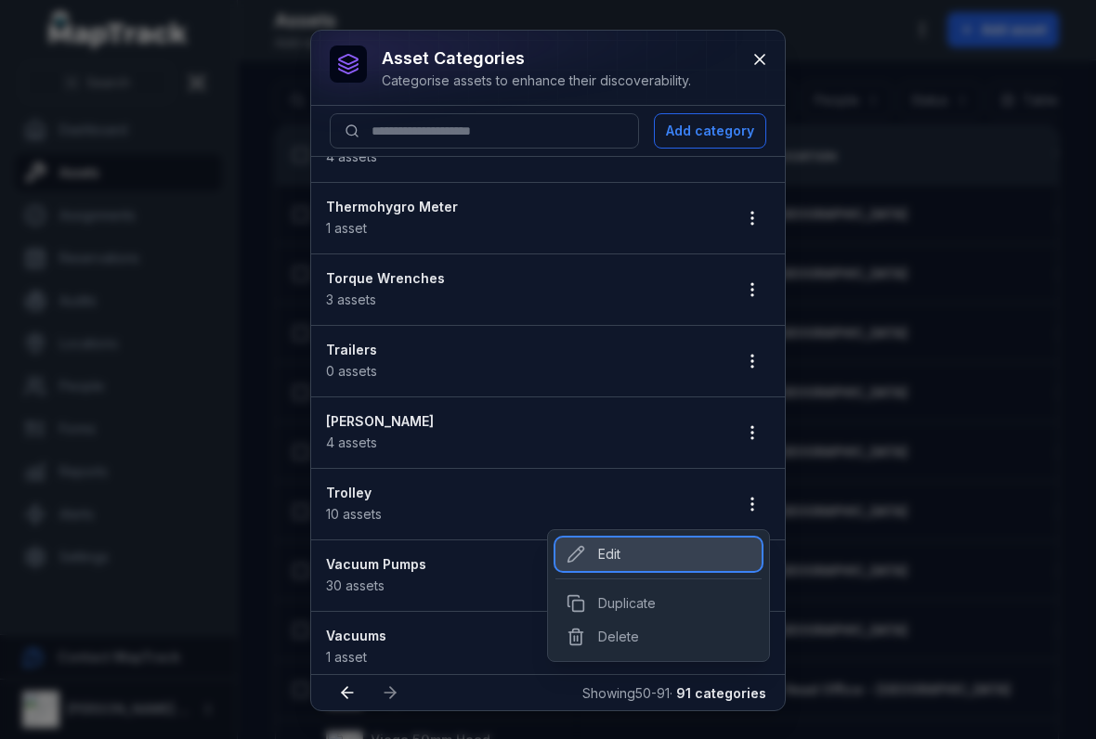
click at [612, 557] on div "Edit" at bounding box center [658, 554] width 206 height 33
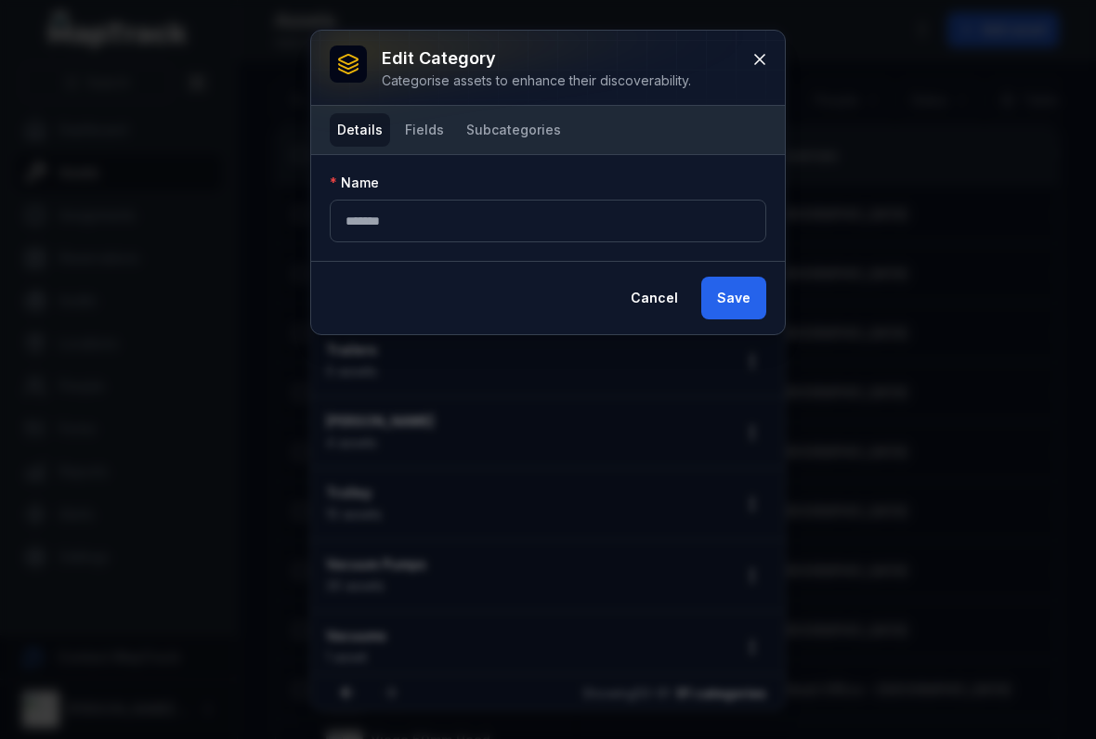
click at [413, 133] on button "Fields" at bounding box center [424, 129] width 54 height 33
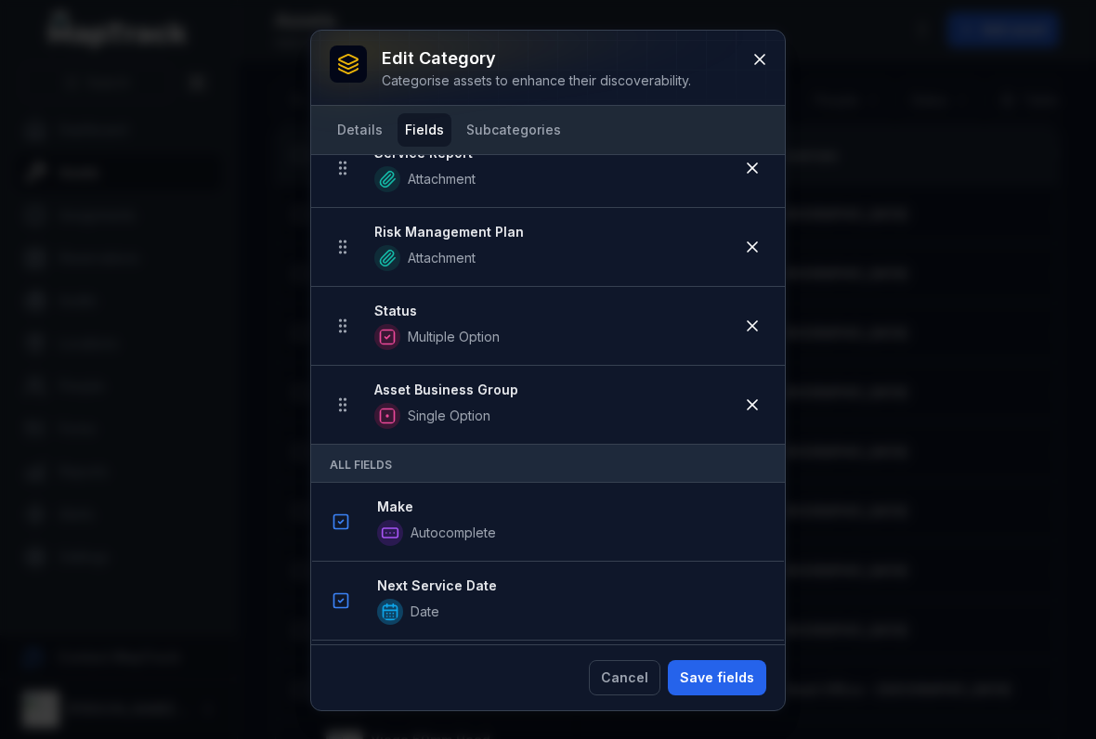
scroll to position [773, 0]
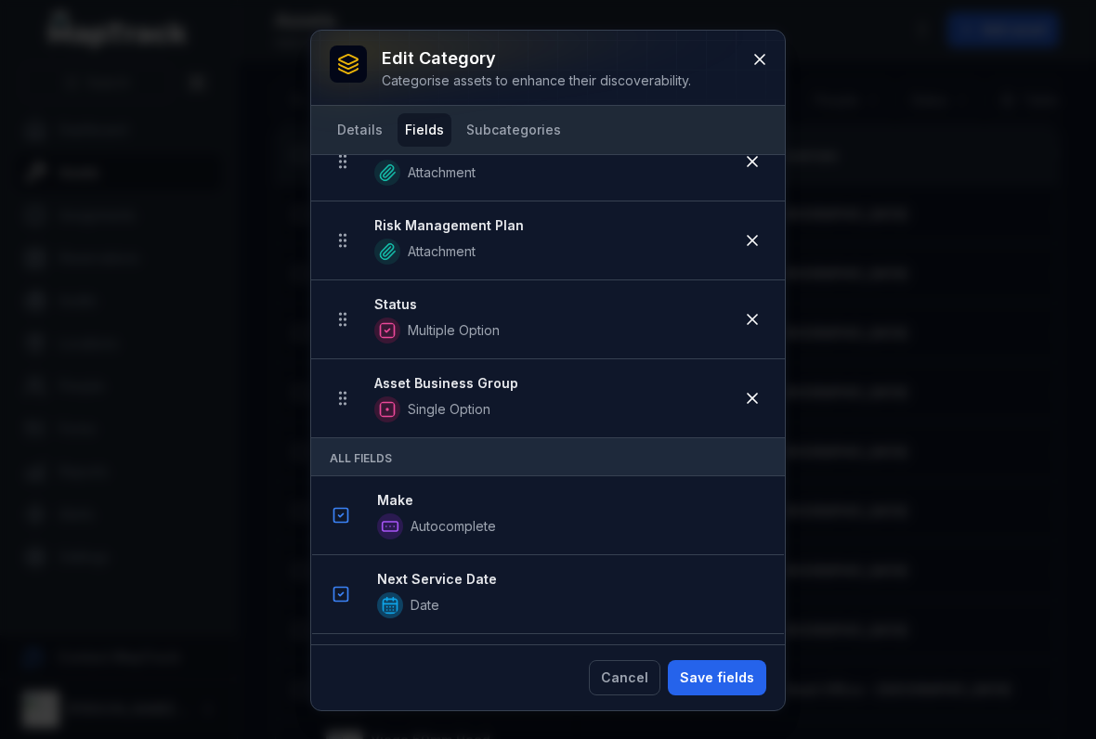
click at [727, 692] on button "Save fields" at bounding box center [717, 677] width 98 height 35
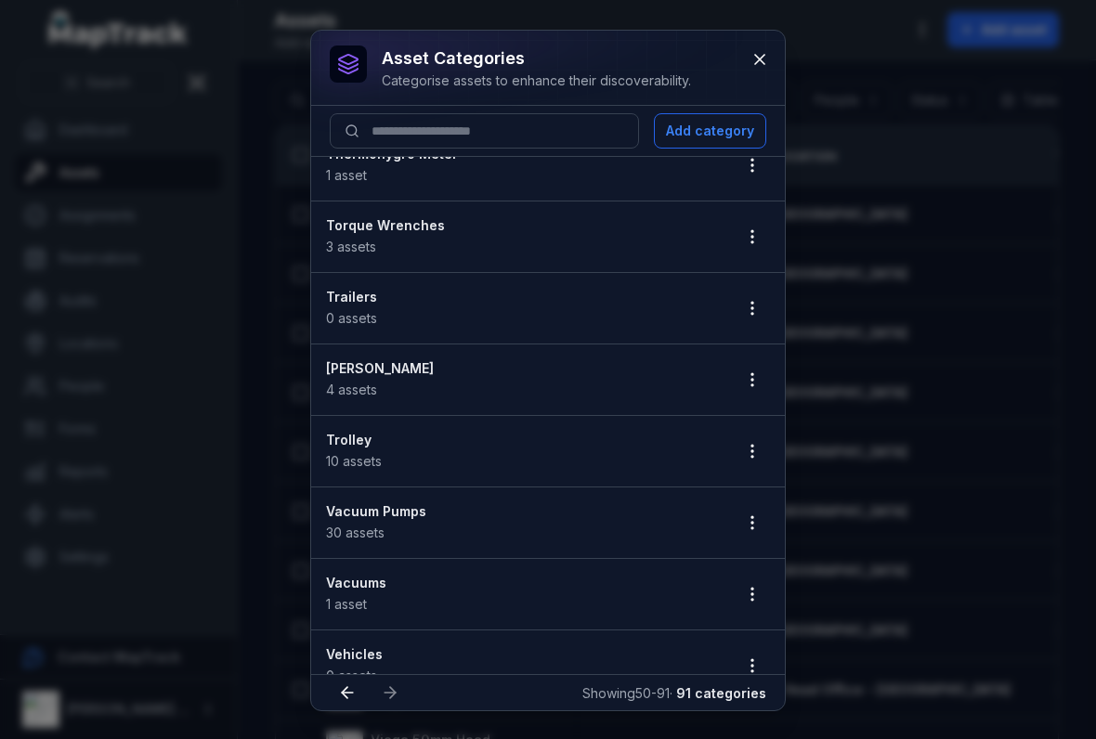
scroll to position [2258, 0]
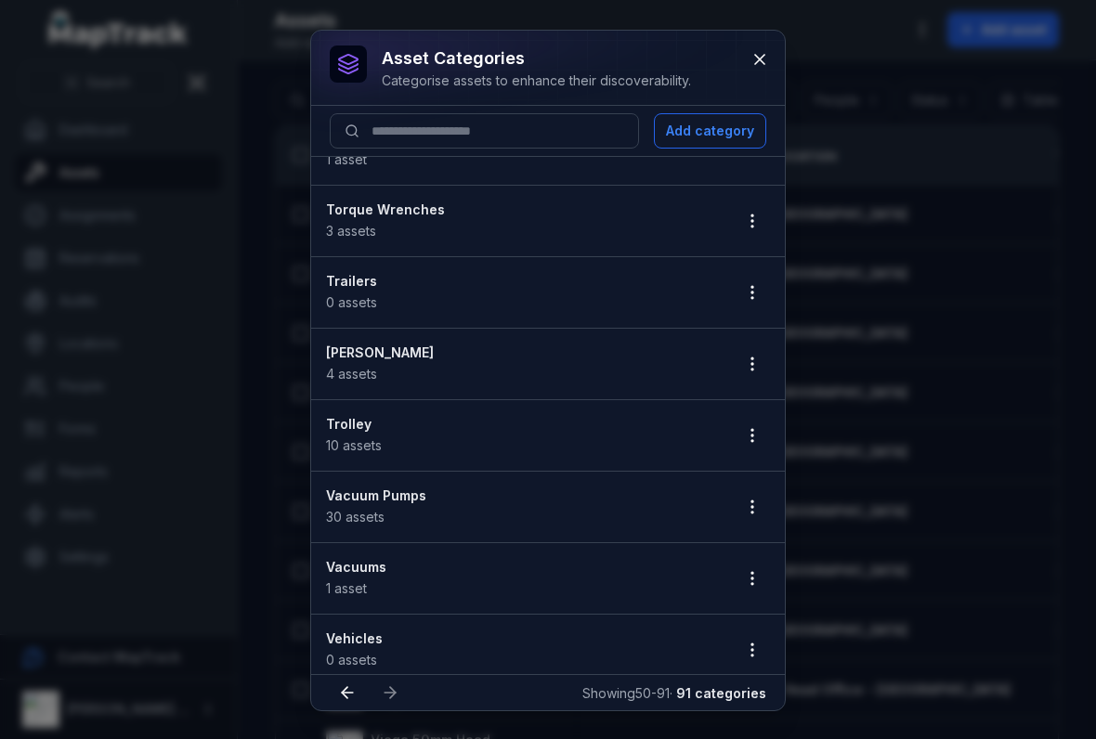
click at [766, 517] on button "button" at bounding box center [751, 506] width 35 height 35
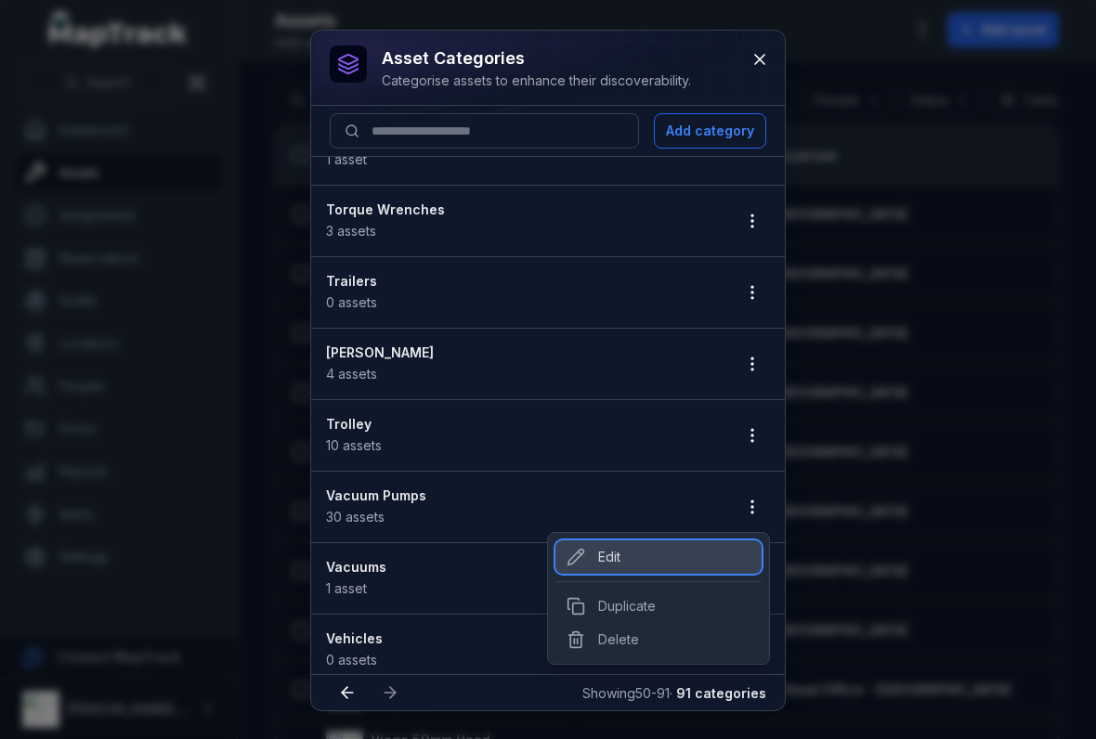
click at [601, 569] on div "Edit" at bounding box center [658, 556] width 206 height 33
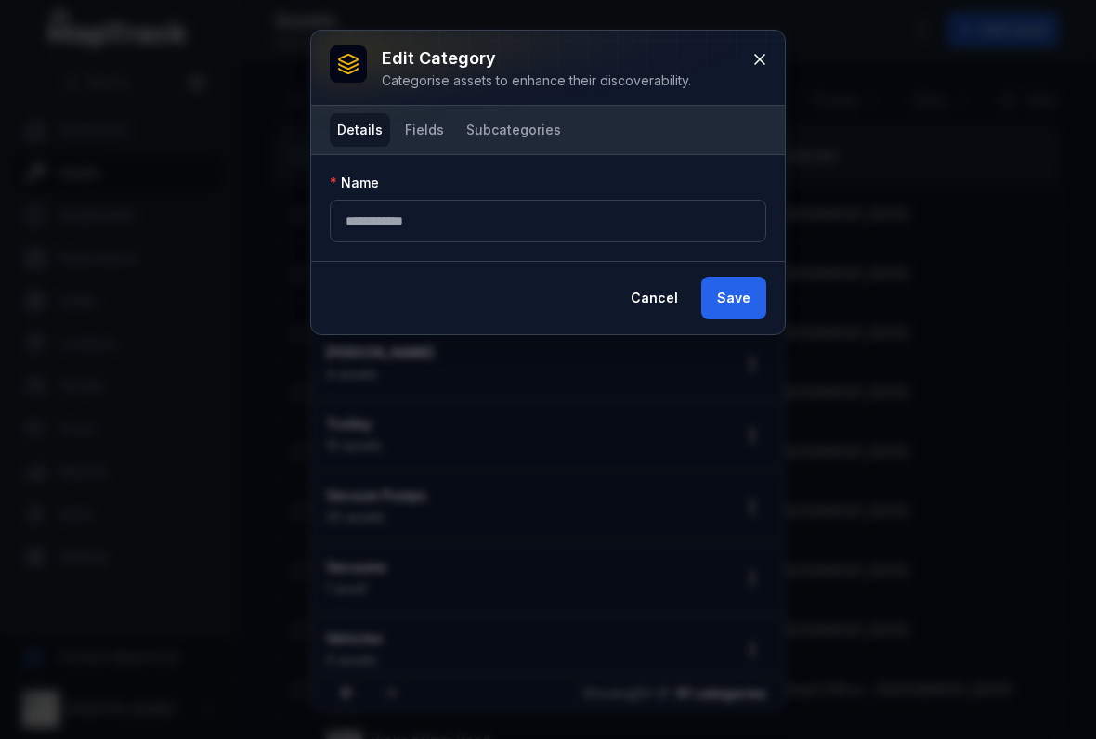
click at [434, 136] on button "Fields" at bounding box center [424, 129] width 54 height 33
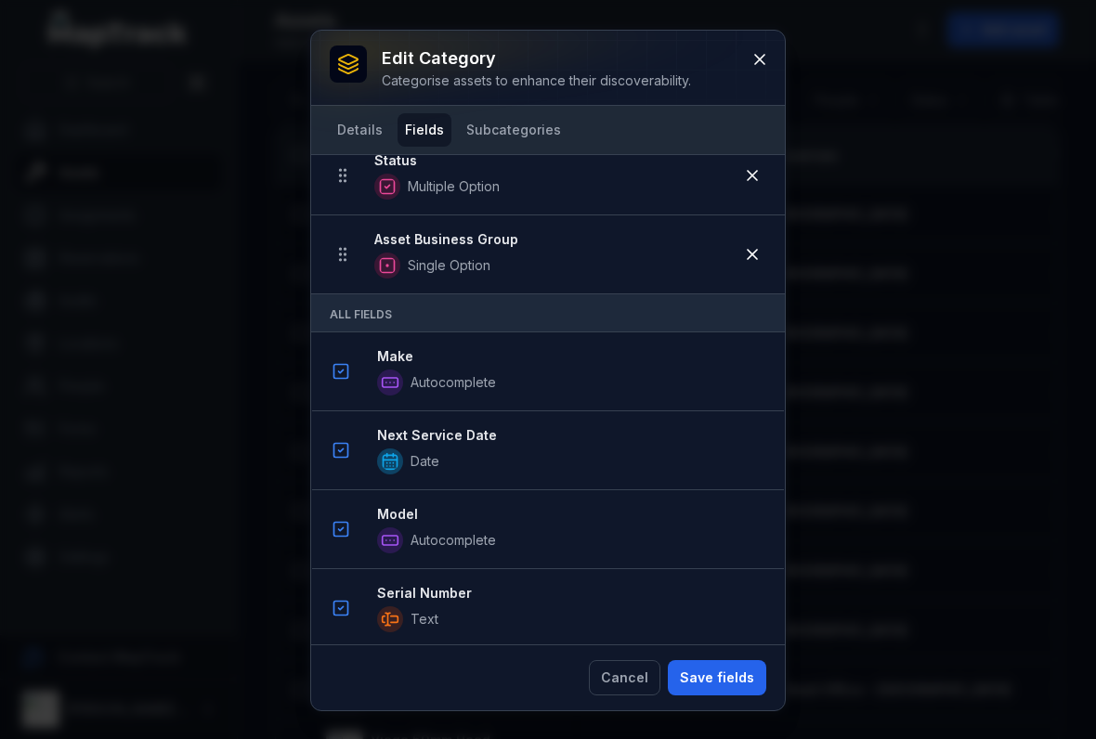
click at [718, 676] on button "Save fields" at bounding box center [717, 677] width 98 height 35
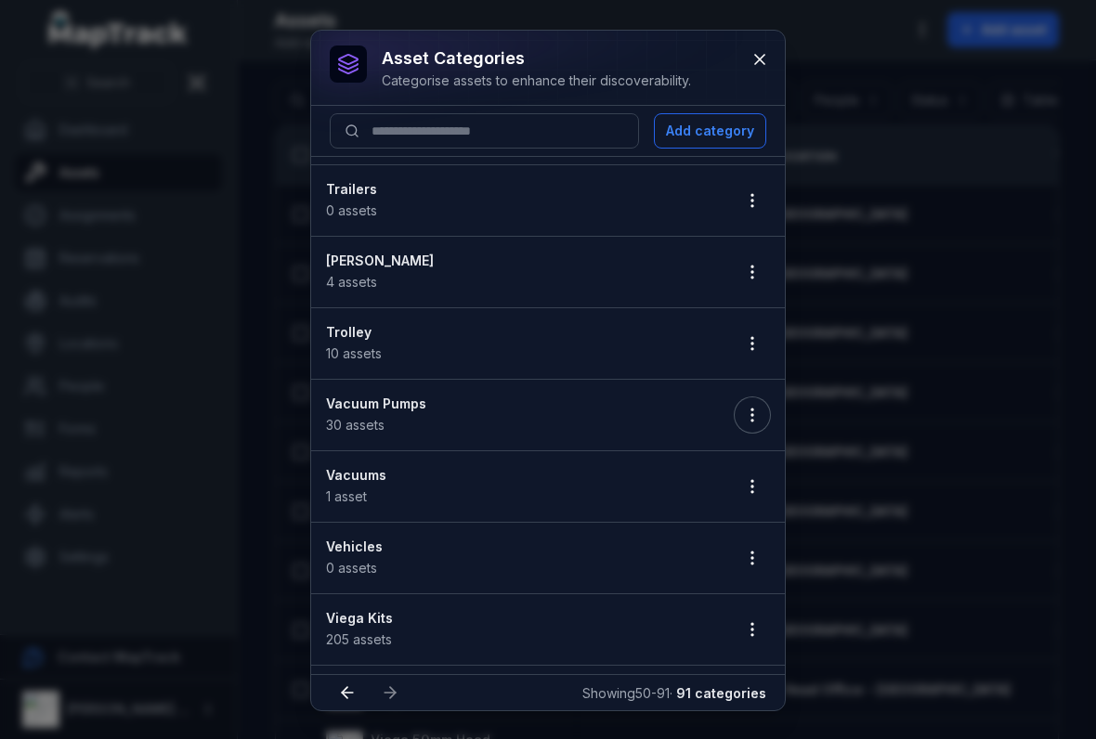
scroll to position [2364, 0]
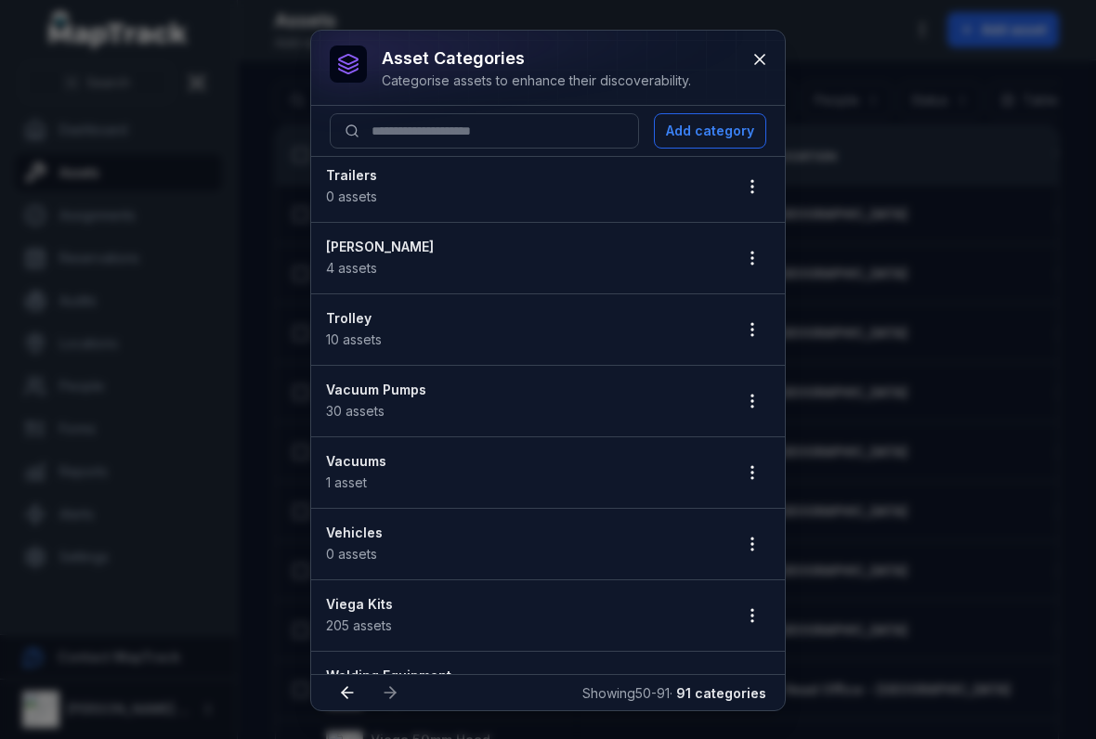
click at [752, 479] on circle "button" at bounding box center [752, 478] width 2 height 2
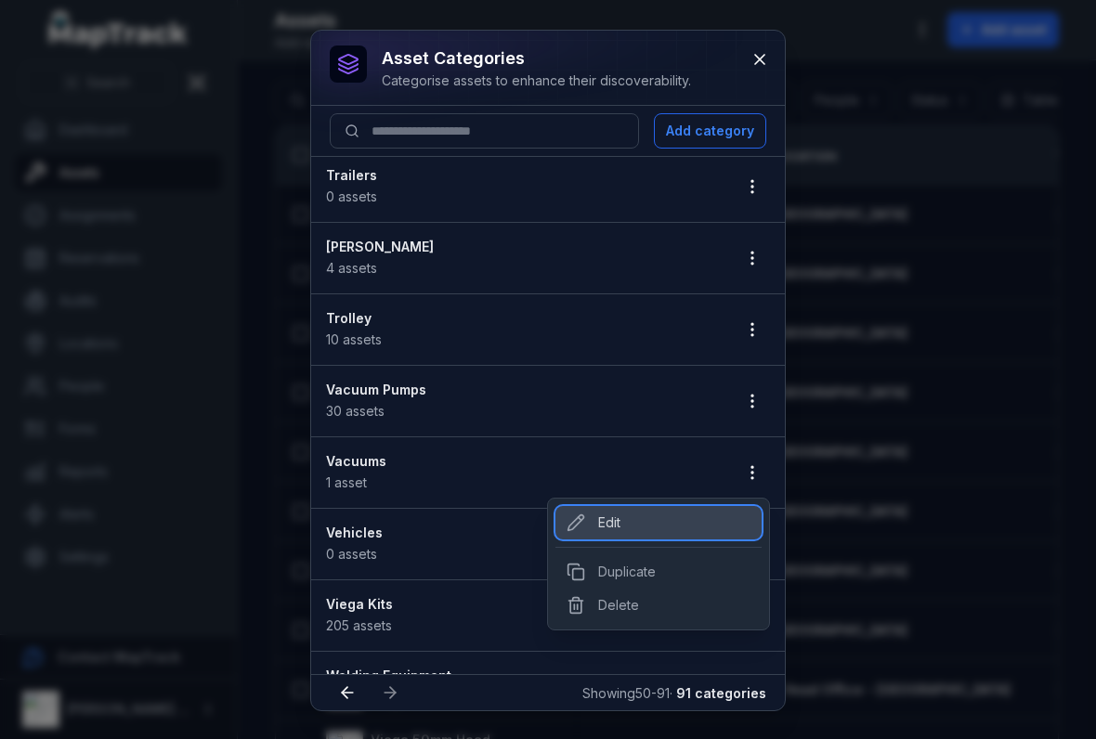
click at [595, 522] on div "Edit" at bounding box center [658, 522] width 206 height 33
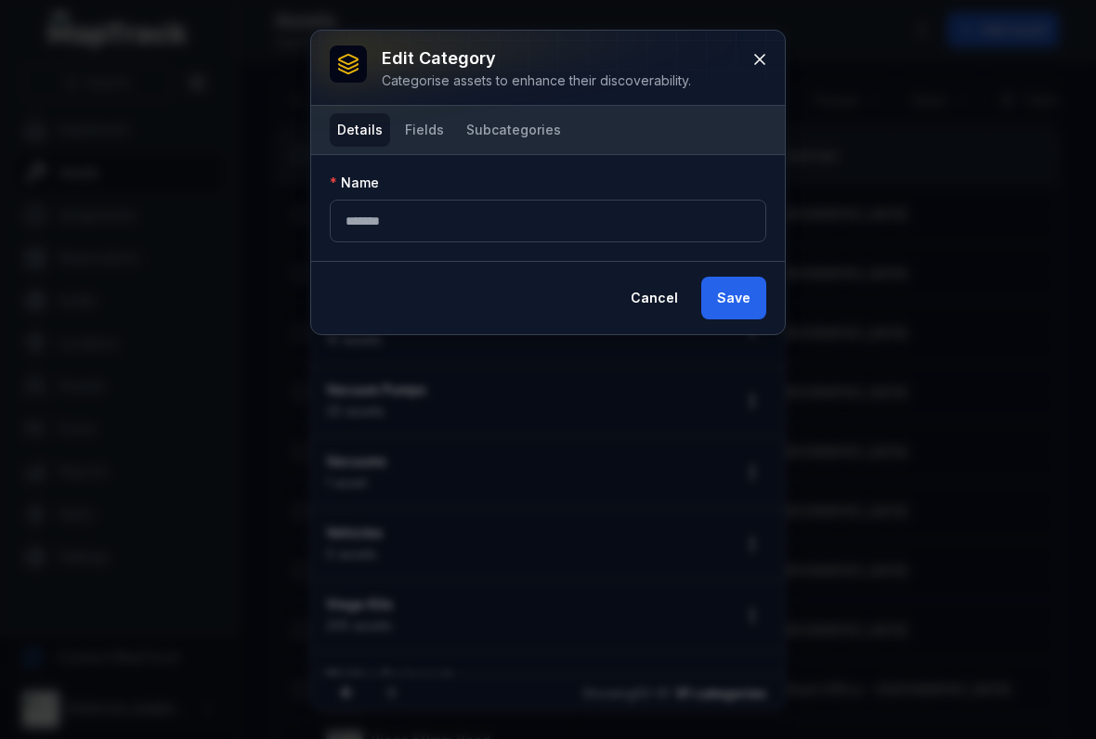
click at [434, 142] on button "Fields" at bounding box center [424, 129] width 54 height 33
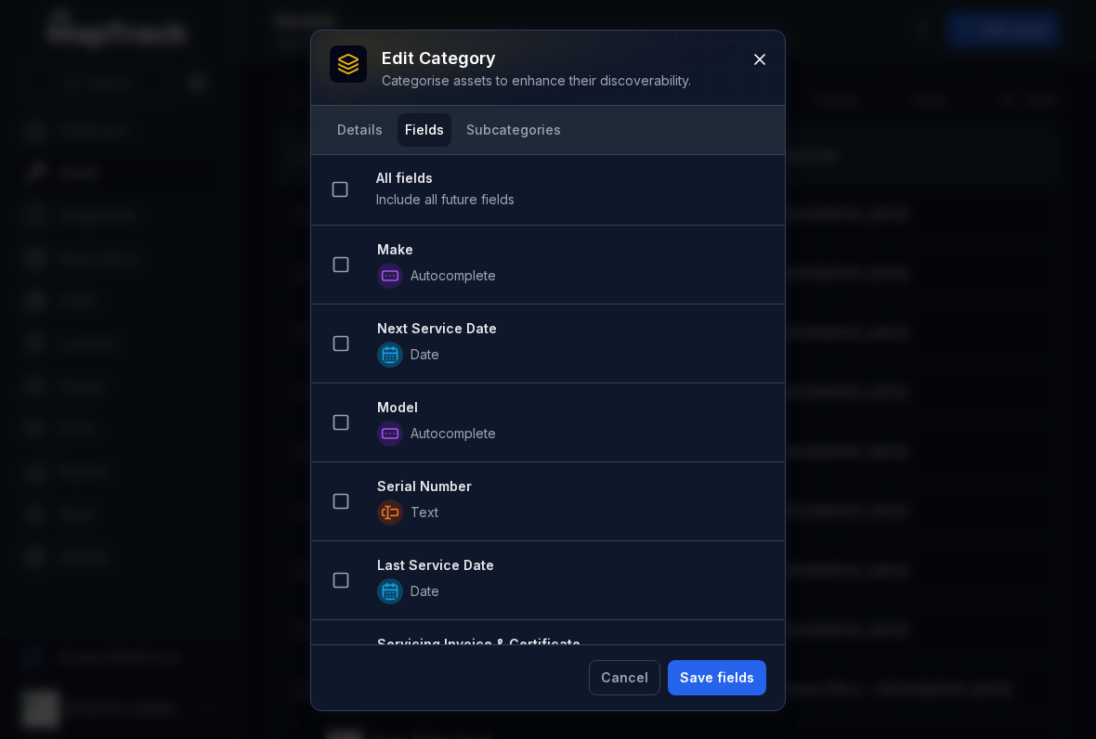
scroll to position [0, 0]
click at [774, 68] on button at bounding box center [759, 59] width 35 height 35
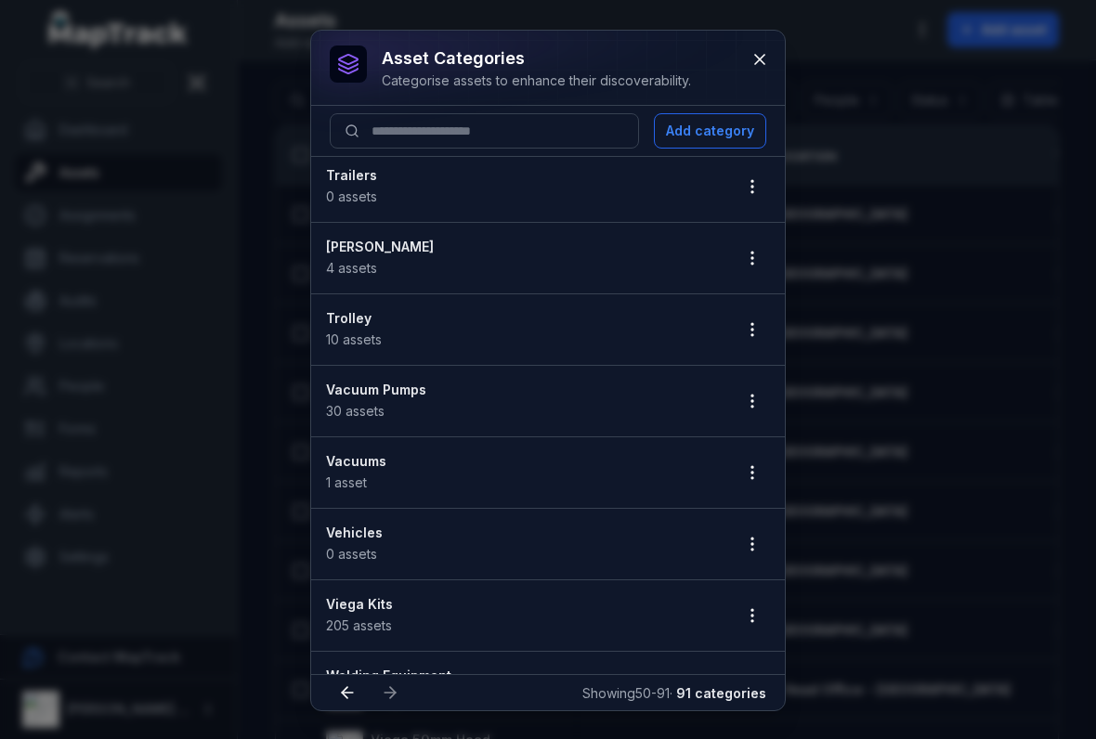
click at [763, 474] on button "button" at bounding box center [751, 472] width 35 height 35
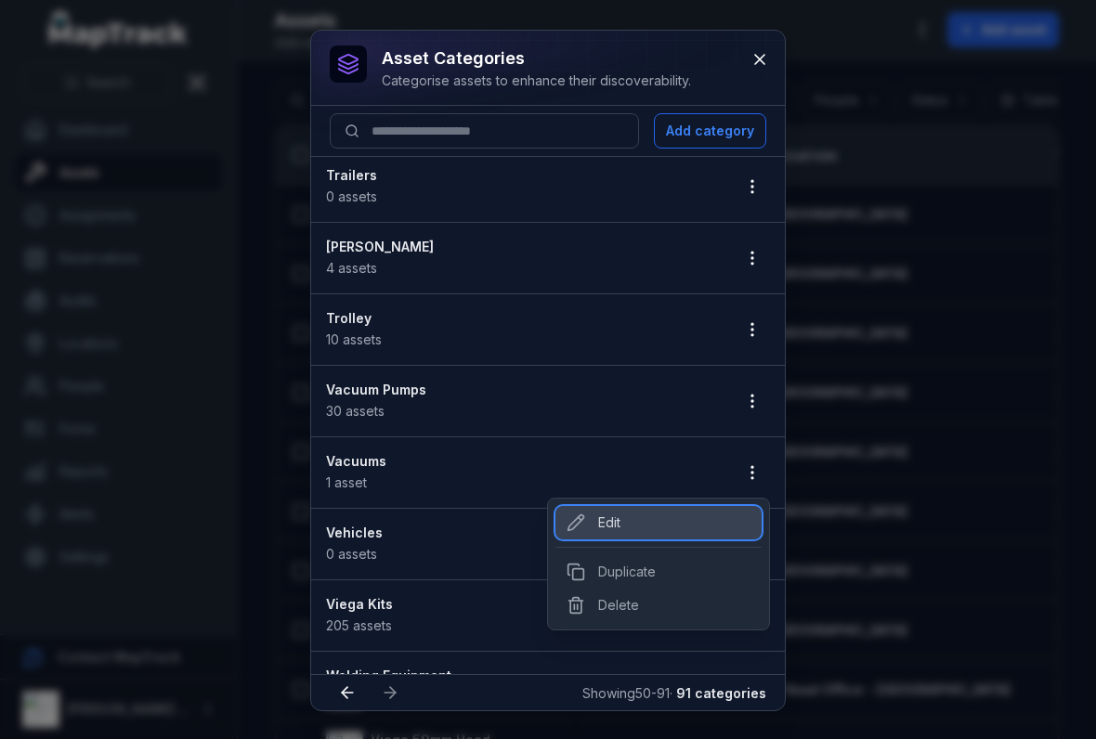
click at [613, 530] on div "Edit" at bounding box center [658, 522] width 206 height 33
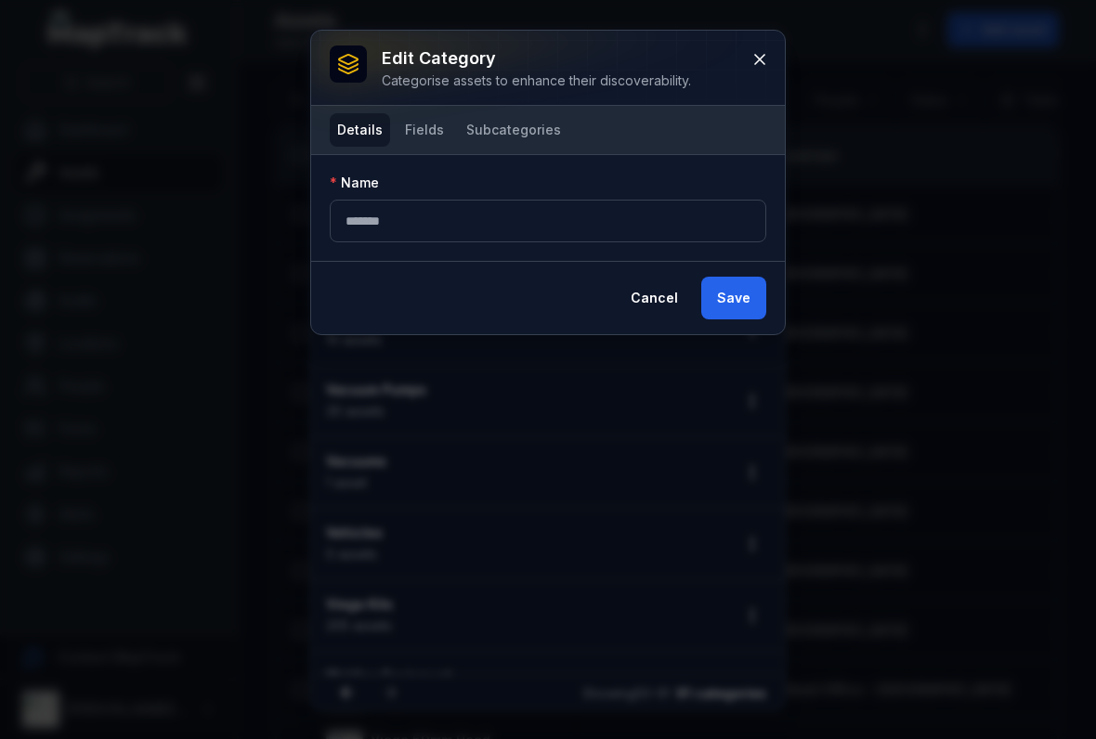
click at [430, 135] on button "Fields" at bounding box center [424, 129] width 54 height 33
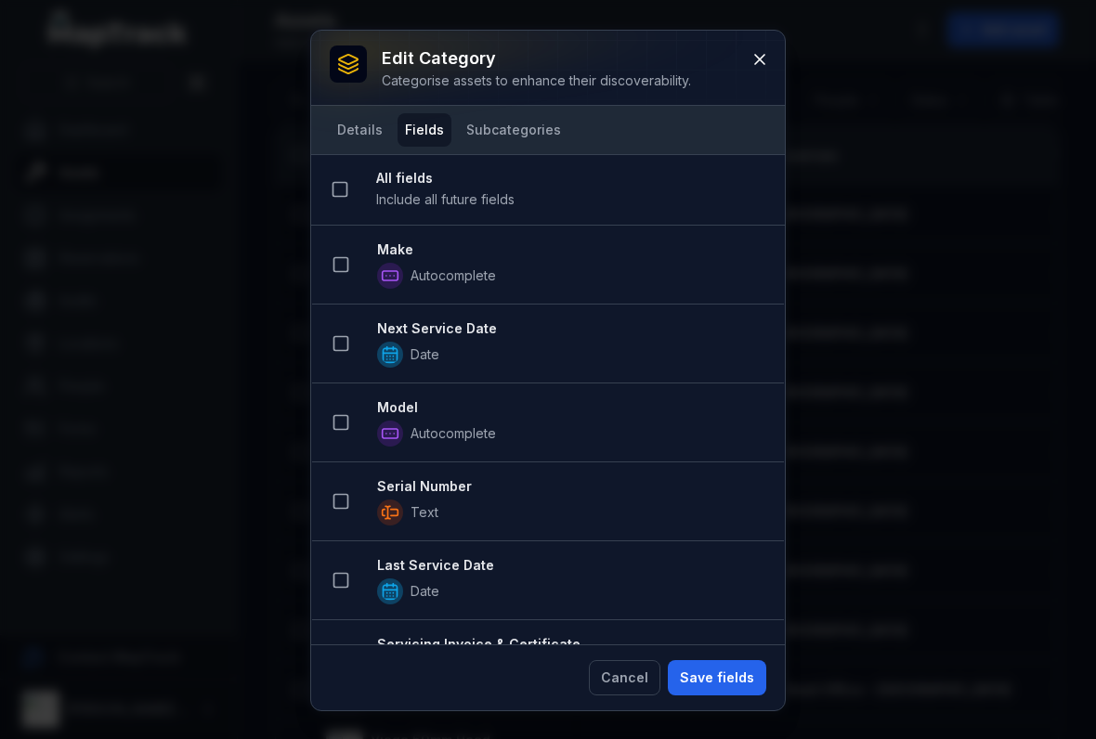
click at [350, 279] on button at bounding box center [340, 264] width 35 height 35
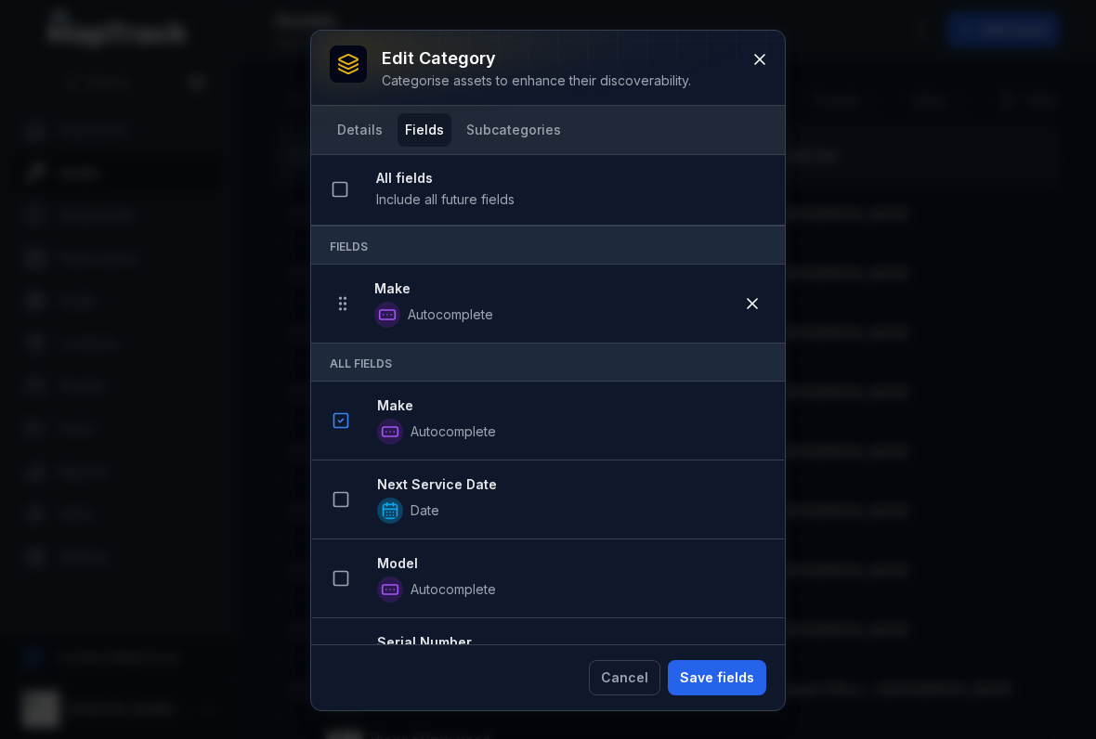
click at [345, 510] on button at bounding box center [340, 499] width 35 height 35
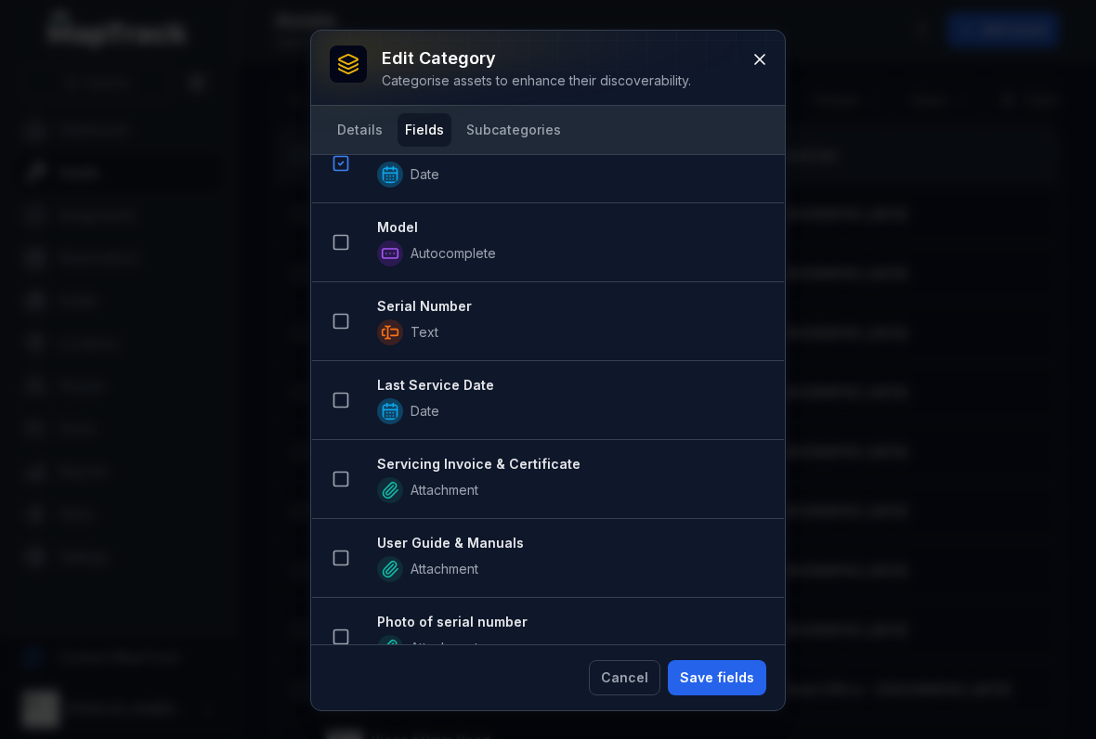
scroll to position [421, 0]
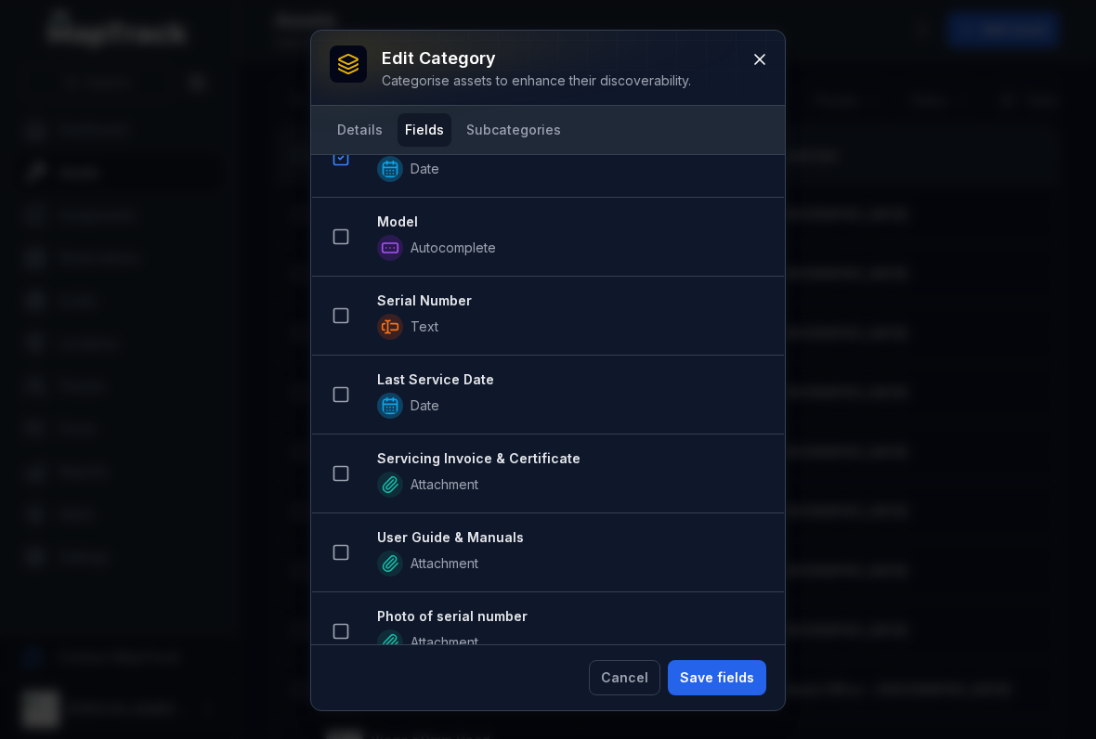
click at [349, 245] on icon at bounding box center [340, 236] width 19 height 19
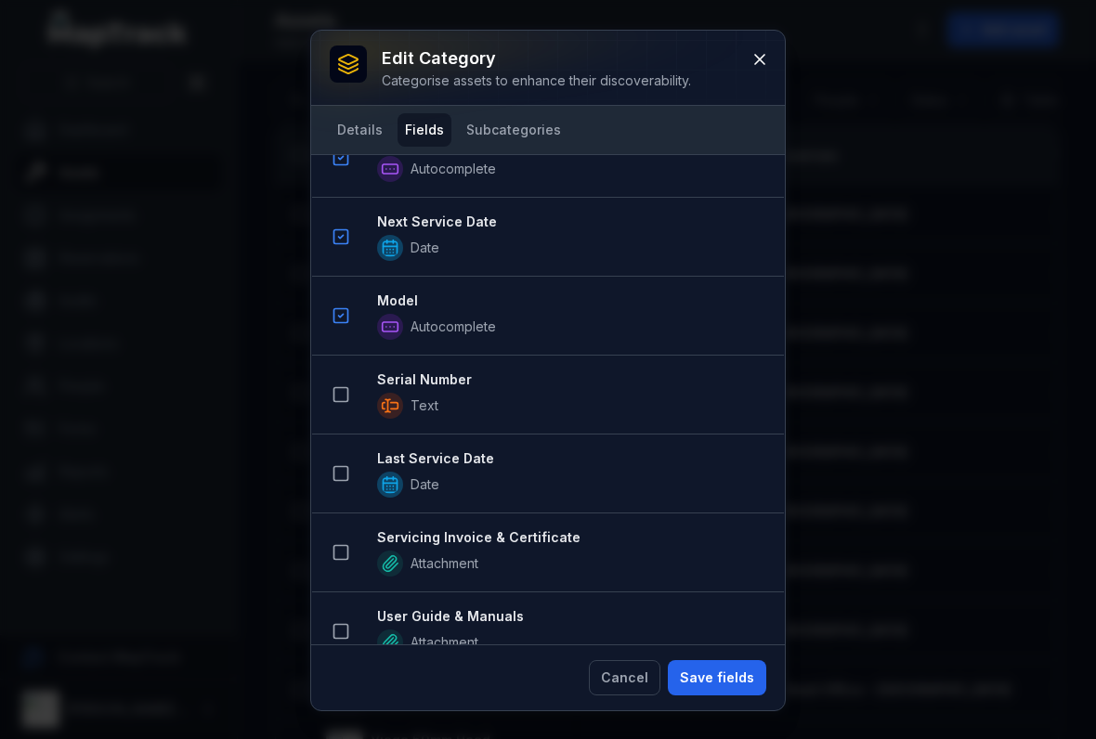
click at [352, 406] on button at bounding box center [340, 394] width 35 height 35
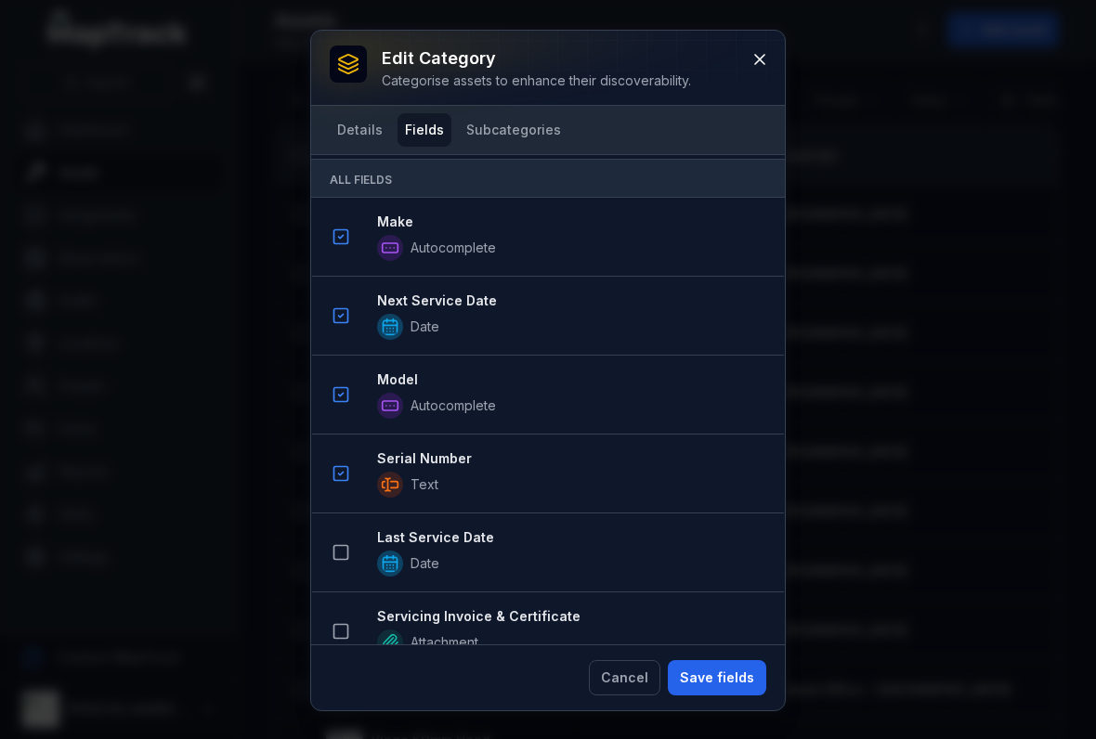
click at [338, 554] on icon at bounding box center [340, 552] width 19 height 19
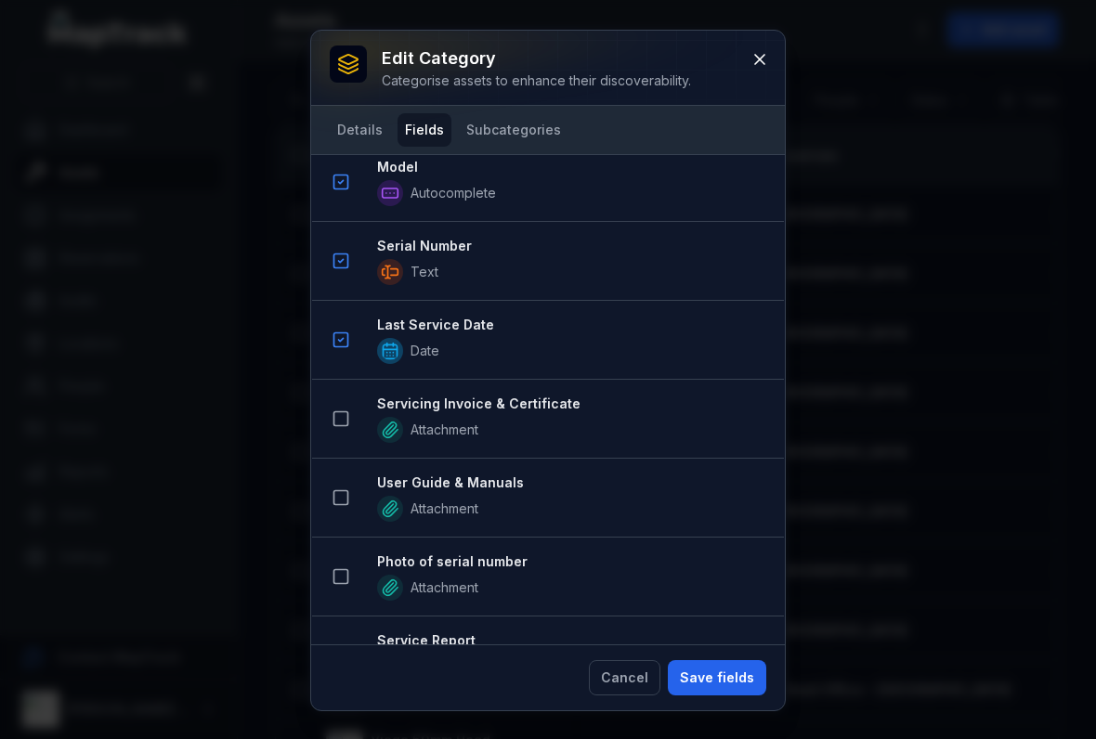
click at [339, 415] on icon at bounding box center [340, 418] width 19 height 19
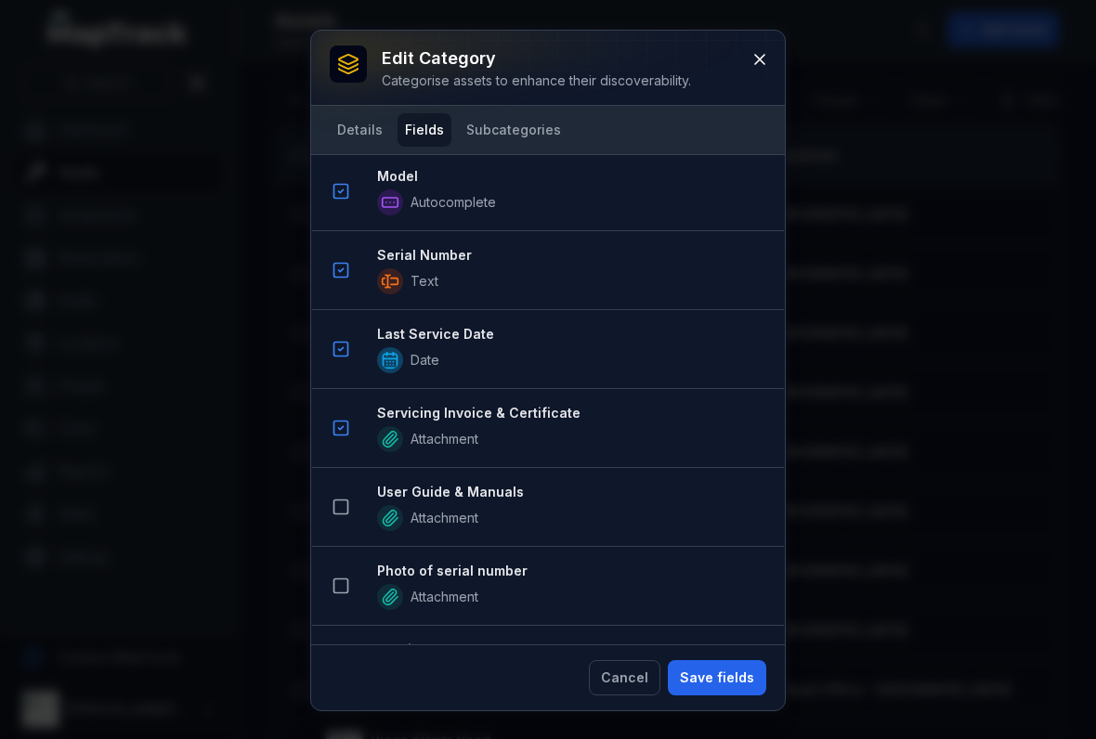
click at [333, 444] on button at bounding box center [340, 427] width 35 height 35
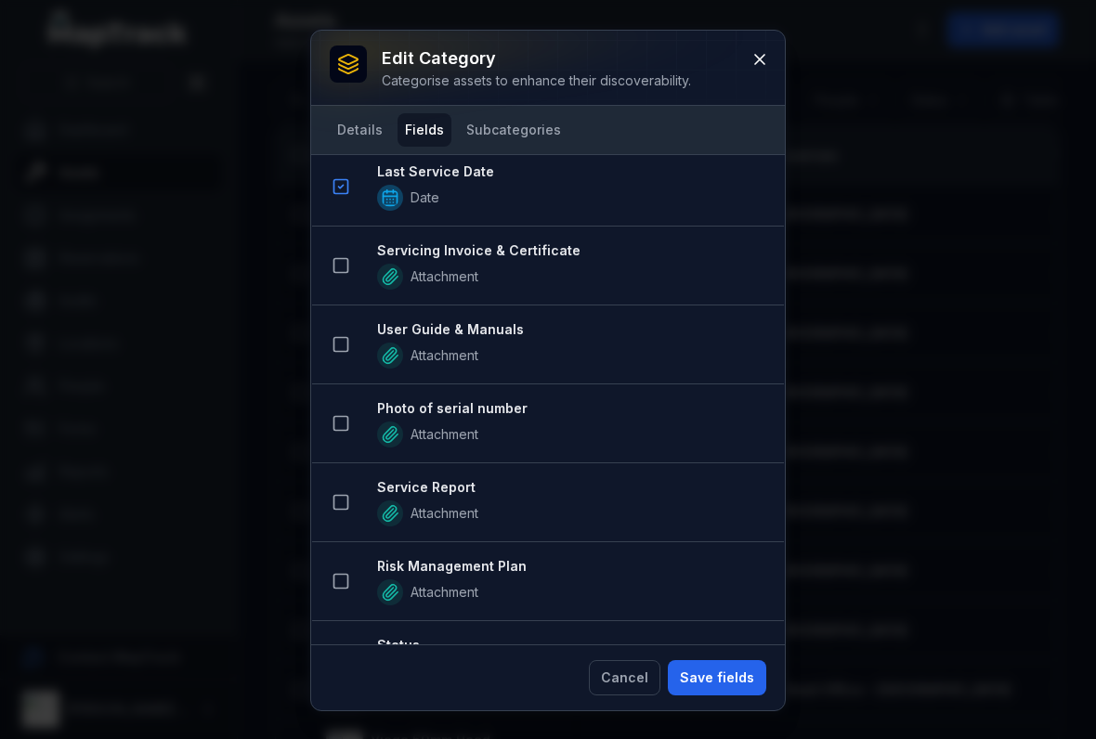
click at [344, 431] on rect at bounding box center [341, 424] width 14 height 14
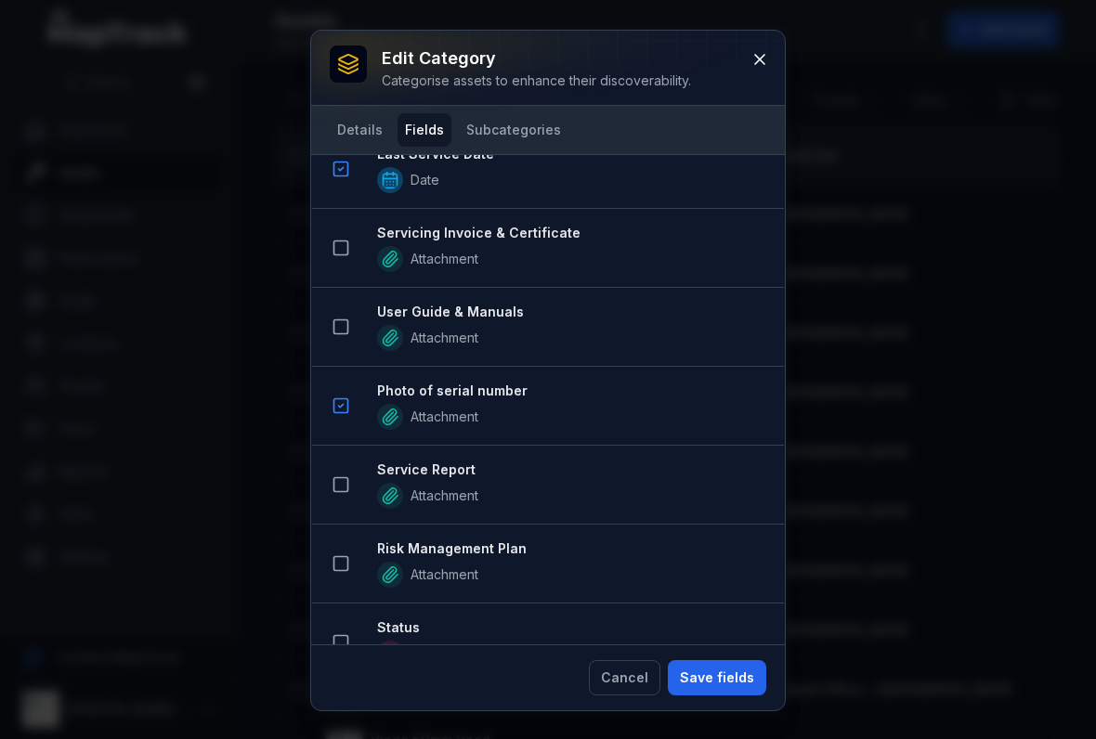
scroll to position [968, 0]
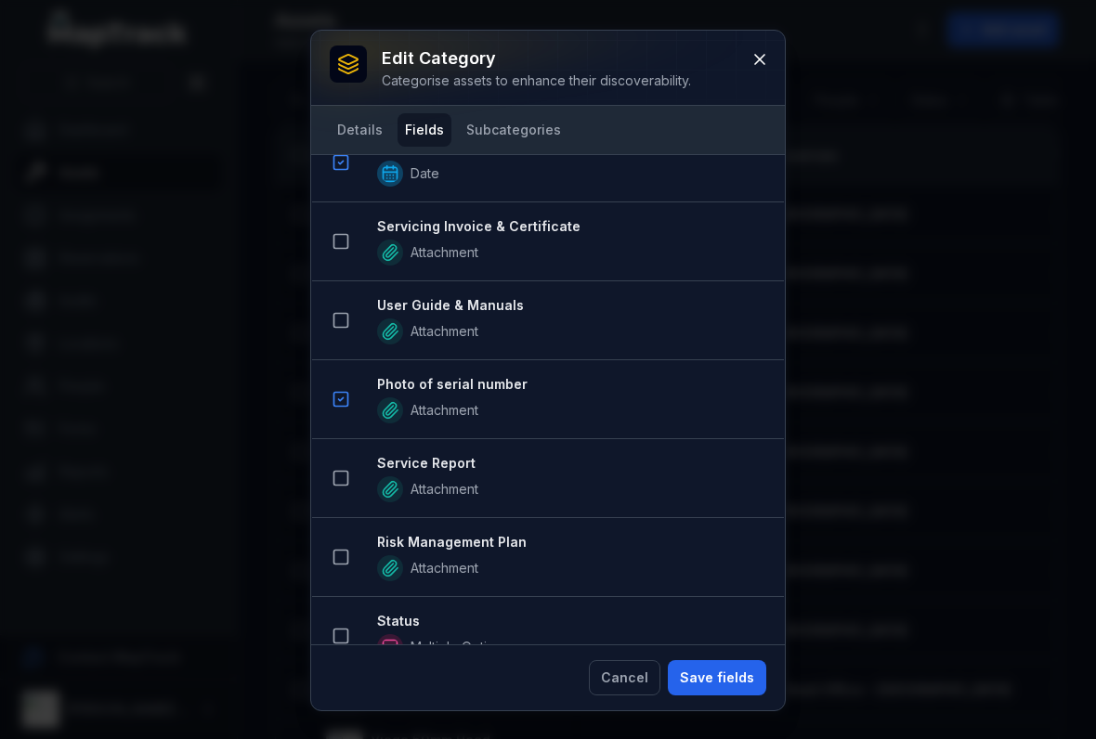
click at [344, 319] on icon at bounding box center [340, 320] width 19 height 19
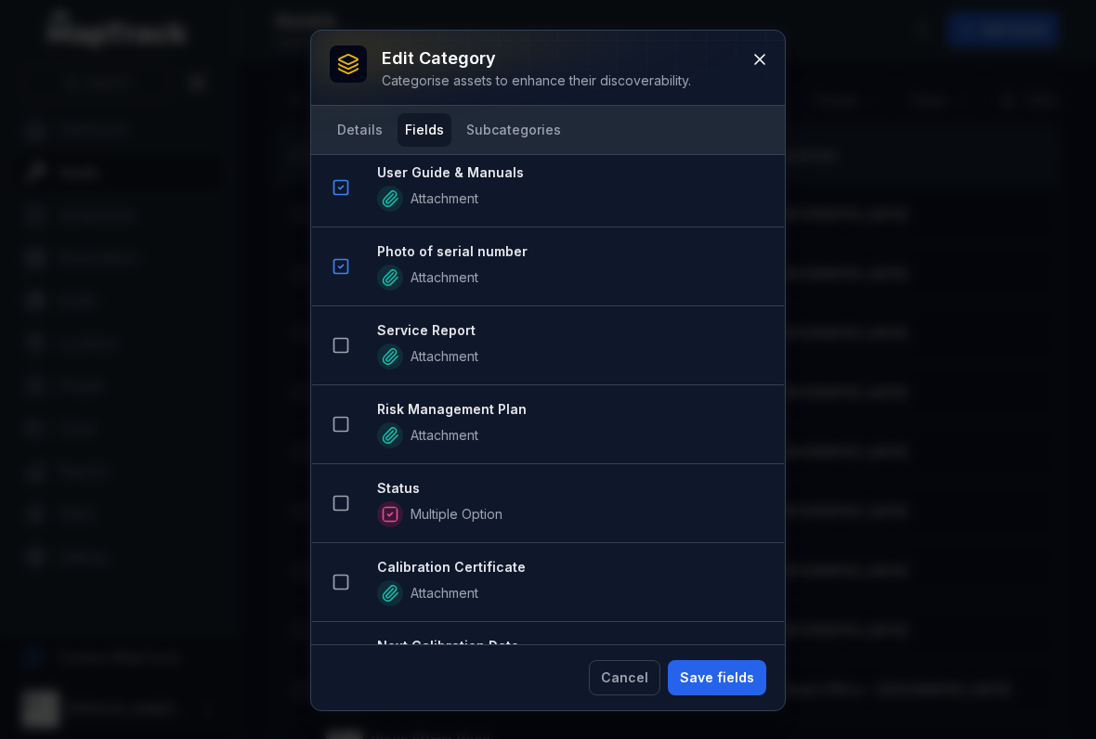
scroll to position [1179, 0]
click at [344, 513] on icon at bounding box center [340, 504] width 19 height 19
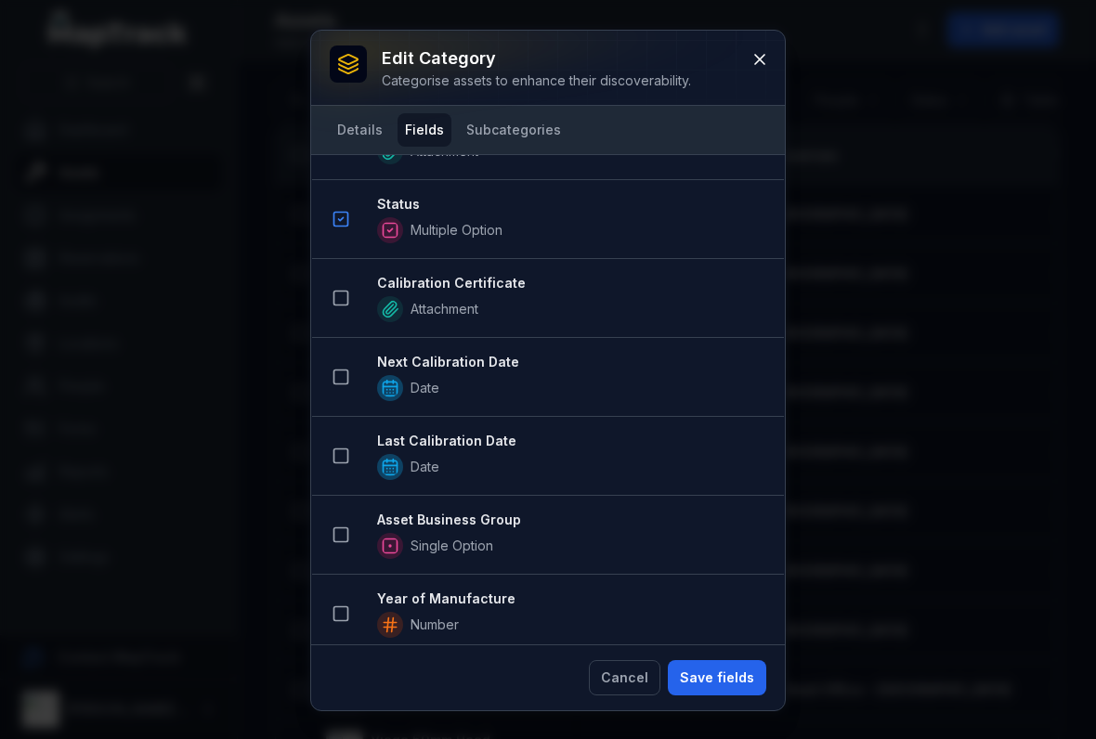
scroll to position [1550, 0]
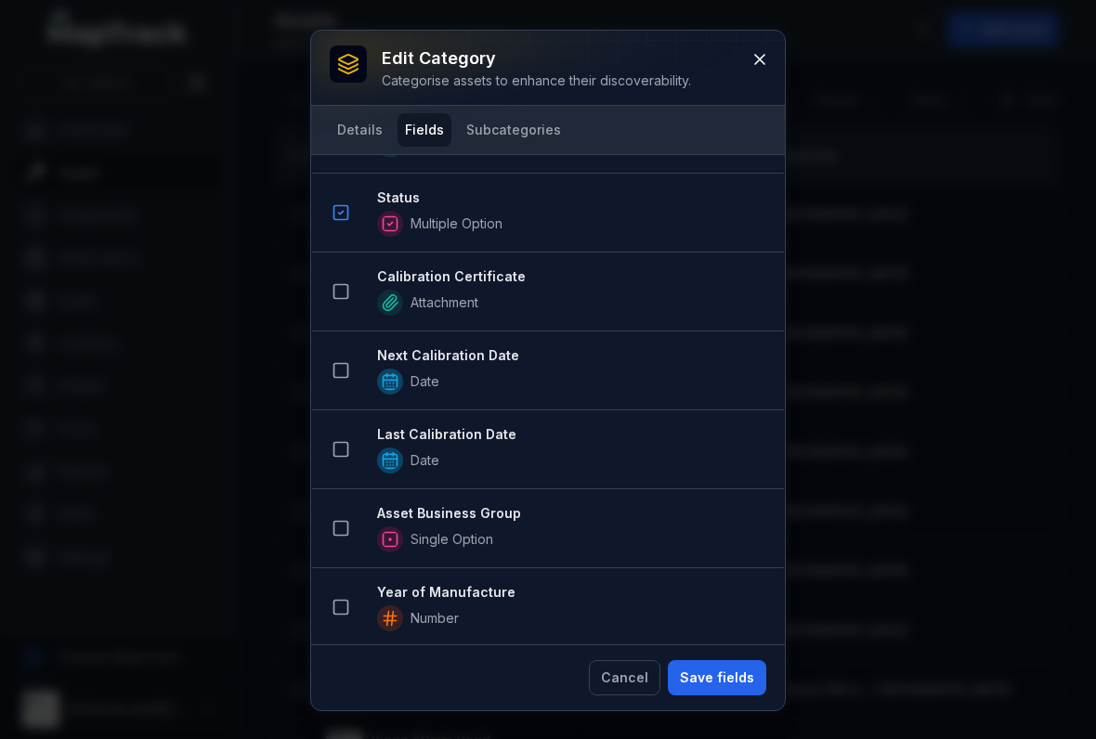
click at [342, 531] on icon at bounding box center [340, 528] width 19 height 19
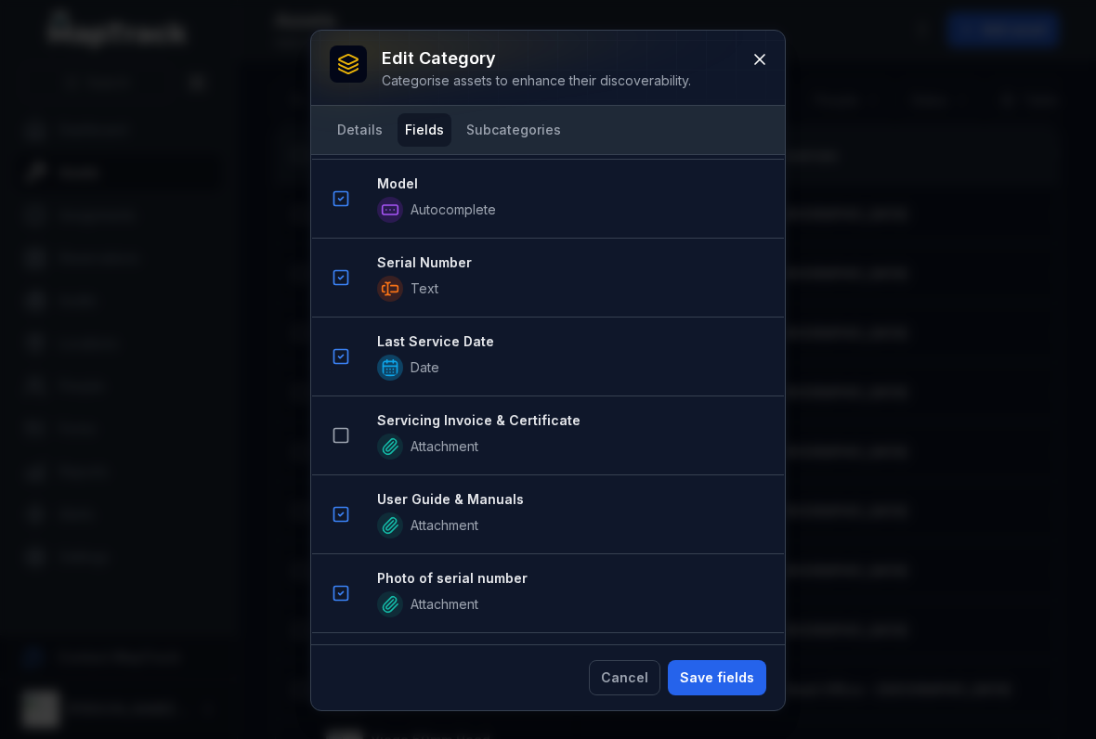
click at [345, 432] on icon at bounding box center [340, 435] width 19 height 19
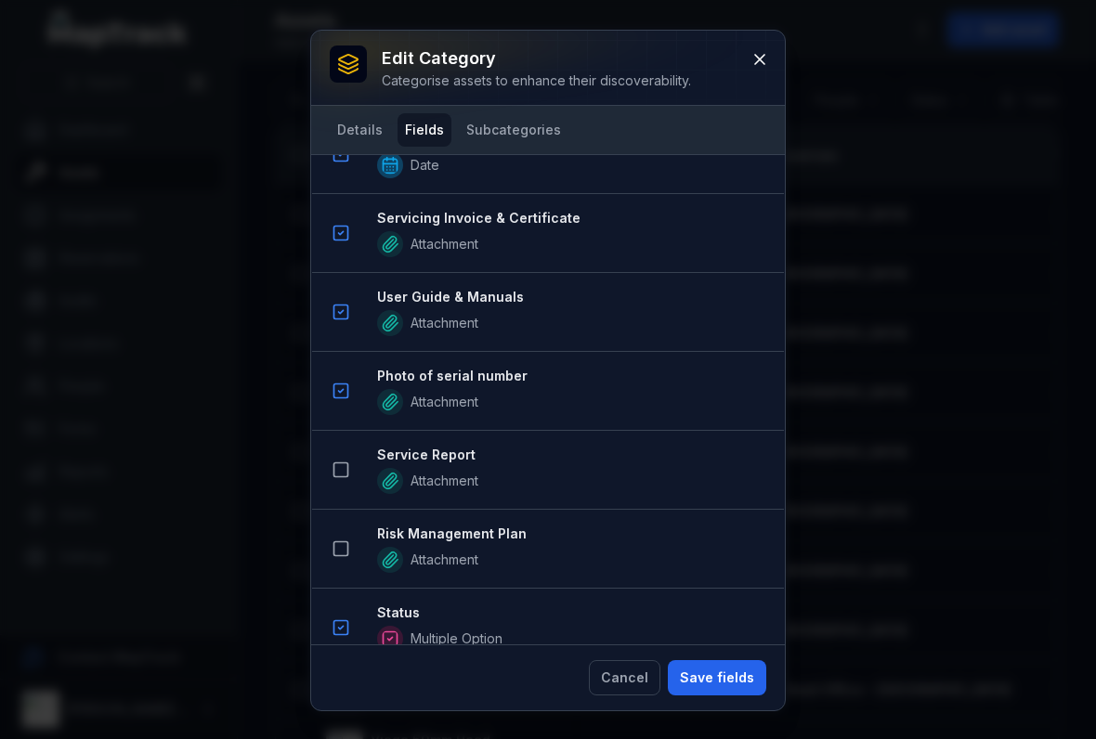
scroll to position [1295, 0]
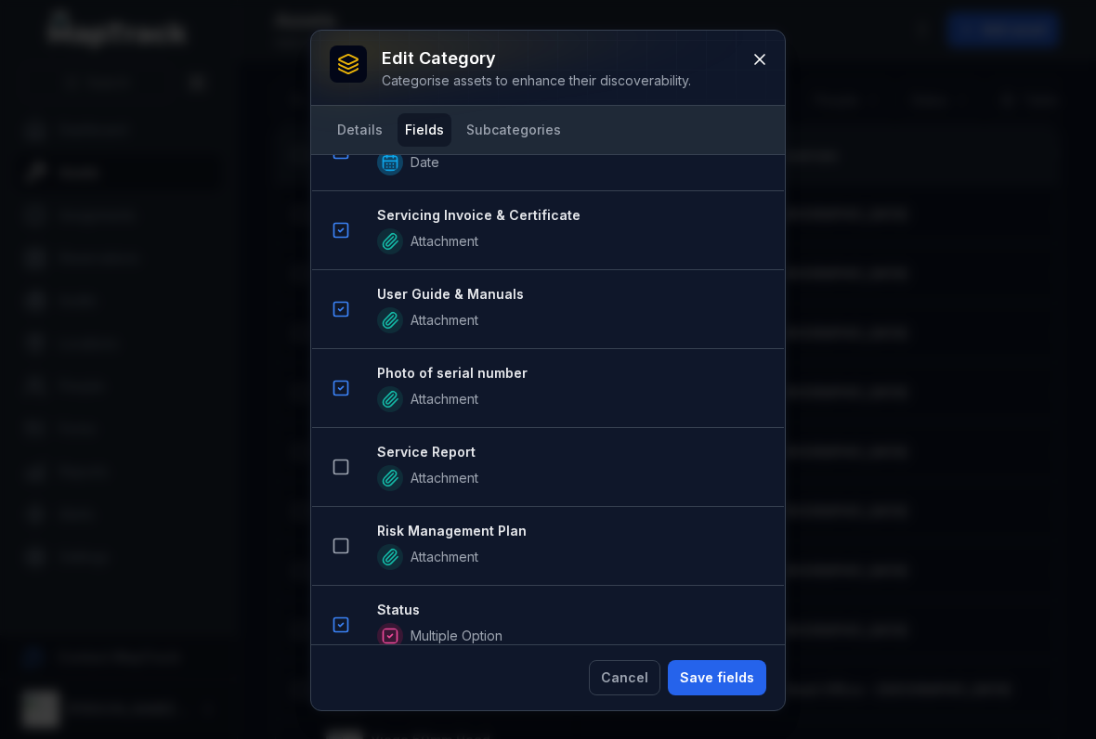
click at [346, 469] on icon at bounding box center [340, 467] width 19 height 19
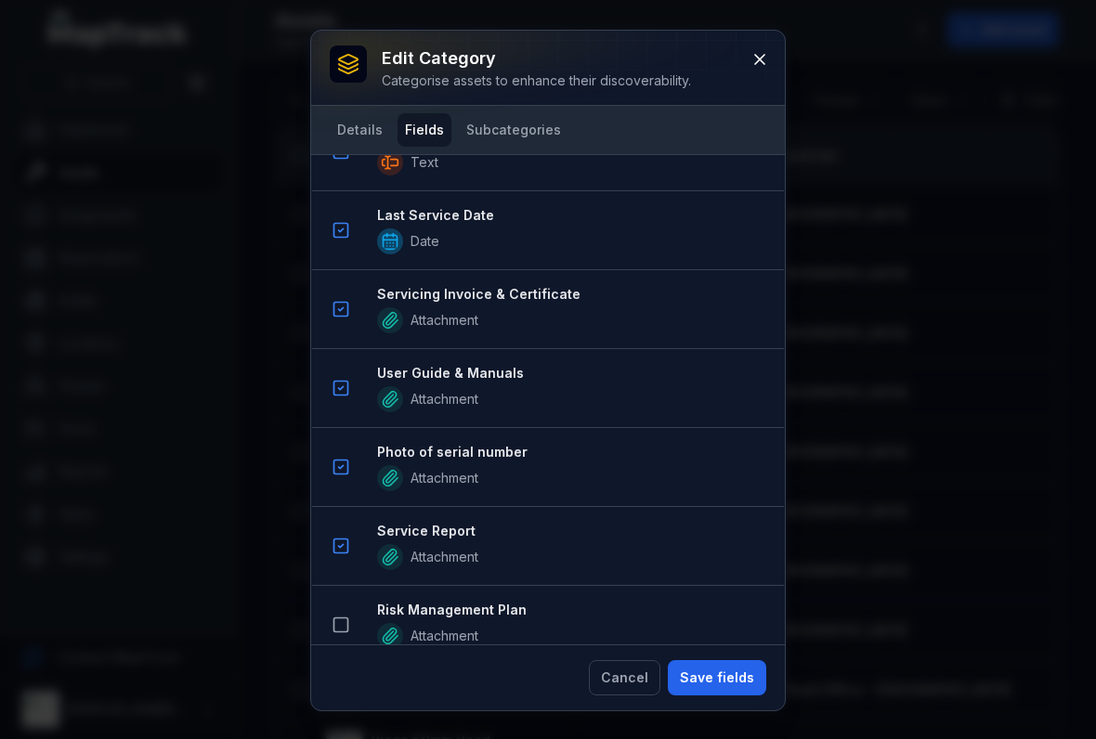
click at [721, 676] on button "Save fields" at bounding box center [717, 677] width 98 height 35
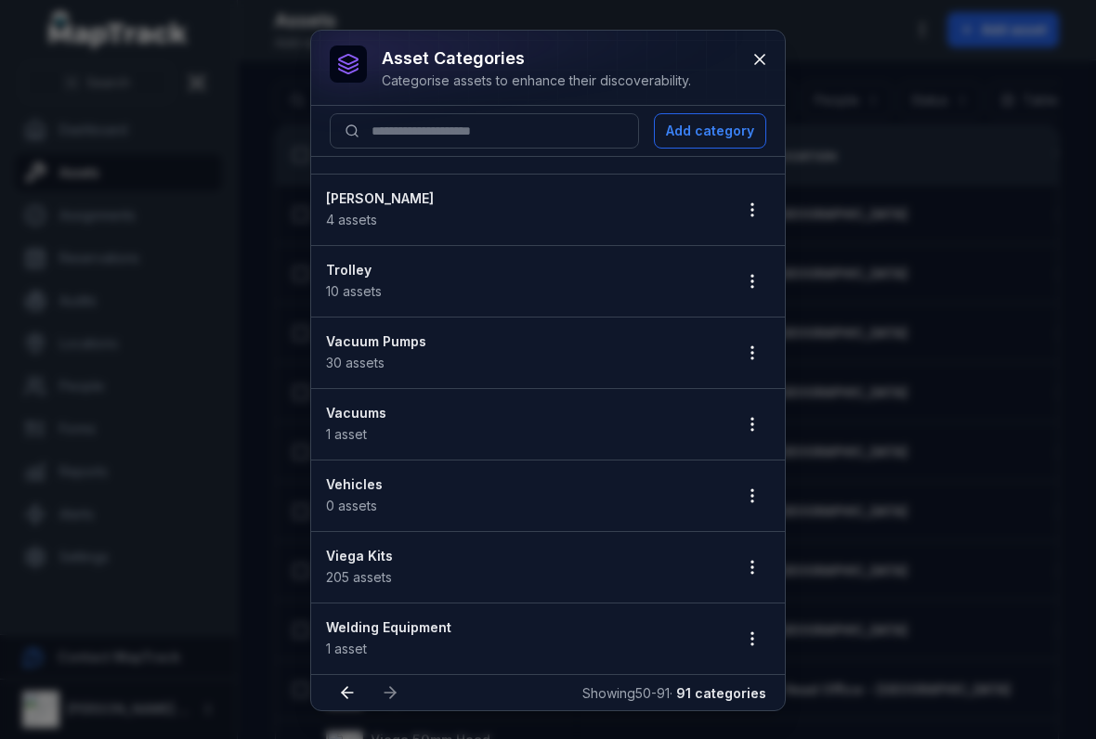
click at [763, 503] on button "button" at bounding box center [751, 495] width 35 height 35
click at [744, 568] on icon "button" at bounding box center [752, 567] width 19 height 19
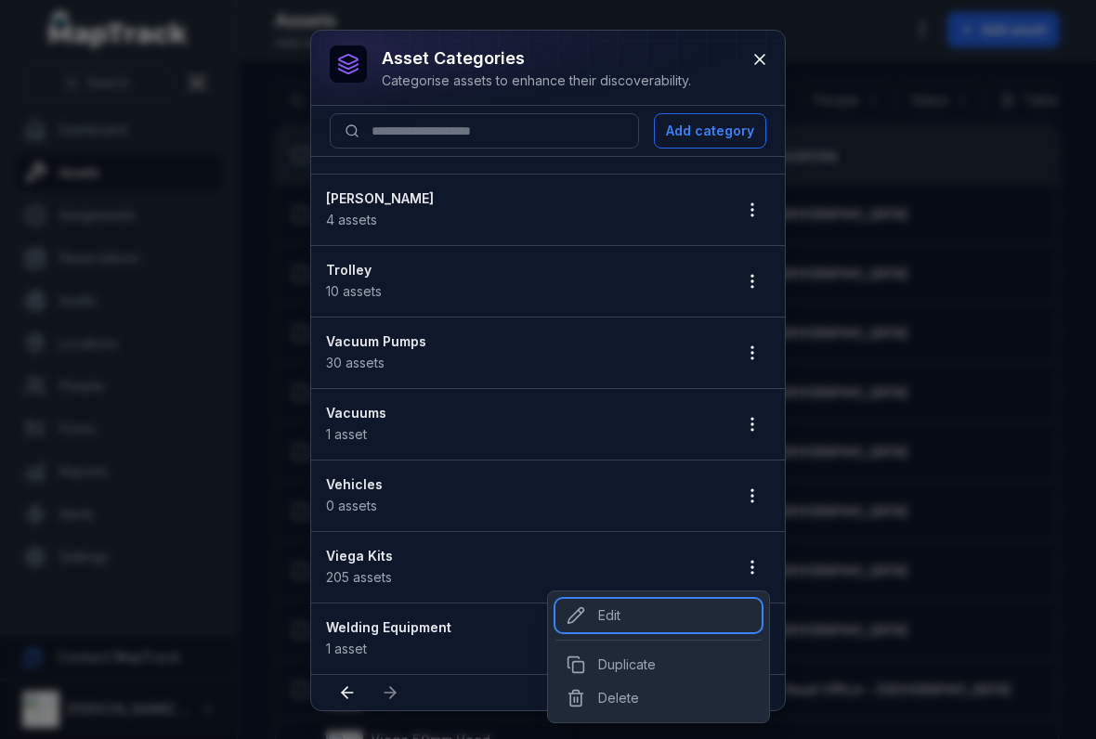
click at [594, 613] on div "Edit" at bounding box center [658, 615] width 206 height 33
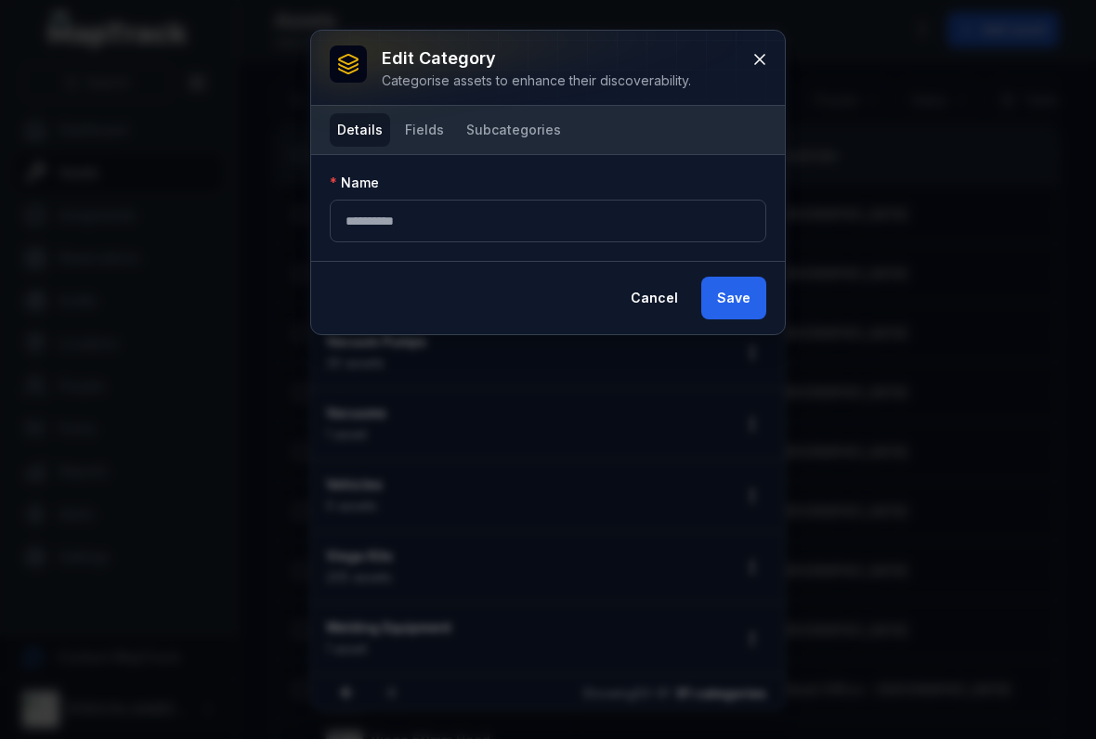
click at [435, 133] on button "Fields" at bounding box center [424, 129] width 54 height 33
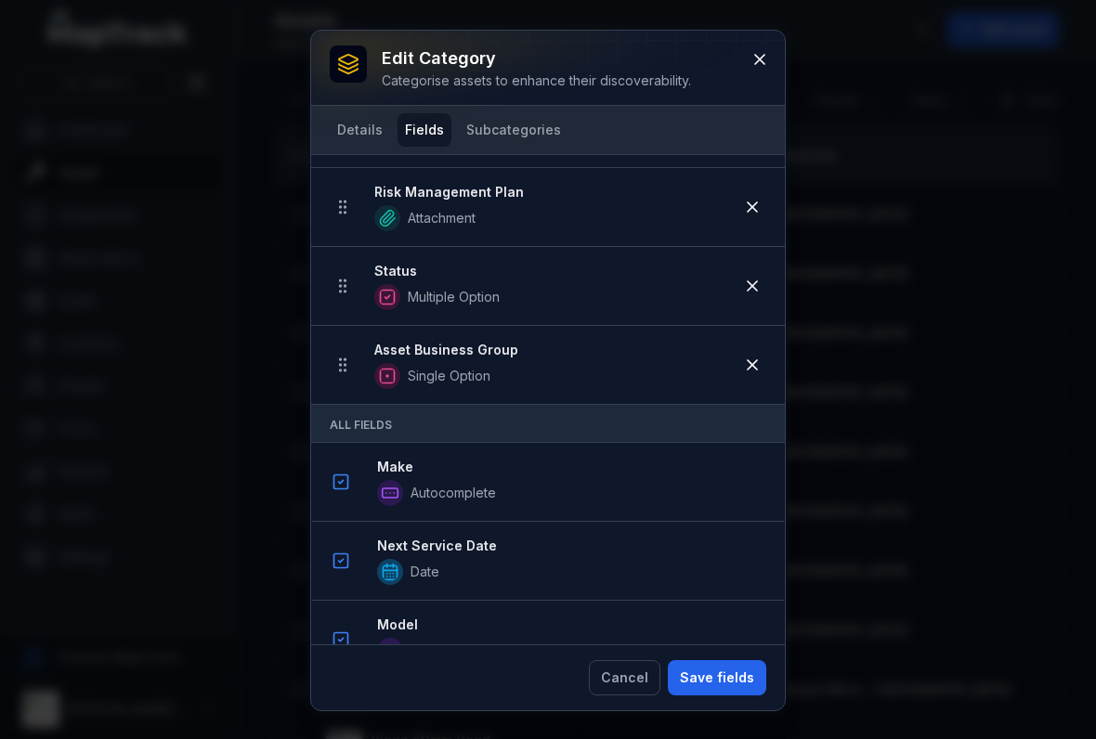
scroll to position [820, 0]
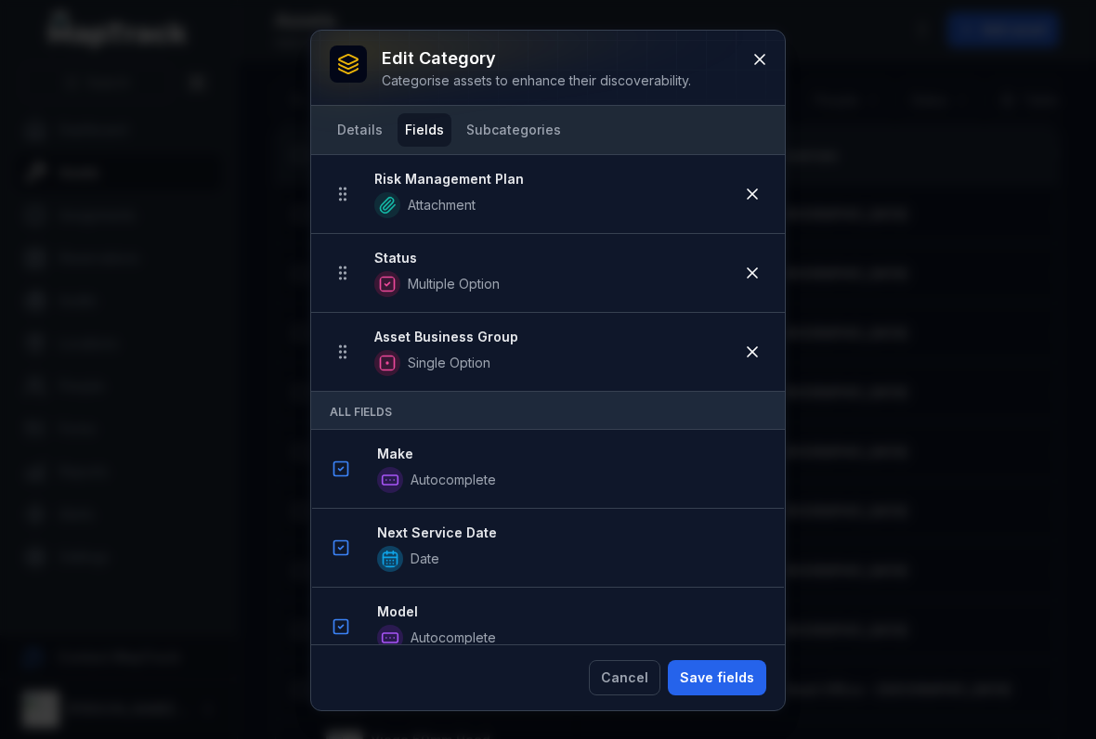
click at [768, 49] on button at bounding box center [759, 59] width 35 height 35
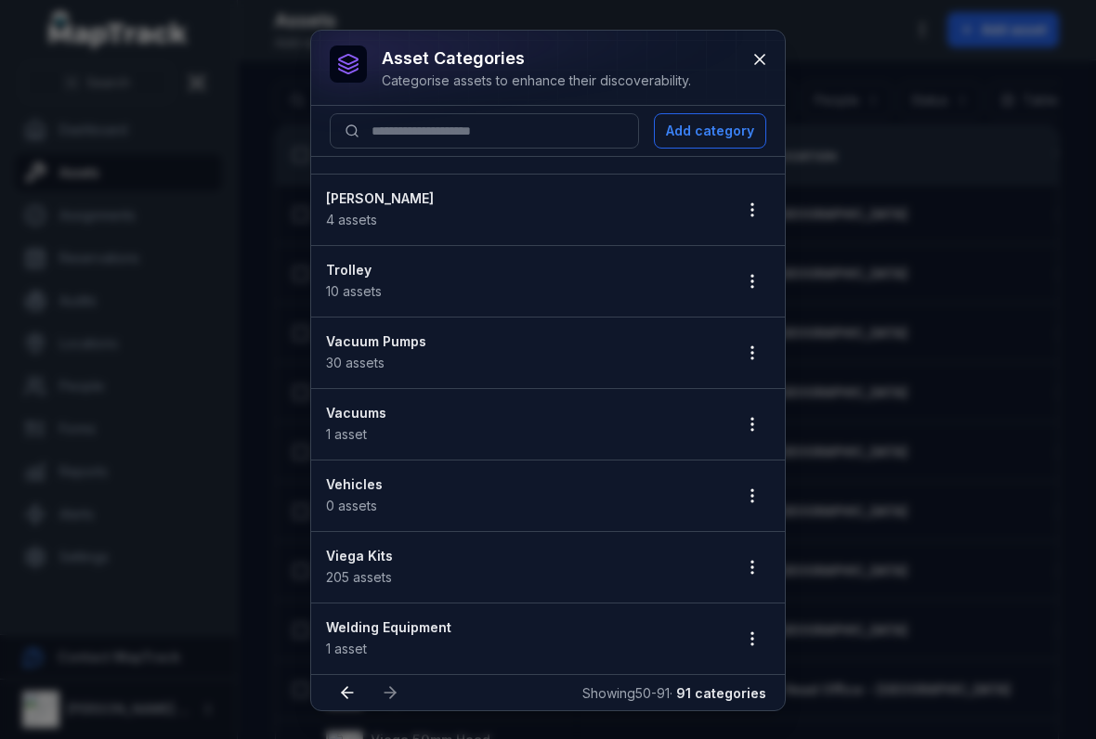
scroll to position [2414, 0]
click at [756, 649] on button "button" at bounding box center [751, 638] width 35 height 35
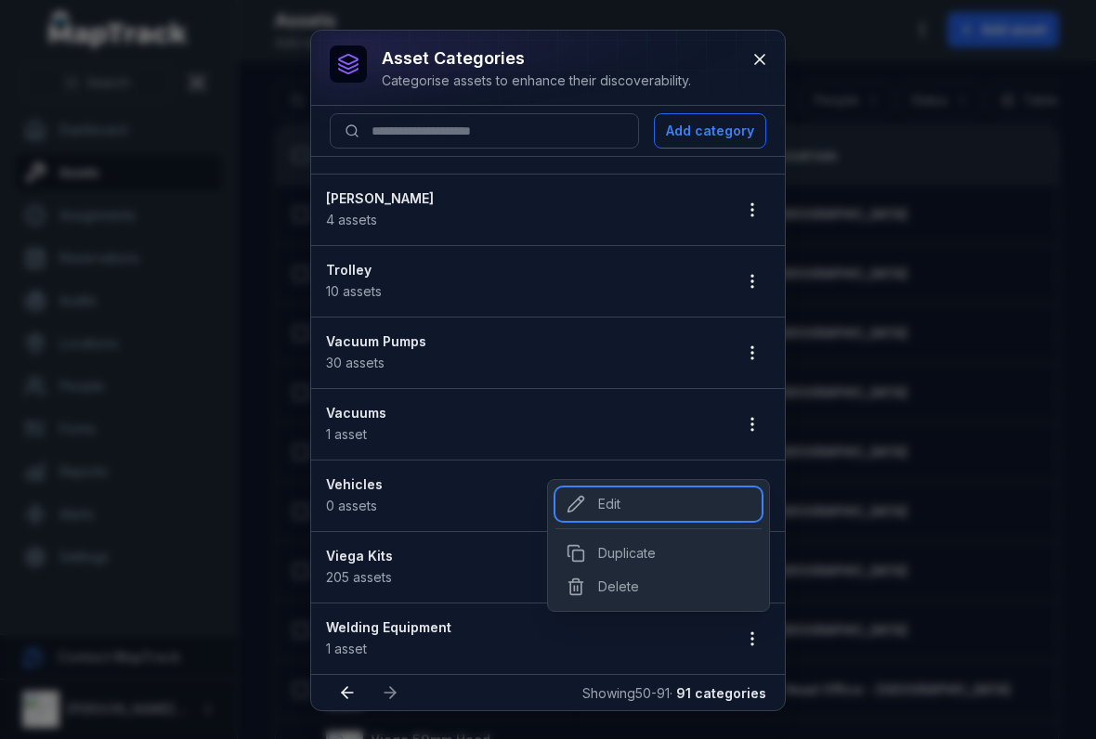
click at [592, 500] on div "Edit" at bounding box center [658, 503] width 206 height 33
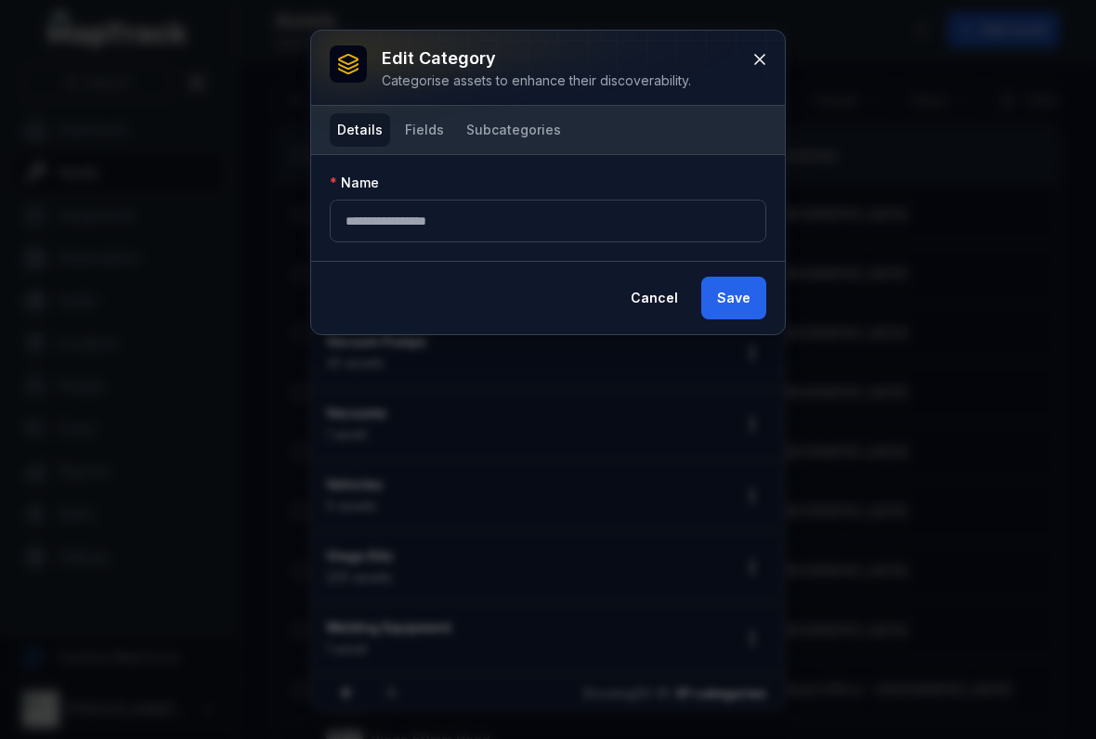
click at [427, 129] on button "Fields" at bounding box center [424, 129] width 54 height 33
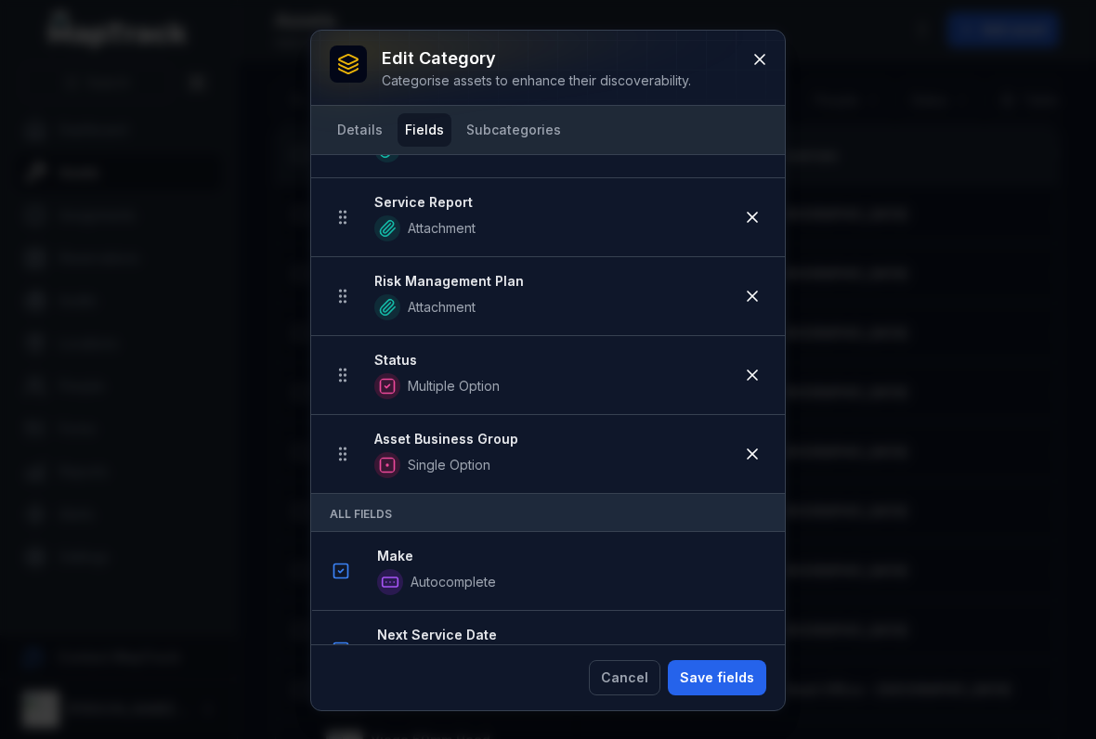
scroll to position [721, 0]
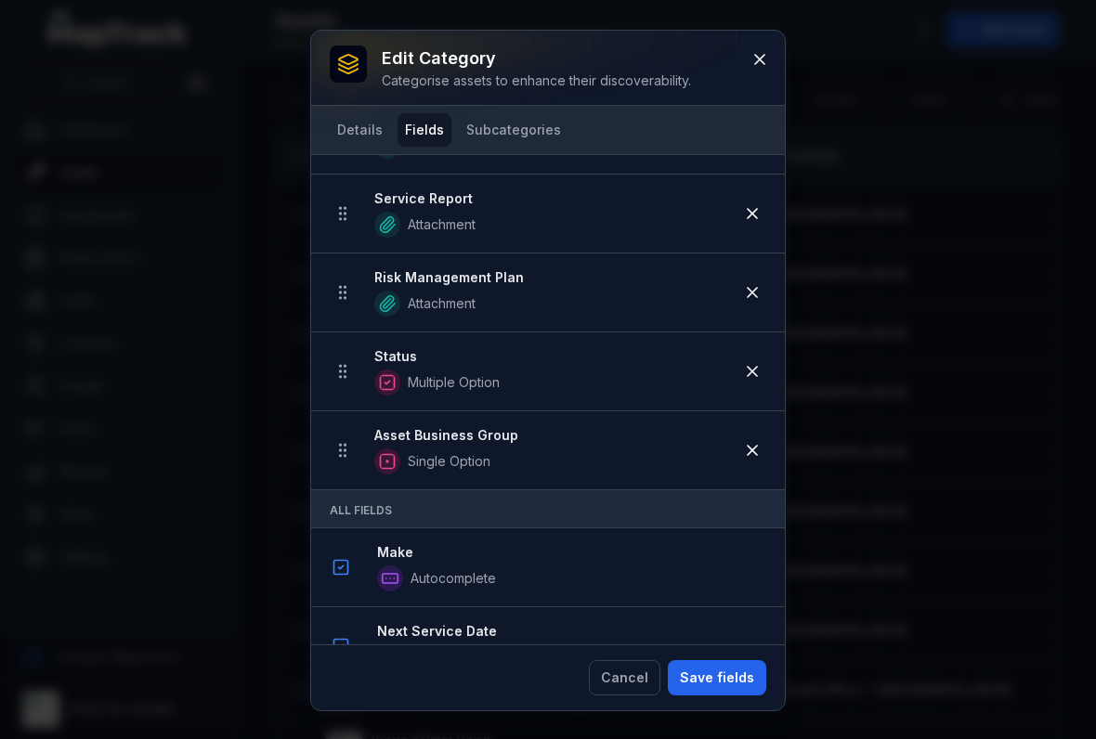
click at [761, 72] on button at bounding box center [759, 59] width 35 height 35
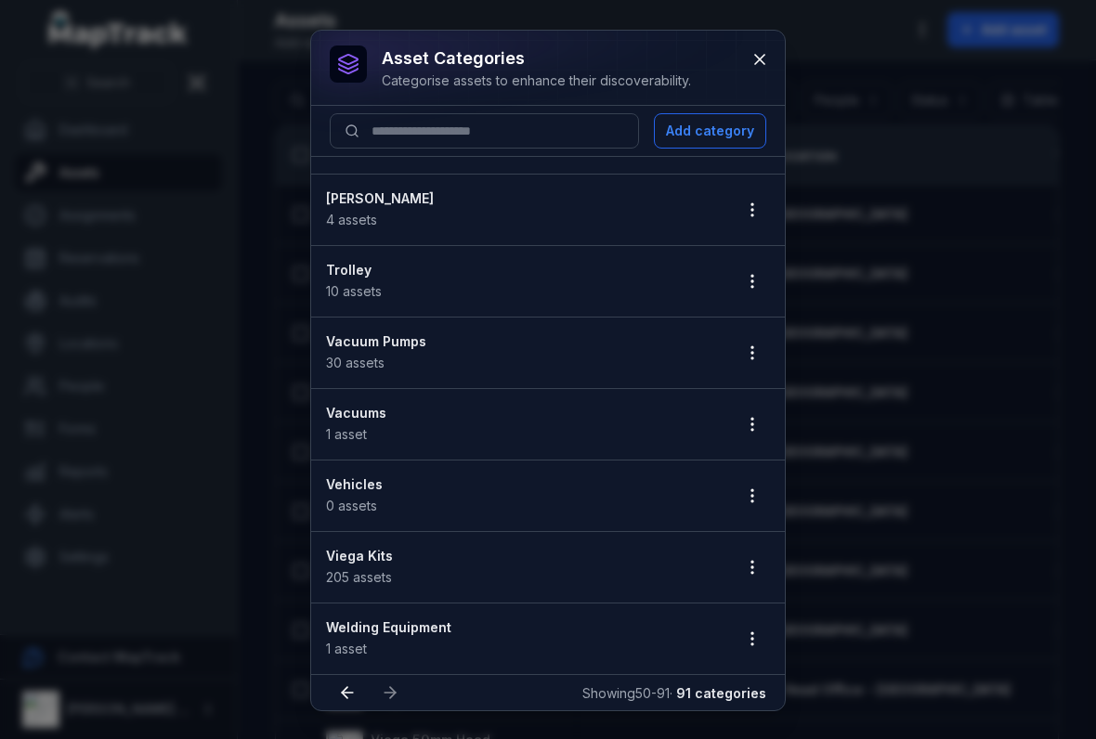
click at [763, 69] on button at bounding box center [759, 59] width 35 height 35
